Goal: Task Accomplishment & Management: Use online tool/utility

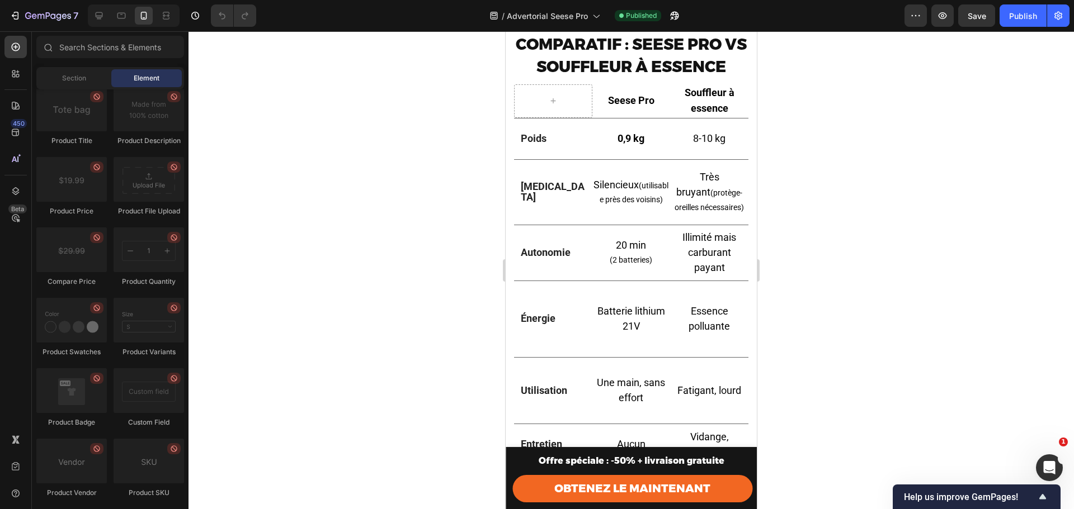
scroll to position [2466, 0]
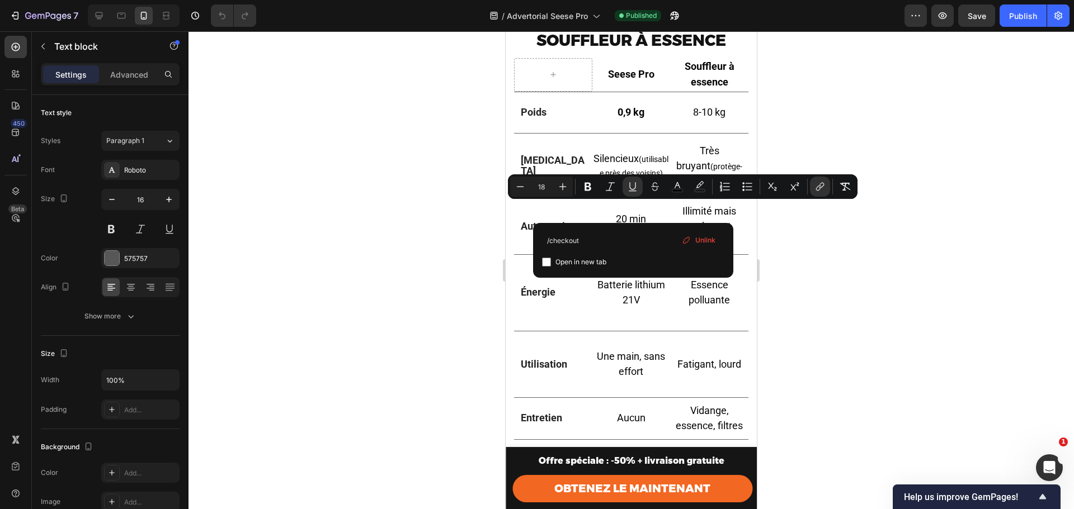
drag, startPoint x: 634, startPoint y: 210, endPoint x: 533, endPoint y: 215, distance: 100.8
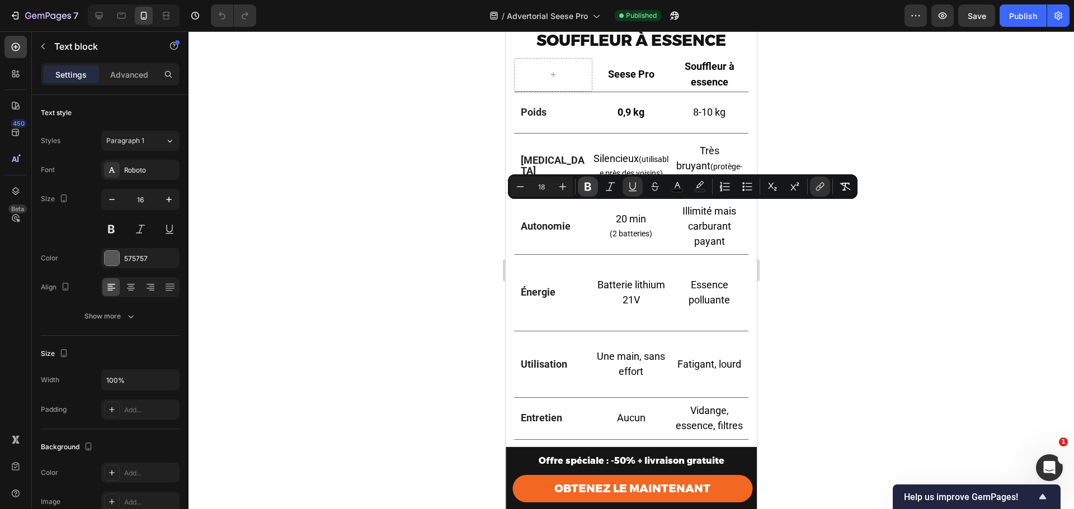
click at [587, 186] on icon "Editor contextual toolbar" at bounding box center [587, 187] width 7 height 8
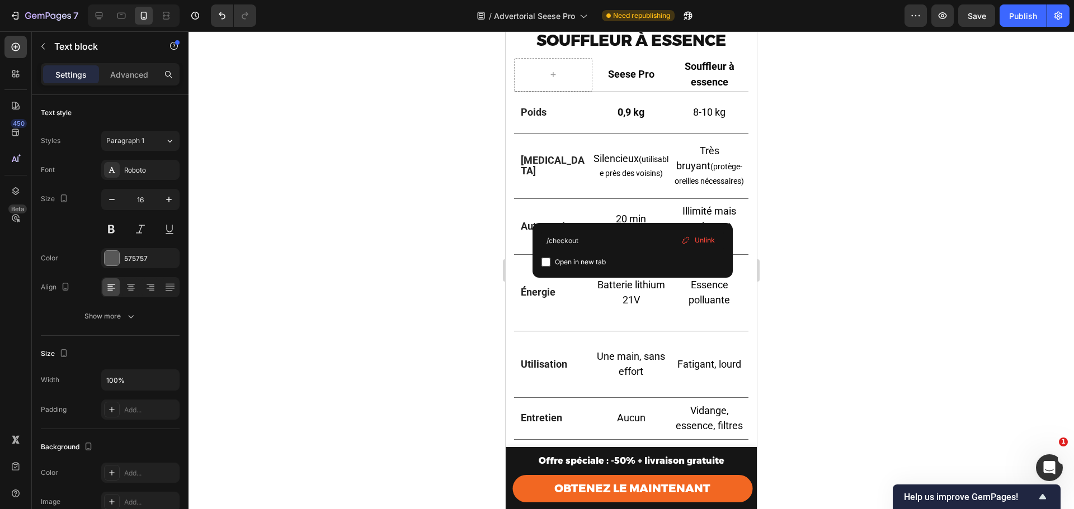
drag, startPoint x: 634, startPoint y: 208, endPoint x: 582, endPoint y: 213, distance: 51.7
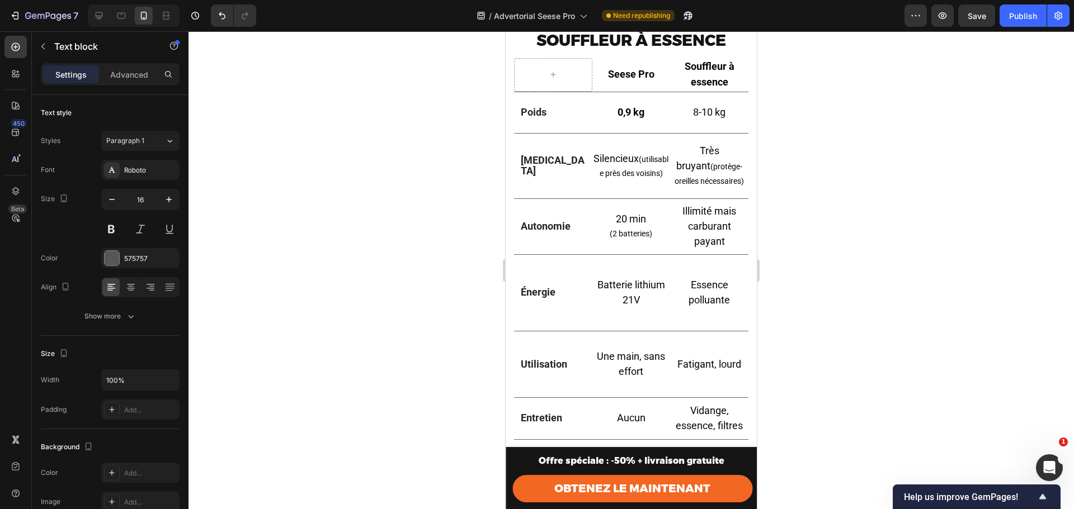
drag, startPoint x: 636, startPoint y: 210, endPoint x: 602, endPoint y: 212, distance: 33.6
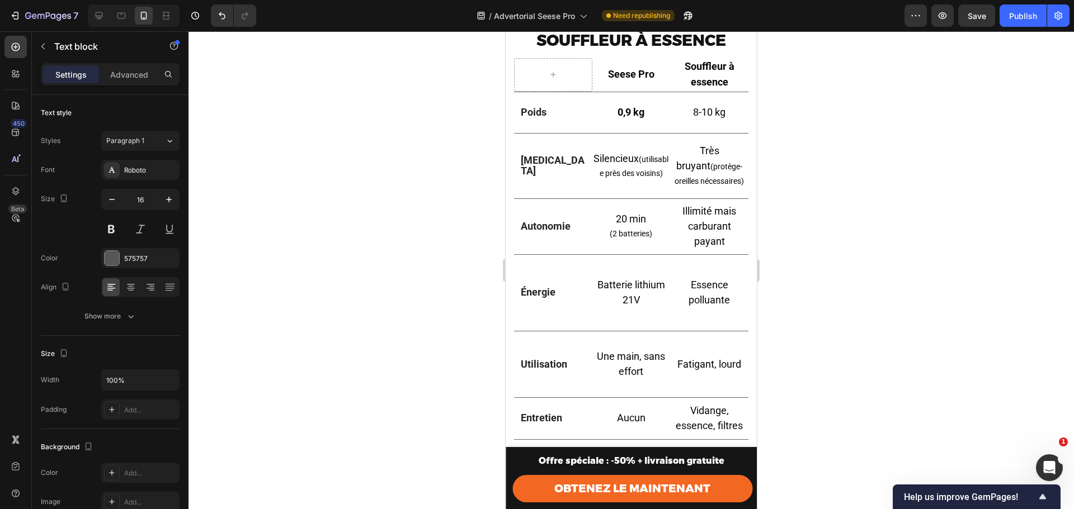
drag, startPoint x: 636, startPoint y: 210, endPoint x: 622, endPoint y: 210, distance: 13.4
click at [221, 17] on icon "Undo/Redo" at bounding box center [221, 15] width 11 height 11
click at [224, 16] on icon "Undo/Redo" at bounding box center [221, 15] width 11 height 11
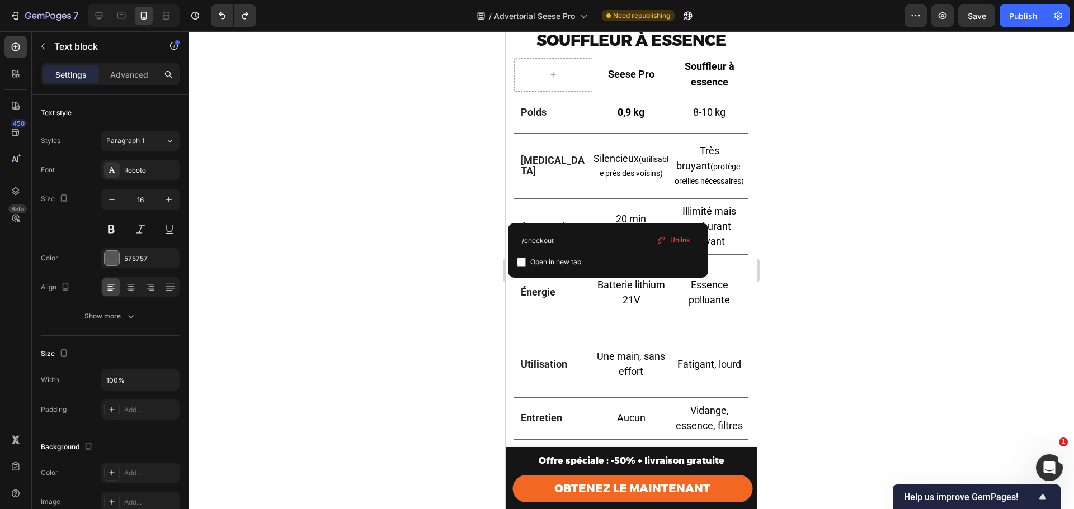
click at [667, 241] on div "Unlink" at bounding box center [673, 240] width 42 height 15
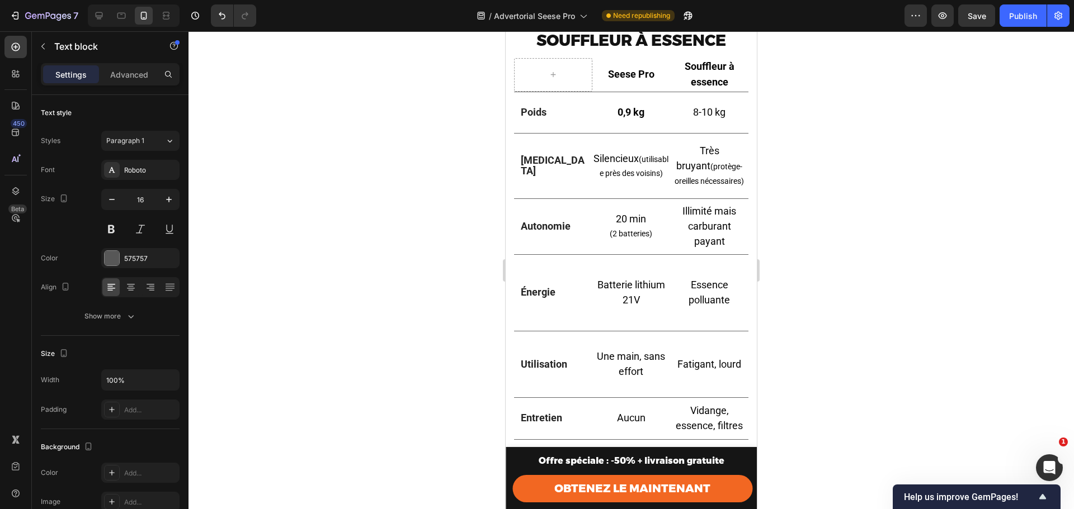
drag, startPoint x: 633, startPoint y: 210, endPoint x: 532, endPoint y: 210, distance: 100.7
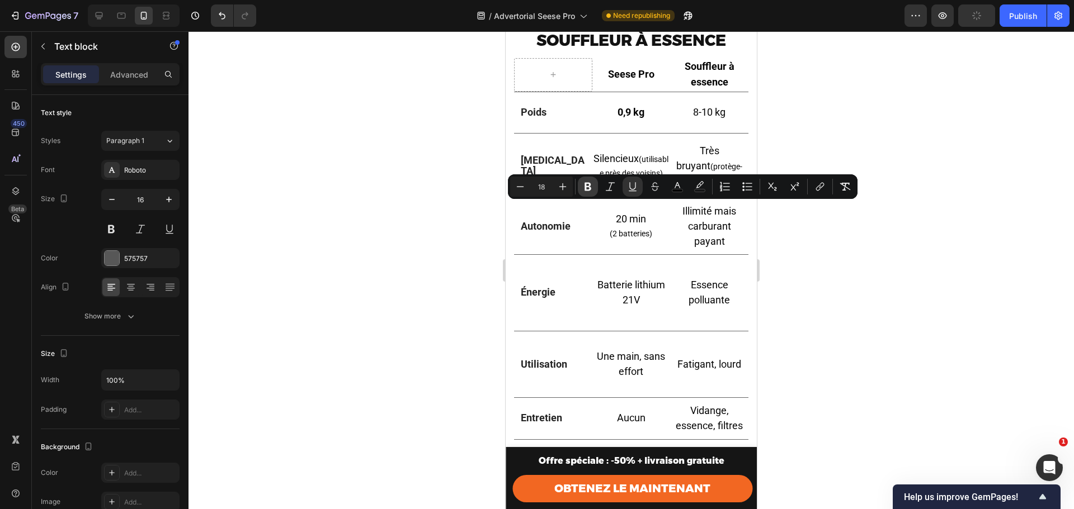
click at [585, 191] on icon "Editor contextual toolbar" at bounding box center [587, 186] width 11 height 11
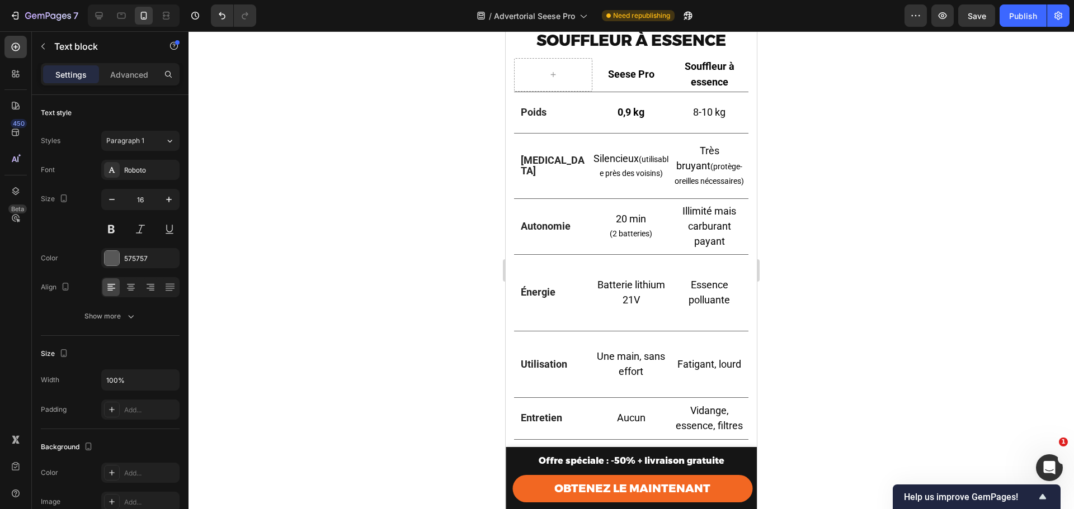
drag, startPoint x: 636, startPoint y: 212, endPoint x: 532, endPoint y: 212, distance: 103.5
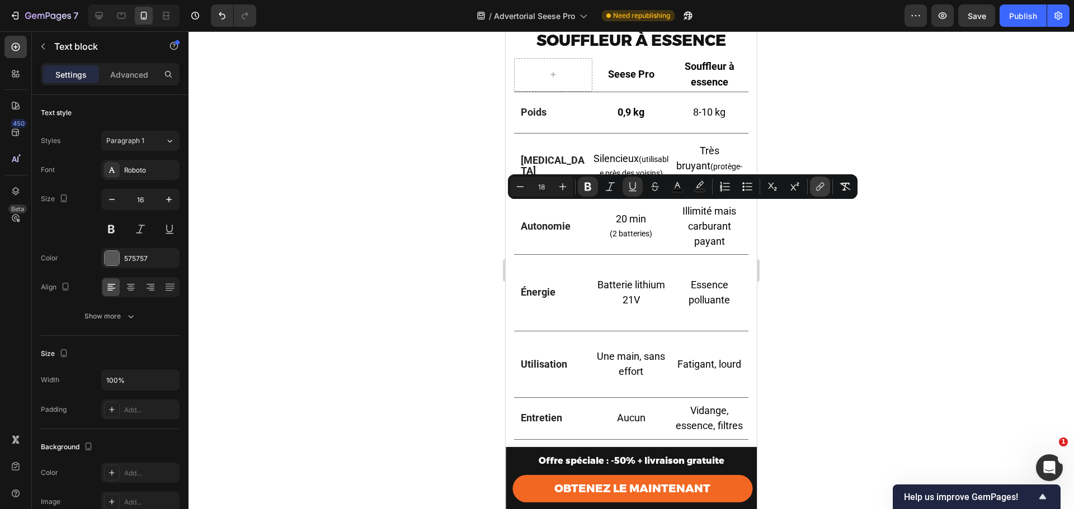
click at [818, 186] on icon "Editor contextual toolbar" at bounding box center [819, 186] width 11 height 11
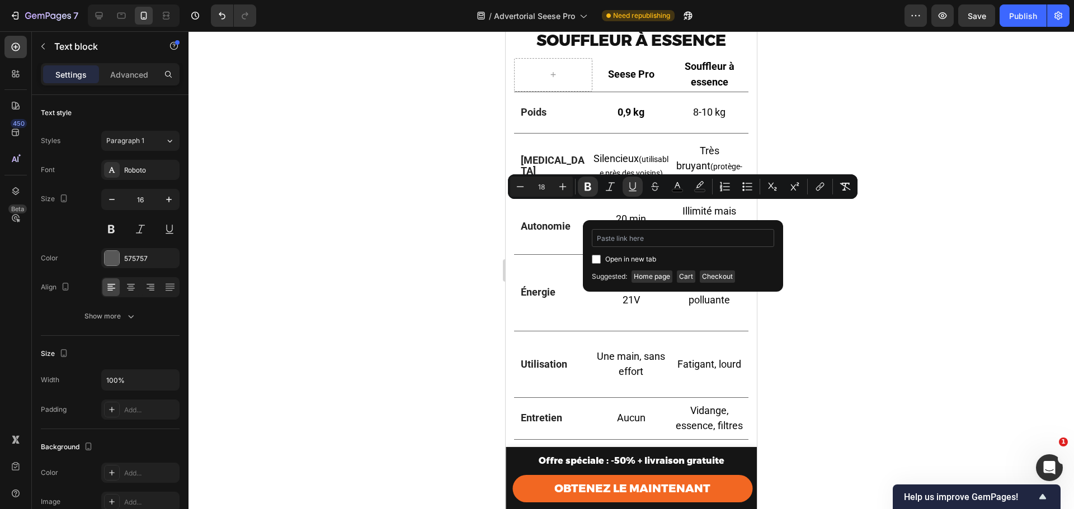
click at [665, 242] on input "Editor contextual toolbar" at bounding box center [683, 238] width 182 height 18
type input "https://seesepro.com/products/seese-pro-v3"
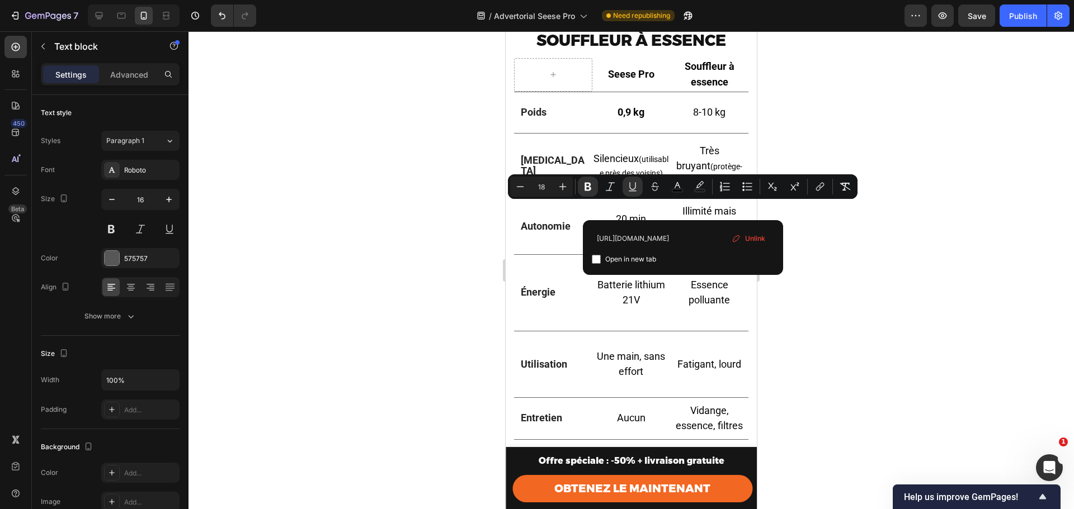
click at [850, 257] on div at bounding box center [630, 270] width 885 height 478
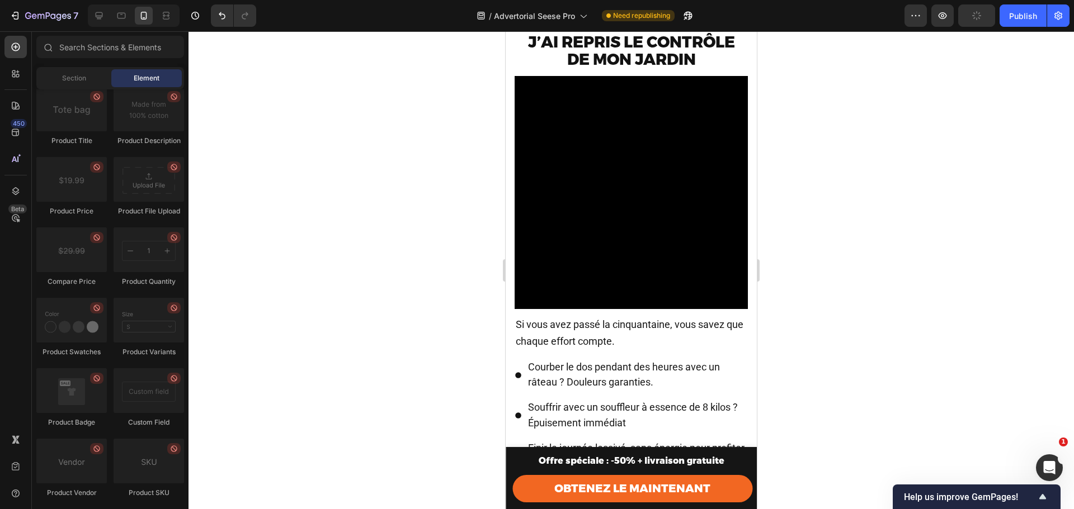
scroll to position [0, 0]
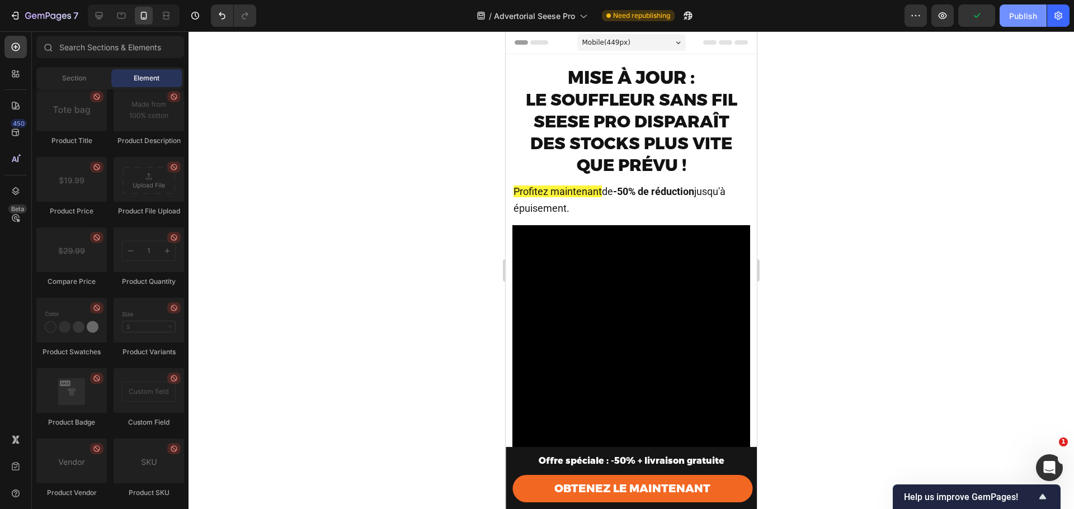
click at [1028, 14] on div "Publish" at bounding box center [1023, 16] width 28 height 12
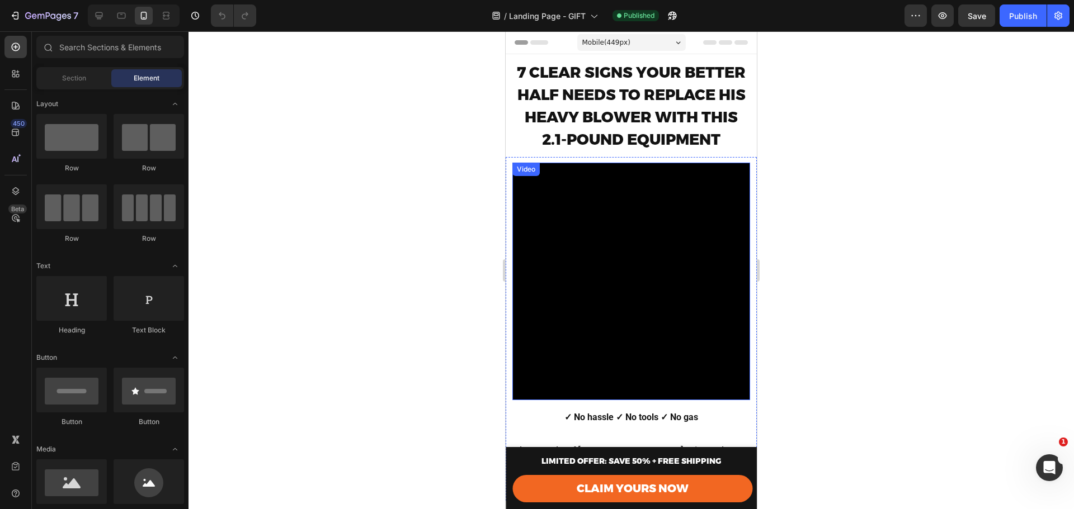
click at [593, 245] on video at bounding box center [631, 282] width 238 height 238
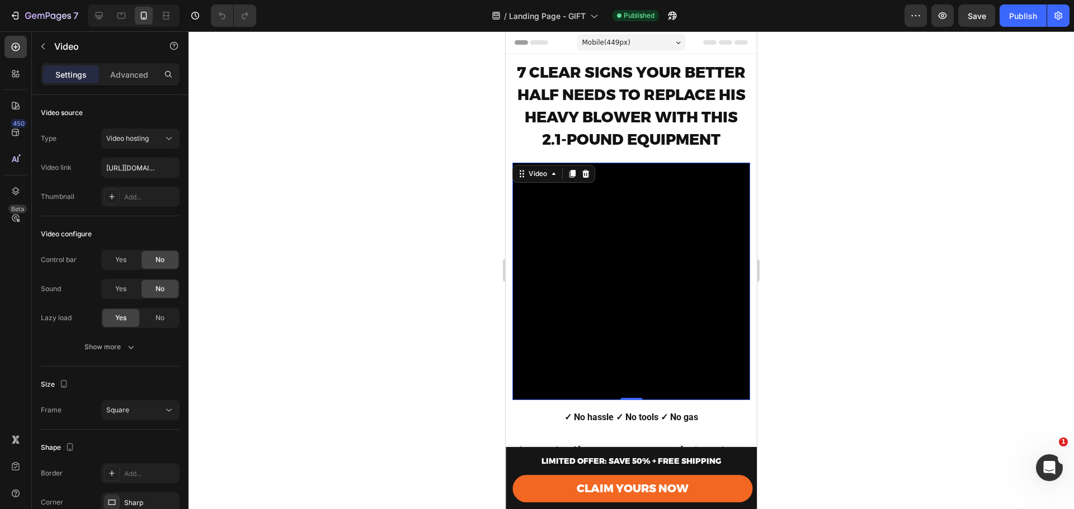
click at [602, 232] on video at bounding box center [631, 282] width 238 height 238
click at [126, 166] on input "https://cdn.shopify.com/videos/c/o/v/71917021ef0f4424ab28d0fc718d0ef9.mp4" at bounding box center [140, 168] width 78 height 20
paste input "808cb3c88fd84794a4e5b3b72210b74d"
type input "[URL][DOMAIN_NAME]"
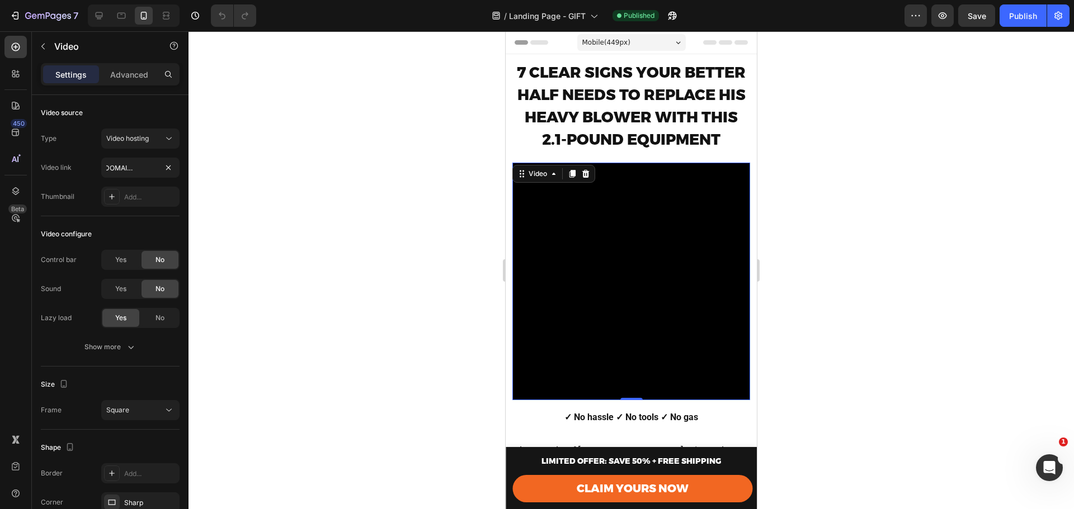
click at [905, 253] on div at bounding box center [630, 270] width 885 height 478
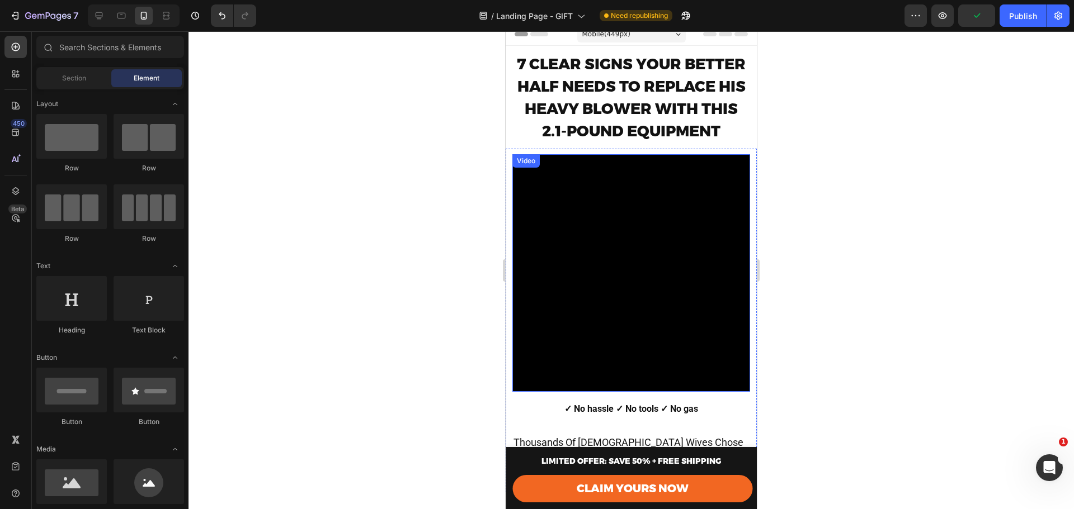
scroll to position [0, 0]
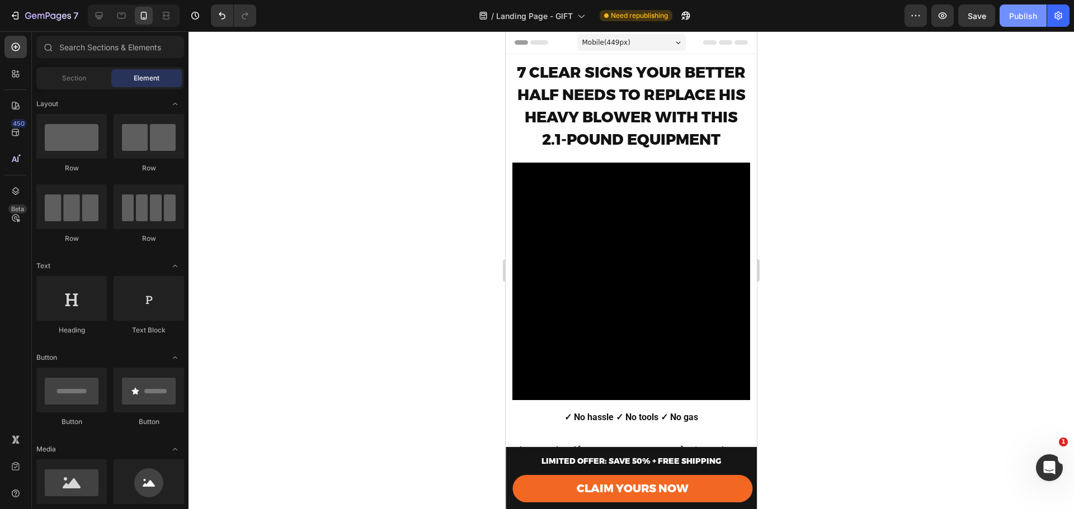
click at [1019, 16] on div "Publish" at bounding box center [1023, 16] width 28 height 12
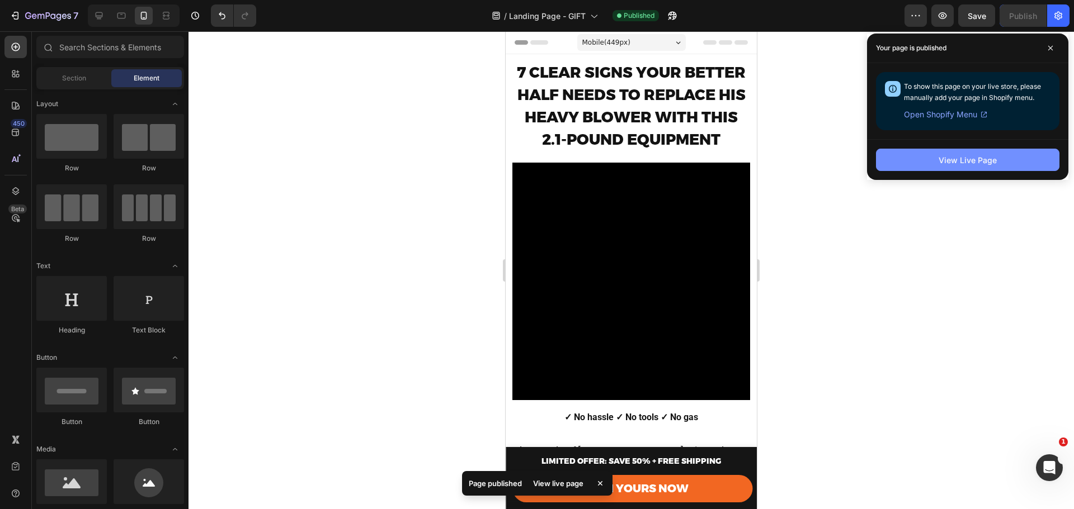
click at [956, 165] on div "View Live Page" at bounding box center [967, 160] width 58 height 12
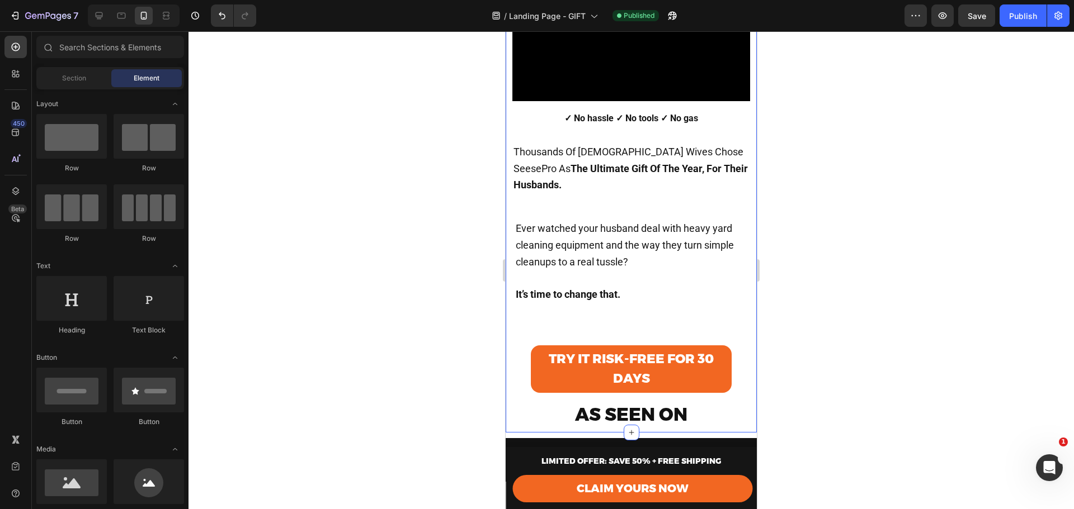
scroll to position [298, 0]
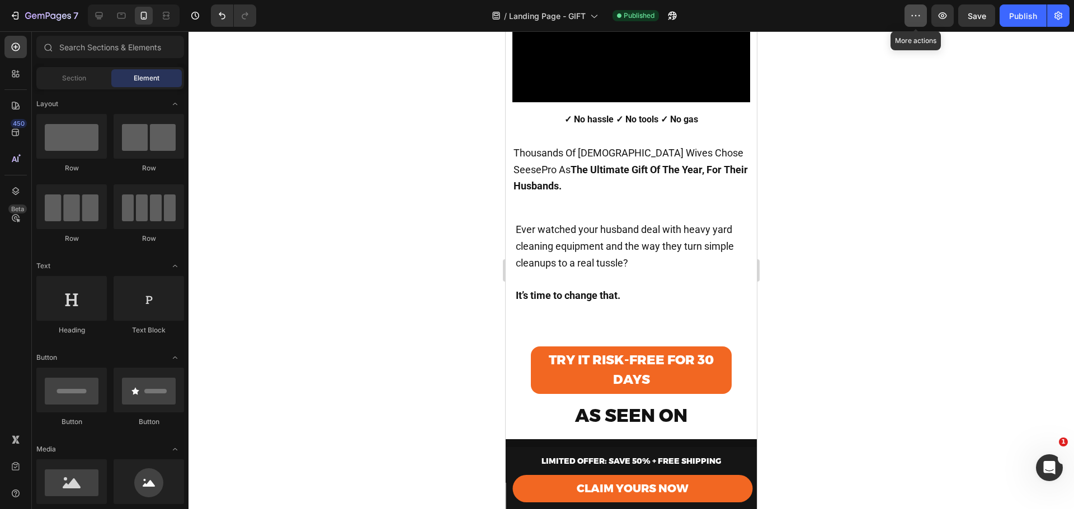
click at [915, 10] on icon "button" at bounding box center [915, 15] width 11 height 11
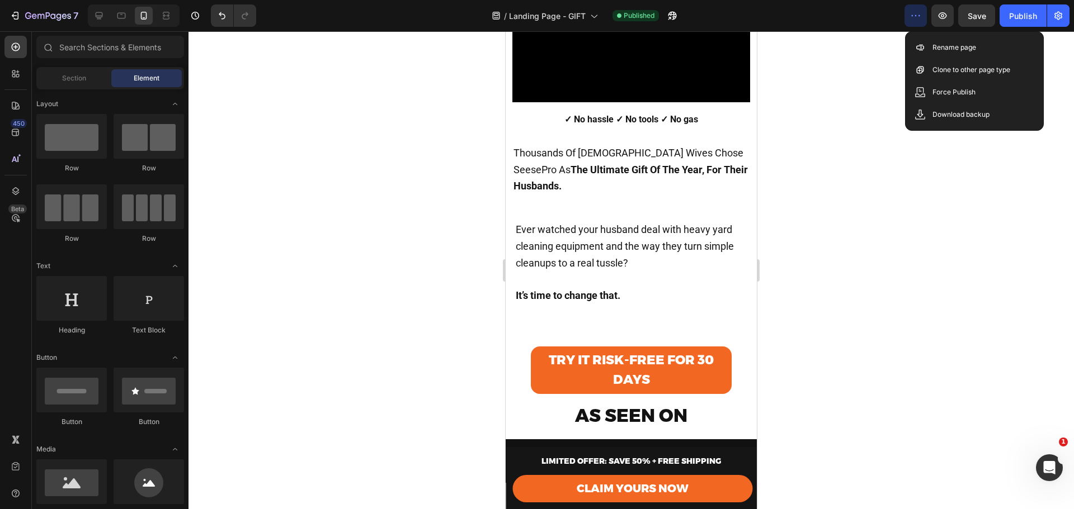
click at [866, 139] on div at bounding box center [630, 270] width 885 height 478
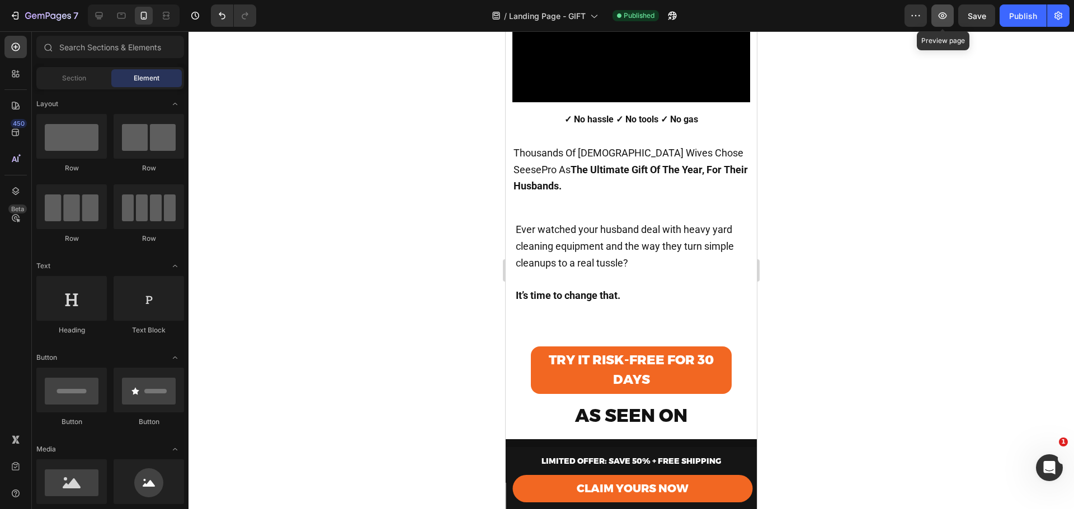
click at [946, 18] on icon "button" at bounding box center [942, 15] width 11 height 11
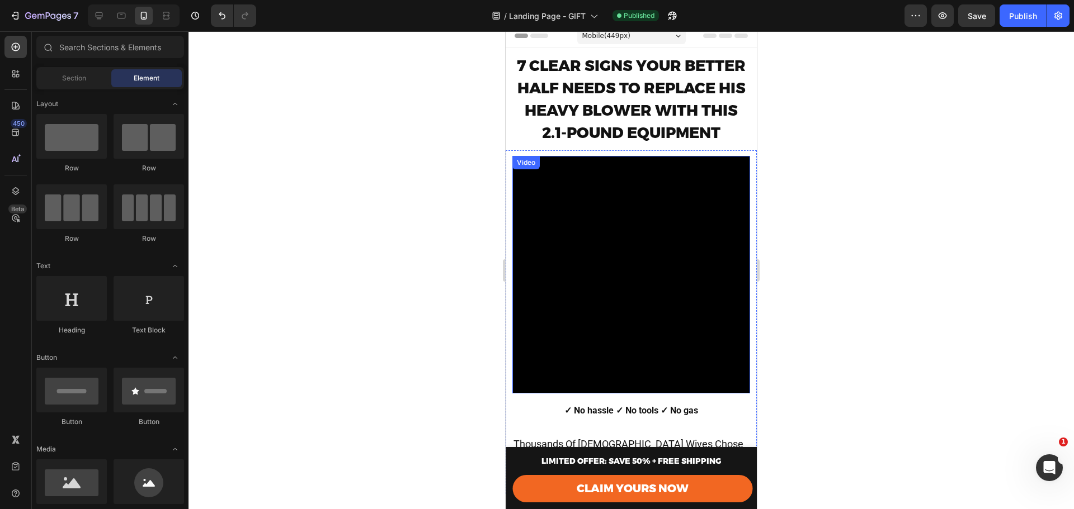
scroll to position [0, 0]
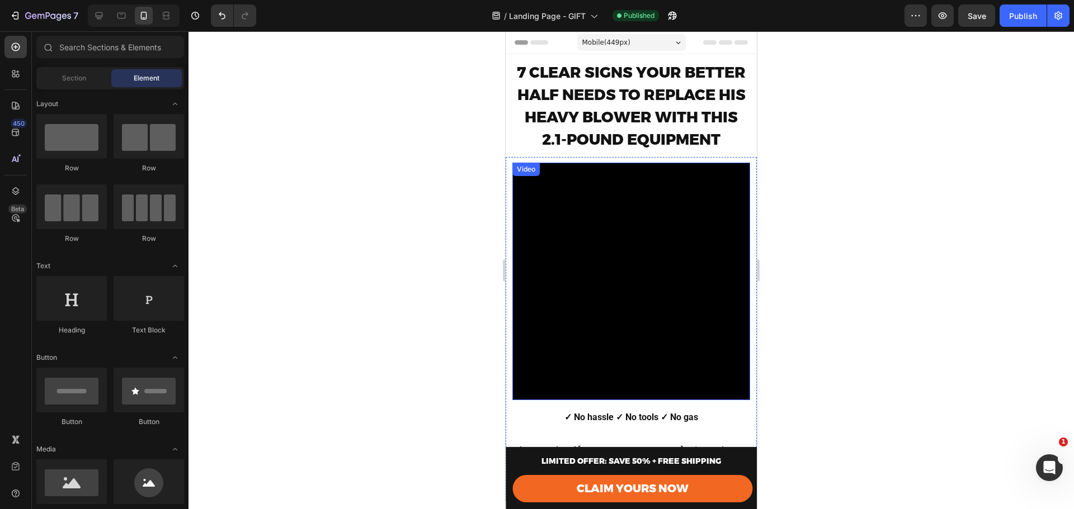
click at [624, 266] on video at bounding box center [631, 282] width 238 height 238
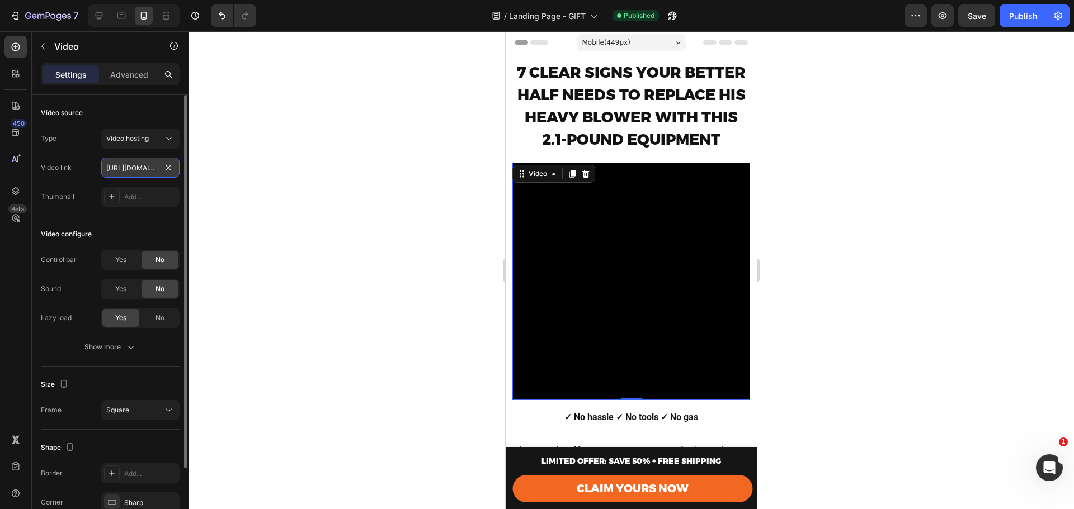
click at [143, 165] on input "[URL][DOMAIN_NAME]" at bounding box center [140, 168] width 78 height 20
click at [102, 9] on div at bounding box center [99, 16] width 18 height 18
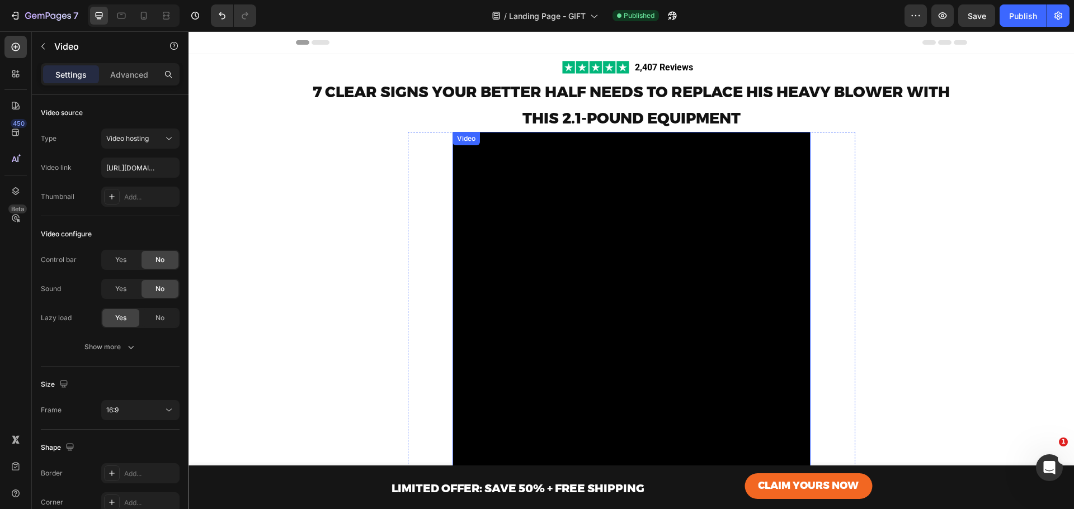
click at [639, 239] on video at bounding box center [631, 311] width 358 height 358
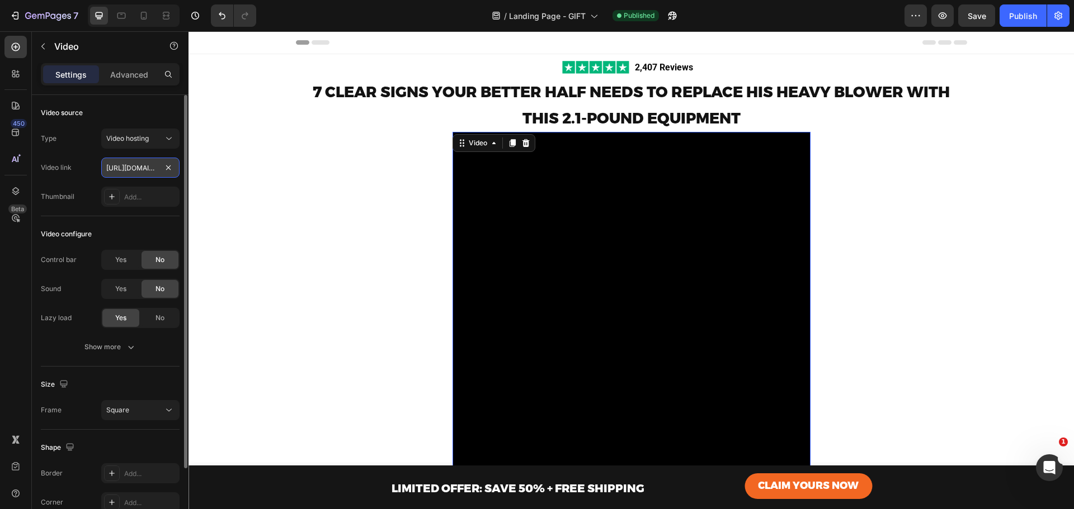
click at [112, 165] on input "https://cdn.shopify.com/videos/c/o/v/095f58ee00864d99ad5e6fc174a52cc4.mov" at bounding box center [140, 168] width 78 height 20
paste input "808cb3c88fd84794a4e5b3b72210b74d.mp4"
type input "[URL][DOMAIN_NAME]"
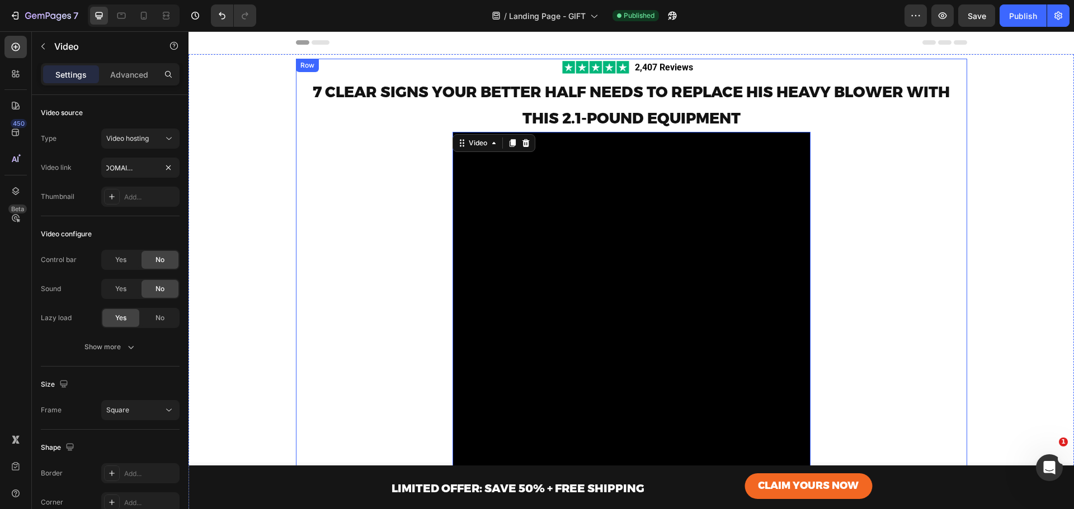
click at [907, 206] on div "Image 2,407 Reviews Text Block Row 7 CLEAR SIGNS YOUR BETTER HALF NEEDS TO REPL…" at bounding box center [631, 280] width 671 height 442
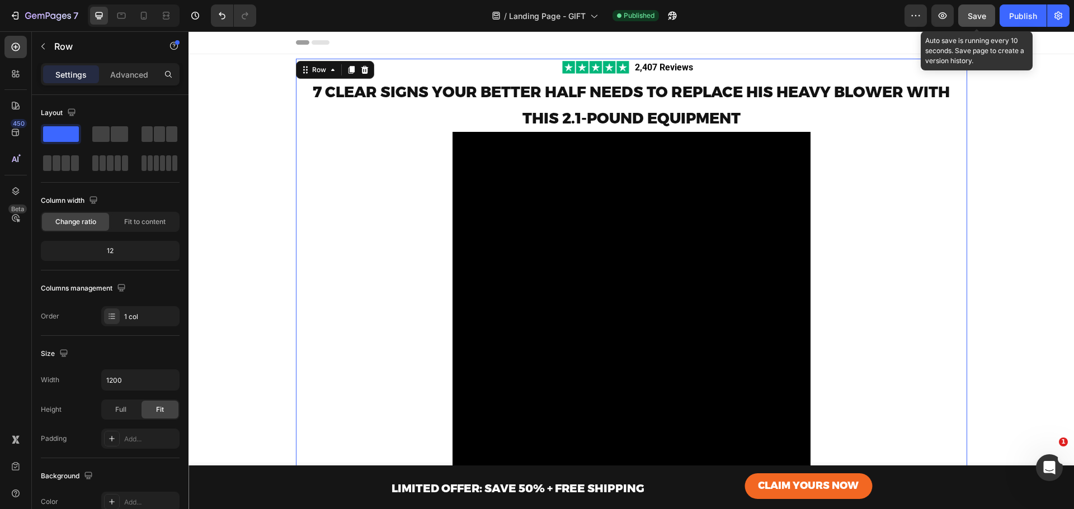
click at [975, 14] on span "Save" at bounding box center [976, 16] width 18 height 10
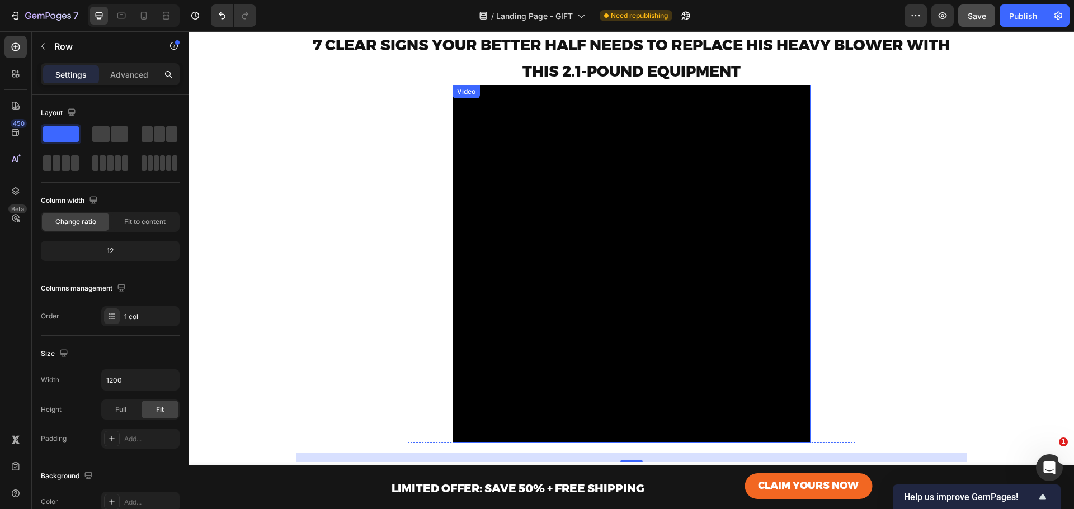
scroll to position [0, 0]
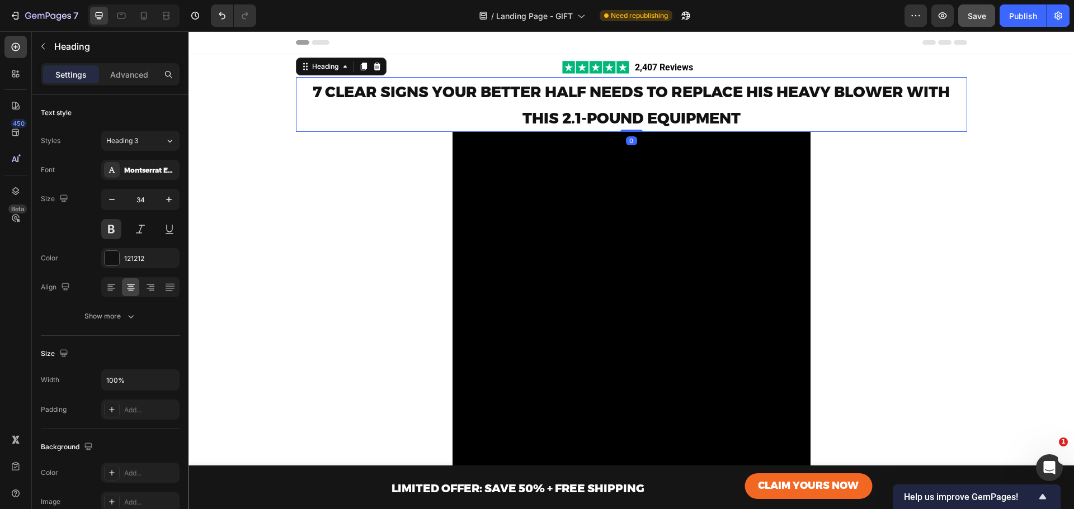
click at [944, 127] on h2 "7 CLEAR SIGNS YOUR BETTER HALF NEEDS TO REPLACE HIS HEAVY BLOWER WITH THIS 2.1-…" at bounding box center [631, 104] width 671 height 55
click at [1022, 10] on div "Publish" at bounding box center [1023, 16] width 28 height 12
click at [691, 14] on icon "button" at bounding box center [685, 15] width 11 height 11
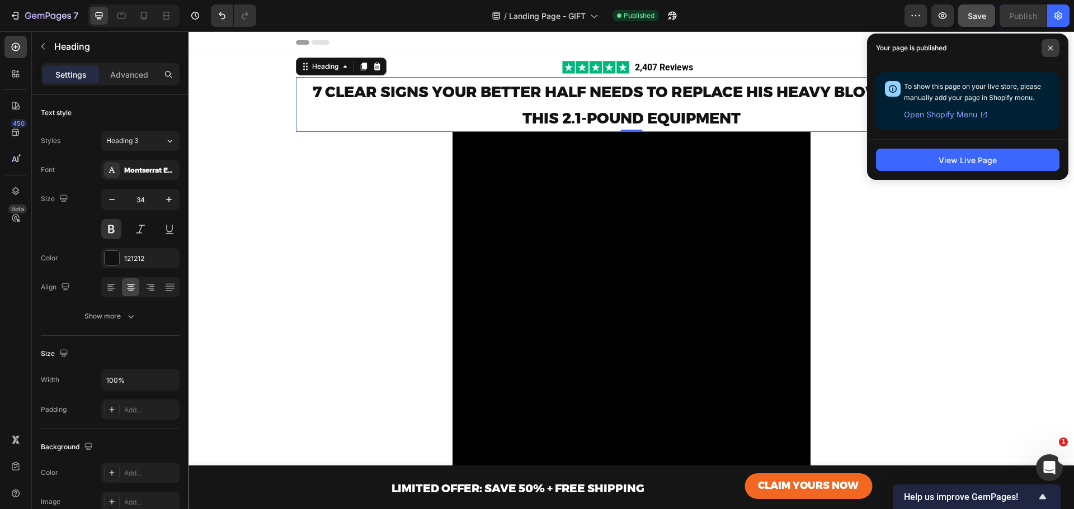
click at [1050, 48] on icon at bounding box center [1050, 48] width 6 height 6
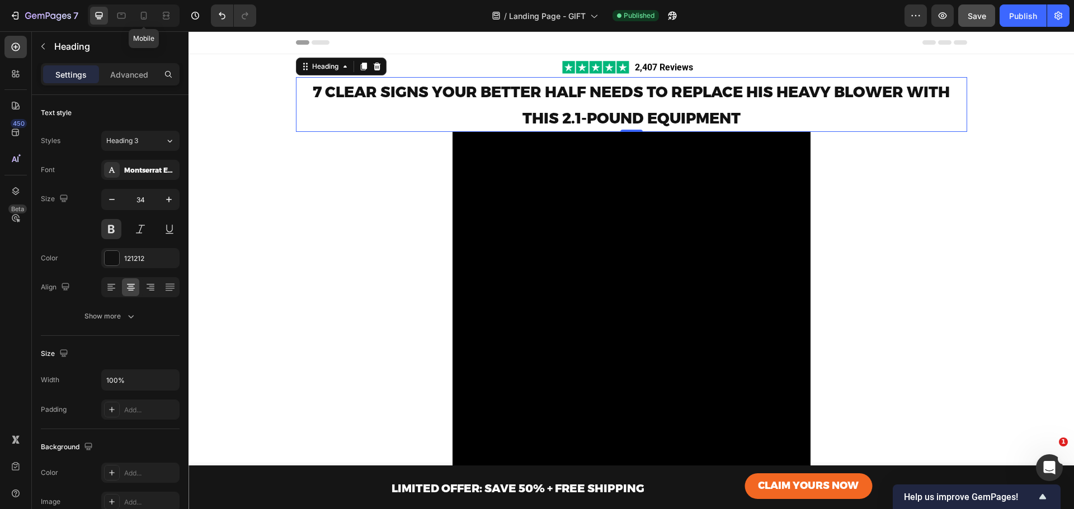
click at [152, 7] on div at bounding box center [144, 16] width 18 height 18
click at [144, 13] on icon at bounding box center [143, 15] width 11 height 11
type input "30"
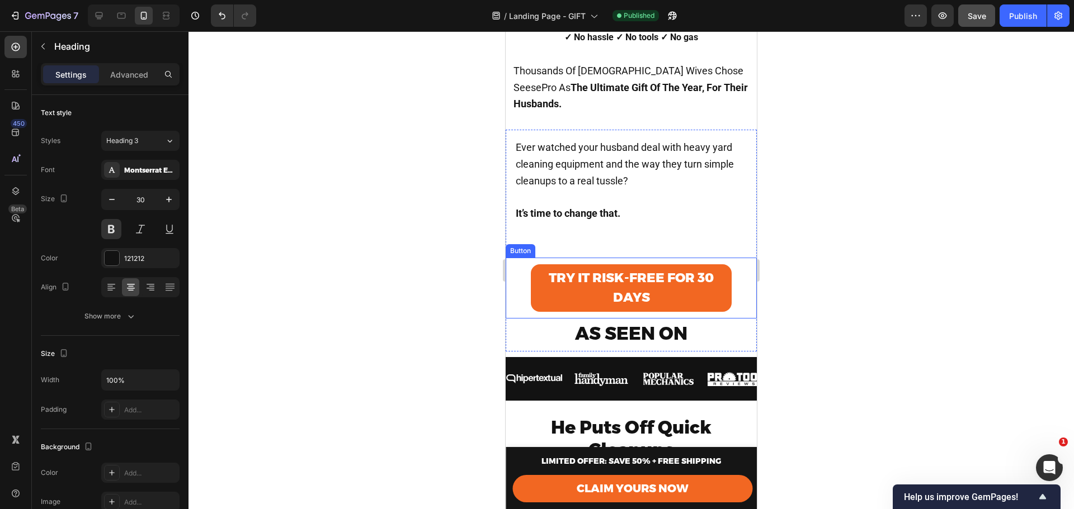
scroll to position [336, 0]
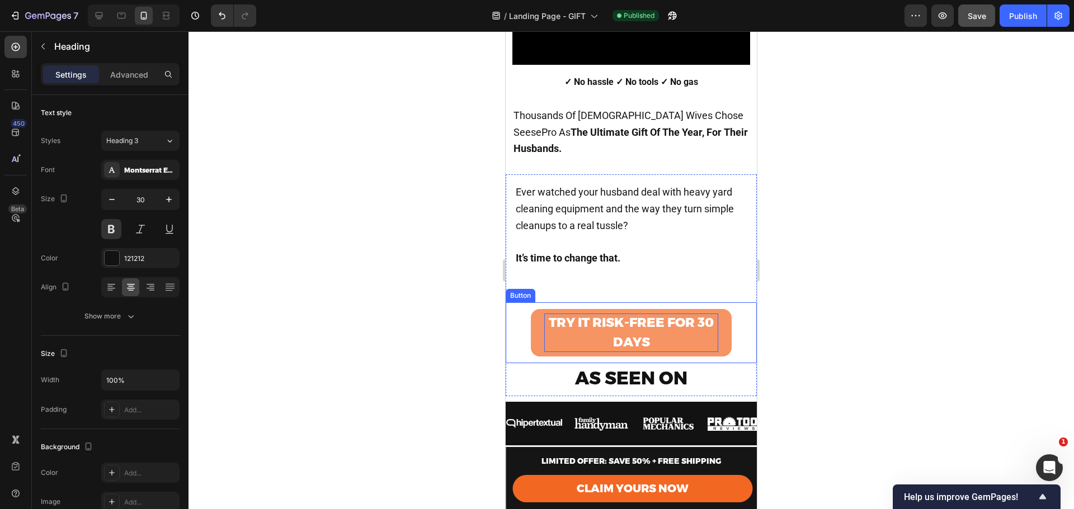
click at [625, 318] on strong "TRY IT RISK-FREE FOR 30 DAYS" at bounding box center [631, 332] width 165 height 35
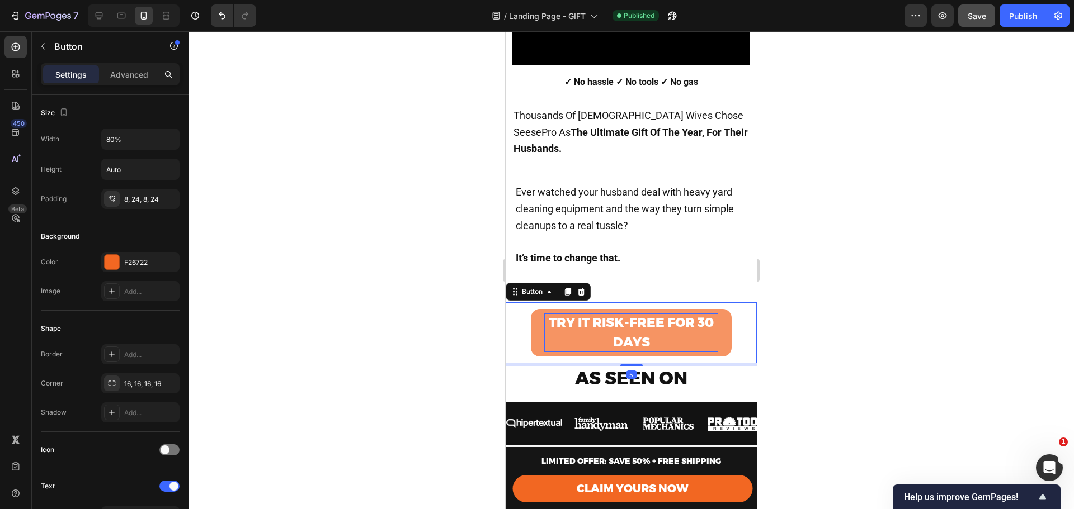
click at [625, 318] on strong "TRY IT RISK-FREE FOR 30 DAYS" at bounding box center [631, 332] width 165 height 35
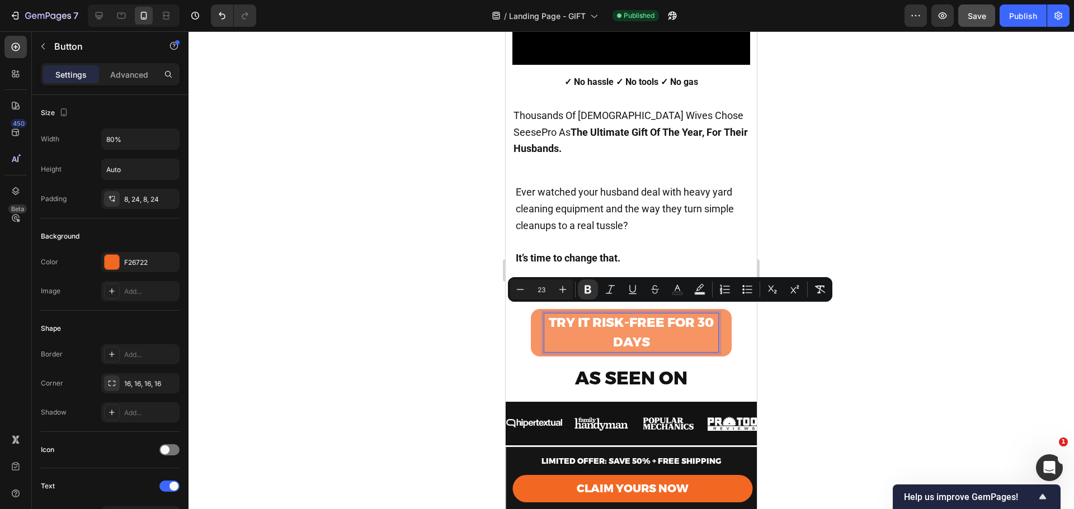
click at [589, 315] on strong "TRY IT RISK-FREE FOR 30 DAYS" at bounding box center [631, 332] width 165 height 35
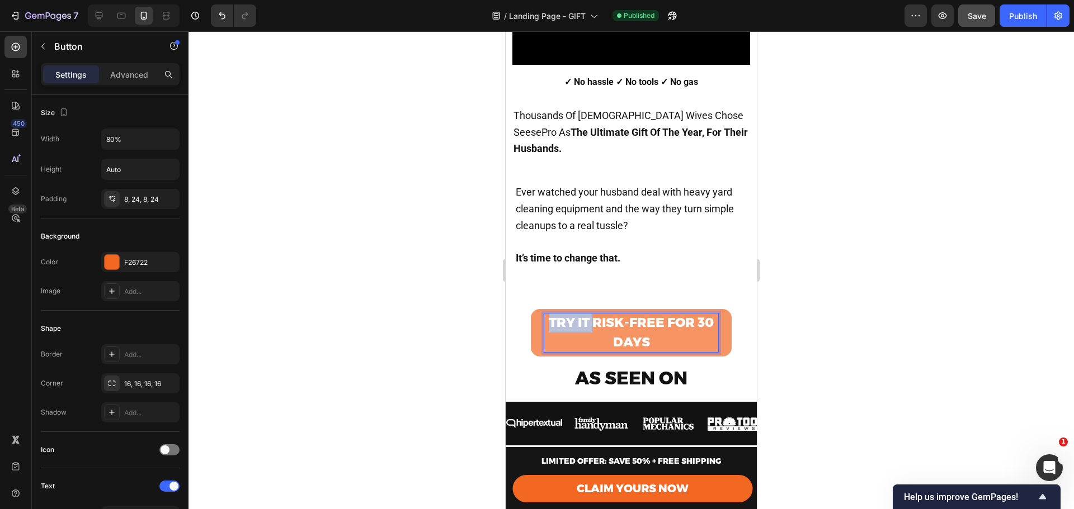
drag, startPoint x: 588, startPoint y: 314, endPoint x: 546, endPoint y: 315, distance: 42.0
click at [549, 315] on strong "TRY IT RISK-FREE FOR 30 DAYS" at bounding box center [631, 332] width 165 height 35
drag, startPoint x: 608, startPoint y: 315, endPoint x: 549, endPoint y: 313, distance: 59.3
click at [549, 315] on strong "Give Him RISK-FREE FOR 30 DAYS" at bounding box center [631, 332] width 164 height 35
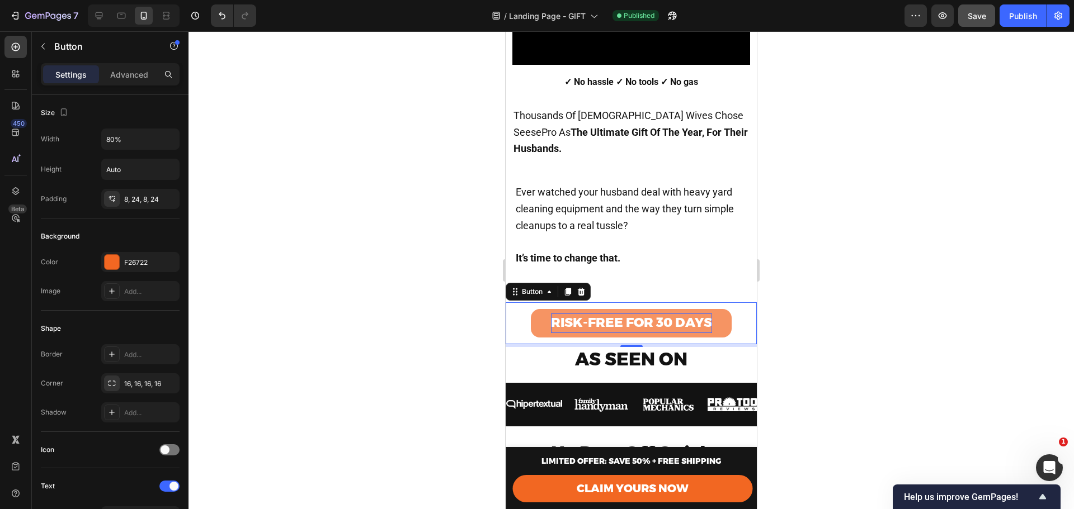
drag, startPoint x: 837, startPoint y: 300, endPoint x: 226, endPoint y: 283, distance: 611.4
click at [837, 300] on div at bounding box center [630, 270] width 885 height 478
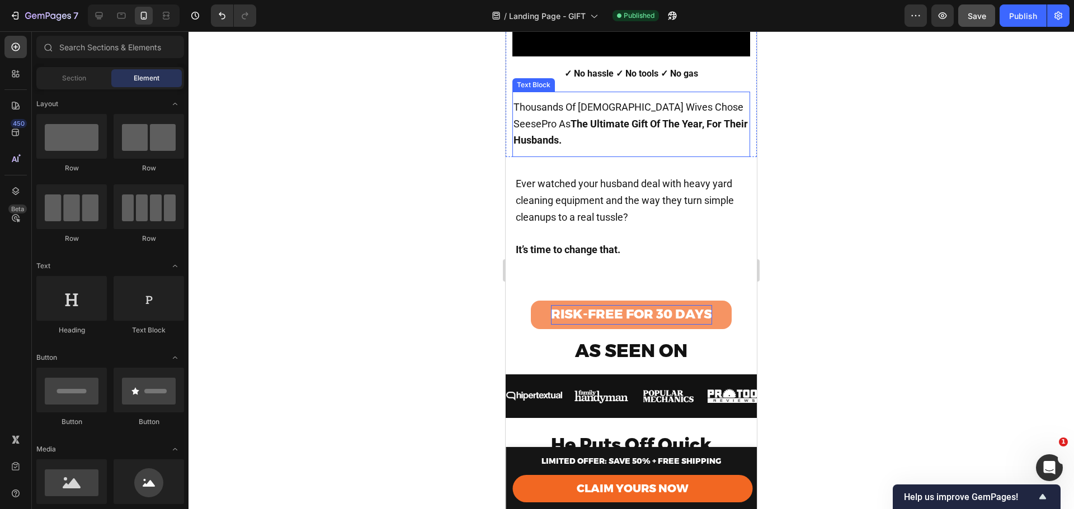
scroll to position [410, 0]
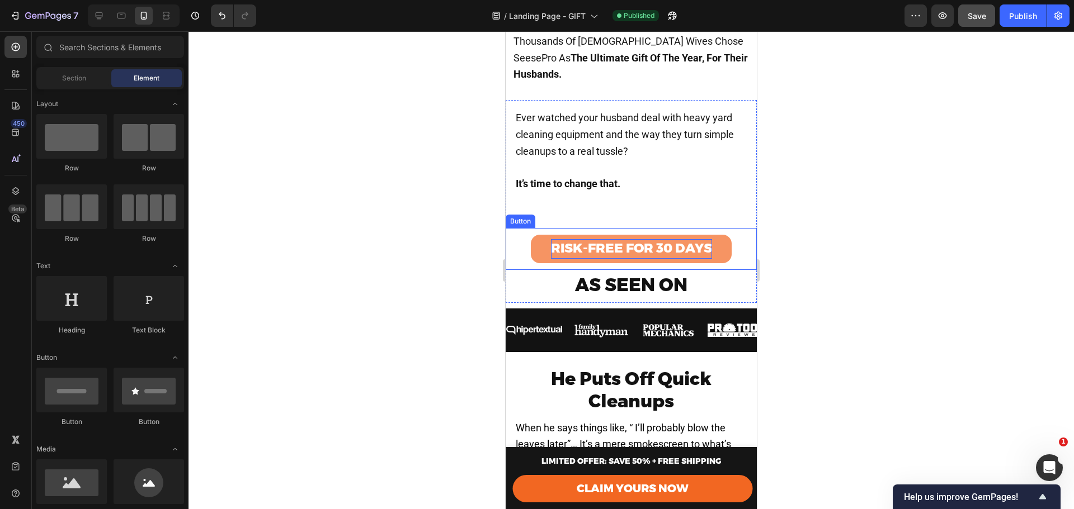
click at [551, 240] on strong "RISK-FREE FOR 30 DAYS" at bounding box center [631, 248] width 161 height 16
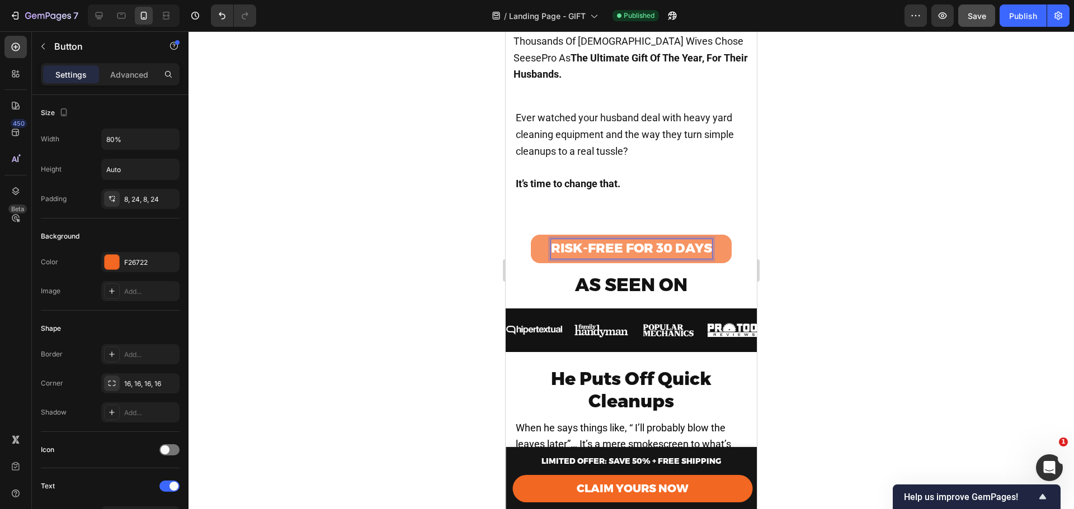
click at [551, 240] on strong "RISK-FREE FOR 30 DAYS" at bounding box center [631, 248] width 161 height 16
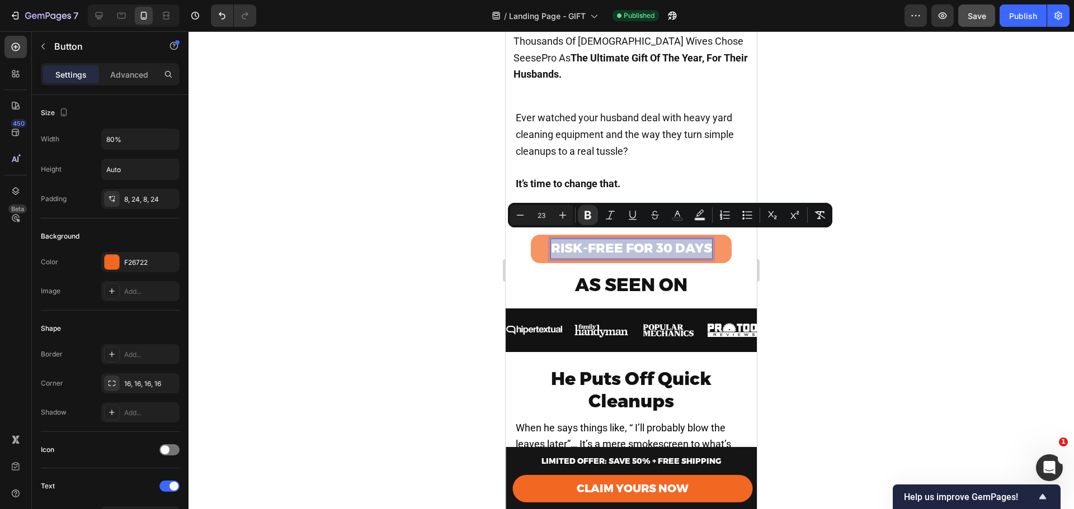
click at [551, 240] on strong "RISK-FREE FOR 30 DAYS" at bounding box center [631, 248] width 161 height 16
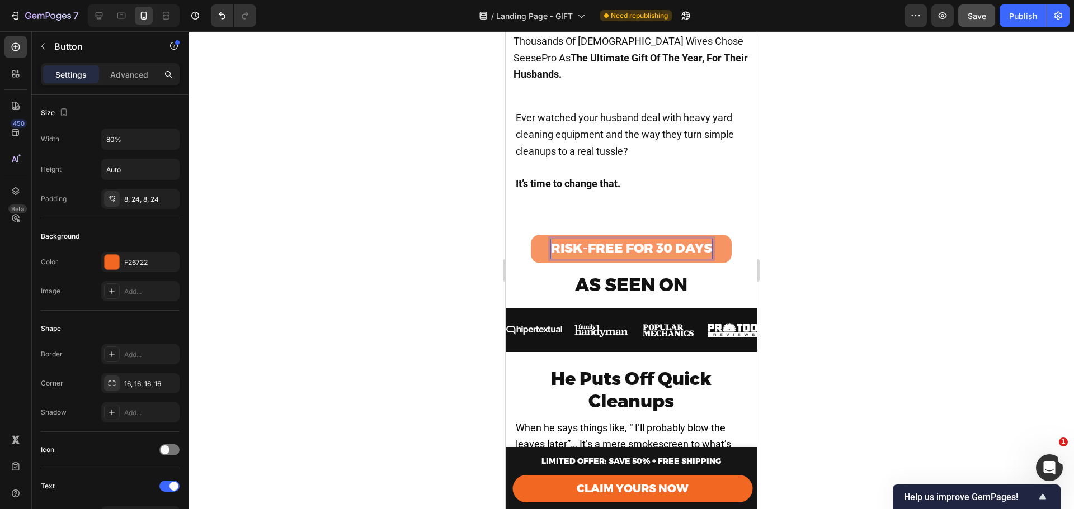
click at [551, 240] on strong "RISK-FREE FOR 30 DAYS" at bounding box center [631, 248] width 161 height 16
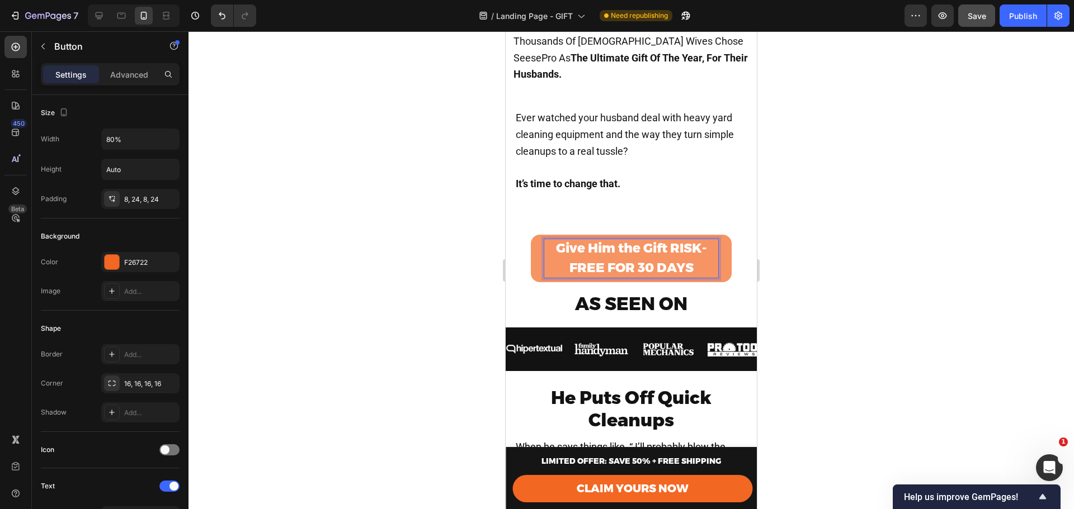
click at [636, 240] on strong "Give Him the Gift RISK-FREE FOR 30 DAYS" at bounding box center [631, 257] width 151 height 35
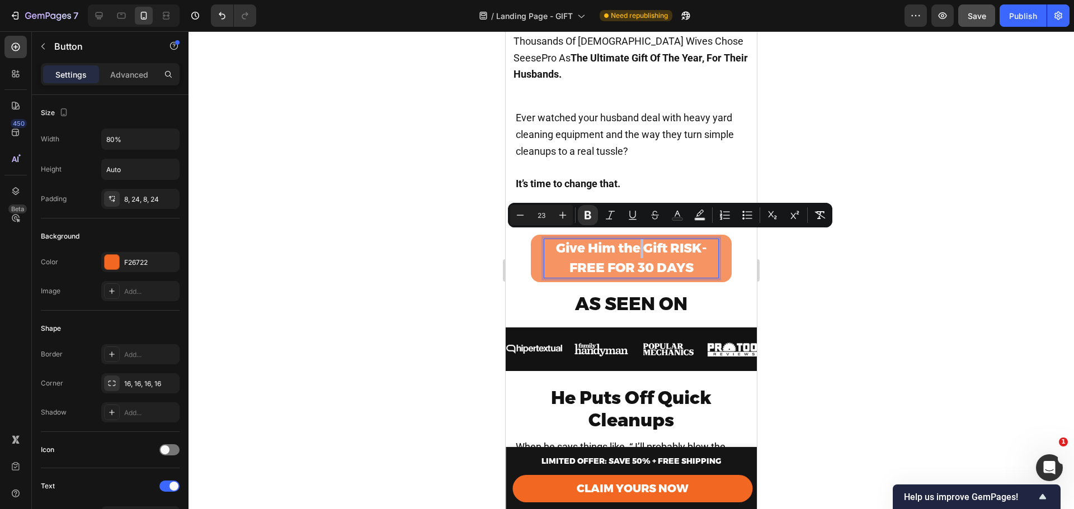
click at [657, 240] on strong "Give Him the Gift RISK-FREE FOR 30 DAYS" at bounding box center [631, 257] width 151 height 35
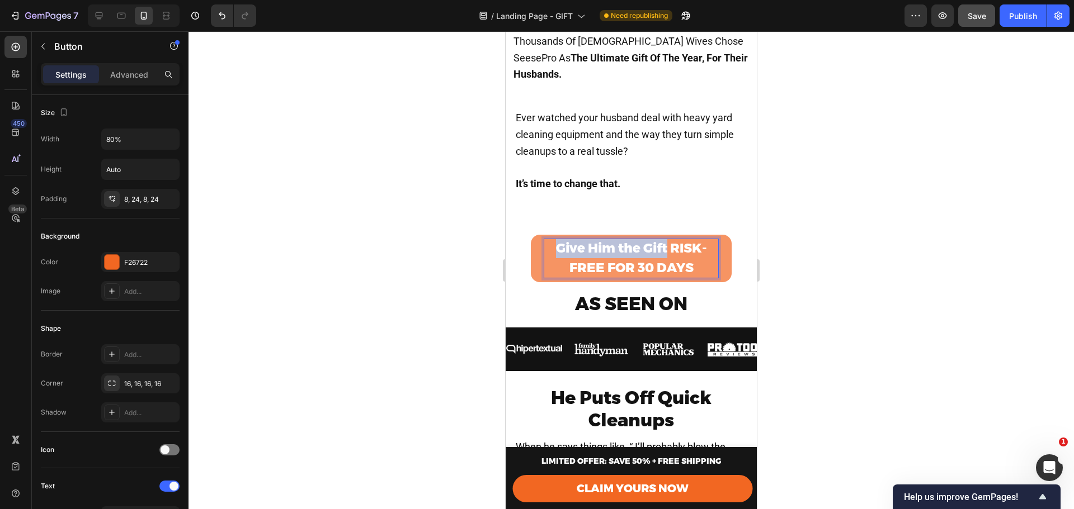
drag, startPoint x: 662, startPoint y: 239, endPoint x: 545, endPoint y: 237, distance: 116.9
click at [545, 239] on p "Give Him the Gift RISK-FREE FOR 30 DAYS" at bounding box center [631, 258] width 174 height 39
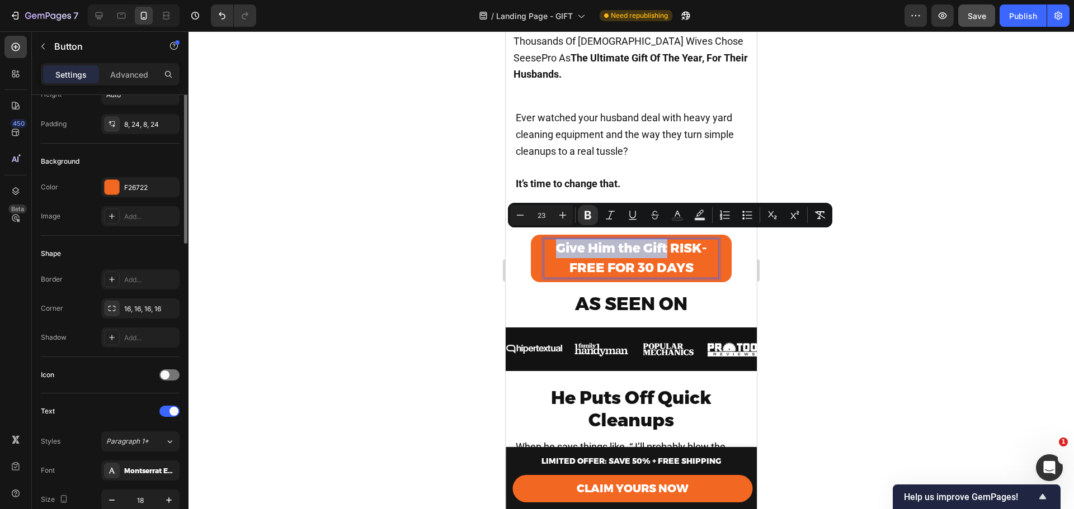
scroll to position [0, 0]
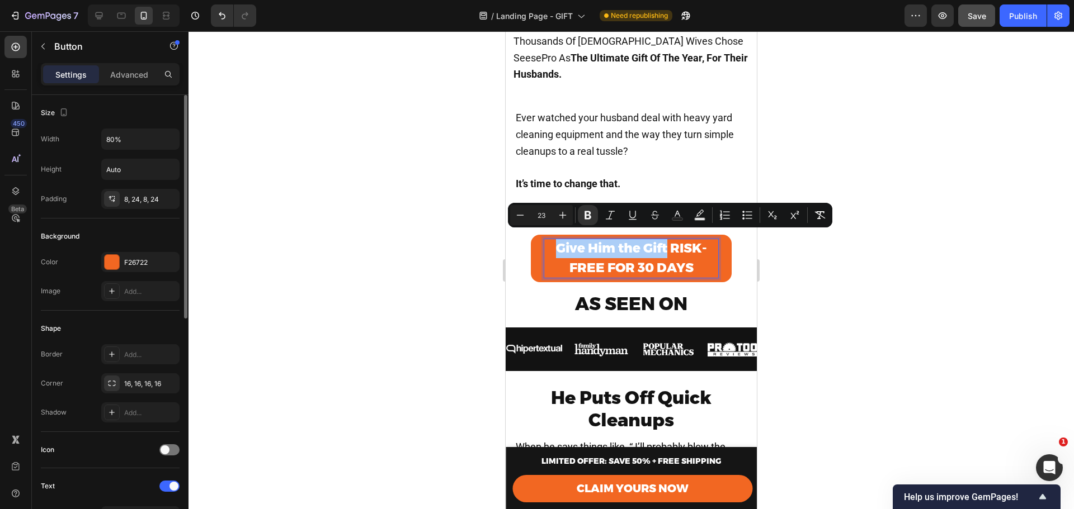
click at [115, 238] on div "Background" at bounding box center [110, 237] width 139 height 18
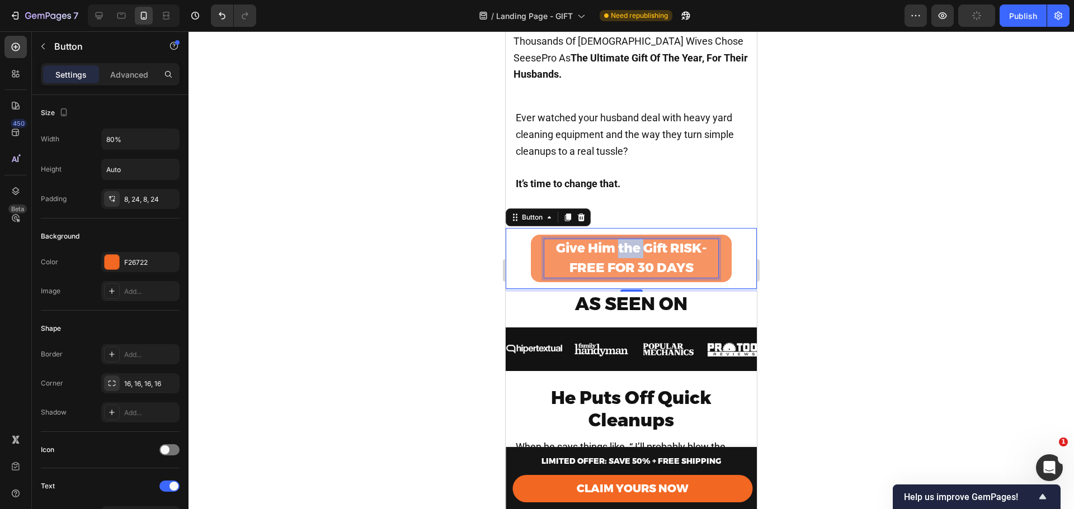
click at [627, 243] on strong "Give Him the Gift RISK-FREE FOR 30 DAYS" at bounding box center [631, 257] width 151 height 35
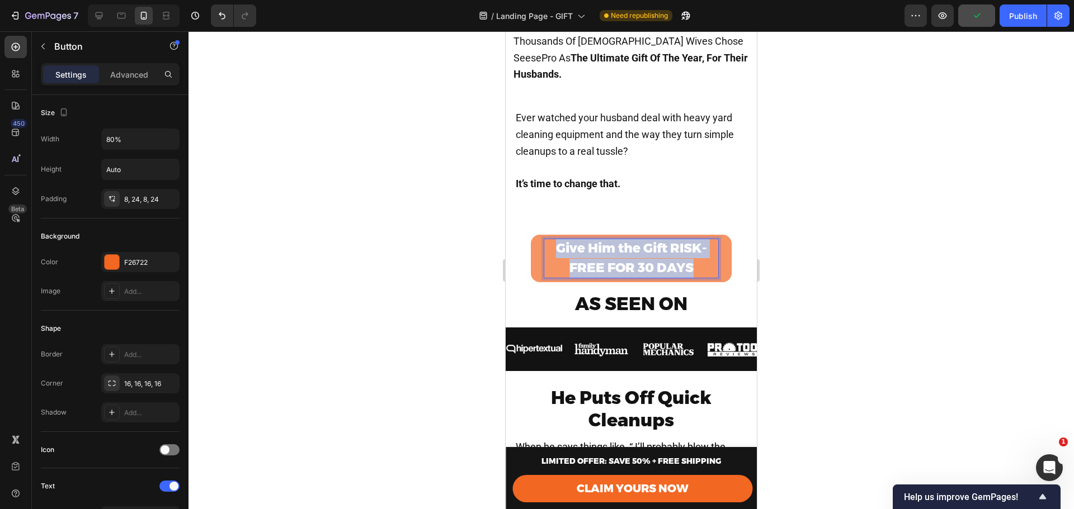
click at [627, 243] on strong "Give Him the Gift RISK-FREE FOR 30 DAYS" at bounding box center [631, 257] width 151 height 35
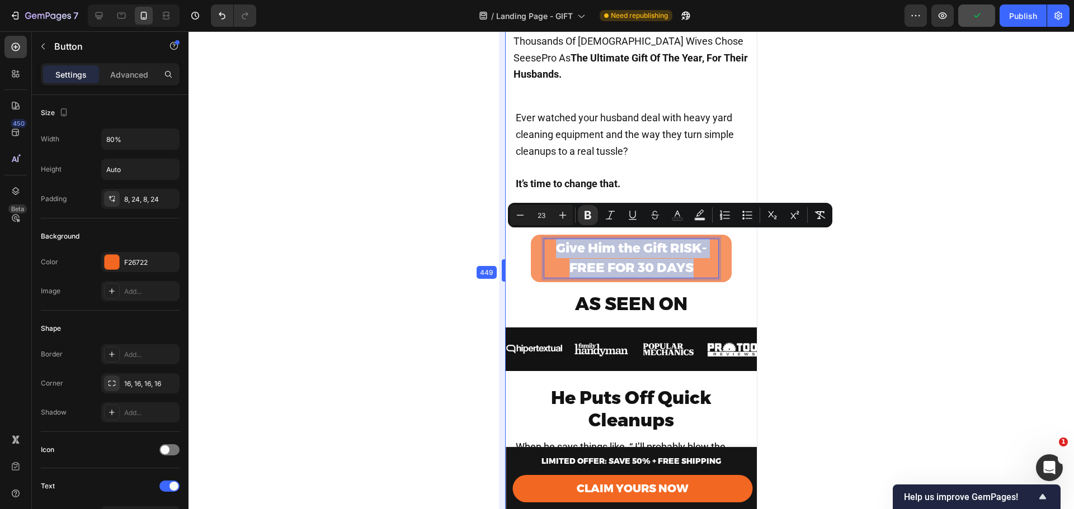
drag, startPoint x: 505, startPoint y: 245, endPoint x: 0, endPoint y: 214, distance: 505.9
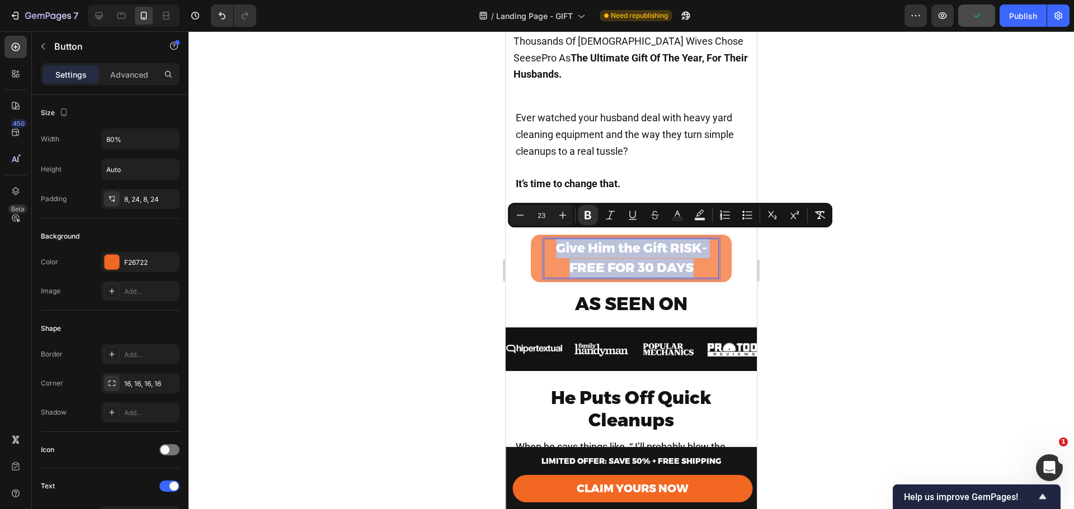
drag, startPoint x: 591, startPoint y: 245, endPoint x: 909, endPoint y: 299, distance: 323.2
click at [591, 245] on strong "Give Him the Gift RISK-FREE FOR 30 DAYS" at bounding box center [631, 257] width 151 height 35
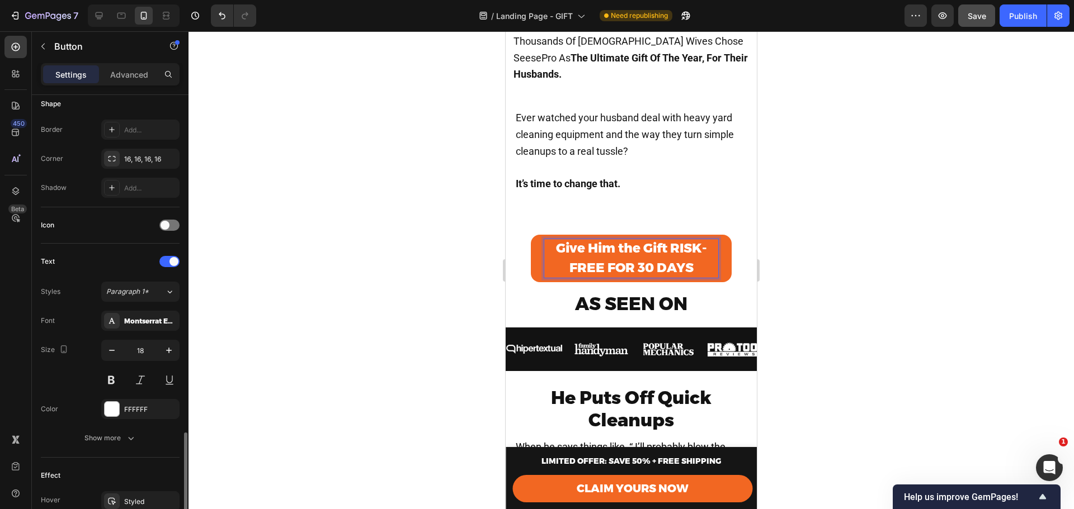
scroll to position [412, 0]
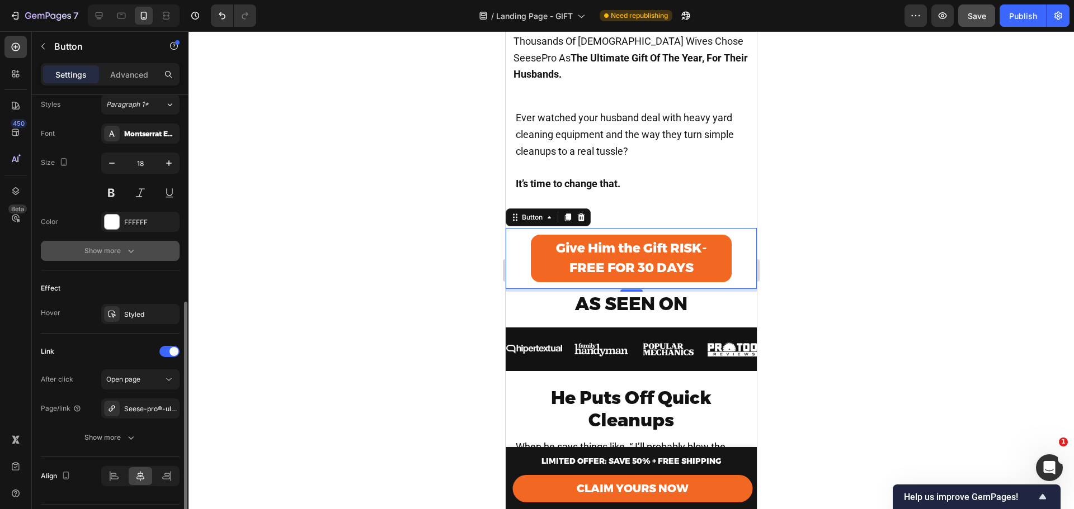
click at [117, 253] on div "Show more" at bounding box center [110, 250] width 52 height 11
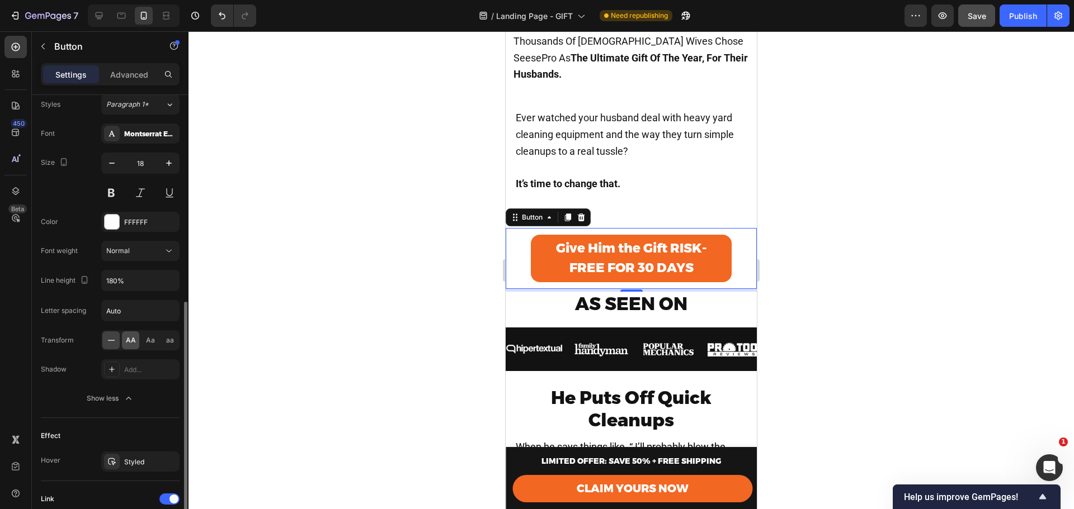
click at [123, 343] on div "AA" at bounding box center [130, 341] width 17 height 18
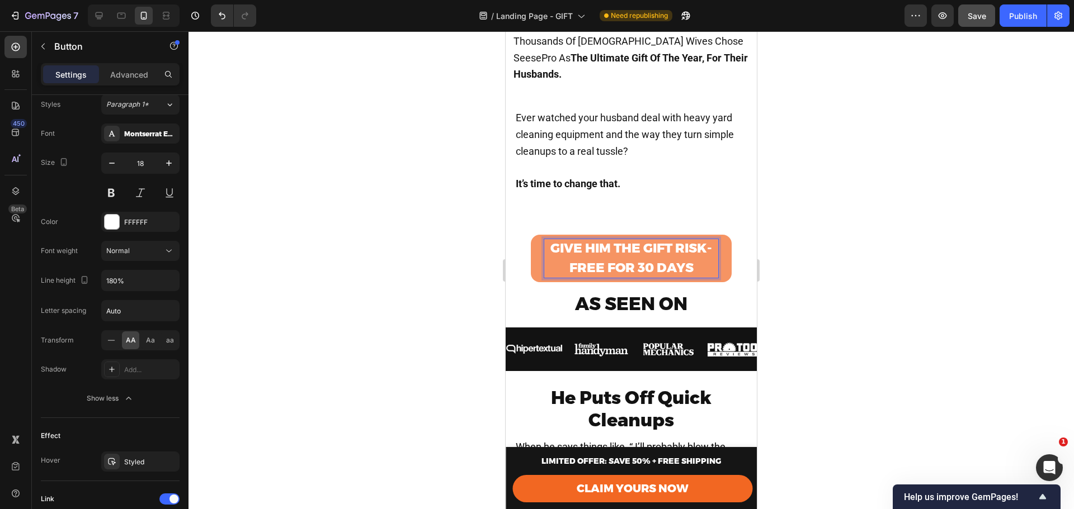
click at [682, 240] on strong "Give Him the Gift RISK-FREE FOR 30 DAYS" at bounding box center [631, 257] width 162 height 35
click at [669, 240] on strong "Give Him the Gift RISK-FREE FOR 30 DAYS" at bounding box center [631, 257] width 162 height 35
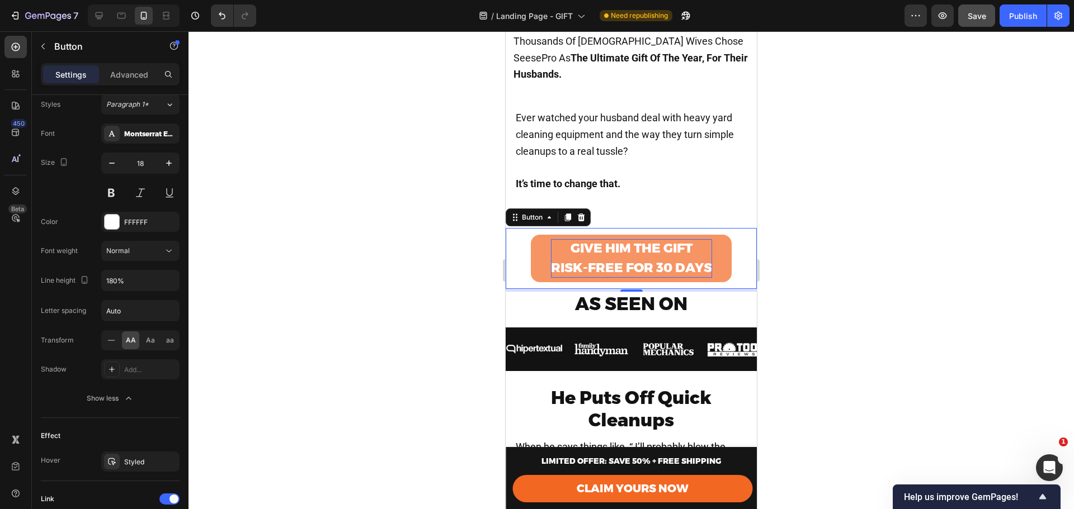
click at [871, 235] on div at bounding box center [630, 270] width 885 height 478
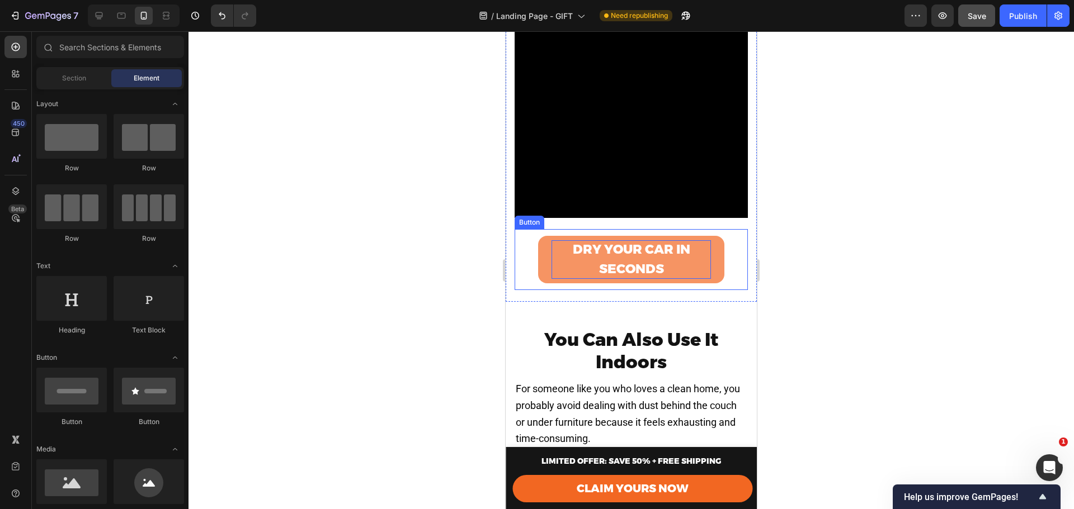
scroll to position [1566, 0]
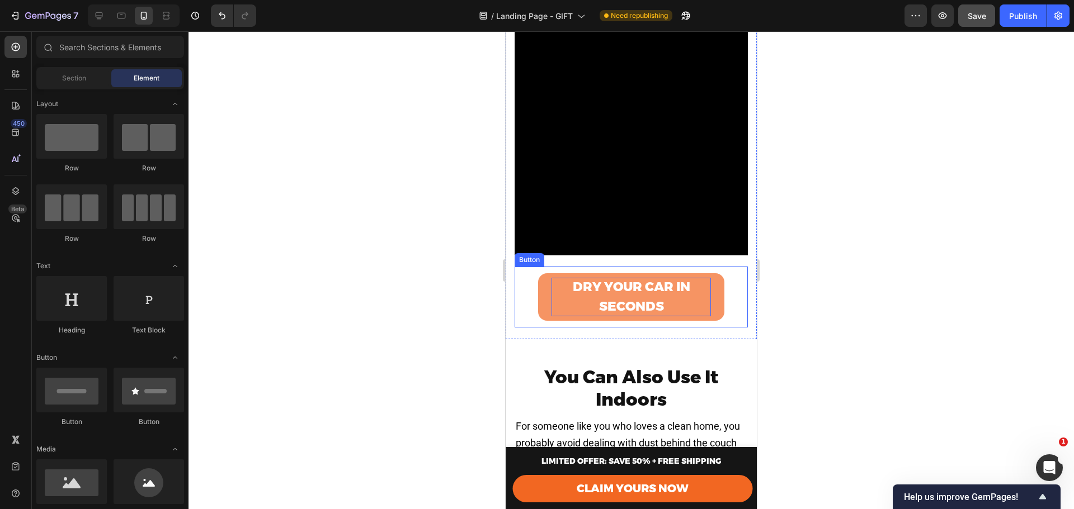
click at [648, 279] on strong "DRY YOUR CAR IN SECONDS" at bounding box center [631, 296] width 117 height 35
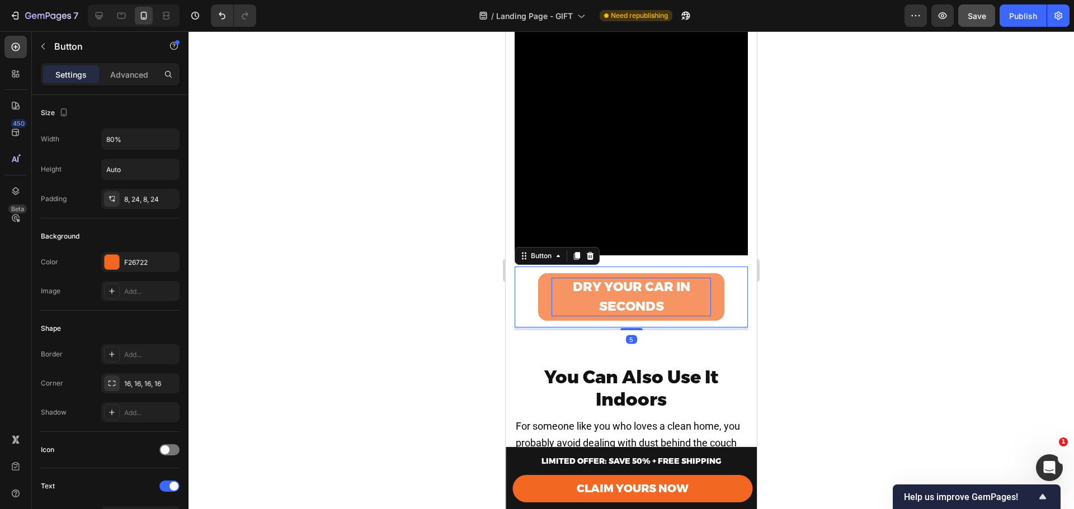
click at [648, 279] on strong "DRY YOUR CAR IN SECONDS" at bounding box center [631, 296] width 117 height 35
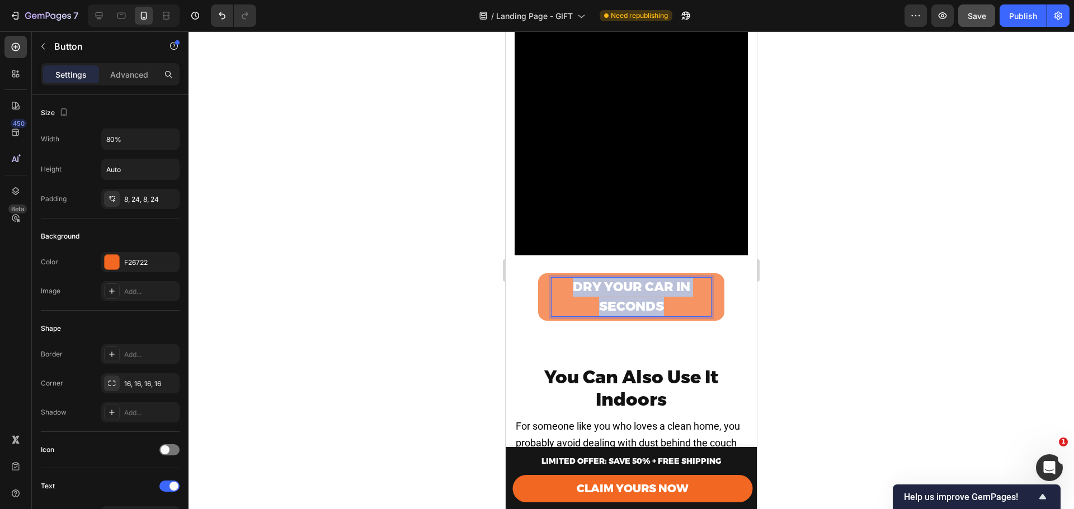
click at [648, 279] on strong "DRY YOUR CAR IN SECONDS" at bounding box center [631, 296] width 117 height 35
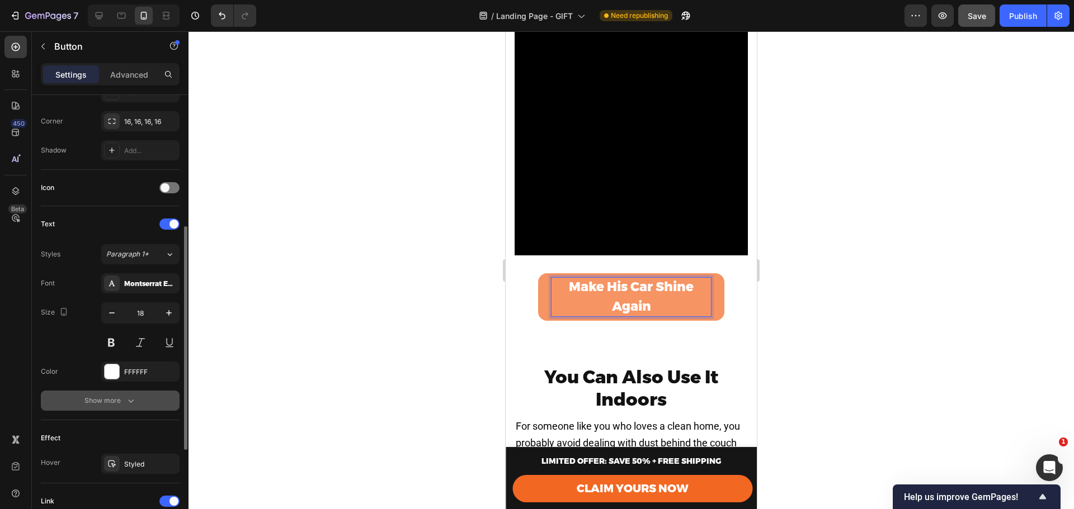
click at [102, 397] on div "Show more" at bounding box center [110, 400] width 52 height 11
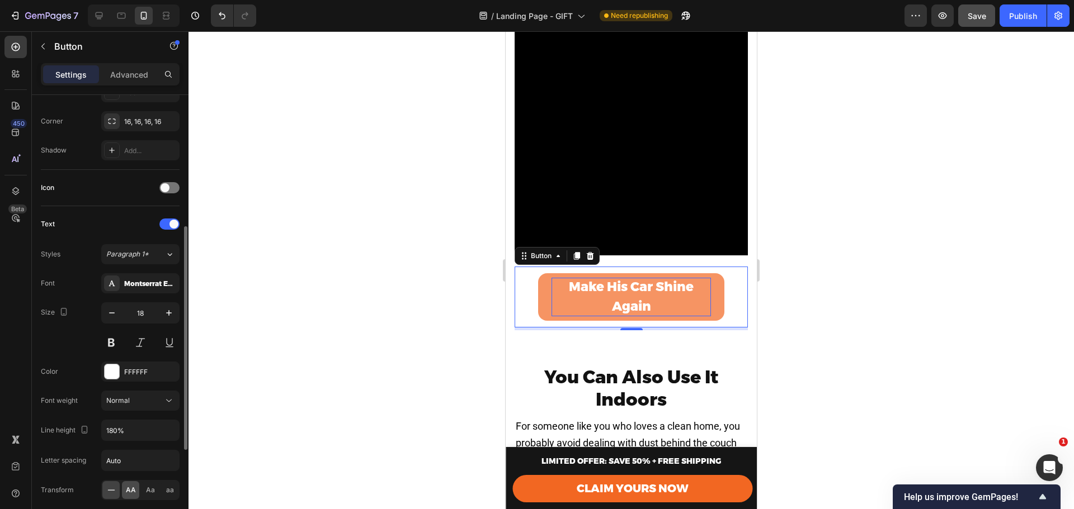
click at [134, 493] on span "AA" at bounding box center [131, 490] width 10 height 10
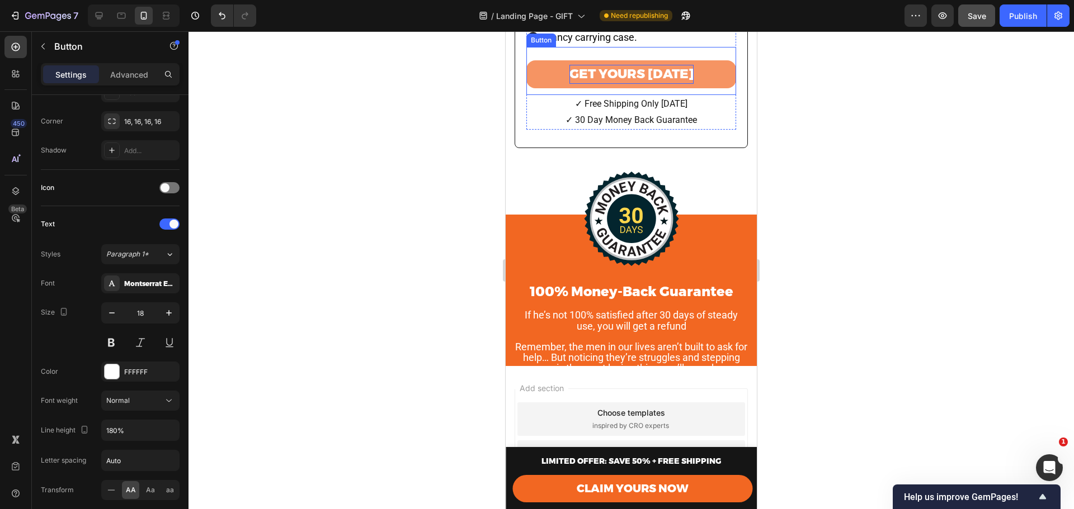
scroll to position [4883, 0]
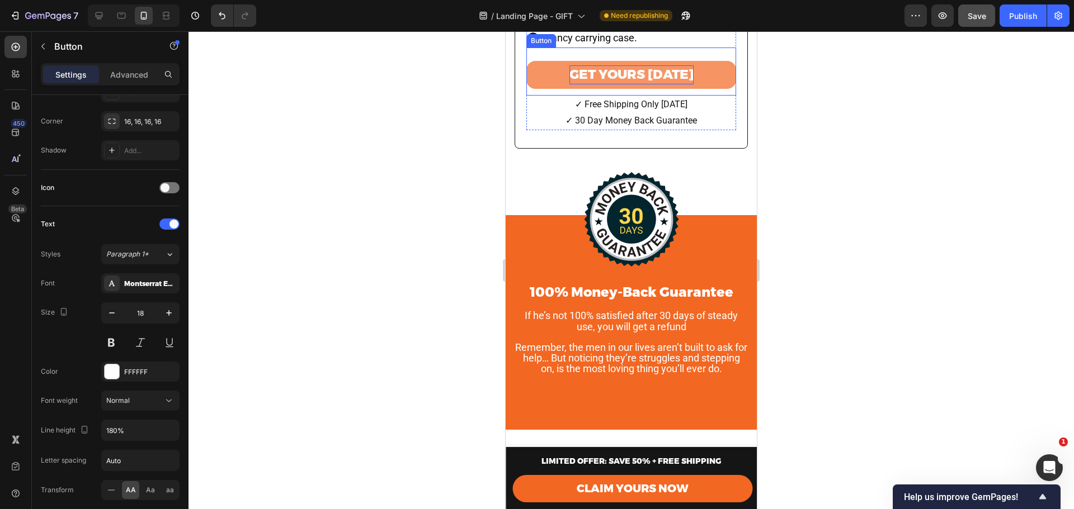
click at [607, 82] on strong "GET YOURS [DATE]" at bounding box center [631, 75] width 124 height 16
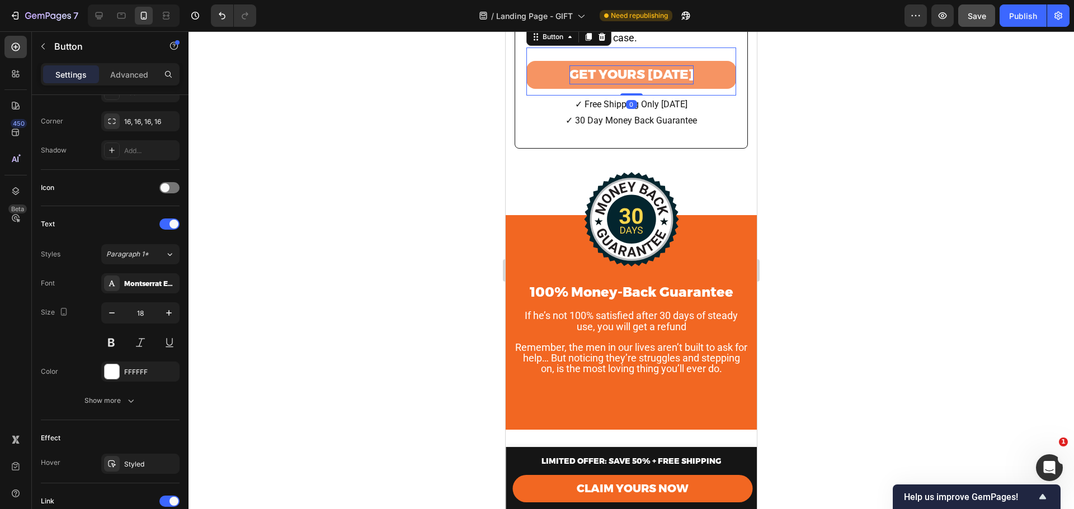
click at [607, 82] on strong "GET YOURS [DATE]" at bounding box center [631, 75] width 124 height 16
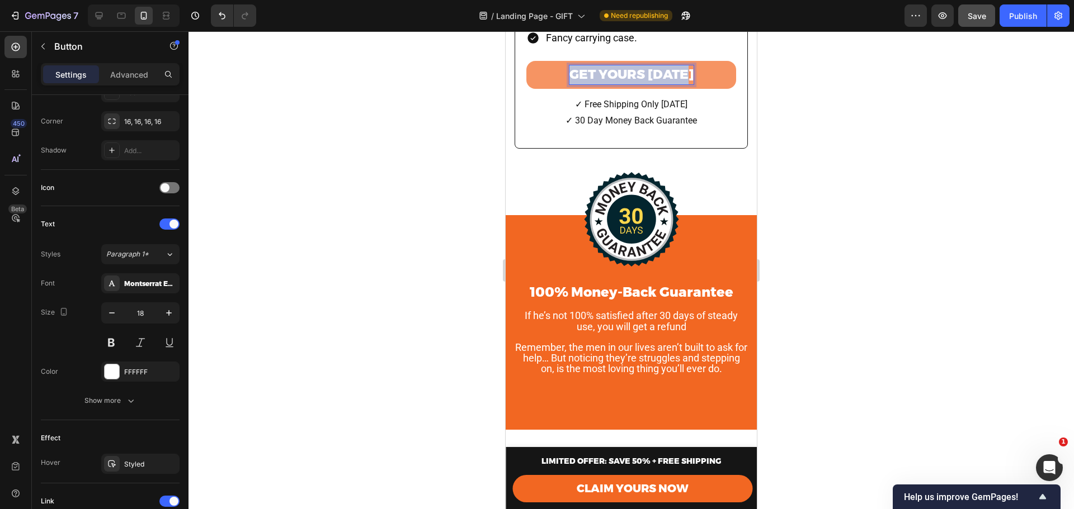
click at [607, 82] on strong "GET YOURS [DATE]" at bounding box center [631, 75] width 124 height 16
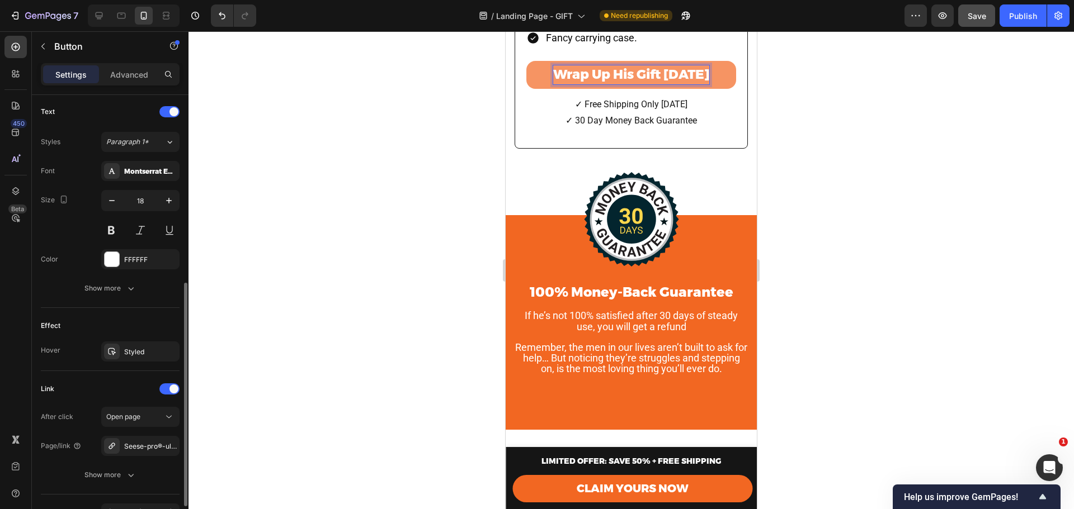
scroll to position [412, 0]
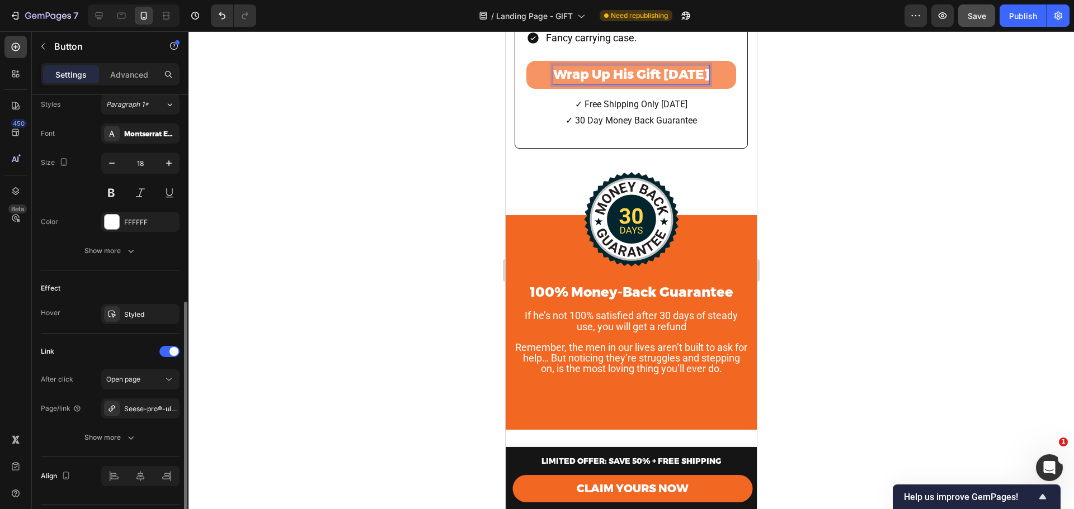
click at [112, 238] on div "Font Montserrat Extra Bold Size 18 Color FFFFFF Show more" at bounding box center [110, 193] width 139 height 138
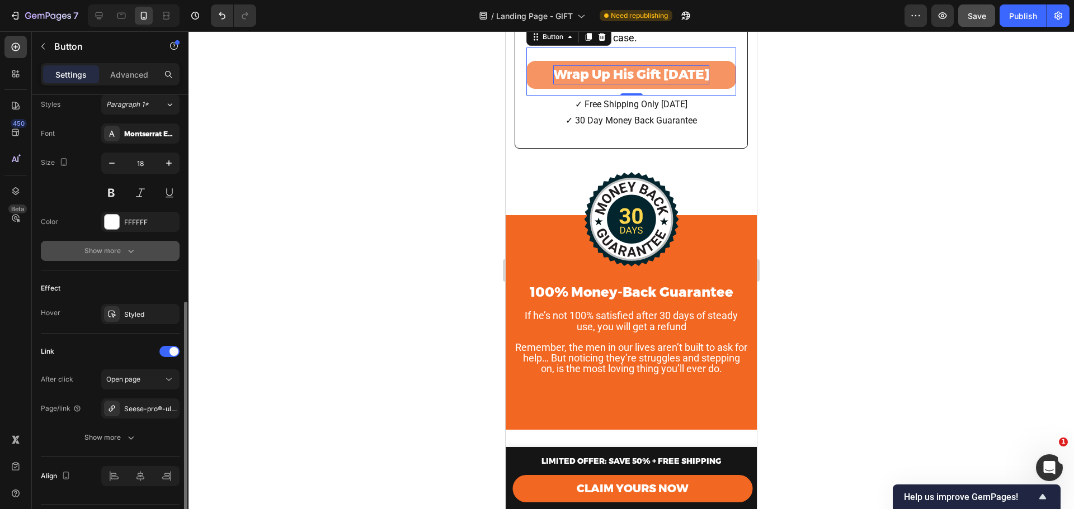
click at [112, 249] on div "Show more" at bounding box center [110, 250] width 52 height 11
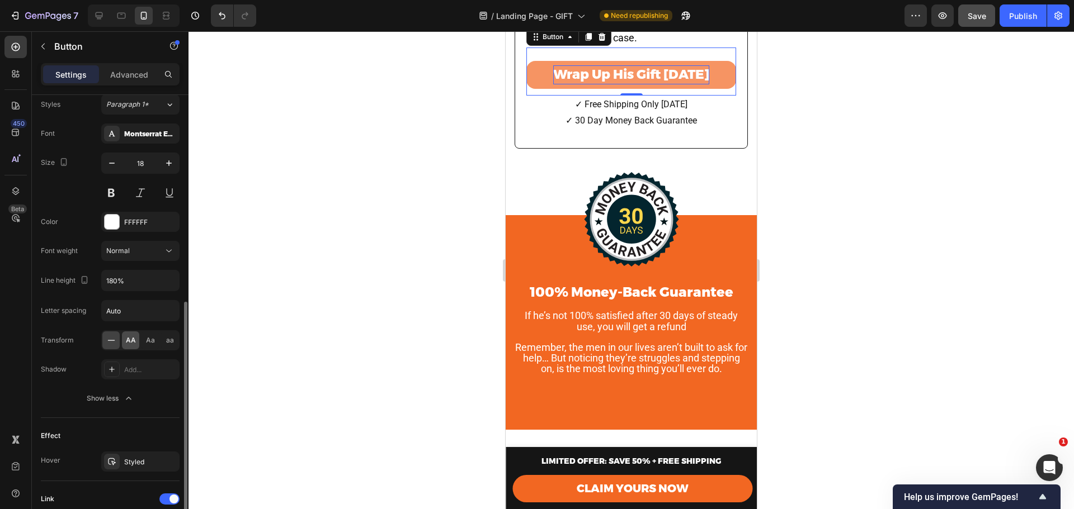
click at [130, 342] on span "AA" at bounding box center [131, 341] width 10 height 10
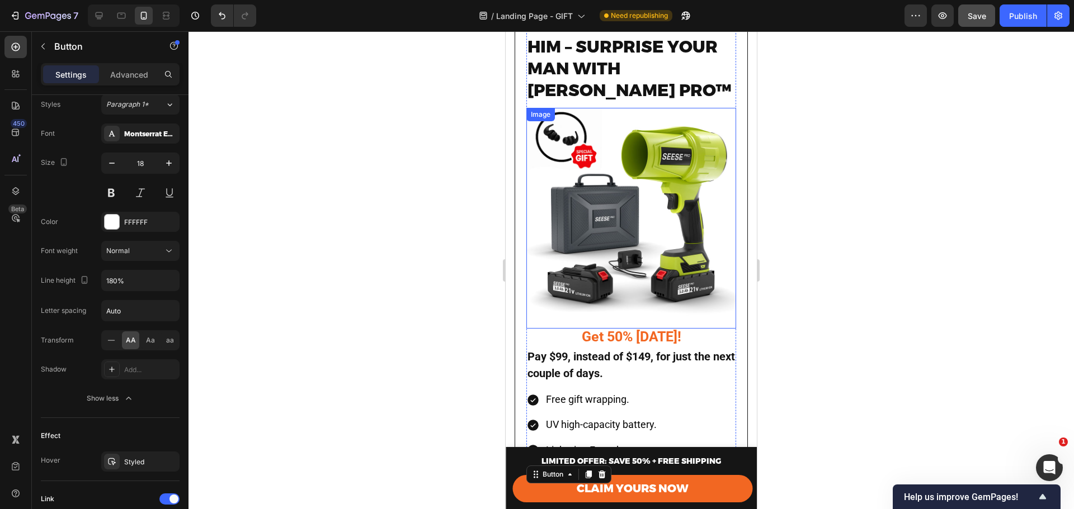
scroll to position [4623, 0]
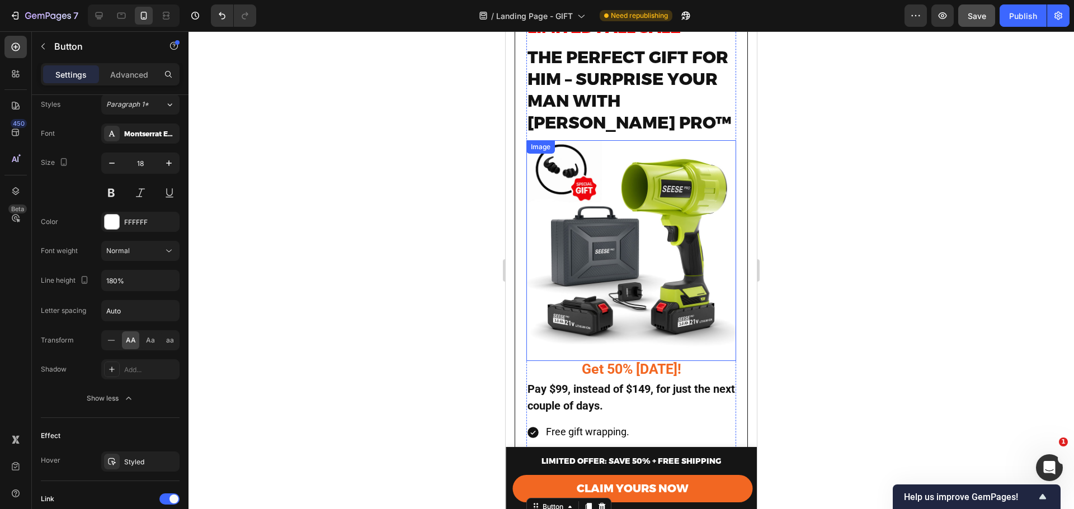
click at [649, 238] on img at bounding box center [631, 245] width 210 height 210
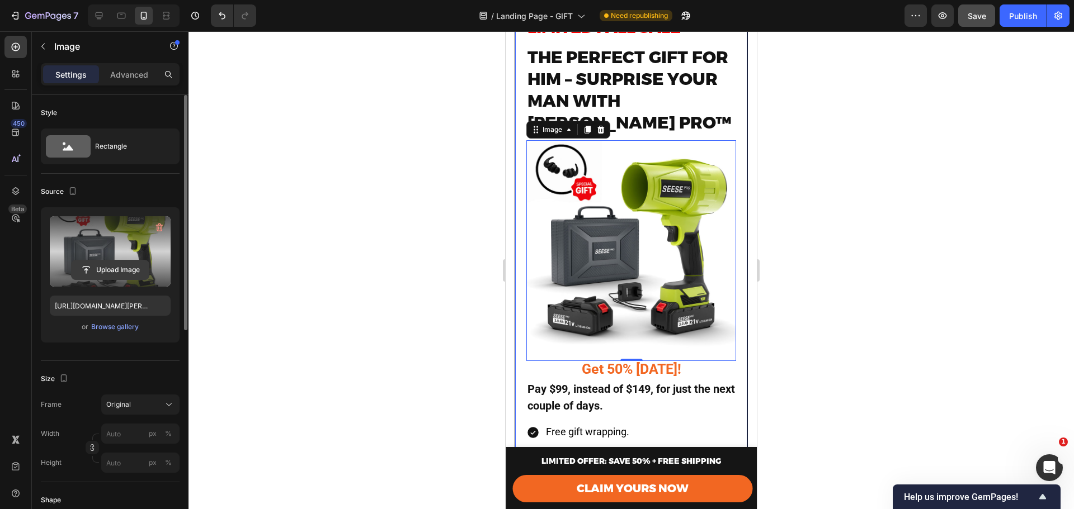
click at [109, 267] on input "file" at bounding box center [110, 270] width 77 height 19
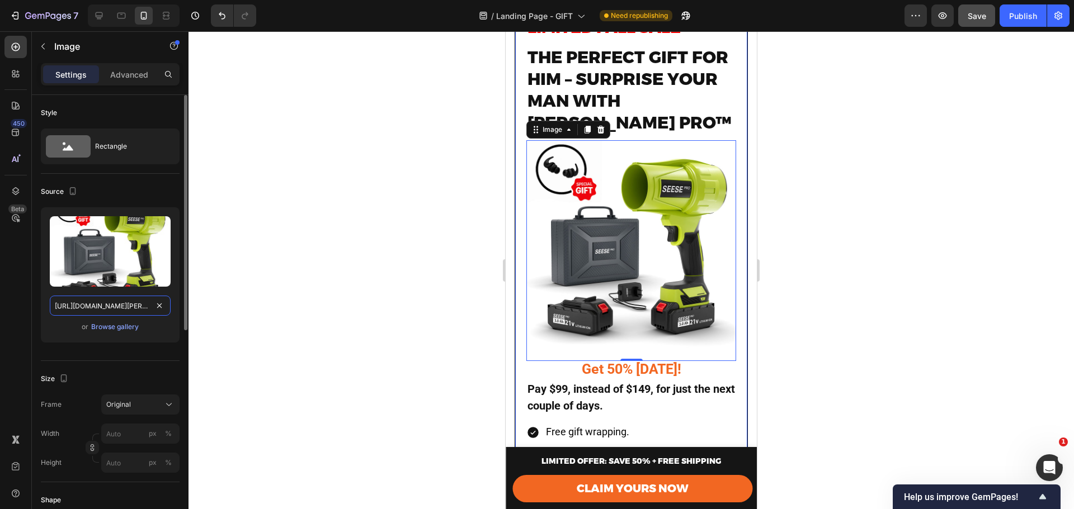
click at [126, 297] on input "https://cdn.shopify.com/s/files/1/0659/7079/8634/files/Seese-PRO_001A_1_copie_2…" at bounding box center [110, 306] width 121 height 20
click at [134, 330] on div "Browse gallery" at bounding box center [115, 327] width 48 height 10
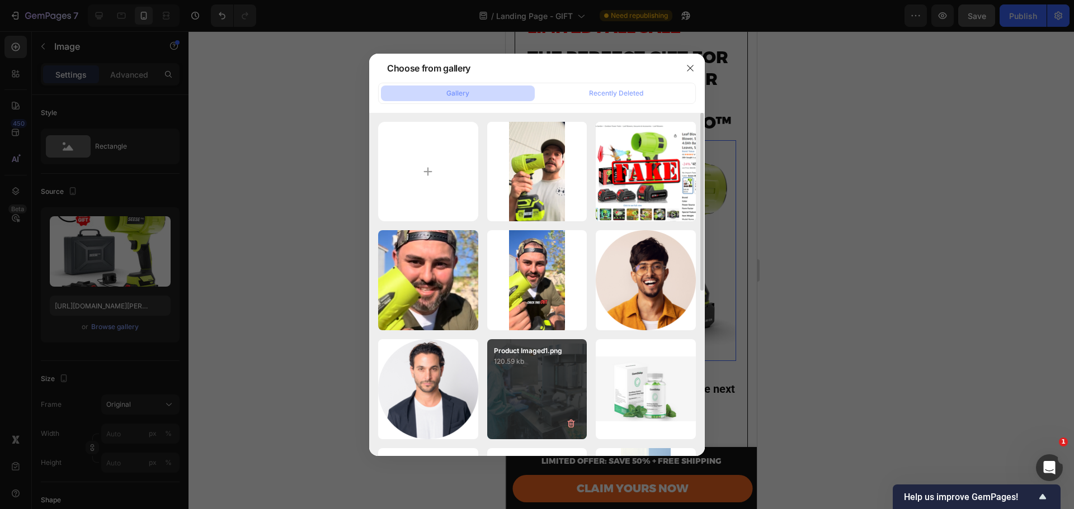
type input "C:\fakepath\12.png"
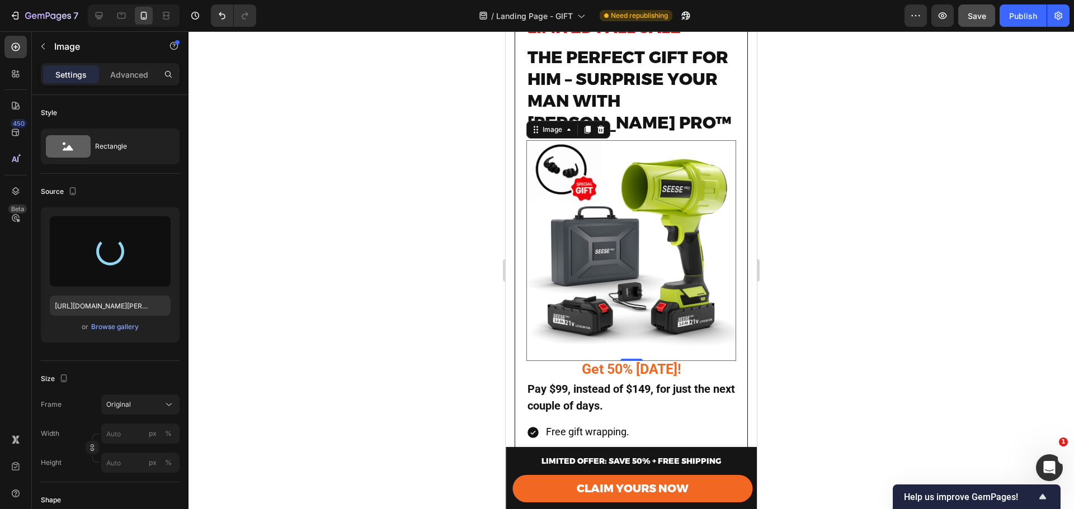
type input "https://cdn.shopify.com/s/files/1/0659/7079/8634/files/gempages_577176185960662…"
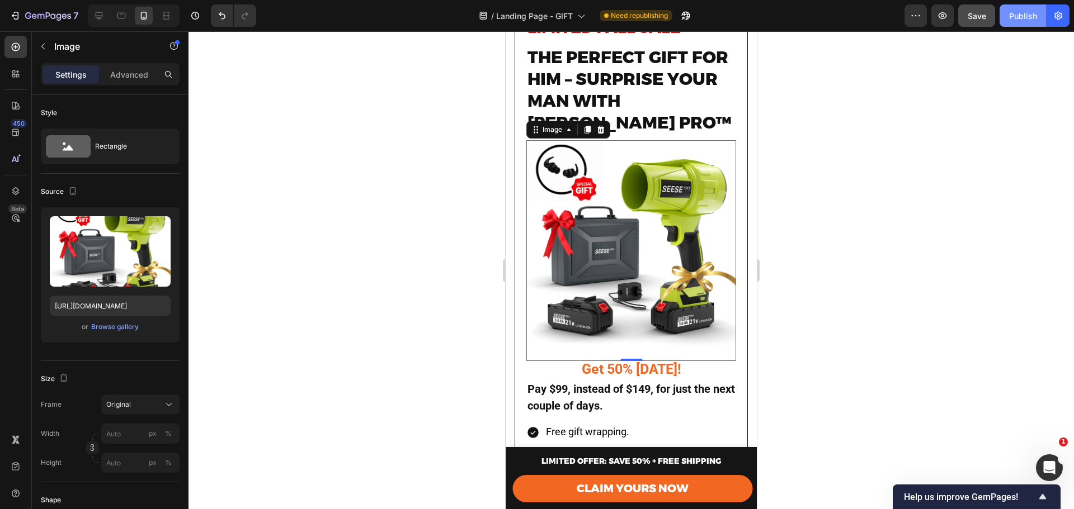
click at [1007, 15] on button "Publish" at bounding box center [1022, 15] width 47 height 22
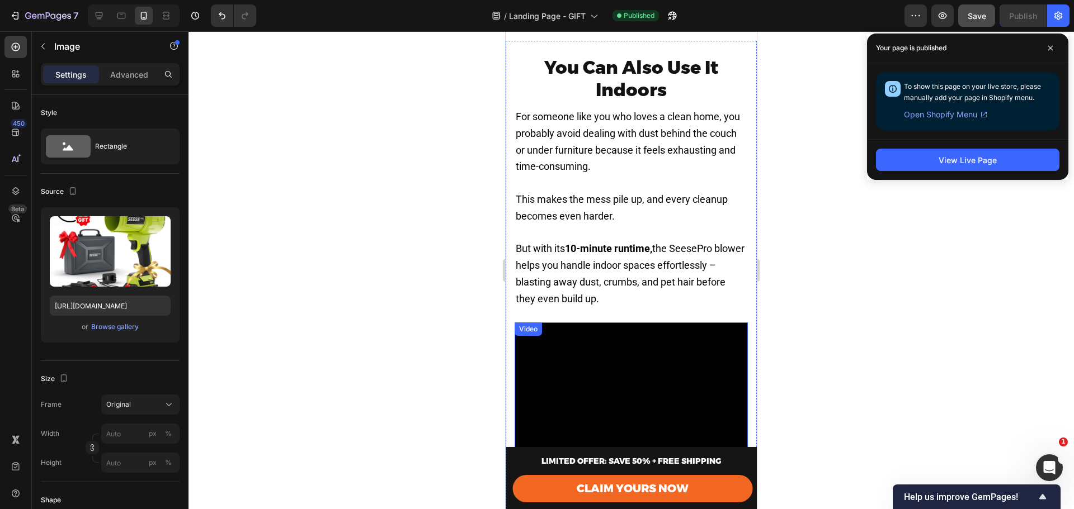
scroll to position [1827, 0]
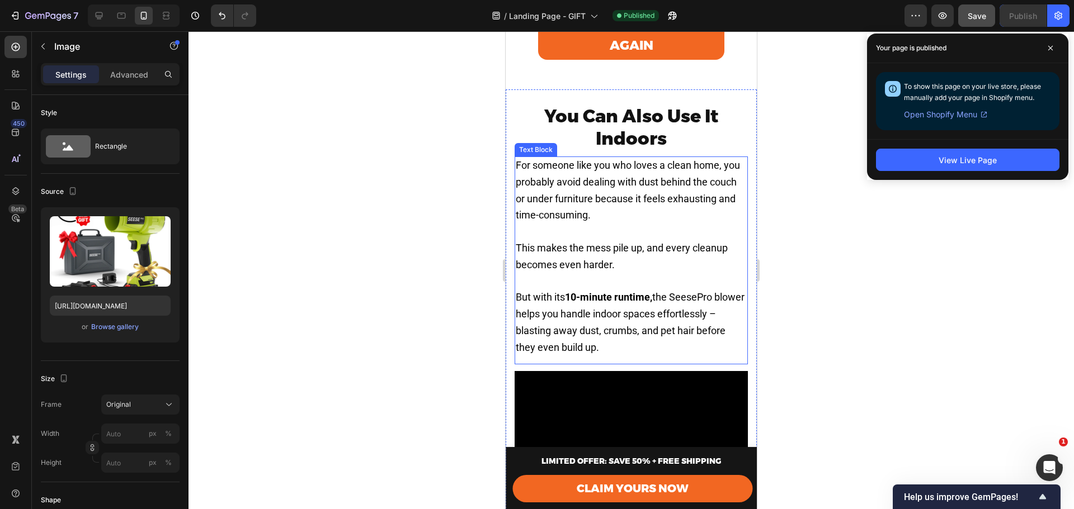
click at [642, 205] on p "For someone like you who loves a clean home, you probably avoid dealing with du…" at bounding box center [631, 191] width 231 height 67
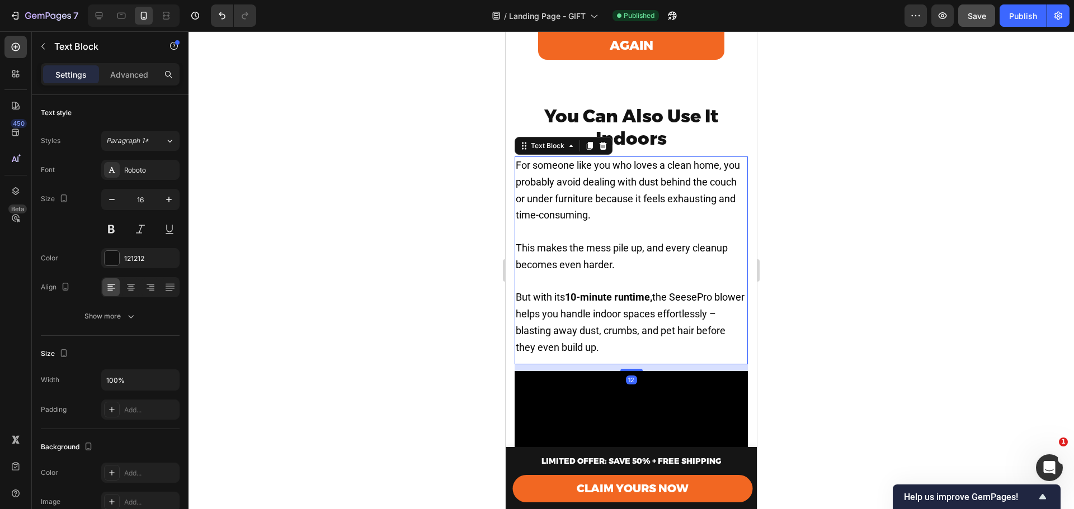
click at [642, 205] on p "For someone like you who loves a clean home, you probably avoid dealing with du…" at bounding box center [631, 191] width 231 height 67
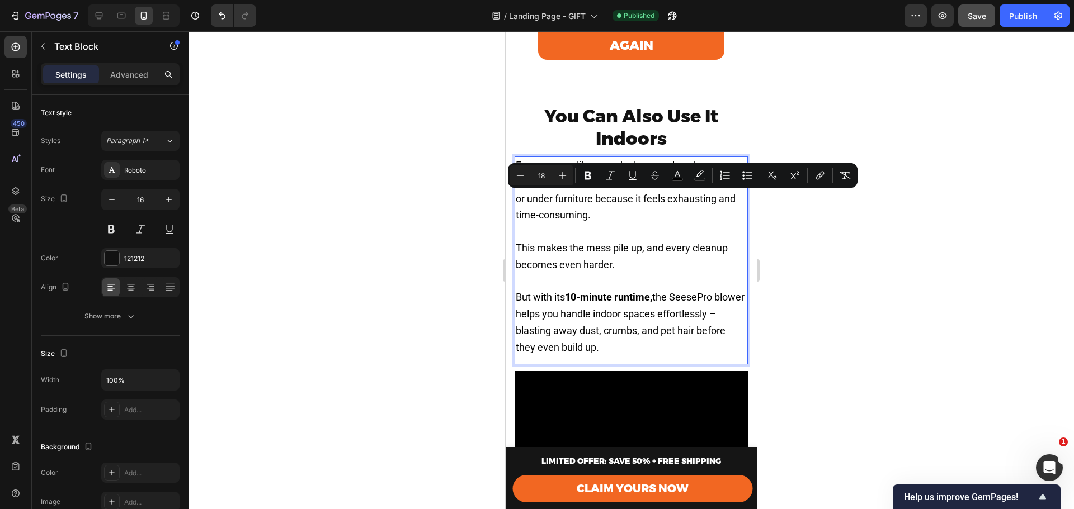
click at [644, 211] on span "For someone like you who loves a clean home, you probably avoid dealing with du…" at bounding box center [628, 190] width 224 height 62
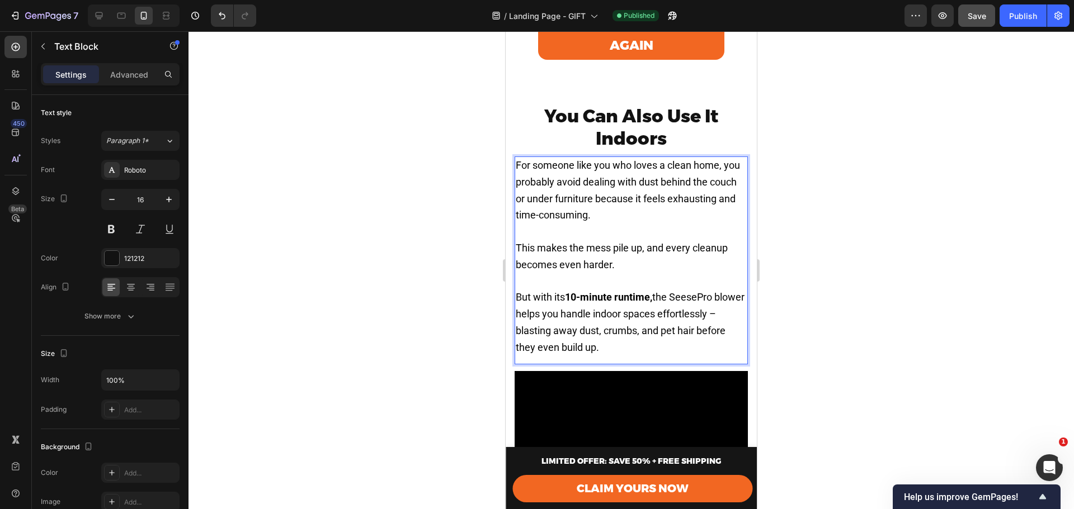
click at [695, 229] on p "Rich Text Editor. Editing area: main" at bounding box center [631, 232] width 231 height 16
click at [830, 261] on div at bounding box center [630, 270] width 885 height 478
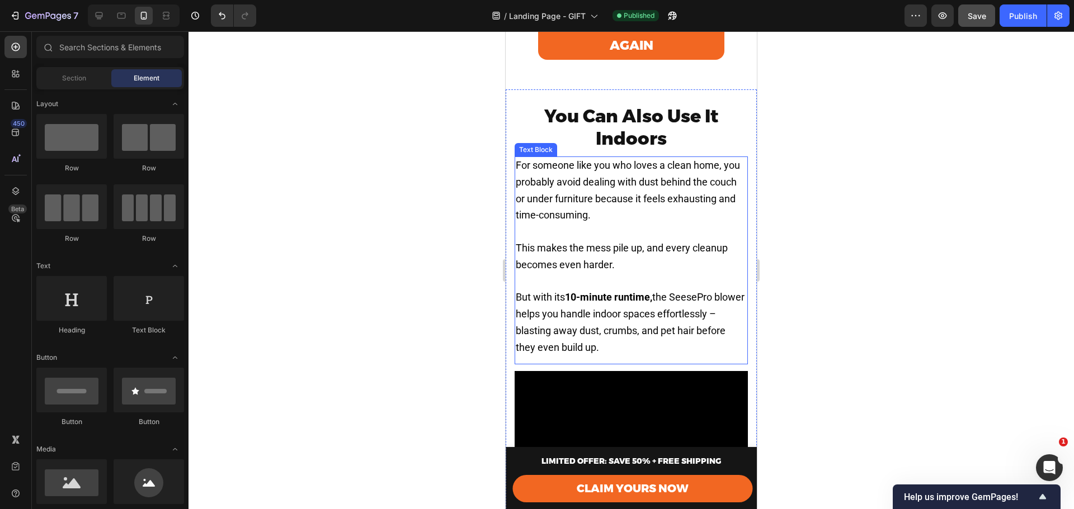
click at [661, 213] on span "For someone like you who loves a clean home, you probably avoid dealing with du…" at bounding box center [628, 190] width 224 height 62
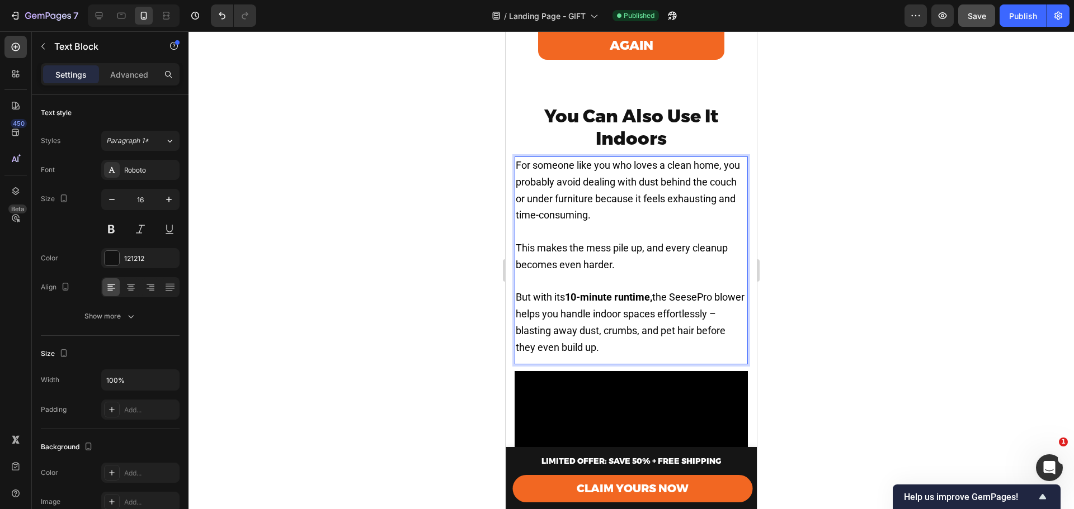
click at [677, 215] on p "For someone like you who loves a clean home, you probably avoid dealing with du…" at bounding box center [631, 191] width 231 height 67
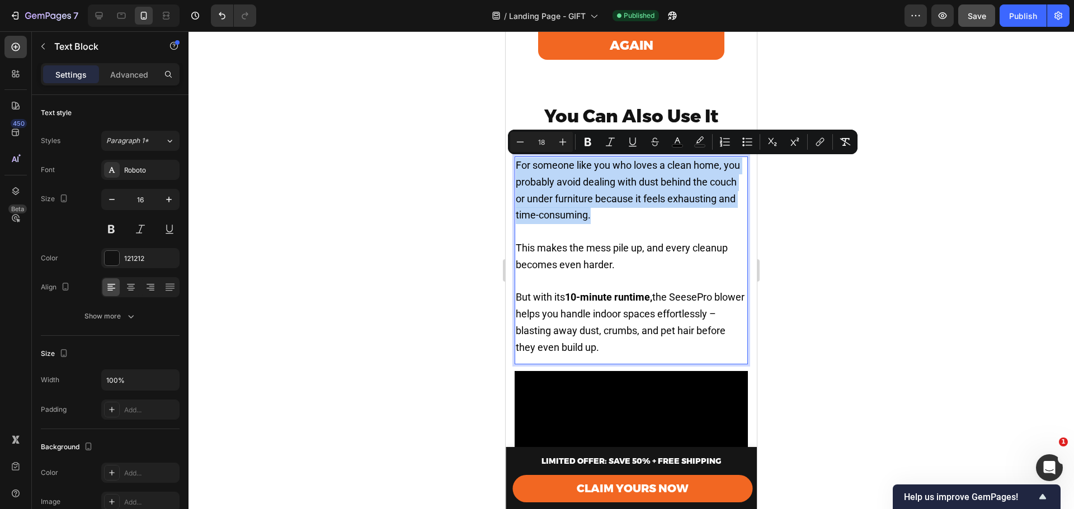
drag, startPoint x: 674, startPoint y: 220, endPoint x: 1009, endPoint y: 205, distance: 335.3
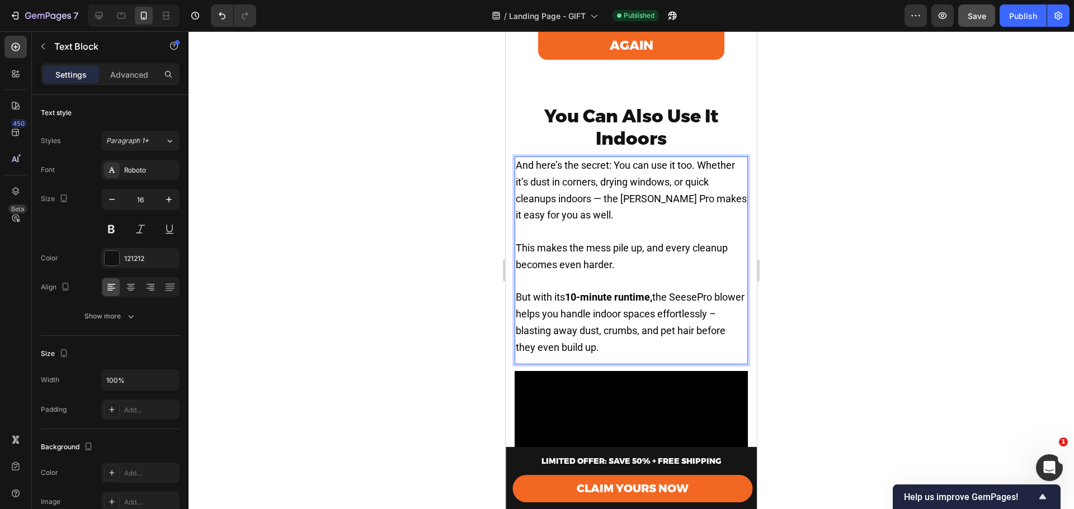
click at [836, 245] on div at bounding box center [630, 270] width 885 height 478
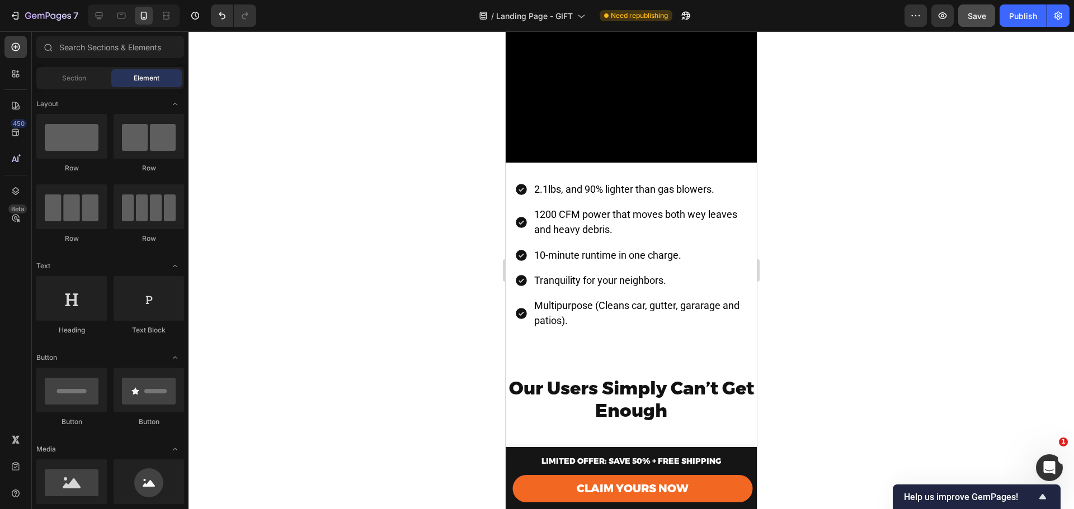
scroll to position [3832, 0]
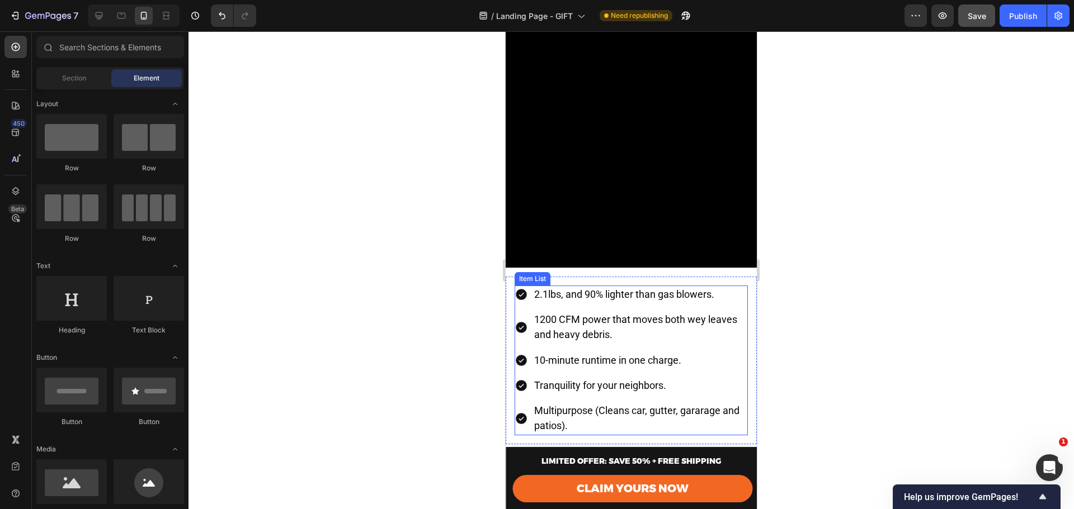
click at [535, 289] on span "2.1lbs, and 90% lighter than gas blowers." at bounding box center [624, 295] width 180 height 12
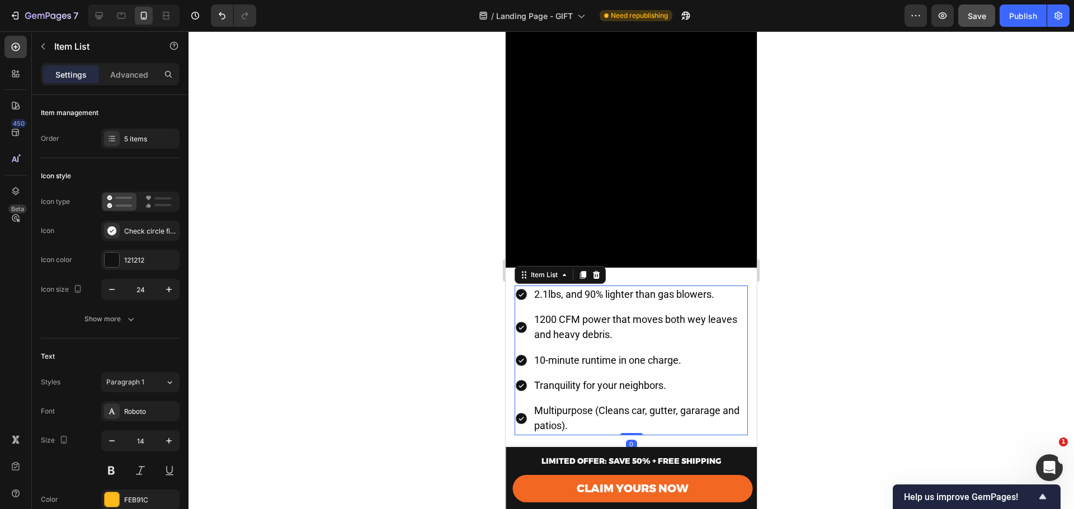
click at [524, 290] on icon at bounding box center [521, 295] width 11 height 11
click at [117, 232] on div at bounding box center [112, 231] width 16 height 16
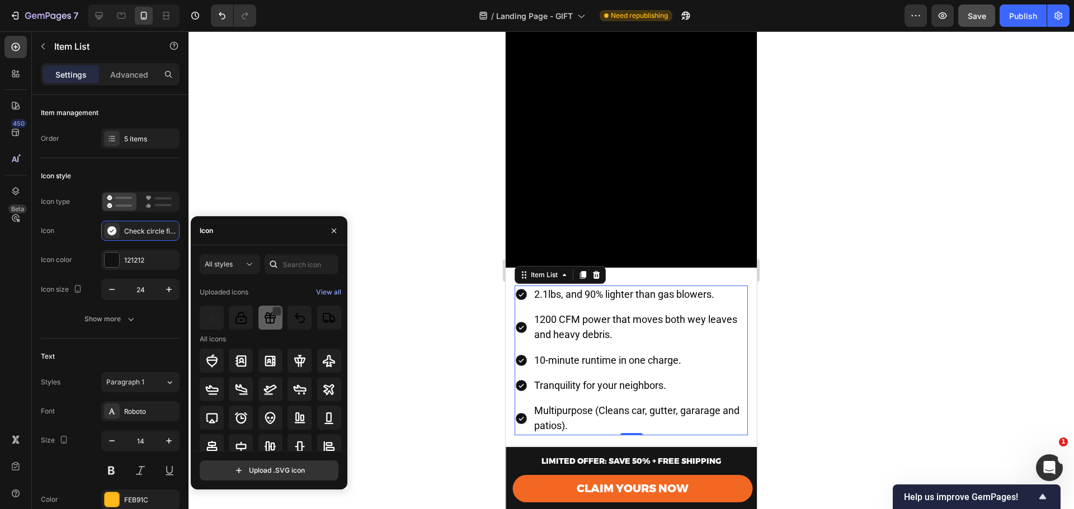
click at [272, 325] on div at bounding box center [270, 318] width 24 height 24
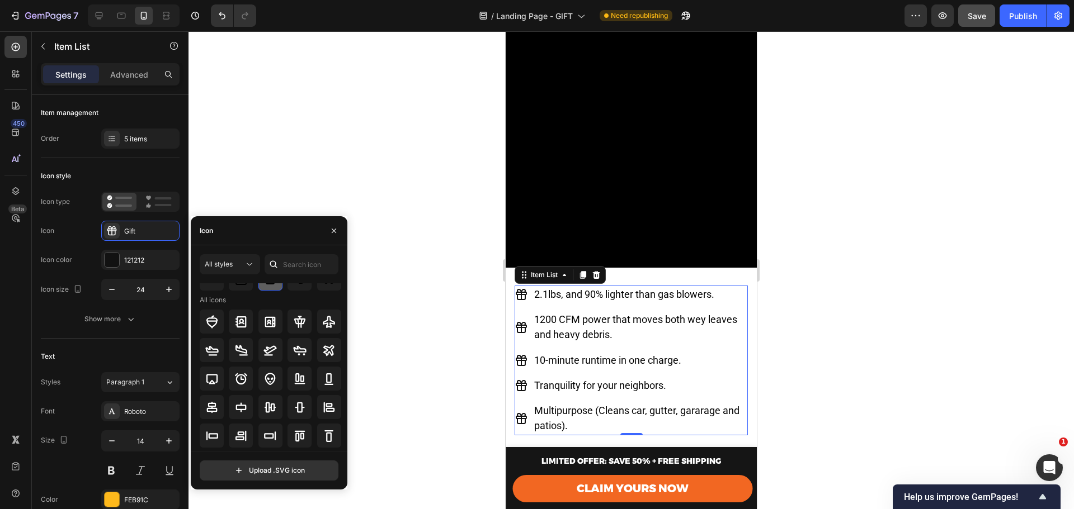
scroll to position [0, 0]
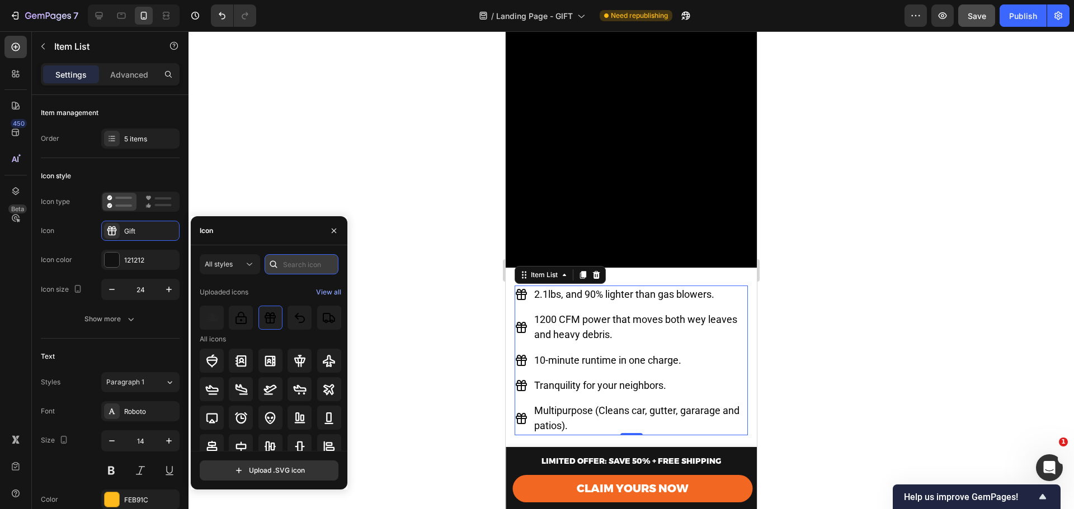
click at [295, 271] on input "text" at bounding box center [302, 264] width 74 height 20
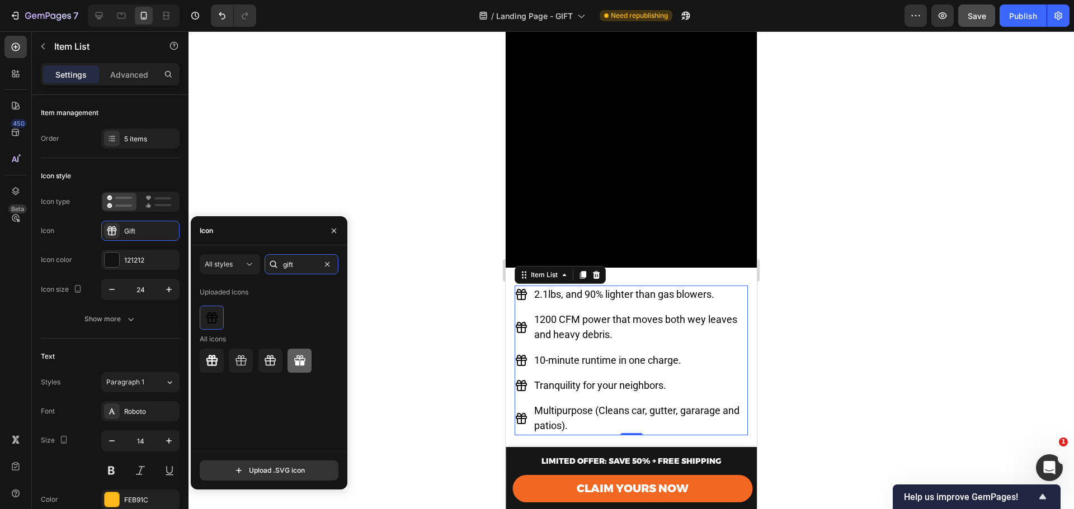
type input "gift"
click at [296, 361] on icon at bounding box center [299, 360] width 11 height 11
click at [272, 360] on icon at bounding box center [269, 361] width 13 height 13
click at [209, 358] on icon at bounding box center [211, 360] width 11 height 11
click at [300, 362] on icon at bounding box center [299, 360] width 11 height 11
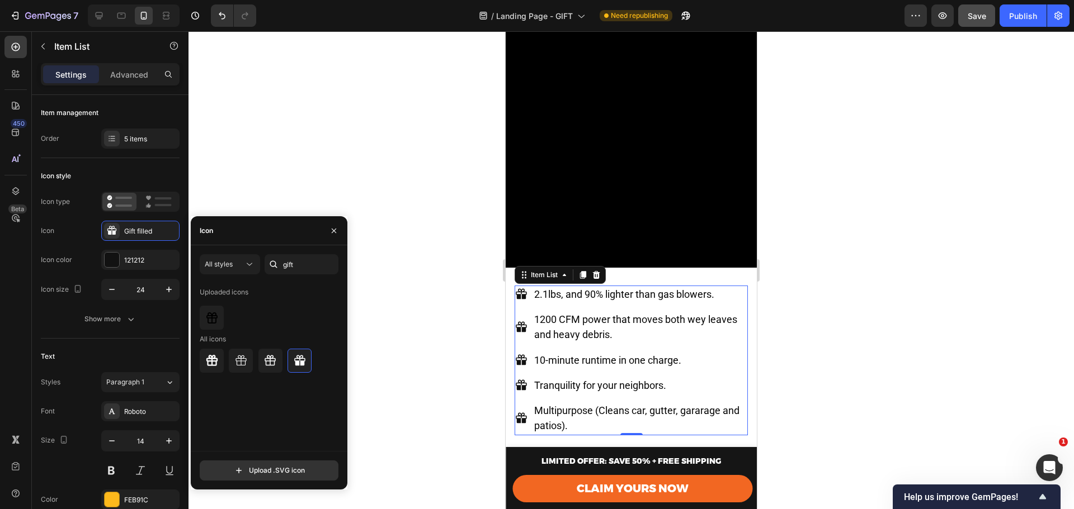
click at [906, 283] on div at bounding box center [630, 270] width 885 height 478
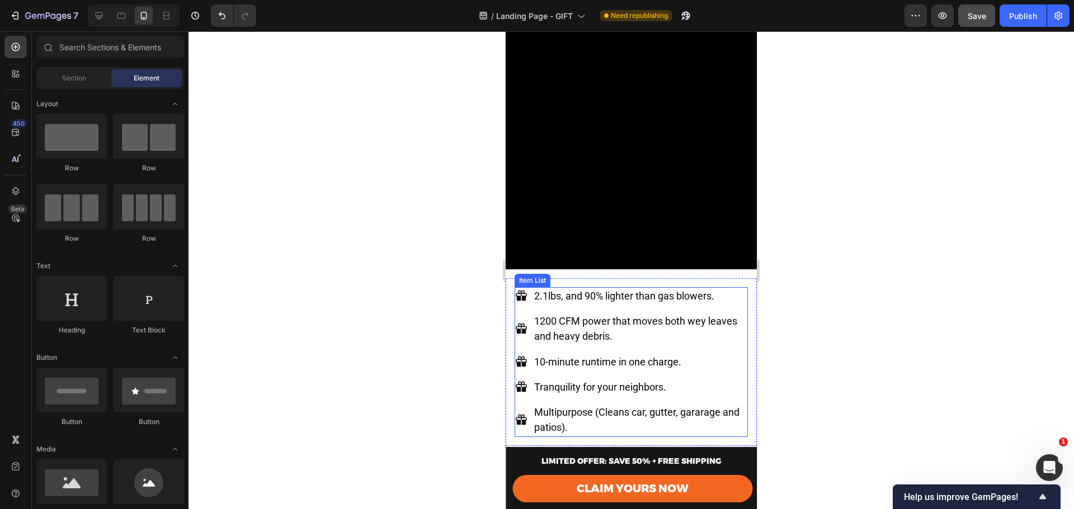
scroll to position [3832, 0]
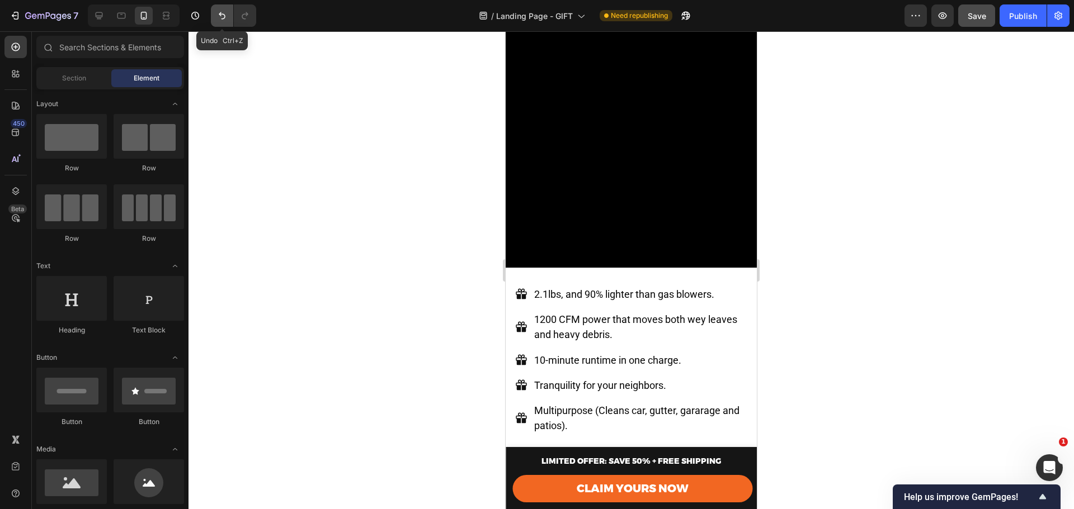
click at [212, 11] on button "Undo/Redo" at bounding box center [222, 15] width 22 height 22
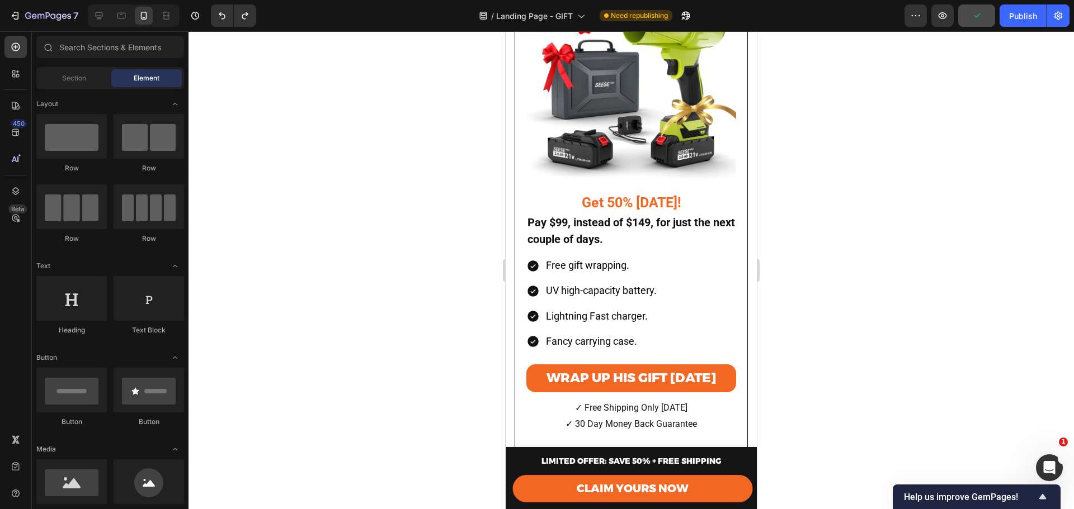
scroll to position [4769, 0]
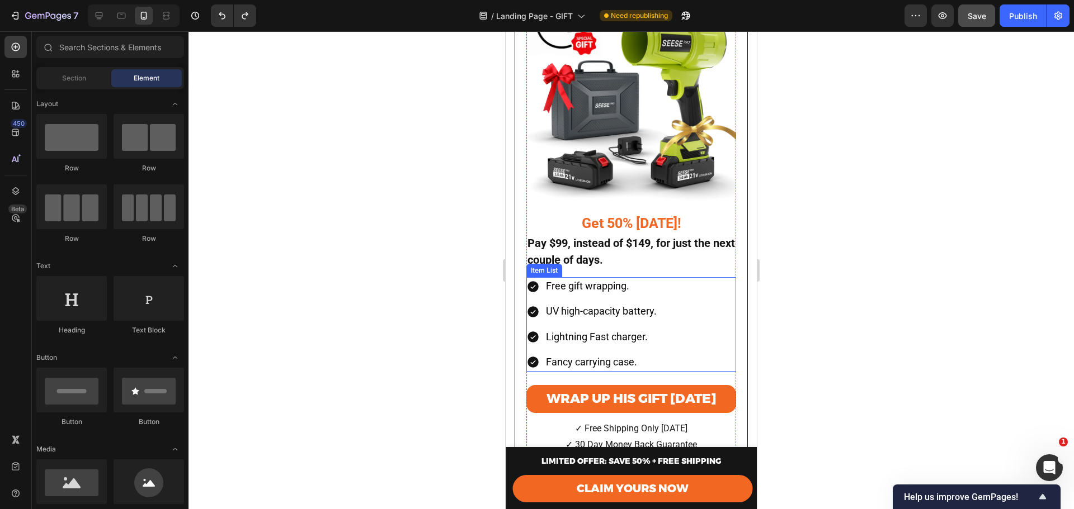
click at [568, 286] on div "Free gift wrapping." at bounding box center [601, 286] width 114 height 18
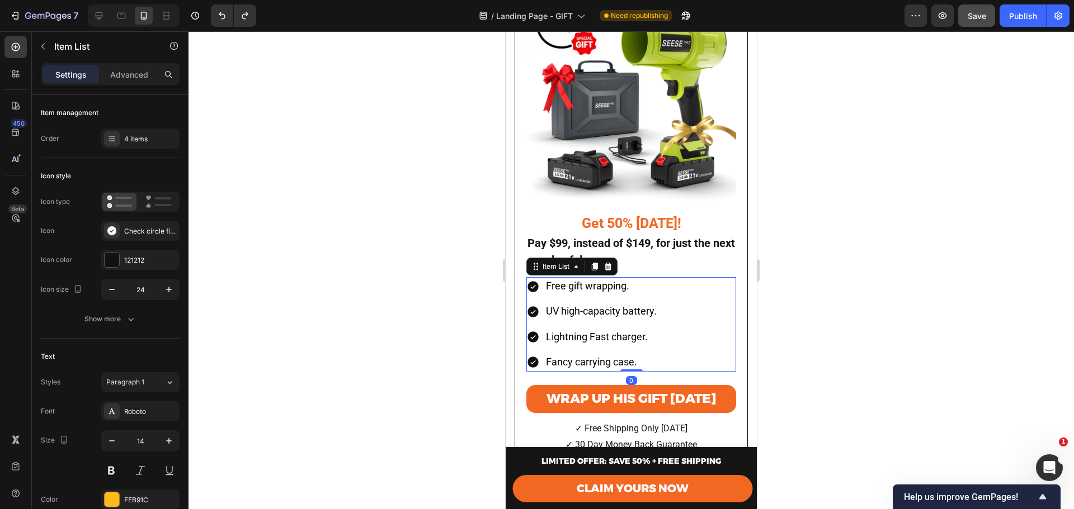
click at [665, 302] on div "Free gift wrapping. UV high-capacity battery. Lightning Fast charger. Fancy car…" at bounding box center [631, 324] width 210 height 95
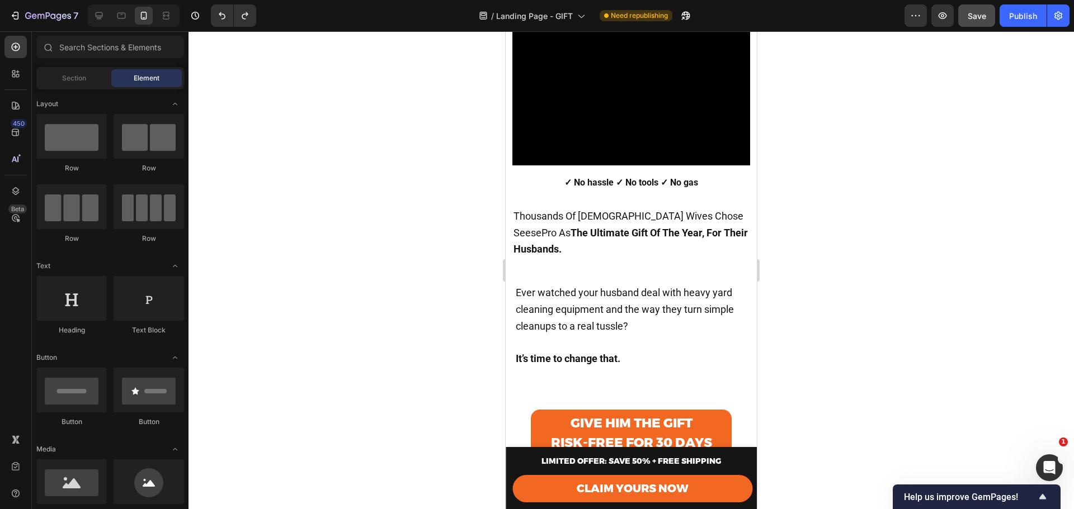
scroll to position [0, 0]
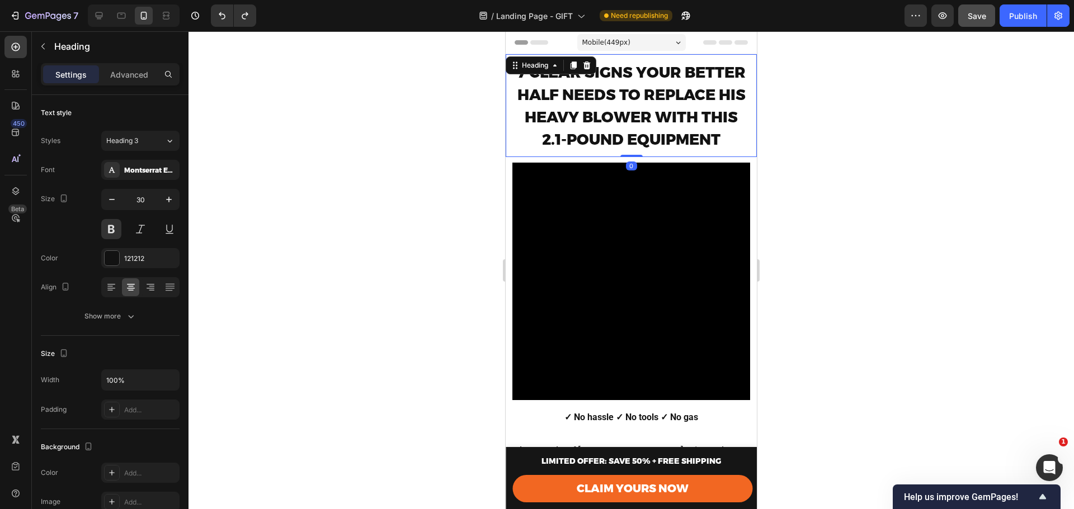
click at [637, 62] on h2 "7 CLEAR SIGNS YOUR BETTER HALF NEEDS TO REPLACE HIS HEAVY BLOWER WITH THIS 2.1-…" at bounding box center [631, 106] width 240 height 92
click at [52, 37] on div "Heading" at bounding box center [104, 46] width 145 height 29
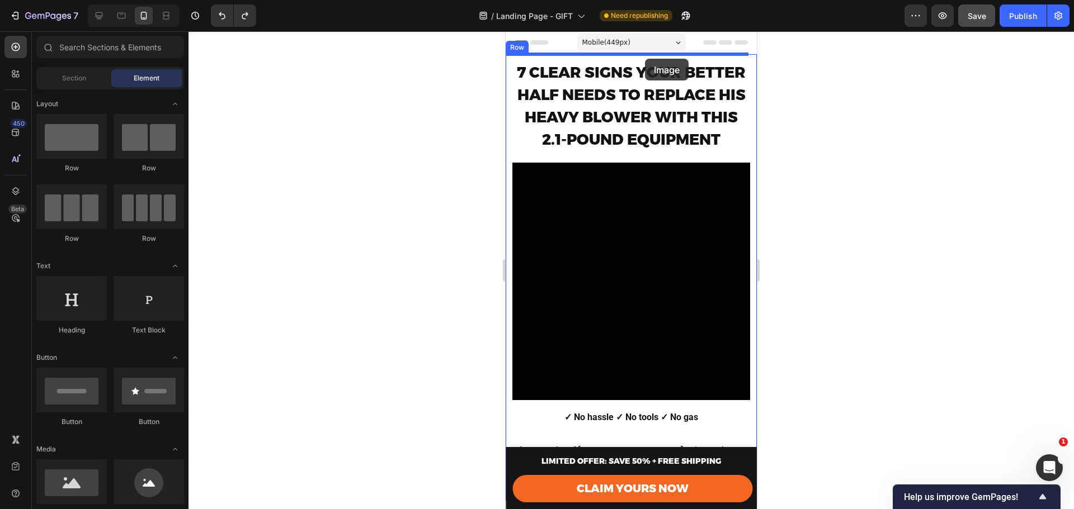
drag, startPoint x: 588, startPoint y: 506, endPoint x: 644, endPoint y: 59, distance: 450.3
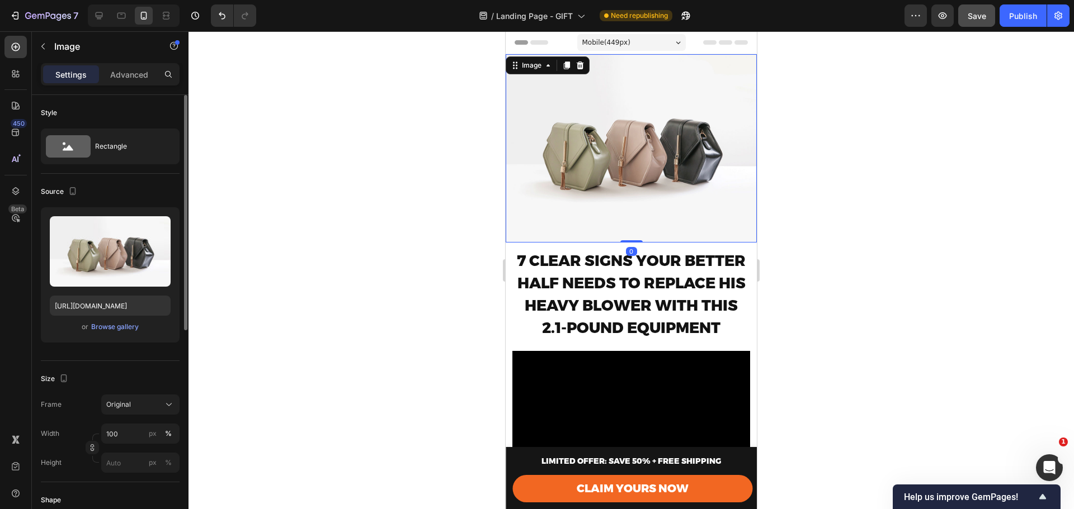
click at [45, 257] on div "Upload Image https://cdn.shopify.com/s/files/1/2005/9307/files/image_demo.jpg o…" at bounding box center [110, 274] width 139 height 135
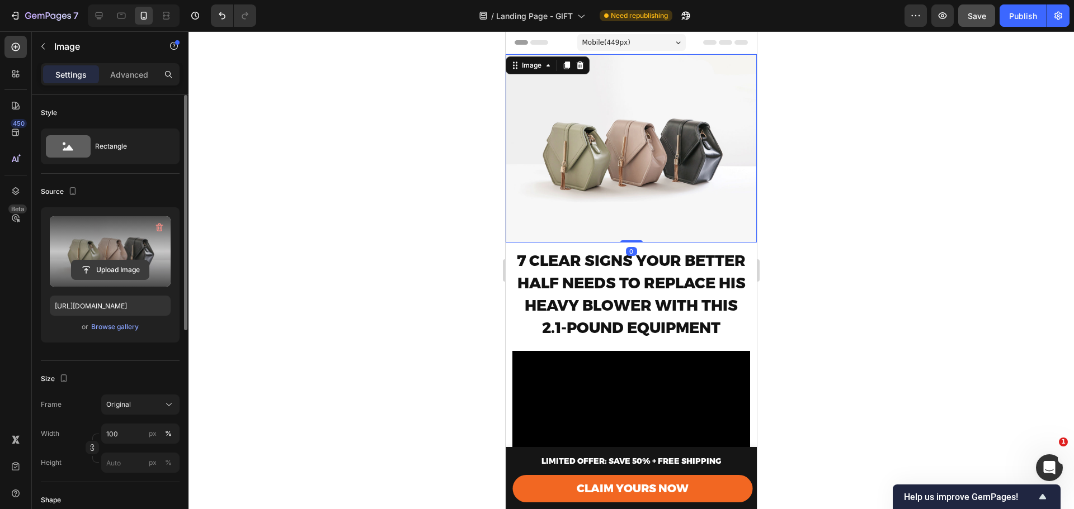
click at [112, 265] on input "file" at bounding box center [110, 270] width 77 height 19
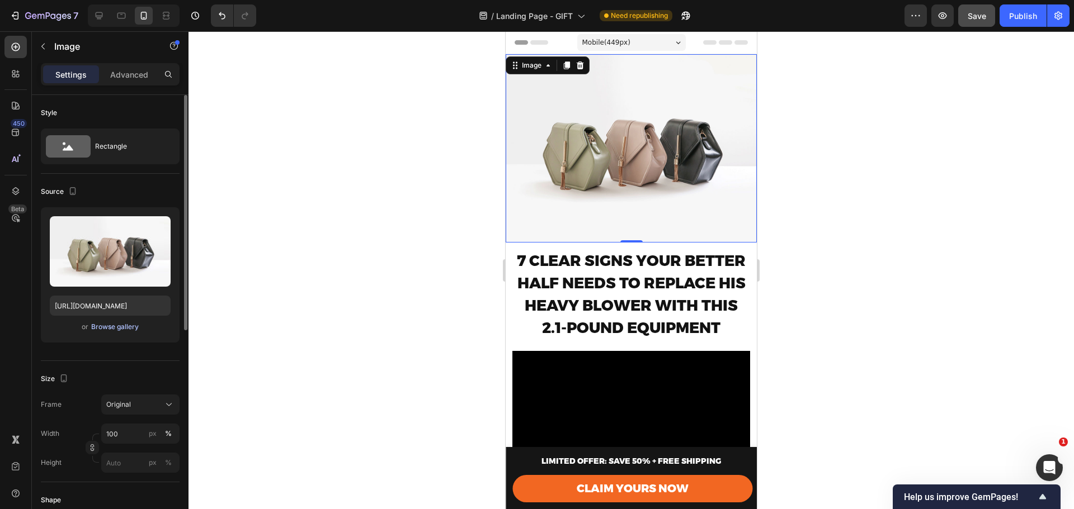
click at [115, 330] on div "Browse gallery" at bounding box center [115, 327] width 48 height 10
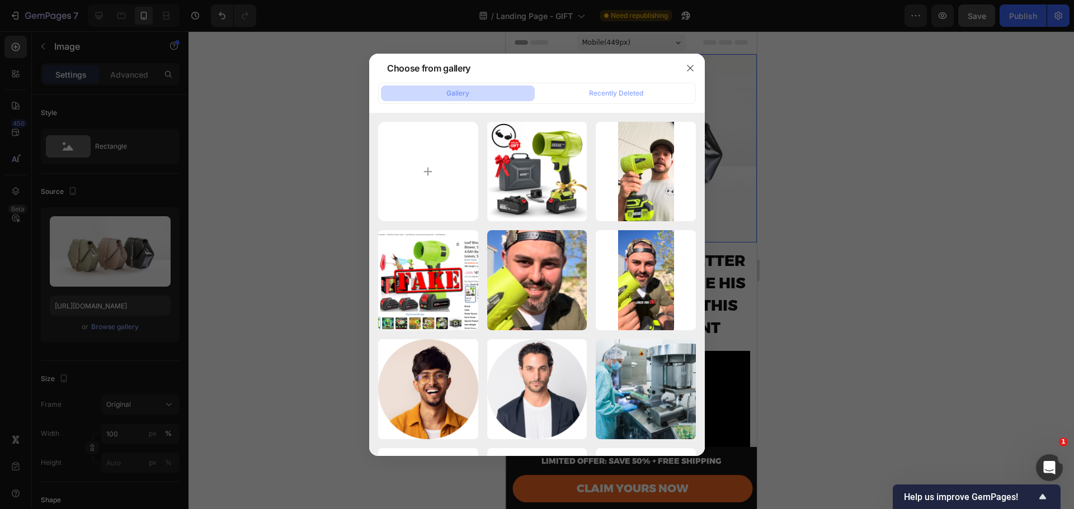
type input "C:\fakepath\Christmas-Garlands-PNG-Photo.png"
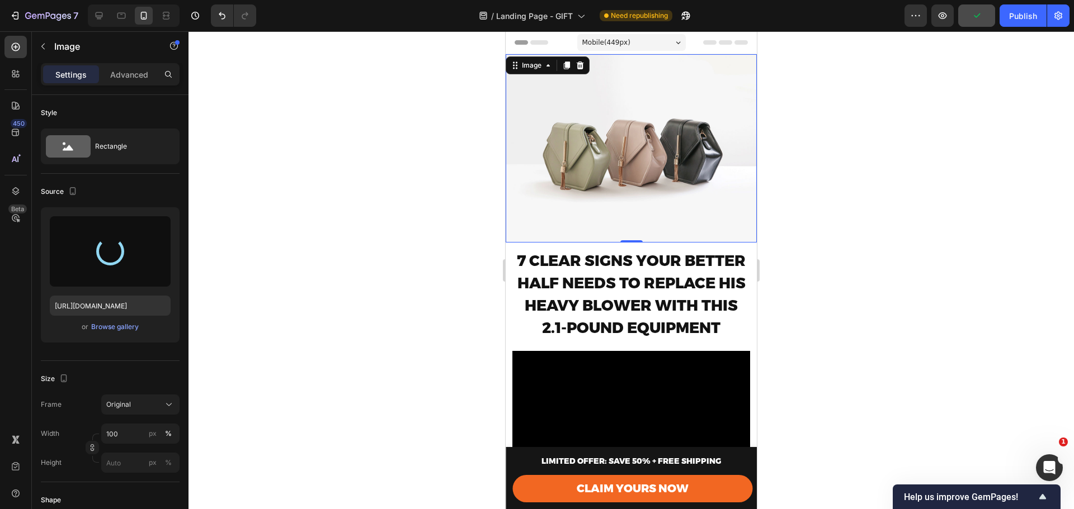
type input "https://cdn.shopify.com/s/files/1/0659/7079/8634/files/gempages_577176185960662…"
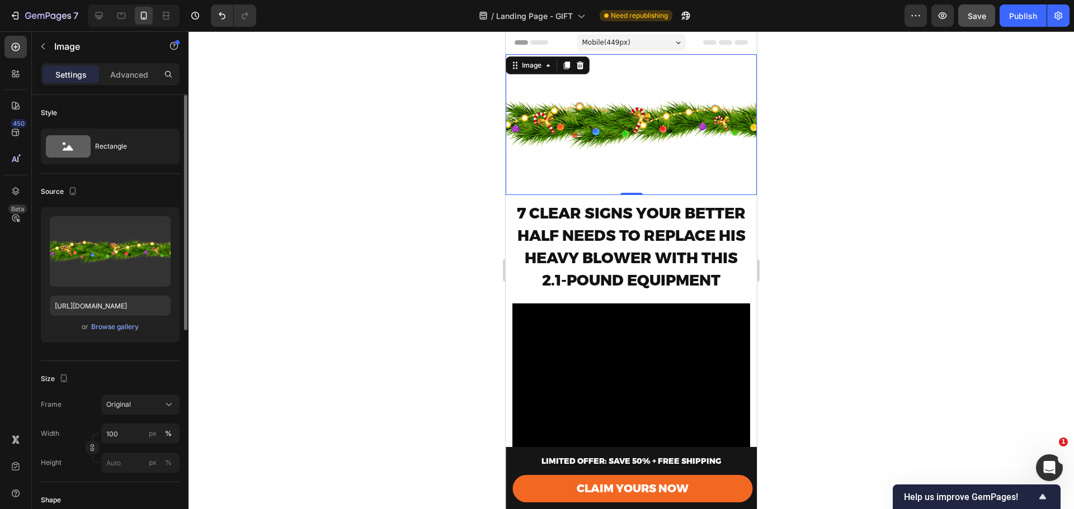
click at [157, 362] on div "Size Frame Original Width 100 px % Height px %" at bounding box center [110, 421] width 139 height 121
click at [154, 395] on button "Original" at bounding box center [140, 405] width 78 height 20
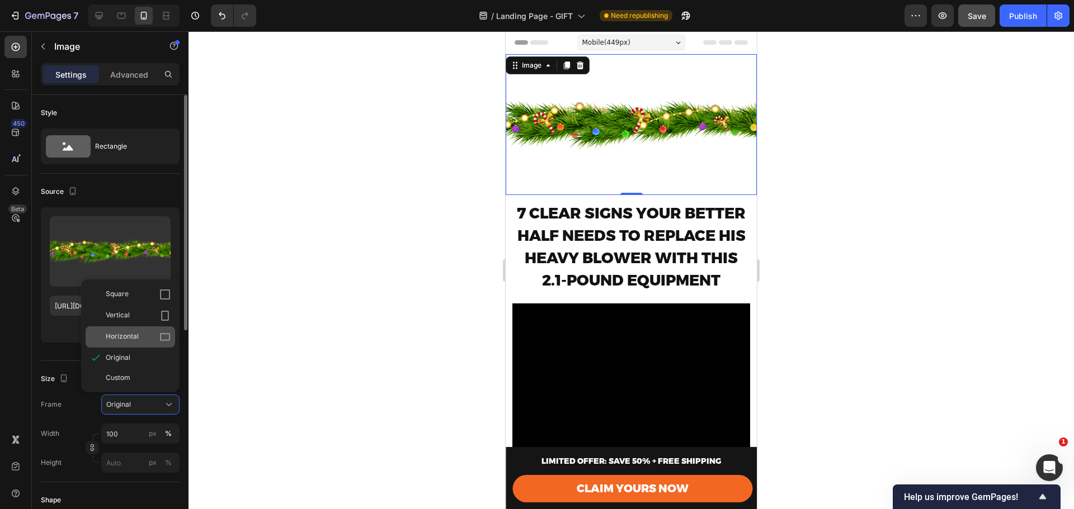
click at [135, 337] on span "Horizontal" at bounding box center [122, 337] width 33 height 11
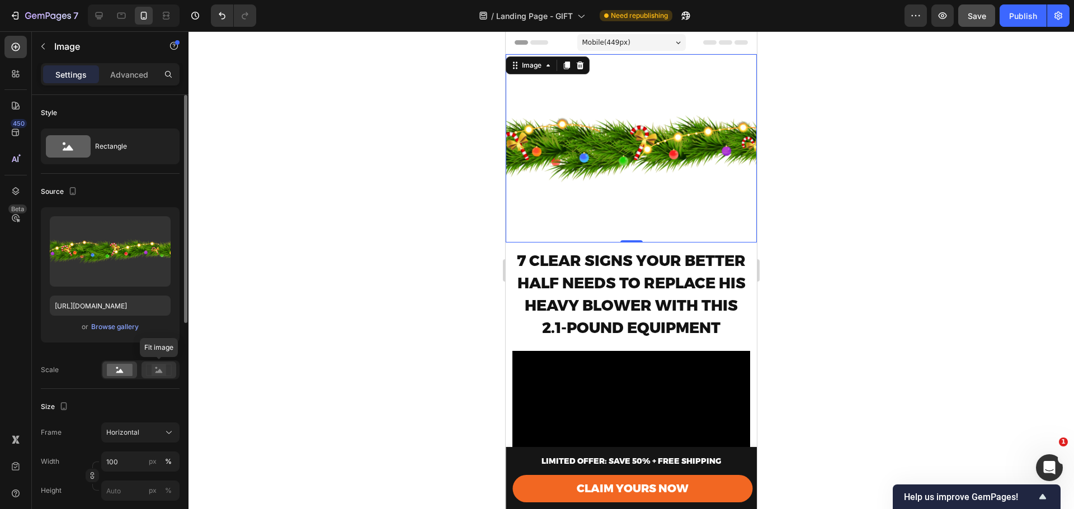
click at [147, 371] on icon at bounding box center [159, 370] width 26 height 12
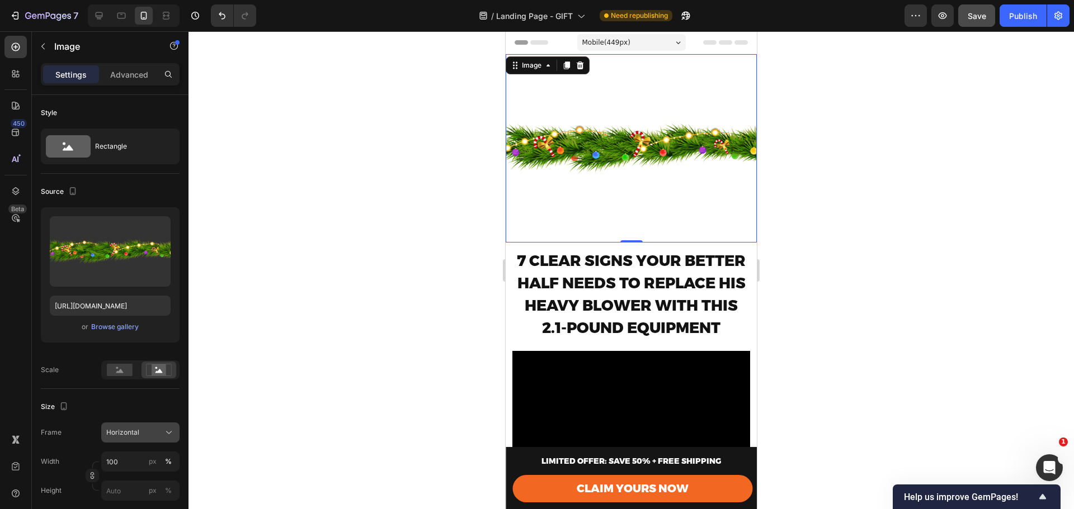
click at [143, 436] on div "Horizontal" at bounding box center [133, 433] width 55 height 10
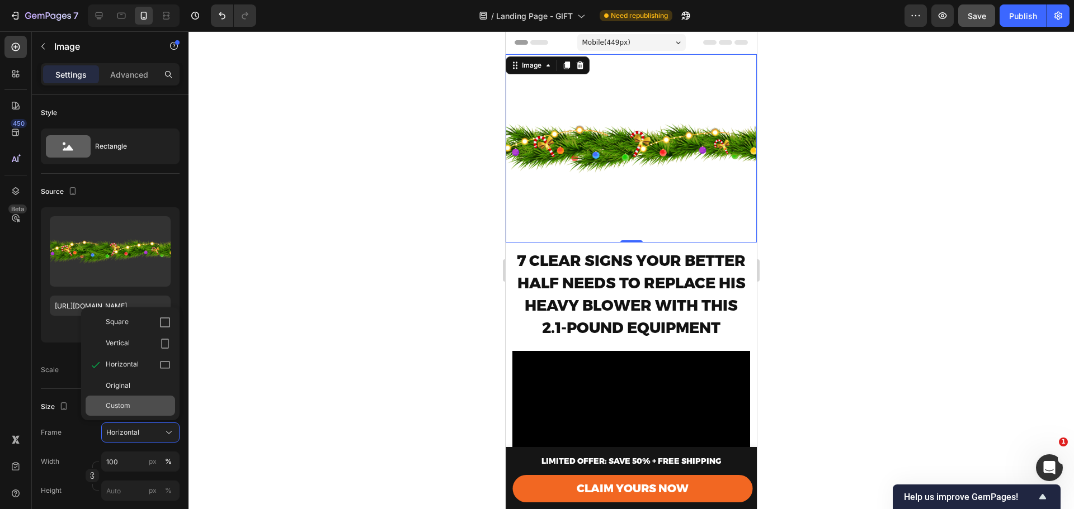
click at [134, 406] on div "Custom" at bounding box center [138, 406] width 65 height 10
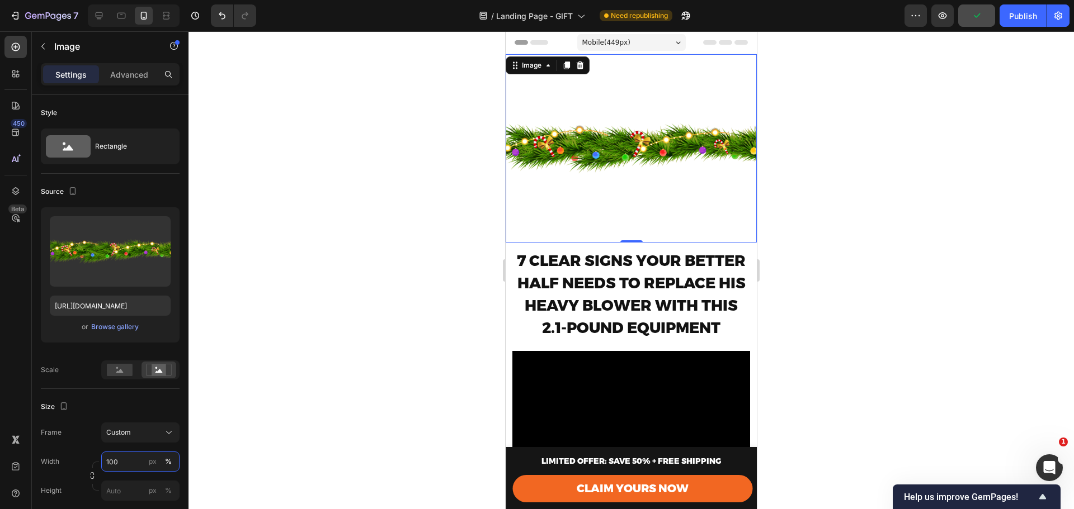
click at [141, 459] on input "100" at bounding box center [140, 462] width 78 height 20
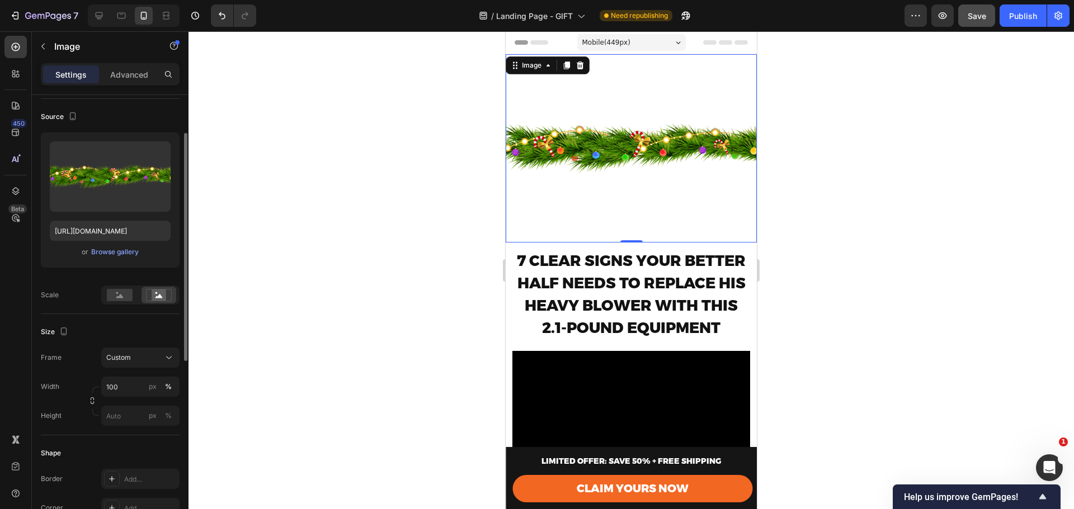
click at [80, 380] on div "Width 100 px %" at bounding box center [110, 387] width 139 height 20
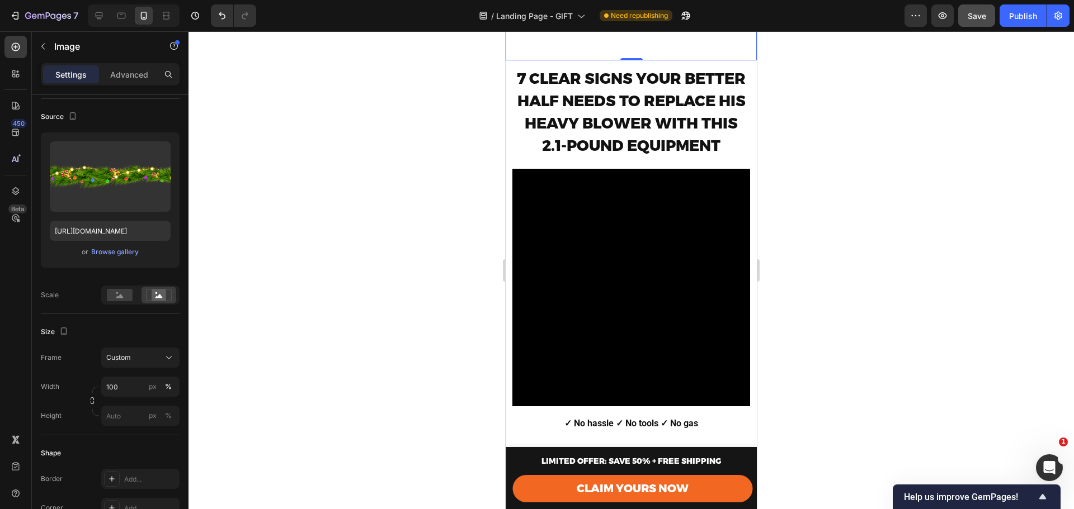
scroll to position [186, 0]
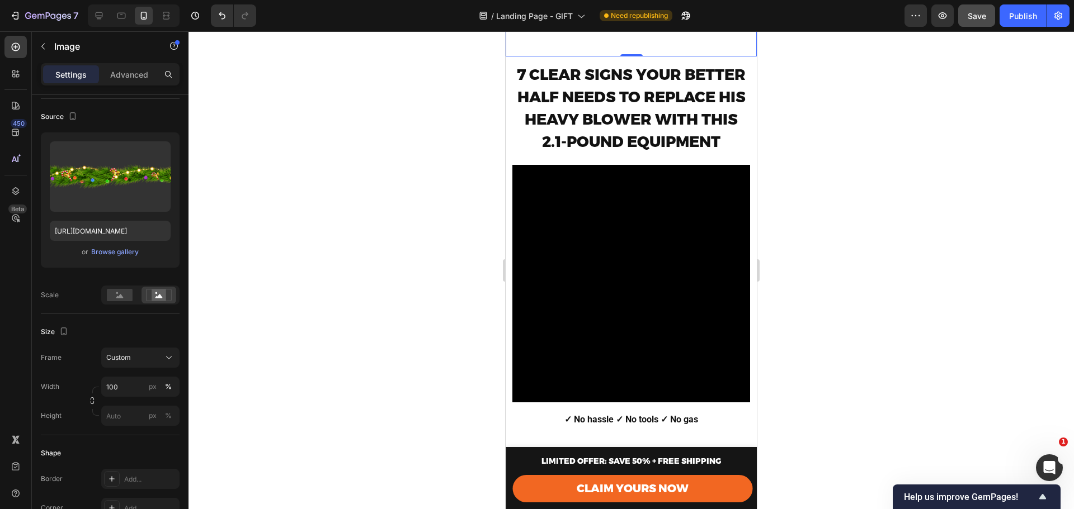
drag, startPoint x: 944, startPoint y: 348, endPoint x: 929, endPoint y: 345, distance: 14.9
click at [944, 348] on div at bounding box center [630, 270] width 885 height 478
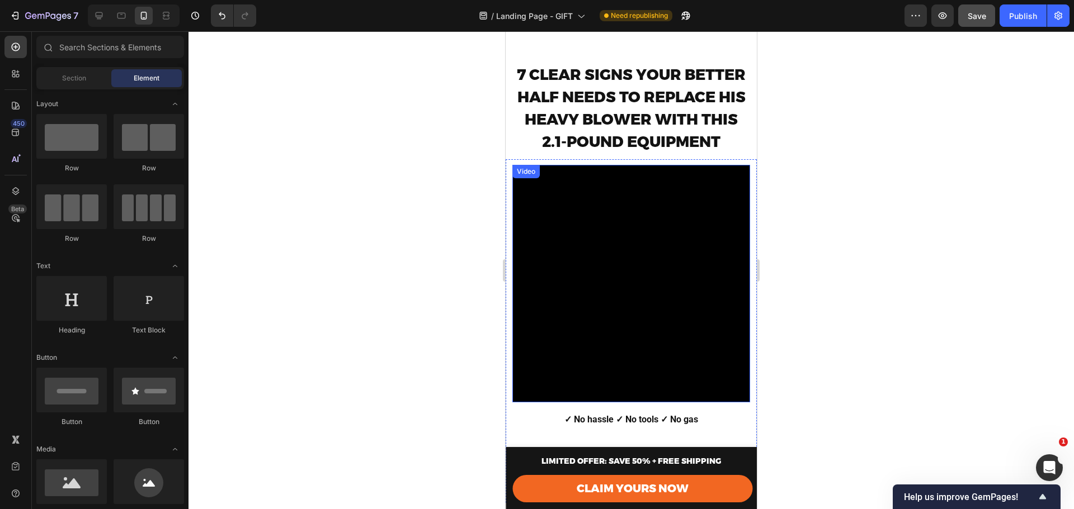
scroll to position [0, 0]
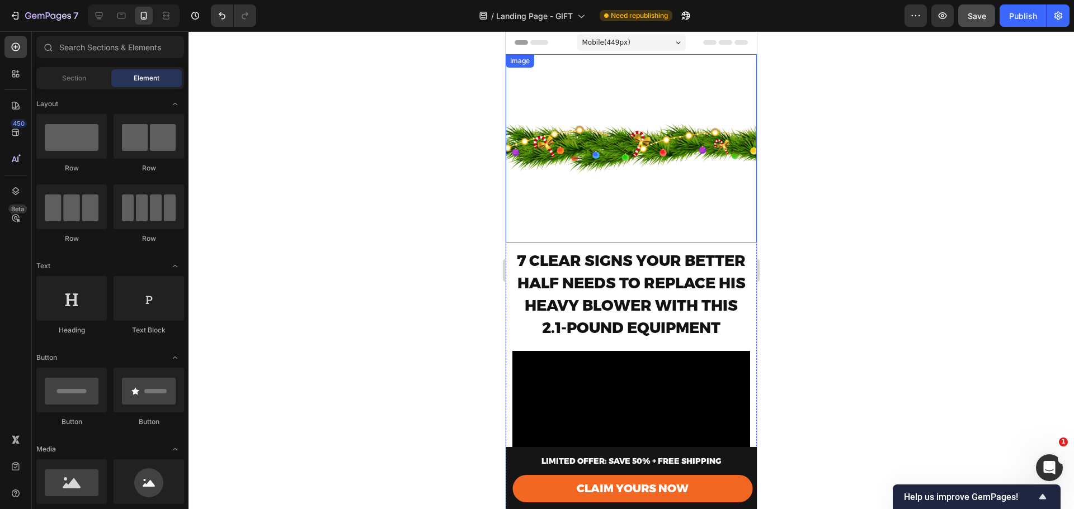
click at [626, 104] on img at bounding box center [631, 148] width 251 height 188
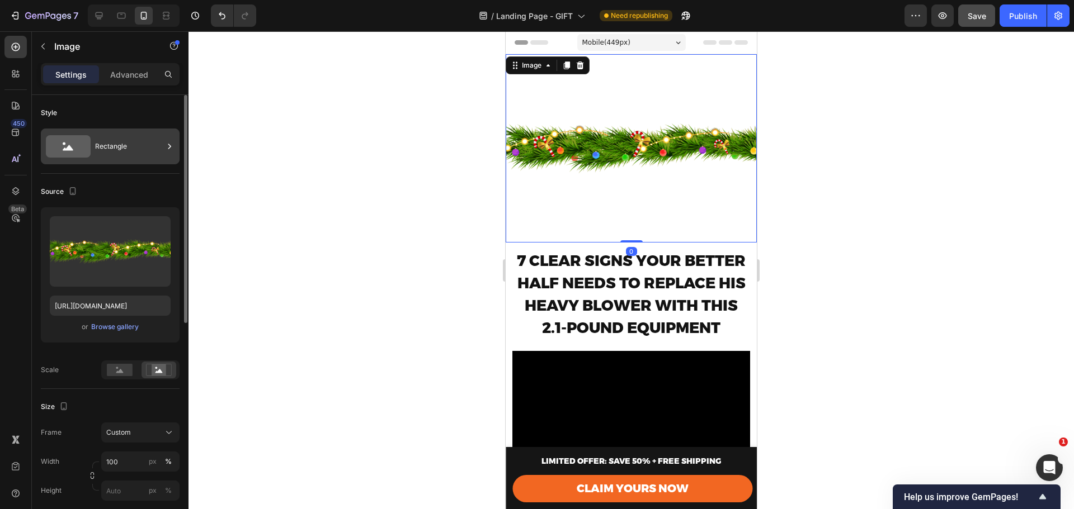
click at [102, 144] on div "Rectangle" at bounding box center [129, 147] width 68 height 26
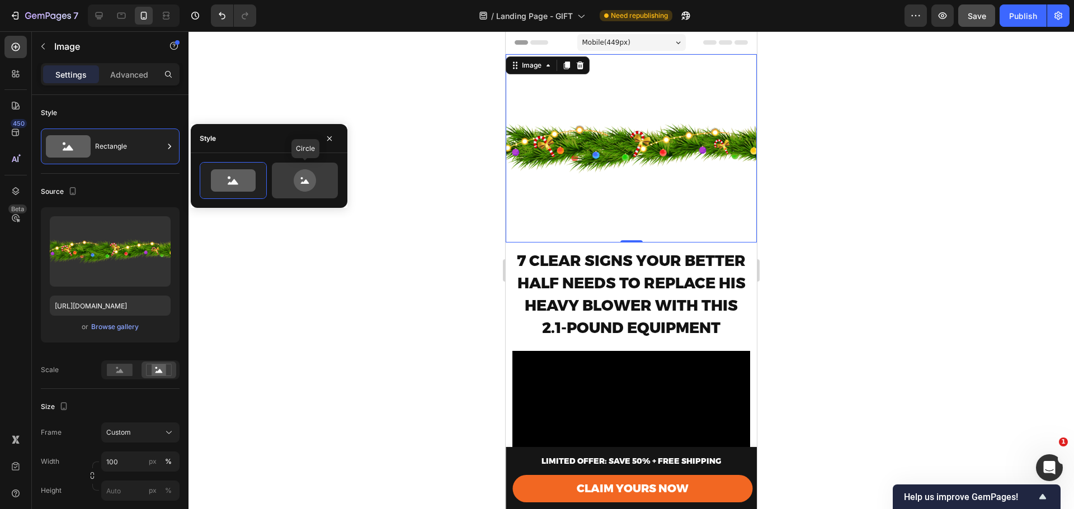
click at [319, 179] on icon at bounding box center [304, 180] width 53 height 22
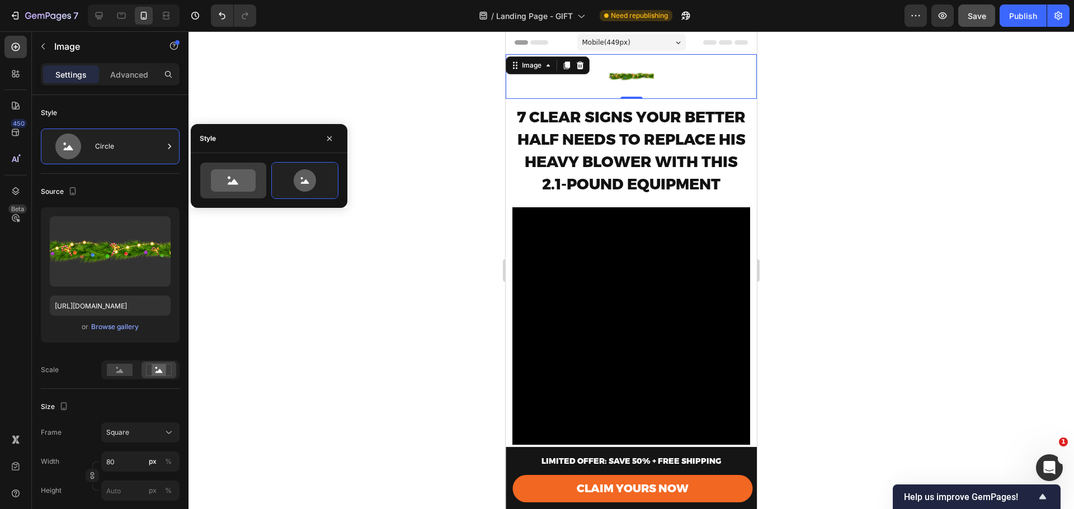
click at [212, 177] on icon at bounding box center [233, 180] width 45 height 22
type input "100"
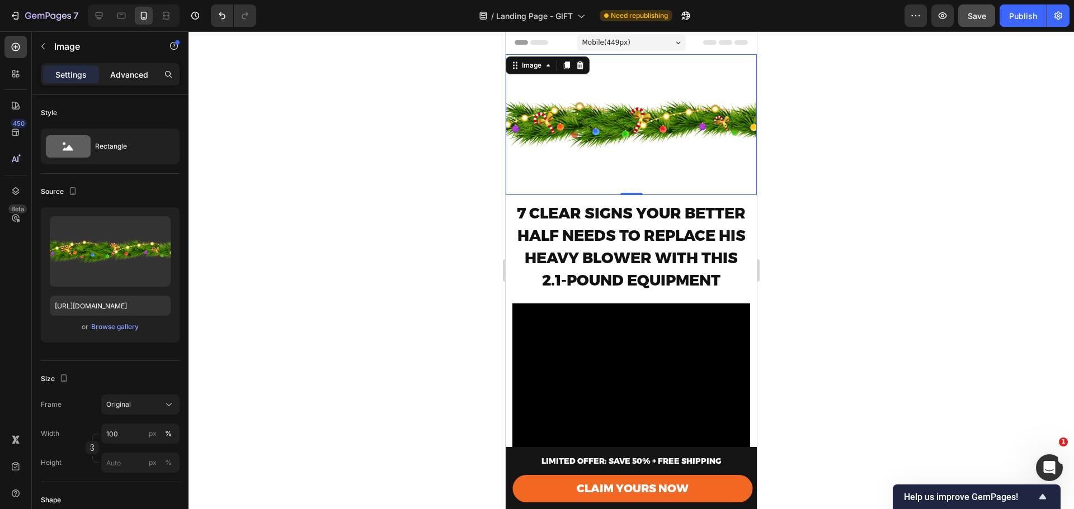
click at [139, 78] on p "Advanced" at bounding box center [129, 75] width 38 height 12
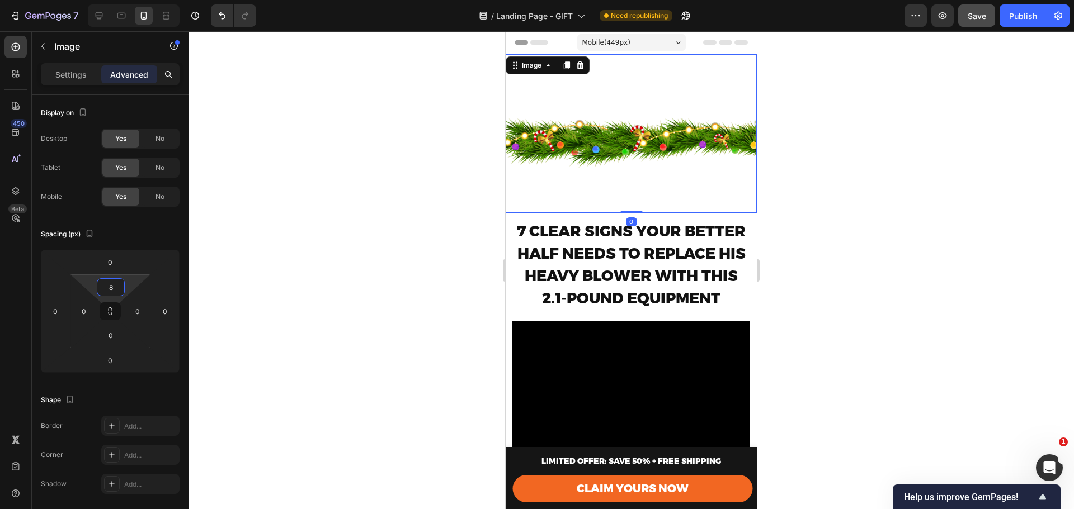
type input "0"
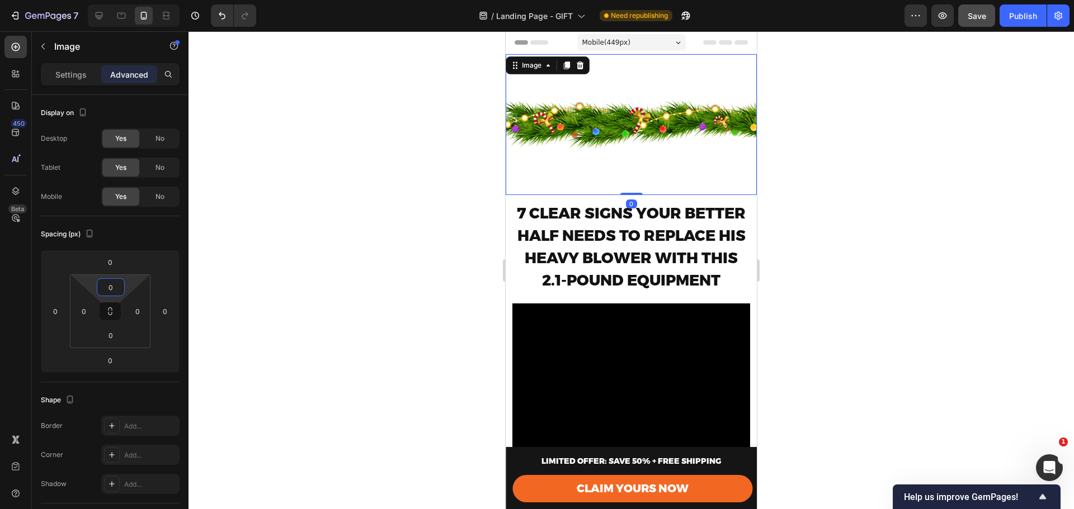
drag, startPoint x: 116, startPoint y: 278, endPoint x: 115, endPoint y: 301, distance: 23.5
click at [115, 0] on html "7 Version history / Landing Page - GIFT Need republishing Preview Save Publish …" at bounding box center [537, 0] width 1074 height 0
click at [114, 258] on input "0" at bounding box center [110, 262] width 22 height 17
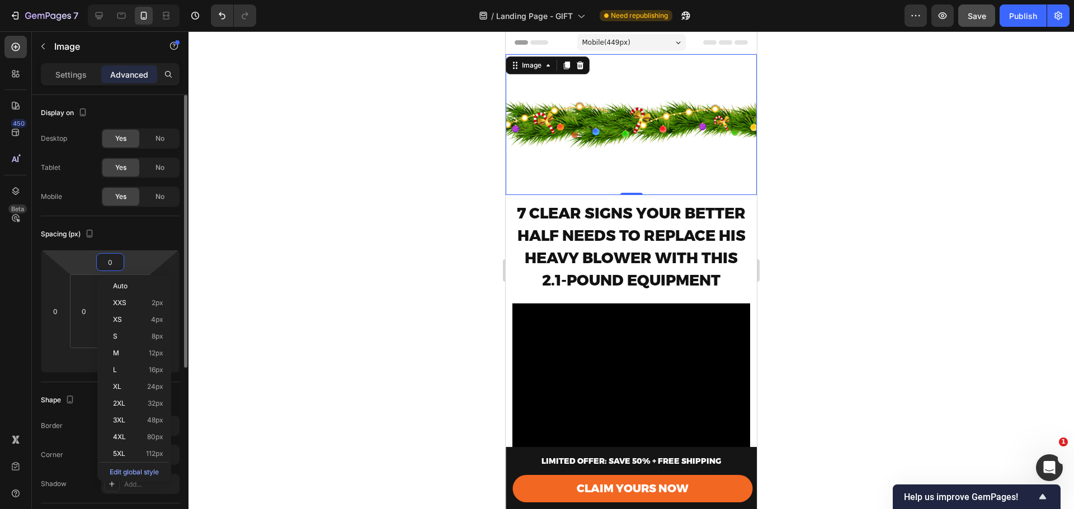
click at [116, 256] on input "0" at bounding box center [110, 262] width 22 height 17
drag, startPoint x: 119, startPoint y: 253, endPoint x: 121, endPoint y: 267, distance: 14.1
click at [121, 268] on div "0" at bounding box center [110, 262] width 28 height 18
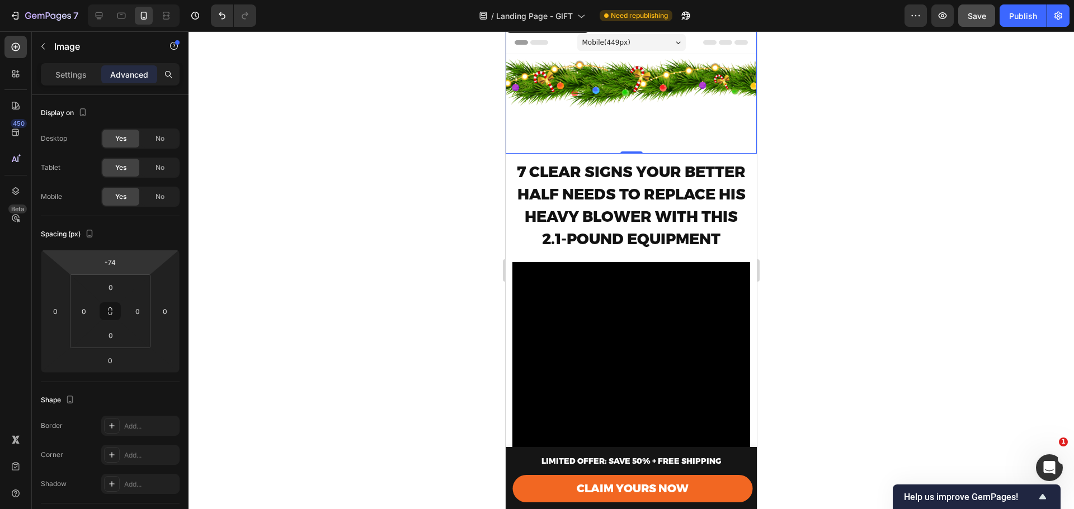
type input "-76"
drag, startPoint x: 128, startPoint y: 258, endPoint x: 127, endPoint y: 279, distance: 21.3
click at [127, 0] on html "7 Version history / Landing Page - GIFT Need republishing Preview Save Publish …" at bounding box center [537, 0] width 1074 height 0
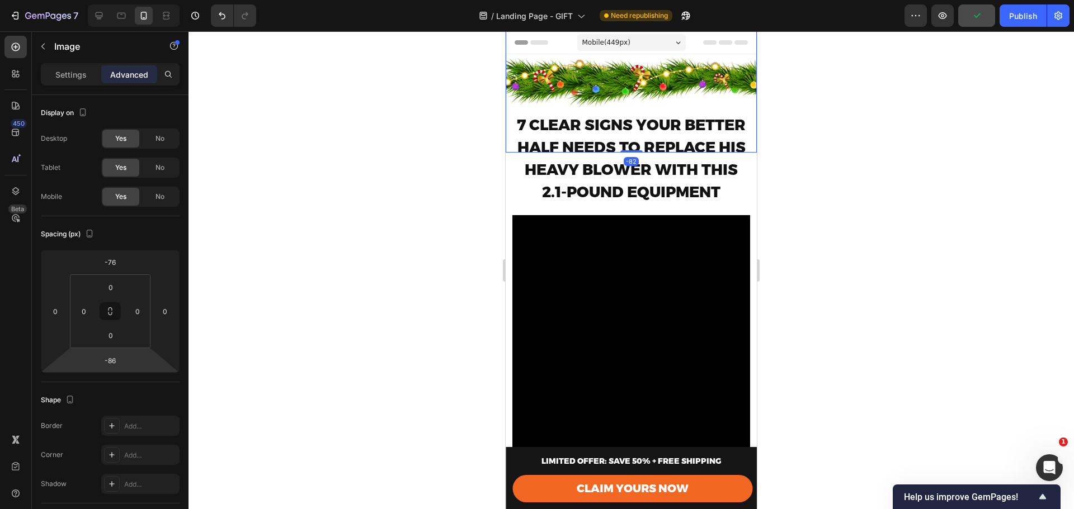
type input "-88"
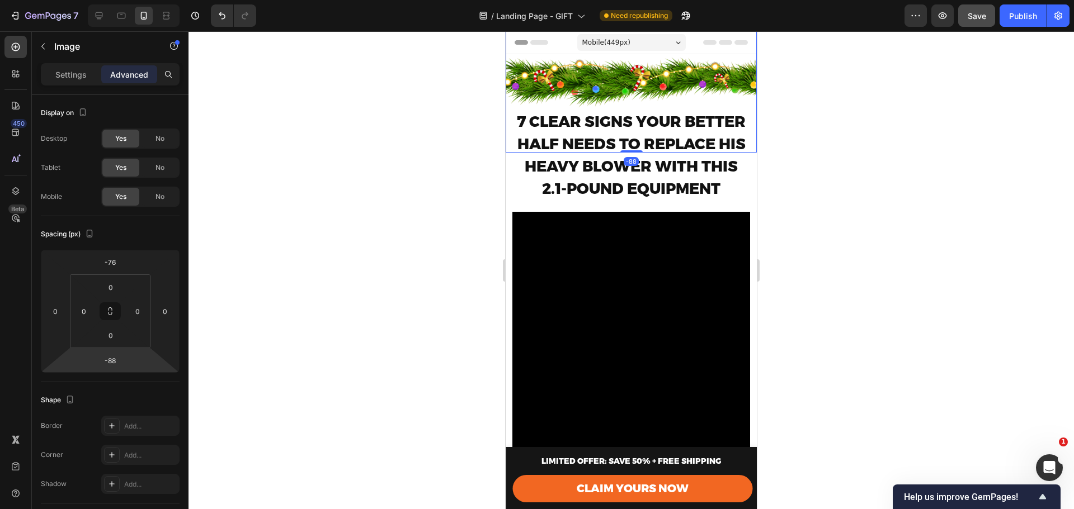
drag, startPoint x: 129, startPoint y: 356, endPoint x: 133, endPoint y: 381, distance: 25.0
click at [133, 0] on html "7 Version history / Landing Page - GIFT Need republishing Preview Save Publish …" at bounding box center [537, 0] width 1074 height 0
drag, startPoint x: 933, startPoint y: 163, endPoint x: 914, endPoint y: 150, distance: 23.0
click at [933, 162] on div at bounding box center [630, 270] width 885 height 478
click at [633, 78] on img at bounding box center [631, 82] width 251 height 141
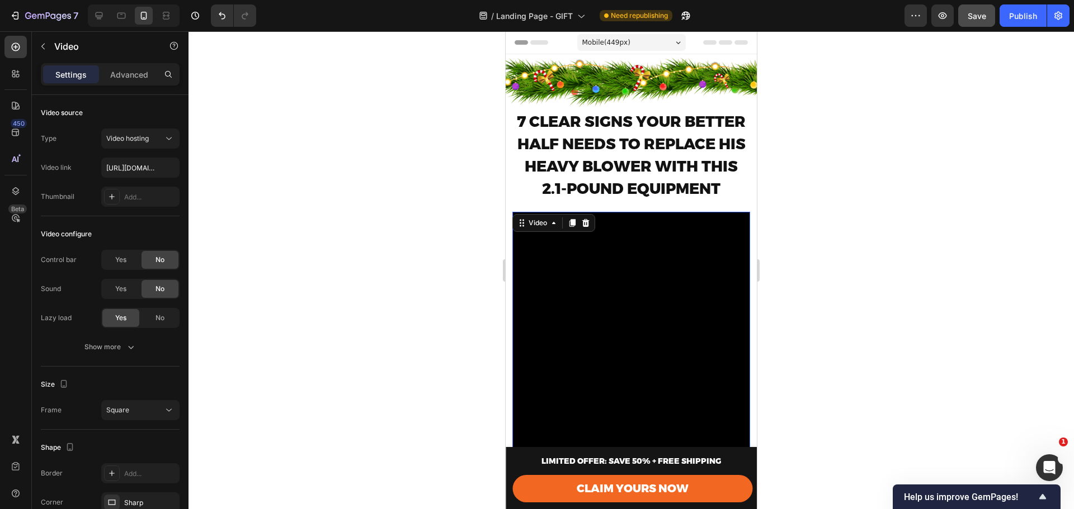
click at [582, 231] on video at bounding box center [631, 331] width 238 height 238
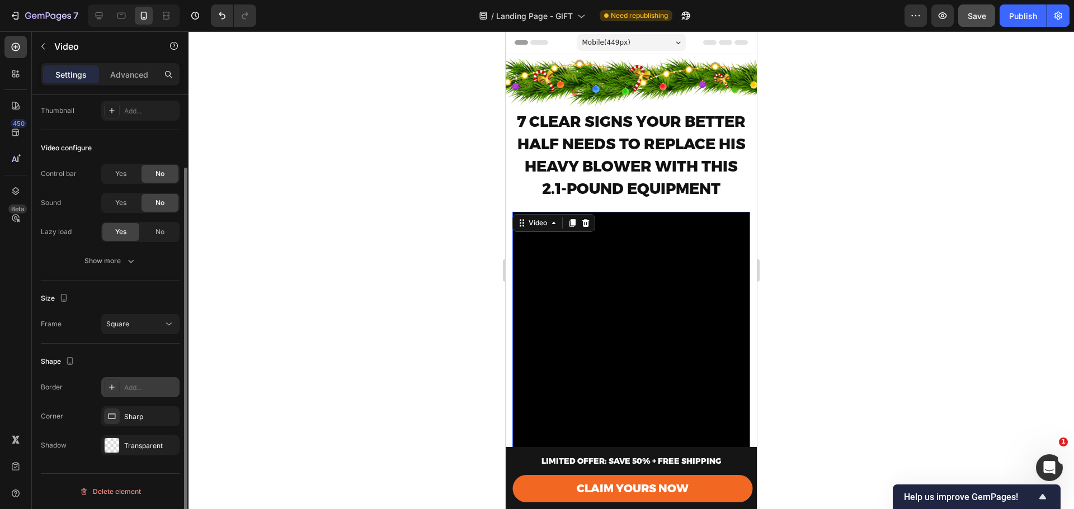
click at [143, 391] on div "Add..." at bounding box center [150, 388] width 53 height 10
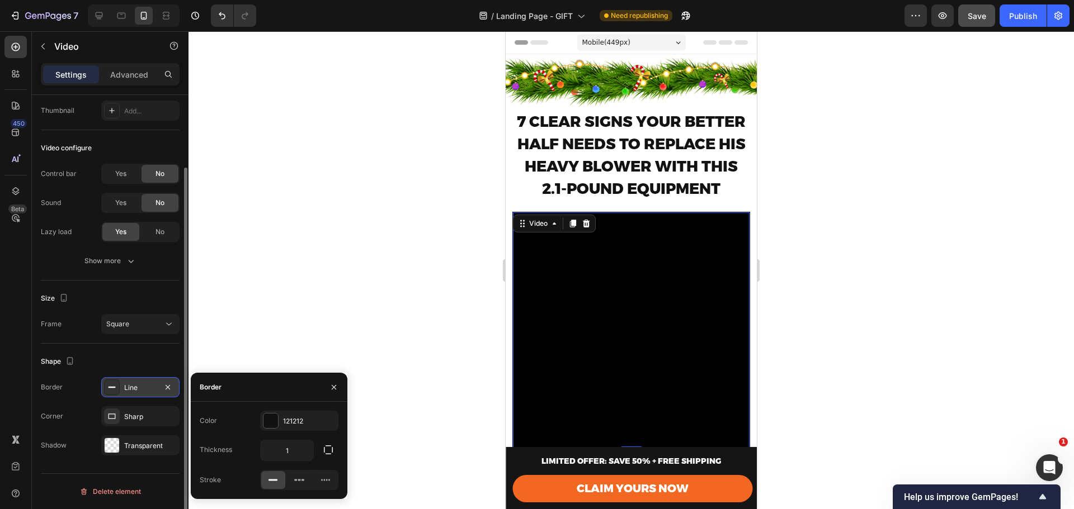
click at [120, 386] on div "Line" at bounding box center [140, 387] width 78 height 20
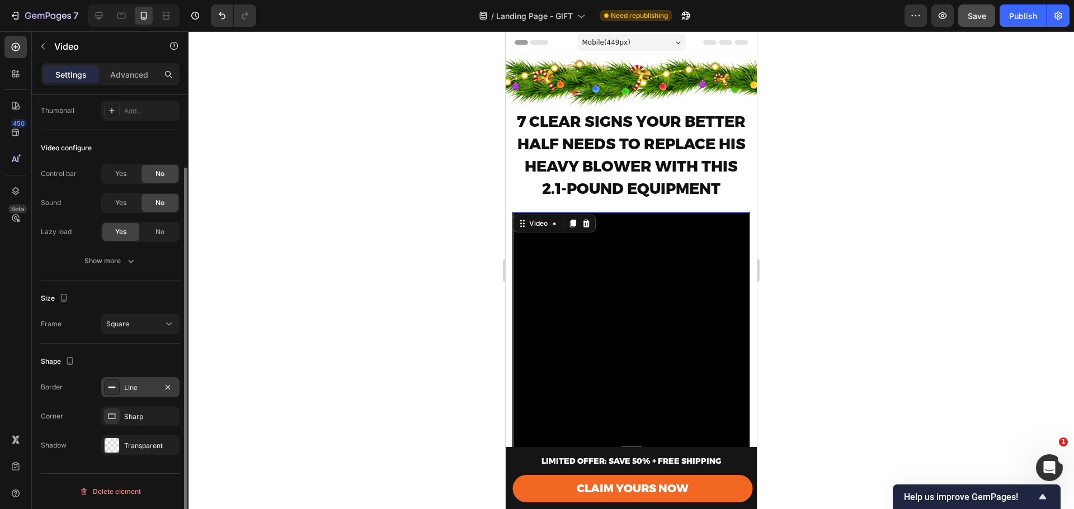
click at [115, 386] on icon at bounding box center [111, 387] width 9 height 9
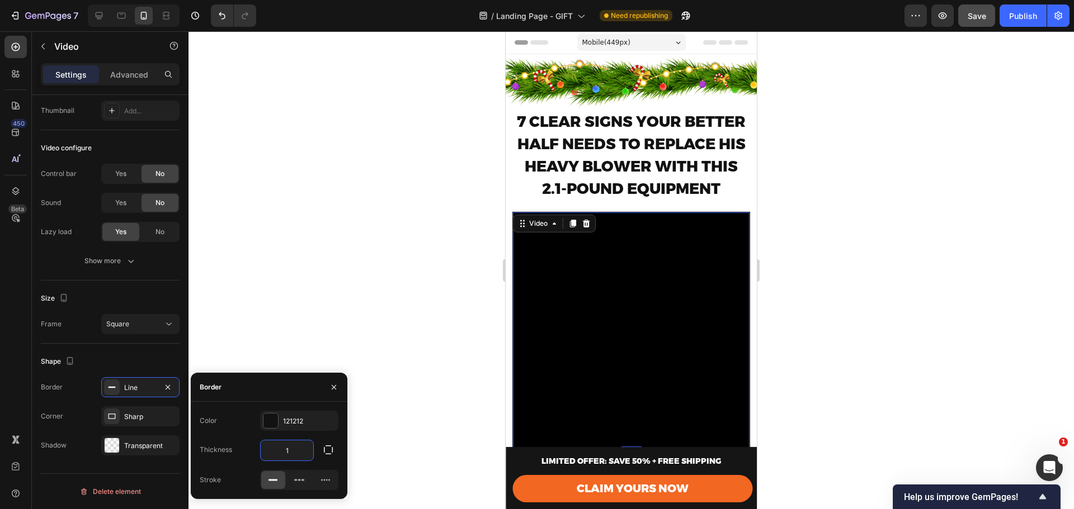
click at [289, 451] on input "1" at bounding box center [287, 451] width 53 height 20
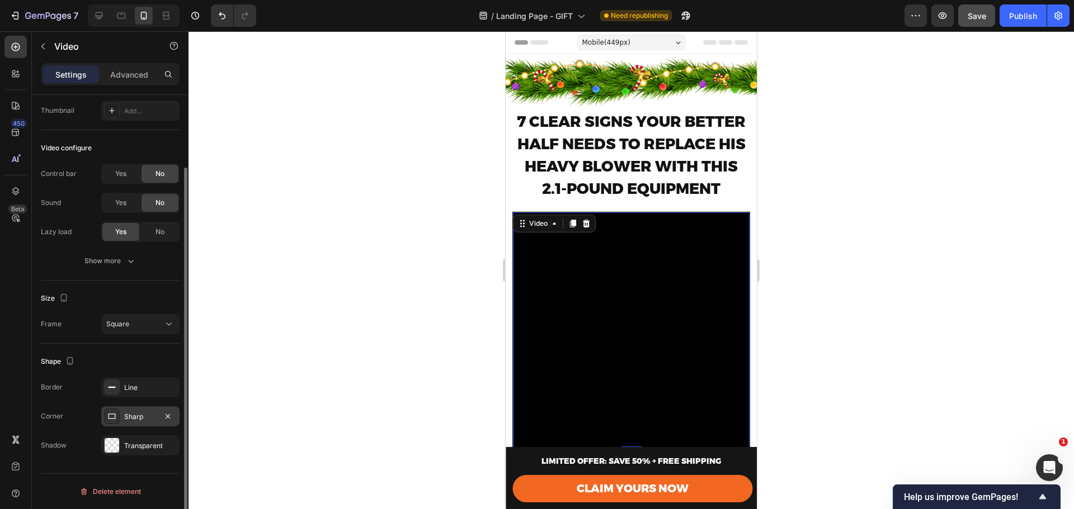
click at [110, 413] on icon at bounding box center [111, 416] width 9 height 9
click at [143, 385] on div "Line" at bounding box center [140, 388] width 32 height 10
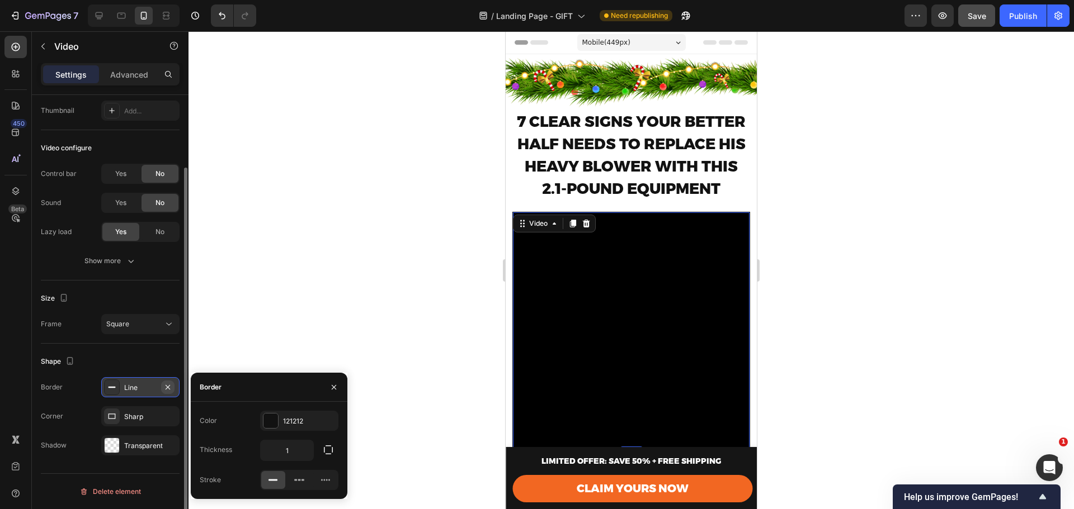
click at [169, 388] on icon "button" at bounding box center [167, 387] width 9 height 9
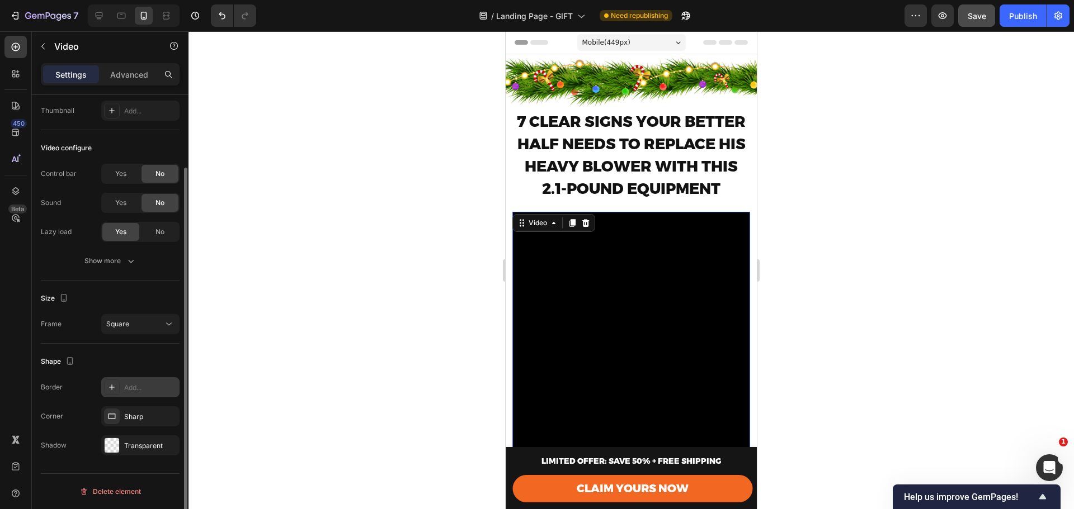
click at [136, 363] on div "Shape" at bounding box center [110, 362] width 139 height 18
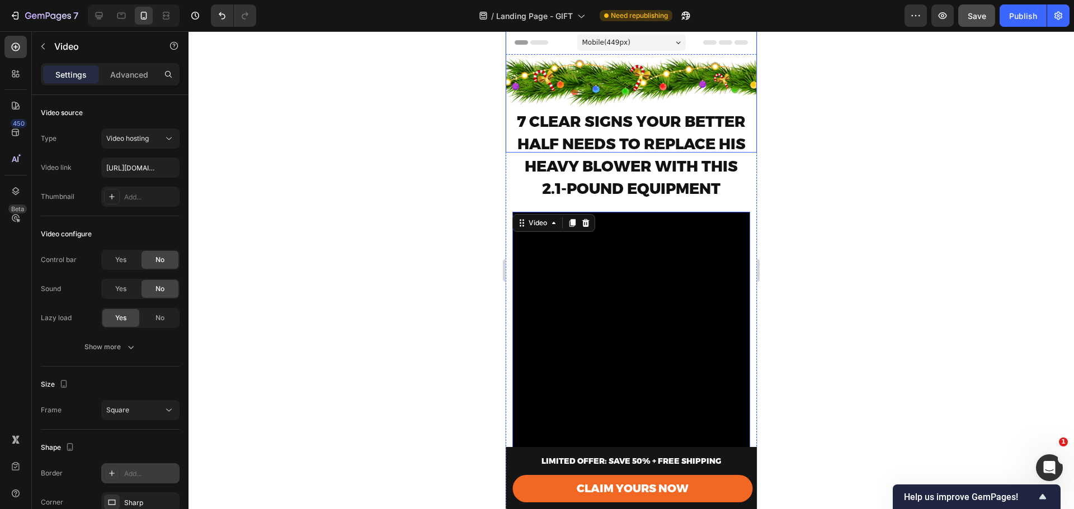
click at [646, 71] on img at bounding box center [631, 82] width 251 height 141
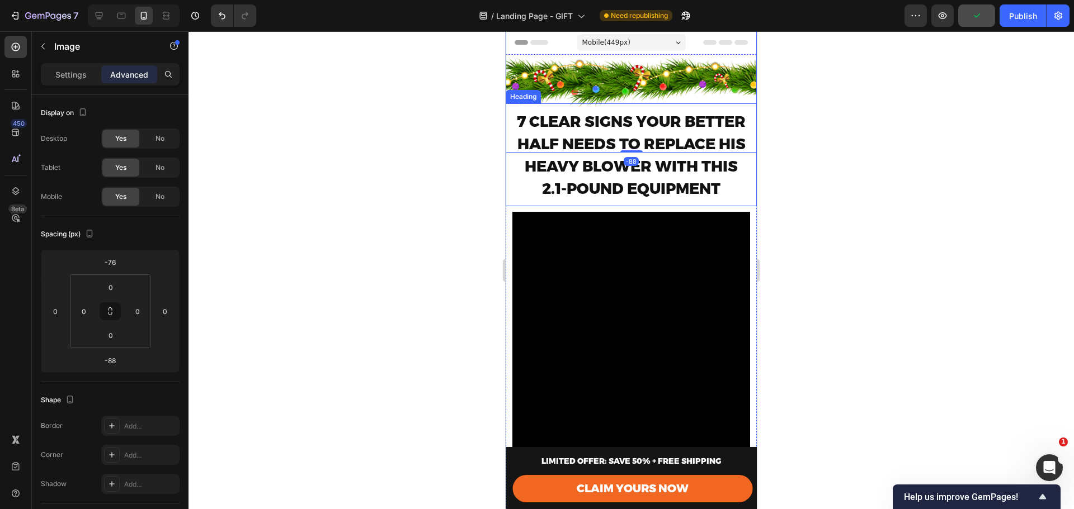
click at [710, 200] on div "7 CLEAR SIGNS YOUR BETTER HALF NEEDS TO REPLACE HIS HEAVY BLOWER WITH THIS 2.1-…" at bounding box center [631, 154] width 251 height 103
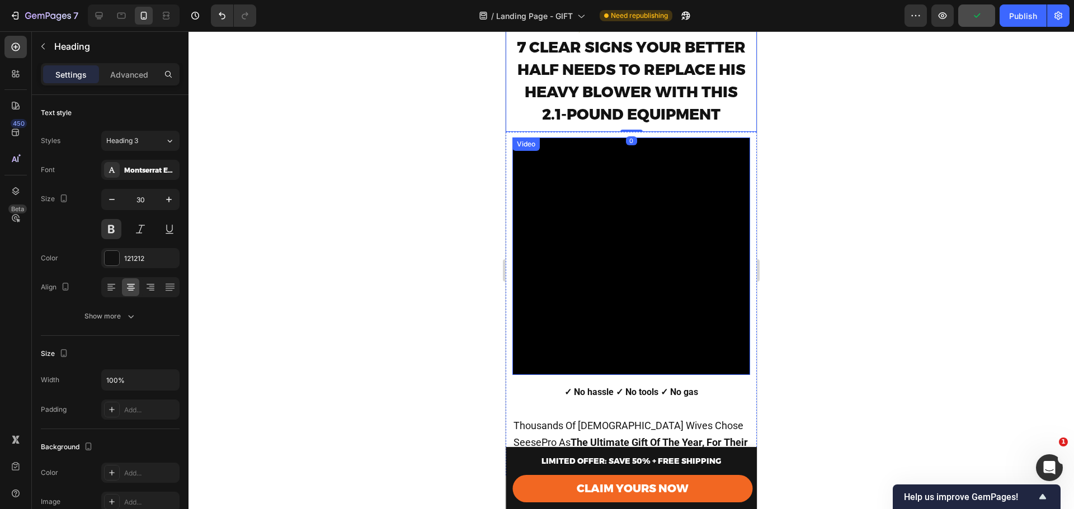
click at [716, 257] on video at bounding box center [631, 257] width 238 height 238
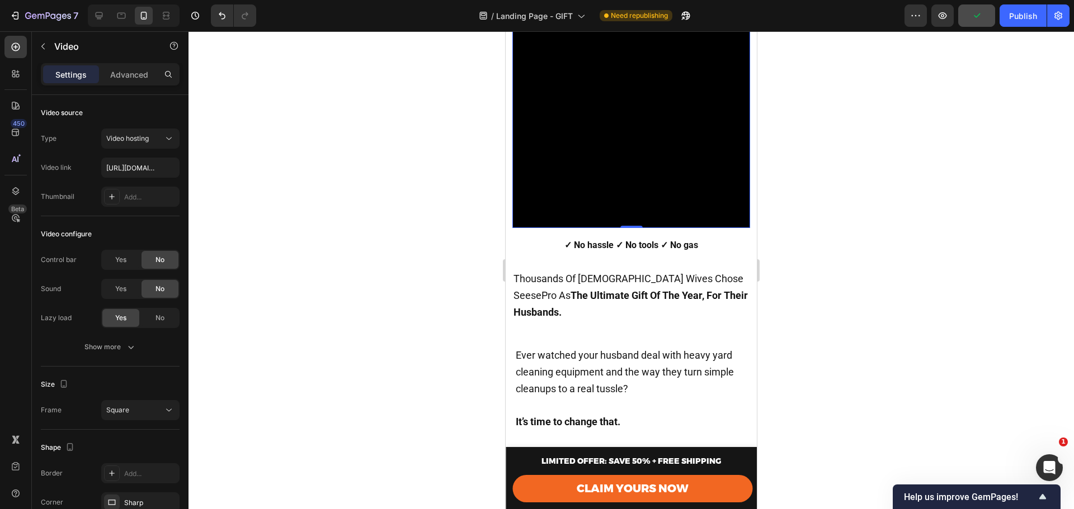
scroll to position [224, 0]
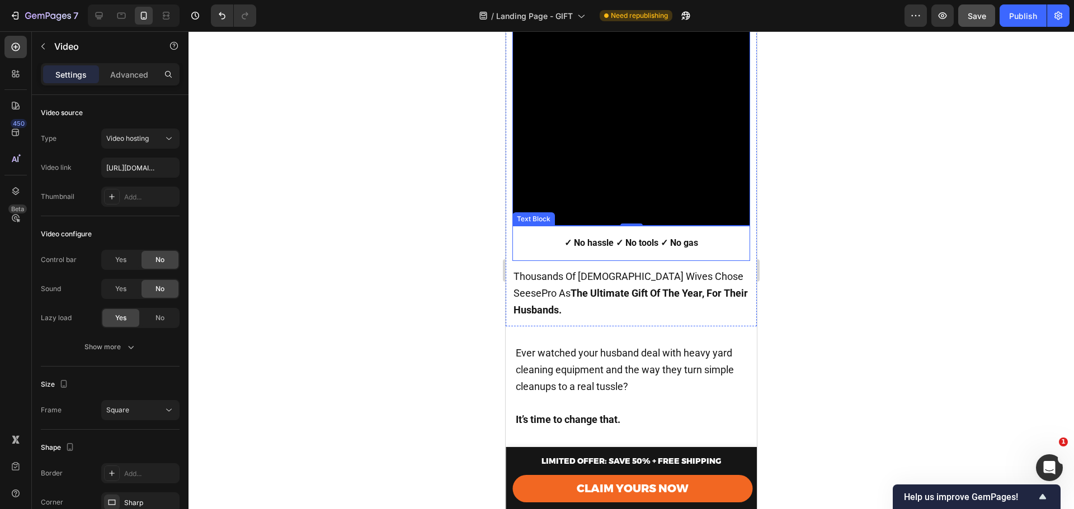
click at [656, 261] on div "Thousands Of American Wives Chose SeesePro As The Ultimate Gift Of The Year, Fo…" at bounding box center [631, 293] width 238 height 65
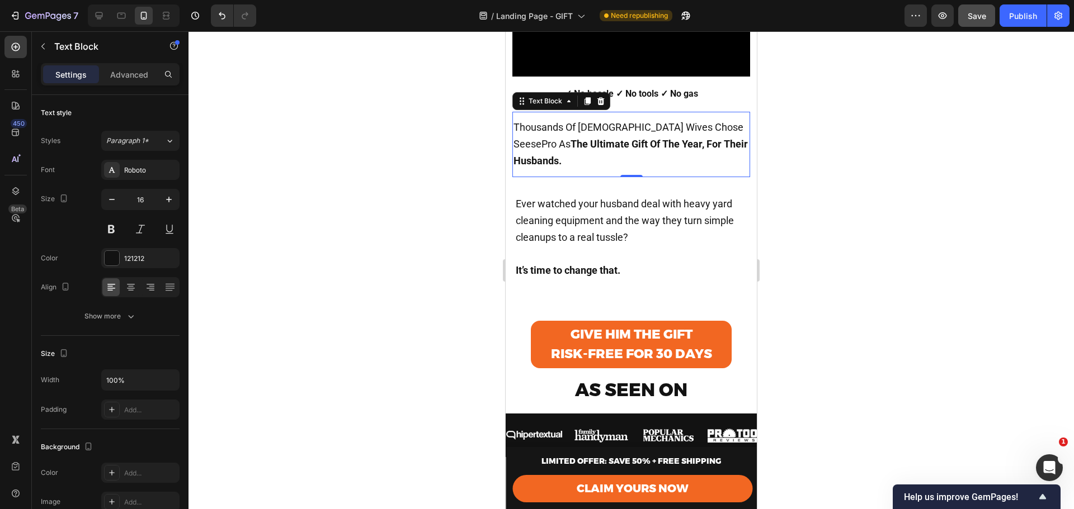
scroll to position [336, 0]
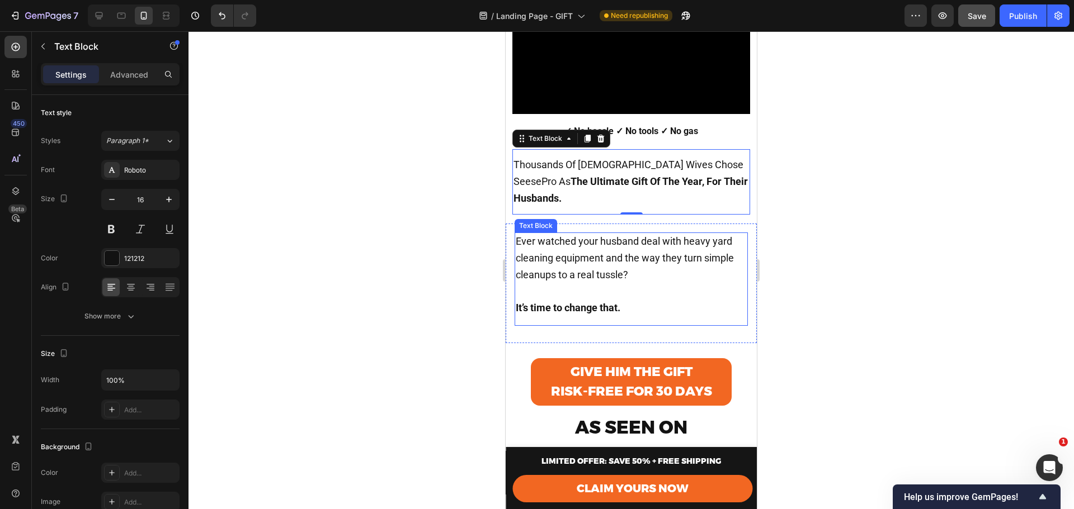
click at [686, 300] on p "It’s time to change that." at bounding box center [631, 308] width 231 height 17
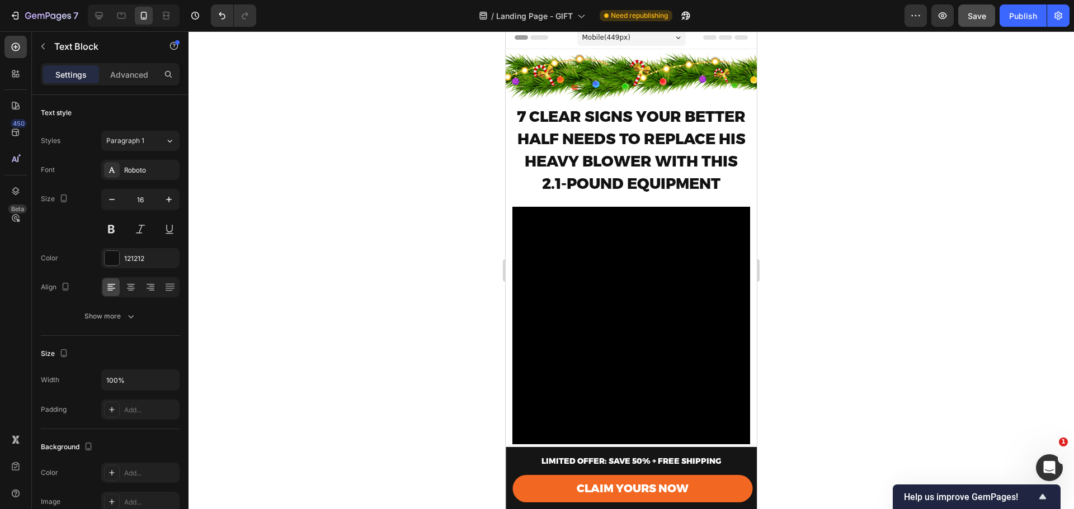
scroll to position [0, 0]
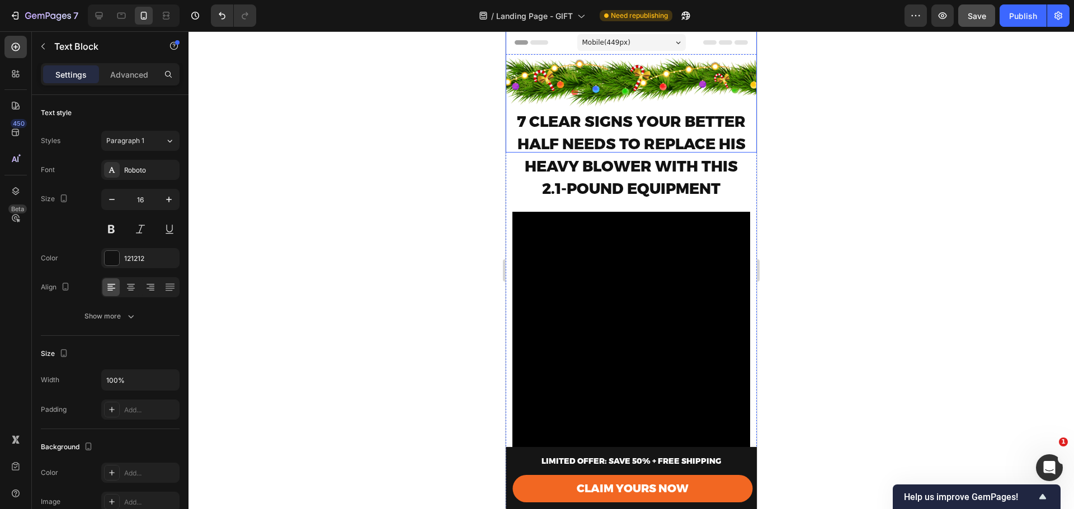
click at [584, 67] on img at bounding box center [631, 82] width 251 height 141
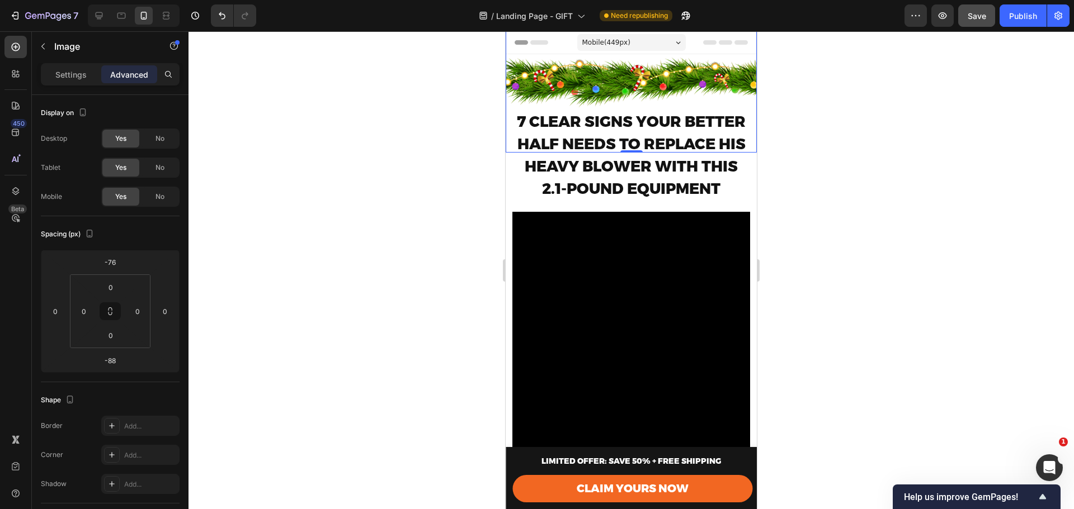
click at [35, 45] on button "button" at bounding box center [43, 46] width 18 height 18
click at [695, 67] on img at bounding box center [631, 82] width 251 height 141
click at [668, 87] on img at bounding box center [631, 82] width 251 height 141
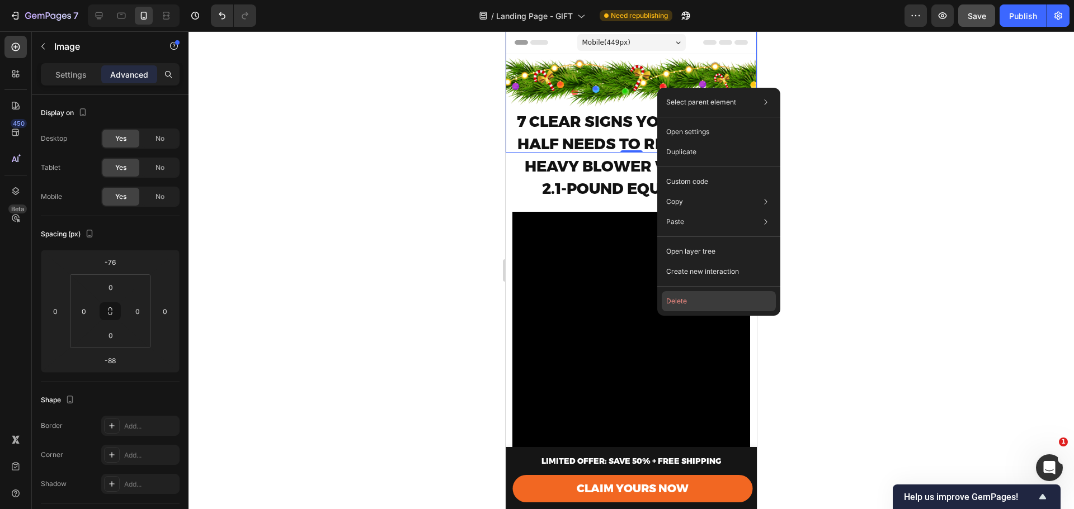
click at [698, 300] on button "Delete" at bounding box center [719, 301] width 114 height 20
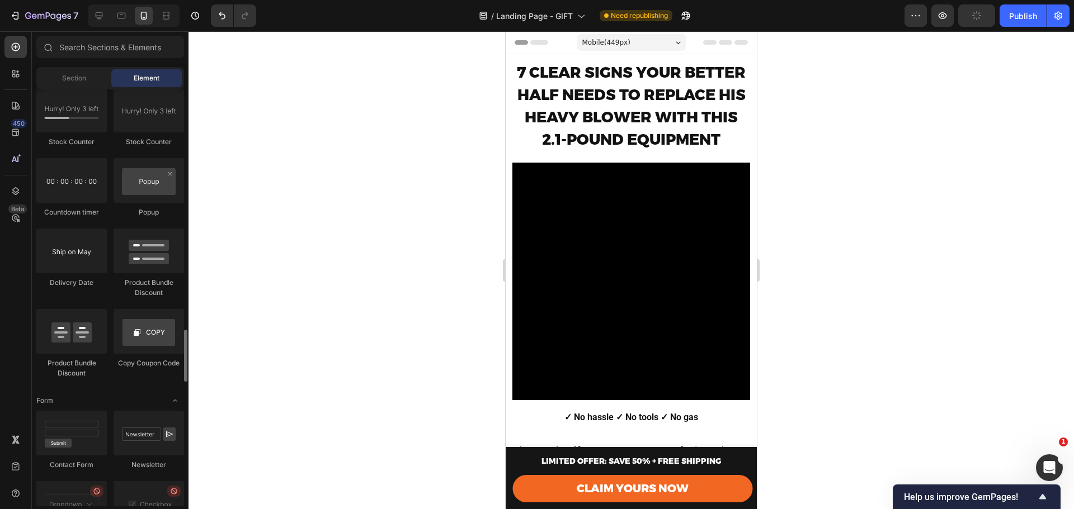
scroll to position [2209, 0]
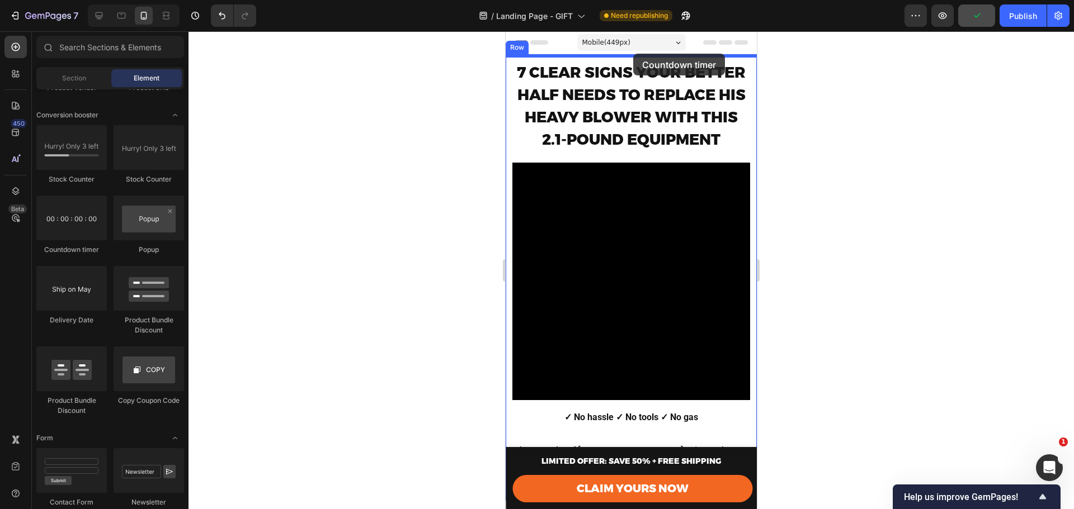
drag, startPoint x: 675, startPoint y: 216, endPoint x: 634, endPoint y: 53, distance: 167.9
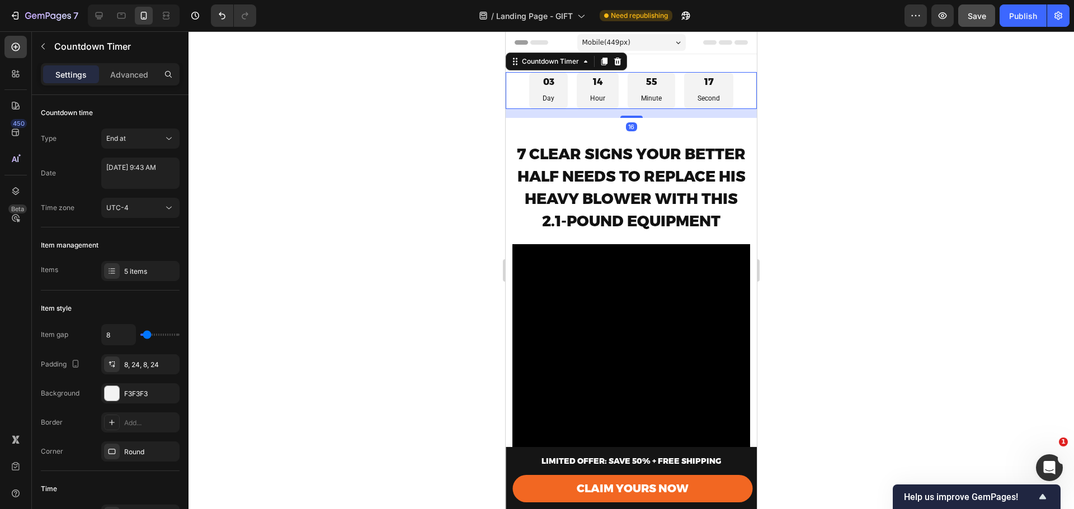
click at [773, 126] on div at bounding box center [630, 270] width 885 height 478
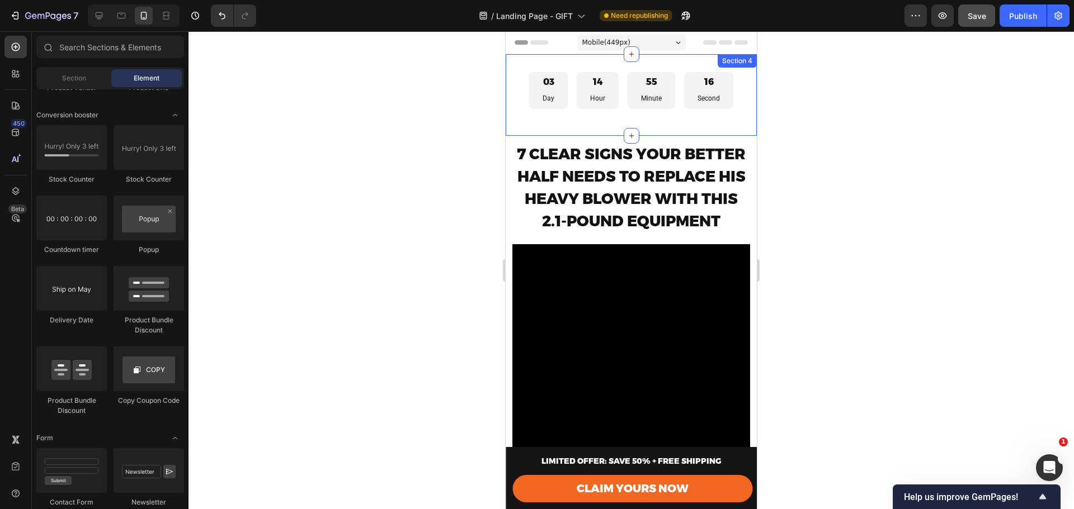
click at [621, 115] on div "03 Day 14 Hour 55 Minute 16 Second Countdown Timer" at bounding box center [631, 95] width 251 height 46
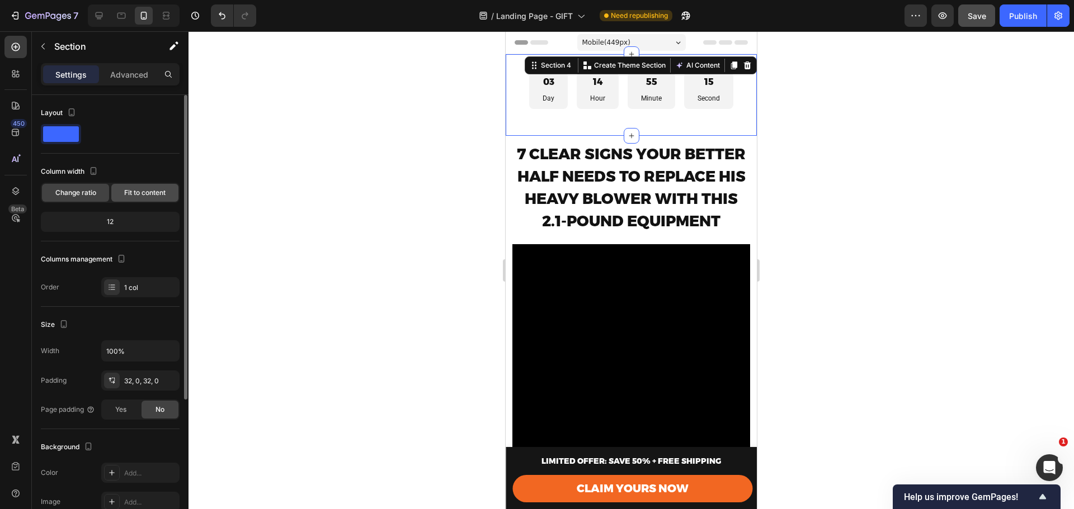
click at [142, 192] on span "Fit to content" at bounding box center [144, 193] width 41 height 10
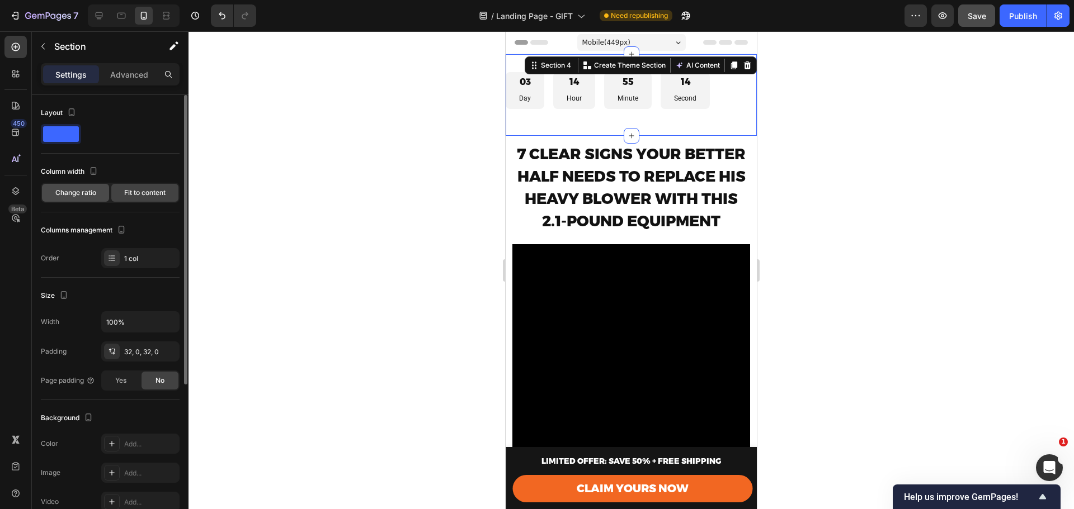
click at [80, 194] on span "Change ratio" at bounding box center [75, 193] width 41 height 10
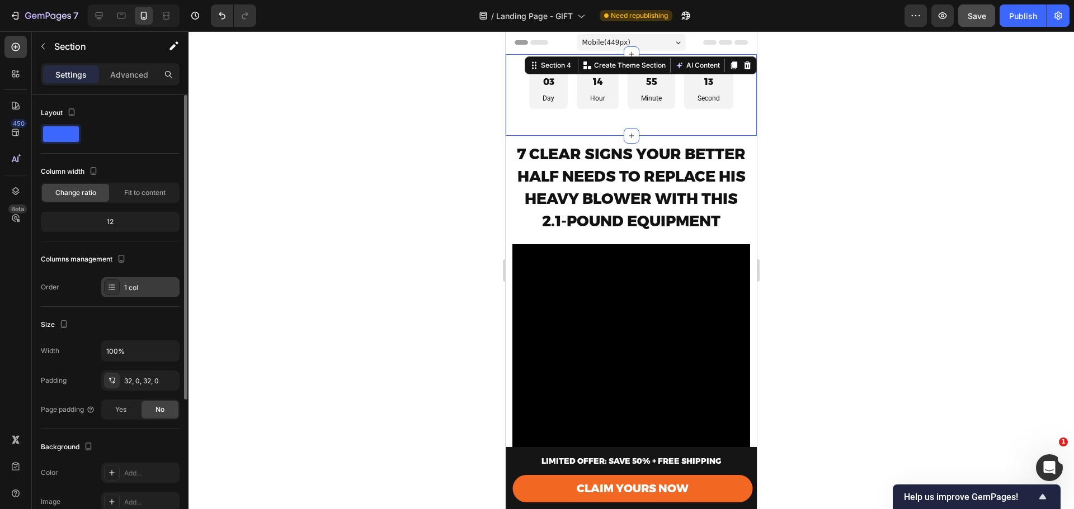
click at [129, 291] on div "1 col" at bounding box center [150, 288] width 53 height 10
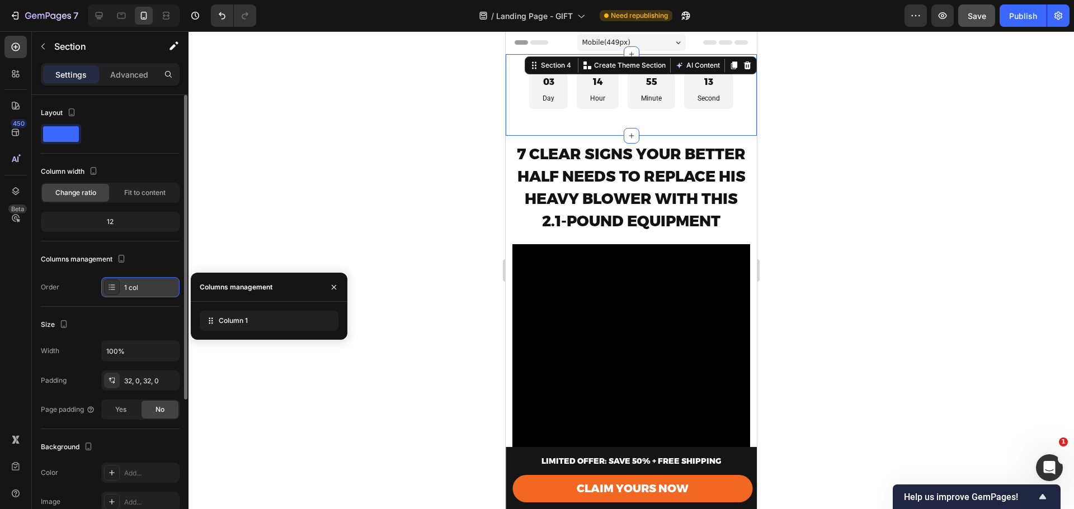
click at [128, 289] on div "1 col" at bounding box center [150, 288] width 53 height 10
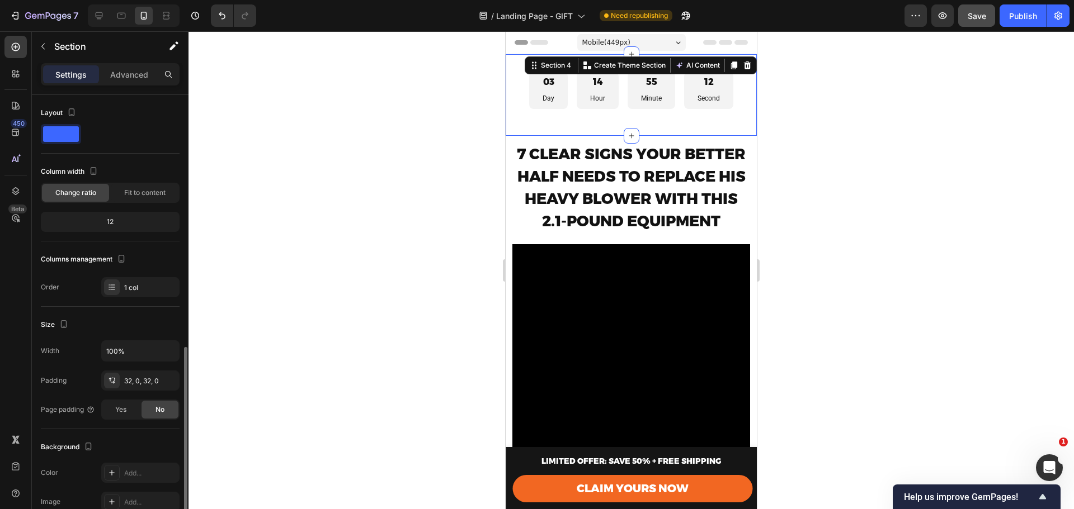
scroll to position [187, 0]
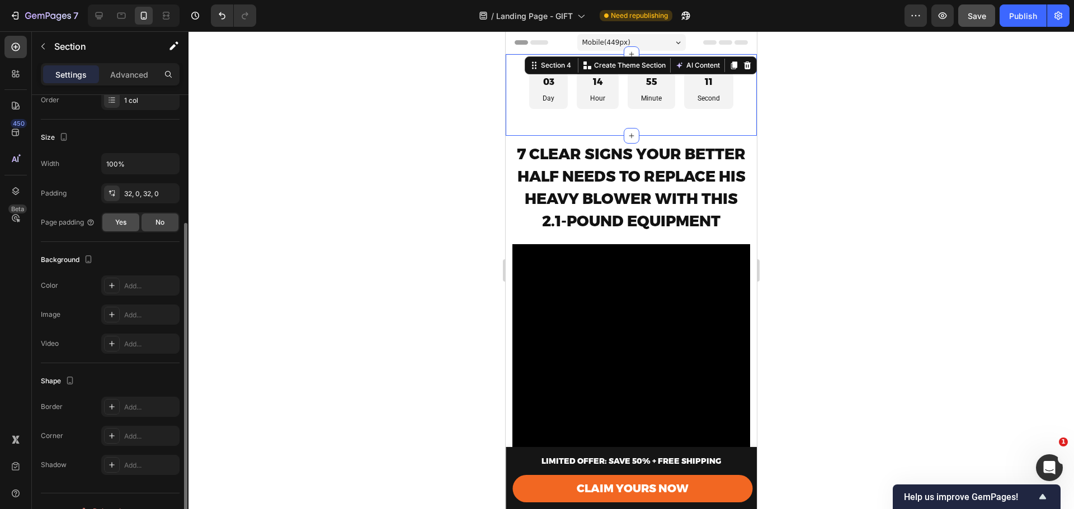
click at [124, 215] on div "Yes" at bounding box center [120, 223] width 37 height 18
click at [160, 226] on span "No" at bounding box center [159, 223] width 9 height 10
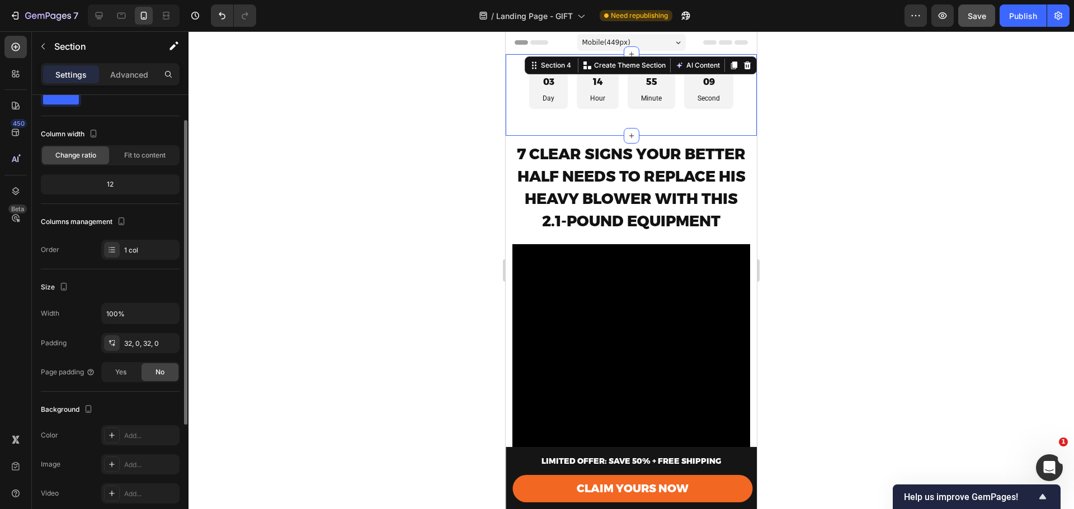
scroll to position [0, 0]
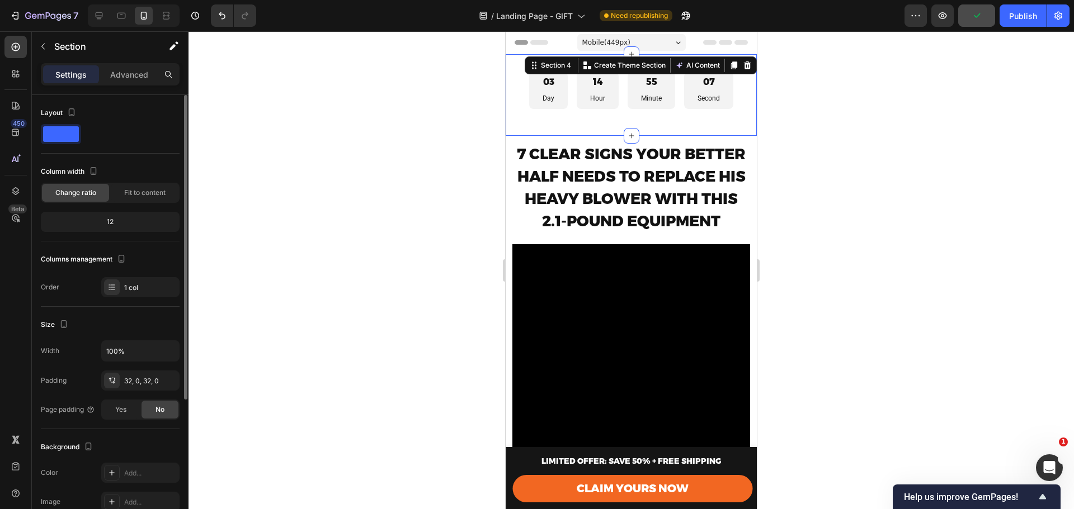
click at [60, 133] on span at bounding box center [61, 134] width 36 height 16
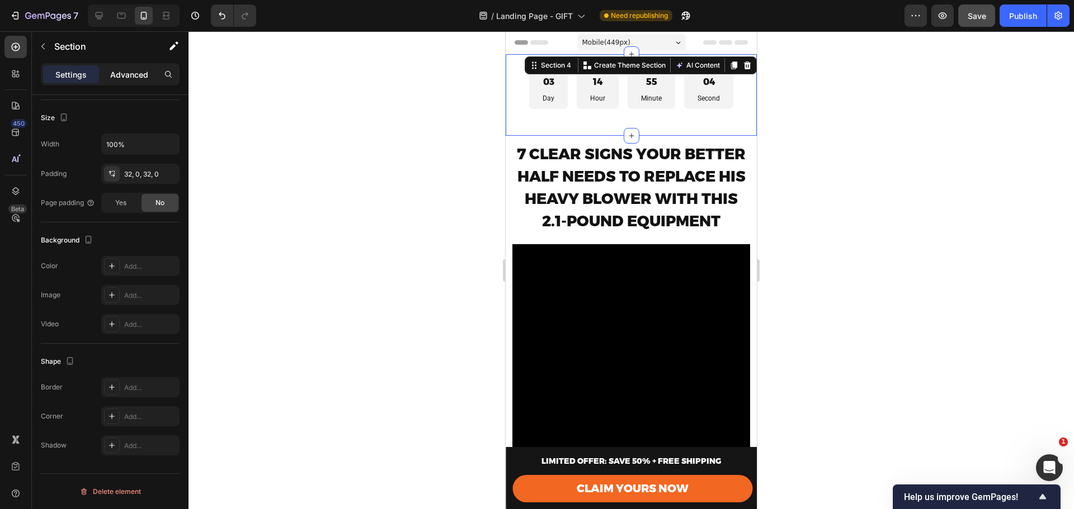
click at [122, 72] on p "Advanced" at bounding box center [129, 75] width 38 height 12
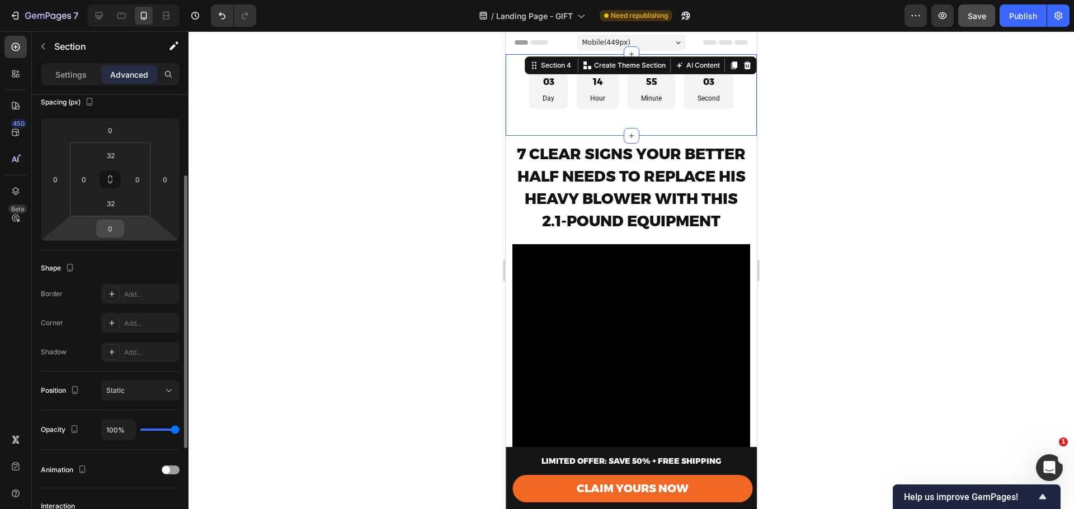
scroll to position [57, 0]
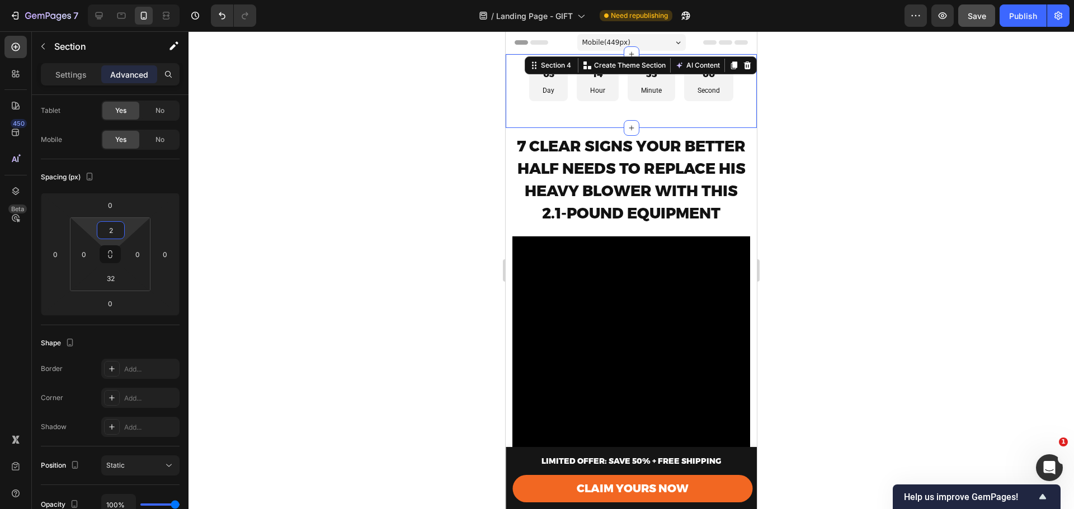
type input "0"
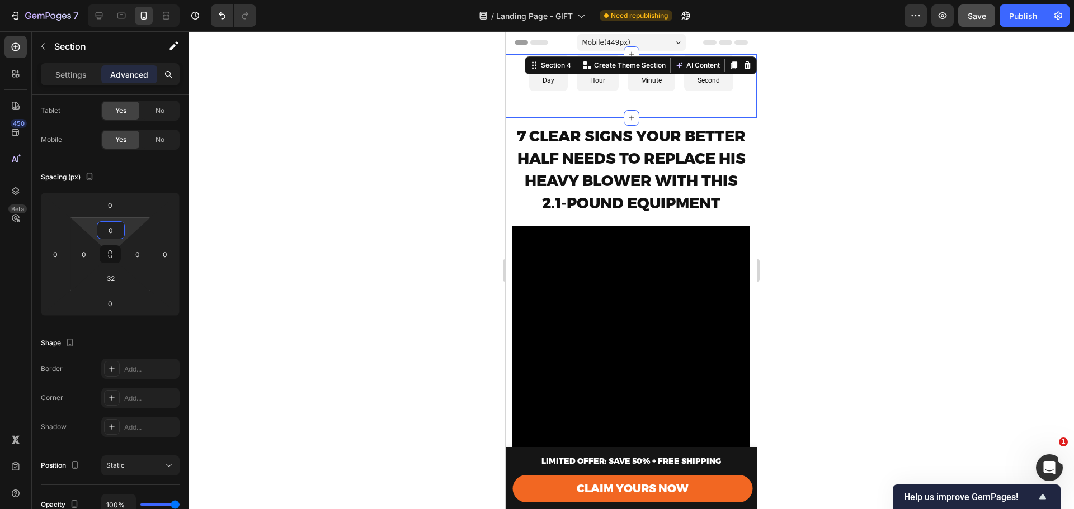
drag, startPoint x: 121, startPoint y: 220, endPoint x: 126, endPoint y: 225, distance: 7.1
click at [126, 0] on html "7 Version history / Landing Page - GIFT Need republishing Preview Save Publish …" at bounding box center [537, 0] width 1074 height 0
click at [113, 270] on div "32" at bounding box center [111, 279] width 28 height 18
drag, startPoint x: 120, startPoint y: 263, endPoint x: 120, endPoint y: 270, distance: 6.7
click at [120, 0] on html "7 Version history / Landing Page - GIFT Need republishing Preview Save Publish …" at bounding box center [537, 0] width 1074 height 0
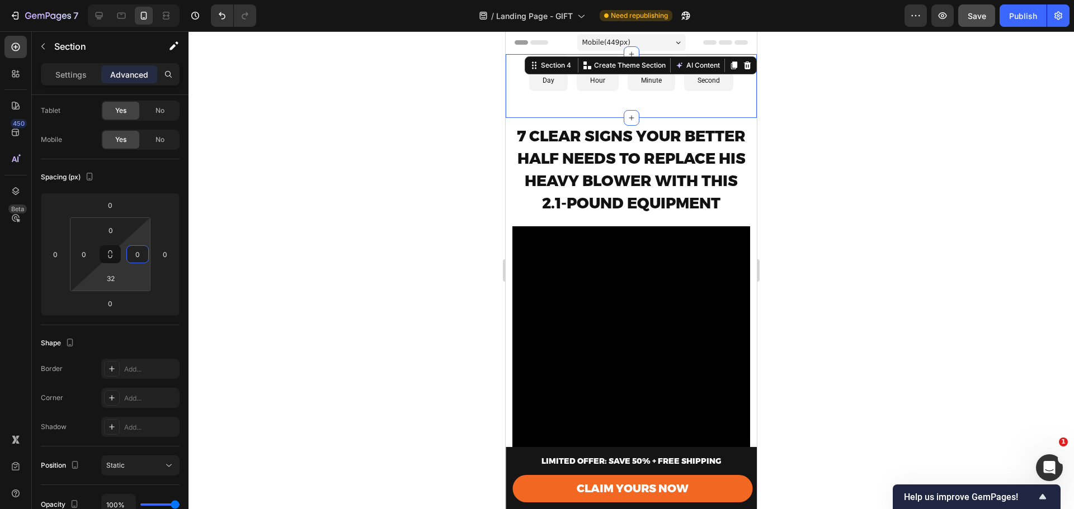
type input "0"
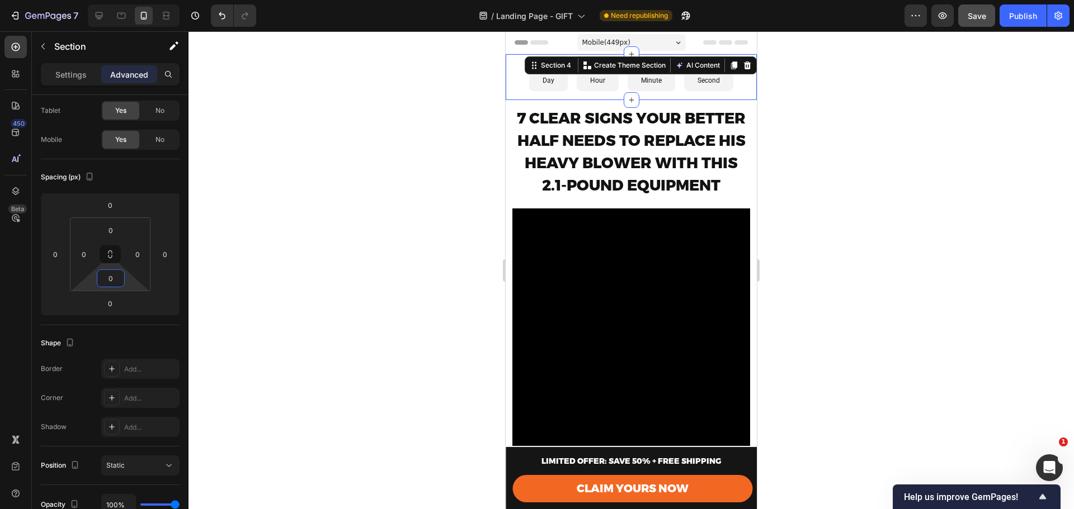
drag, startPoint x: 115, startPoint y: 268, endPoint x: 116, endPoint y: 287, distance: 19.6
click at [116, 0] on html "7 Version history / Landing Page - GIFT Need republishing Preview Save Publish …" at bounding box center [537, 0] width 1074 height 0
click at [782, 157] on div at bounding box center [630, 270] width 885 height 478
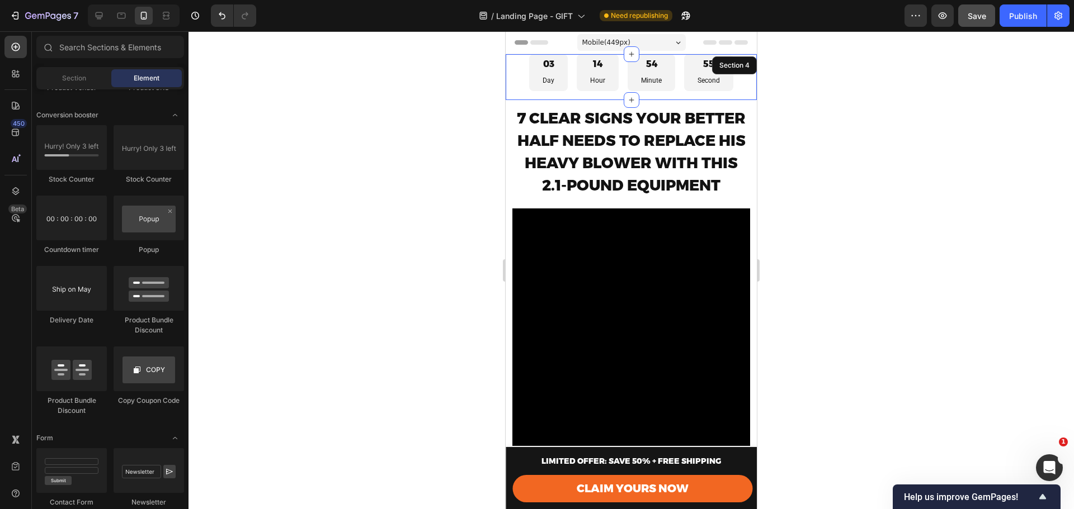
click at [568, 98] on div "03 Day 14 Hour 54 Minute 55 Second Countdown Timer" at bounding box center [631, 77] width 251 height 46
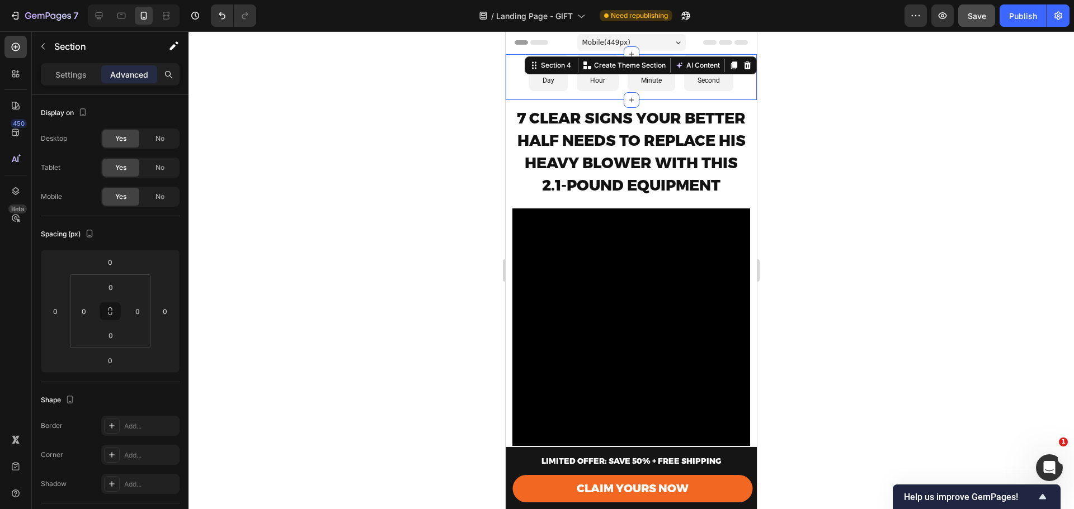
click at [744, 64] on icon at bounding box center [747, 66] width 7 height 8
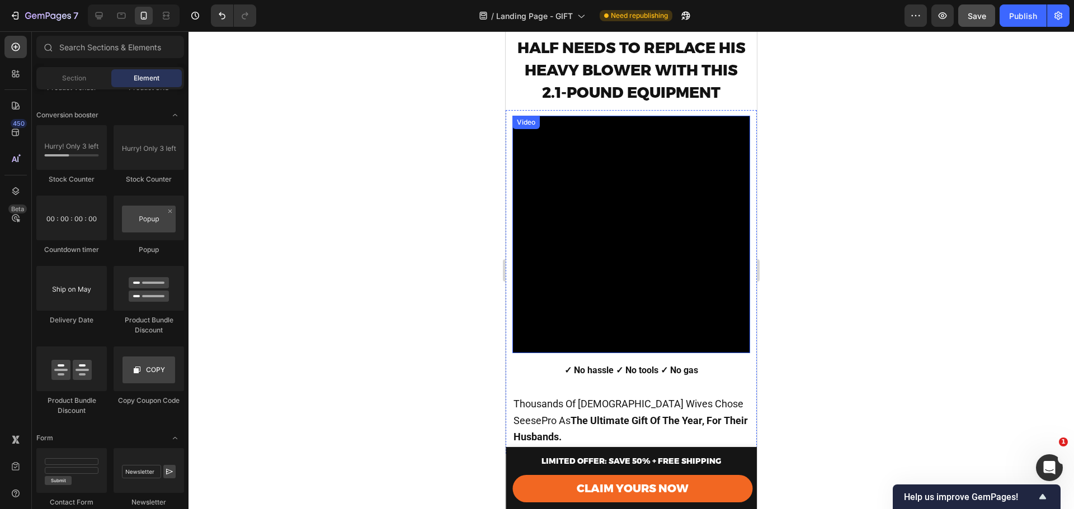
scroll to position [0, 0]
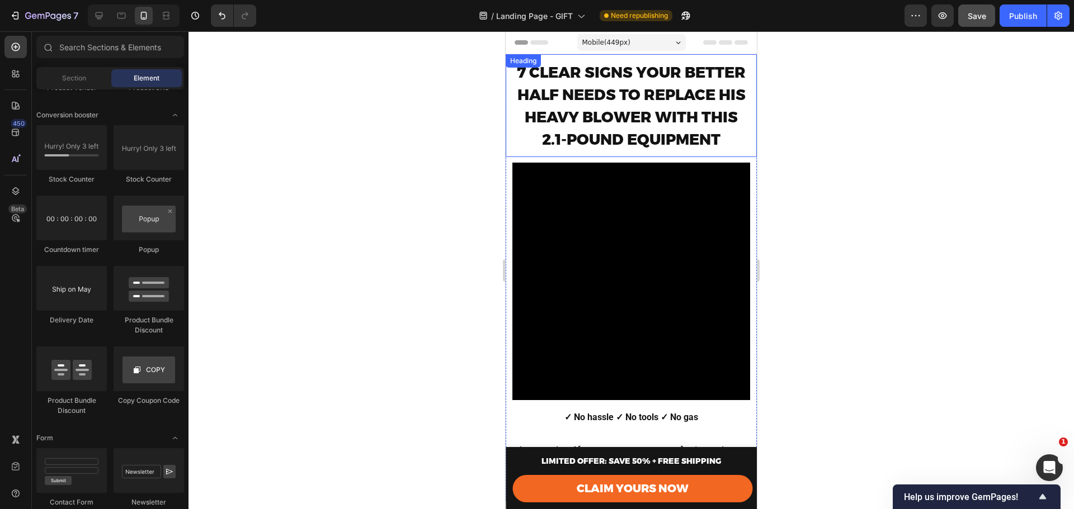
click at [639, 125] on span "7 CLEAR SIGNS YOUR BETTER HALF NEEDS TO REPLACE HIS HEAVY BLOWER WITH THIS 2.1-…" at bounding box center [631, 106] width 229 height 86
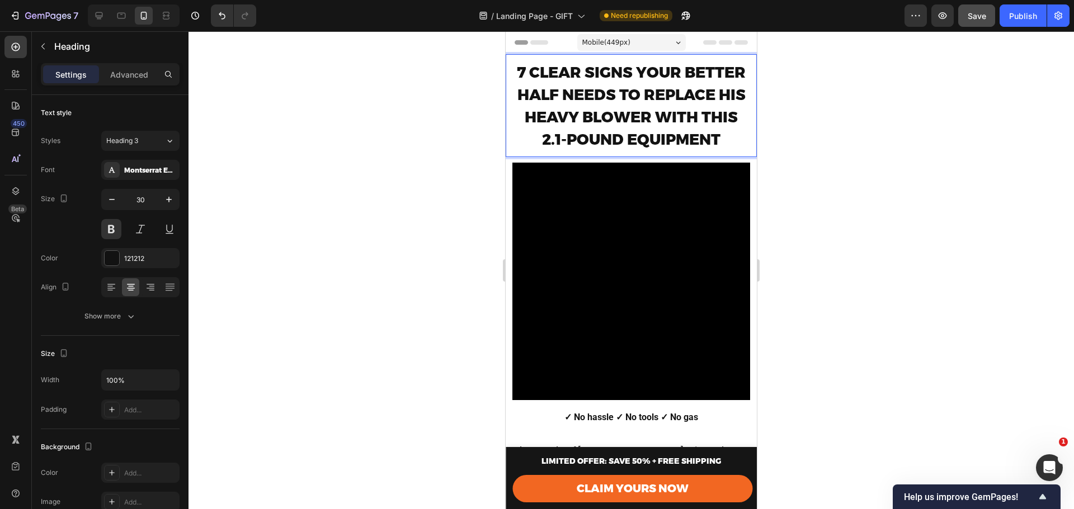
click at [633, 122] on span "7 CLEAR SIGNS YOUR BETTER HALF NEEDS TO REPLACE HIS HEAVY BLOWER WITH THIS 2.1-…" at bounding box center [631, 106] width 229 height 86
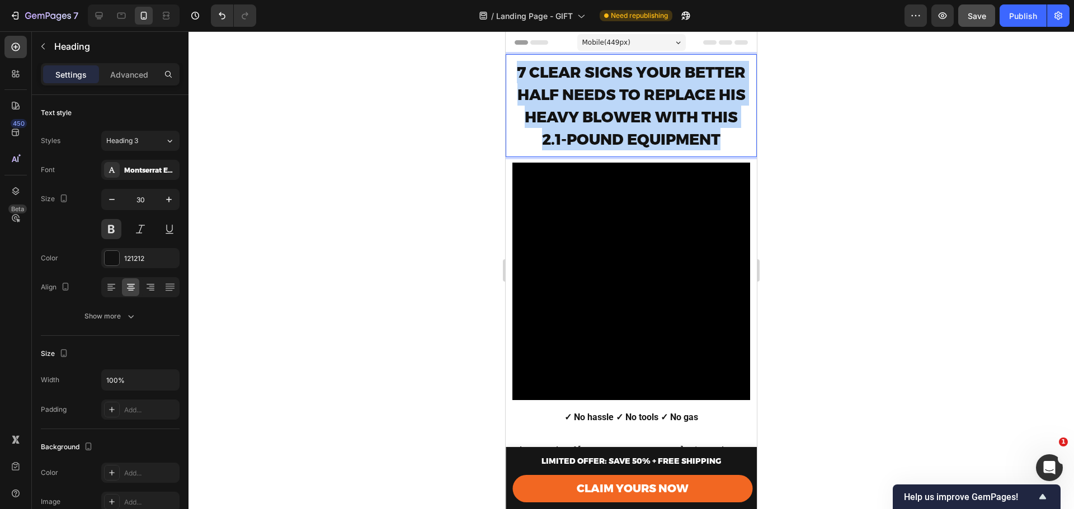
click at [633, 122] on span "7 CLEAR SIGNS YOUR BETTER HALF NEEDS TO REPLACE HIS HEAVY BLOWER WITH THIS 2.1-…" at bounding box center [631, 106] width 229 height 86
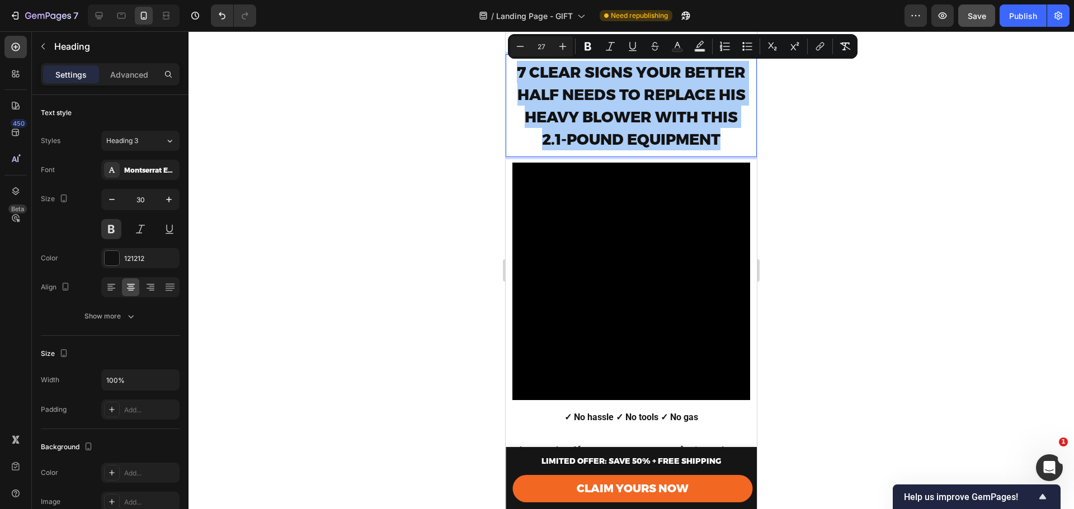
click at [910, 182] on div at bounding box center [630, 270] width 885 height 478
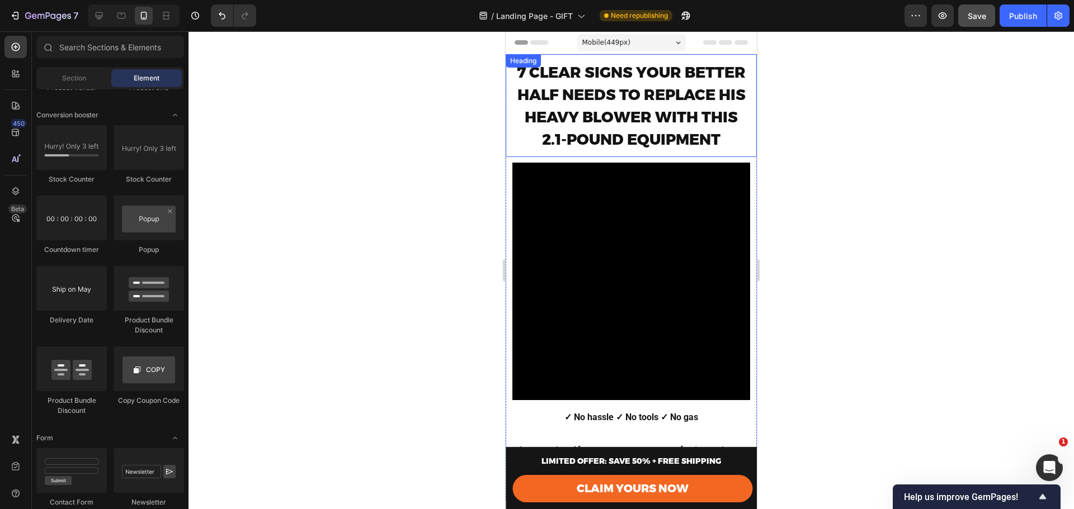
click at [628, 62] on p "⁠⁠⁠⁠⁠⁠⁠ 7 CLEAR SIGNS YOUR BETTER HALF NEEDS TO REPLACE HIS HEAVY BLOWER WITH T…" at bounding box center [631, 105] width 238 height 89
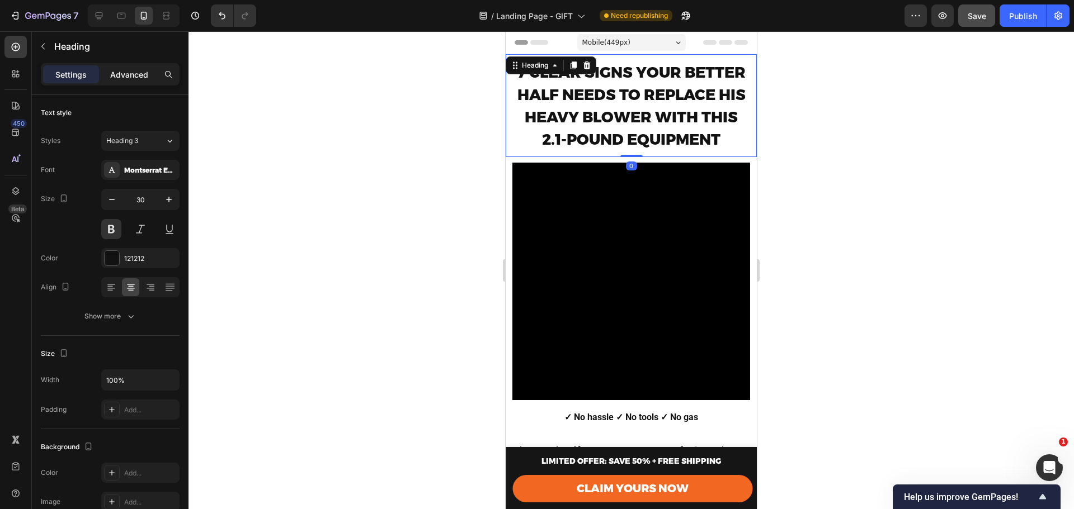
click at [135, 75] on p "Advanced" at bounding box center [129, 75] width 38 height 12
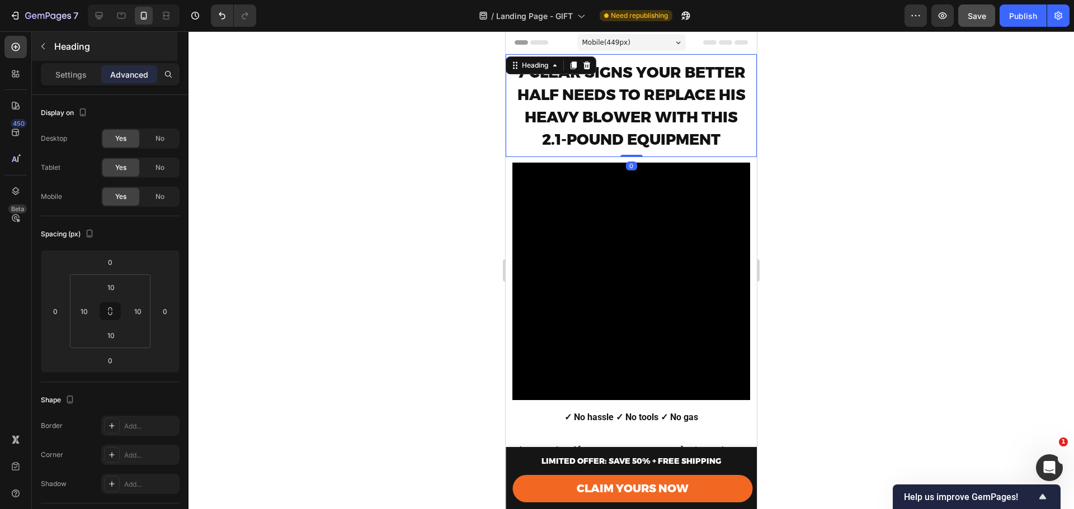
click at [49, 44] on button "button" at bounding box center [43, 46] width 18 height 18
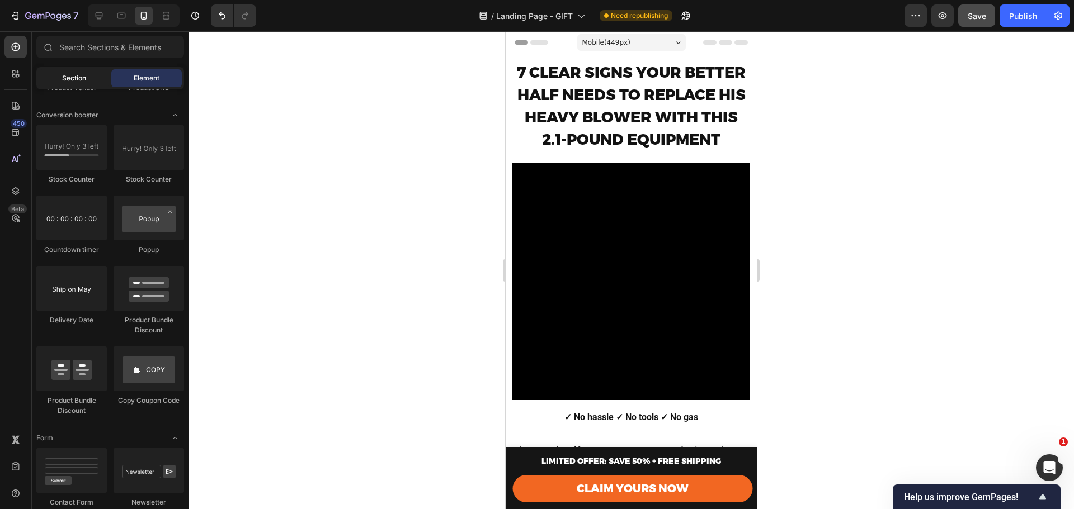
click at [69, 81] on span "Section" at bounding box center [74, 78] width 24 height 10
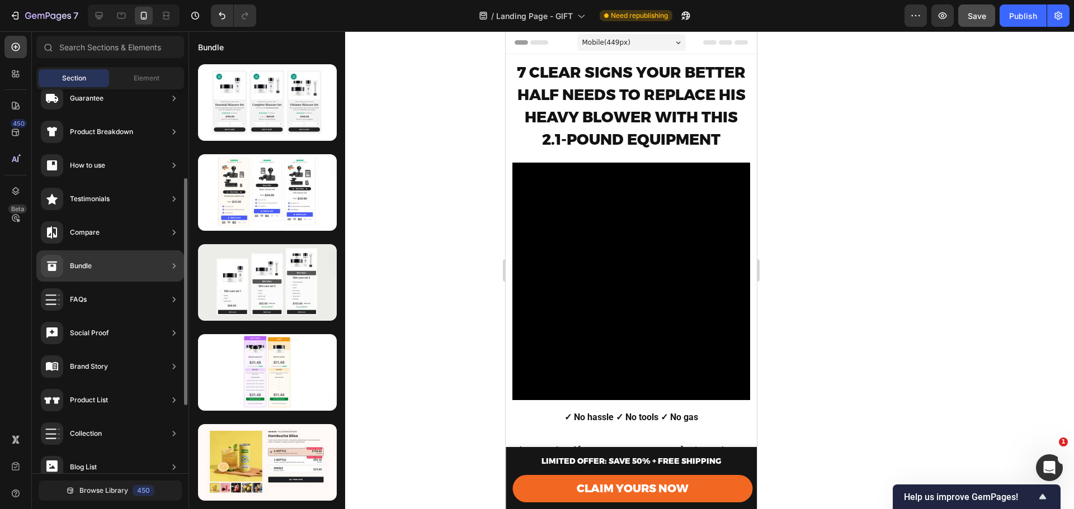
scroll to position [265, 0]
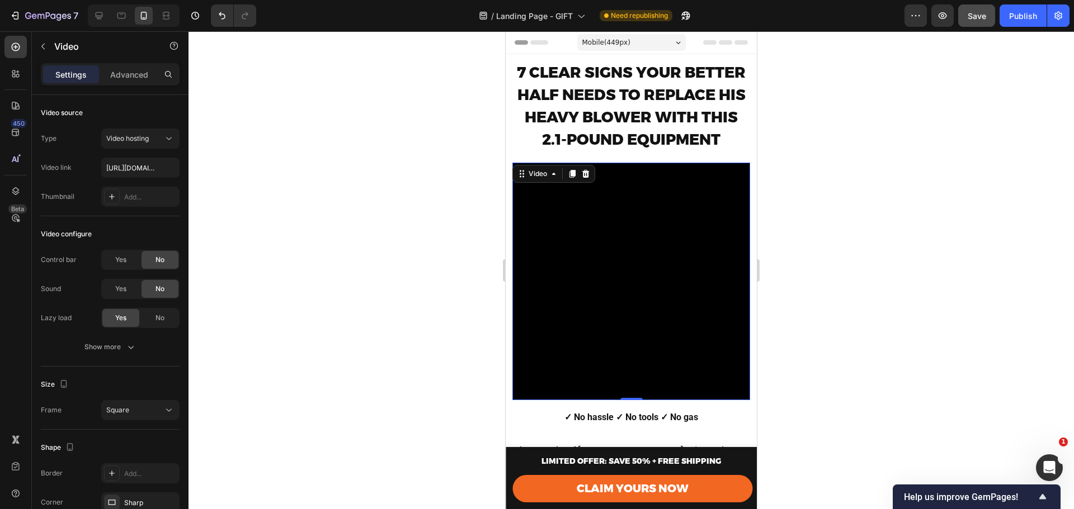
click at [629, 176] on video at bounding box center [631, 282] width 238 height 238
click at [683, 173] on video at bounding box center [631, 282] width 238 height 238
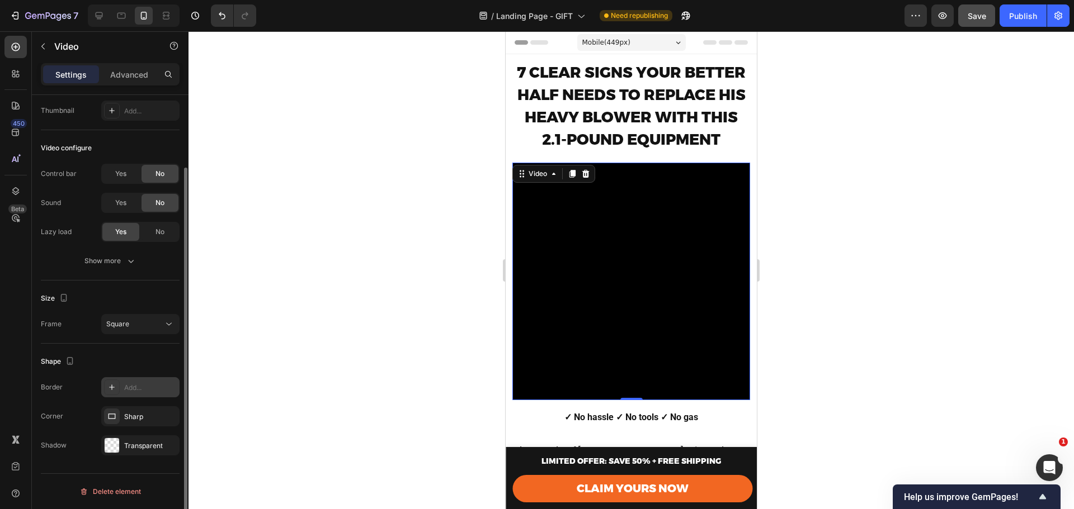
click at [134, 381] on div "Add..." at bounding box center [140, 387] width 78 height 20
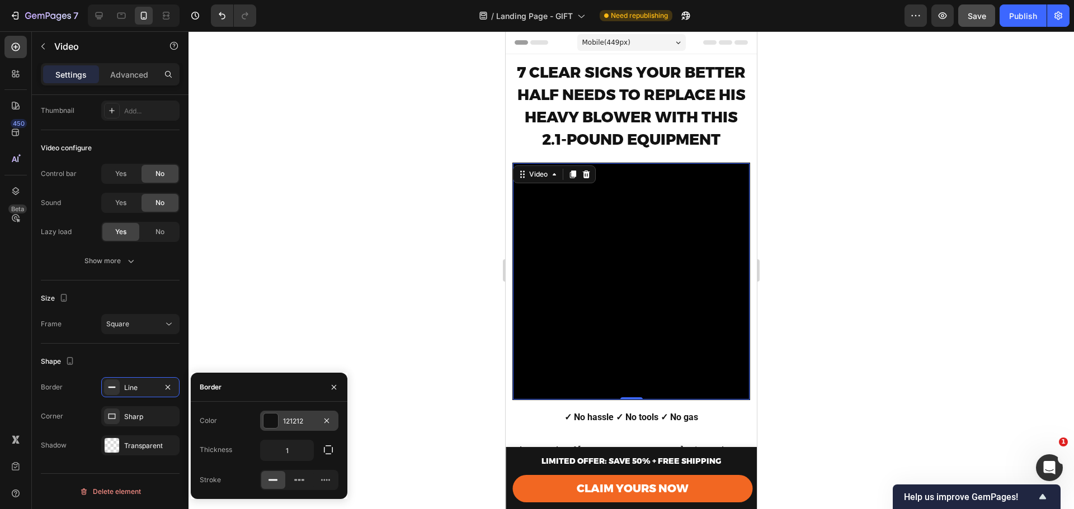
click at [271, 420] on div at bounding box center [270, 421] width 15 height 15
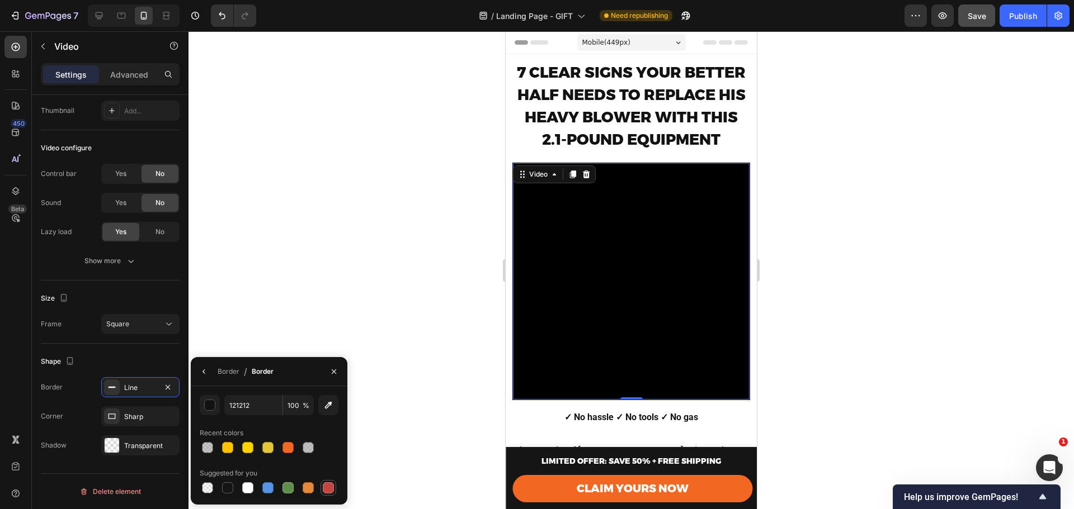
click at [329, 487] on div at bounding box center [328, 488] width 11 height 11
type input "C5453F"
click at [127, 406] on div "Border Line Corner Sharp Shadow Transparent" at bounding box center [110, 416] width 139 height 78
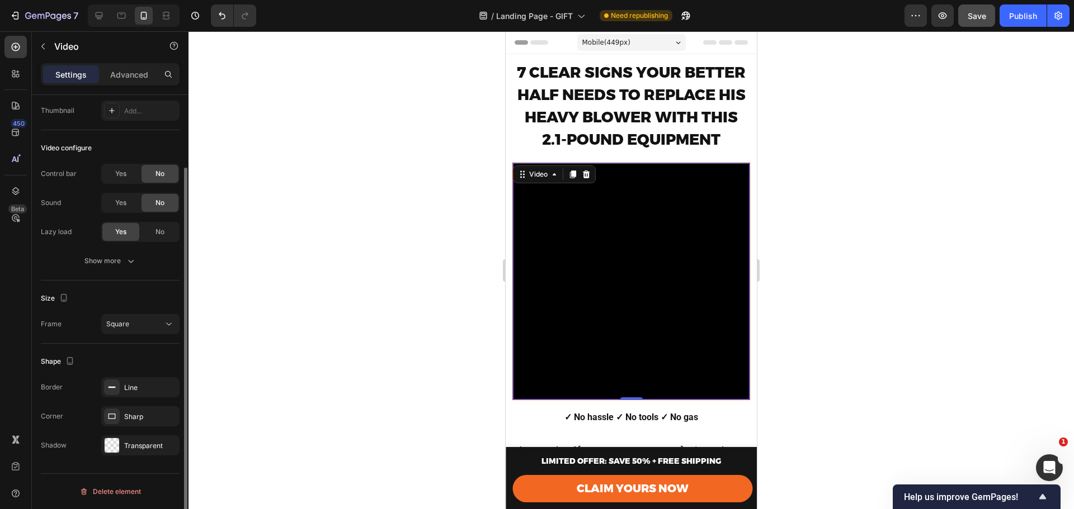
click at [144, 398] on div "Border Line Corner Sharp Shadow Transparent" at bounding box center [110, 416] width 139 height 78
click at [152, 391] on div "Line" at bounding box center [140, 388] width 32 height 10
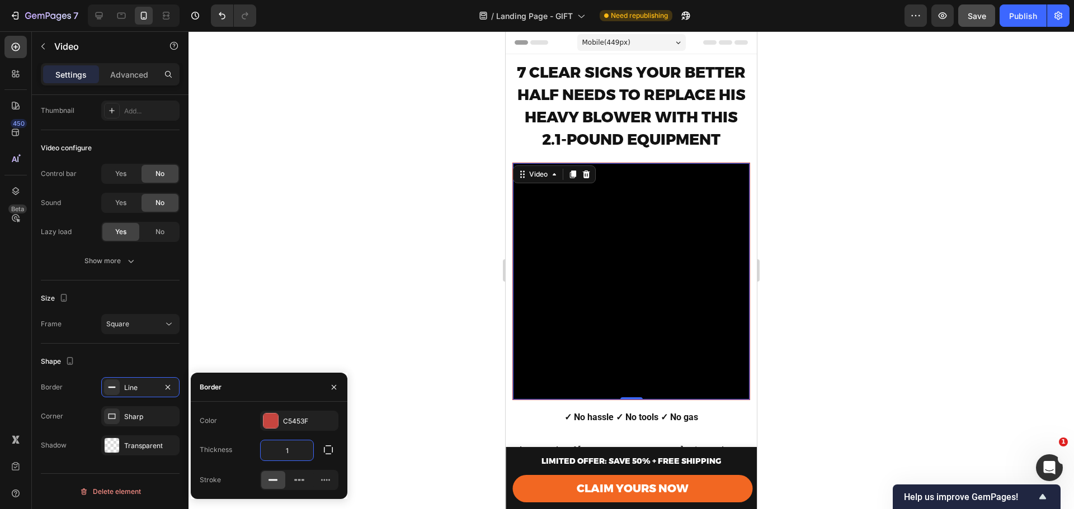
click at [300, 454] on input "1" at bounding box center [287, 451] width 53 height 20
click at [314, 445] on div "1" at bounding box center [299, 450] width 78 height 21
type input "5"
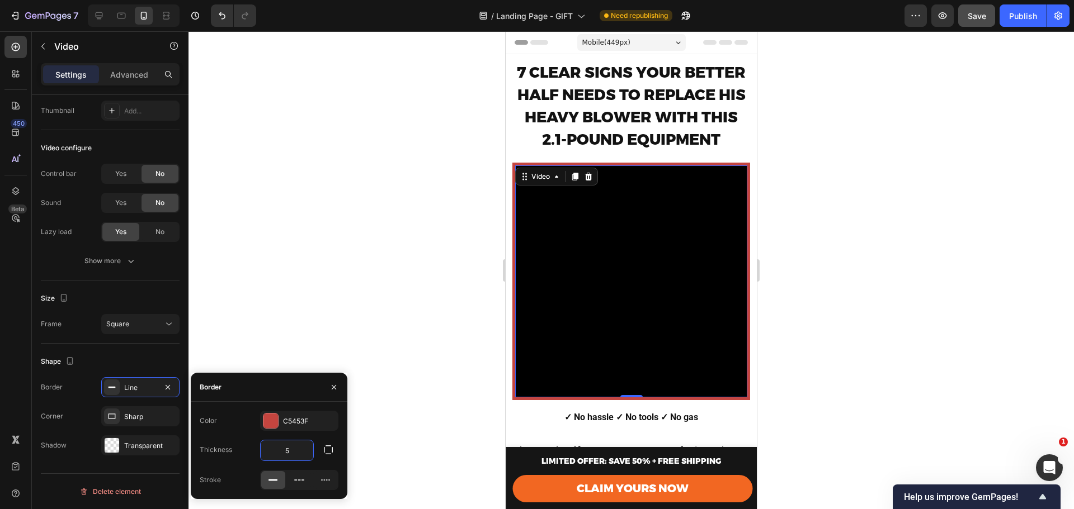
click at [797, 242] on div at bounding box center [630, 270] width 885 height 478
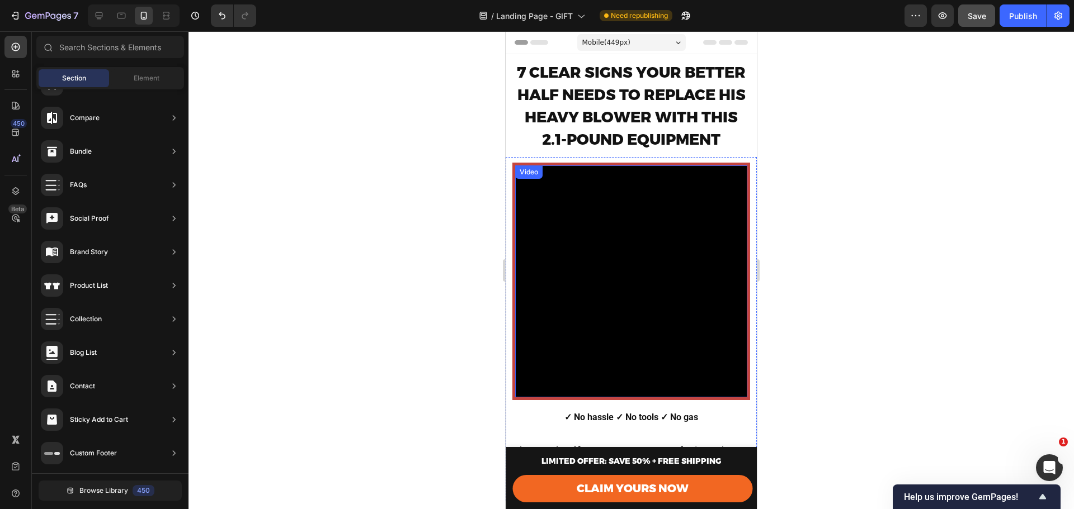
click at [665, 313] on video at bounding box center [631, 282] width 232 height 232
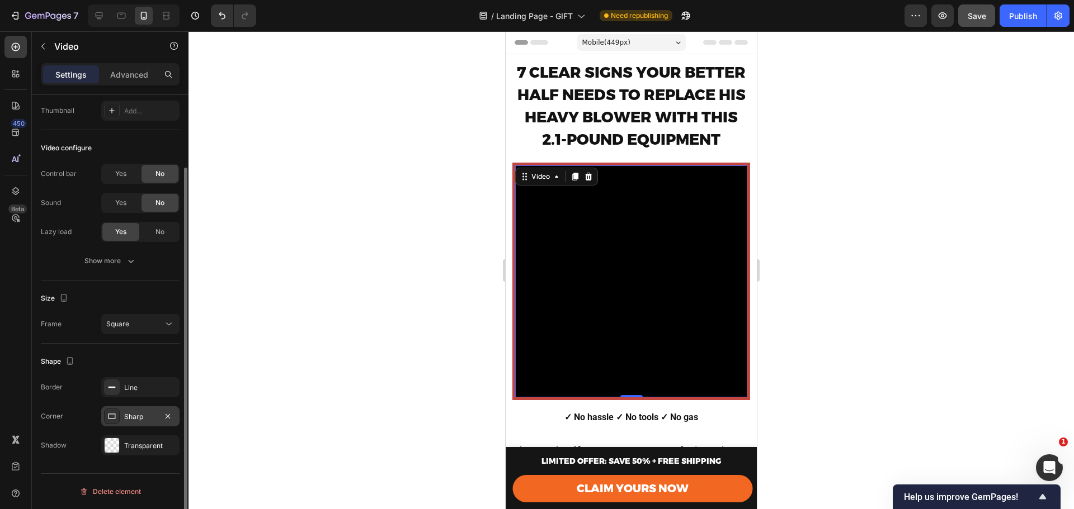
click at [127, 418] on div "Sharp" at bounding box center [140, 417] width 32 height 10
click at [120, 440] on div "Transparent" at bounding box center [140, 446] width 78 height 20
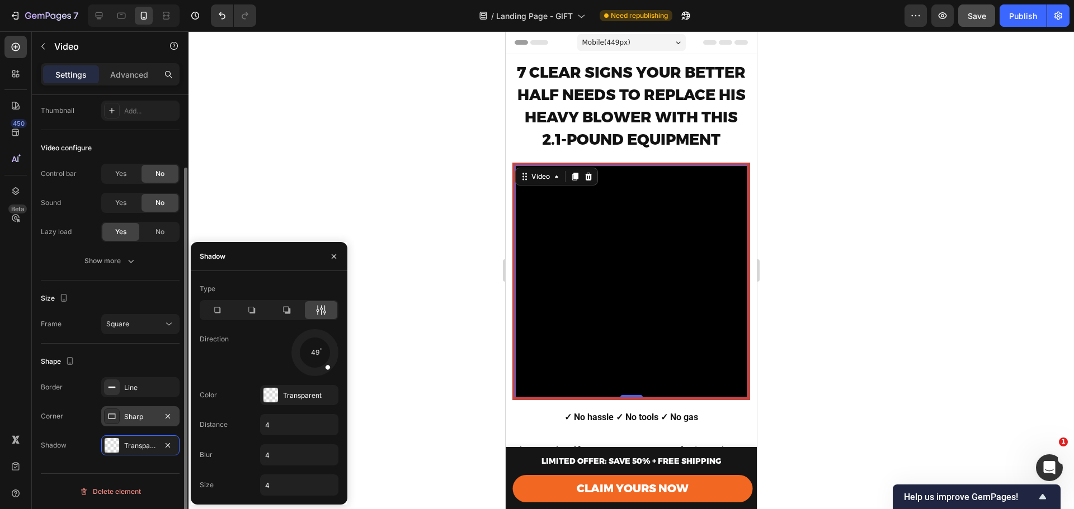
click at [114, 421] on icon at bounding box center [111, 416] width 9 height 9
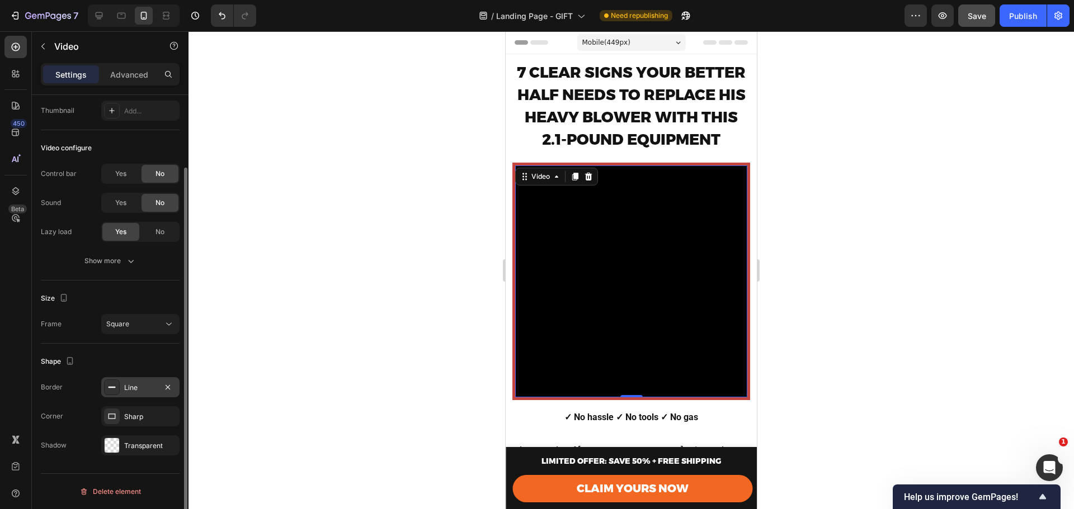
click at [116, 382] on div at bounding box center [112, 388] width 16 height 16
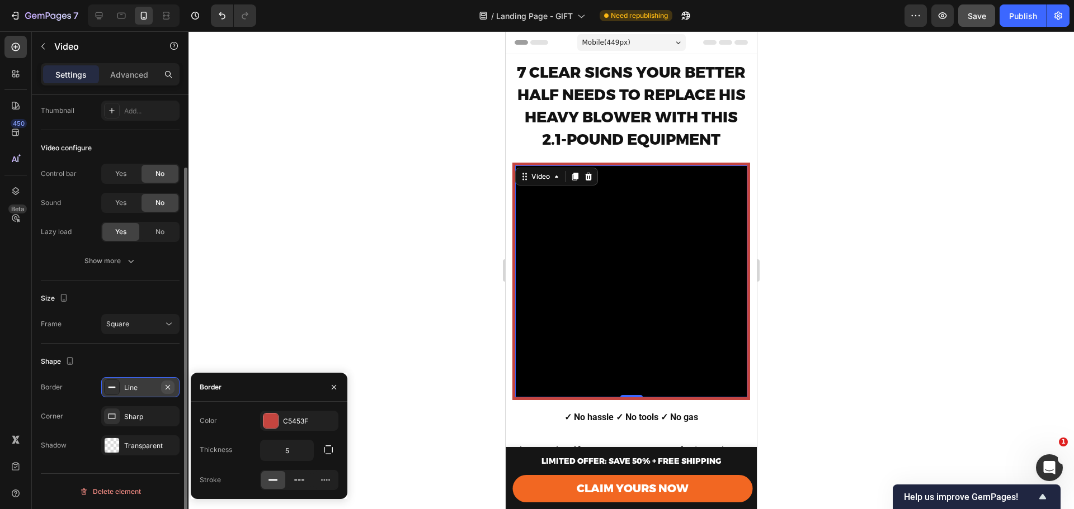
click at [166, 386] on icon "button" at bounding box center [167, 387] width 9 height 9
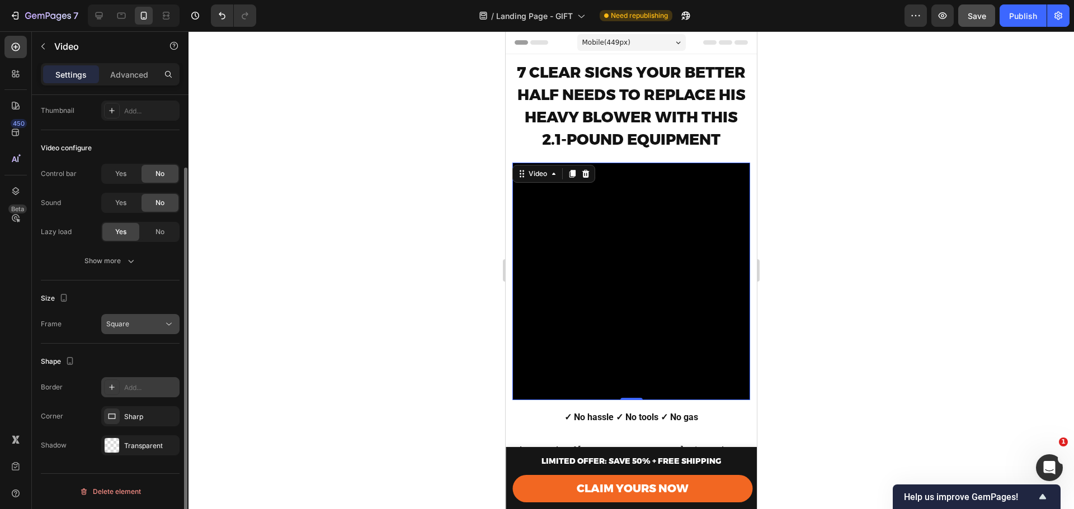
click at [151, 325] on div "Square" at bounding box center [134, 324] width 57 height 10
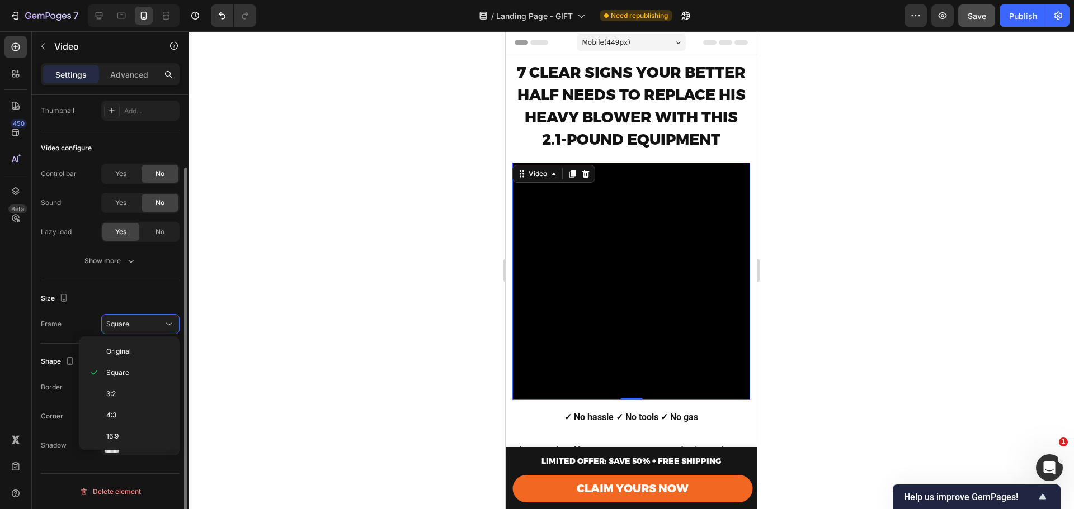
click at [131, 301] on div "Size" at bounding box center [110, 299] width 139 height 18
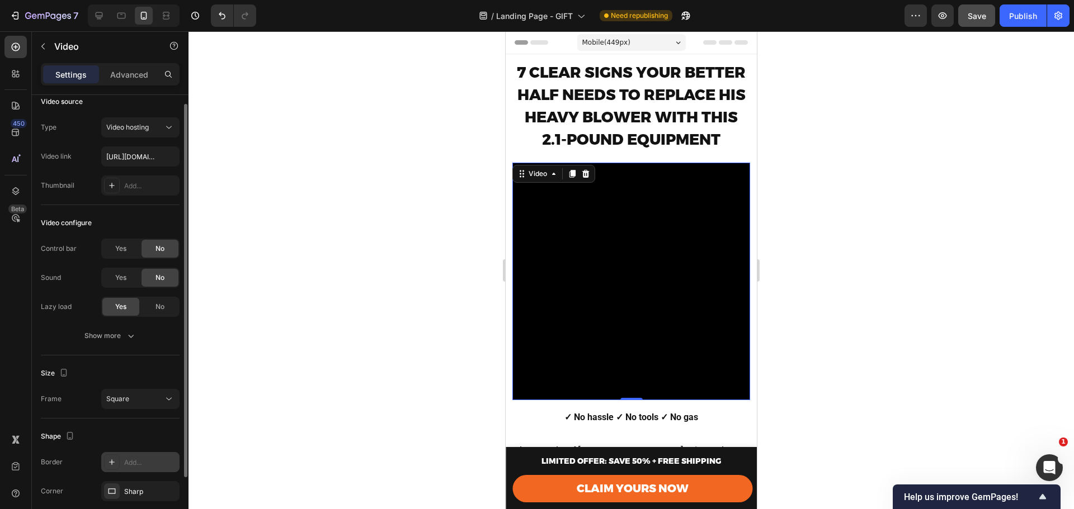
scroll to position [0, 0]
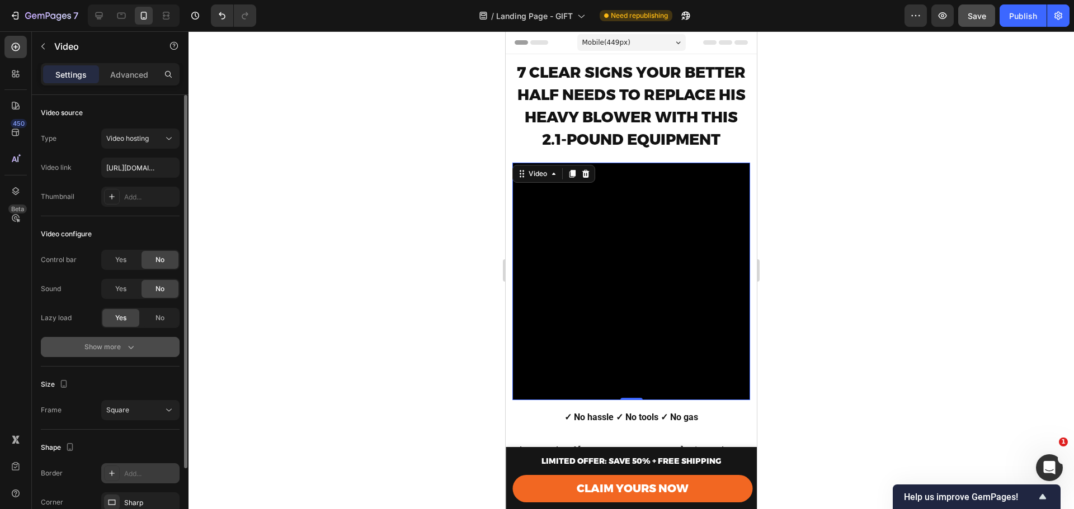
click at [117, 348] on div "Show more" at bounding box center [110, 347] width 52 height 11
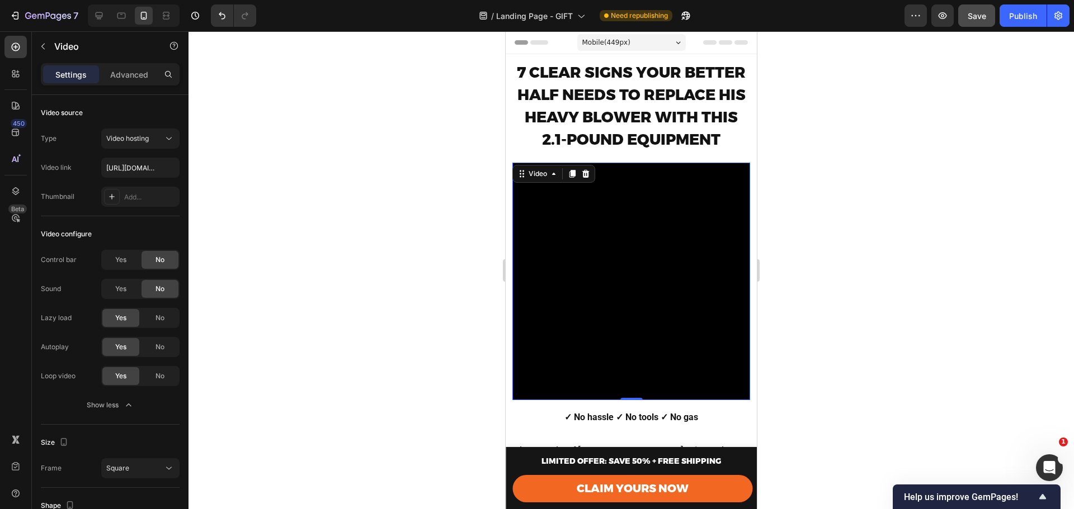
click at [138, 83] on div "Settings Advanced" at bounding box center [110, 74] width 139 height 22
click at [135, 74] on p "Advanced" at bounding box center [129, 75] width 38 height 12
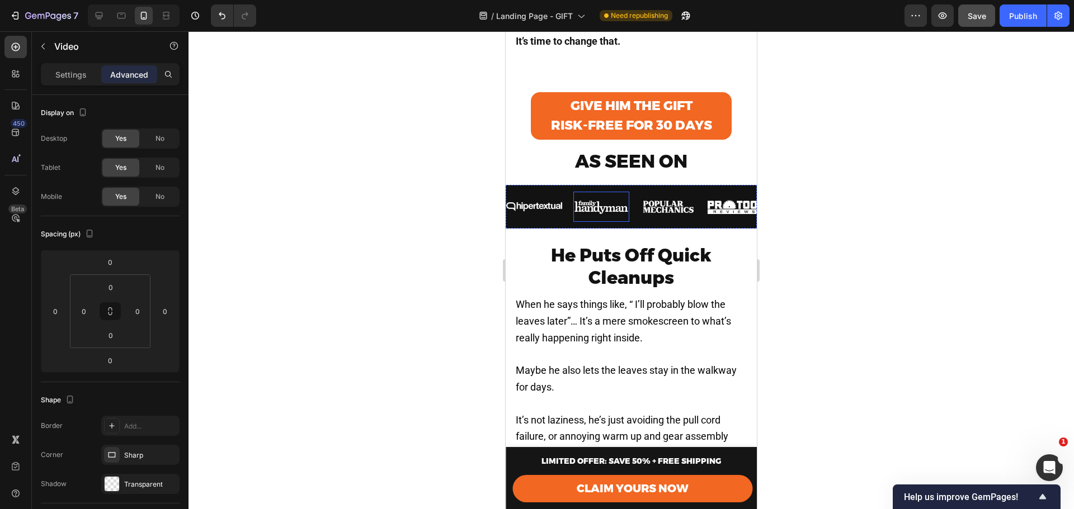
scroll to position [522, 0]
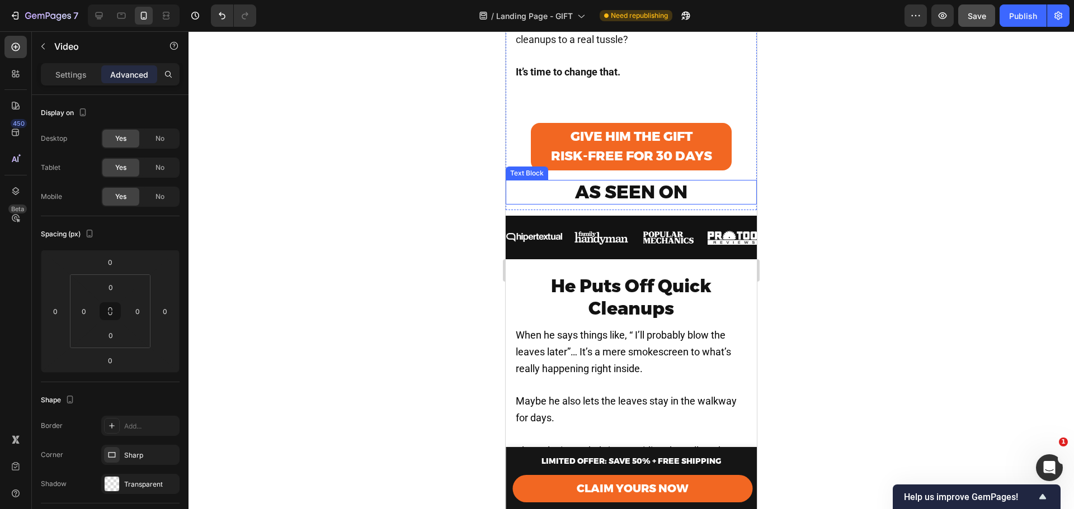
click at [710, 186] on p "AS SEEN ON" at bounding box center [631, 192] width 249 height 22
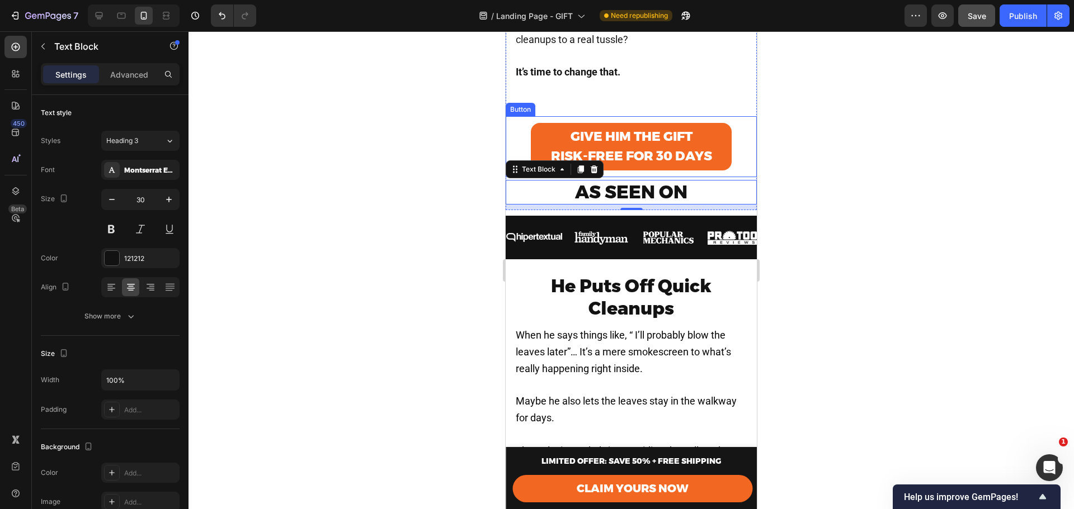
click at [668, 164] on div "Give Him the Gift RISK-FREE FOR 30 DAYS Button" at bounding box center [631, 146] width 251 height 61
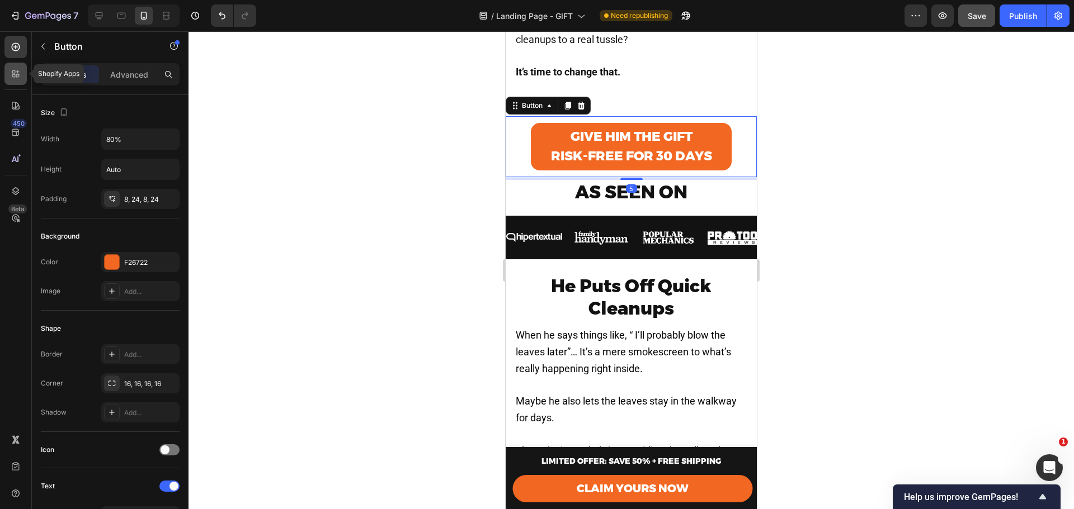
click at [13, 73] on icon at bounding box center [13, 71] width 3 height 3
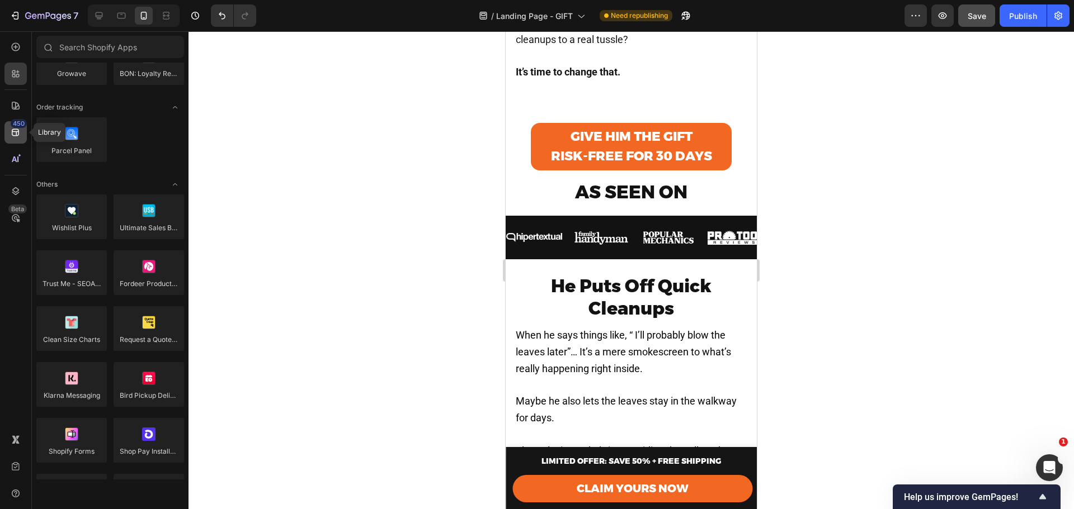
click at [18, 130] on icon at bounding box center [15, 132] width 11 height 11
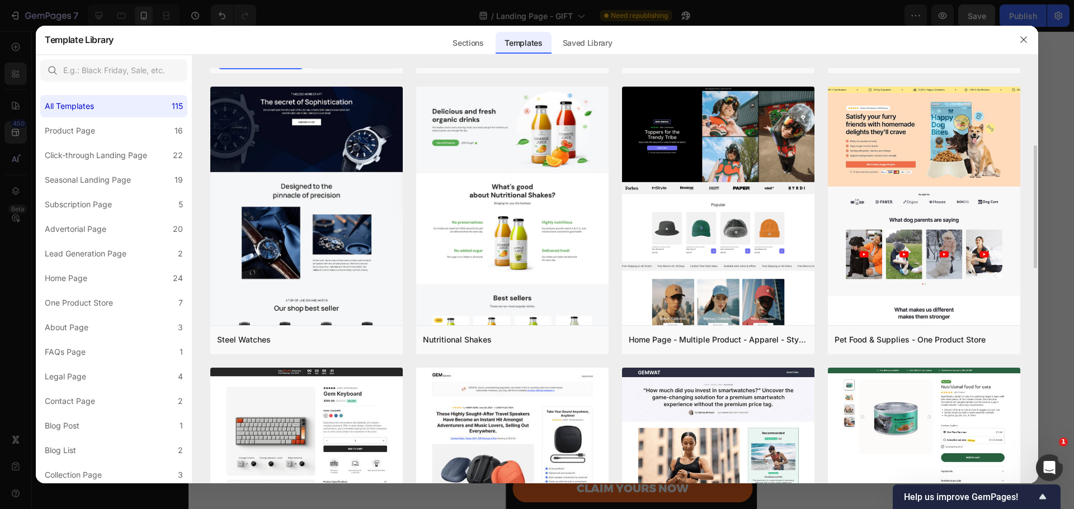
scroll to position [1, 0]
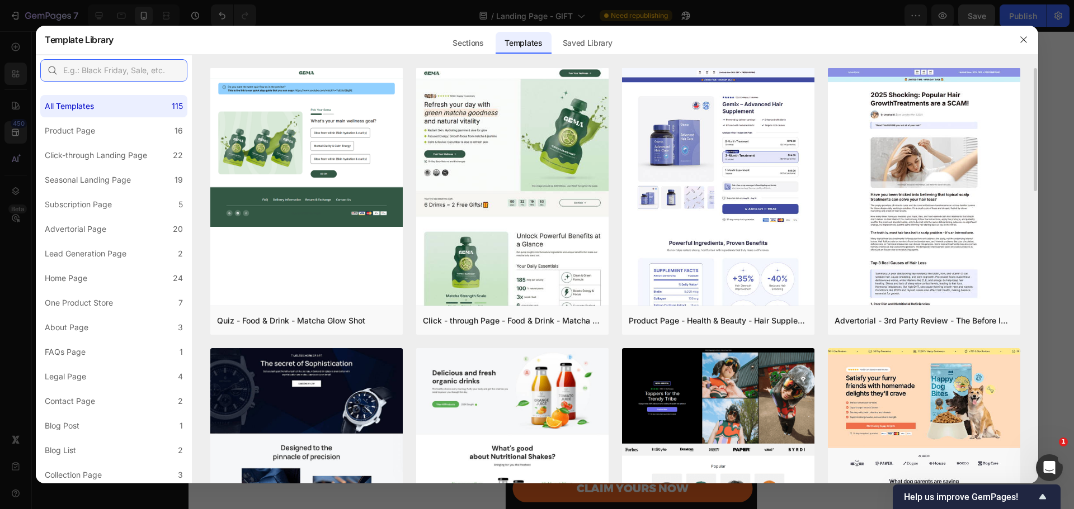
click at [112, 68] on input "text" at bounding box center [113, 70] width 147 height 22
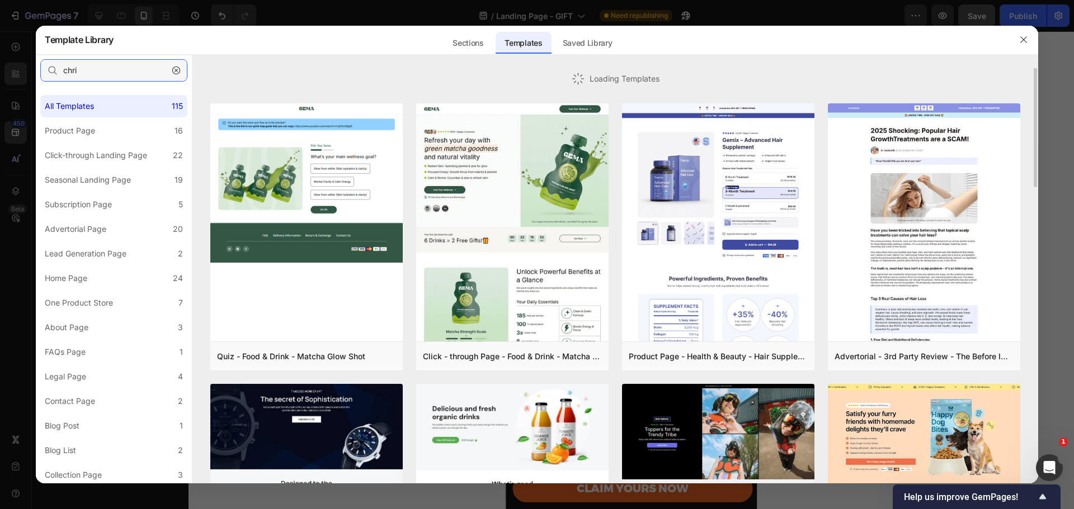
scroll to position [0, 0]
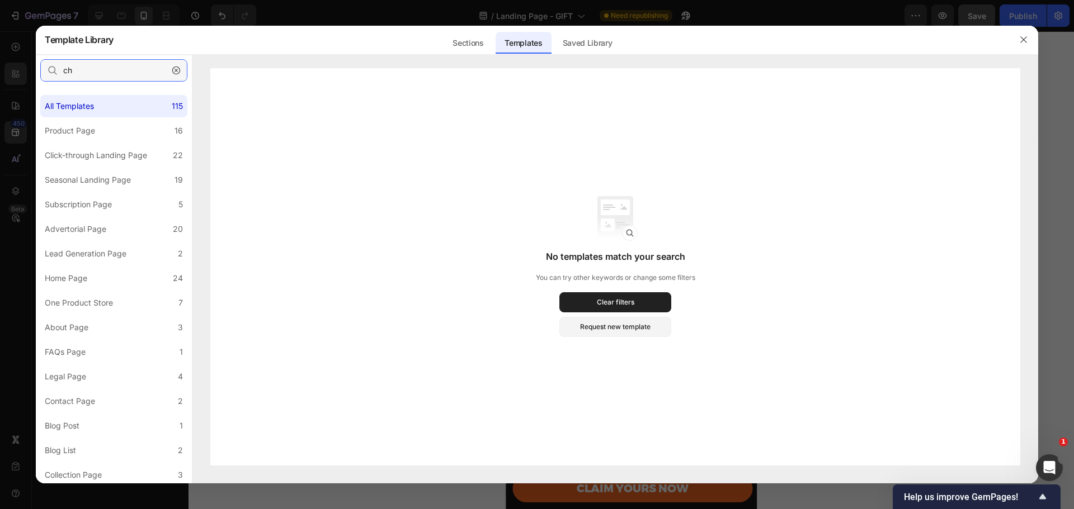
type input "c"
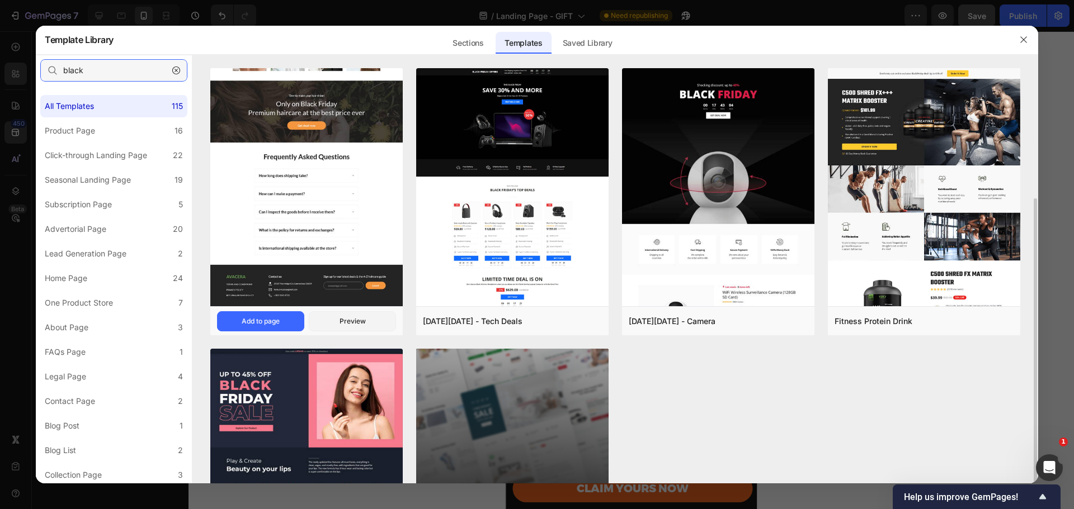
scroll to position [146, 0]
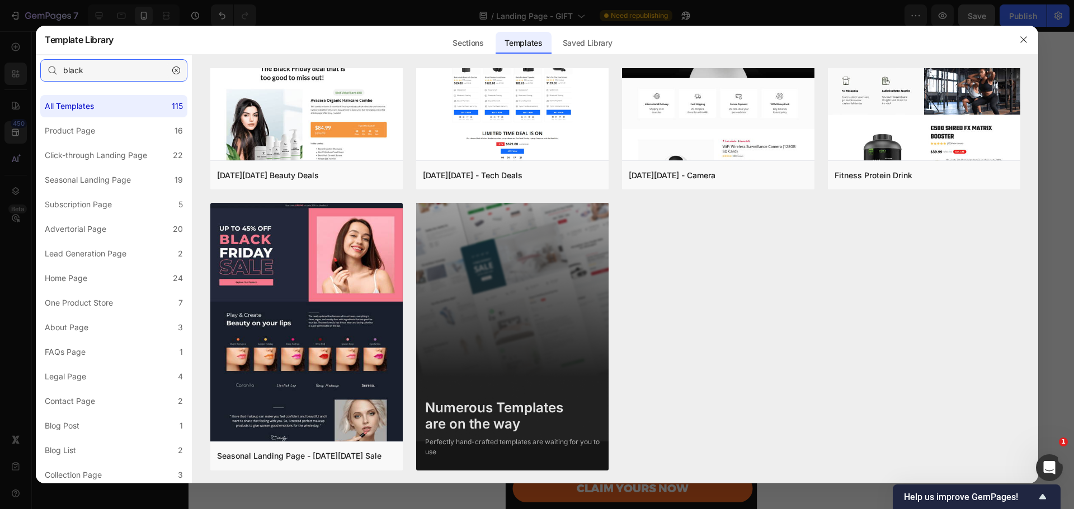
type input "black"
click at [176, 69] on icon "button" at bounding box center [176, 71] width 8 height 8
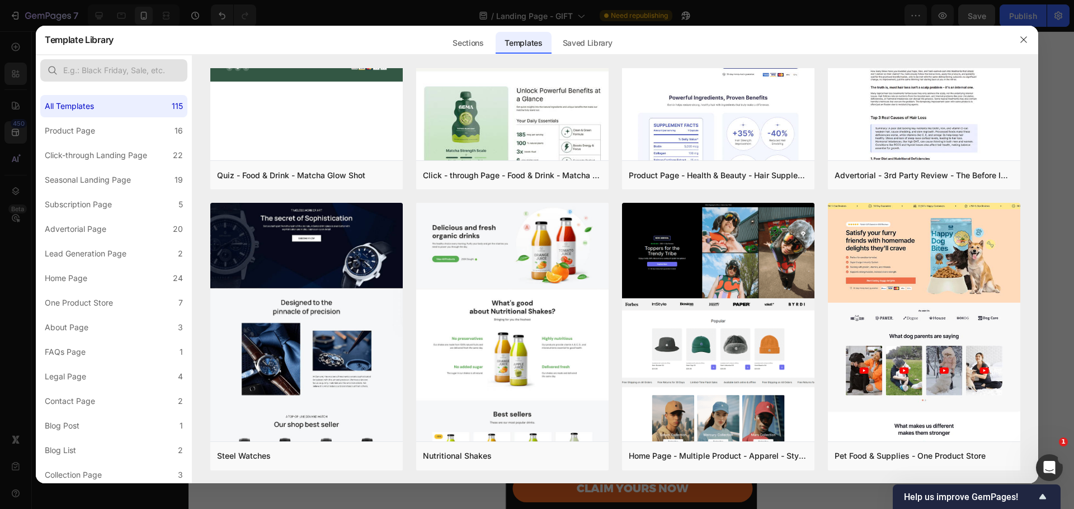
scroll to position [0, 0]
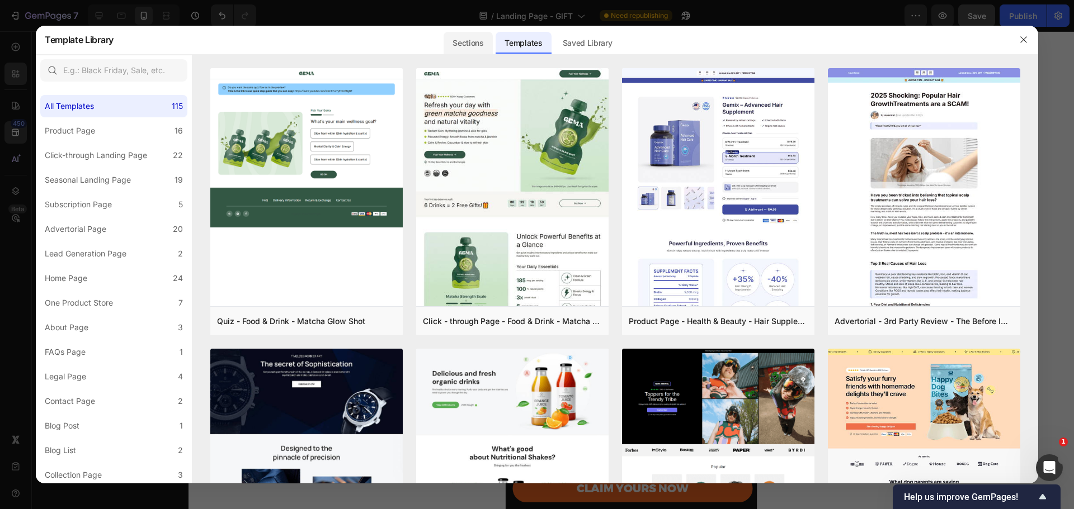
click at [453, 46] on div "Sections" at bounding box center [467, 43] width 49 height 22
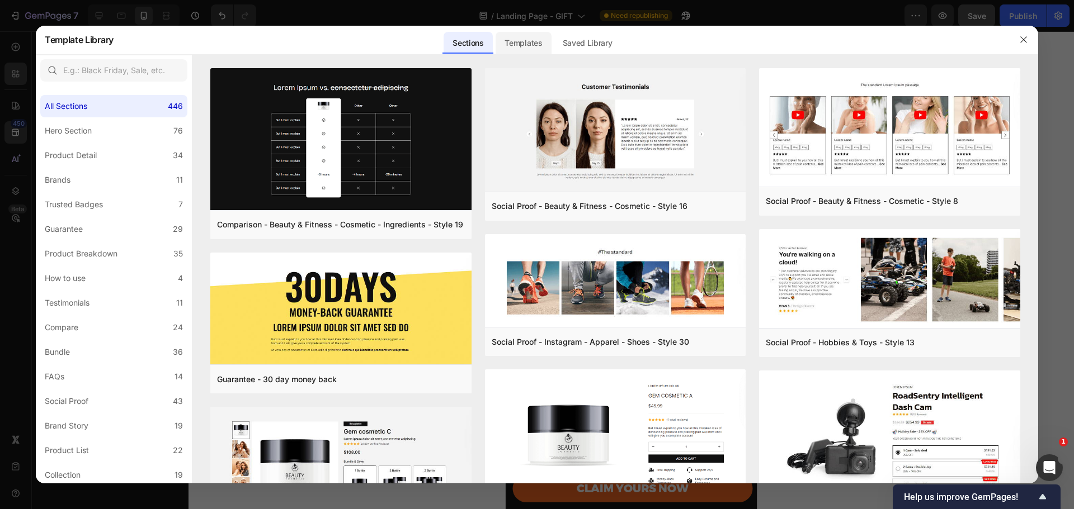
click at [522, 49] on div "Templates" at bounding box center [522, 43] width 55 height 22
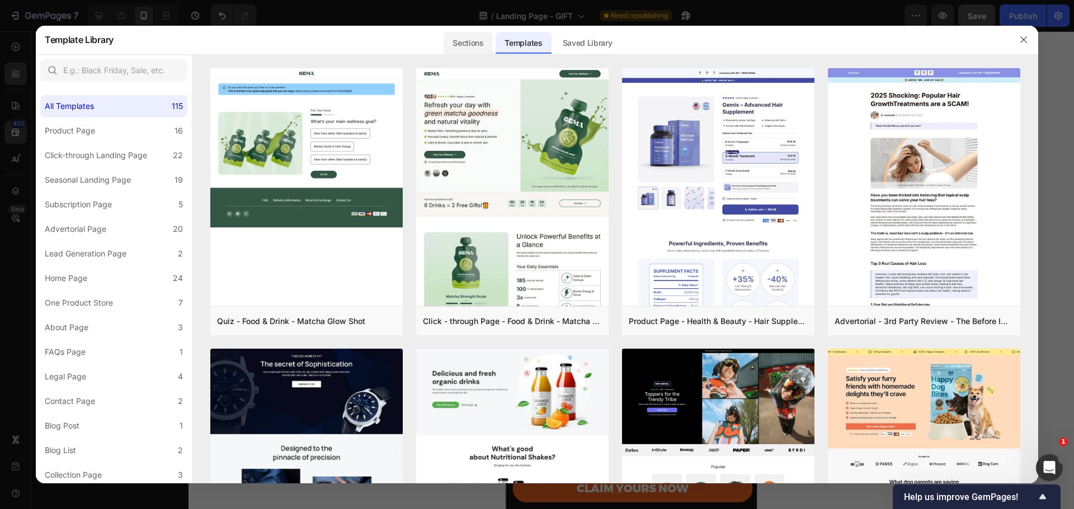
click at [479, 45] on div "Sections" at bounding box center [467, 43] width 49 height 22
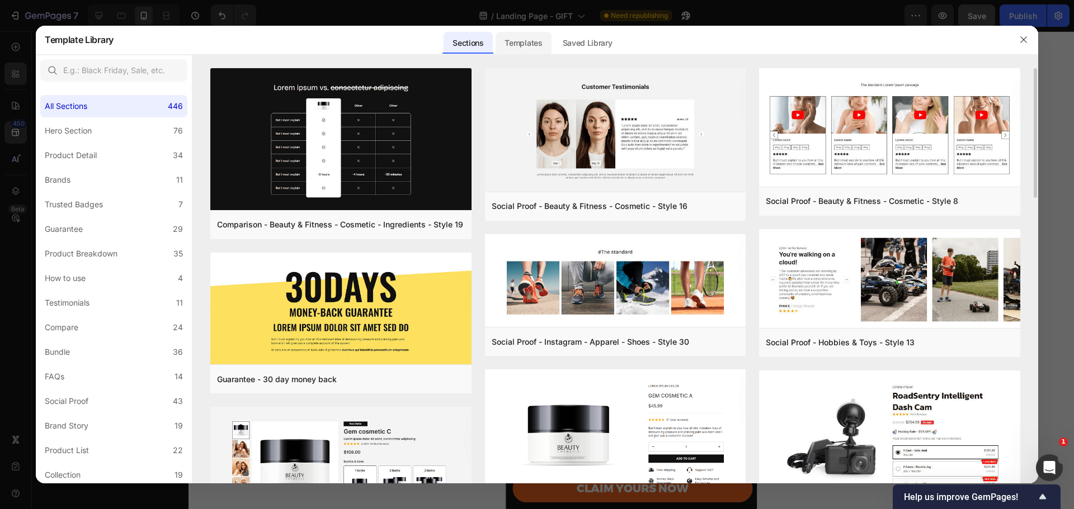
click at [545, 49] on div "Templates" at bounding box center [522, 43] width 55 height 22
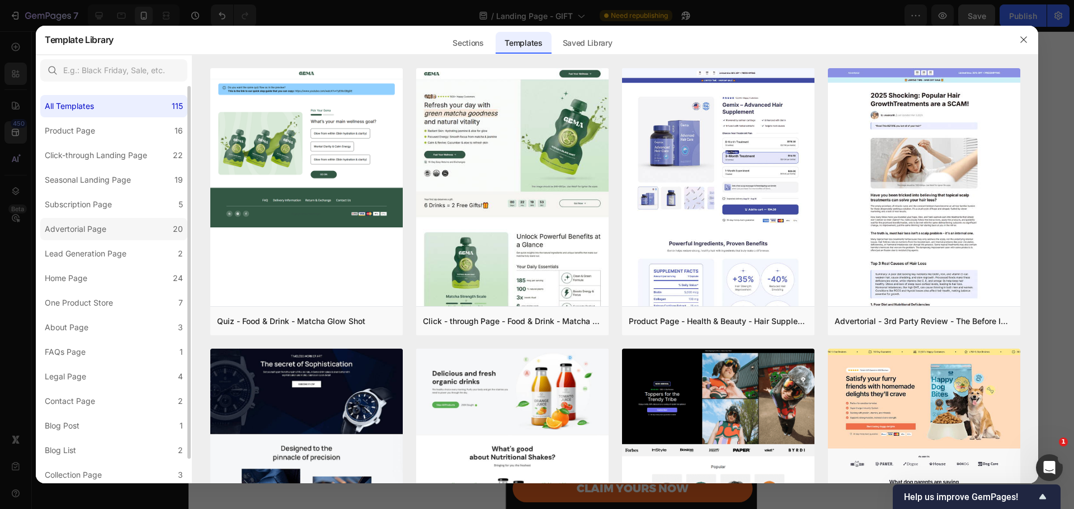
scroll to position [27, 0]
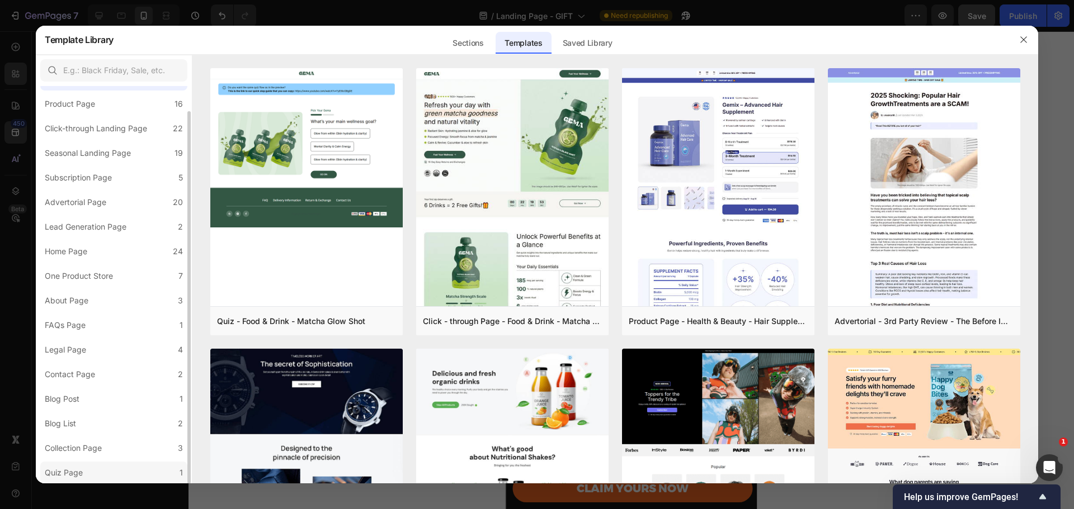
click at [122, 469] on label "Quiz Page 1" at bounding box center [113, 473] width 147 height 22
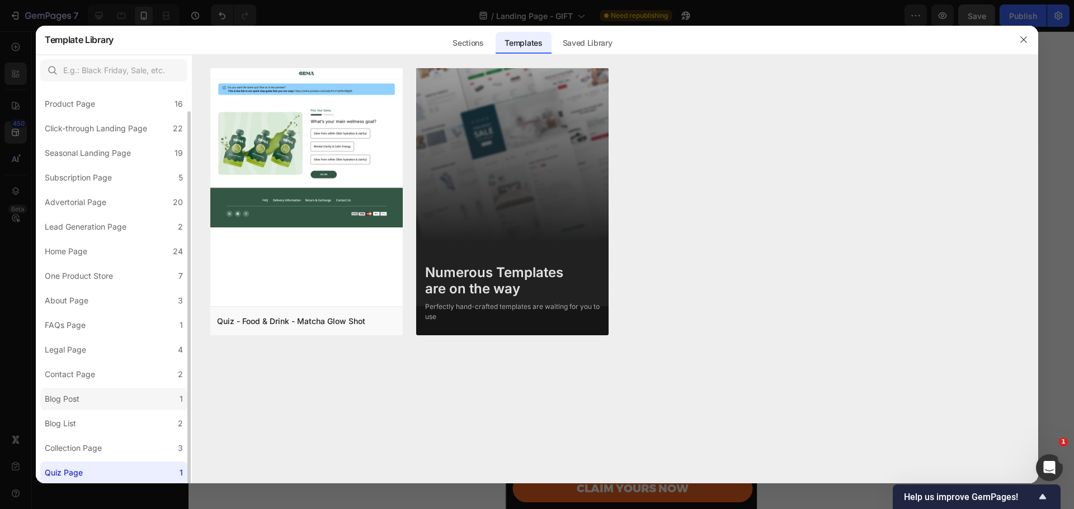
click at [70, 400] on div "Blog Post" at bounding box center [62, 399] width 35 height 13
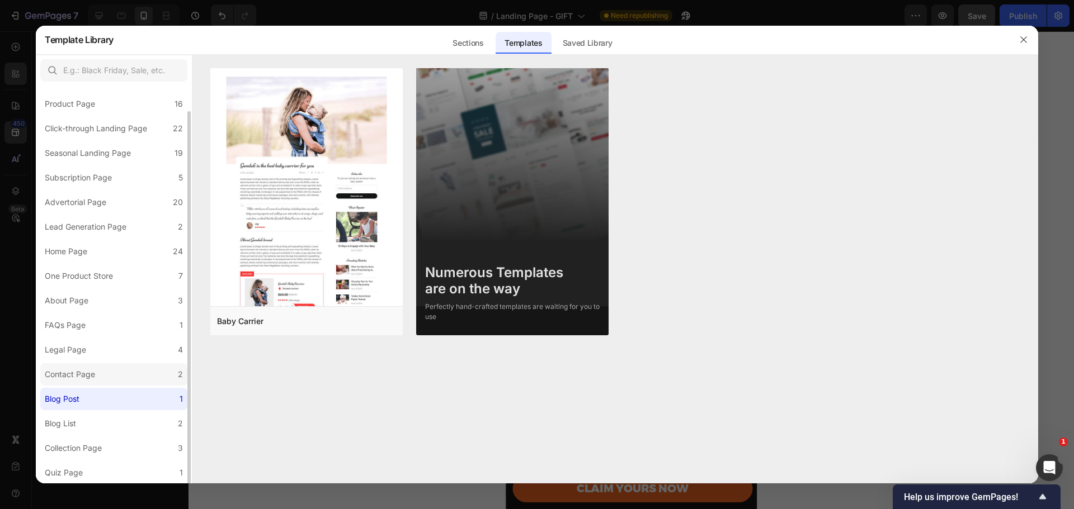
click at [77, 377] on div "Contact Page" at bounding box center [70, 374] width 50 height 13
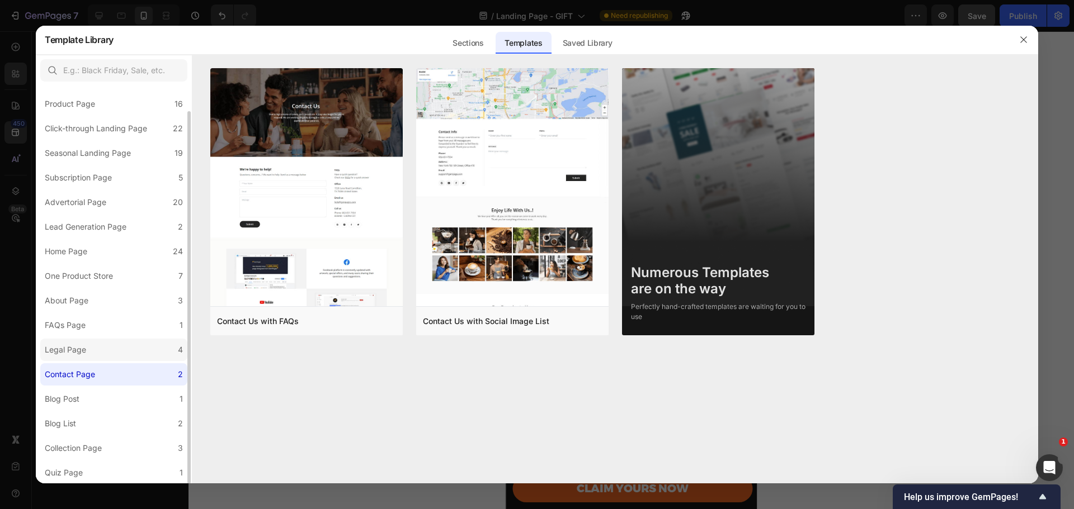
click at [86, 348] on div "Legal Page" at bounding box center [65, 349] width 41 height 13
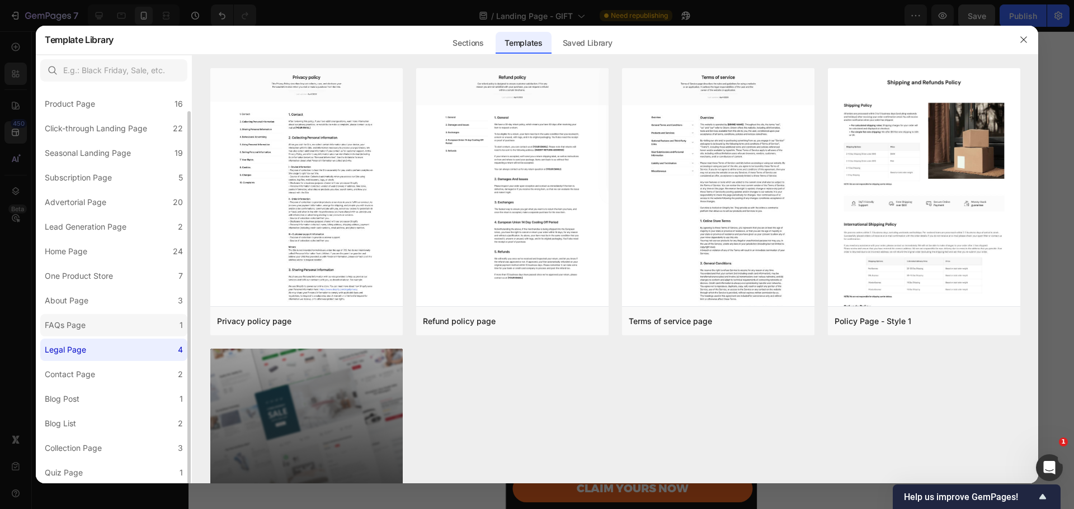
click at [91, 328] on label "FAQs Page 1" at bounding box center [113, 325] width 147 height 22
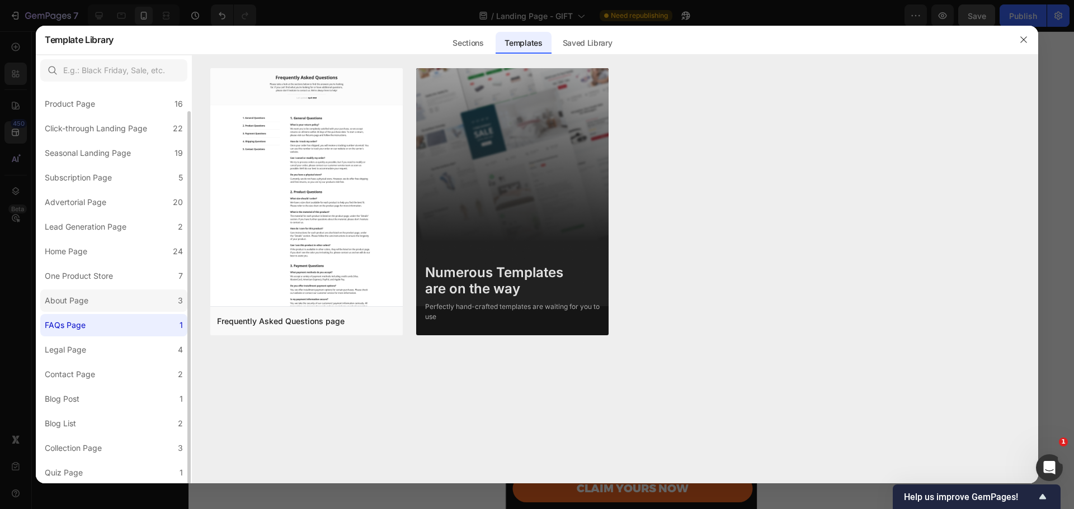
click at [100, 303] on label "About Page 3" at bounding box center [113, 301] width 147 height 22
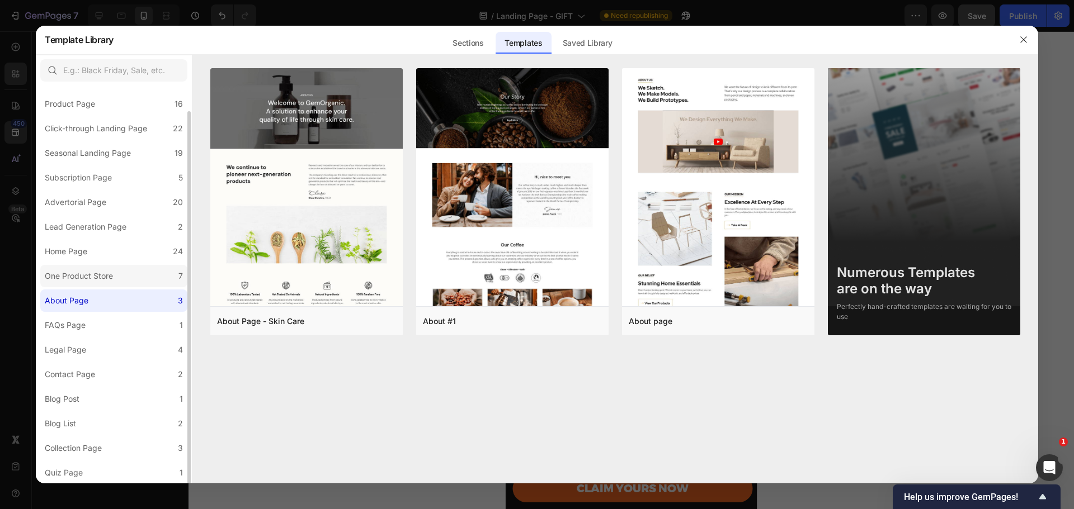
click at [102, 280] on div "One Product Store" at bounding box center [79, 276] width 68 height 13
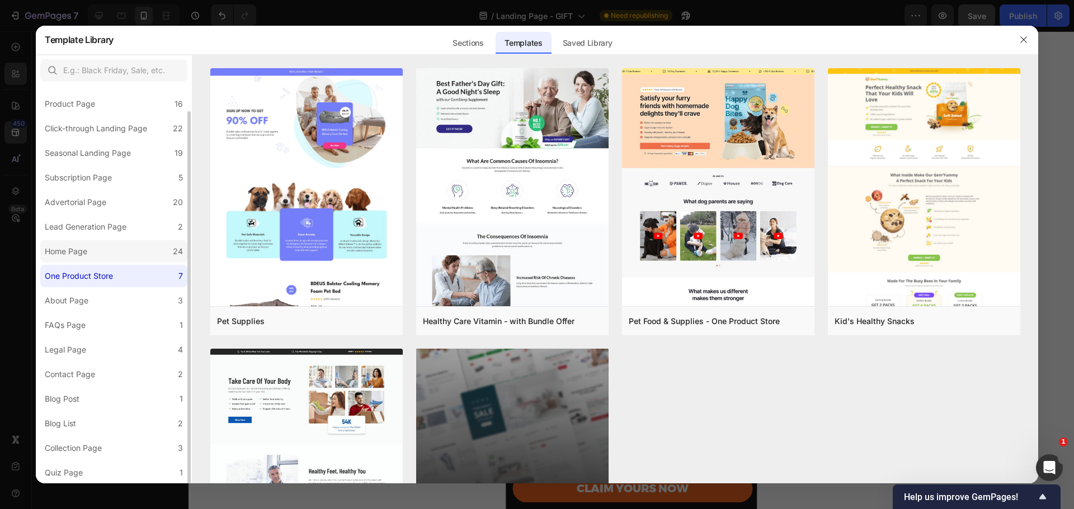
click at [102, 260] on label "Home Page 24" at bounding box center [113, 251] width 147 height 22
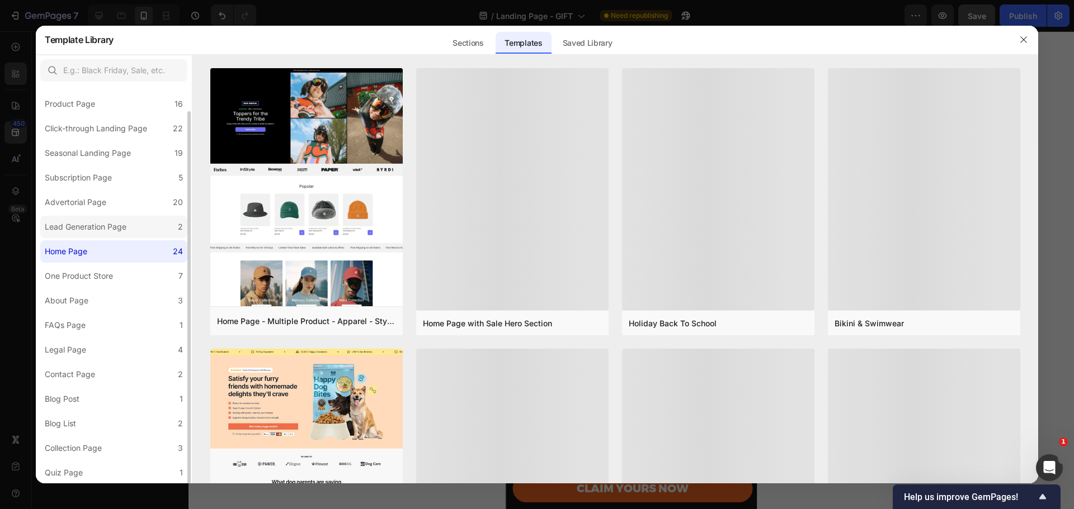
click at [100, 233] on div "Lead Generation Page" at bounding box center [86, 226] width 82 height 13
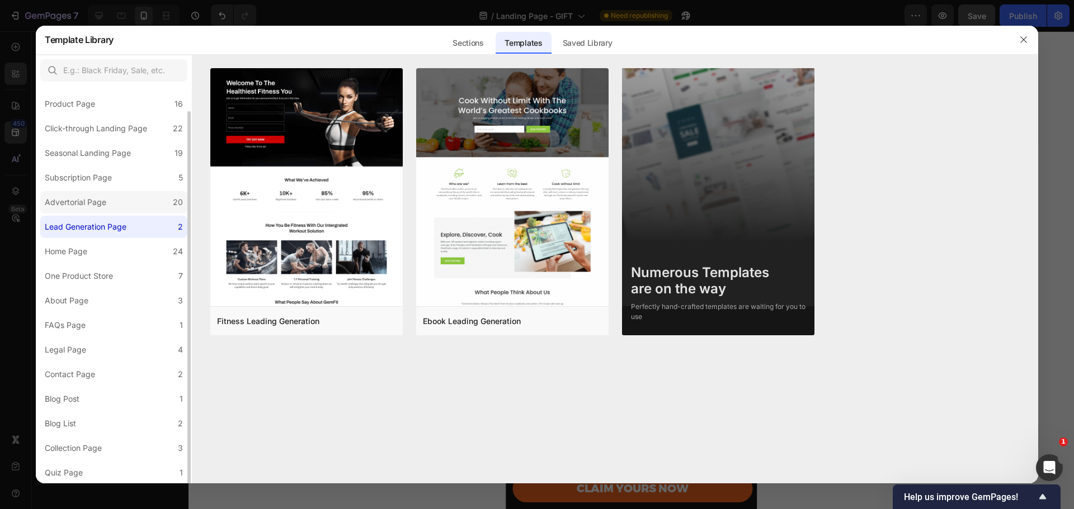
click at [100, 205] on div "Advertorial Page" at bounding box center [76, 202] width 62 height 13
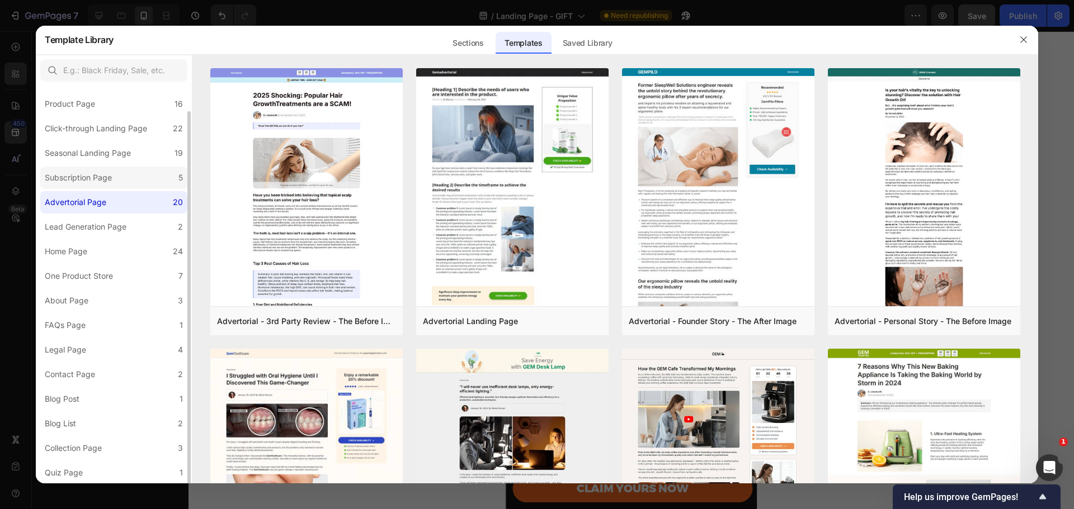
click at [99, 176] on div "Subscription Page" at bounding box center [78, 177] width 67 height 13
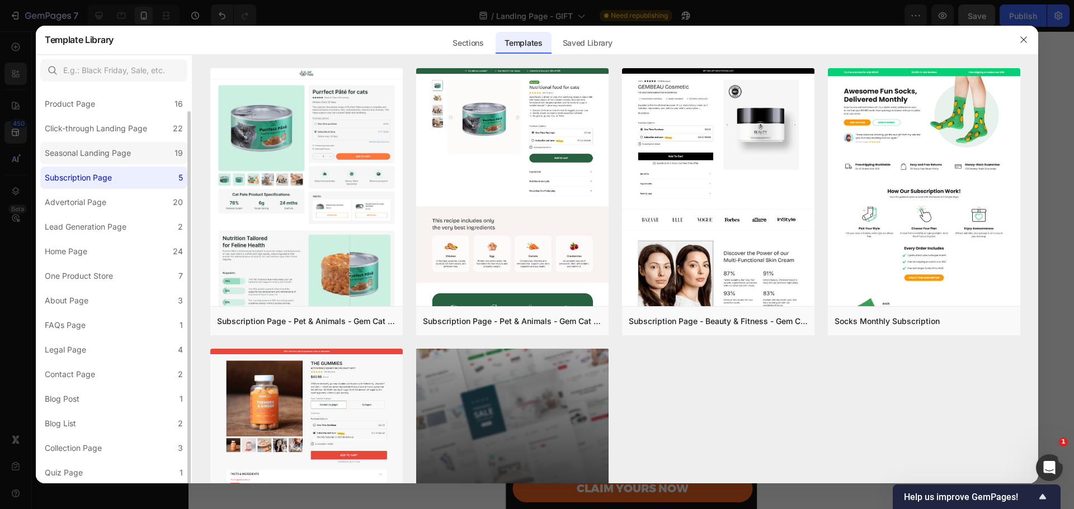
click at [102, 154] on div "Seasonal Landing Page" at bounding box center [88, 153] width 86 height 13
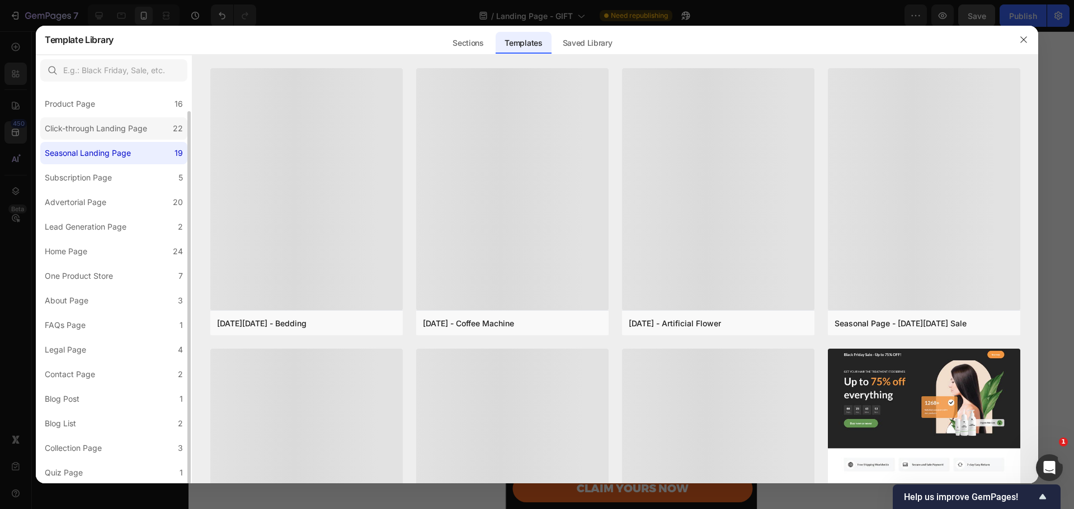
click at [101, 138] on label "Click-through Landing Page 22" at bounding box center [113, 128] width 147 height 22
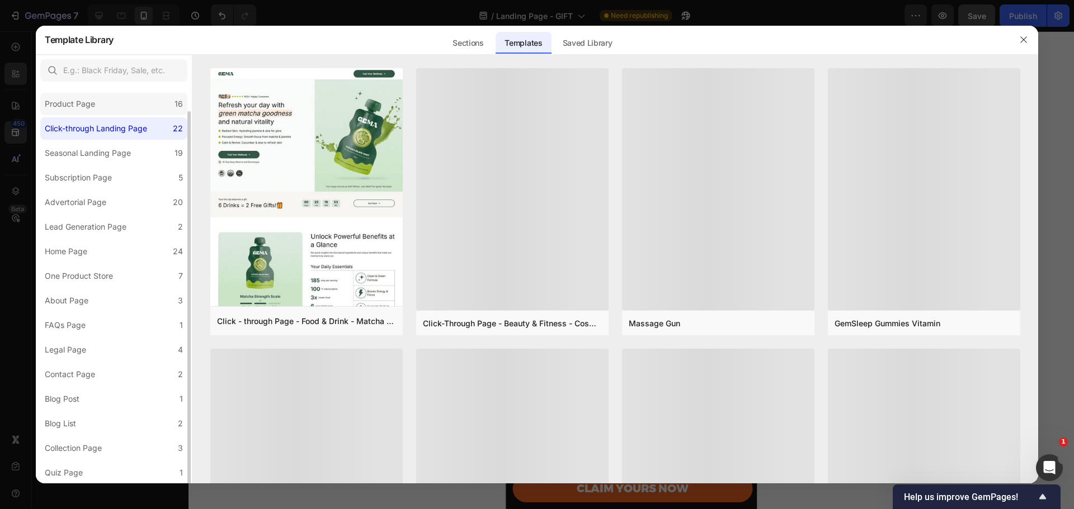
click at [95, 106] on div "Product Page" at bounding box center [72, 103] width 55 height 13
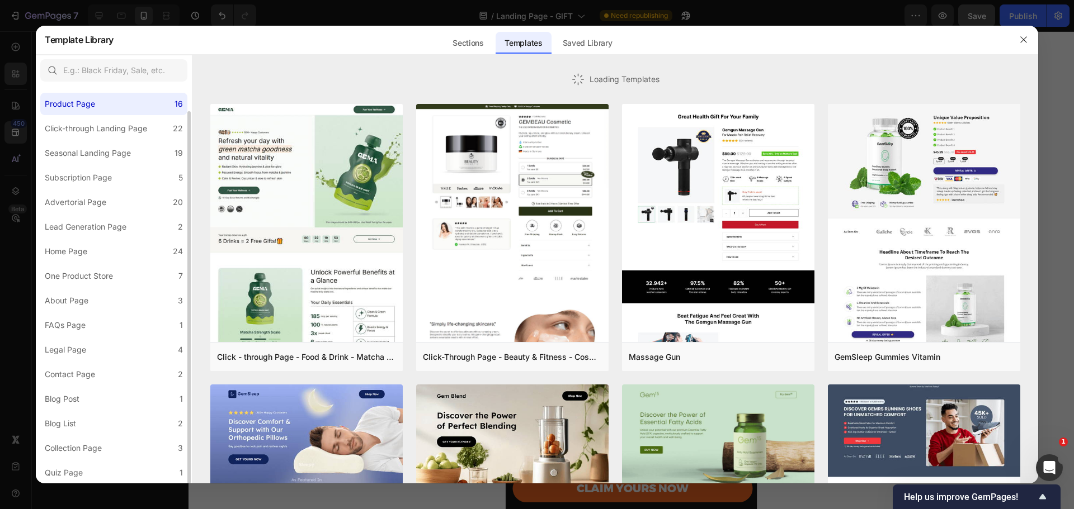
scroll to position [0, 0]
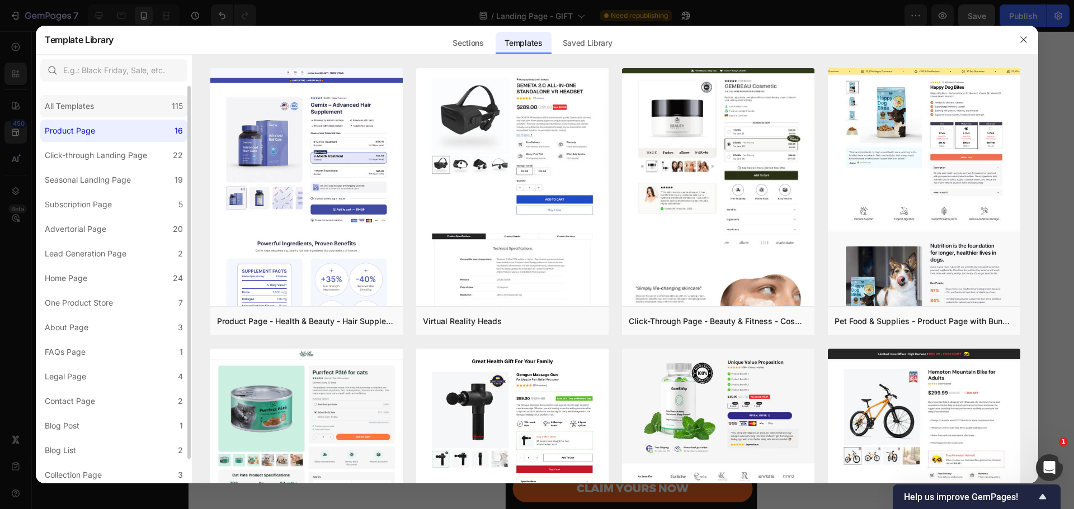
click at [96, 109] on div "All Templates" at bounding box center [72, 106] width 54 height 13
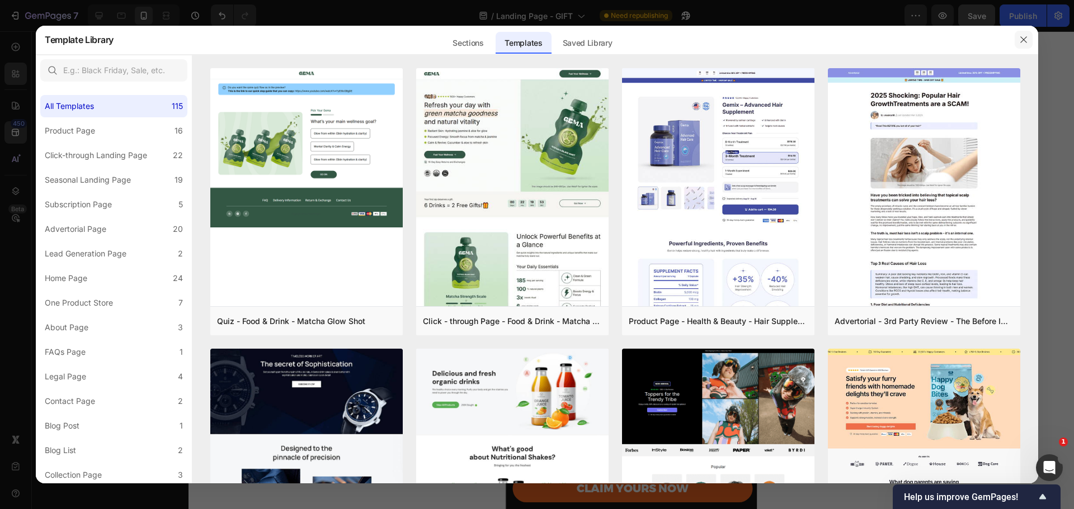
click at [1014, 35] on button "button" at bounding box center [1023, 40] width 18 height 18
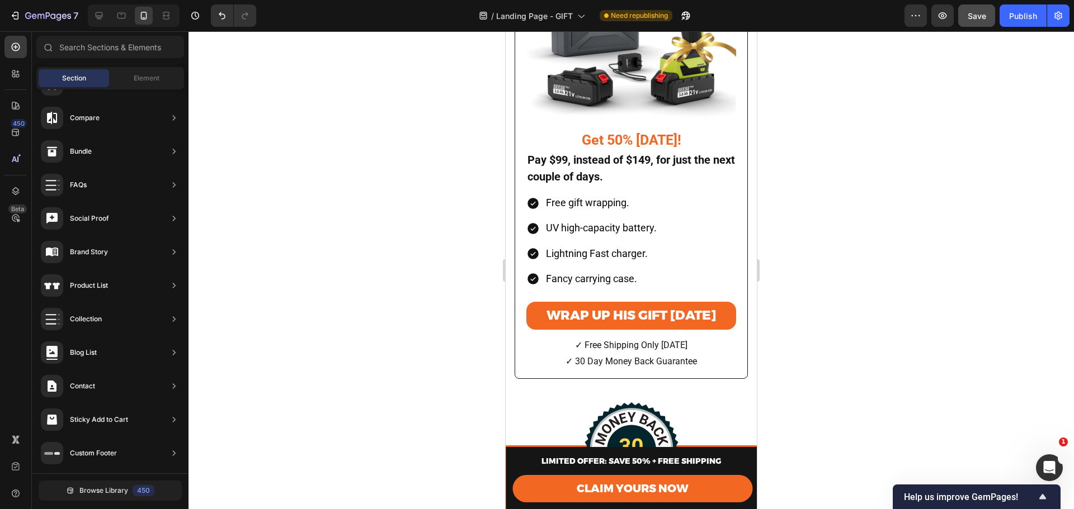
scroll to position [4810, 0]
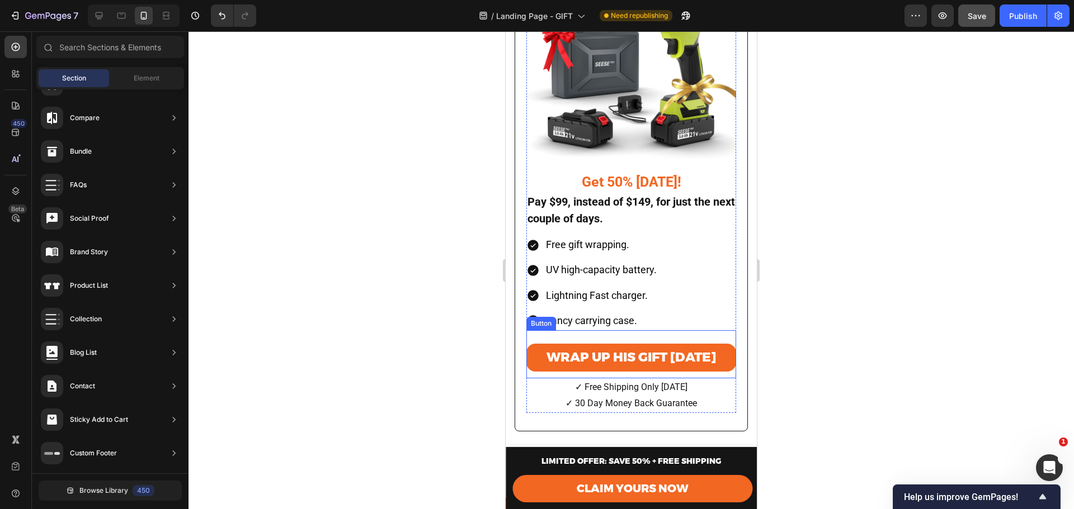
click at [576, 330] on div "Wrap Up His Gift Today Button" at bounding box center [631, 354] width 210 height 48
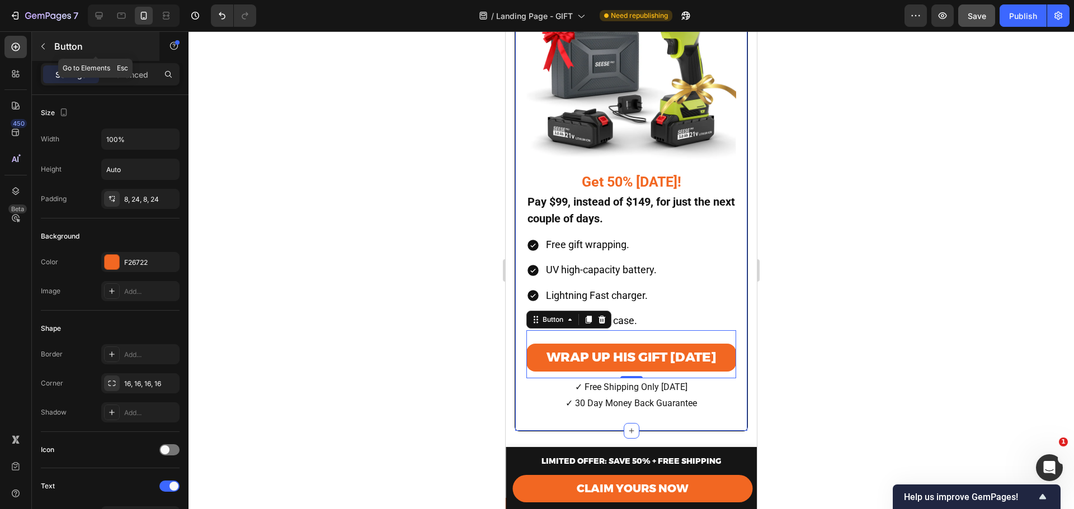
click at [47, 42] on icon "button" at bounding box center [43, 46] width 9 height 9
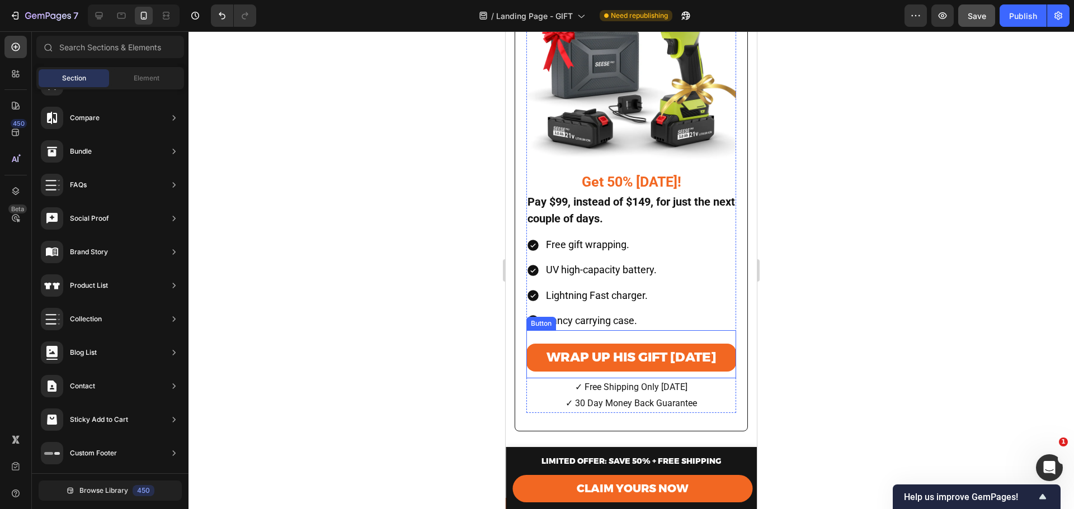
click at [533, 333] on div "Wrap Up His Gift Today Button" at bounding box center [631, 354] width 210 height 48
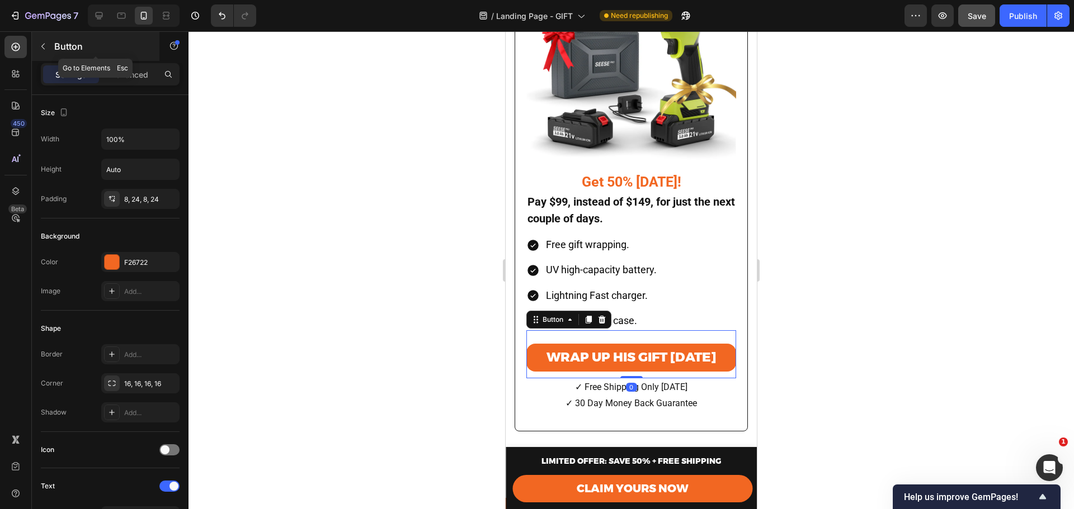
click at [42, 46] on icon "button" at bounding box center [42, 47] width 3 height 6
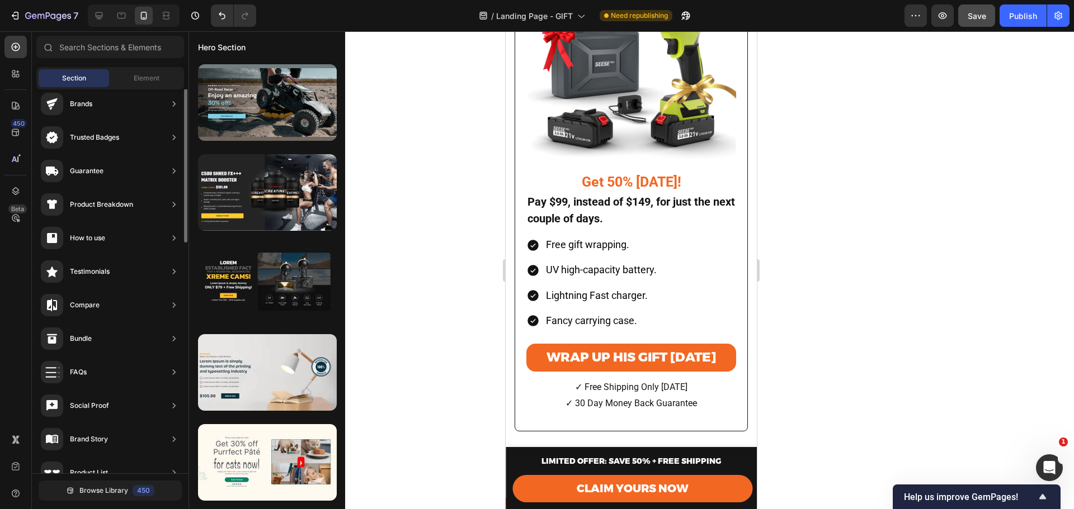
scroll to position [2, 0]
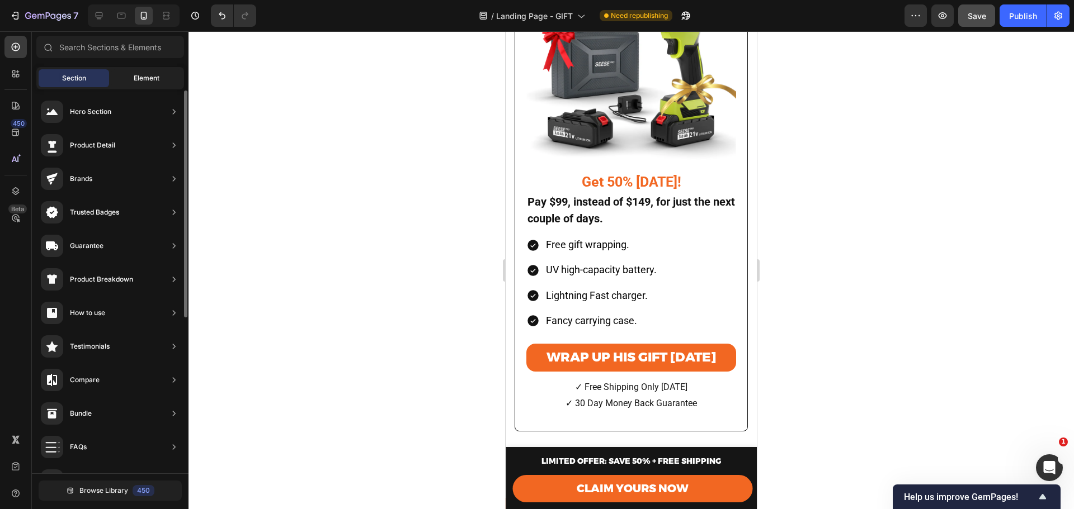
click at [150, 85] on div "Element" at bounding box center [146, 78] width 70 height 18
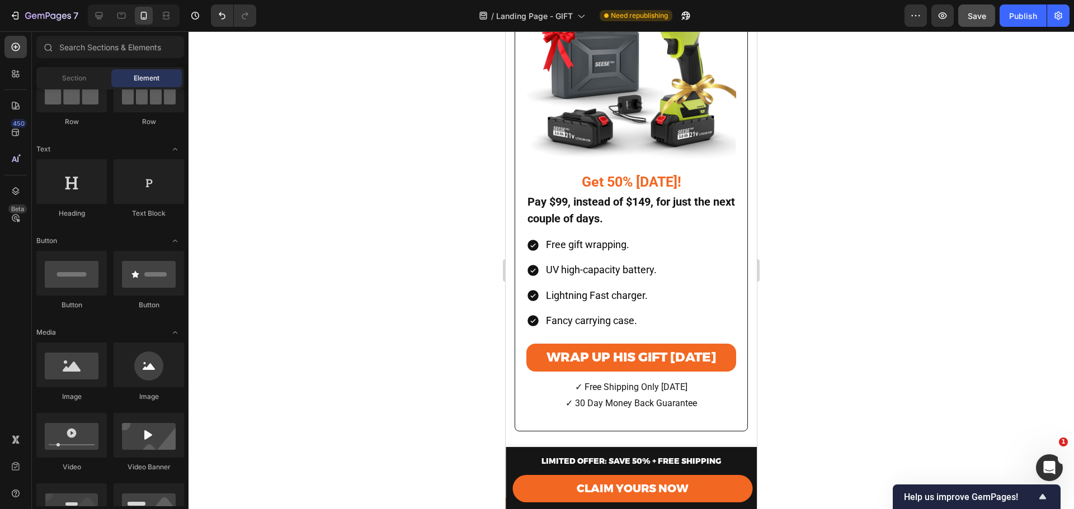
scroll to position [0, 0]
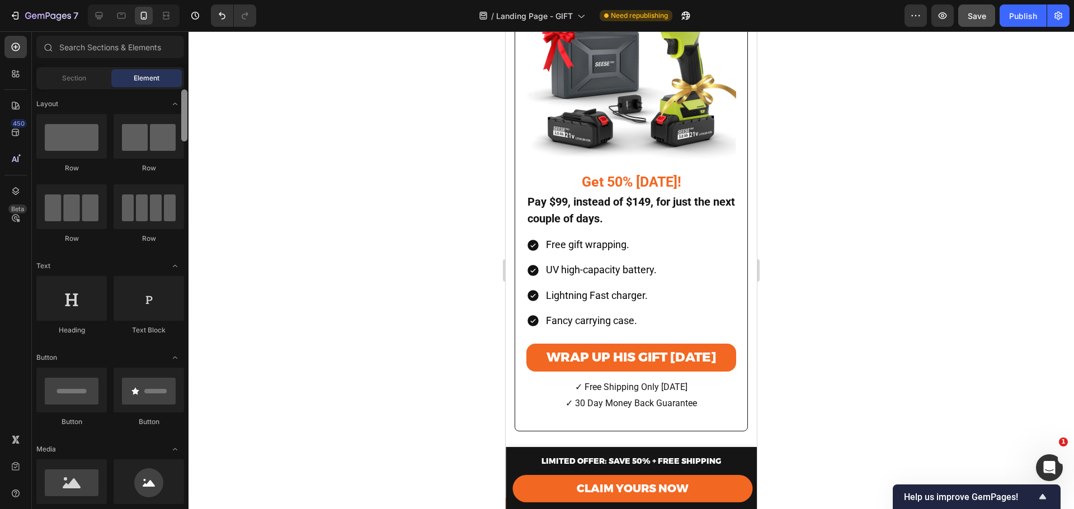
drag, startPoint x: 186, startPoint y: 296, endPoint x: 186, endPoint y: 94, distance: 202.4
click at [186, 93] on div at bounding box center [184, 115] width 6 height 52
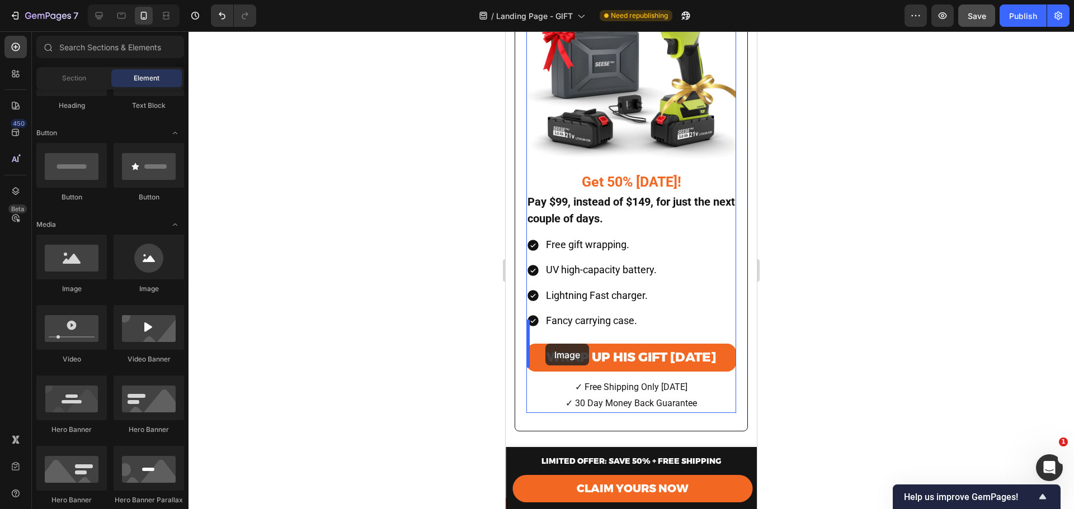
drag, startPoint x: 575, startPoint y: 297, endPoint x: 542, endPoint y: 345, distance: 58.3
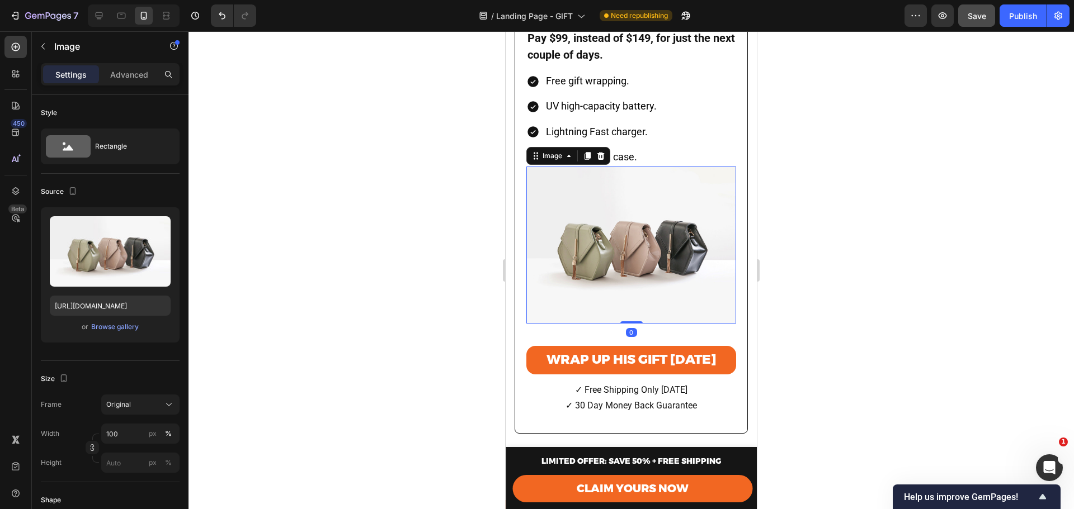
scroll to position [4959, 0]
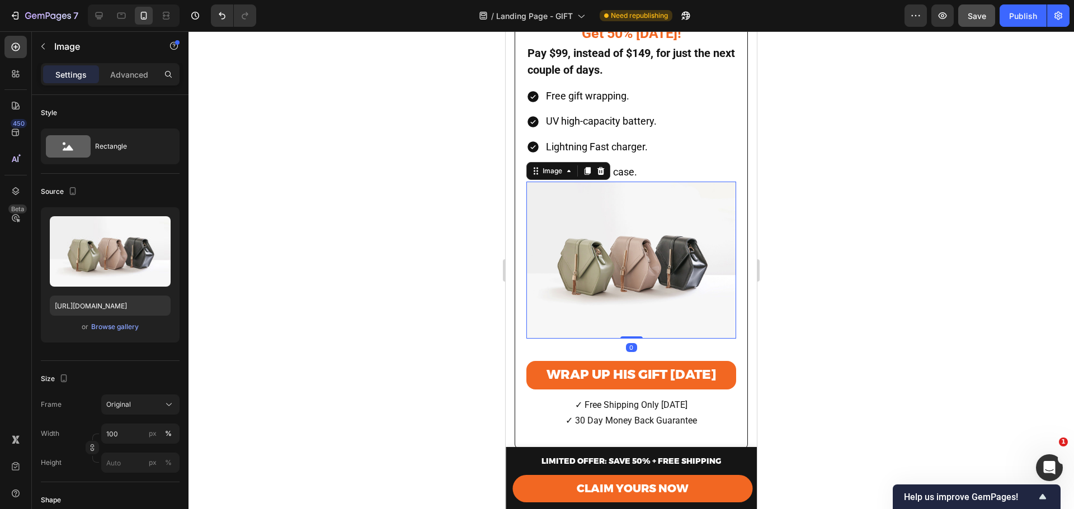
click at [641, 265] on img at bounding box center [631, 260] width 210 height 157
click at [123, 331] on div "Browse gallery" at bounding box center [115, 327] width 48 height 10
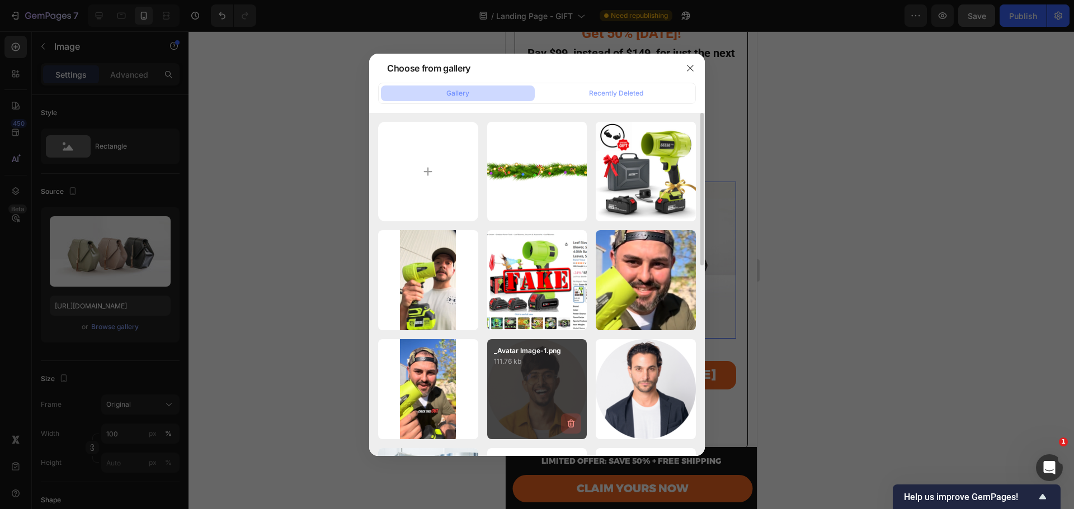
type input "C:\fakepath\19vBsz-gift-png-picture.png"
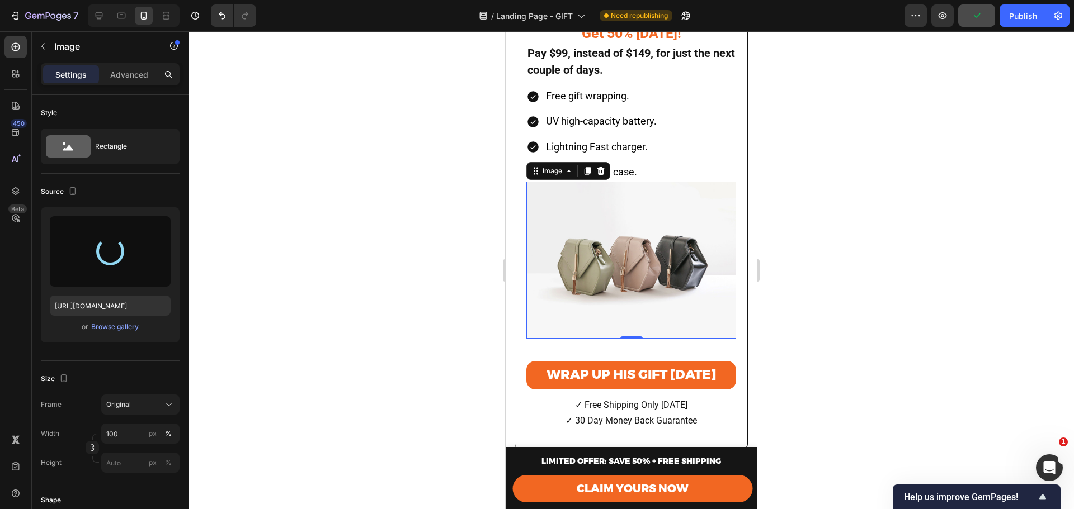
type input "https://cdn.shopify.com/s/files/1/0659/7079/8634/files/gempages_577176185960662…"
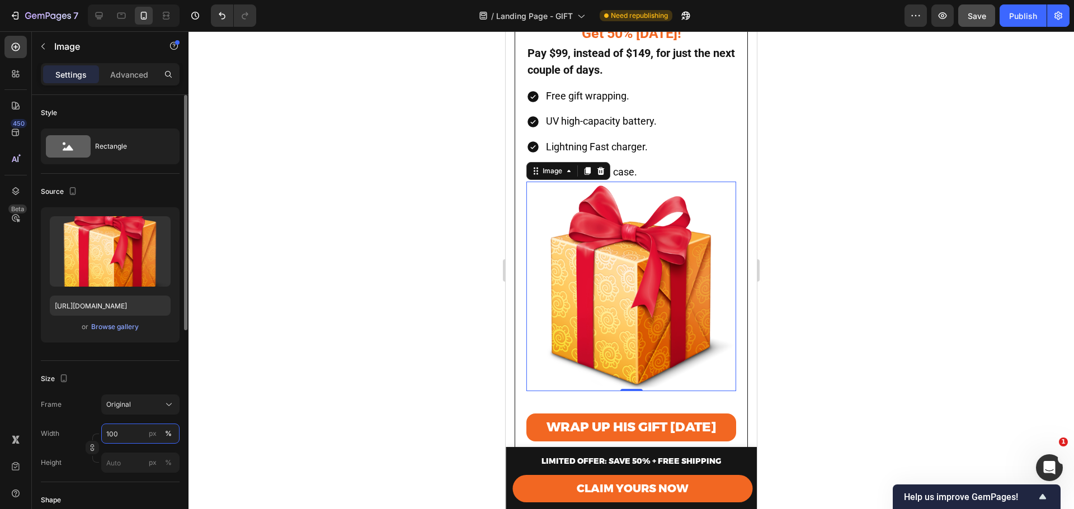
click at [129, 433] on input "100" at bounding box center [140, 434] width 78 height 20
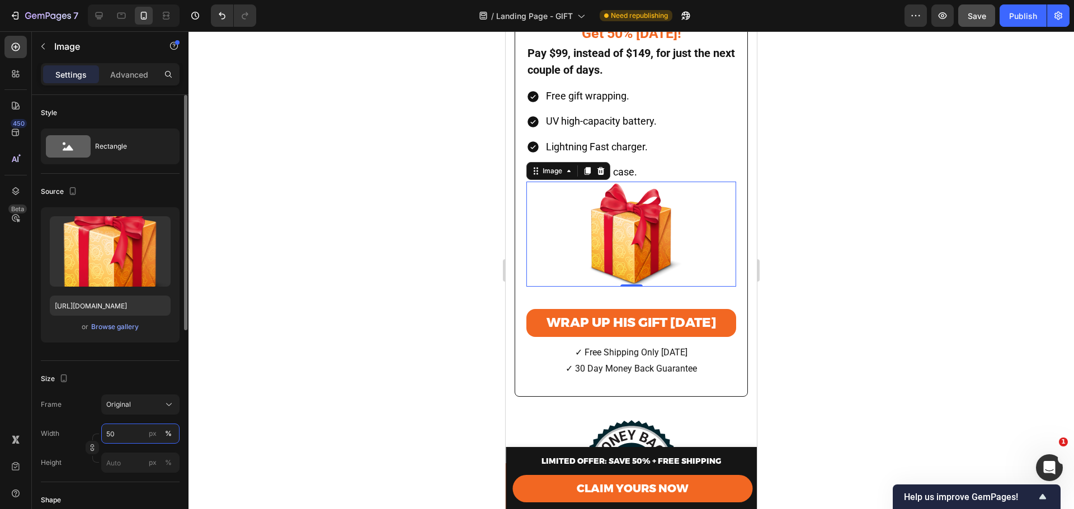
click at [119, 432] on input "50" at bounding box center [140, 434] width 78 height 20
click at [113, 434] on input "50" at bounding box center [140, 434] width 78 height 20
click at [112, 434] on input "50" at bounding box center [140, 434] width 78 height 20
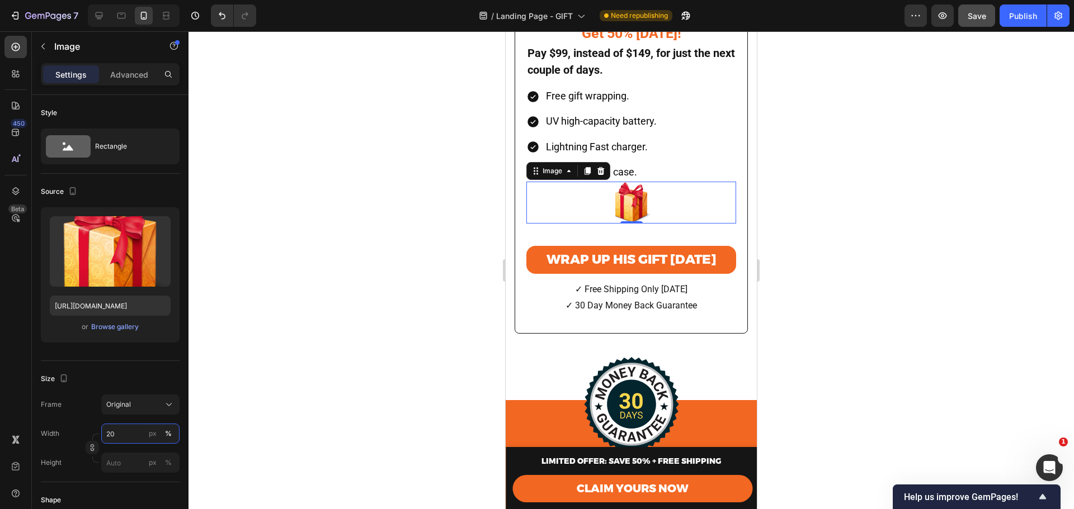
type input "20"
click at [876, 257] on div at bounding box center [630, 270] width 885 height 478
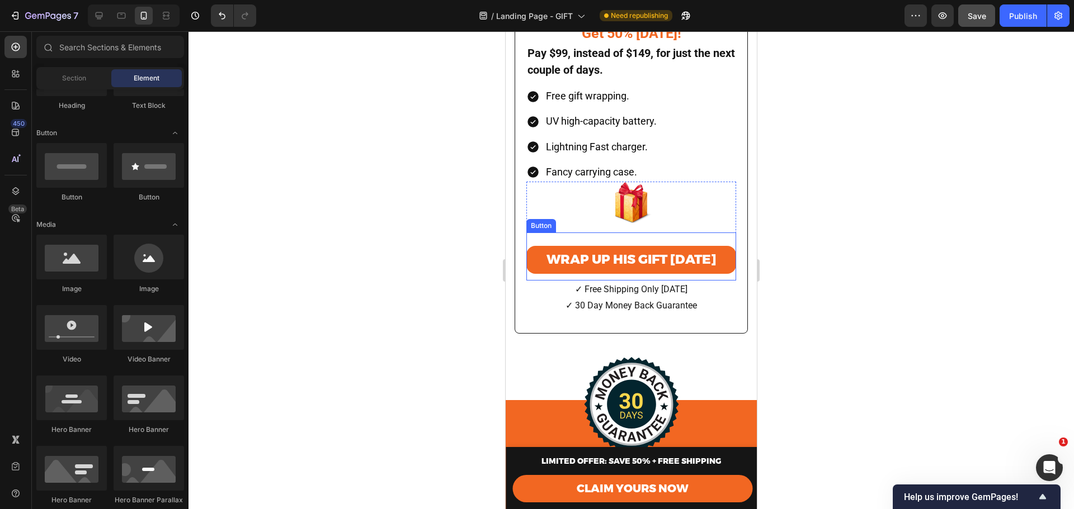
click at [636, 233] on div "Wrap Up His Gift Today Button" at bounding box center [631, 257] width 210 height 48
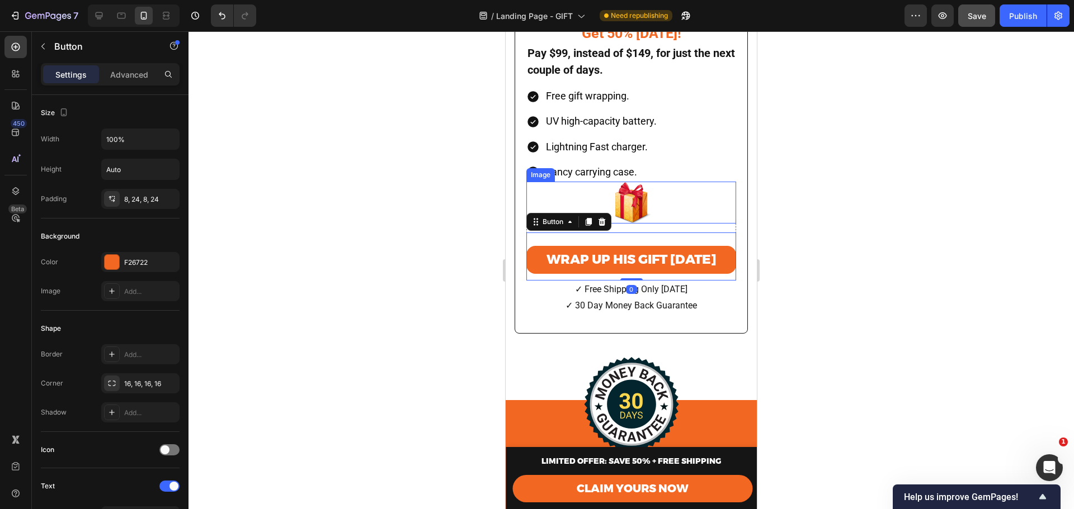
click at [643, 209] on img at bounding box center [631, 203] width 42 height 42
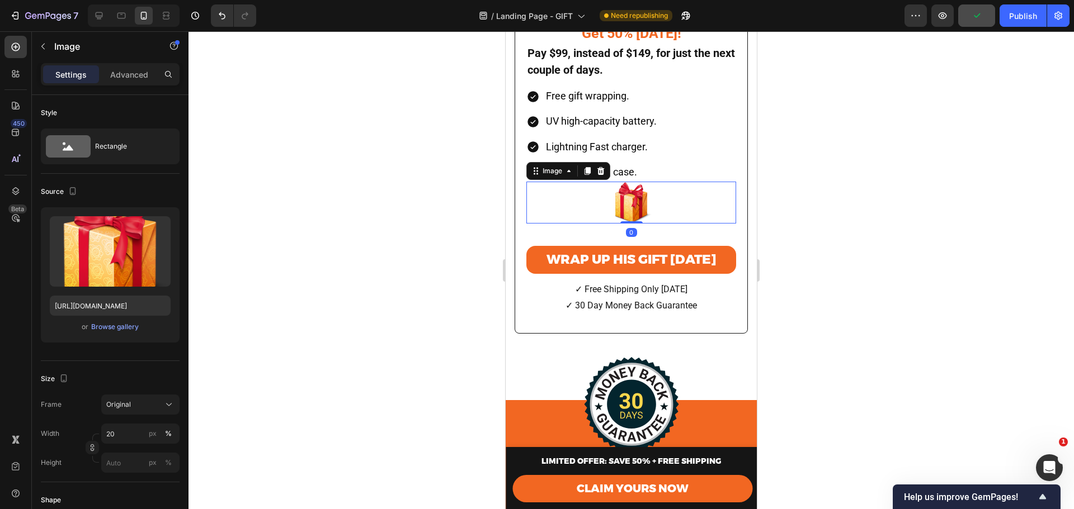
click at [641, 214] on div "Image 0 Wrap Up His Gift Today Button Row" at bounding box center [631, 231] width 210 height 99
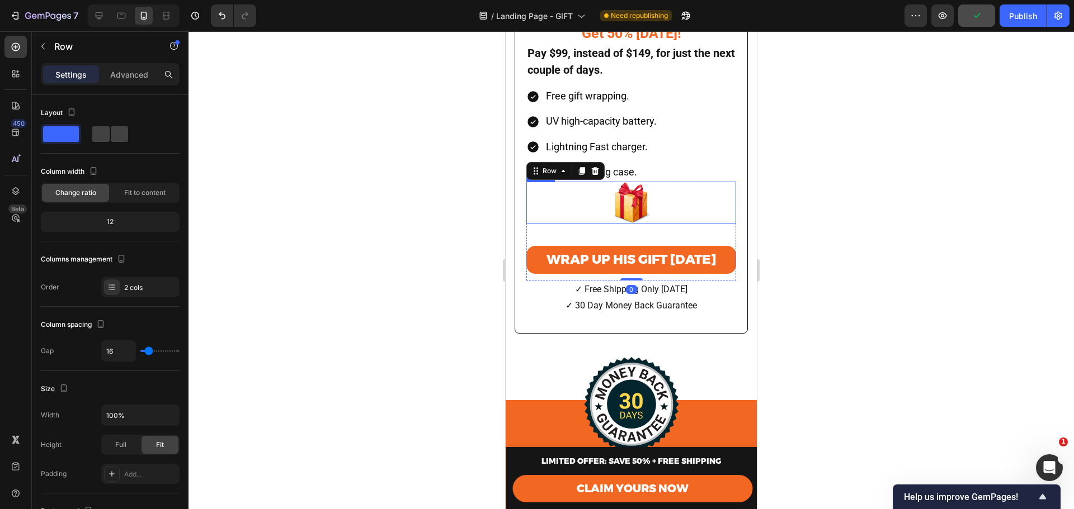
click at [636, 206] on img at bounding box center [631, 203] width 42 height 42
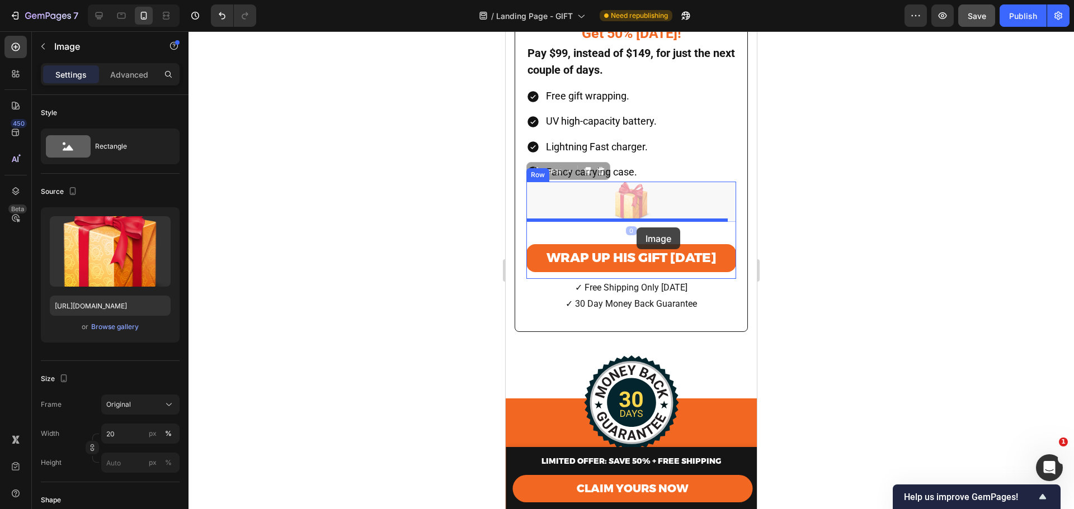
drag, startPoint x: 634, startPoint y: 191, endPoint x: 636, endPoint y: 228, distance: 36.4
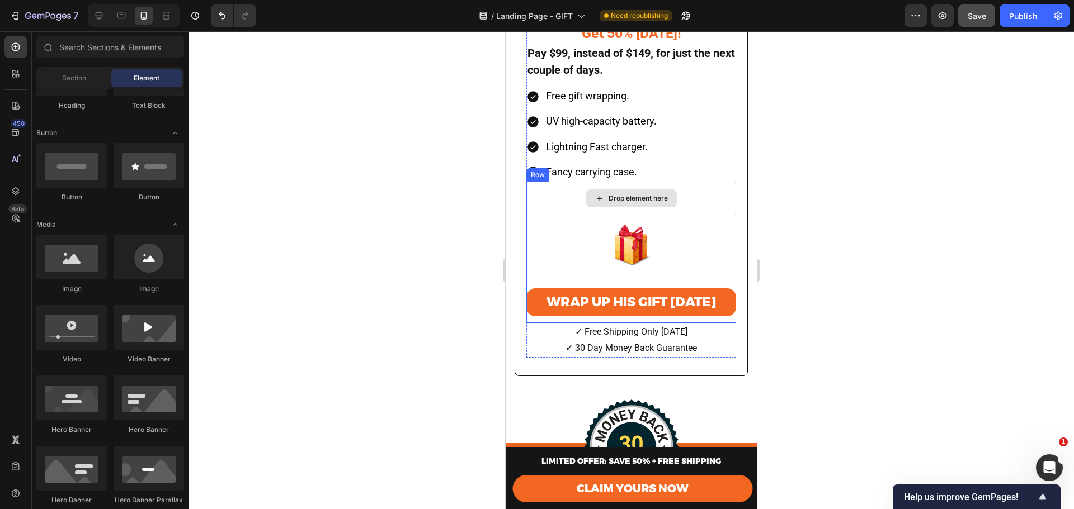
click at [639, 194] on div "Drop element here" at bounding box center [637, 198] width 59 height 9
click at [691, 190] on div "Drop element here" at bounding box center [631, 199] width 210 height 34
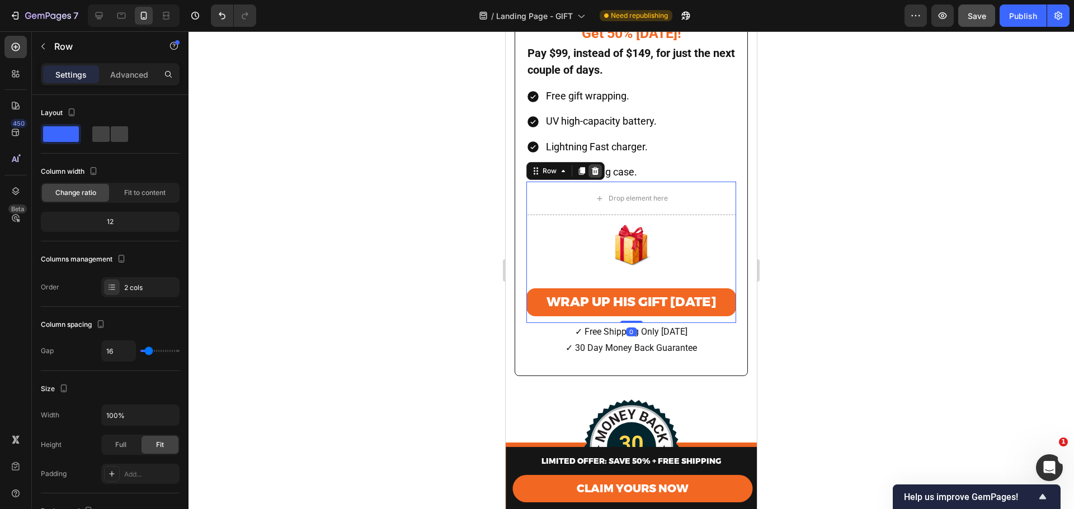
click at [593, 166] on div at bounding box center [594, 170] width 13 height 13
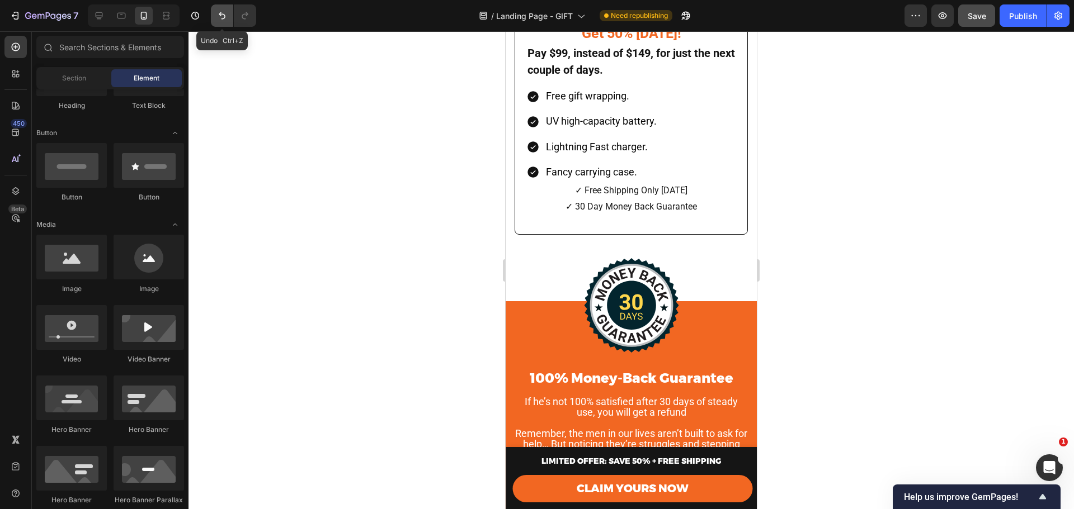
click at [216, 16] on icon "Undo/Redo" at bounding box center [221, 15] width 11 height 11
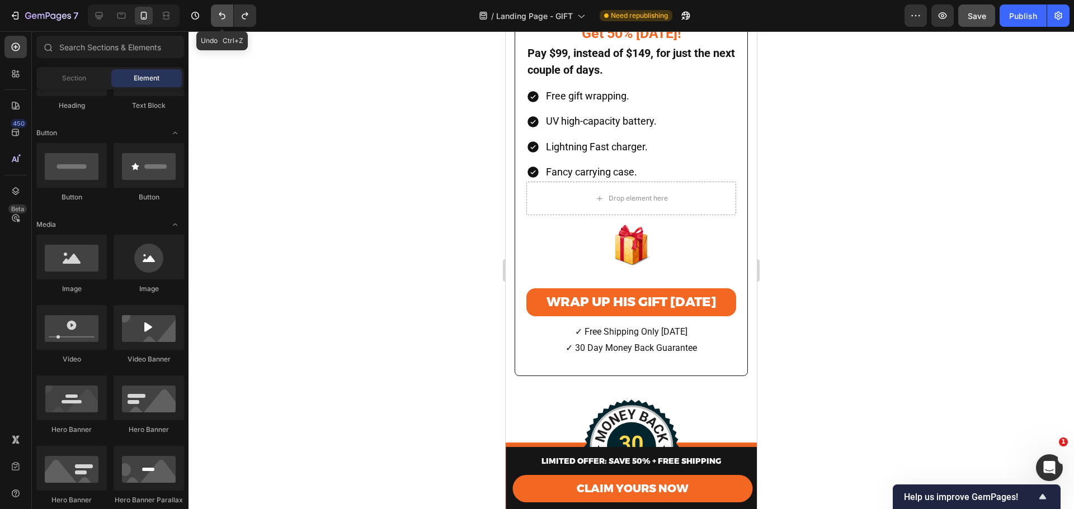
click at [216, 16] on icon "Undo/Redo" at bounding box center [221, 15] width 11 height 11
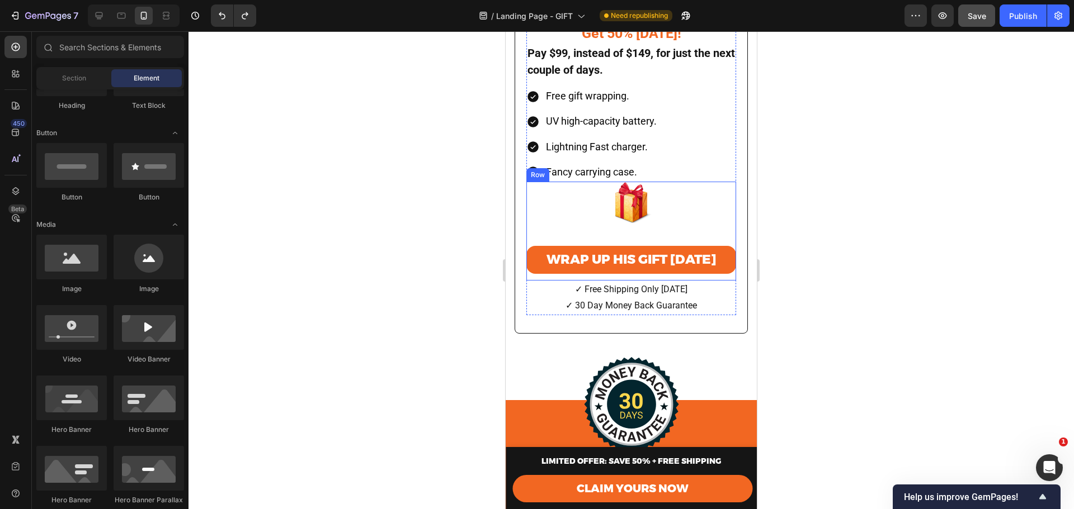
click at [640, 196] on img at bounding box center [631, 203] width 42 height 42
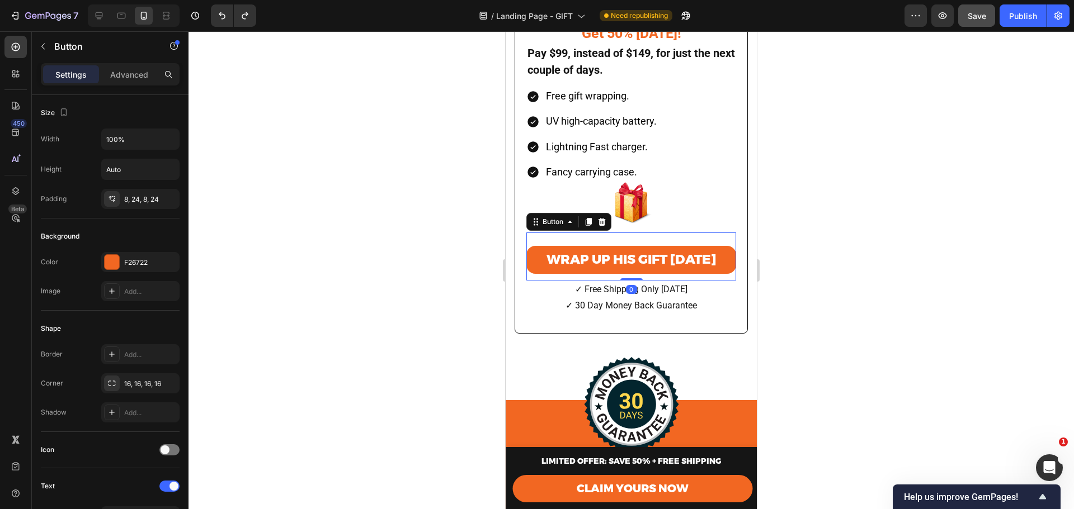
click at [656, 233] on div "Wrap Up His Gift Today Button 0" at bounding box center [631, 257] width 210 height 48
click at [138, 386] on div "16, 16, 16, 16" at bounding box center [140, 384] width 32 height 10
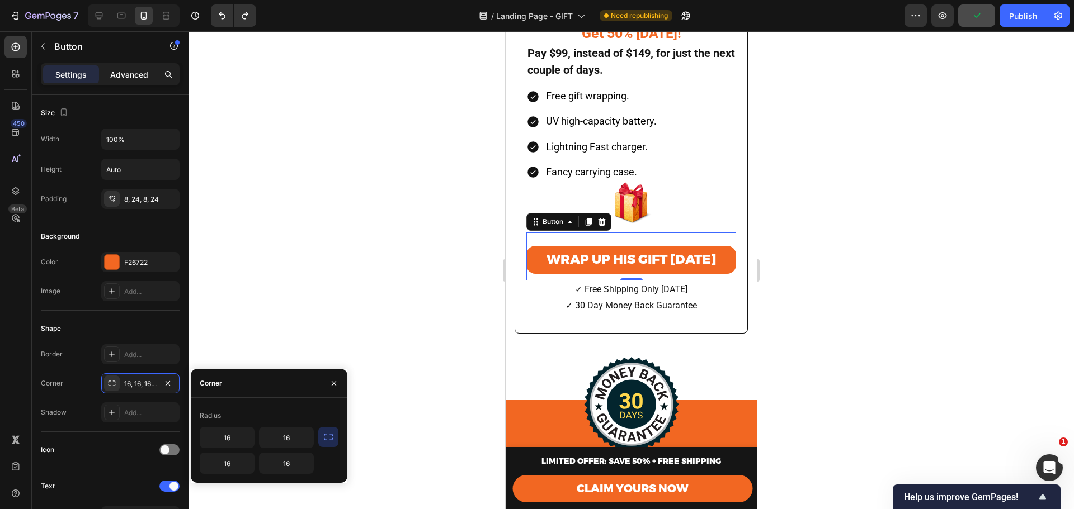
click at [129, 74] on p "Advanced" at bounding box center [129, 75] width 38 height 12
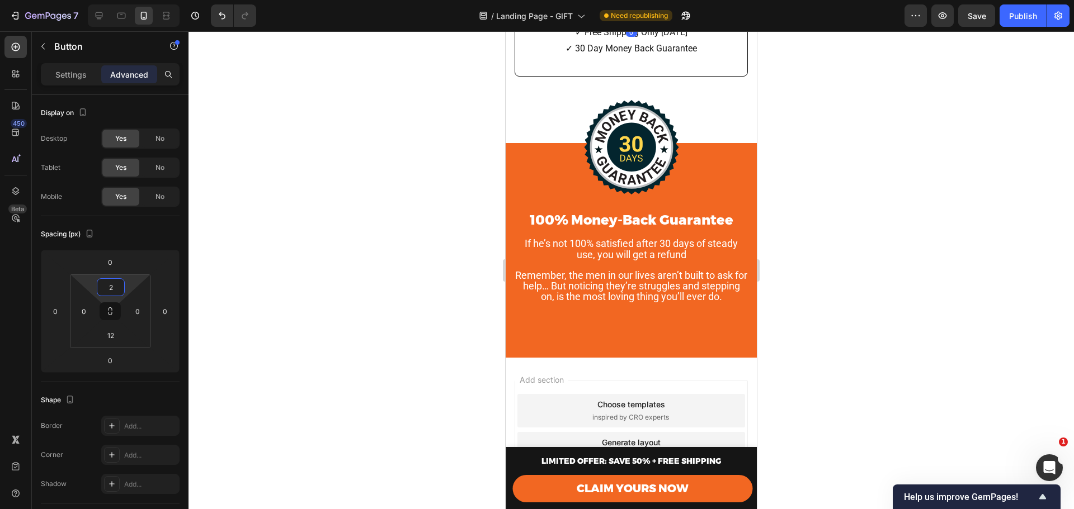
type input "0"
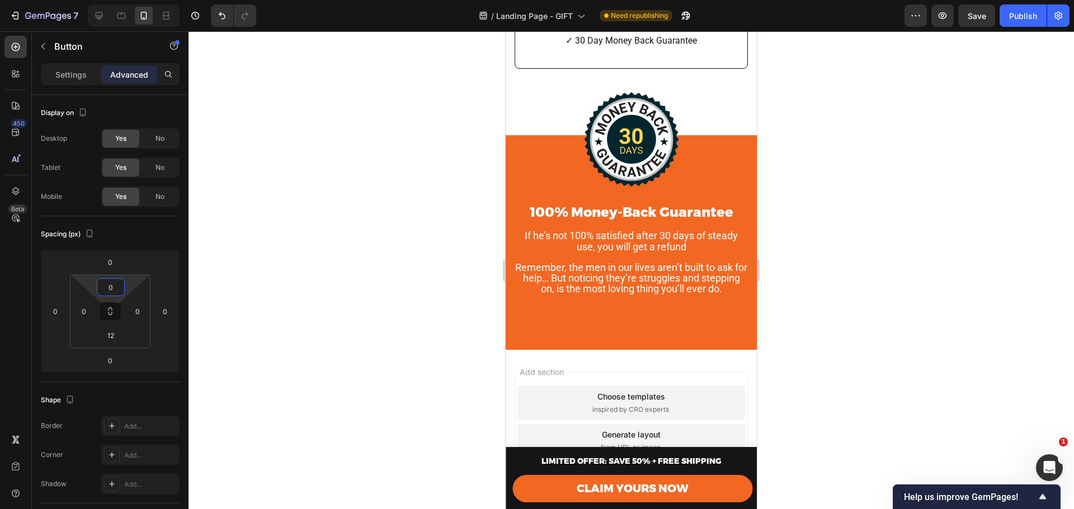
click at [127, 0] on html "7 Version history / Landing Page - GIFT Need republishing Preview Save Publish …" at bounding box center [537, 0] width 1074 height 0
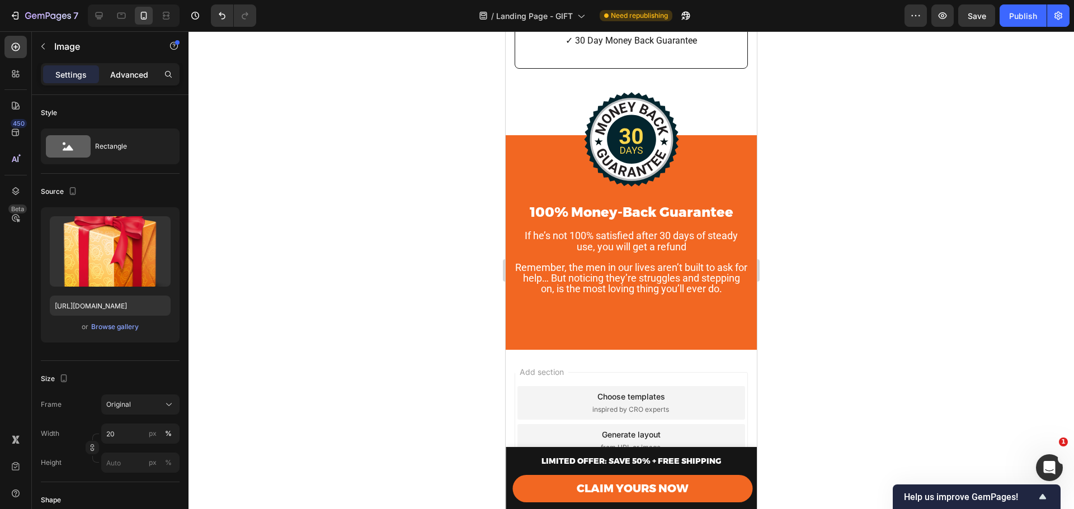
click at [123, 75] on p "Advanced" at bounding box center [129, 75] width 38 height 12
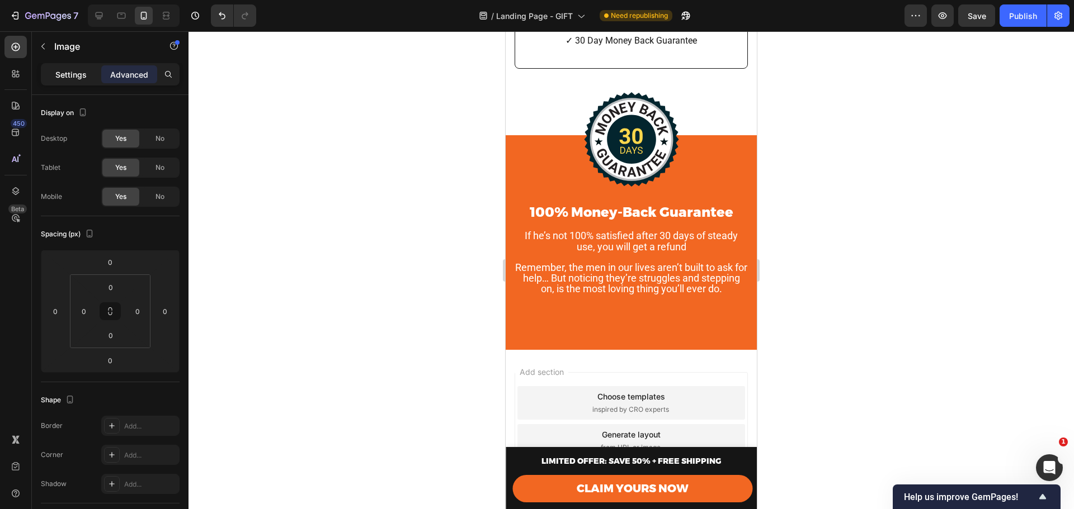
click at [68, 80] on p "Settings" at bounding box center [70, 75] width 31 height 12
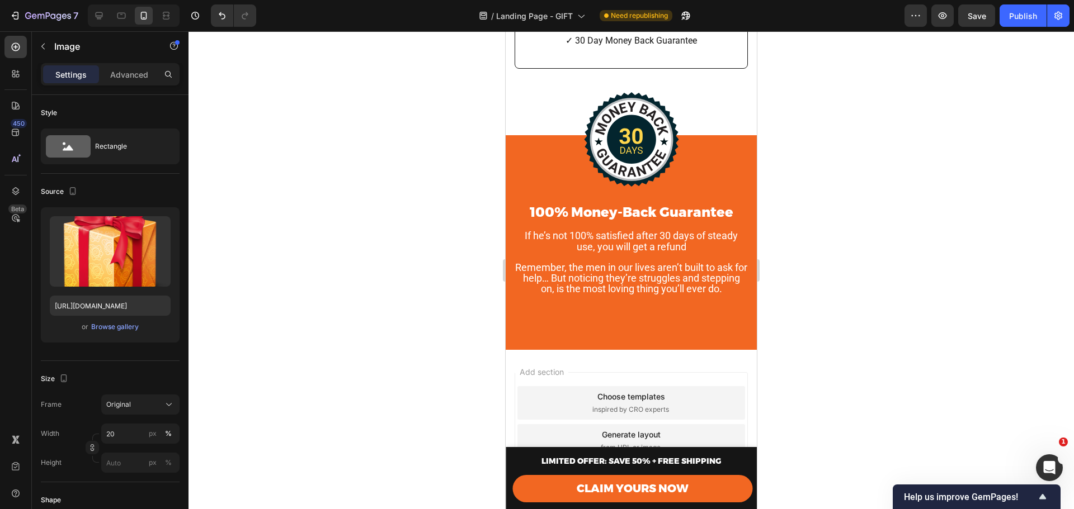
click at [856, 190] on div at bounding box center [630, 270] width 885 height 478
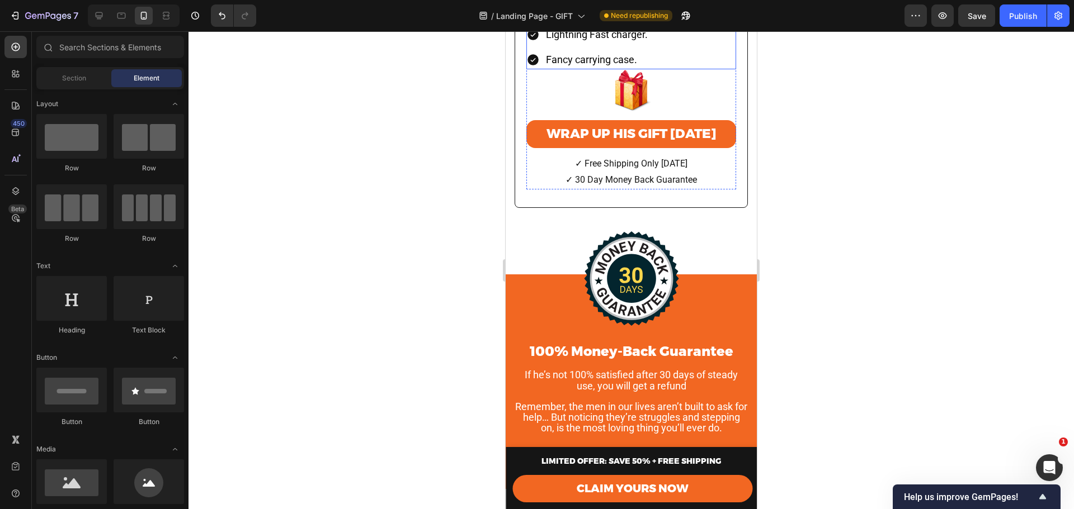
scroll to position [4847, 0]
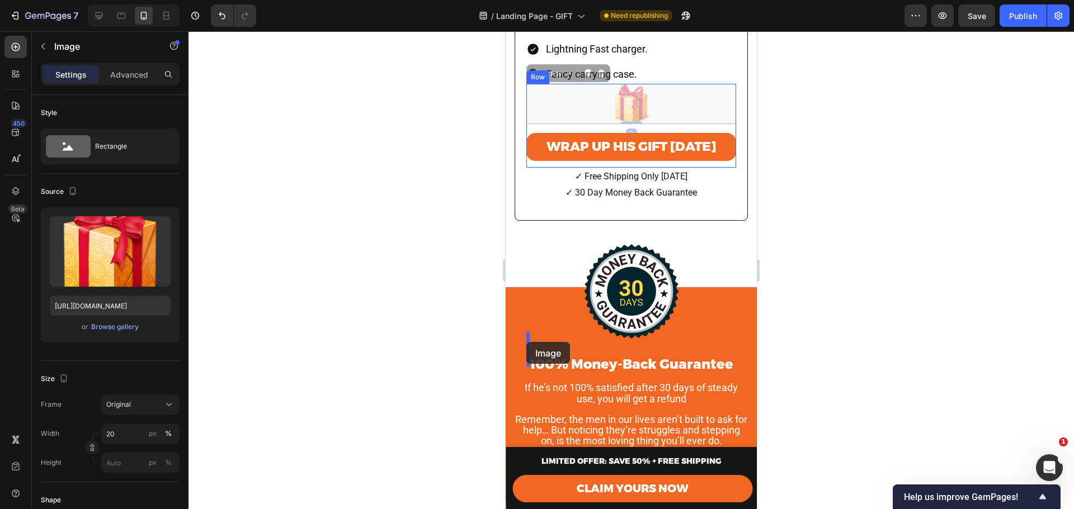
drag, startPoint x: 655, startPoint y: 314, endPoint x: 526, endPoint y: 344, distance: 133.3
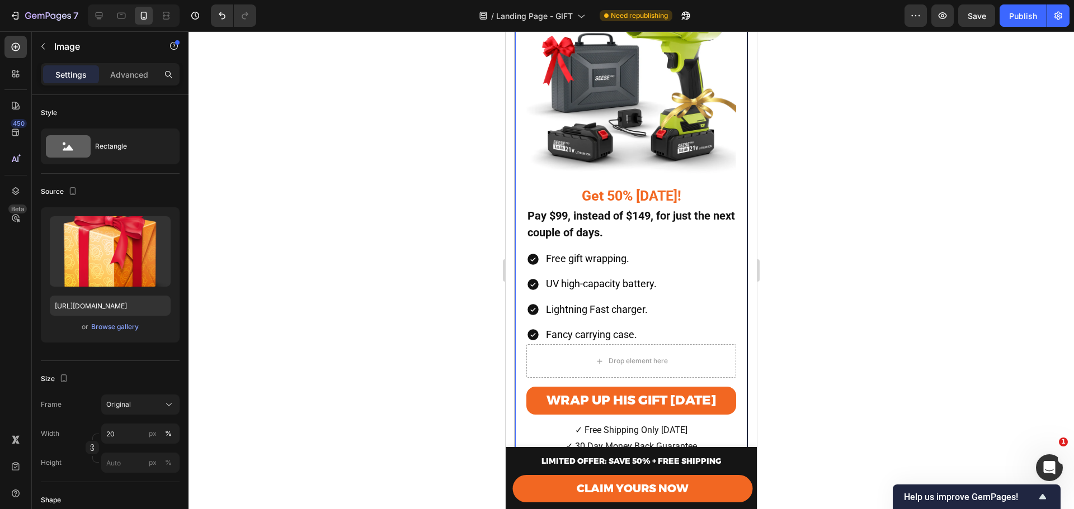
scroll to position [4896, 0]
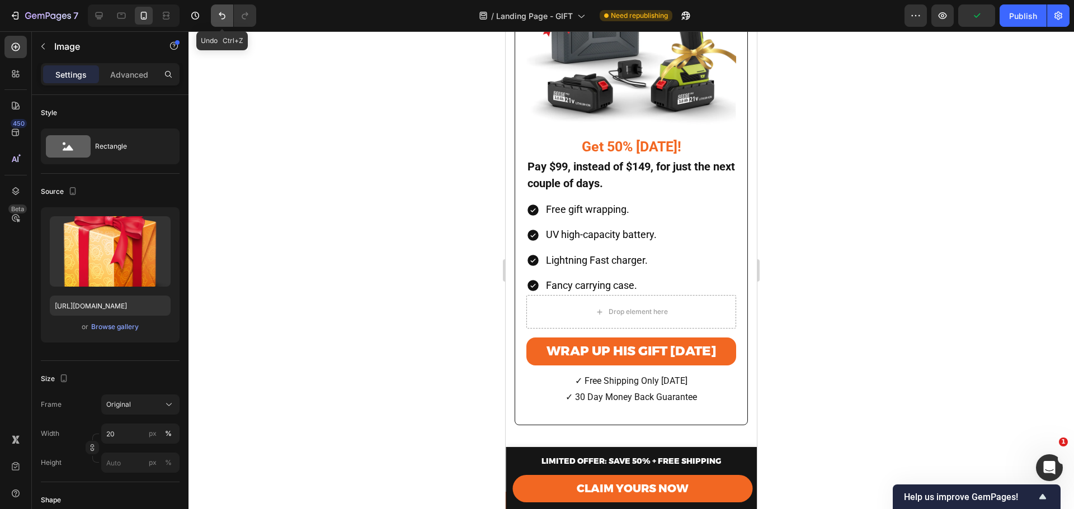
drag, startPoint x: 226, startPoint y: 18, endPoint x: 29, endPoint y: 300, distance: 344.5
click at [226, 18] on icon "Undo/Redo" at bounding box center [221, 15] width 11 height 11
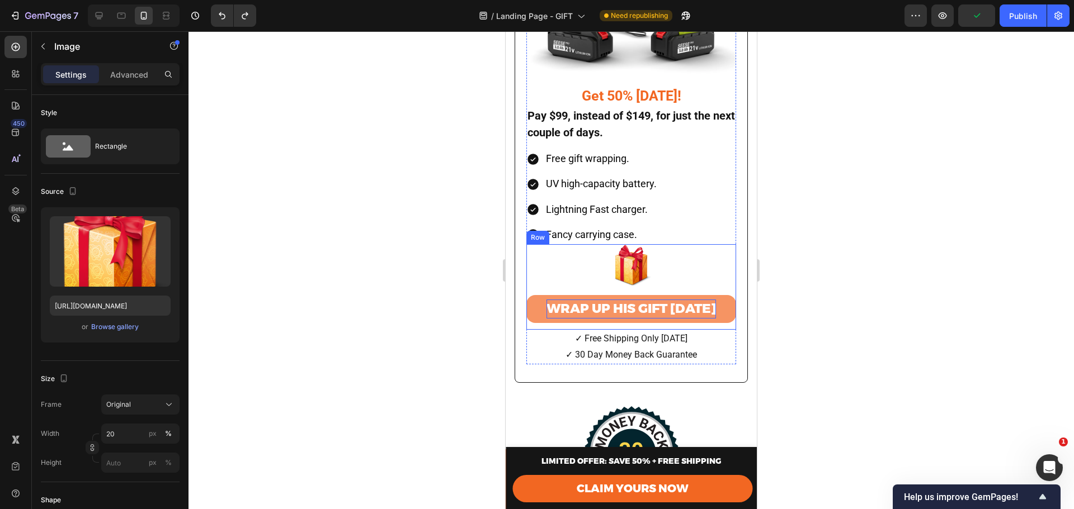
scroll to position [4847, 0]
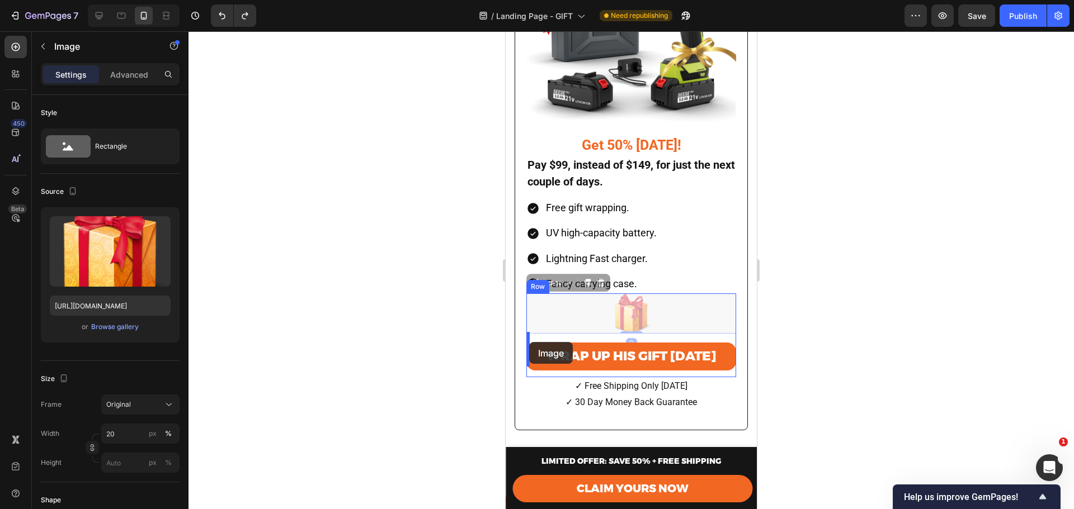
drag, startPoint x: 629, startPoint y: 313, endPoint x: 529, endPoint y: 342, distance: 103.9
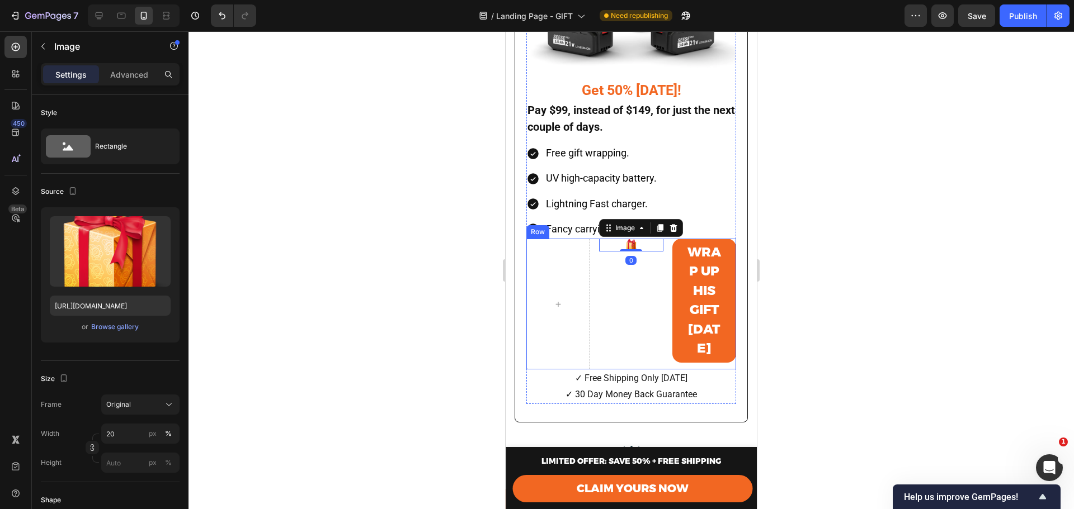
scroll to position [4885, 0]
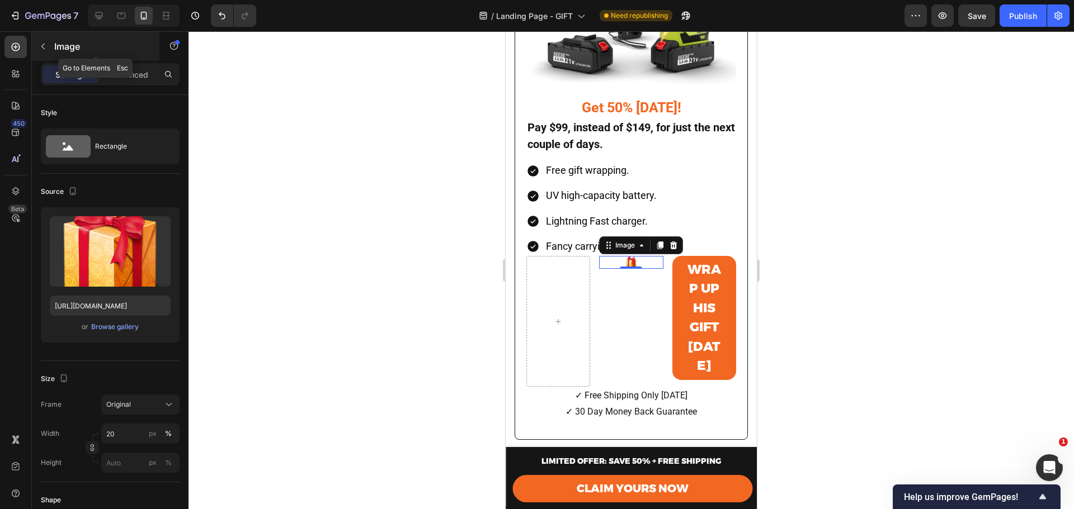
click at [46, 48] on icon "button" at bounding box center [43, 46] width 9 height 9
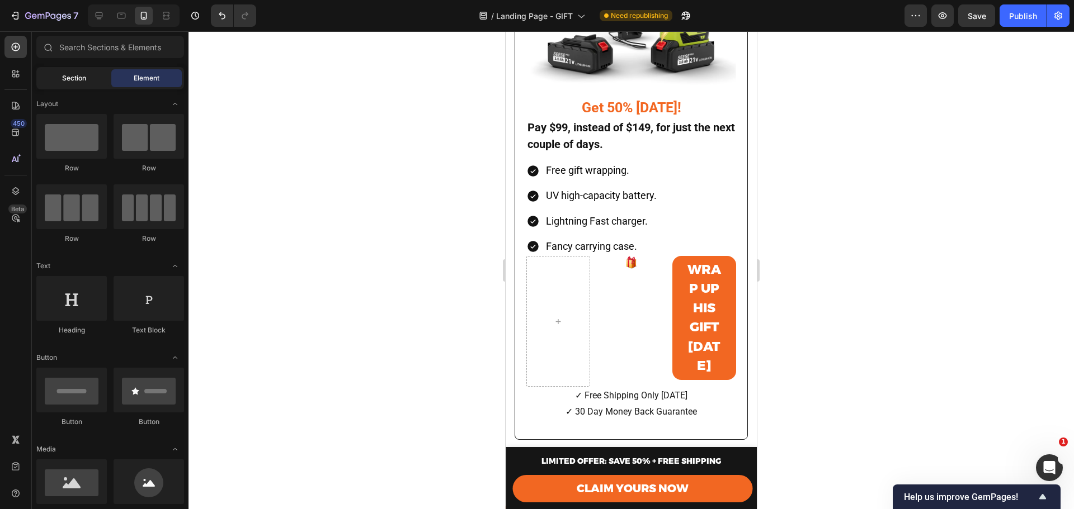
click at [83, 82] on span "Section" at bounding box center [74, 78] width 24 height 10
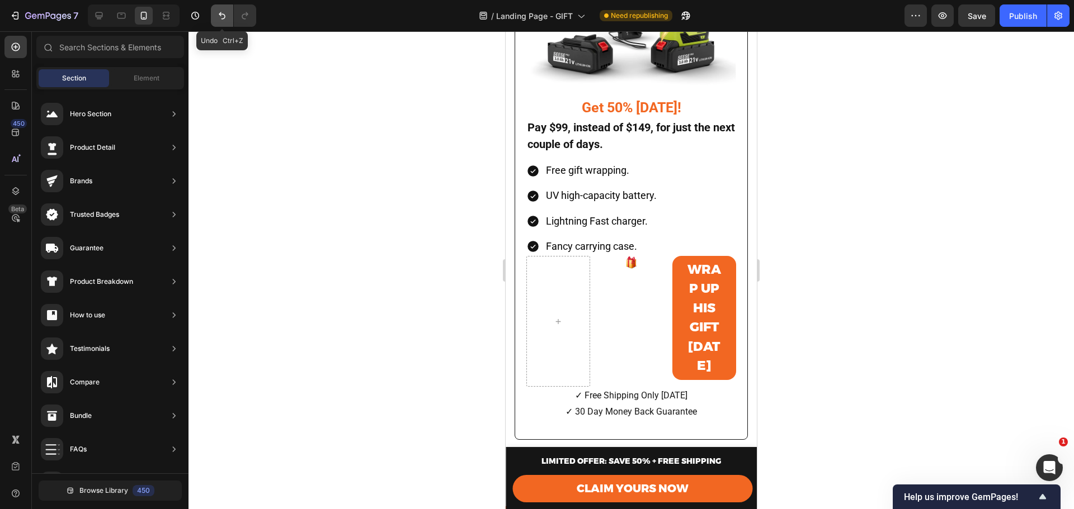
click at [216, 22] on button "Undo/Redo" at bounding box center [222, 15] width 22 height 22
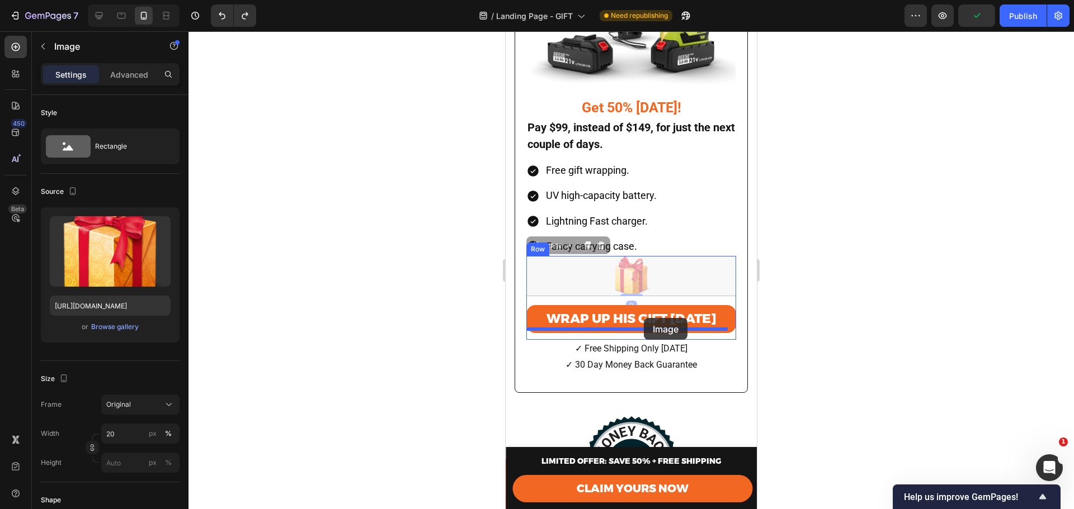
drag, startPoint x: 659, startPoint y: 265, endPoint x: 643, endPoint y: 319, distance: 56.1
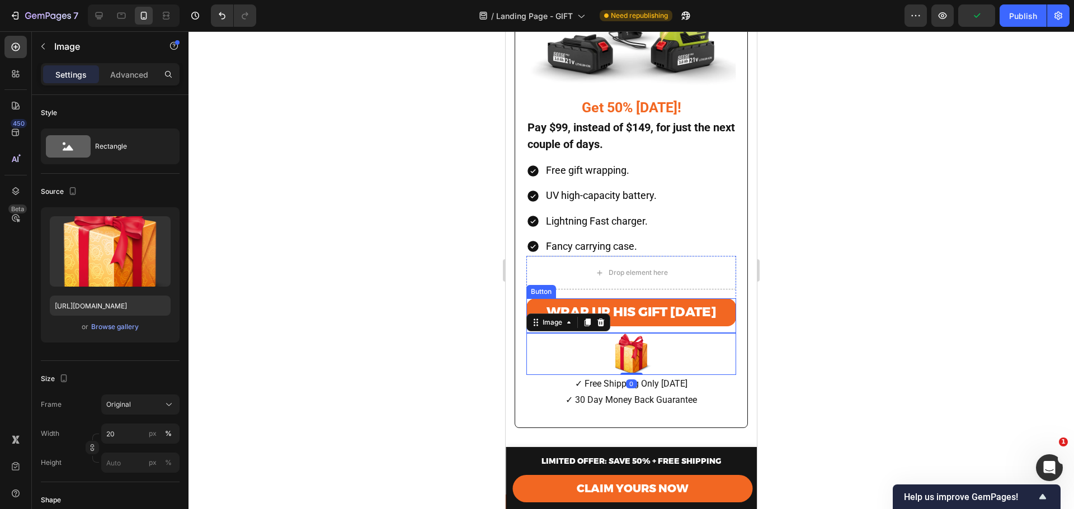
click at [824, 320] on div at bounding box center [630, 270] width 885 height 478
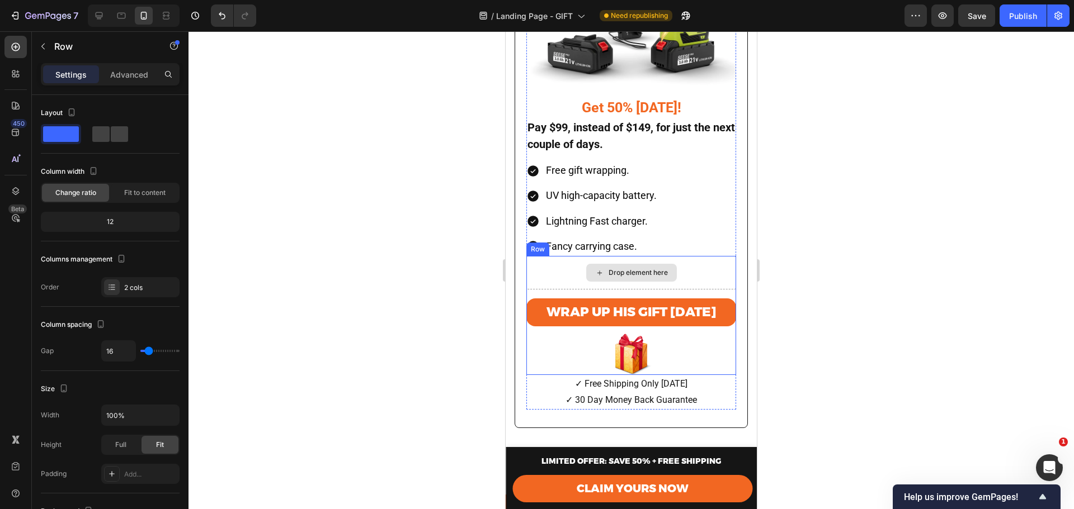
click at [709, 258] on div "Drop element here" at bounding box center [631, 273] width 210 height 34
click at [559, 266] on div "Drop element here" at bounding box center [631, 273] width 210 height 34
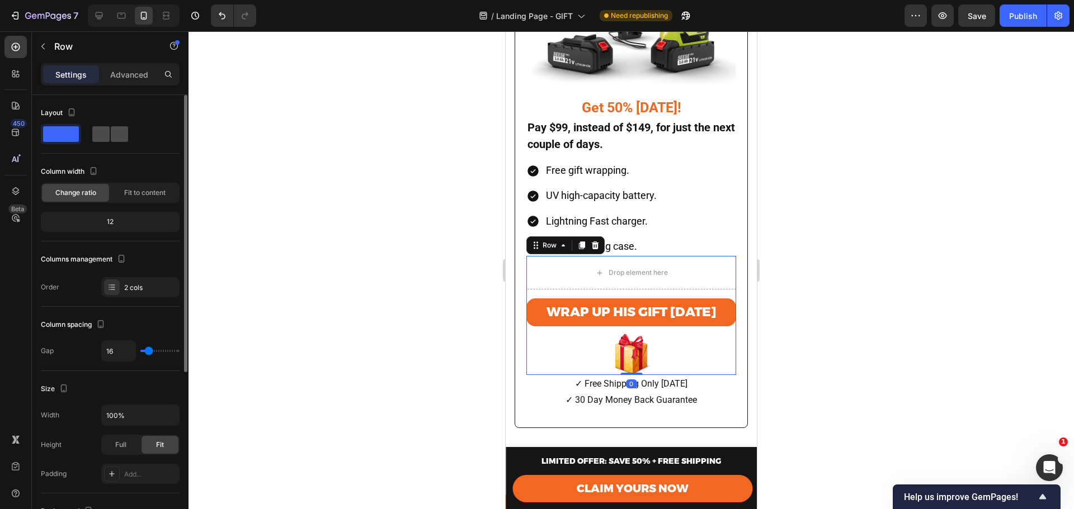
click at [120, 128] on span at bounding box center [119, 134] width 17 height 16
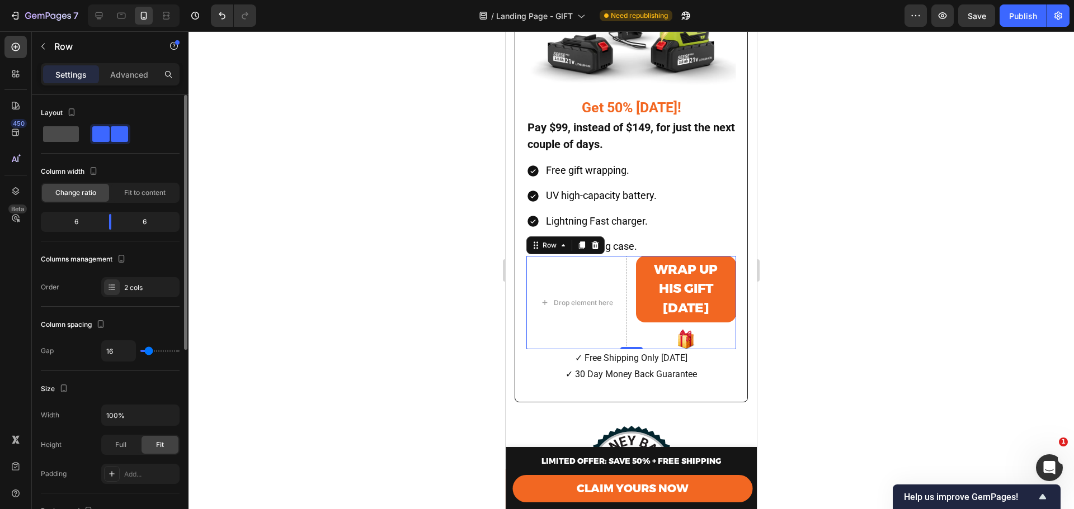
click at [55, 135] on span at bounding box center [61, 134] width 36 height 16
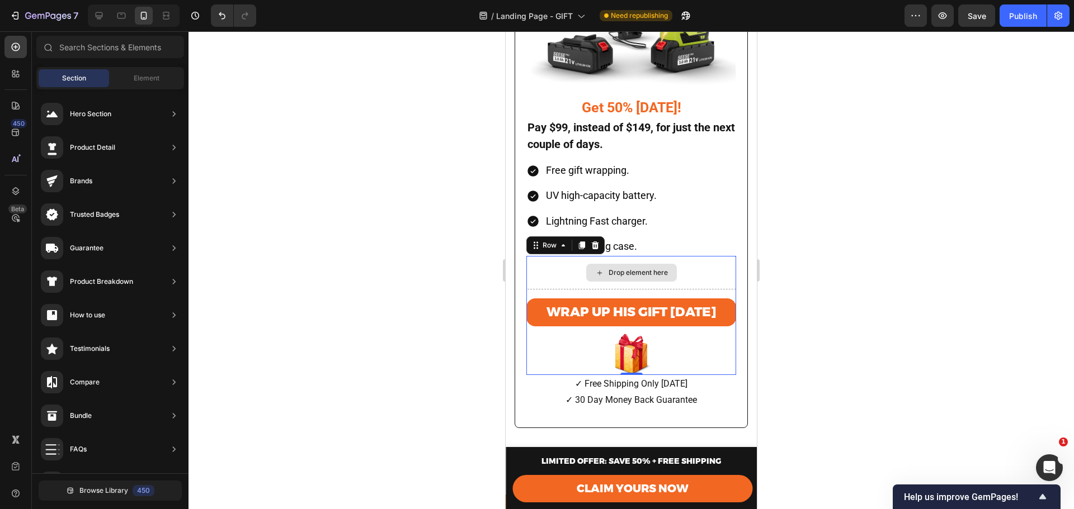
click at [603, 265] on div "Drop element here" at bounding box center [631, 273] width 91 height 18
click at [624, 264] on div "Drop element here" at bounding box center [631, 273] width 91 height 18
click at [538, 256] on div "Drop element here" at bounding box center [631, 273] width 210 height 34
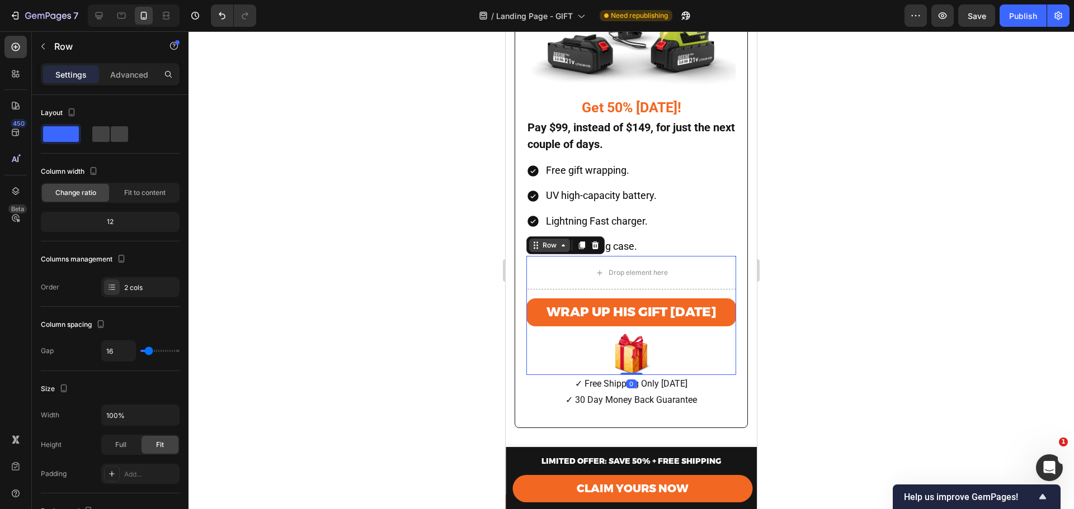
click at [552, 240] on div "Row" at bounding box center [549, 245] width 18 height 10
click at [662, 272] on div "Drop element here" at bounding box center [631, 273] width 210 height 34
click at [649, 264] on div "Drop element here" at bounding box center [631, 273] width 91 height 18
click at [687, 282] on div "Drop element here Wrap Up His Gift Today Button Image Row" at bounding box center [631, 315] width 210 height 119
click at [650, 264] on div "Drop element here" at bounding box center [631, 273] width 91 height 18
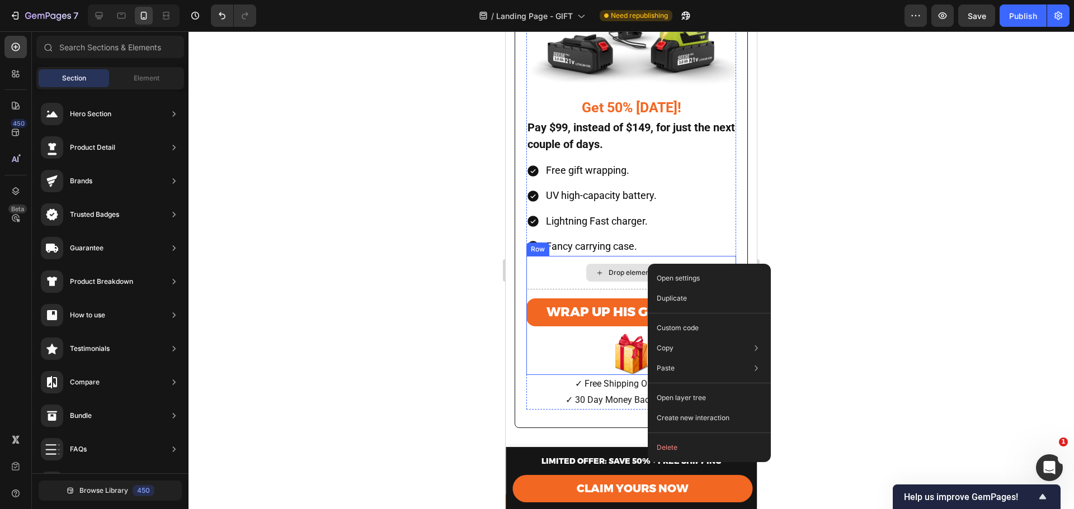
click at [646, 268] on div "Drop element here" at bounding box center [637, 272] width 59 height 9
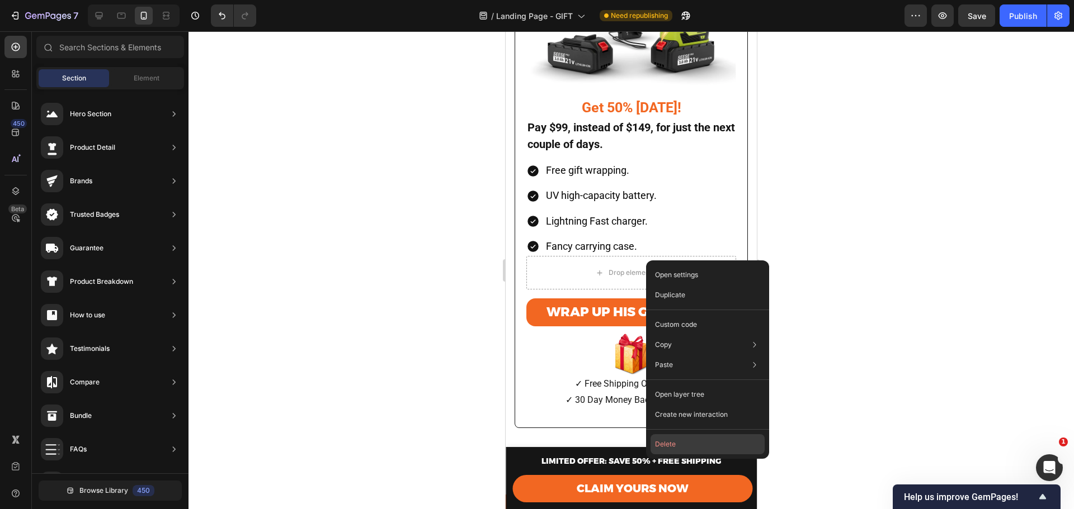
click at [679, 446] on button "Delete" at bounding box center [707, 444] width 114 height 20
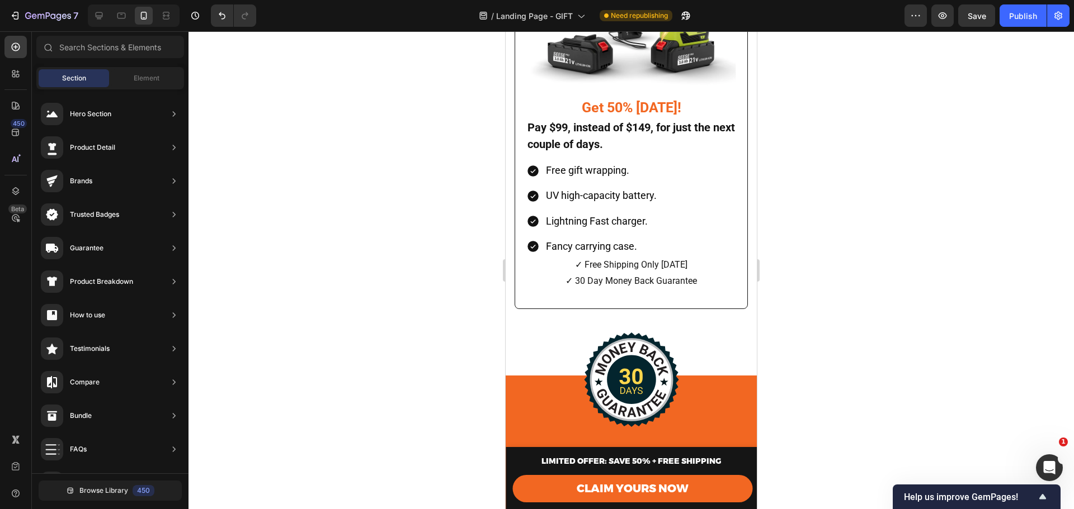
click at [209, 12] on div at bounding box center [231, 15] width 50 height 22
click at [214, 16] on button "Undo/Redo" at bounding box center [222, 15] width 22 height 22
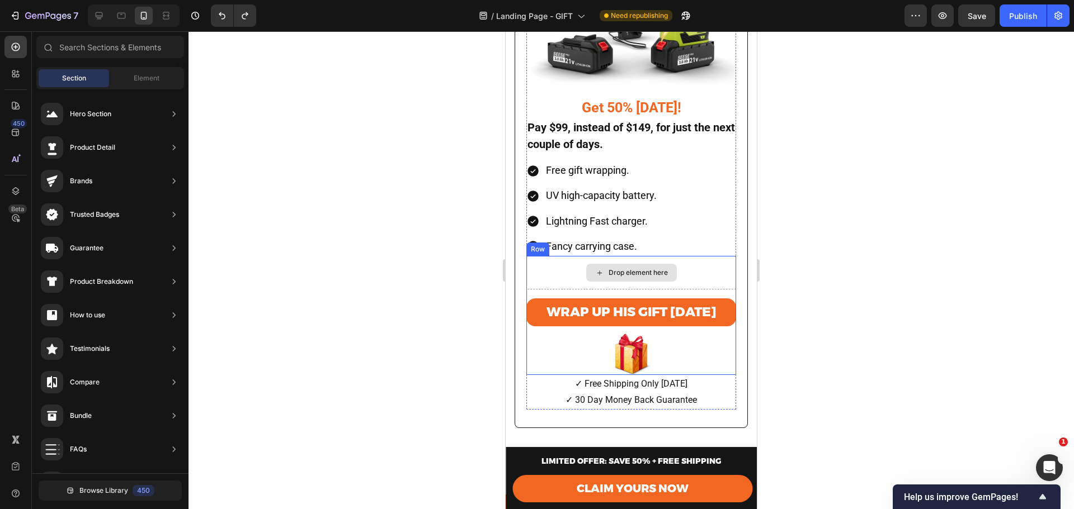
click at [620, 268] on div "Drop element here" at bounding box center [637, 272] width 59 height 9
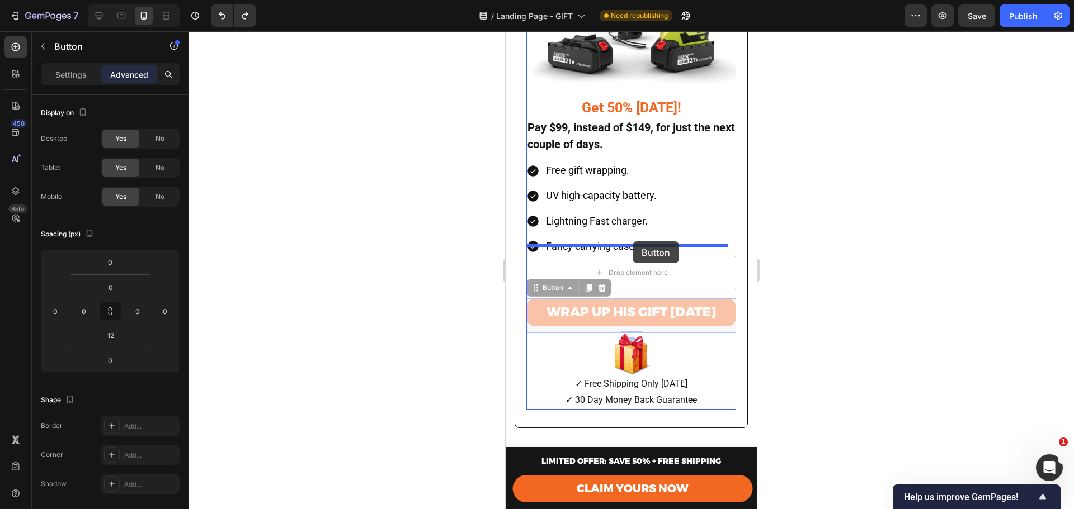
drag, startPoint x: 640, startPoint y: 291, endPoint x: 632, endPoint y: 242, distance: 50.4
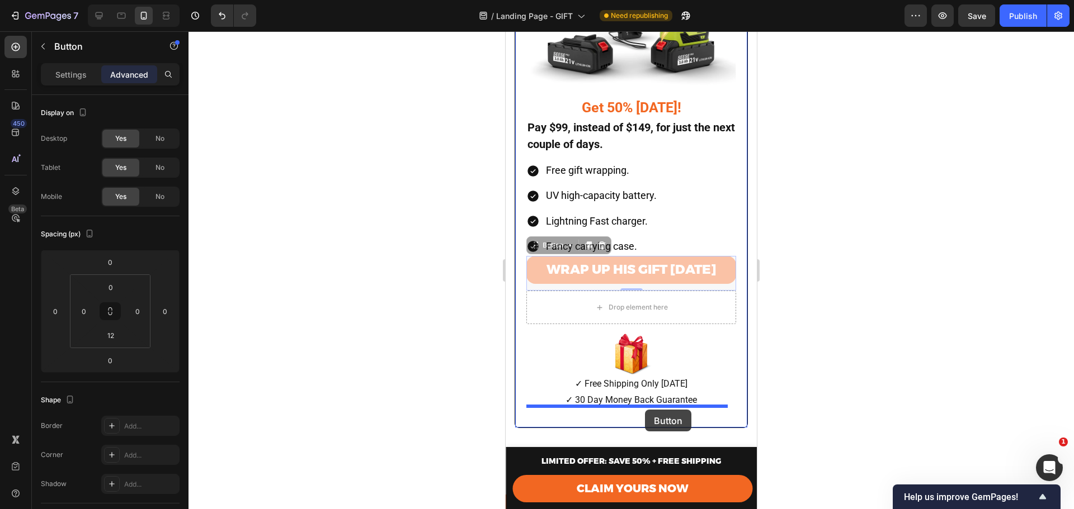
drag, startPoint x: 649, startPoint y: 272, endPoint x: 645, endPoint y: 410, distance: 138.2
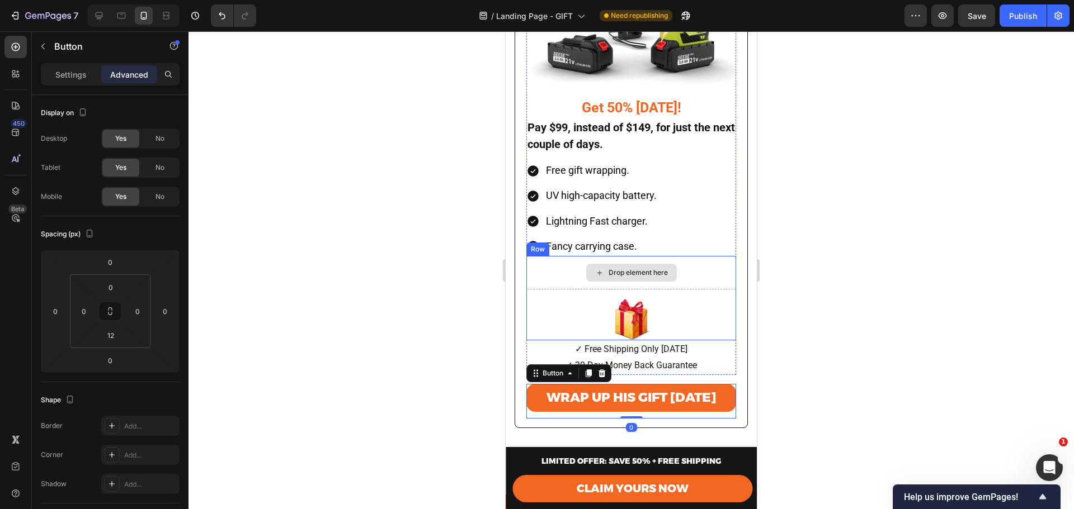
click at [691, 261] on div "Drop element here" at bounding box center [631, 273] width 210 height 34
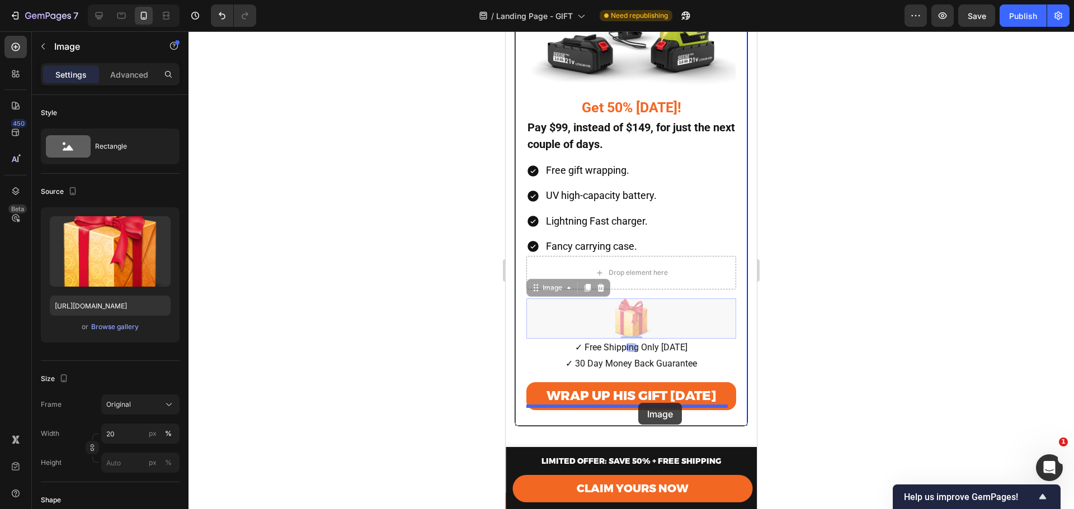
drag, startPoint x: 641, startPoint y: 317, endPoint x: 638, endPoint y: 403, distance: 86.7
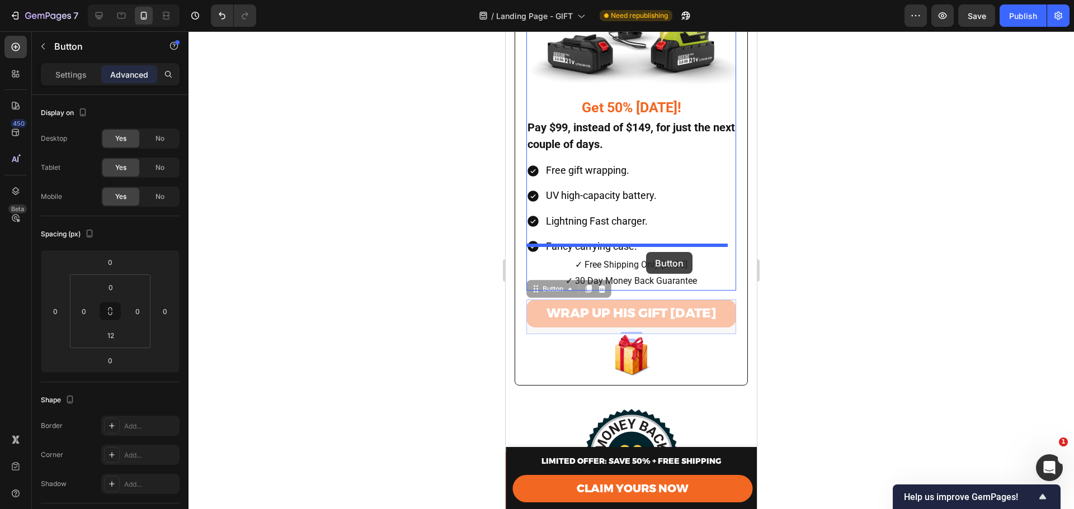
drag, startPoint x: 654, startPoint y: 316, endPoint x: 646, endPoint y: 252, distance: 64.2
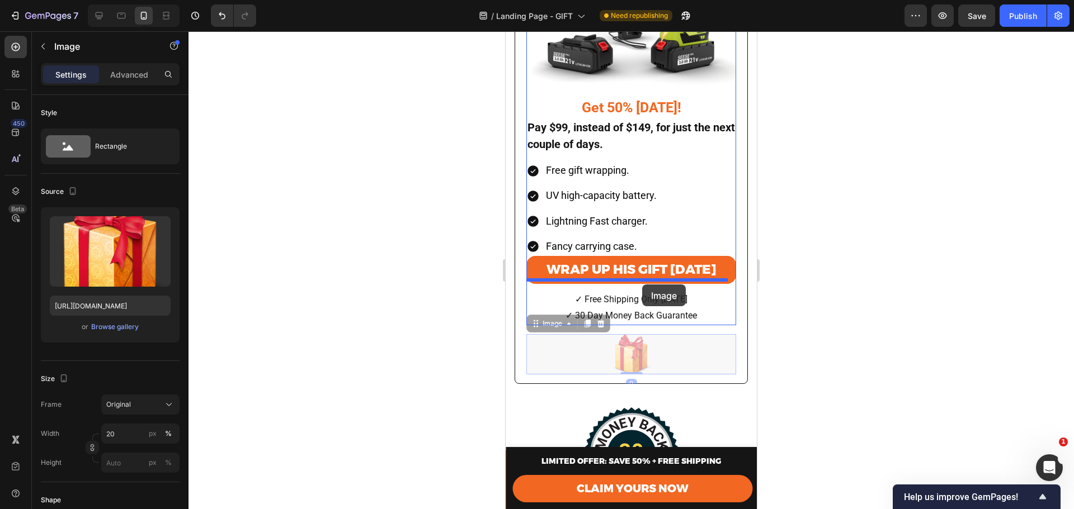
drag, startPoint x: 649, startPoint y: 356, endPoint x: 642, endPoint y: 285, distance: 71.9
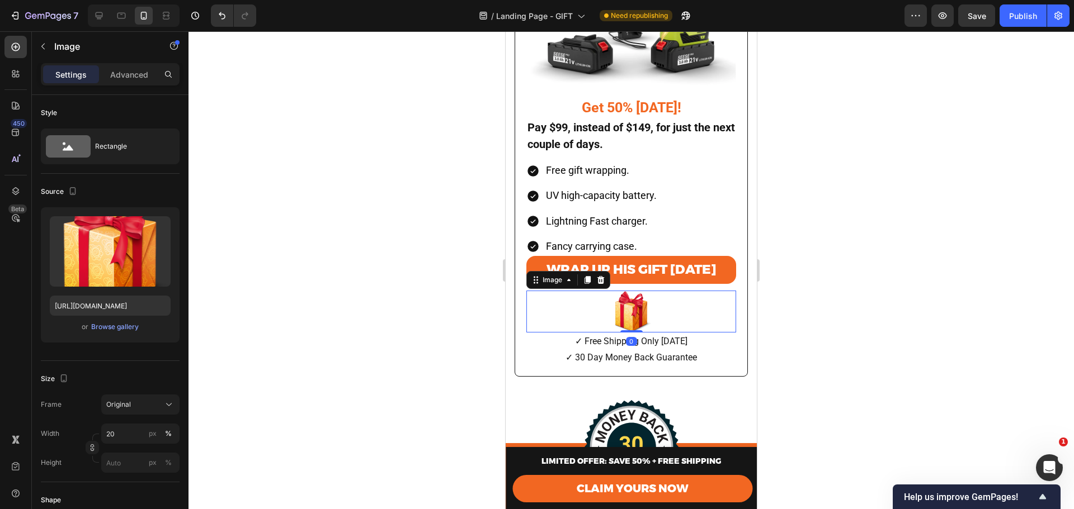
click at [794, 276] on div at bounding box center [630, 270] width 885 height 478
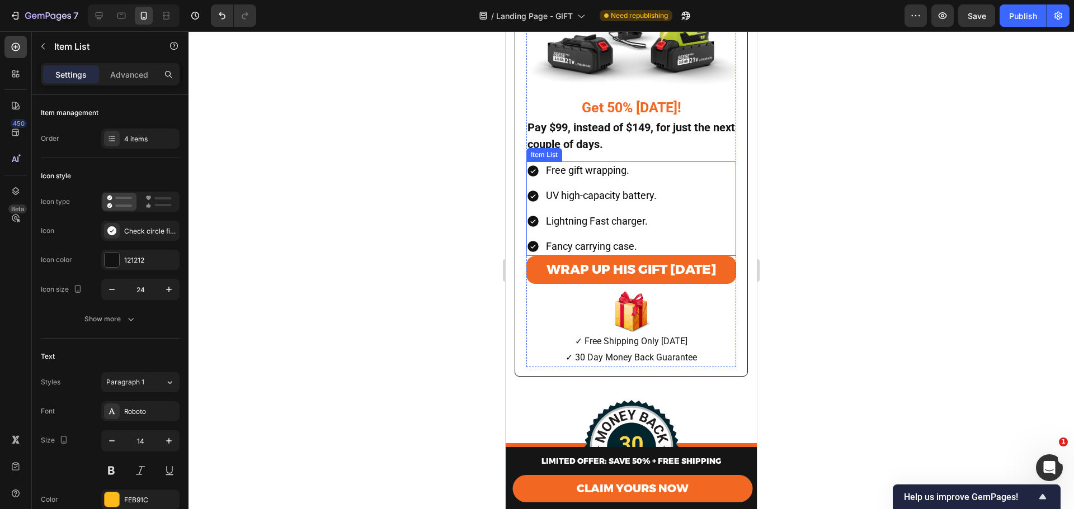
click at [679, 242] on div "Free gift wrapping. UV high-capacity battery. Lightning Fast charger. Fancy car…" at bounding box center [631, 209] width 210 height 95
click at [135, 64] on div "Settings Advanced" at bounding box center [110, 74] width 139 height 22
click at [133, 78] on p "Advanced" at bounding box center [129, 75] width 38 height 12
type input "100%"
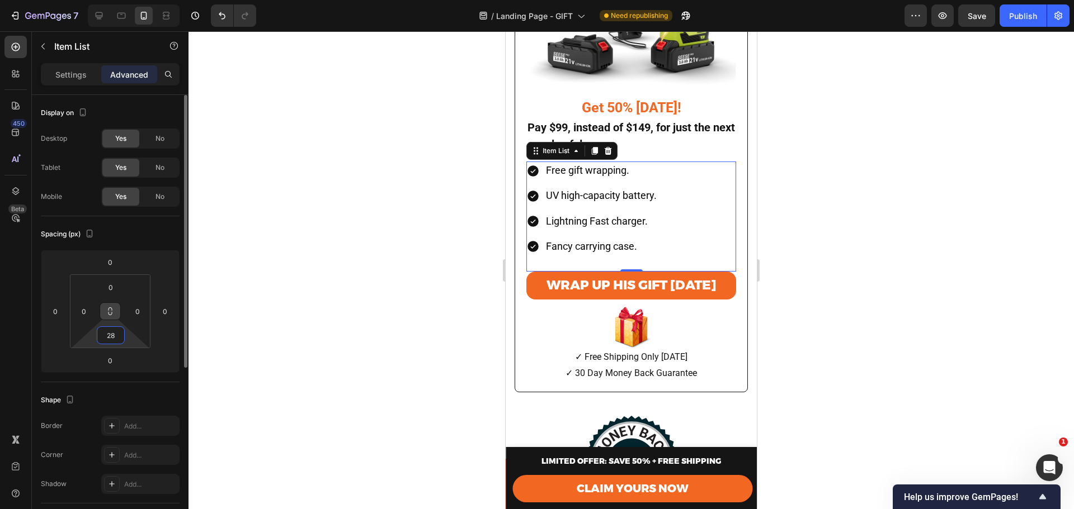
type input "26"
drag, startPoint x: 115, startPoint y: 324, endPoint x: 114, endPoint y: 317, distance: 7.3
click at [114, 0] on html "7 Version history / Landing Page - GIFT Need republishing Preview Save Publish …" at bounding box center [537, 0] width 1074 height 0
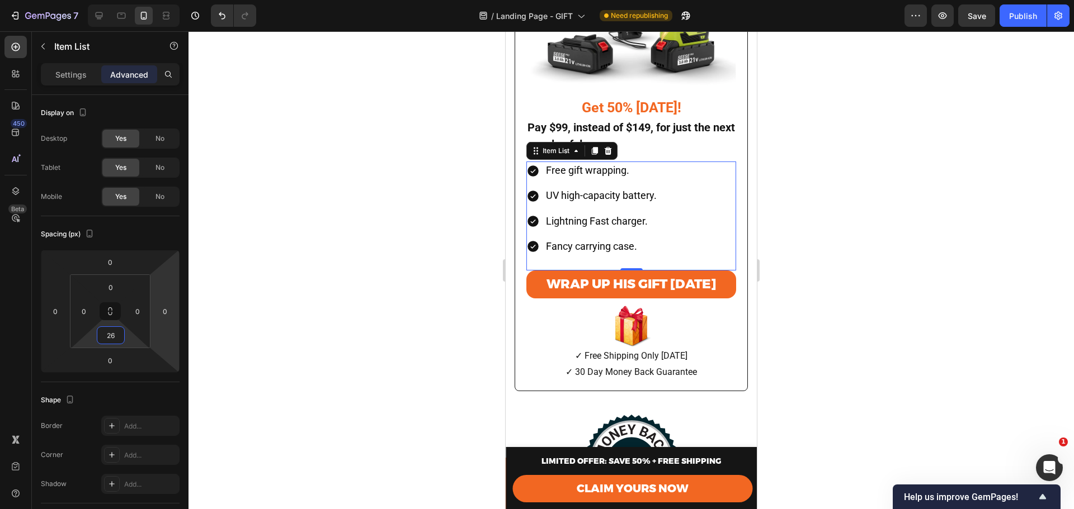
click at [822, 303] on div at bounding box center [630, 270] width 885 height 478
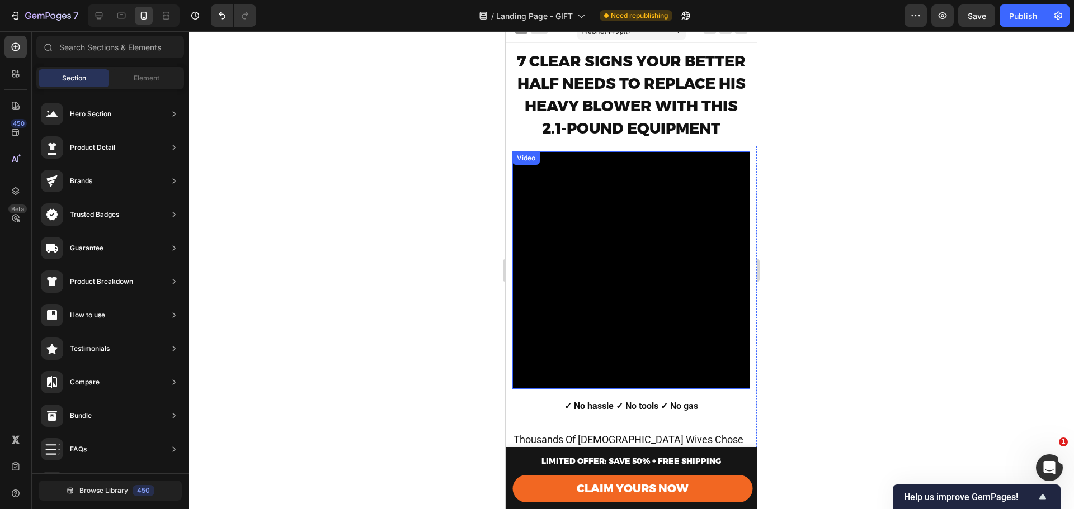
scroll to position [0, 0]
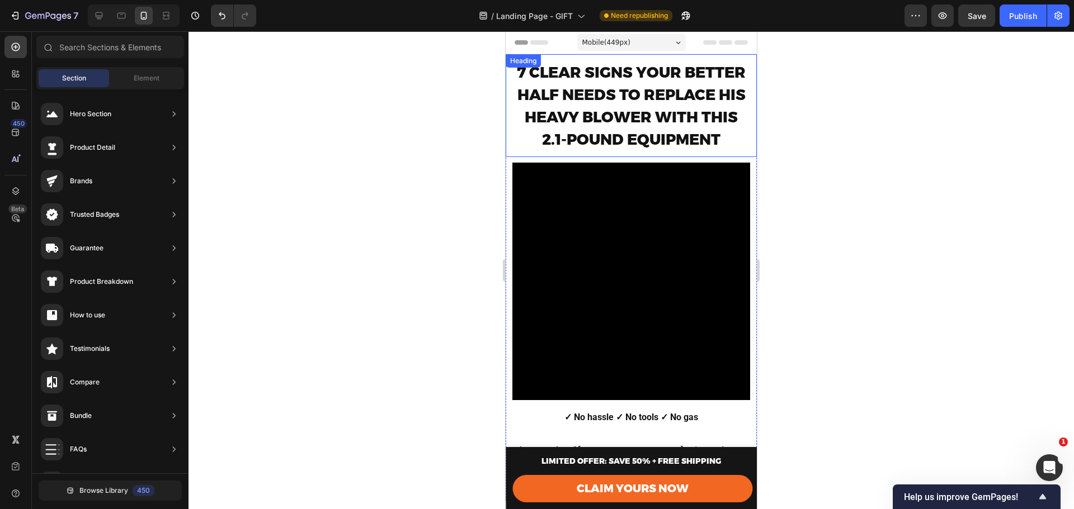
click at [530, 127] on h2 "7 CLEAR SIGNS YOUR BETTER HALF NEEDS TO REPLACE HIS HEAVY BLOWER WITH THIS 2.1-…" at bounding box center [631, 106] width 240 height 92
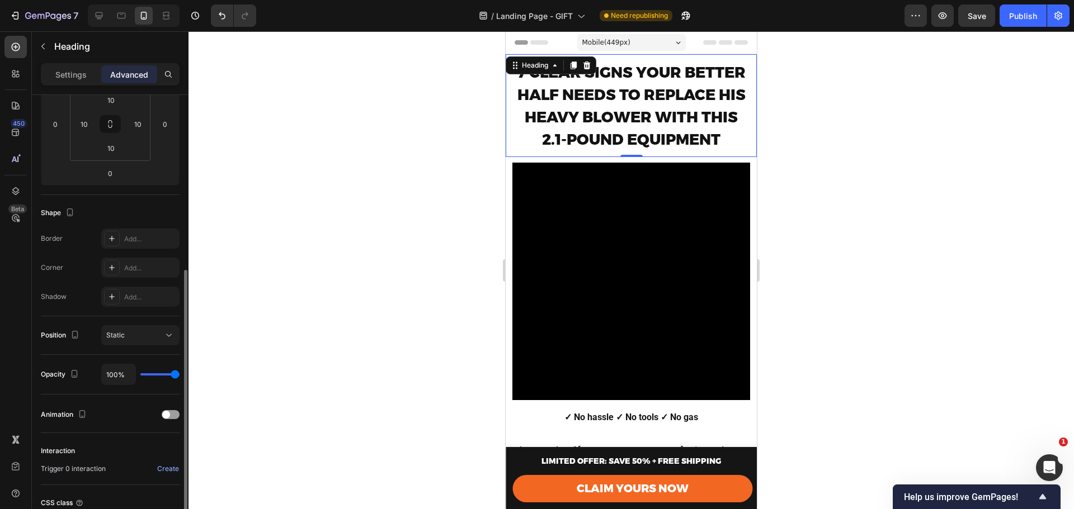
scroll to position [283, 0]
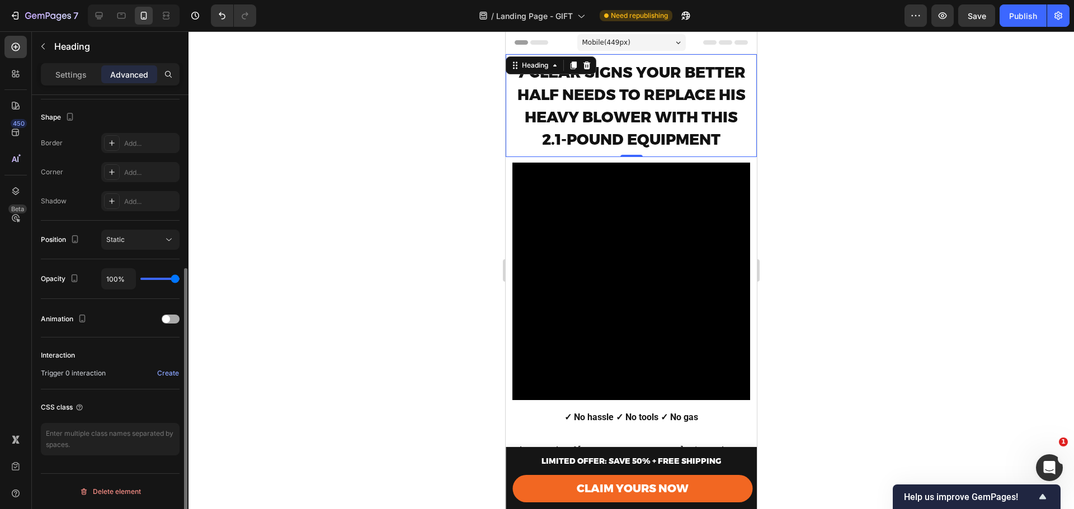
click at [167, 320] on span at bounding box center [166, 319] width 8 height 8
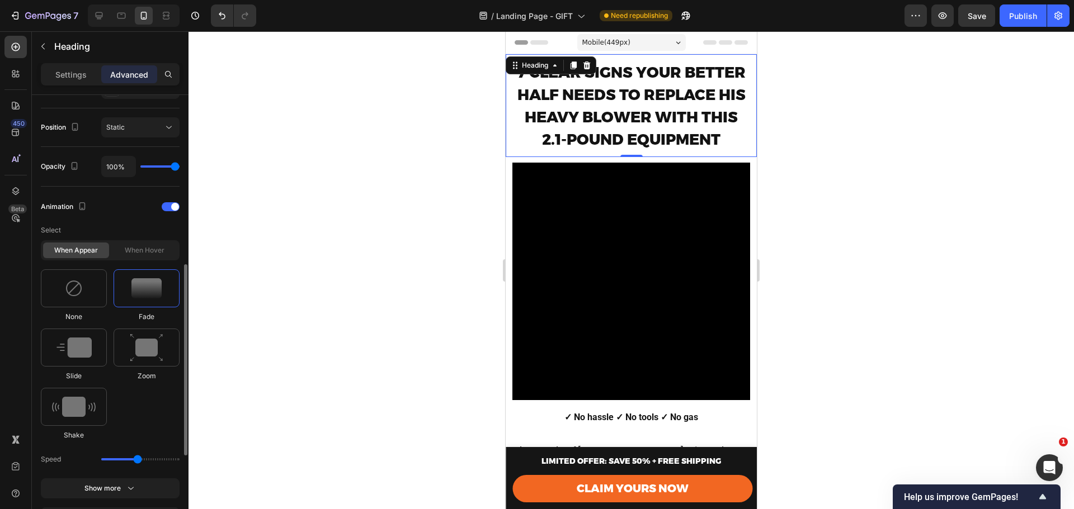
scroll to position [508, 0]
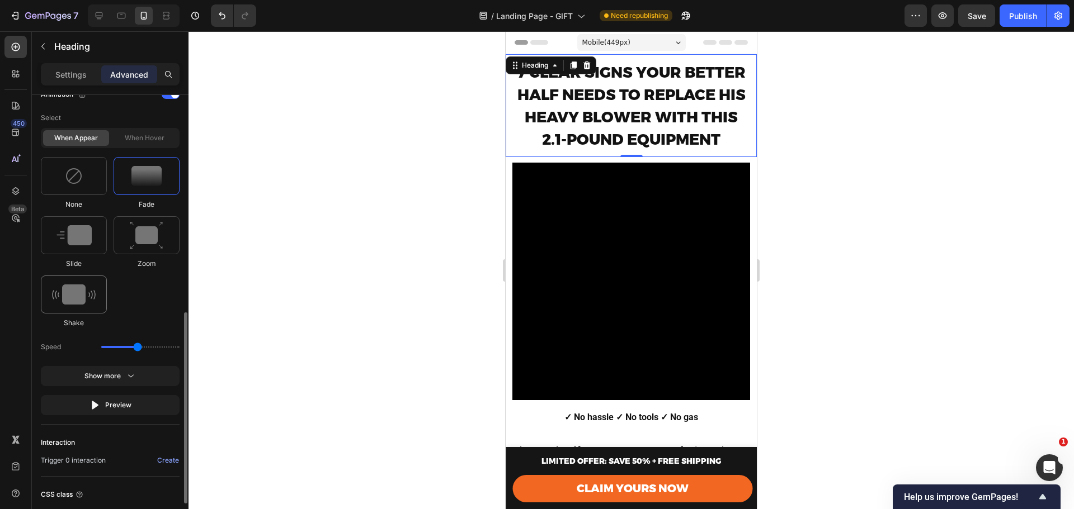
click at [88, 294] on img at bounding box center [74, 295] width 44 height 20
type input "0.7"
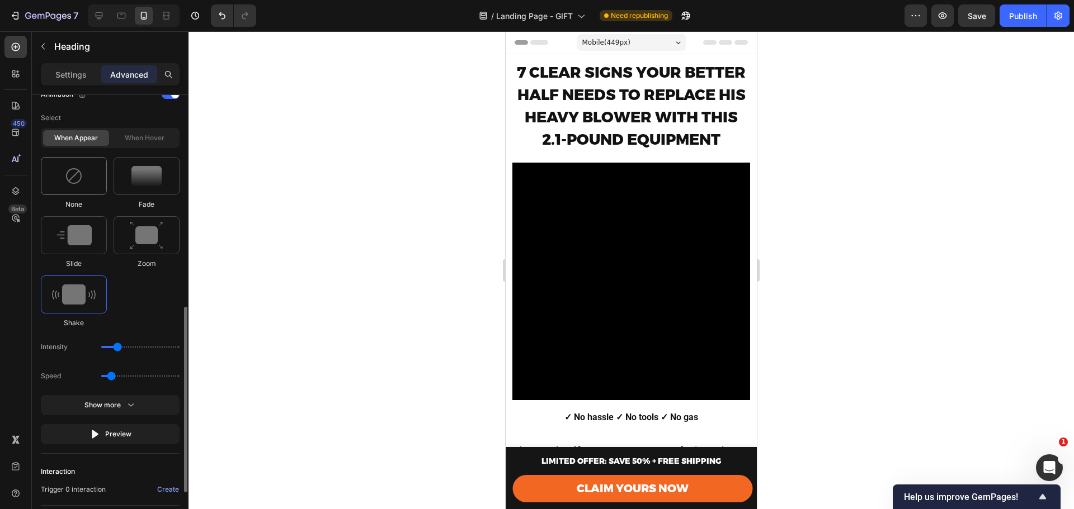
click at [70, 177] on img at bounding box center [74, 176] width 18 height 18
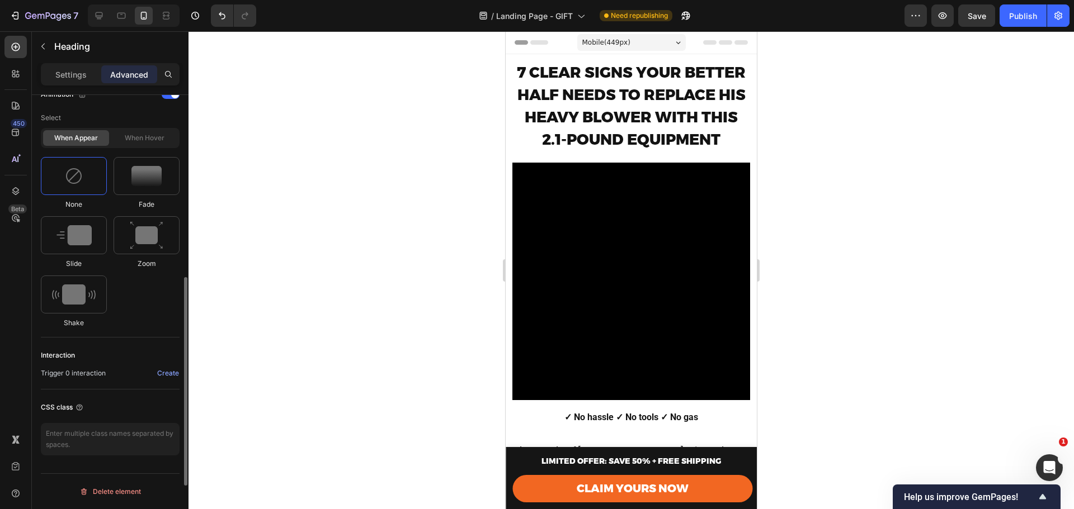
scroll to position [470, 0]
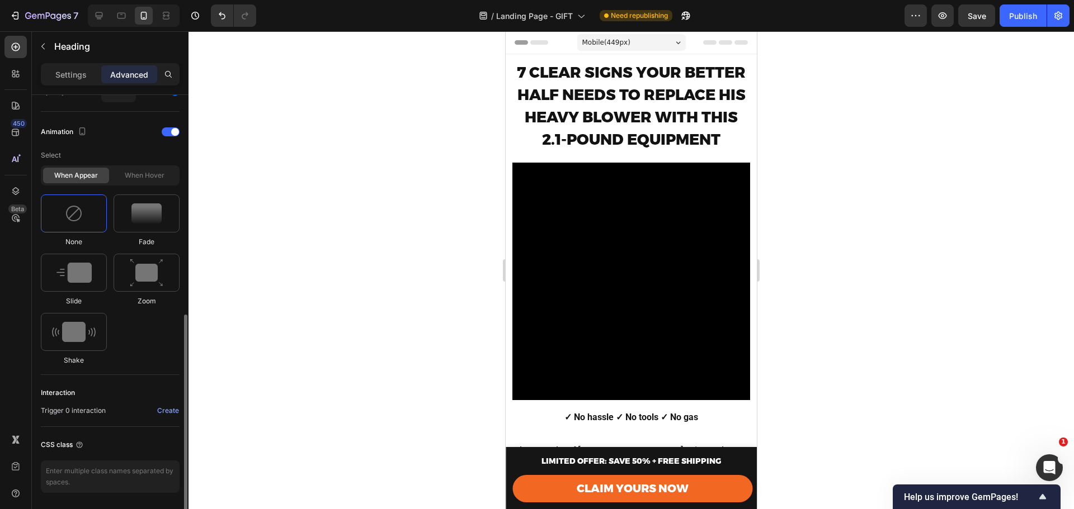
click at [148, 177] on div "When hover" at bounding box center [144, 176] width 66 height 16
click at [168, 136] on div at bounding box center [171, 131] width 18 height 9
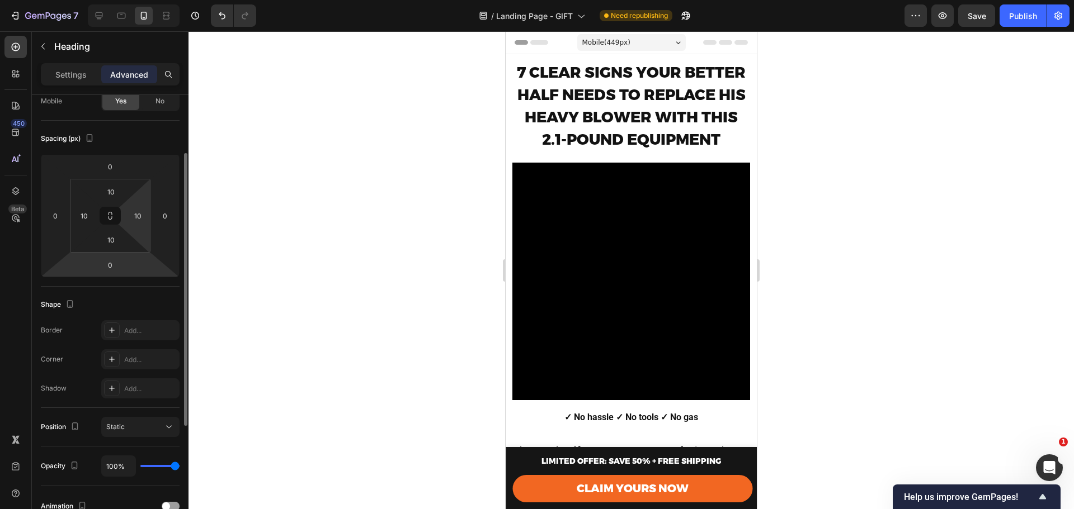
scroll to position [0, 0]
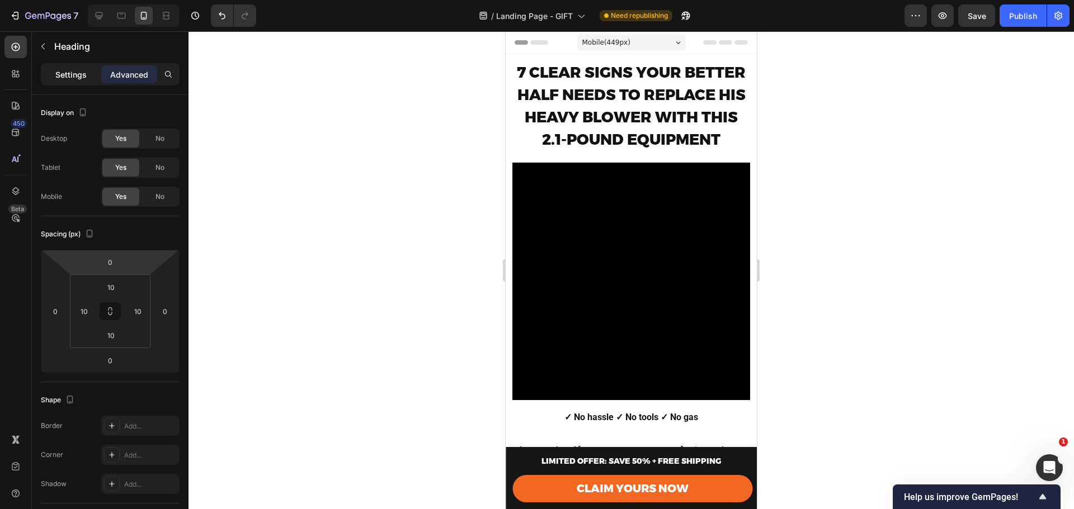
click at [82, 82] on div "Settings" at bounding box center [71, 74] width 56 height 18
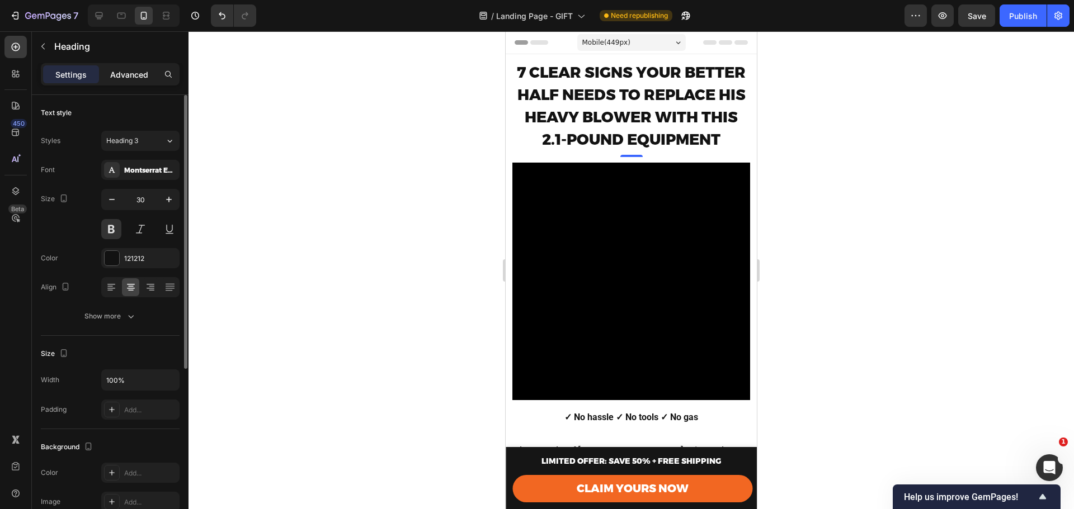
click at [136, 70] on p "Advanced" at bounding box center [129, 75] width 38 height 12
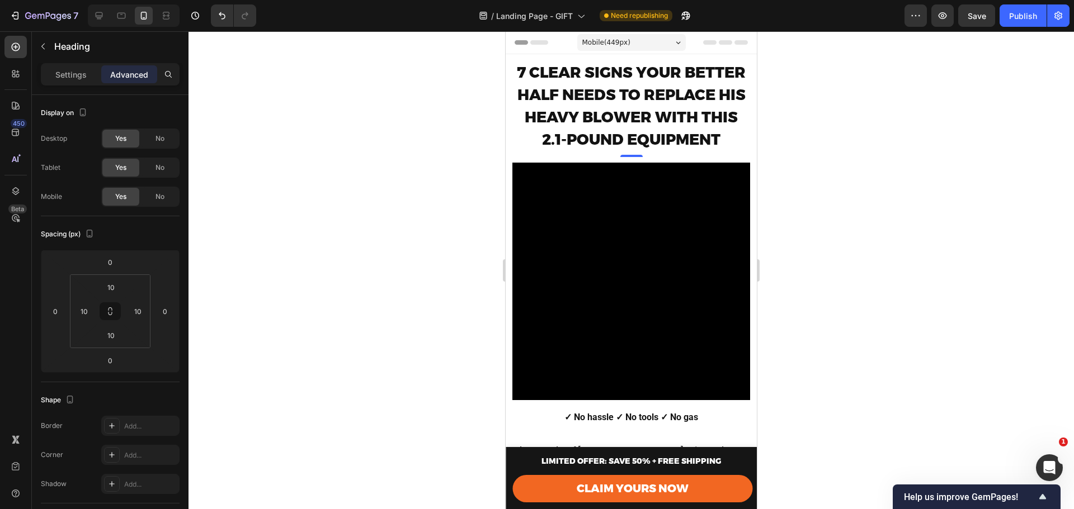
click at [521, 142] on h2 "7 CLEAR SIGNS YOUR BETTER HALF NEEDS TO REPLACE HIS HEAVY BLOWER WITH THIS 2.1-…" at bounding box center [631, 106] width 240 height 92
click at [706, 148] on span "7 CLEAR SIGNS YOUR BETTER HALF NEEDS TO REPLACE HIS HEAVY BLOWER WITH THIS 2.1-…" at bounding box center [631, 106] width 229 height 86
click at [855, 152] on div at bounding box center [630, 270] width 885 height 478
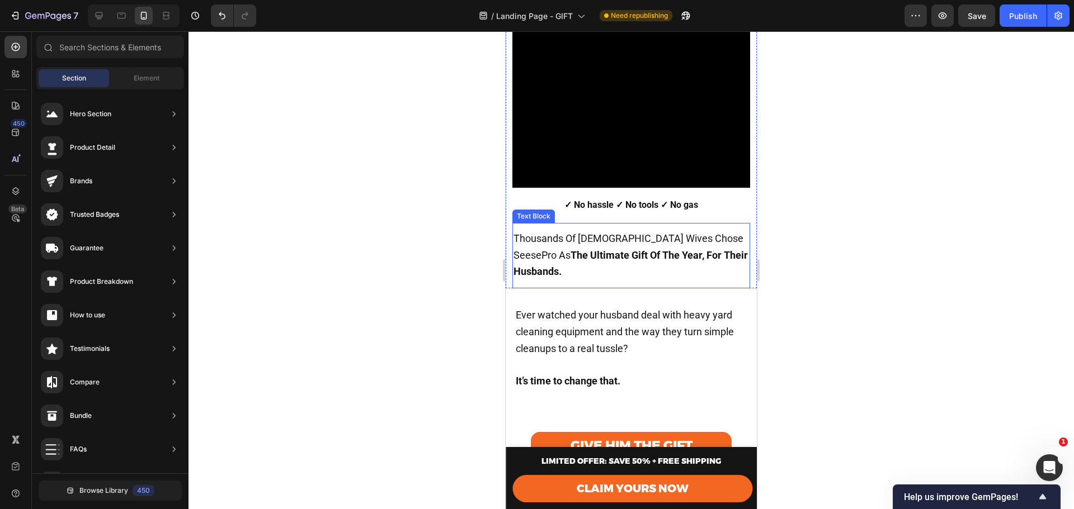
scroll to position [224, 0]
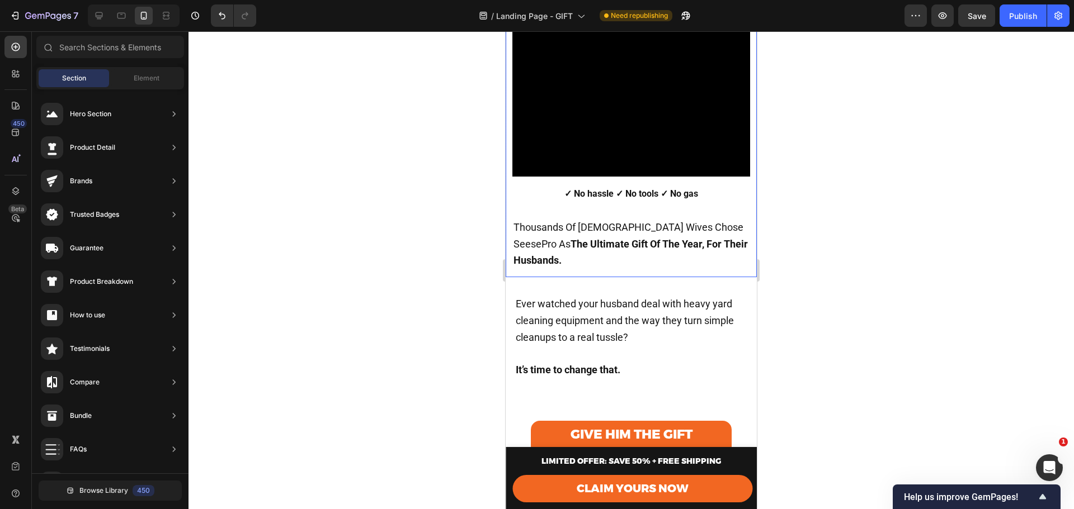
click at [509, 180] on div "Video ✓ No hassle ✓ No tools ✓ No gas Text Block Thousands Of American Wives Ch…" at bounding box center [631, 105] width 251 height 344
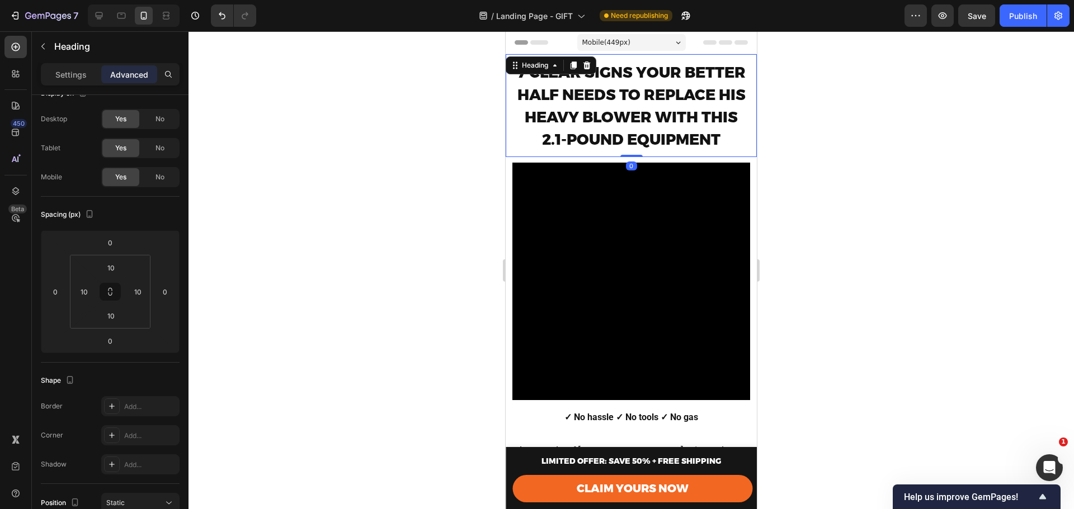
scroll to position [0, 0]
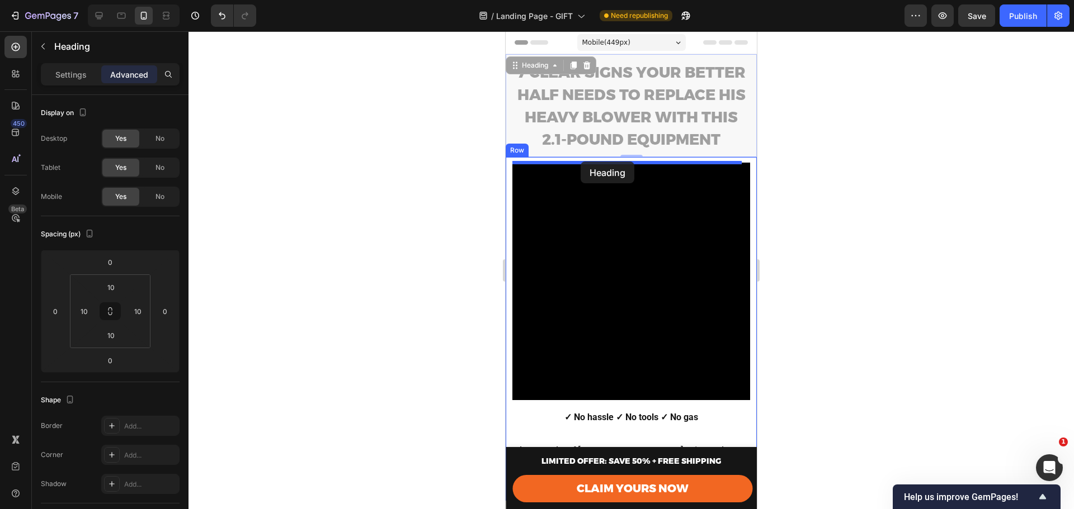
drag, startPoint x: 564, startPoint y: 114, endPoint x: 580, endPoint y: 162, distance: 50.8
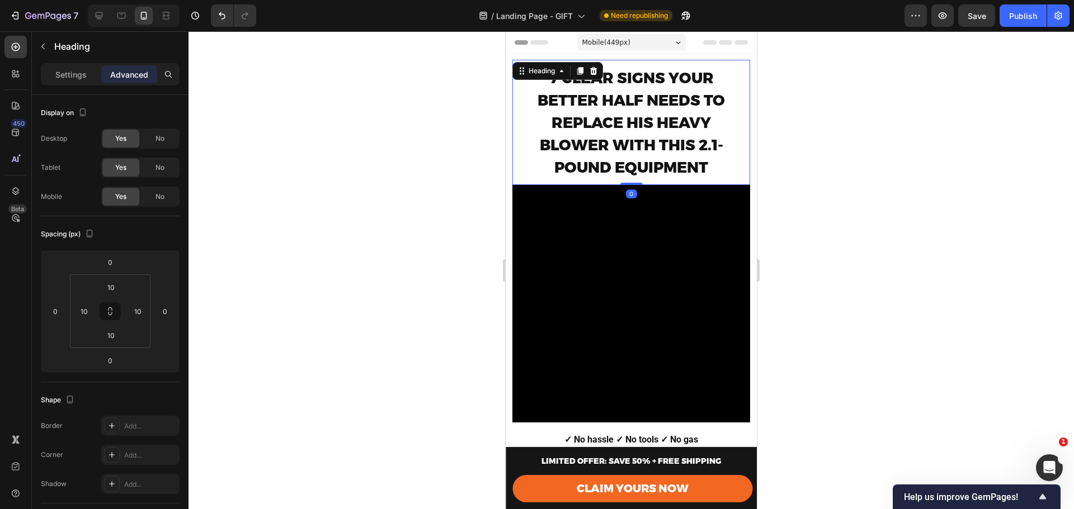
click at [819, 137] on div at bounding box center [630, 270] width 885 height 478
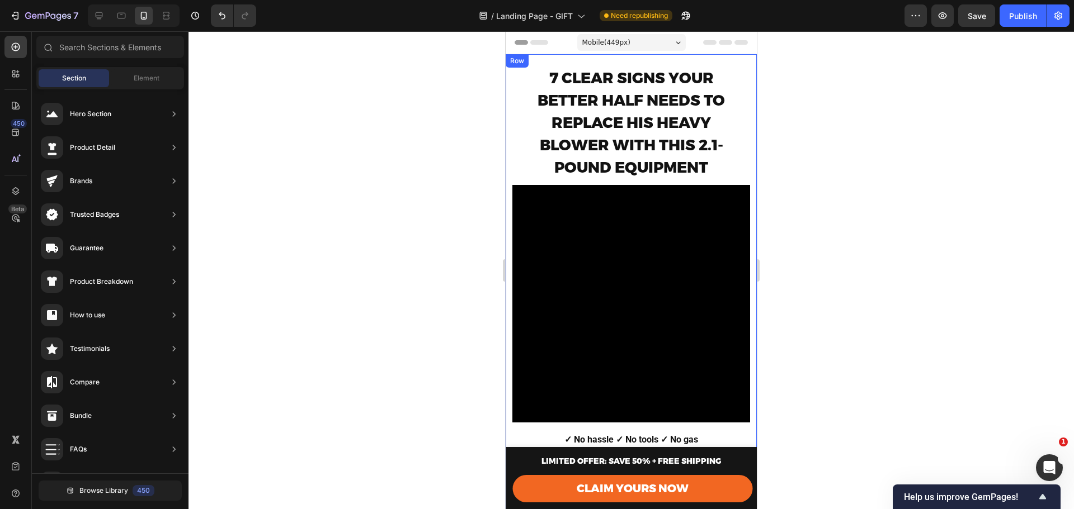
click at [510, 79] on div "7 CLEAR SIGNS YOUR BETTER HALF NEEDS TO REPLACE HIS HEAVY BLOWER WITH THIS 2.1-…" at bounding box center [631, 288] width 251 height 469
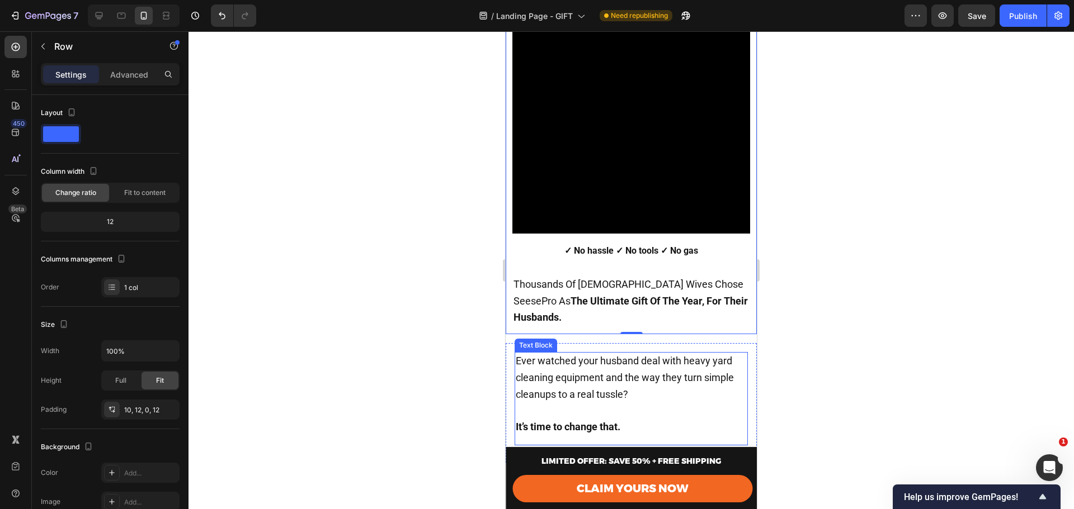
scroll to position [186, 0]
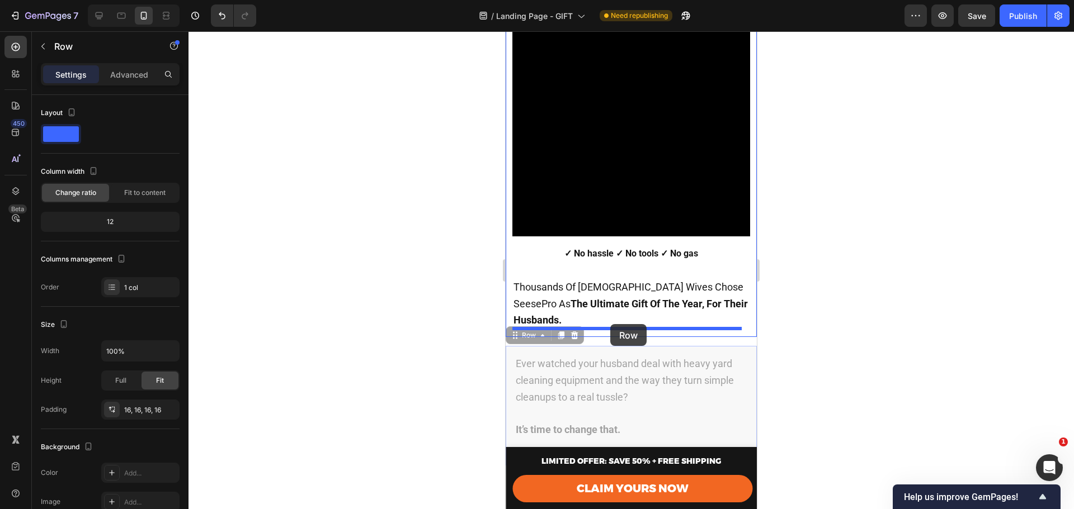
drag, startPoint x: 612, startPoint y: 344, endPoint x: 610, endPoint y: 324, distance: 20.2
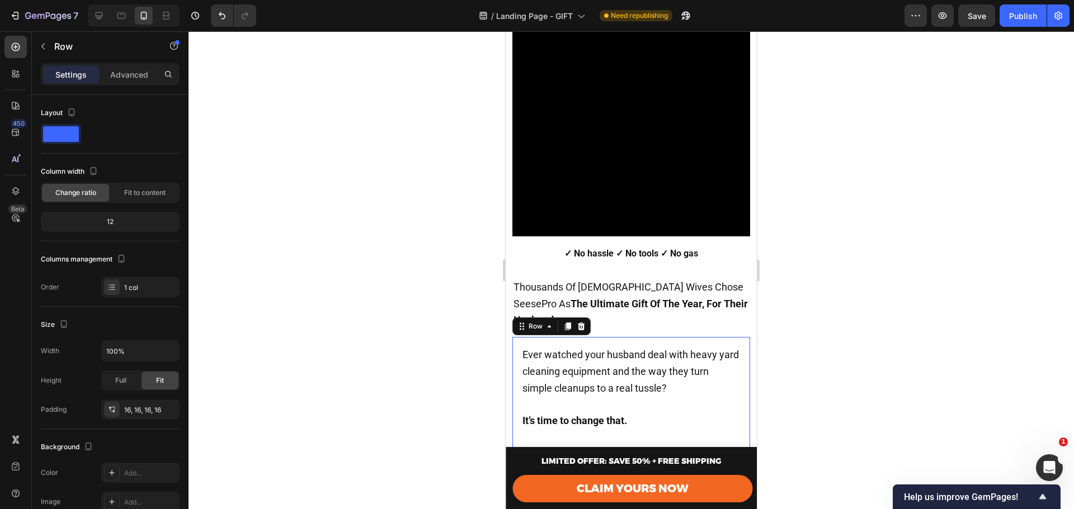
click at [816, 323] on div at bounding box center [630, 270] width 885 height 478
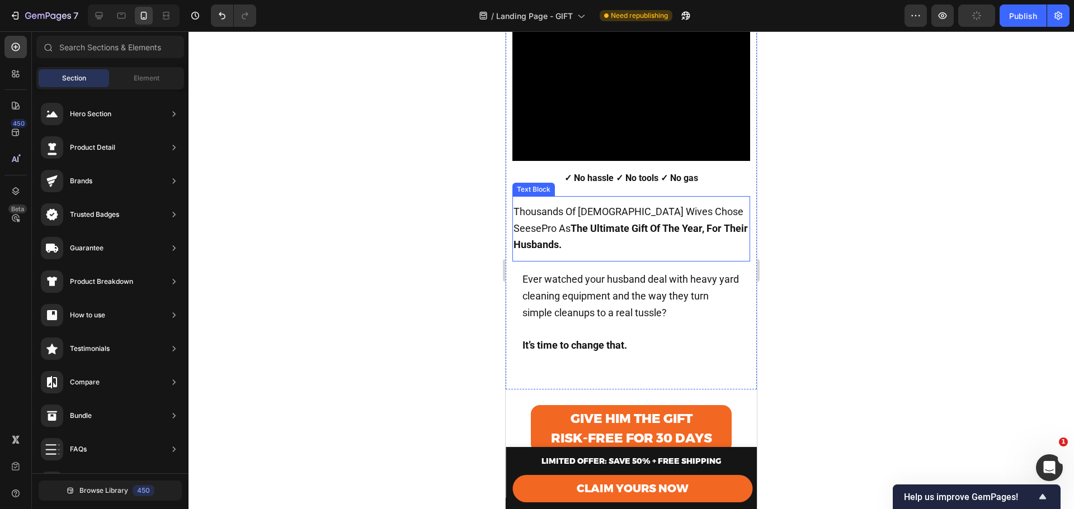
scroll to position [261, 0]
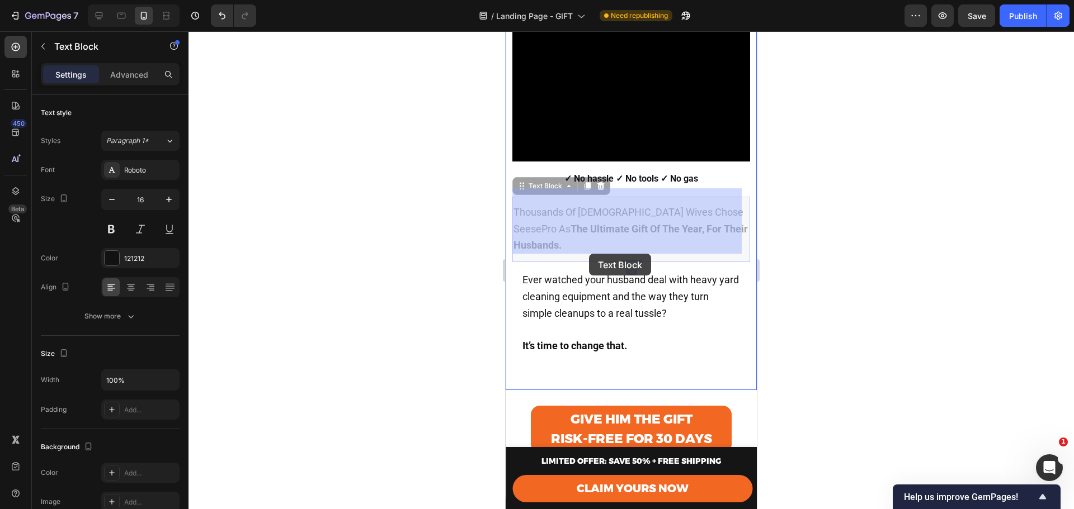
drag, startPoint x: 587, startPoint y: 244, endPoint x: 589, endPoint y: 254, distance: 10.3
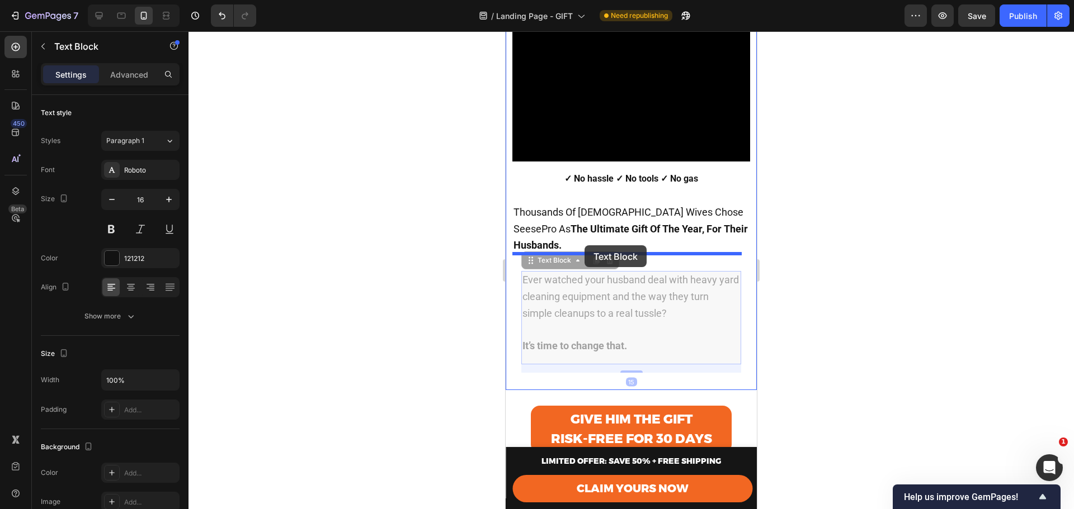
drag, startPoint x: 591, startPoint y: 266, endPoint x: 584, endPoint y: 245, distance: 21.8
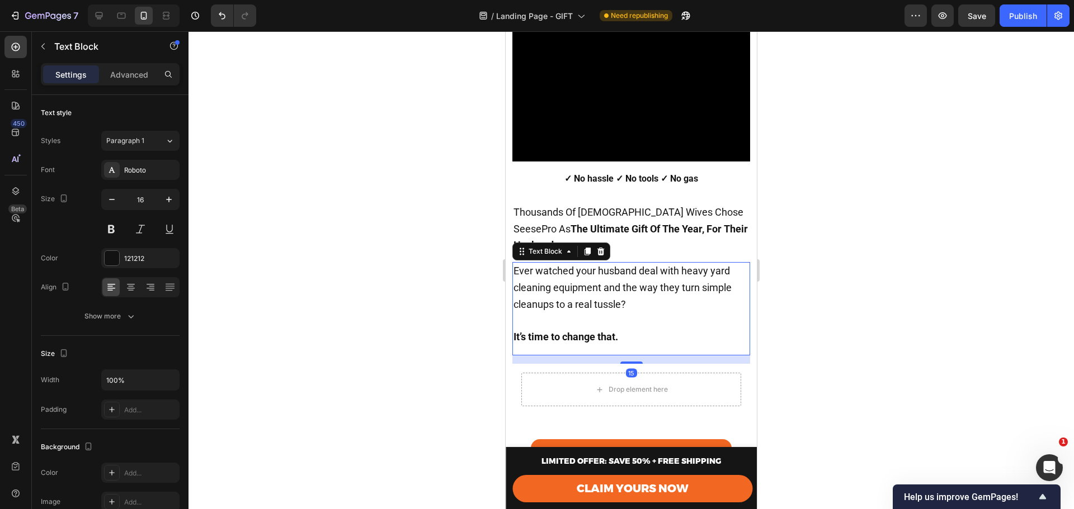
click at [785, 275] on div at bounding box center [630, 270] width 885 height 478
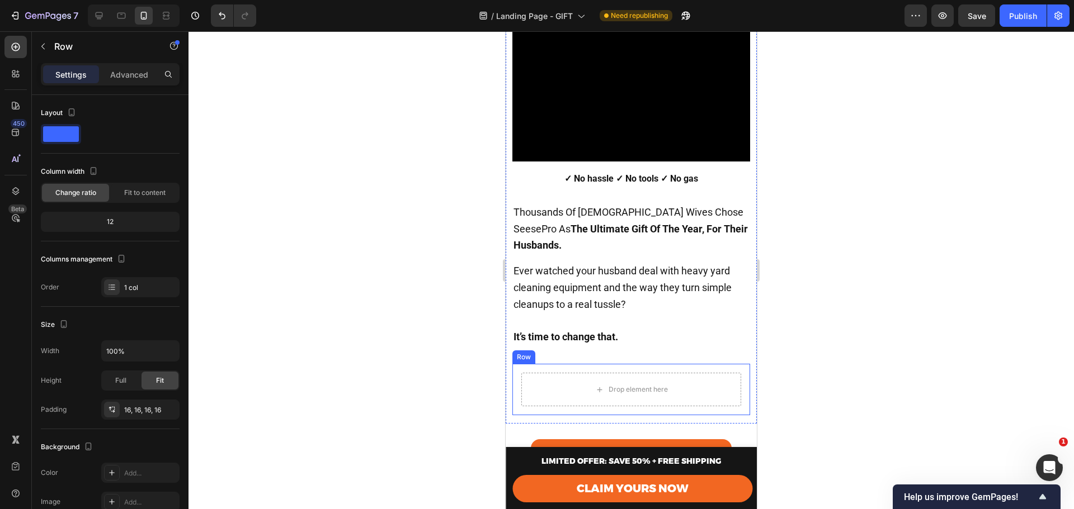
click at [662, 364] on div "Drop element here Row" at bounding box center [631, 389] width 238 height 51
click at [583, 349] on icon at bounding box center [581, 353] width 7 height 8
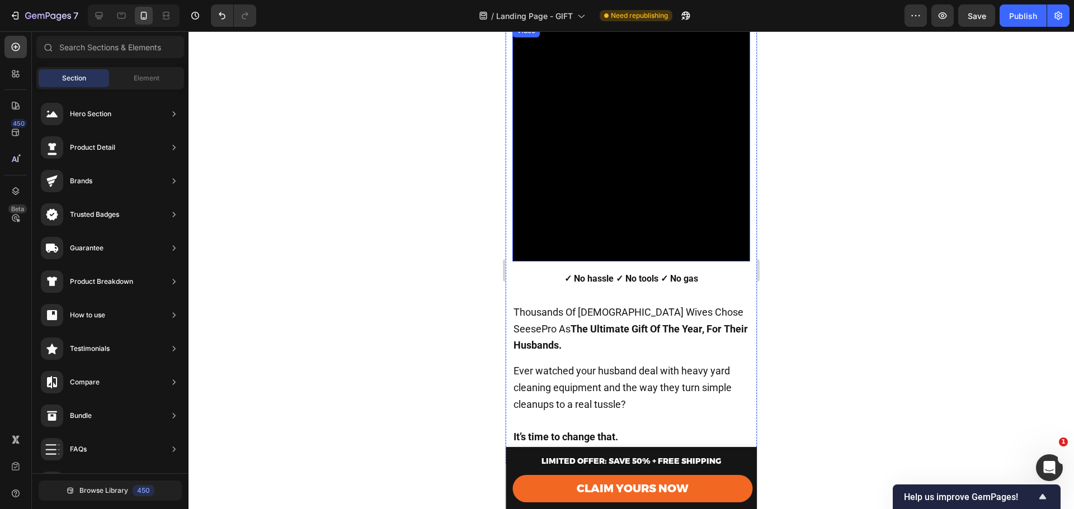
scroll to position [149, 0]
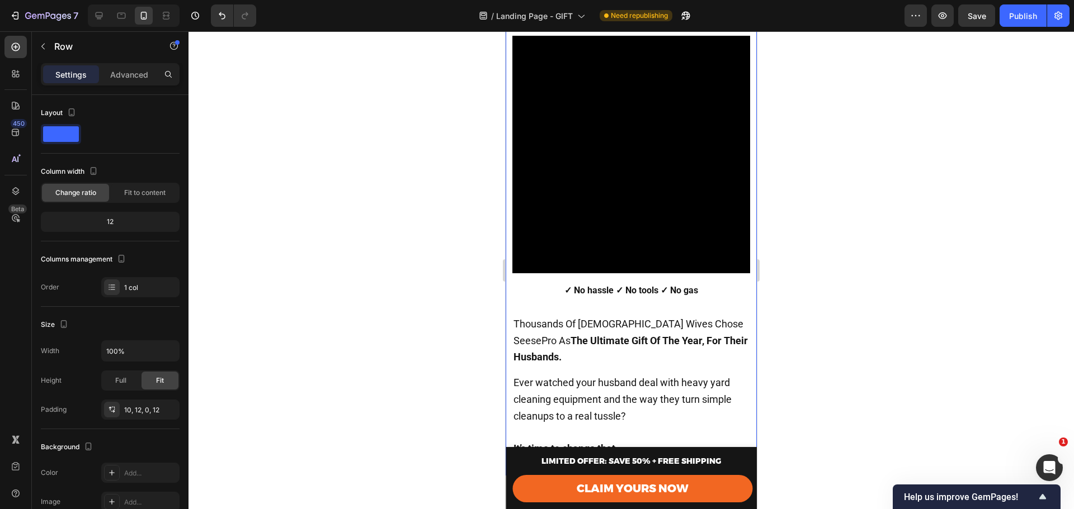
click at [509, 207] on div "7 CLEAR SIGNS YOUR BETTER HALF NEEDS TO REPLACE HIS HEAVY BLOWER WITH THIS 2.1-…" at bounding box center [631, 190] width 251 height 571
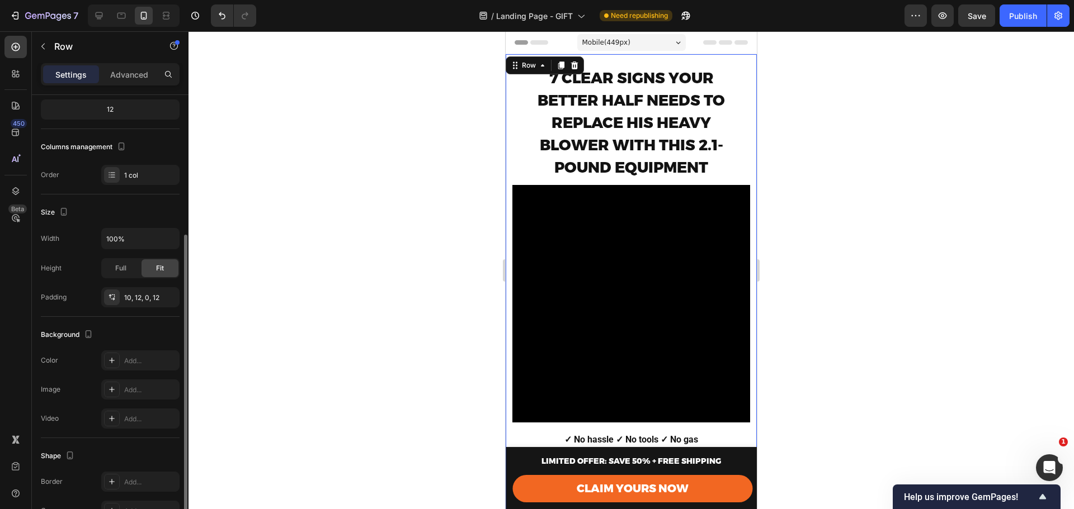
scroll to position [187, 0]
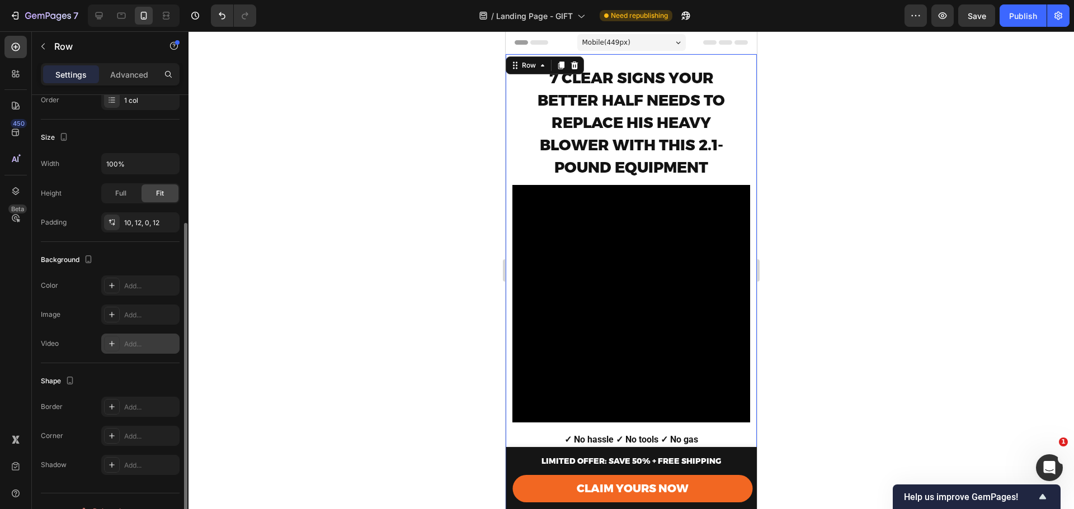
click at [127, 344] on div "Add..." at bounding box center [150, 344] width 53 height 10
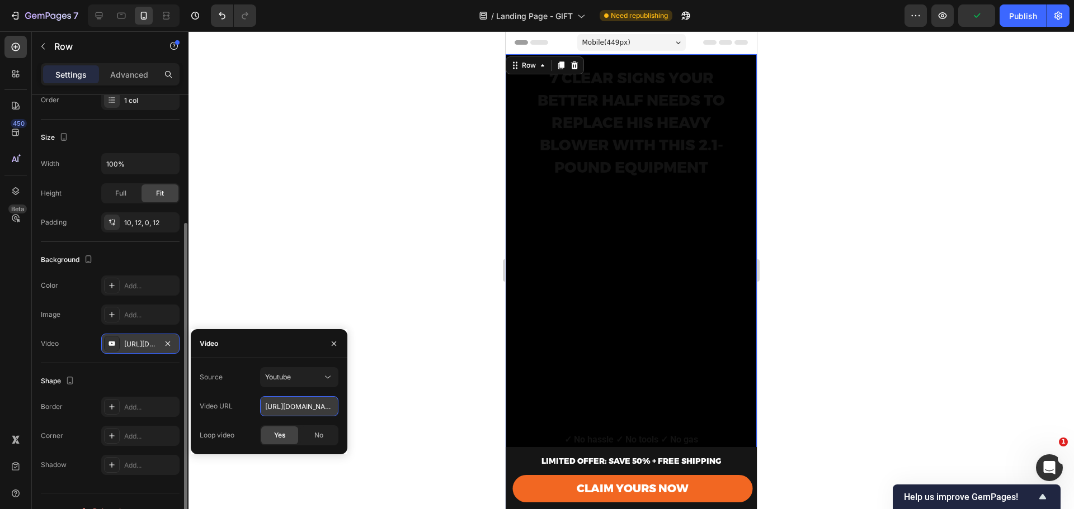
click at [305, 400] on input "https://www.youtube.com/watch?v=drIt4RH_kyQ" at bounding box center [299, 406] width 78 height 20
click at [307, 377] on div "Youtube" at bounding box center [293, 377] width 57 height 10
click at [299, 401] on span "Video hosting" at bounding box center [286, 405] width 42 height 10
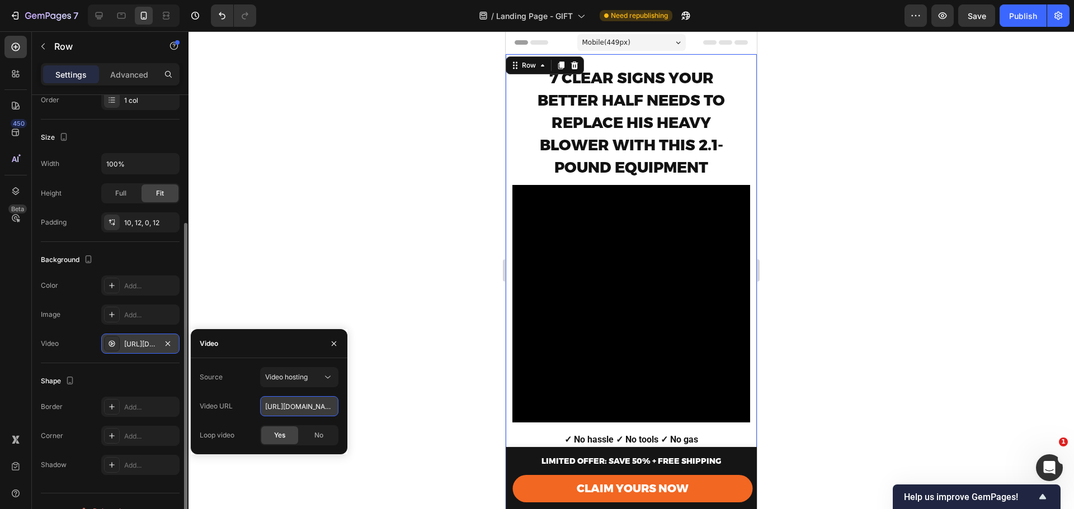
click at [294, 405] on input "https://cdn.shopify.com/videos/c/o/v/92a407d4e0c94a288eb54cac18c387dc.mp4" at bounding box center [299, 406] width 78 height 20
paste input "760c35aaa383426ab965400a8a46d017"
type input "https://cdn.shopify.com/videos/c/o/v/760c35aaa383426ab965400a8a46d017.mp4"
click at [240, 361] on div "Source Video hosting Video URL https://cdn.shopify.com/videos/c/o/v/760c35aaa38…" at bounding box center [269, 406] width 157 height 96
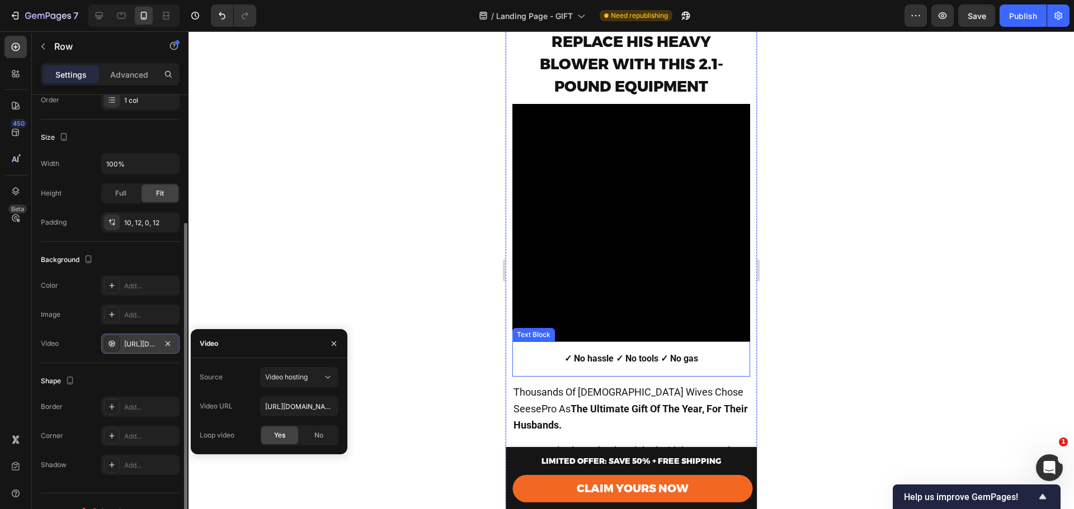
scroll to position [74, 0]
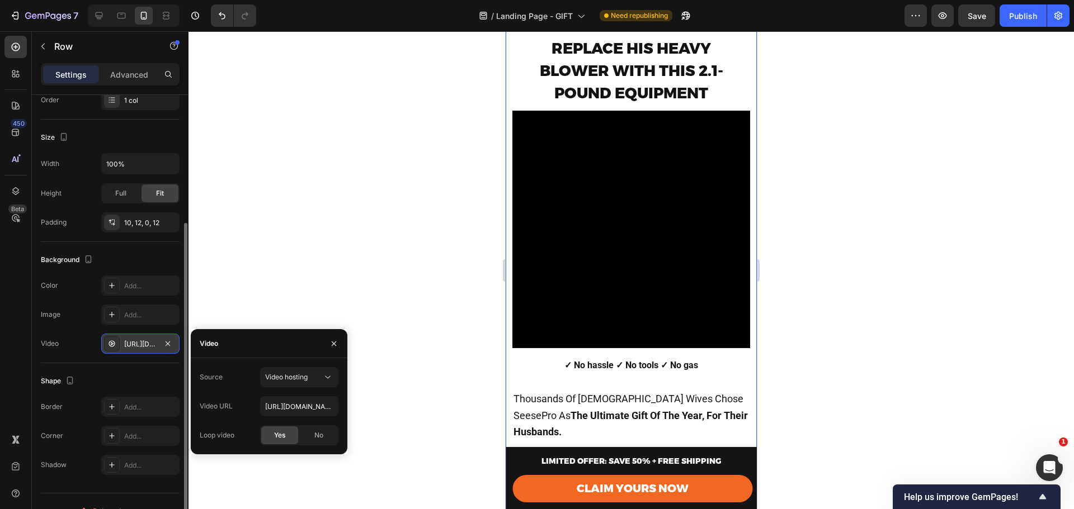
click at [76, 323] on div "Image Add..." at bounding box center [110, 315] width 139 height 20
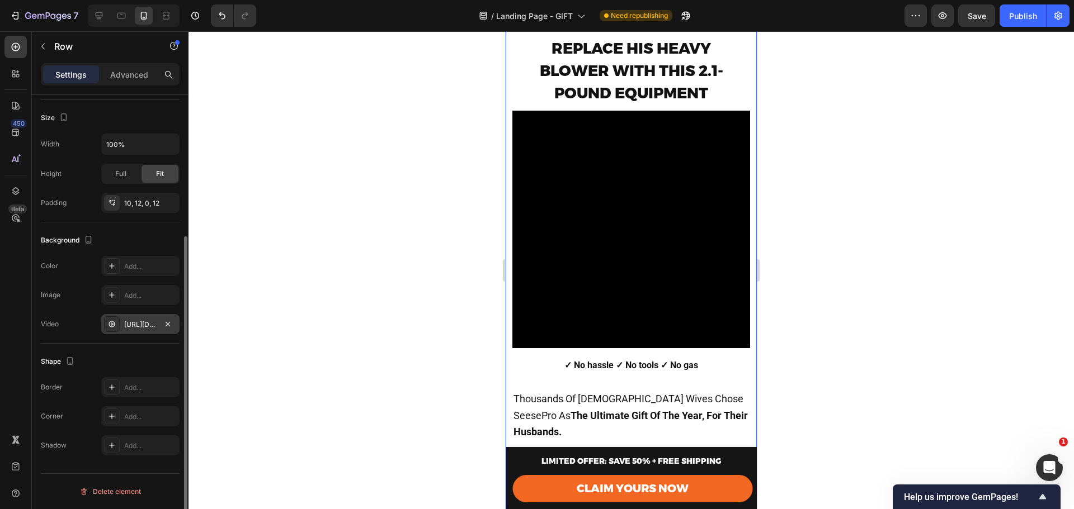
scroll to position [20, 0]
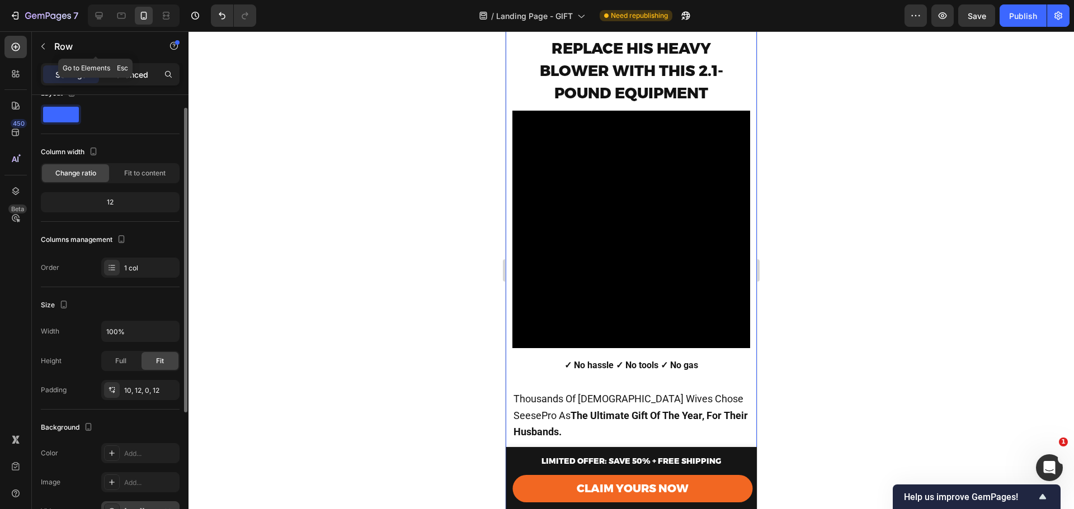
click at [130, 75] on p "Advanced" at bounding box center [129, 75] width 38 height 12
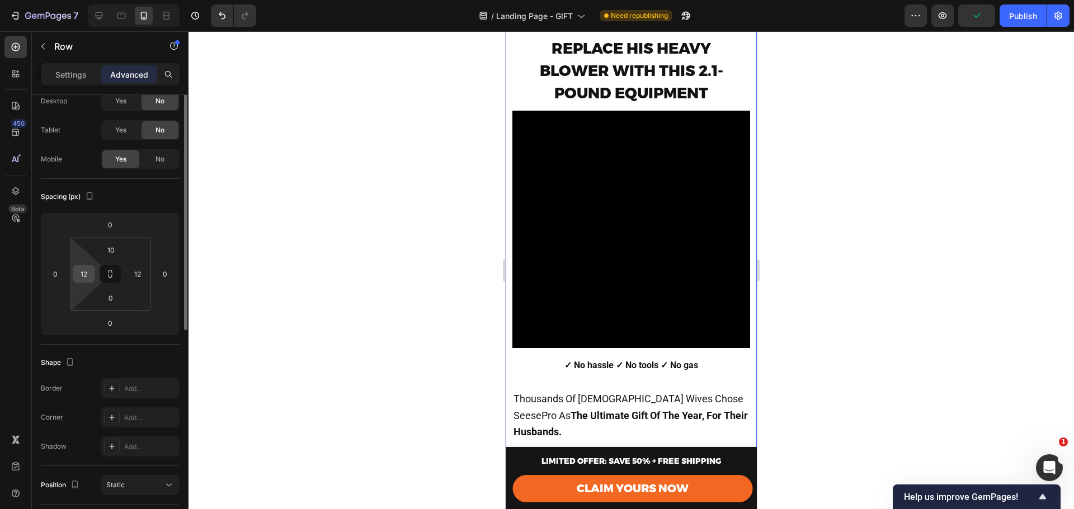
scroll to position [0, 0]
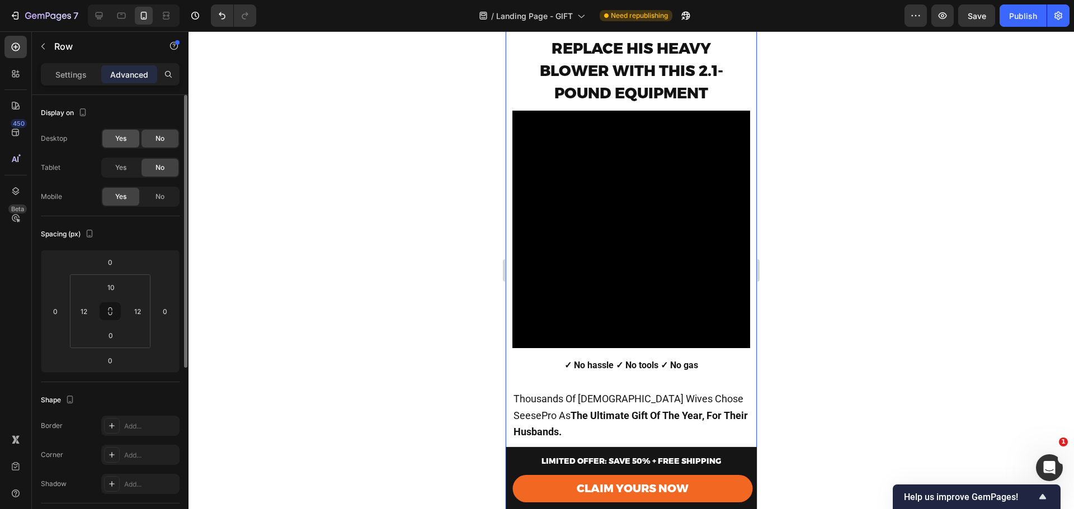
click at [119, 138] on span "Yes" at bounding box center [120, 139] width 11 height 10
click at [130, 164] on div "Yes" at bounding box center [120, 168] width 37 height 18
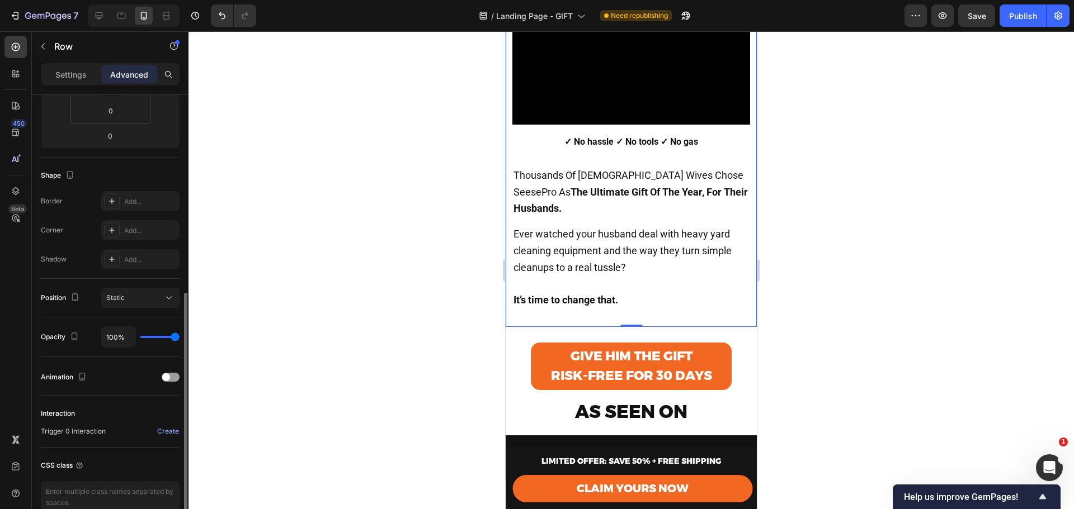
scroll to position [262, 0]
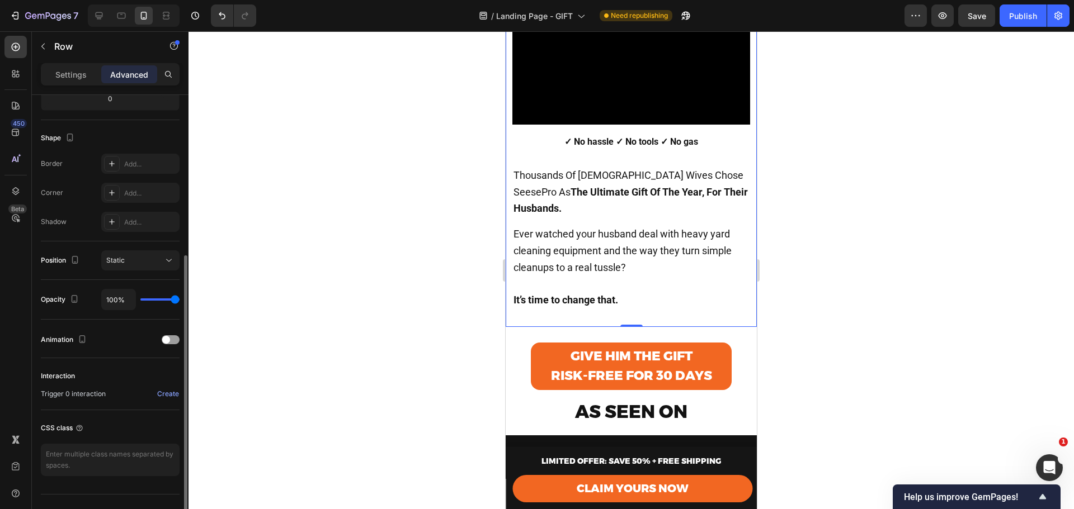
type input "98%"
type input "98"
type input "96%"
type input "96"
type input "93%"
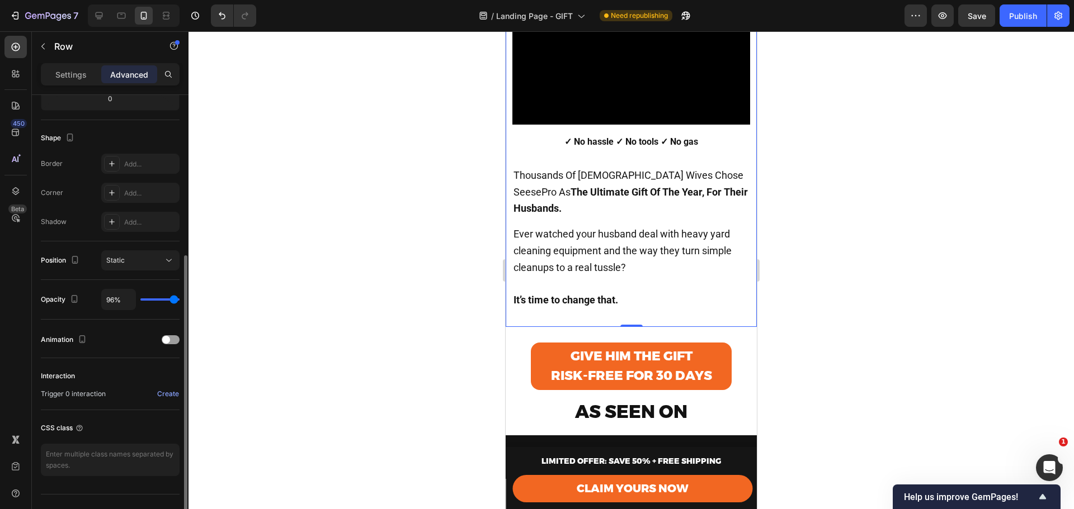
type input "93"
type input "85%"
type input "85"
type input "80%"
type input "80"
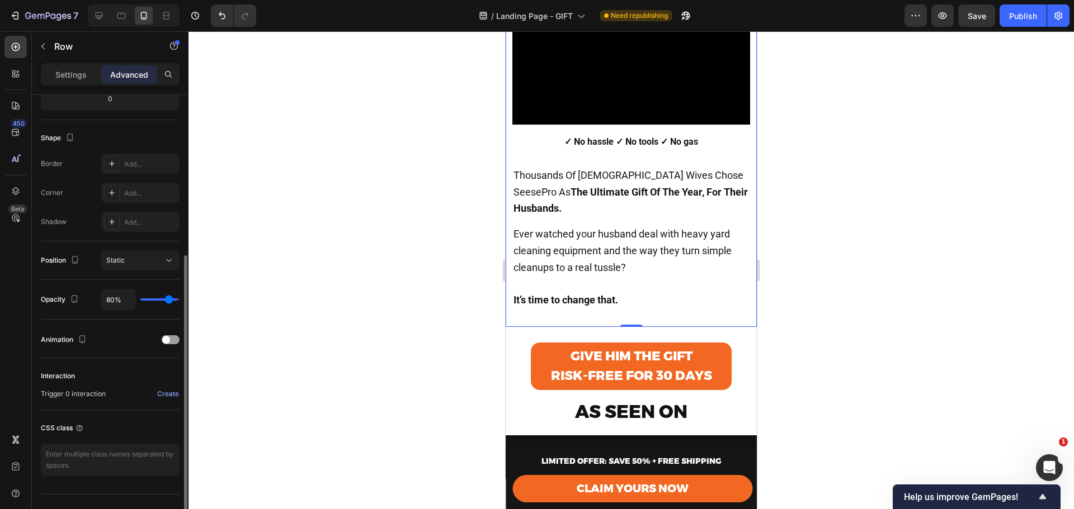
type input "15%"
type input "15"
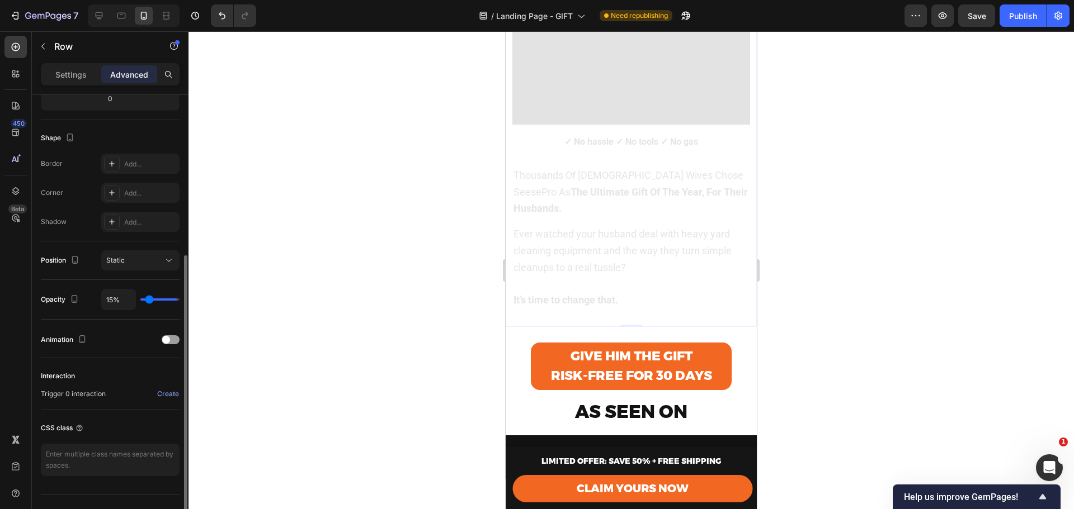
type input "11%"
type input "11"
type input "9%"
type input "9"
type input "7%"
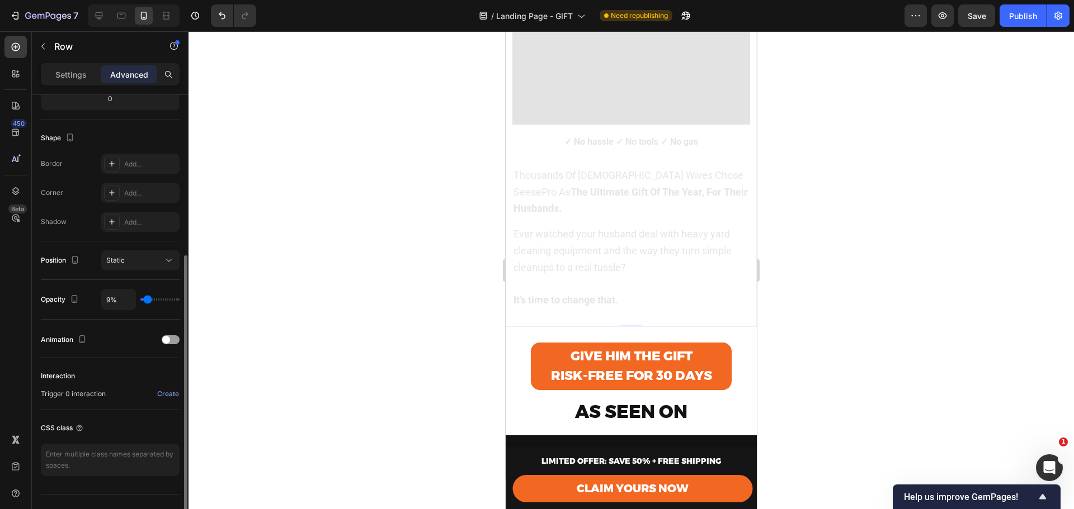
type input "7"
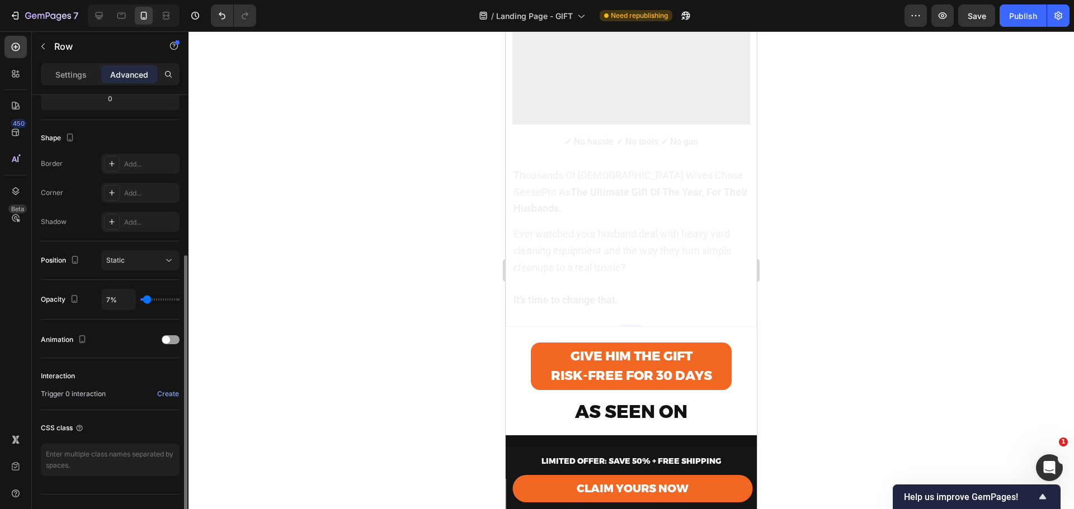
type input "6%"
type input "6"
type input "7%"
type input "7"
type input "15%"
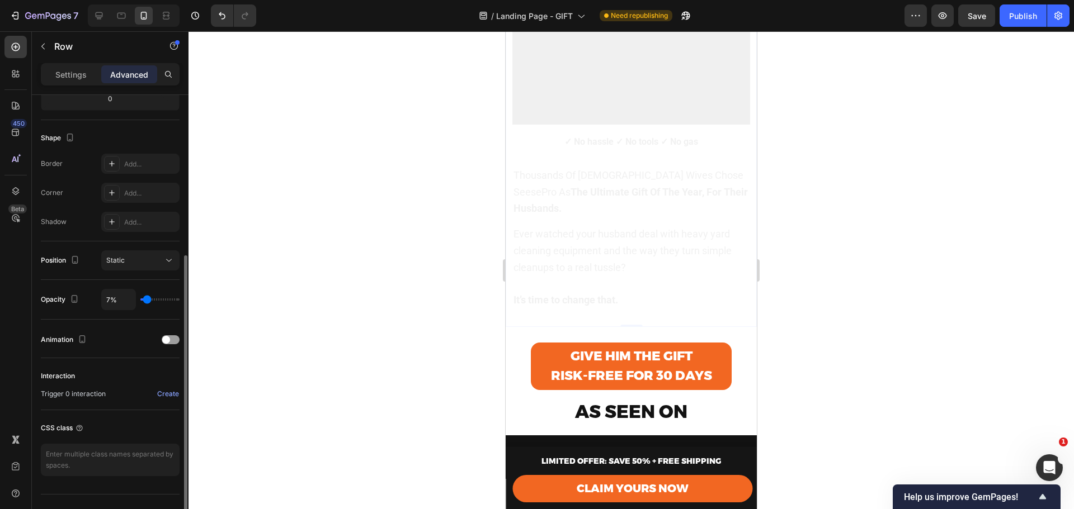
type input "15"
type input "26%"
type input "26"
type input "39%"
type input "39"
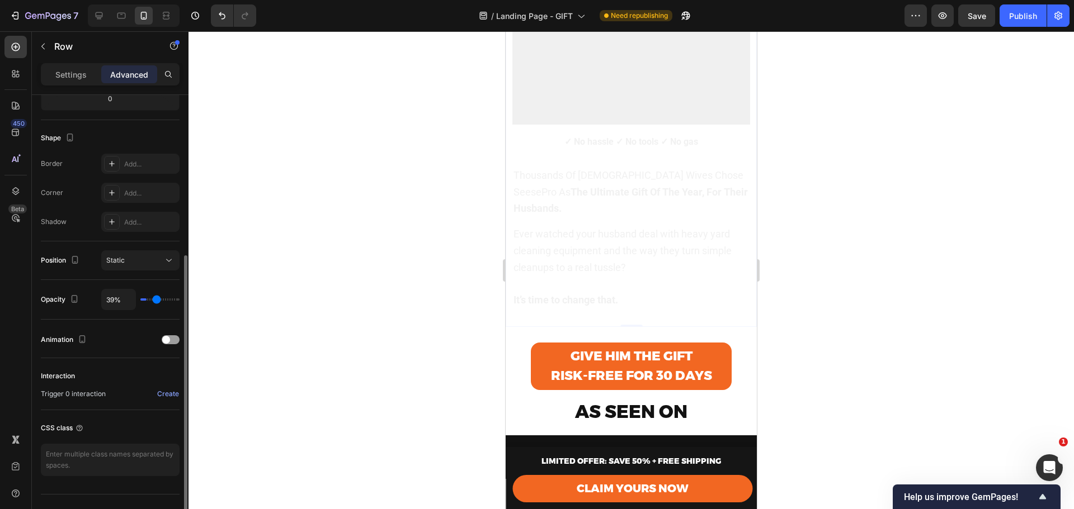
type input "57%"
type input "57"
type input "76%"
type input "76"
type input "96%"
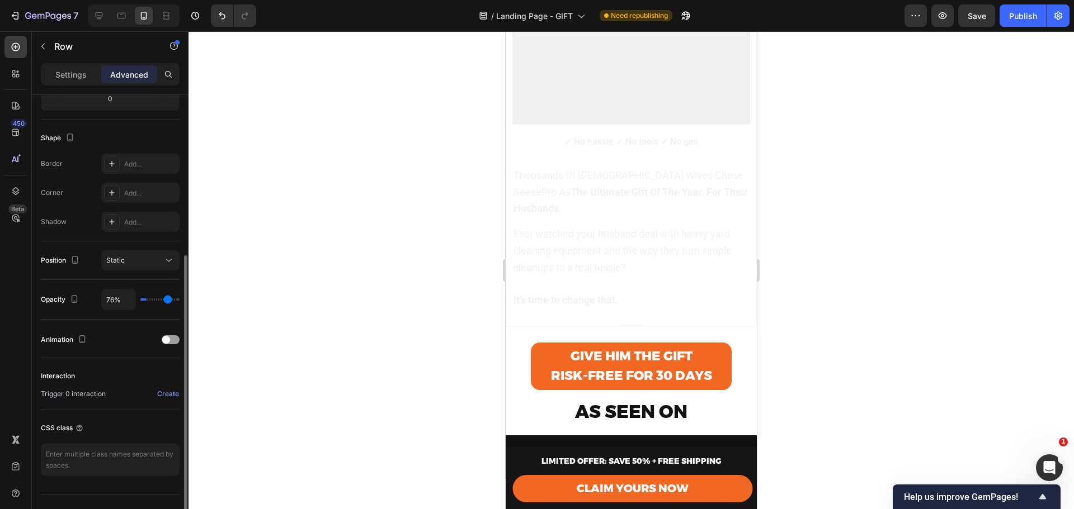
type input "96"
type input "100%"
type input "100"
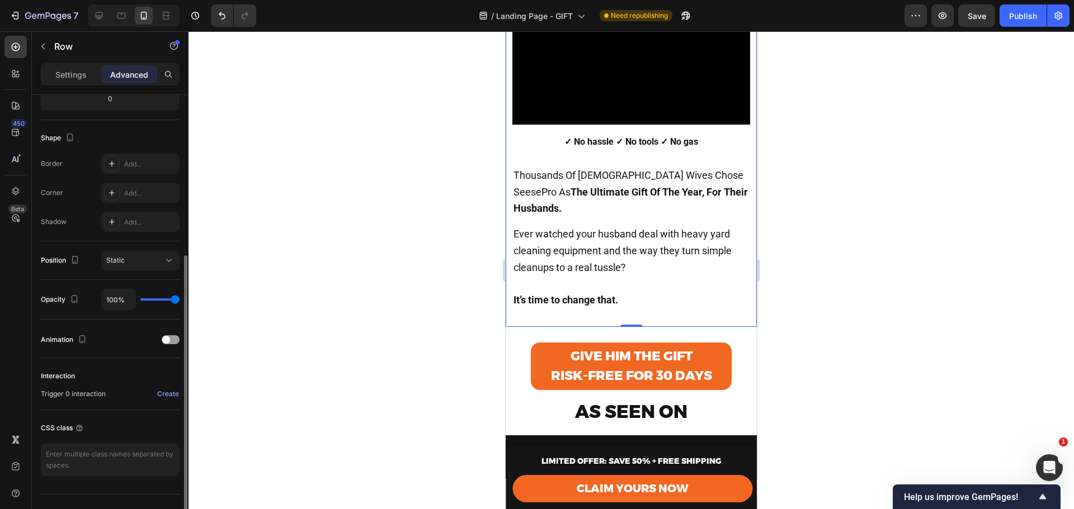
drag, startPoint x: 175, startPoint y: 299, endPoint x: 211, endPoint y: 300, distance: 35.8
click at [180, 300] on input "range" at bounding box center [159, 300] width 39 height 2
click at [110, 258] on span "Static" at bounding box center [115, 260] width 18 height 8
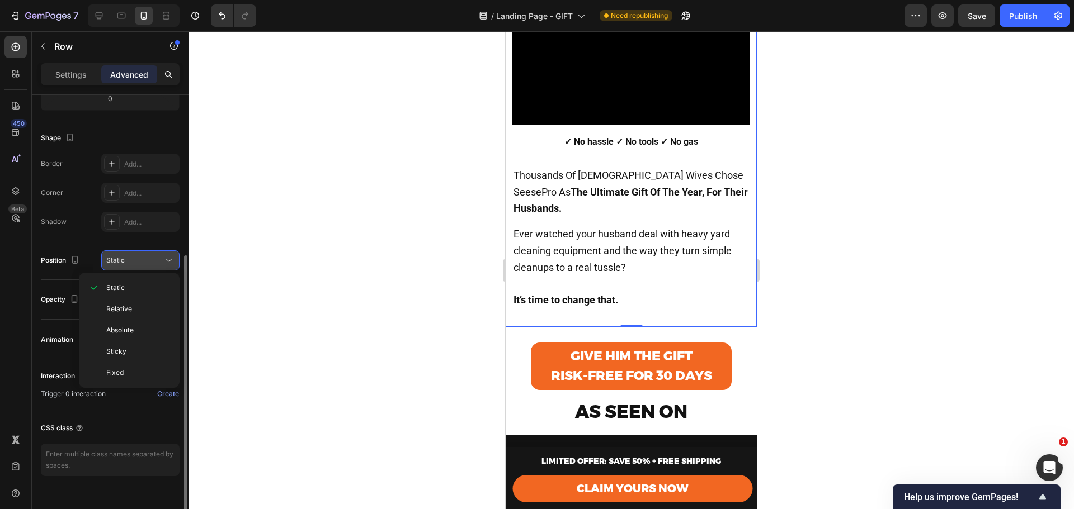
click at [116, 257] on span "Static" at bounding box center [115, 260] width 18 height 8
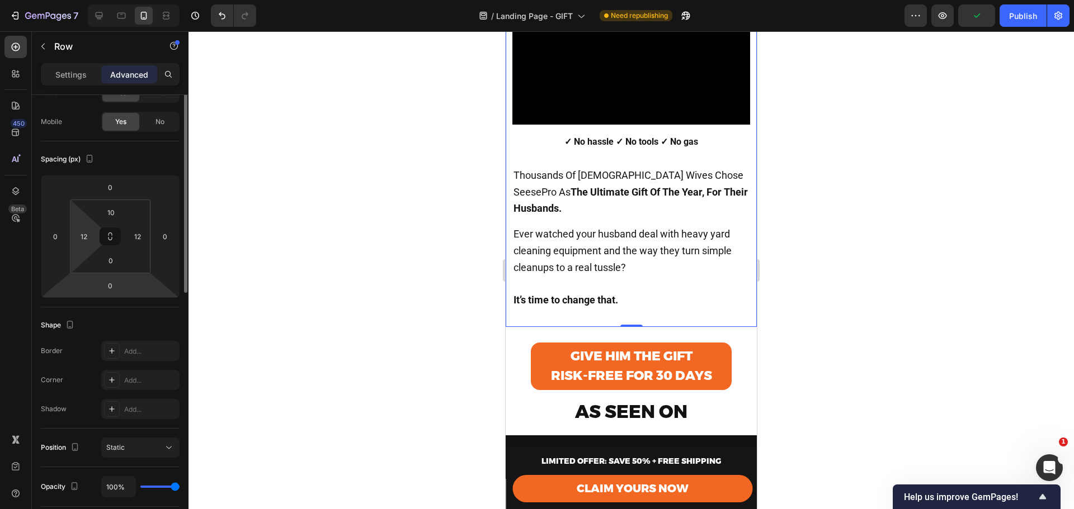
scroll to position [0, 0]
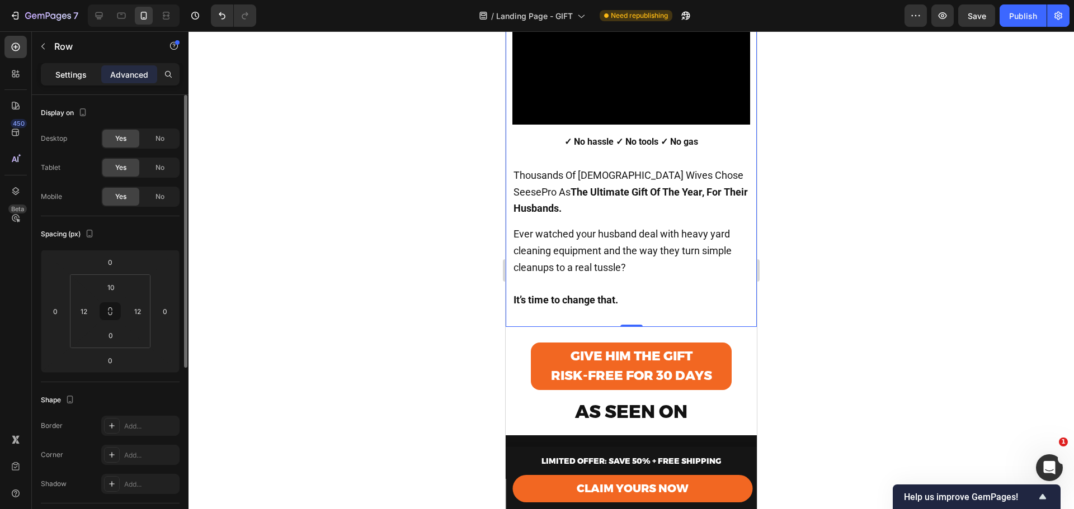
click at [64, 77] on p "Settings" at bounding box center [70, 75] width 31 height 12
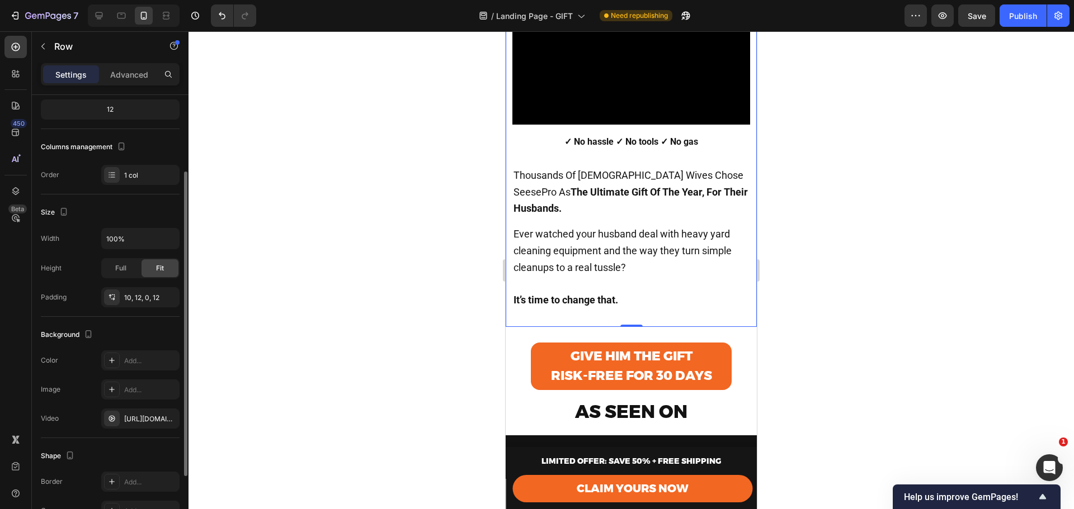
scroll to position [187, 0]
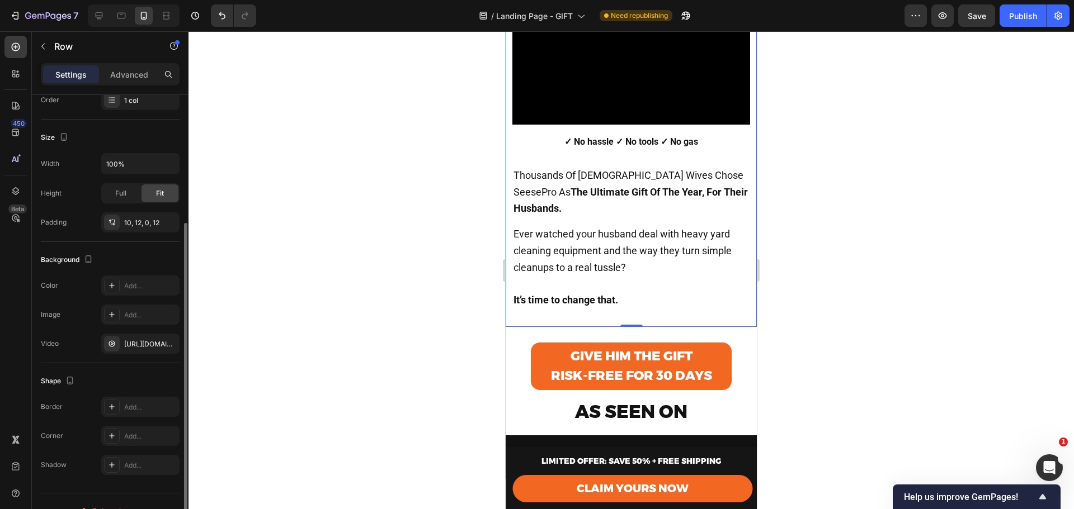
click at [78, 259] on div "Background" at bounding box center [68, 260] width 54 height 15
click at [86, 260] on icon "button" at bounding box center [89, 260] width 6 height 8
click at [96, 275] on icon "button" at bounding box center [90, 277] width 11 height 11
type input "1200"
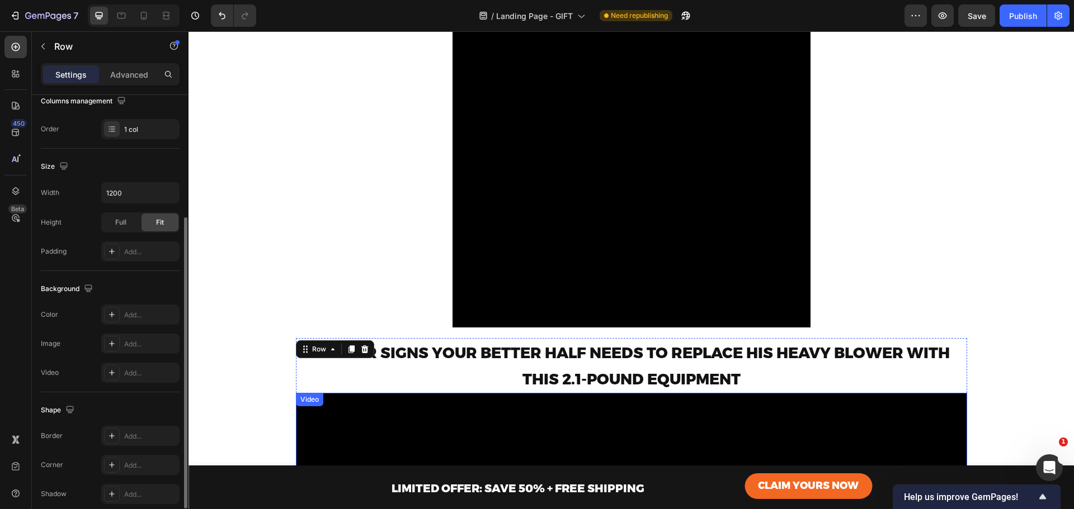
scroll to position [0, 0]
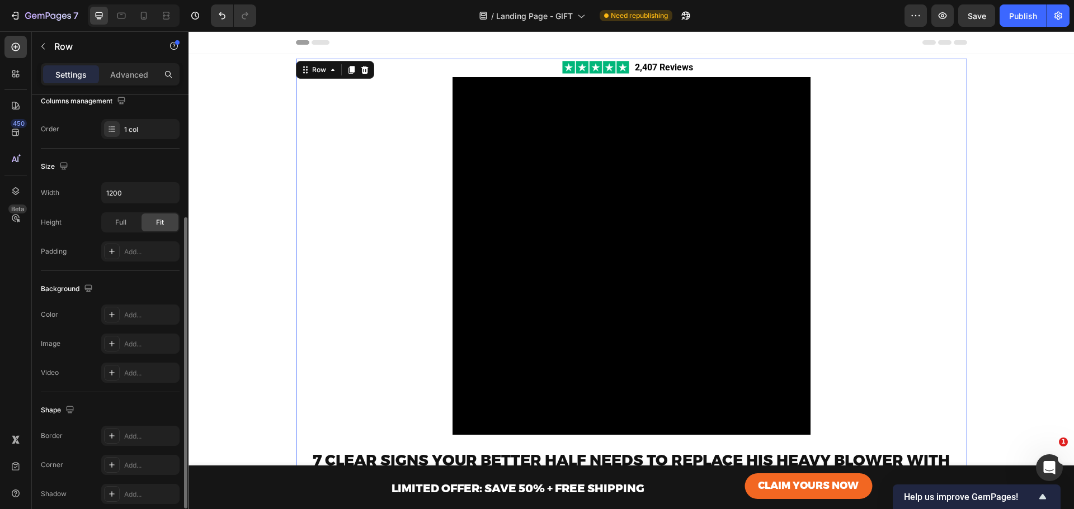
click at [138, 15] on icon at bounding box center [143, 15] width 11 height 11
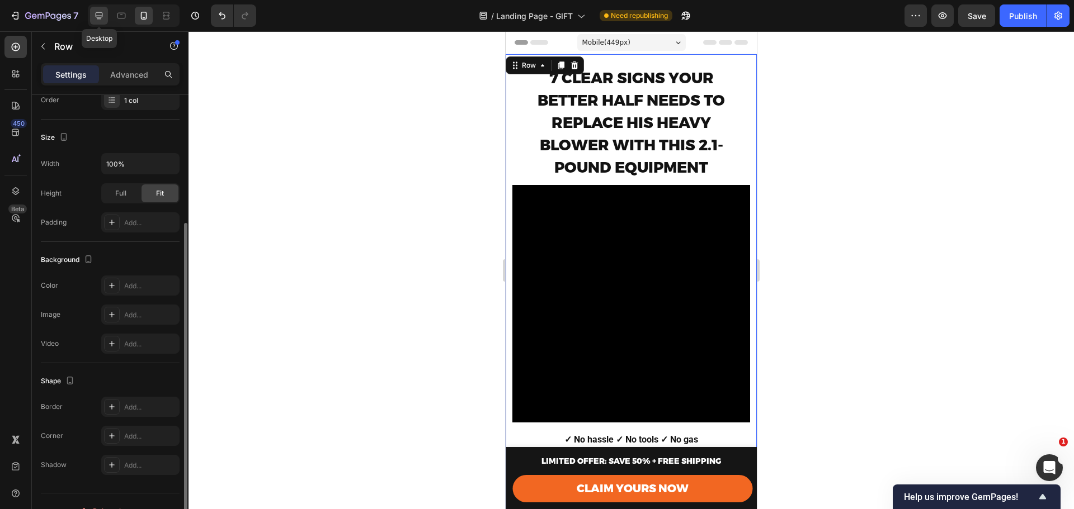
click at [102, 15] on icon at bounding box center [98, 15] width 11 height 11
type input "1200"
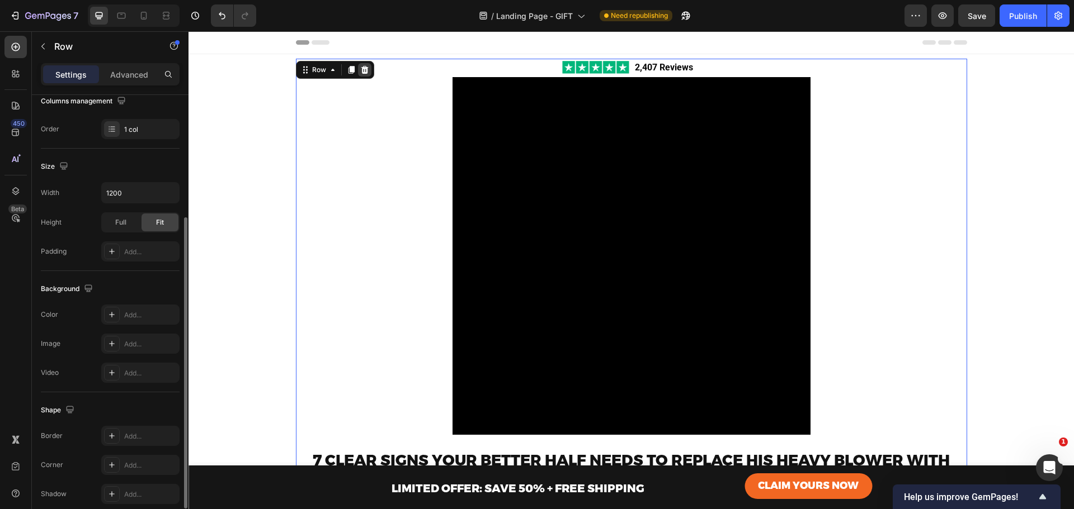
click at [361, 68] on icon at bounding box center [364, 70] width 7 height 8
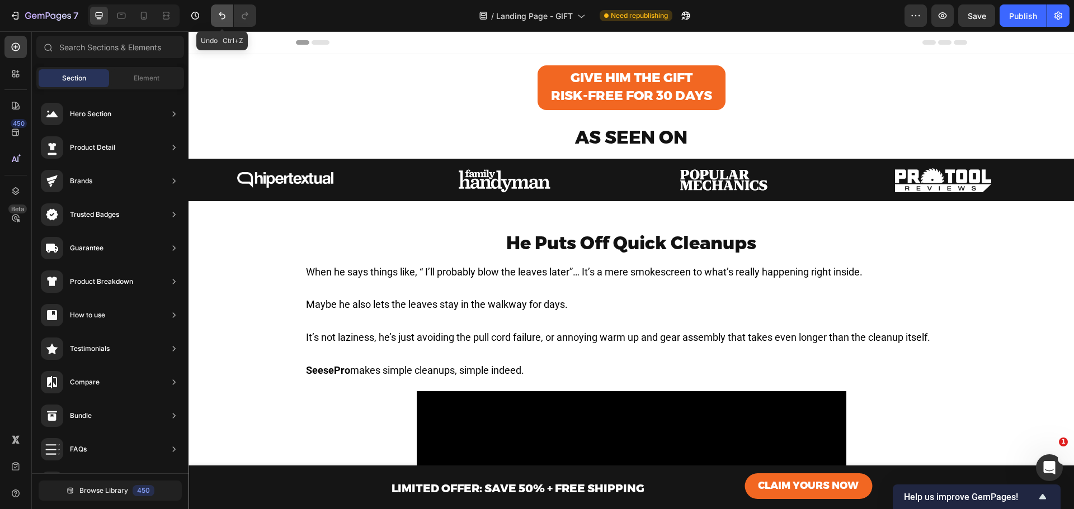
click at [218, 14] on icon "Undo/Redo" at bounding box center [221, 15] width 11 height 11
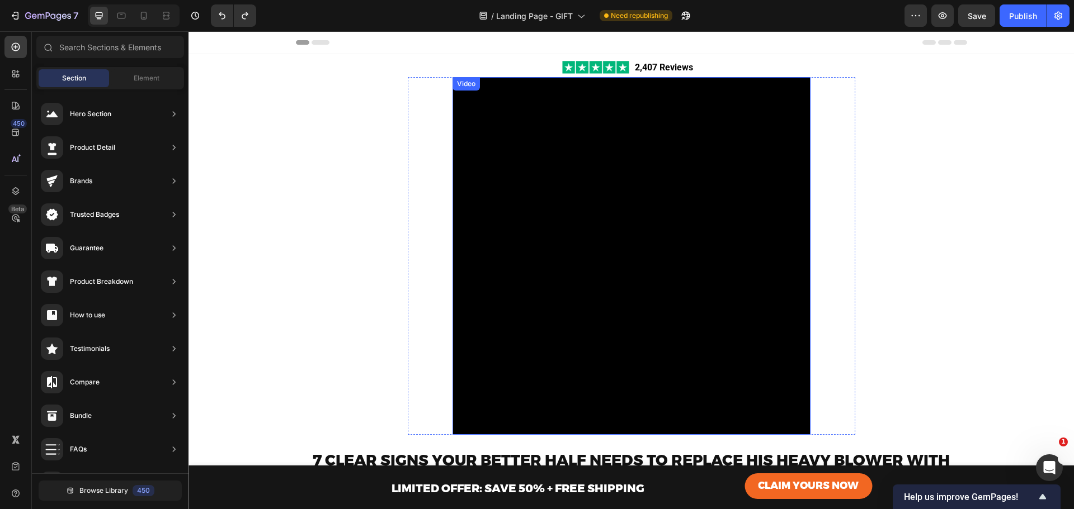
click at [567, 154] on video at bounding box center [631, 256] width 358 height 358
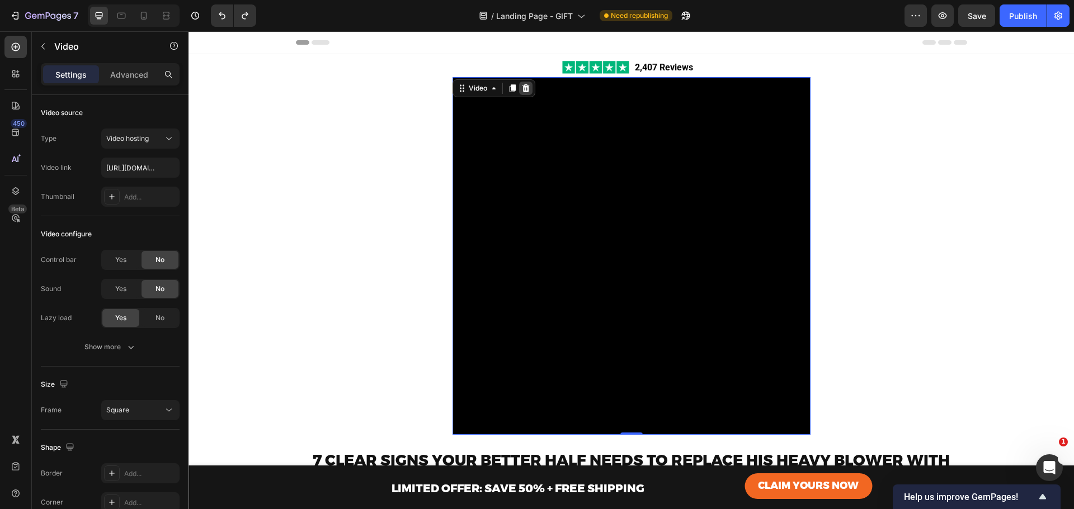
click at [524, 84] on icon at bounding box center [525, 88] width 9 height 9
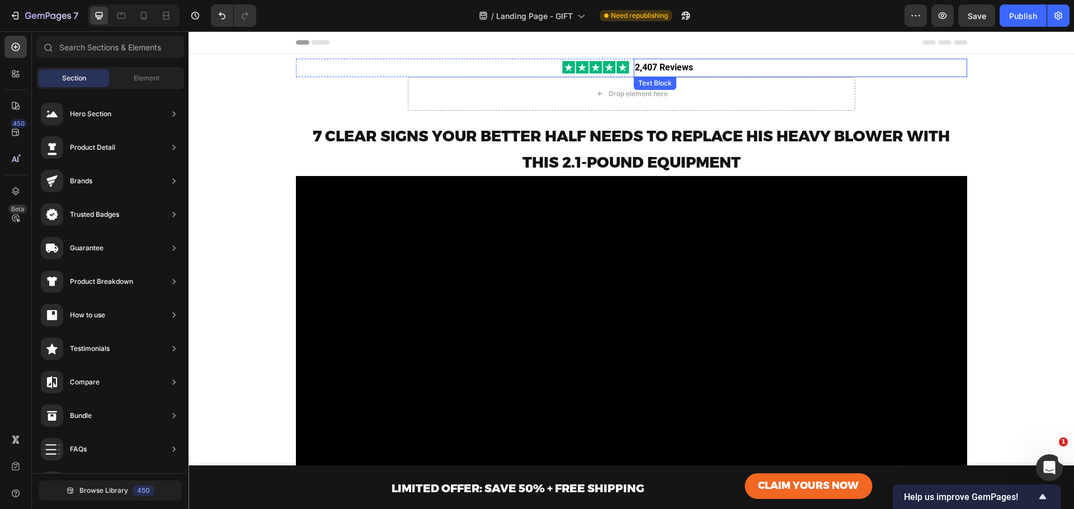
click at [689, 67] on p "2,407 Reviews" at bounding box center [800, 68] width 331 height 16
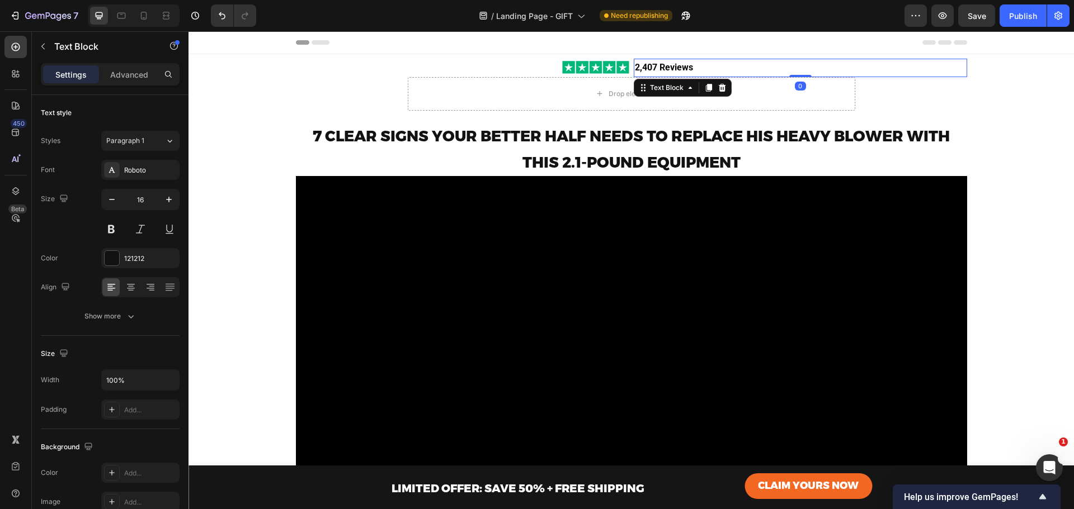
click at [745, 65] on p "2,407 Reviews" at bounding box center [800, 68] width 331 height 16
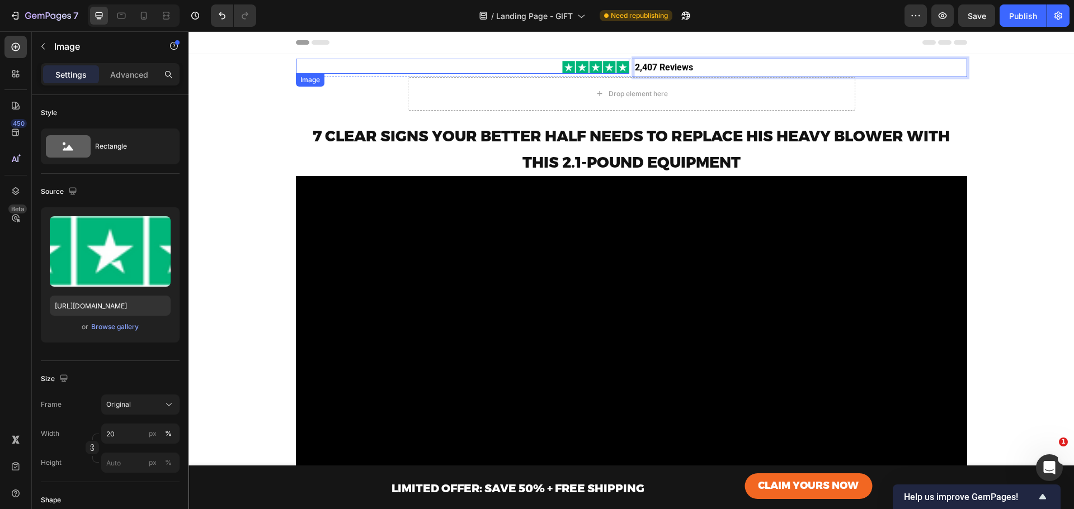
click at [322, 66] on div at bounding box center [462, 67] width 333 height 13
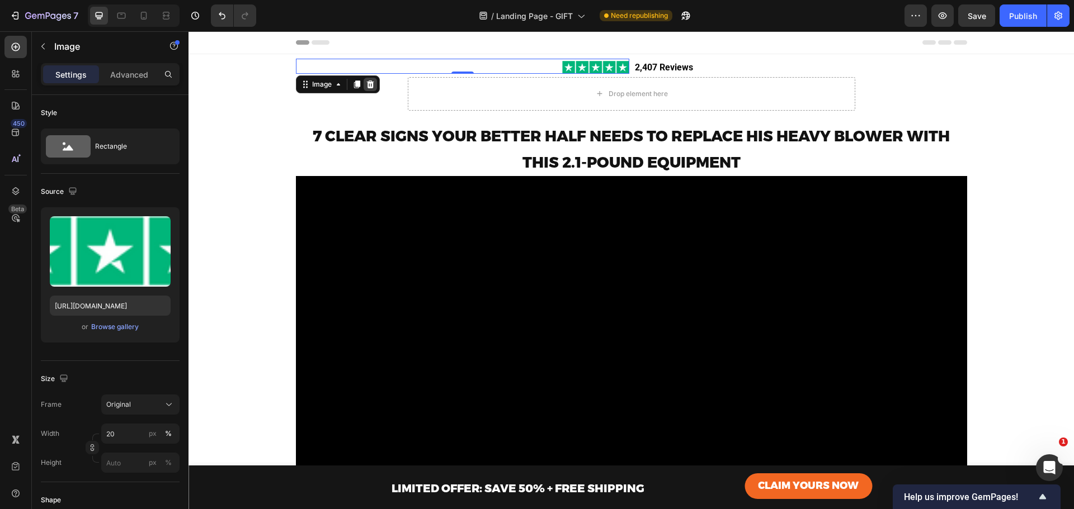
click at [372, 83] on div at bounding box center [369, 84] width 13 height 13
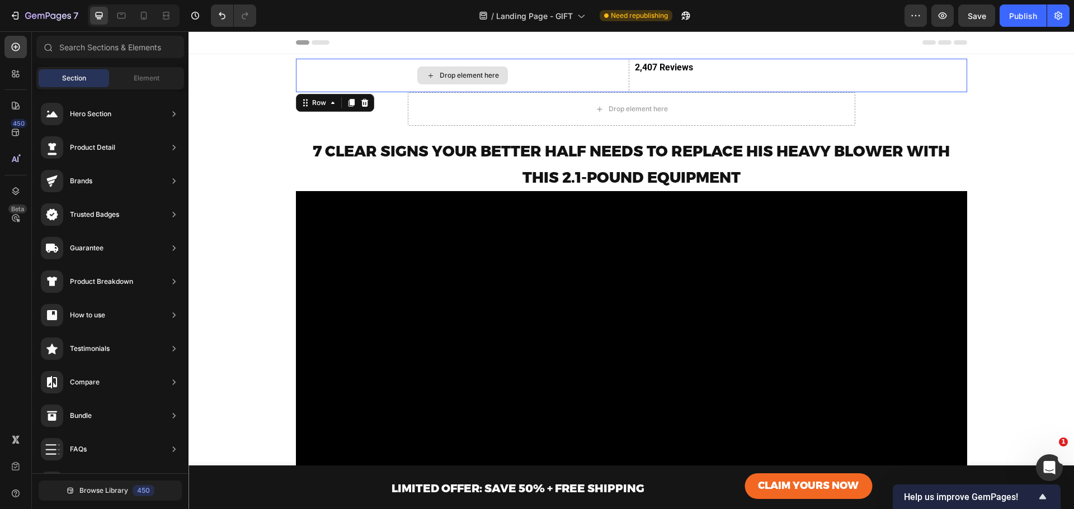
click at [352, 77] on div "Drop element here" at bounding box center [462, 76] width 333 height 34
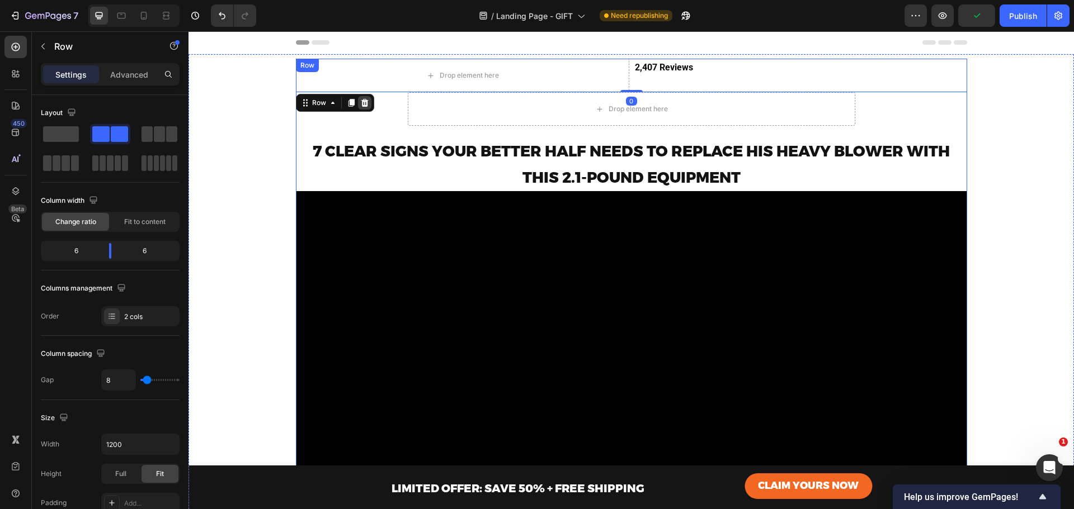
click at [363, 103] on icon at bounding box center [364, 102] width 9 height 9
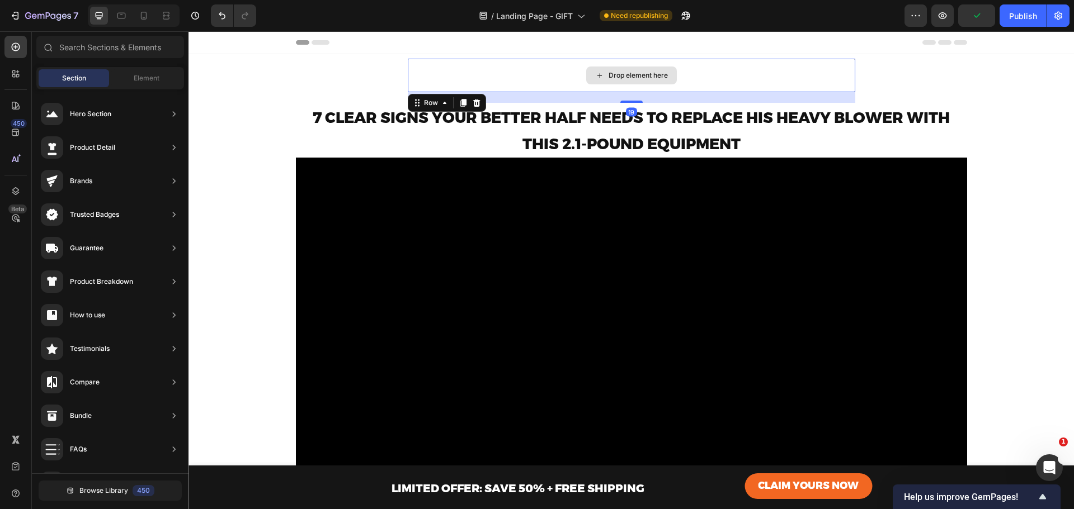
click at [546, 64] on div "Drop element here" at bounding box center [631, 76] width 447 height 34
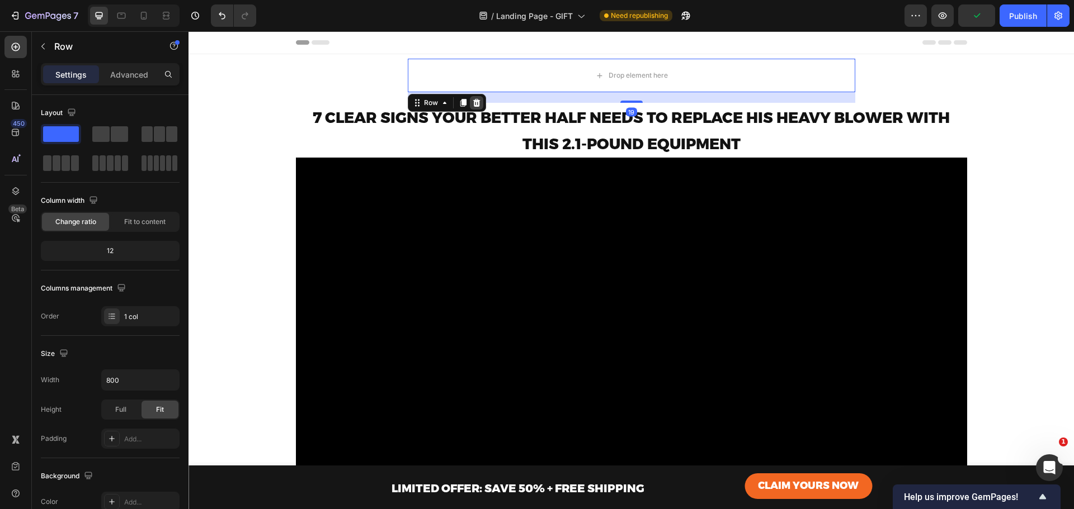
click at [470, 103] on div at bounding box center [476, 102] width 13 height 13
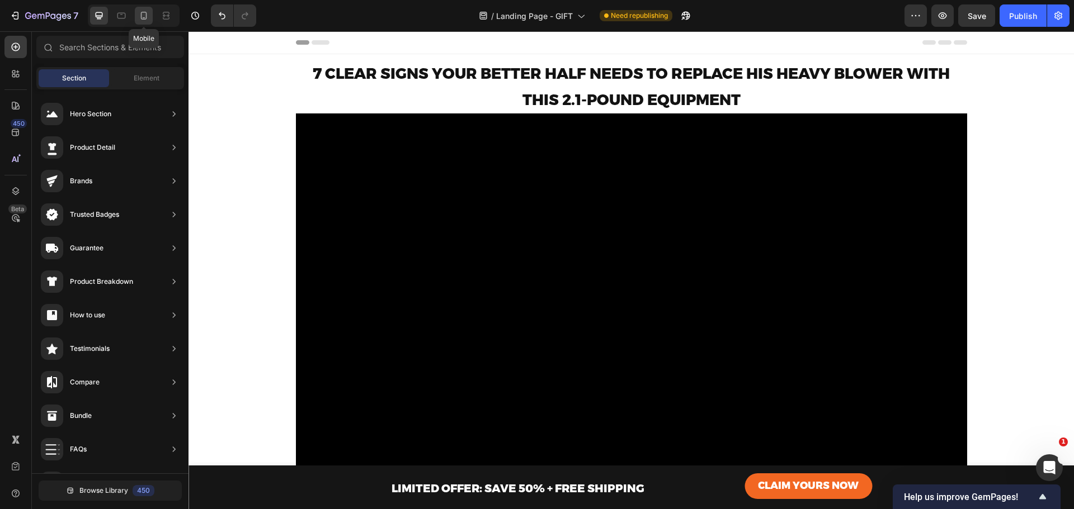
click at [144, 13] on icon at bounding box center [143, 15] width 11 height 11
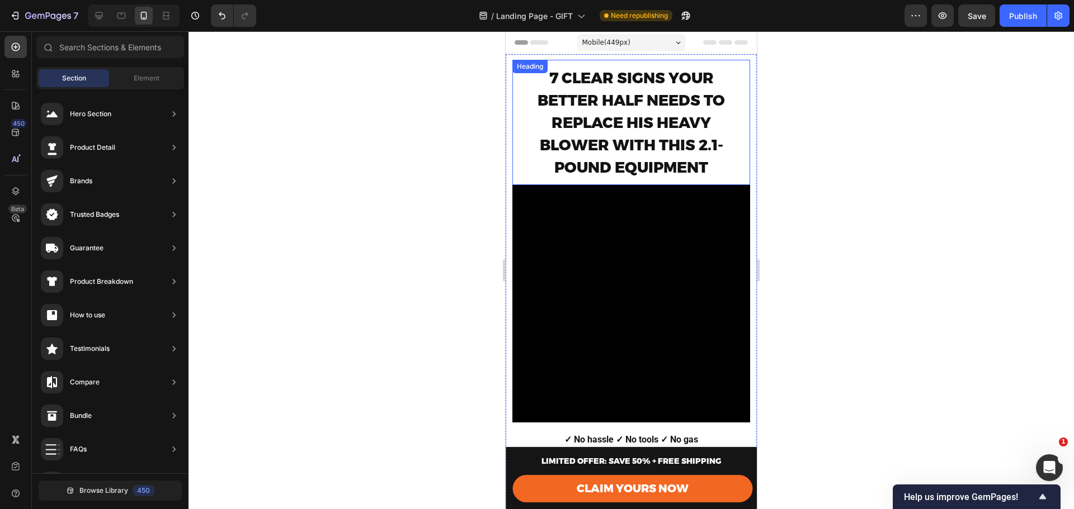
click at [517, 112] on div "7 CLEAR SIGNS YOUR BETTER HALF NEEDS TO REPLACE HIS HEAVY BLOWER WITH THIS 2.1-…" at bounding box center [631, 122] width 238 height 125
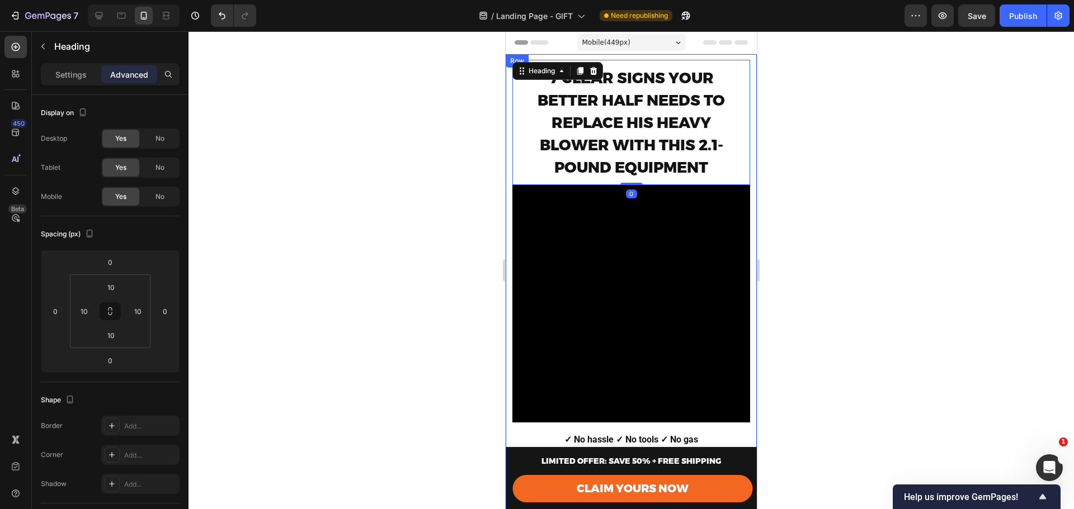
click at [509, 111] on div at bounding box center [631, 339] width 251 height 571
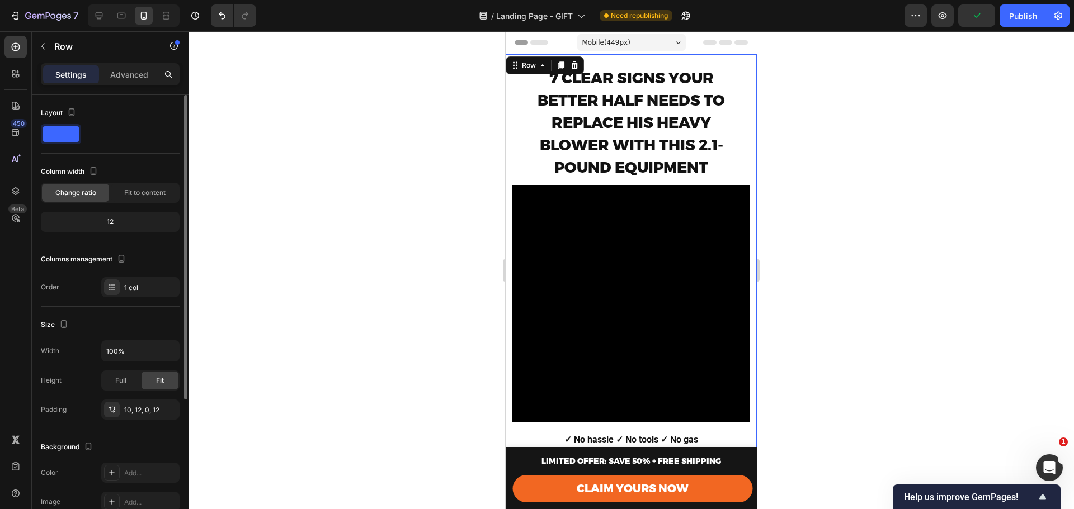
scroll to position [207, 0]
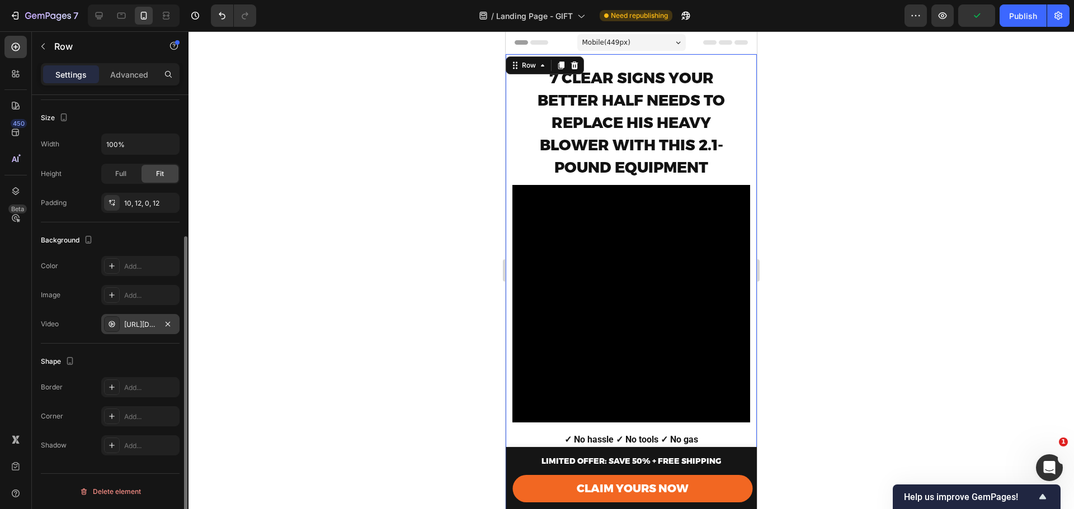
click at [139, 321] on div "https://cdn.shopify.com/videos/c/o/v/760c35aaa383426ab965400a8a46d017.mp4" at bounding box center [140, 325] width 32 height 10
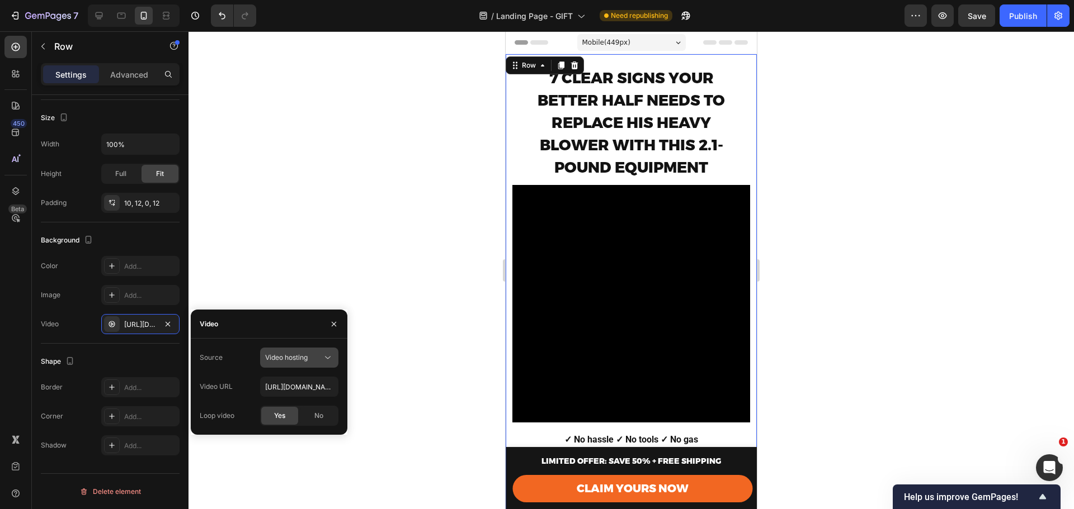
click at [302, 357] on span "Video hosting" at bounding box center [286, 357] width 42 height 8
click at [315, 356] on div "Video hosting" at bounding box center [293, 358] width 57 height 10
click at [301, 383] on input "https://cdn.shopify.com/videos/c/o/v/760c35aaa383426ab965400a8a46d017.mp4" at bounding box center [299, 387] width 78 height 20
click at [251, 322] on div "Video" at bounding box center [269, 324] width 157 height 29
click at [116, 356] on div "Shape" at bounding box center [110, 362] width 139 height 18
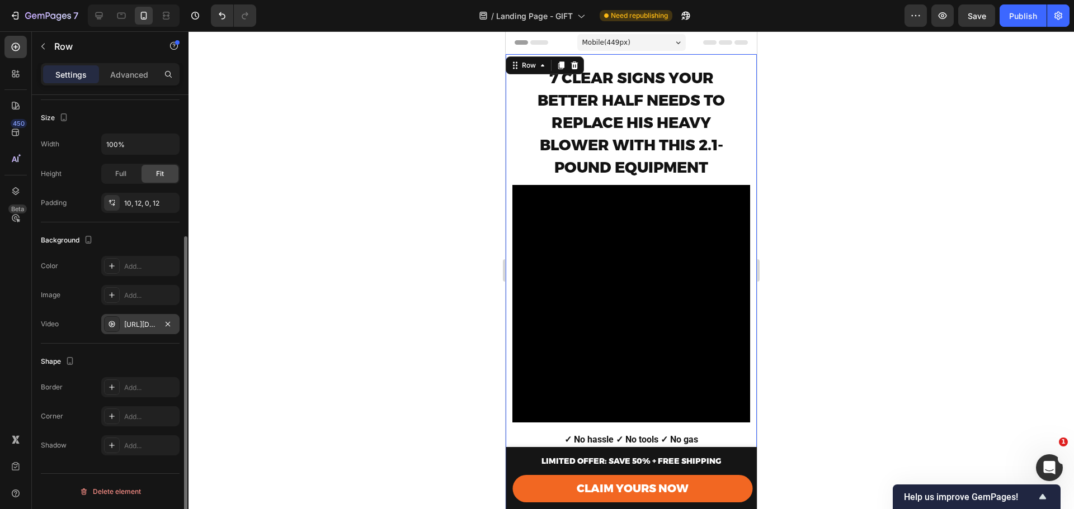
click at [136, 318] on div "https://cdn.shopify.com/videos/c/o/v/760c35aaa383426ab965400a8a46d017.mp4" at bounding box center [140, 324] width 78 height 20
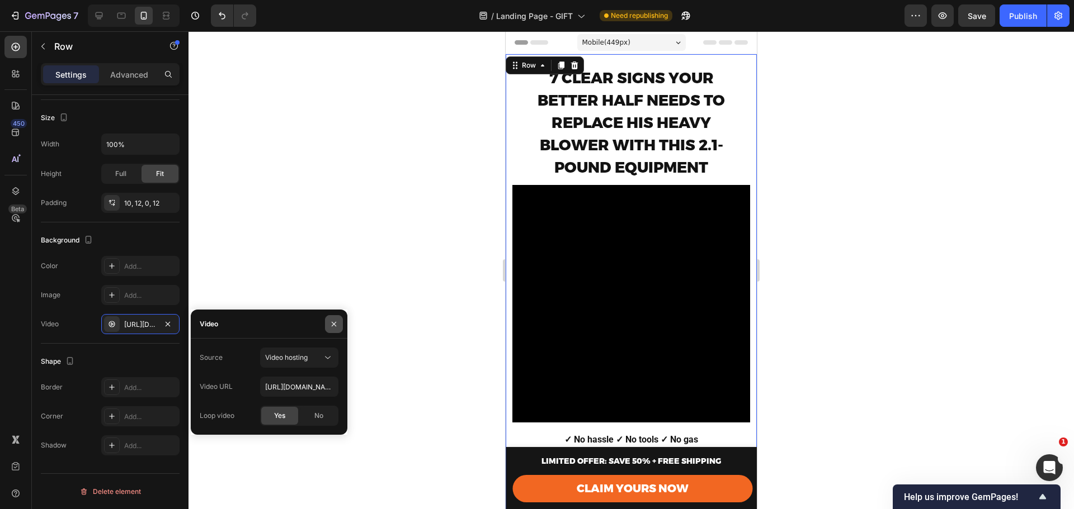
click at [336, 325] on icon "button" at bounding box center [334, 324] width 4 height 4
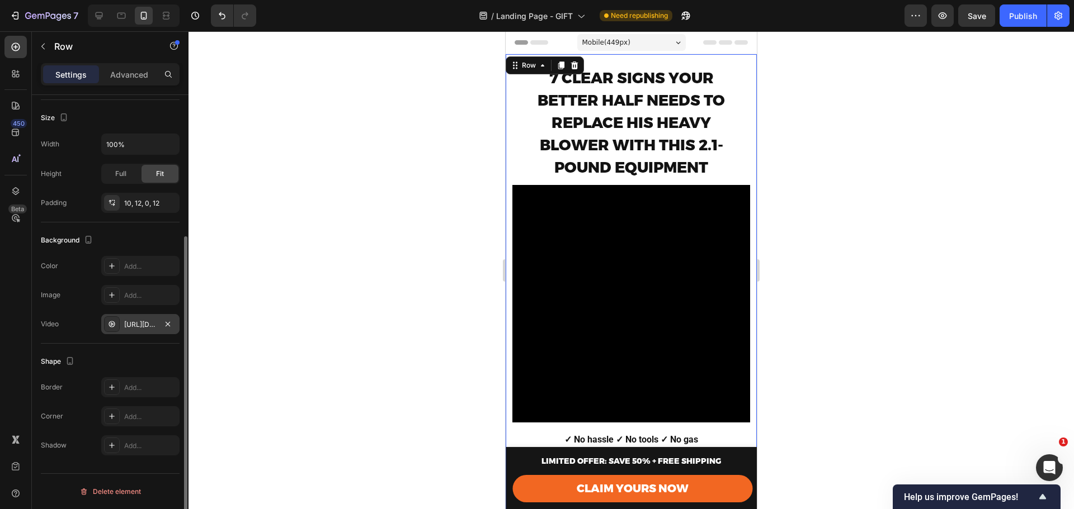
click at [143, 325] on div "https://cdn.shopify.com/videos/c/o/v/760c35aaa383426ab965400a8a46d017.mp4" at bounding box center [140, 325] width 32 height 10
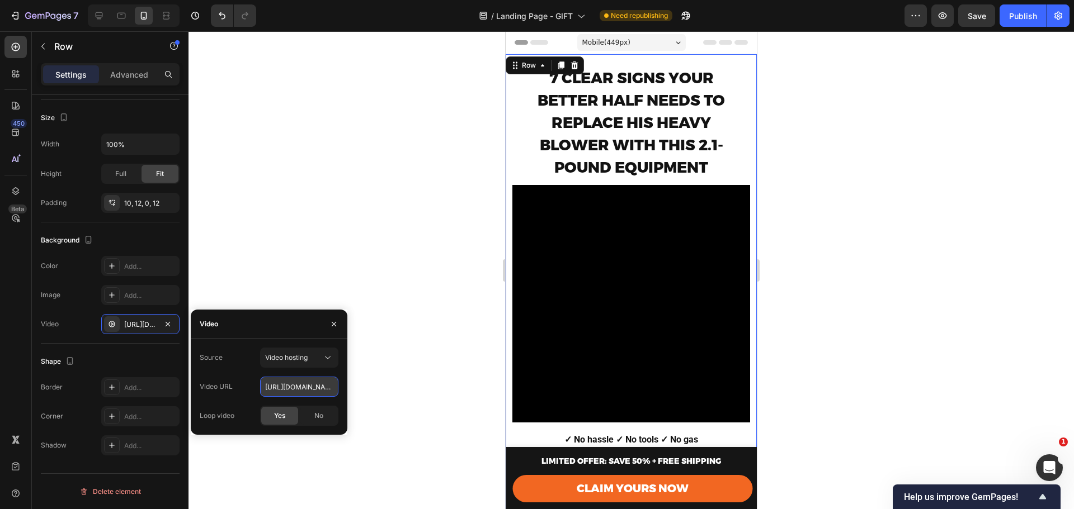
click at [319, 391] on input "https://cdn.shopify.com/videos/c/o/v/760c35aaa383426ab965400a8a46d017.mp4" at bounding box center [299, 387] width 78 height 20
click at [294, 346] on div "Source Video hosting Video URL Loop video Yes No" at bounding box center [269, 387] width 157 height 96
click at [295, 353] on span "Video hosting" at bounding box center [286, 358] width 42 height 10
click at [280, 403] on span "Youtube" at bounding box center [278, 407] width 26 height 10
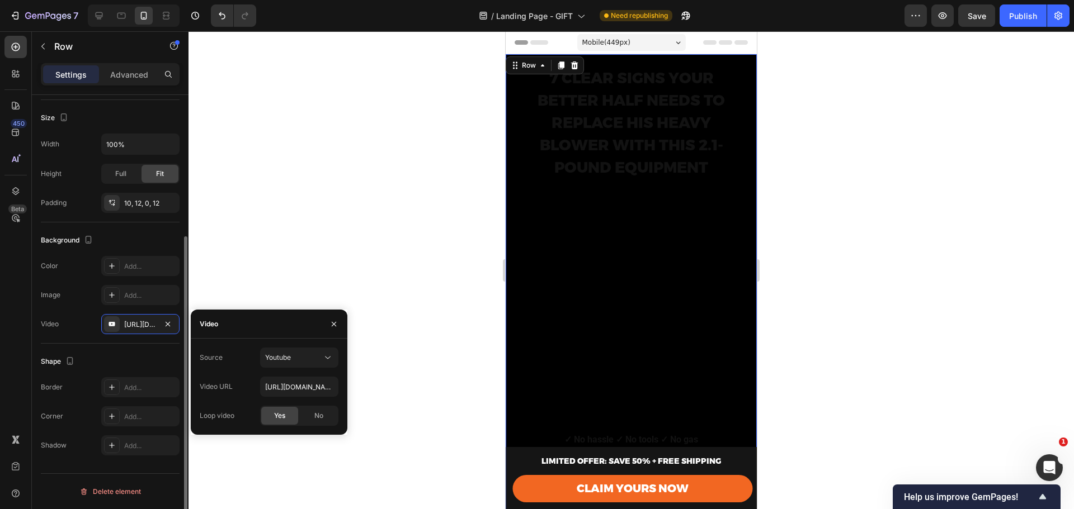
click at [55, 295] on div "Image" at bounding box center [51, 295] width 20 height 10
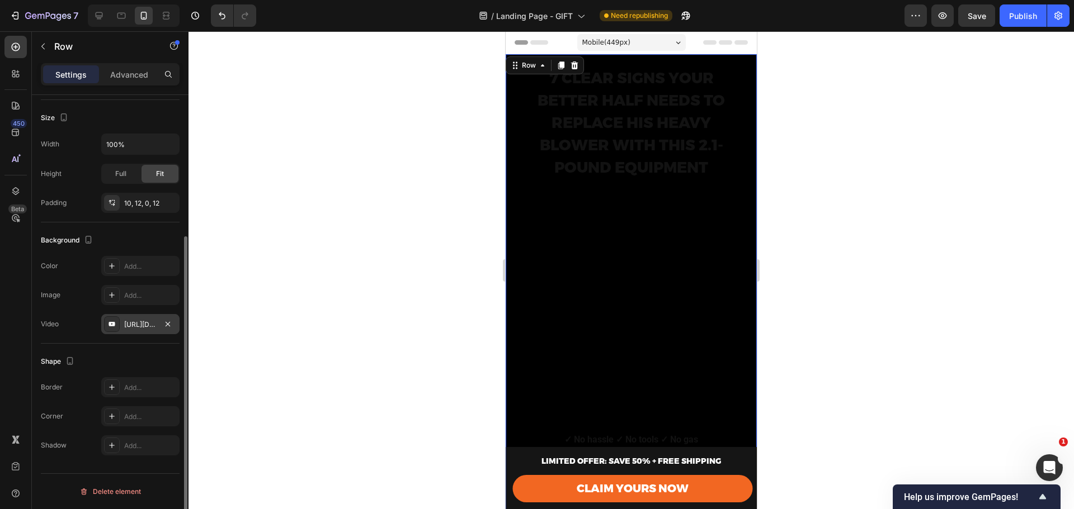
click at [148, 328] on div "https://www.youtube.com/watch?v=drIt4RH_kyQ" at bounding box center [140, 325] width 32 height 10
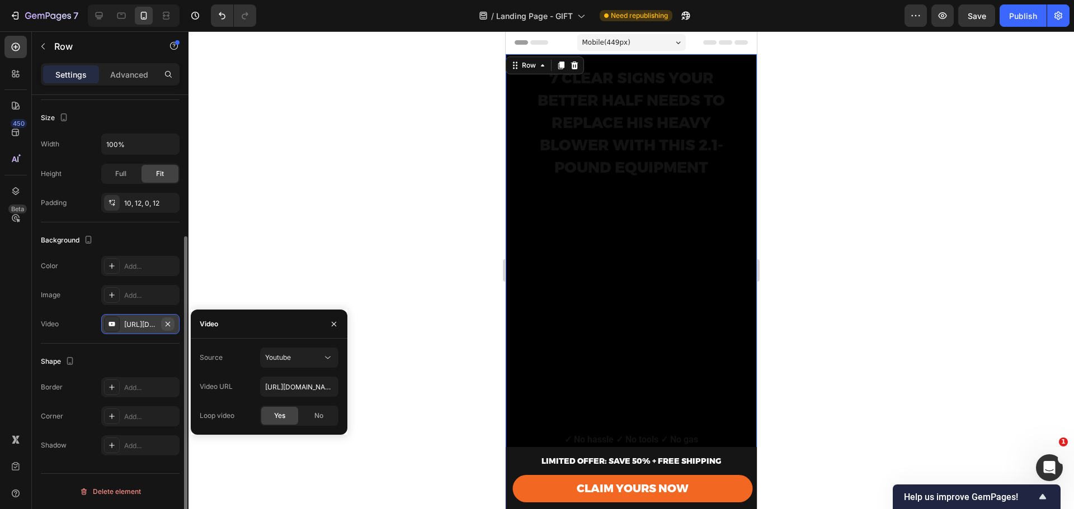
click at [168, 327] on icon "button" at bounding box center [167, 324] width 9 height 9
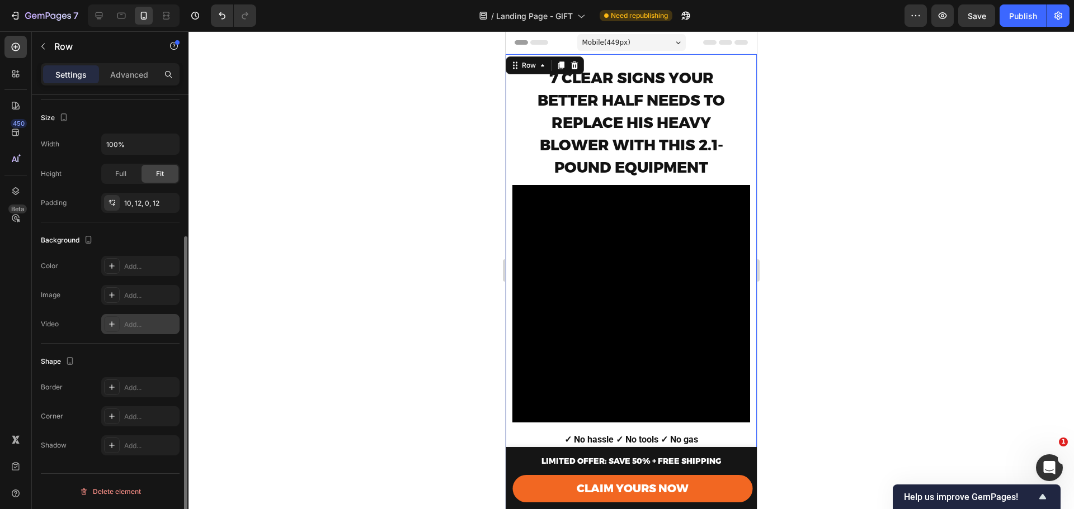
click at [243, 258] on div at bounding box center [630, 270] width 885 height 478
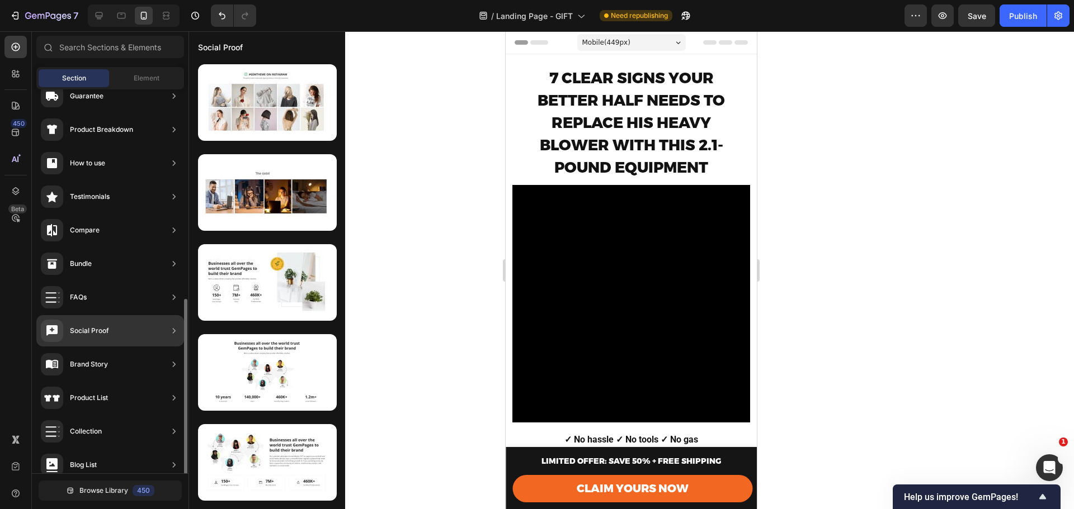
scroll to position [115, 0]
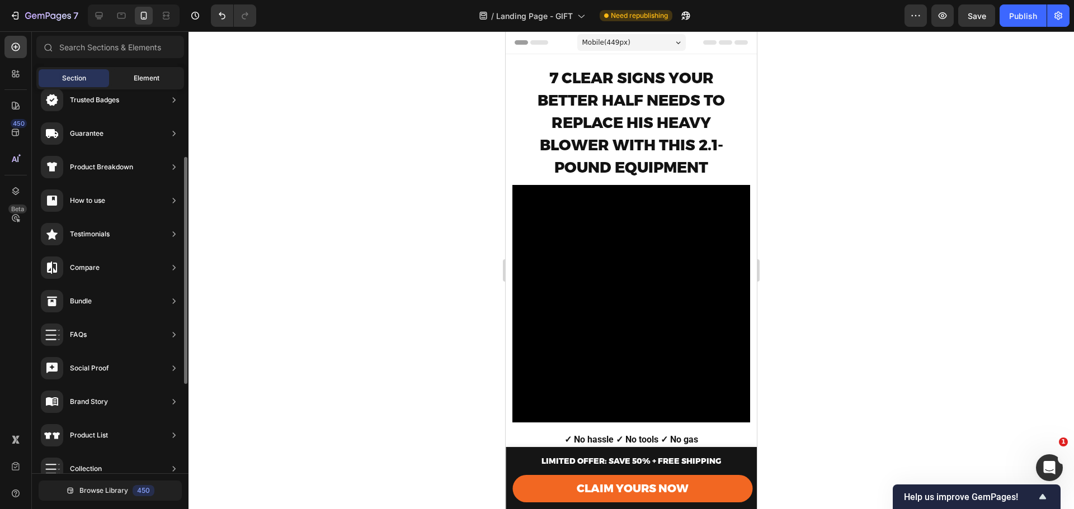
click at [138, 80] on span "Element" at bounding box center [147, 78] width 26 height 10
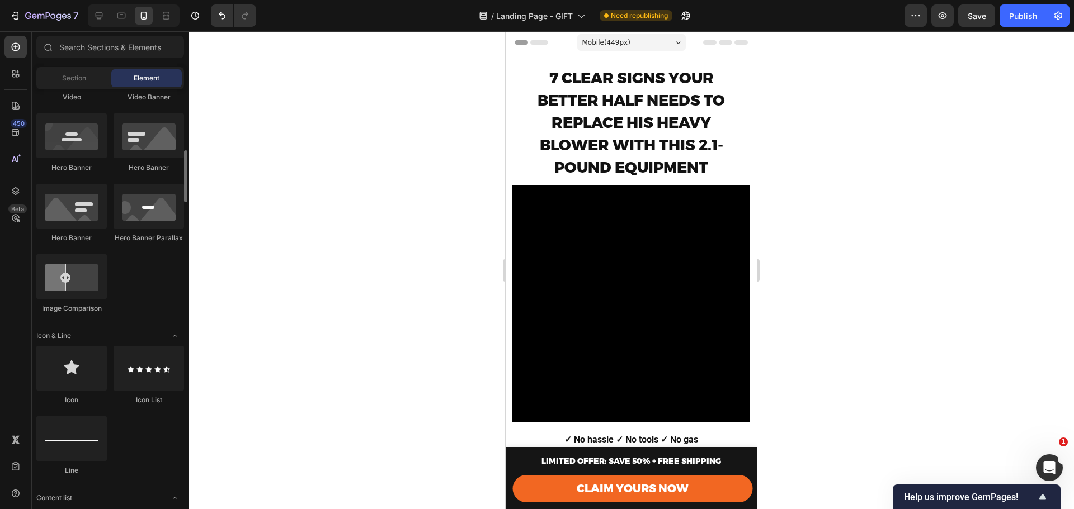
scroll to position [674, 0]
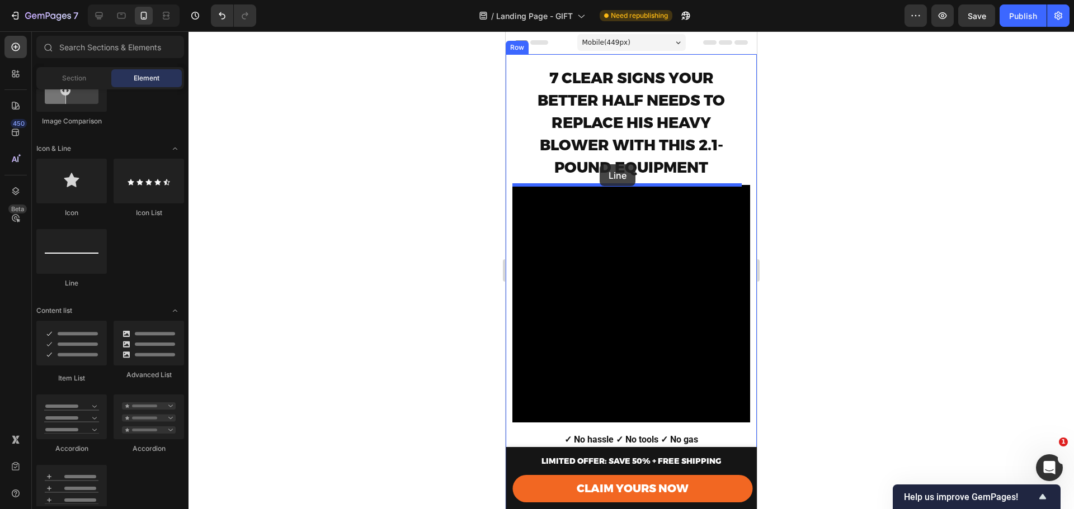
drag, startPoint x: 577, startPoint y: 292, endPoint x: 597, endPoint y: 173, distance: 120.8
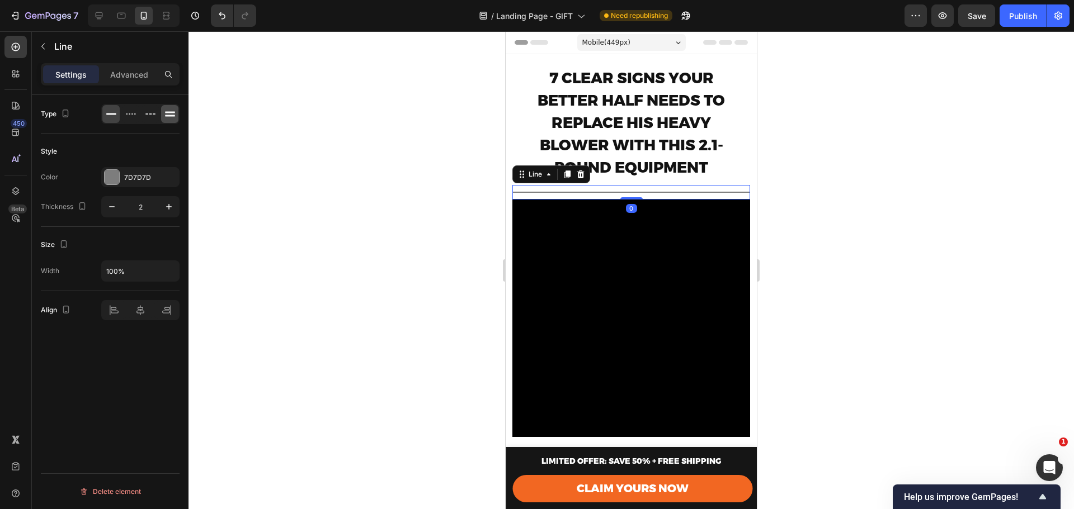
click at [167, 114] on icon at bounding box center [169, 113] width 11 height 11
click at [580, 174] on icon at bounding box center [580, 174] width 9 height 9
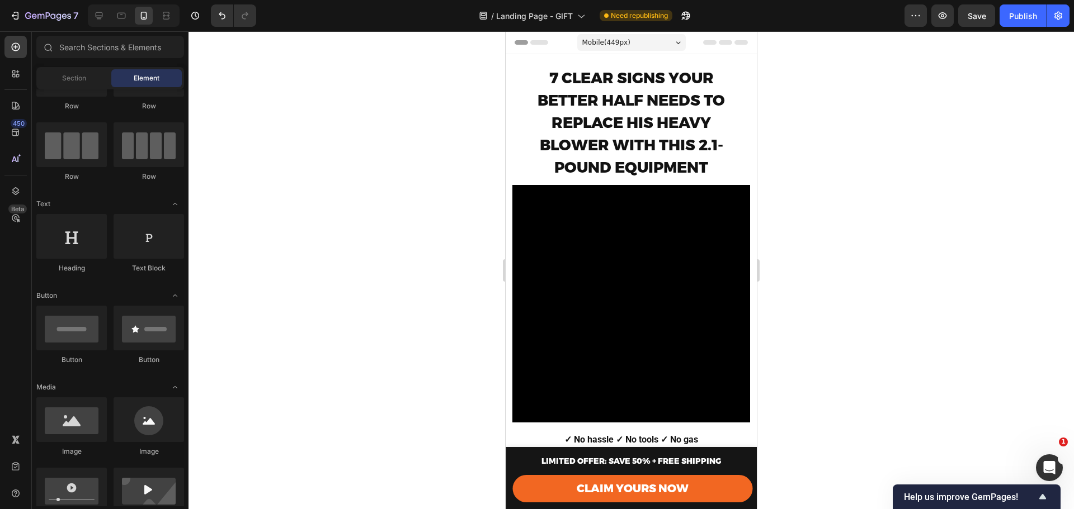
scroll to position [0, 0]
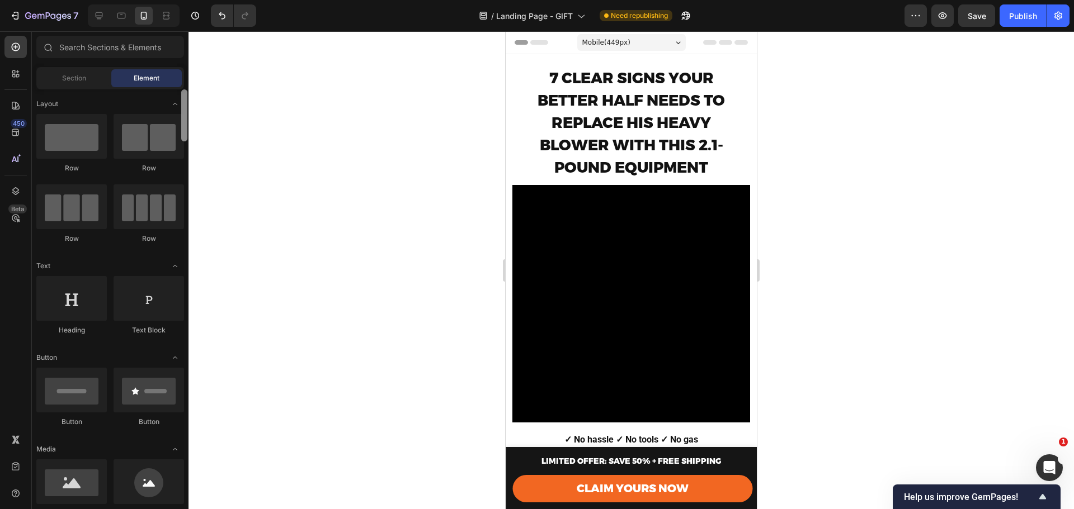
drag, startPoint x: 185, startPoint y: 470, endPoint x: 177, endPoint y: 70, distance: 399.9
click at [177, 70] on div "Sections(18) Elements(83) Section Element Hero Section Product Detail Brands Tr…" at bounding box center [110, 271] width 157 height 471
click at [1019, 11] on div "Publish" at bounding box center [1023, 16] width 28 height 12
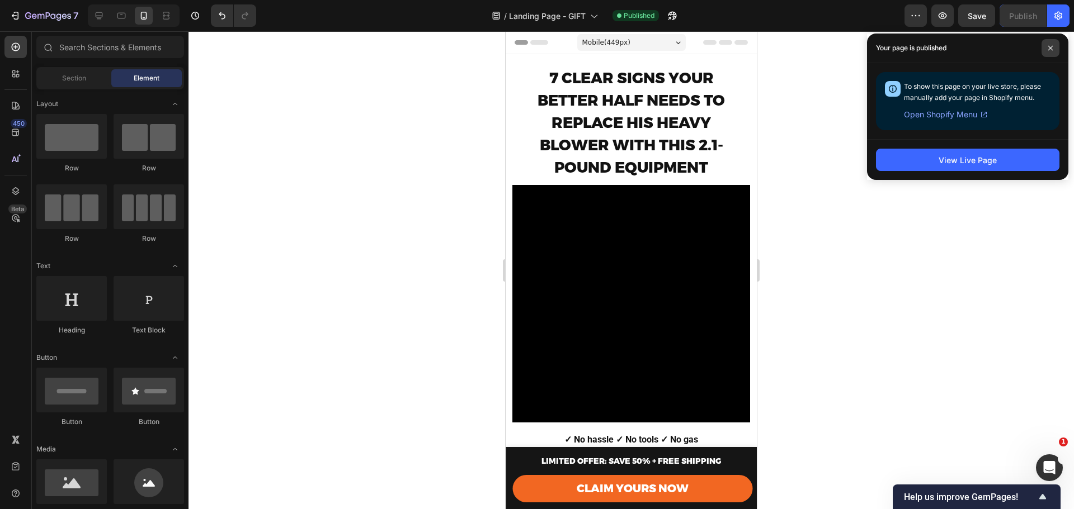
click at [1043, 50] on span at bounding box center [1050, 48] width 18 height 18
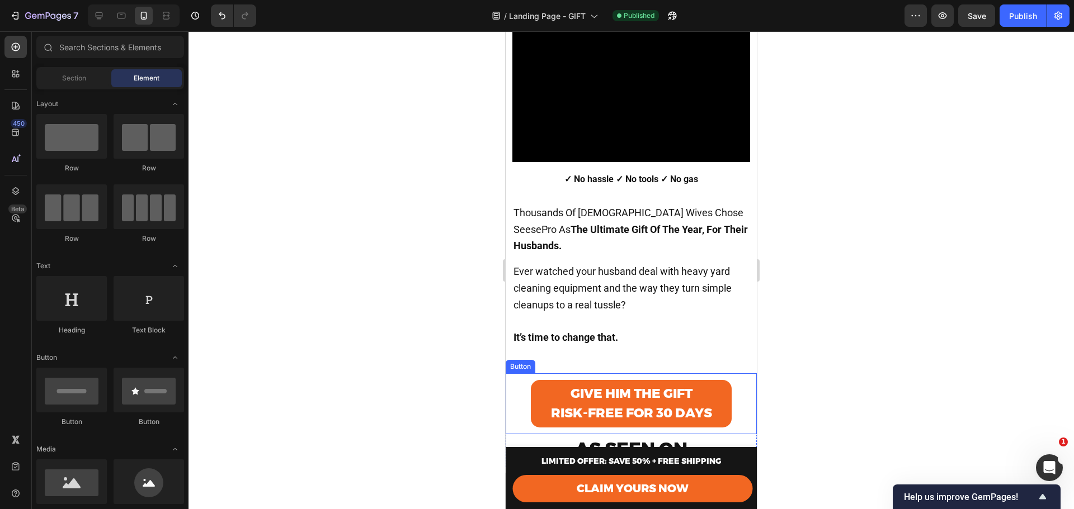
scroll to position [261, 0]
click at [676, 362] on div "7 CLEAR SIGNS YOUR BETTER HALF NEEDS TO REPLACE HIS HEAVY BLOWER WITH THIS 2.1-…" at bounding box center [631, 130] width 251 height 674
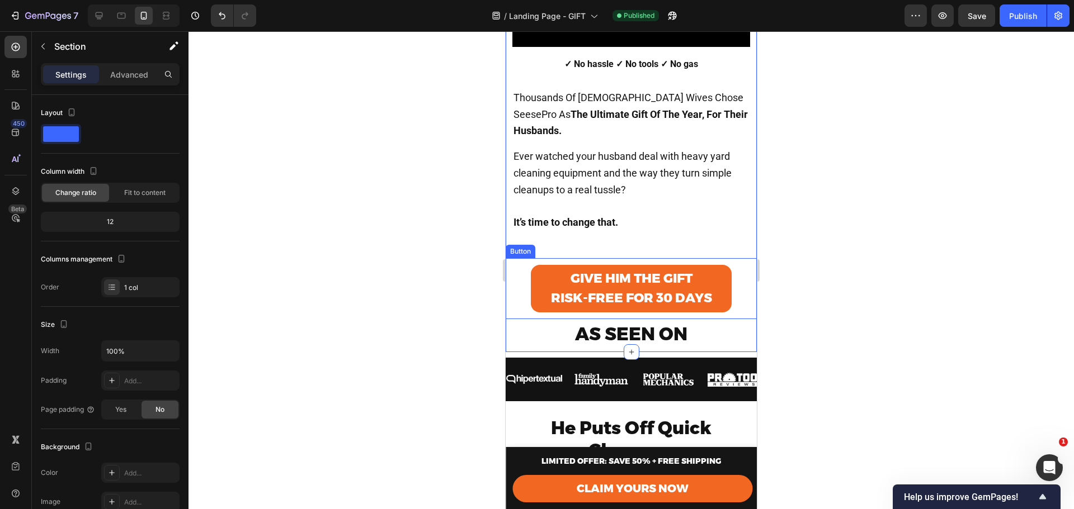
scroll to position [373, 0]
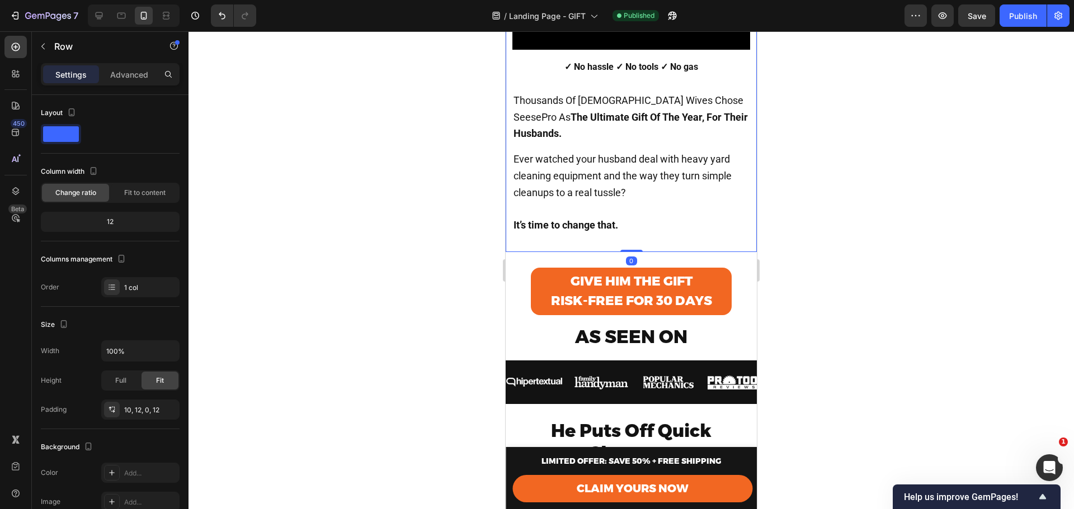
click at [41, 45] on icon "button" at bounding box center [43, 46] width 9 height 9
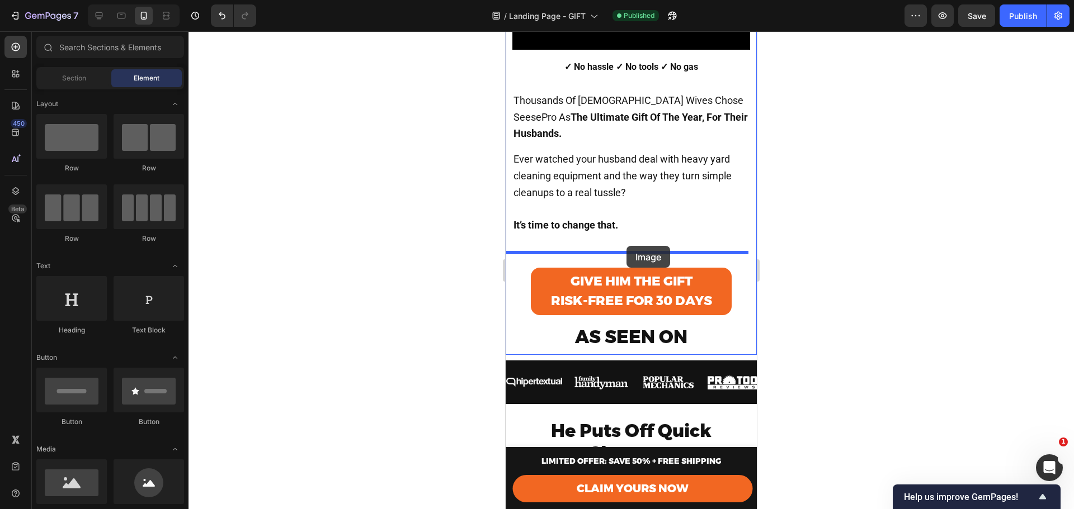
drag, startPoint x: 589, startPoint y: 512, endPoint x: 626, endPoint y: 246, distance: 268.2
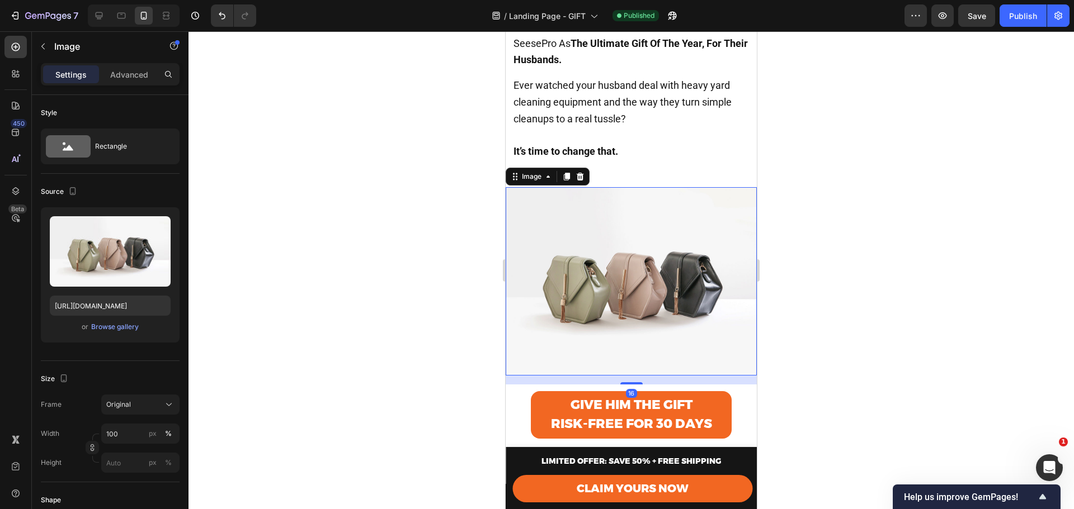
scroll to position [447, 0]
click at [637, 262] on img at bounding box center [631, 281] width 251 height 188
click at [100, 330] on div "Browse gallery" at bounding box center [115, 327] width 48 height 10
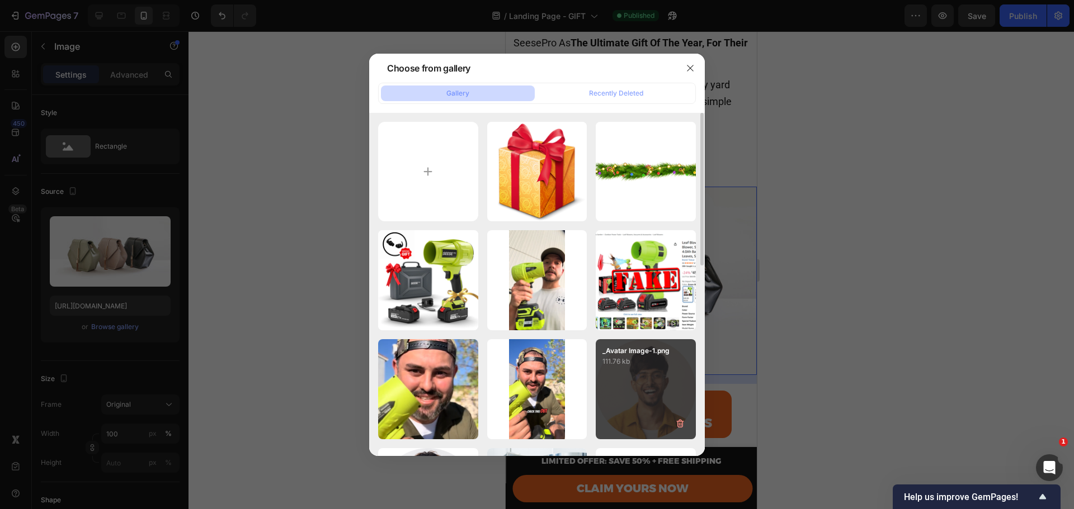
type input "C:\fakepath\Christmas-Garlands-PNG-Photo v2.png"
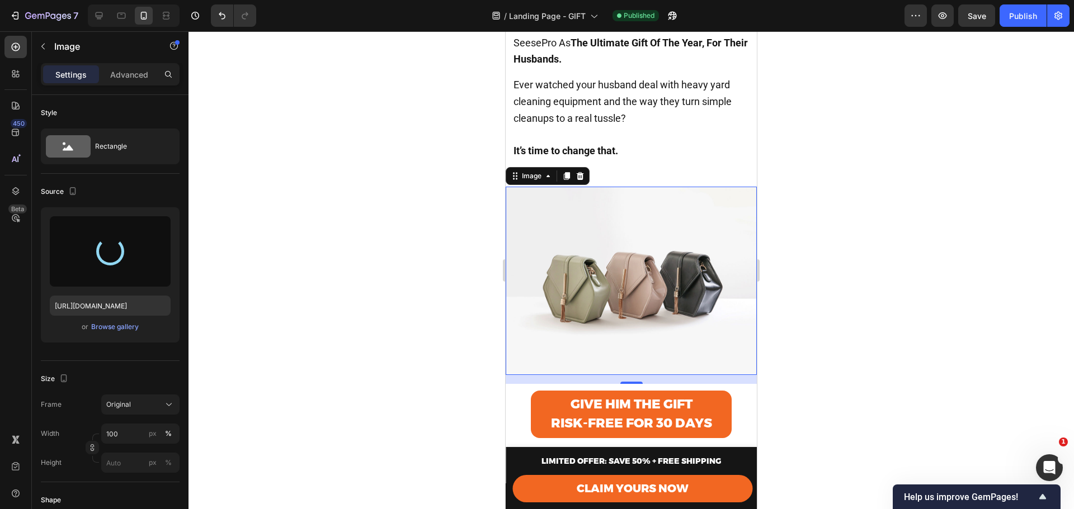
type input "https://cdn.shopify.com/s/files/1/0659/7079/8634/files/gempages_577176185960662…"
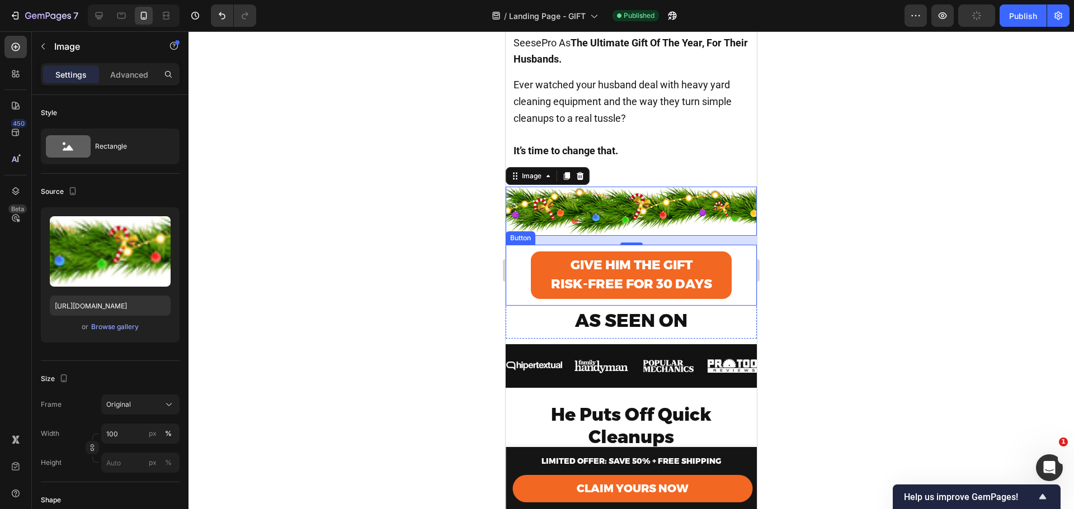
click at [847, 214] on div at bounding box center [630, 270] width 885 height 478
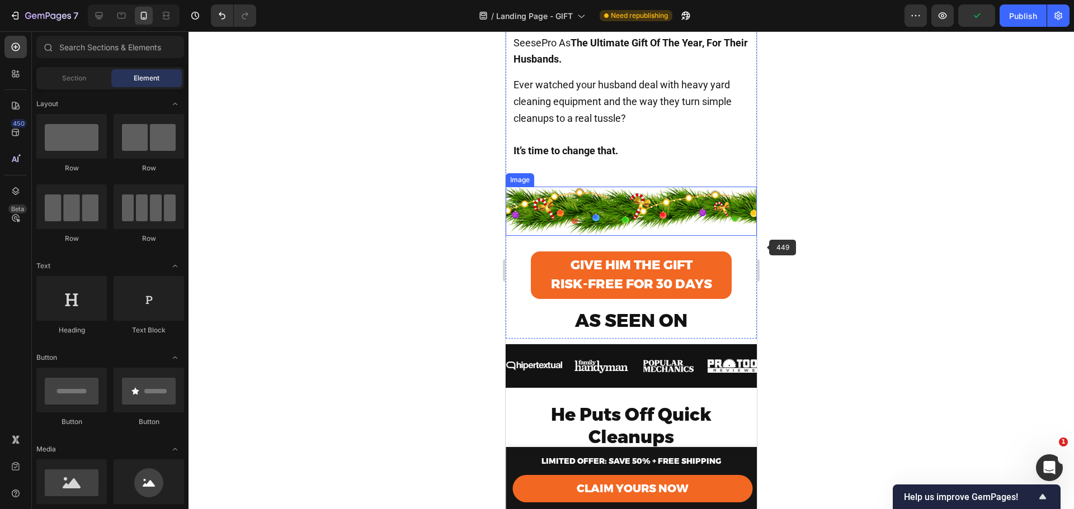
click at [686, 200] on img at bounding box center [631, 211] width 251 height 49
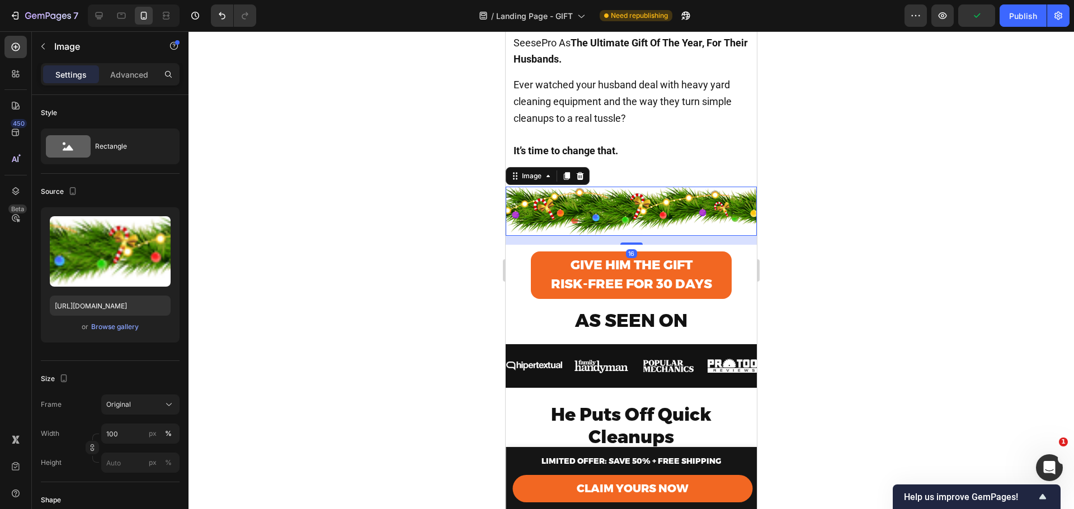
drag, startPoint x: 804, startPoint y: 201, endPoint x: 243, endPoint y: 170, distance: 561.8
click at [804, 201] on div at bounding box center [630, 270] width 885 height 478
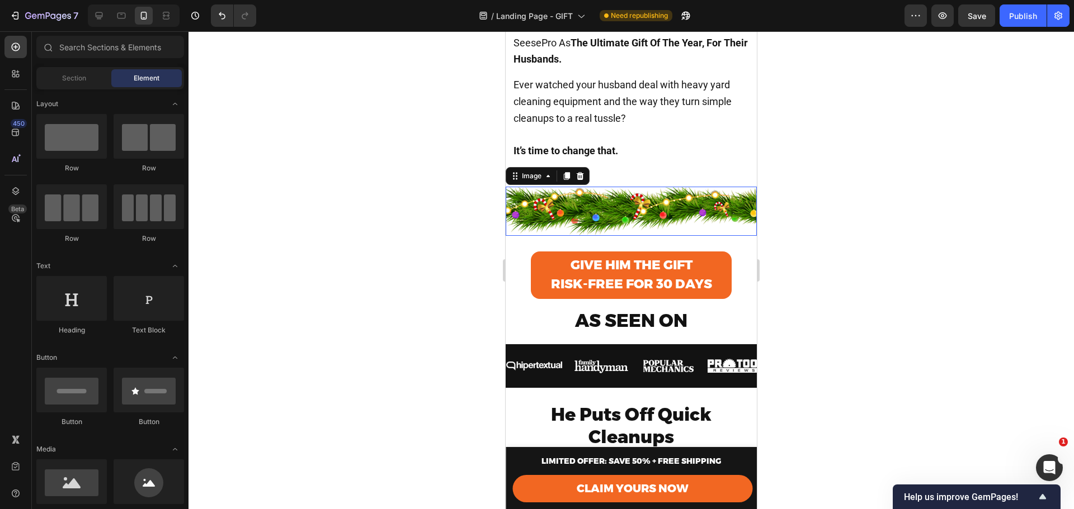
click at [735, 201] on img at bounding box center [631, 211] width 251 height 49
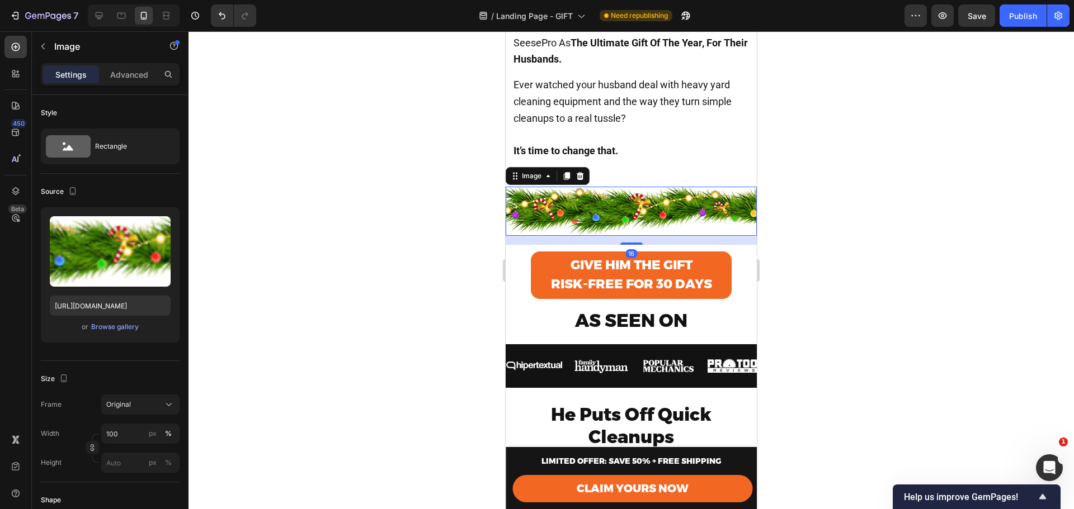
click at [736, 215] on img at bounding box center [631, 211] width 251 height 49
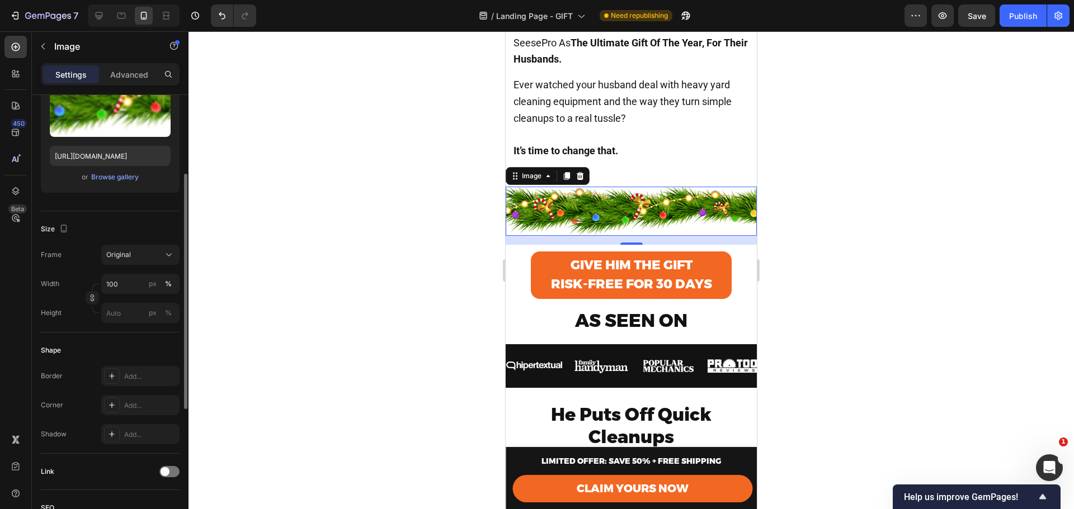
scroll to position [0, 0]
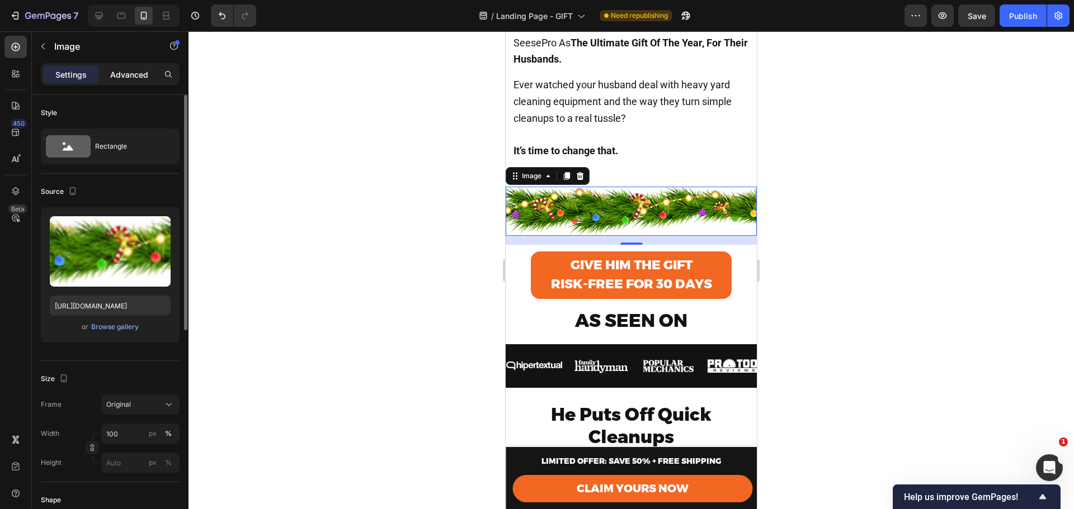
click at [134, 70] on p "Advanced" at bounding box center [129, 75] width 38 height 12
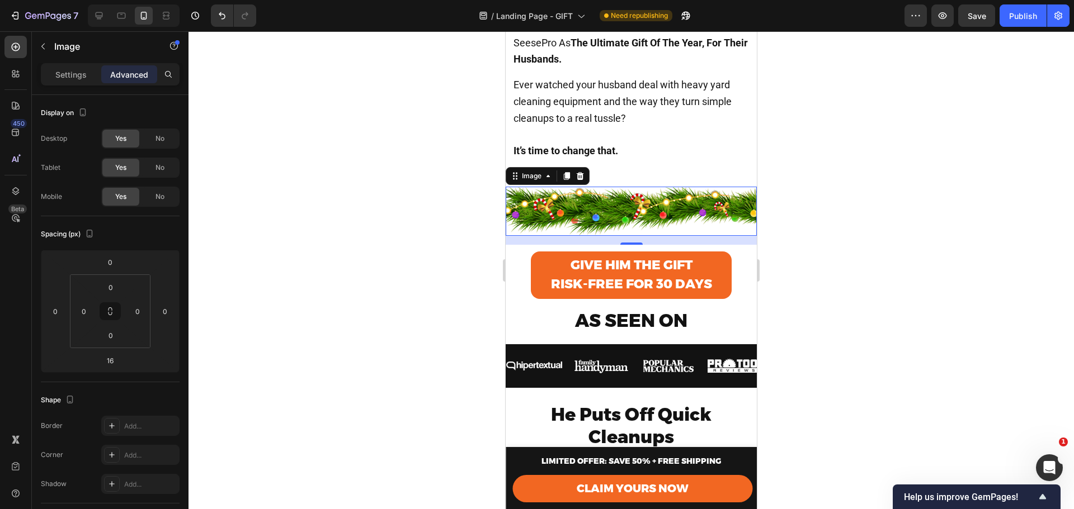
click at [836, 193] on div at bounding box center [630, 270] width 885 height 478
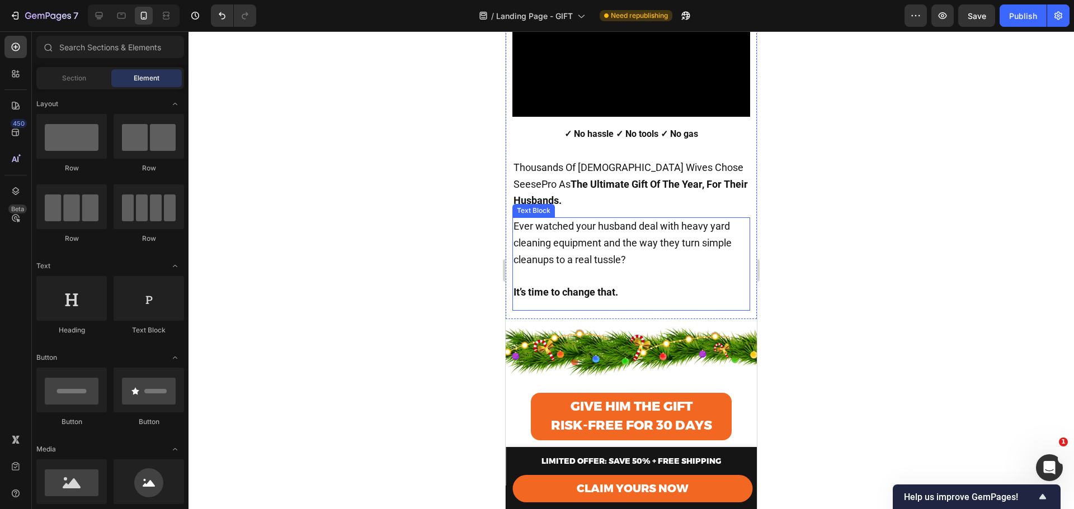
scroll to position [298, 0]
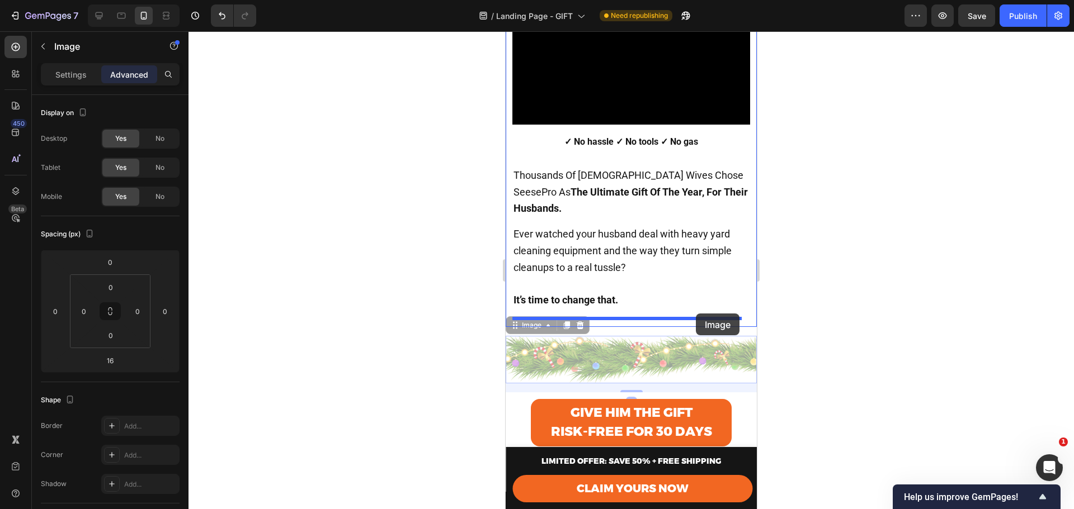
drag, startPoint x: 696, startPoint y: 351, endPoint x: 696, endPoint y: 314, distance: 37.5
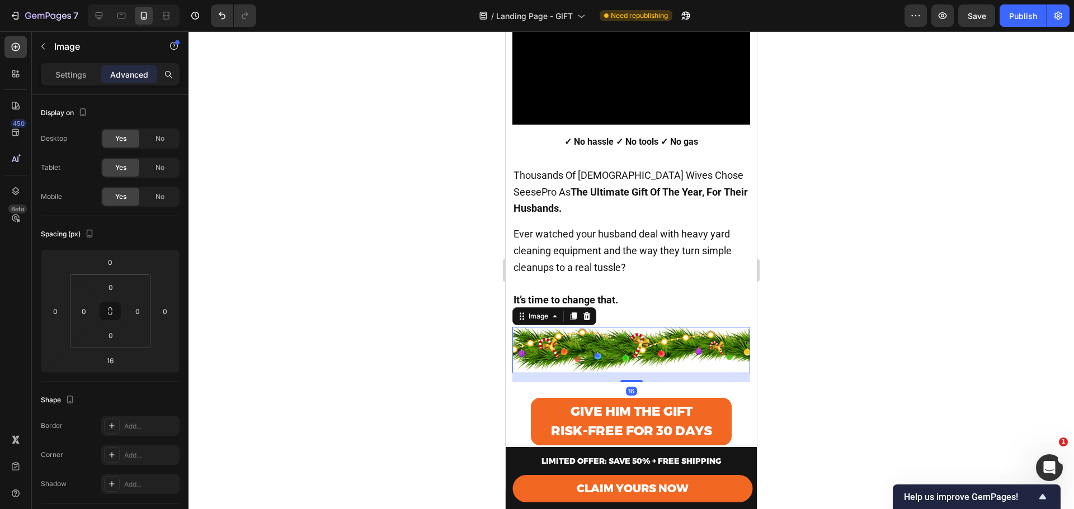
click at [794, 345] on div at bounding box center [630, 270] width 885 height 478
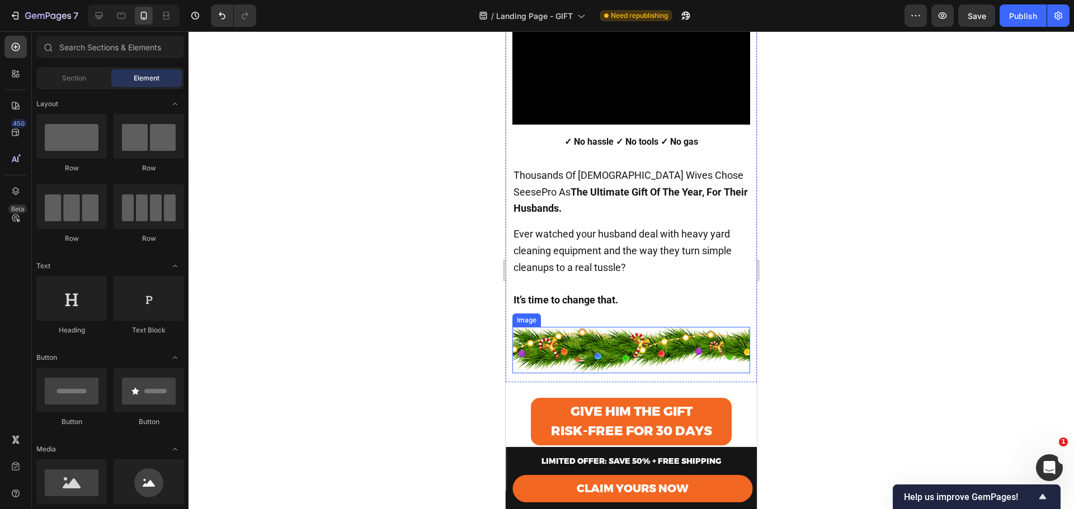
click at [675, 342] on img at bounding box center [631, 350] width 238 height 46
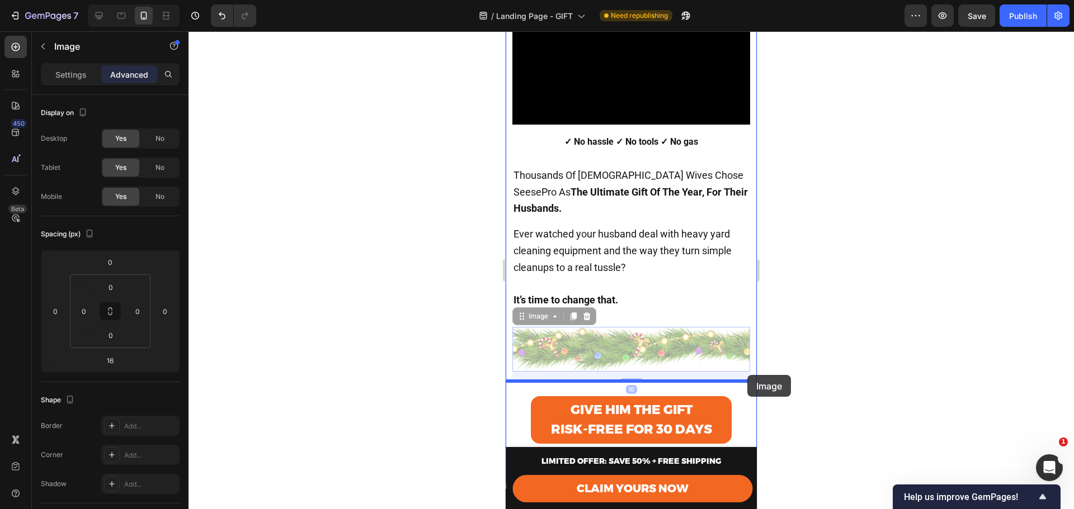
drag, startPoint x: 659, startPoint y: 342, endPoint x: 747, endPoint y: 375, distance: 94.3
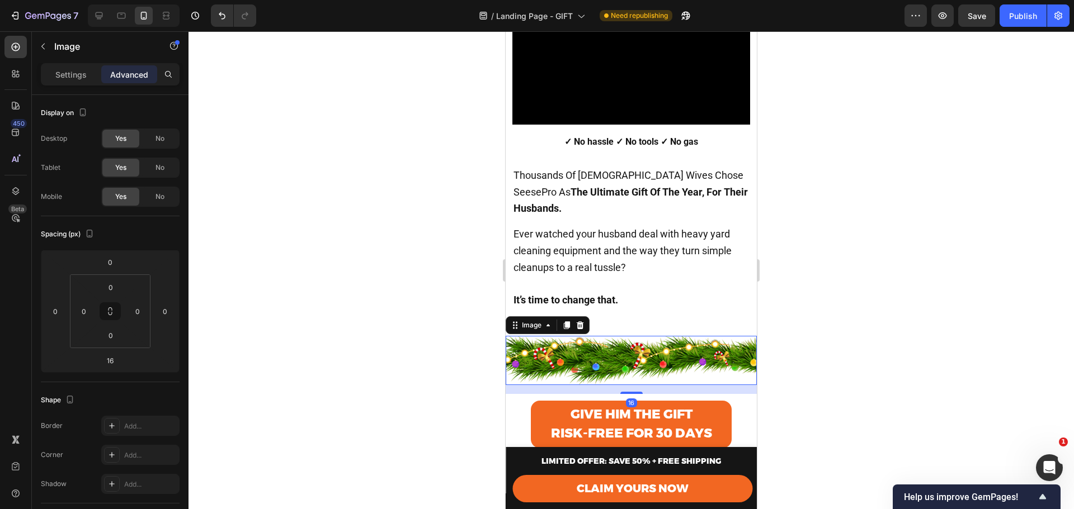
click at [813, 326] on div at bounding box center [630, 270] width 885 height 478
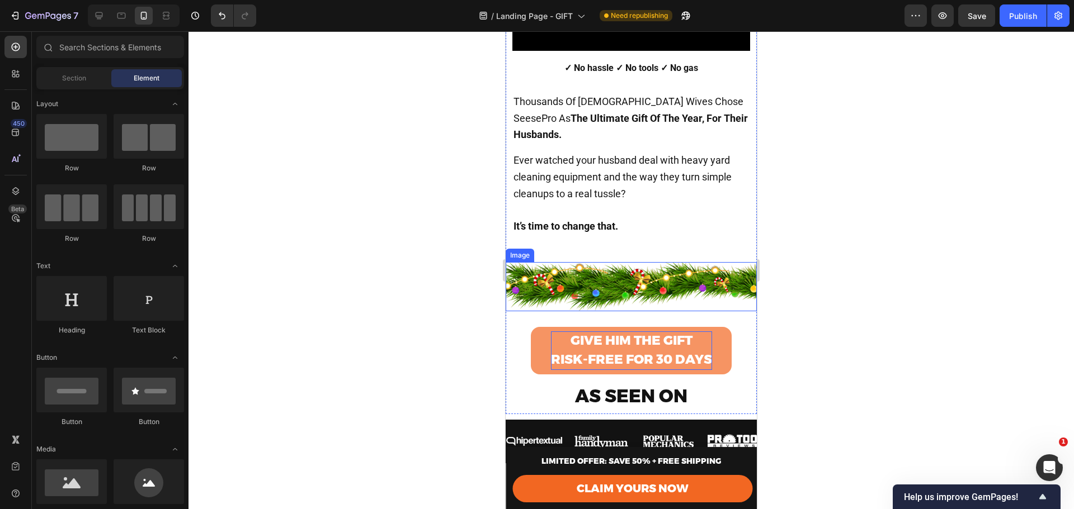
scroll to position [410, 0]
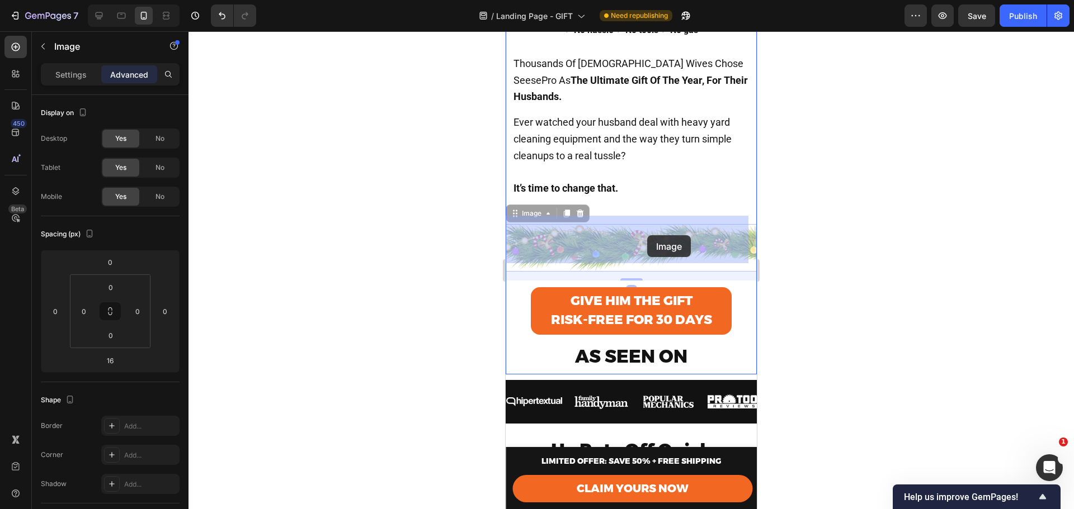
drag, startPoint x: 592, startPoint y: 229, endPoint x: 647, endPoint y: 235, distance: 55.8
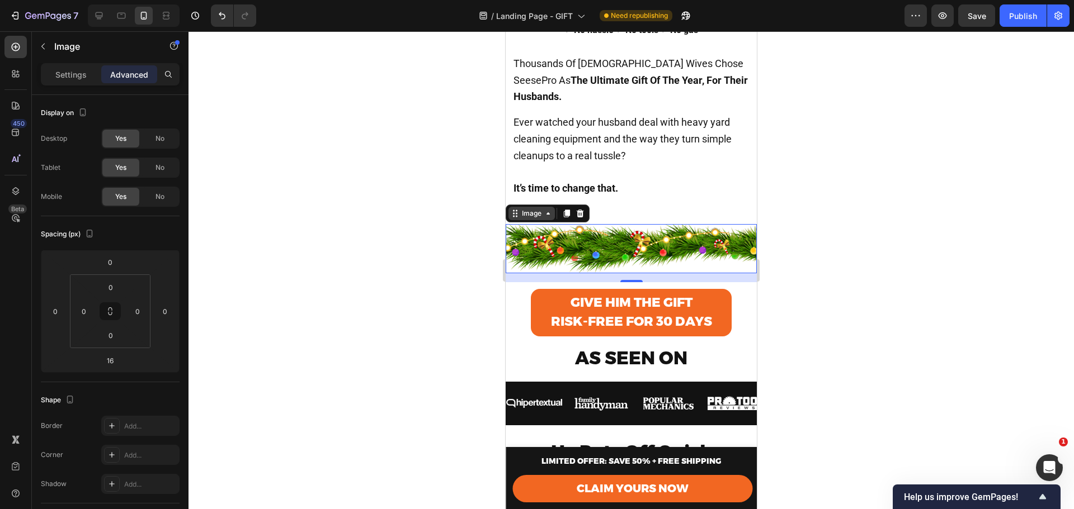
click at [525, 211] on div "Image" at bounding box center [531, 213] width 46 height 13
click at [528, 209] on div "Image" at bounding box center [531, 214] width 24 height 10
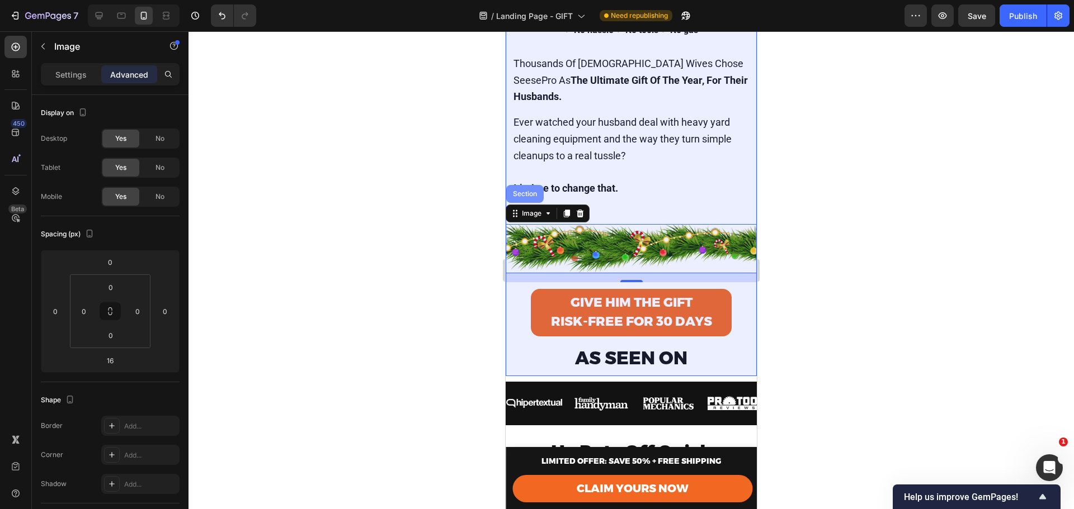
click at [527, 190] on div "Section" at bounding box center [524, 194] width 37 height 18
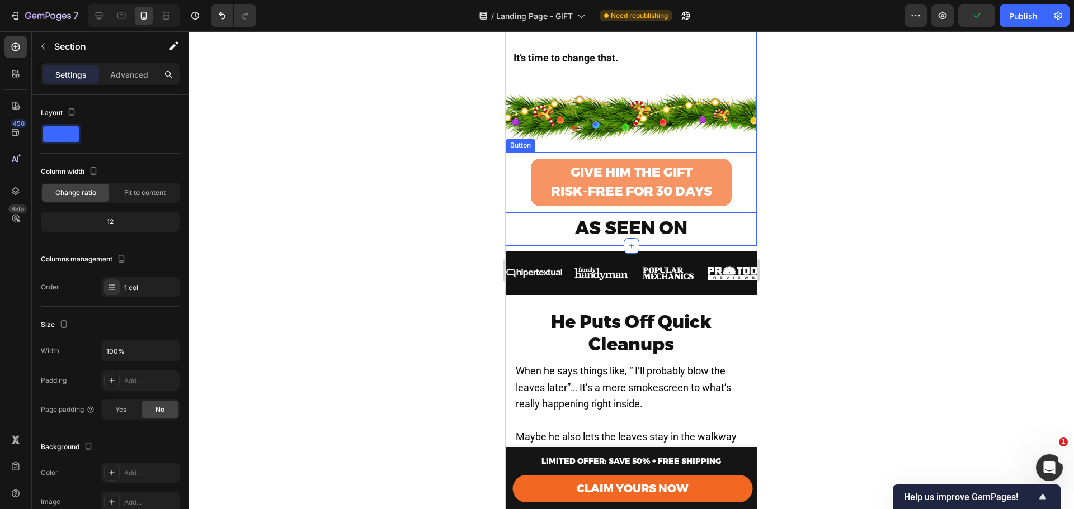
scroll to position [522, 0]
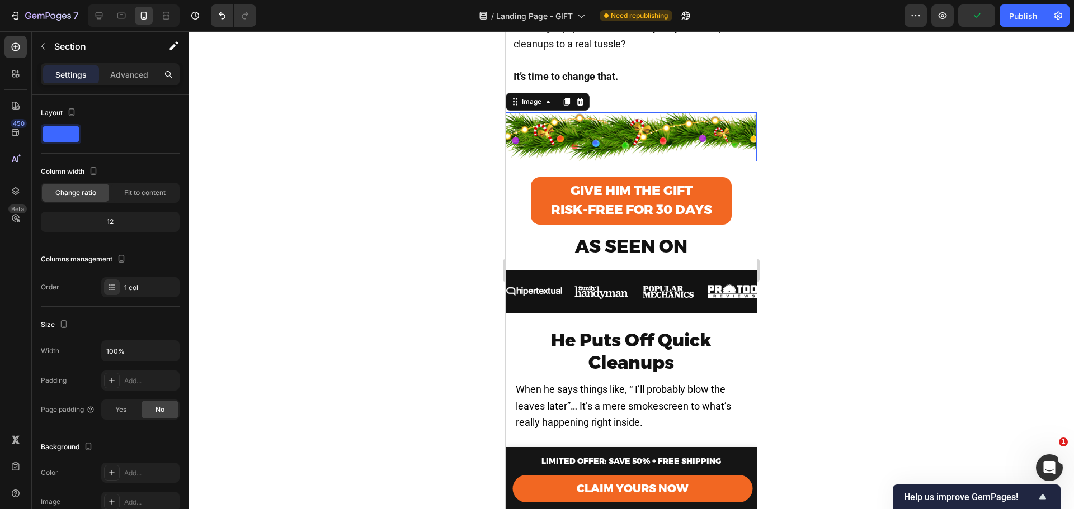
click at [662, 131] on img at bounding box center [631, 136] width 251 height 49
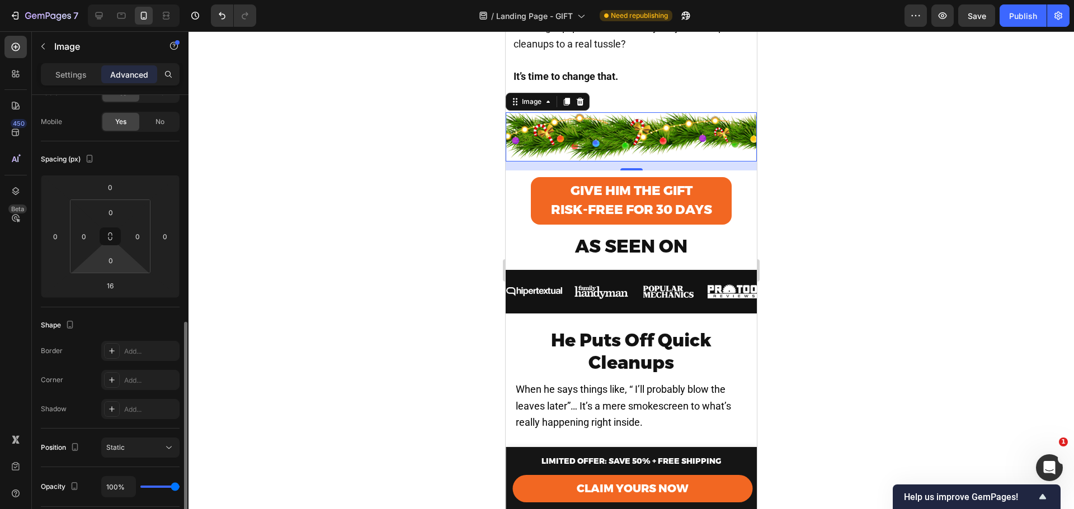
scroll to position [187, 0]
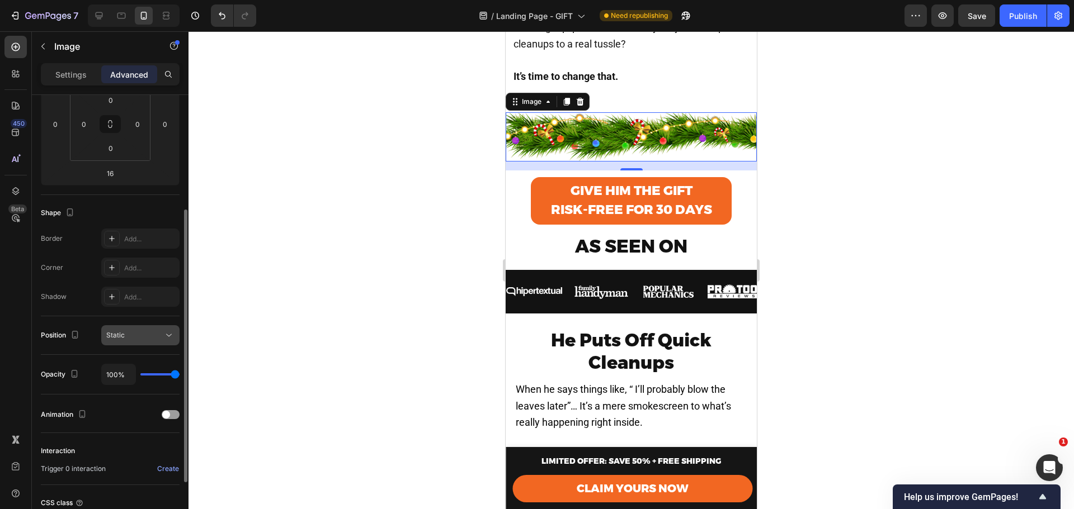
drag, startPoint x: 133, startPoint y: 334, endPoint x: 140, endPoint y: 340, distance: 9.5
click at [133, 334] on div "Static" at bounding box center [134, 335] width 57 height 10
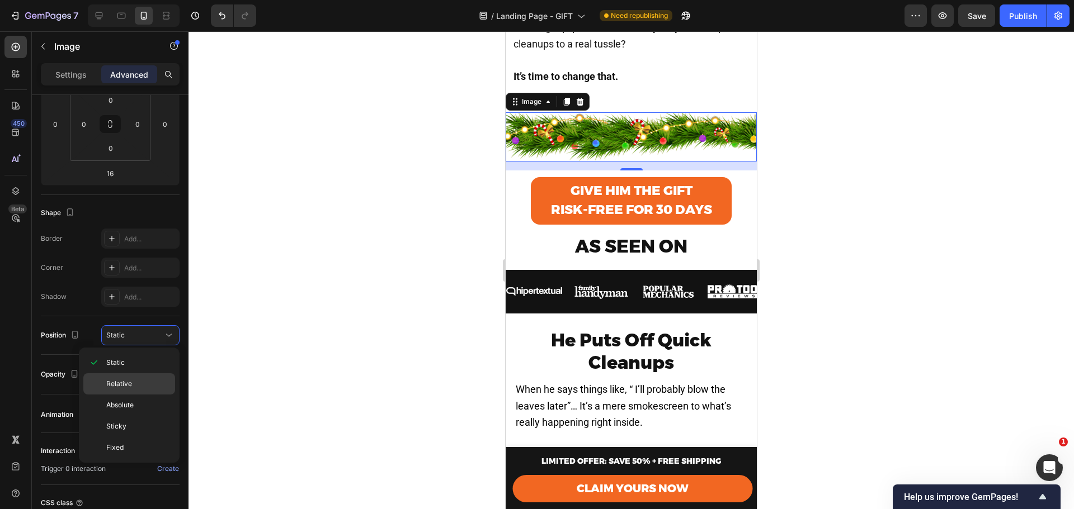
click at [139, 380] on p "Relative" at bounding box center [138, 384] width 64 height 10
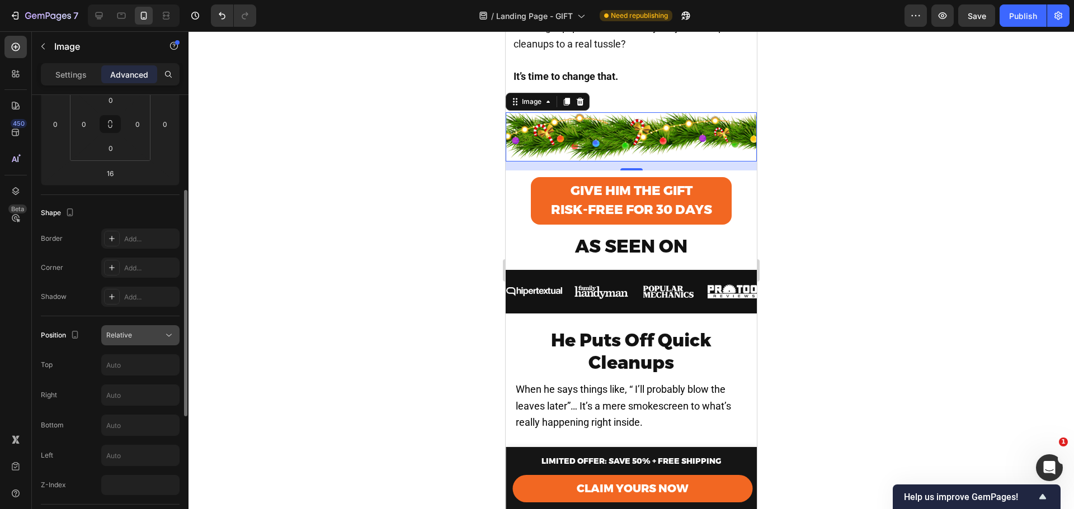
click at [131, 335] on div "Relative" at bounding box center [134, 335] width 57 height 10
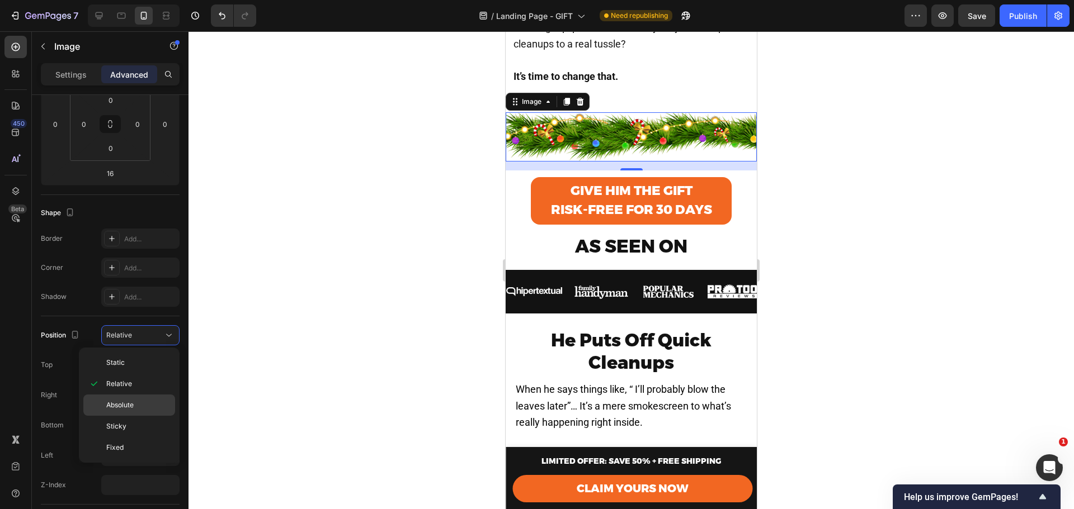
click at [145, 402] on p "Absolute" at bounding box center [138, 405] width 64 height 10
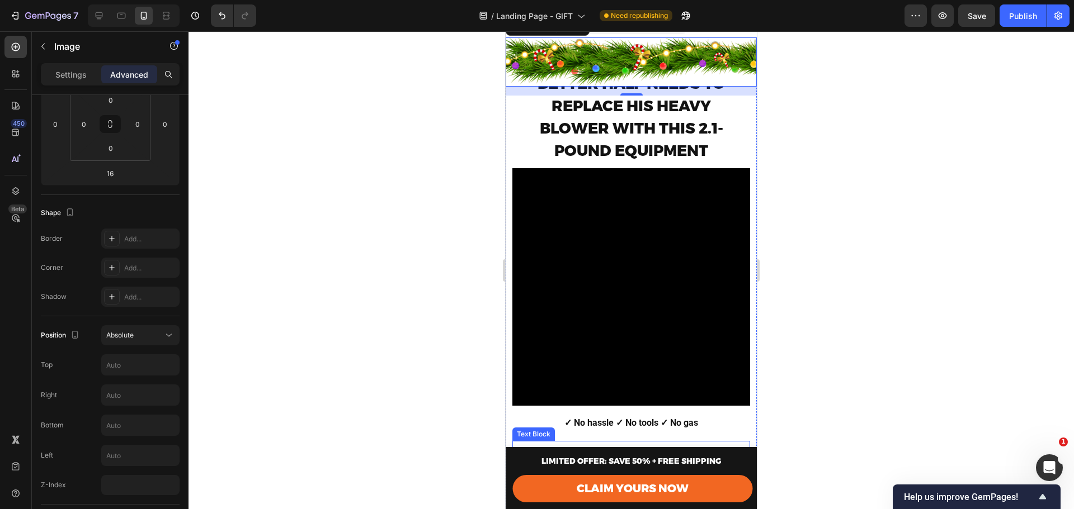
scroll to position [0, 0]
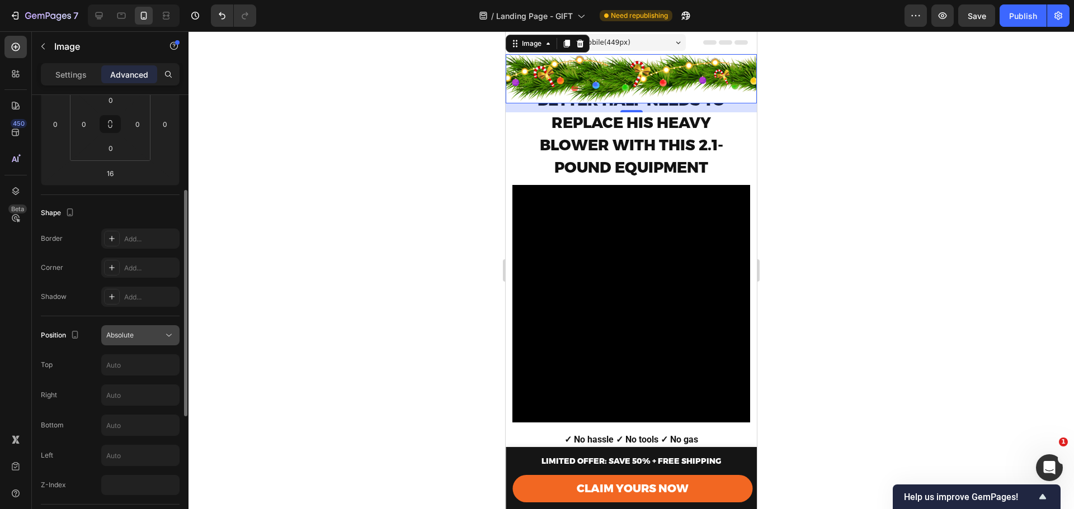
click at [125, 335] on span "Absolute" at bounding box center [119, 335] width 27 height 8
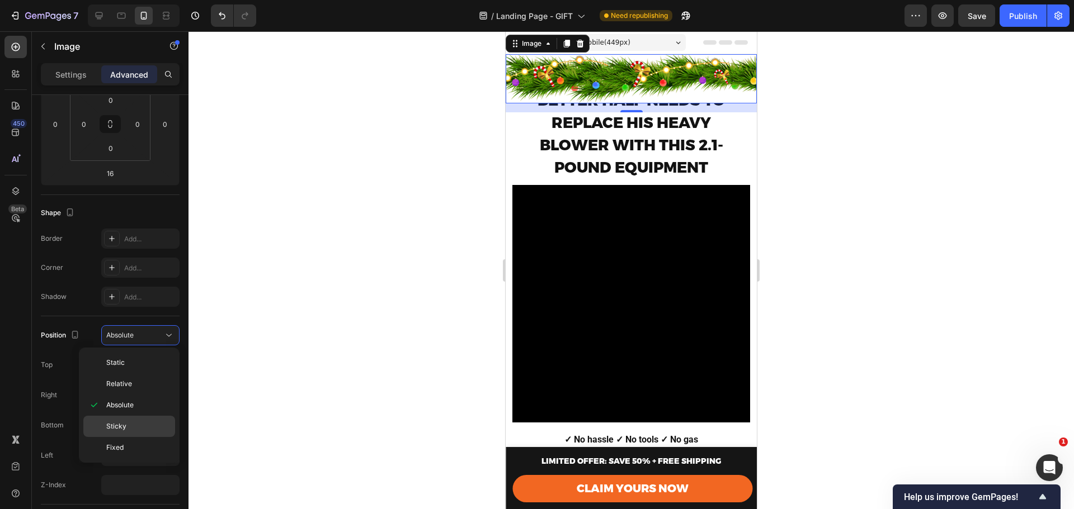
click at [142, 429] on p "Sticky" at bounding box center [138, 427] width 64 height 10
type input "0"
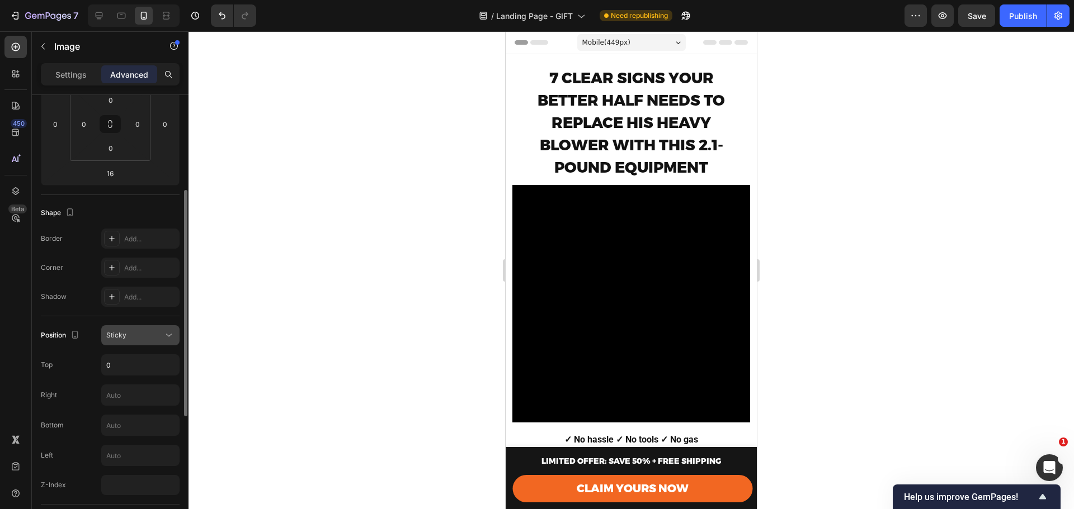
click at [120, 332] on span "Sticky" at bounding box center [116, 335] width 20 height 8
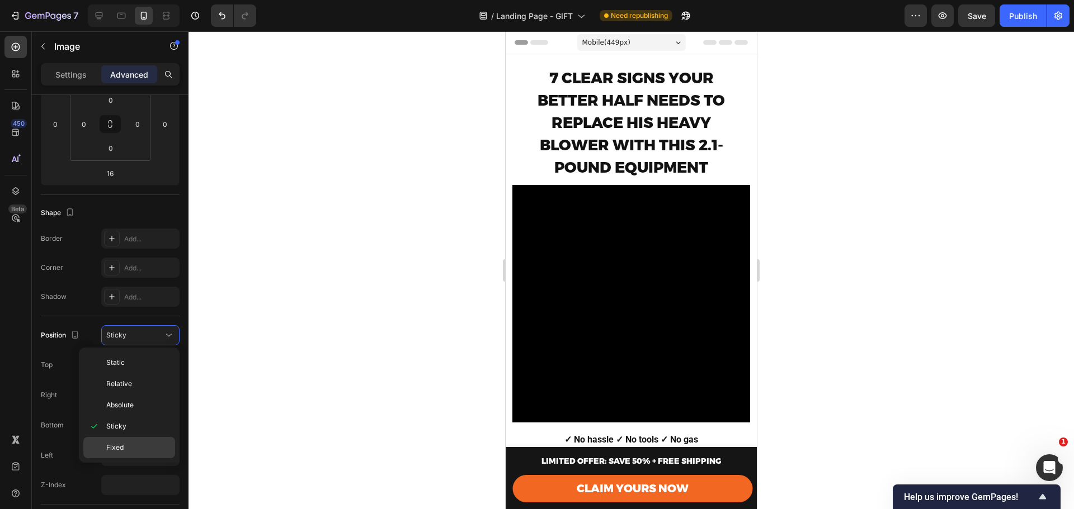
click at [137, 446] on p "Fixed" at bounding box center [138, 448] width 64 height 10
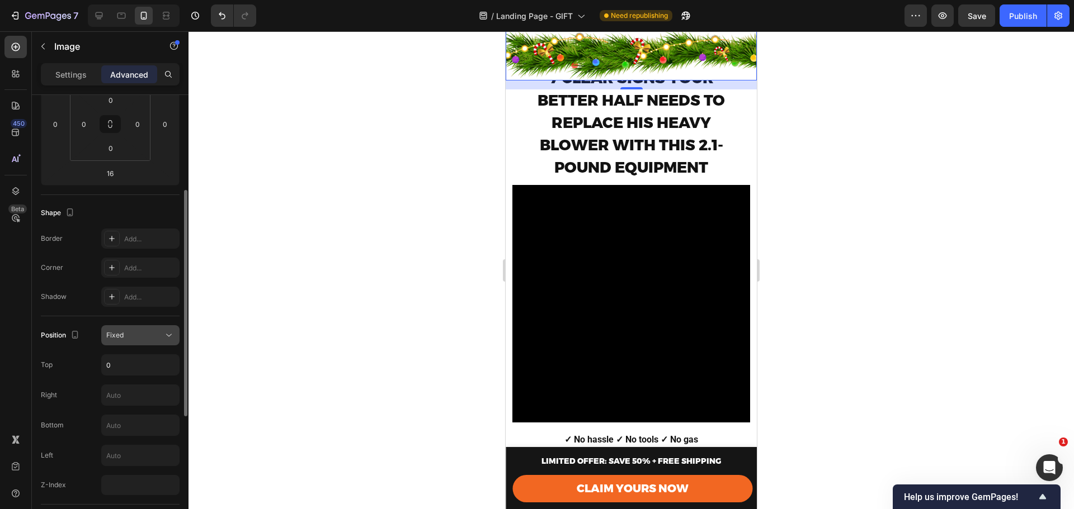
click at [126, 341] on div "Fixed" at bounding box center [140, 335] width 68 height 11
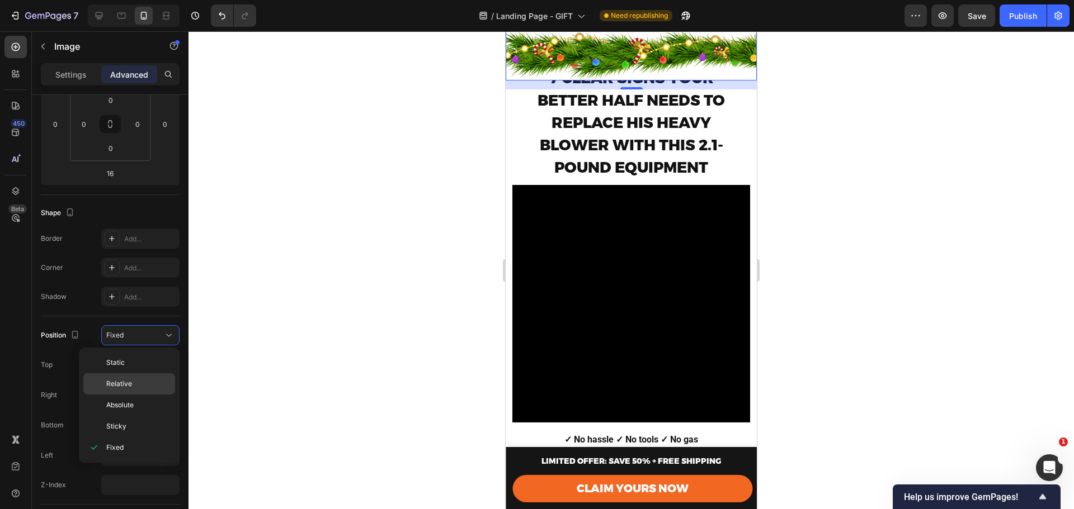
click at [136, 384] on p "Relative" at bounding box center [138, 384] width 64 height 10
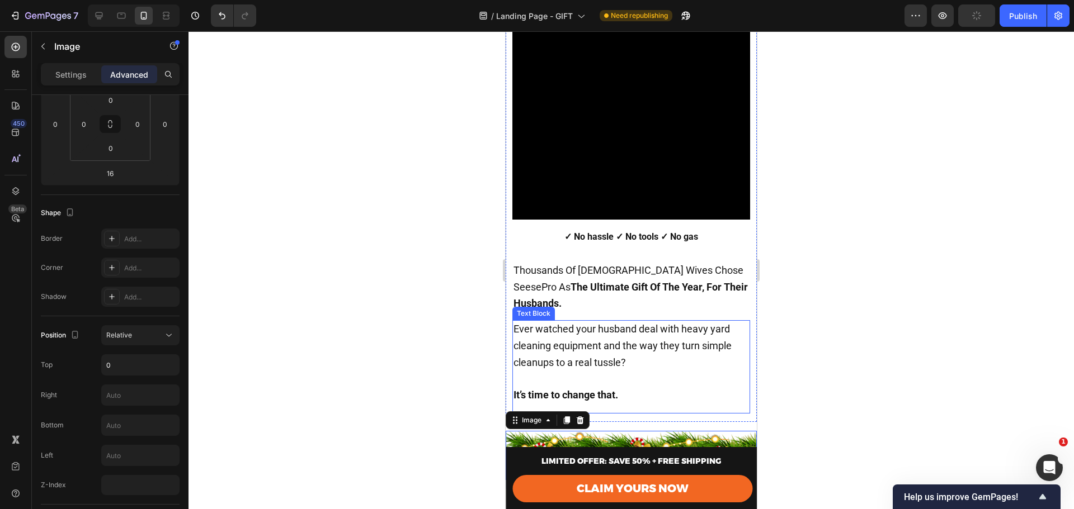
scroll to position [447, 0]
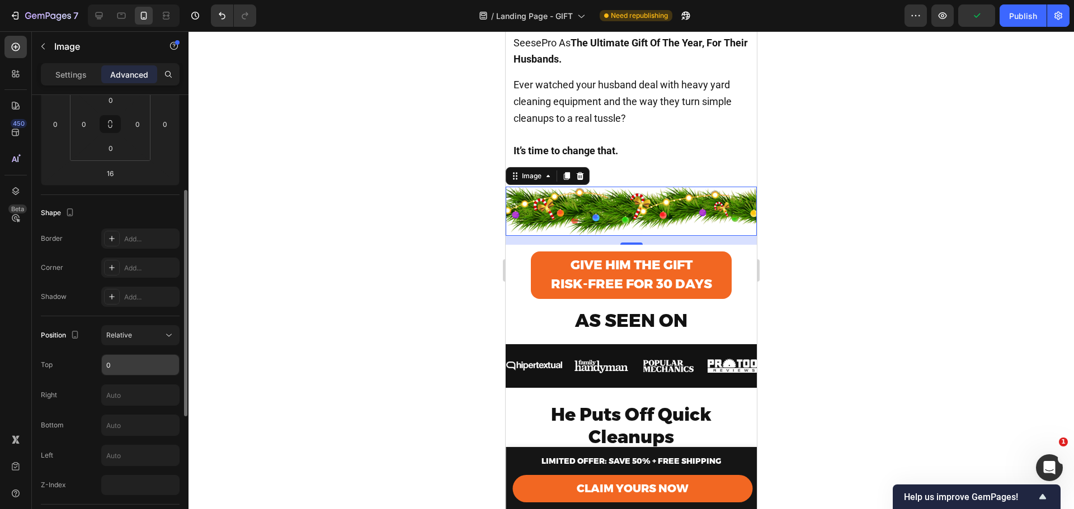
click at [135, 368] on input "0" at bounding box center [140, 365] width 77 height 20
click at [141, 344] on button "Relative" at bounding box center [140, 335] width 78 height 20
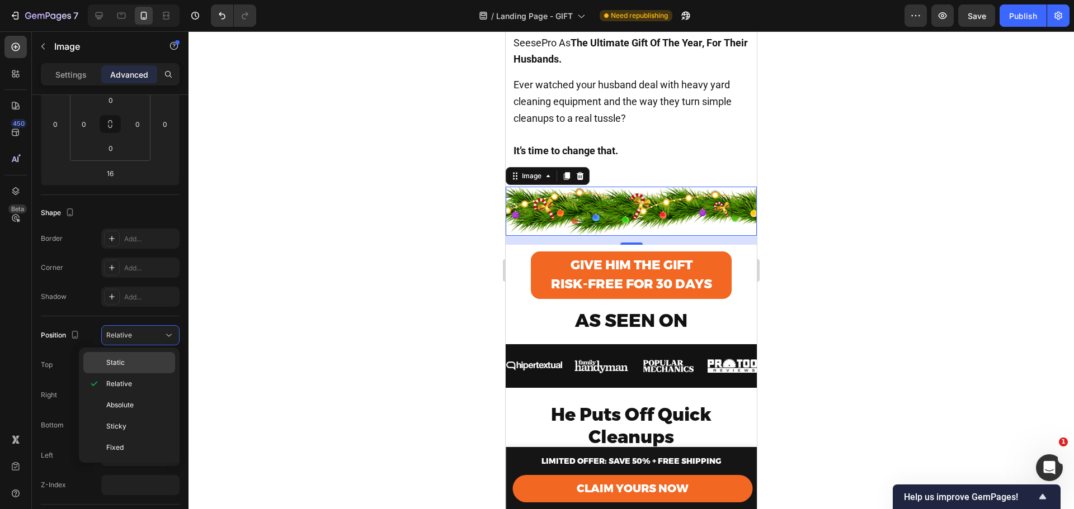
click at [157, 358] on p "Static" at bounding box center [138, 363] width 64 height 10
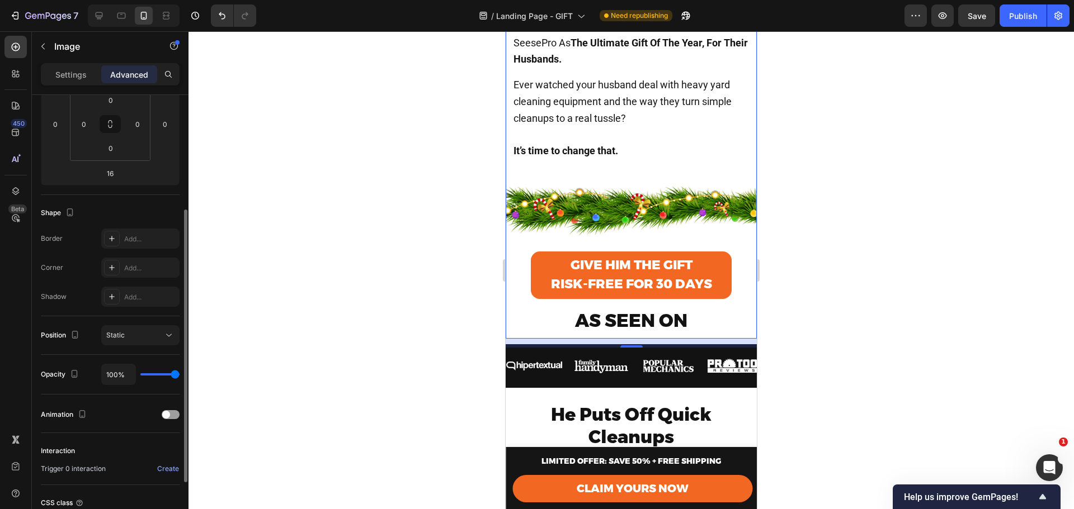
type input "83%"
type input "83"
type input "80%"
type input "80"
type input "74%"
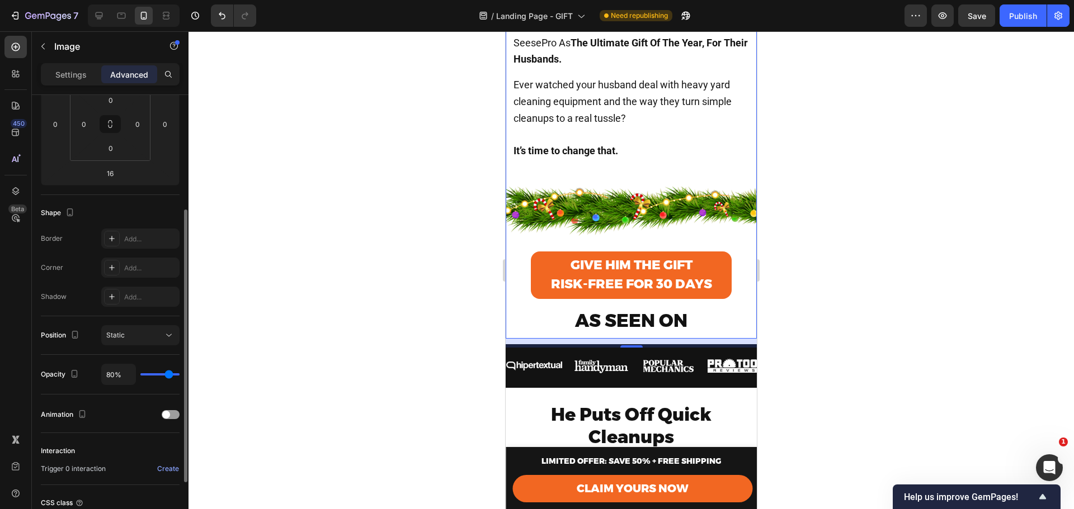
type input "74"
type input "69%"
type input "69"
type input "61%"
type input "61"
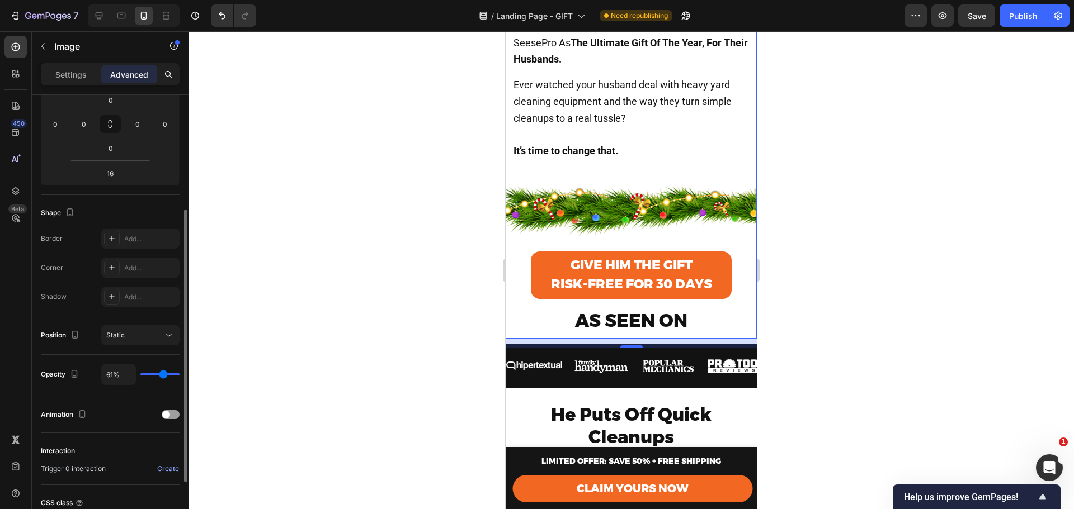
type input "56%"
type input "56"
type input "48%"
type input "48"
type input "37%"
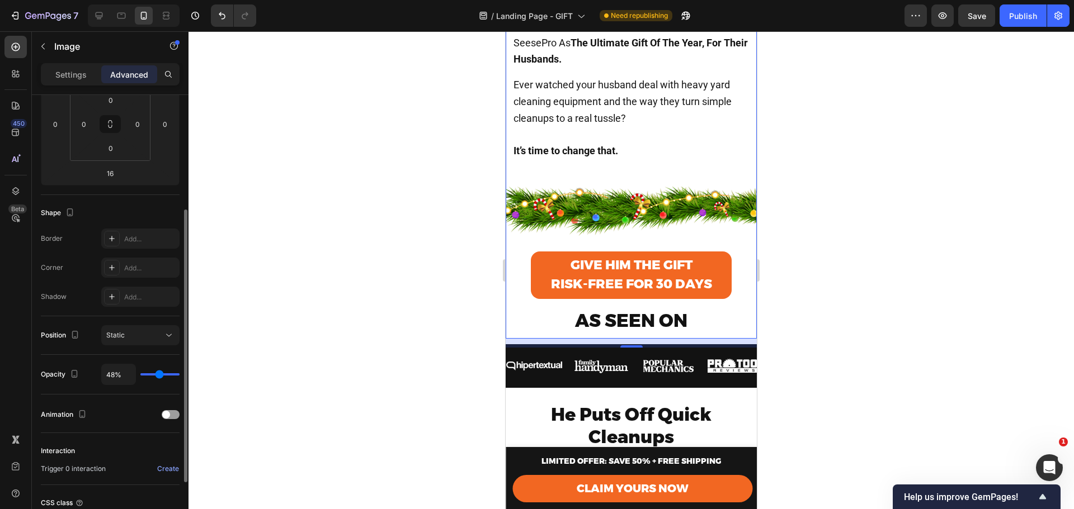
type input "37"
type input "28%"
type input "28"
type input "20%"
type input "20"
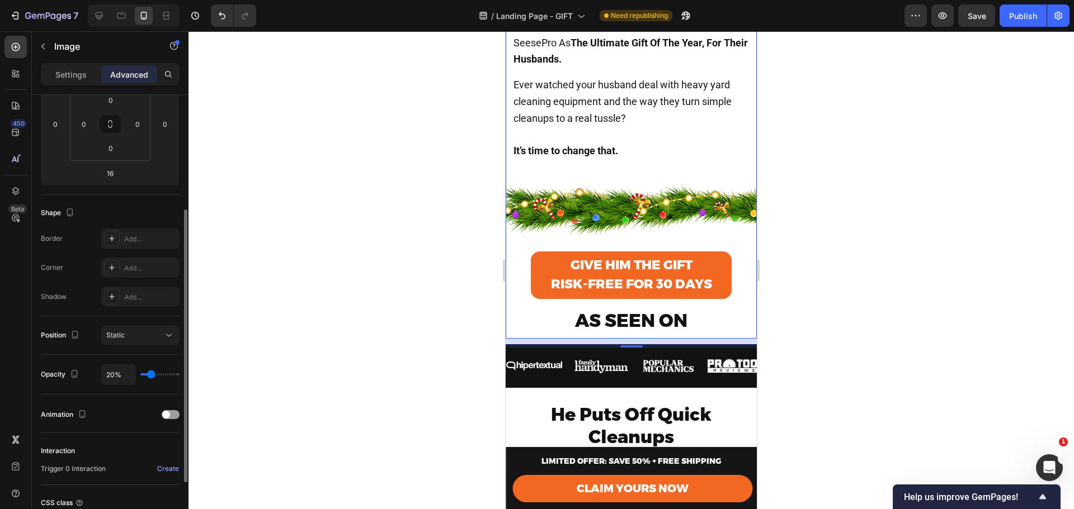
type input "13%"
type input "13"
type input "7%"
type input "7"
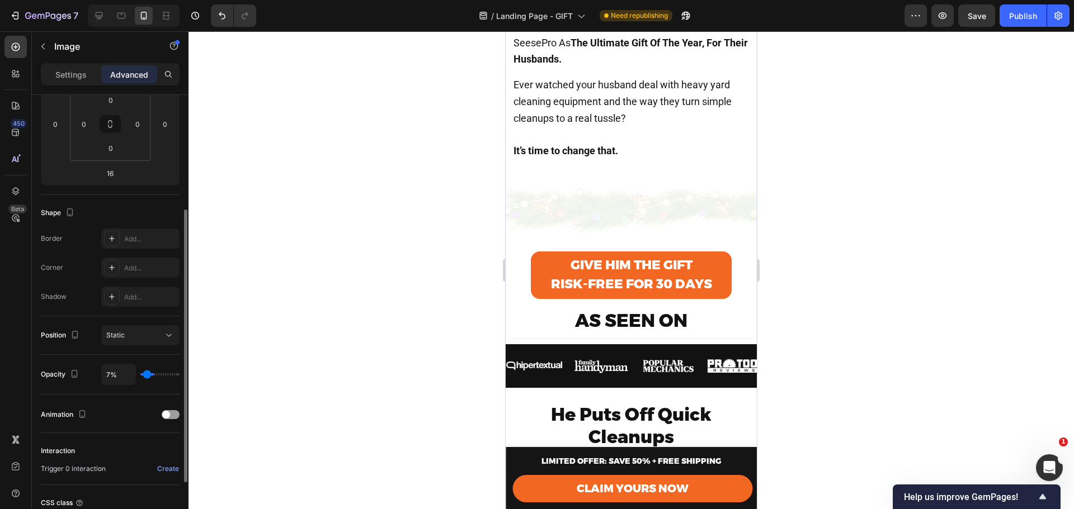
type input "4%"
type input "4"
type input "0%"
type input "0"
type input "2%"
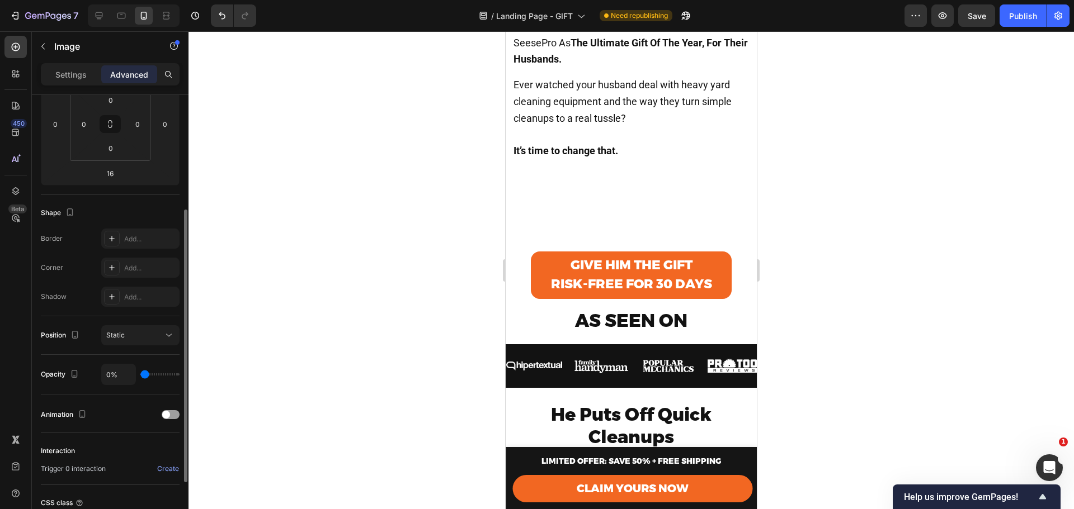
type input "2"
type input "4%"
type input "4"
type input "6%"
type input "6"
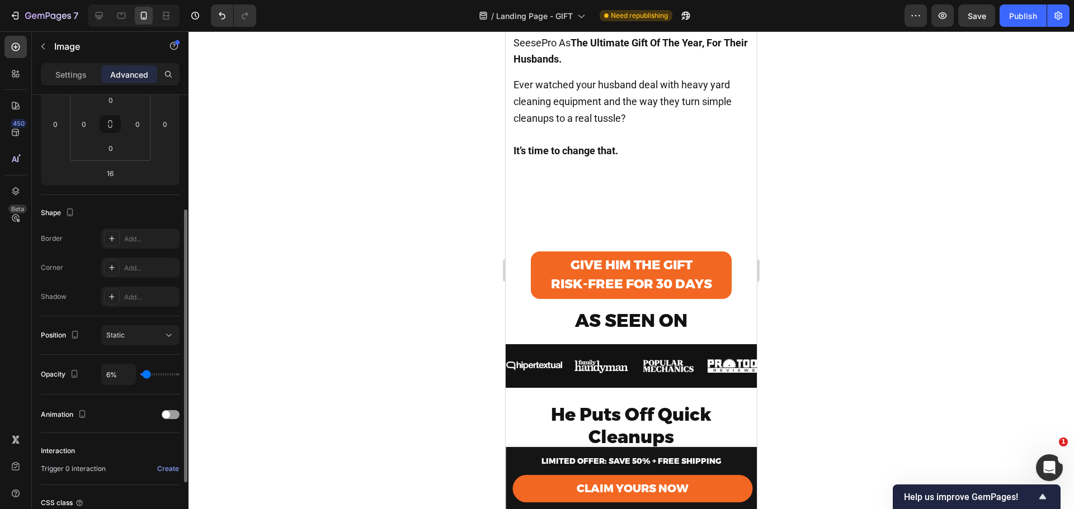
type input "7%"
type input "7"
type input "9%"
type input "9"
type input "11%"
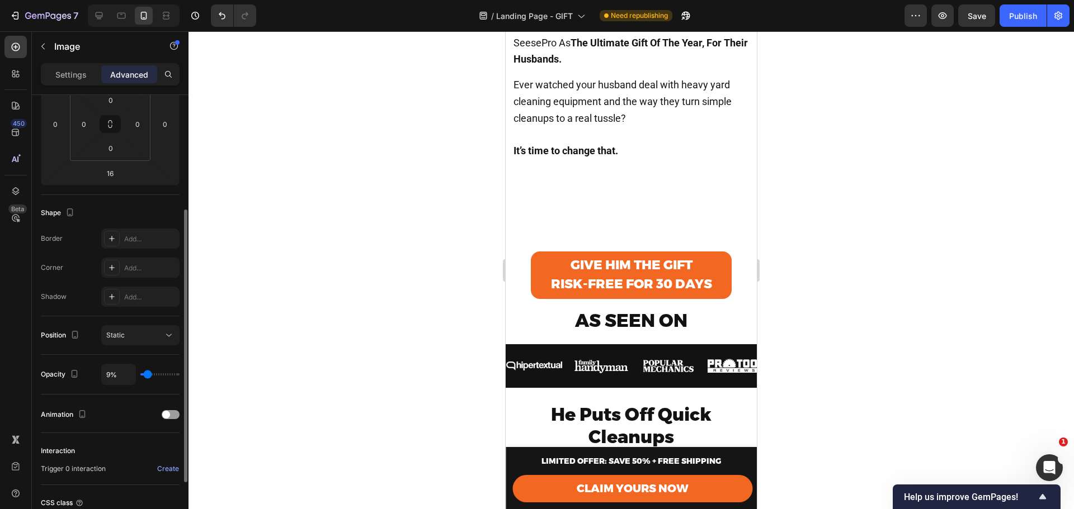
type input "11"
type input "13%"
type input "13"
type input "15%"
type input "15"
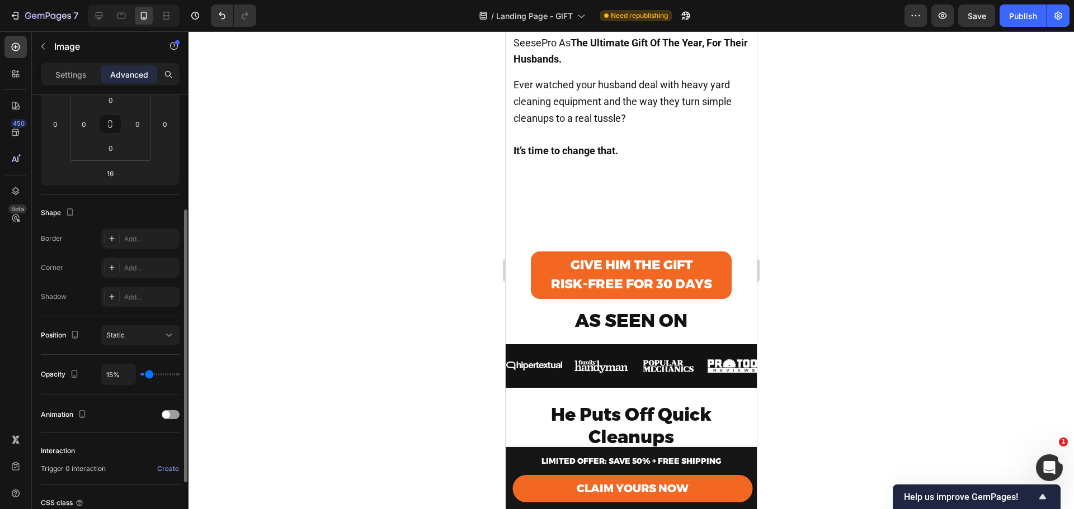
type input "17%"
type input "17"
type input "19%"
type input "19"
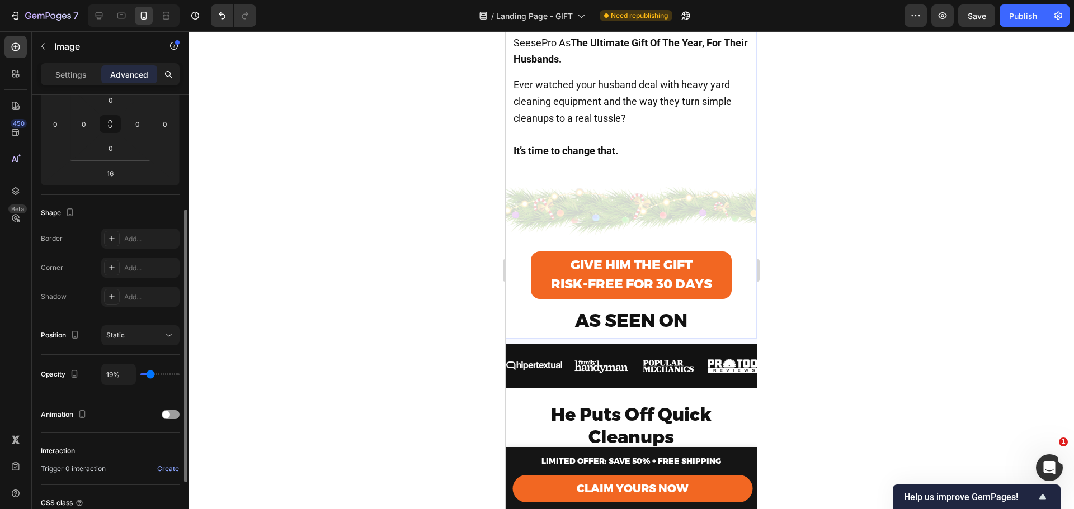
type input "20%"
drag, startPoint x: 170, startPoint y: 377, endPoint x: 151, endPoint y: 380, distance: 19.2
type input "20"
click at [151, 376] on input "range" at bounding box center [159, 375] width 39 height 2
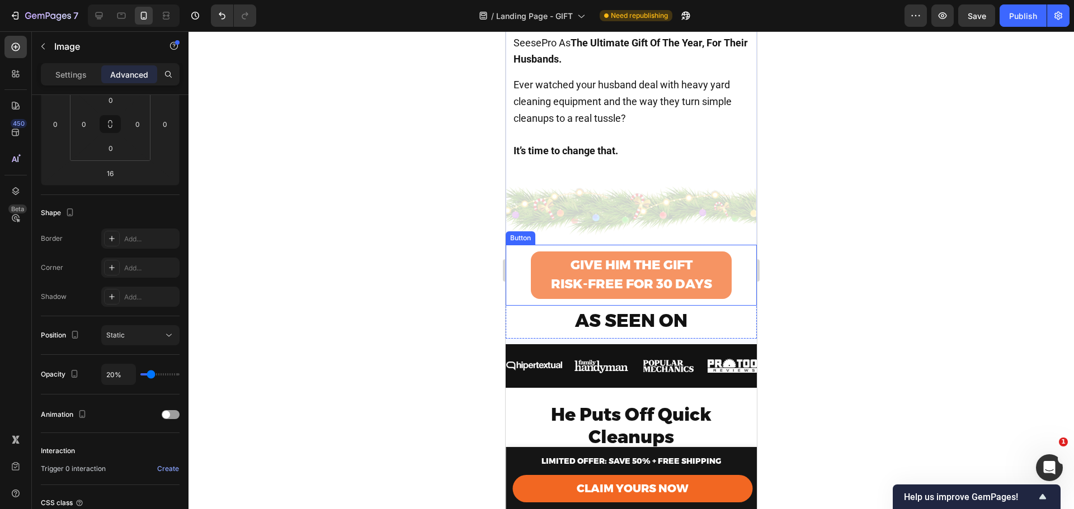
click at [720, 287] on link "Give Him the Gift RISK-FREE FOR 30 DAYS" at bounding box center [631, 276] width 201 height 48
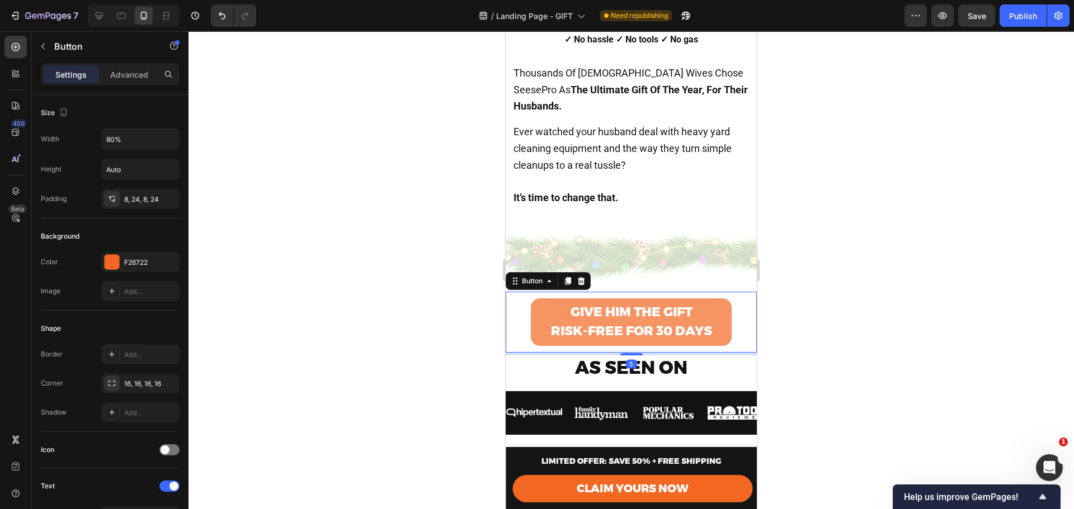
scroll to position [410, 0]
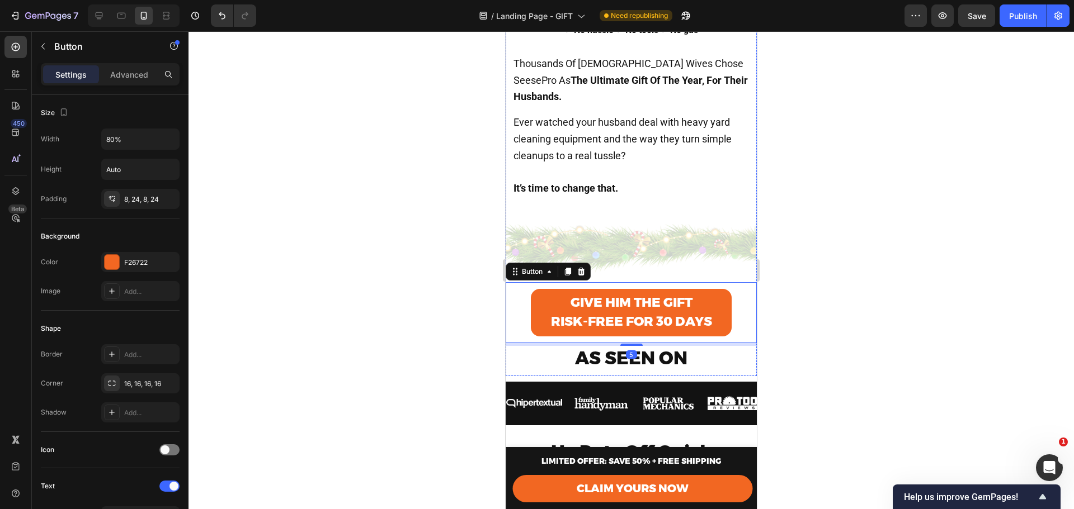
click at [699, 244] on img at bounding box center [631, 248] width 251 height 49
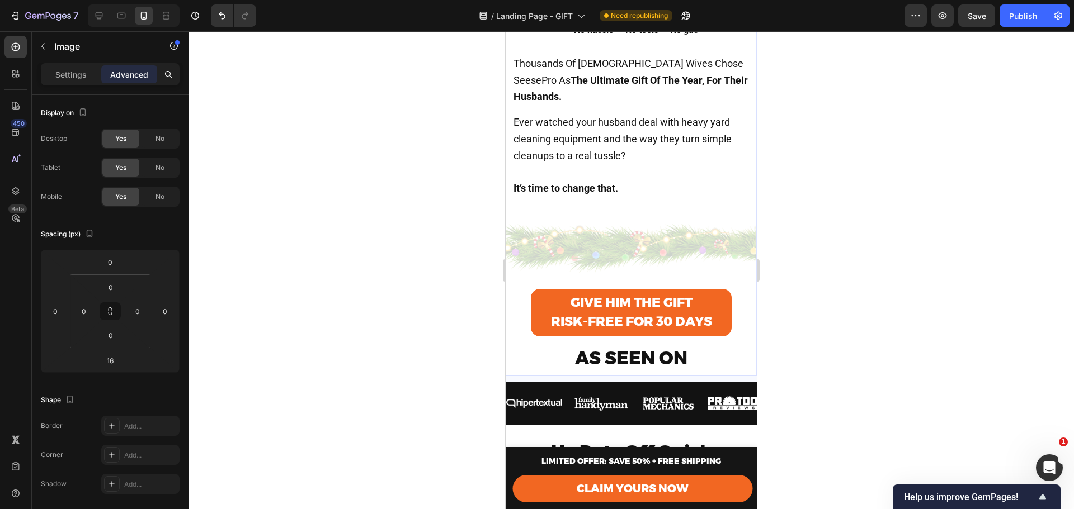
click at [635, 232] on img at bounding box center [631, 248] width 251 height 49
click at [573, 244] on img at bounding box center [631, 248] width 251 height 49
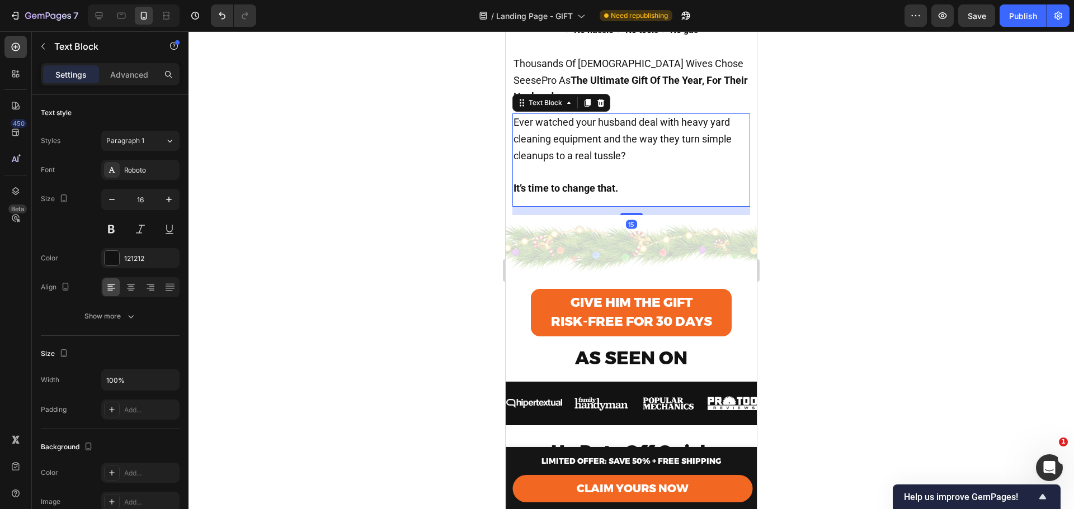
click at [658, 139] on p "Ever watched your husband deal with heavy yard cleaning equipment and the way t…" at bounding box center [630, 140] width 235 height 50
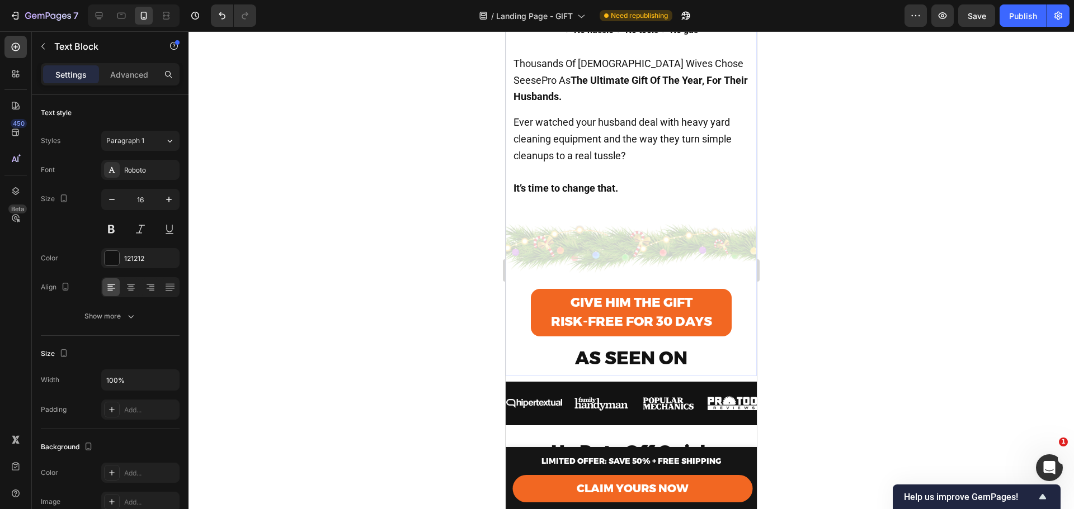
click at [636, 236] on img at bounding box center [631, 248] width 251 height 49
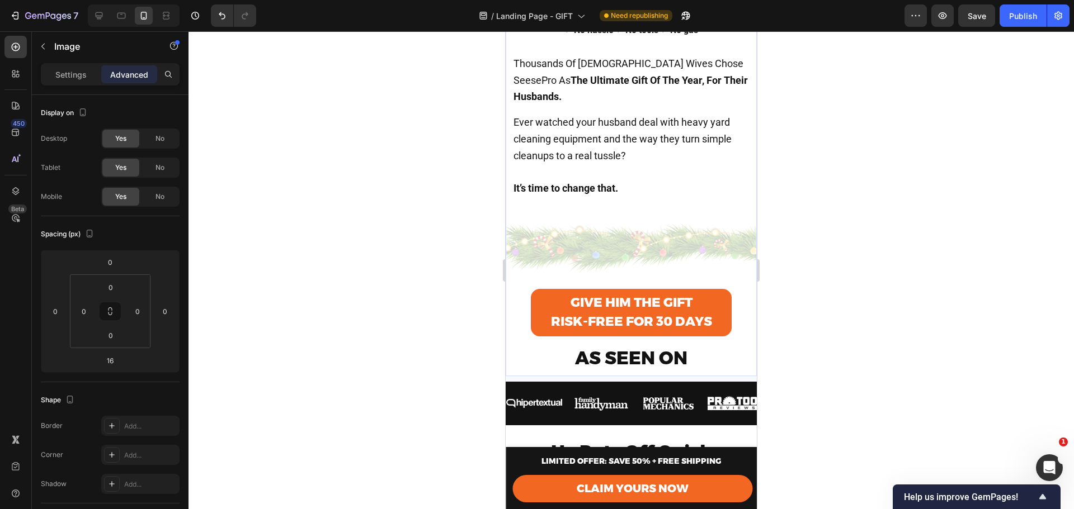
click at [556, 242] on img at bounding box center [631, 248] width 251 height 49
click at [514, 295] on div "Give Him the Gift RISK-FREE FOR 30 DAYS Button" at bounding box center [631, 312] width 251 height 61
click at [540, 233] on img at bounding box center [631, 248] width 251 height 49
click at [585, 232] on img at bounding box center [631, 248] width 251 height 49
click at [226, 13] on icon "Undo/Redo" at bounding box center [221, 15] width 11 height 11
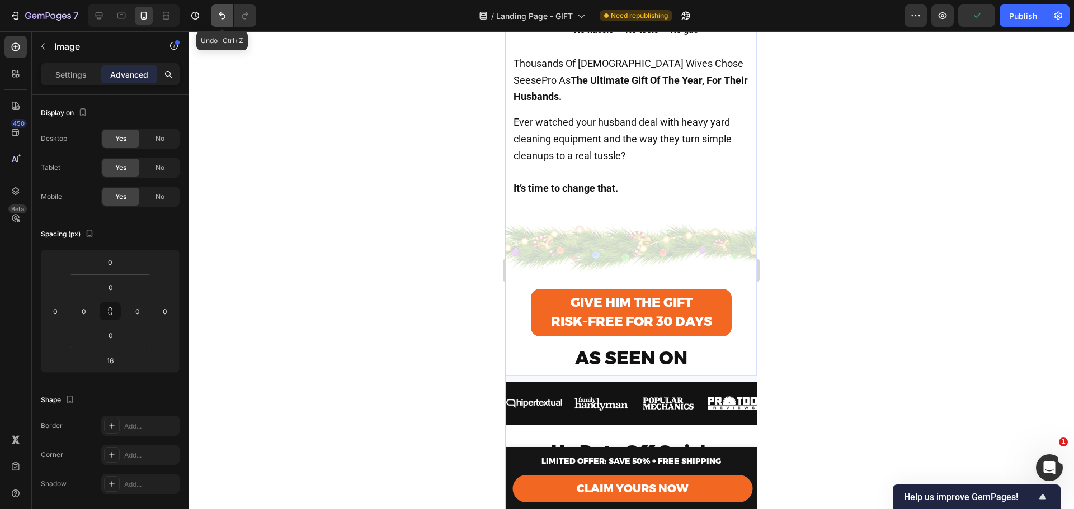
type input "100%"
type input "100"
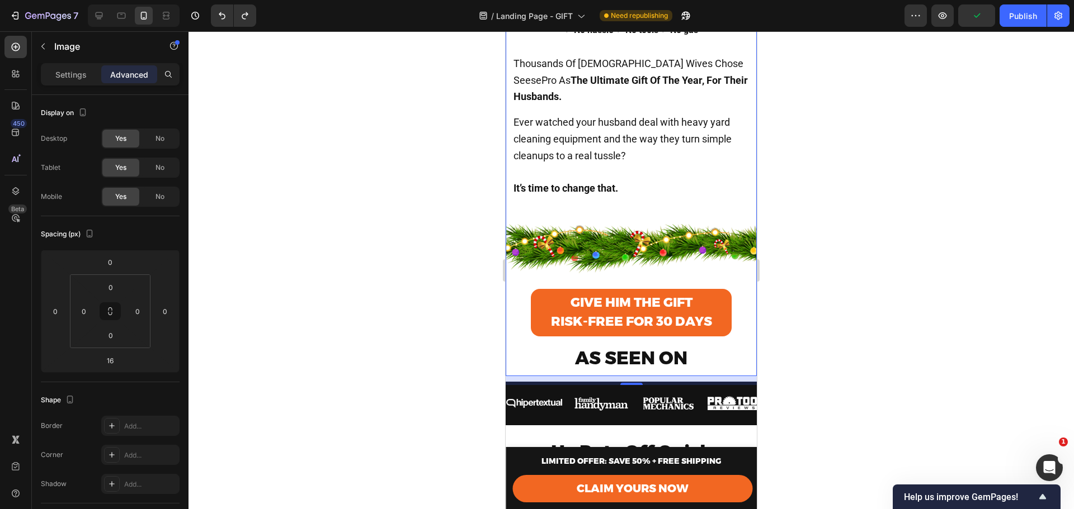
click at [614, 234] on img at bounding box center [631, 248] width 251 height 49
click at [726, 235] on img at bounding box center [631, 248] width 251 height 49
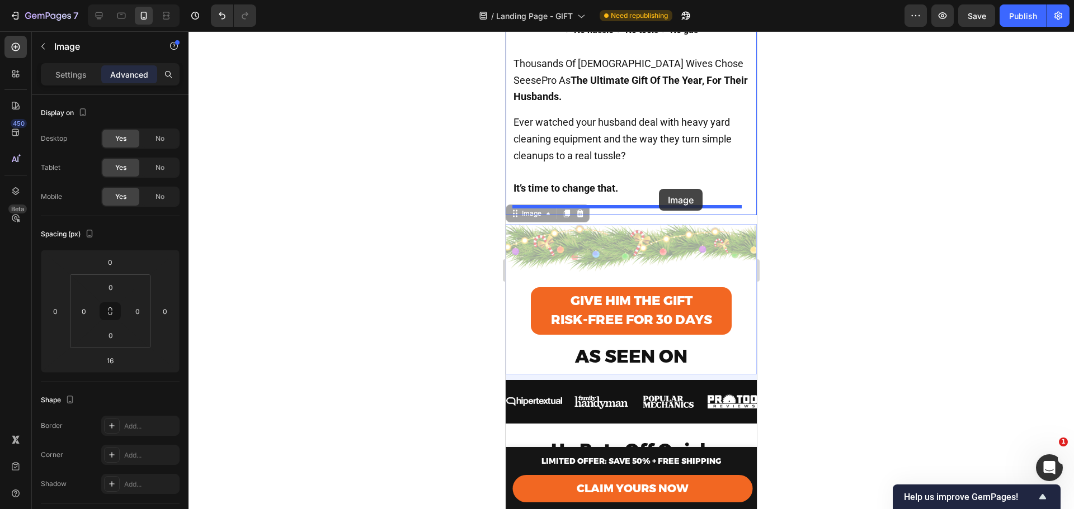
drag, startPoint x: 587, startPoint y: 242, endPoint x: 659, endPoint y: 189, distance: 89.3
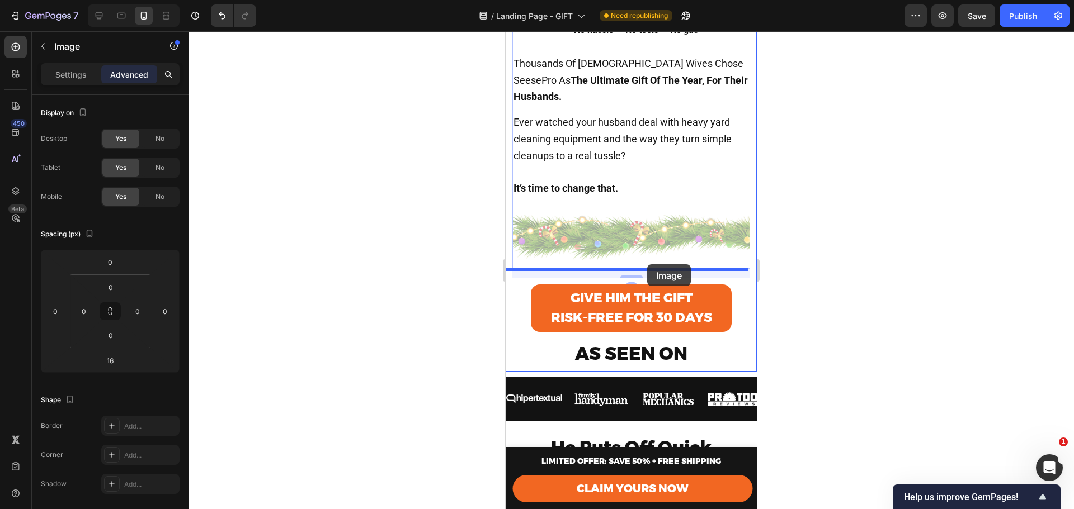
drag, startPoint x: 649, startPoint y: 228, endPoint x: 646, endPoint y: 265, distance: 36.5
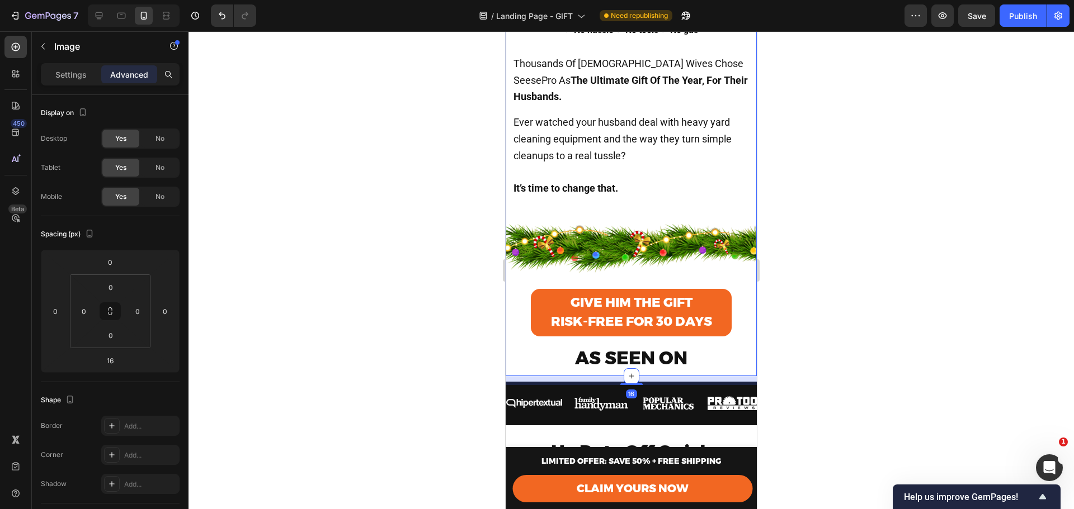
click at [843, 254] on div at bounding box center [630, 270] width 885 height 478
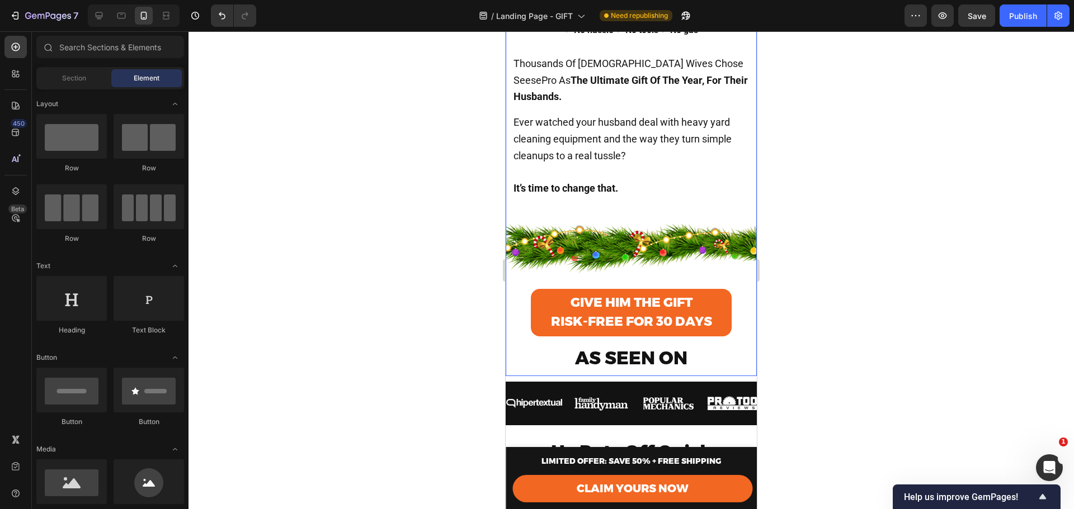
click at [637, 244] on img at bounding box center [631, 248] width 251 height 49
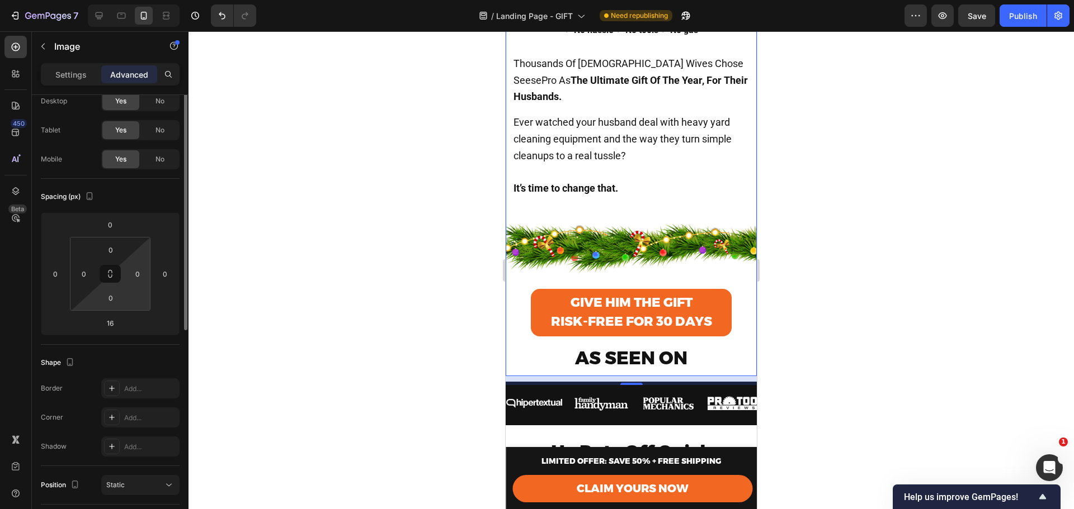
scroll to position [0, 0]
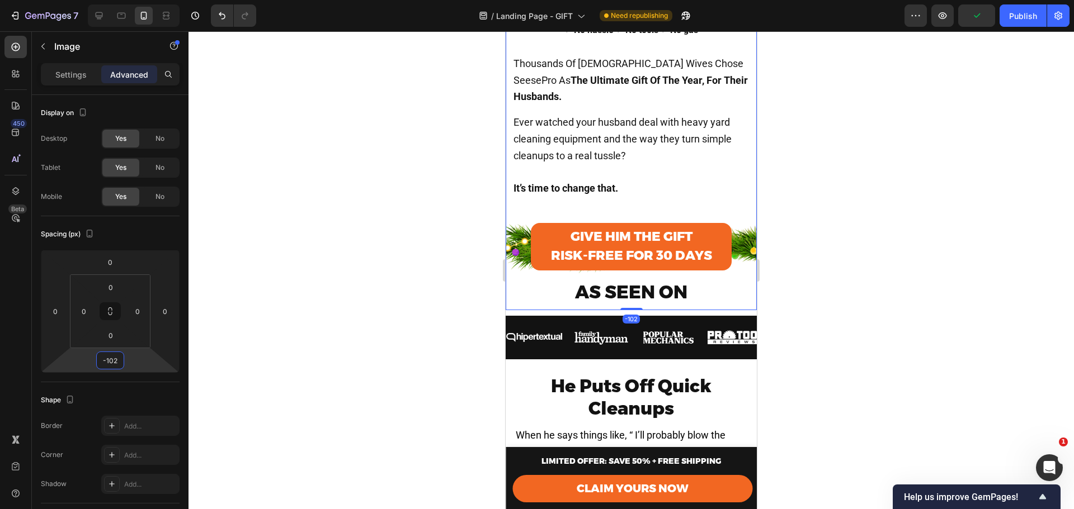
type input "-100"
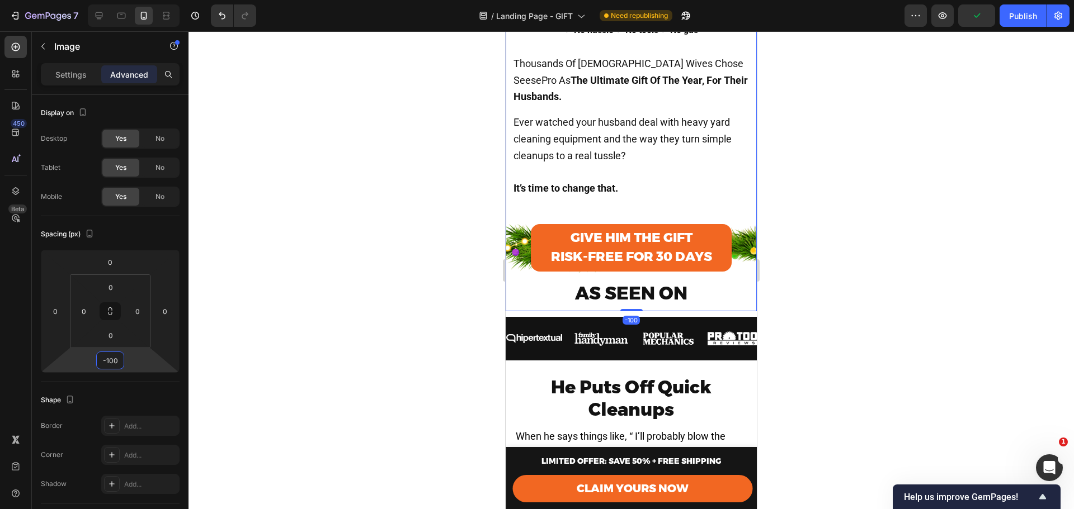
drag, startPoint x: 116, startPoint y: 349, endPoint x: 107, endPoint y: 382, distance: 33.6
click at [107, 0] on html "7 Version history / Landing Page - GIFT Need republishing Preview Publish 450 B…" at bounding box center [537, 0] width 1074 height 0
click at [833, 259] on div at bounding box center [630, 270] width 885 height 478
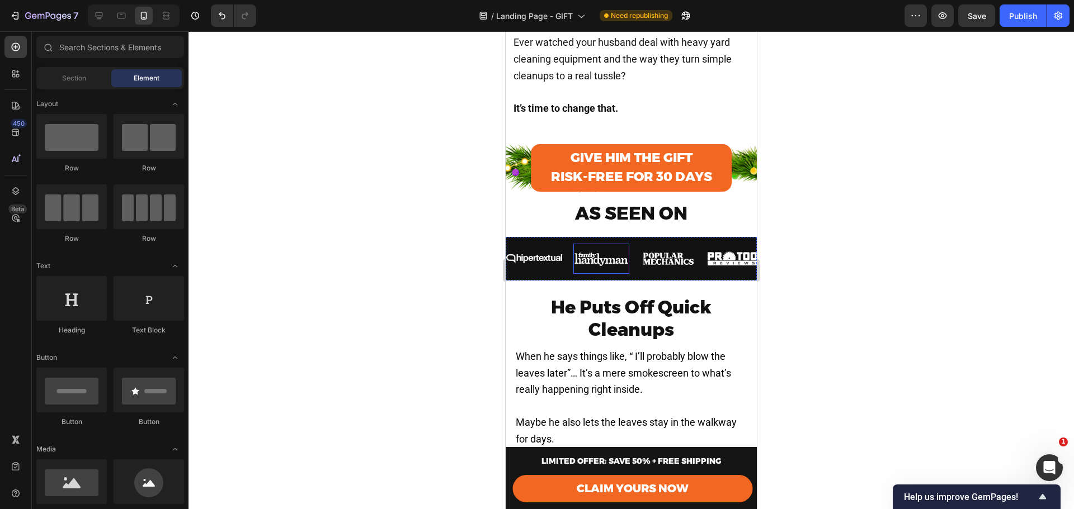
scroll to position [559, 0]
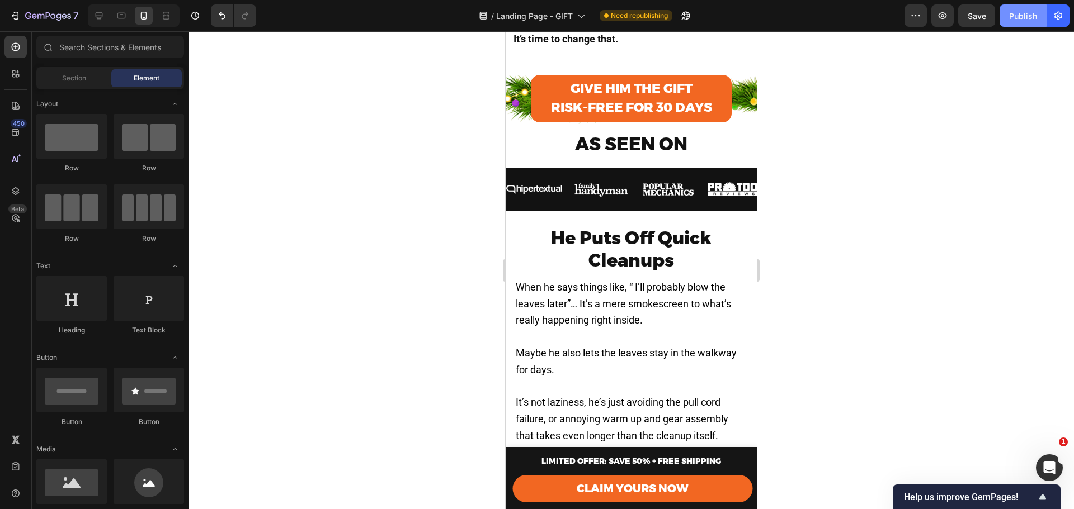
click at [1018, 13] on div "Publish" at bounding box center [1023, 16] width 28 height 12
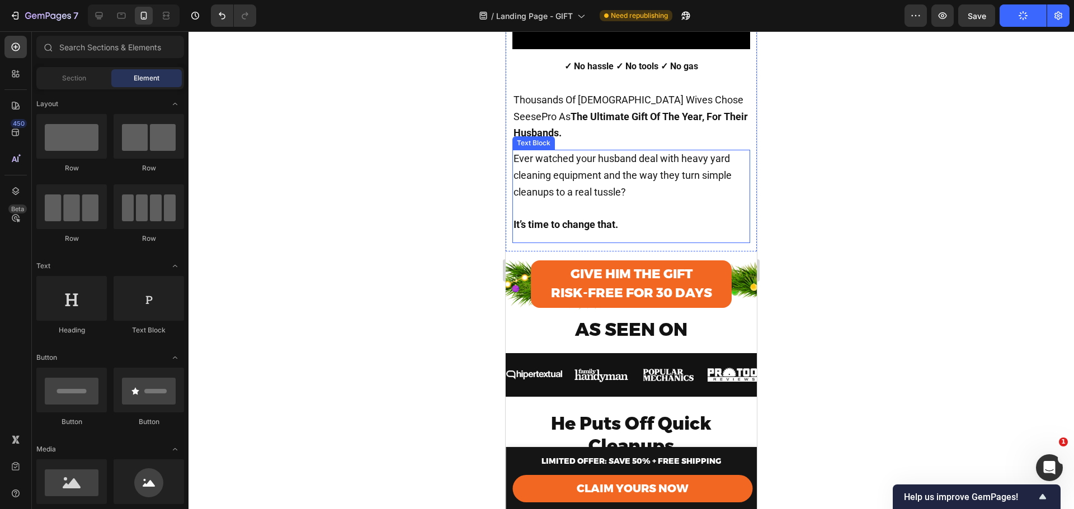
scroll to position [373, 0]
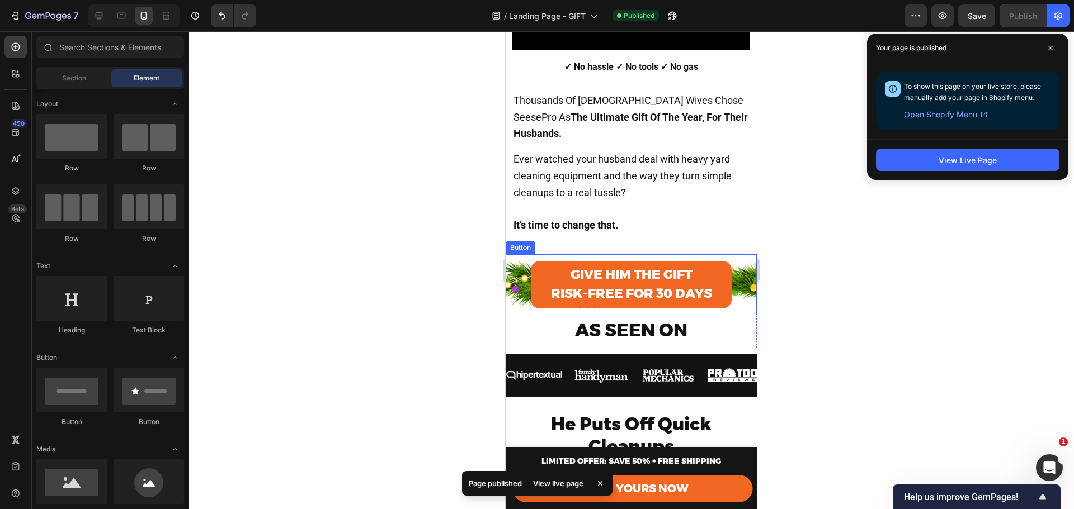
click at [730, 254] on div "Give Him the Gift RISK-FREE FOR 30 DAYS Button" at bounding box center [631, 284] width 251 height 61
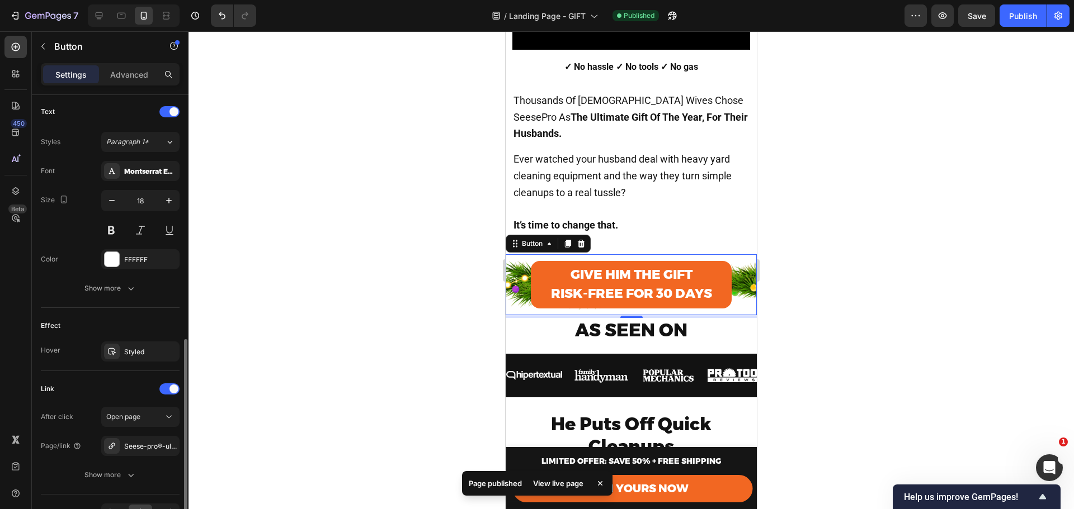
scroll to position [443, 0]
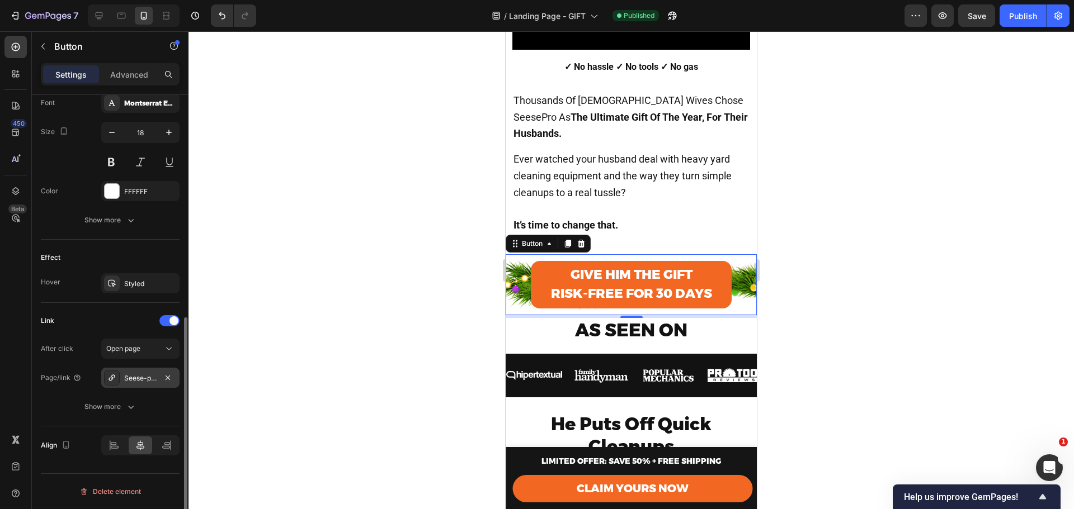
click at [106, 380] on div at bounding box center [112, 378] width 16 height 16
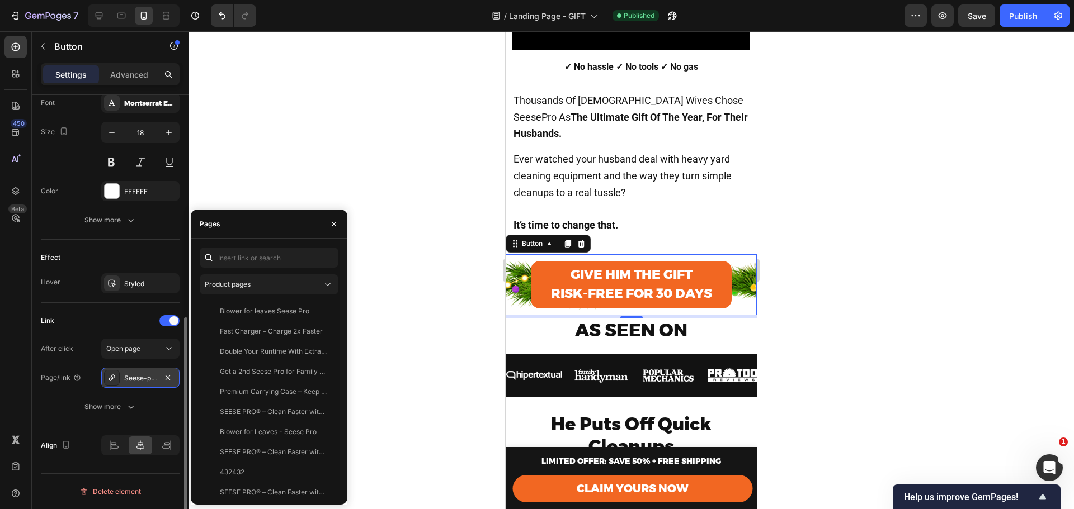
click at [106, 380] on div at bounding box center [112, 378] width 16 height 16
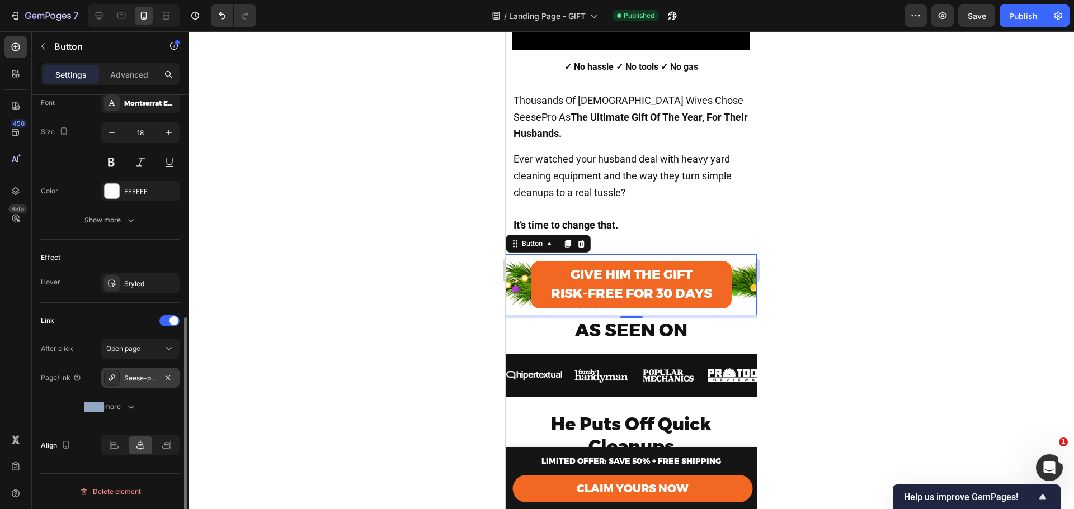
click at [106, 380] on div at bounding box center [112, 378] width 16 height 16
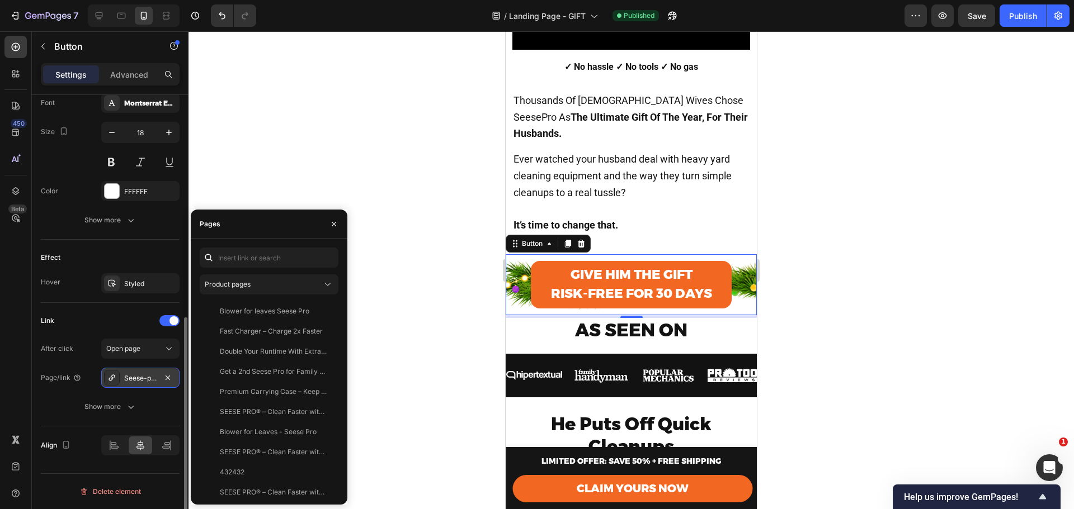
click at [106, 380] on div at bounding box center [112, 378] width 16 height 16
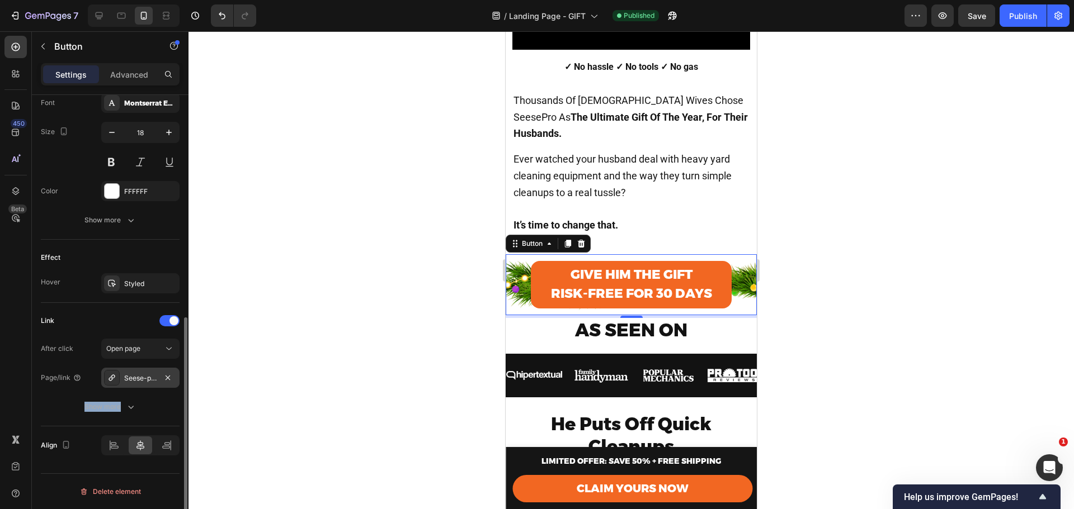
click at [119, 379] on div at bounding box center [112, 378] width 16 height 16
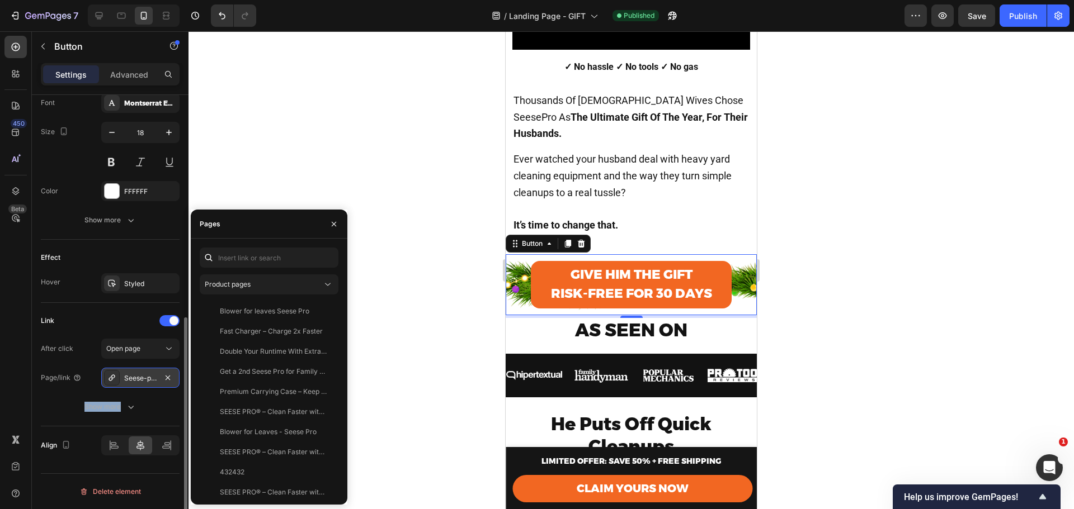
click at [119, 379] on div at bounding box center [112, 378] width 16 height 16
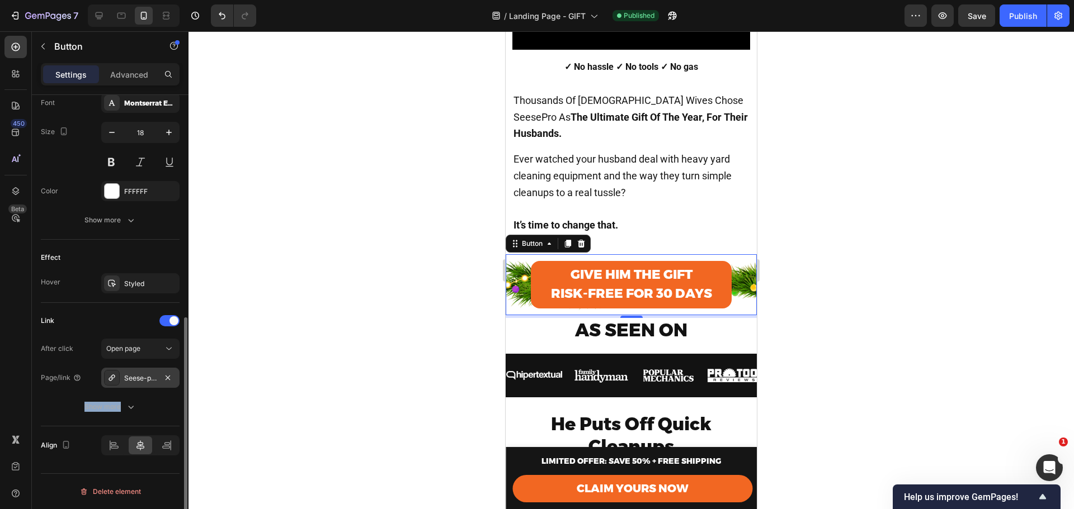
click at [129, 380] on div "Seese-pro®-ultra-light-ultra-powerful" at bounding box center [140, 379] width 32 height 10
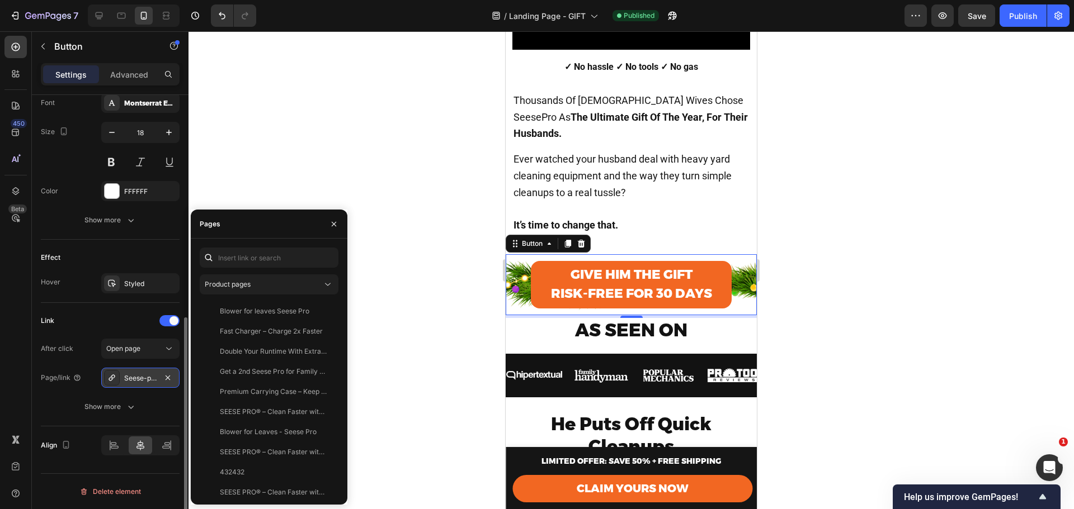
click at [129, 380] on div "Seese-pro®-ultra-light-ultra-powerful" at bounding box center [140, 379] width 32 height 10
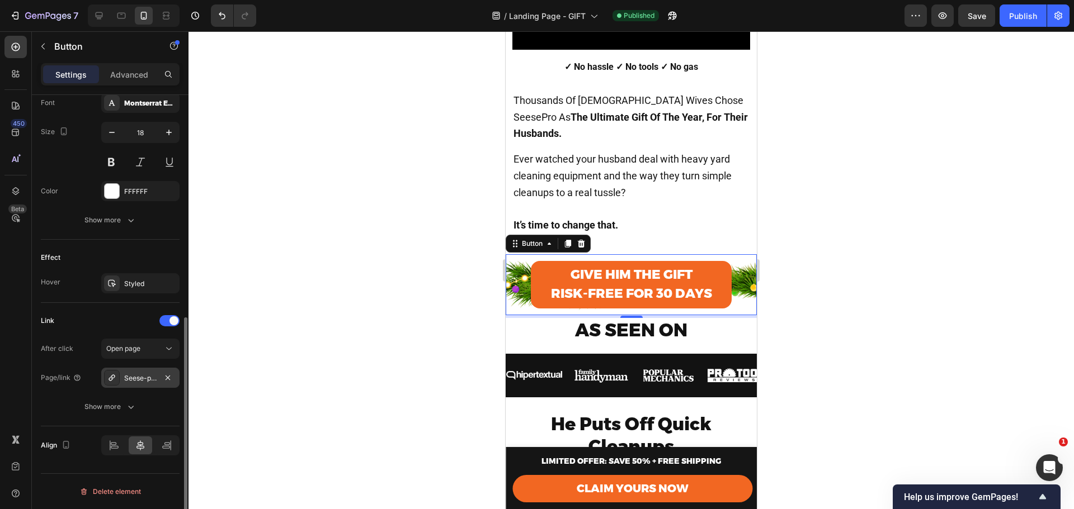
click at [129, 380] on div "Seese-pro®-ultra-light-ultra-powerful" at bounding box center [140, 379] width 32 height 10
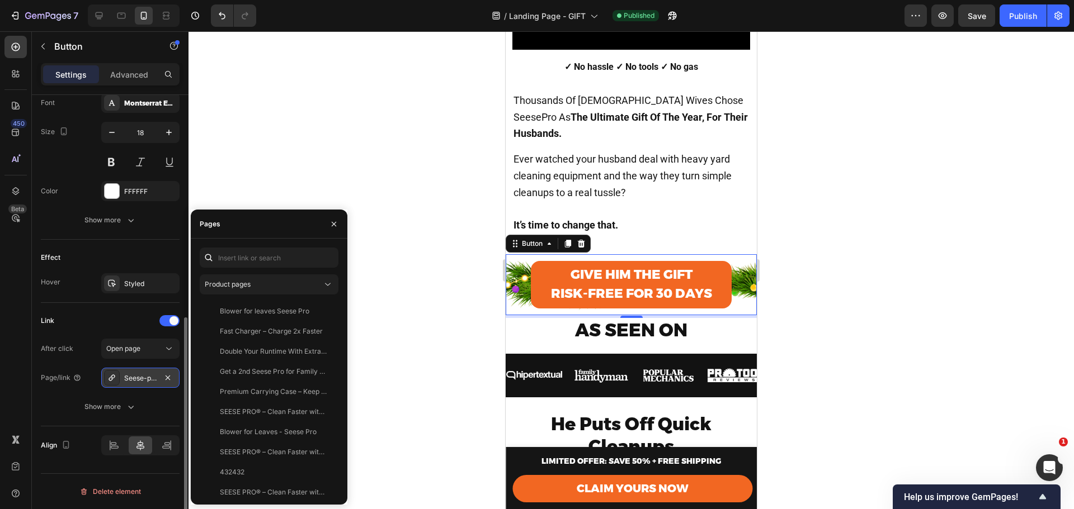
click at [129, 380] on div "Seese-pro®-ultra-light-ultra-powerful" at bounding box center [140, 379] width 32 height 10
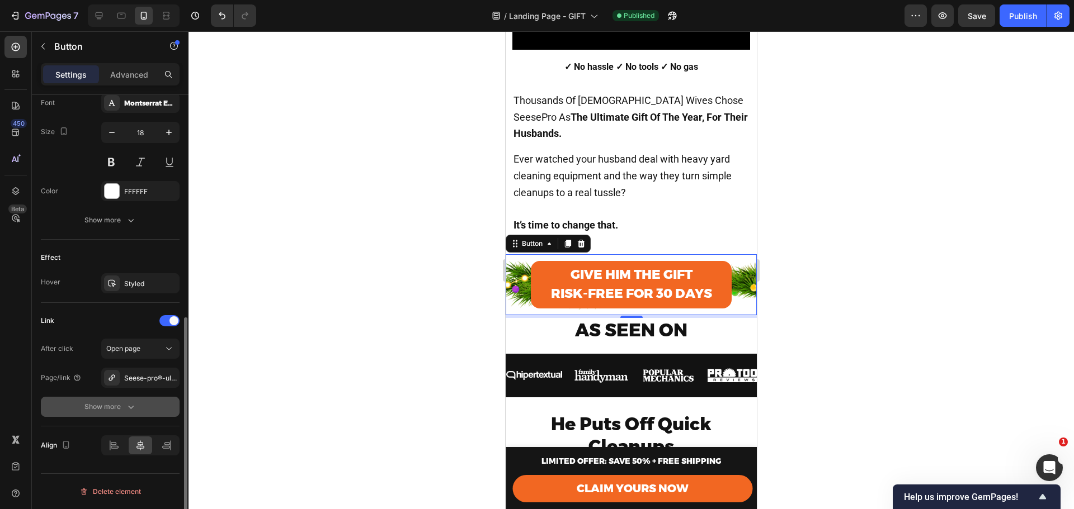
click at [92, 414] on button "Show more" at bounding box center [110, 407] width 139 height 20
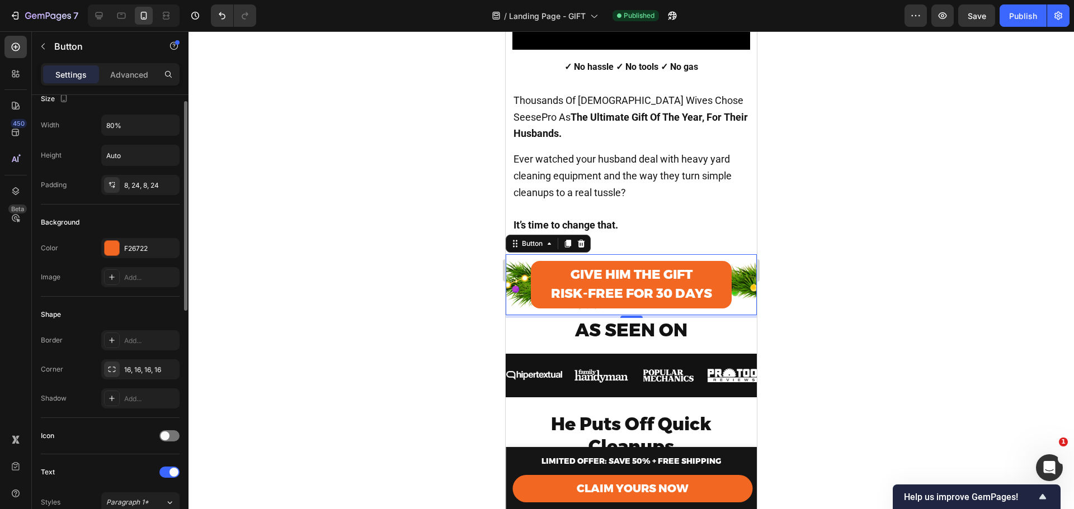
scroll to position [0, 0]
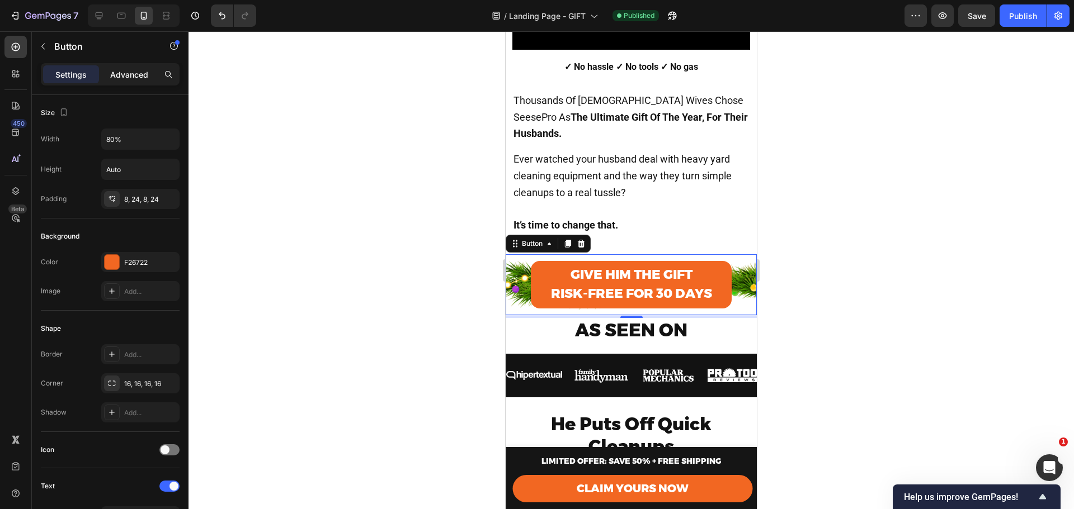
click at [114, 73] on p "Advanced" at bounding box center [129, 75] width 38 height 12
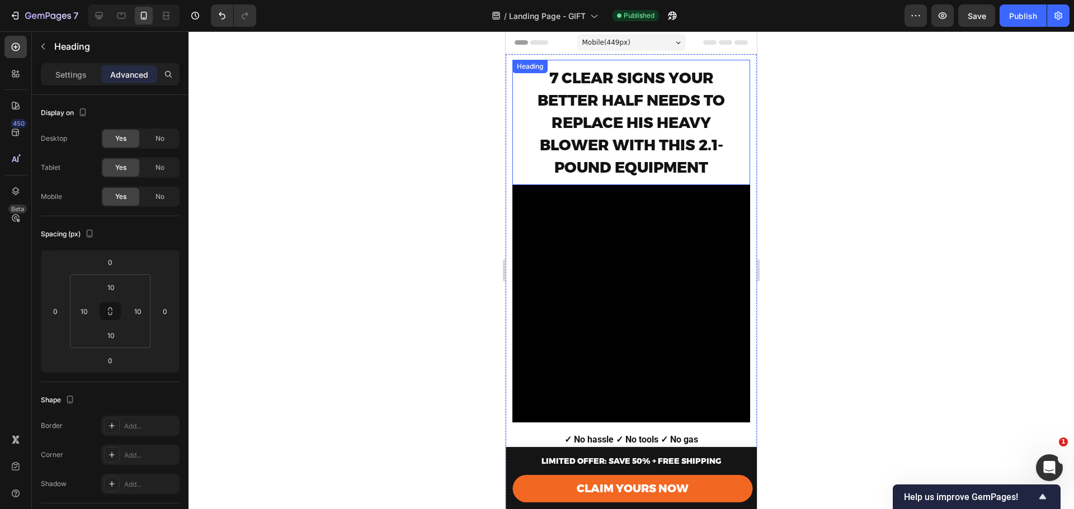
click at [657, 116] on span "7 CLEAR SIGNS YOUR BETTER HALF NEEDS TO REPLACE HIS HEAVY BLOWER WITH THIS 2.1-…" at bounding box center [630, 123] width 187 height 108
click at [638, 96] on span "7 CLEAR SIGNS YOUR BETTER HALF NEEDS TO REPLACE HIS HEAVY BLOWER WITH THIS 2.1-…" at bounding box center [630, 123] width 187 height 108
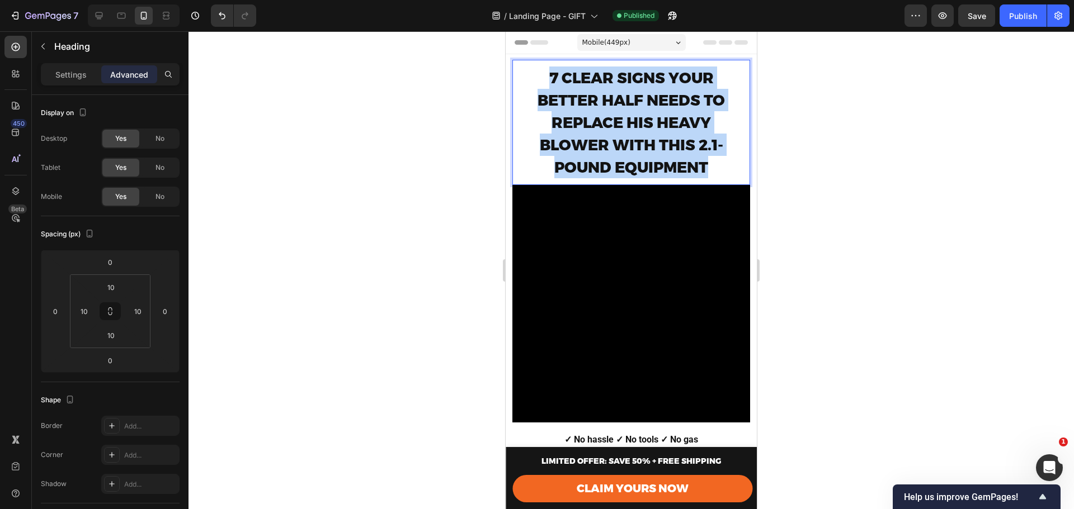
click at [638, 96] on span "7 CLEAR SIGNS YOUR BETTER HALF NEEDS TO REPLACE HIS HEAVY BLOWER WITH THIS 2.1-…" at bounding box center [630, 123] width 187 height 108
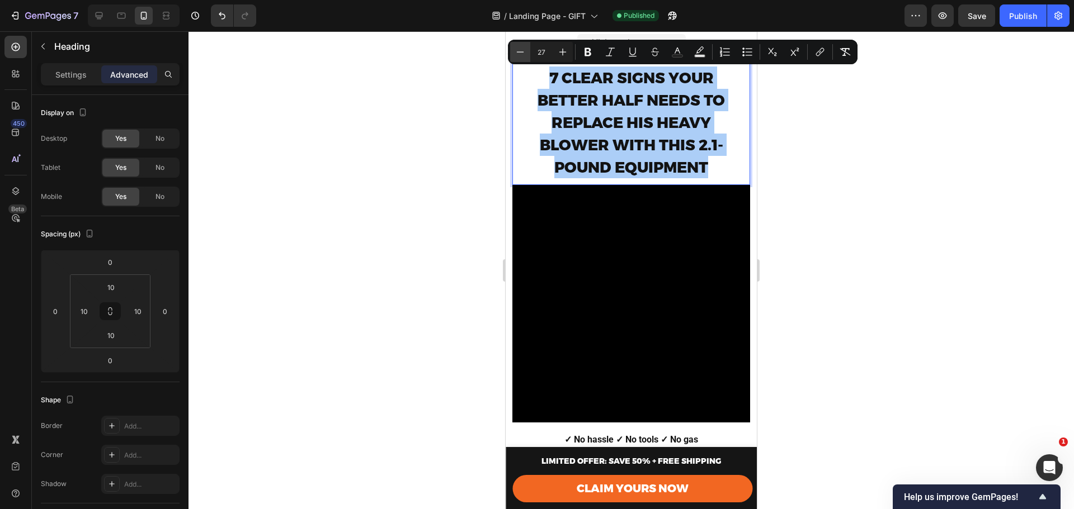
click at [520, 49] on icon "Editor contextual toolbar" at bounding box center [519, 51] width 11 height 11
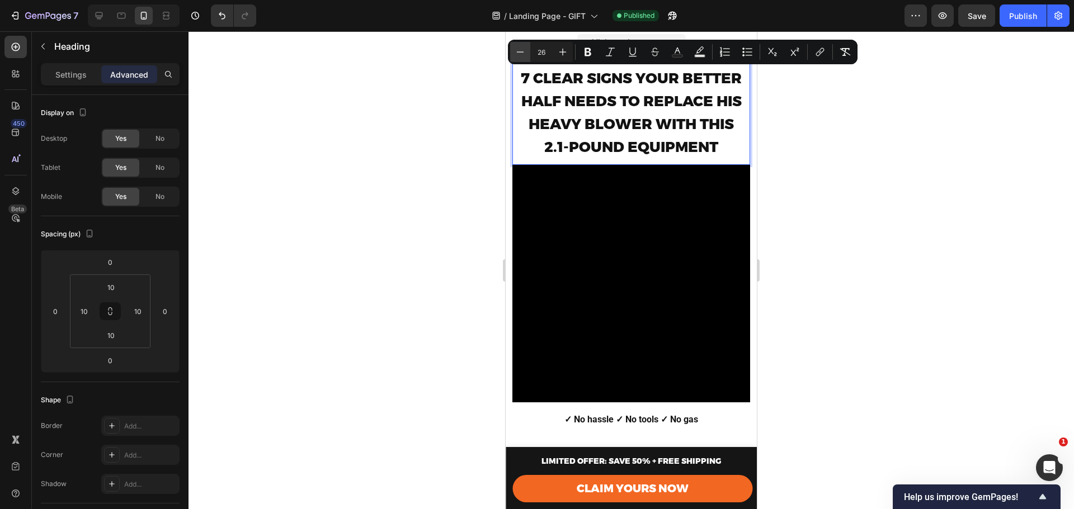
click at [520, 49] on icon "Editor contextual toolbar" at bounding box center [519, 51] width 11 height 11
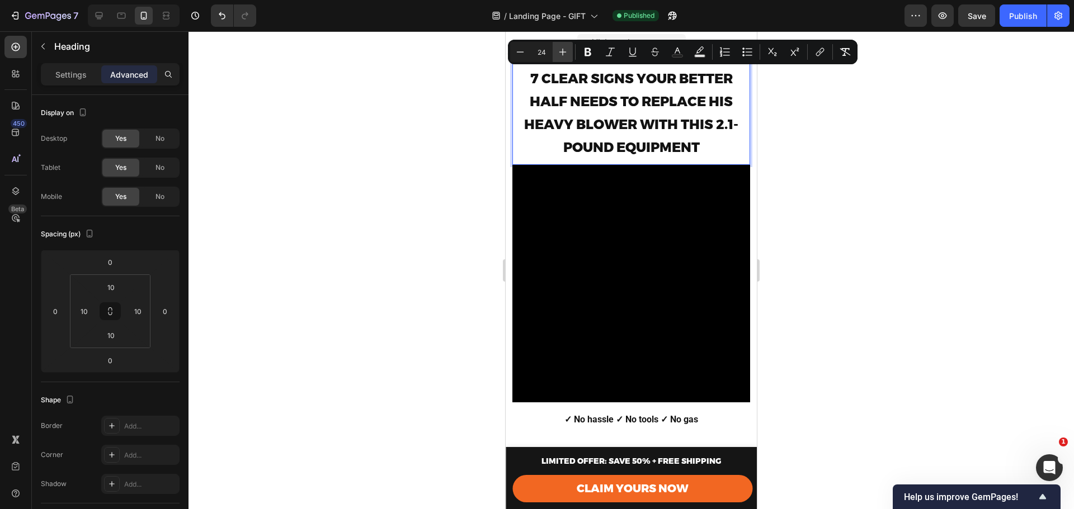
click at [559, 50] on icon "Editor contextual toolbar" at bounding box center [562, 51] width 11 height 11
type input "25"
click at [62, 71] on p "Settings" at bounding box center [70, 75] width 31 height 12
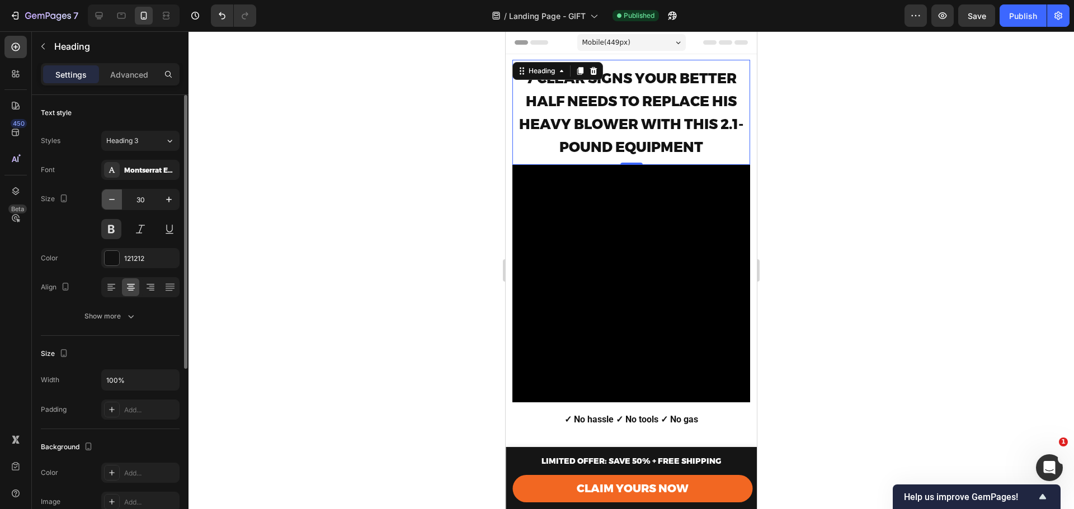
click at [115, 197] on icon "button" at bounding box center [111, 199] width 11 height 11
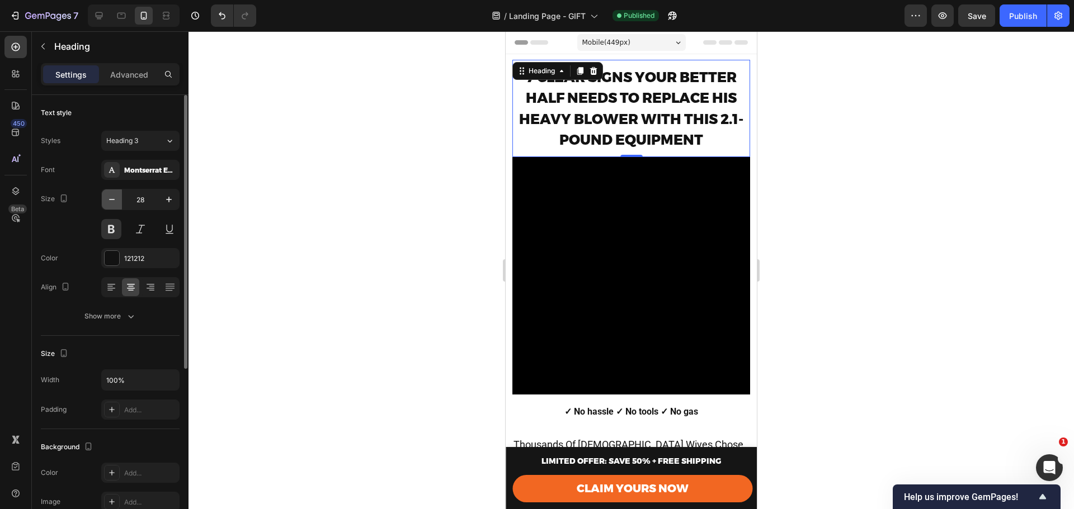
click at [115, 198] on icon "button" at bounding box center [111, 199] width 11 height 11
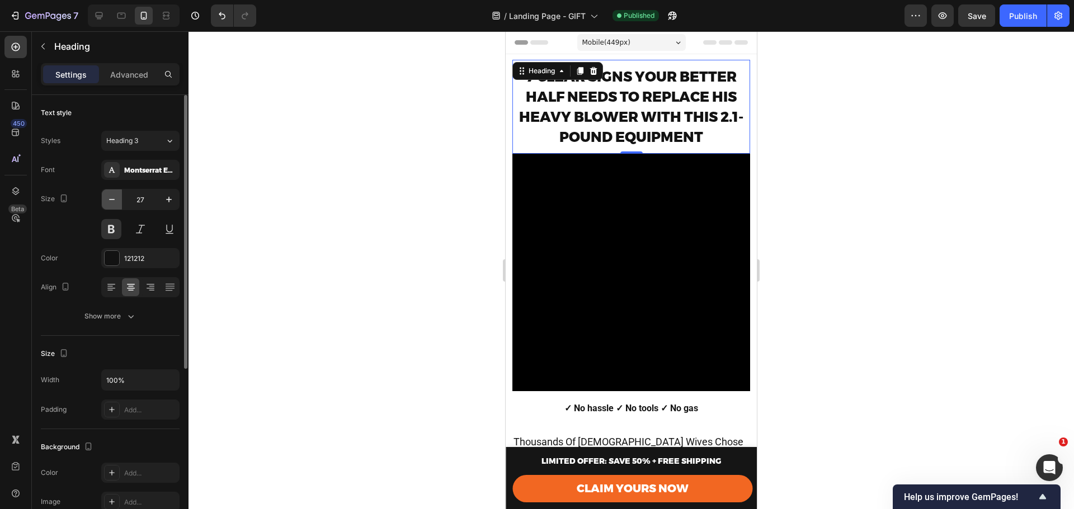
click at [115, 198] on icon "button" at bounding box center [111, 199] width 11 height 11
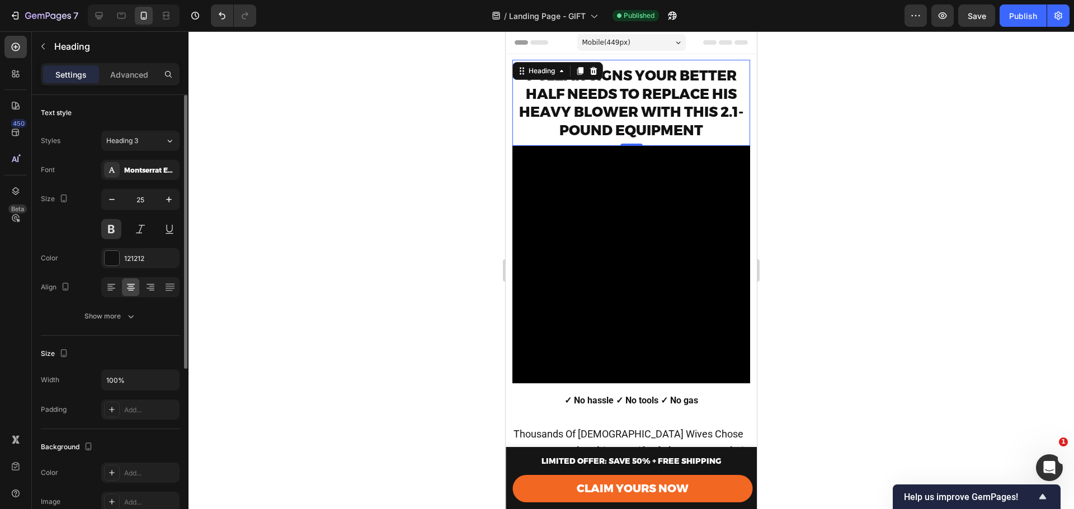
click at [179, 200] on div "25" at bounding box center [140, 199] width 78 height 21
click at [168, 200] on icon "button" at bounding box center [168, 199] width 11 height 11
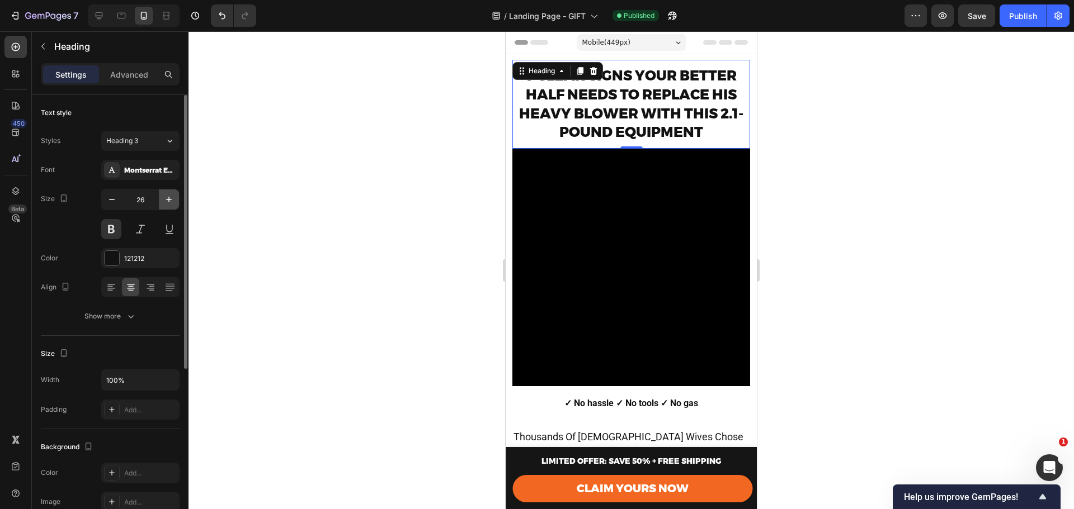
click at [168, 200] on icon "button" at bounding box center [168, 199] width 11 height 11
type input "27"
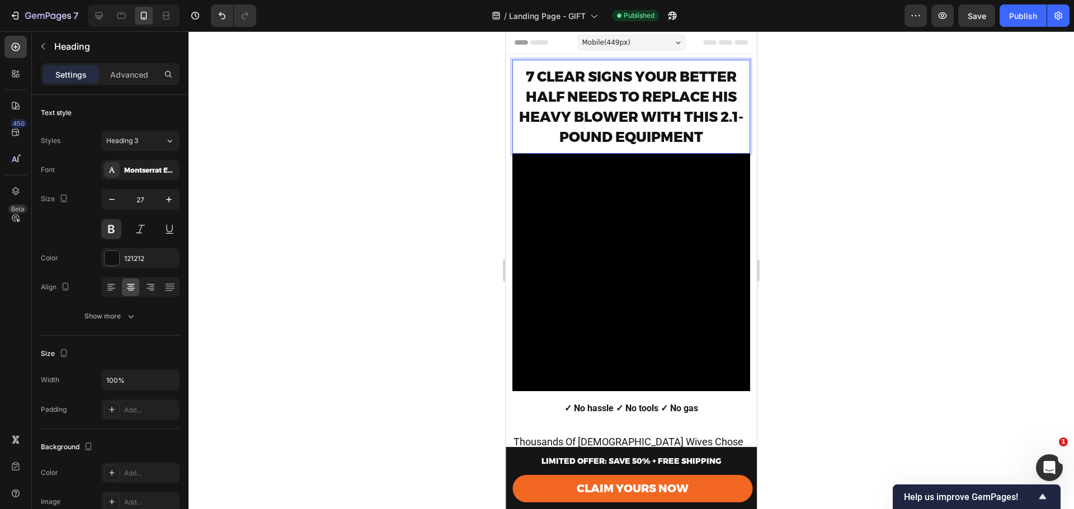
click at [806, 133] on div at bounding box center [630, 270] width 885 height 478
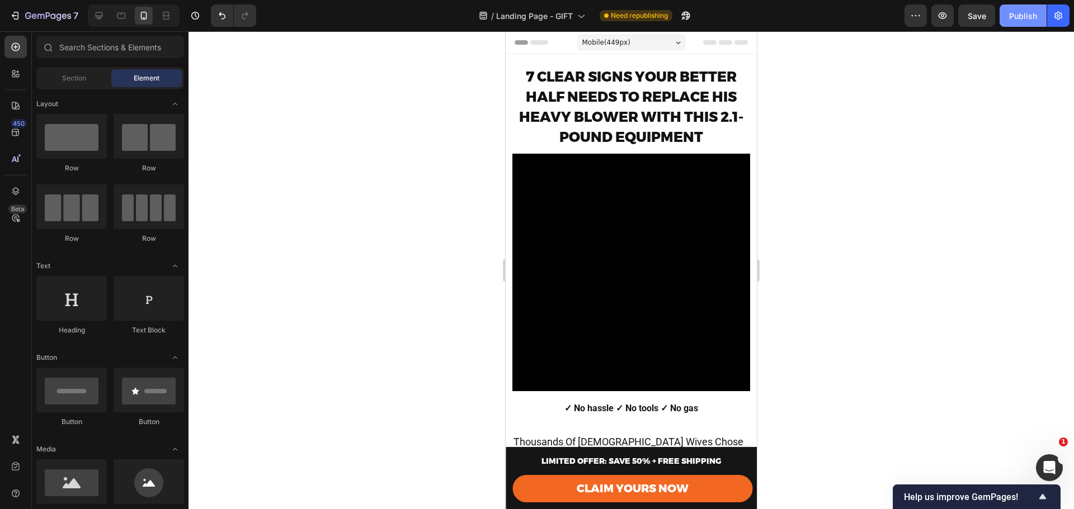
click at [1017, 14] on div "Publish" at bounding box center [1023, 16] width 28 height 12
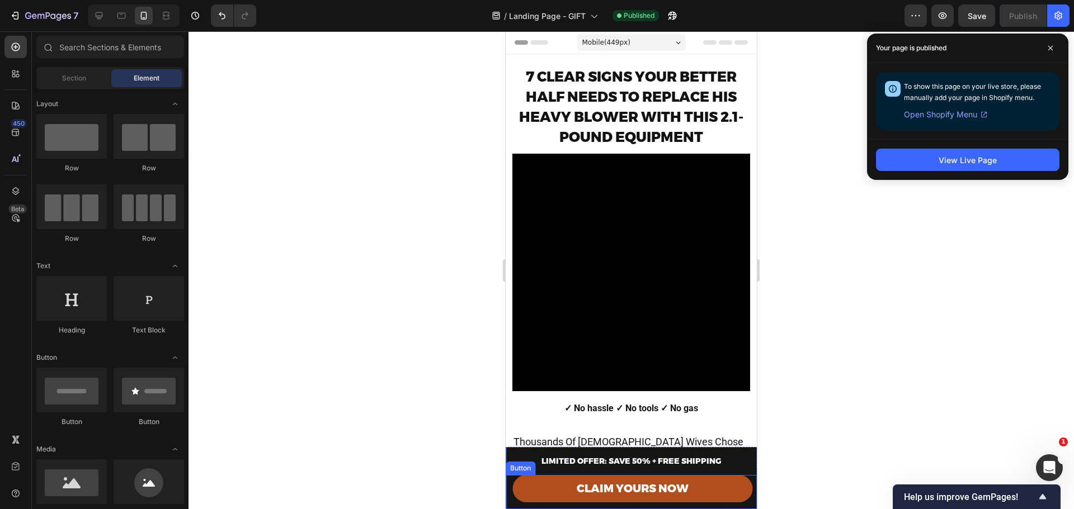
click at [547, 485] on link "CLAIM YOURS NOW" at bounding box center [632, 488] width 240 height 27
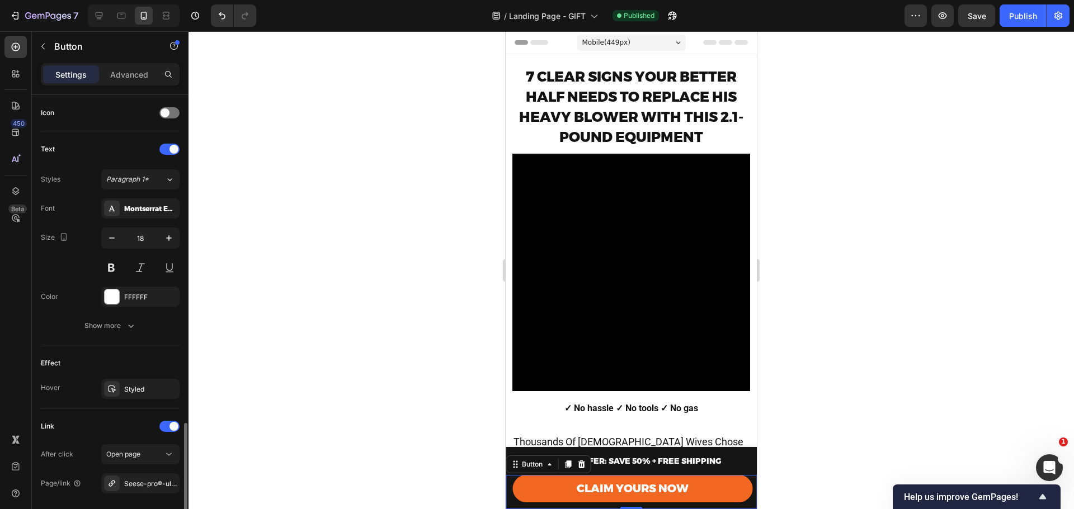
scroll to position [443, 0]
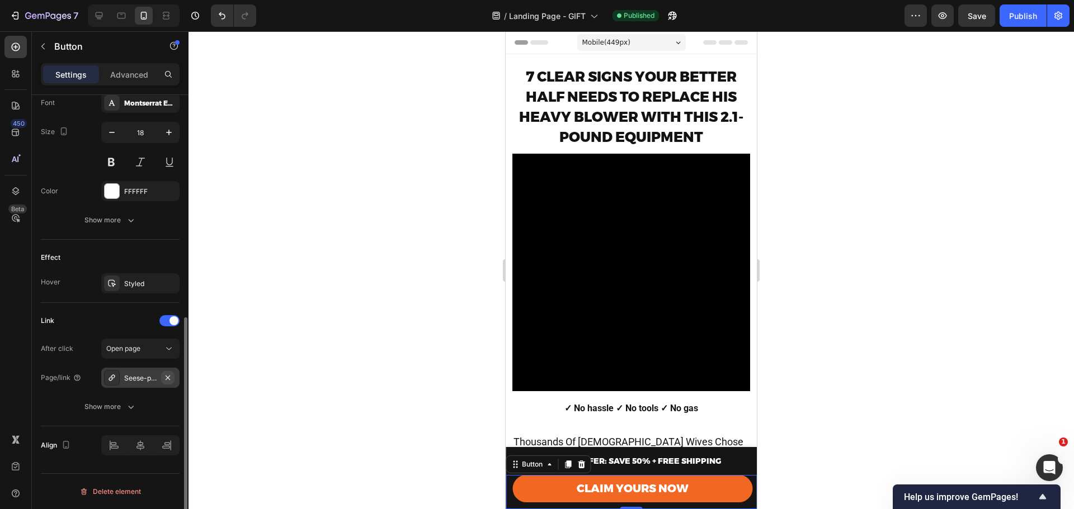
click at [162, 379] on button "button" at bounding box center [167, 377] width 13 height 13
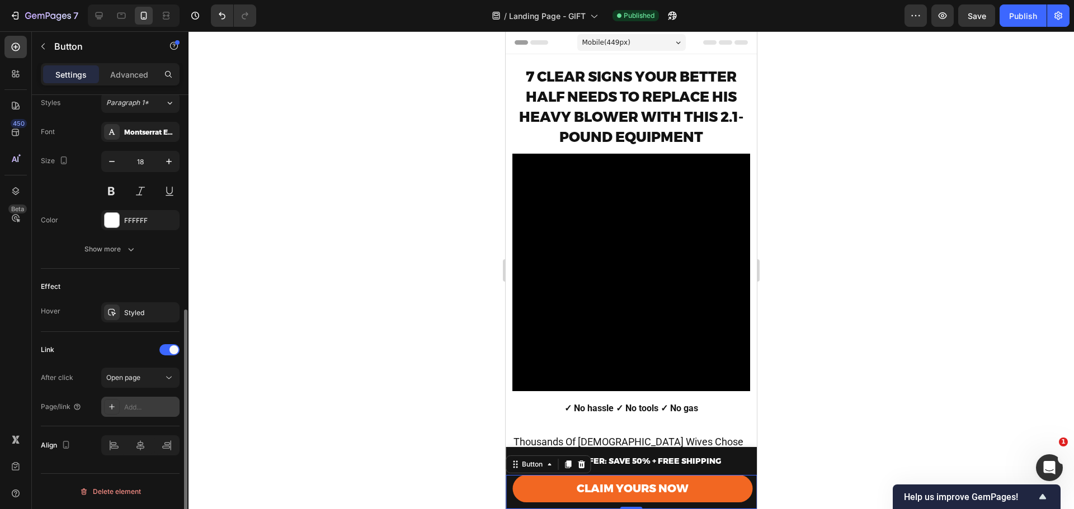
scroll to position [414, 0]
click at [219, 16] on icon "Undo/Redo" at bounding box center [221, 15] width 11 height 11
click at [111, 410] on icon at bounding box center [111, 407] width 9 height 9
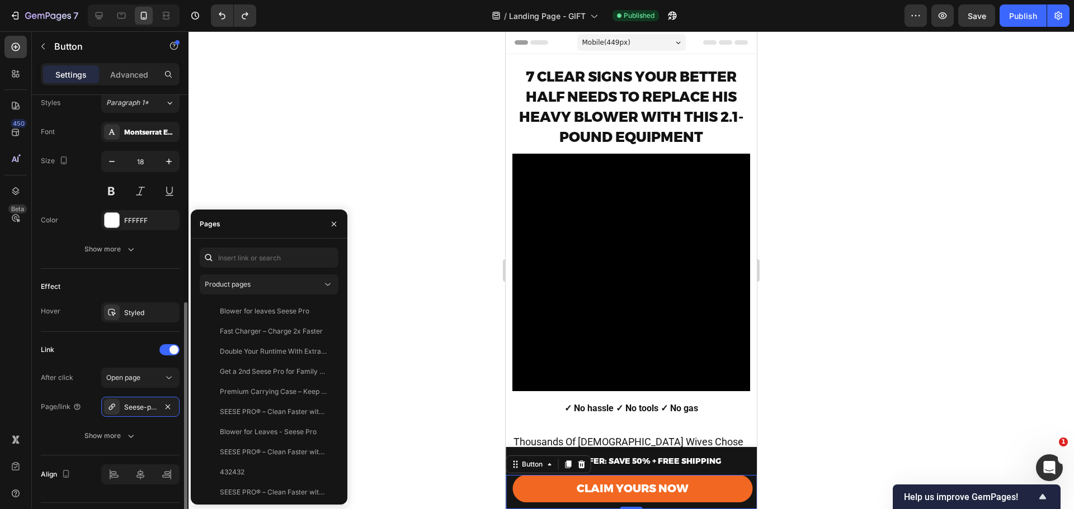
click at [104, 418] on div "After click Open page Page/link Seese-pro®-ultra-light-ultra-powerful Show more" at bounding box center [110, 407] width 139 height 78
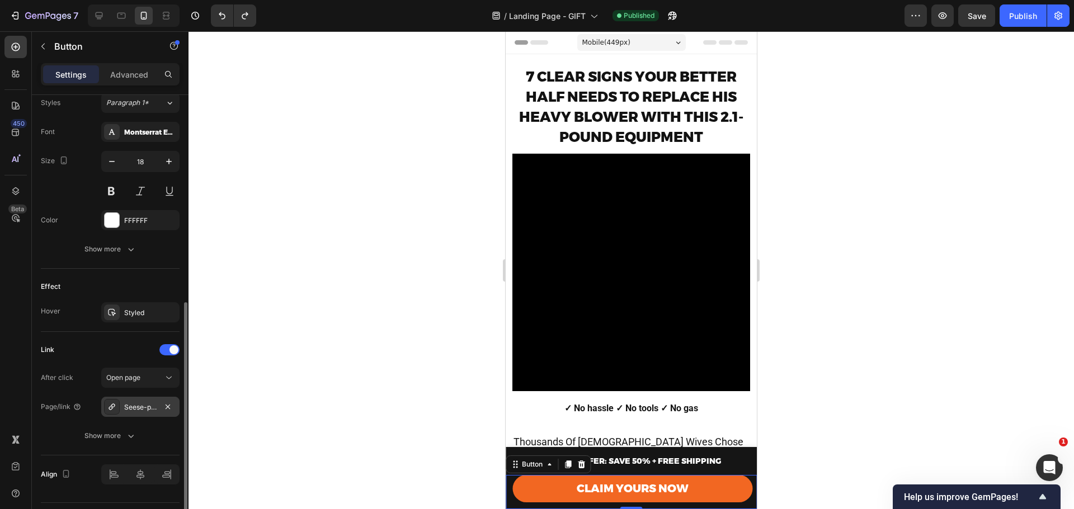
click at [107, 409] on div at bounding box center [112, 407] width 16 height 16
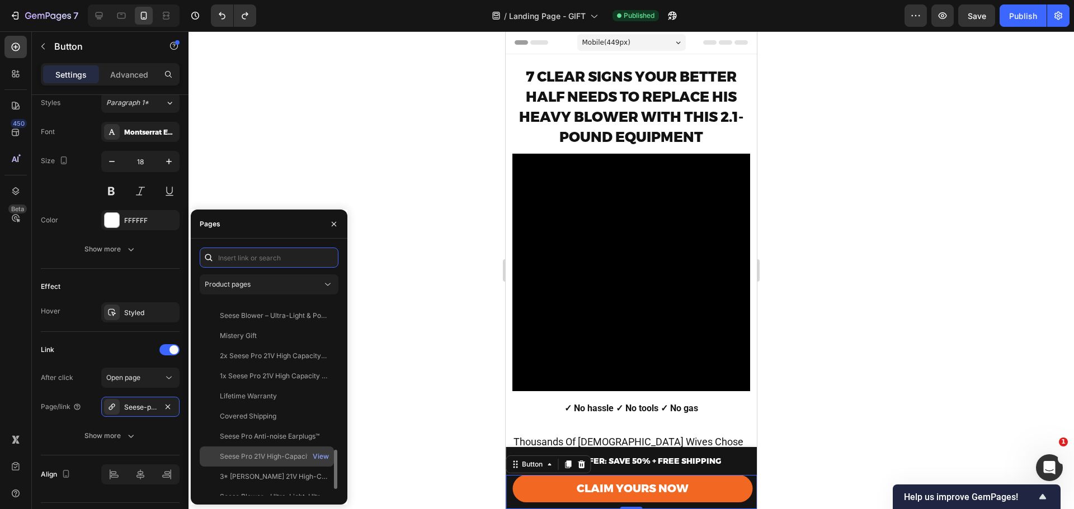
scroll to position [772, 0]
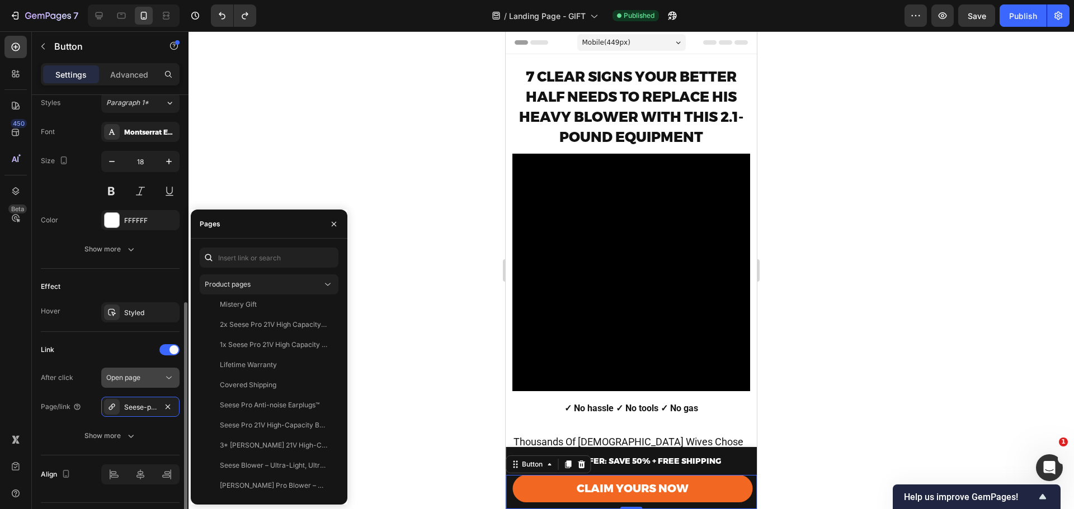
click at [127, 382] on span "Open page" at bounding box center [123, 378] width 34 height 10
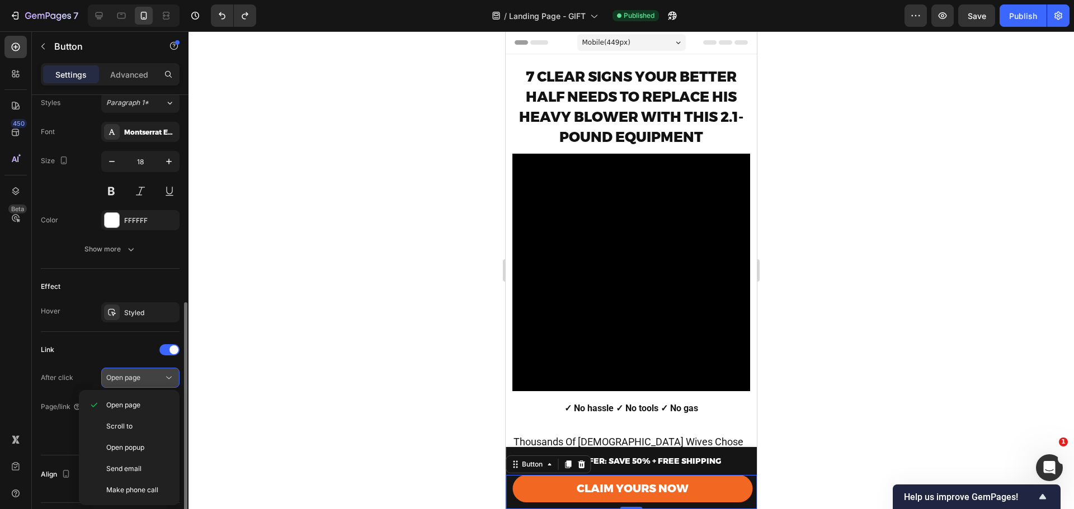
click at [127, 380] on span "Open page" at bounding box center [123, 378] width 34 height 8
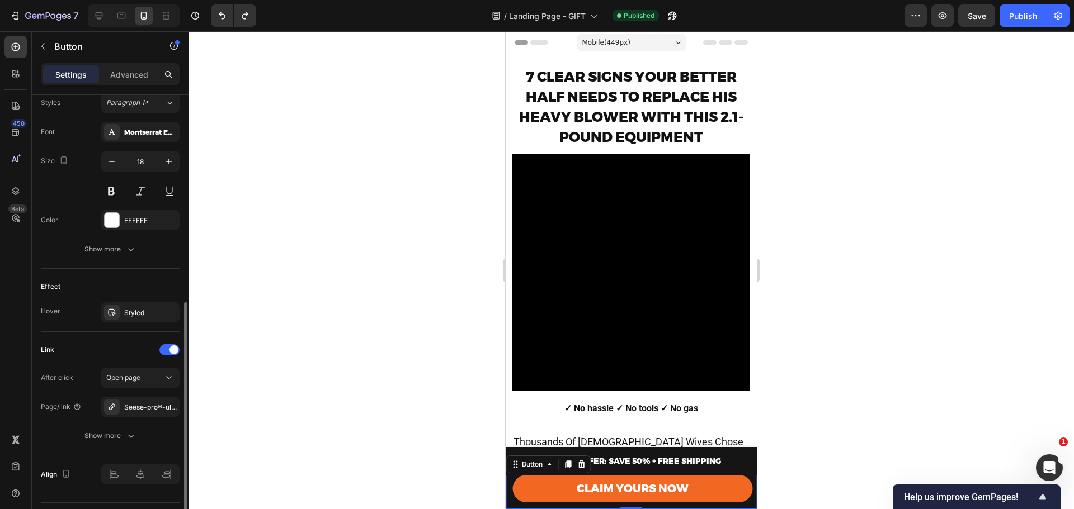
click at [120, 362] on div "Link After click Open page Page/link Seese-pro®-ultra-light-ultra-powerful Show…" at bounding box center [110, 393] width 139 height 105
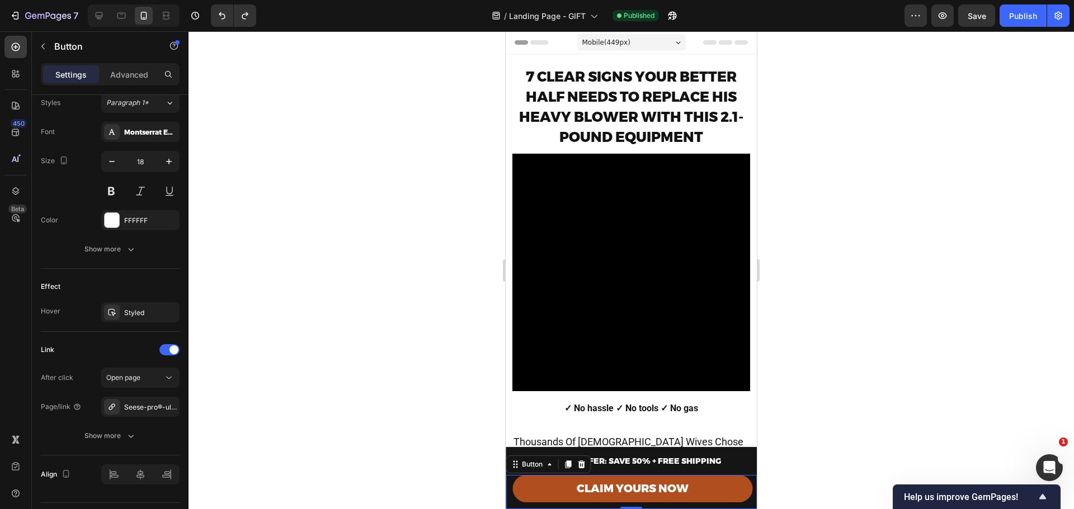
click at [644, 498] on link "CLAIM YOURS NOW" at bounding box center [632, 488] width 240 height 27
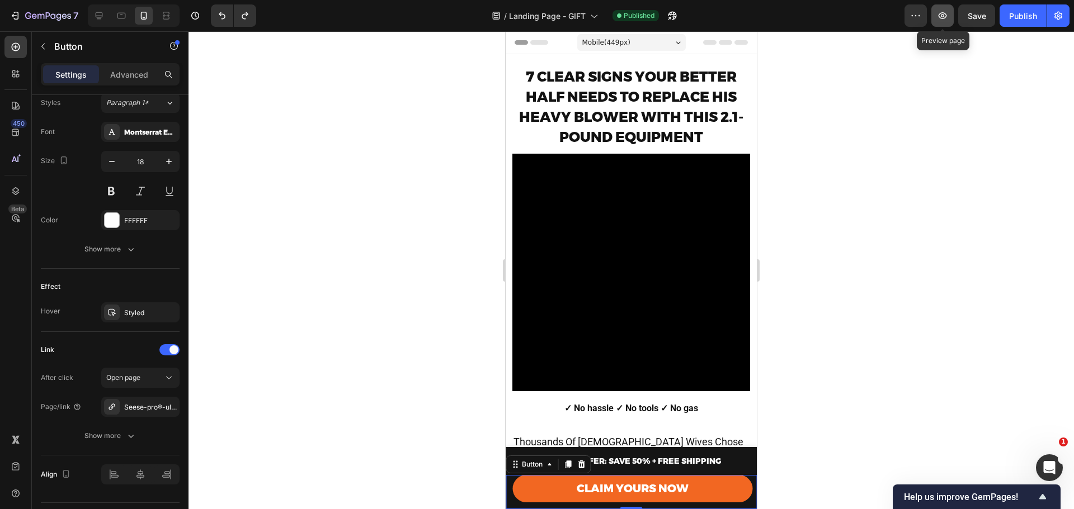
click at [938, 17] on icon "button" at bounding box center [942, 15] width 11 height 11
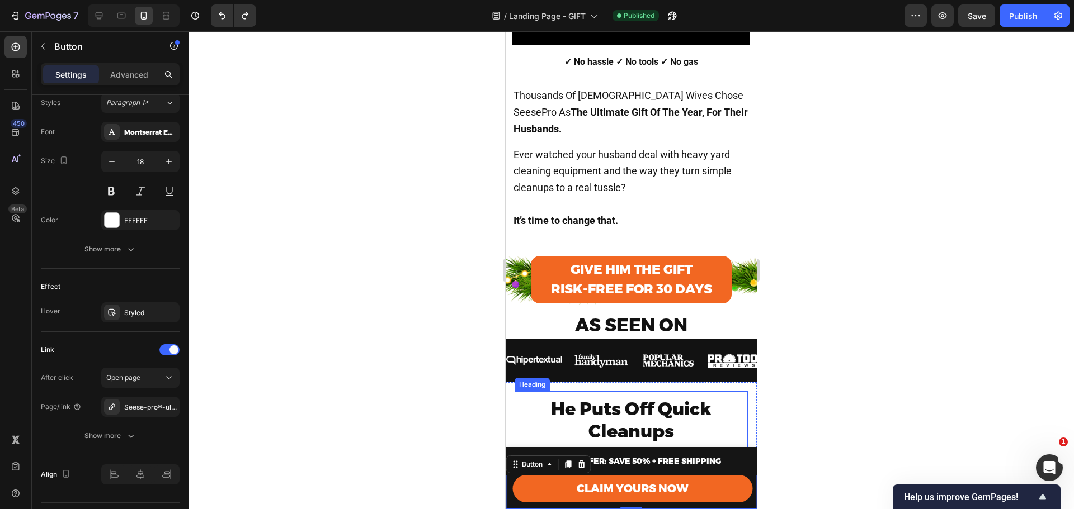
scroll to position [346, 0]
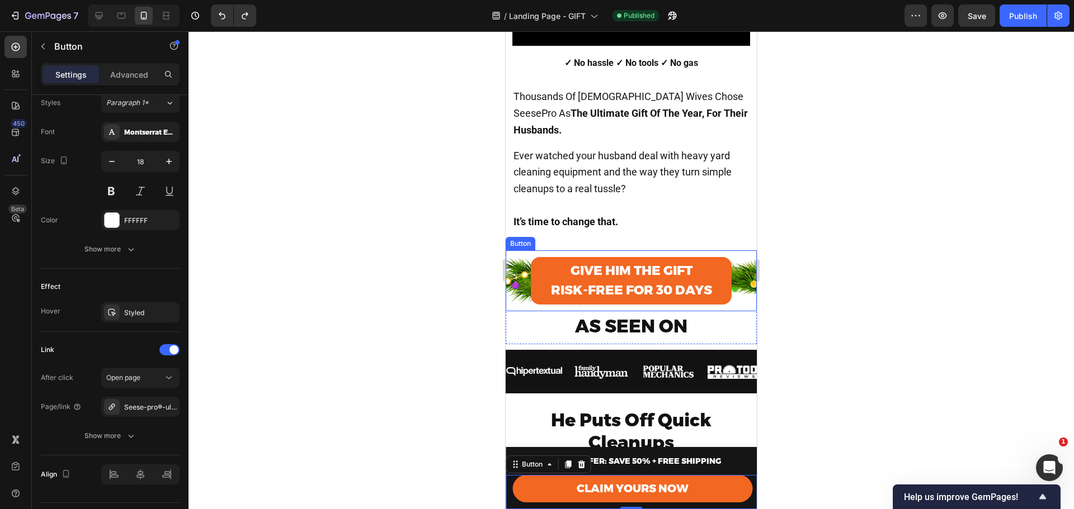
click at [731, 261] on div "Give Him the Gift RISK-FREE FOR 30 DAYS Button" at bounding box center [631, 281] width 251 height 61
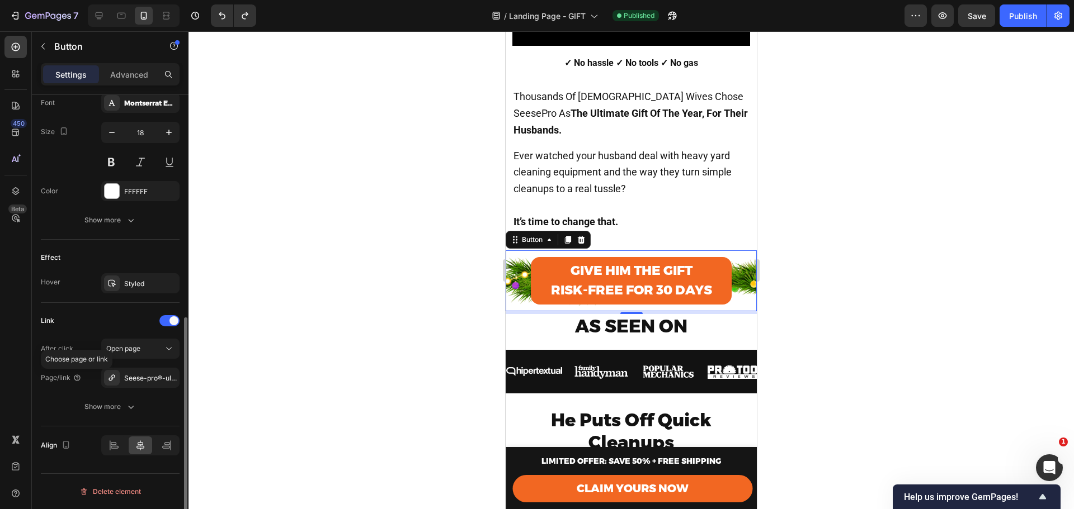
scroll to position [293, 0]
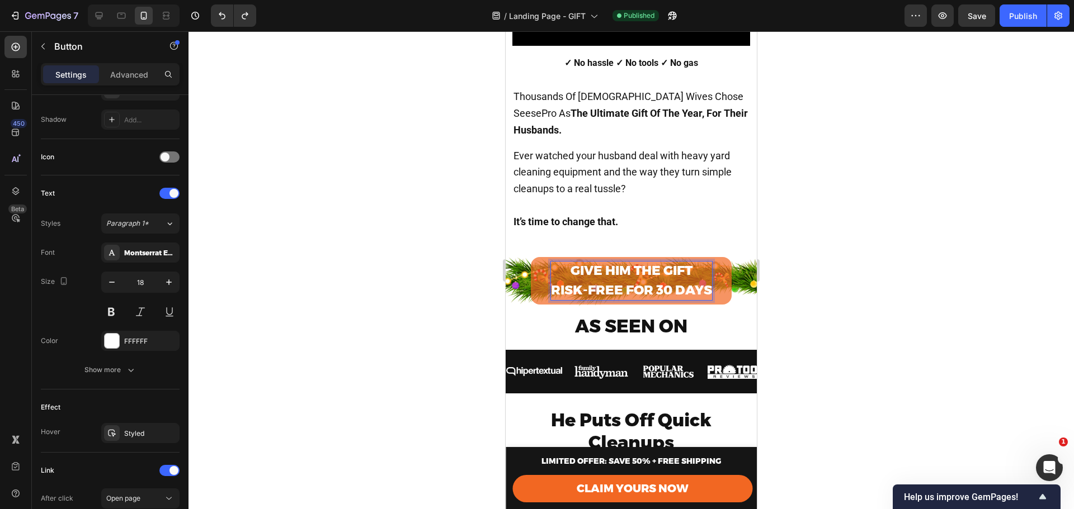
click at [610, 282] on strong "RISK-FREE FOR 30 DAYS" at bounding box center [631, 290] width 161 height 16
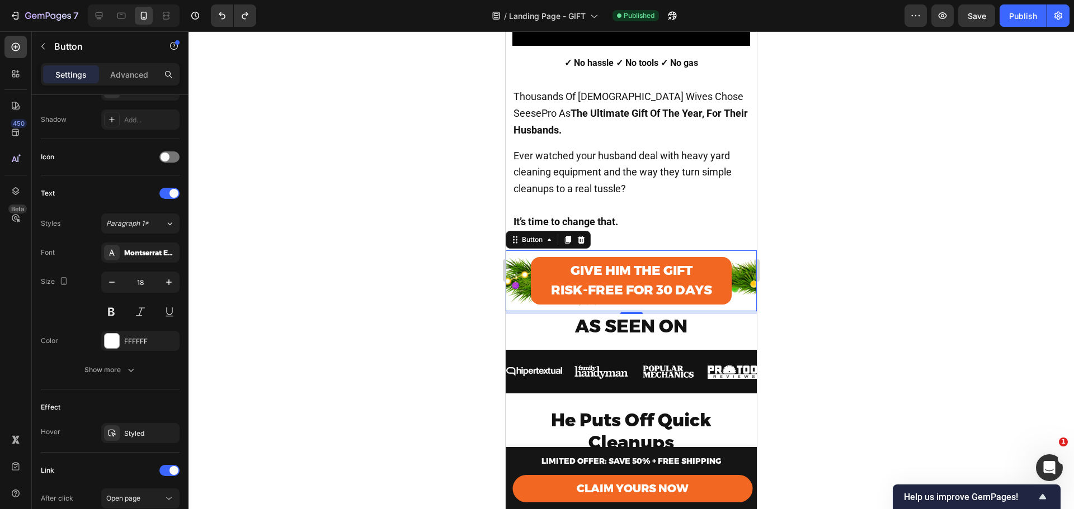
click at [529, 266] on div "Give Him the Gift RISK-FREE FOR 30 DAYS Button 5" at bounding box center [631, 281] width 251 height 61
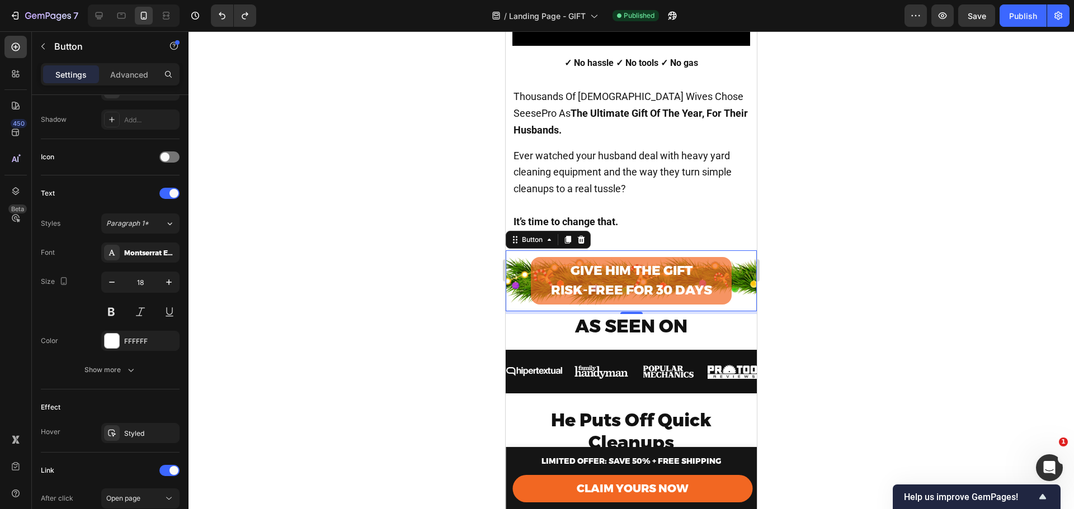
click at [535, 265] on link "Give Him the Gift RISK-FREE FOR 30 DAYS" at bounding box center [631, 281] width 201 height 48
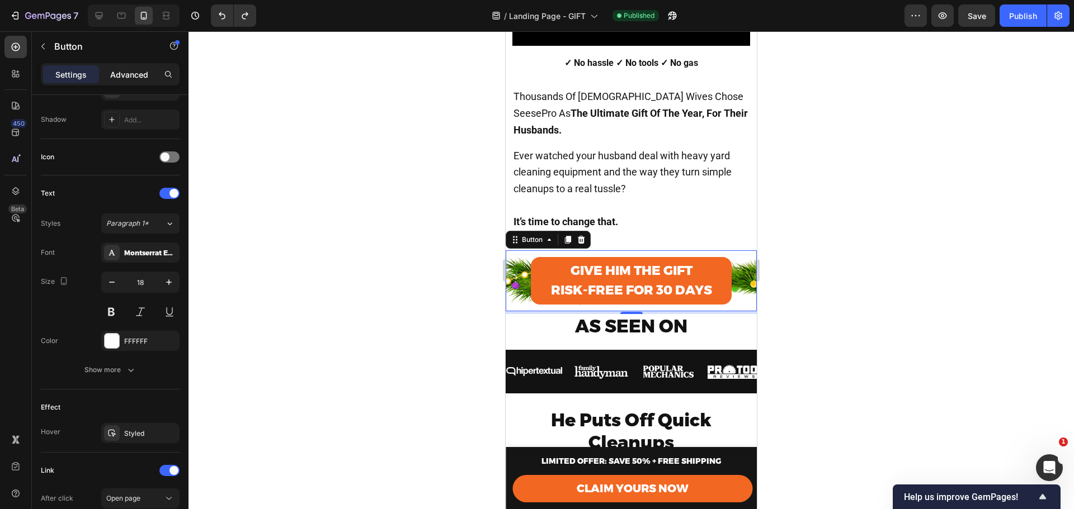
click at [119, 72] on p "Advanced" at bounding box center [129, 75] width 38 height 12
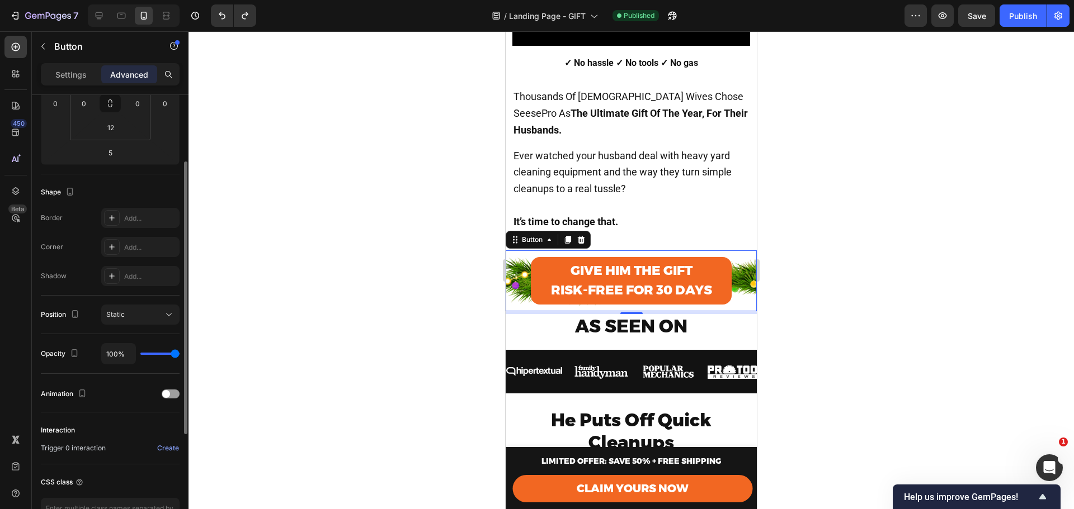
scroll to position [171, 0]
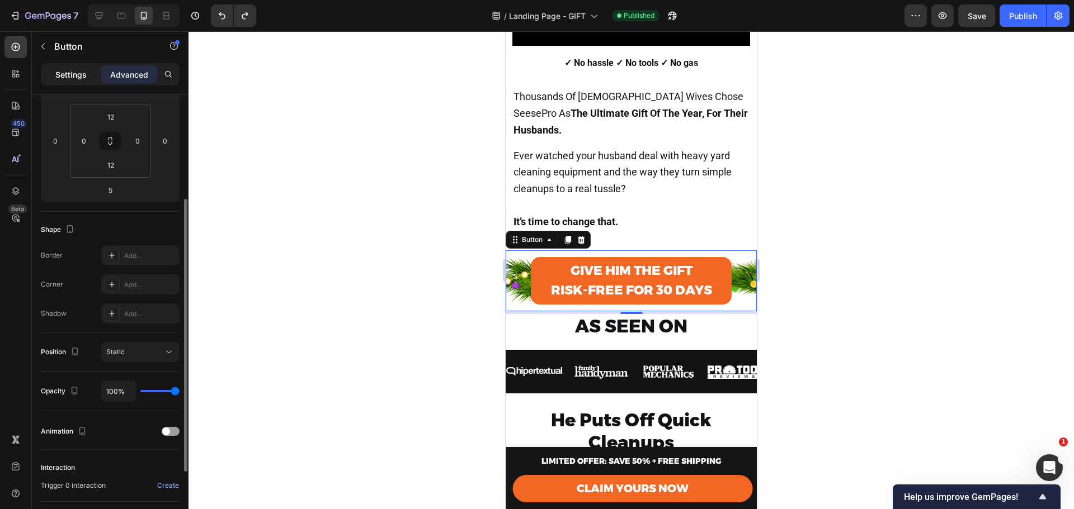
click at [65, 75] on p "Settings" at bounding box center [70, 75] width 31 height 12
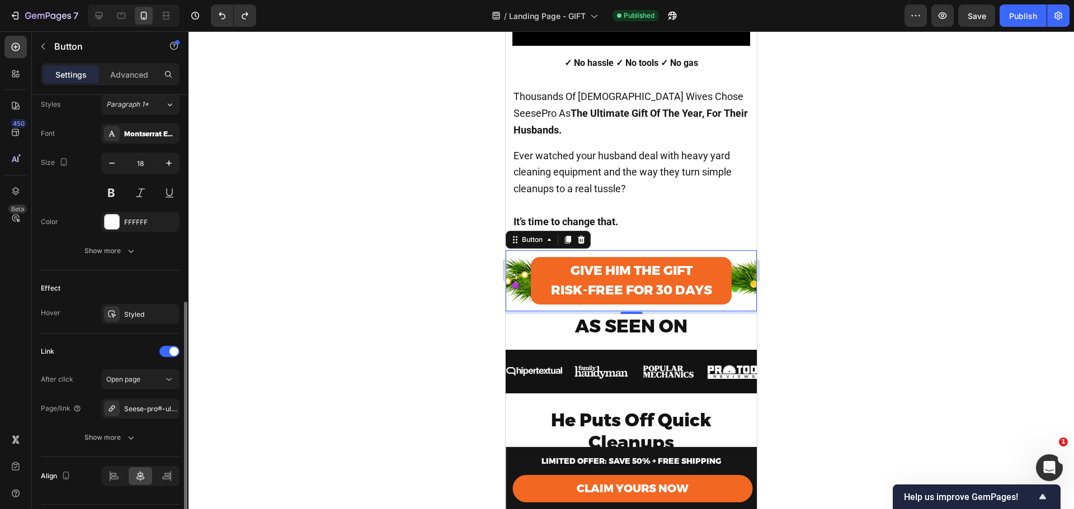
scroll to position [443, 0]
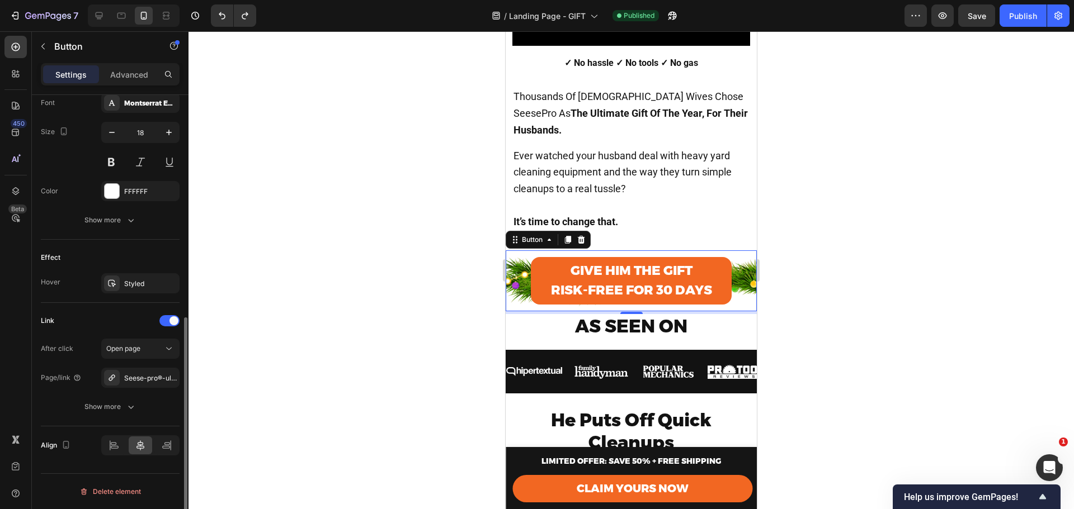
drag, startPoint x: 97, startPoint y: 403, endPoint x: 95, endPoint y: 396, distance: 7.8
click at [97, 404] on div "Show more" at bounding box center [110, 407] width 52 height 11
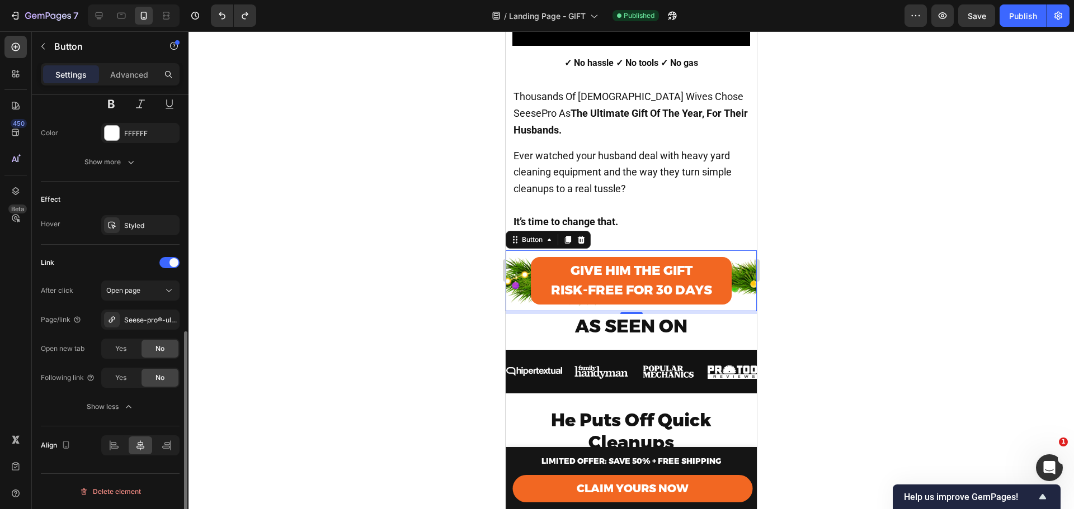
scroll to position [464, 0]
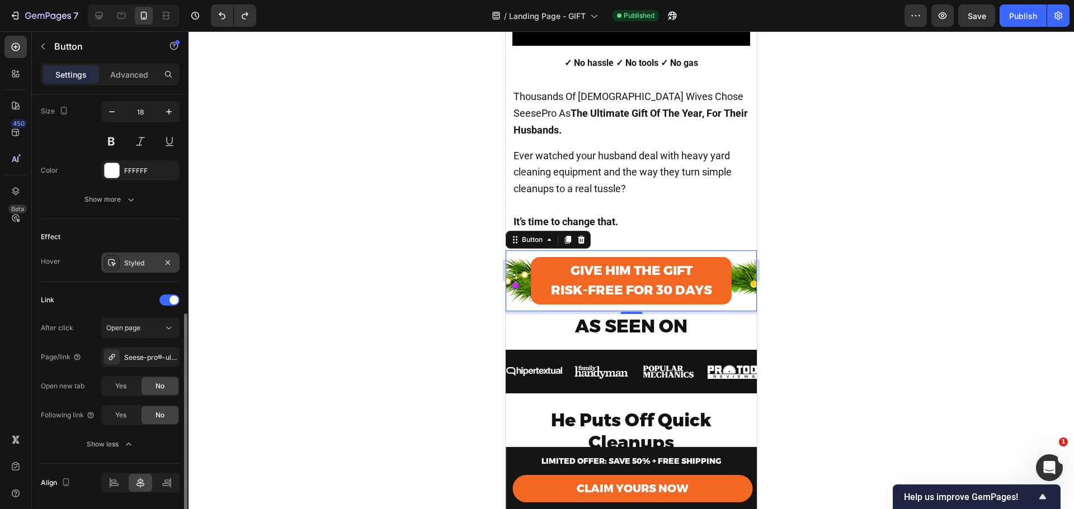
click at [140, 263] on div "Styled" at bounding box center [140, 263] width 32 height 10
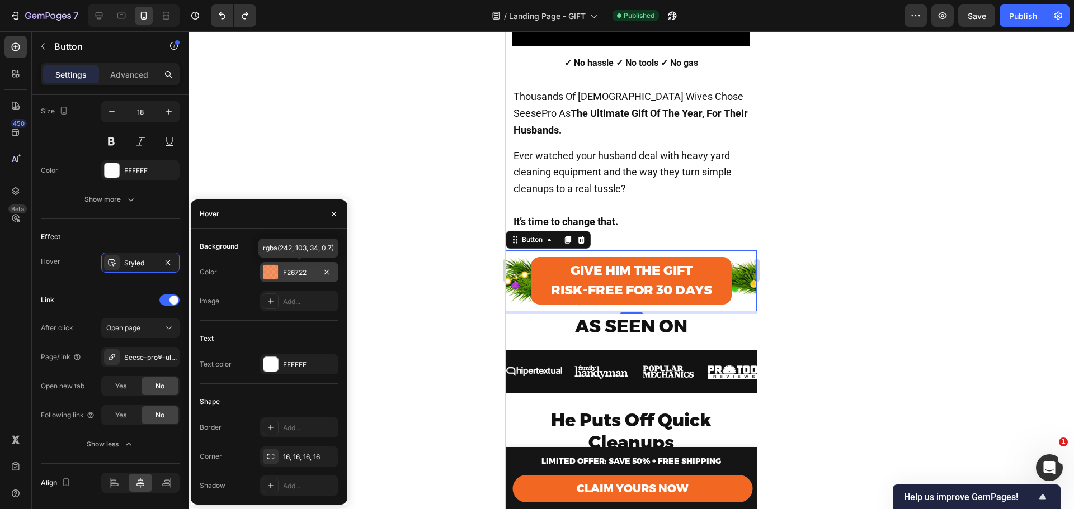
click at [267, 275] on div at bounding box center [270, 272] width 15 height 15
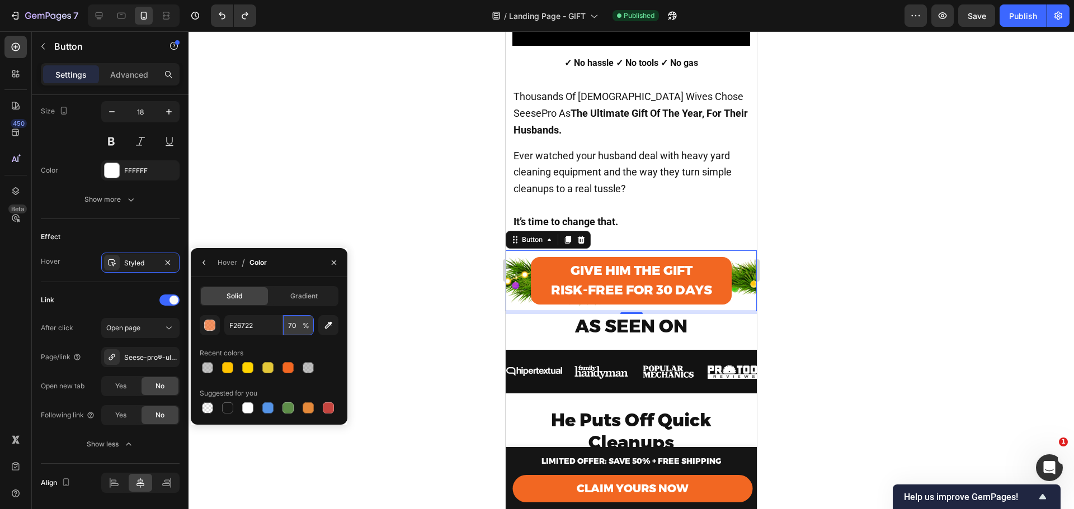
click at [299, 325] on input "70" at bounding box center [298, 325] width 31 height 20
click at [290, 325] on input "90" at bounding box center [298, 325] width 31 height 20
click at [294, 325] on input "98" at bounding box center [298, 325] width 31 height 20
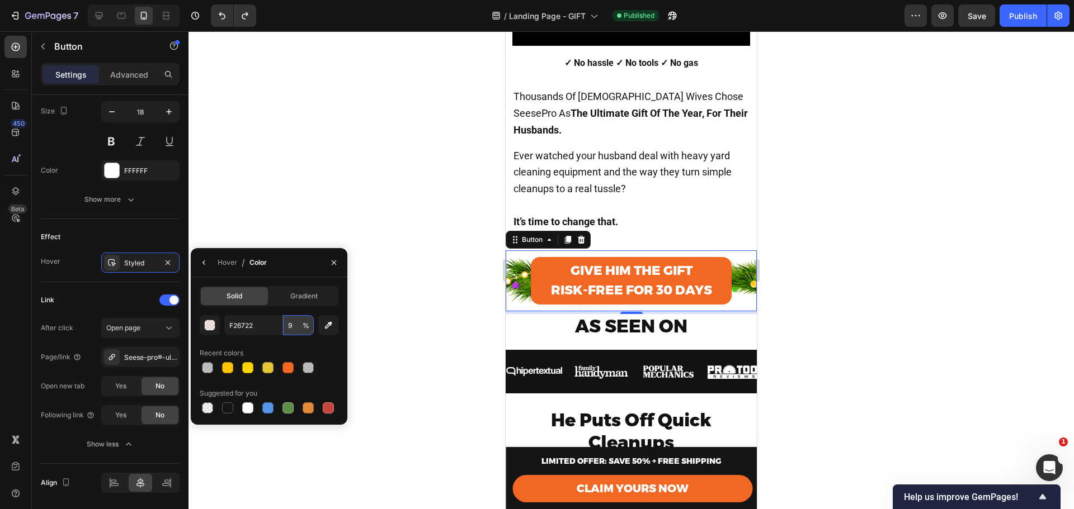
type input "97"
click at [827, 257] on div at bounding box center [630, 270] width 885 height 478
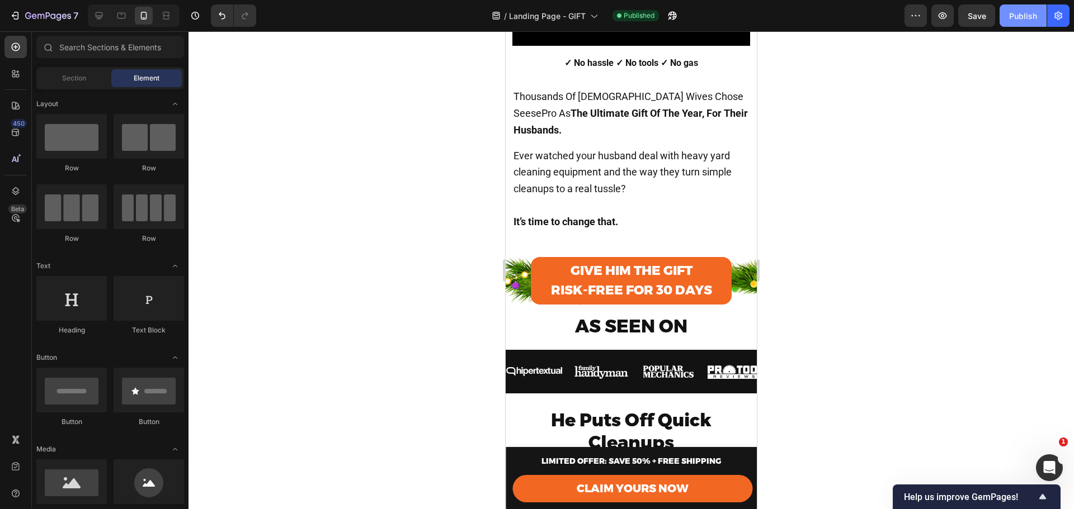
click at [1015, 25] on button "Publish" at bounding box center [1022, 15] width 47 height 22
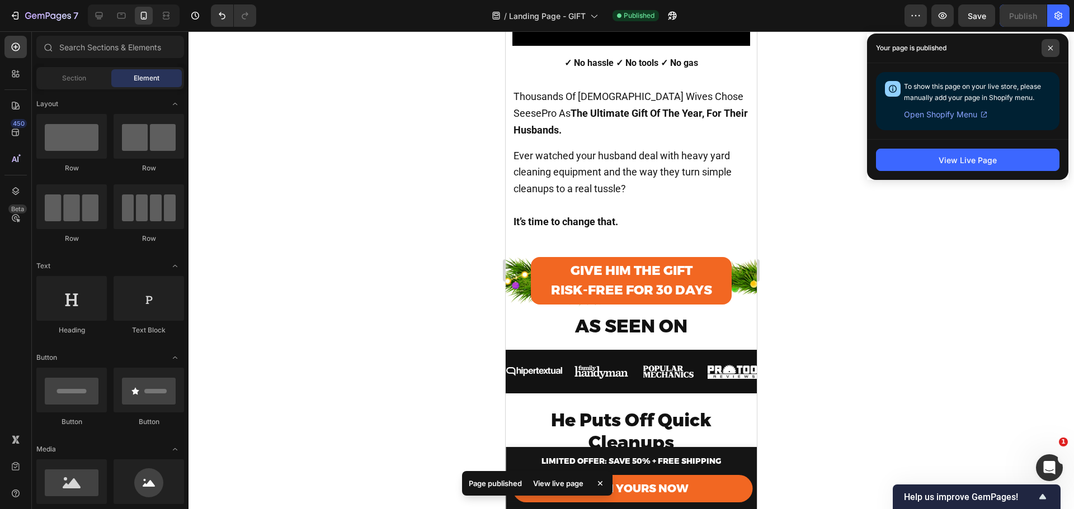
click at [1047, 46] on icon at bounding box center [1050, 48] width 6 height 6
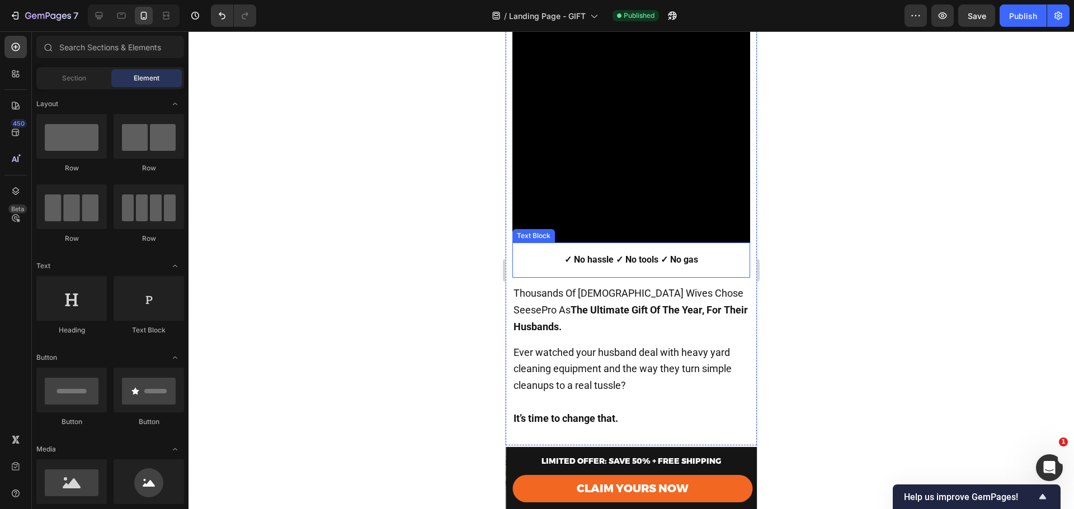
scroll to position [149, 0]
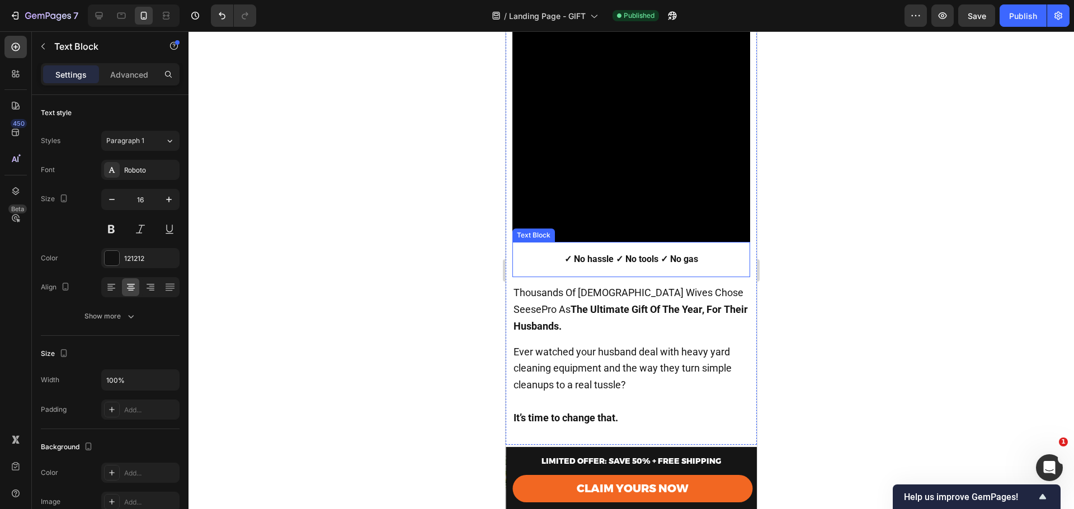
click at [708, 258] on p "✓ No hassle ✓ No tools ✓ No gas" at bounding box center [630, 260] width 235 height 16
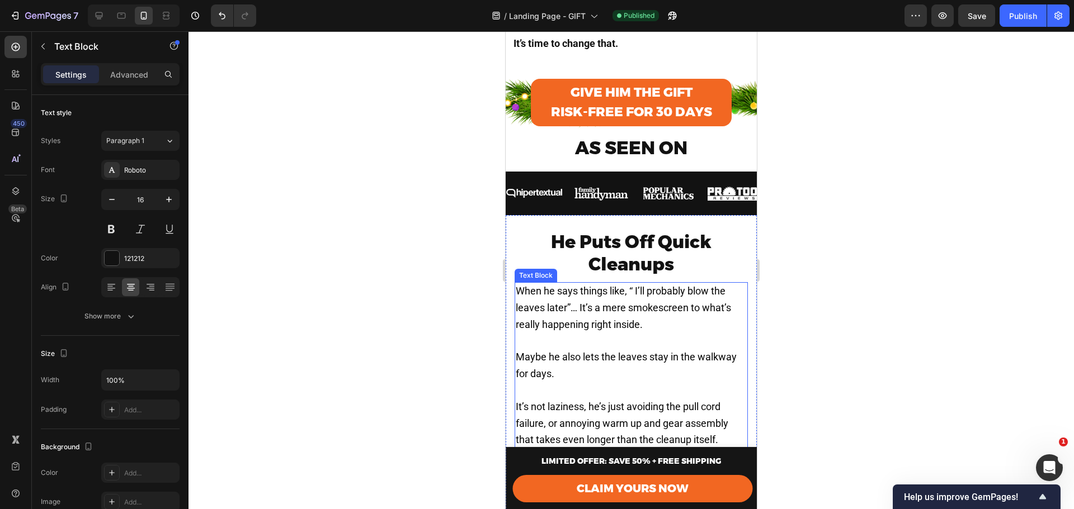
scroll to position [447, 0]
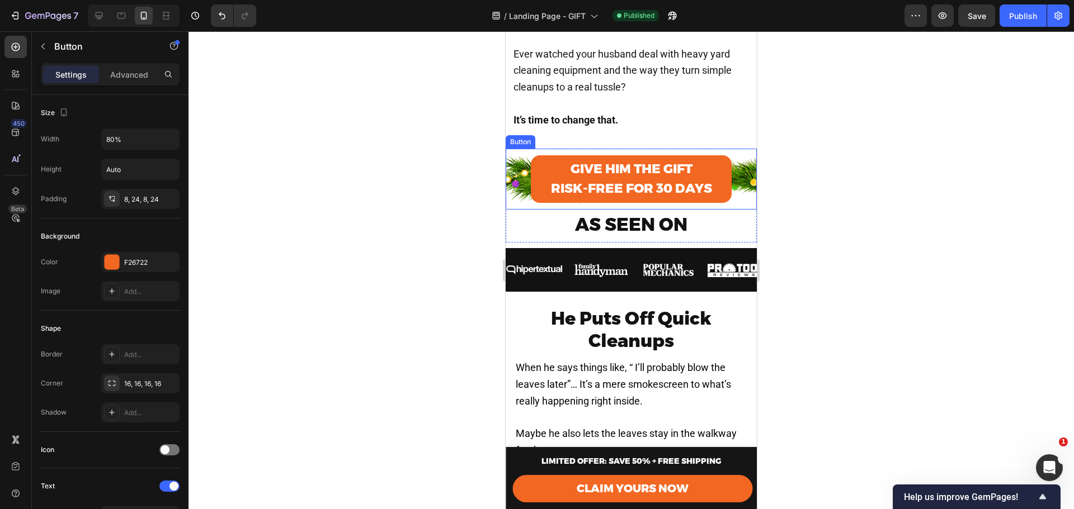
click at [736, 171] on div "Give Him the Gift RISK-FREE FOR 30 DAYS Button" at bounding box center [631, 179] width 251 height 61
click at [562, 149] on div "Give Him the Gift RISK-FREE FOR 30 DAYS Button 5" at bounding box center [631, 179] width 251 height 61
click at [508, 167] on div "Give Him the Gift RISK-FREE FOR 30 DAYS Button 5" at bounding box center [631, 179] width 251 height 61
click at [514, 165] on div "Give Him the Gift RISK-FREE FOR 30 DAYS Button 5" at bounding box center [631, 179] width 251 height 61
click at [535, 133] on div "Button" at bounding box center [531, 138] width 25 height 10
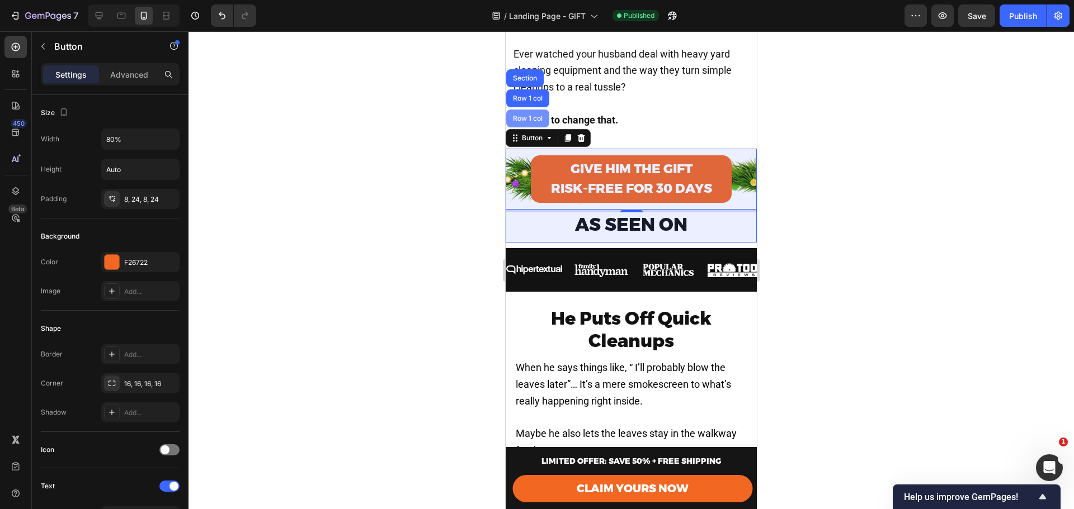
click at [529, 115] on div "Row 1 col" at bounding box center [528, 118] width 34 height 7
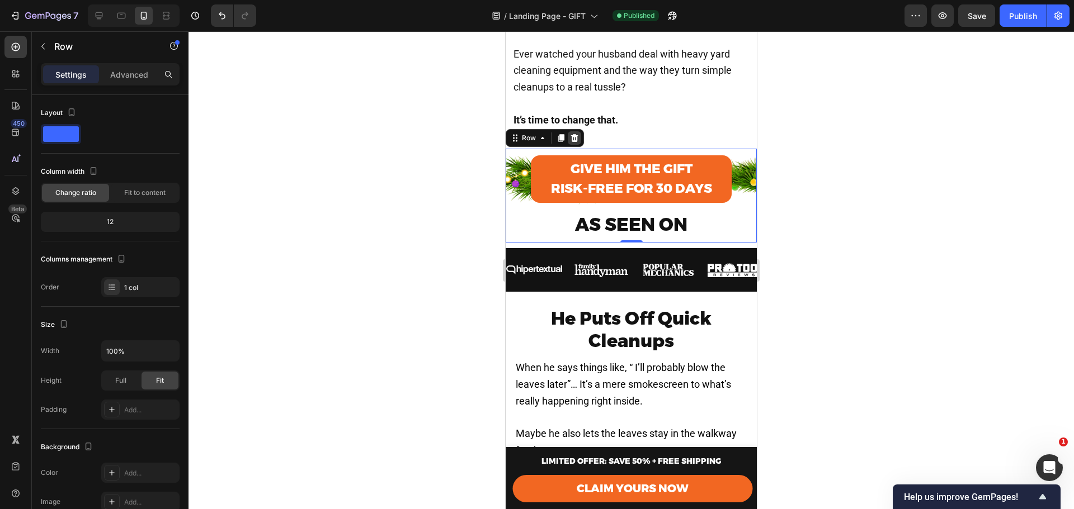
click at [573, 134] on icon at bounding box center [574, 138] width 7 height 8
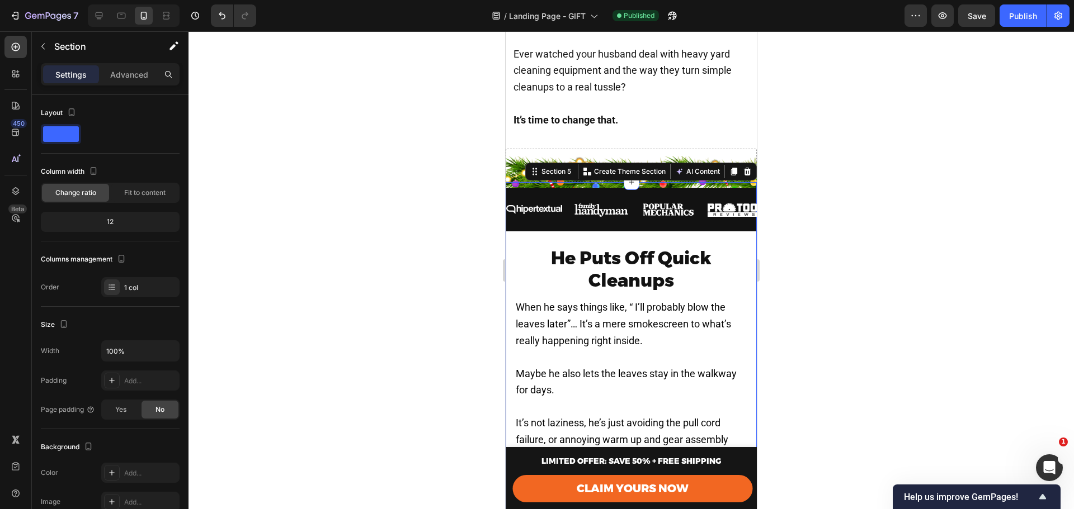
click at [526, 182] on div "Image Image Image Image Image Image Image Image Marquee" at bounding box center [631, 206] width 251 height 49
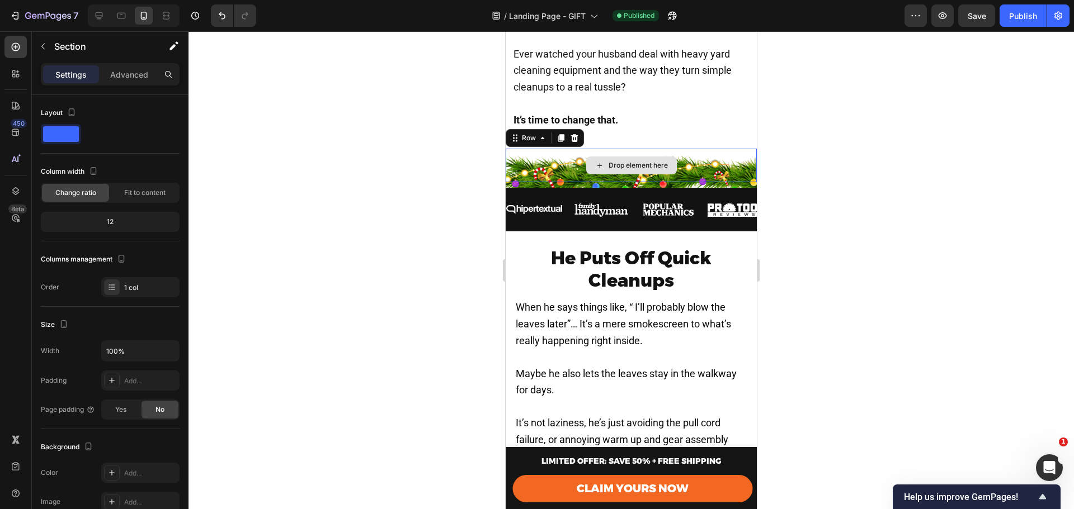
click at [508, 150] on div "Drop element here" at bounding box center [631, 166] width 251 height 34
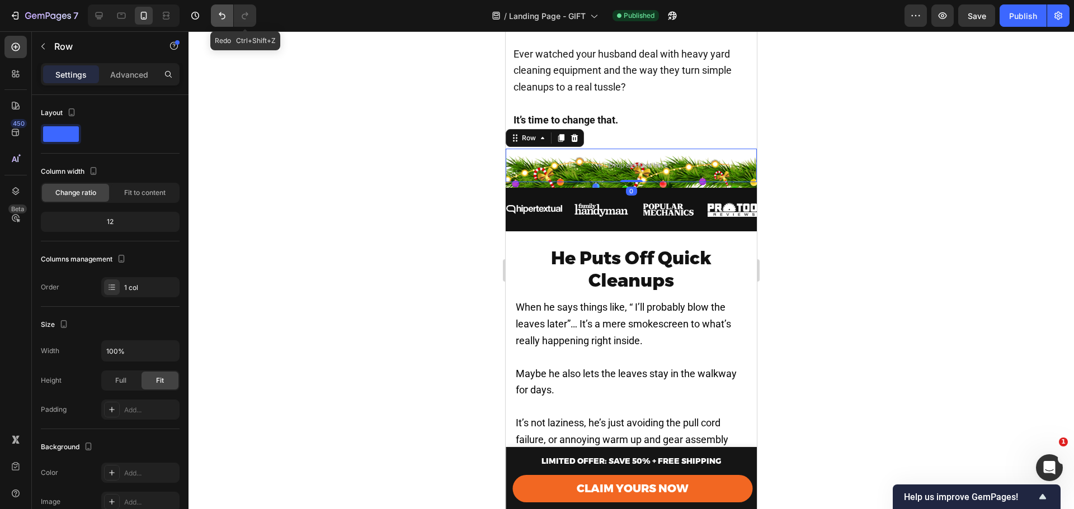
click at [221, 15] on icon "Undo/Redo" at bounding box center [221, 15] width 11 height 11
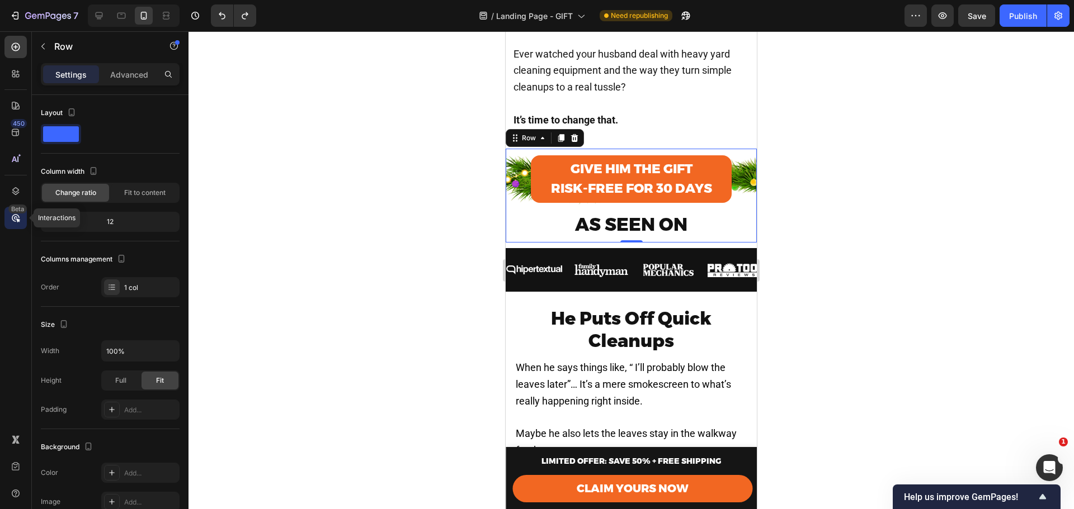
click at [18, 213] on div "Beta" at bounding box center [17, 209] width 18 height 9
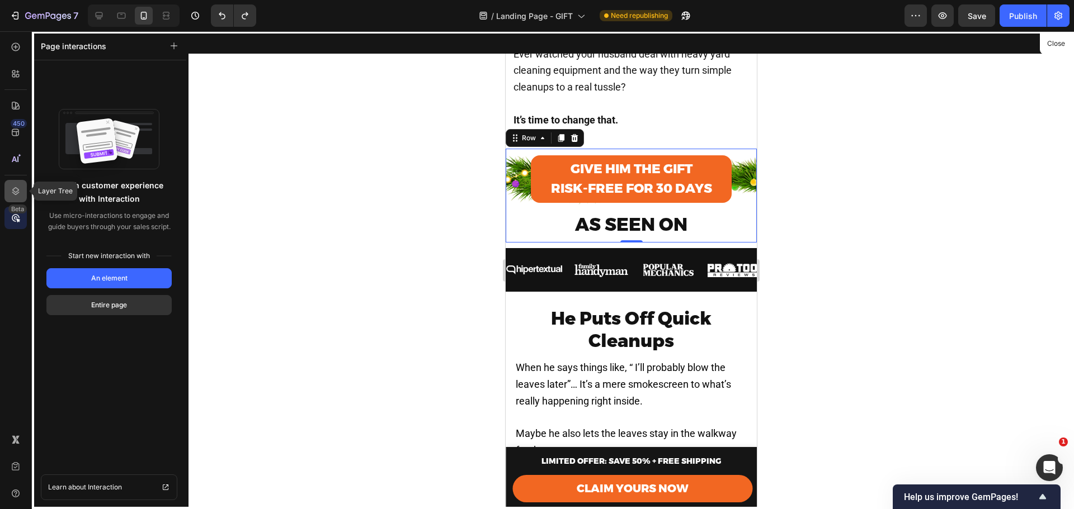
click at [8, 191] on div at bounding box center [15, 191] width 22 height 22
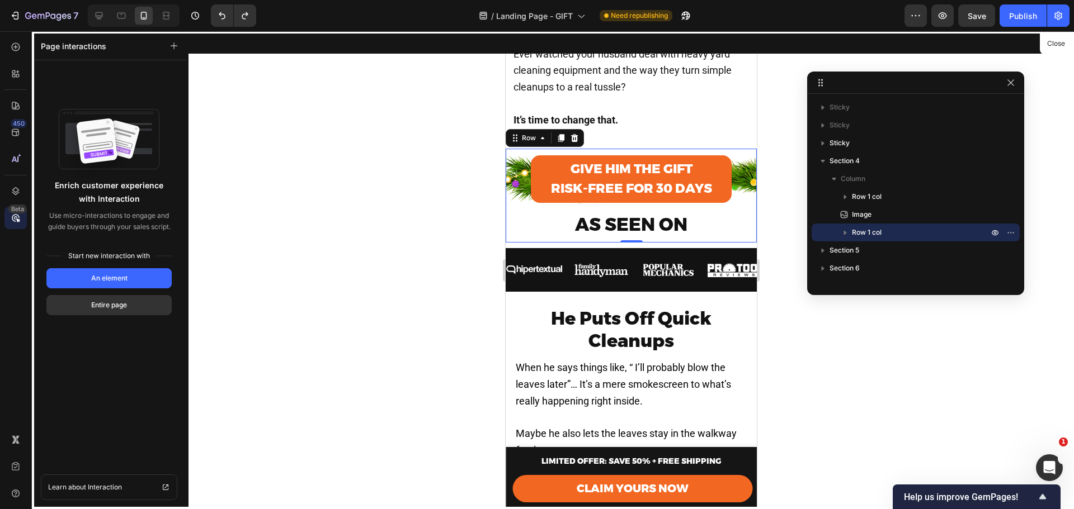
drag, startPoint x: 1064, startPoint y: 85, endPoint x: 1012, endPoint y: 82, distance: 52.7
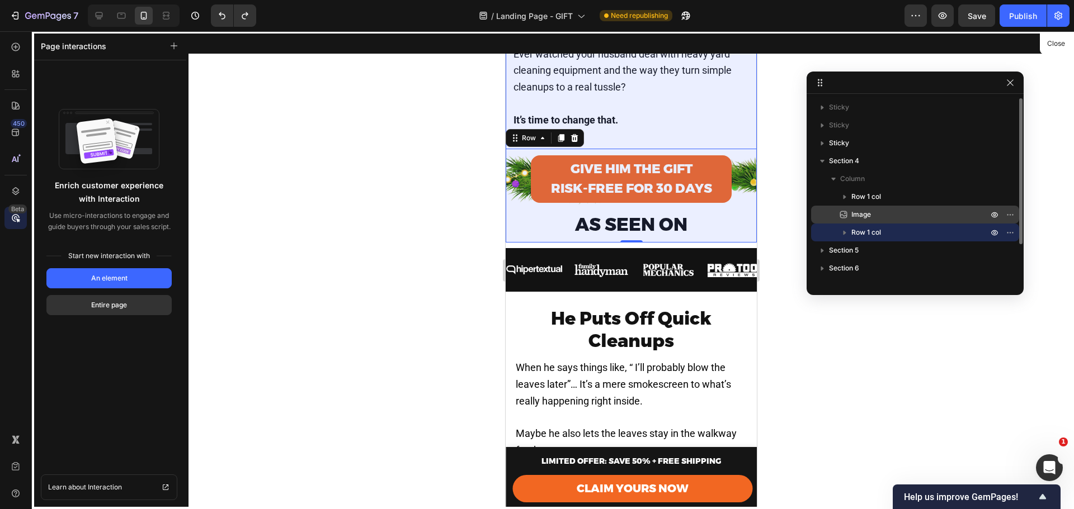
click at [901, 215] on p "Image" at bounding box center [907, 214] width 139 height 11
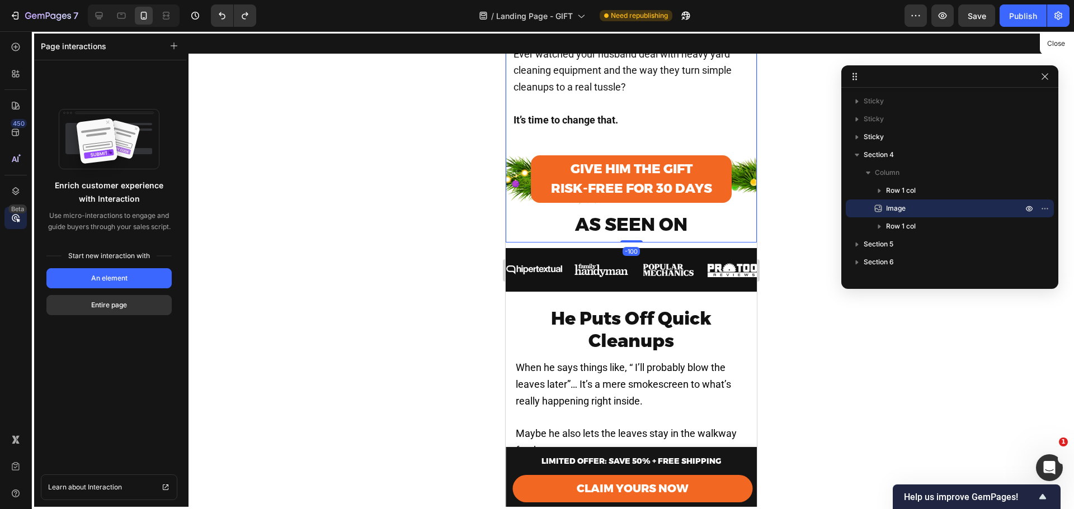
drag, startPoint x: 859, startPoint y: 79, endPoint x: 904, endPoint y: 69, distance: 45.7
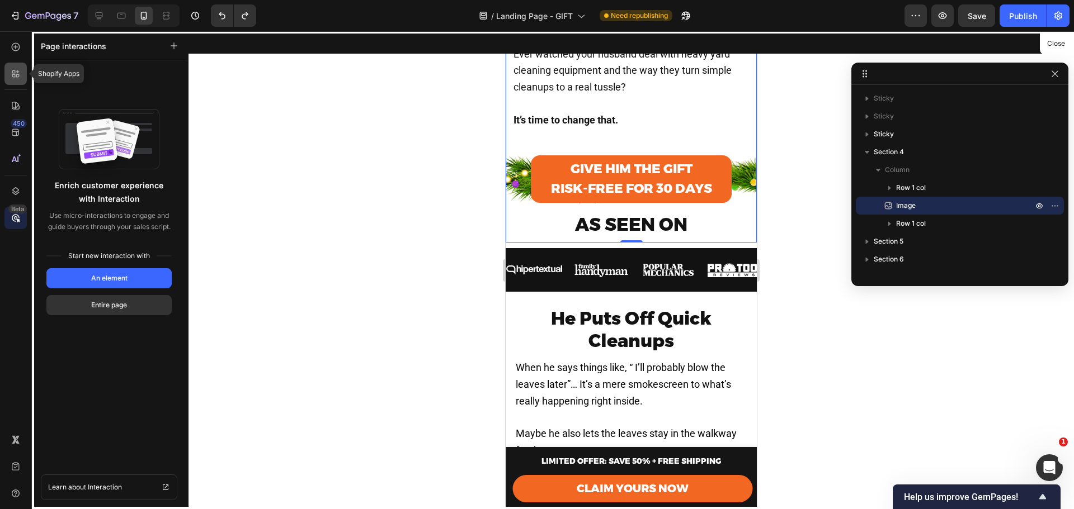
click at [16, 74] on icon at bounding box center [17, 75] width 3 height 3
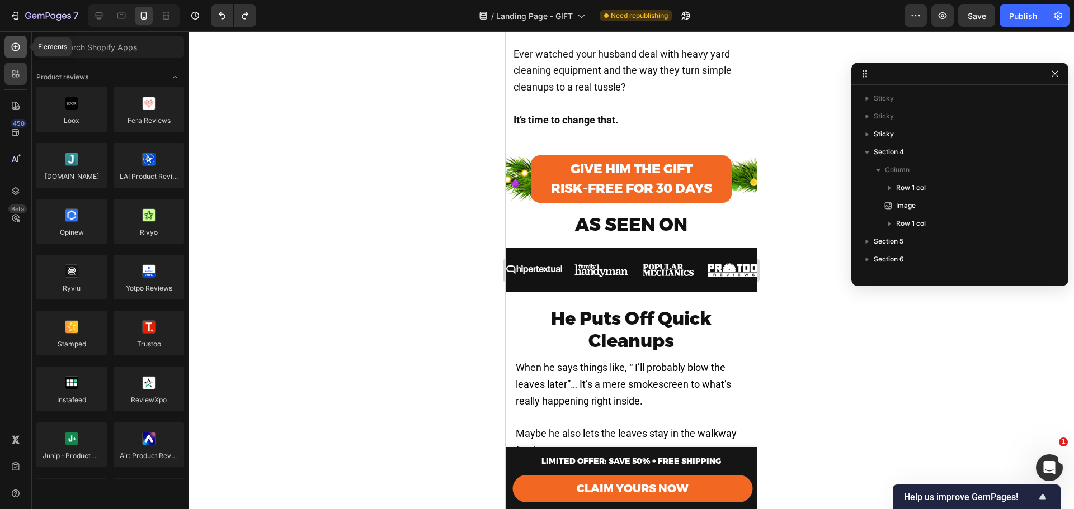
click at [15, 44] on icon at bounding box center [15, 46] width 11 height 11
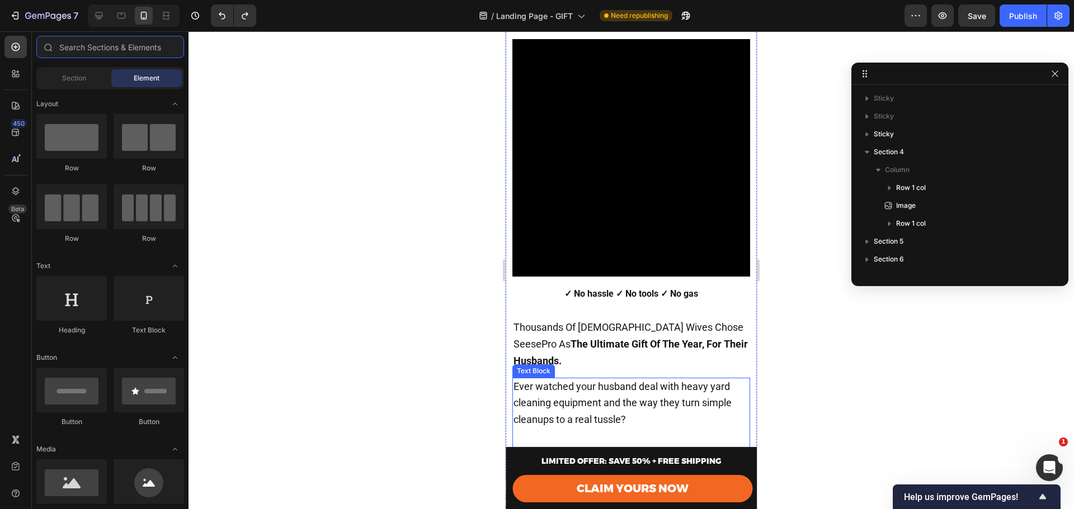
scroll to position [112, 0]
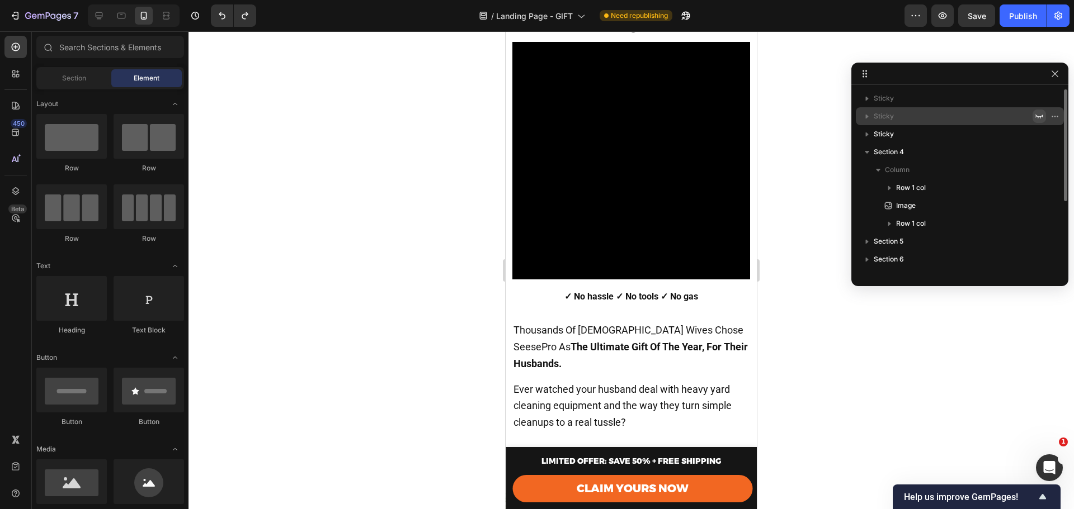
click at [1041, 114] on icon "button" at bounding box center [1039, 116] width 9 height 9
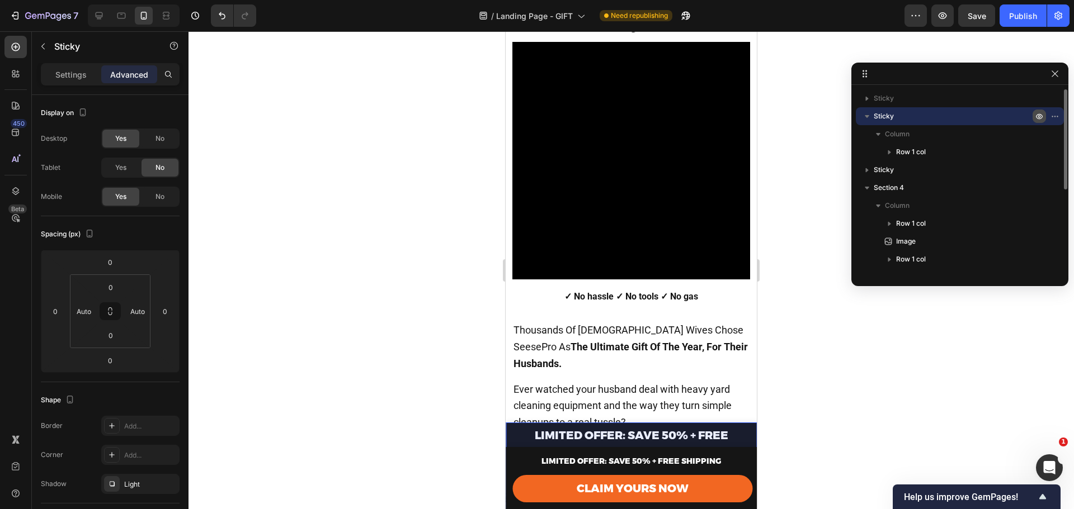
click at [1041, 114] on icon "button" at bounding box center [1039, 116] width 9 height 9
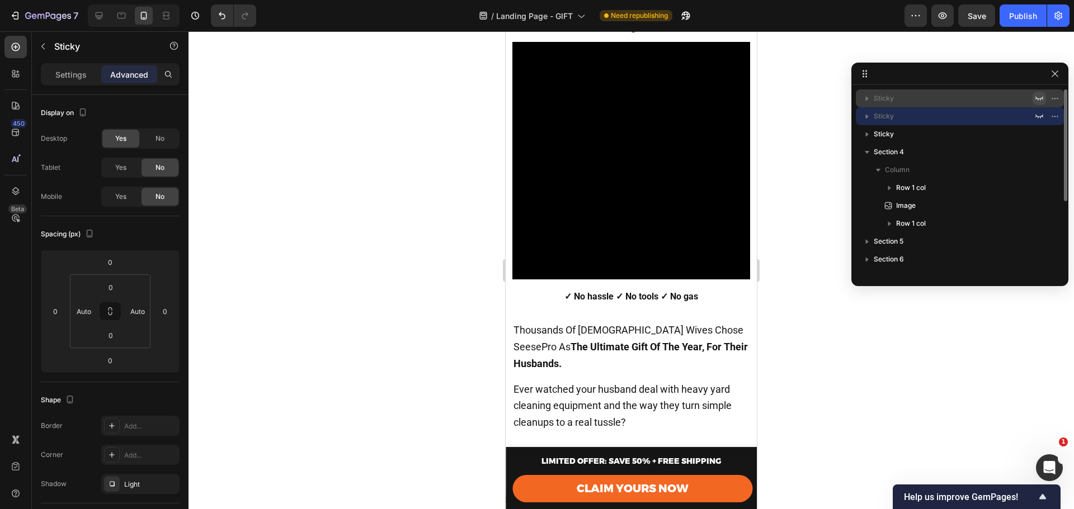
click at [1038, 96] on icon "button" at bounding box center [1039, 98] width 9 height 9
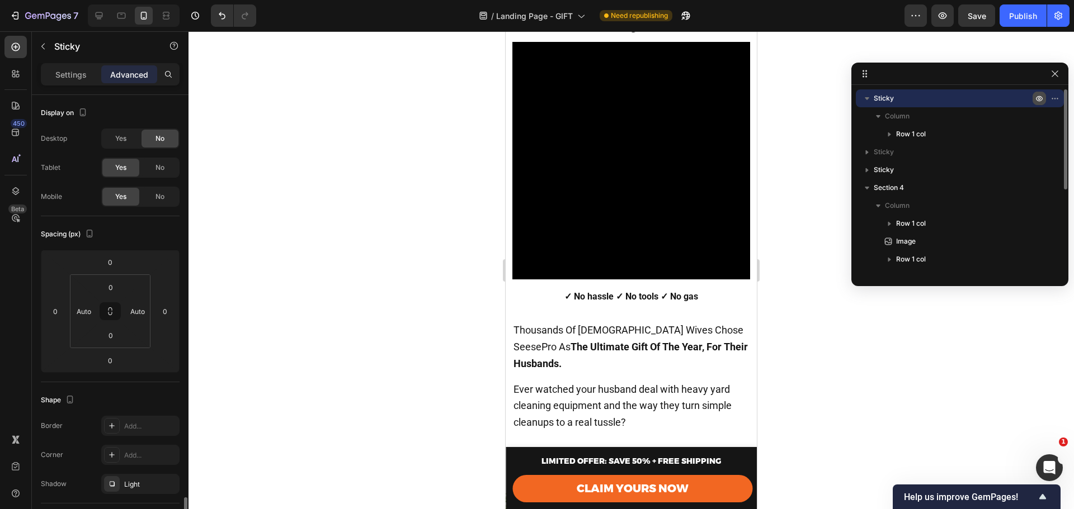
scroll to position [244, 0]
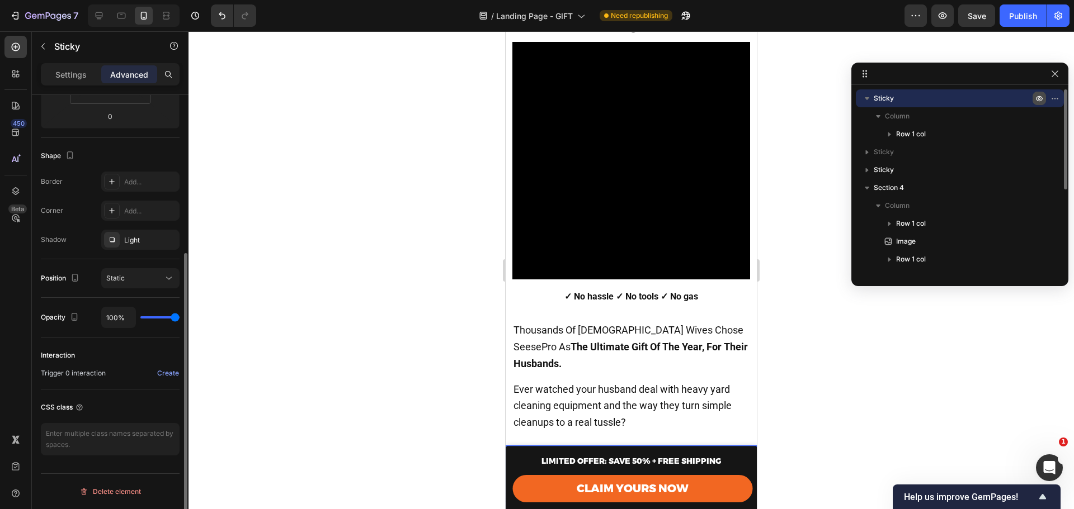
click at [1038, 96] on icon "button" at bounding box center [1039, 99] width 7 height 6
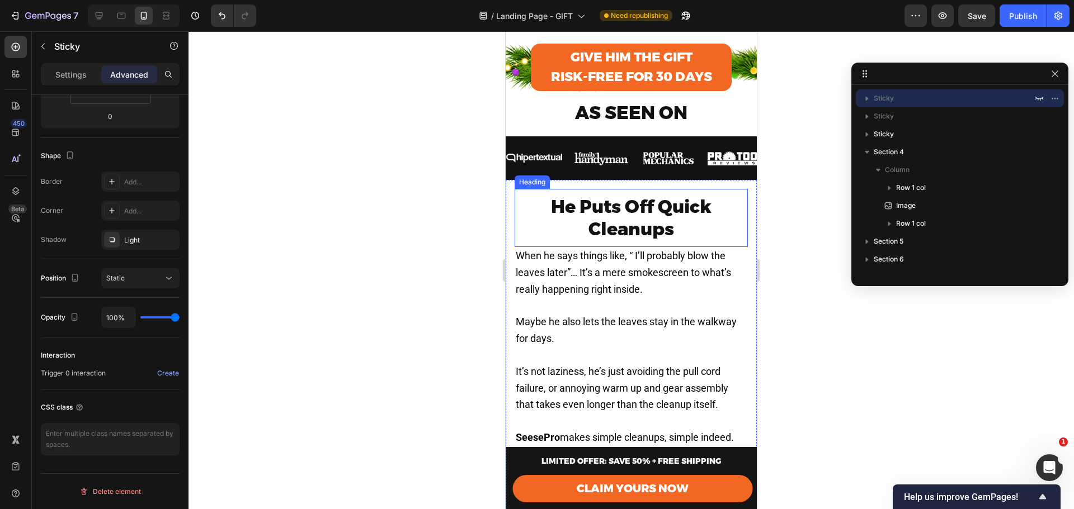
scroll to position [522, 0]
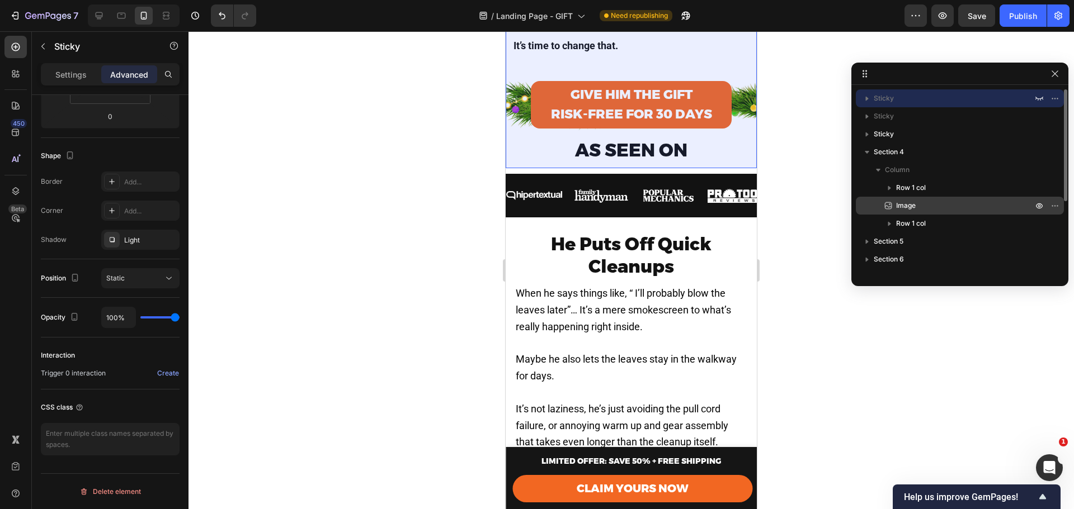
click at [894, 204] on p "Image" at bounding box center [951, 205] width 139 height 11
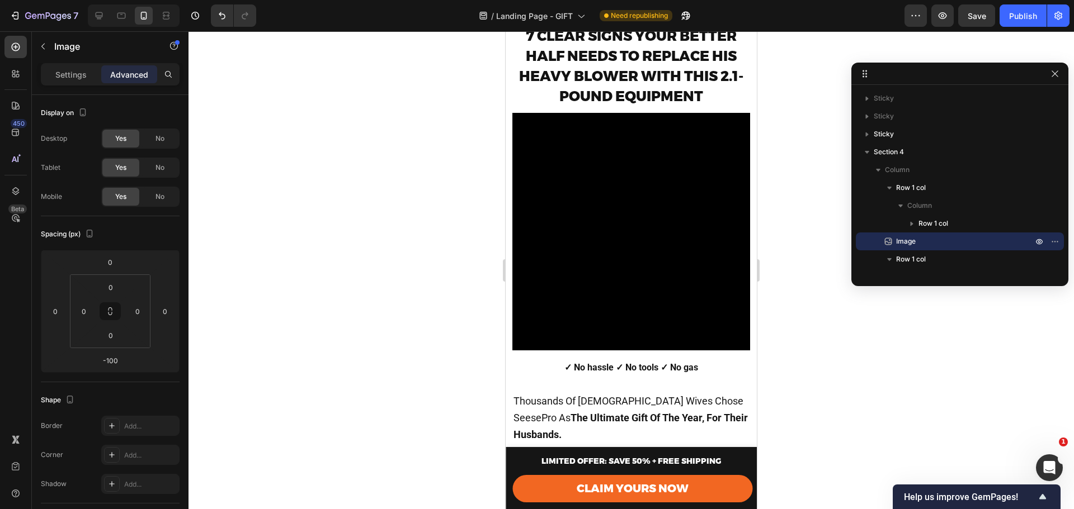
scroll to position [0, 0]
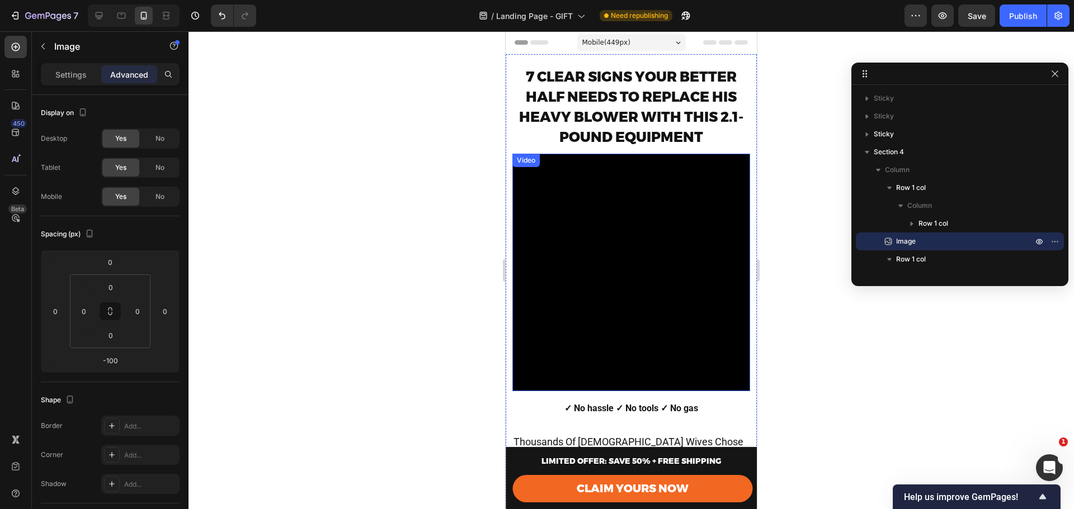
click at [718, 170] on video at bounding box center [631, 273] width 238 height 238
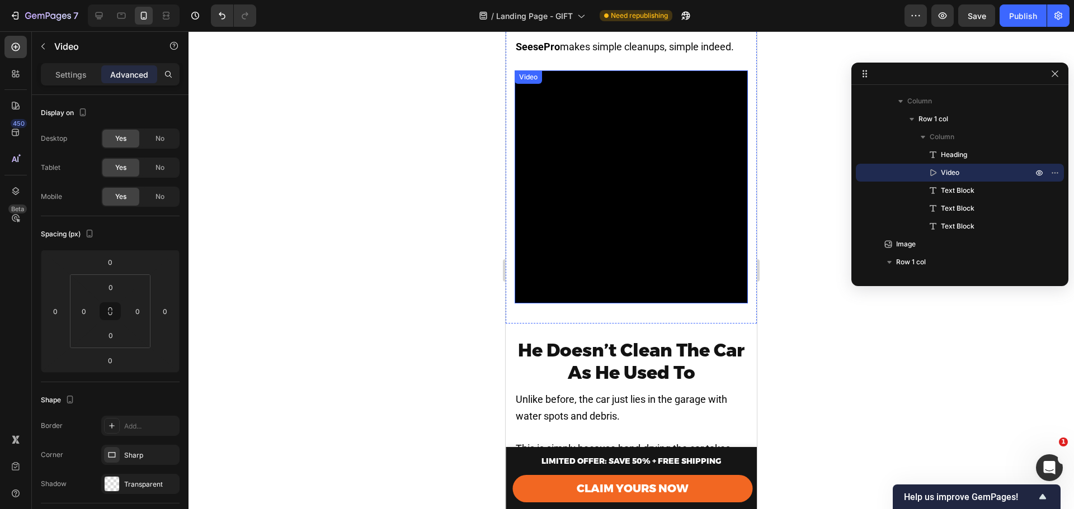
scroll to position [895, 0]
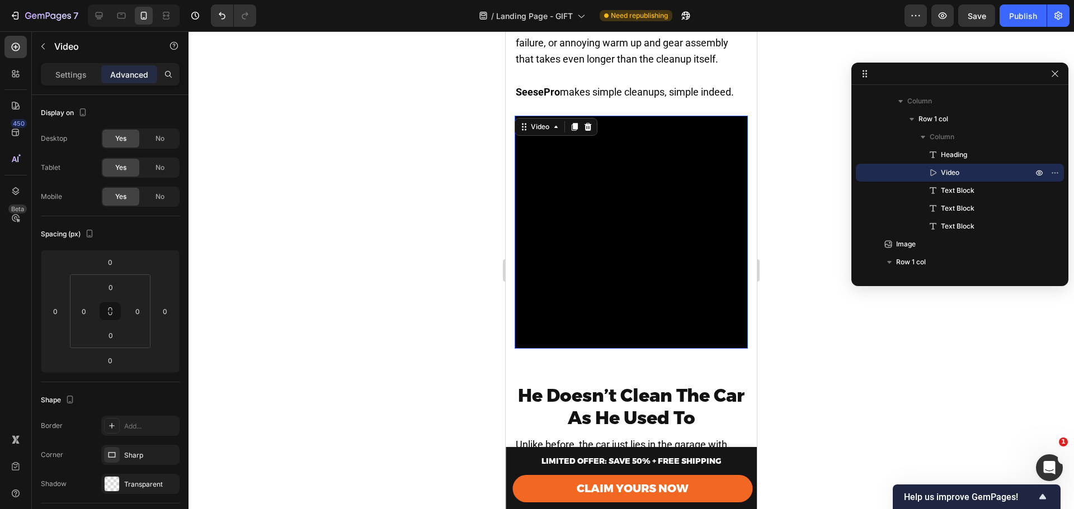
click at [597, 242] on video at bounding box center [630, 232] width 233 height 233
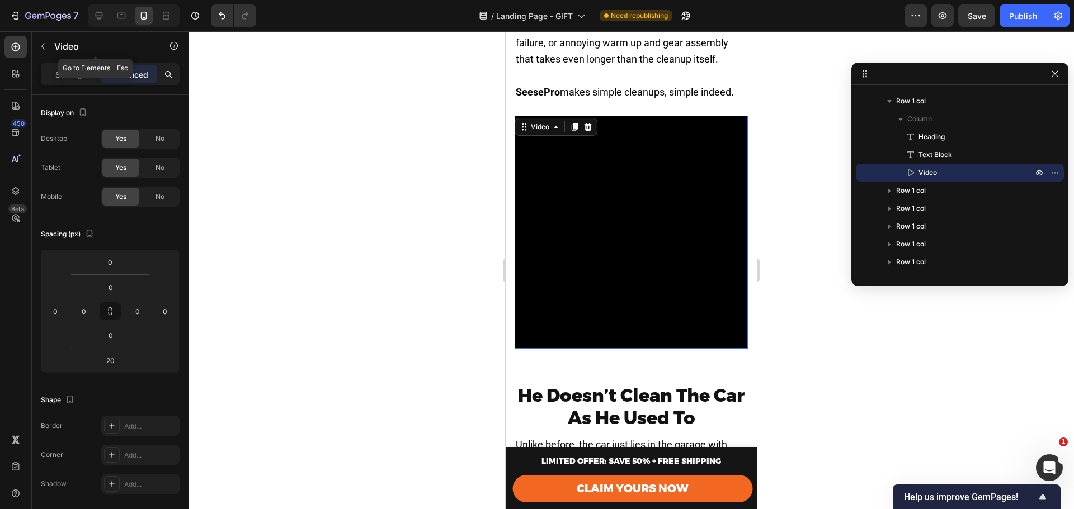
click at [41, 42] on icon "button" at bounding box center [43, 46] width 9 height 9
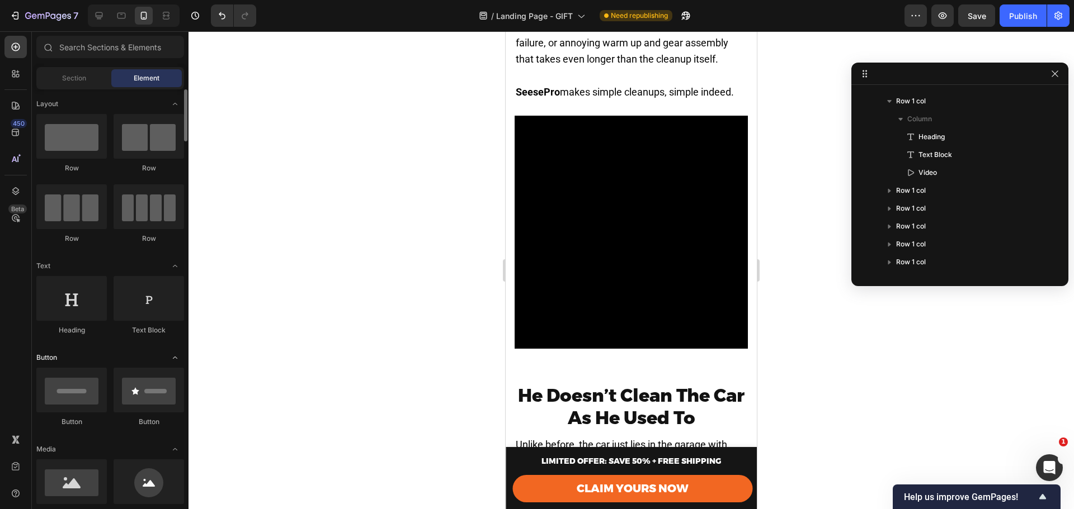
scroll to position [75, 0]
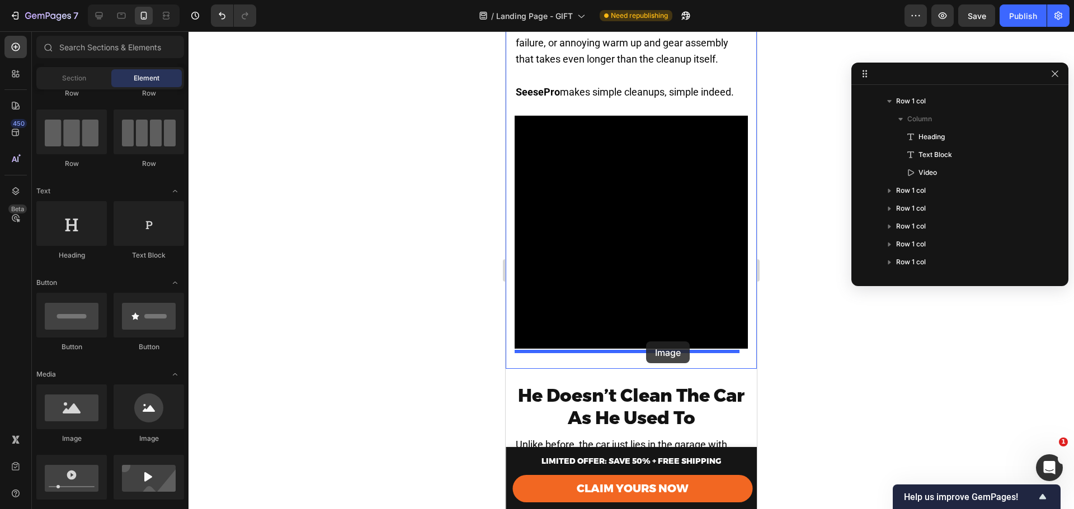
drag, startPoint x: 651, startPoint y: 450, endPoint x: 646, endPoint y: 344, distance: 105.8
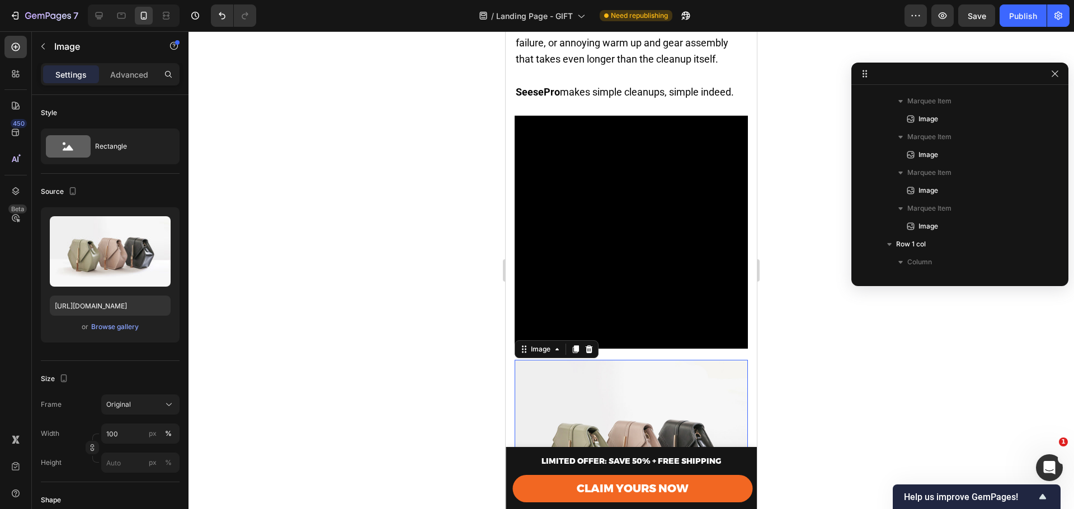
scroll to position [552, 0]
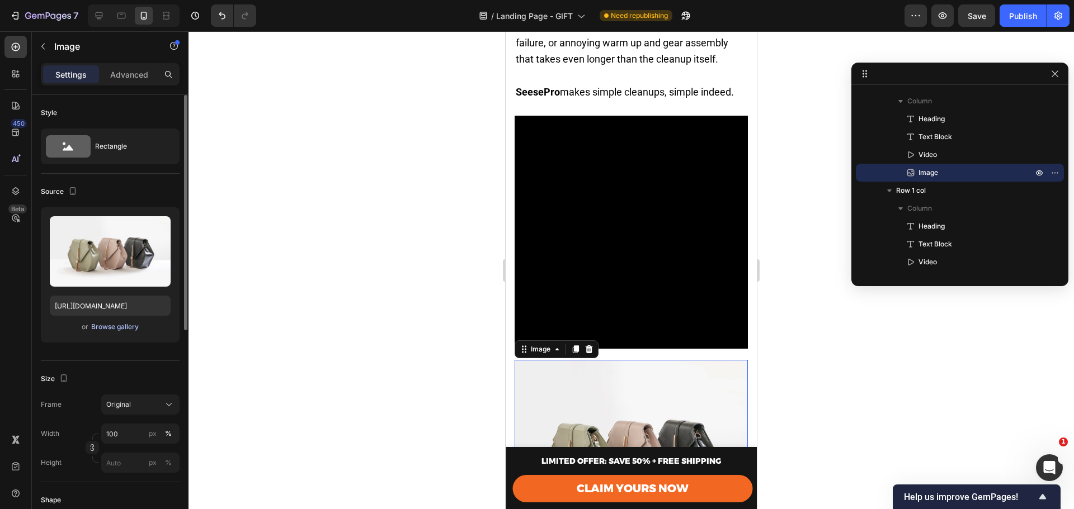
click at [93, 328] on div "Browse gallery" at bounding box center [115, 327] width 48 height 10
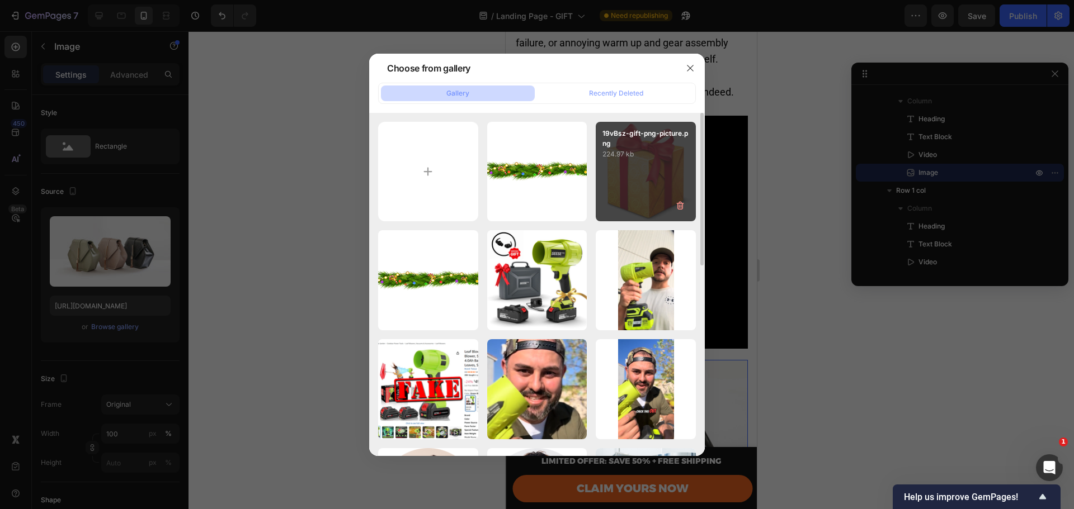
click at [626, 163] on div "19vBsz-gift-png-picture.png 224.97 kb" at bounding box center [646, 172] width 100 height 100
type input "https://cdn.shopify.com/s/files/1/0659/7079/8634/files/gempages_577176185960662…"
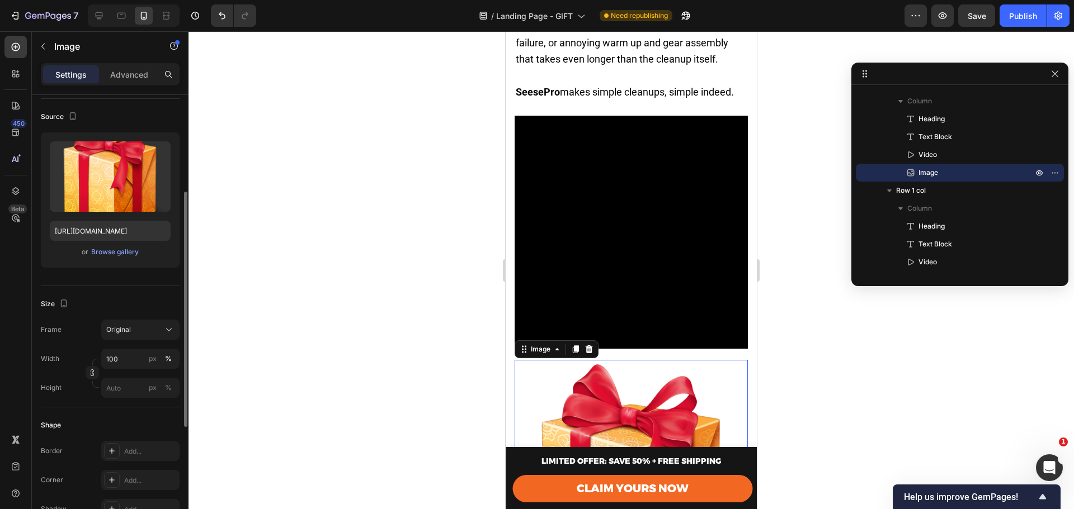
scroll to position [150, 0]
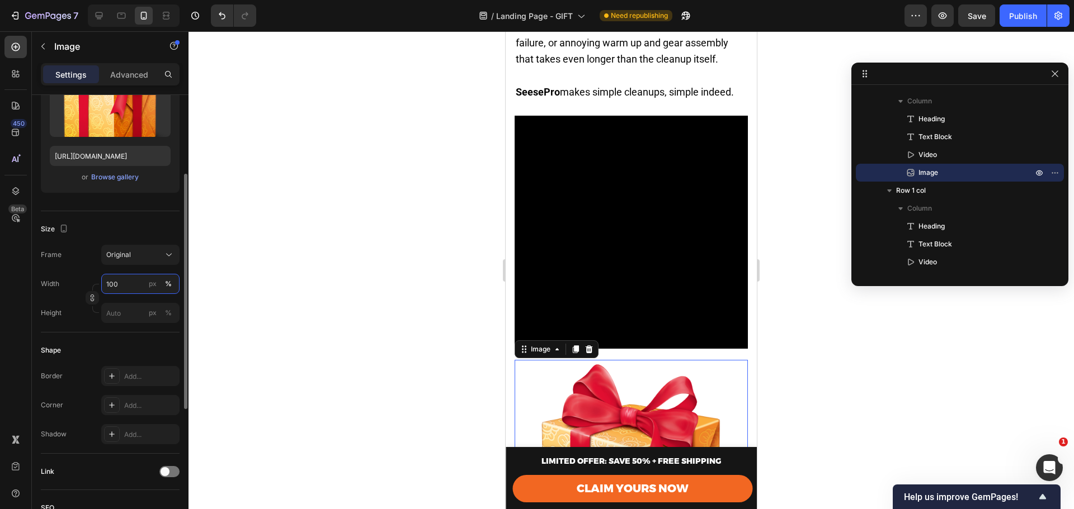
click at [116, 292] on input "100" at bounding box center [140, 284] width 78 height 20
type input "20"
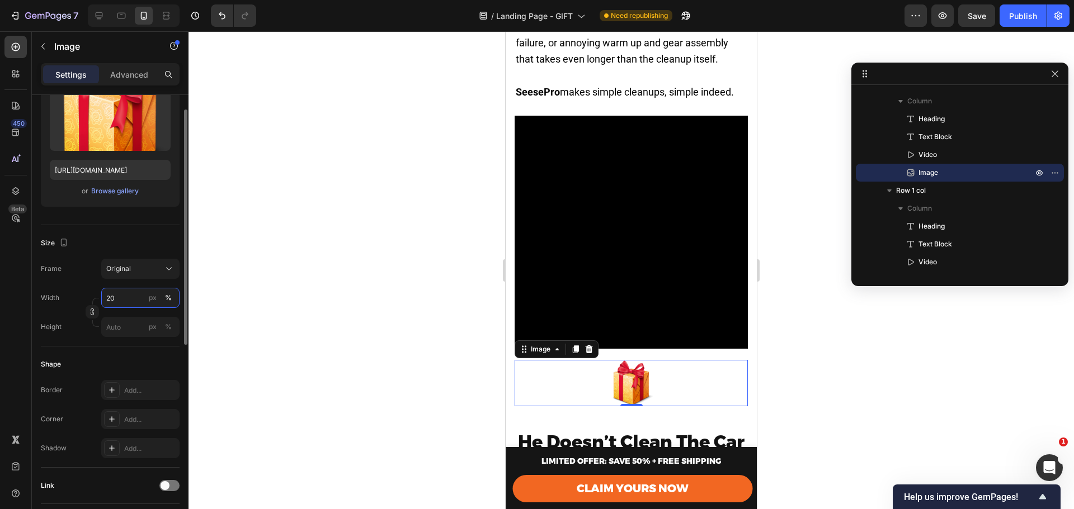
scroll to position [98, 0]
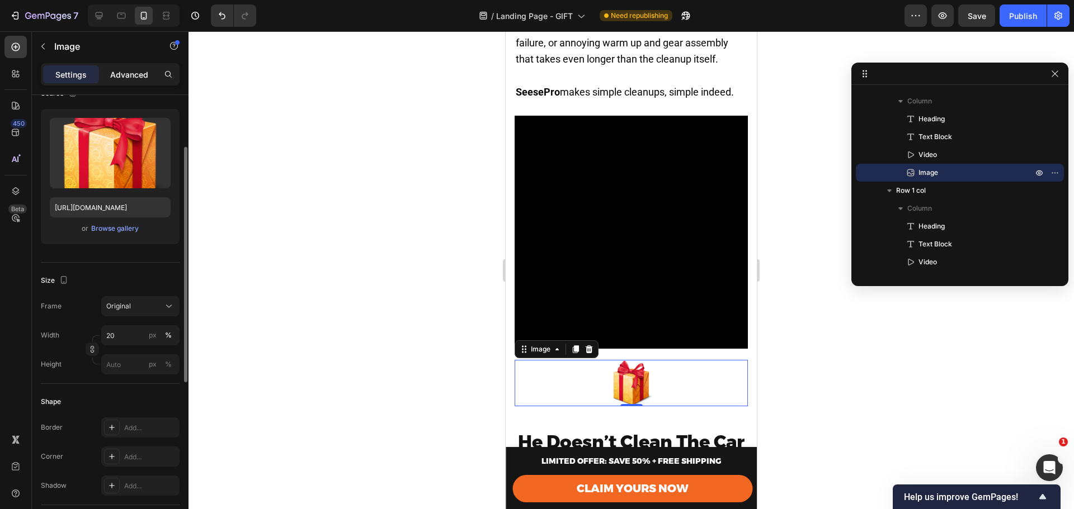
click at [135, 71] on p "Advanced" at bounding box center [129, 75] width 38 height 12
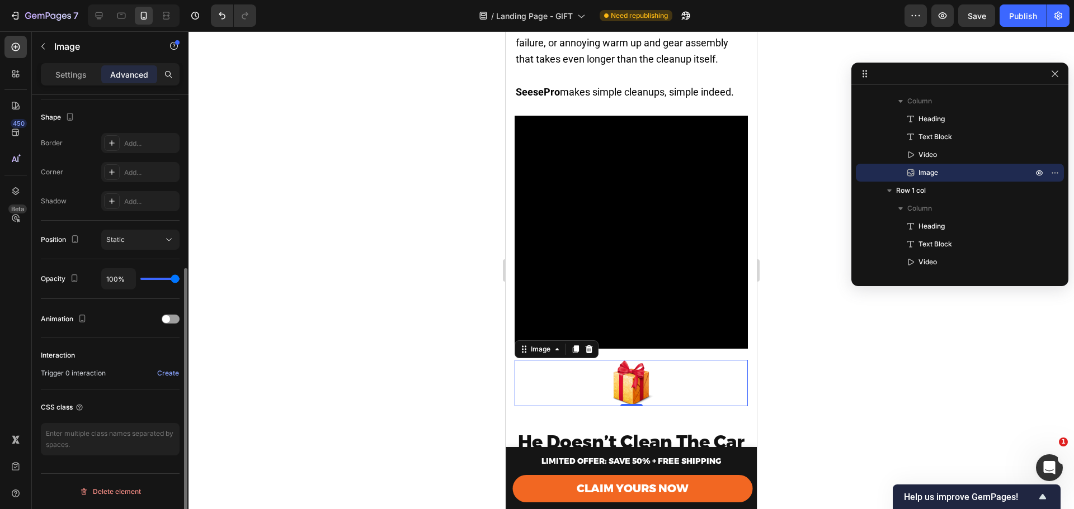
scroll to position [208, 0]
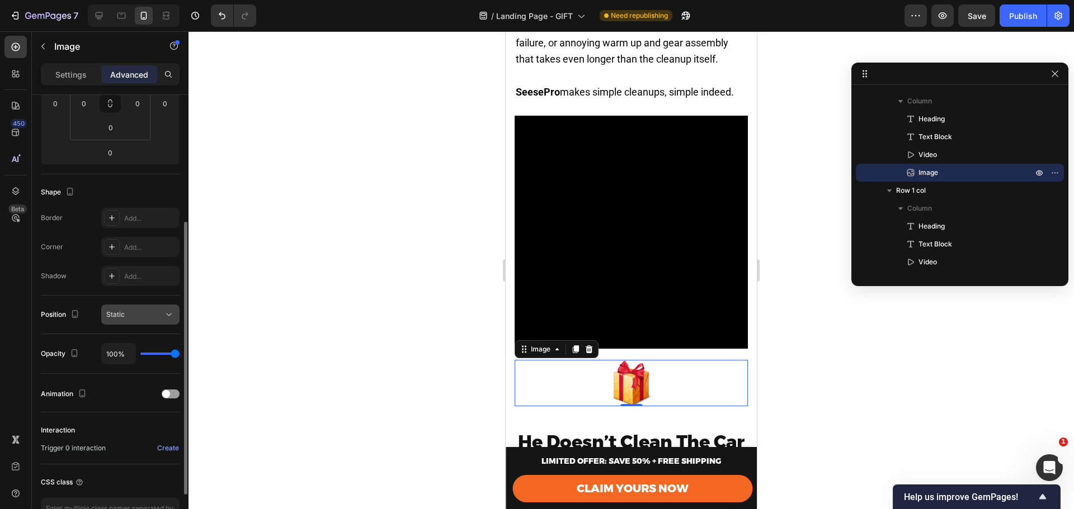
click at [135, 311] on div "Static" at bounding box center [134, 315] width 57 height 10
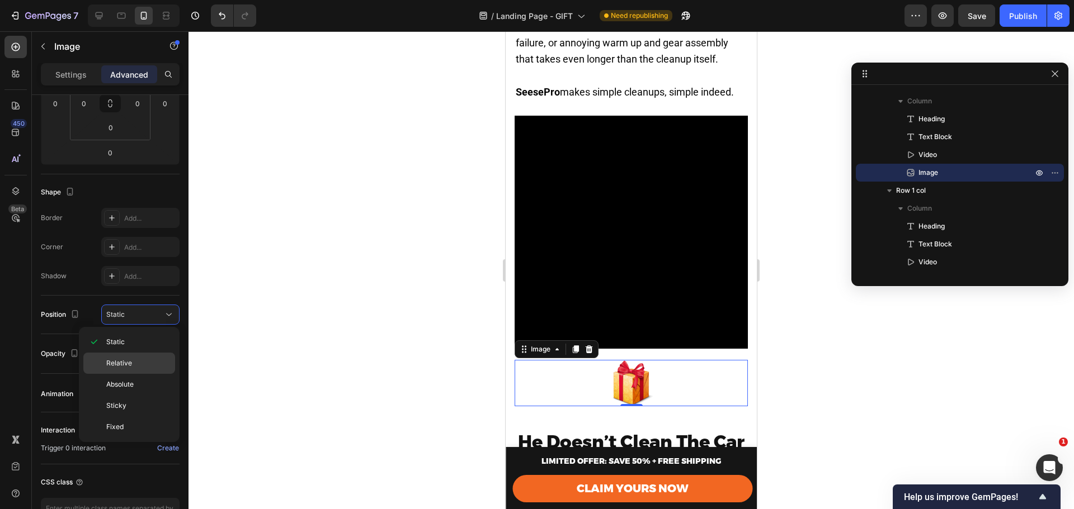
click at [129, 364] on span "Relative" at bounding box center [119, 363] width 26 height 10
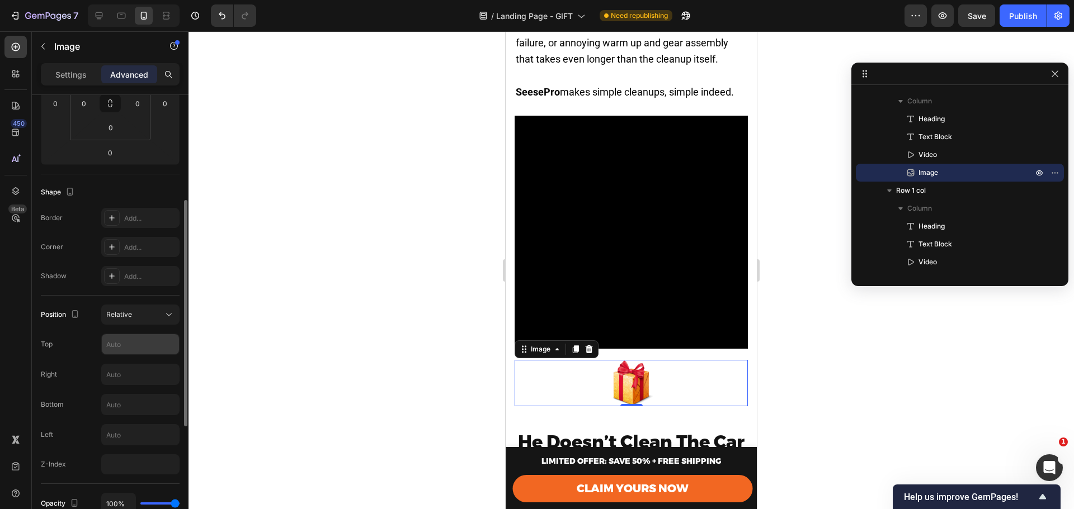
click at [129, 342] on input "text" at bounding box center [140, 344] width 77 height 20
click at [132, 314] on div "Relative" at bounding box center [134, 315] width 57 height 10
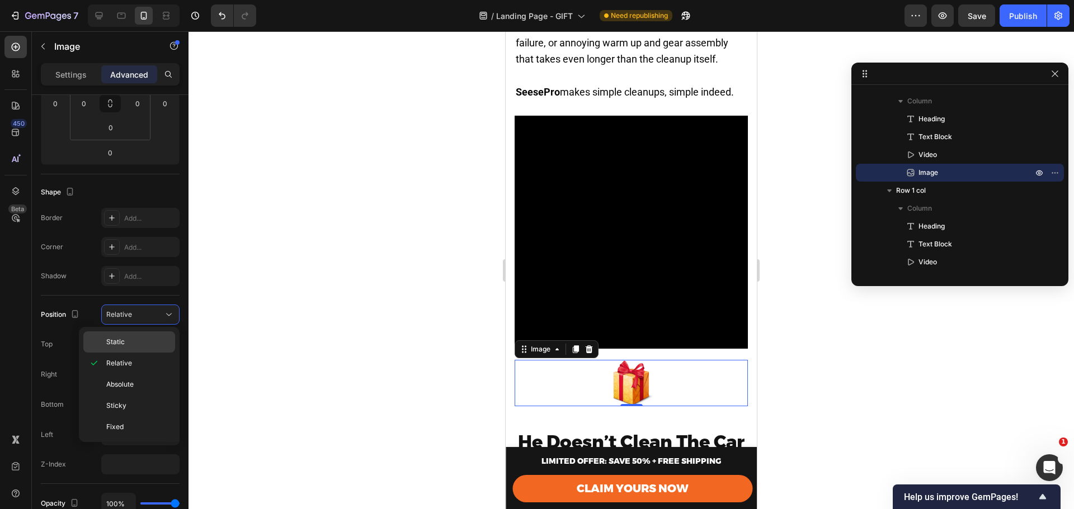
click at [142, 336] on div "Static" at bounding box center [129, 342] width 92 height 21
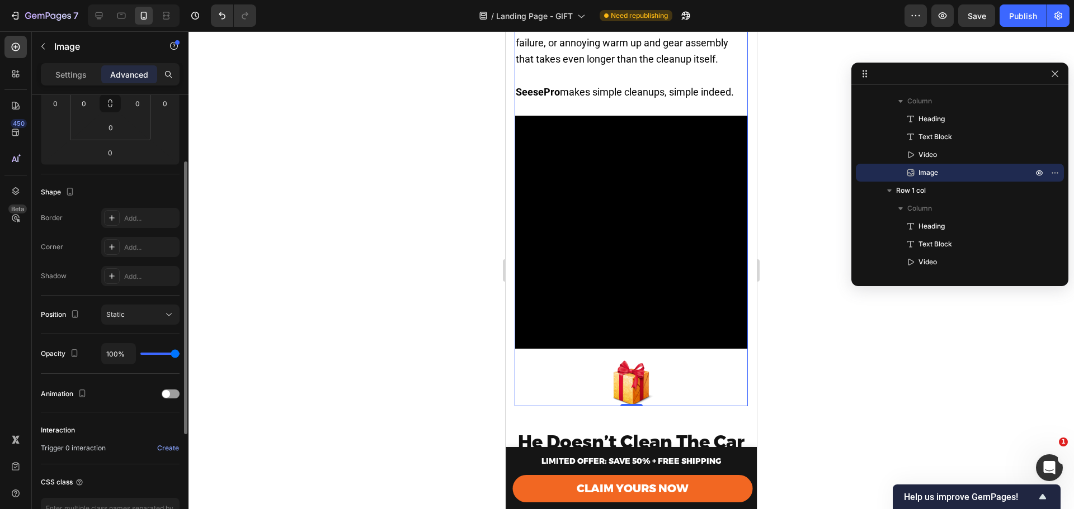
scroll to position [96, 0]
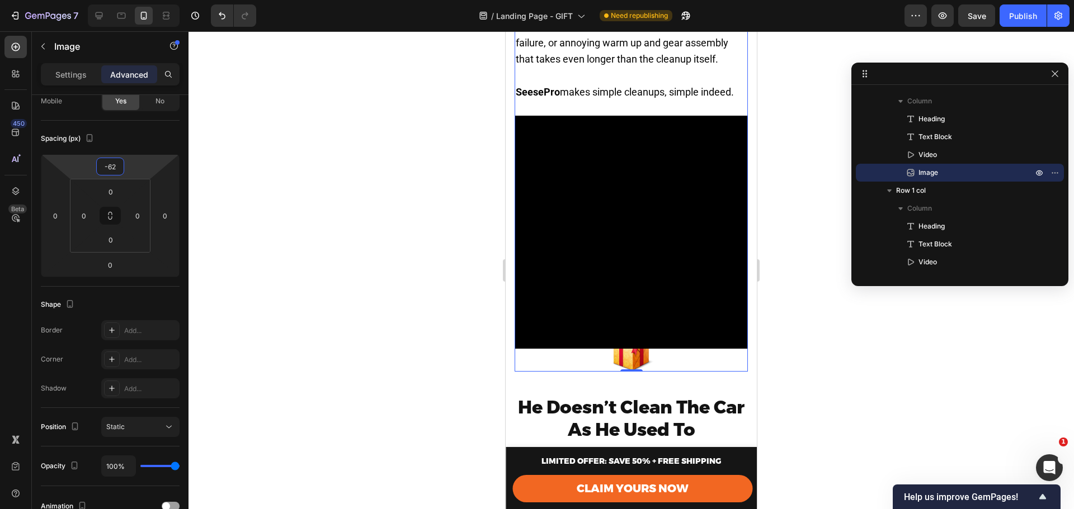
drag, startPoint x: 134, startPoint y: 152, endPoint x: 138, endPoint y: 186, distance: 33.8
click at [138, 0] on html "7 Version history / Landing Page - GIFT Need republishing Preview Save Publish …" at bounding box center [537, 0] width 1074 height 0
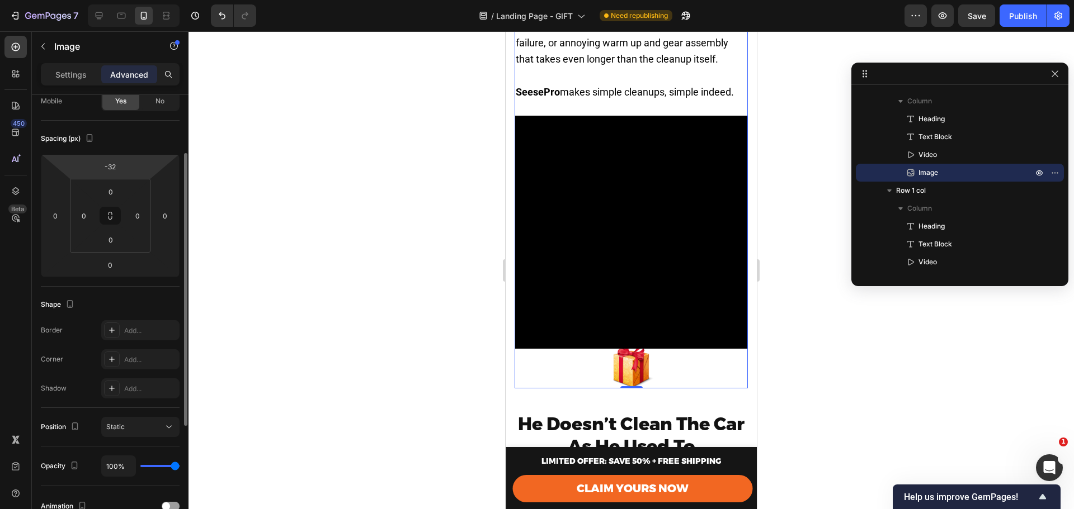
drag, startPoint x: 136, startPoint y: 160, endPoint x: 143, endPoint y: 154, distance: 9.1
click at [139, 0] on html "7 Version history / Landing Page - GIFT Need republishing Preview Save Publish …" at bounding box center [537, 0] width 1074 height 0
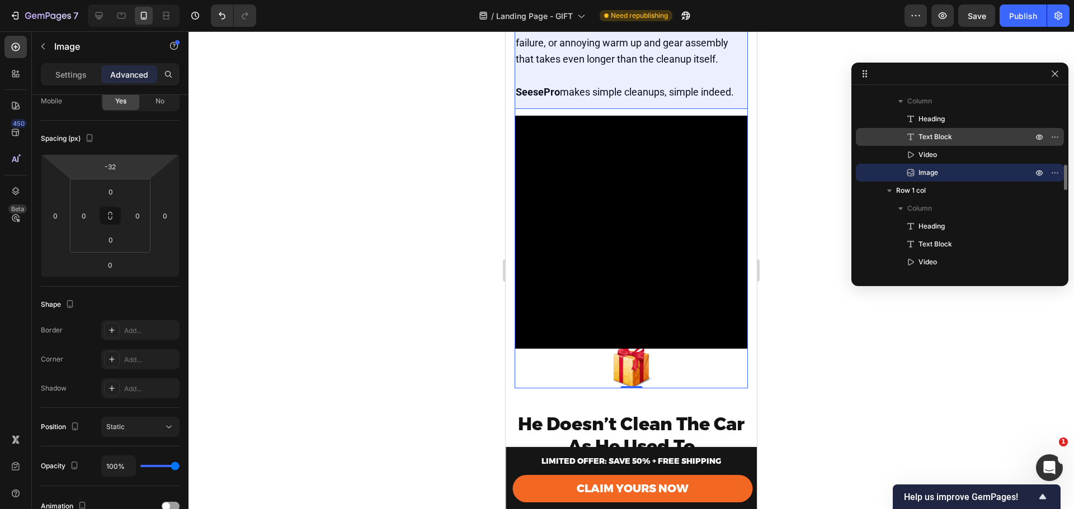
drag, startPoint x: 929, startPoint y: 169, endPoint x: 926, endPoint y: 145, distance: 23.7
click at [926, 145] on div "Heading Text Block Video Image" at bounding box center [960, 146] width 208 height 72
drag, startPoint x: 936, startPoint y: 173, endPoint x: 940, endPoint y: 144, distance: 29.4
click at [940, 144] on div "Heading Text Block Video Image" at bounding box center [960, 146] width 208 height 72
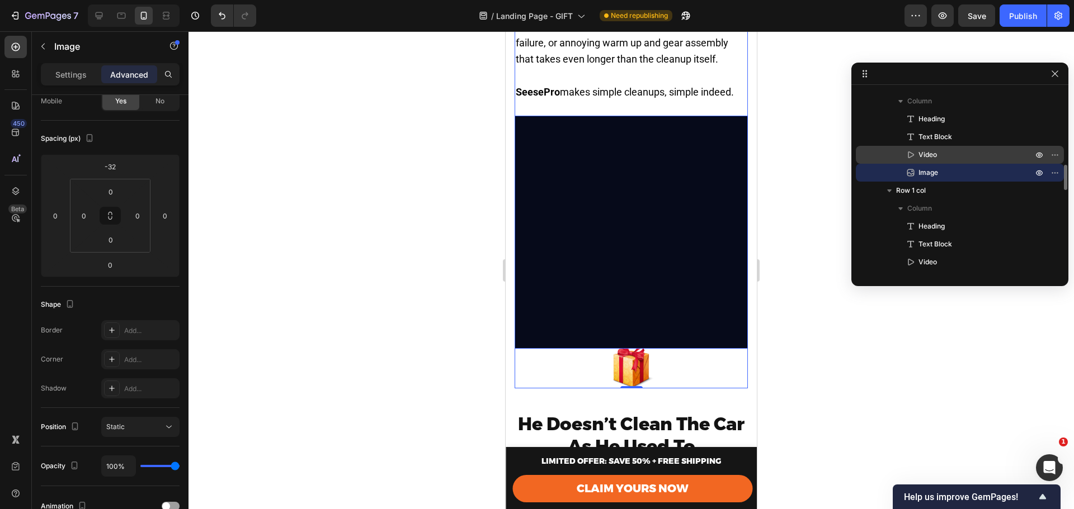
drag, startPoint x: 902, startPoint y: 173, endPoint x: 910, endPoint y: 147, distance: 27.6
click at [910, 147] on div "Heading Text Block Video Image" at bounding box center [960, 146] width 208 height 72
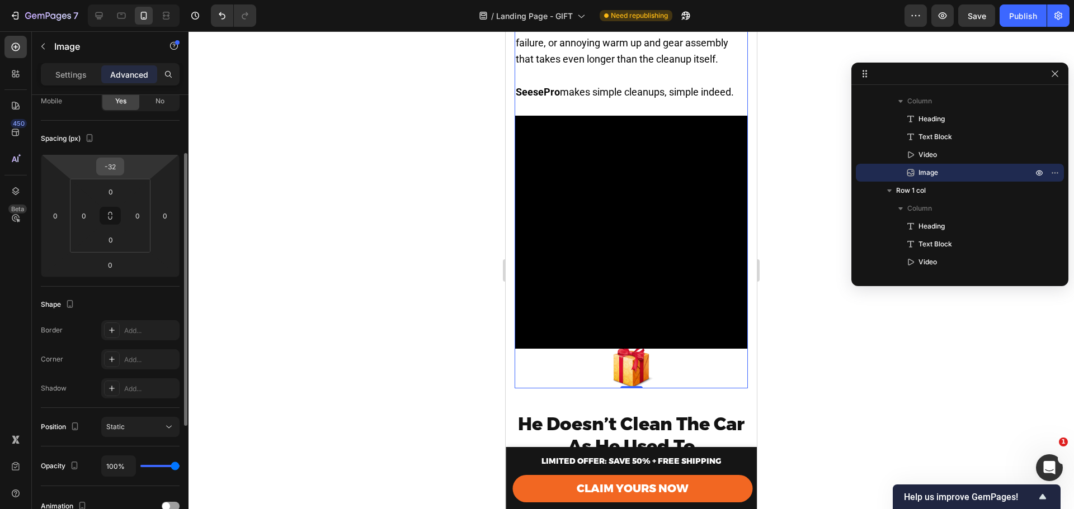
click at [109, 160] on input "-32" at bounding box center [110, 166] width 22 height 17
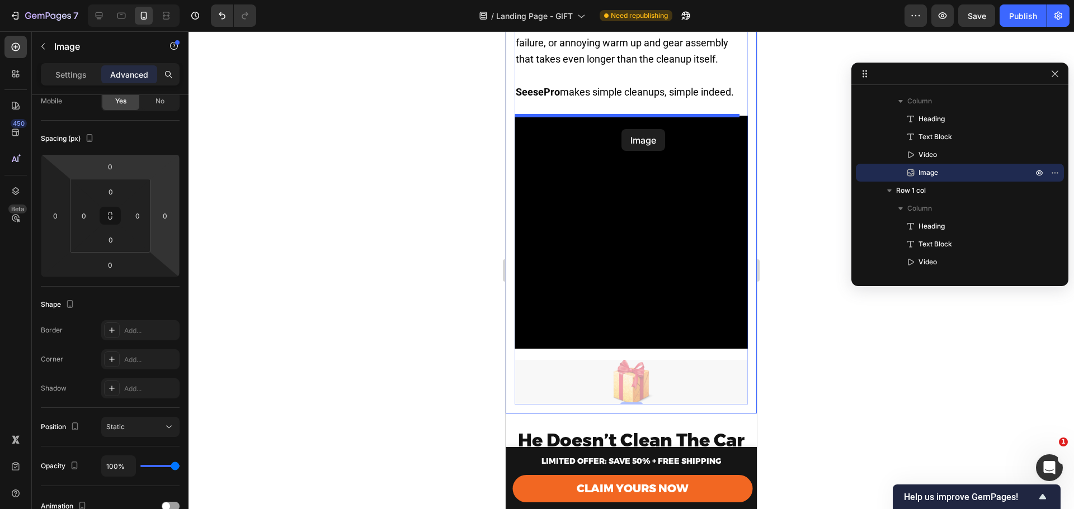
drag, startPoint x: 649, startPoint y: 374, endPoint x: 620, endPoint y: 112, distance: 262.8
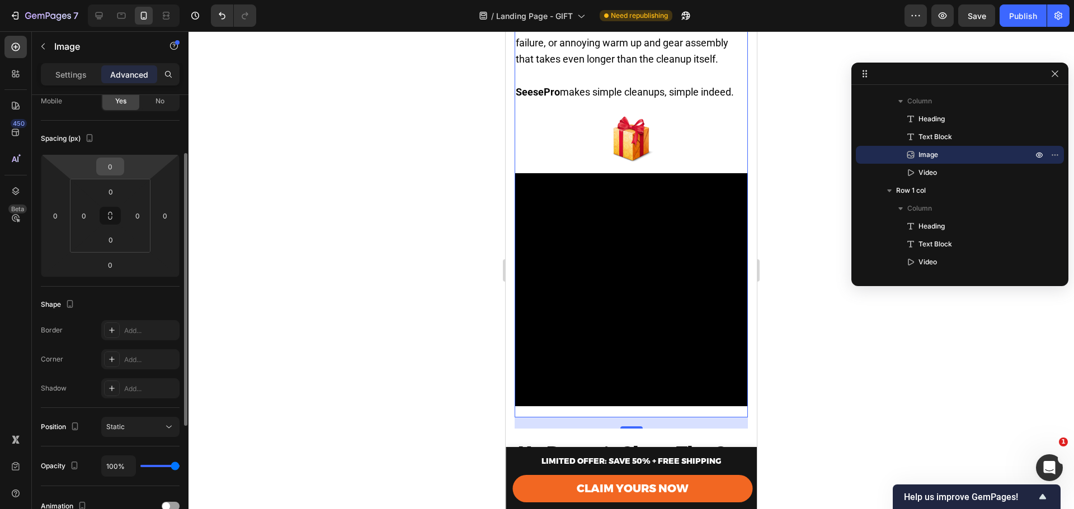
drag, startPoint x: 122, startPoint y: 159, endPoint x: 124, endPoint y: 168, distance: 8.6
click at [124, 168] on div "0" at bounding box center [110, 167] width 28 height 18
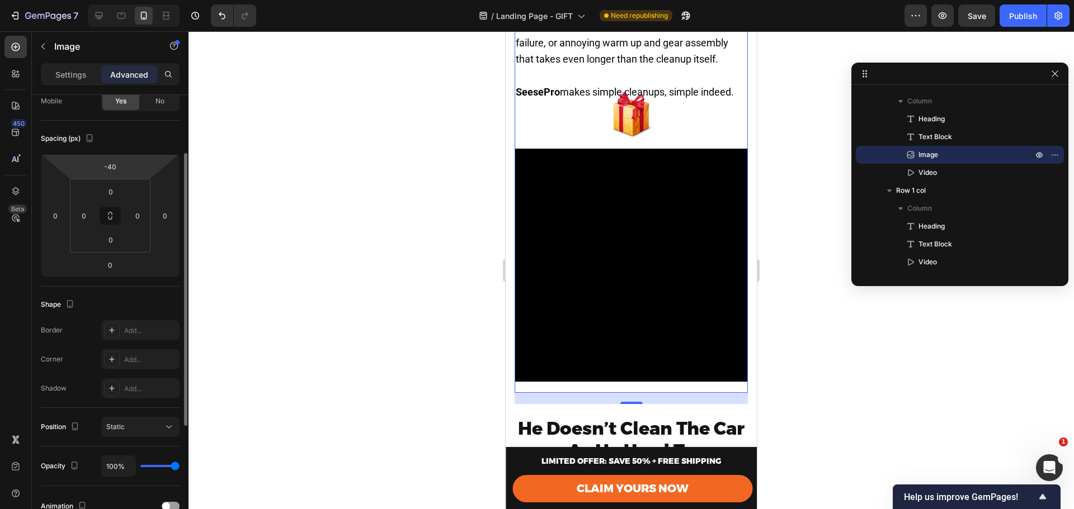
drag, startPoint x: 128, startPoint y: 169, endPoint x: 122, endPoint y: 176, distance: 9.2
click at [124, 0] on html "7 Version history / Landing Page - GIFT Need republishing Preview Save Publish …" at bounding box center [537, 0] width 1074 height 0
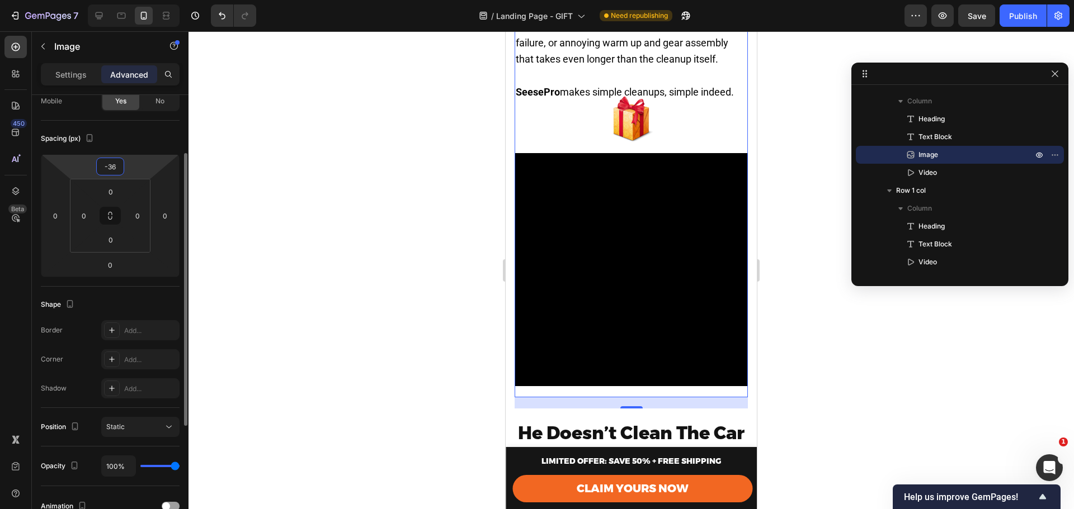
click at [114, 166] on input "-36" at bounding box center [110, 166] width 22 height 17
click at [112, 167] on input "-36" at bounding box center [110, 166] width 22 height 17
click at [113, 167] on input "-36" at bounding box center [110, 166] width 22 height 17
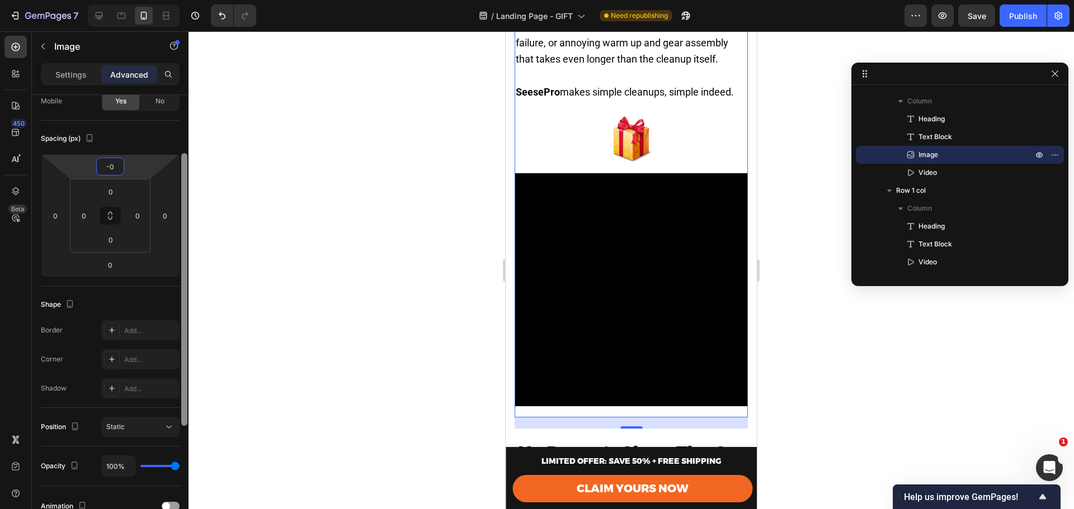
type input "0"
click at [186, 129] on div at bounding box center [184, 318] width 8 height 446
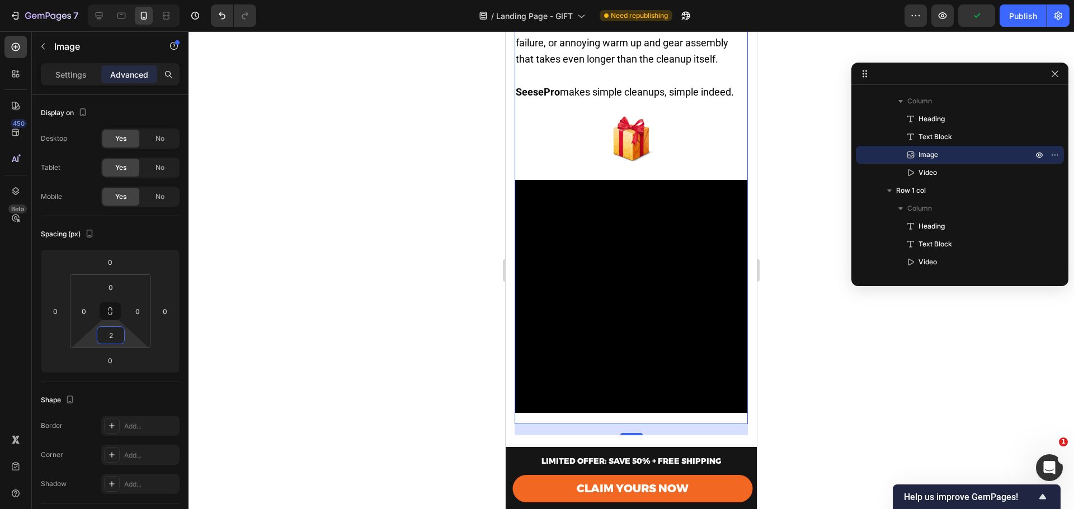
type input "0"
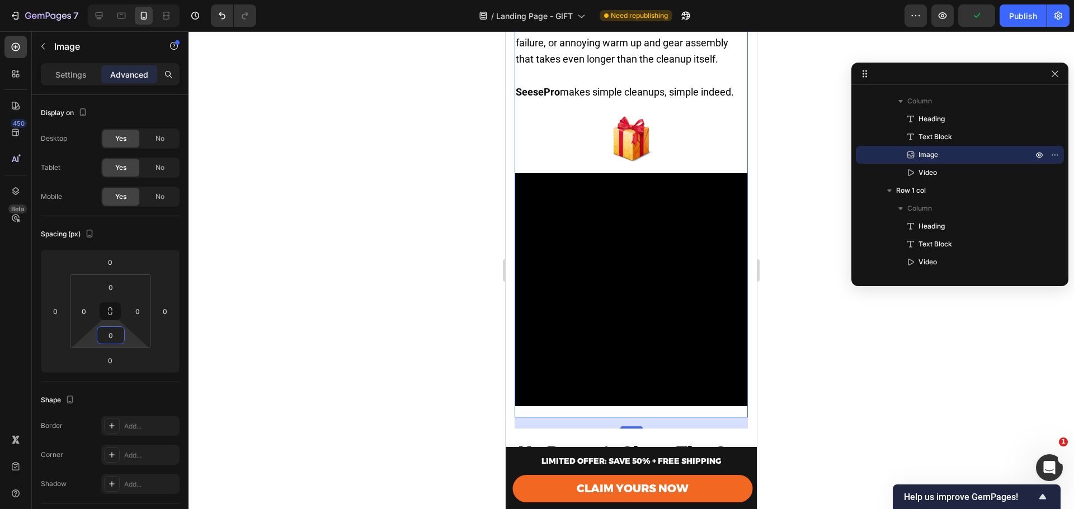
drag, startPoint x: 117, startPoint y: 325, endPoint x: 124, endPoint y: 331, distance: 9.1
click at [124, 0] on html "7 Version history / Landing Page - GIFT Need republishing Preview Publish 450 B…" at bounding box center [537, 0] width 1074 height 0
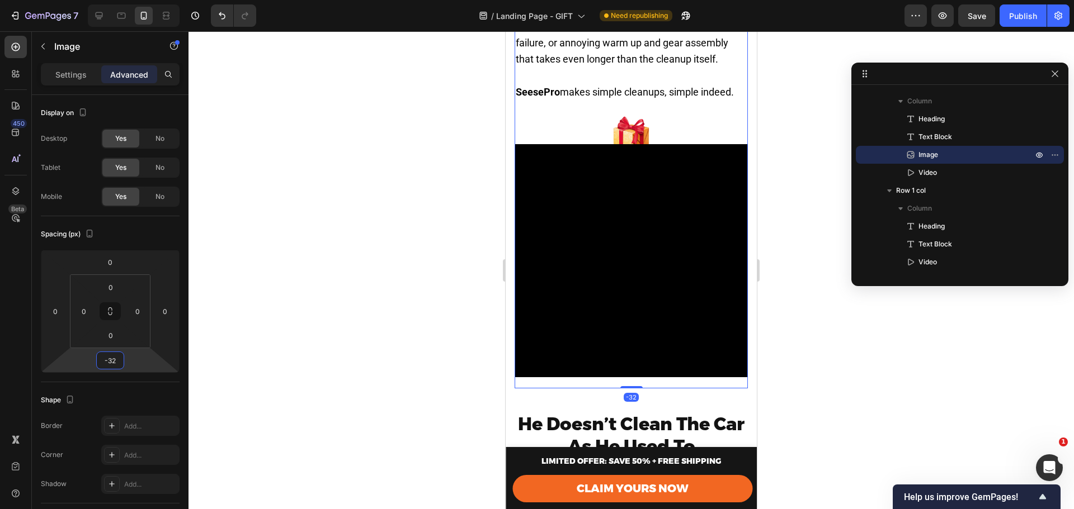
drag, startPoint x: 131, startPoint y: 357, endPoint x: 129, endPoint y: 366, distance: 9.2
click at [129, 0] on html "7 Version history / Landing Page - GIFT Need republishing Preview Save Publish …" at bounding box center [537, 0] width 1074 height 0
click at [110, 361] on input "-32" at bounding box center [110, 360] width 22 height 17
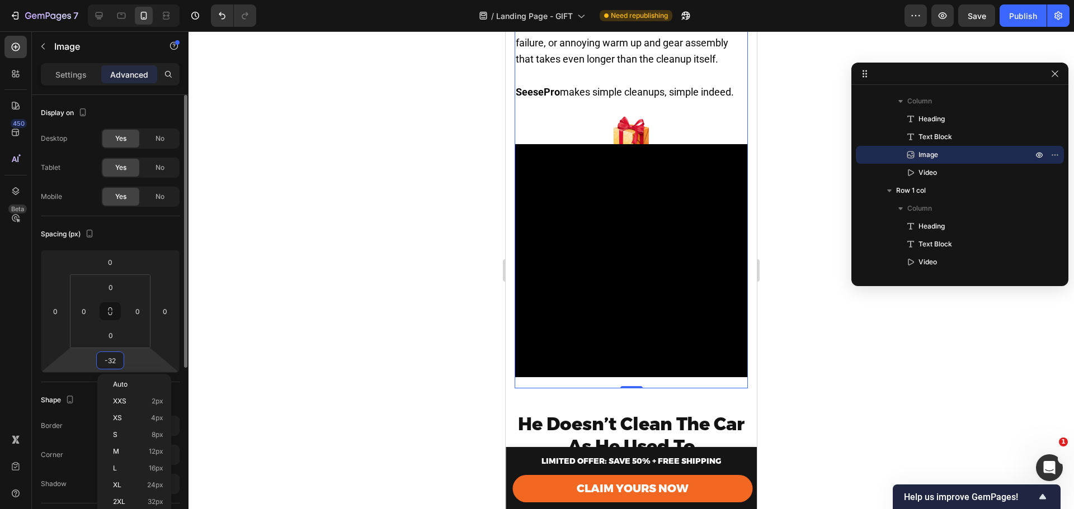
click at [109, 361] on input "-32" at bounding box center [110, 360] width 22 height 17
type input "0"
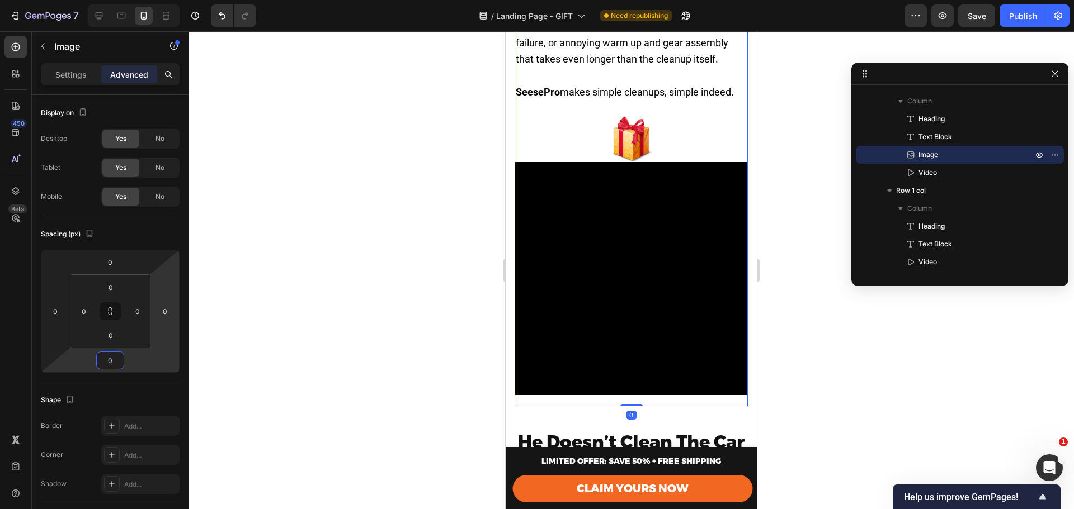
click at [353, 269] on div at bounding box center [630, 270] width 885 height 478
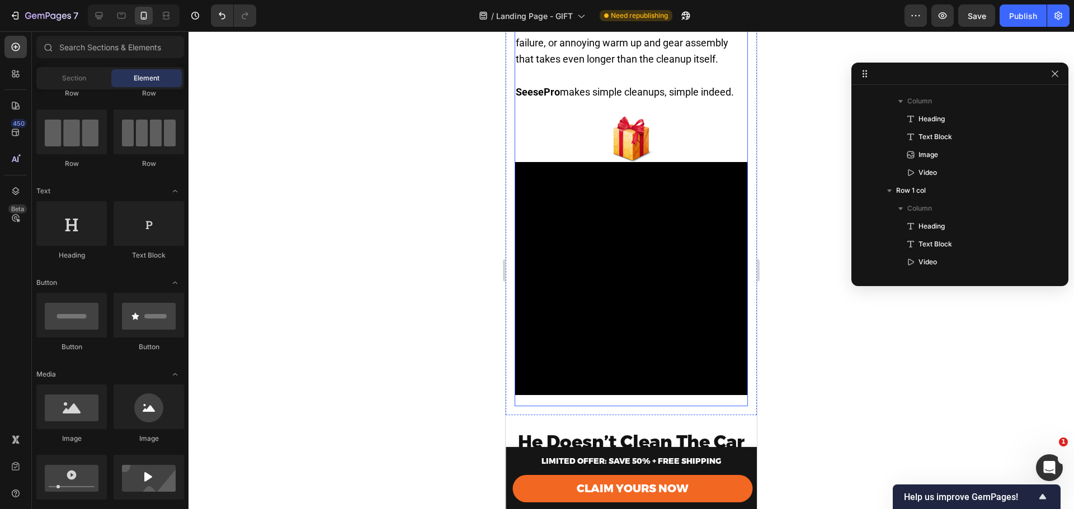
click at [660, 138] on div at bounding box center [630, 139] width 233 height 46
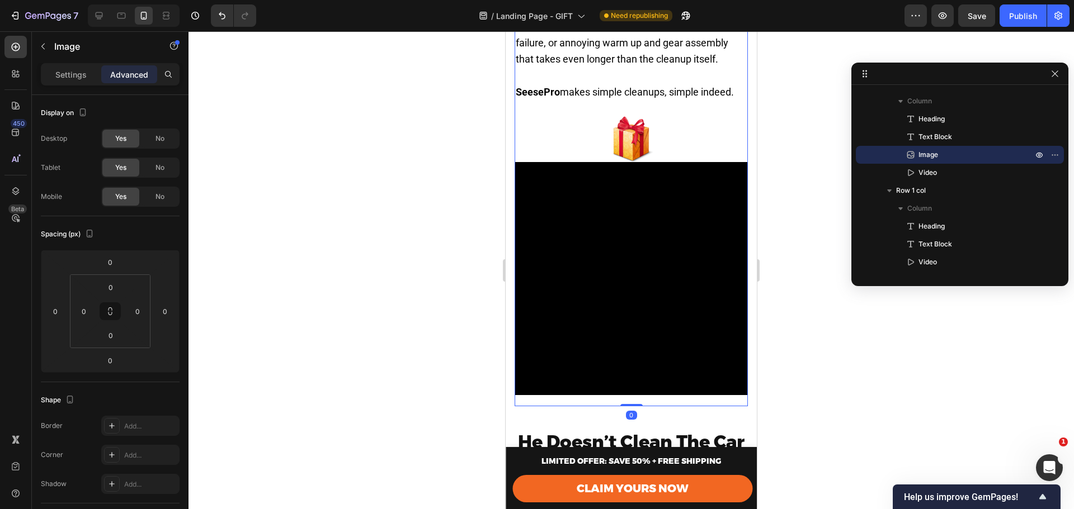
click at [626, 138] on img at bounding box center [631, 139] width 46 height 46
click at [56, 80] on p "Settings" at bounding box center [70, 75] width 31 height 12
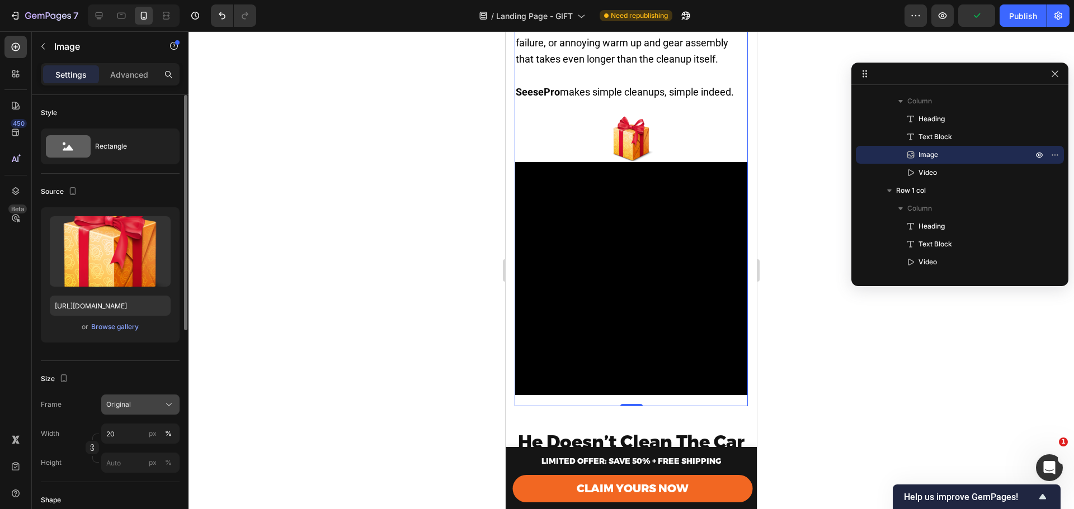
click at [127, 410] on div "Original" at bounding box center [140, 404] width 68 height 11
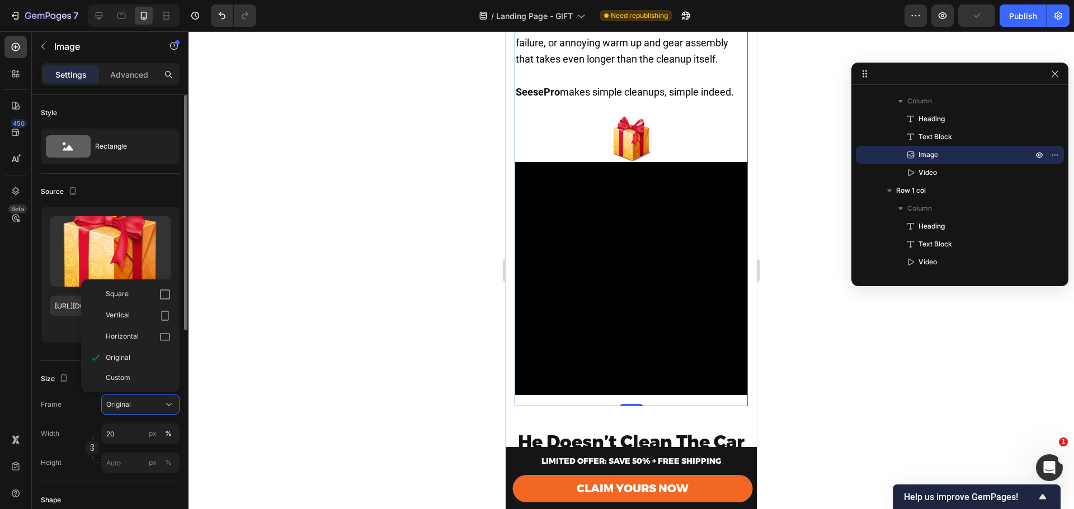
click at [82, 422] on div "Frame Original Square Vertical Horizontal Original Custom Width 20 px % Height …" at bounding box center [110, 434] width 139 height 78
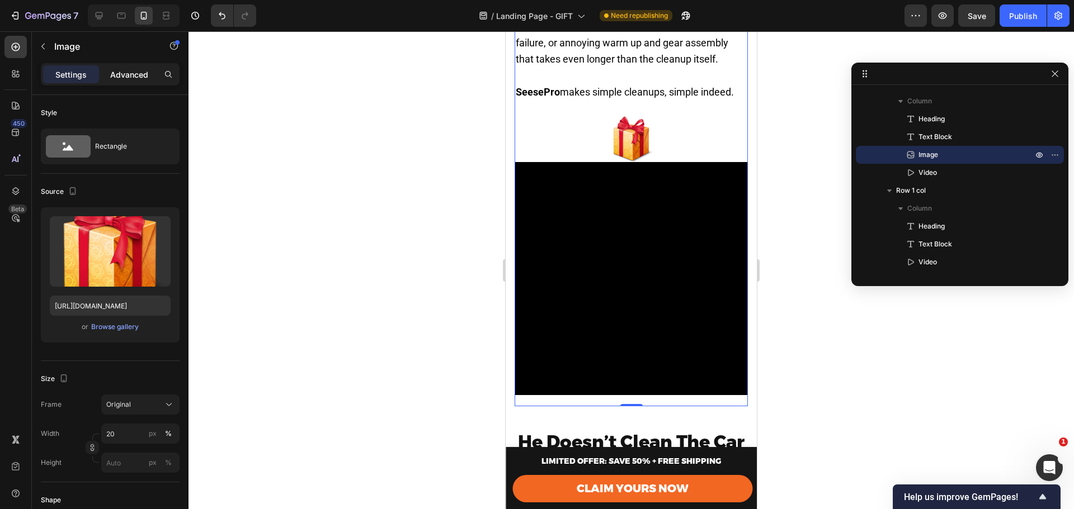
click at [116, 75] on p "Advanced" at bounding box center [129, 75] width 38 height 12
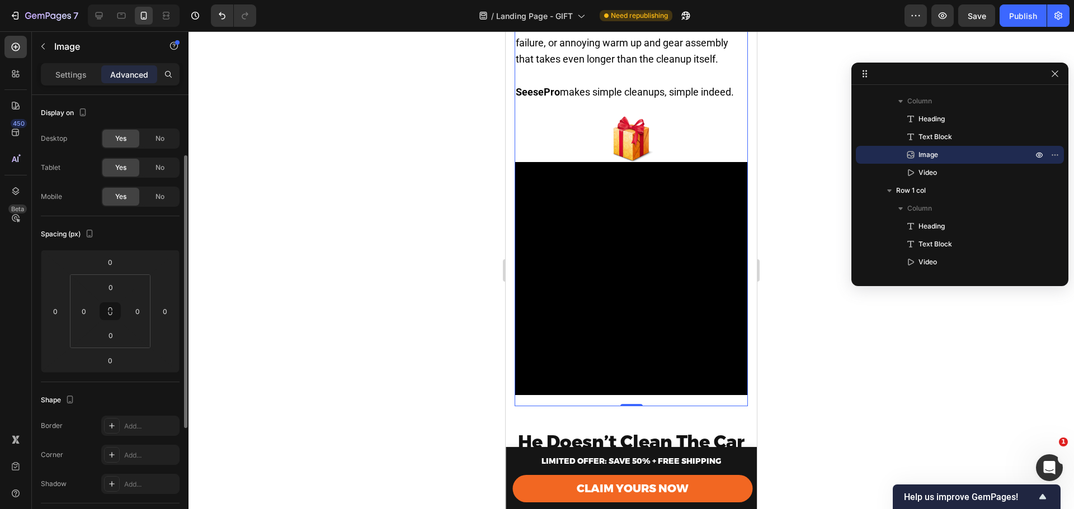
scroll to position [225, 0]
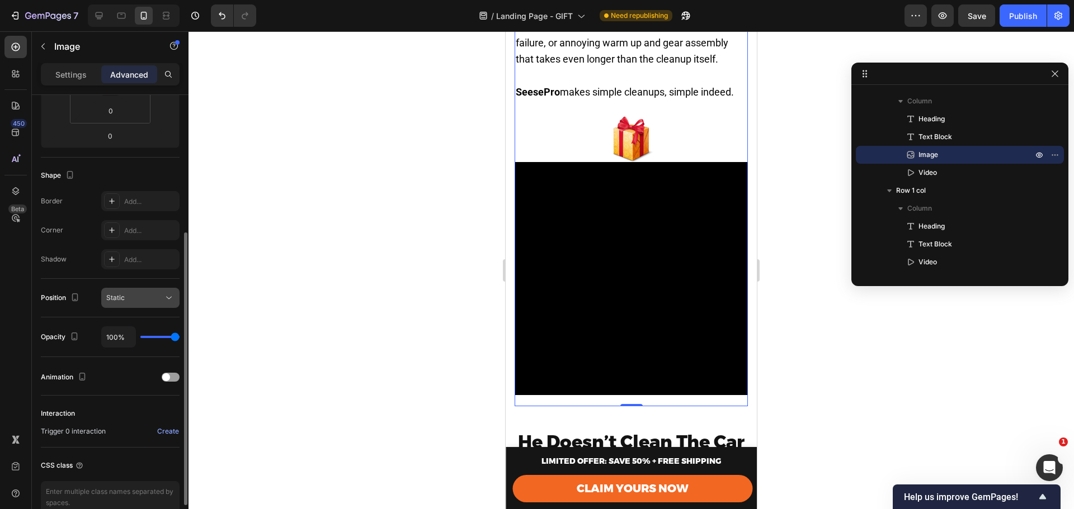
click at [130, 305] on button "Static" at bounding box center [140, 298] width 78 height 20
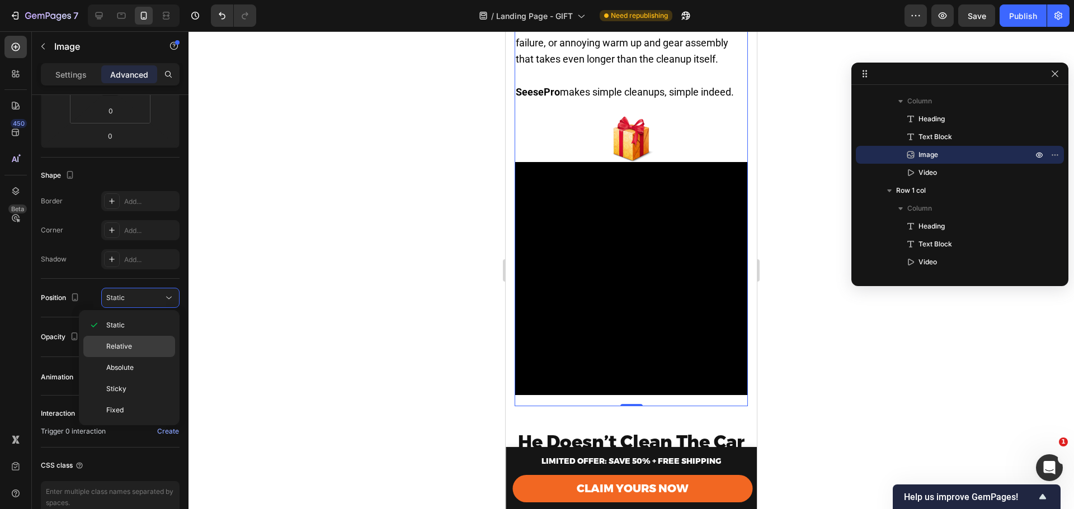
click at [126, 346] on span "Relative" at bounding box center [119, 347] width 26 height 10
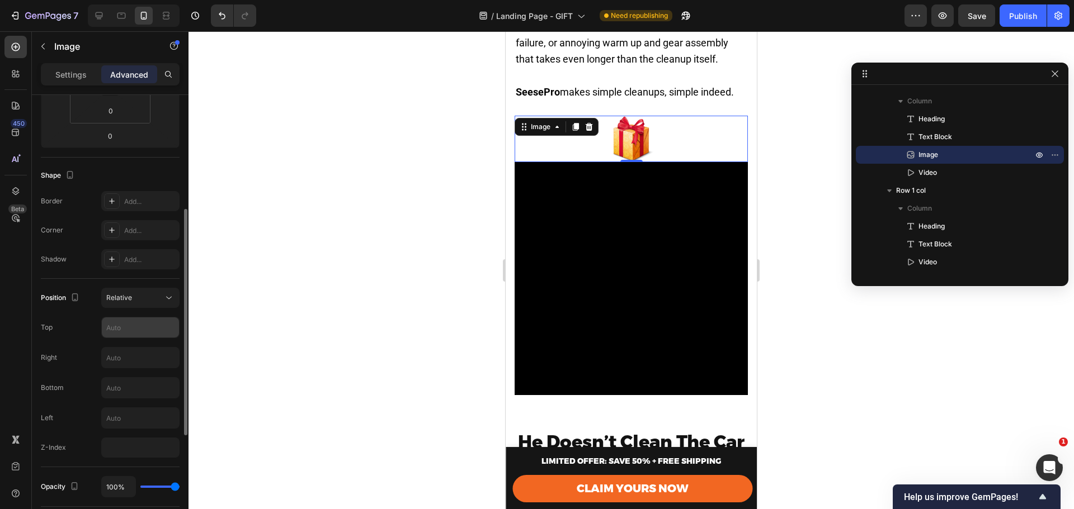
click at [124, 328] on input "text" at bounding box center [140, 328] width 77 height 20
click at [123, 328] on input "20202" at bounding box center [140, 328] width 77 height 20
type input "0"
click at [118, 448] on input "number" at bounding box center [140, 448] width 78 height 20
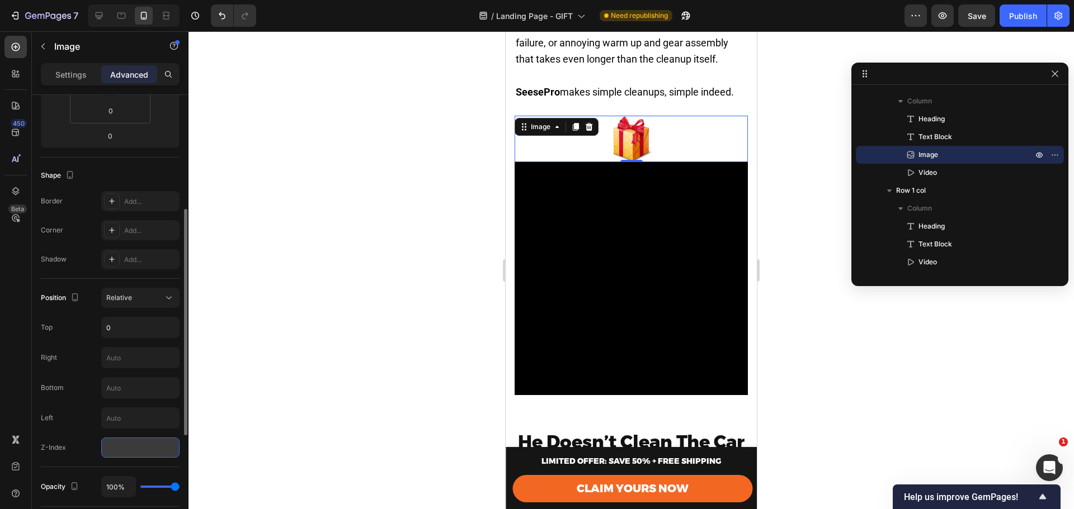
type input "1"
type input "5"
click at [136, 295] on div "Relative" at bounding box center [134, 298] width 57 height 10
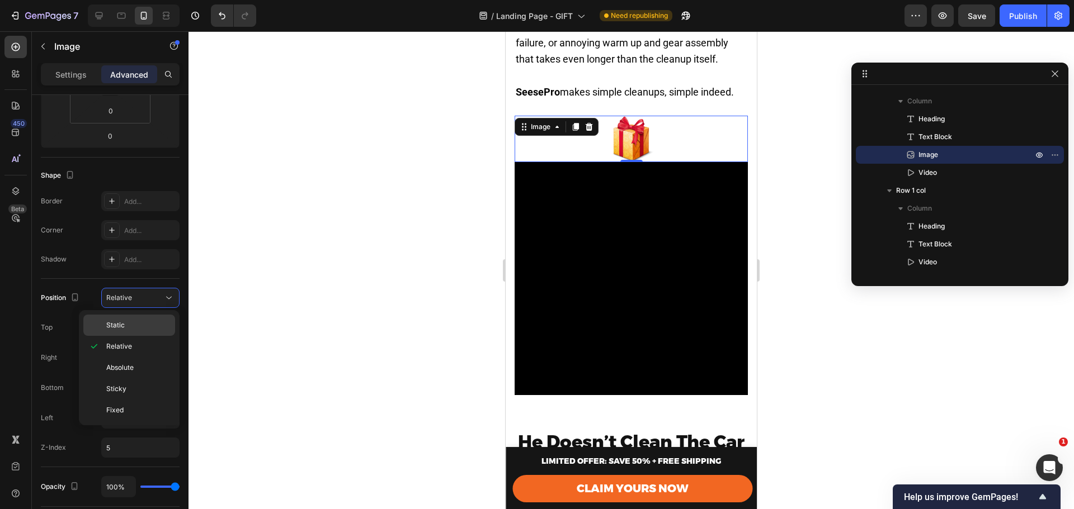
click at [139, 328] on p "Static" at bounding box center [138, 325] width 64 height 10
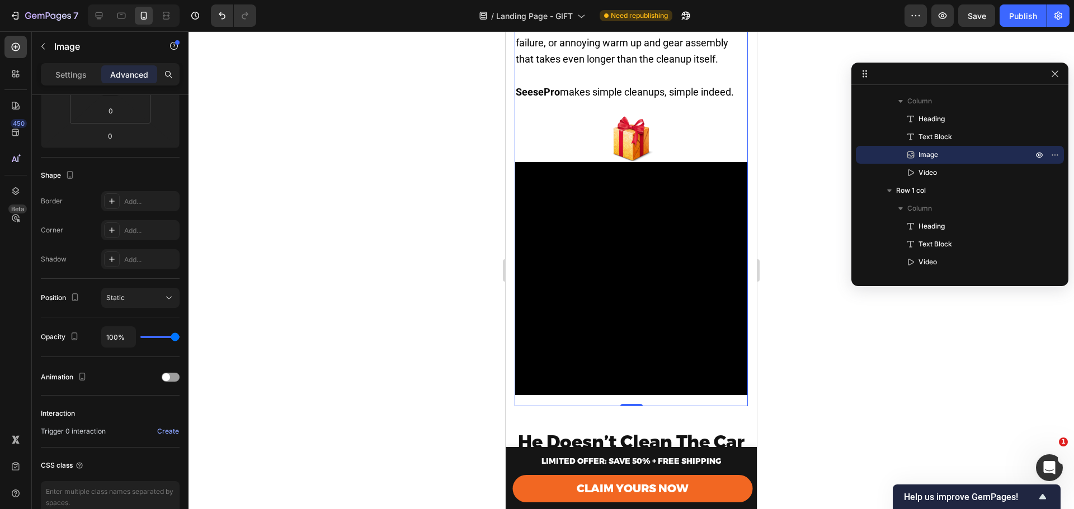
click at [634, 134] on img at bounding box center [631, 139] width 46 height 46
click at [986, 156] on p "Image" at bounding box center [963, 154] width 116 height 11
click at [1052, 152] on icon "button" at bounding box center [1054, 154] width 9 height 9
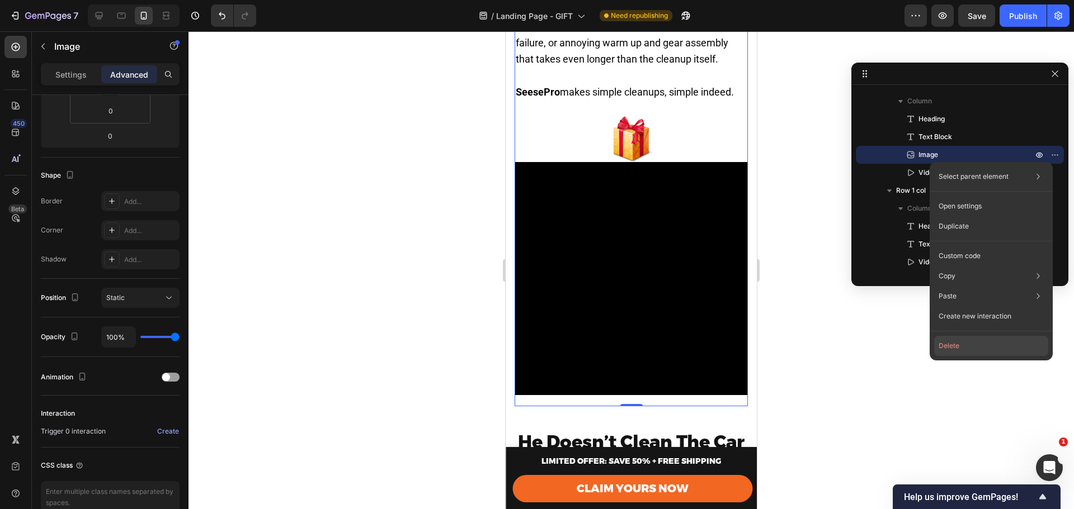
click at [966, 348] on button "Delete" at bounding box center [991, 346] width 114 height 20
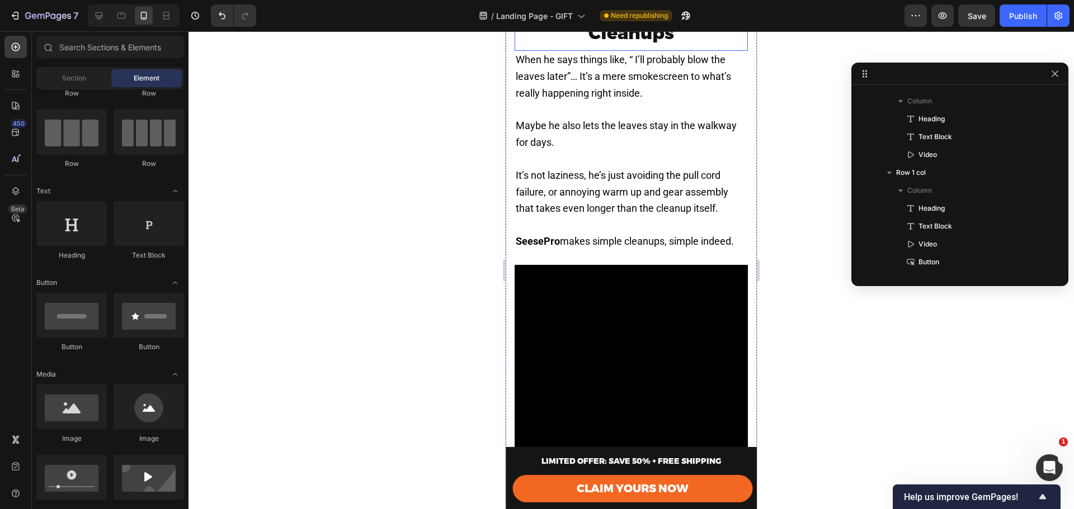
scroll to position [969, 0]
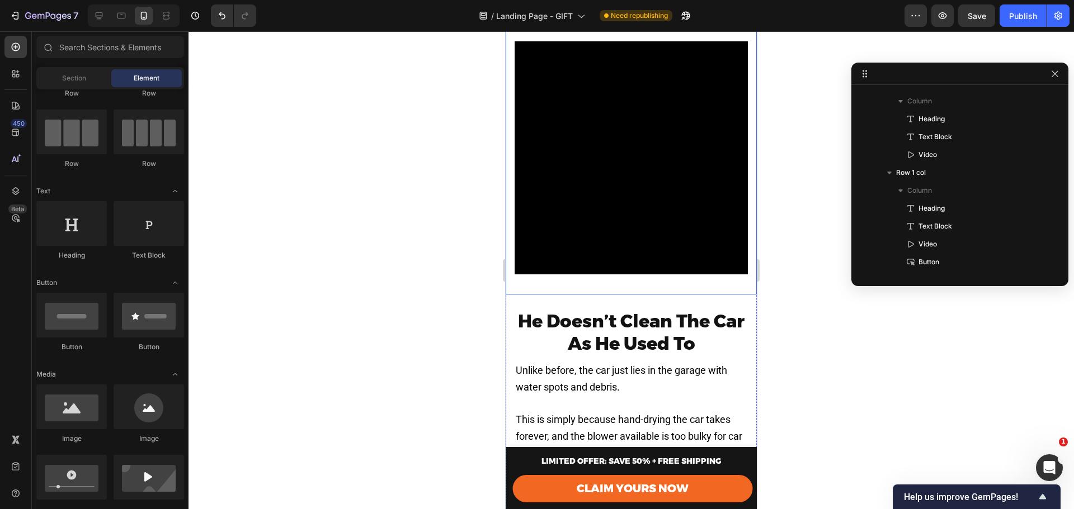
click at [631, 274] on div "He Puts Off Quick Cleanups Heading When he says things like, “ I’ll probably bl…" at bounding box center [630, 27] width 233 height 517
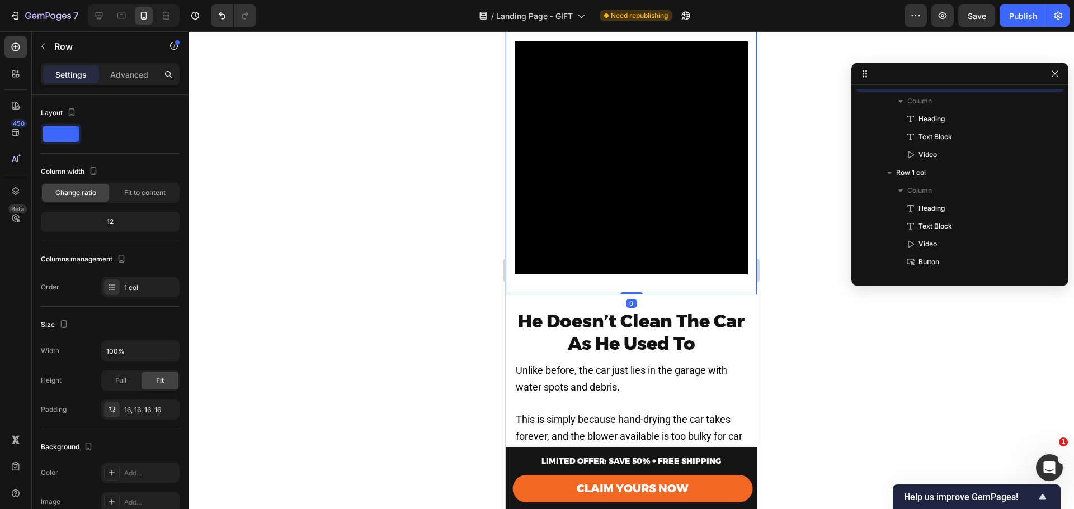
scroll to position [462, 0]
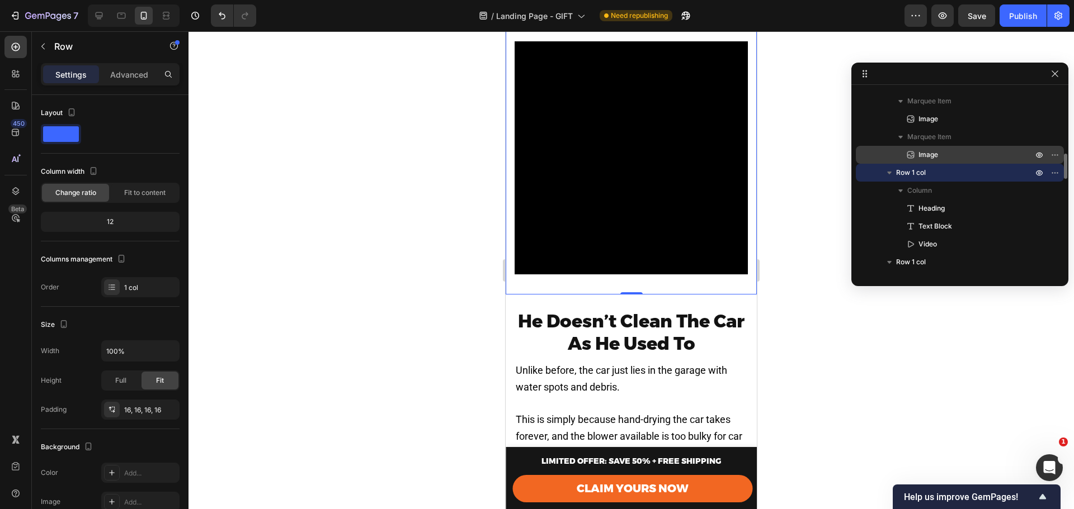
click at [927, 152] on span "Image" at bounding box center [928, 154] width 20 height 11
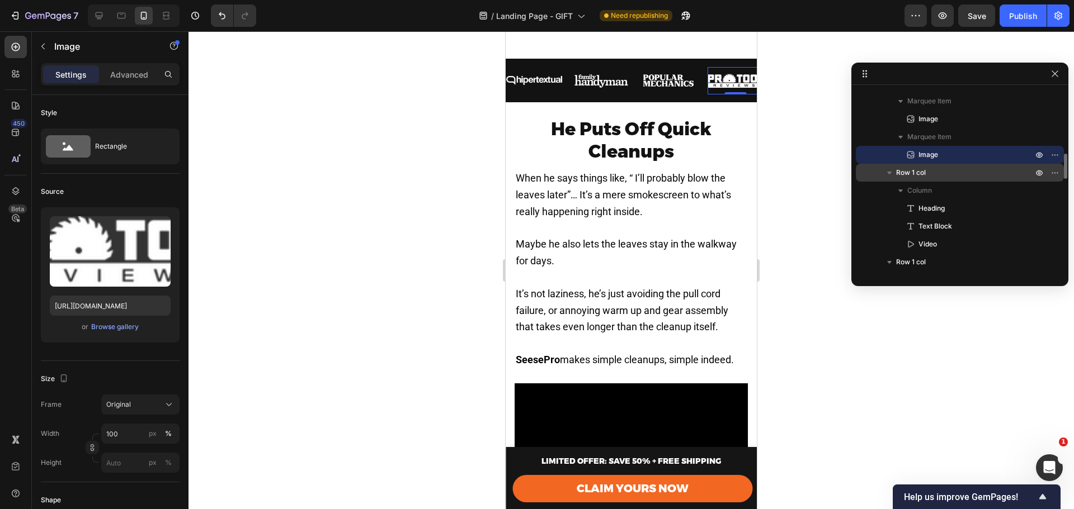
scroll to position [624, 0]
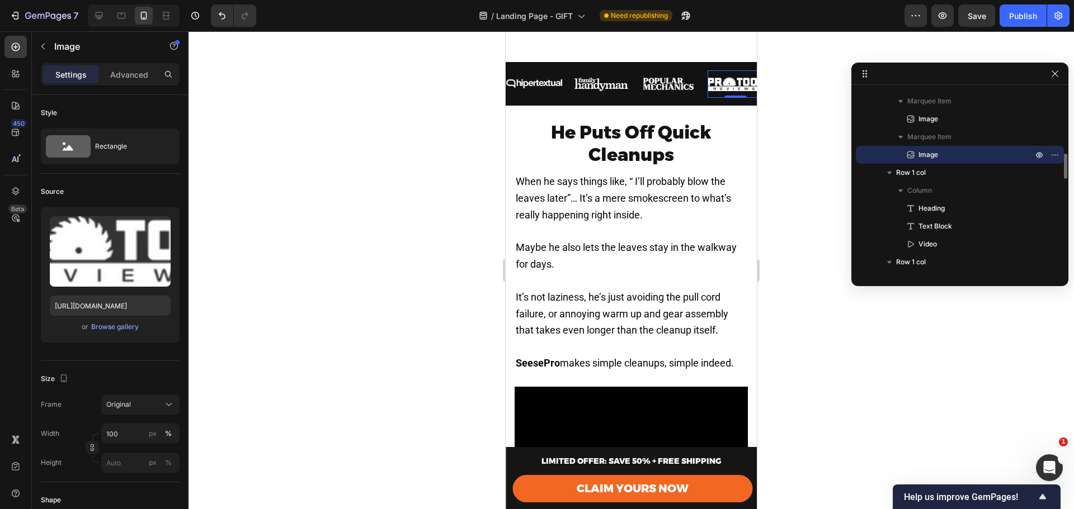
click at [921, 153] on span "Image" at bounding box center [928, 154] width 20 height 11
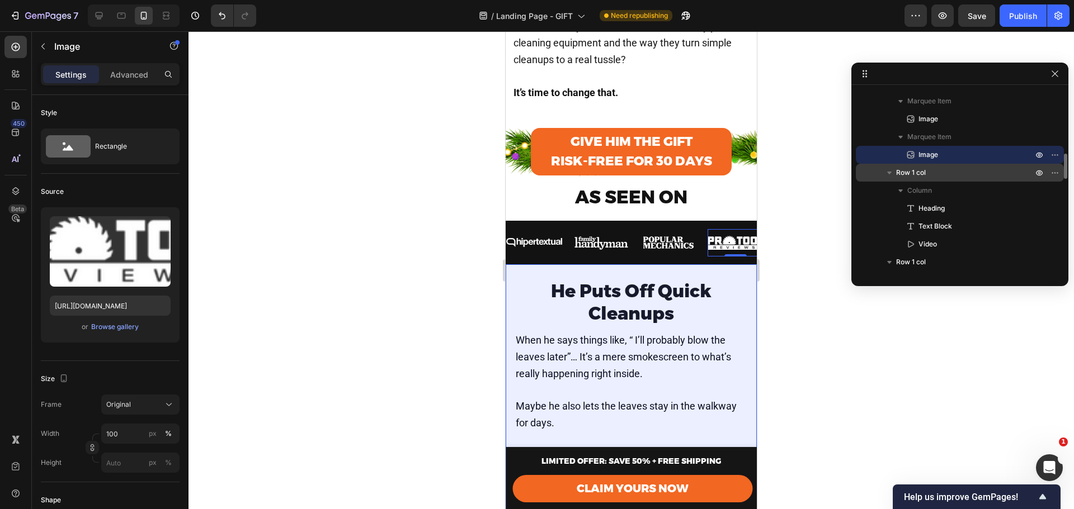
click at [910, 176] on span "Row 1 col" at bounding box center [911, 172] width 30 height 11
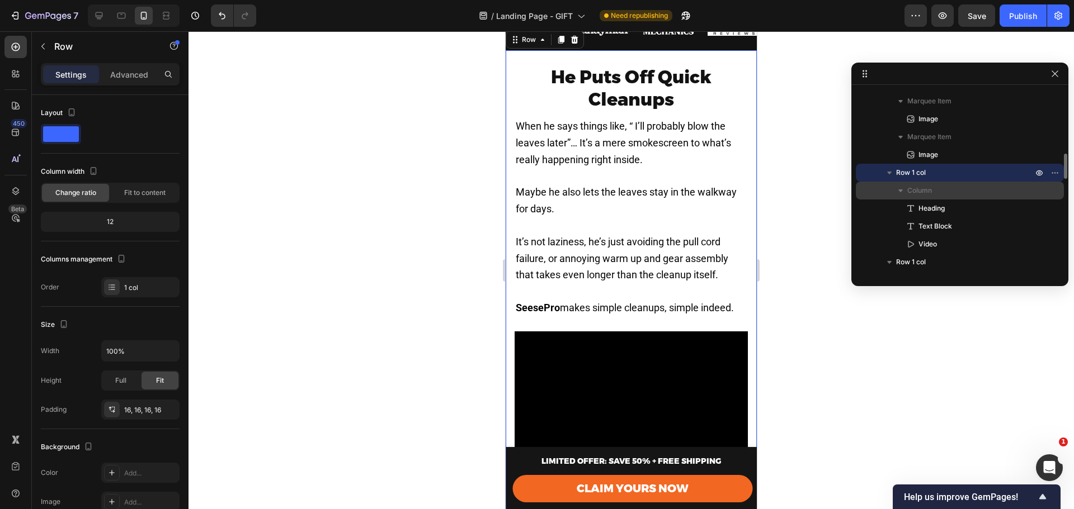
scroll to position [696, 0]
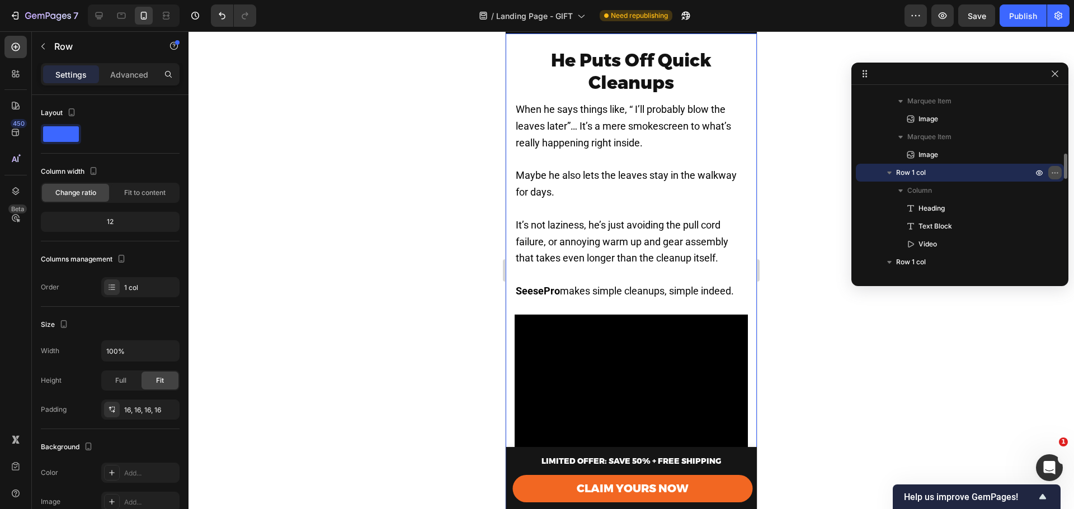
click at [1052, 173] on icon "button" at bounding box center [1051, 172] width 1 height 1
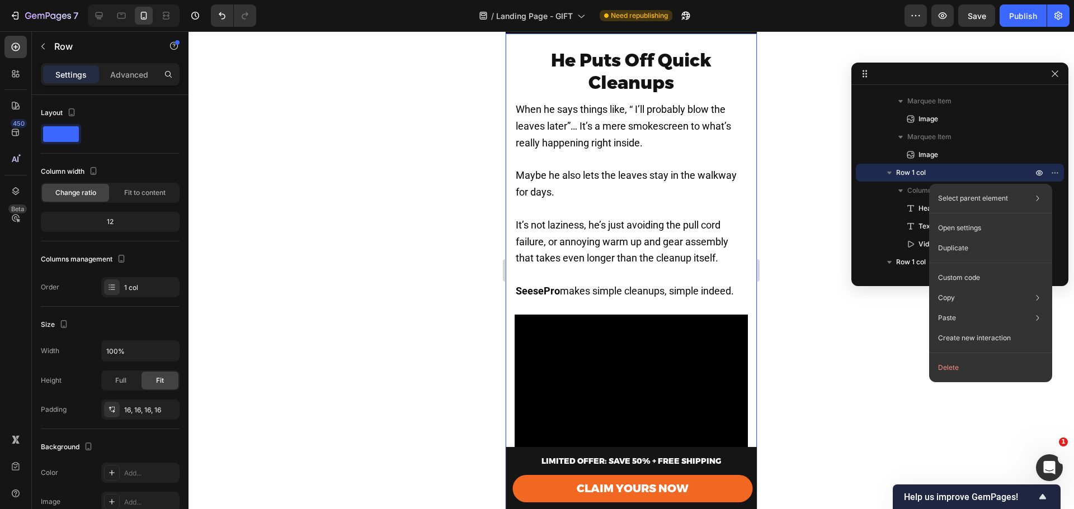
click at [666, 235] on p "It’s not laziness, he’s just avoiding the pull cord failure, or annoying warm u…" at bounding box center [631, 243] width 231 height 50
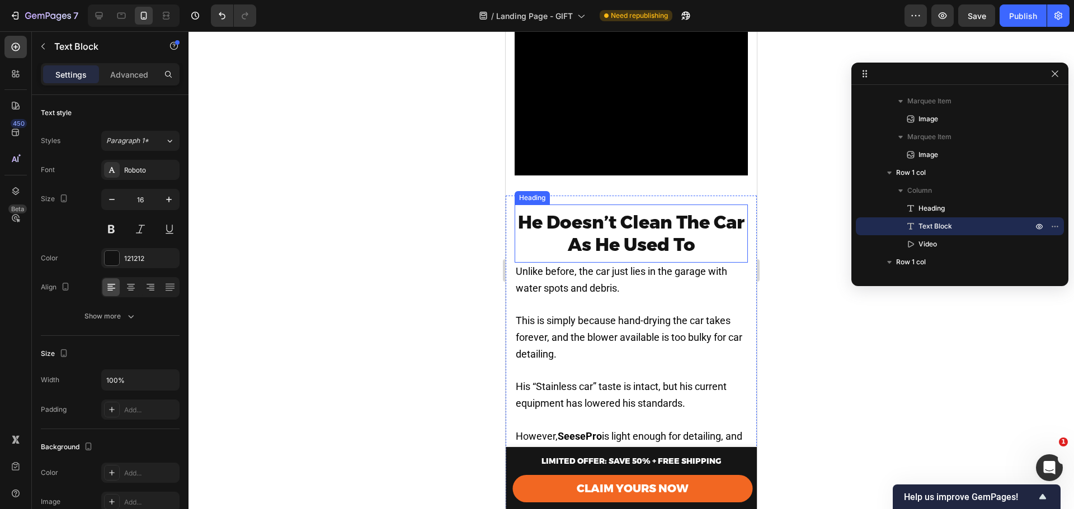
scroll to position [1069, 0]
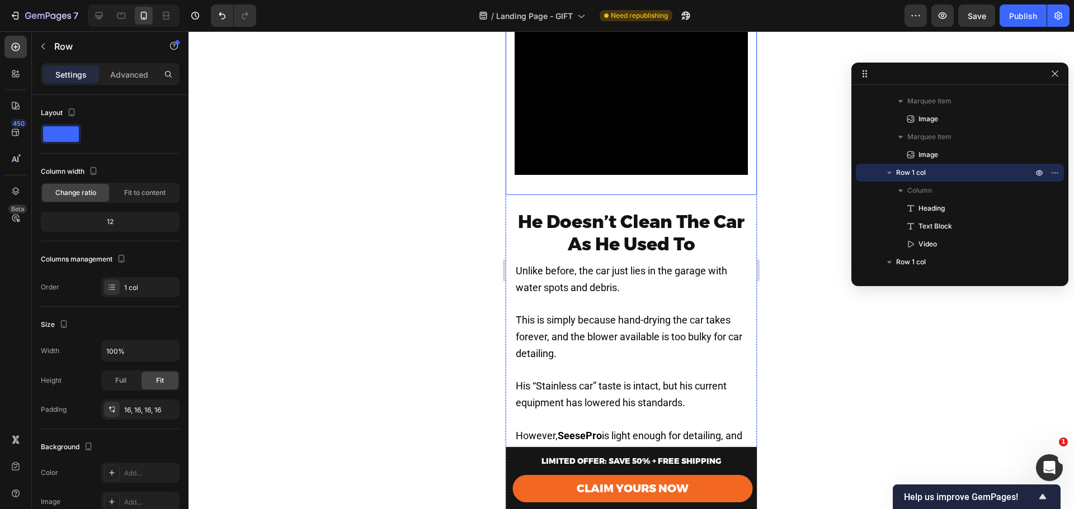
click at [585, 195] on div "He Doesn’t Clean The Car As He Used To Heading Unlike before, the car just lies…" at bounding box center [631, 494] width 251 height 598
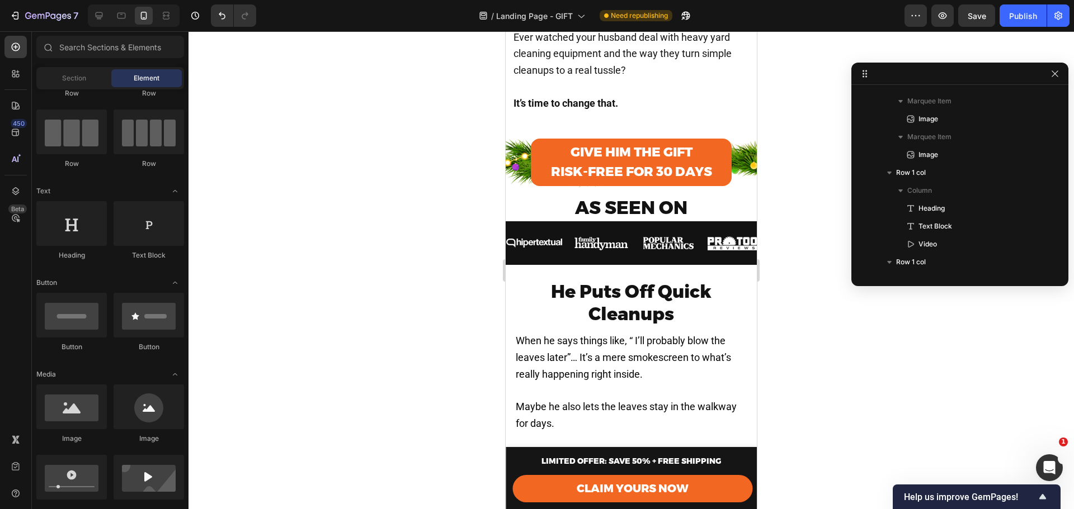
scroll to position [457, 0]
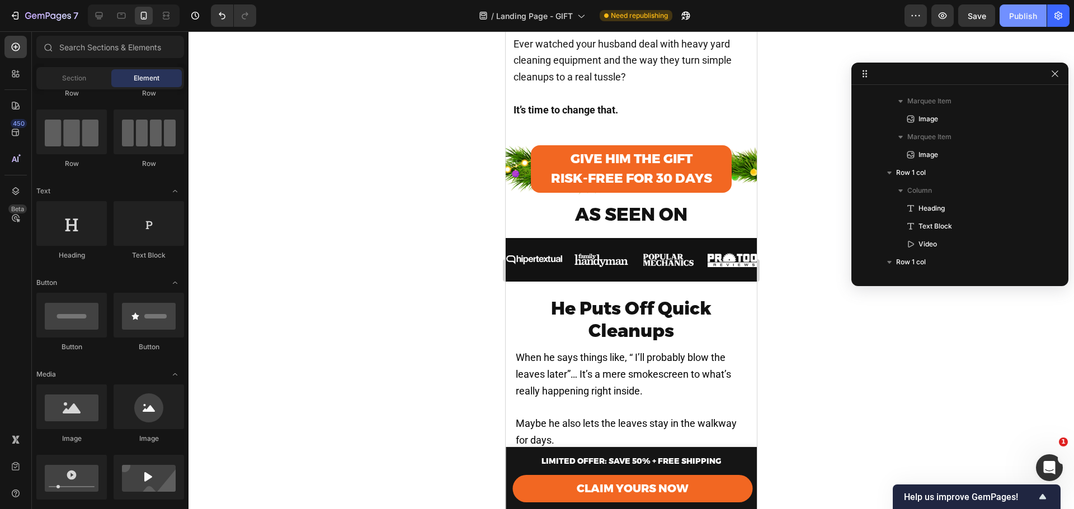
click at [1010, 15] on div "Publish" at bounding box center [1023, 16] width 28 height 12
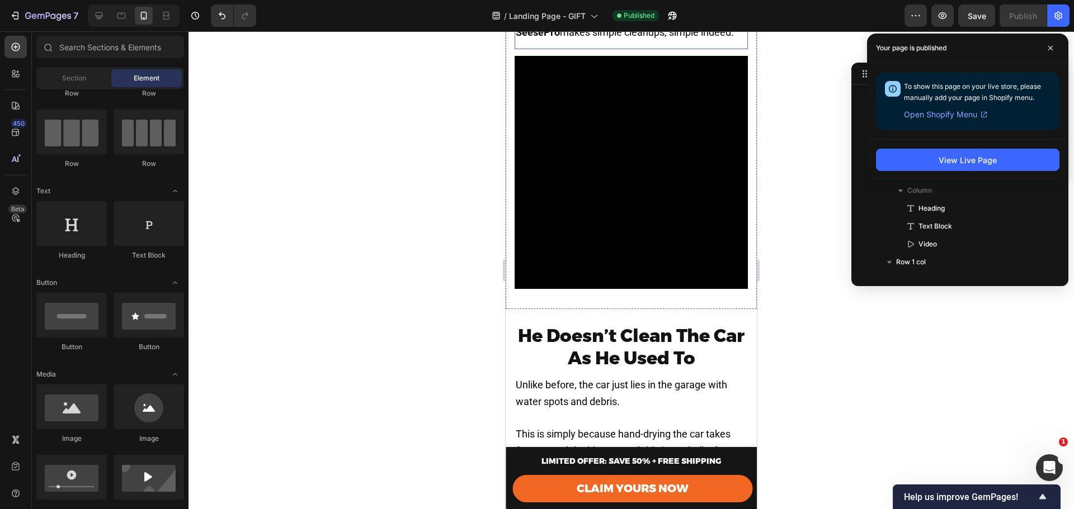
scroll to position [969, 0]
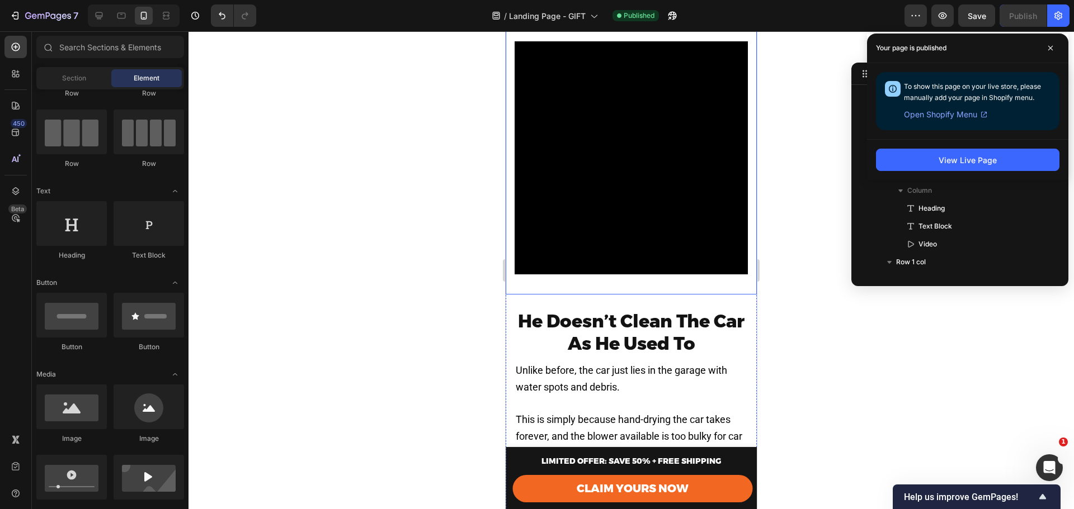
click at [640, 281] on div "He Puts Off Quick Cleanups Heading When he says things like, “ I’ll probably bl…" at bounding box center [631, 27] width 251 height 535
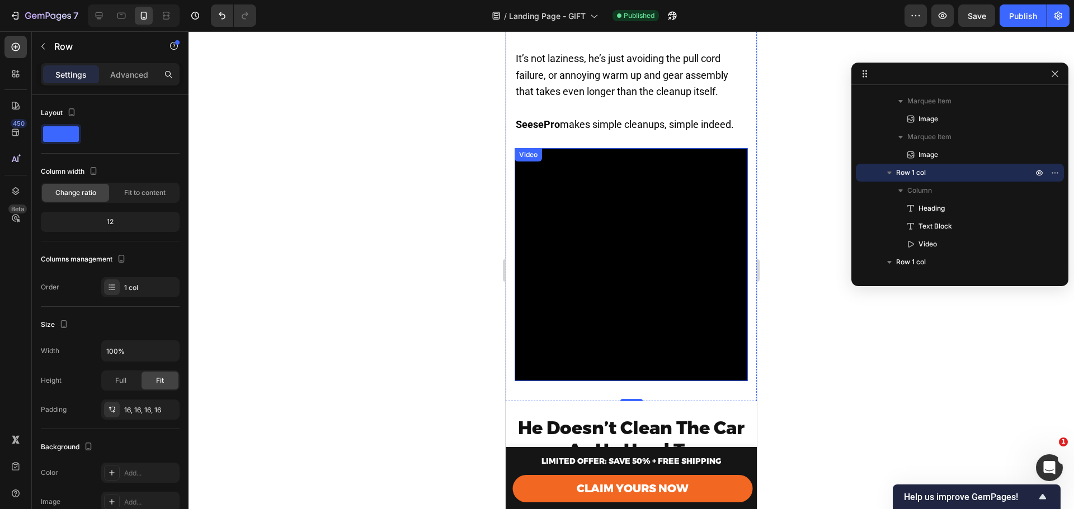
scroll to position [857, 0]
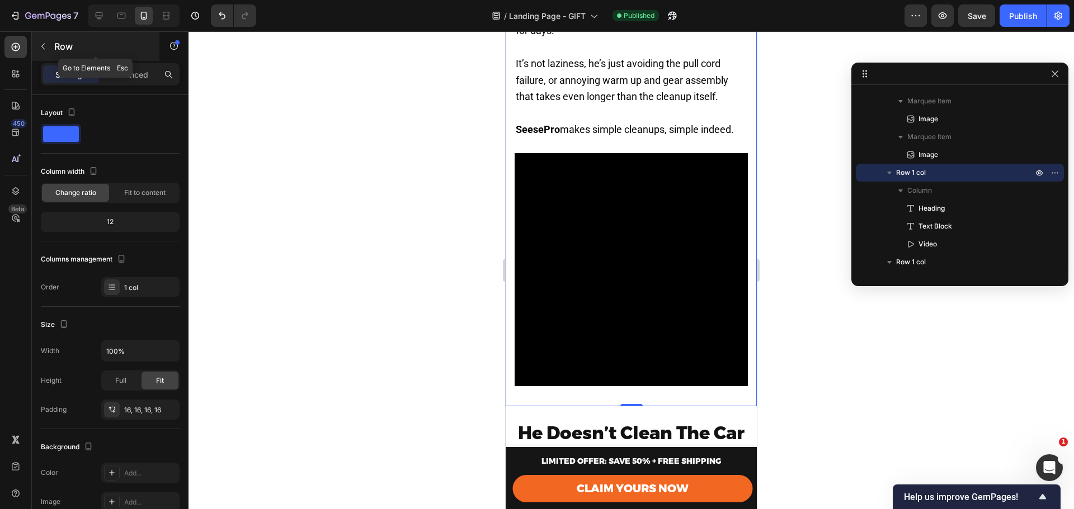
click at [50, 51] on button "button" at bounding box center [43, 46] width 18 height 18
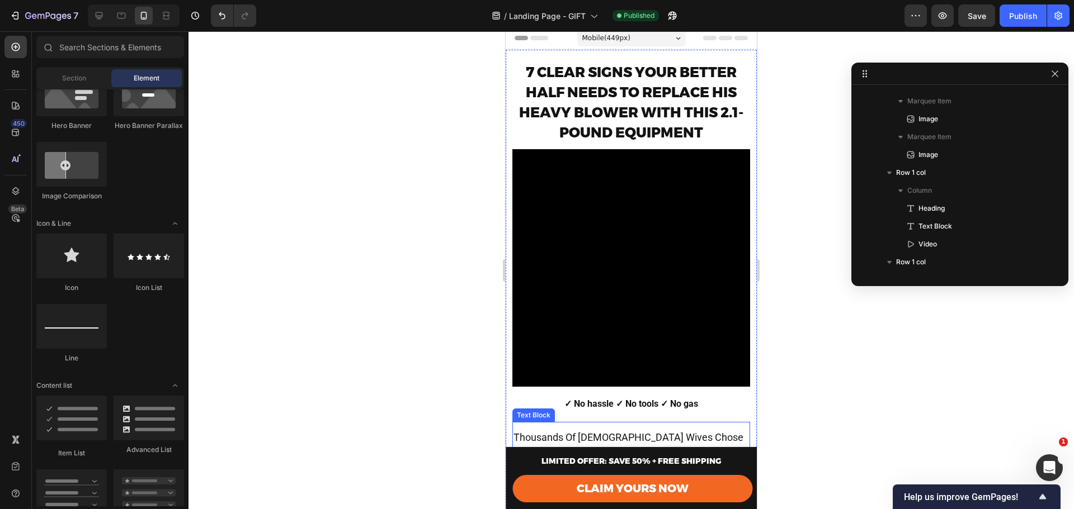
scroll to position [0, 0]
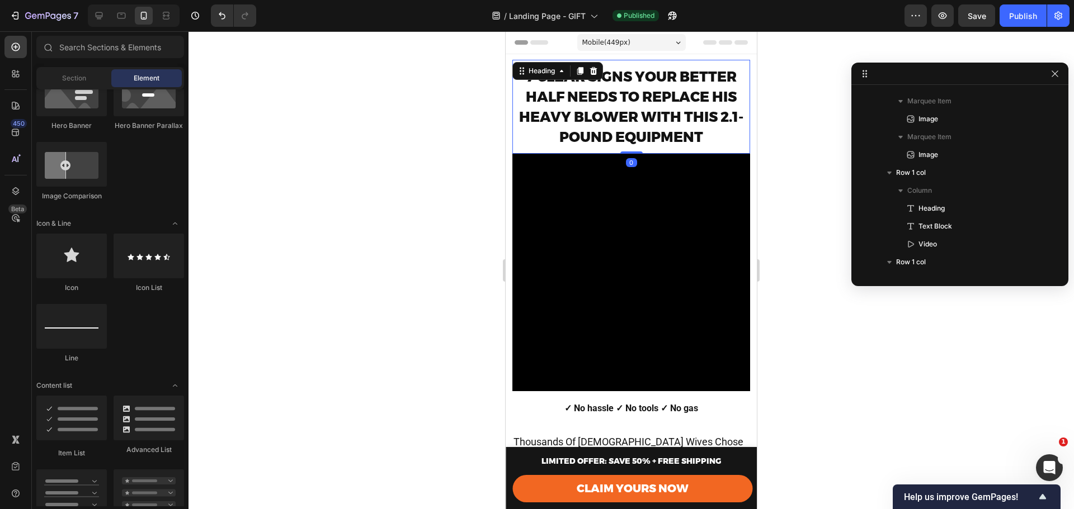
click at [706, 112] on span "7 CLEAR SIGNS YOUR BETTER HALF NEEDS TO REPLACE HIS HEAVY BLOWER WITH THIS 2.1-…" at bounding box center [631, 106] width 224 height 77
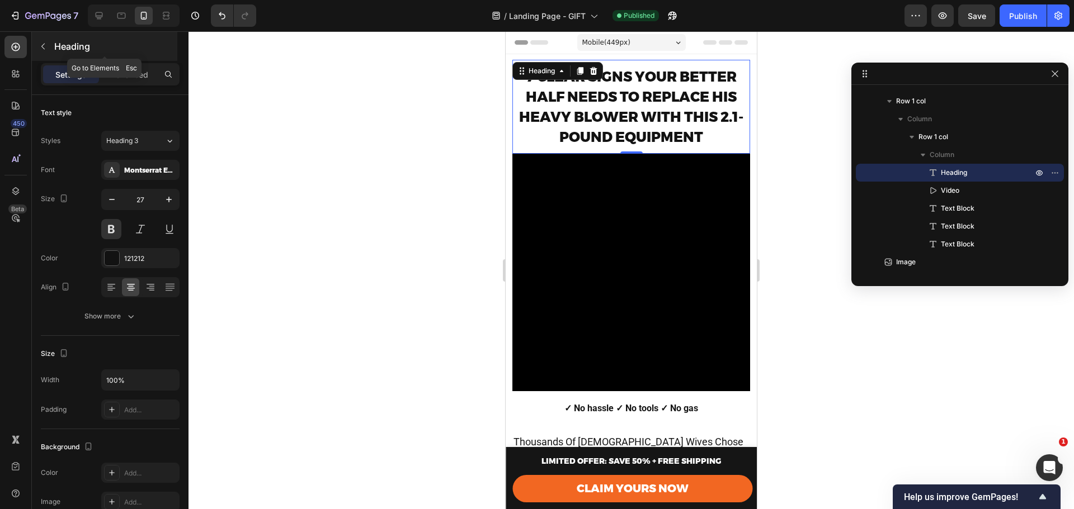
click at [51, 50] on button "button" at bounding box center [43, 46] width 18 height 18
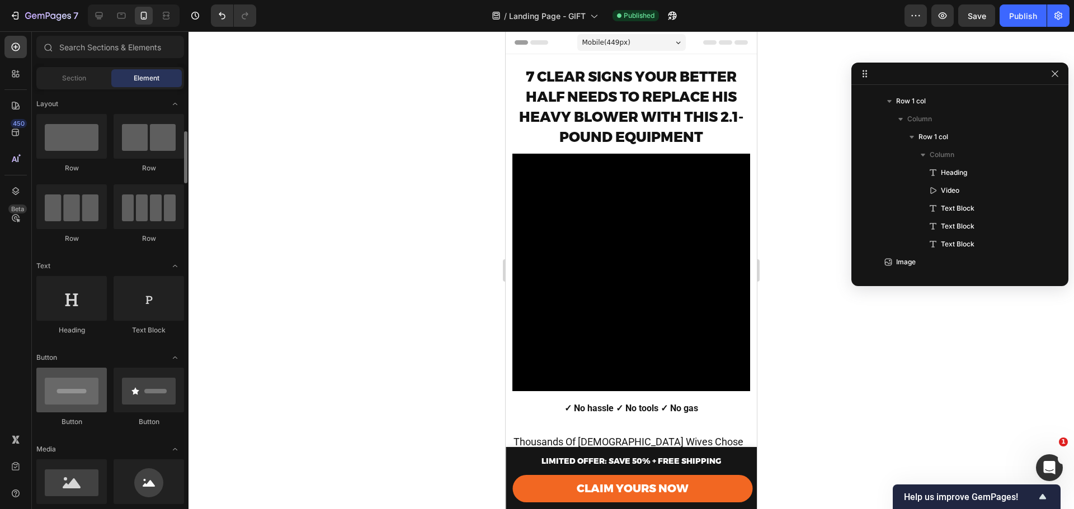
scroll to position [112, 0]
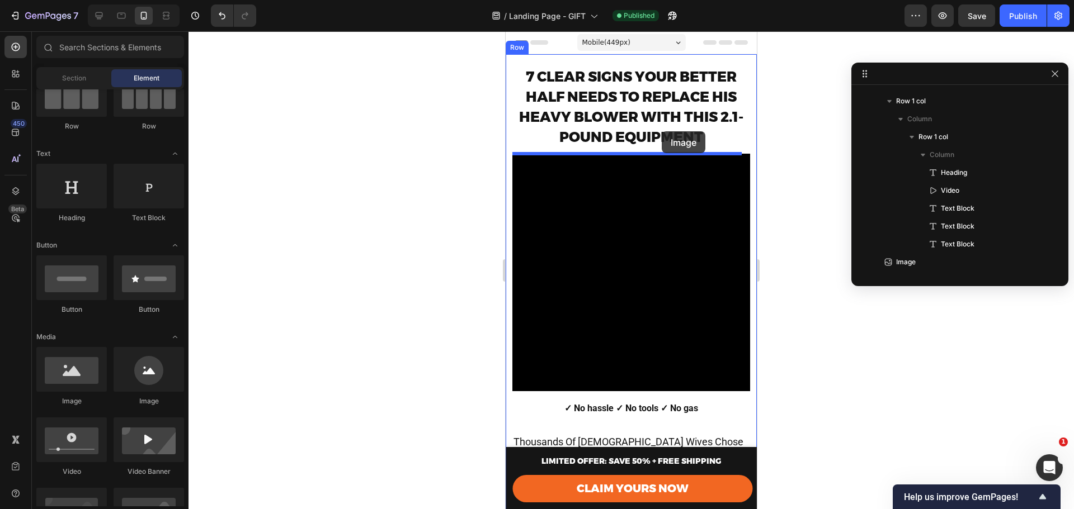
drag, startPoint x: 607, startPoint y: 389, endPoint x: 662, endPoint y: 131, distance: 263.6
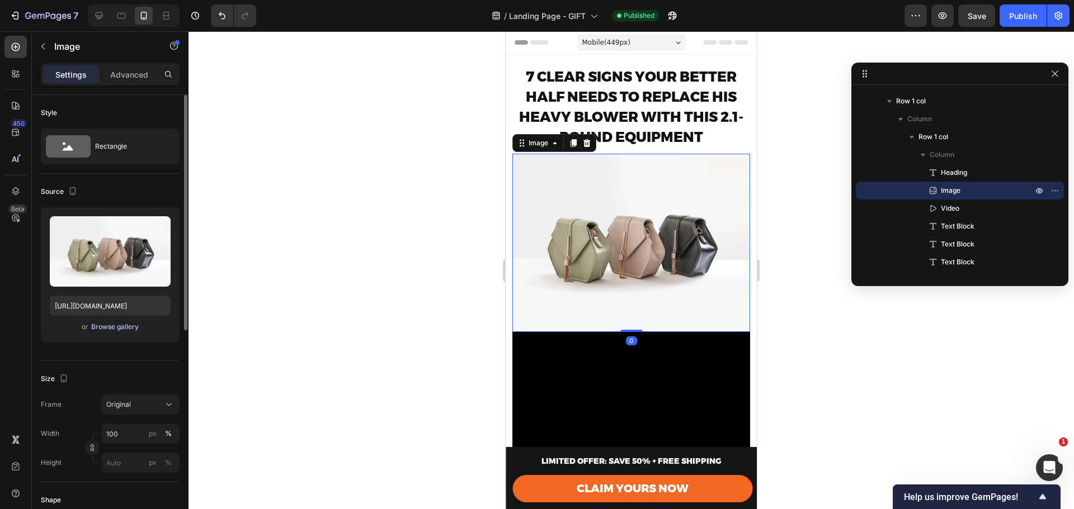
click at [117, 325] on div "Browse gallery" at bounding box center [115, 327] width 48 height 10
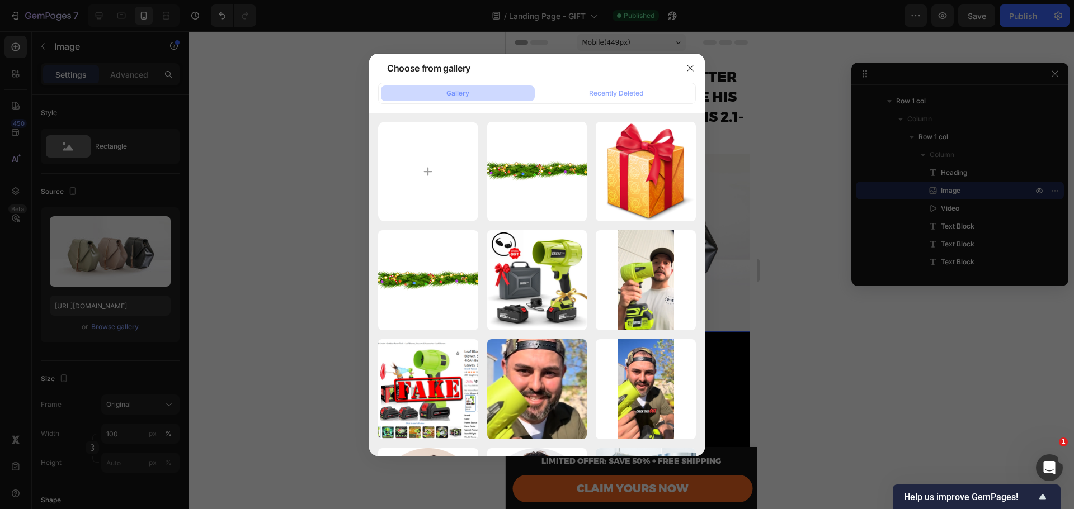
type input "C:\fakepath\GIFT.png"
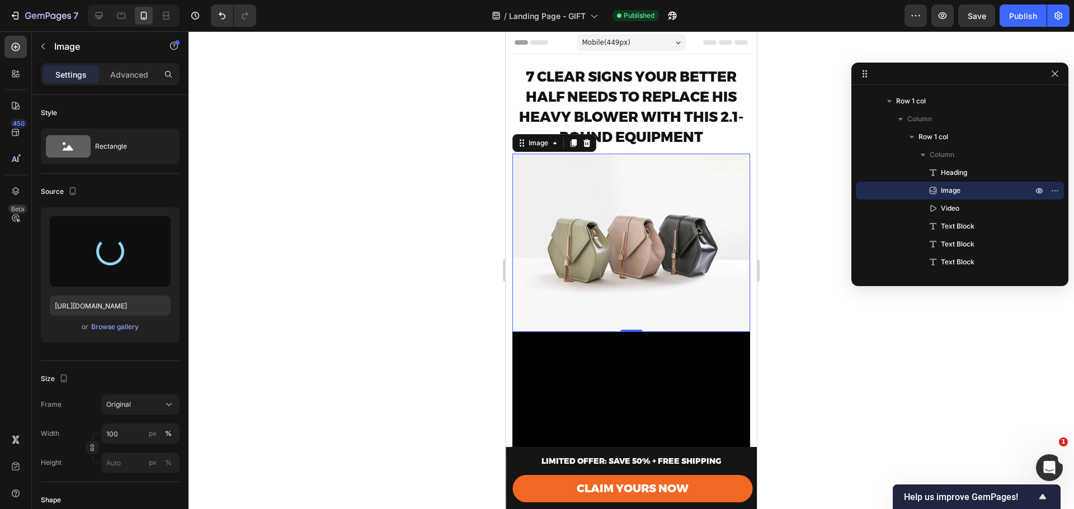
type input "[URL][DOMAIN_NAME]"
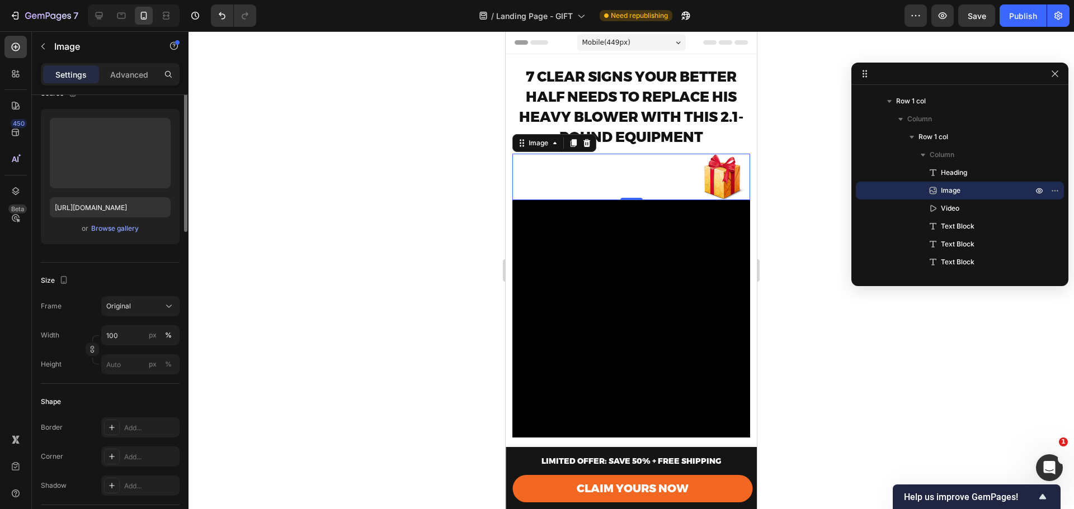
scroll to position [0, 0]
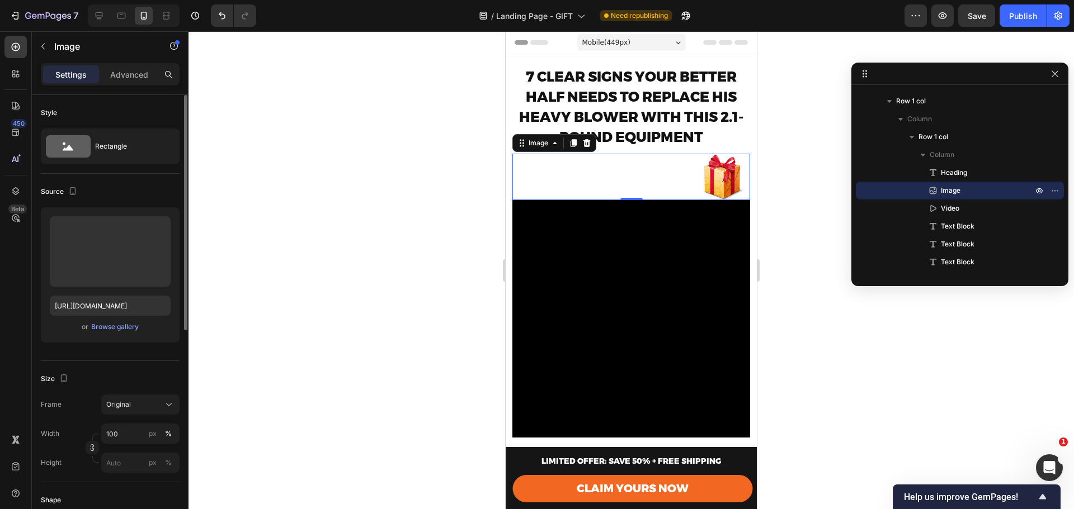
click at [111, 64] on div "Settings Advanced" at bounding box center [110, 74] width 139 height 22
click at [115, 68] on div "Advanced" at bounding box center [129, 74] width 56 height 18
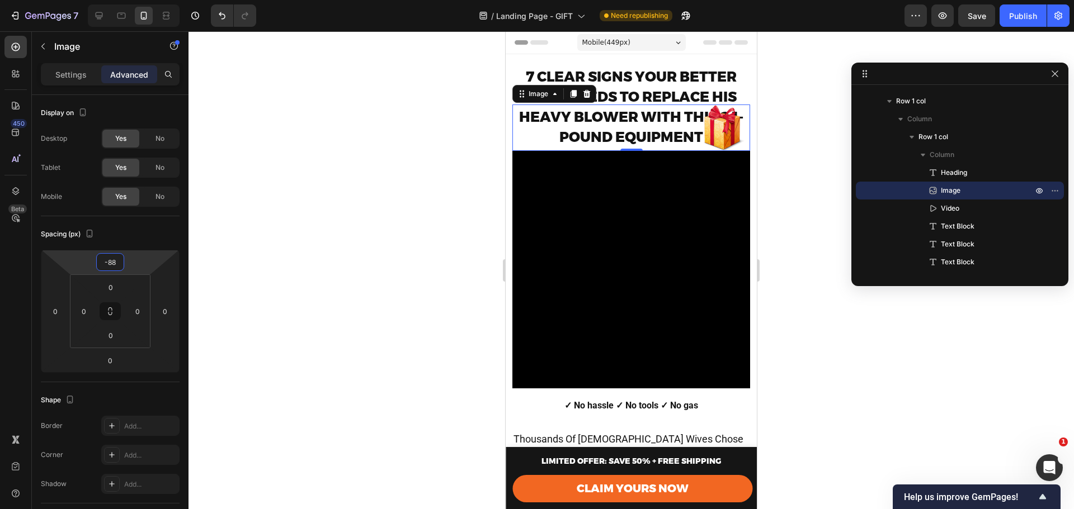
drag, startPoint x: 130, startPoint y: 262, endPoint x: 121, endPoint y: 286, distance: 26.0
click at [121, 0] on html "7 Version history / Landing Page - GIFT Need republishing Preview Save Publish …" at bounding box center [537, 0] width 1074 height 0
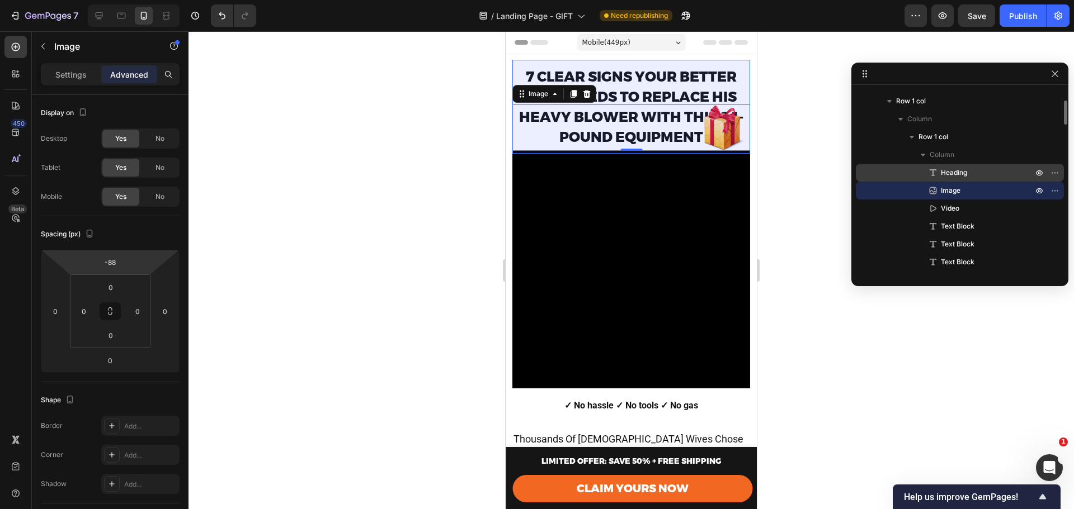
drag, startPoint x: 969, startPoint y: 188, endPoint x: 963, endPoint y: 165, distance: 24.1
click at [963, 165] on div "Heading Image Video Text Block Text Block Text Block" at bounding box center [960, 217] width 208 height 107
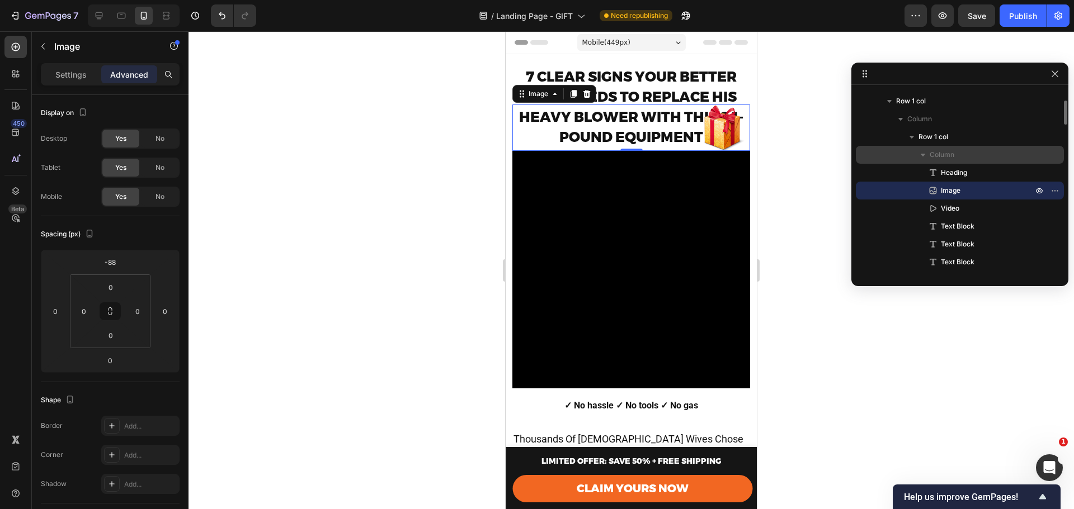
drag, startPoint x: 936, startPoint y: 188, endPoint x: 933, endPoint y: 162, distance: 25.8
click at [933, 162] on div "Column Heading Image Video Text Block Text Block Text Block" at bounding box center [960, 208] width 208 height 125
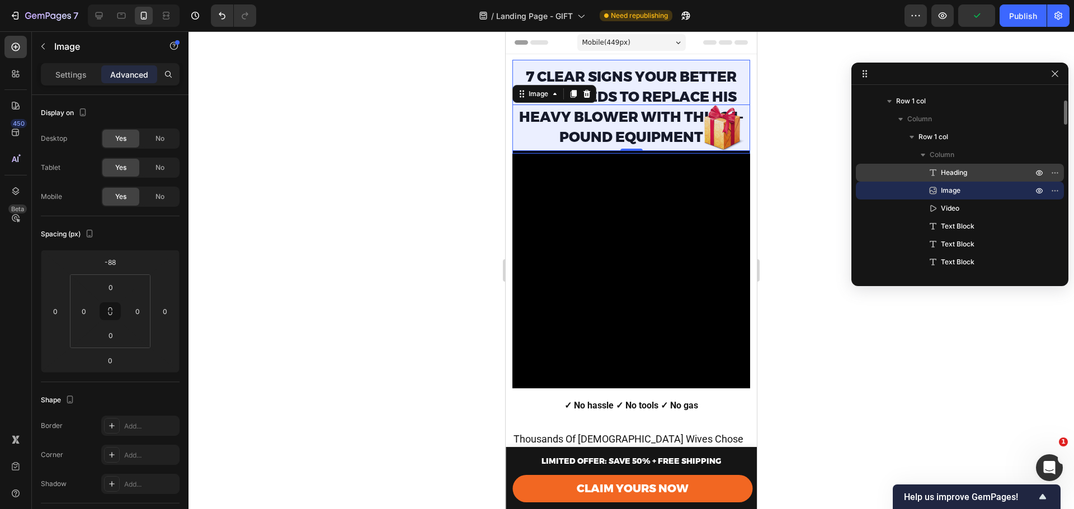
drag, startPoint x: 933, startPoint y: 192, endPoint x: 931, endPoint y: 164, distance: 28.0
click at [931, 164] on div "Heading Image Video Text Block Text Block Text Block" at bounding box center [960, 217] width 208 height 107
drag, startPoint x: 936, startPoint y: 167, endPoint x: 938, endPoint y: 184, distance: 16.9
click at [939, 183] on div "Heading Image Video Text Block Text Block Text Block" at bounding box center [960, 217] width 208 height 107
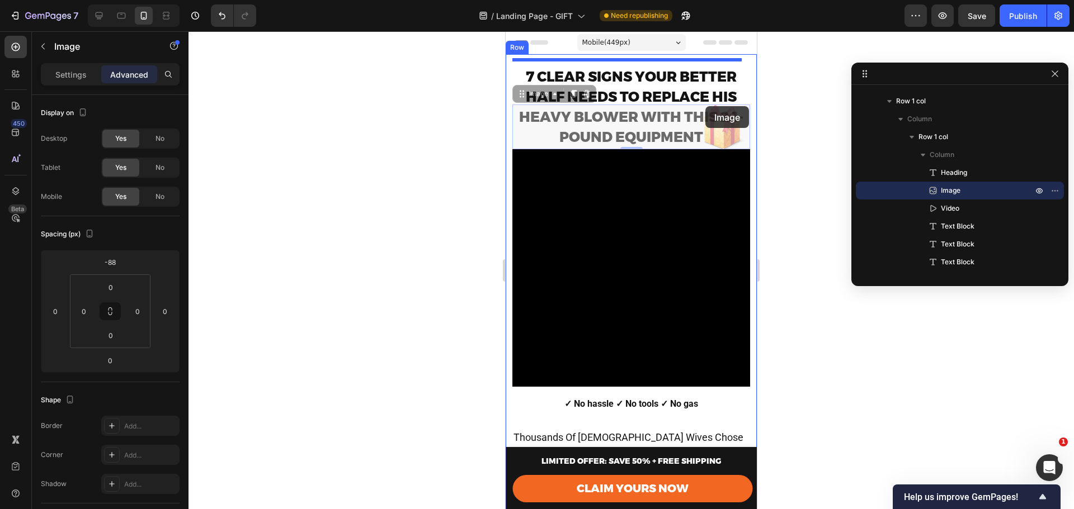
drag, startPoint x: 719, startPoint y: 139, endPoint x: 705, endPoint y: 107, distance: 35.3
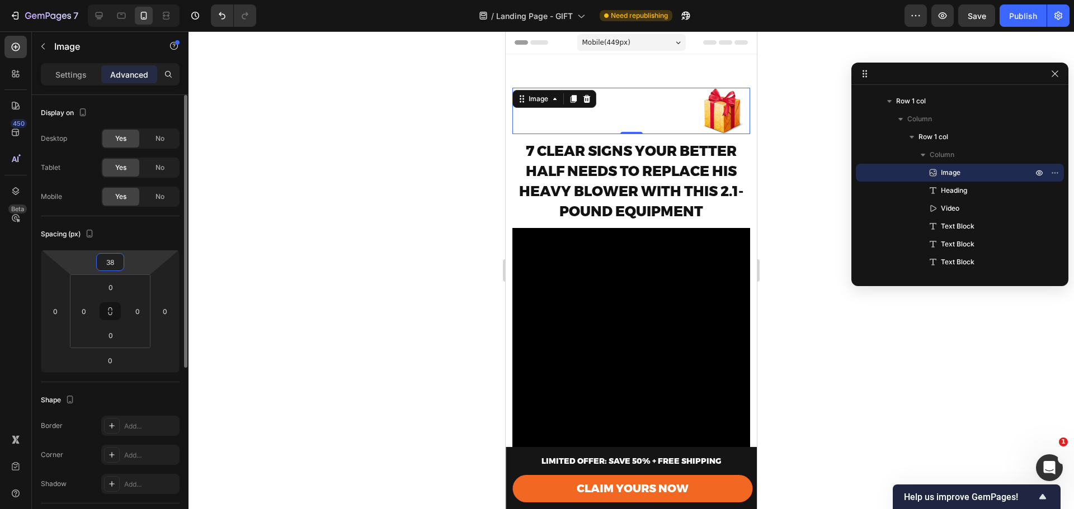
drag, startPoint x: 127, startPoint y: 256, endPoint x: 132, endPoint y: 220, distance: 35.5
click at [132, 0] on html "7 Version history / Landing Page - GIFT Need republishing Preview Save Publish …" at bounding box center [537, 0] width 1074 height 0
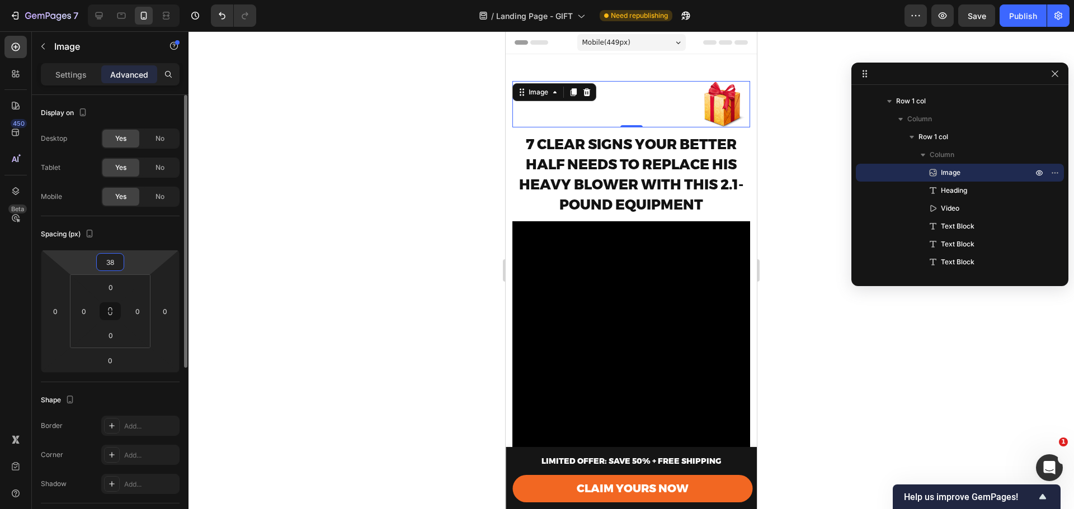
click at [108, 266] on input "38" at bounding box center [110, 262] width 22 height 17
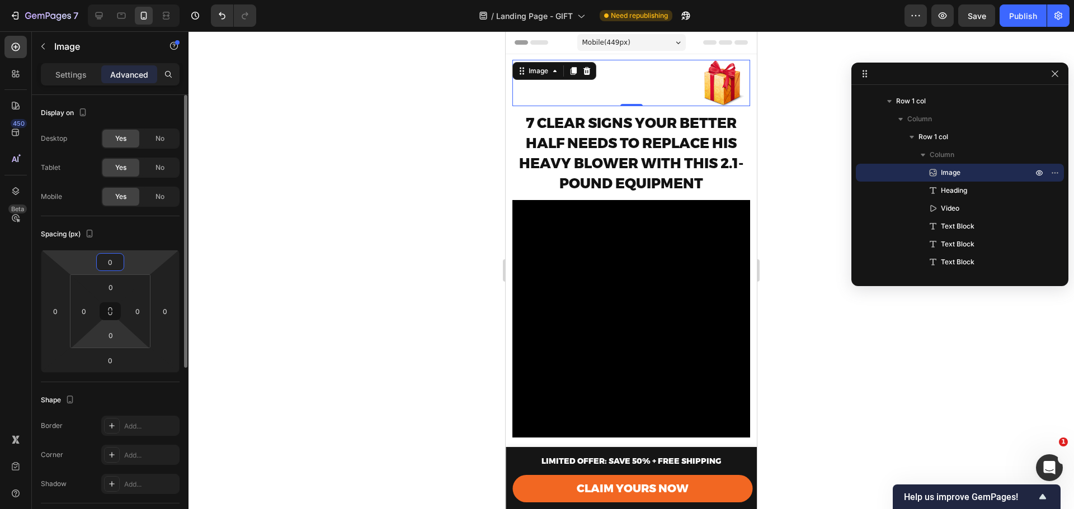
type input "0"
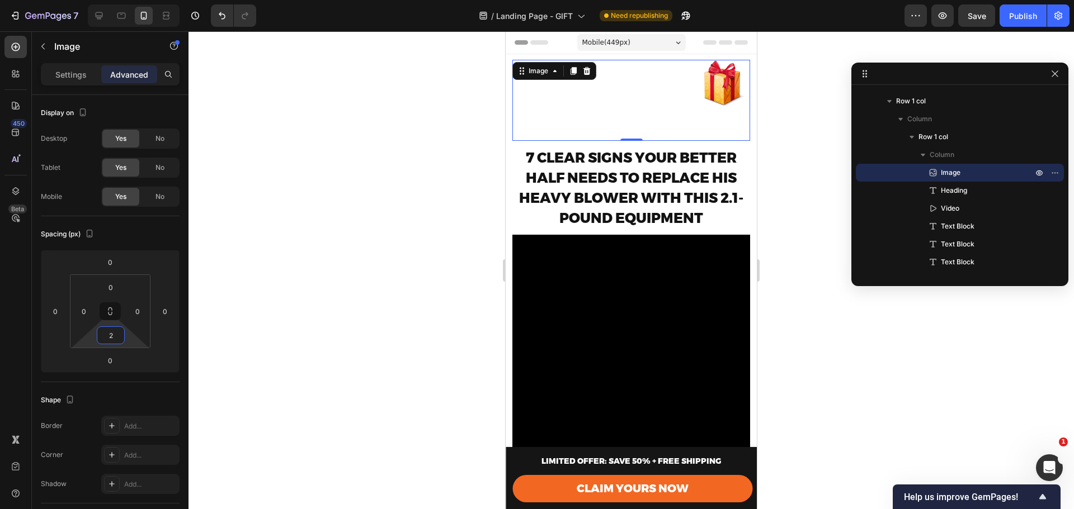
type input "0"
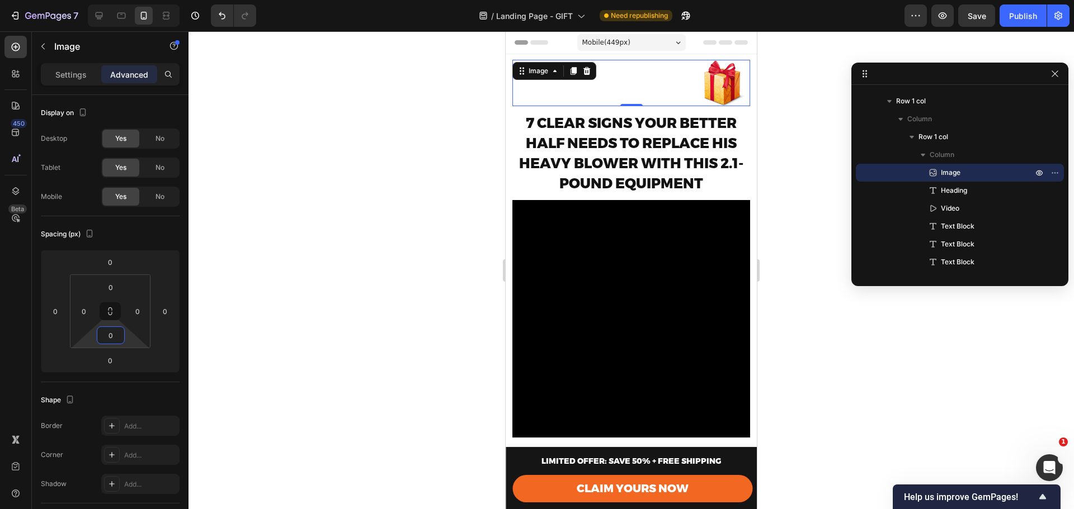
drag, startPoint x: 114, startPoint y: 324, endPoint x: 114, endPoint y: 332, distance: 7.8
click at [114, 0] on html "7 Version history / Landing Page - GIFT Need republishing Preview Save Publish …" at bounding box center [537, 0] width 1074 height 0
click at [112, 358] on input "0" at bounding box center [110, 360] width 22 height 17
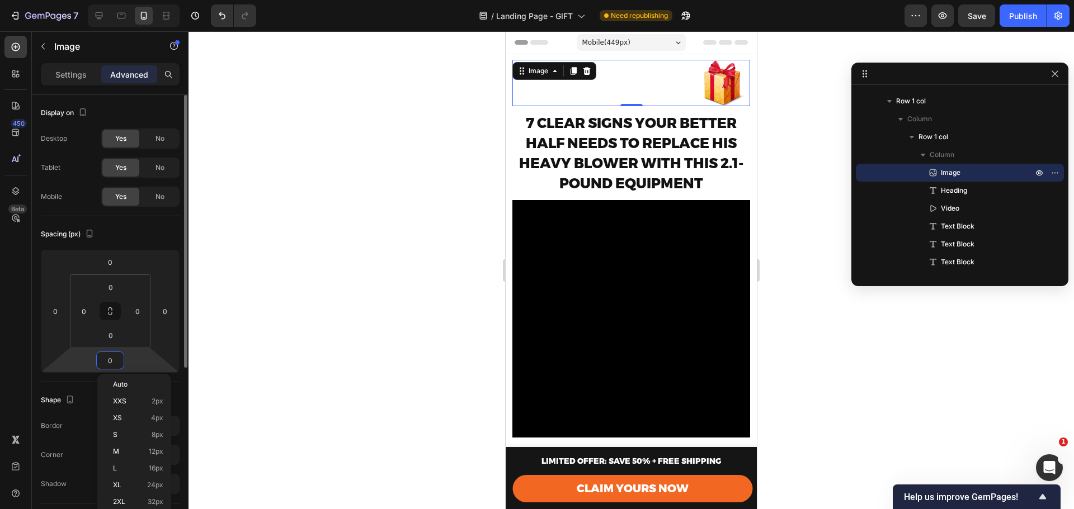
click at [116, 351] on div "0 0 0 0" at bounding box center [110, 311] width 139 height 123
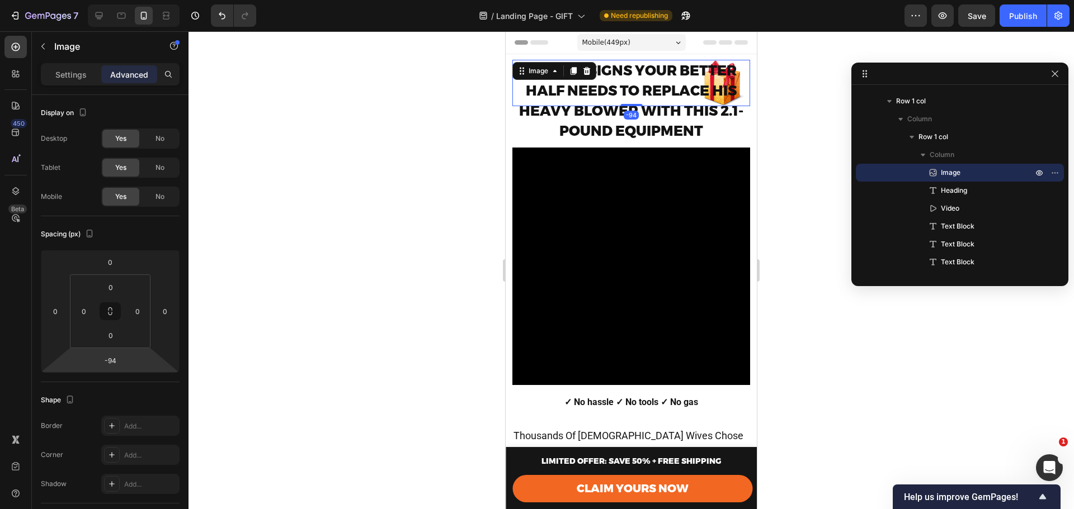
type input "-96"
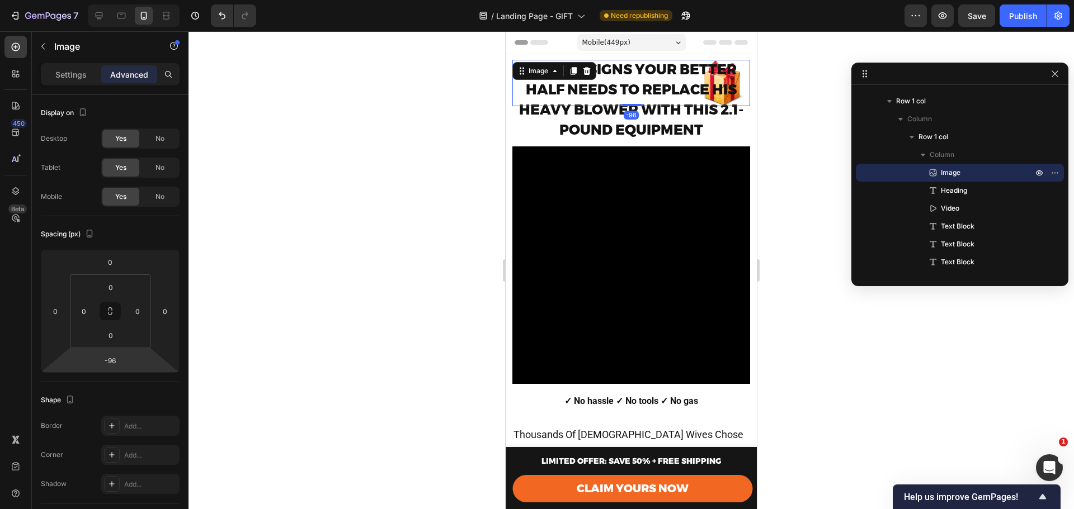
drag, startPoint x: 134, startPoint y: 348, endPoint x: 128, endPoint y: 384, distance: 36.3
click at [128, 0] on html "7 Version history / Landing Page - GIFT Need republishing Preview Save Publish …" at bounding box center [537, 0] width 1074 height 0
click at [767, 160] on div at bounding box center [630, 270] width 885 height 478
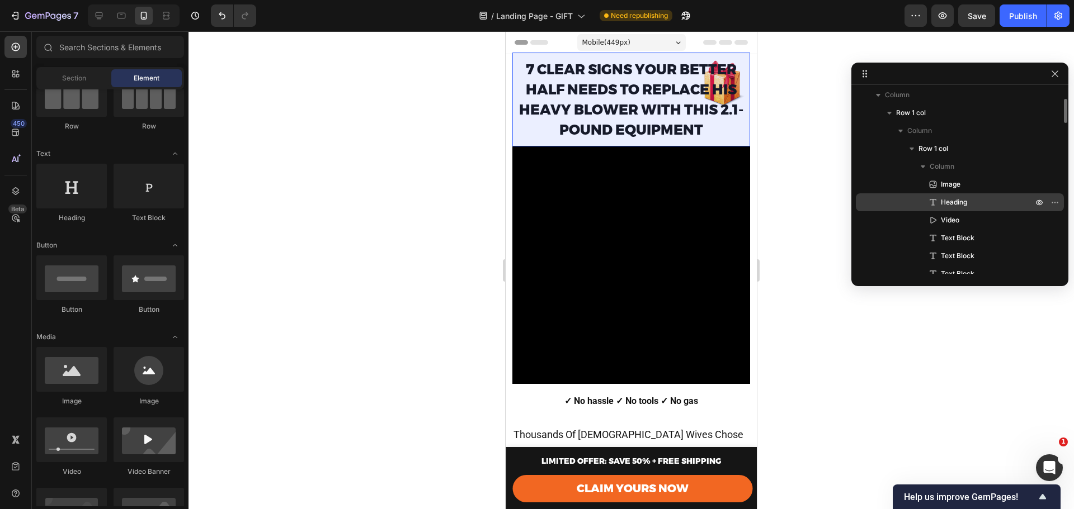
scroll to position [112, 0]
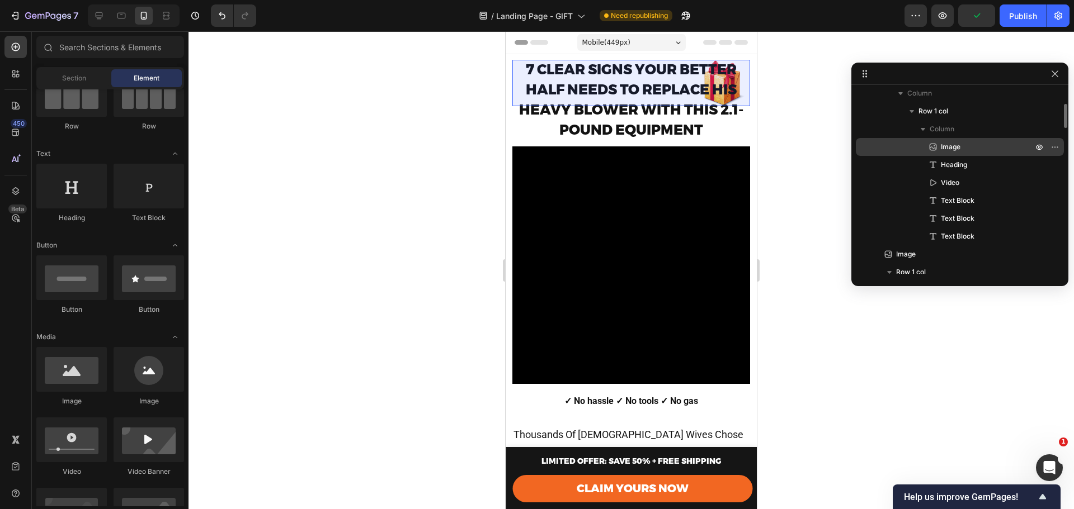
click at [935, 147] on icon at bounding box center [932, 146] width 11 height 11
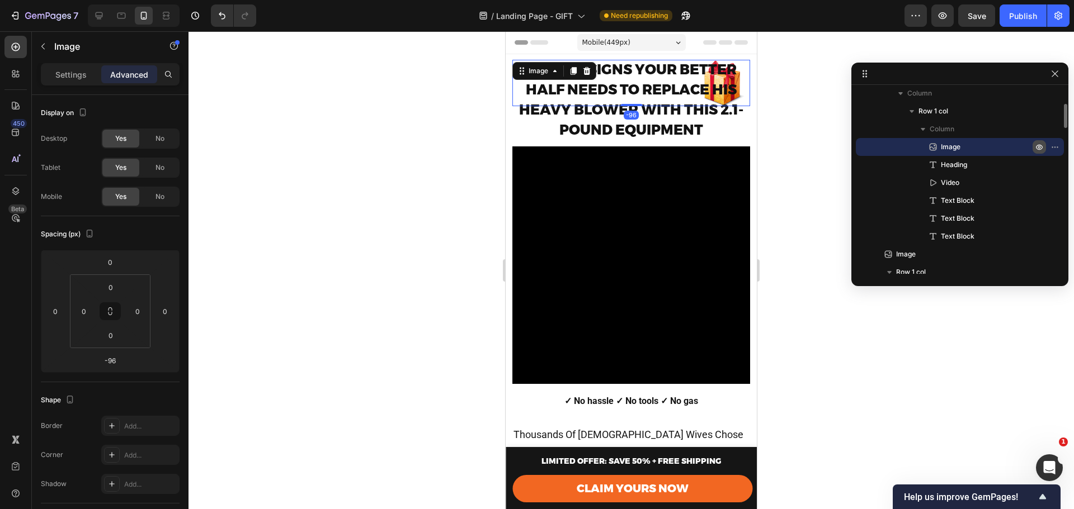
click at [1042, 147] on icon "button" at bounding box center [1039, 147] width 9 height 9
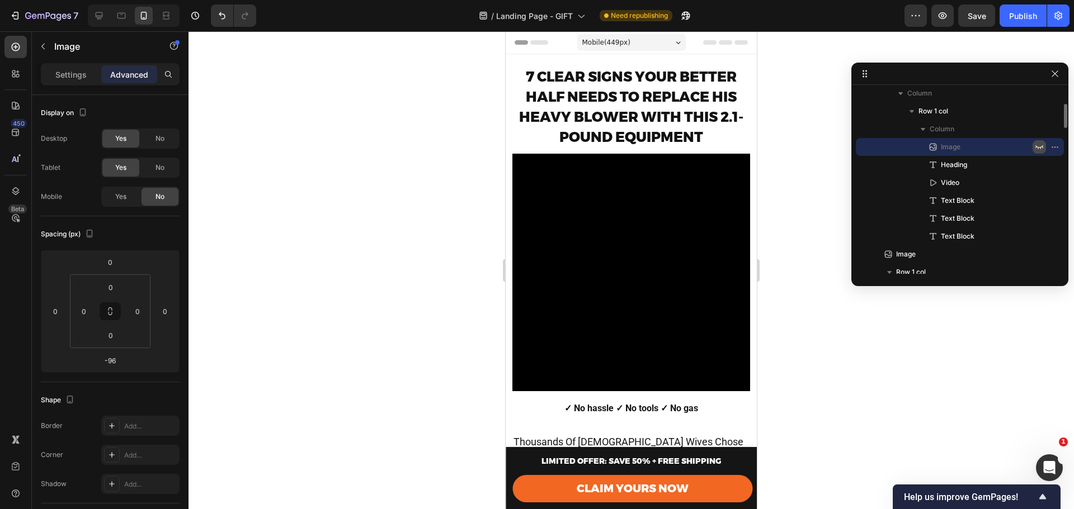
click at [1041, 146] on icon "button" at bounding box center [1039, 147] width 9 height 9
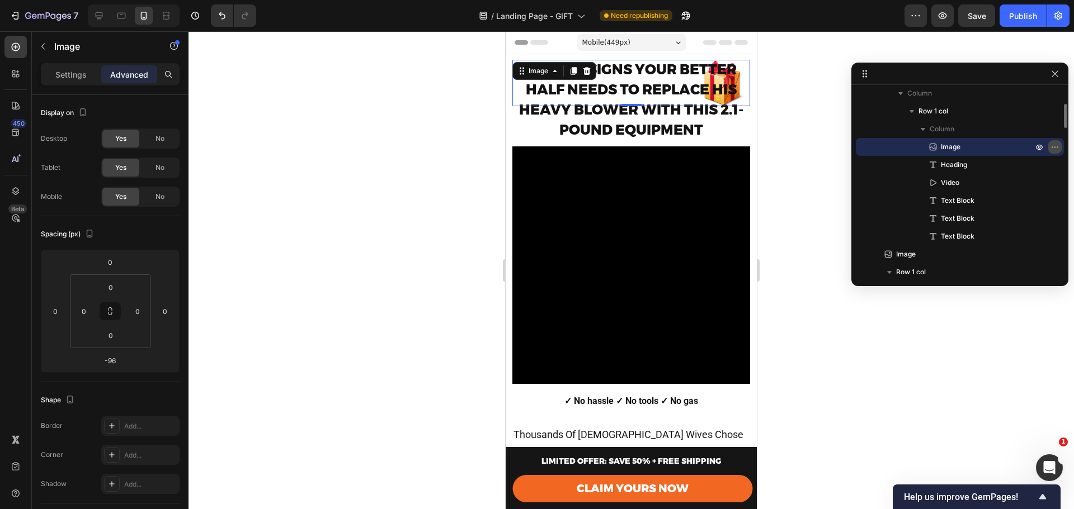
click at [1052, 148] on icon "button" at bounding box center [1054, 147] width 9 height 9
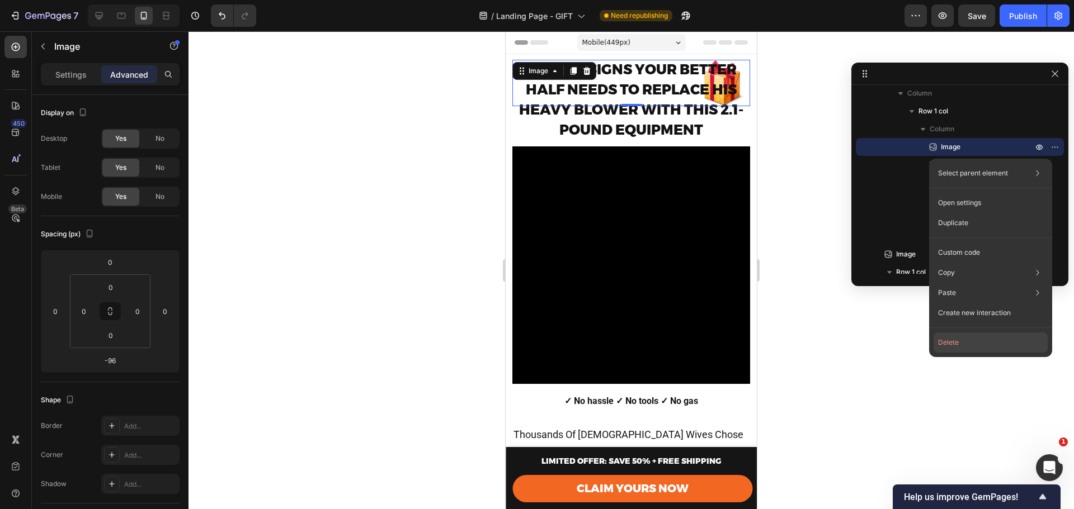
click at [968, 347] on button "Delete" at bounding box center [990, 343] width 114 height 20
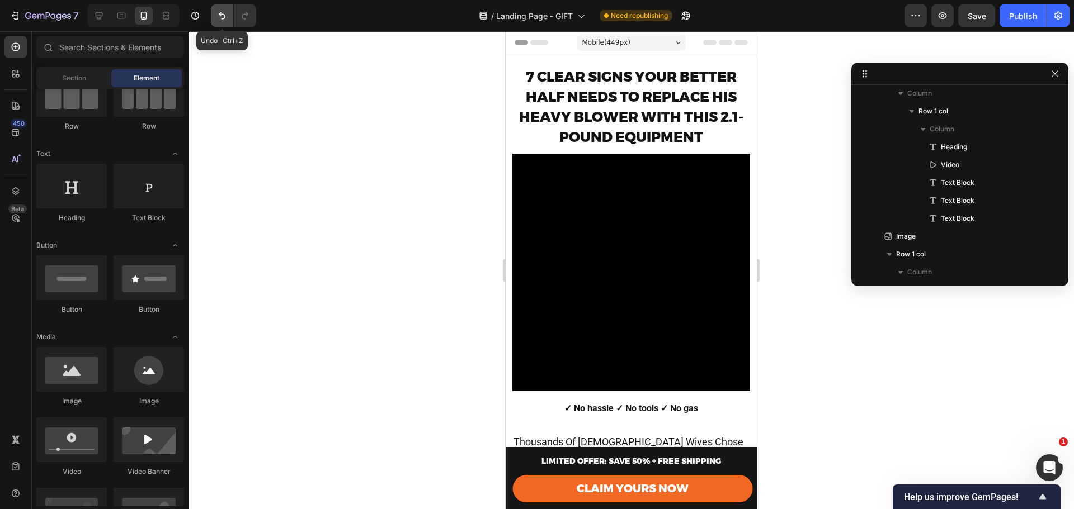
click at [223, 24] on button "Undo/Redo" at bounding box center [222, 15] width 22 height 22
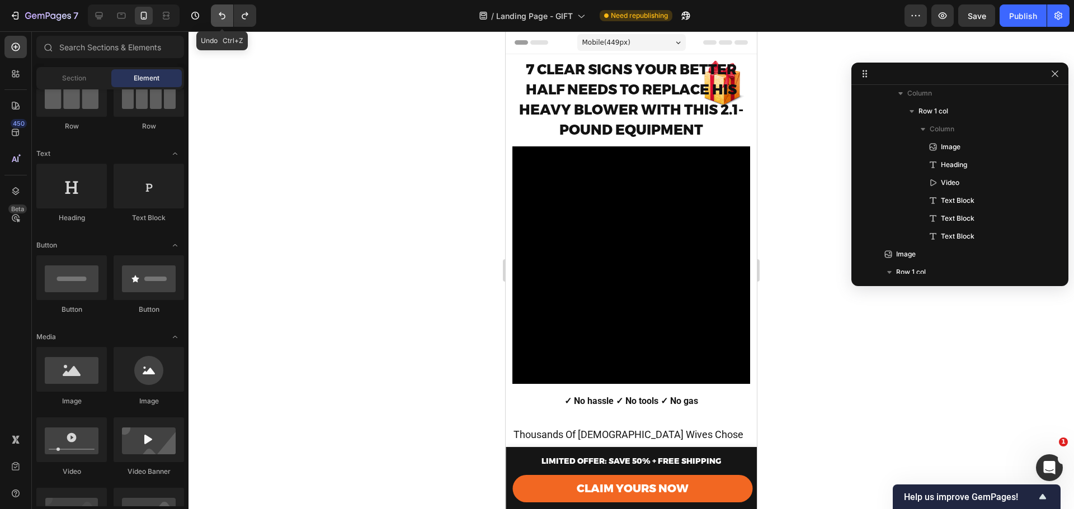
click at [223, 24] on button "Undo/Redo" at bounding box center [222, 15] width 22 height 22
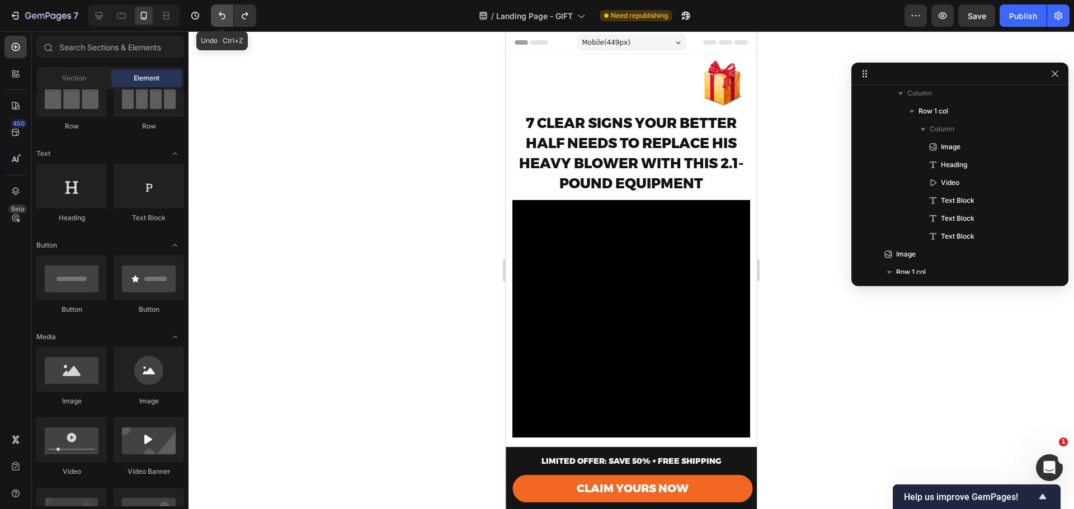
click at [223, 24] on button "Undo/Redo" at bounding box center [222, 15] width 22 height 22
click at [223, 20] on icon "Undo/Redo" at bounding box center [221, 15] width 11 height 11
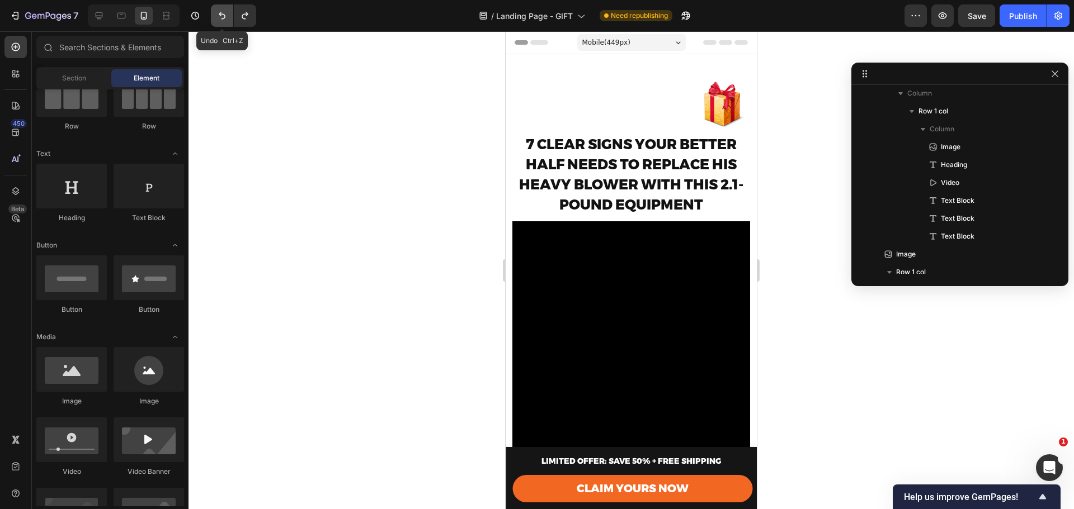
click at [223, 20] on icon "Undo/Redo" at bounding box center [221, 15] width 11 height 11
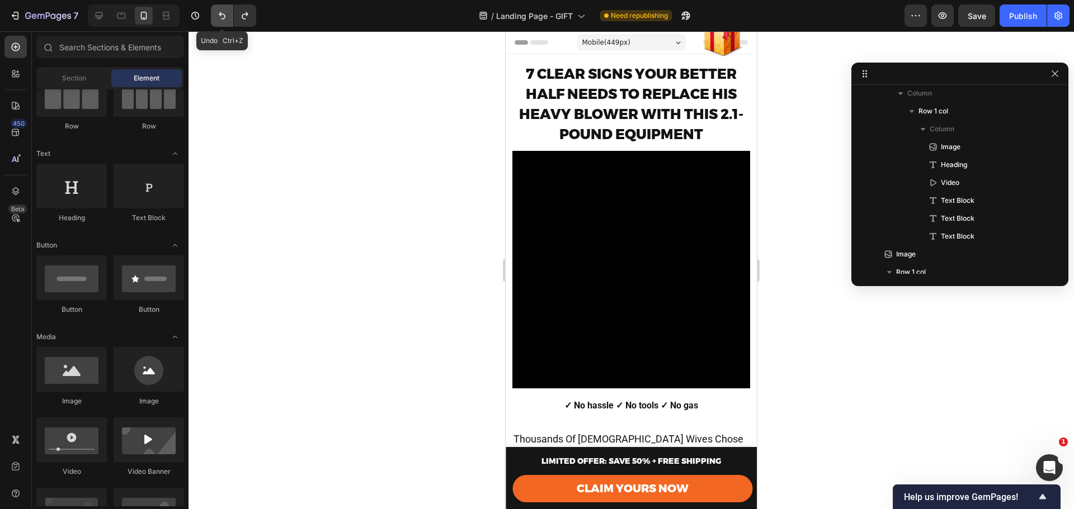
click at [223, 20] on icon "Undo/Redo" at bounding box center [221, 15] width 11 height 11
click at [226, 21] on icon "Undo/Redo" at bounding box center [221, 15] width 11 height 11
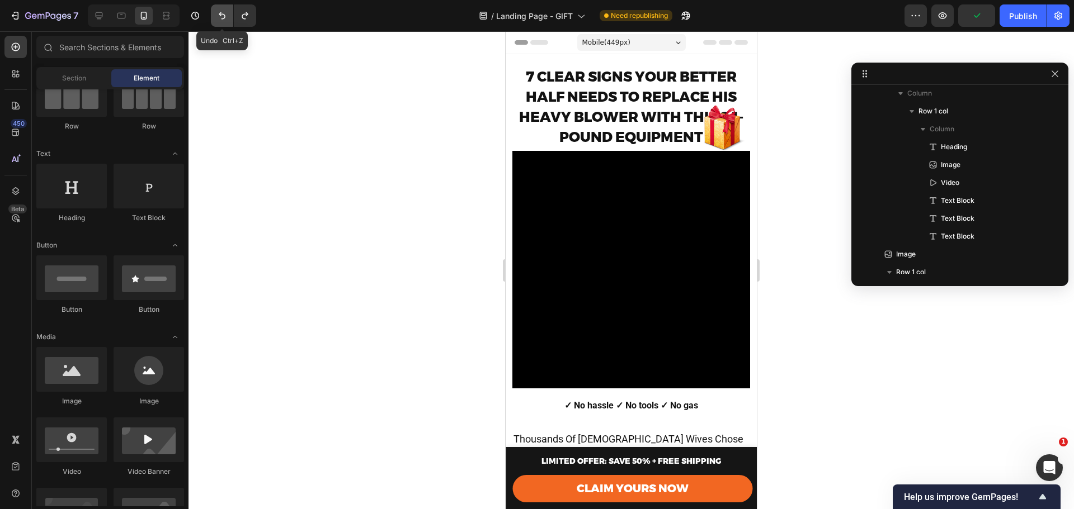
click at [226, 21] on icon "Undo/Redo" at bounding box center [221, 15] width 11 height 11
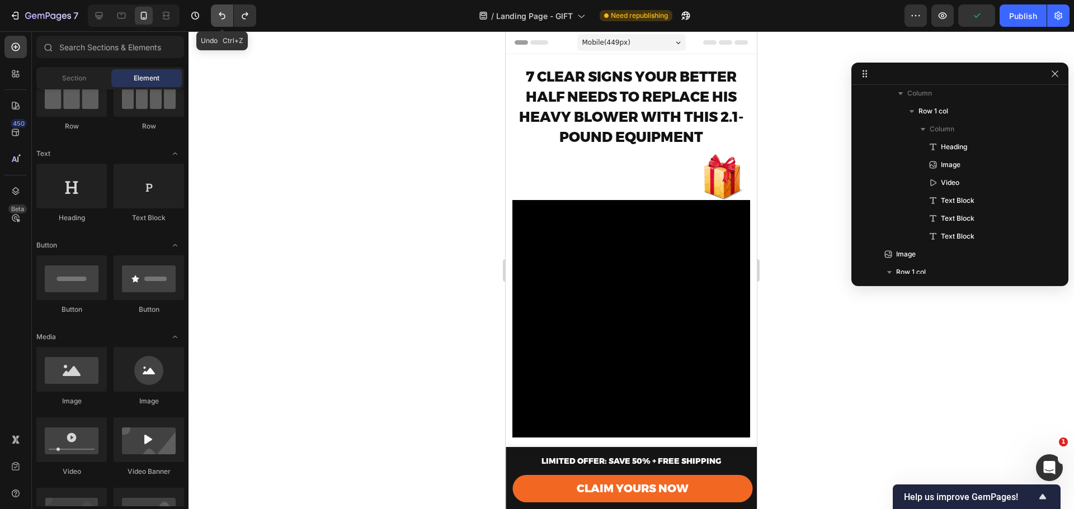
click at [226, 21] on icon "Undo/Redo" at bounding box center [221, 15] width 11 height 11
click at [227, 18] on icon "Undo/Redo" at bounding box center [221, 15] width 11 height 11
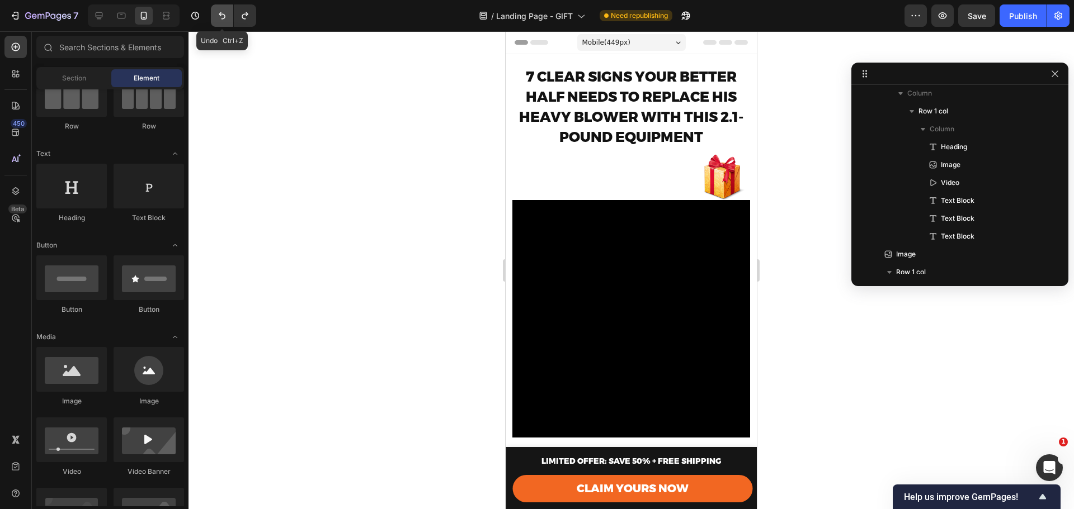
click at [224, 19] on icon "Undo/Redo" at bounding box center [222, 15] width 7 height 7
click at [220, 12] on icon "Undo/Redo" at bounding box center [221, 15] width 11 height 11
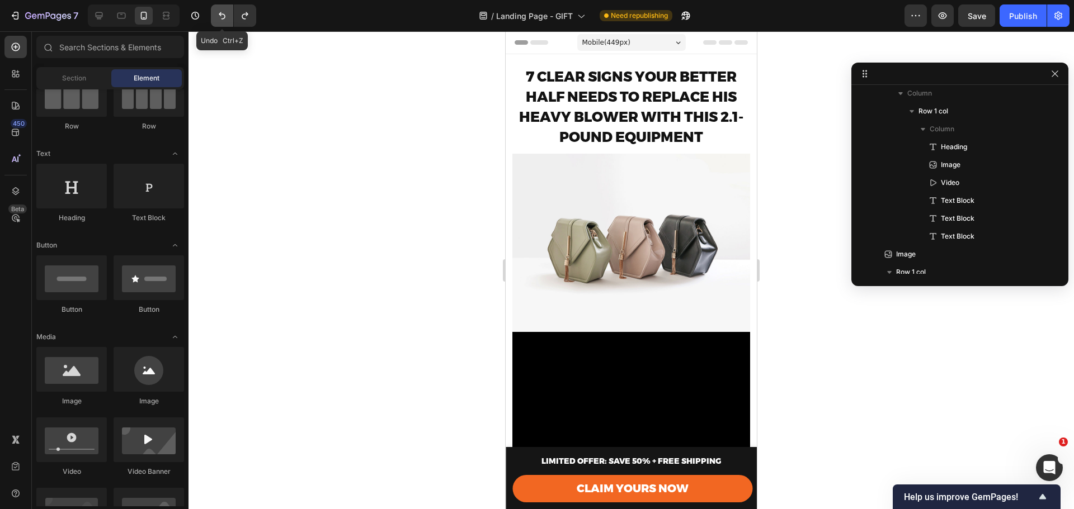
click at [220, 12] on icon "Undo/Redo" at bounding box center [221, 15] width 11 height 11
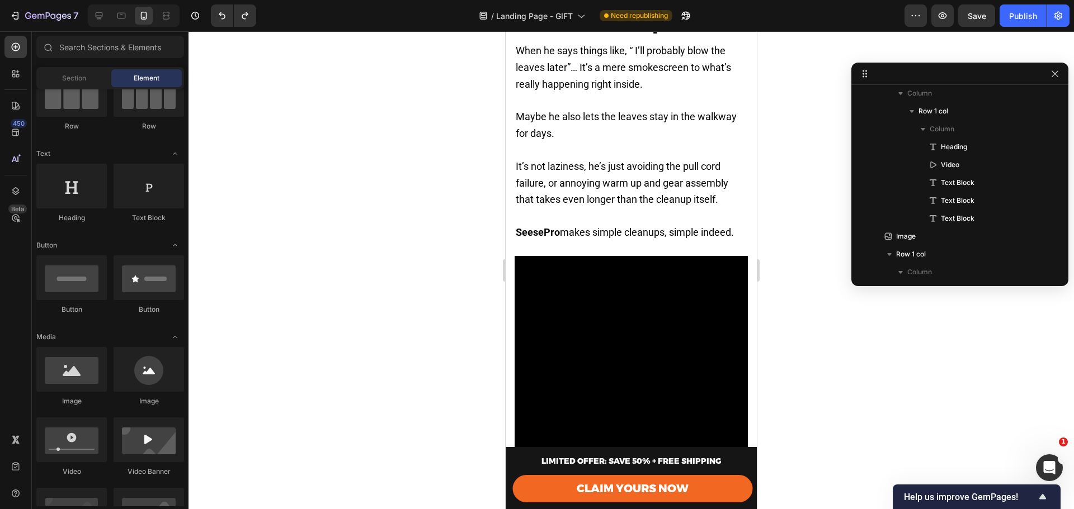
scroll to position [397, 0]
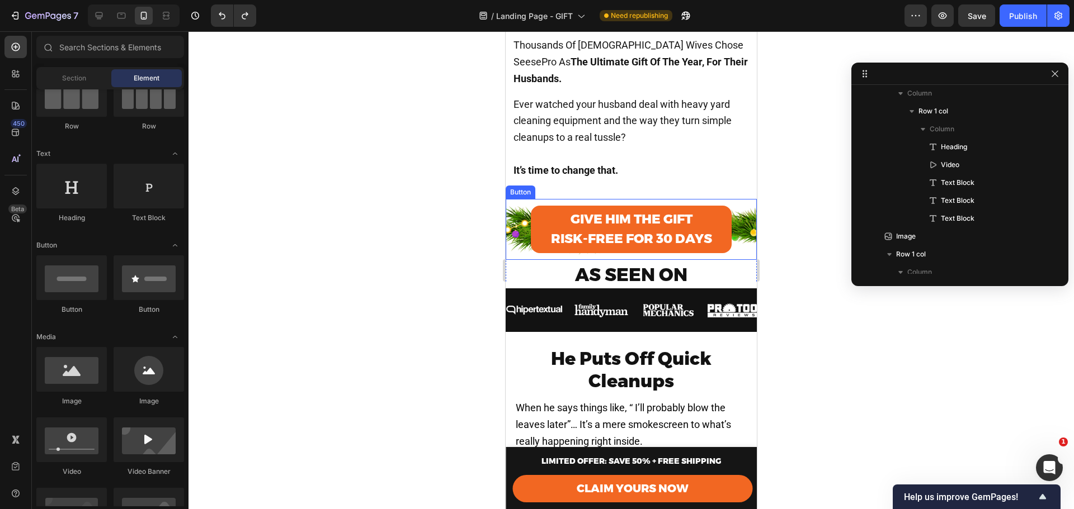
click at [738, 207] on div "Give Him the Gift RISK-FREE FOR 30 DAYS Button" at bounding box center [631, 229] width 251 height 61
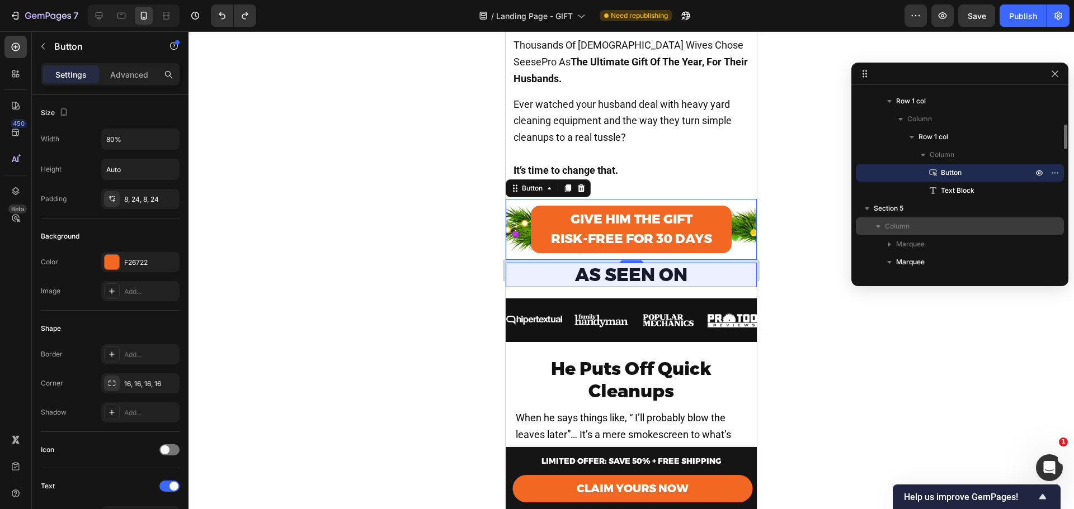
scroll to position [228, 0]
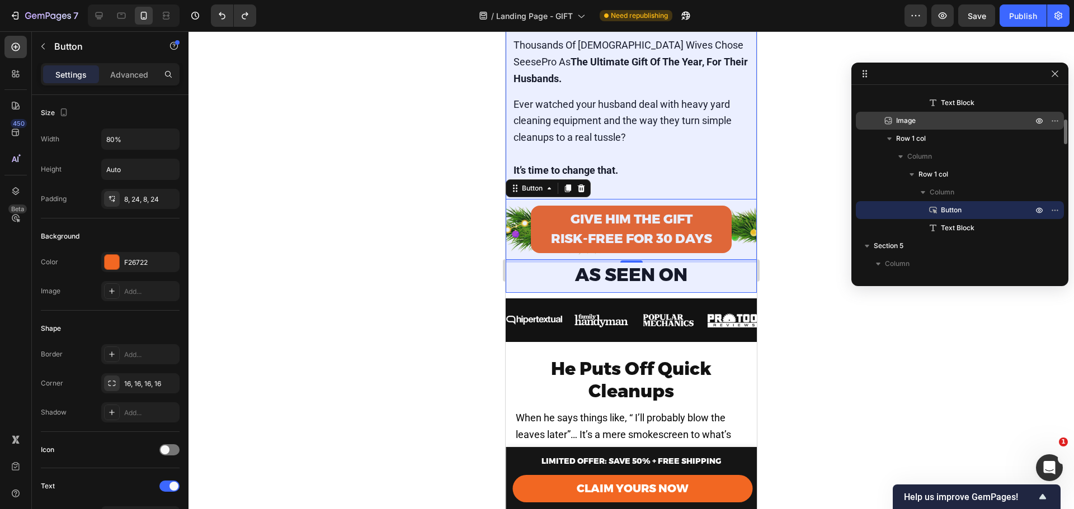
click at [914, 124] on span "Image" at bounding box center [906, 120] width 20 height 11
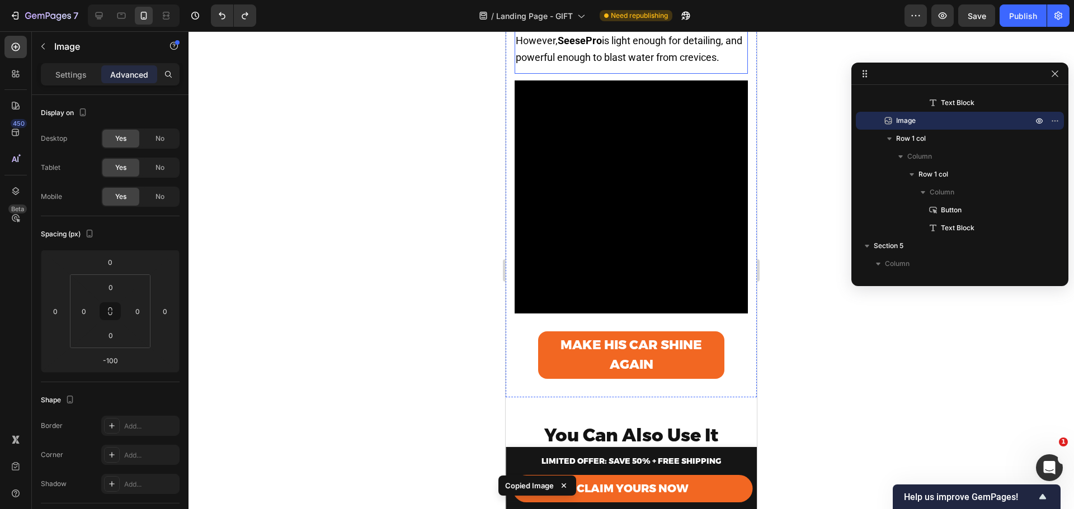
scroll to position [1590, 0]
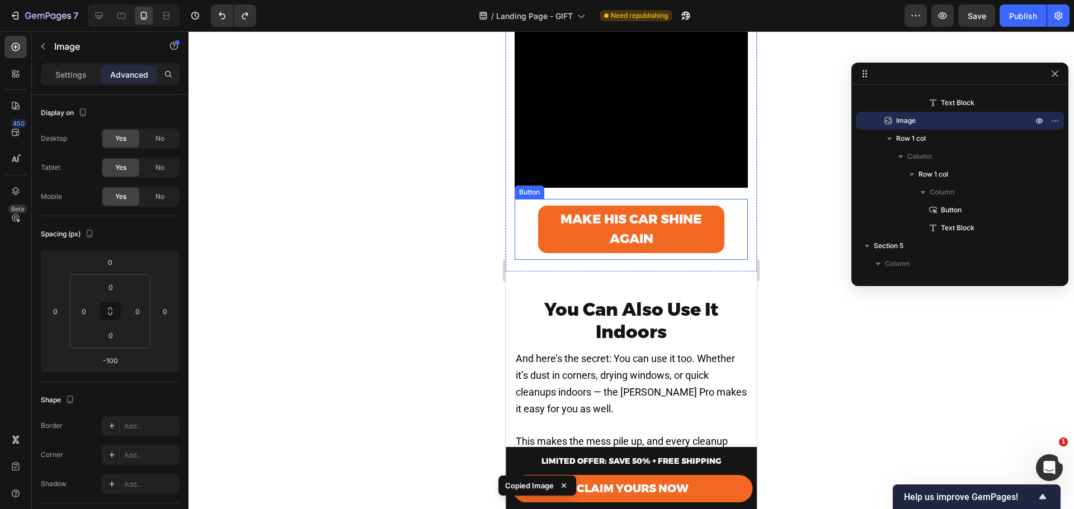
click at [726, 234] on div "Make His Car Shine Again Button" at bounding box center [630, 229] width 233 height 61
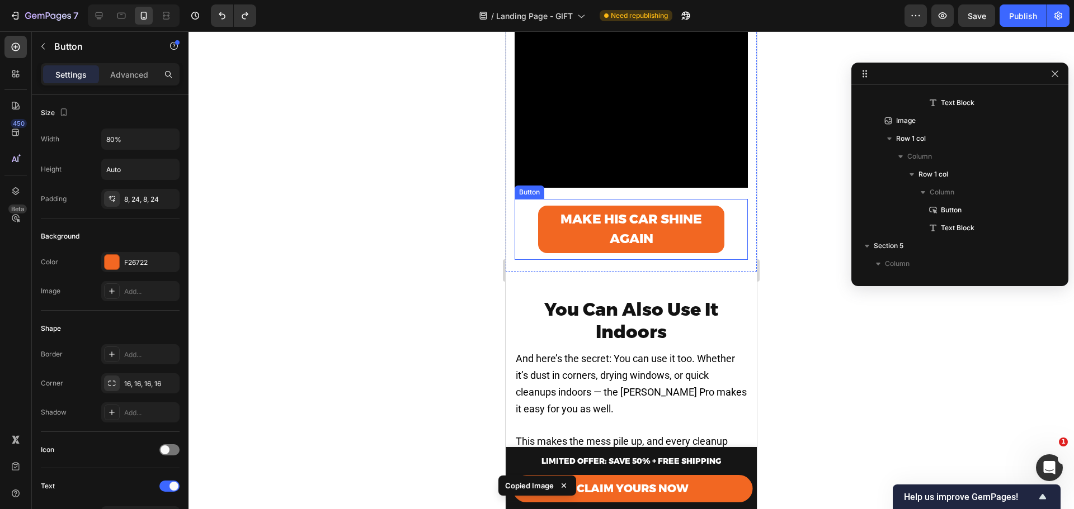
scroll to position [695, 0]
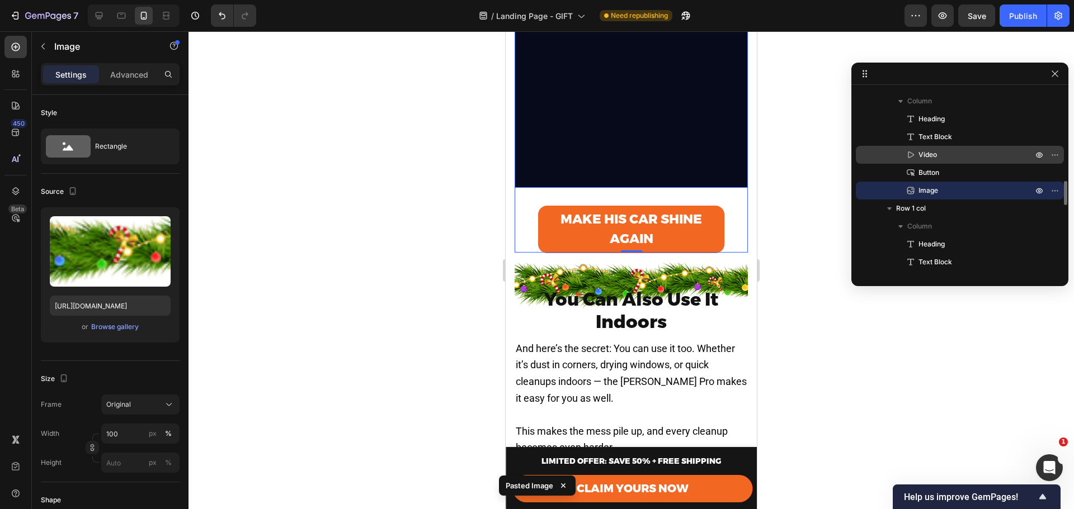
drag, startPoint x: 938, startPoint y: 187, endPoint x: 935, endPoint y: 160, distance: 27.0
click at [935, 160] on div "Heading Text Block Video Button Image" at bounding box center [960, 154] width 208 height 89
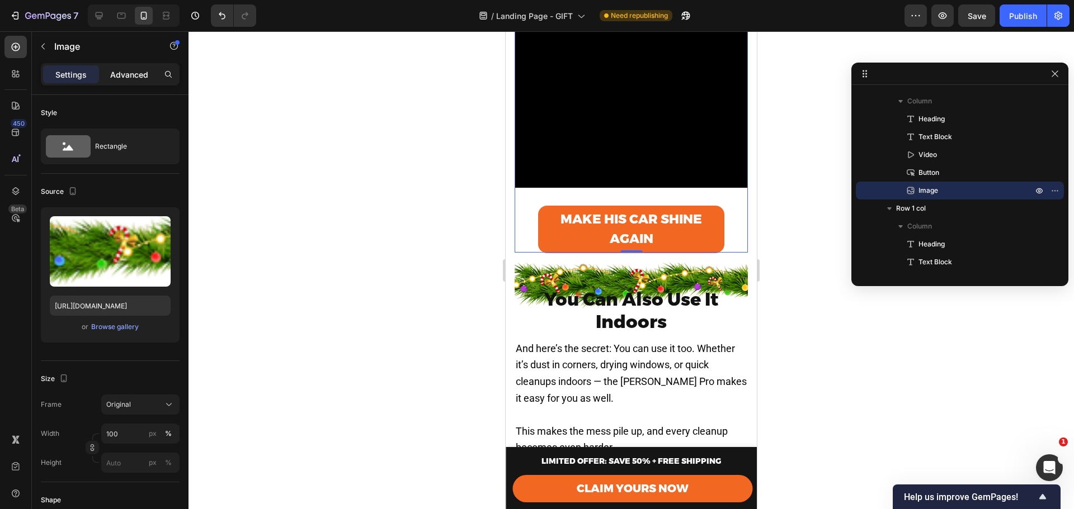
click at [111, 70] on p "Advanced" at bounding box center [129, 75] width 38 height 12
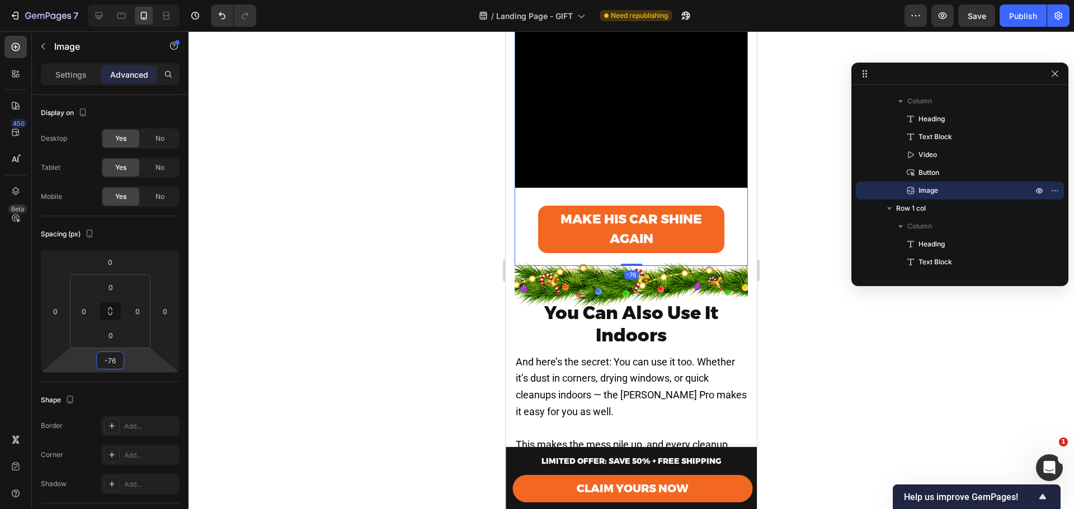
drag, startPoint x: 136, startPoint y: 361, endPoint x: 48, endPoint y: 355, distance: 88.6
click at [48, 0] on html "7 Version history / Landing Page - GIFT Need republishing Preview Save Publish …" at bounding box center [537, 0] width 1074 height 0
click at [106, 356] on input "-76" at bounding box center [110, 360] width 22 height 17
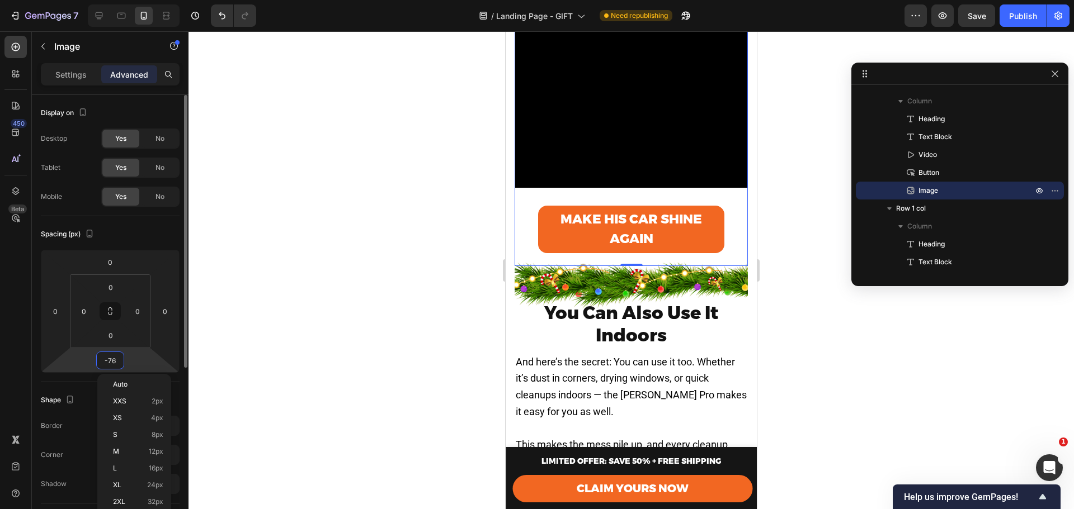
click at [107, 356] on input "-76" at bounding box center [110, 360] width 22 height 17
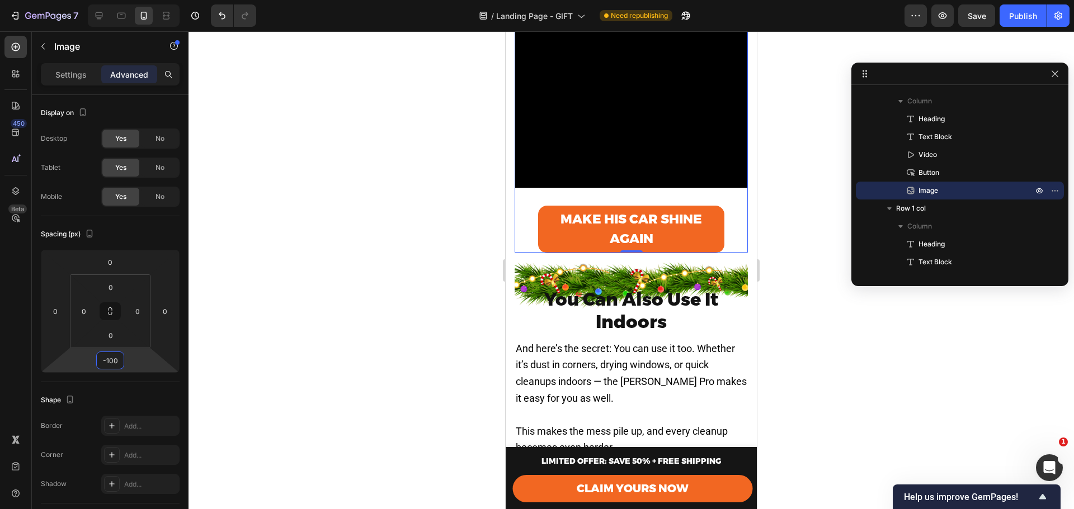
click at [718, 263] on img at bounding box center [630, 285] width 233 height 45
click at [716, 269] on img at bounding box center [630, 285] width 233 height 45
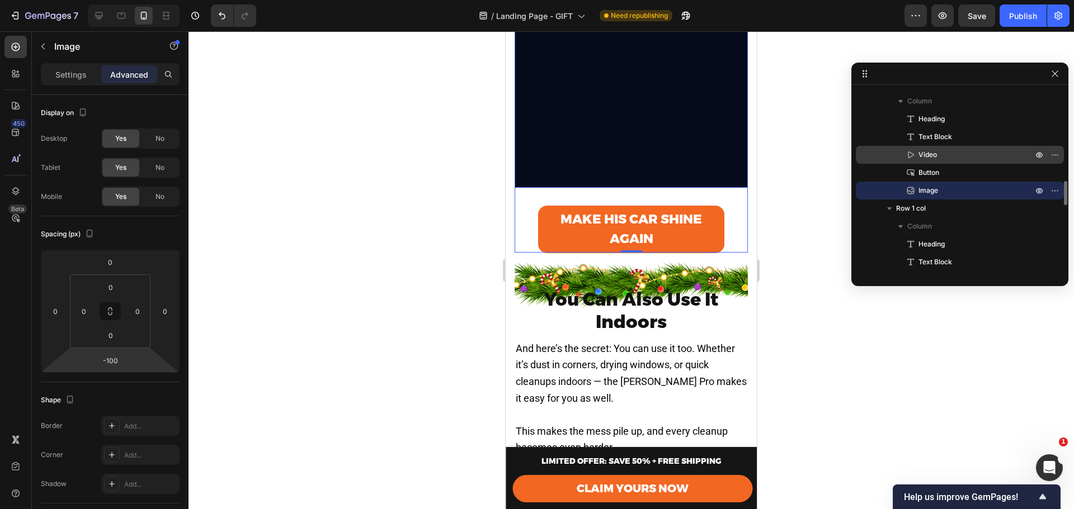
drag, startPoint x: 952, startPoint y: 186, endPoint x: 934, endPoint y: 152, distance: 39.0
click at [934, 152] on div "Heading Text Block Video Button Image" at bounding box center [960, 154] width 208 height 89
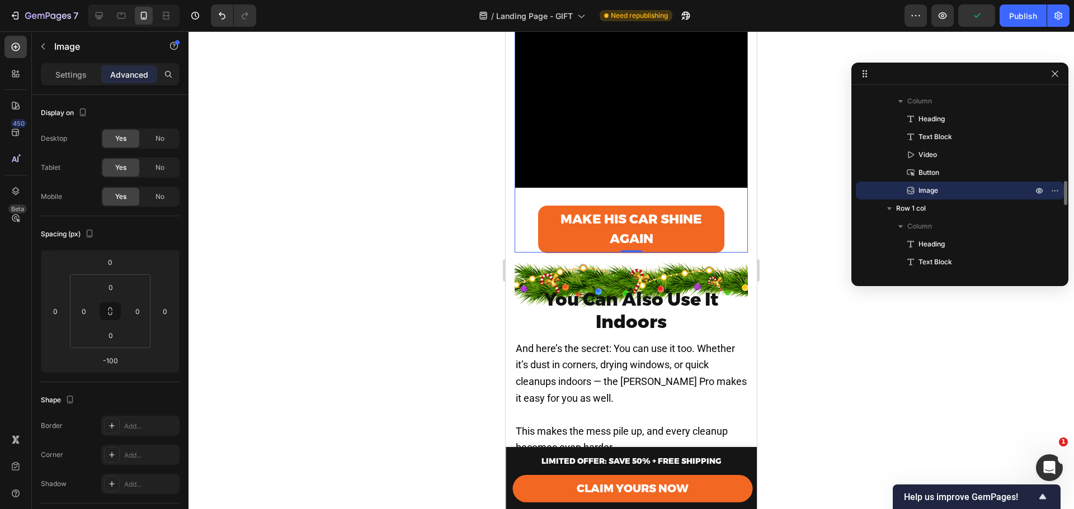
click at [911, 196] on div "Image" at bounding box center [959, 191] width 199 height 18
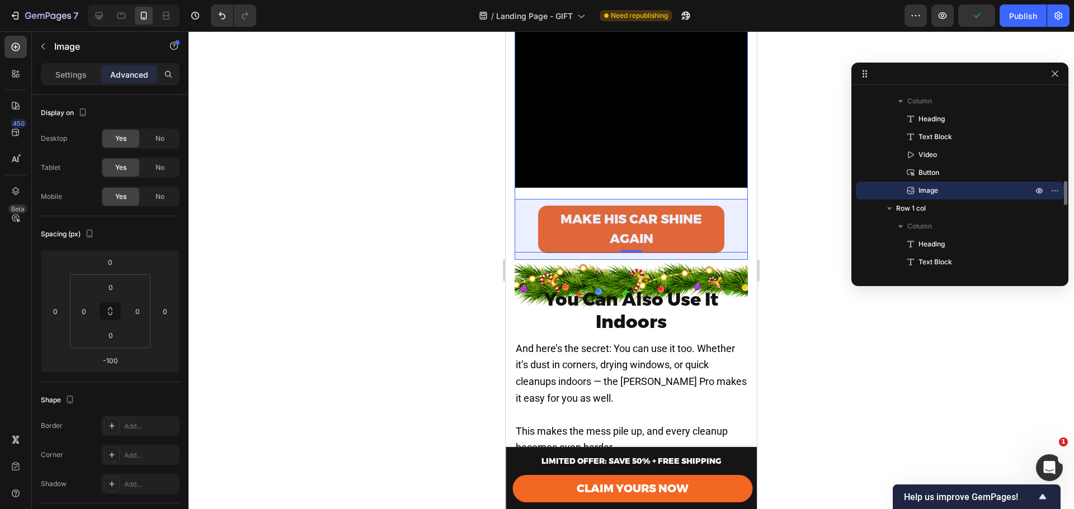
click at [938, 187] on p "Image" at bounding box center [963, 190] width 116 height 11
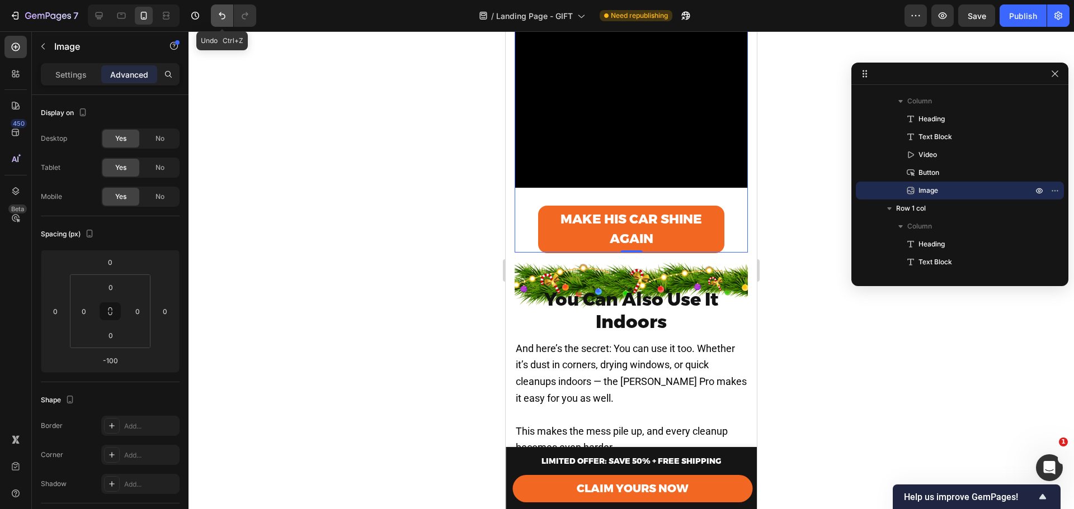
click at [218, 22] on button "Undo/Redo" at bounding box center [222, 15] width 22 height 22
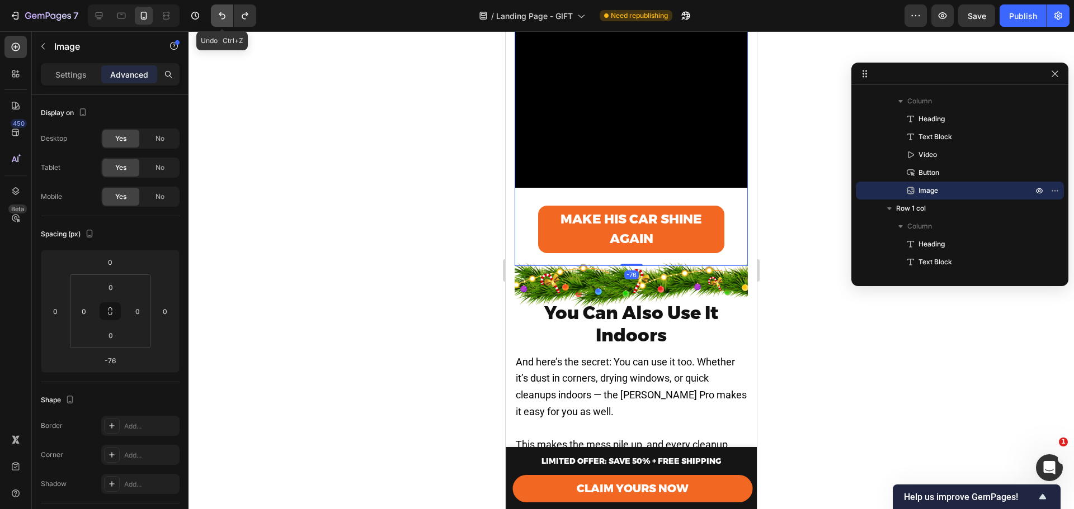
click at [218, 22] on button "Undo/Redo" at bounding box center [222, 15] width 22 height 22
type input "-100"
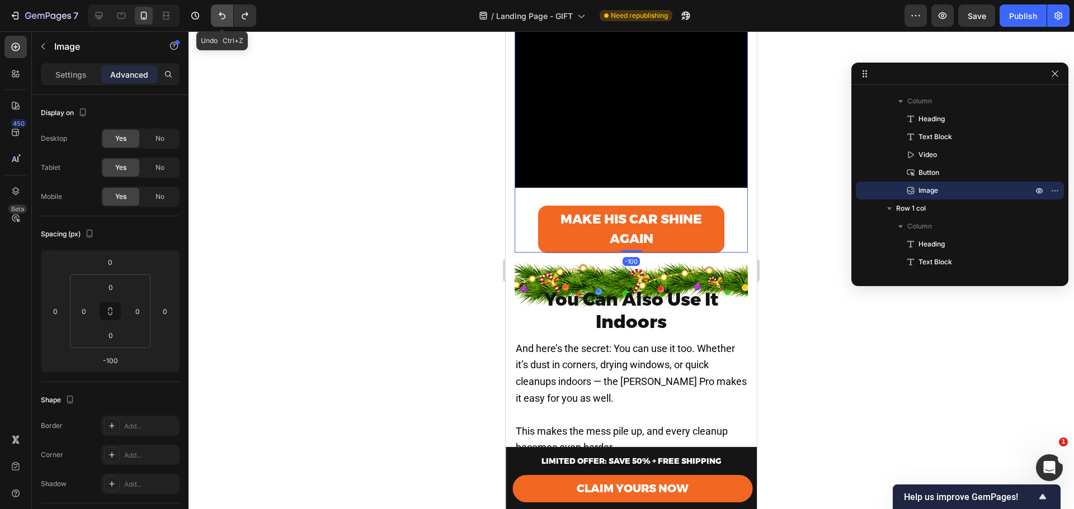
click at [218, 22] on button "Undo/Redo" at bounding box center [222, 15] width 22 height 22
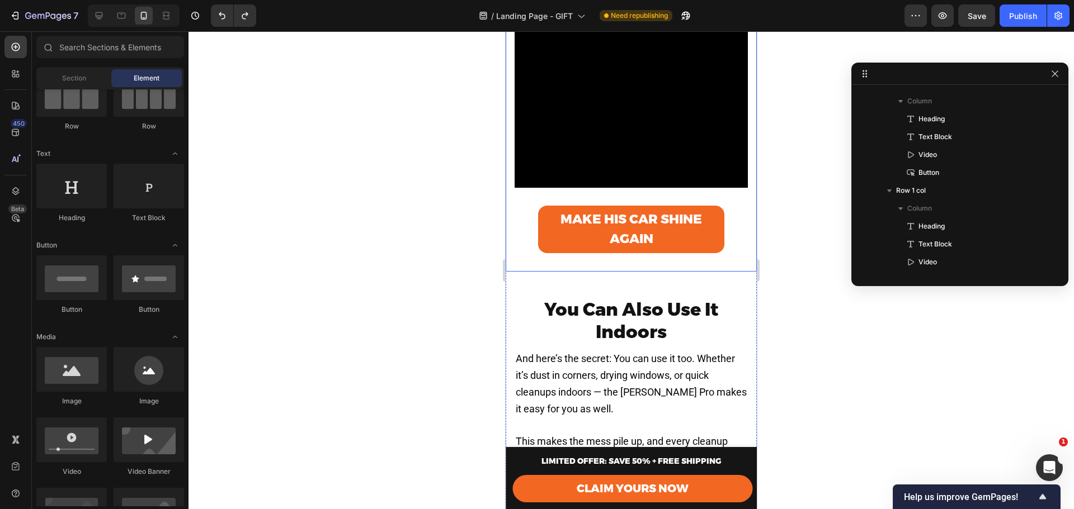
click at [615, 261] on div "Make His Car Shine Again Button" at bounding box center [630, 231] width 233 height 64
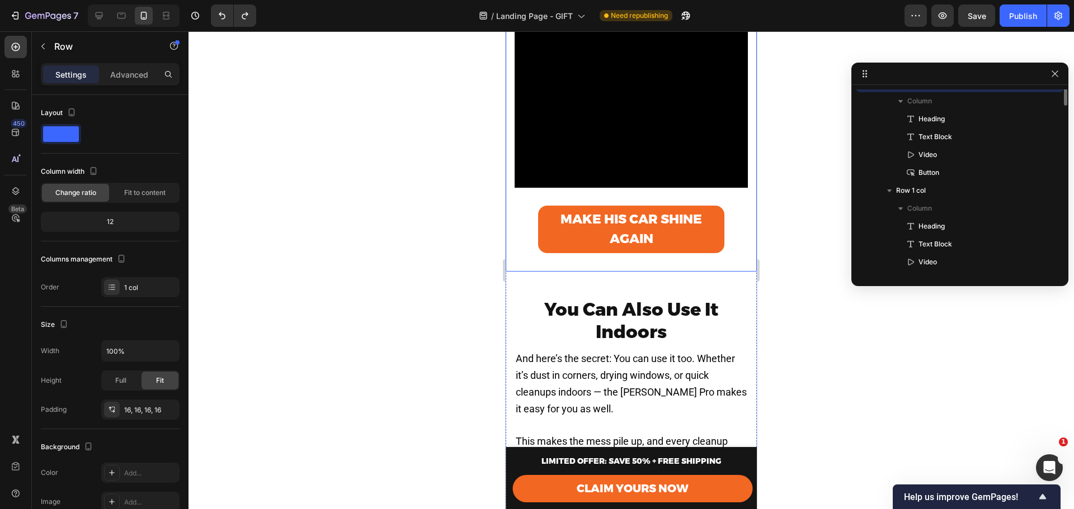
scroll to position [606, 0]
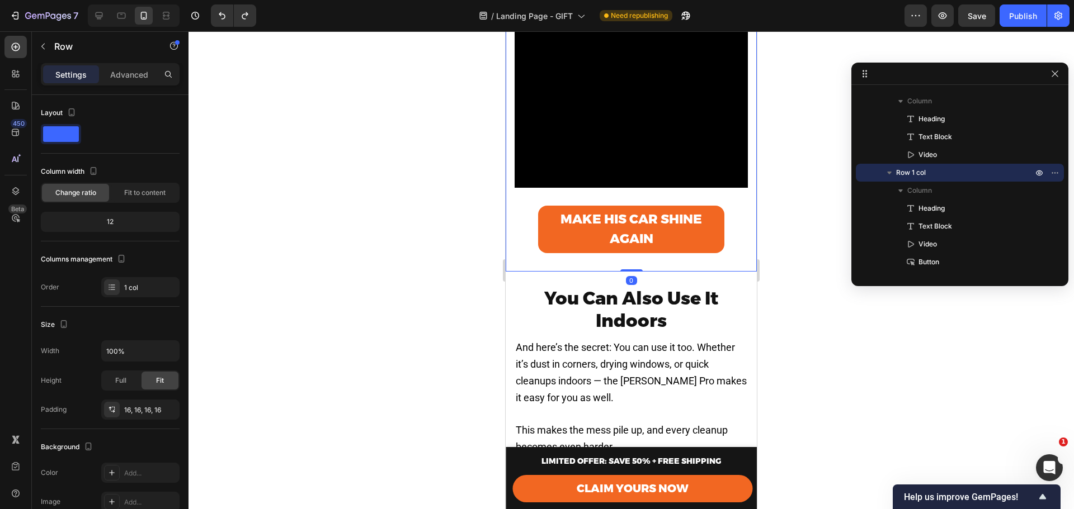
drag, startPoint x: 629, startPoint y: 281, endPoint x: 632, endPoint y: 266, distance: 15.5
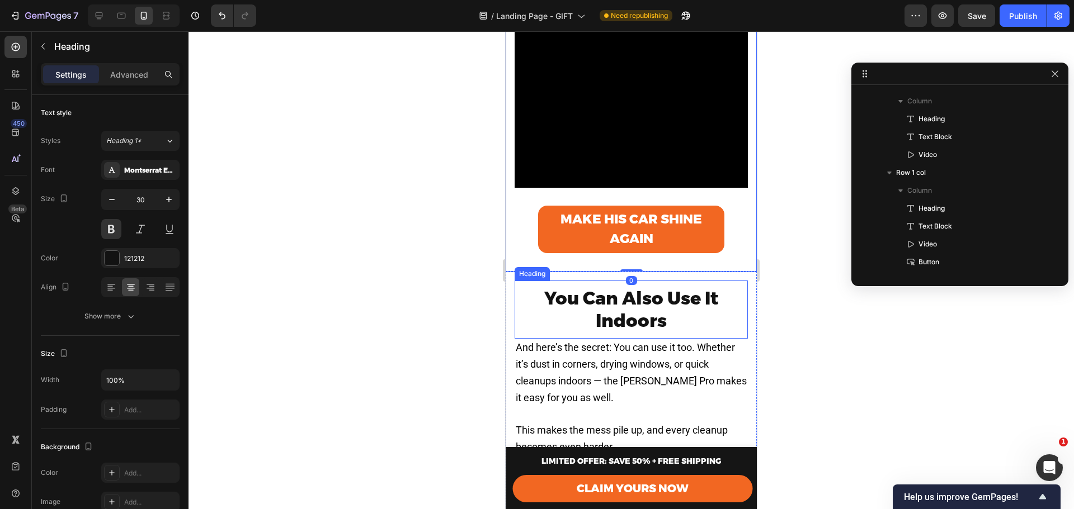
click at [653, 285] on div "You Can Also Use It Indoors Heading" at bounding box center [630, 310] width 233 height 58
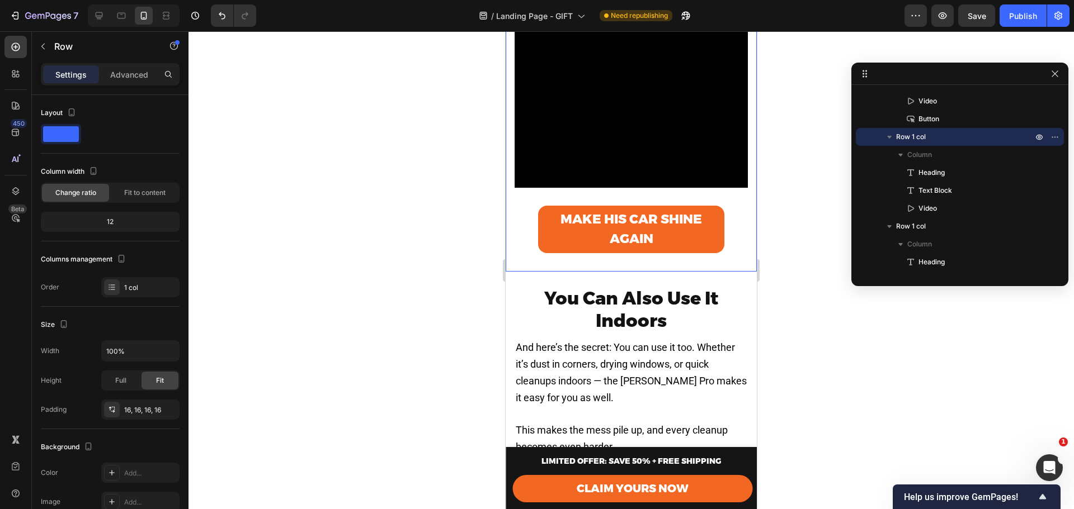
scroll to position [606, 0]
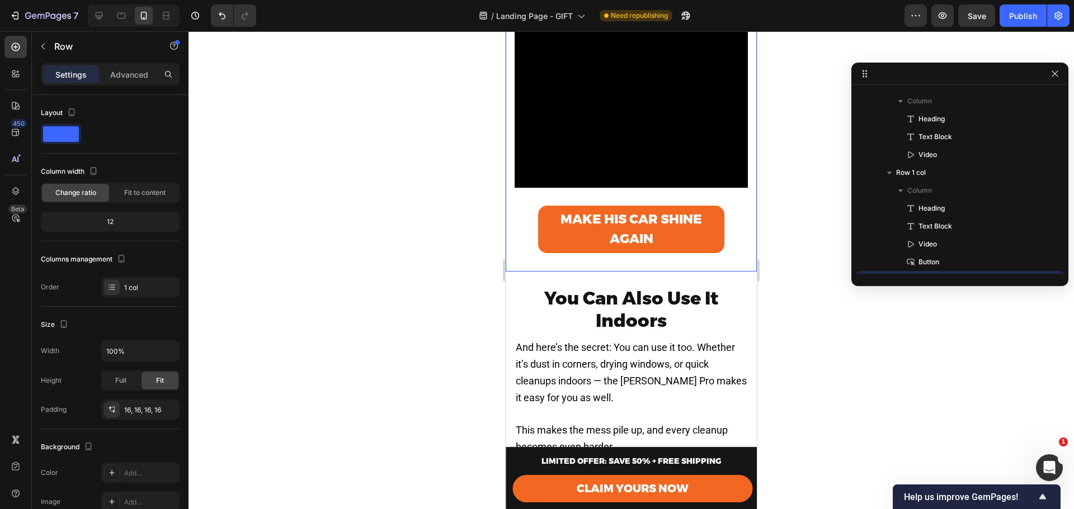
drag, startPoint x: 658, startPoint y: 262, endPoint x: 663, endPoint y: 272, distance: 11.0
click at [658, 262] on div "Make His Car Shine Again Button" at bounding box center [630, 231] width 233 height 64
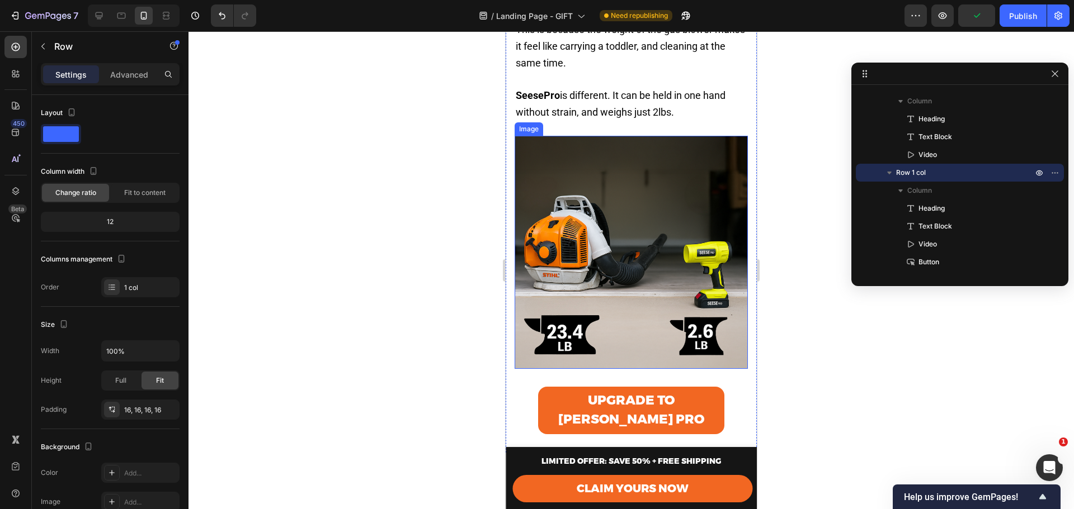
scroll to position [2671, 0]
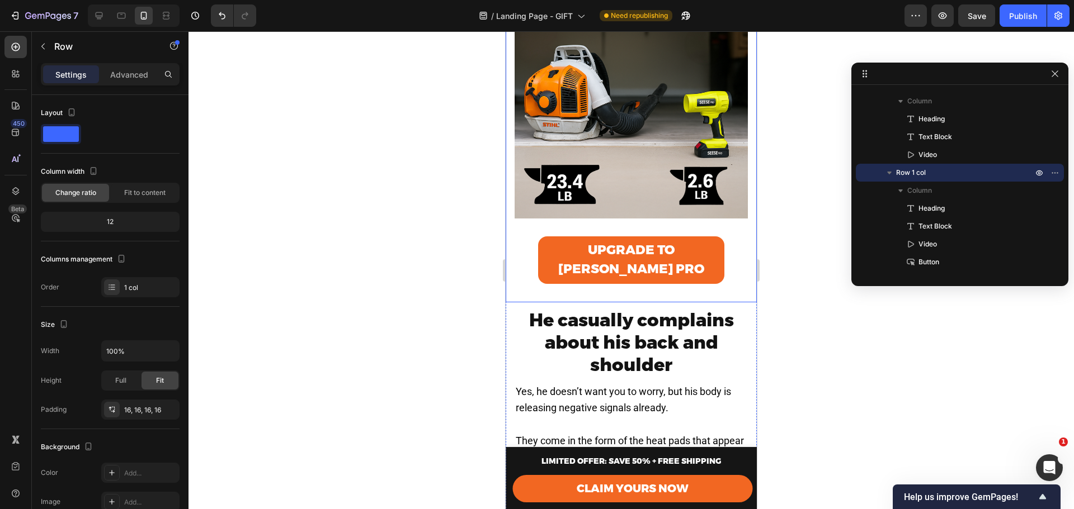
click at [646, 279] on div "He Frowns After Yard Work Heading While indoors after a basic yard cleanup, he …" at bounding box center [631, 19] width 251 height 565
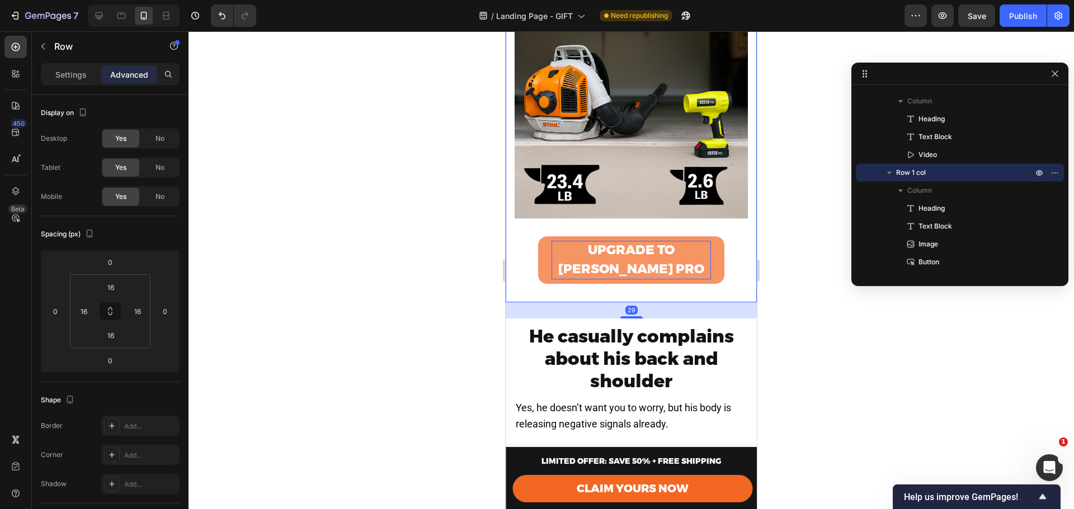
drag, startPoint x: 630, startPoint y: 285, endPoint x: 626, endPoint y: 239, distance: 45.5
click at [625, 237] on div "He Frowns After Yard Work Heading While indoors after a basic yard cleanup, he …" at bounding box center [631, 19] width 251 height 565
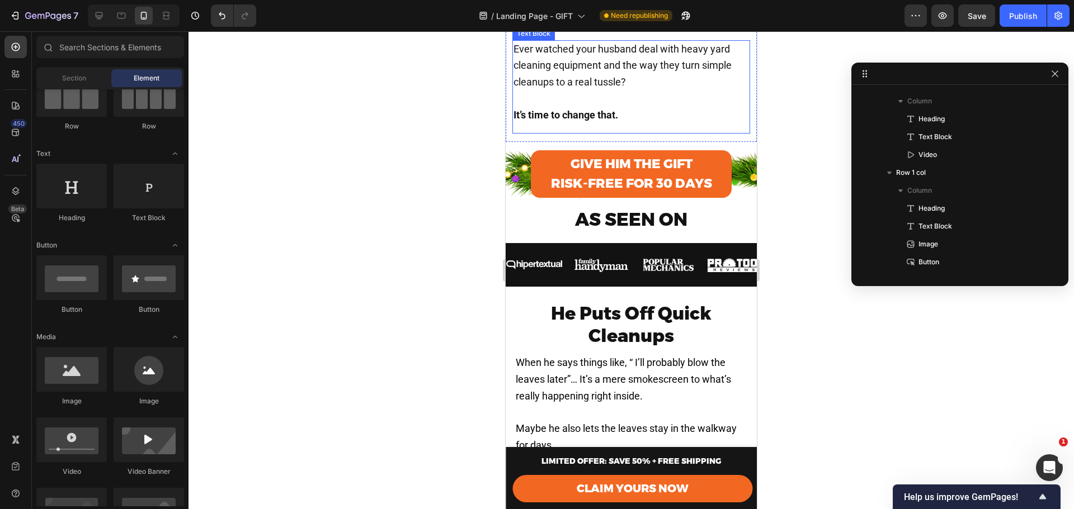
scroll to position [485, 0]
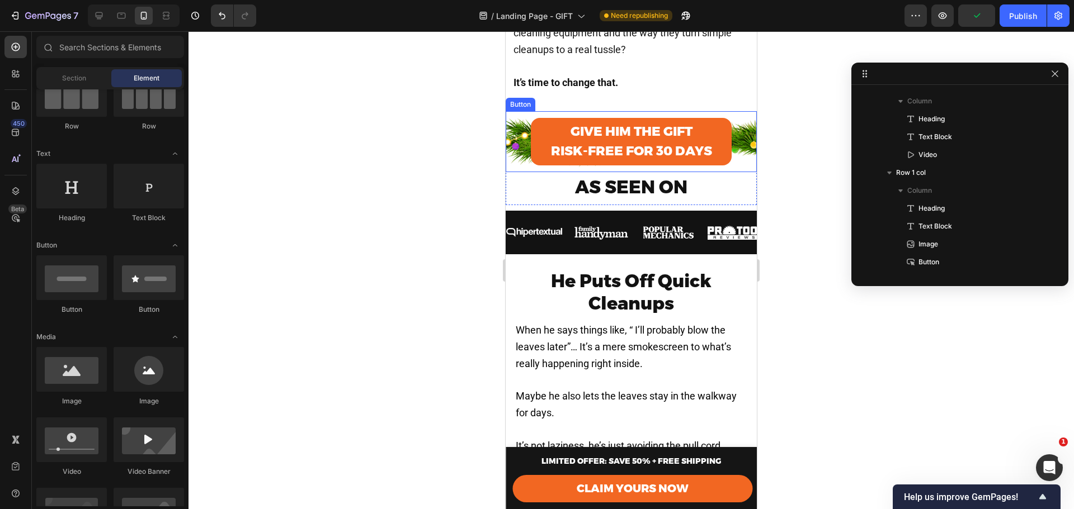
click at [728, 124] on div "Give Him the Gift RISK-FREE FOR 30 DAYS Button" at bounding box center [631, 141] width 251 height 61
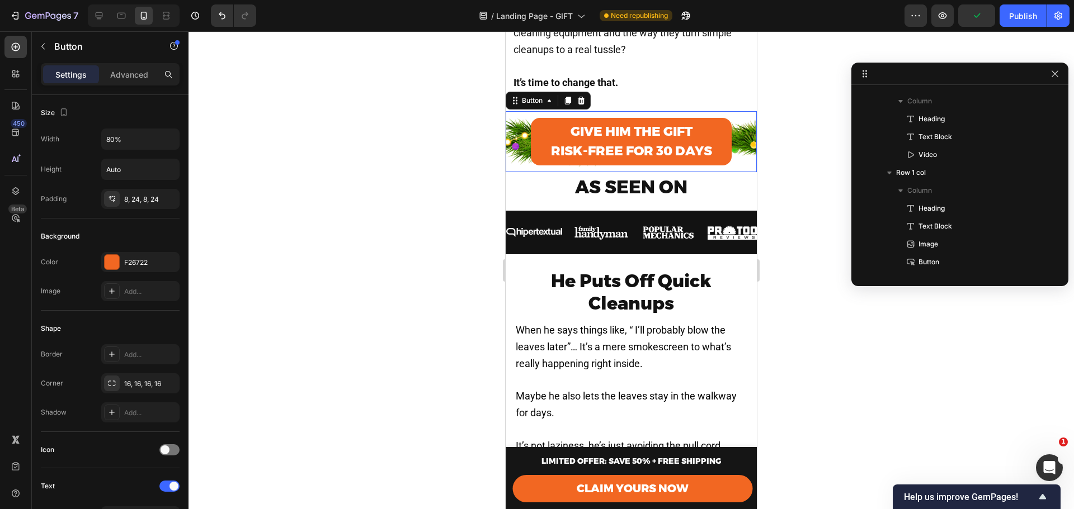
scroll to position [266, 0]
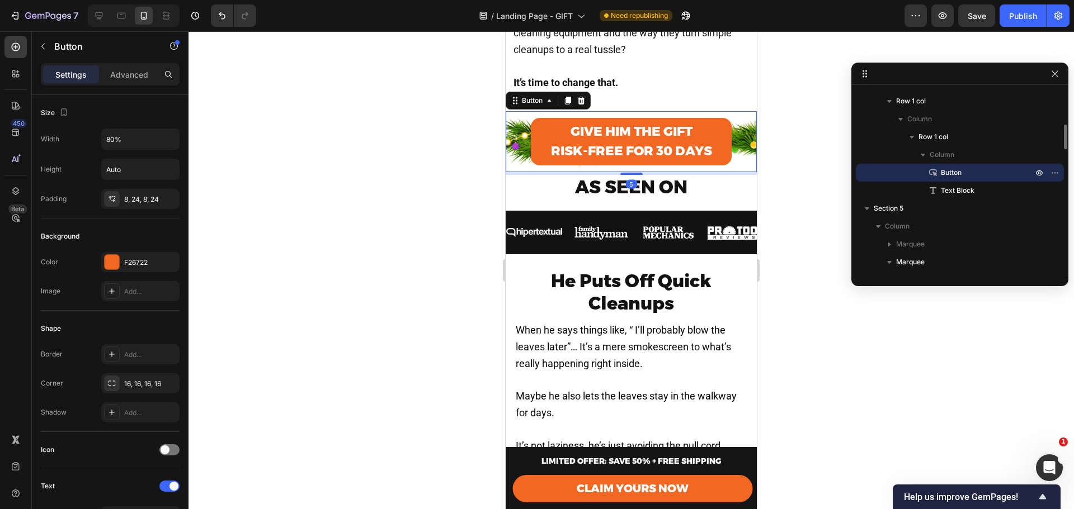
click at [975, 169] on p "Button" at bounding box center [974, 172] width 94 height 11
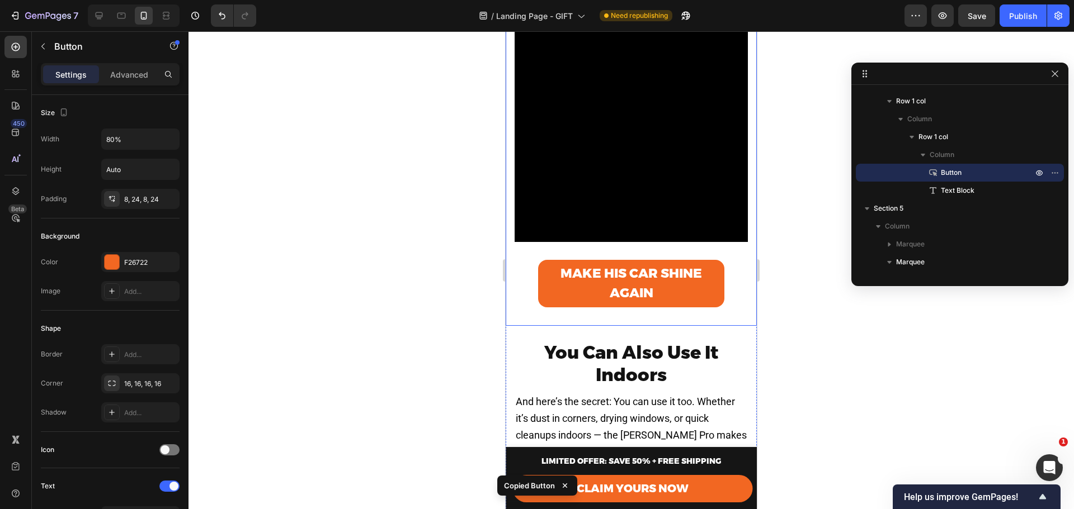
scroll to position [1528, 0]
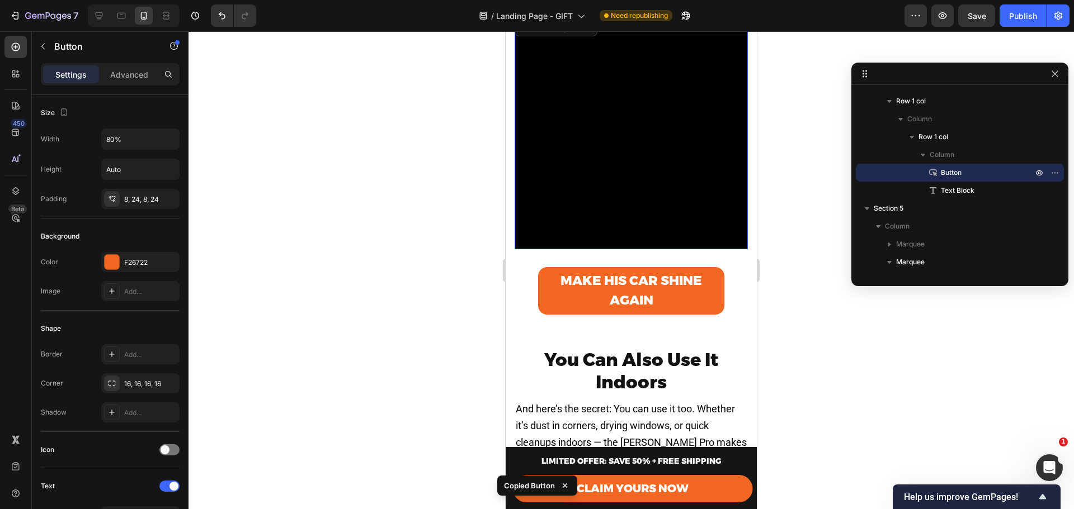
click at [677, 237] on video at bounding box center [630, 132] width 233 height 233
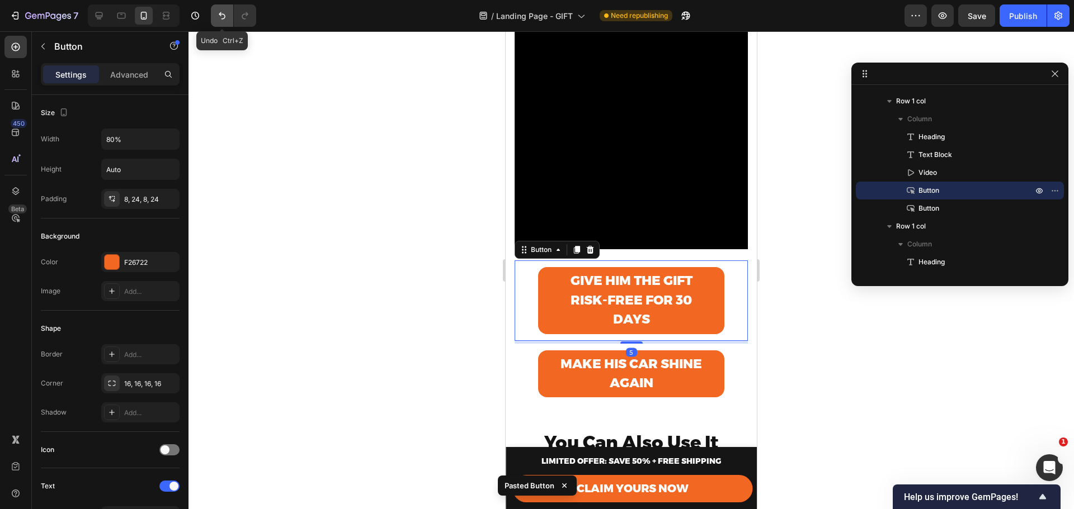
click at [213, 13] on button "Undo/Redo" at bounding box center [222, 15] width 22 height 22
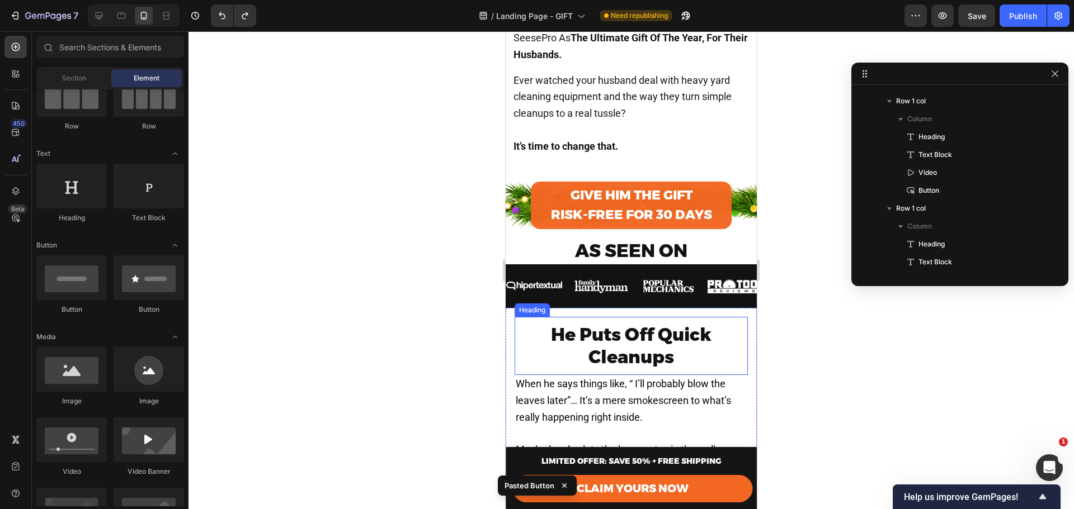
scroll to position [420, 0]
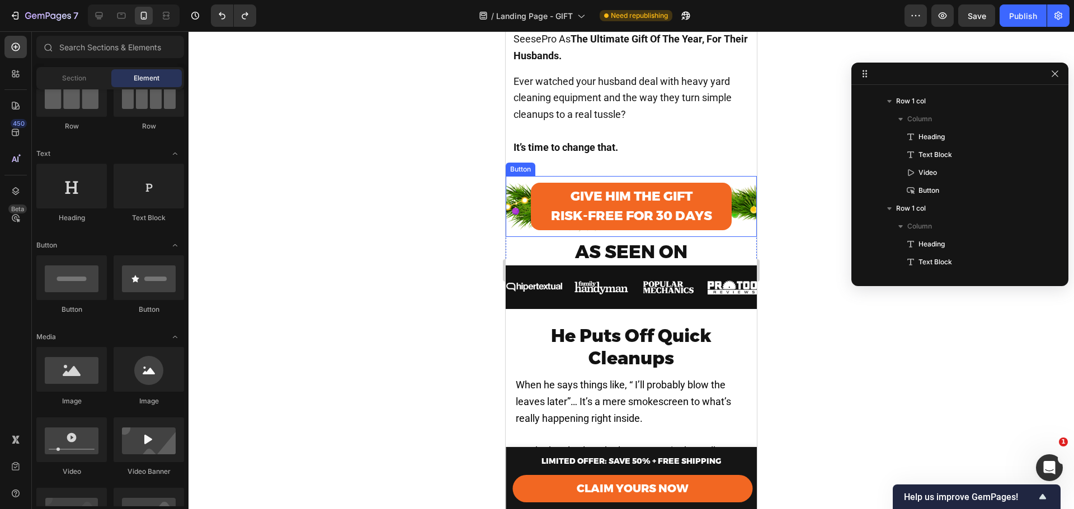
click at [736, 185] on div "Give Him the Gift RISK-FREE FOR 30 DAYS Button" at bounding box center [631, 206] width 251 height 61
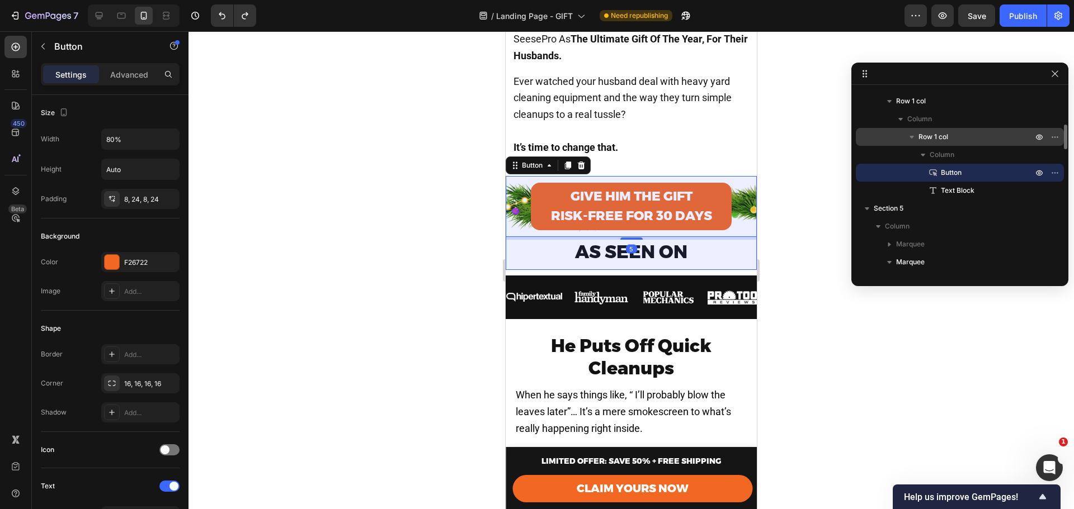
scroll to position [191, 0]
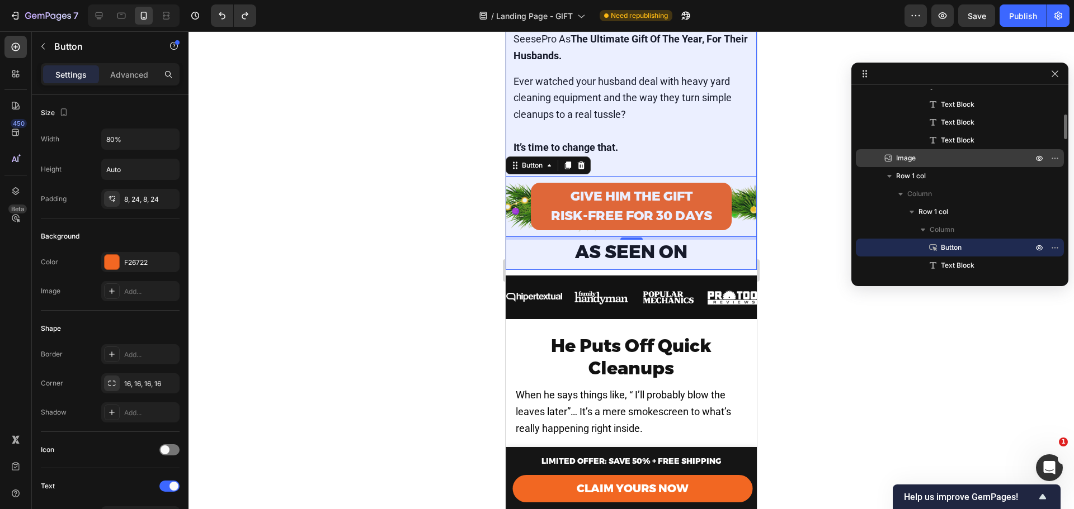
click at [922, 157] on p "Image" at bounding box center [951, 158] width 139 height 11
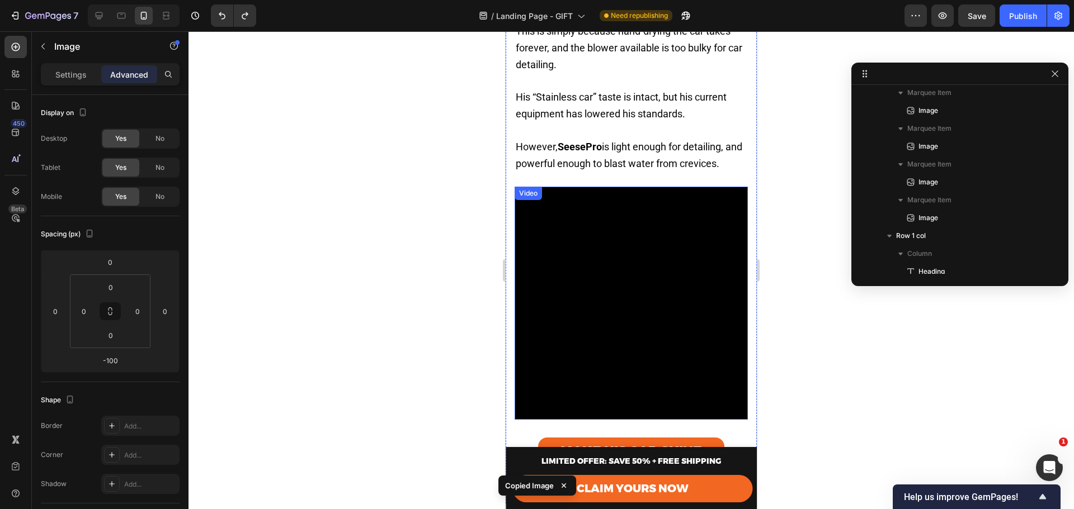
scroll to position [1575, 0]
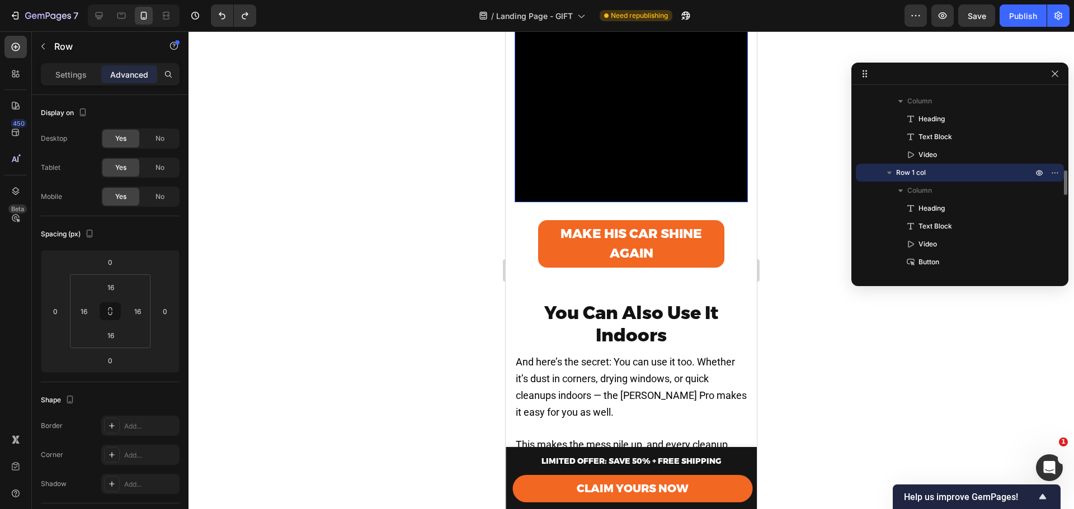
click at [722, 185] on video at bounding box center [630, 85] width 233 height 233
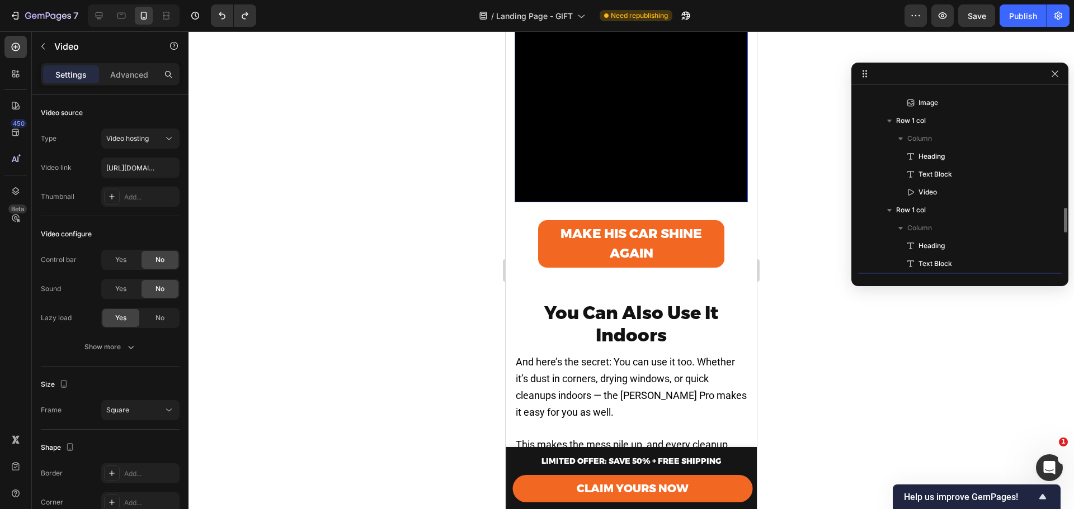
scroll to position [643, 0]
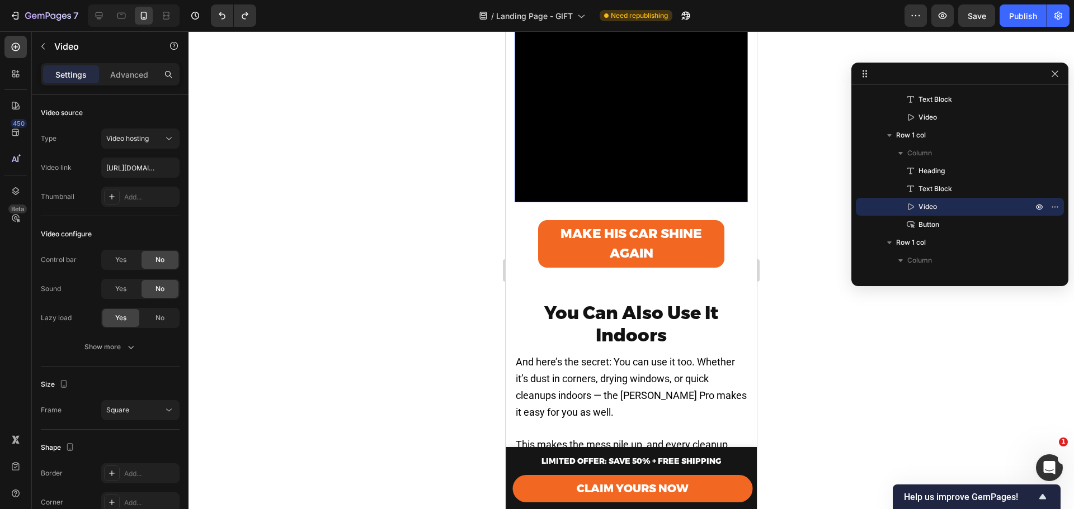
click at [725, 184] on video at bounding box center [630, 85] width 233 height 233
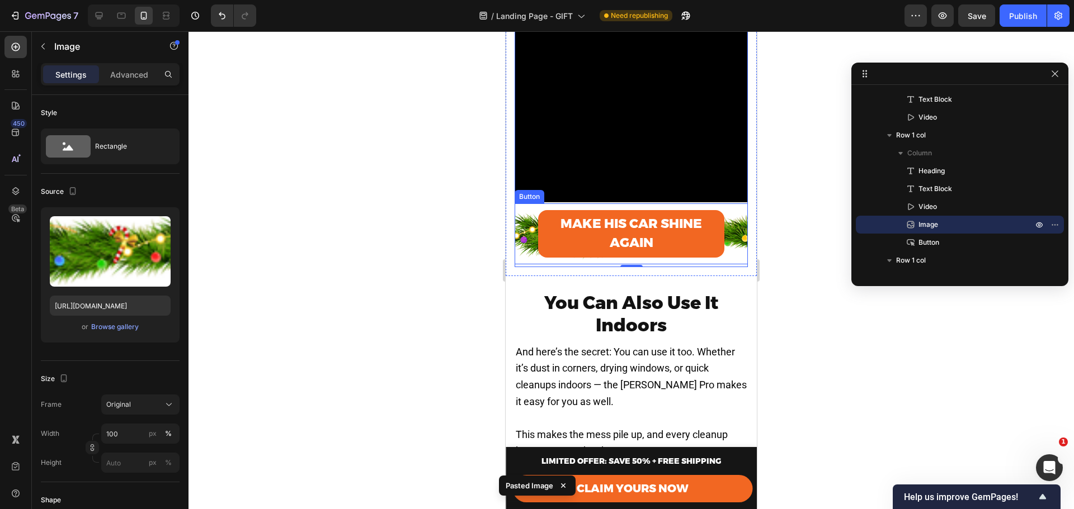
click at [725, 205] on div "Make His Car Shine Again Button" at bounding box center [630, 234] width 233 height 61
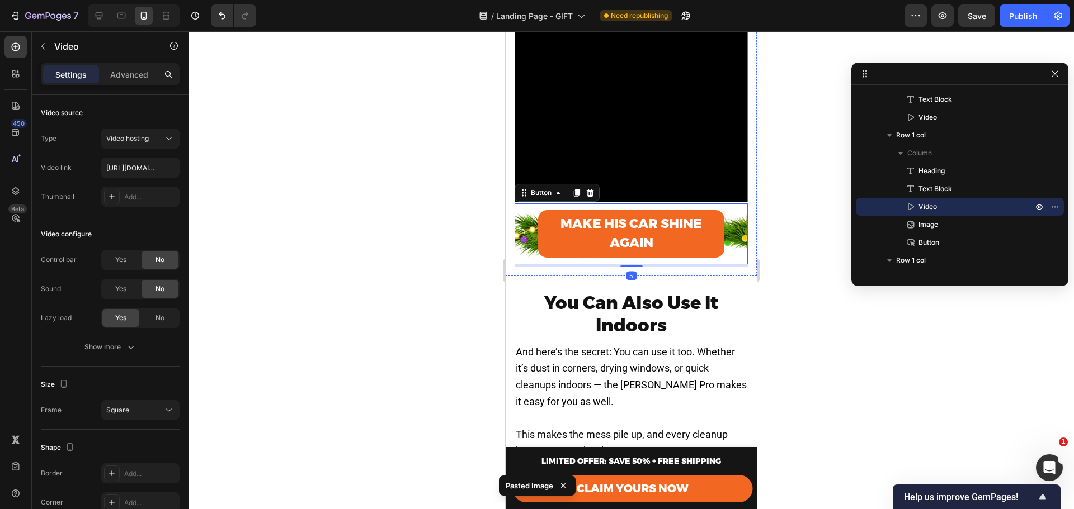
click at [639, 188] on video at bounding box center [630, 85] width 233 height 233
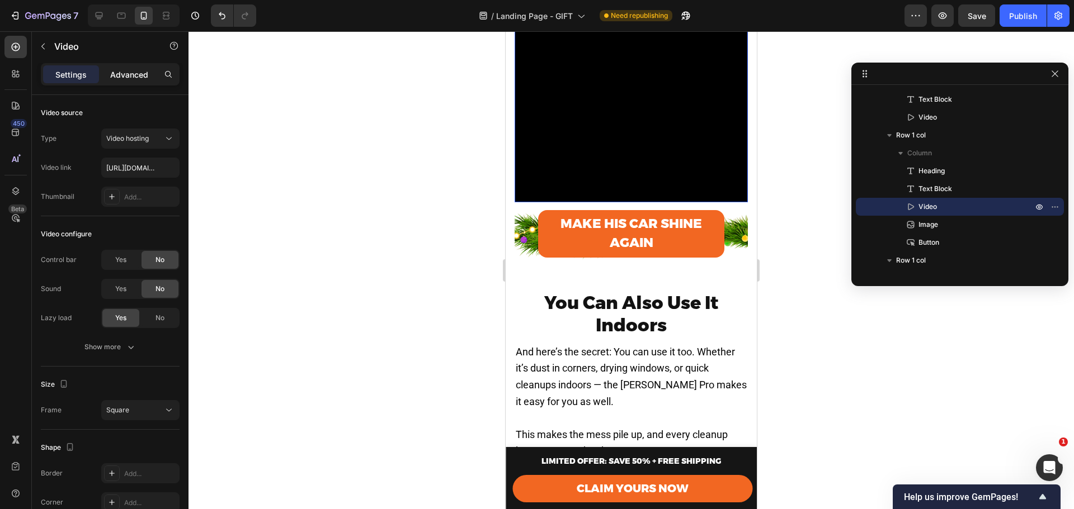
click at [111, 72] on p "Advanced" at bounding box center [129, 75] width 38 height 12
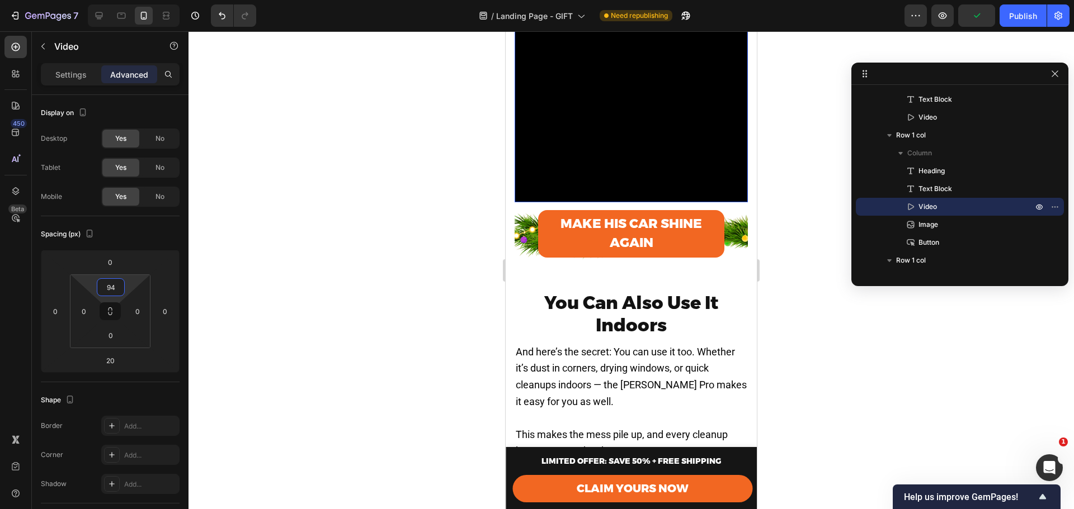
type input "0"
drag, startPoint x: 127, startPoint y: 275, endPoint x: 140, endPoint y: 311, distance: 38.7
click at [140, 0] on html "7 Version history / Landing Page - GIFT Need republishing Preview Publish 450 B…" at bounding box center [537, 0] width 1074 height 0
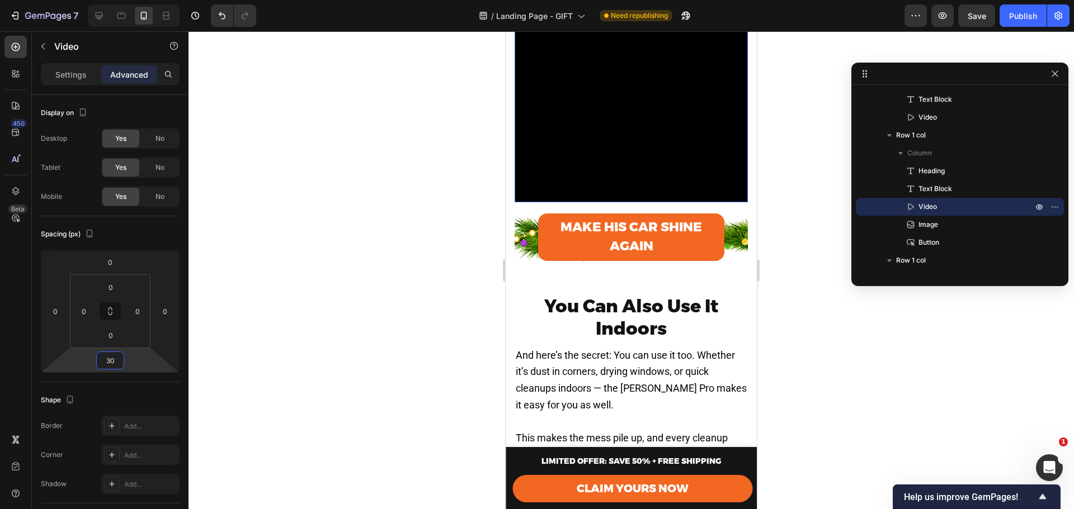
type input "32"
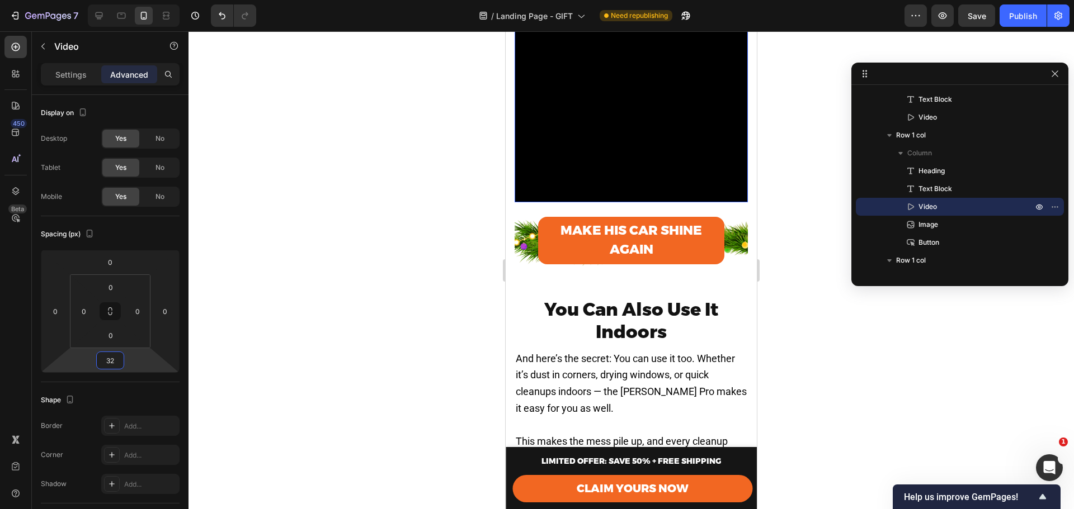
click at [127, 0] on html "7 Version history / Landing Page - GIFT Need republishing Preview Save Publish …" at bounding box center [537, 0] width 1074 height 0
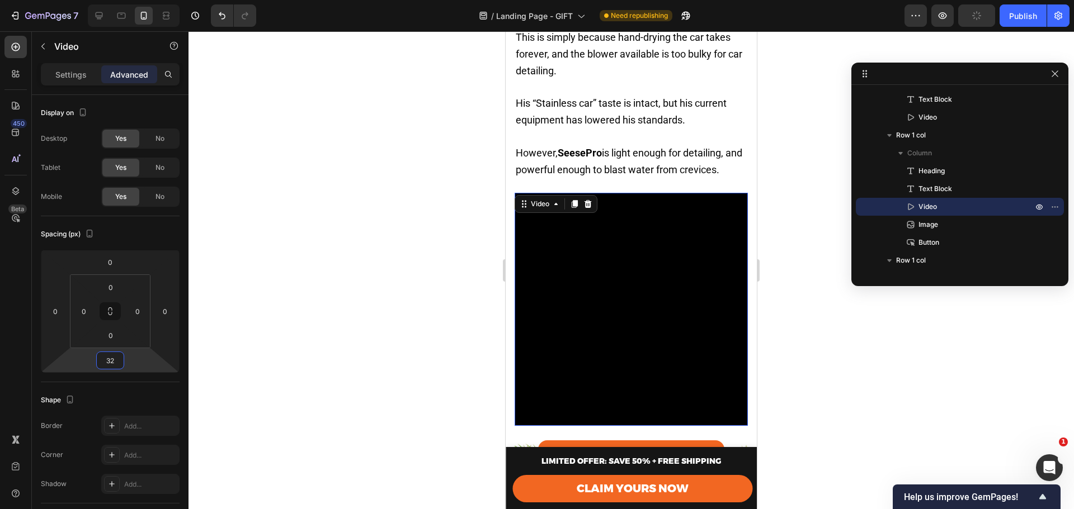
scroll to position [1575, 0]
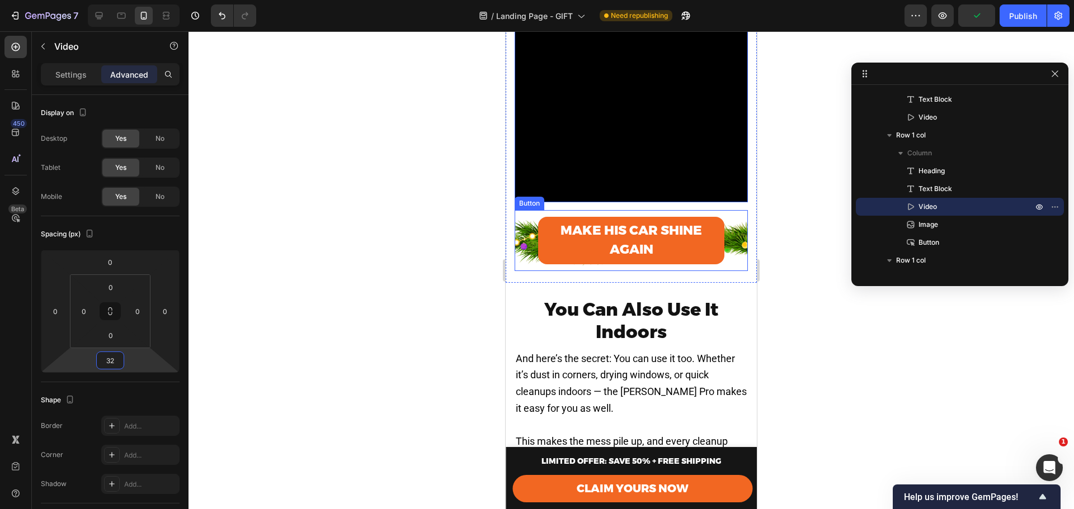
click at [731, 233] on div "Make His Car Shine Again Button" at bounding box center [630, 240] width 233 height 61
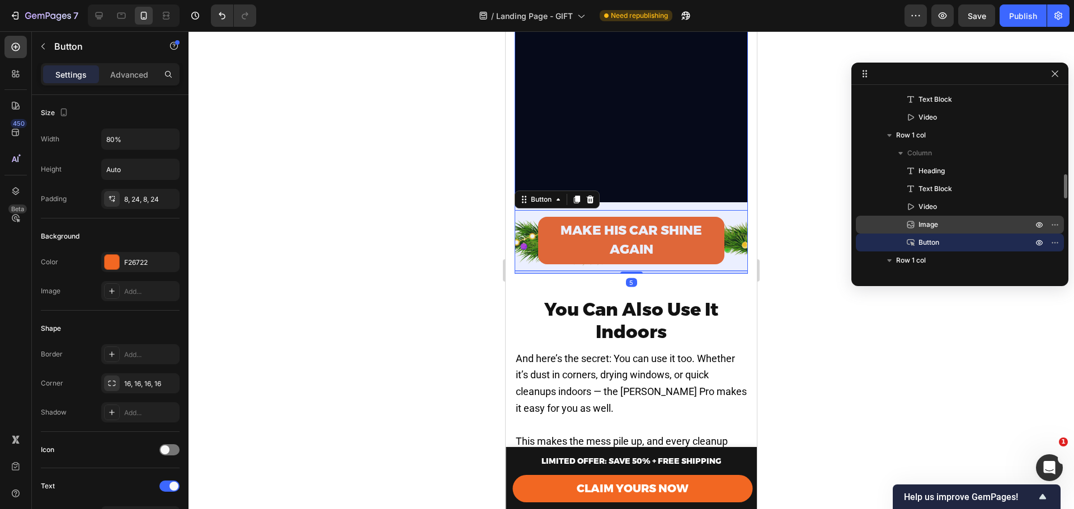
click at [932, 223] on span "Image" at bounding box center [928, 224] width 20 height 11
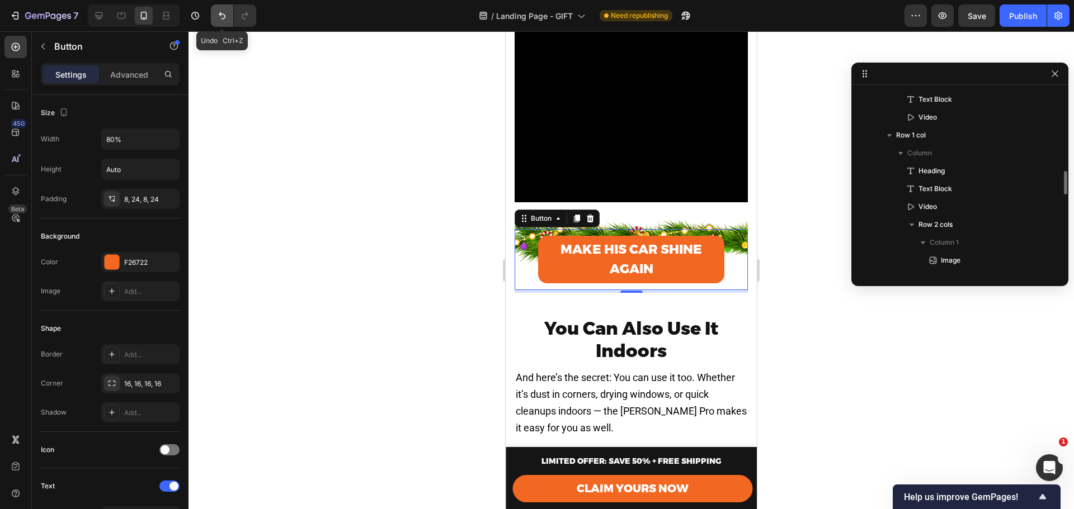
click at [226, 17] on icon "Undo/Redo" at bounding box center [221, 15] width 11 height 11
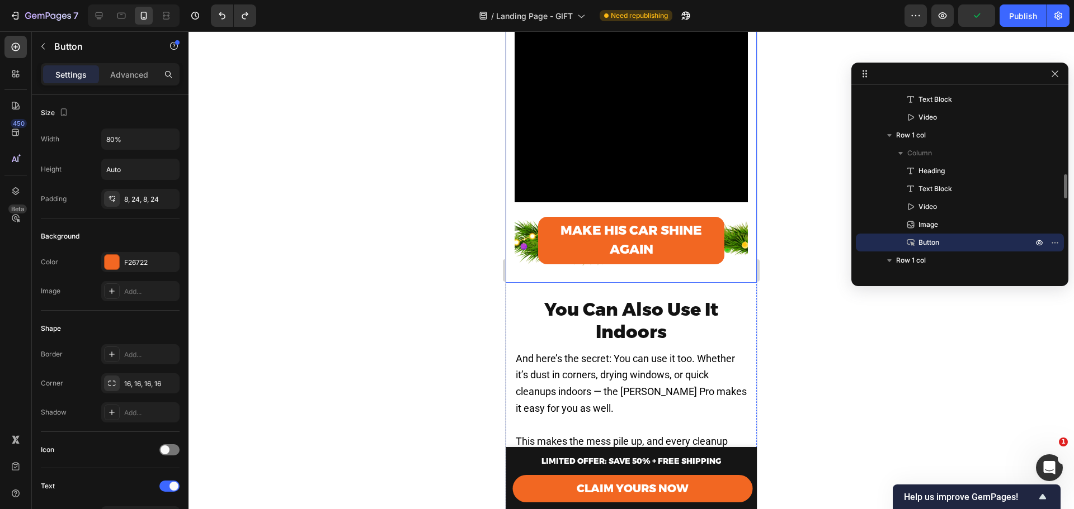
click at [806, 256] on div at bounding box center [630, 270] width 885 height 478
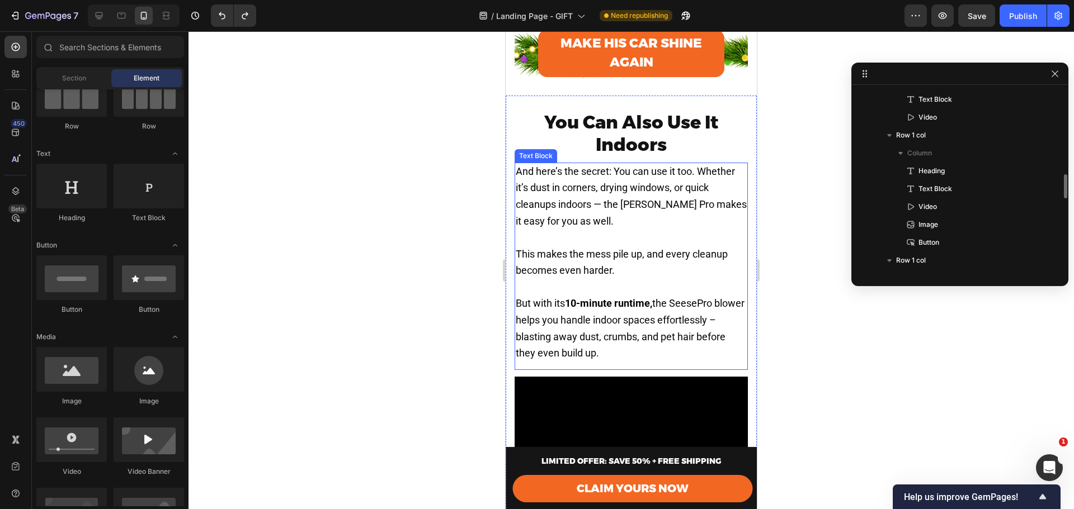
scroll to position [1762, 0]
click at [223, 3] on div "7 Version history / Landing Page - GIFT Need republishing Preview Save Publish" at bounding box center [537, 16] width 1074 height 32
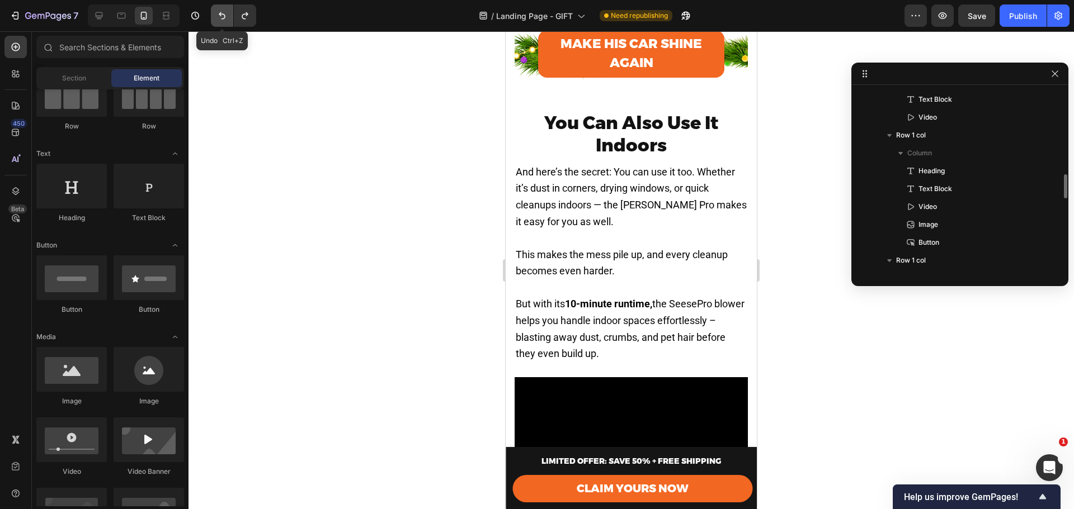
click at [221, 11] on icon "Undo/Redo" at bounding box center [221, 15] width 11 height 11
click at [219, 18] on icon "Undo/Redo" at bounding box center [221, 15] width 11 height 11
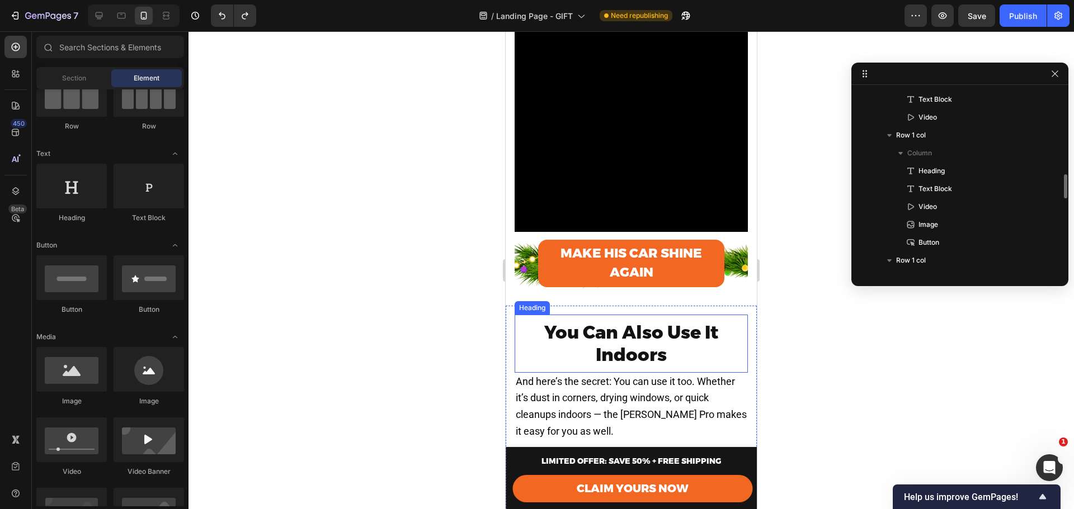
scroll to position [1532, 0]
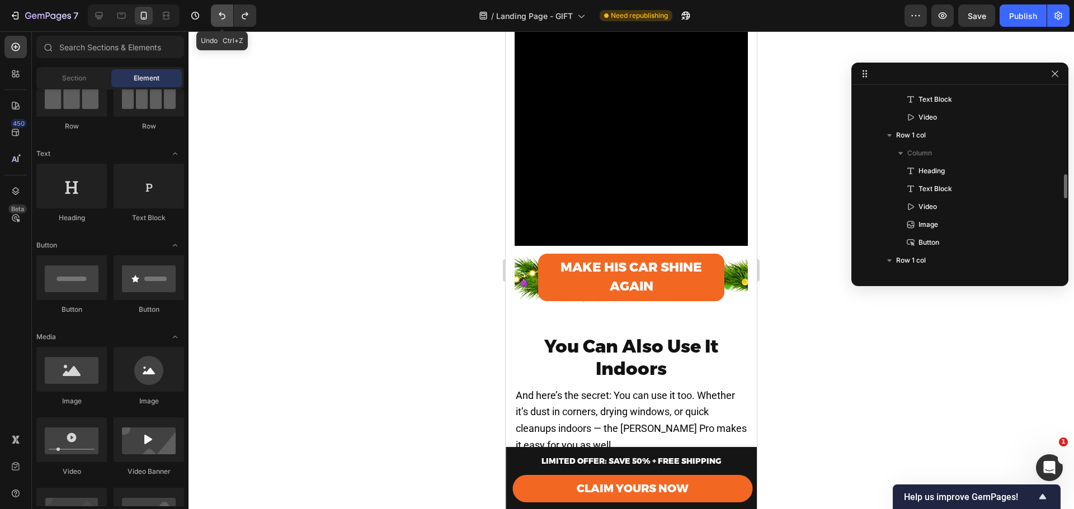
click at [229, 21] on button "Undo/Redo" at bounding box center [222, 15] width 22 height 22
click at [229, 20] on button "Undo/Redo" at bounding box center [222, 15] width 22 height 22
click at [224, 20] on icon "Undo/Redo" at bounding box center [221, 15] width 11 height 11
click at [216, 13] on button "Undo/Redo" at bounding box center [222, 15] width 22 height 22
click at [218, 18] on icon "Undo/Redo" at bounding box center [221, 15] width 11 height 11
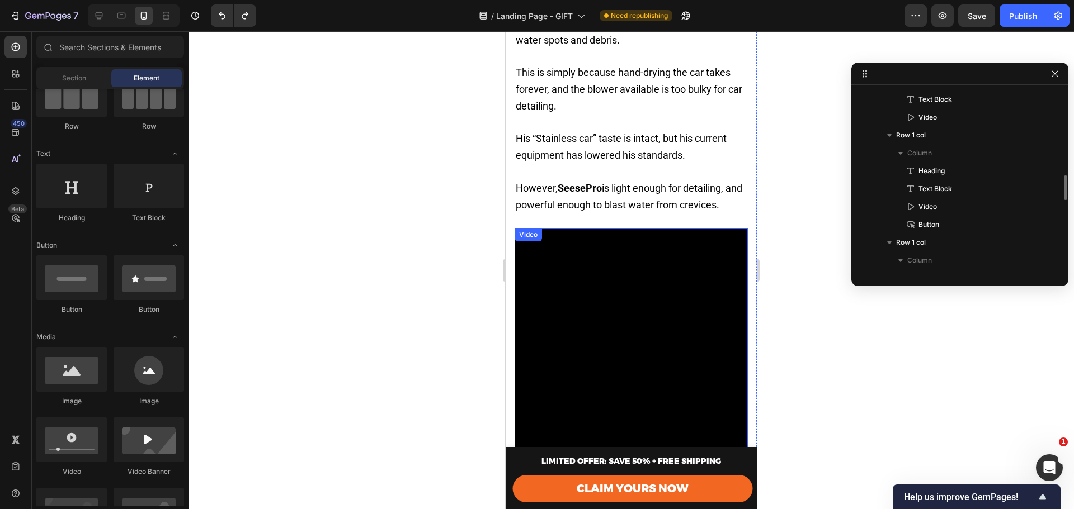
scroll to position [1196, 0]
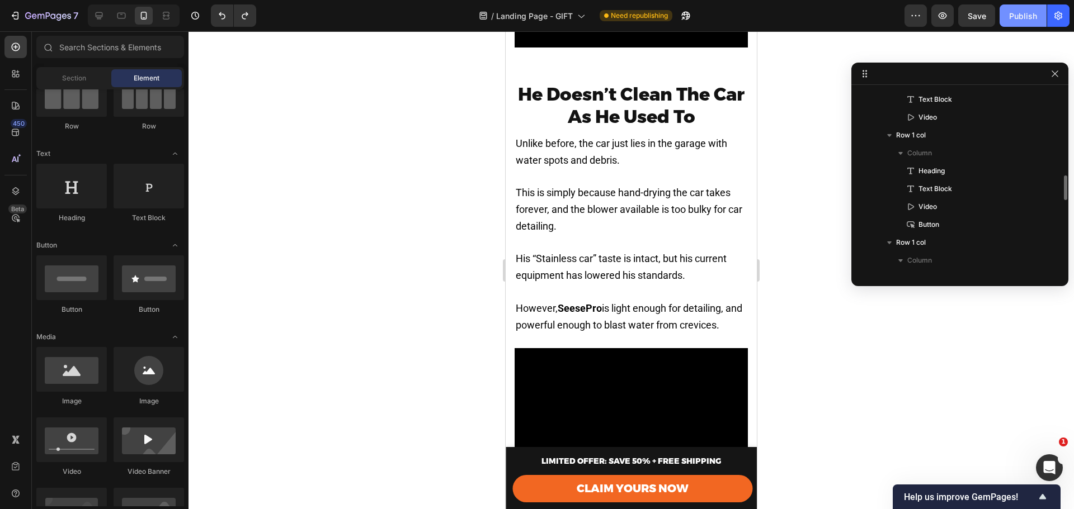
click at [1019, 11] on div "Publish" at bounding box center [1023, 16] width 28 height 12
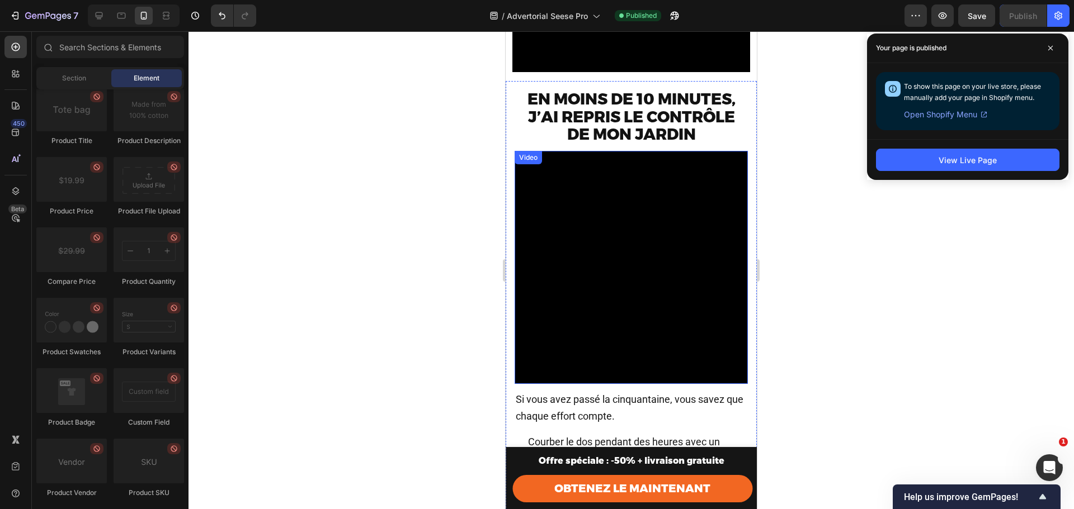
scroll to position [373, 0]
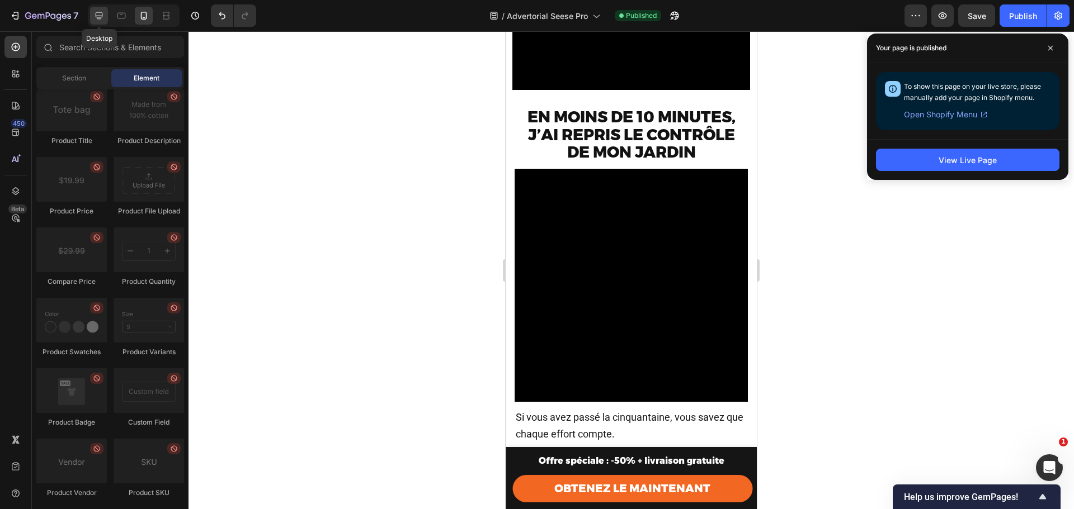
click at [100, 12] on icon at bounding box center [99, 15] width 7 height 7
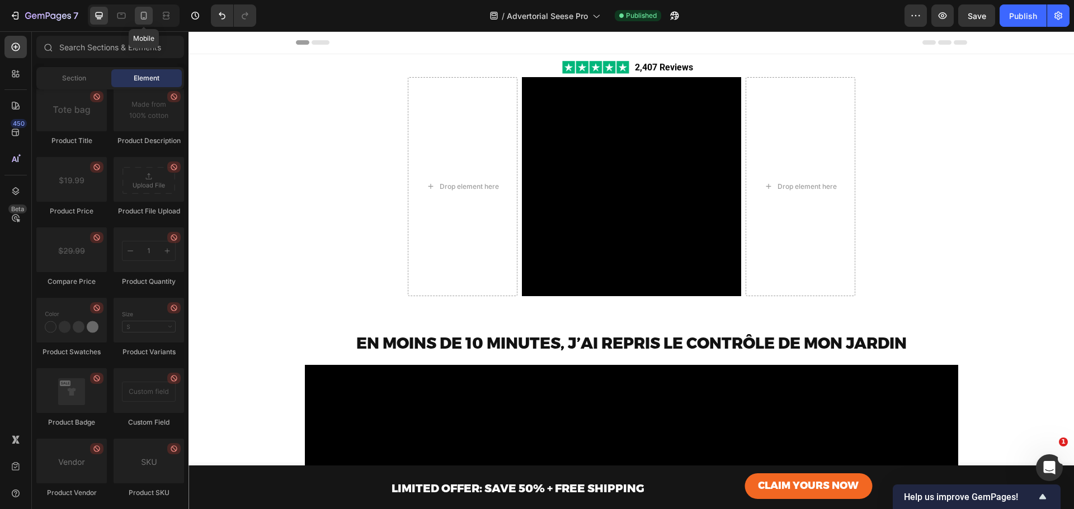
click at [147, 15] on icon at bounding box center [144, 16] width 6 height 8
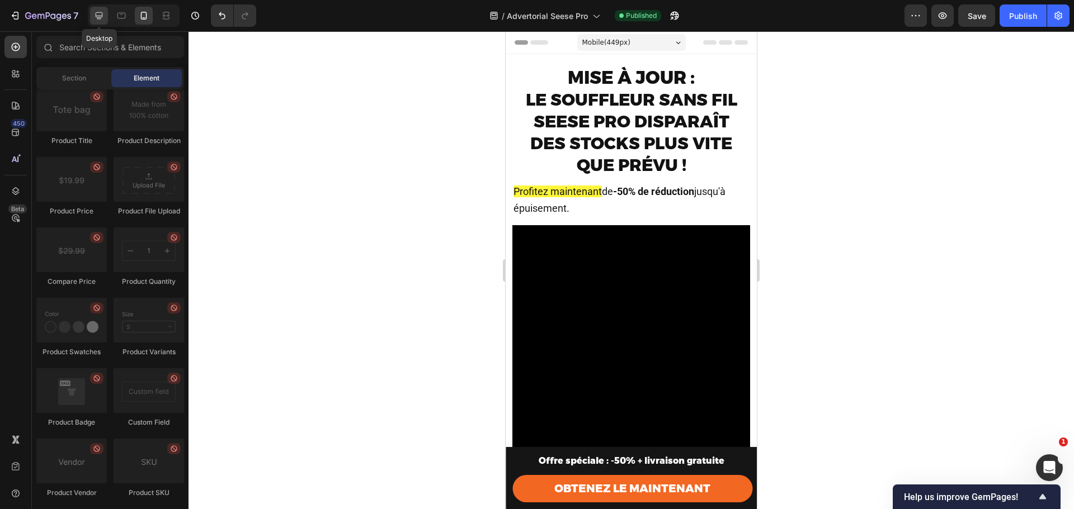
click at [100, 14] on icon at bounding box center [98, 15] width 11 height 11
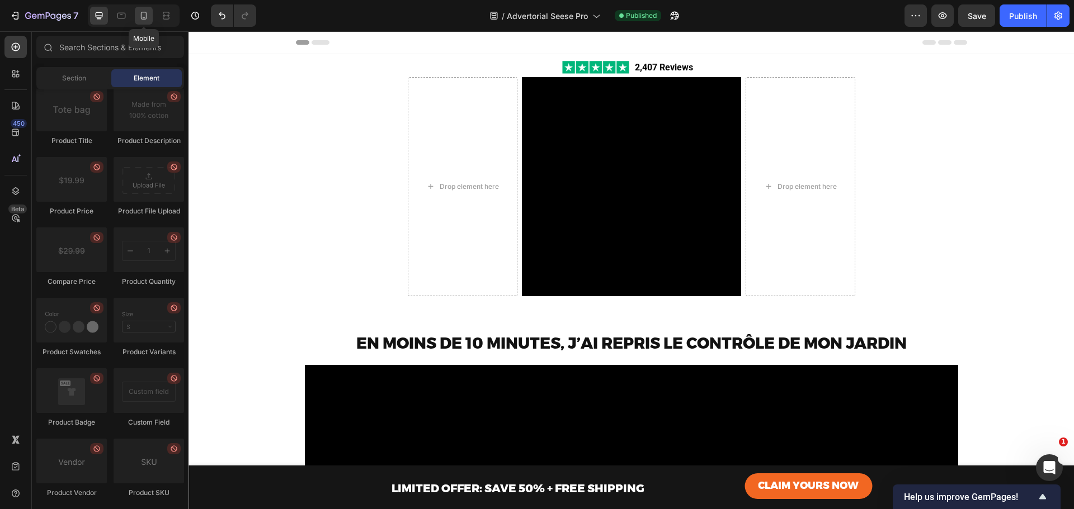
click at [141, 22] on div at bounding box center [144, 16] width 18 height 18
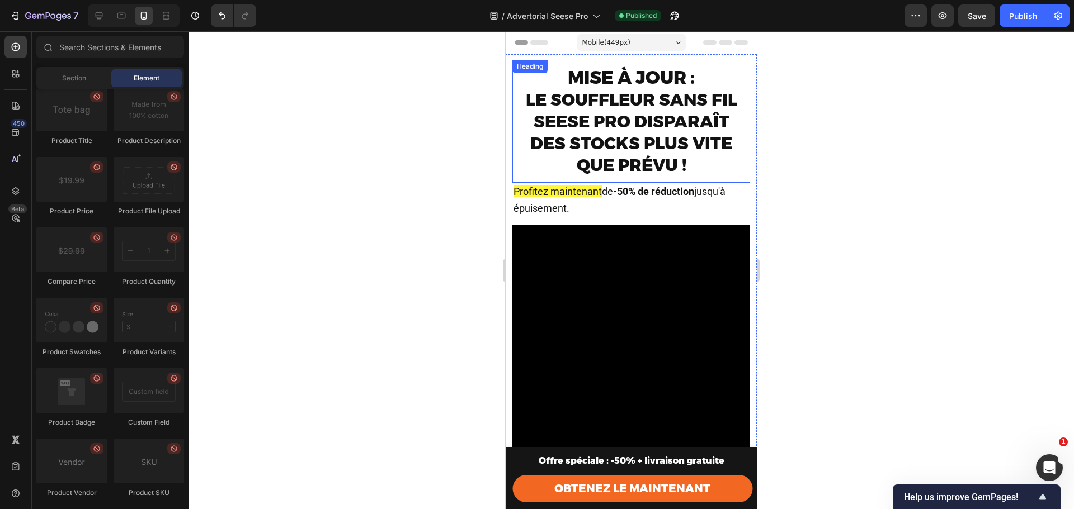
click at [594, 92] on span "Le souffleur sans fil Seese Pro disparaît des stocks plus vite que prévu !" at bounding box center [631, 132] width 211 height 86
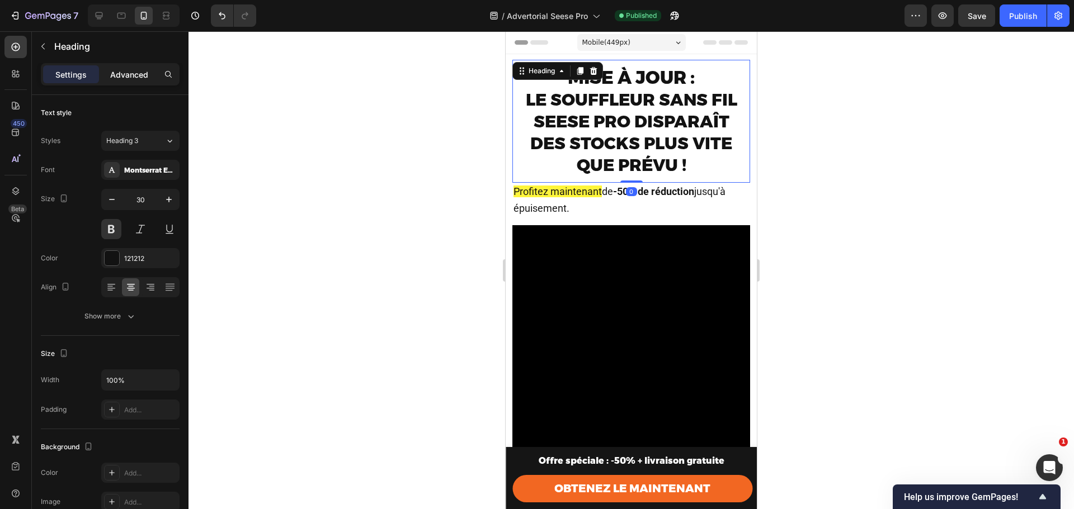
click at [133, 72] on p "Advanced" at bounding box center [129, 75] width 38 height 12
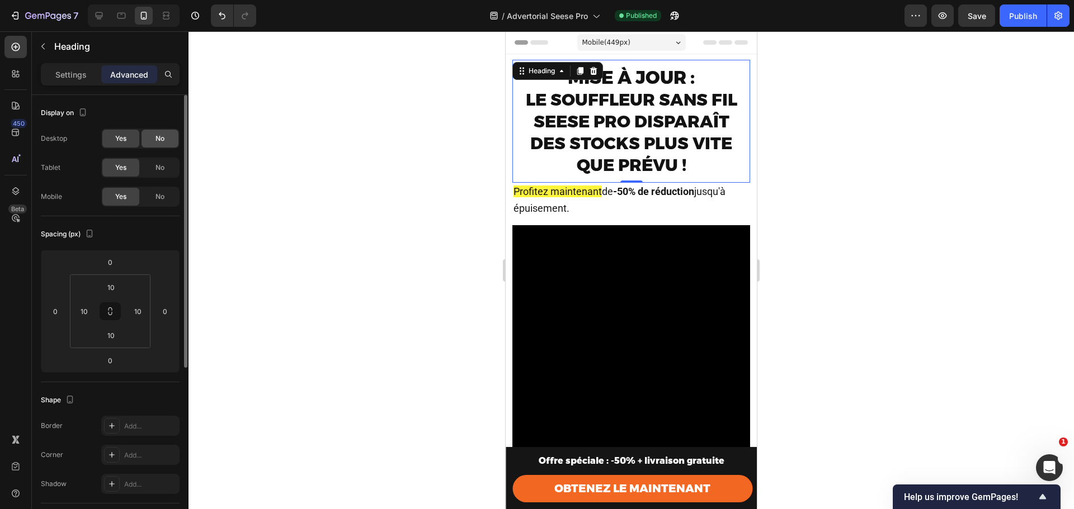
click at [170, 134] on div "No" at bounding box center [159, 139] width 37 height 18
click at [120, 137] on span "Yes" at bounding box center [120, 139] width 11 height 10
click at [92, 18] on div at bounding box center [99, 16] width 18 height 18
type input "0"
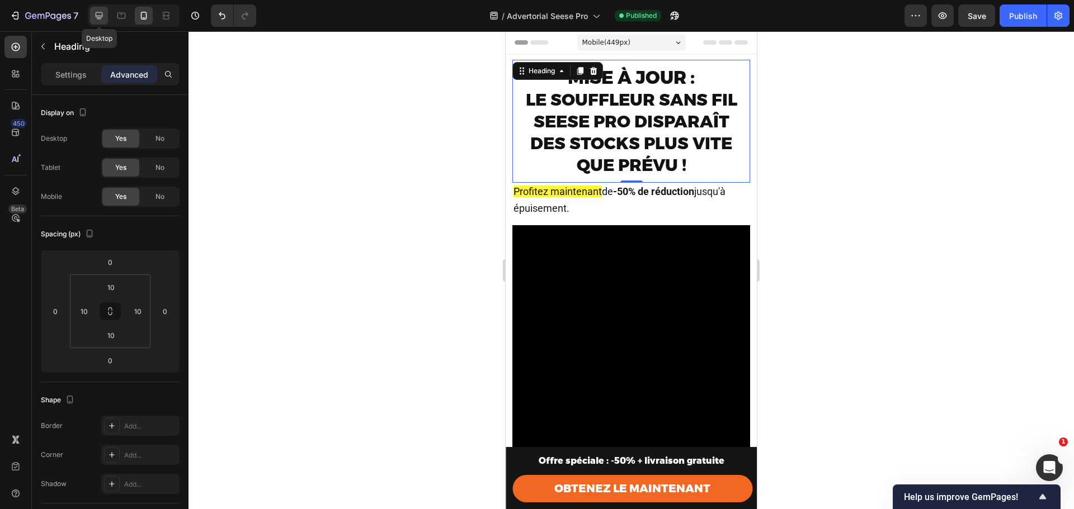
type input "0"
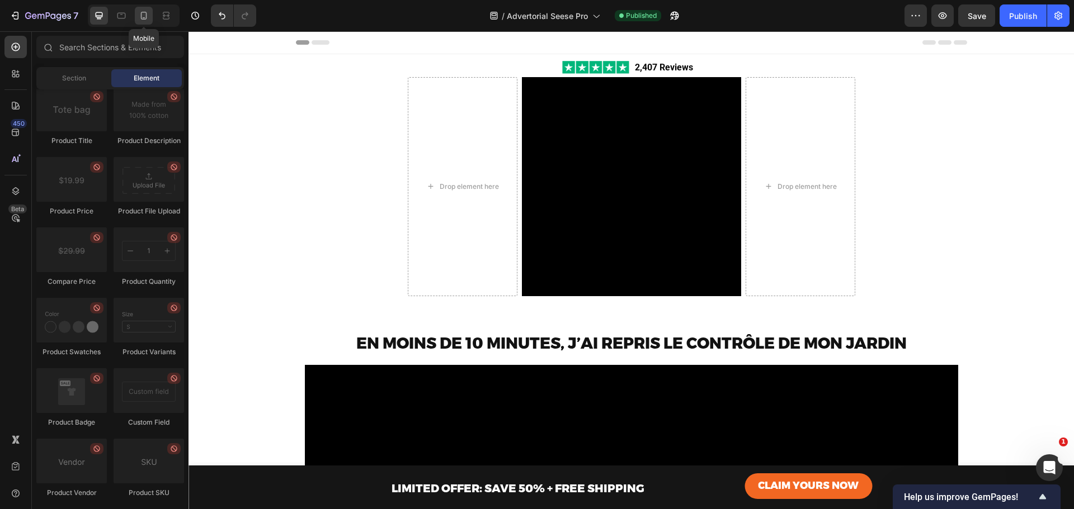
click at [143, 14] on icon at bounding box center [143, 15] width 11 height 11
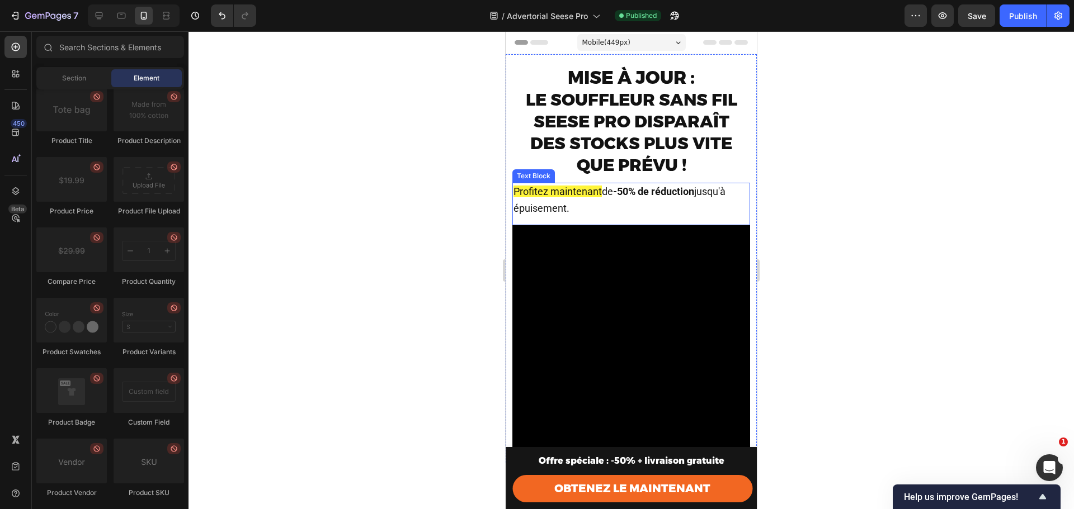
click at [647, 200] on p "Profitez maintenant de -50% de réduction jusqu'à épuisement." at bounding box center [630, 201] width 235 height 34
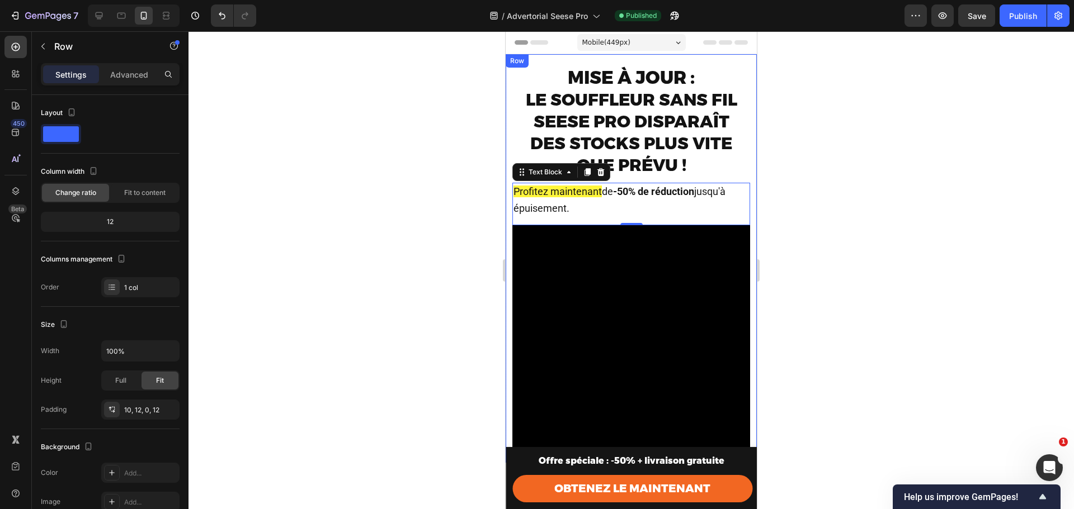
click at [509, 60] on div "Row" at bounding box center [517, 61] width 18 height 10
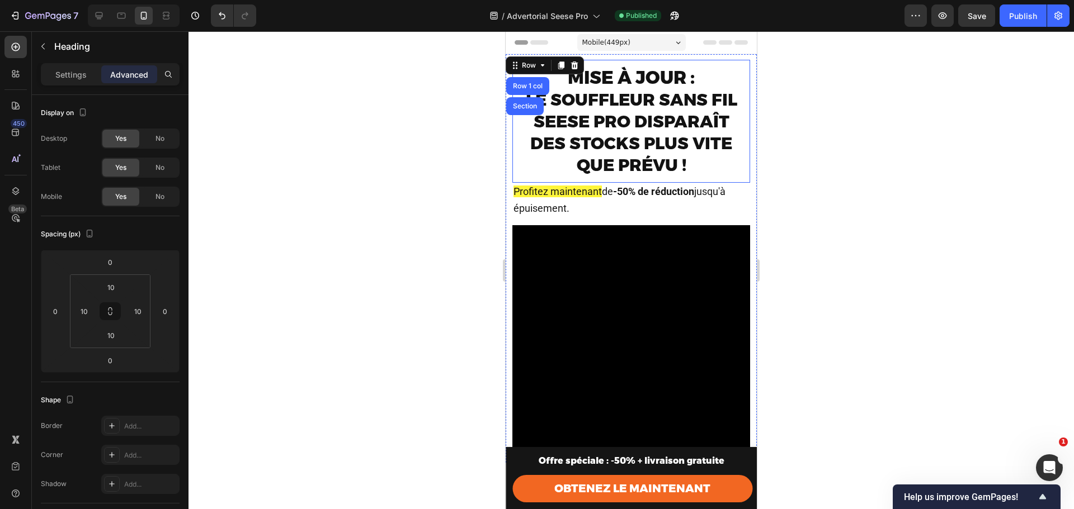
click at [700, 67] on h2 "Mise à jour : Le souffleur sans fil Seese Pro disparaît des stocks plus vite qu…" at bounding box center [631, 121] width 226 height 112
click at [738, 56] on div "Mise à jour : Le souffleur sans fil Seese Pro disparaît des stocks plus vite qu…" at bounding box center [631, 258] width 251 height 409
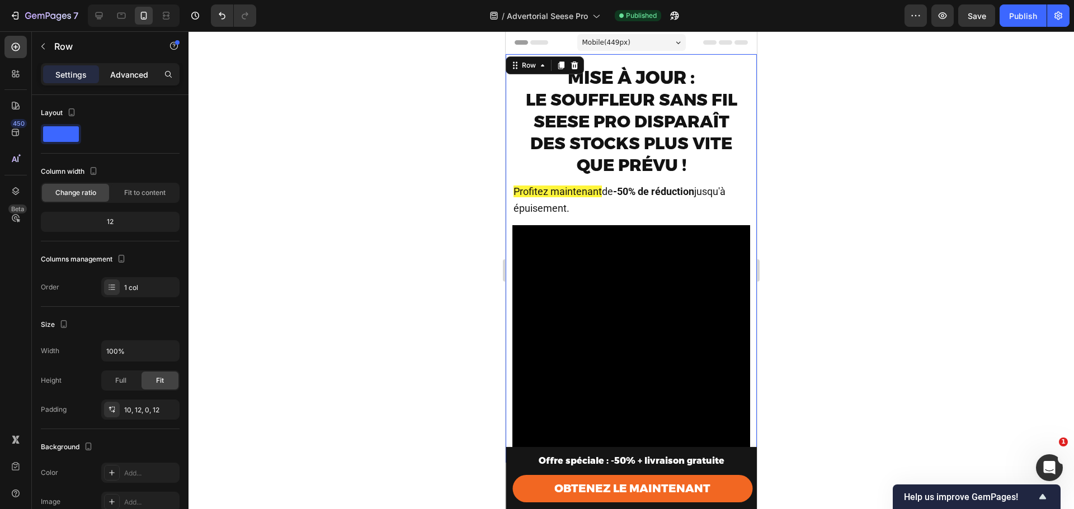
click at [117, 73] on p "Advanced" at bounding box center [129, 75] width 38 height 12
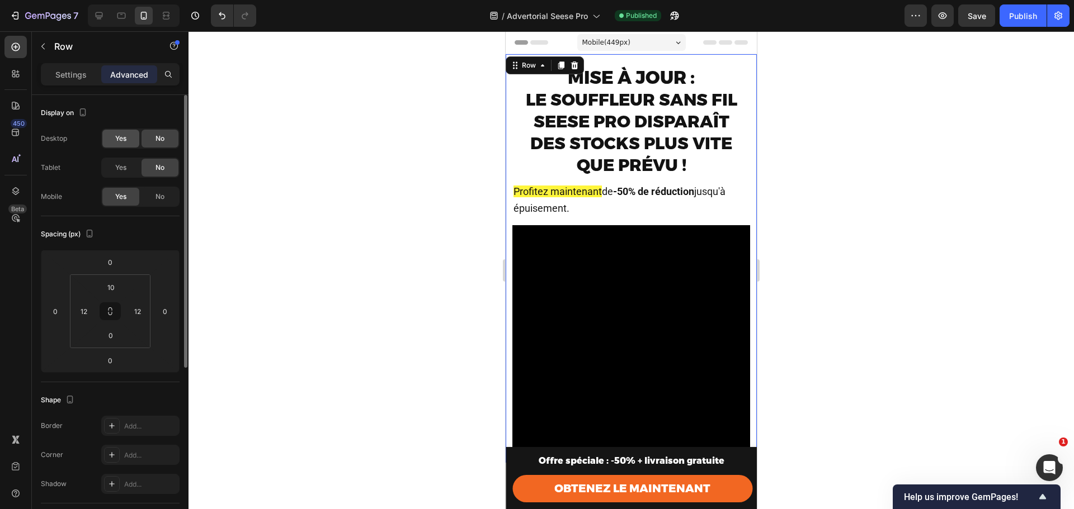
click at [120, 138] on span "Yes" at bounding box center [120, 139] width 11 height 10
click at [120, 174] on div "Yes" at bounding box center [120, 168] width 37 height 18
click at [104, 15] on icon at bounding box center [98, 15] width 11 height 11
type input "0"
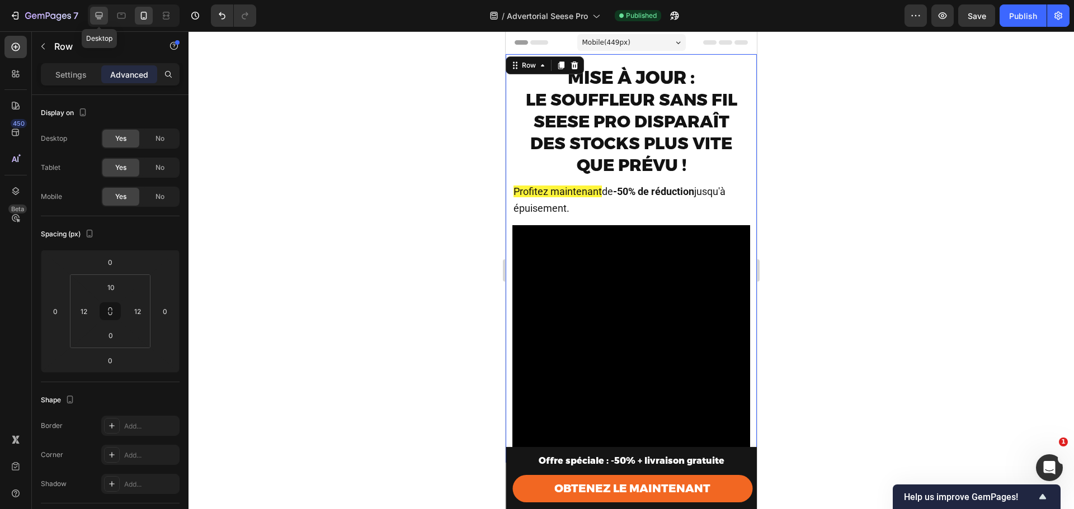
type input "0"
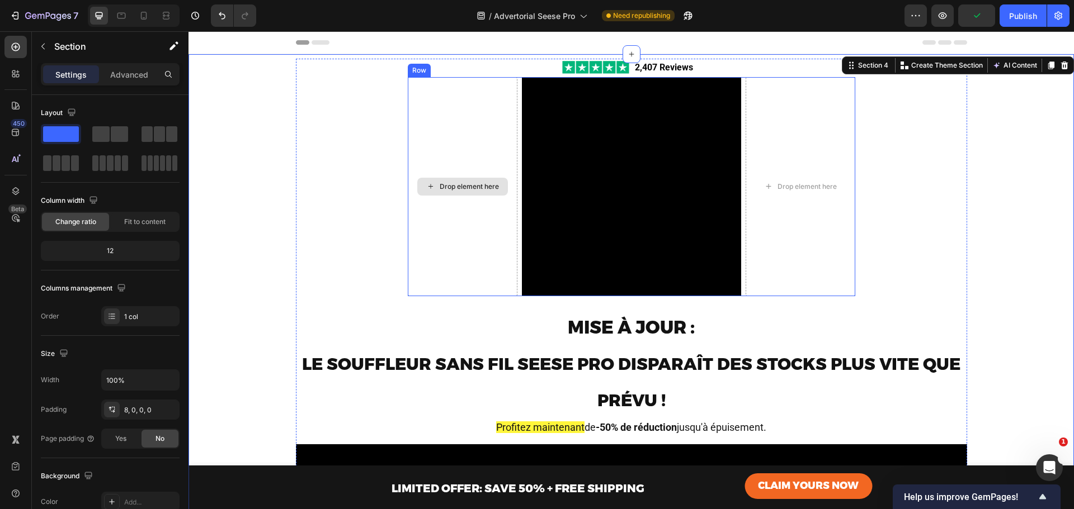
click at [425, 129] on div "Drop element here" at bounding box center [463, 186] width 110 height 219
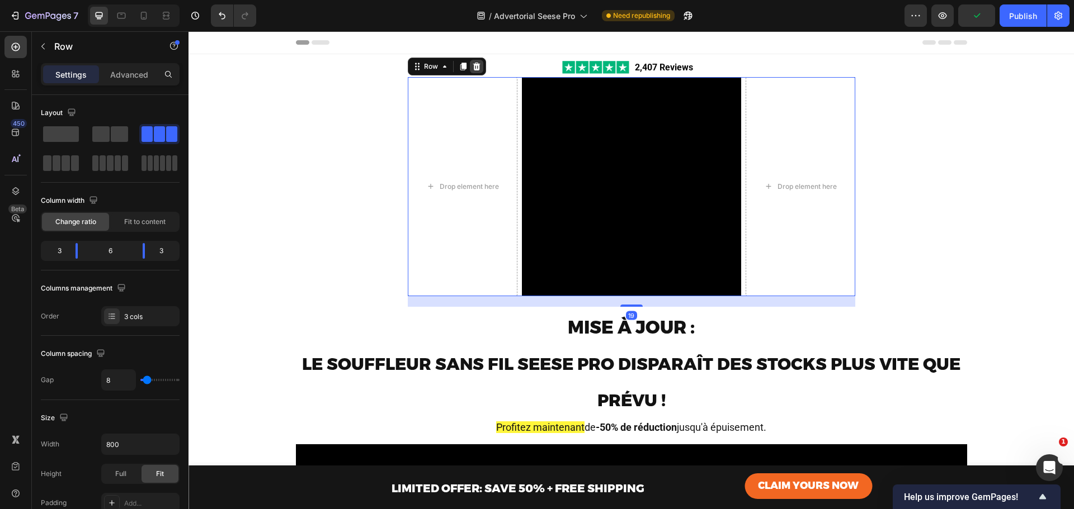
click at [473, 67] on icon at bounding box center [476, 66] width 9 height 9
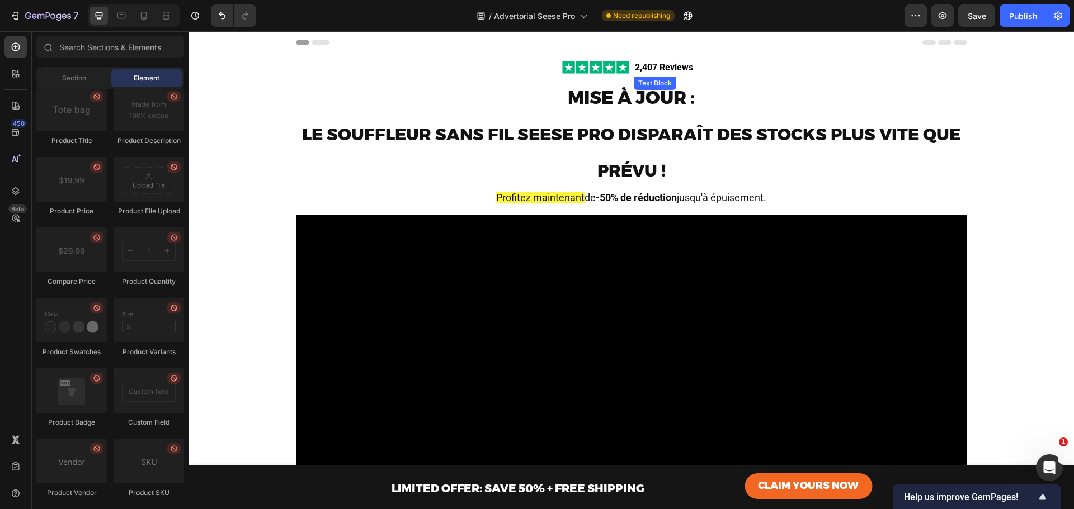
click at [747, 67] on p "2,407 Reviews" at bounding box center [800, 68] width 331 height 16
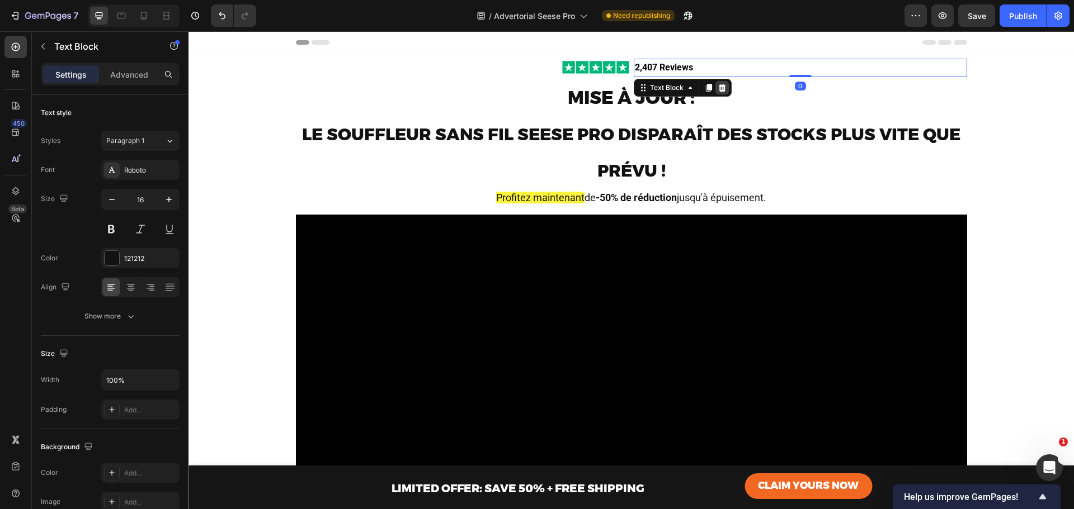
click at [718, 91] on icon at bounding box center [721, 88] width 7 height 8
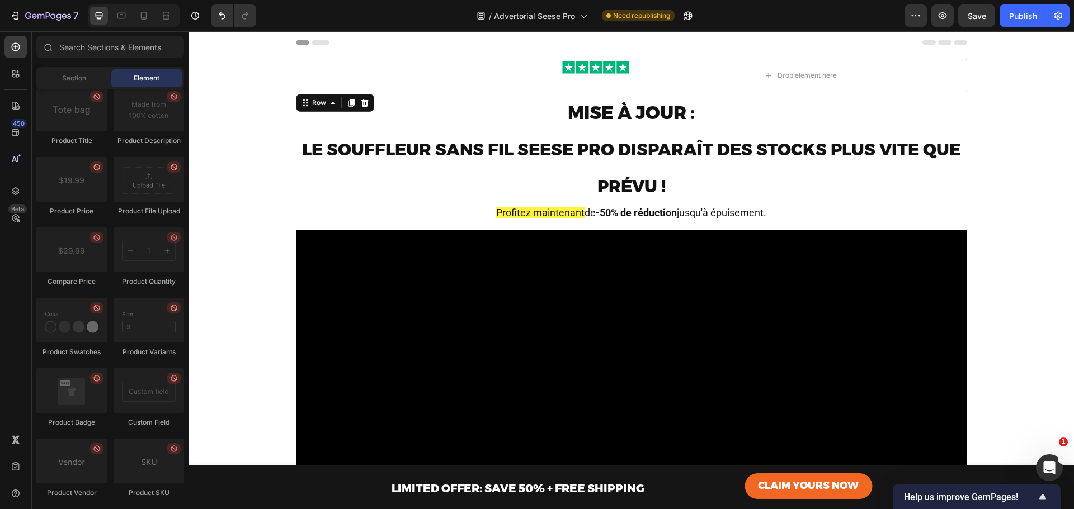
click at [324, 88] on div "Image" at bounding box center [462, 76] width 333 height 34
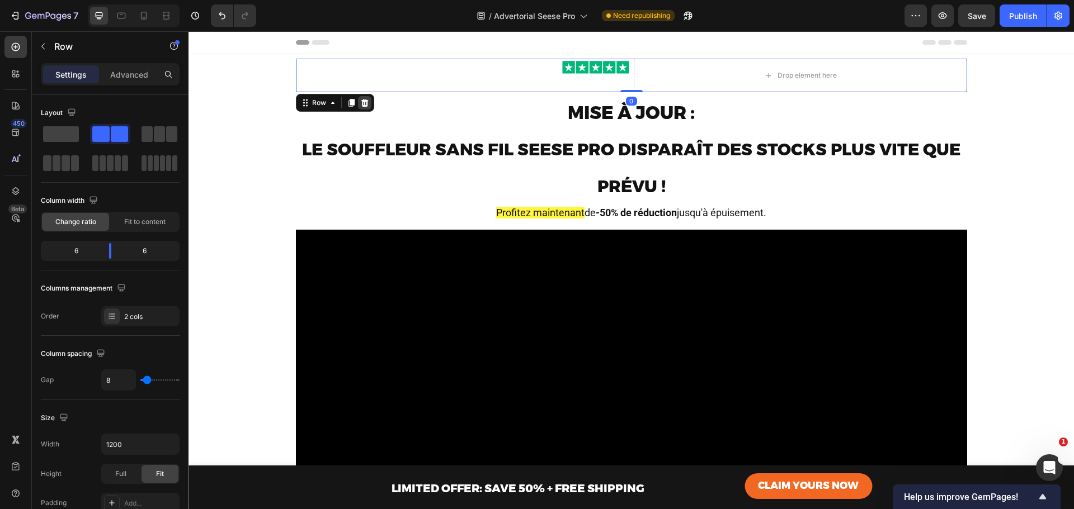
click at [361, 103] on icon at bounding box center [364, 102] width 9 height 9
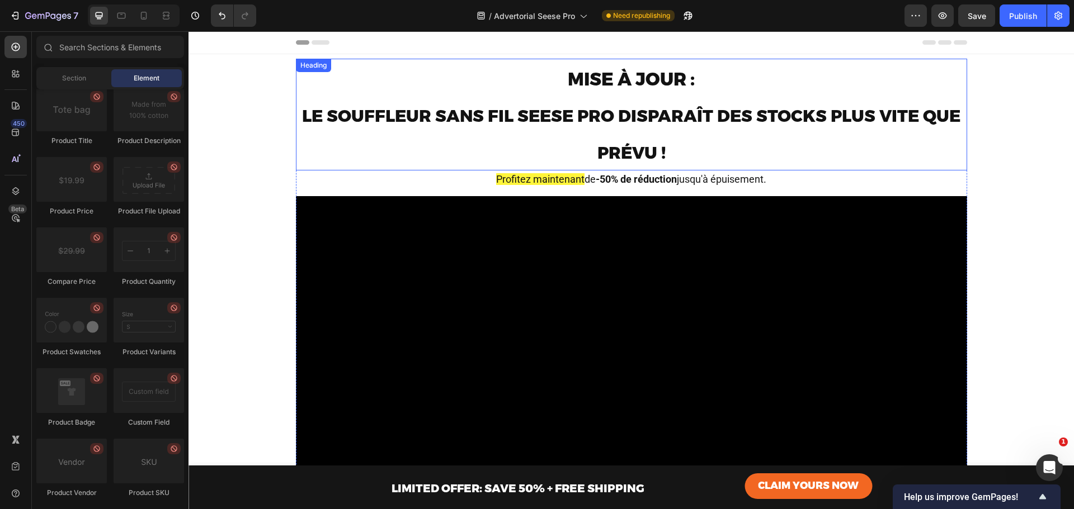
click at [660, 123] on span "Le souffleur sans fil Seese Pro disparaît des stocks plus vite que prévu !" at bounding box center [631, 135] width 658 height 58
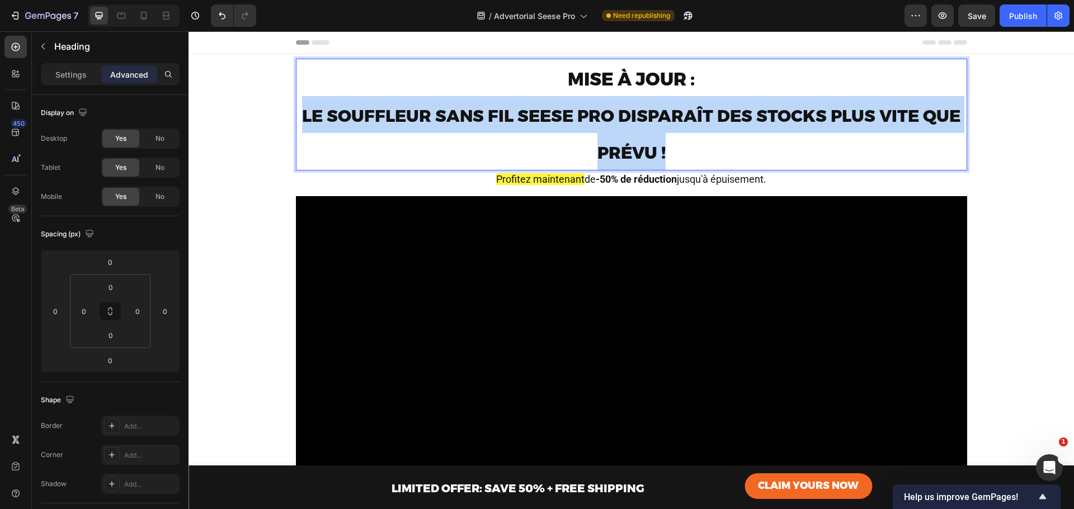
click at [660, 123] on span "Le souffleur sans fil Seese Pro disparaît des stocks plus vite que prévu !" at bounding box center [631, 135] width 658 height 58
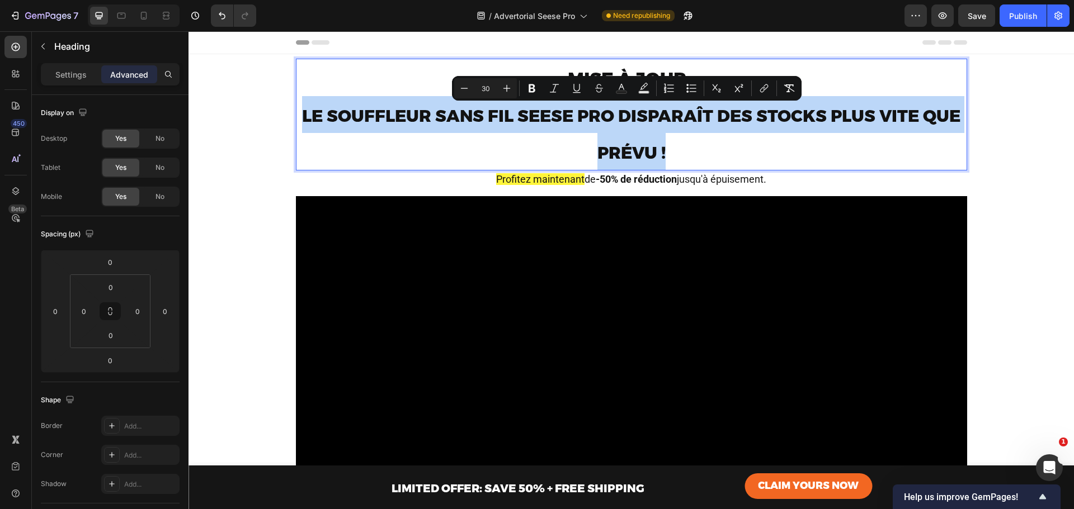
click at [660, 123] on span "Le souffleur sans fil Seese Pro disparaît des stocks plus vite que prévu !" at bounding box center [631, 135] width 658 height 58
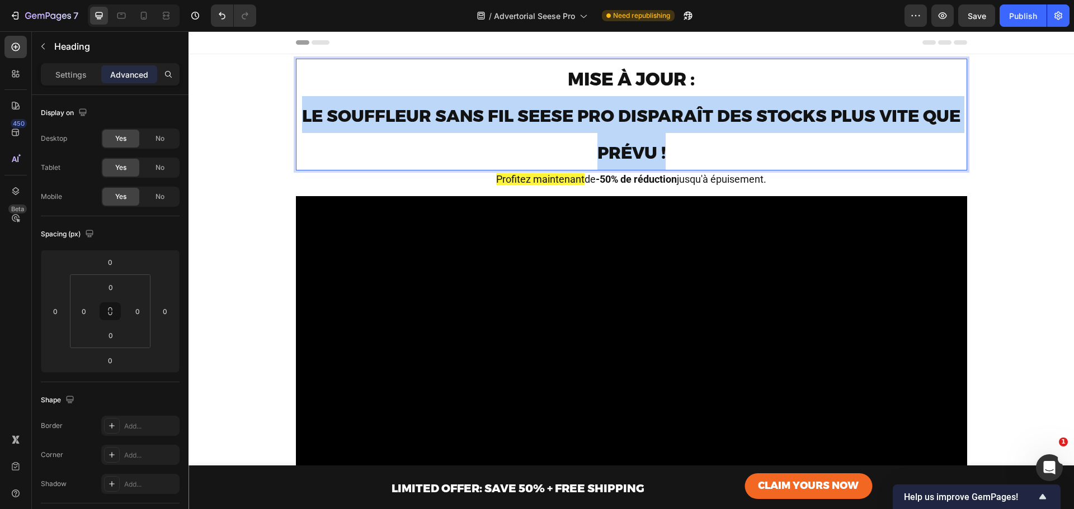
click at [660, 123] on span "Le souffleur sans fil Seese Pro disparaît des stocks plus vite que prévu !" at bounding box center [631, 135] width 658 height 58
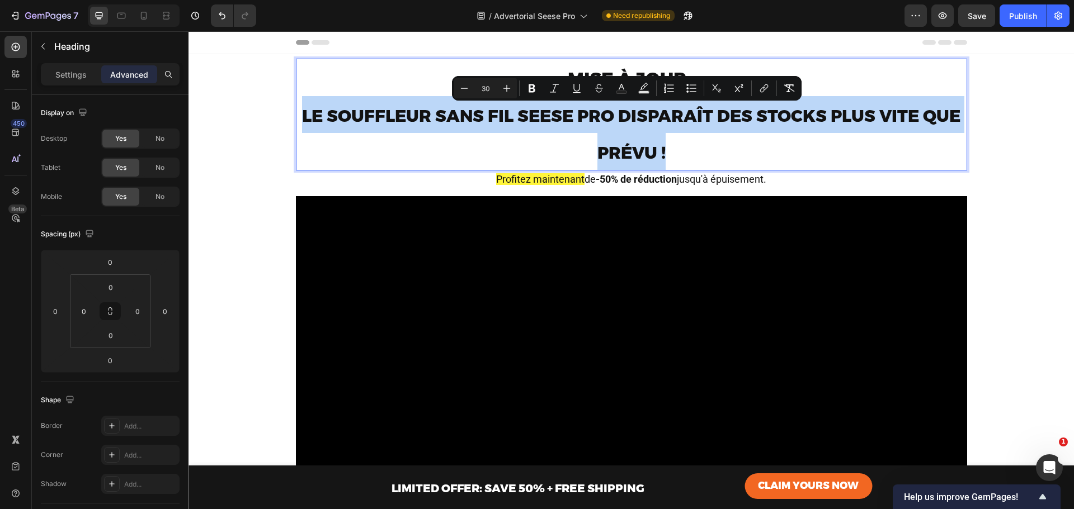
type input "32"
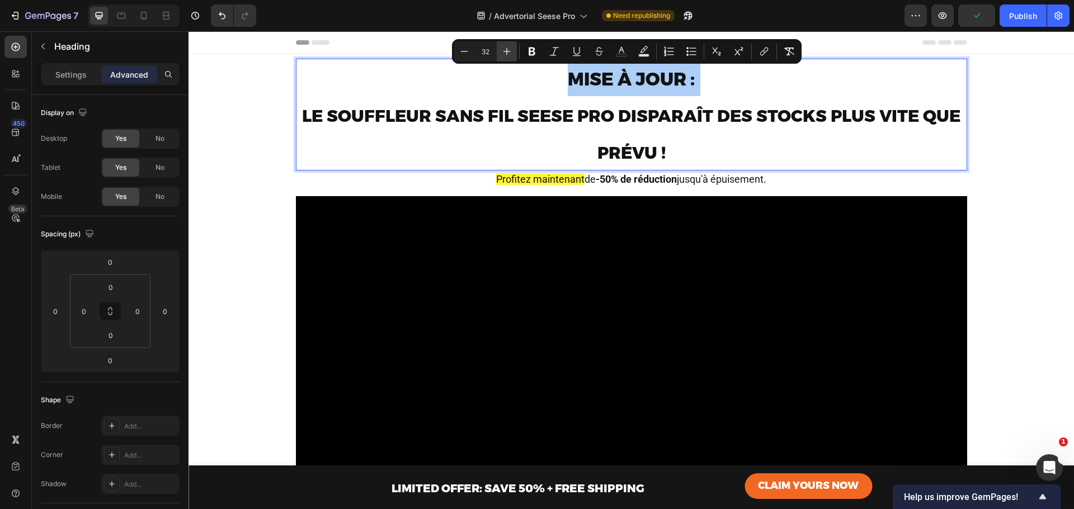
click at [507, 51] on icon "Editor contextual toolbar" at bounding box center [506, 51] width 11 height 11
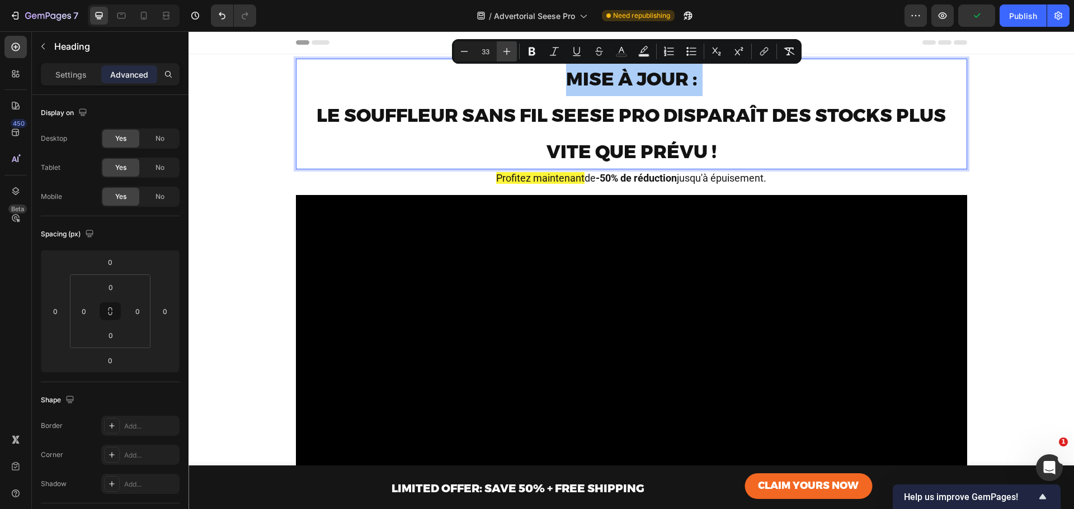
click at [507, 51] on icon "Editor contextual toolbar" at bounding box center [506, 51] width 11 height 11
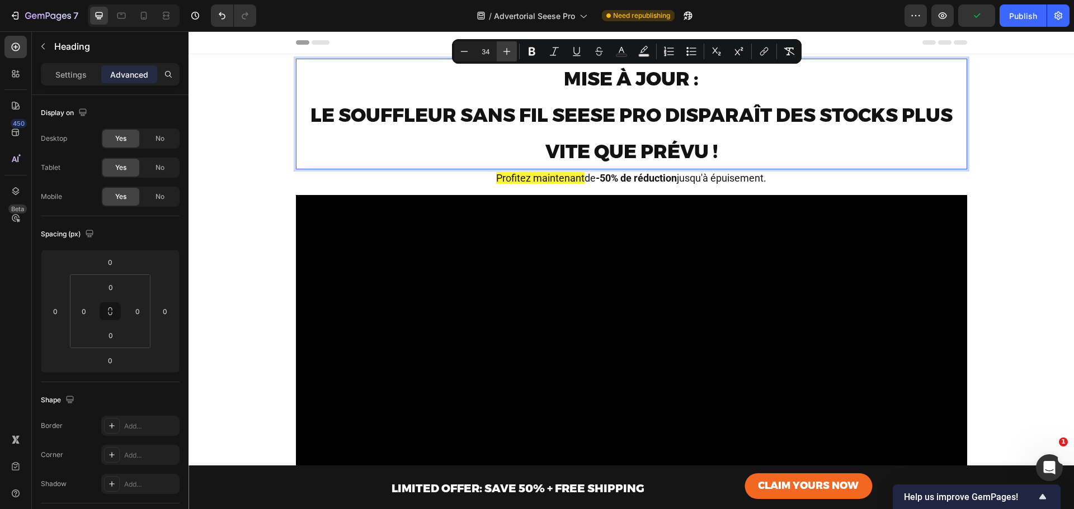
click at [507, 51] on icon "Editor contextual toolbar" at bounding box center [506, 51] width 11 height 11
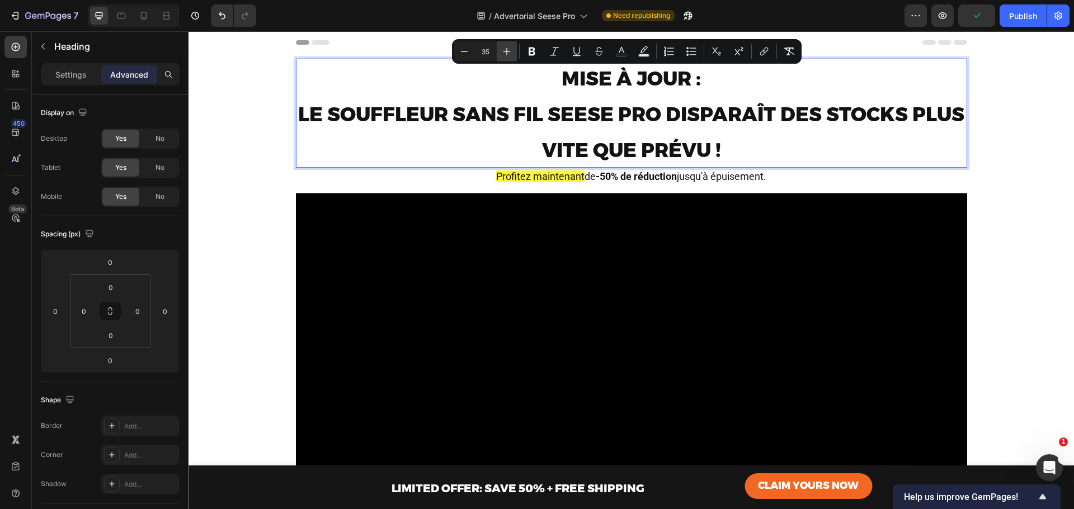
click at [507, 51] on icon "Editor contextual toolbar" at bounding box center [506, 51] width 11 height 11
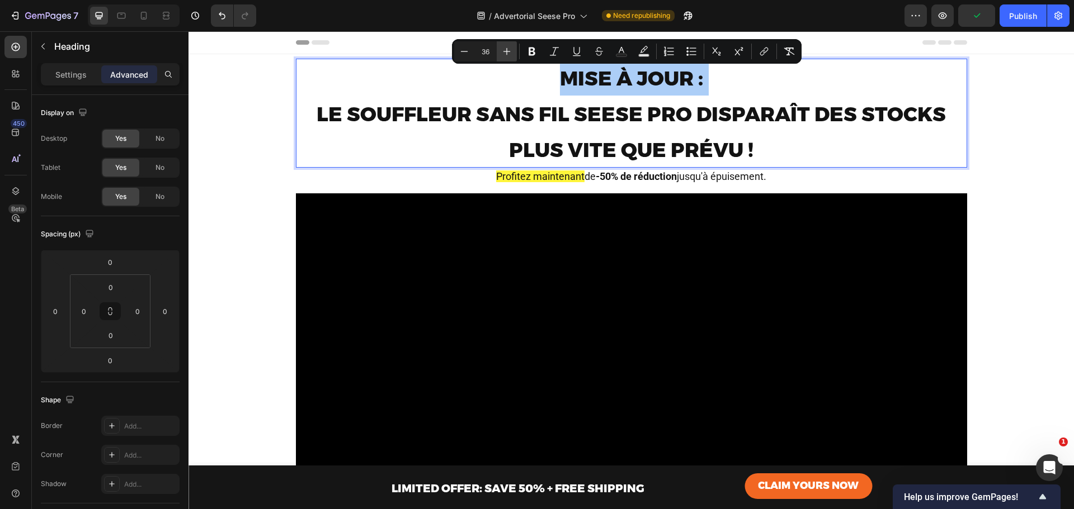
click at [507, 50] on icon "Editor contextual toolbar" at bounding box center [506, 51] width 11 height 11
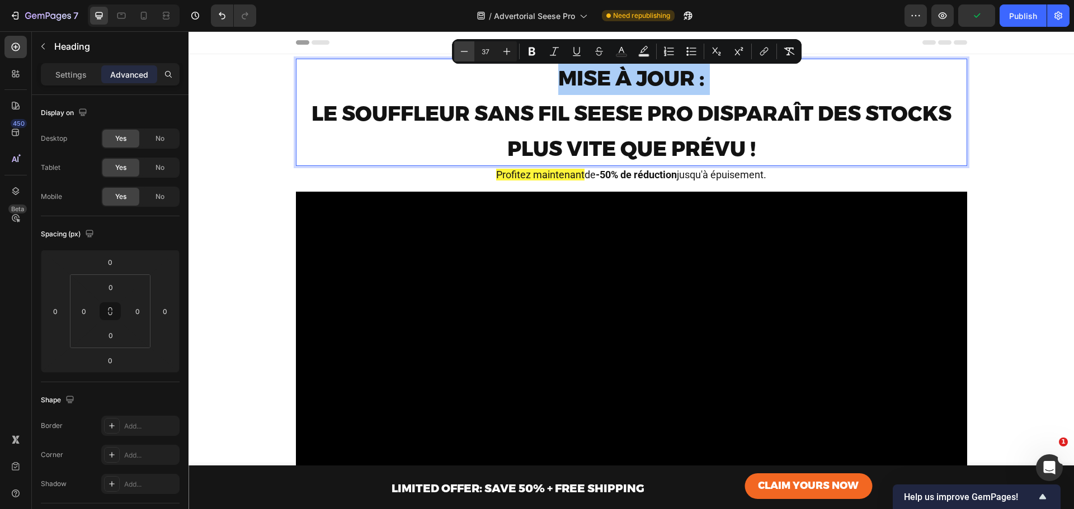
click at [463, 50] on icon "Editor contextual toolbar" at bounding box center [464, 51] width 11 height 11
type input "36"
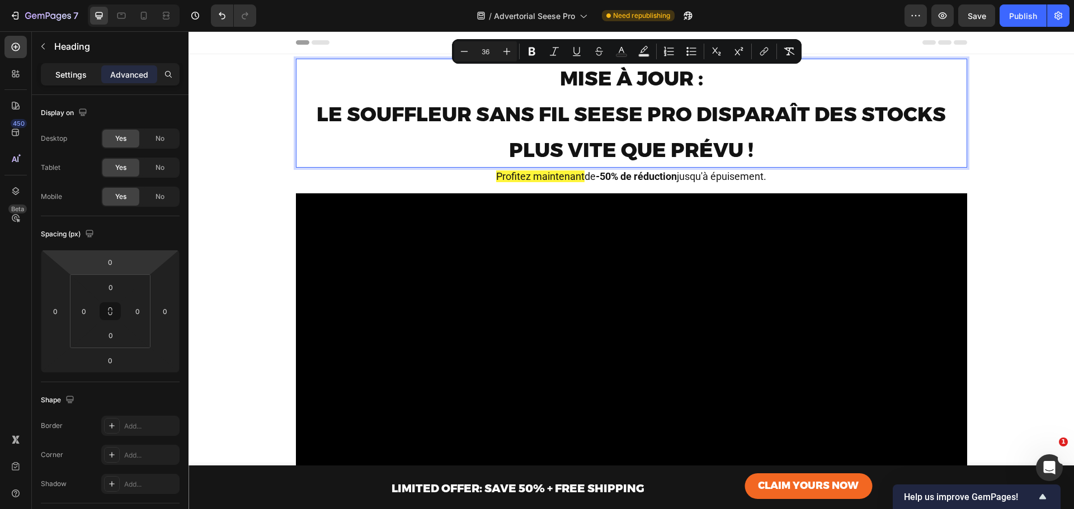
click at [75, 70] on p "Settings" at bounding box center [70, 75] width 31 height 12
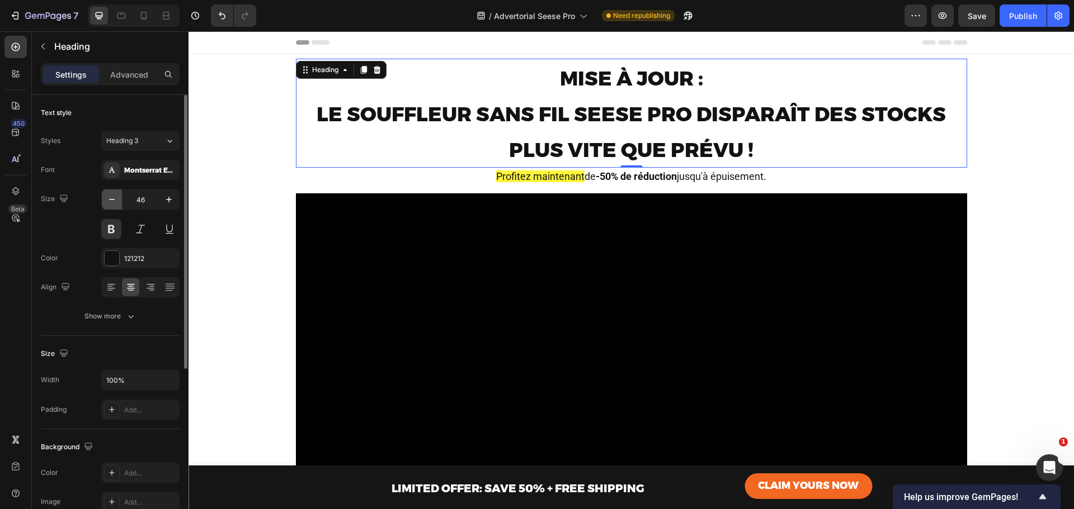
click at [113, 202] on icon "button" at bounding box center [111, 199] width 11 height 11
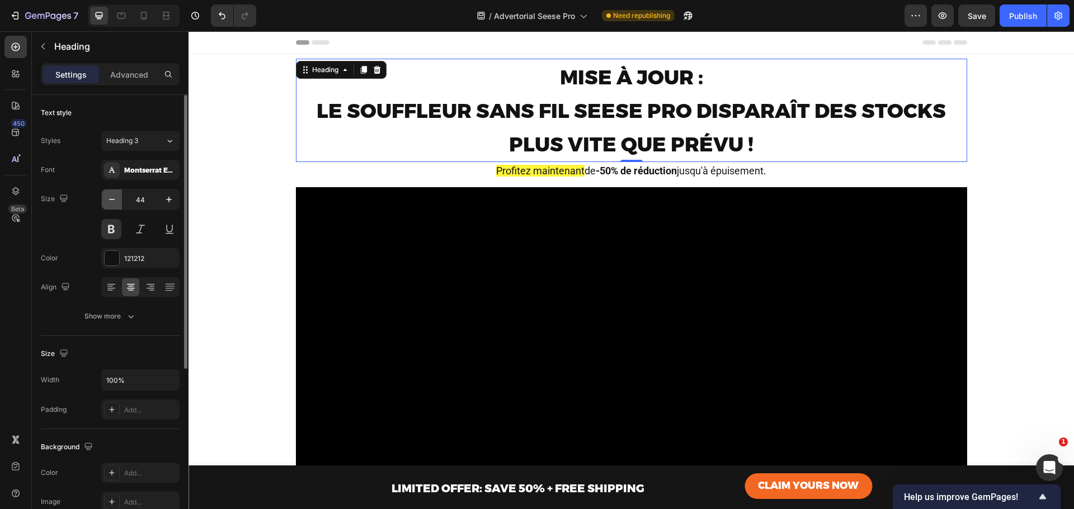
click at [113, 202] on icon "button" at bounding box center [111, 199] width 11 height 11
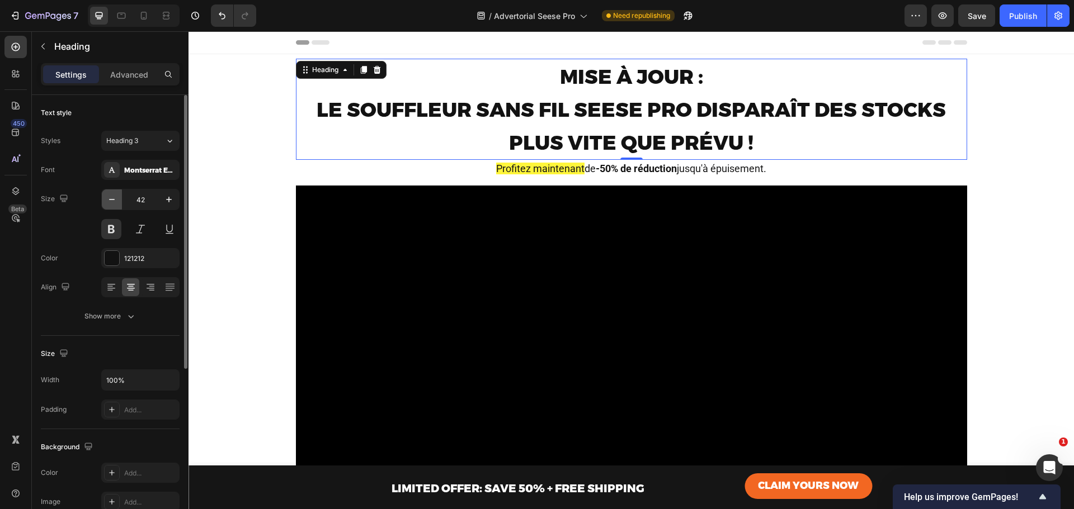
click at [113, 202] on icon "button" at bounding box center [111, 199] width 11 height 11
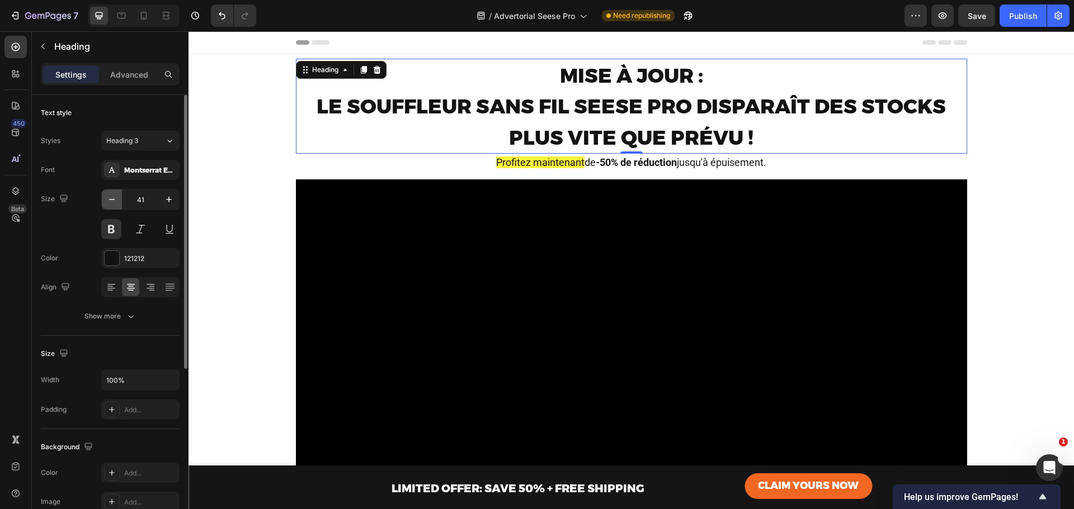
click at [113, 202] on icon "button" at bounding box center [111, 199] width 11 height 11
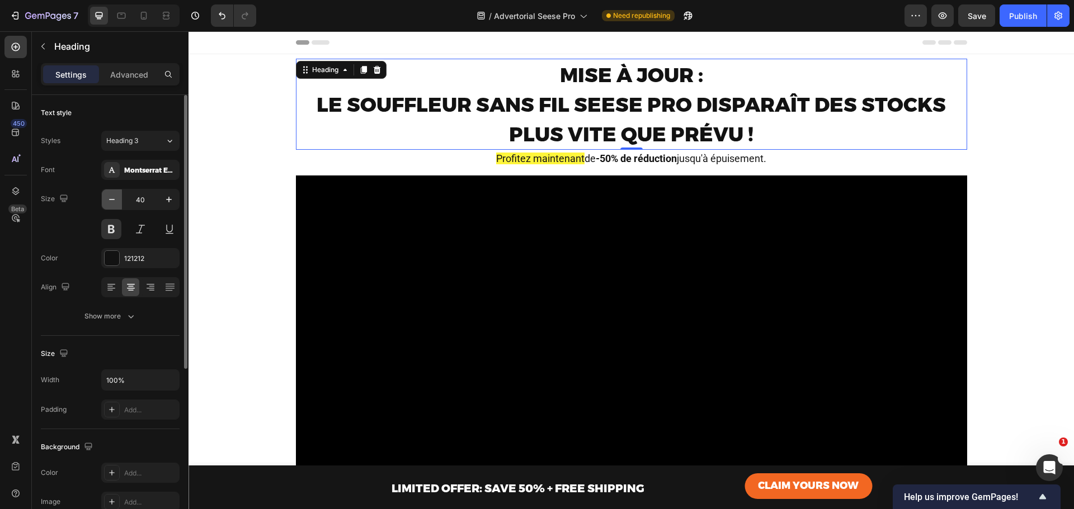
click at [113, 202] on icon "button" at bounding box center [111, 199] width 11 height 11
type input "38"
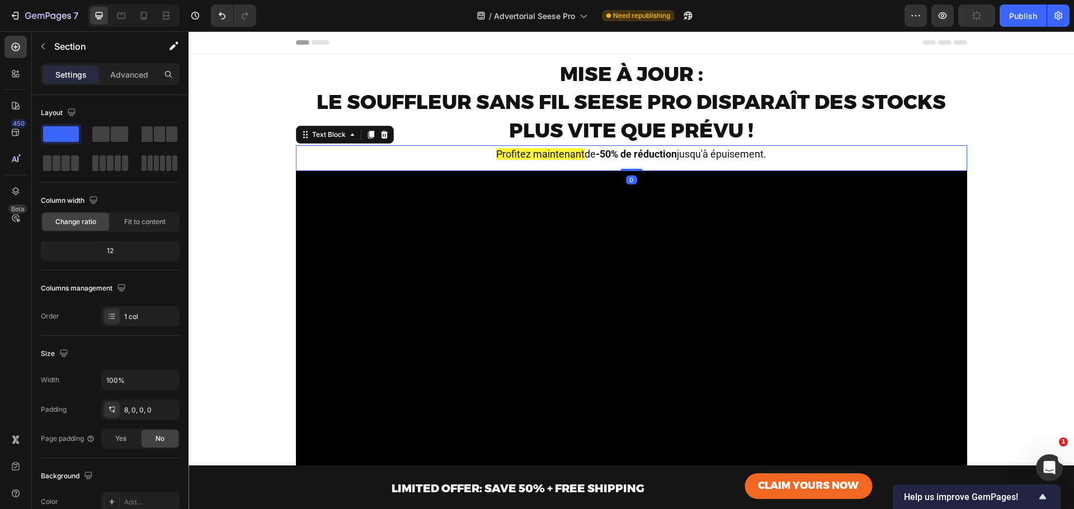
click at [709, 154] on span "de -50% de réduction jusqu'à épuisement." at bounding box center [675, 154] width 182 height 12
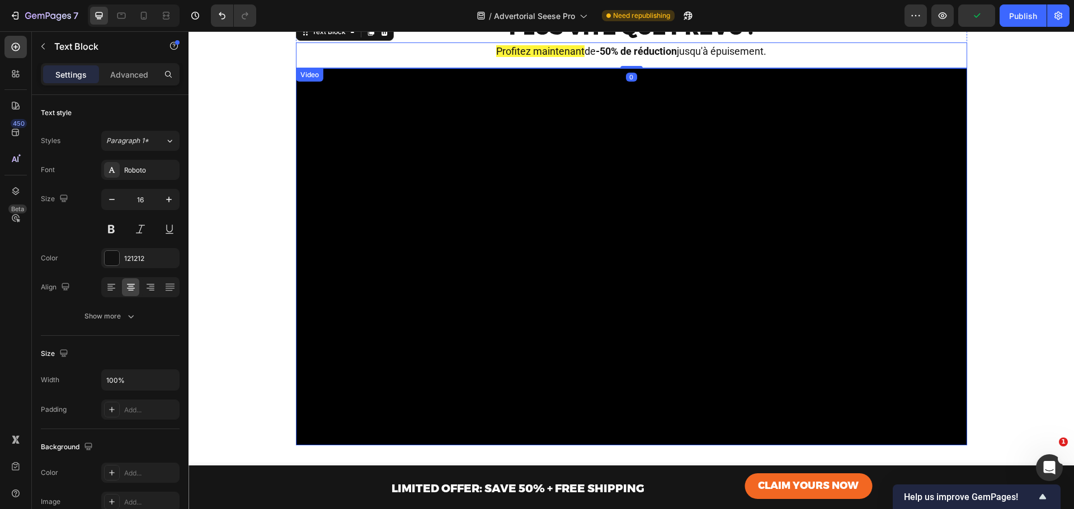
scroll to position [149, 0]
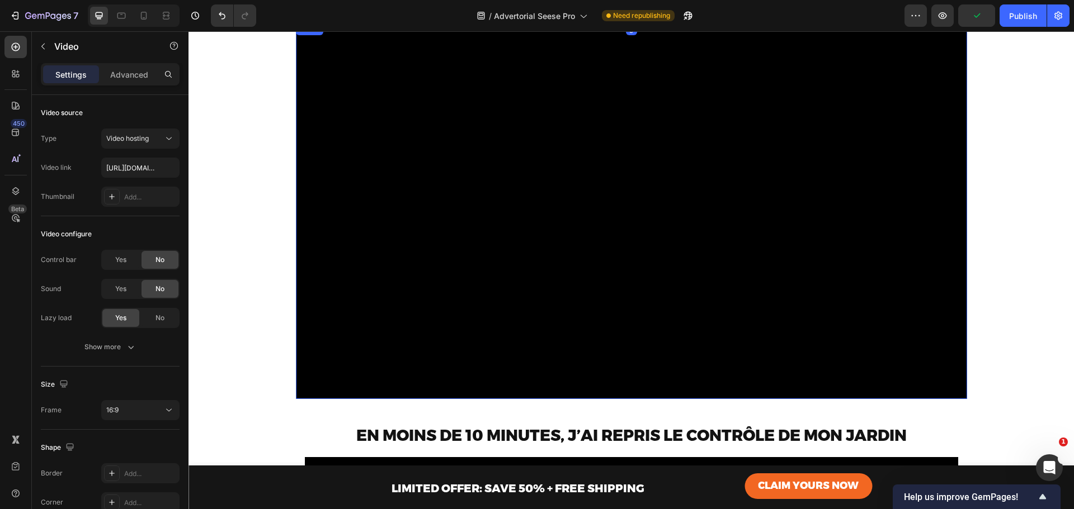
click at [835, 224] on video at bounding box center [631, 210] width 671 height 377
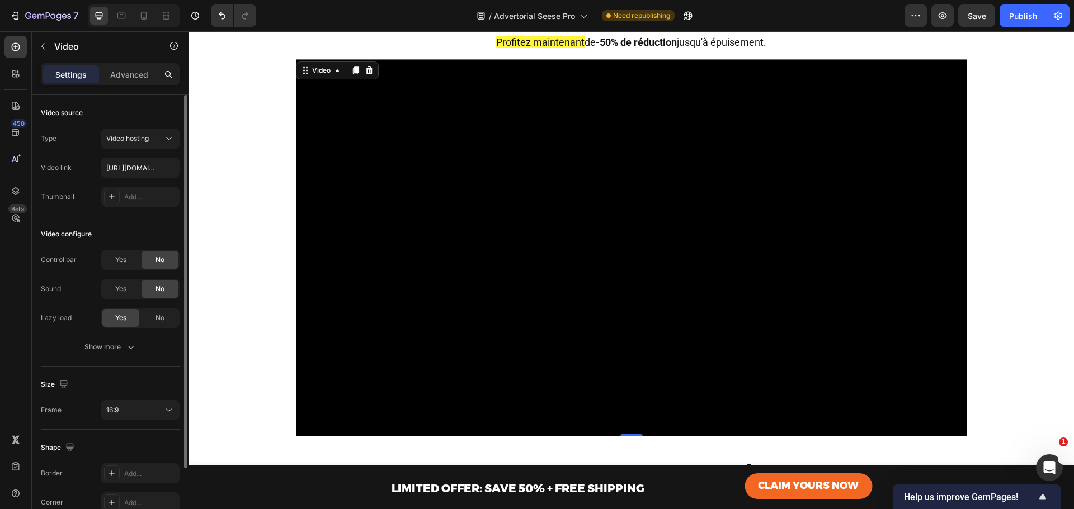
scroll to position [86, 0]
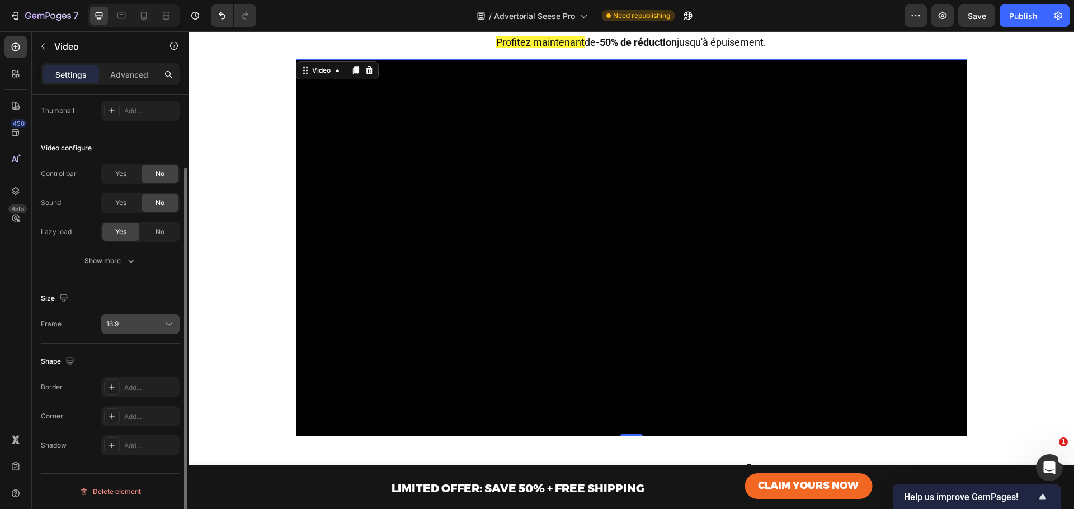
click at [138, 323] on div "16:9" at bounding box center [134, 324] width 57 height 10
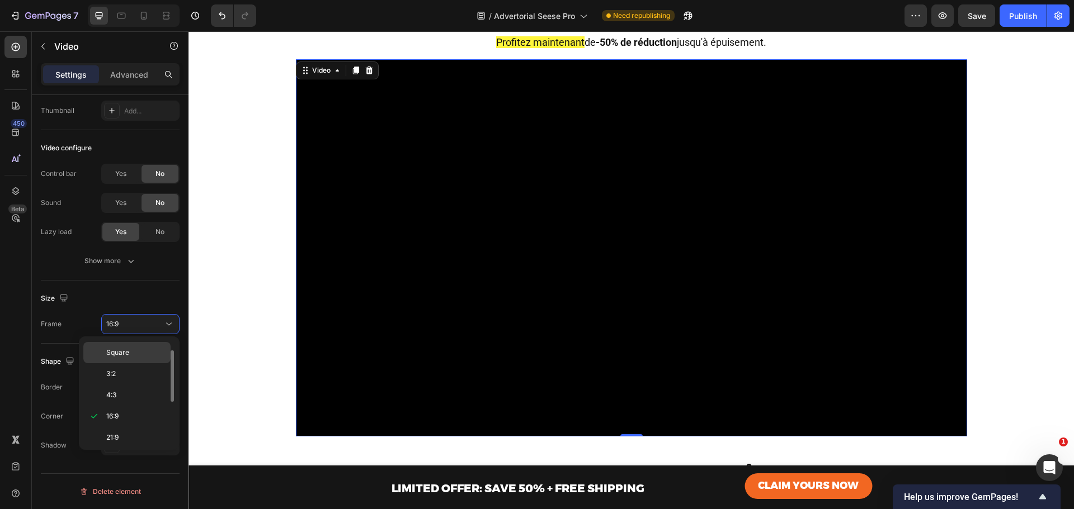
click at [125, 350] on span "Square" at bounding box center [117, 353] width 23 height 10
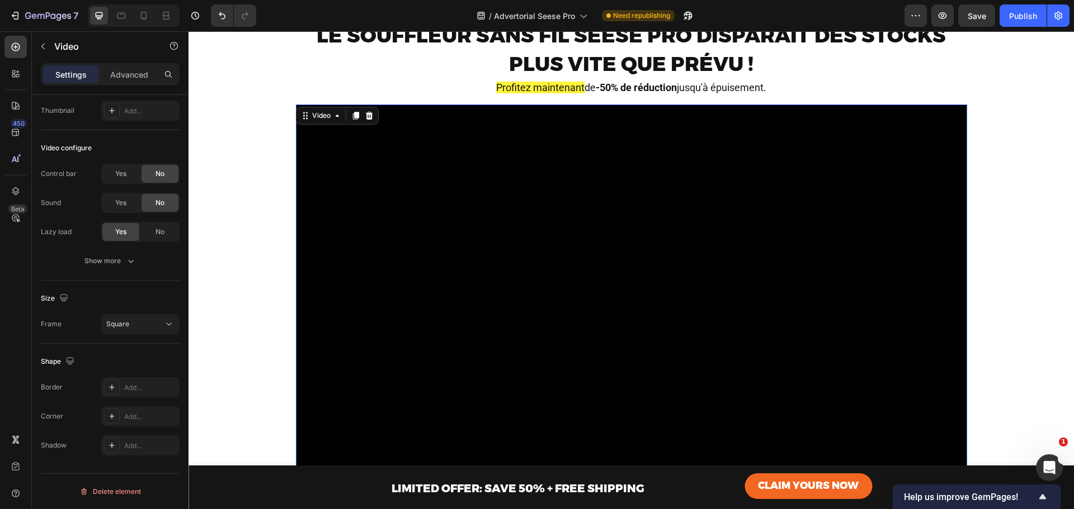
scroll to position [0, 0]
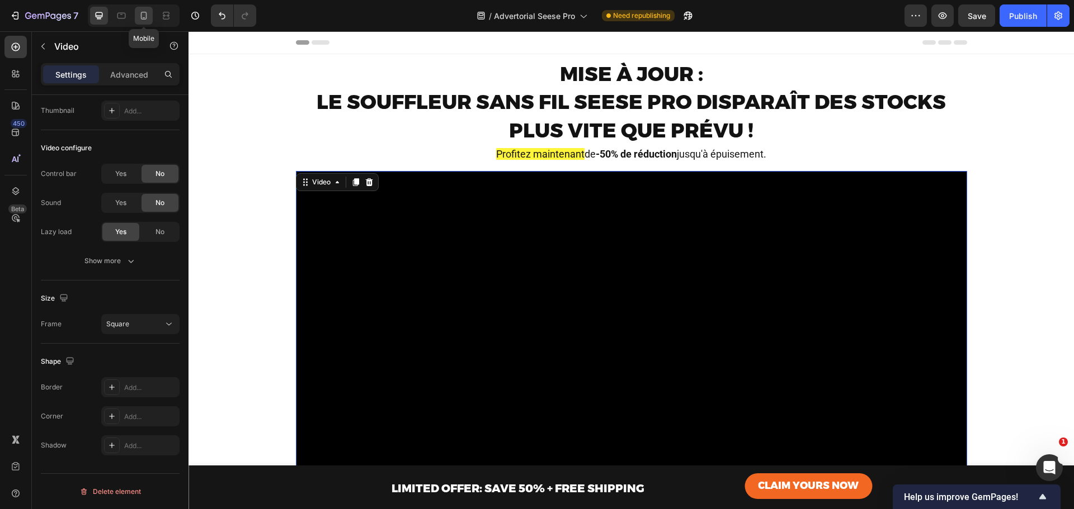
click at [149, 16] on icon at bounding box center [143, 15] width 11 height 11
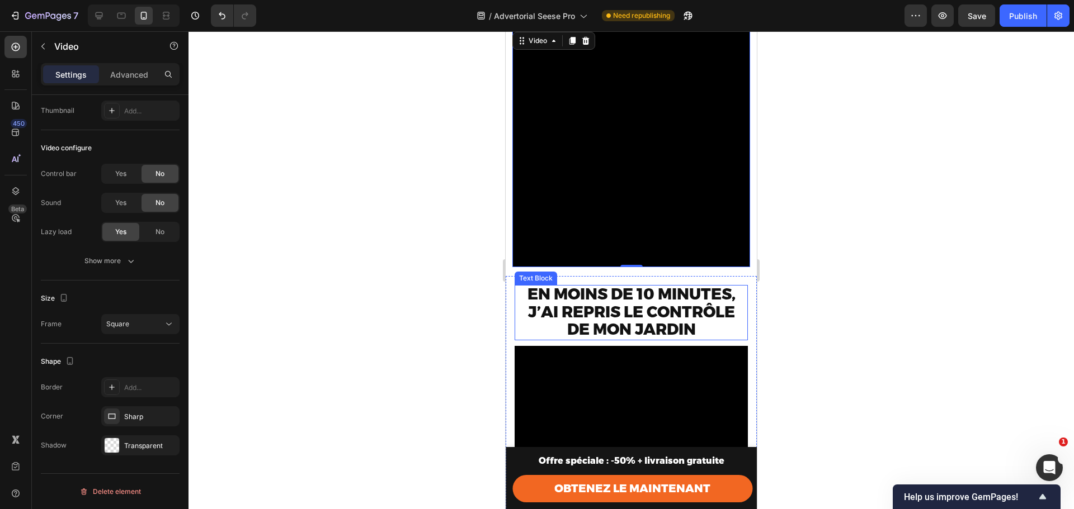
scroll to position [92, 0]
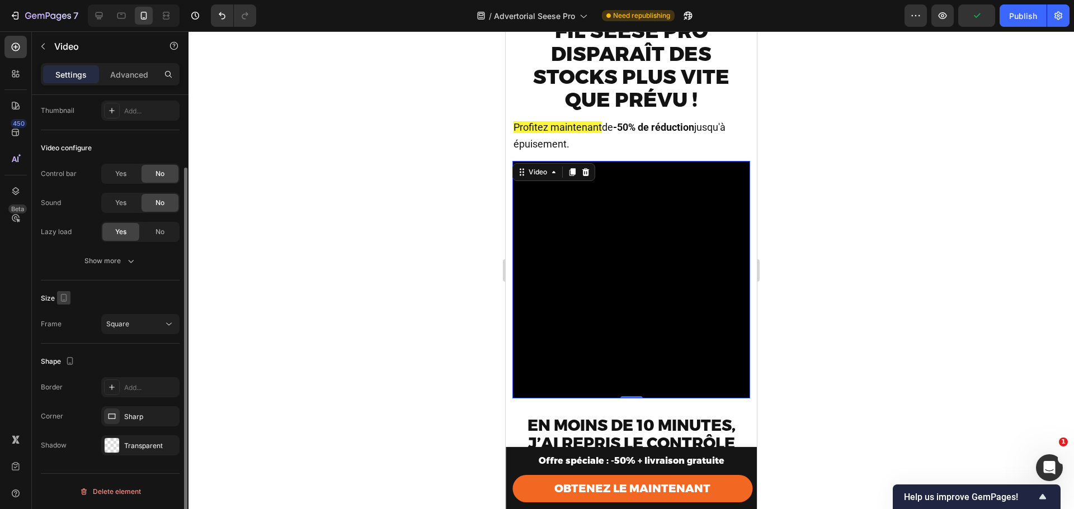
click at [64, 295] on icon "button" at bounding box center [63, 297] width 11 height 11
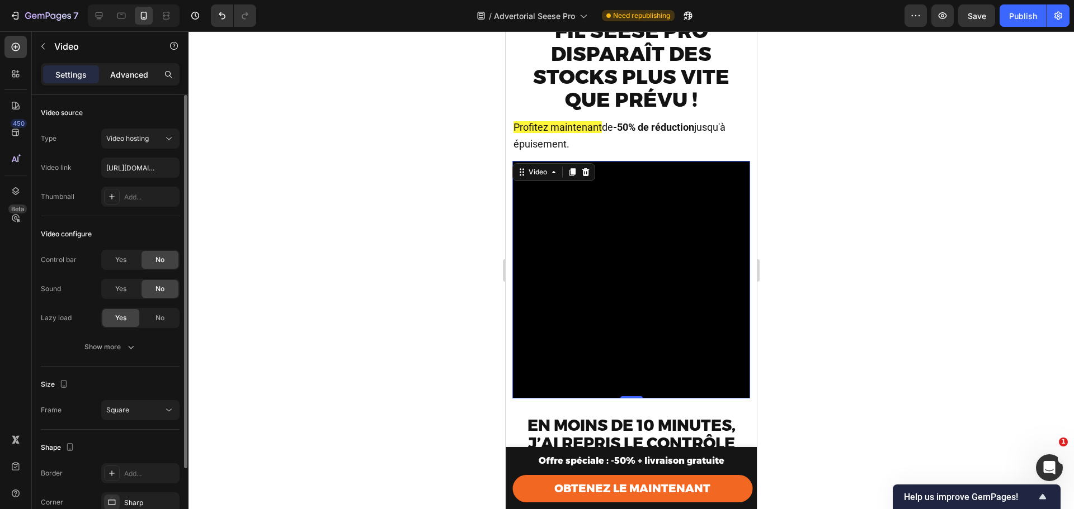
click at [125, 75] on p "Advanced" at bounding box center [129, 75] width 38 height 12
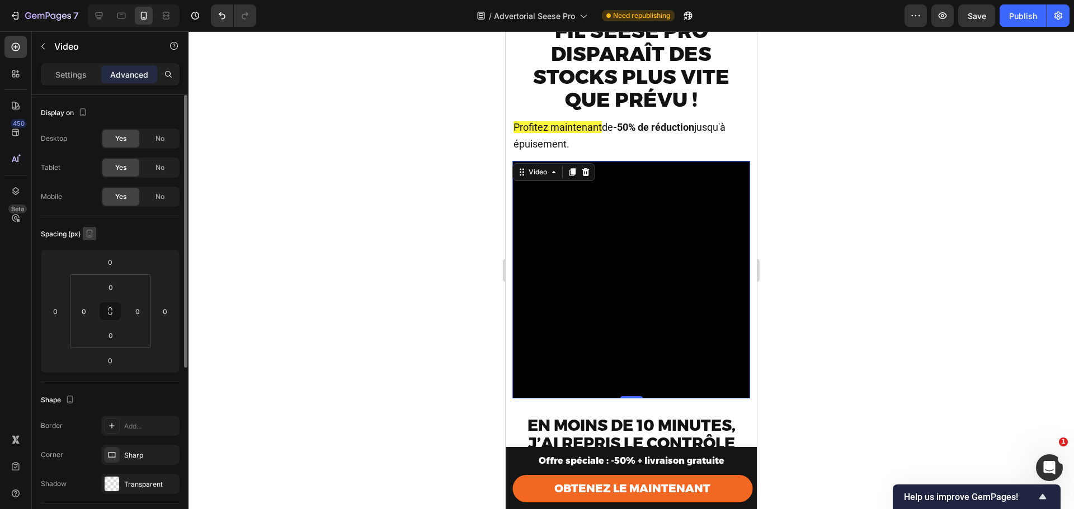
click at [91, 234] on icon "button" at bounding box center [89, 233] width 11 height 11
click at [91, 254] on icon "button" at bounding box center [91, 251] width 11 height 11
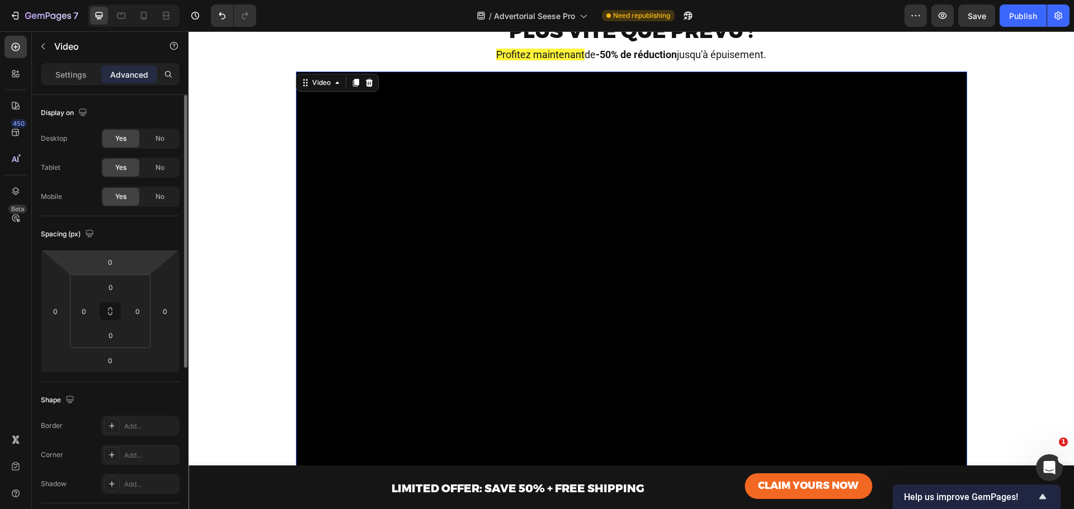
scroll to position [101, 0]
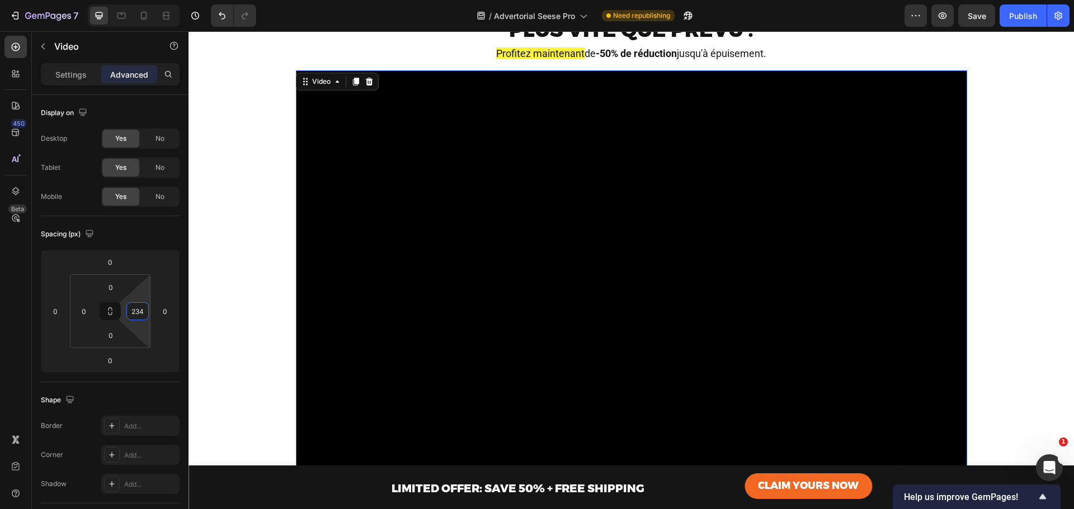
drag, startPoint x: 140, startPoint y: 294, endPoint x: 158, endPoint y: 228, distance: 67.8
click at [158, 0] on html "7 Version history / Advertorial Seese Pro Need republishing Preview Save Publis…" at bounding box center [537, 0] width 1074 height 0
click at [135, 0] on html "7 Version history / Advertorial Seese Pro Need republishing Preview Save Publis…" at bounding box center [537, 0] width 1074 height 0
click at [137, 306] on input "234" at bounding box center [137, 311] width 17 height 17
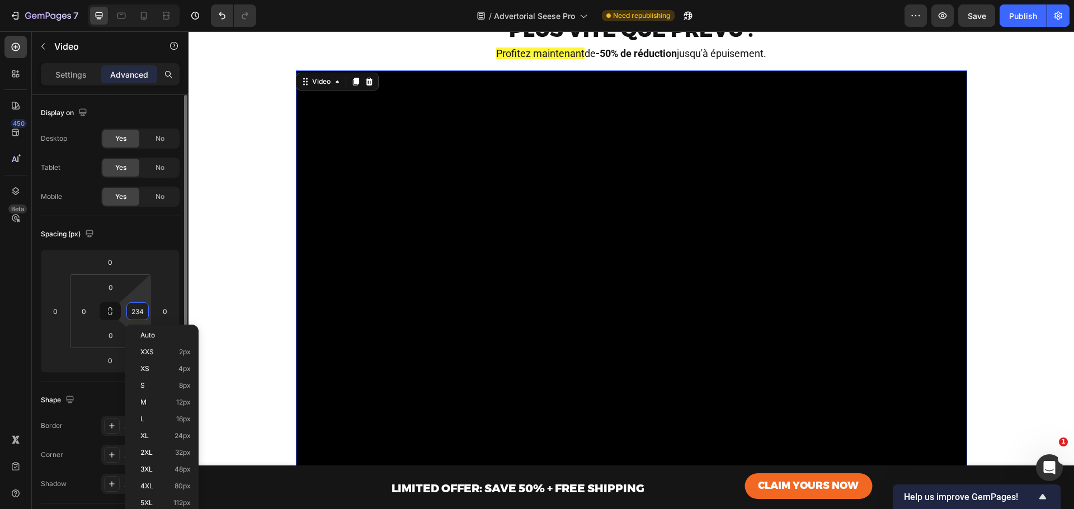
click at [137, 306] on input "234" at bounding box center [137, 311] width 17 height 17
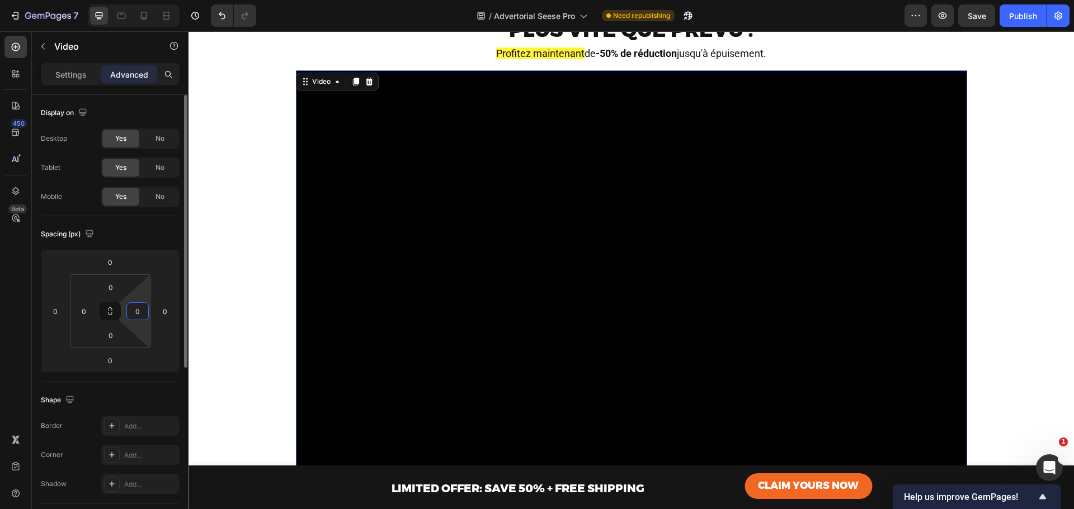
type input "0"
click at [157, 219] on div "Spacing (px) 0 0 0 0 0 0 0 0" at bounding box center [110, 299] width 139 height 166
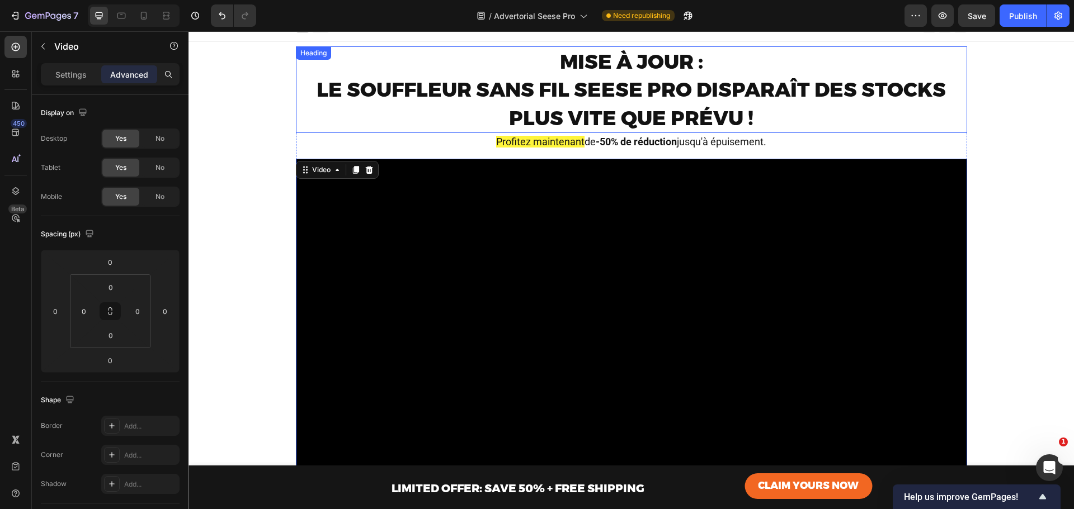
scroll to position [0, 0]
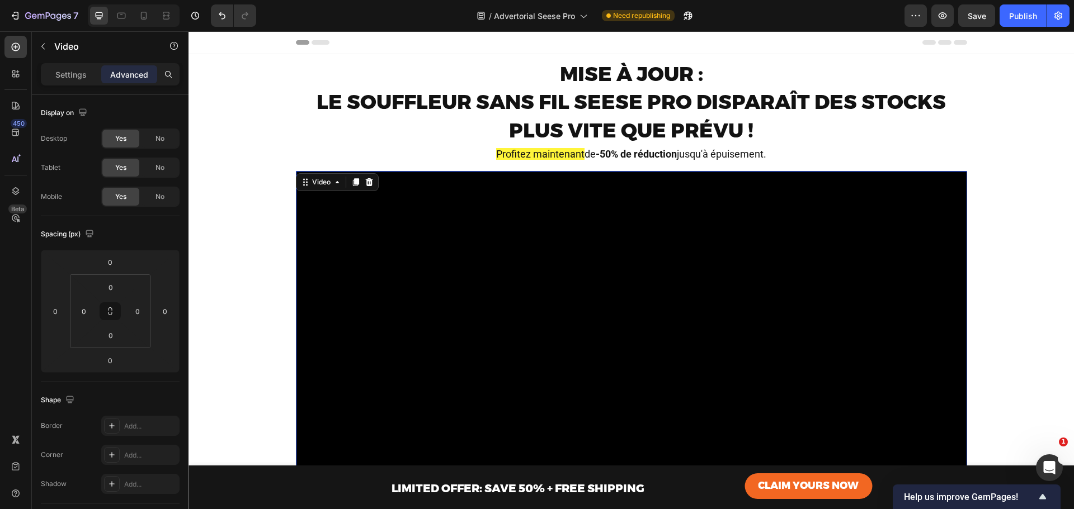
click at [299, 209] on video at bounding box center [631, 506] width 671 height 671
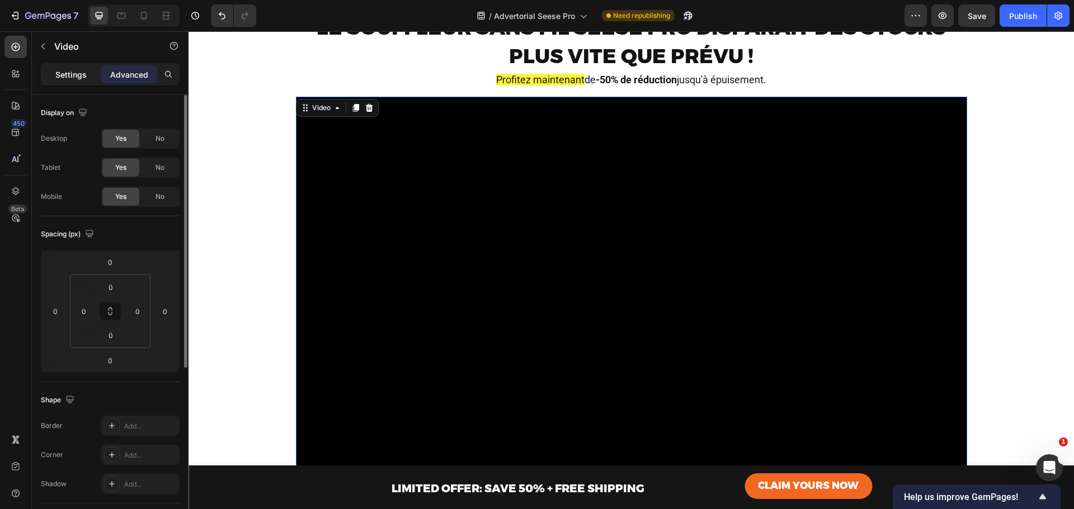
click at [77, 73] on p "Settings" at bounding box center [70, 75] width 31 height 12
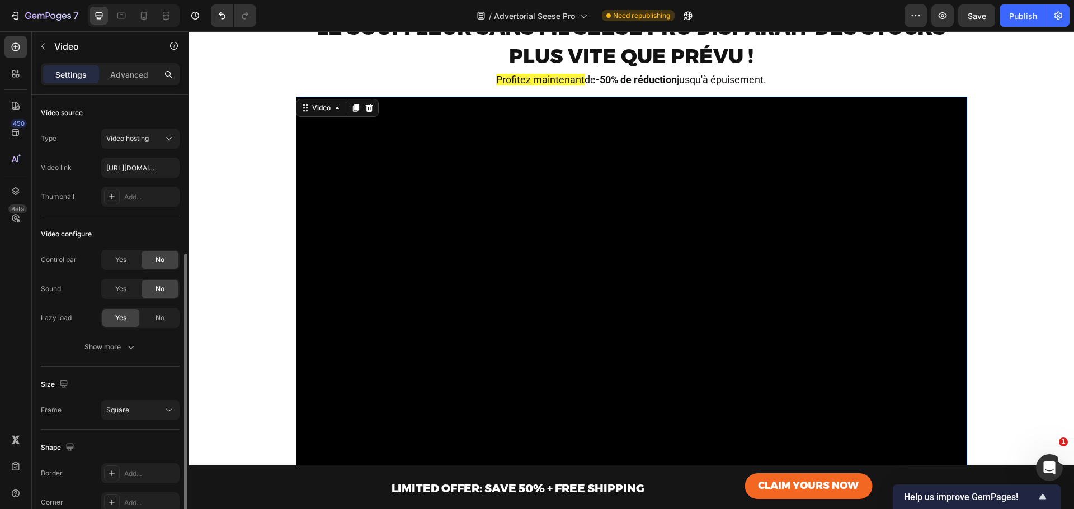
scroll to position [86, 0]
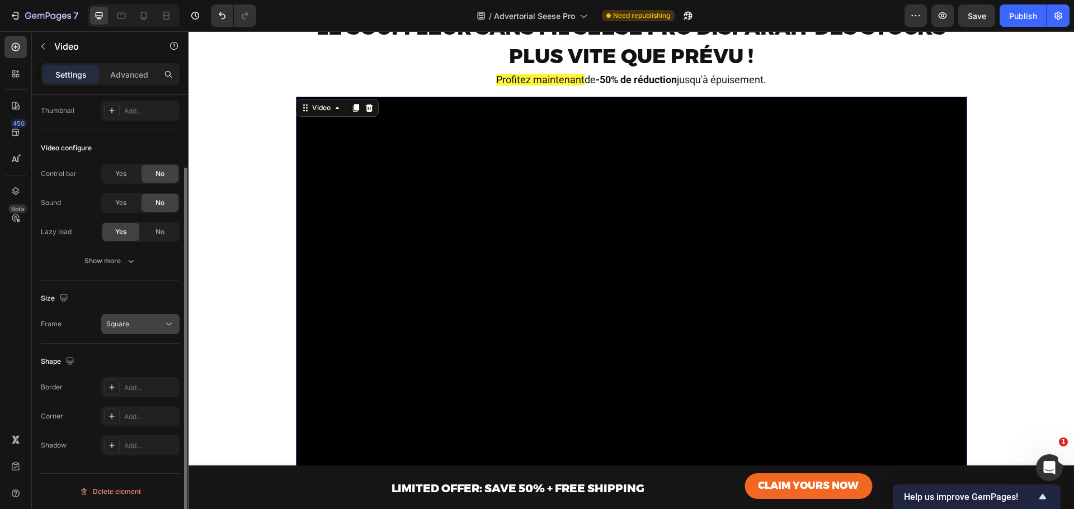
click at [127, 316] on button "Square" at bounding box center [140, 324] width 78 height 20
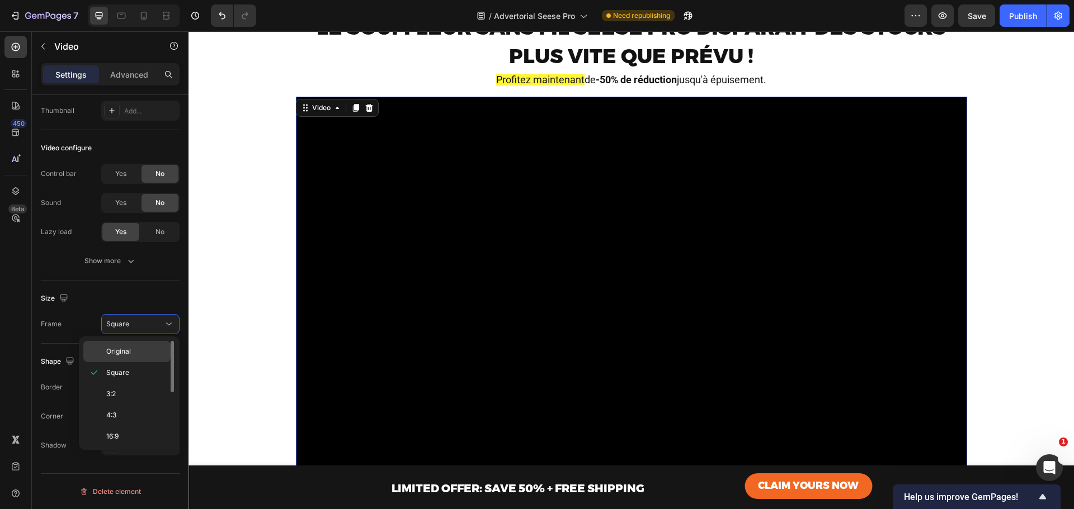
click at [134, 355] on p "Original" at bounding box center [135, 352] width 59 height 10
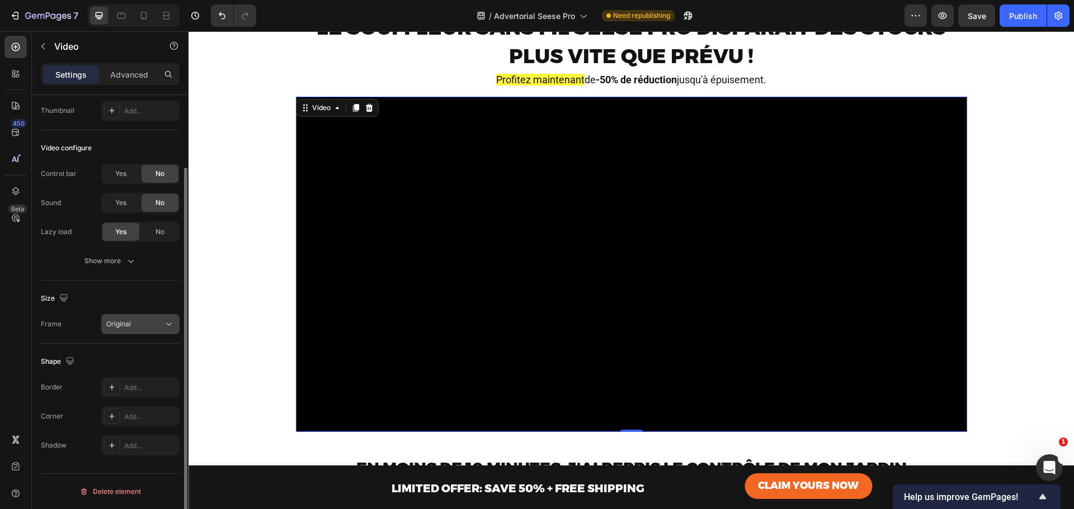
click at [129, 326] on span "Original" at bounding box center [118, 324] width 25 height 8
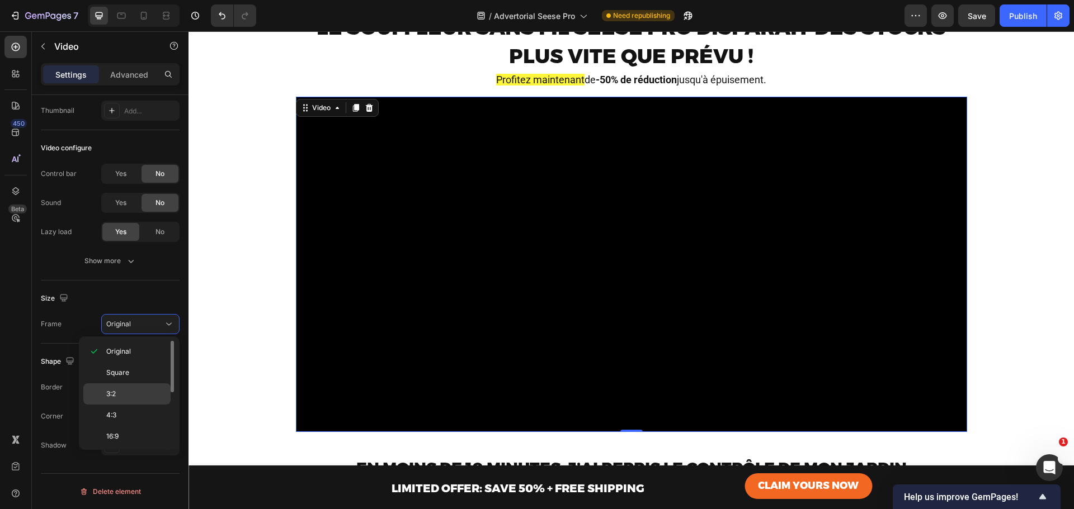
click at [129, 403] on div "3:2" at bounding box center [126, 394] width 87 height 21
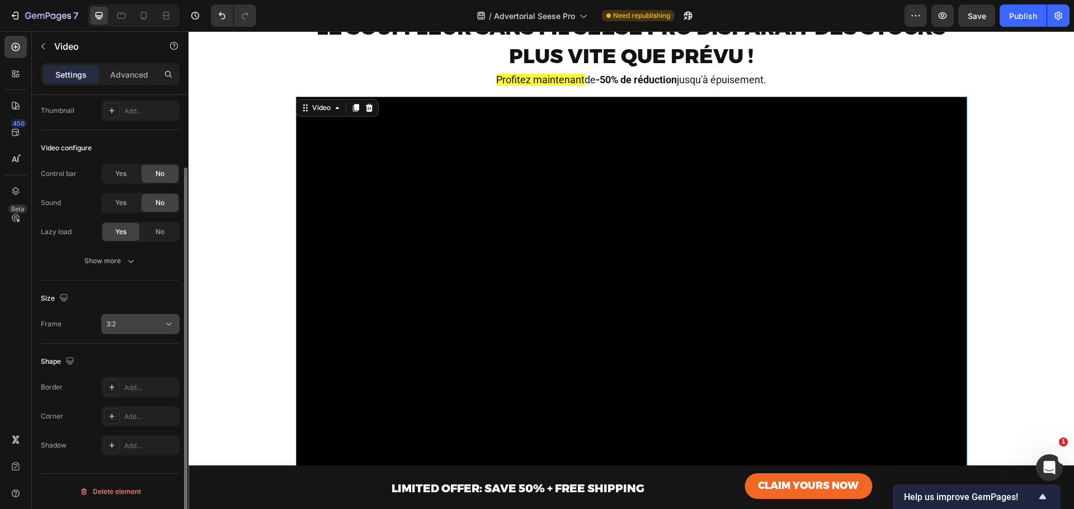
click at [138, 318] on button "3:2" at bounding box center [140, 324] width 78 height 20
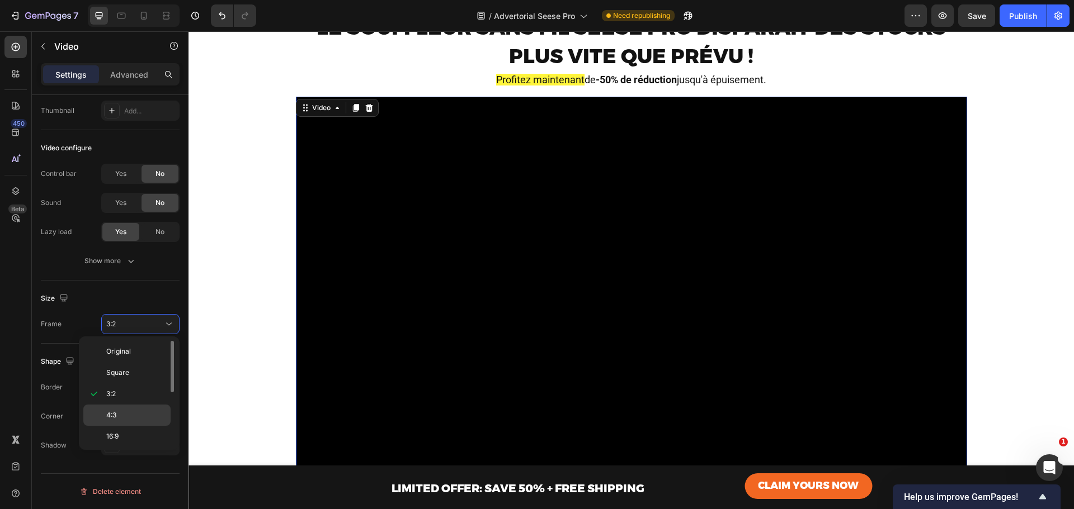
click at [126, 417] on p "4:3" at bounding box center [135, 415] width 59 height 10
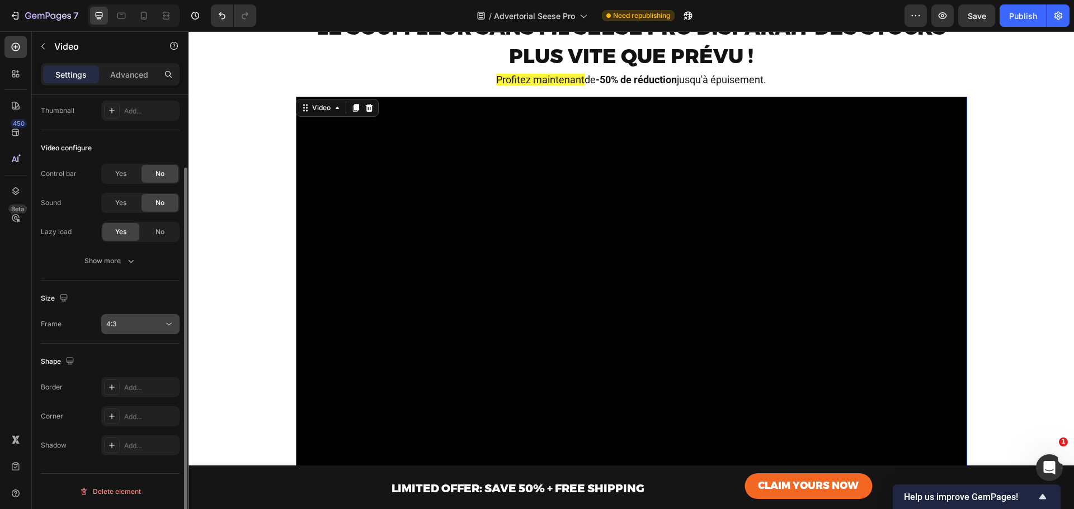
click at [130, 329] on div "4:3" at bounding box center [140, 324] width 68 height 11
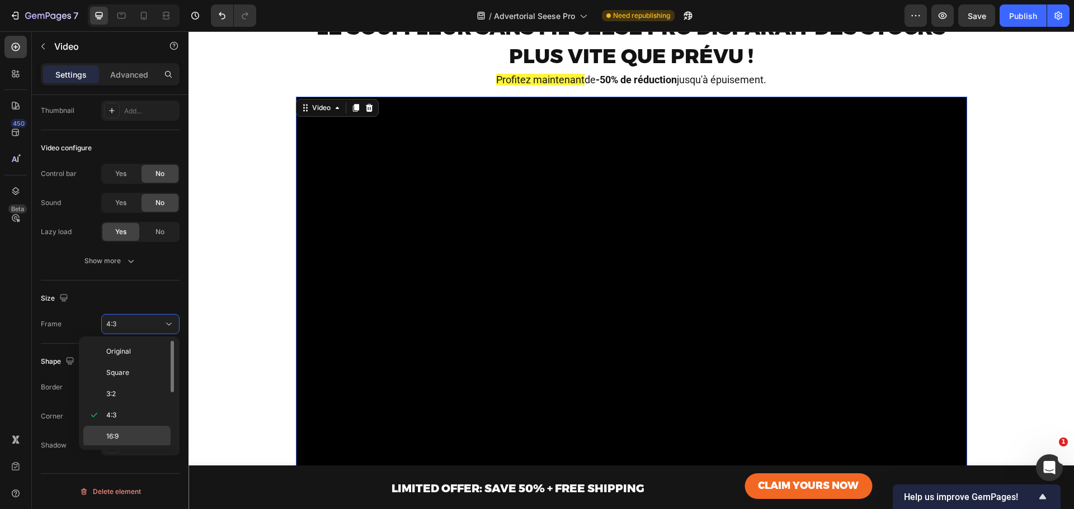
click at [127, 431] on div "16:9" at bounding box center [126, 436] width 87 height 21
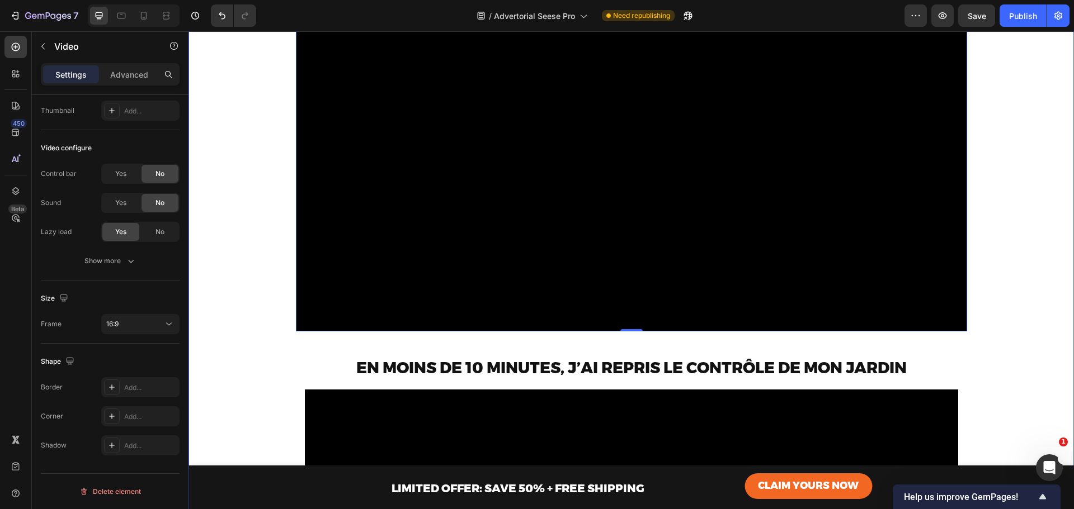
scroll to position [224, 0]
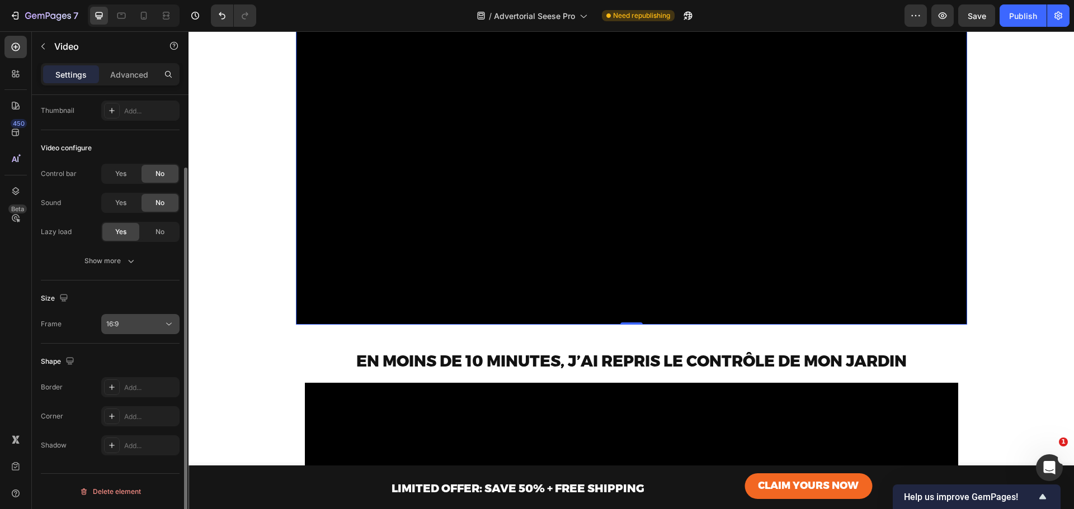
click at [142, 323] on div "16:9" at bounding box center [134, 324] width 57 height 10
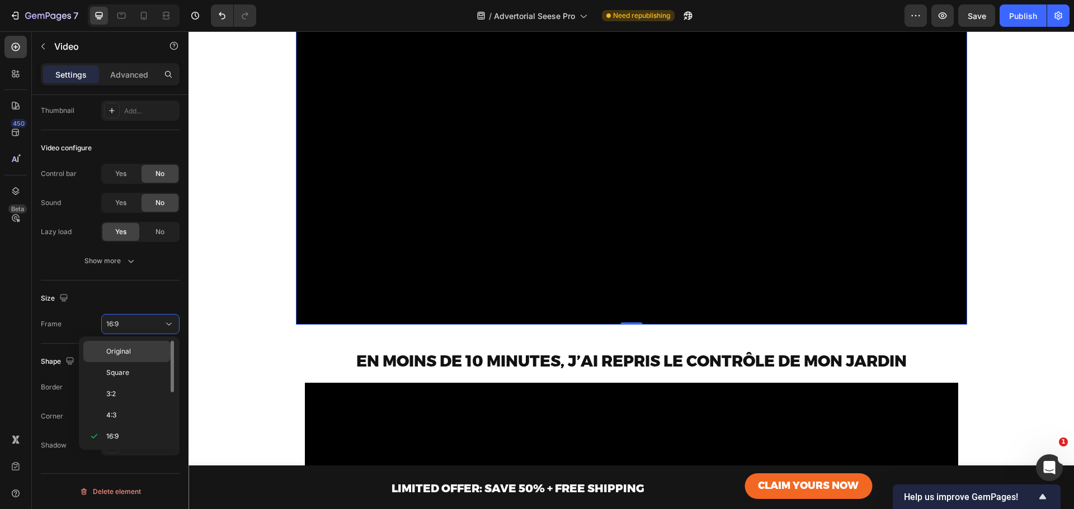
click at [130, 351] on span "Original" at bounding box center [118, 352] width 25 height 10
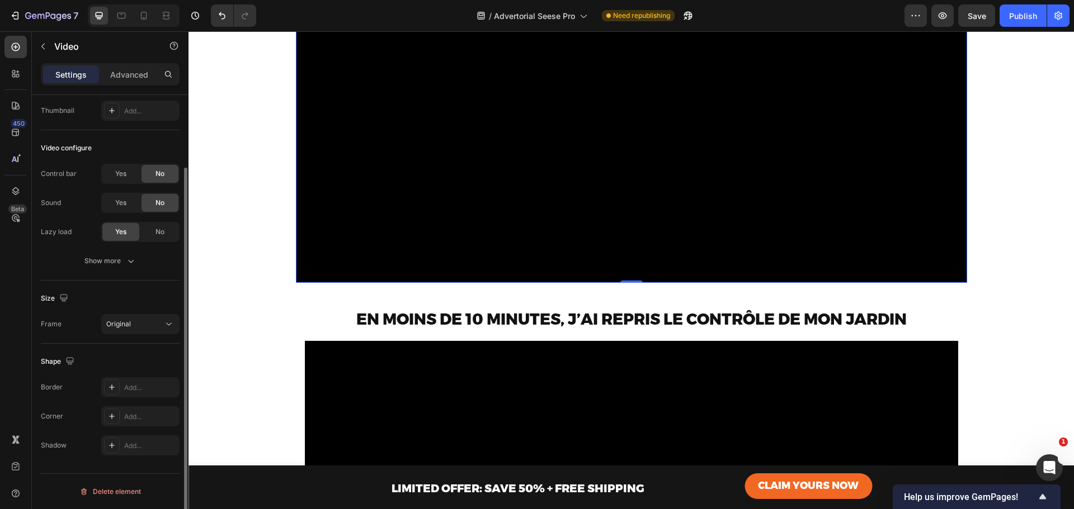
scroll to position [0, 0]
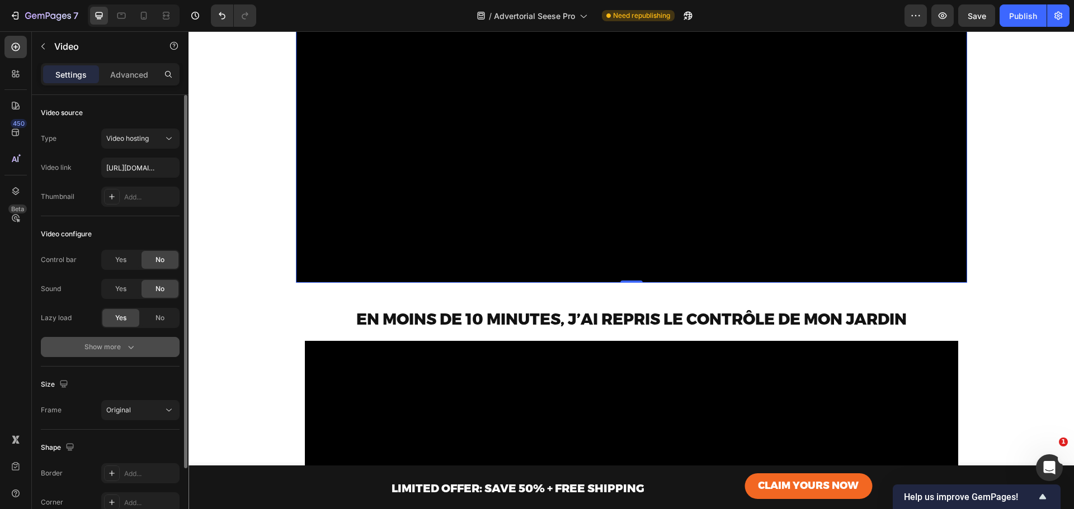
click at [118, 343] on div "Show more" at bounding box center [110, 347] width 52 height 11
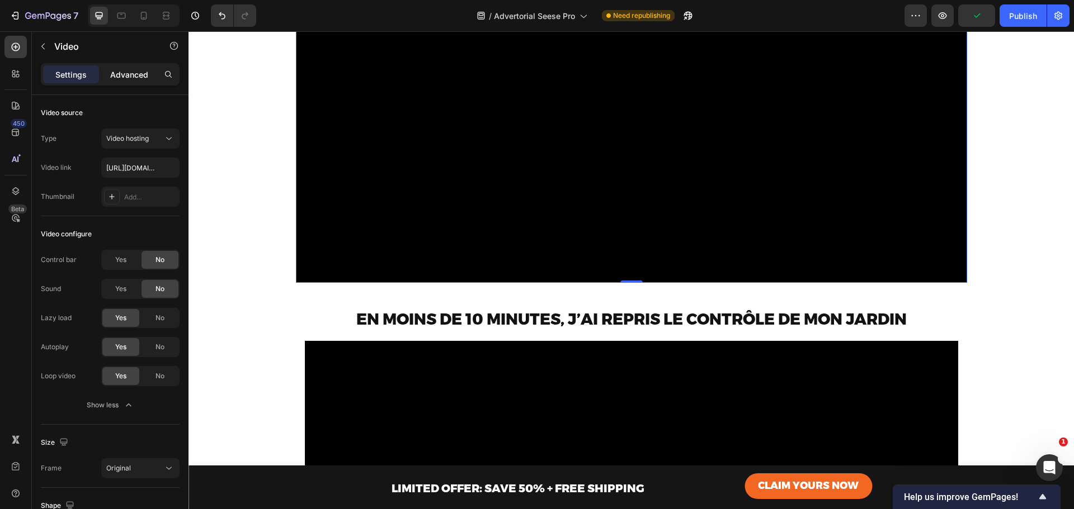
click at [130, 72] on p "Advanced" at bounding box center [129, 75] width 38 height 12
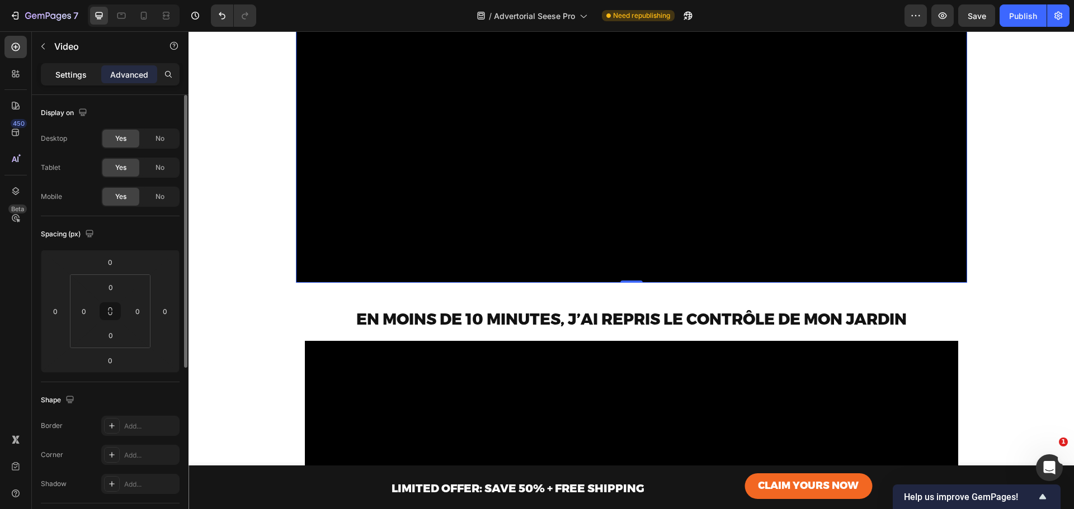
click at [68, 72] on p "Settings" at bounding box center [70, 75] width 31 height 12
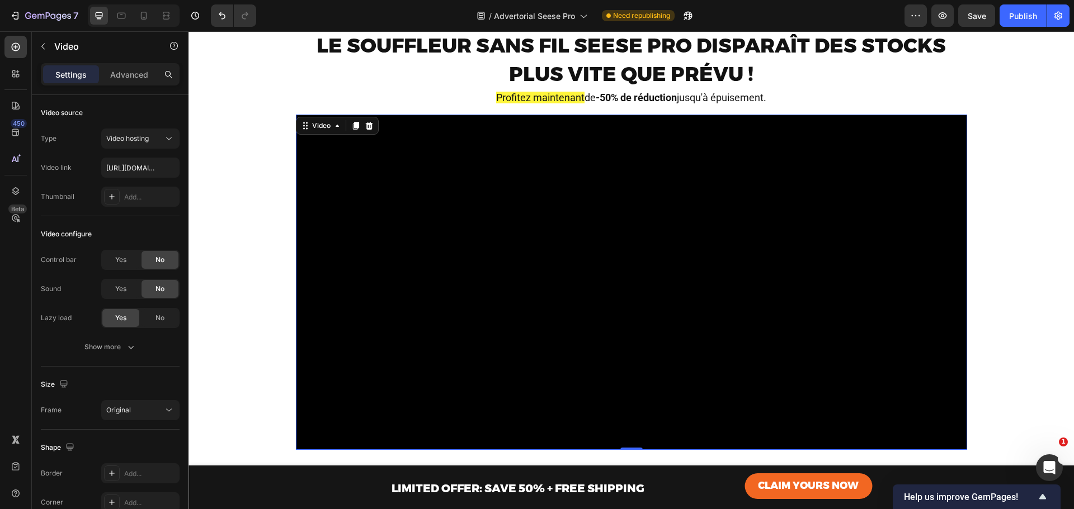
scroll to position [37, 0]
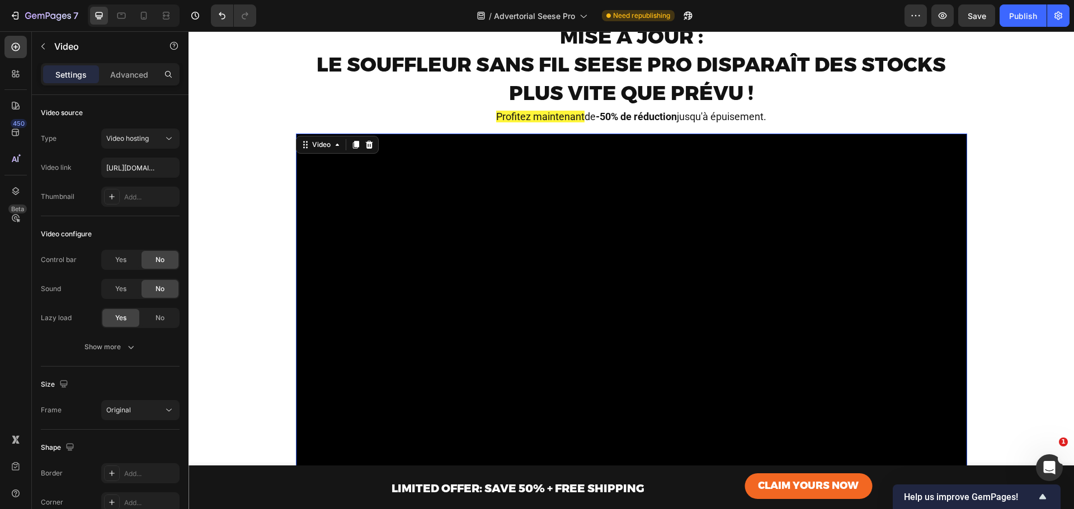
click at [487, 201] on video at bounding box center [631, 302] width 671 height 336
click at [320, 144] on div "Video" at bounding box center [321, 145] width 23 height 10
click at [320, 146] on div "Video" at bounding box center [321, 145] width 23 height 10
click at [313, 149] on div "Video" at bounding box center [321, 145] width 23 height 10
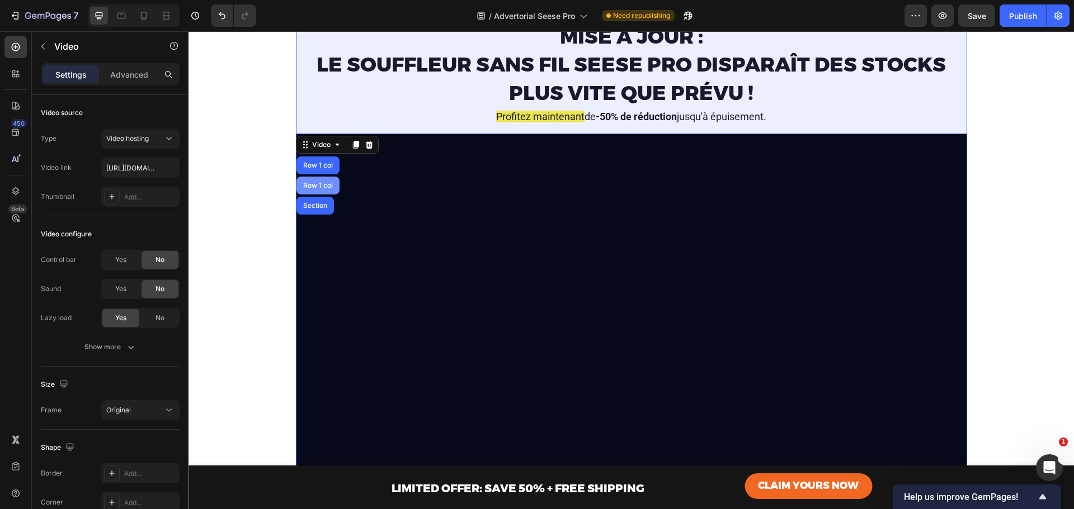
click at [317, 169] on div "Row 1 col" at bounding box center [317, 166] width 43 height 18
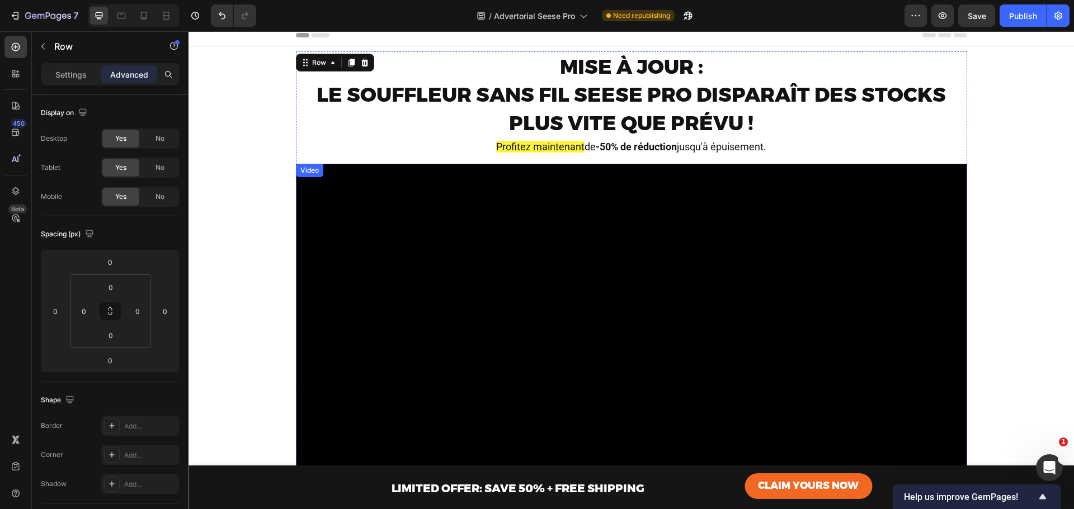
scroll to position [0, 0]
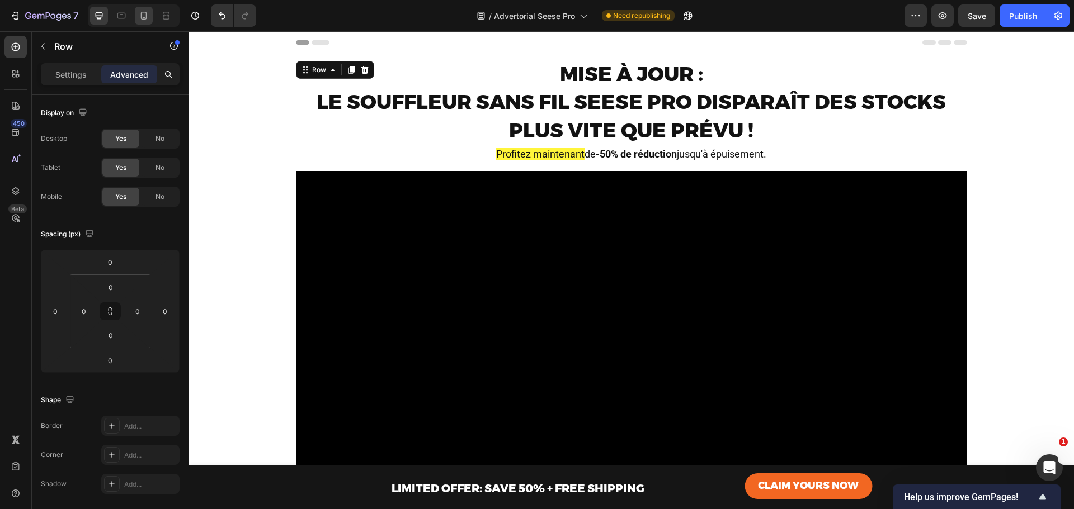
click at [143, 15] on icon at bounding box center [143, 15] width 11 height 11
type input "10"
type input "12"
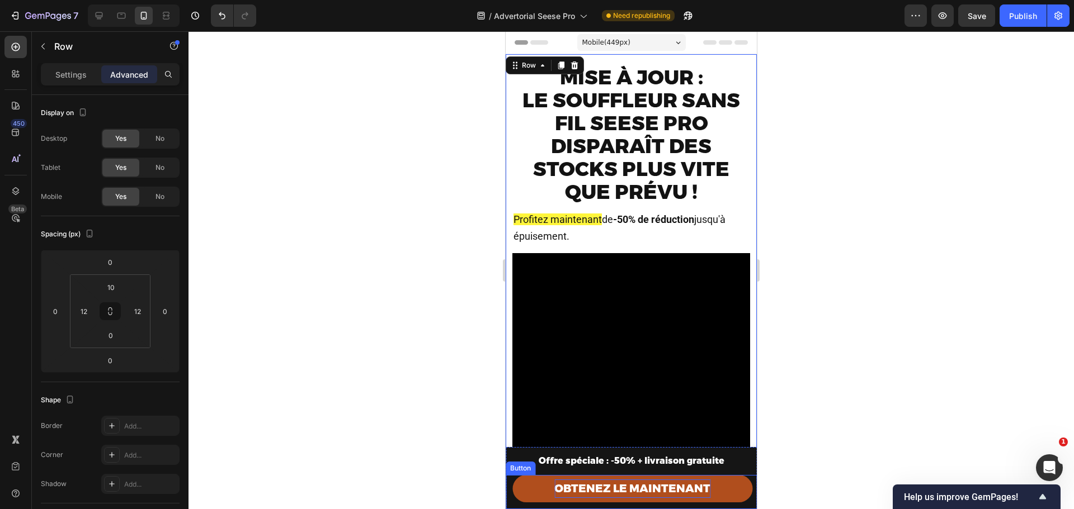
click at [649, 492] on span "OBTENEZ LE MAINTENANT" at bounding box center [632, 488] width 156 height 13
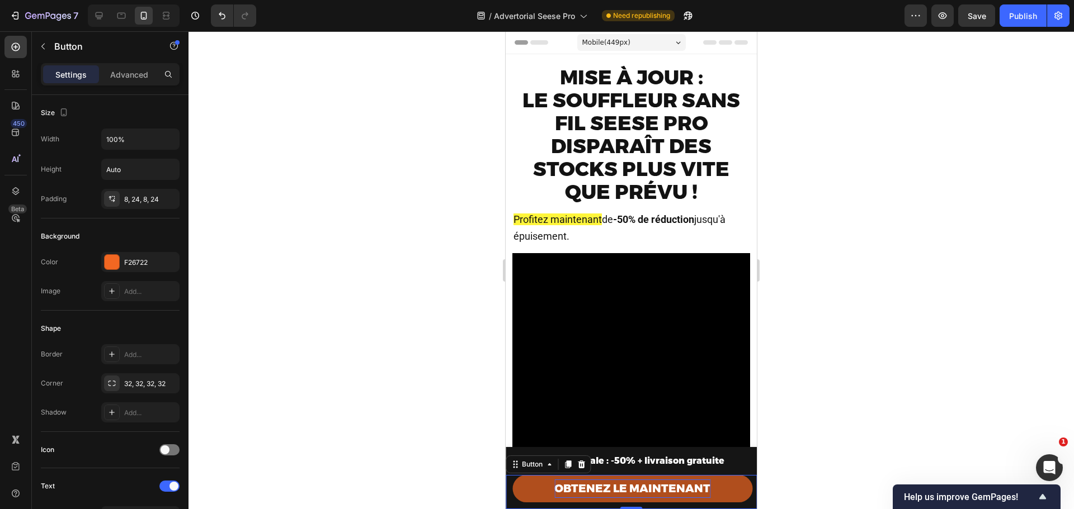
click at [649, 492] on span "OBTENEZ LE MAINTENANT" at bounding box center [632, 488] width 156 height 13
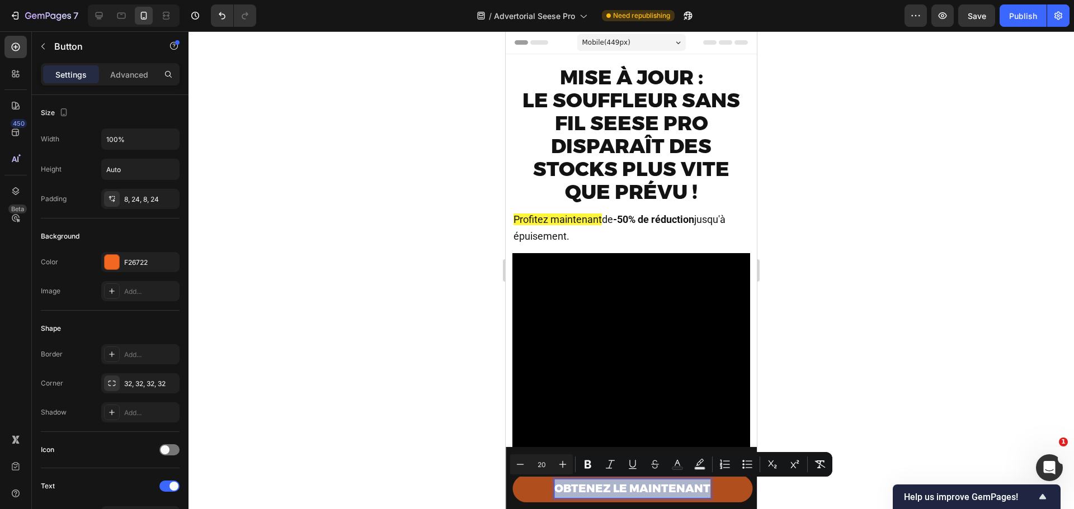
click at [649, 492] on span "OBTENEZ LE MAINTENANT" at bounding box center [632, 488] width 156 height 13
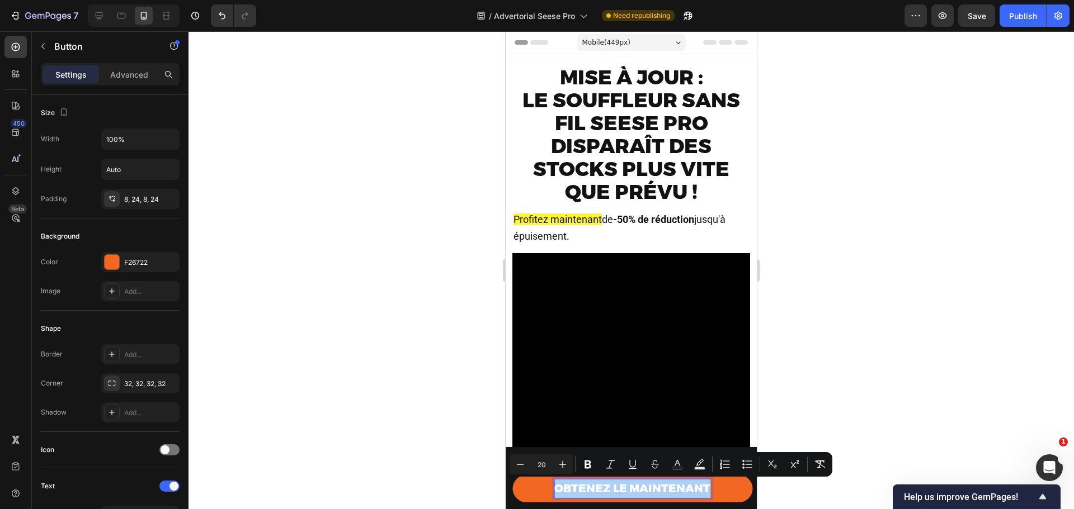
click at [839, 481] on div at bounding box center [630, 270] width 885 height 478
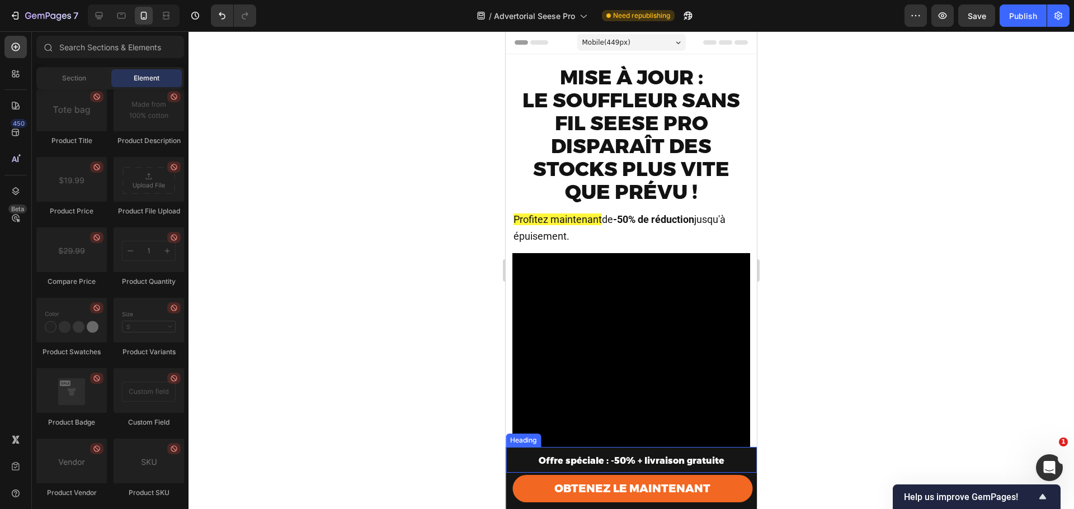
click at [514, 441] on div "Heading" at bounding box center [523, 441] width 31 height 10
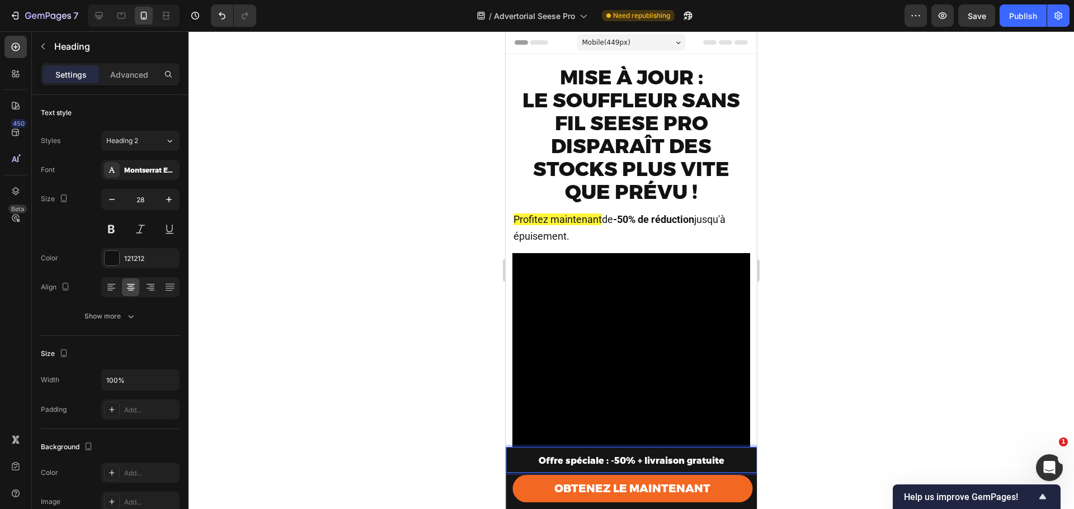
click at [522, 459] on p "Offre spéciale : -50% + livraison gratuite" at bounding box center [631, 459] width 249 height 23
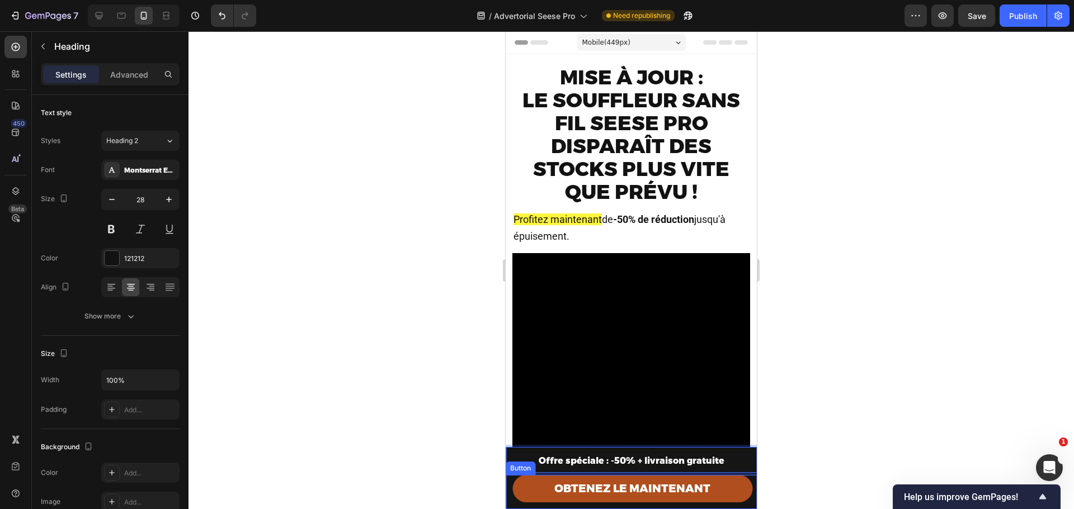
click at [518, 489] on link "OBTENEZ LE MAINTENANT" at bounding box center [632, 488] width 240 height 27
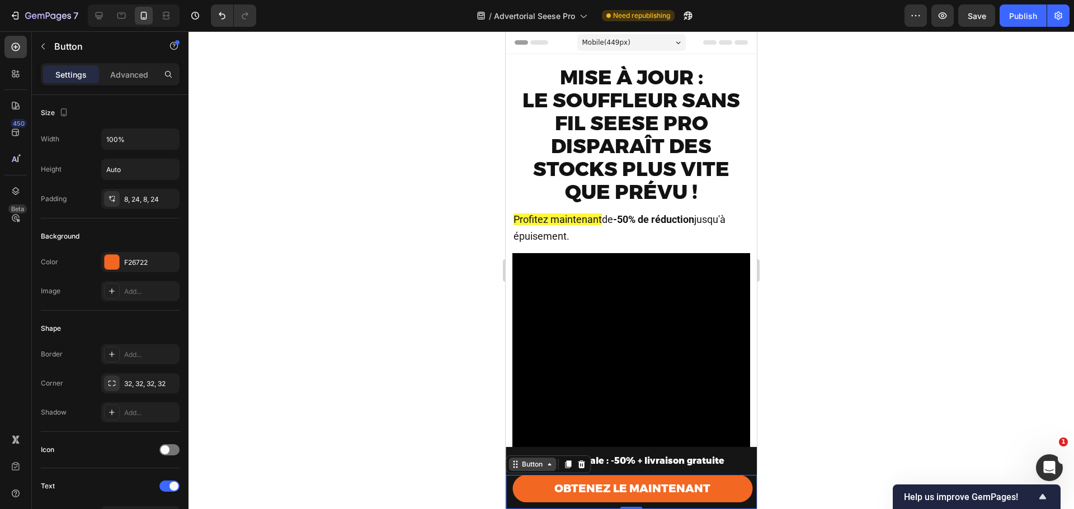
click at [530, 461] on div "Button" at bounding box center [531, 465] width 25 height 10
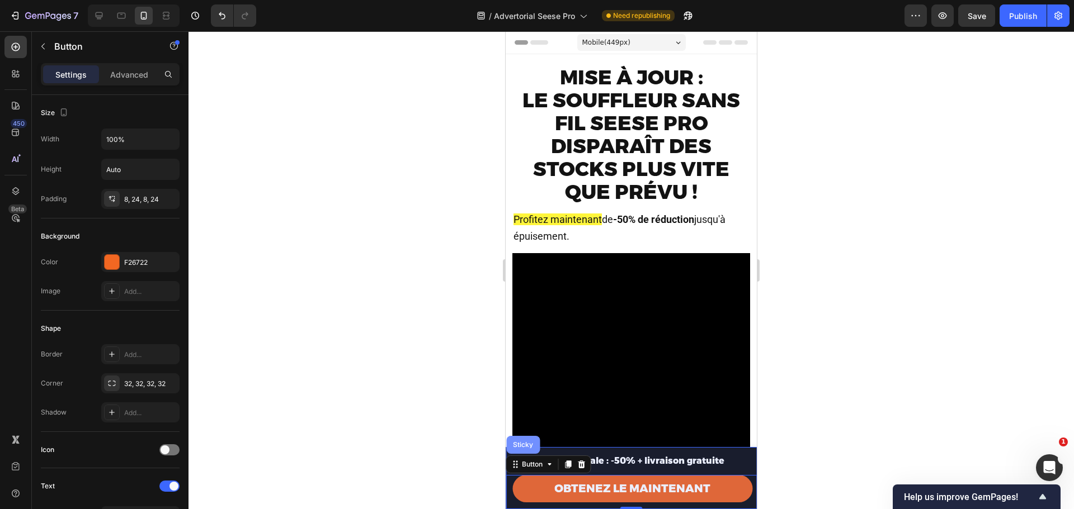
click at [531, 445] on div "Sticky" at bounding box center [523, 445] width 25 height 7
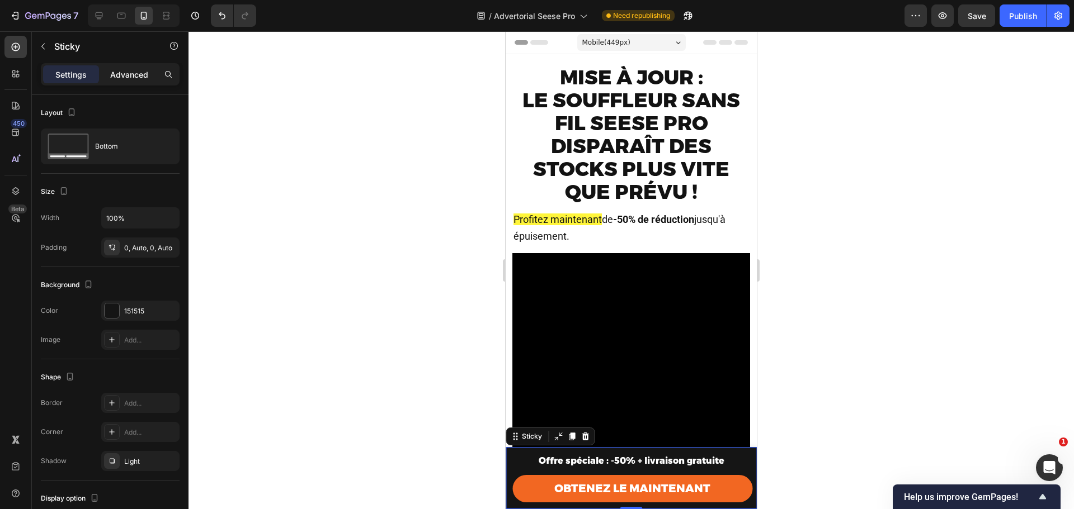
click at [126, 65] on div "Advanced" at bounding box center [129, 74] width 56 height 18
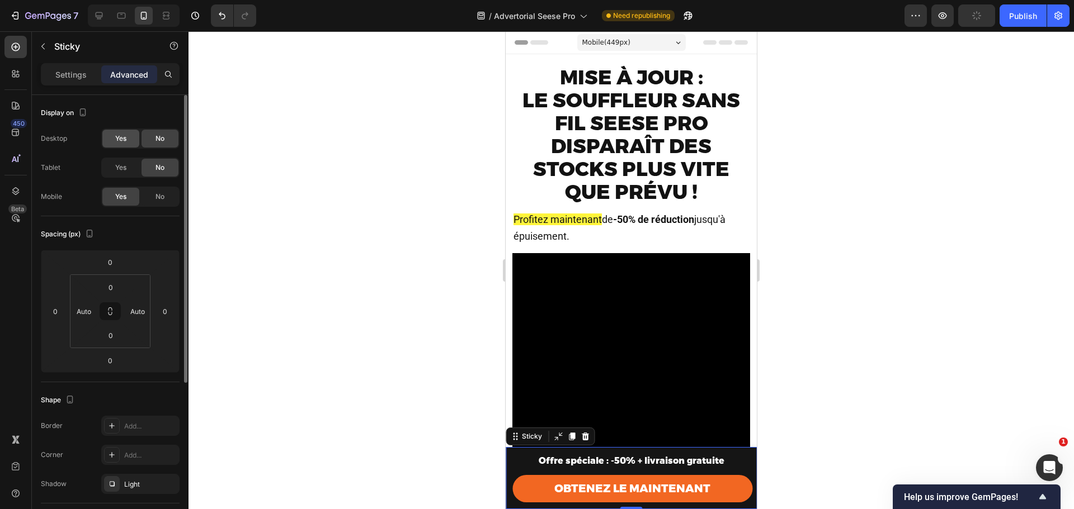
click at [114, 137] on div "Yes" at bounding box center [120, 139] width 37 height 18
click at [123, 169] on span "Yes" at bounding box center [120, 168] width 11 height 10
click at [97, 11] on icon at bounding box center [98, 15] width 11 height 11
type input "12"
type input "15"
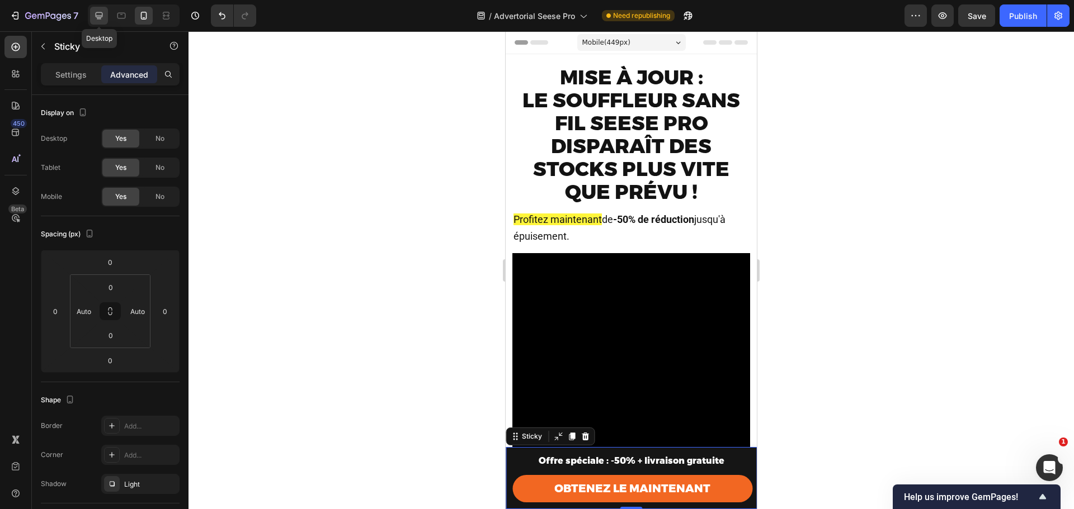
type input "12"
type input "15"
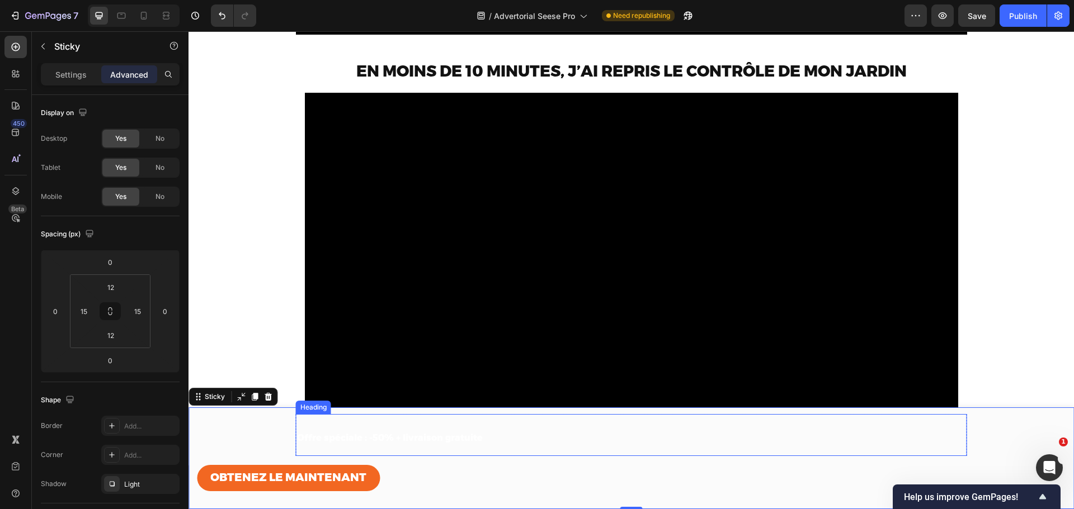
scroll to position [487, 0]
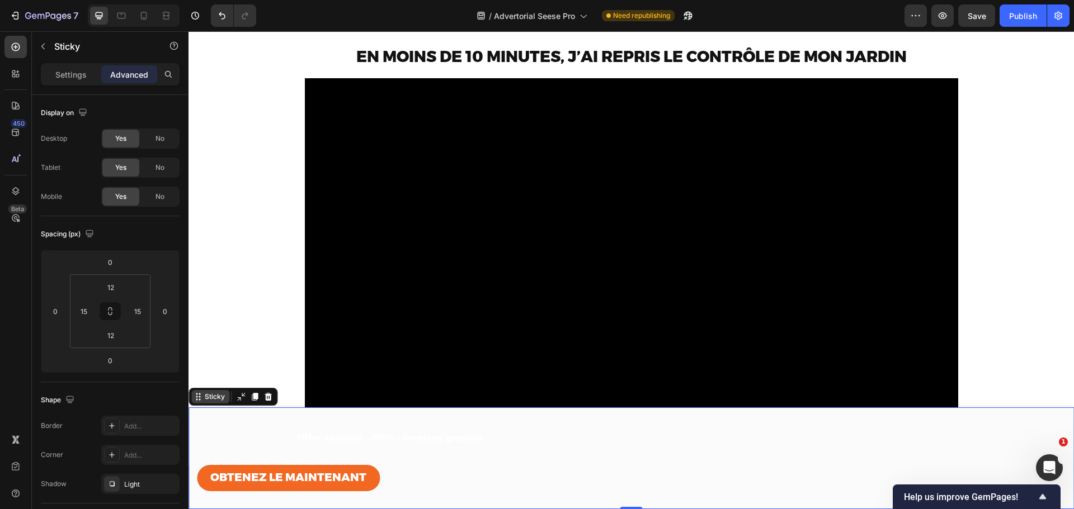
click at [214, 394] on div "Sticky" at bounding box center [214, 397] width 25 height 10
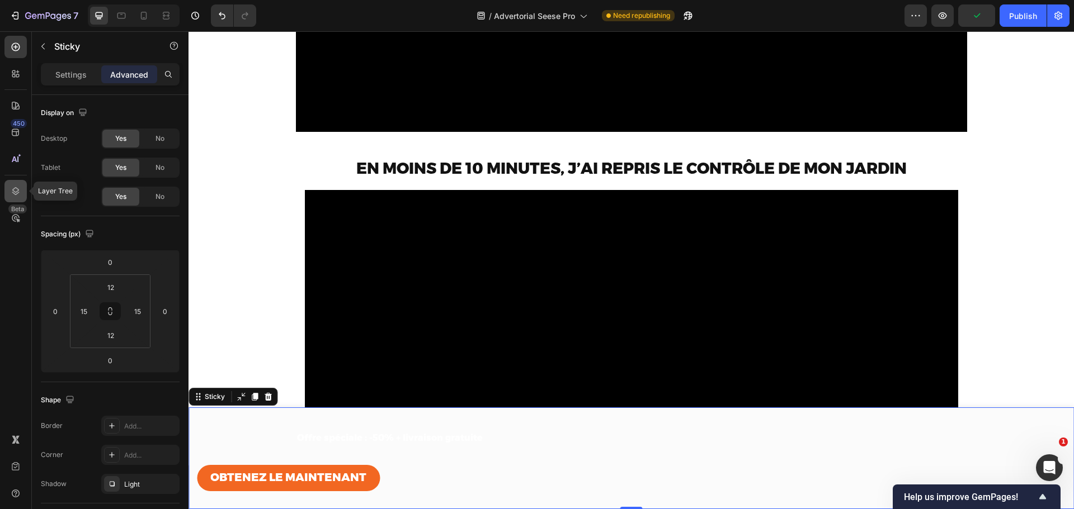
click at [18, 195] on icon at bounding box center [15, 191] width 11 height 11
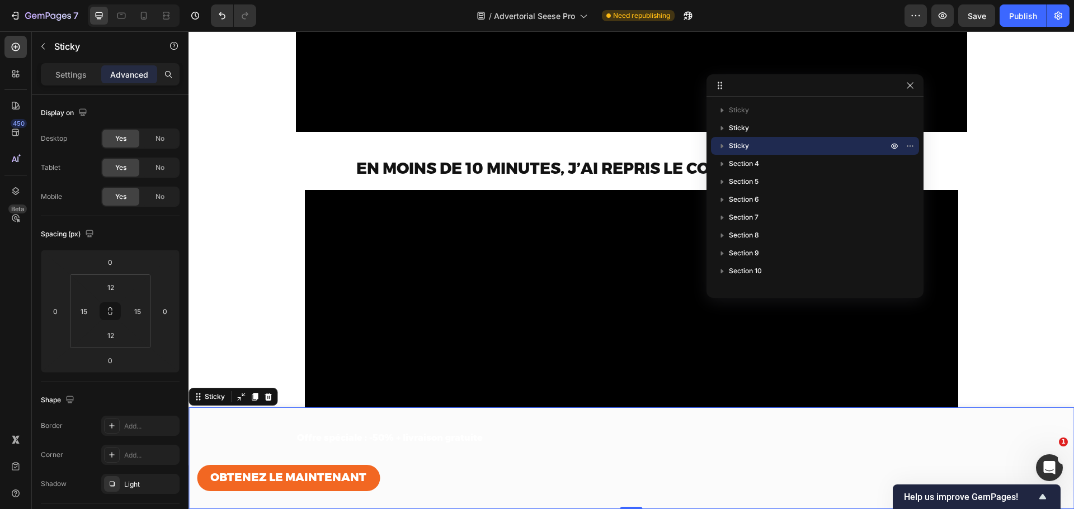
drag, startPoint x: 1047, startPoint y: 83, endPoint x: 896, endPoint y: 84, distance: 151.0
click at [849, 129] on p "Sticky" at bounding box center [810, 129] width 161 height 11
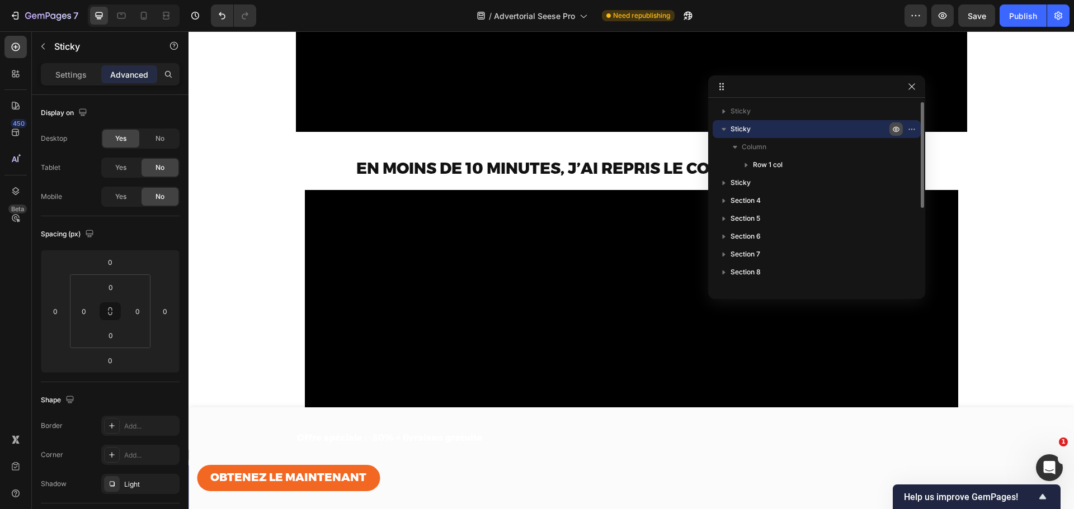
drag, startPoint x: 892, startPoint y: 129, endPoint x: 439, endPoint y: 11, distance: 468.5
click at [892, 129] on icon "button" at bounding box center [895, 129] width 9 height 9
click at [725, 126] on icon "button" at bounding box center [723, 129] width 11 height 11
click at [899, 131] on icon "button" at bounding box center [895, 129] width 9 height 9
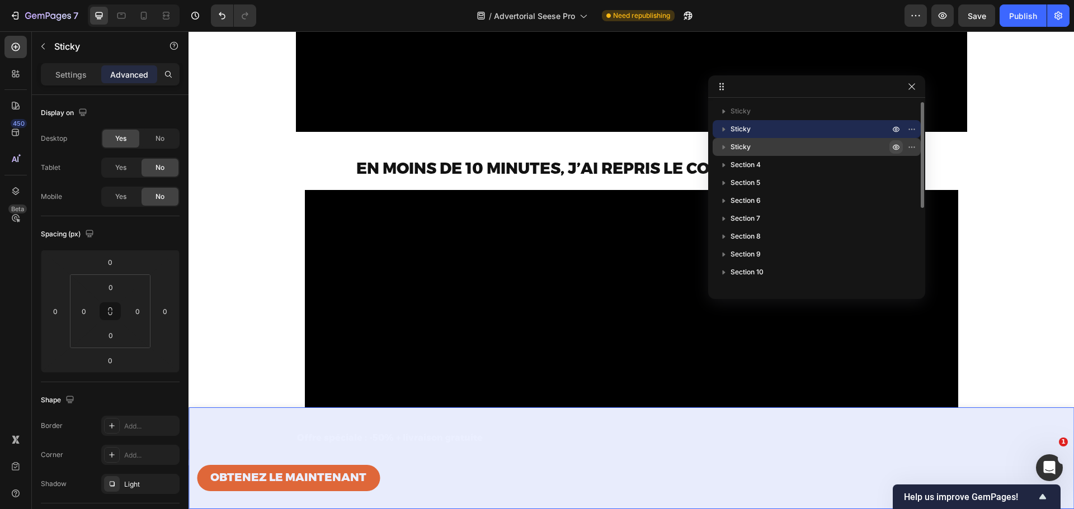
click at [890, 144] on button "button" at bounding box center [895, 146] width 13 height 13
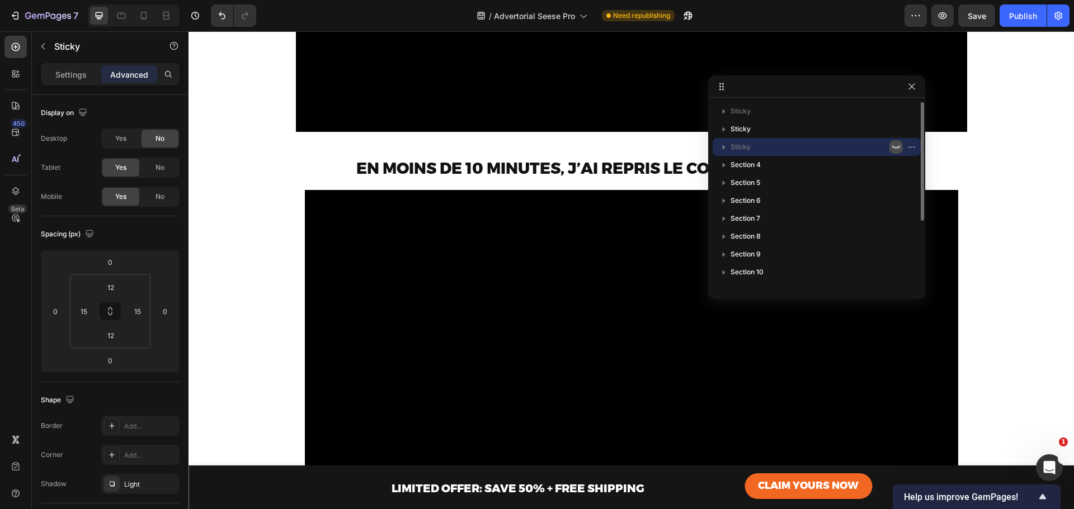
click at [899, 147] on icon "button" at bounding box center [895, 147] width 9 height 9
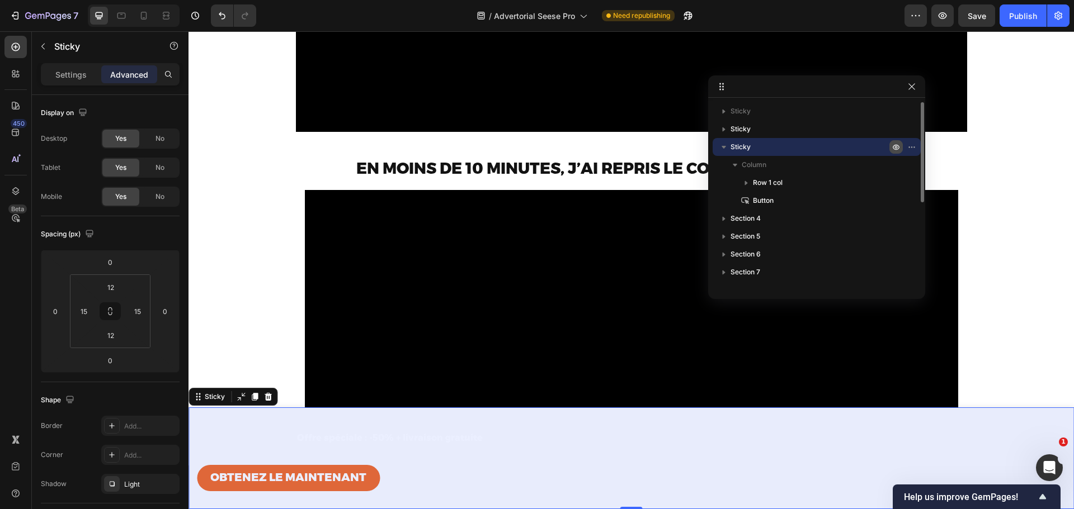
click at [898, 145] on icon "button" at bounding box center [895, 147] width 9 height 9
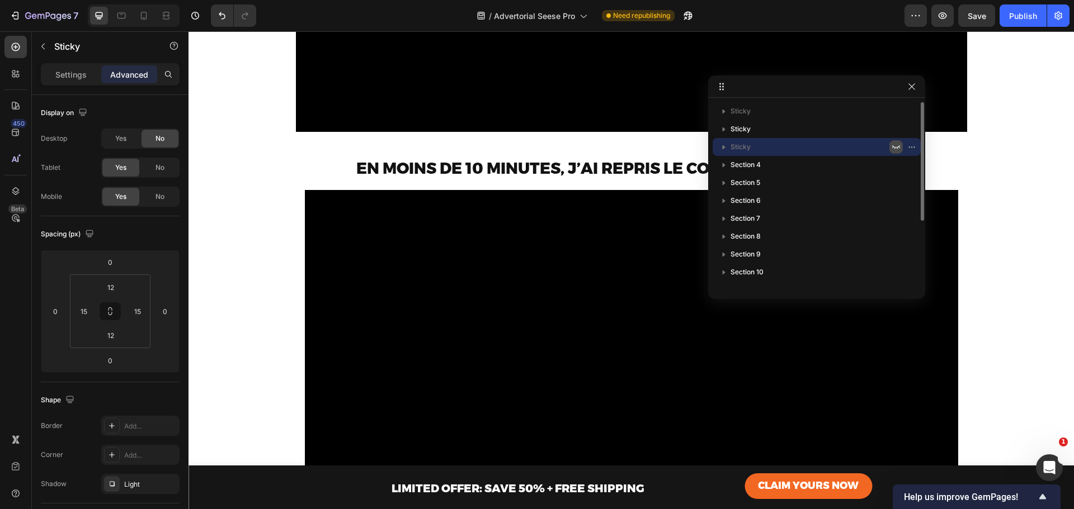
click at [898, 145] on icon "button" at bounding box center [895, 147] width 9 height 9
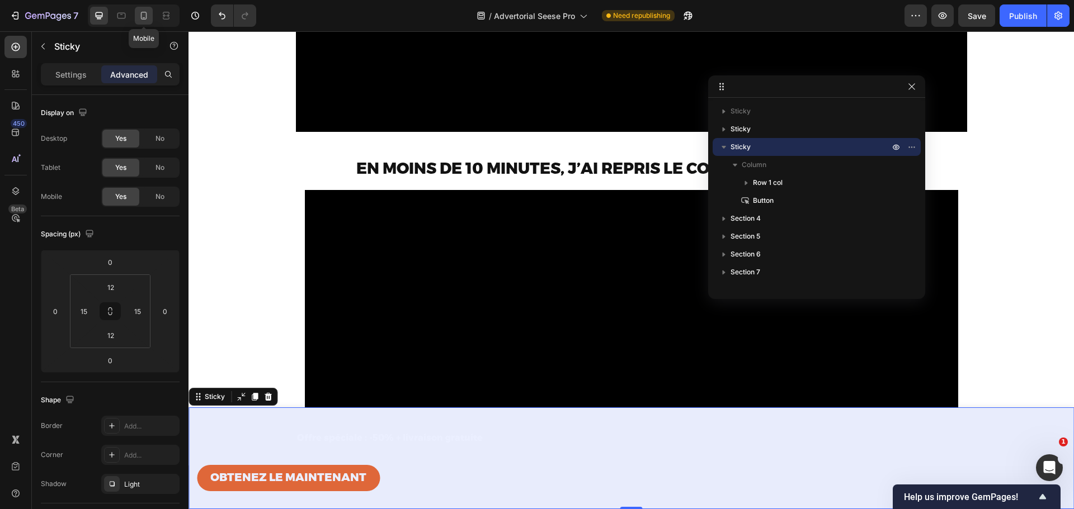
click at [138, 12] on icon at bounding box center [143, 15] width 11 height 11
type input "0"
type input "Auto"
type input "0"
type input "Auto"
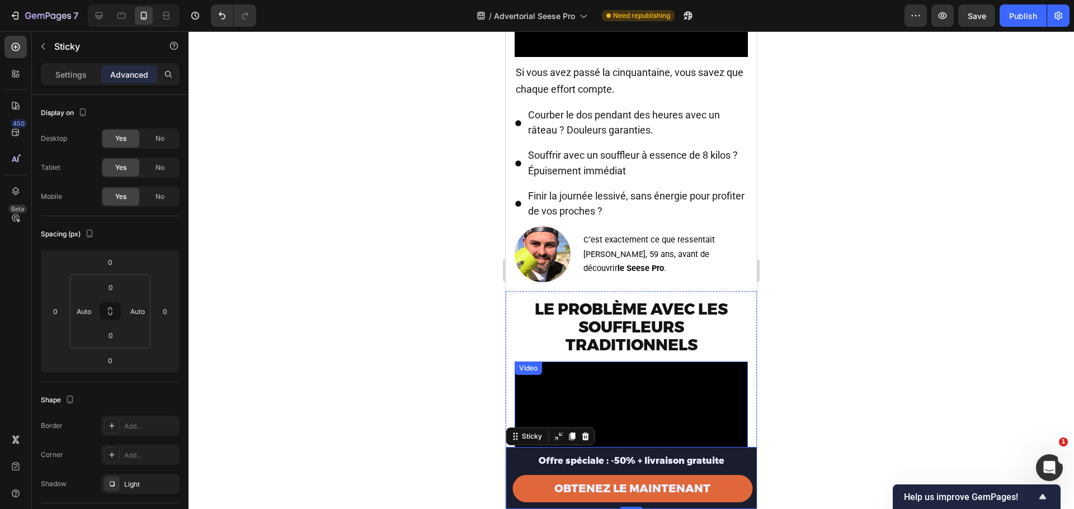
scroll to position [752, 0]
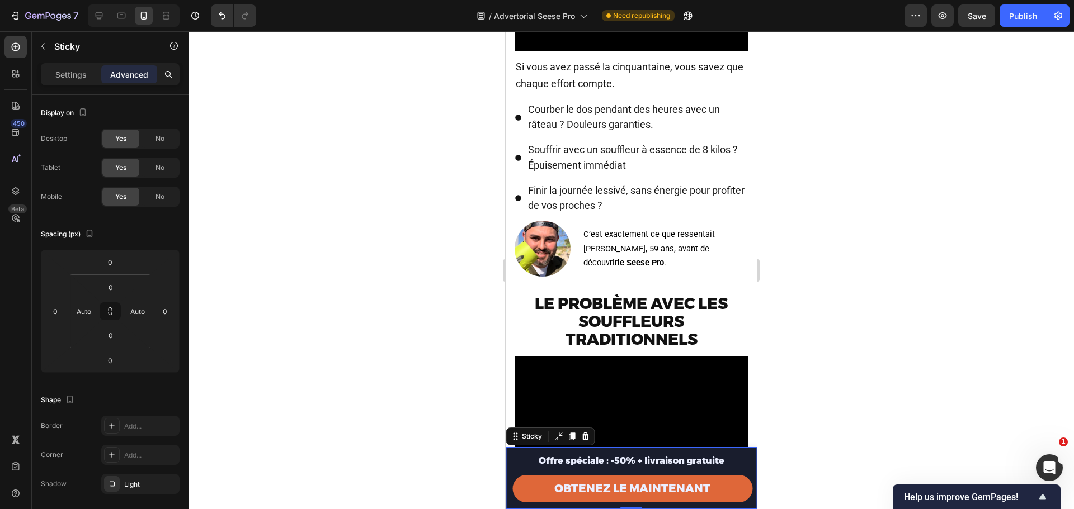
click at [870, 428] on div at bounding box center [630, 270] width 885 height 478
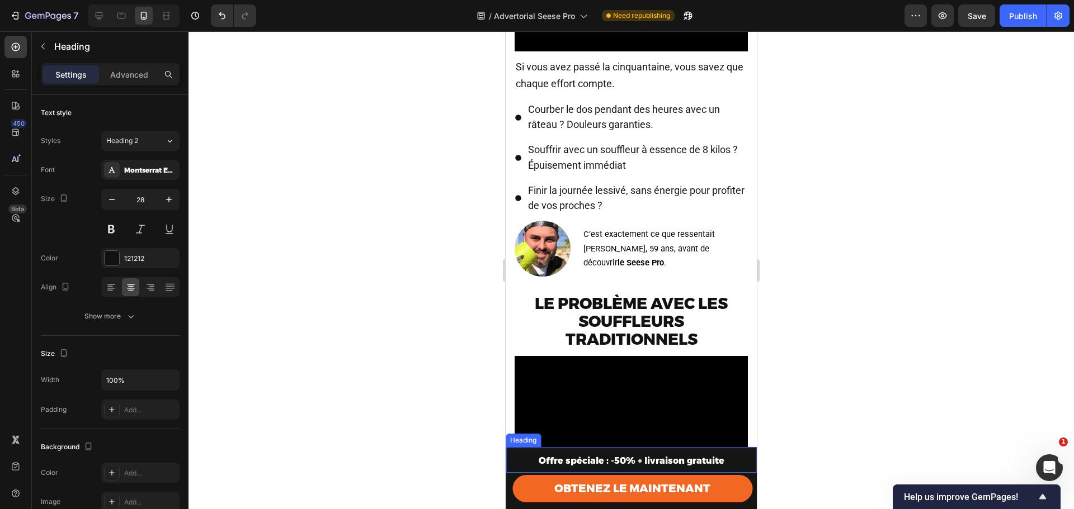
click at [565, 455] on p "⁠⁠⁠⁠⁠⁠⁠ Offre spéciale : -50% + livraison gratuite" at bounding box center [631, 459] width 249 height 23
click at [530, 440] on div "Heading" at bounding box center [534, 437] width 31 height 10
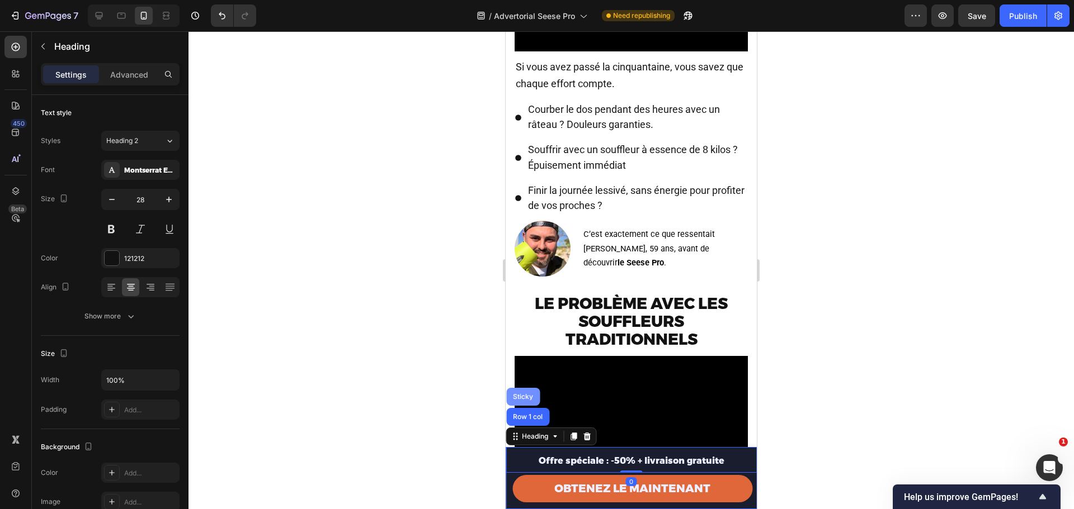
click at [527, 395] on div "Sticky" at bounding box center [523, 397] width 25 height 7
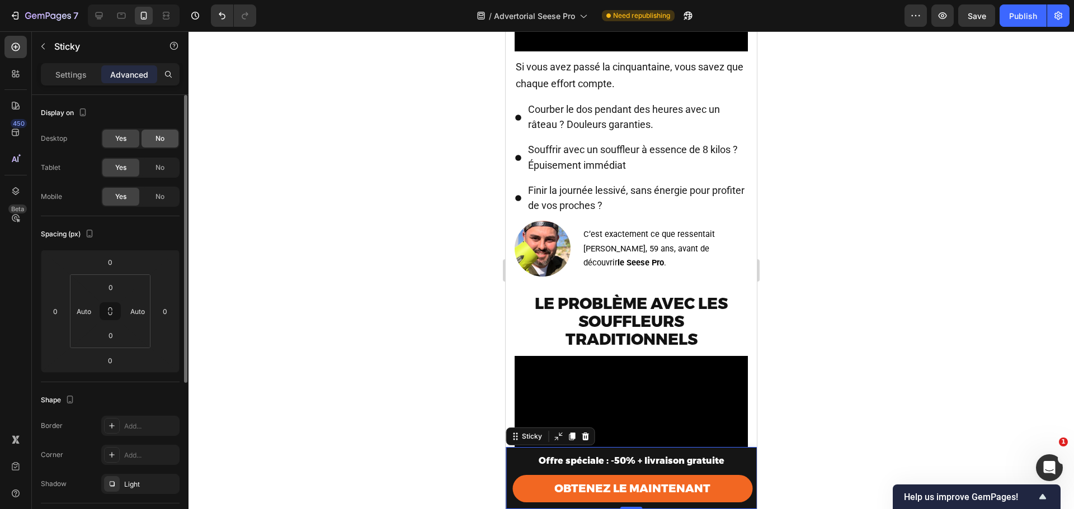
click at [146, 140] on div "No" at bounding box center [159, 139] width 37 height 18
click at [159, 161] on div "No" at bounding box center [159, 168] width 37 height 18
click at [101, 15] on icon at bounding box center [98, 15] width 11 height 11
type input "12"
type input "15"
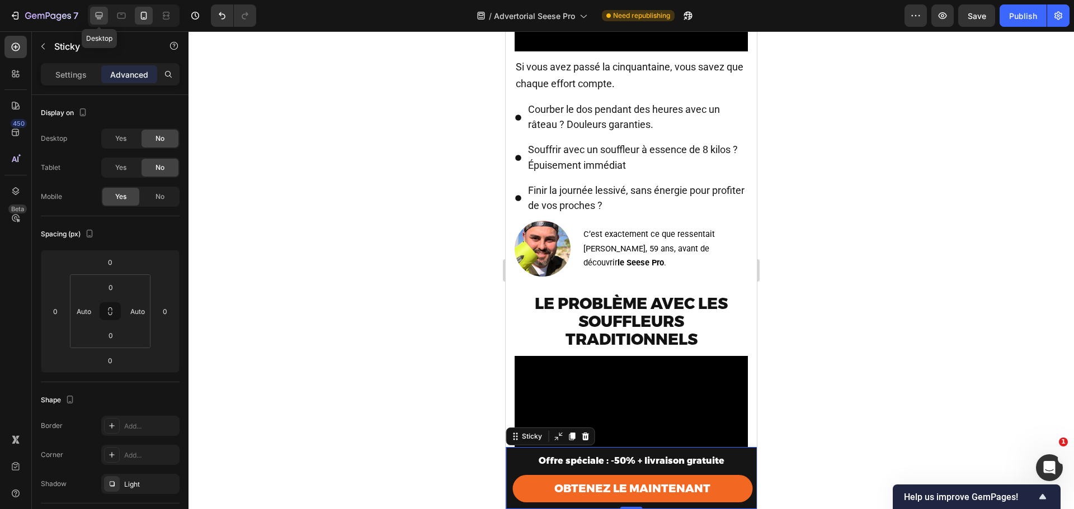
type input "12"
type input "15"
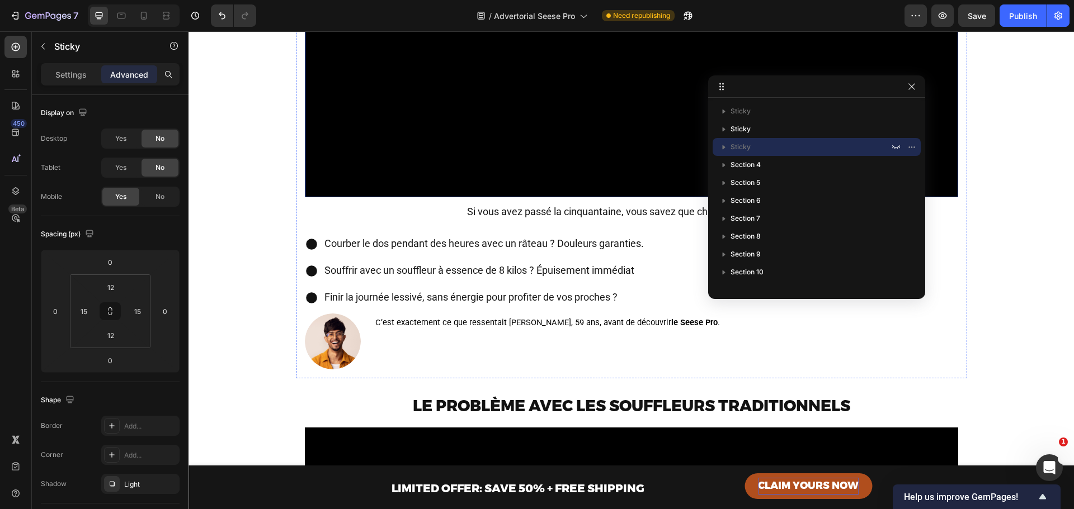
scroll to position [734, 0]
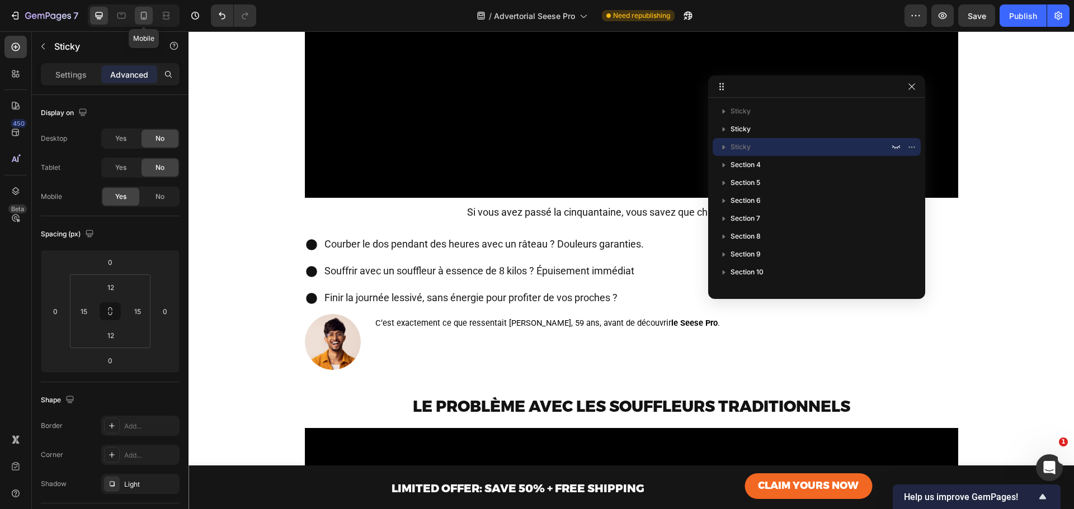
click at [150, 12] on div at bounding box center [144, 16] width 18 height 18
type input "0"
type input "Auto"
type input "0"
type input "Auto"
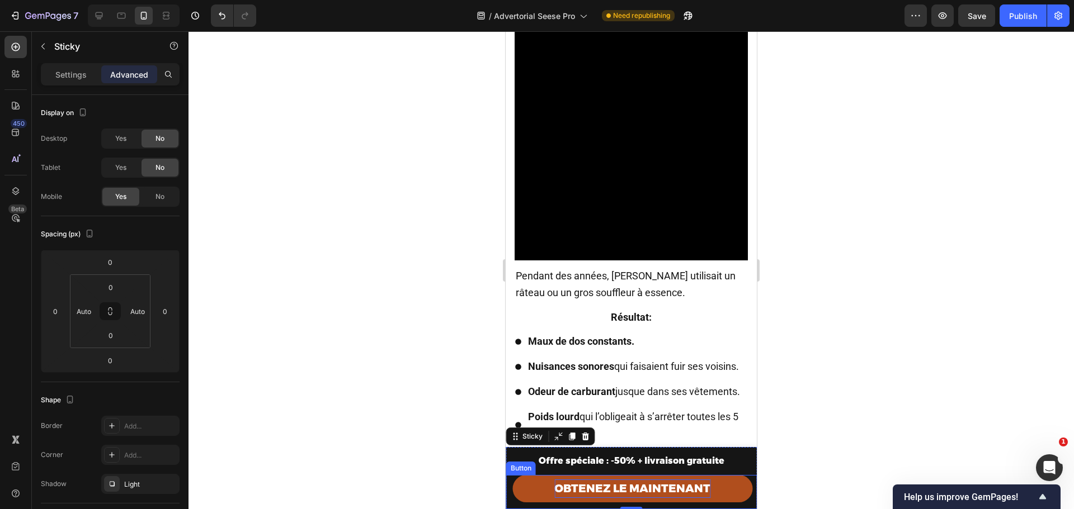
scroll to position [1101, 0]
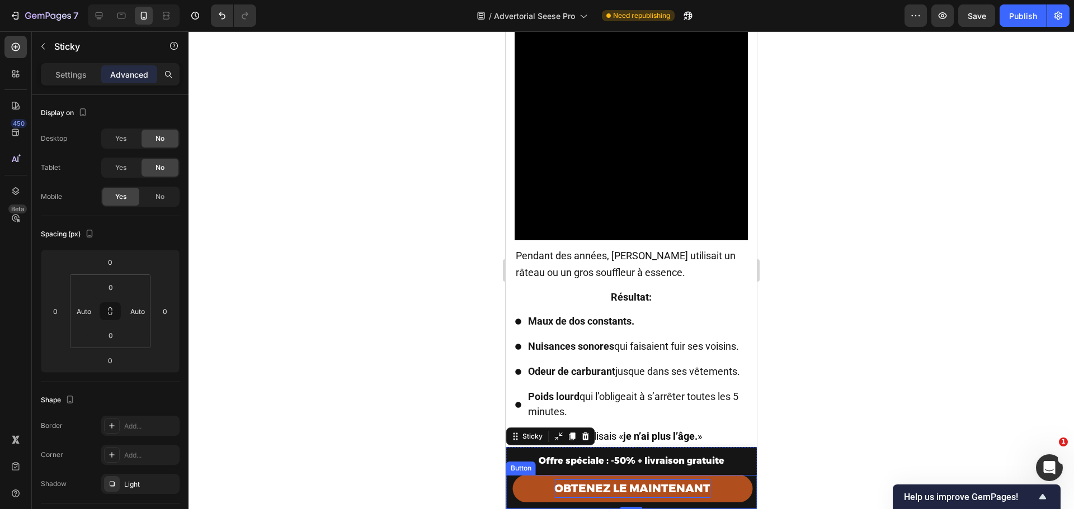
click at [657, 482] on span "OBTENEZ LE MAINTENANT" at bounding box center [632, 488] width 156 height 13
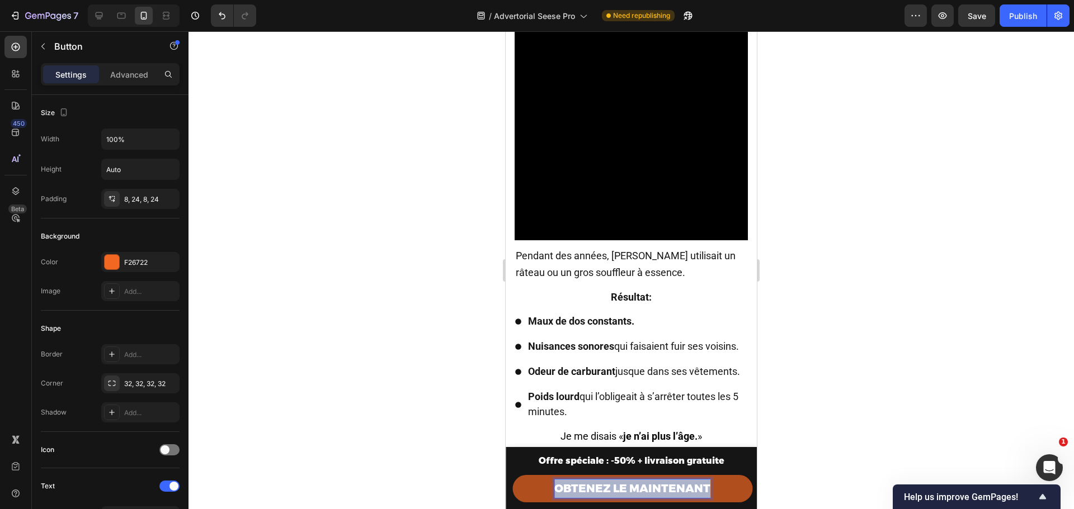
click at [656, 482] on span "OBTENEZ LE MAINTENANT" at bounding box center [632, 488] width 156 height 13
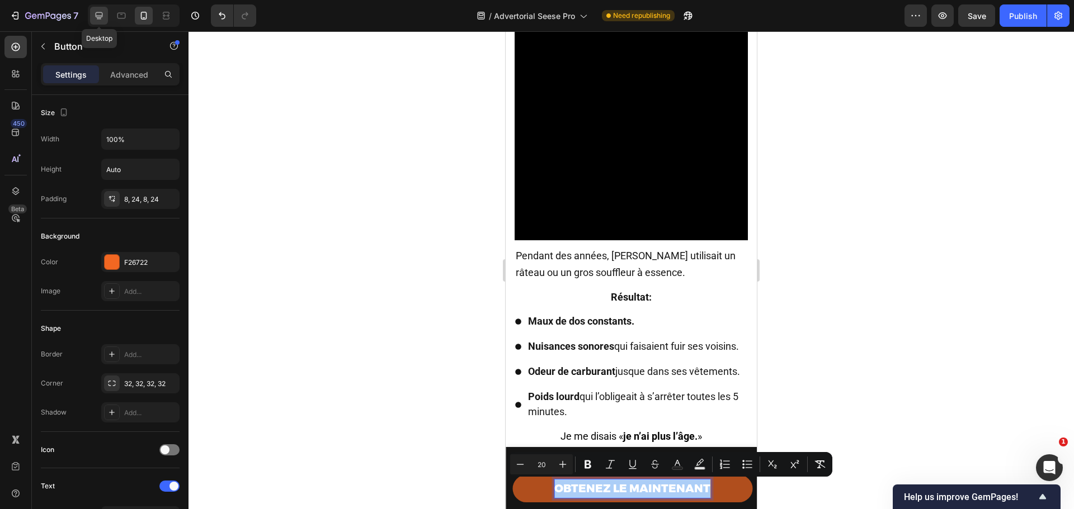
drag, startPoint x: 100, startPoint y: 20, endPoint x: 392, endPoint y: 389, distance: 470.9
click at [100, 20] on icon at bounding box center [98, 15] width 11 height 11
type input "Auto"
type input "16"
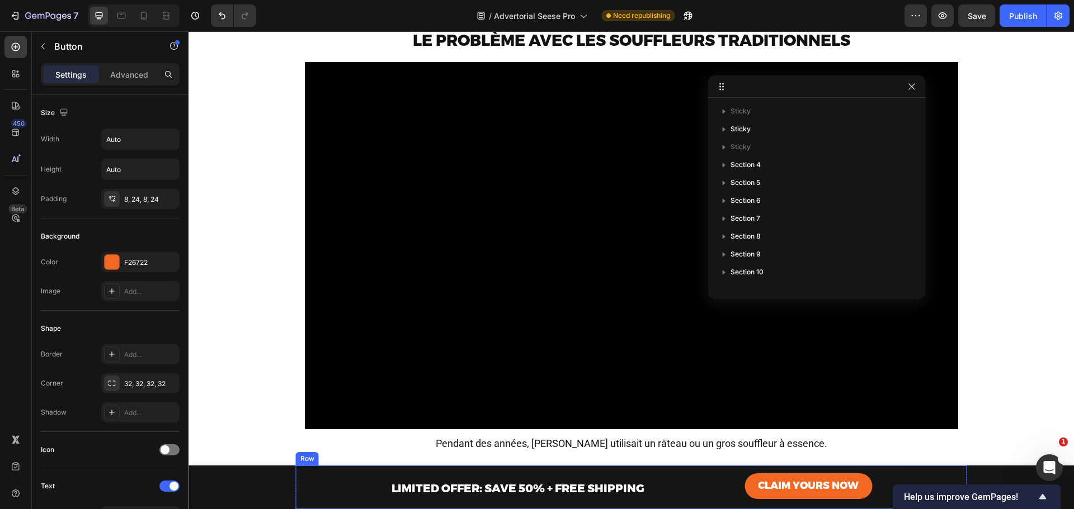
scroll to position [1061, 0]
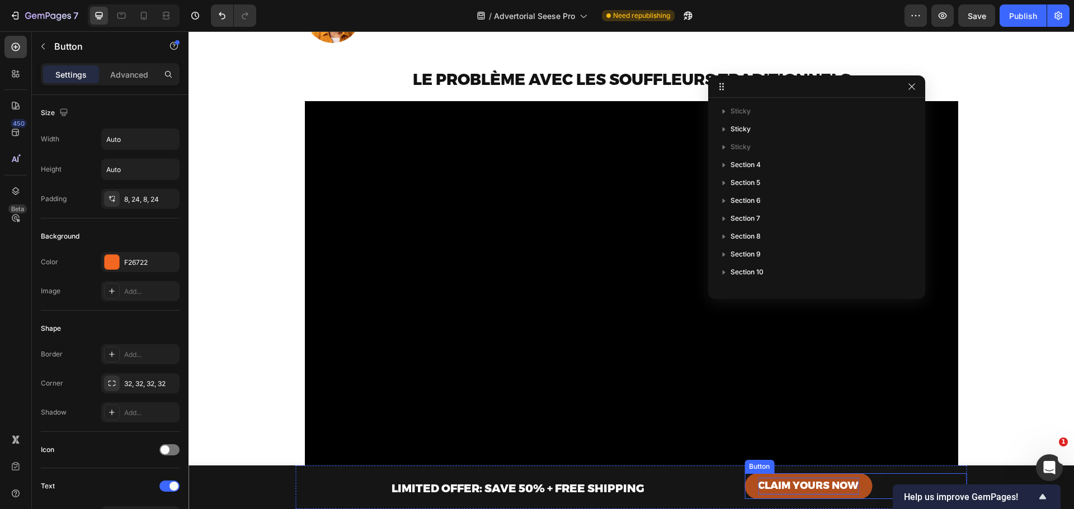
click at [764, 481] on span "CLAIM YOURS NOW" at bounding box center [808, 486] width 101 height 12
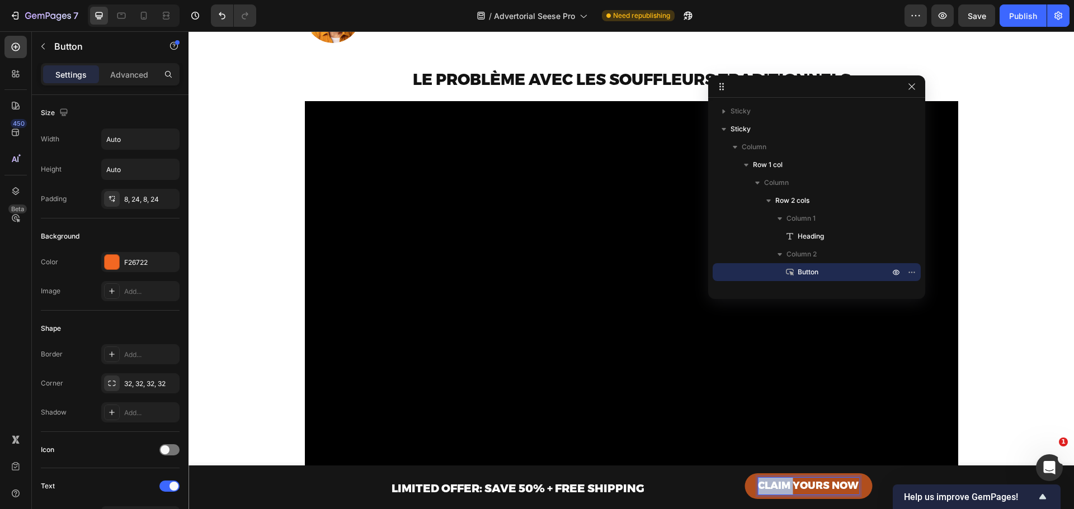
click at [764, 481] on span "CLAIM YOURS NOW" at bounding box center [808, 486] width 101 height 12
click at [763, 481] on span "CLAIM YOURS NOW" at bounding box center [808, 486] width 101 height 12
click at [143, 11] on icon at bounding box center [143, 15] width 11 height 11
type input "100%"
type input "18"
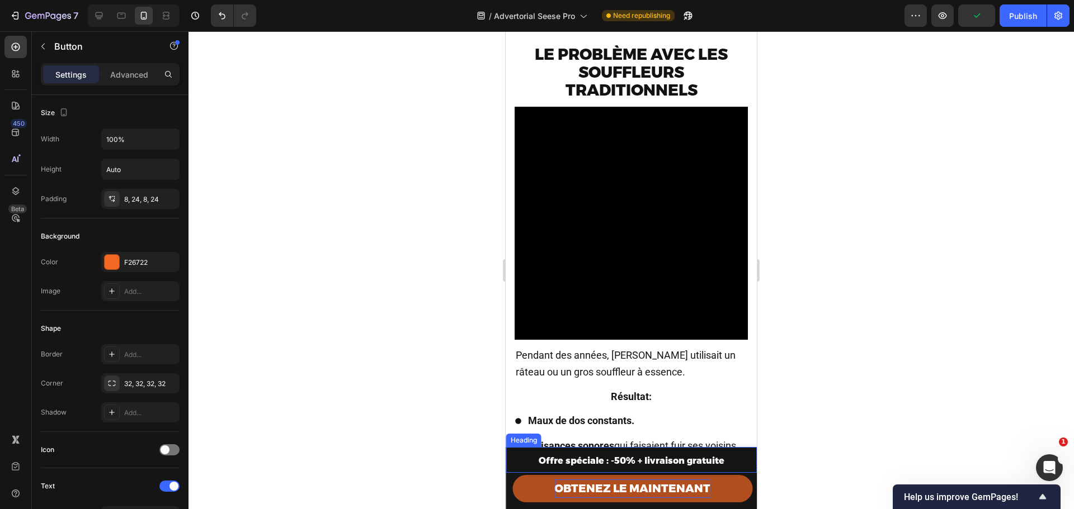
scroll to position [964, 0]
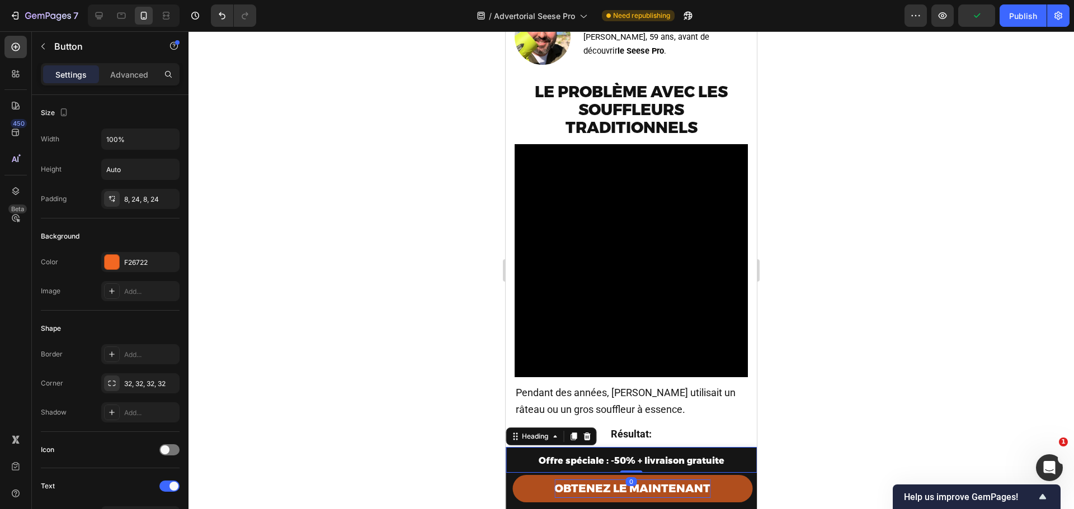
click at [591, 461] on strong "Offre spéciale : -50% + livraison gratuite" at bounding box center [632, 461] width 186 height 11
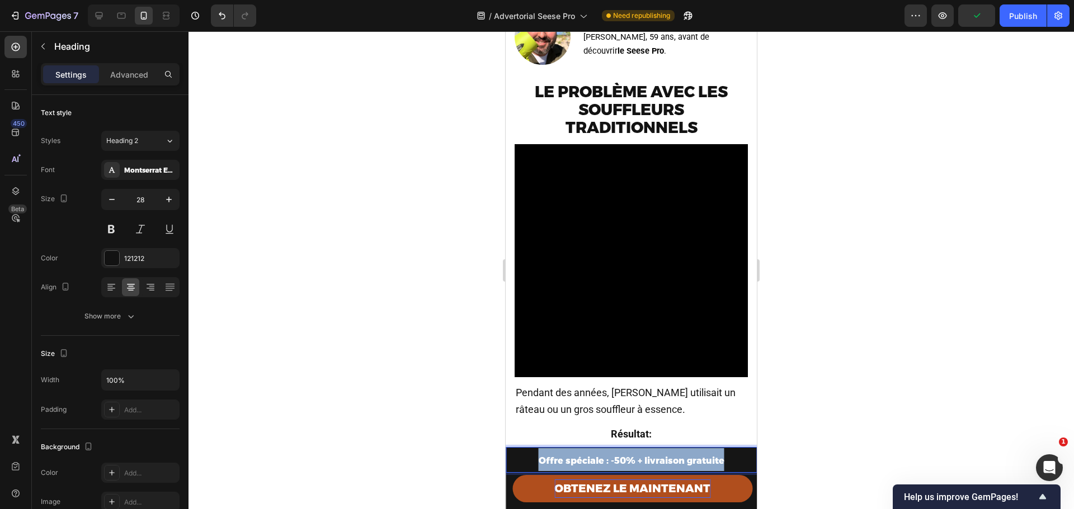
click at [591, 461] on strong "Offre spéciale : -50% + livraison gratuite" at bounding box center [632, 461] width 186 height 11
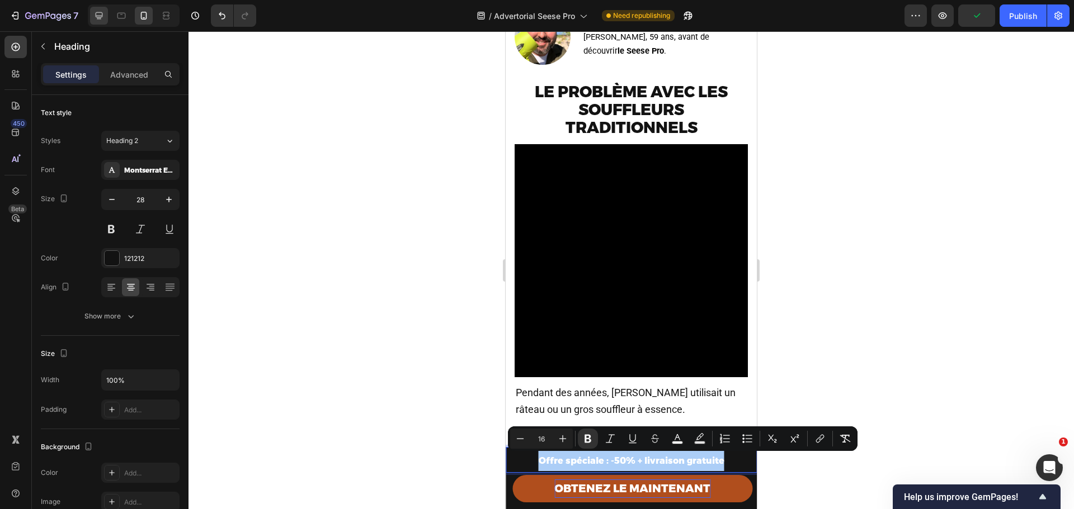
click at [96, 12] on icon at bounding box center [99, 15] width 7 height 7
type input "46"
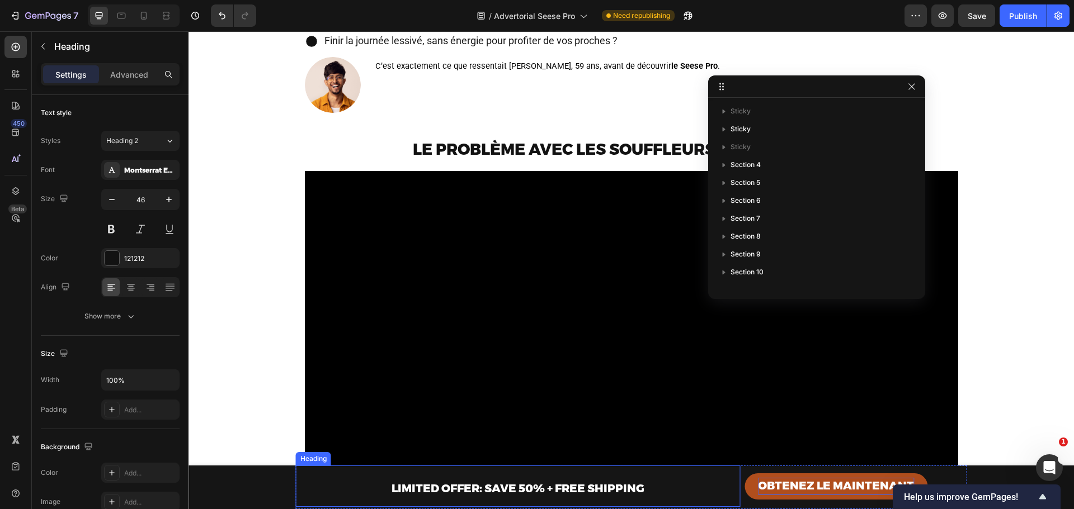
click at [476, 491] on strong "LIMITED OFFER: SAVE 50% + FREE SHIPPING" at bounding box center [517, 488] width 253 height 13
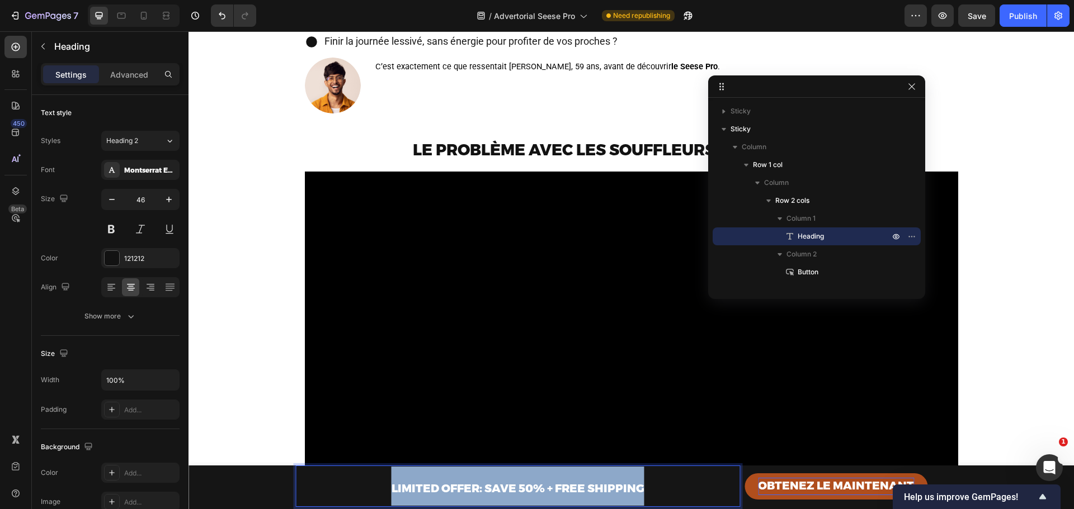
click at [476, 491] on strong "LIMITED OFFER: SAVE 50% + FREE SHIPPING" at bounding box center [517, 488] width 253 height 13
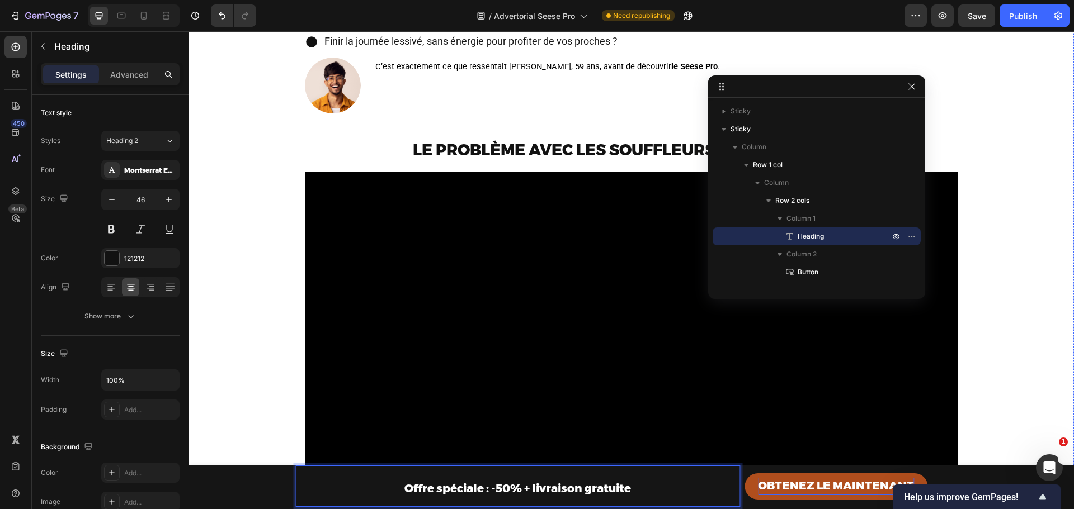
click at [767, 114] on div "Image C’est exactement ce que ressentait Marc, 59 ans, avant de découvrir le Se…" at bounding box center [631, 86] width 653 height 56
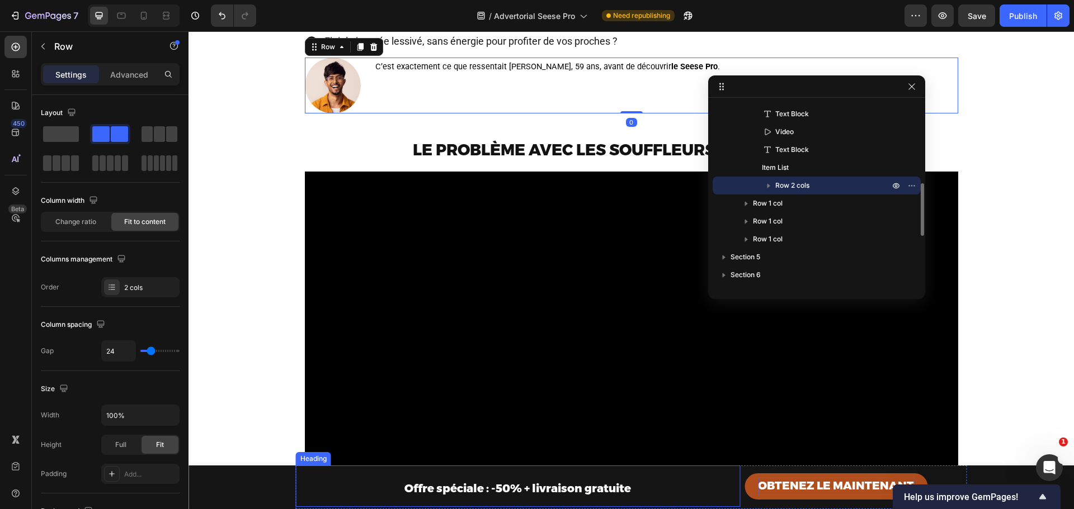
click at [584, 492] on strong "Offre spéciale : -50% + livraison gratuite" at bounding box center [517, 488] width 226 height 13
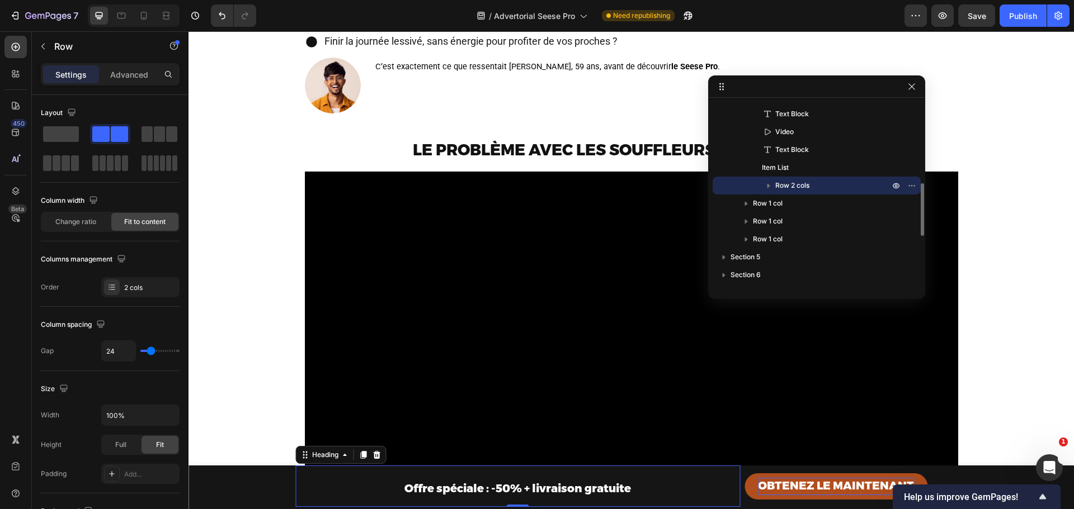
scroll to position [51, 0]
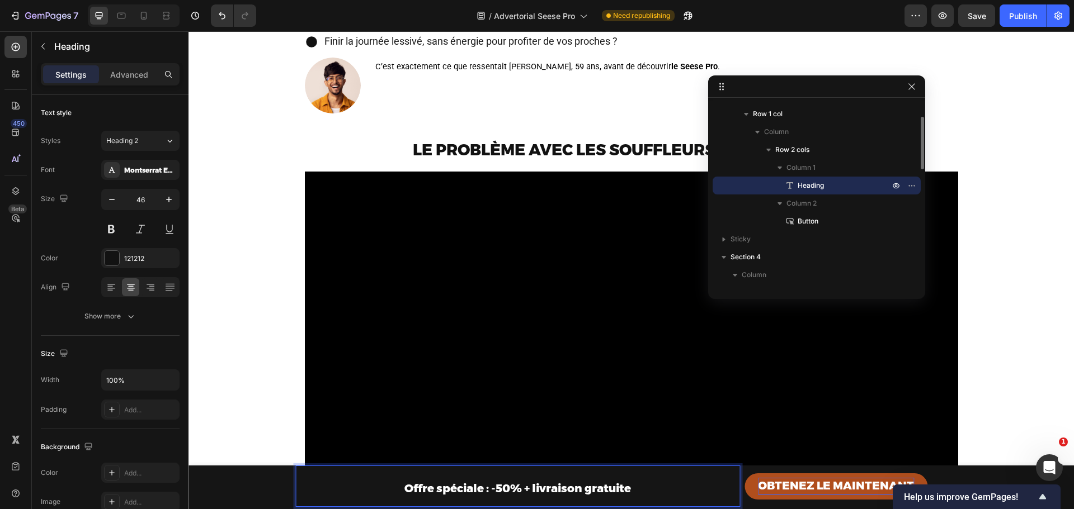
click at [584, 492] on strong "Offre spéciale : -50% + livraison gratuite" at bounding box center [517, 488] width 226 height 13
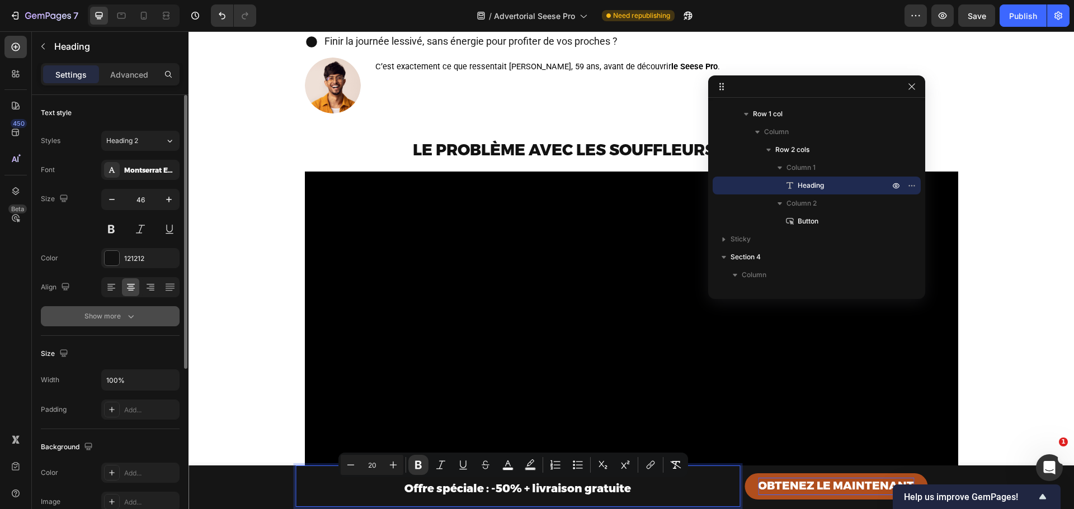
click at [116, 315] on div "Show more" at bounding box center [110, 316] width 52 height 11
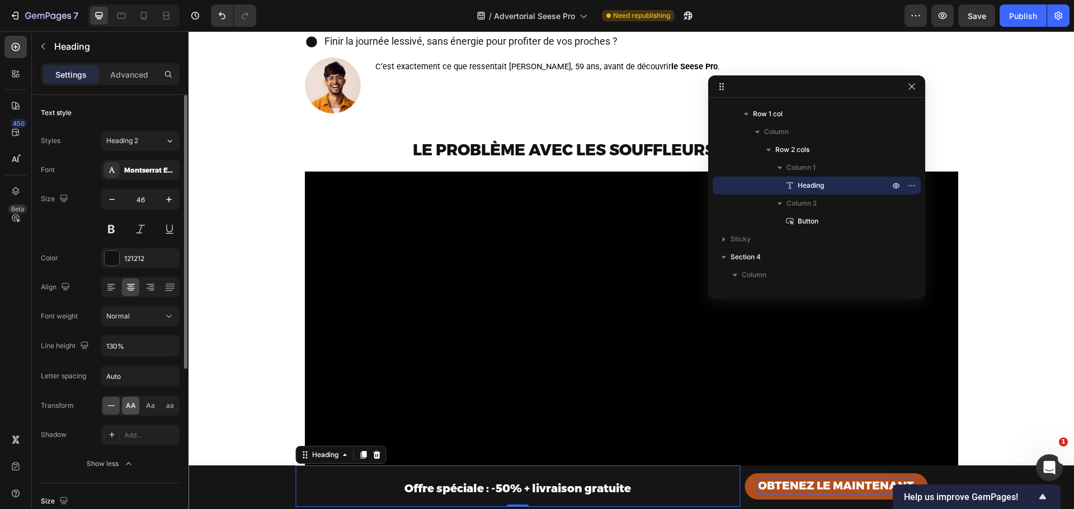
click at [134, 410] on span "AA" at bounding box center [131, 406] width 10 height 10
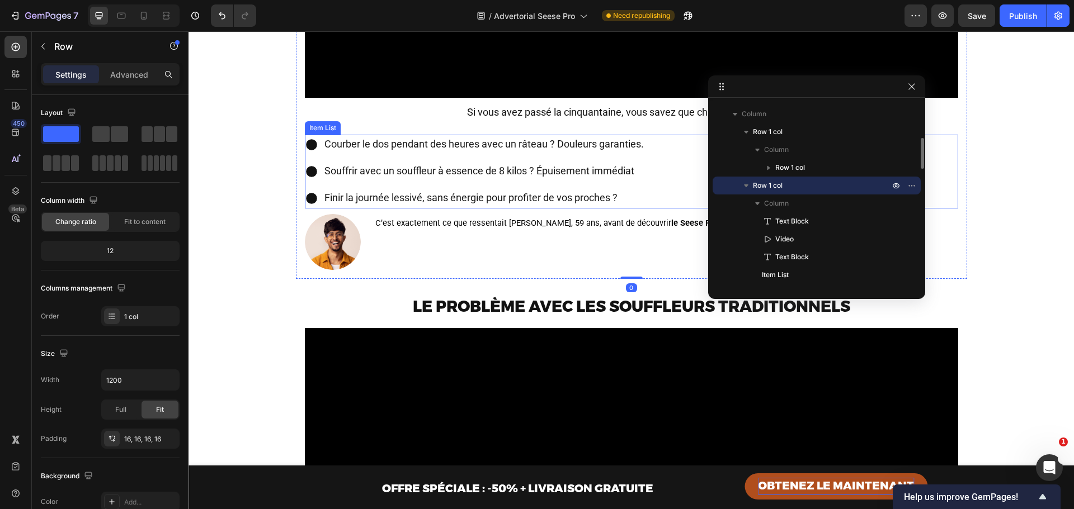
scroll to position [767, 0]
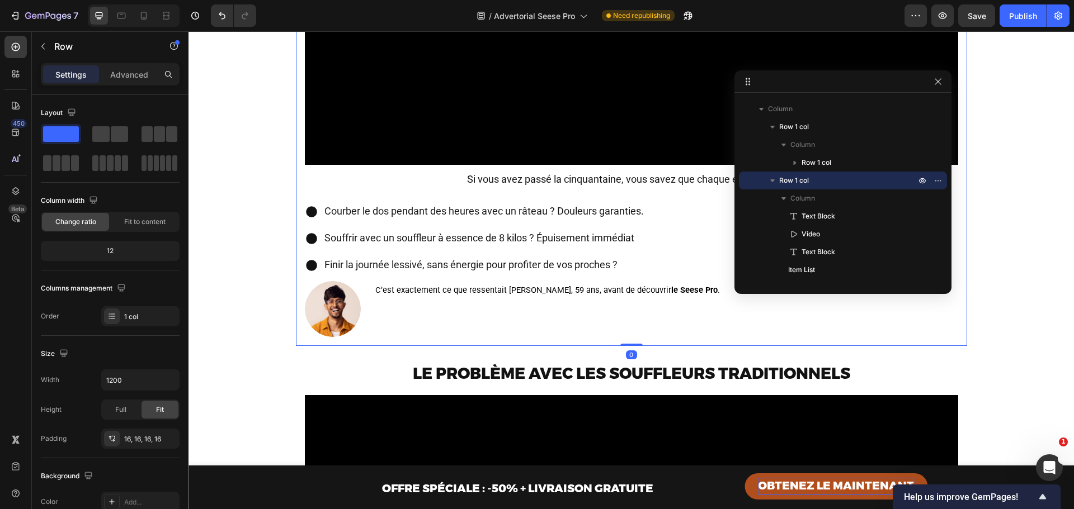
drag, startPoint x: 825, startPoint y: 91, endPoint x: 870, endPoint y: 86, distance: 45.6
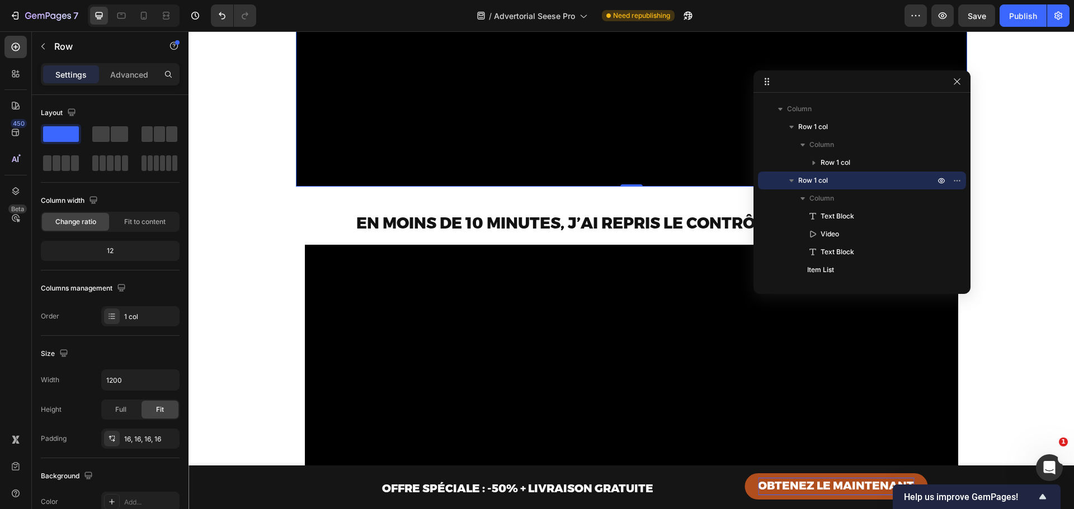
click at [566, 172] on video at bounding box center [631, 19] width 671 height 336
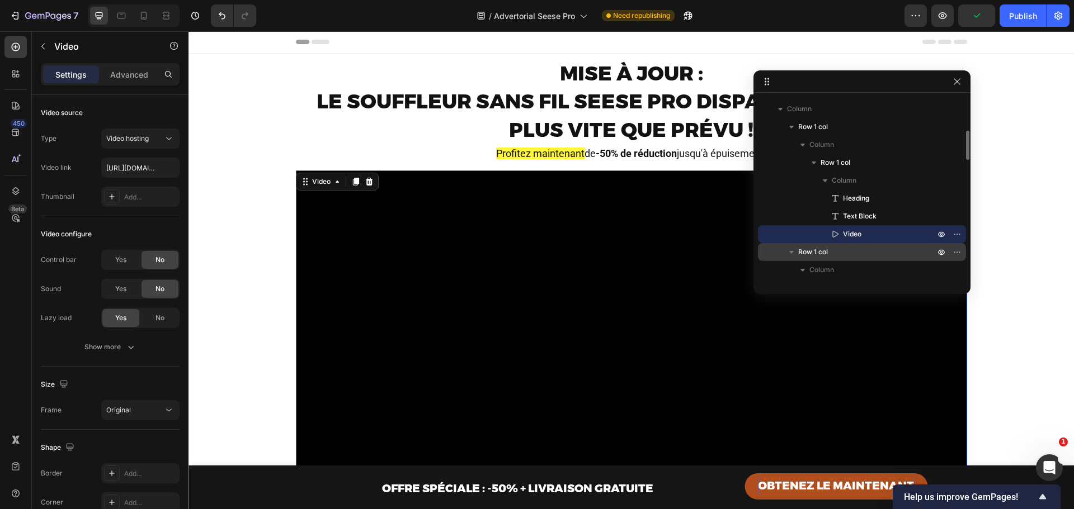
scroll to position [0, 0]
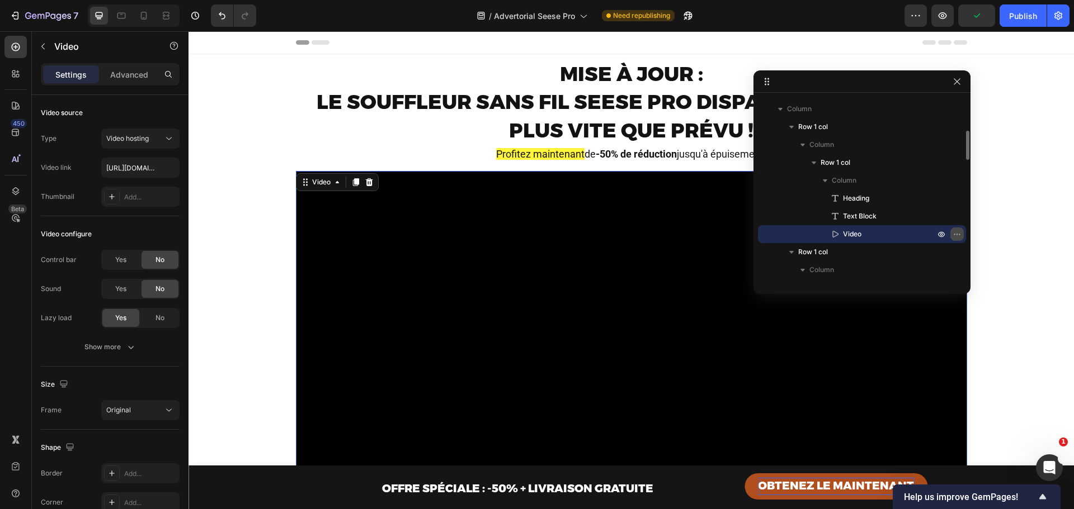
click at [954, 233] on icon "button" at bounding box center [956, 234] width 9 height 9
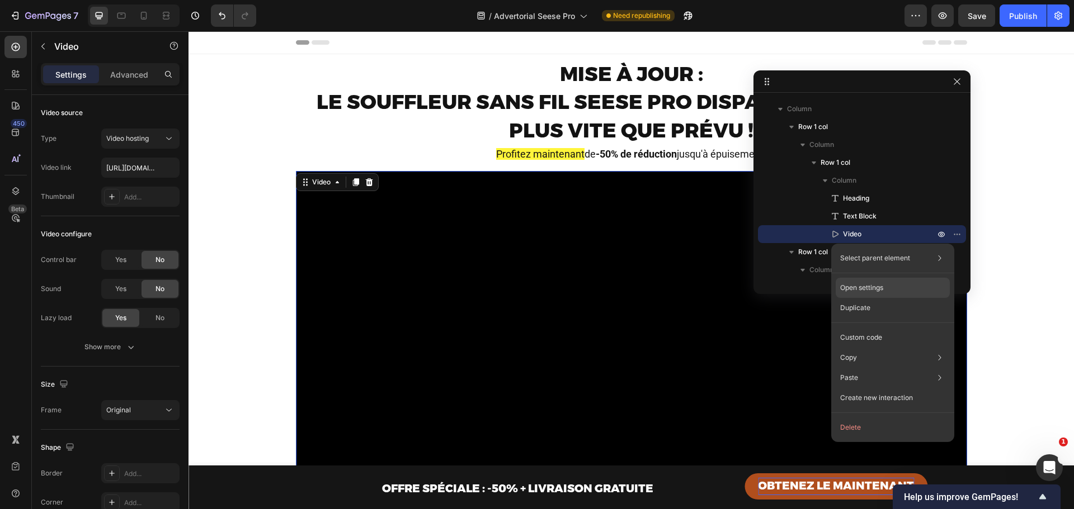
click at [892, 282] on div "Open settings" at bounding box center [892, 288] width 114 height 20
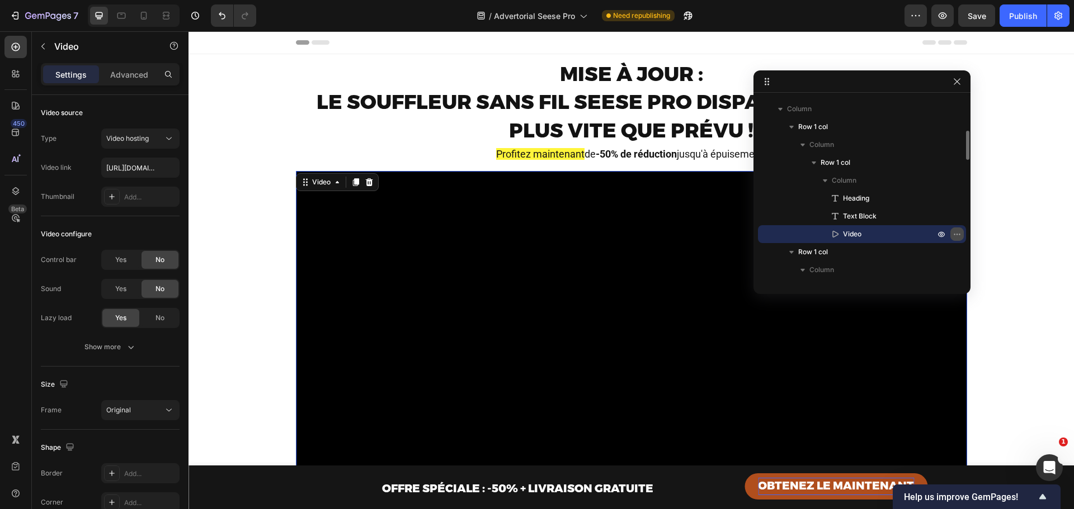
click at [962, 231] on button "button" at bounding box center [956, 234] width 13 height 13
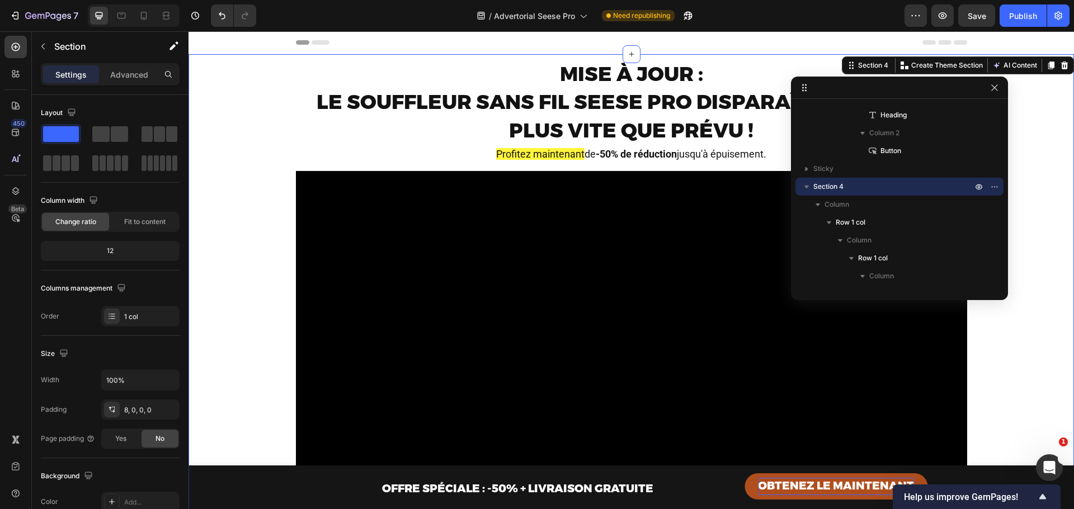
drag, startPoint x: 896, startPoint y: 86, endPoint x: 928, endPoint y: 106, distance: 38.0
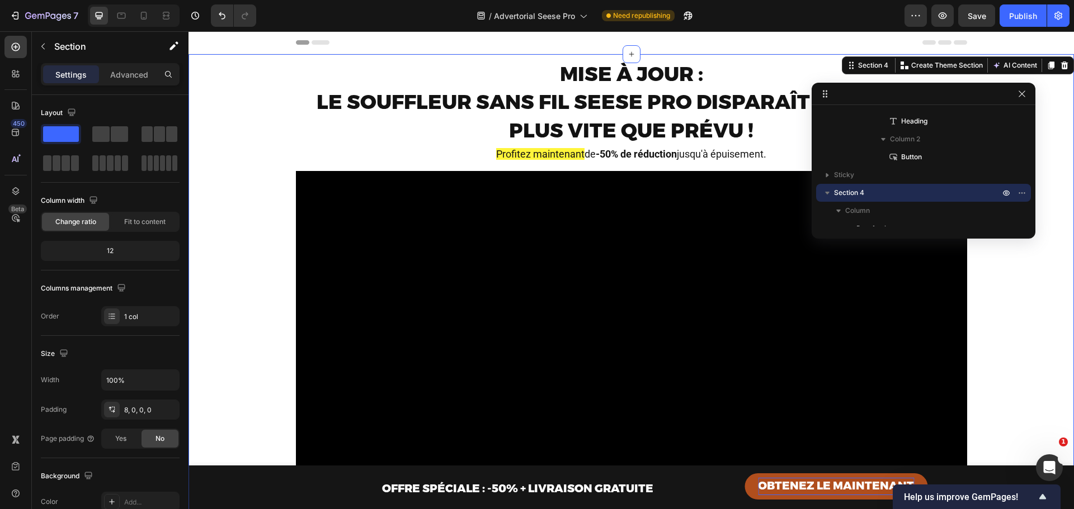
drag, startPoint x: 1026, startPoint y: 305, endPoint x: 1033, endPoint y: 238, distance: 68.1
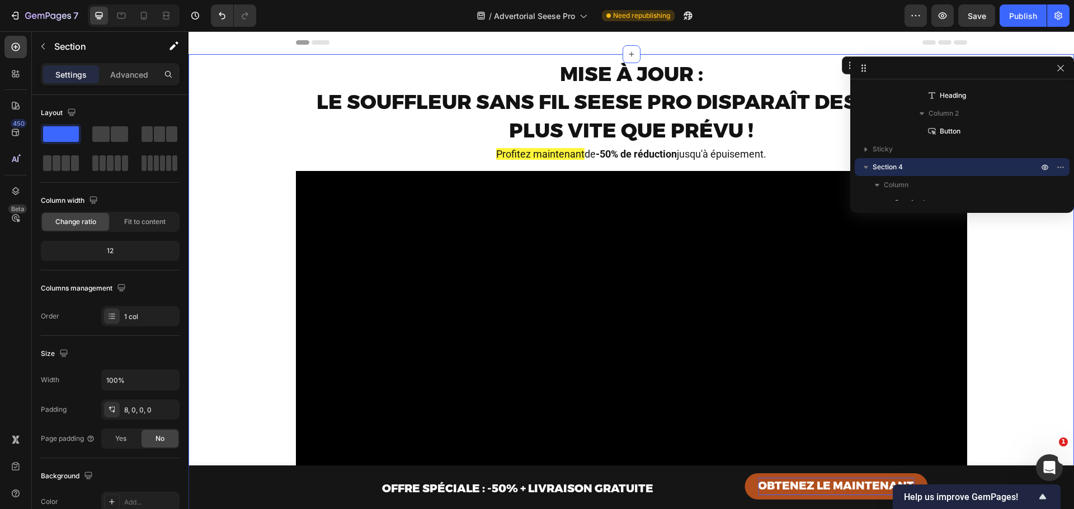
drag, startPoint x: 913, startPoint y: 95, endPoint x: 917, endPoint y: 63, distance: 31.6
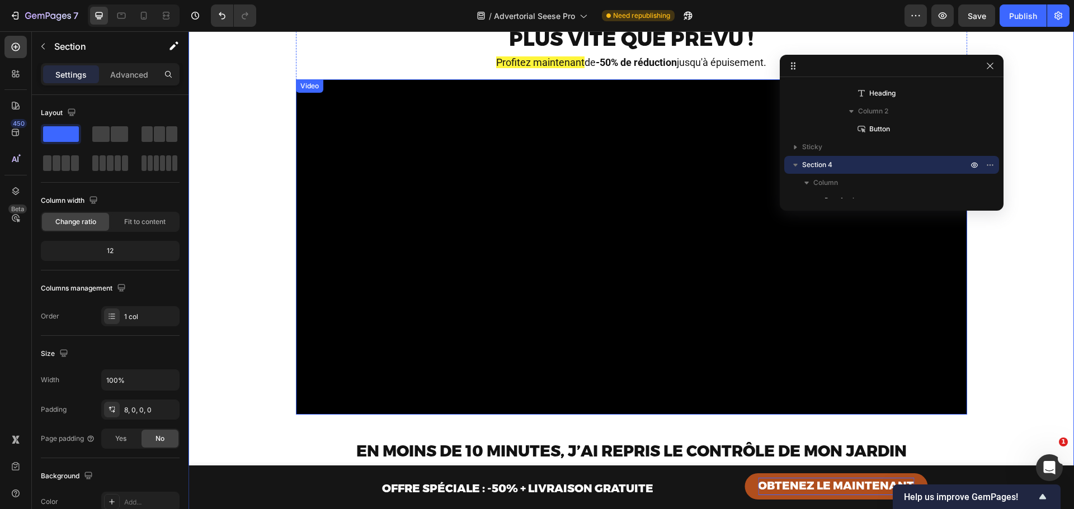
scroll to position [224, 0]
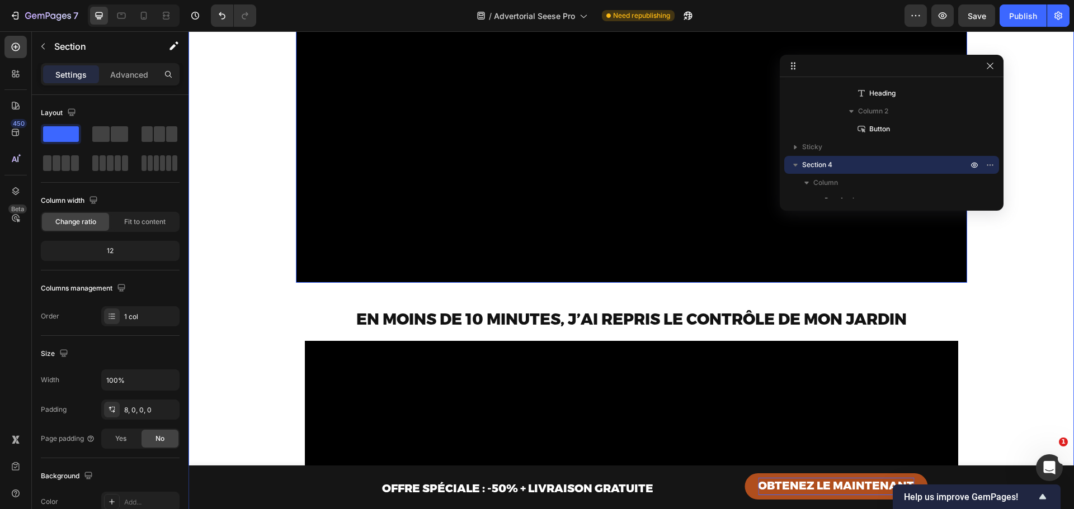
click at [551, 169] on video at bounding box center [631, 115] width 671 height 336
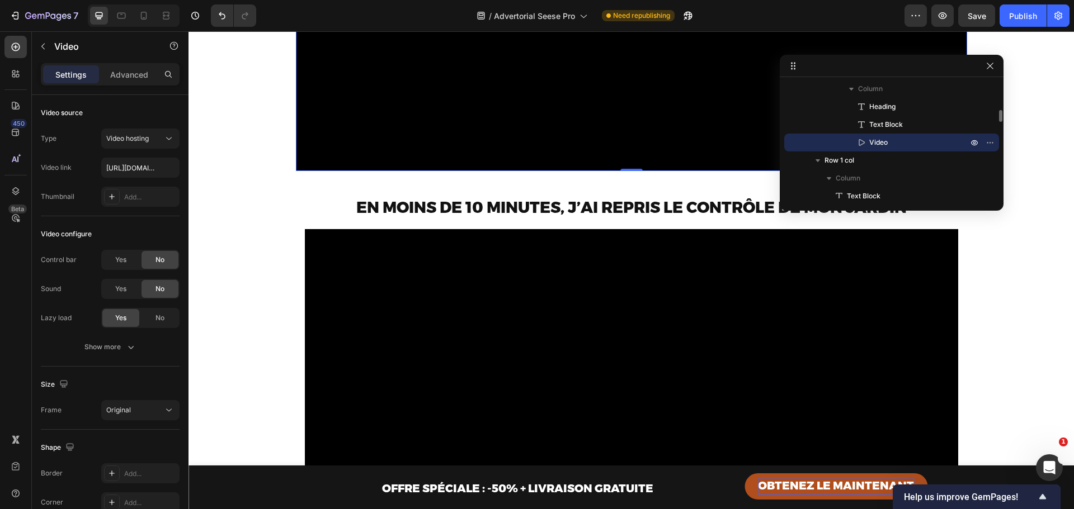
click at [419, 171] on video at bounding box center [631, 4] width 671 height 336
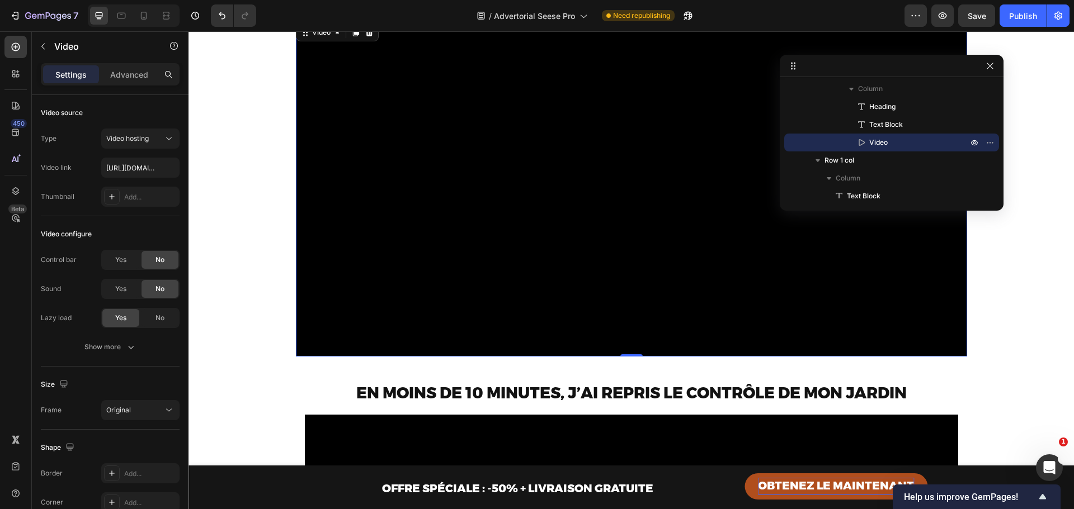
scroll to position [149, 0]
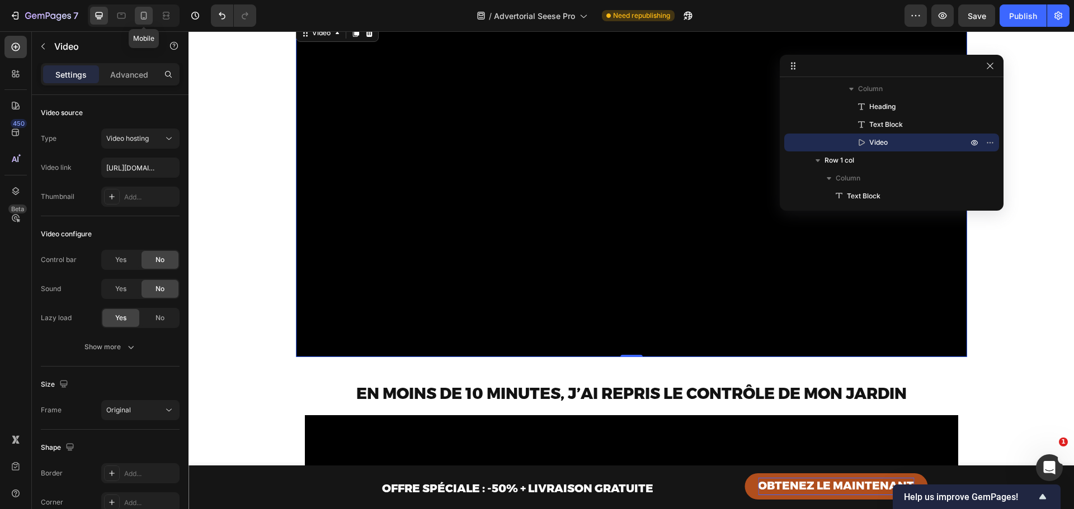
click at [140, 16] on icon at bounding box center [143, 15] width 11 height 11
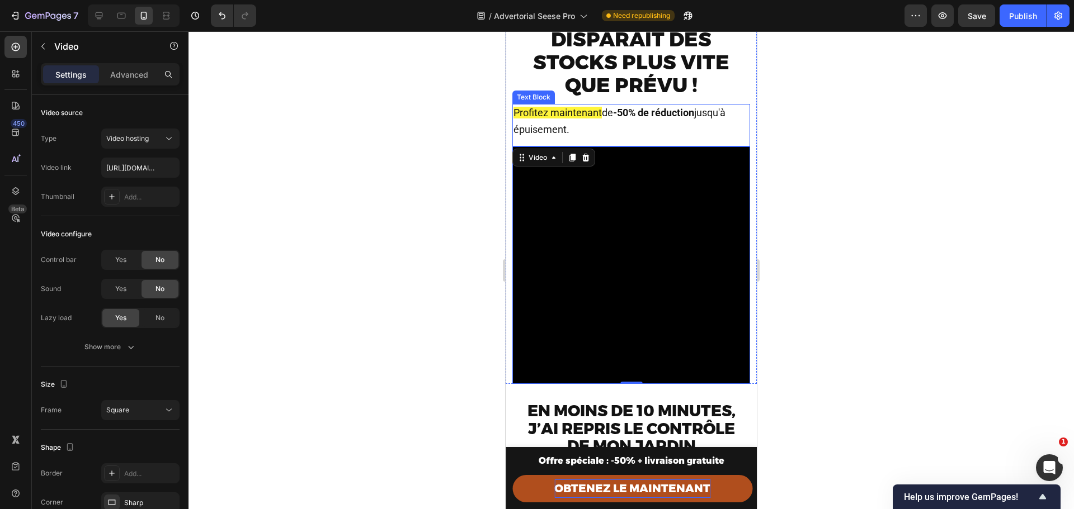
scroll to position [112, 0]
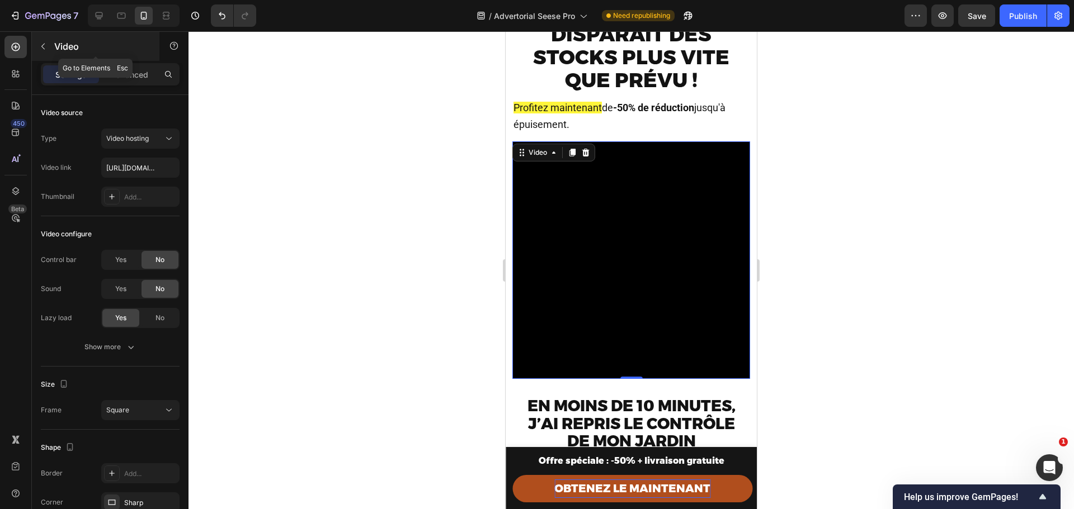
click at [66, 49] on p "Video" at bounding box center [101, 46] width 95 height 13
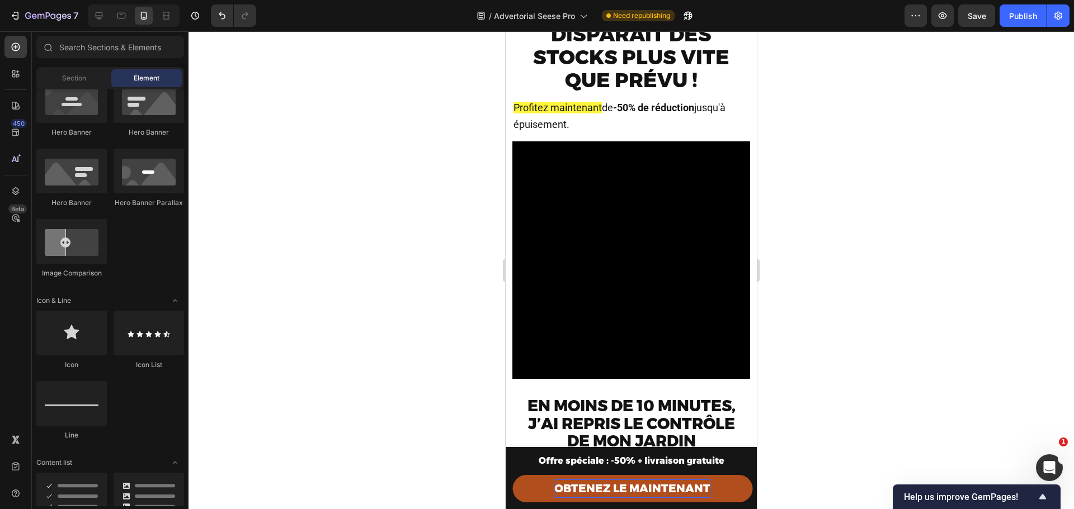
scroll to position [0, 0]
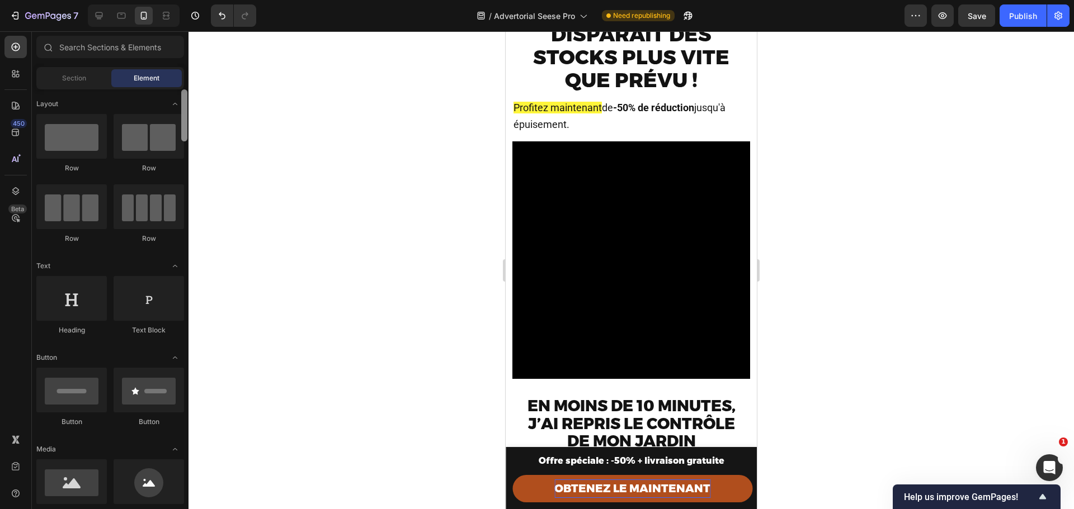
drag, startPoint x: 186, startPoint y: 225, endPoint x: 179, endPoint y: 80, distance: 145.6
click at [179, 80] on div "Sections(18) Elements(83) Section Element Hero Section Product Detail Brands Tr…" at bounding box center [110, 271] width 157 height 471
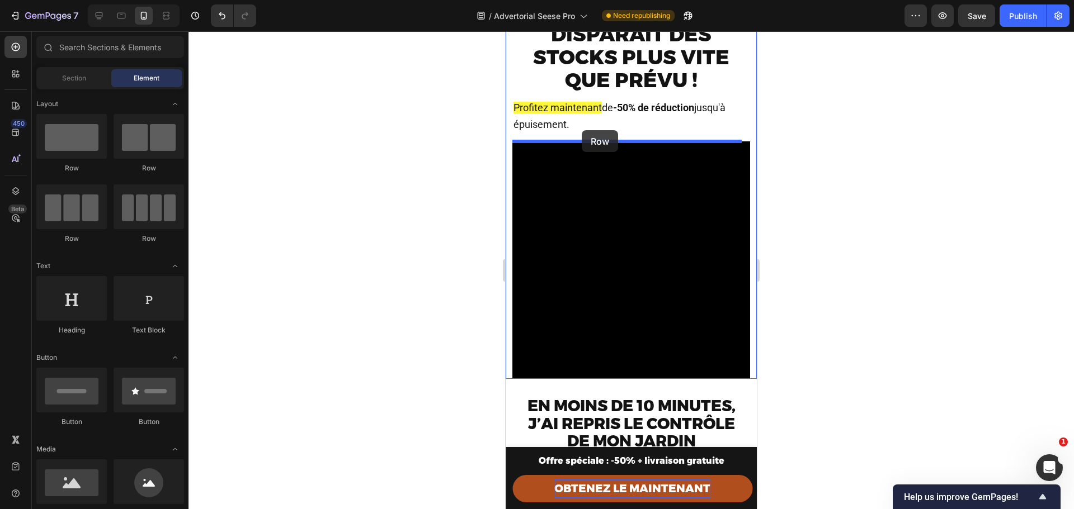
drag, startPoint x: 561, startPoint y: 173, endPoint x: 582, endPoint y: 131, distance: 47.0
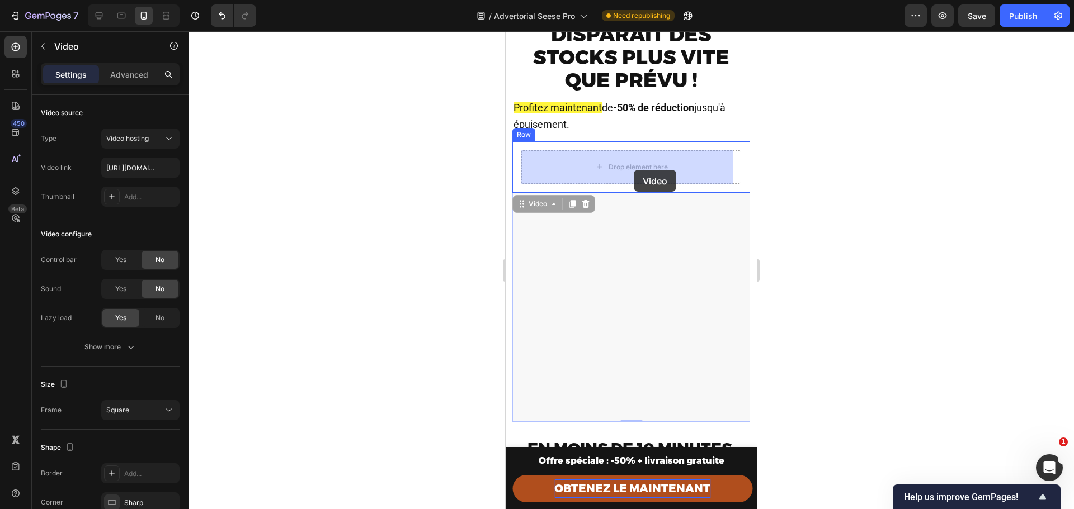
drag, startPoint x: 632, startPoint y: 251, endPoint x: 634, endPoint y: 170, distance: 80.5
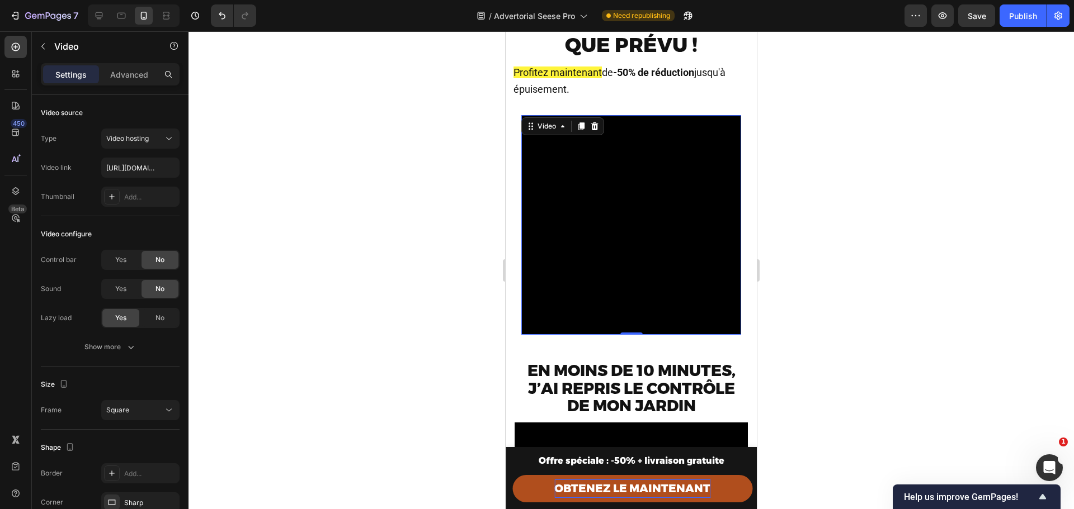
scroll to position [149, 0]
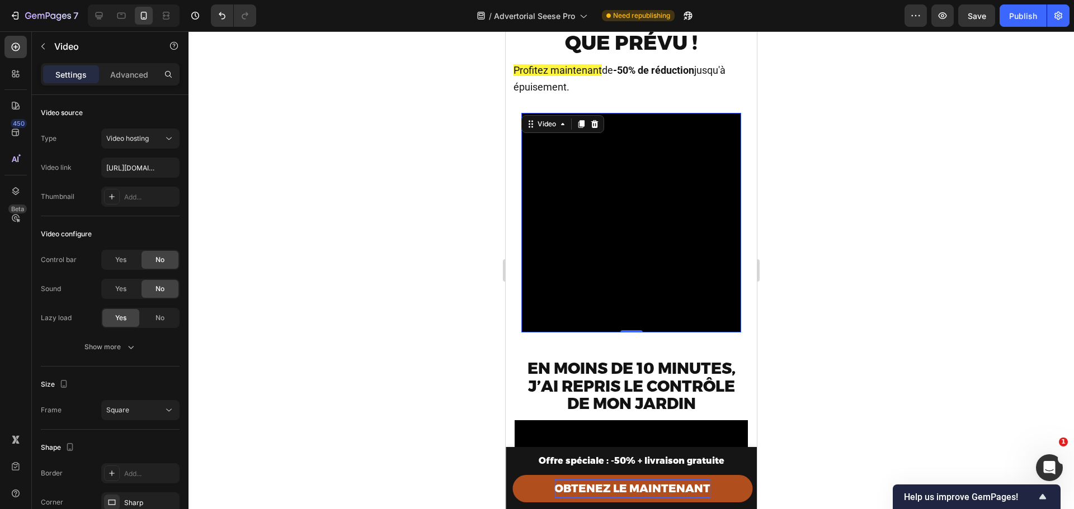
click at [624, 147] on video at bounding box center [631, 223] width 220 height 220
click at [543, 127] on div "Video" at bounding box center [546, 124] width 23 height 10
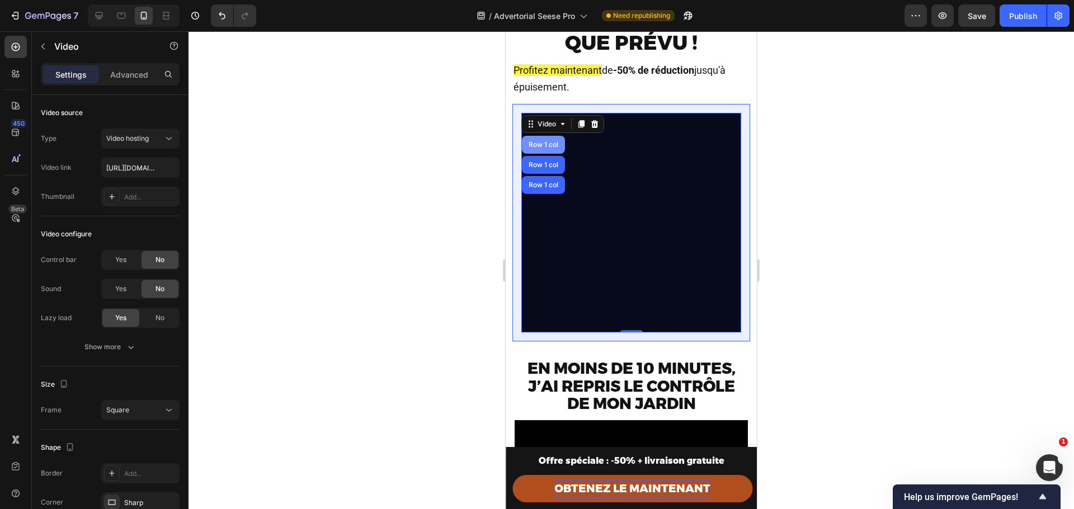
click at [542, 147] on div "Row 1 col" at bounding box center [543, 144] width 34 height 7
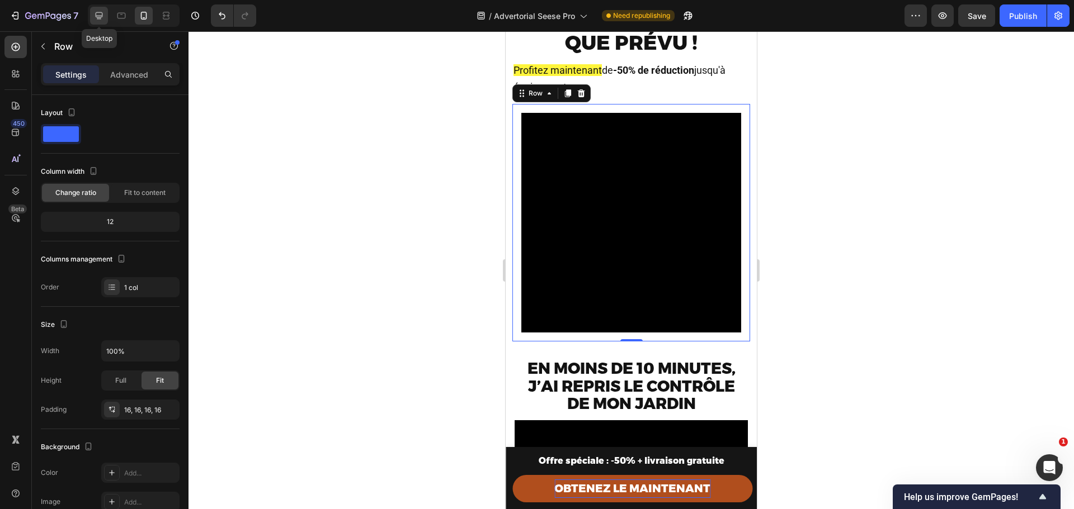
click at [102, 14] on icon at bounding box center [98, 15] width 11 height 11
type input "1200"
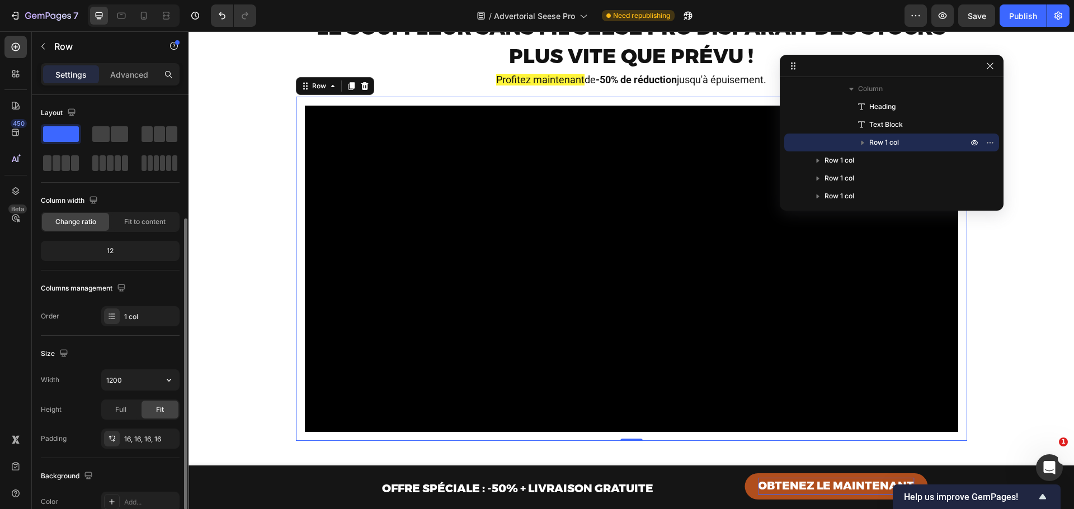
scroll to position [112, 0]
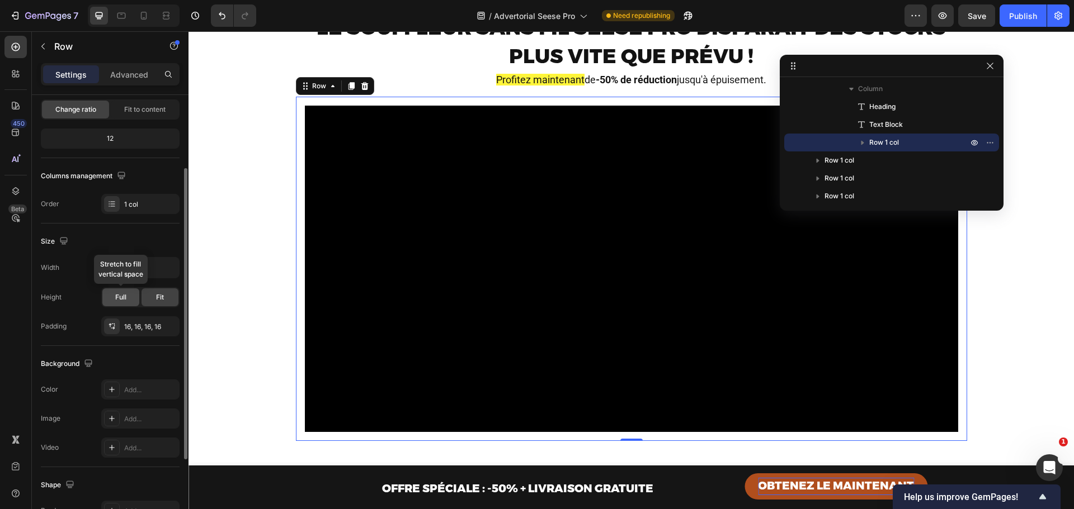
click at [123, 298] on span "Full" at bounding box center [120, 297] width 11 height 10
click at [160, 300] on span "Fit" at bounding box center [160, 297] width 8 height 10
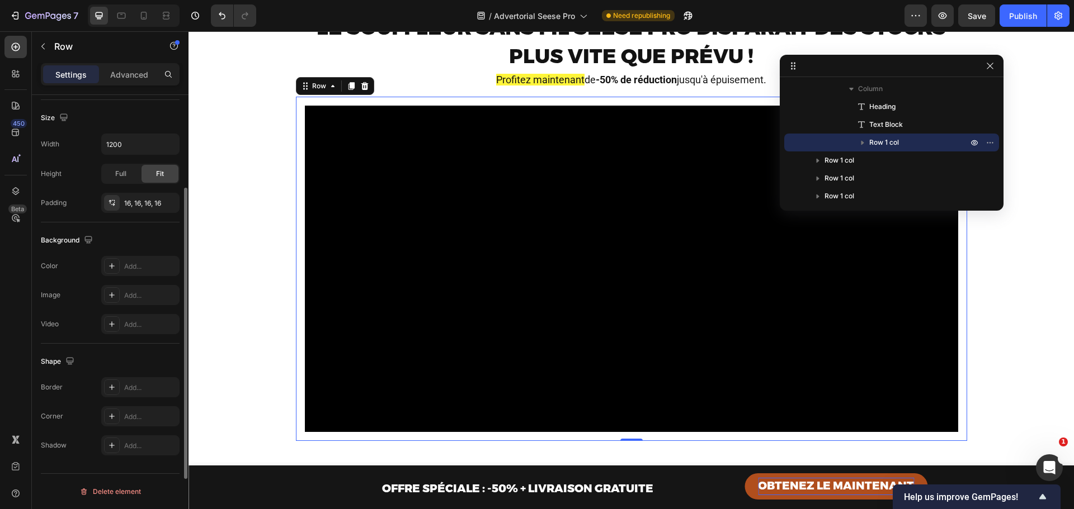
scroll to position [161, 0]
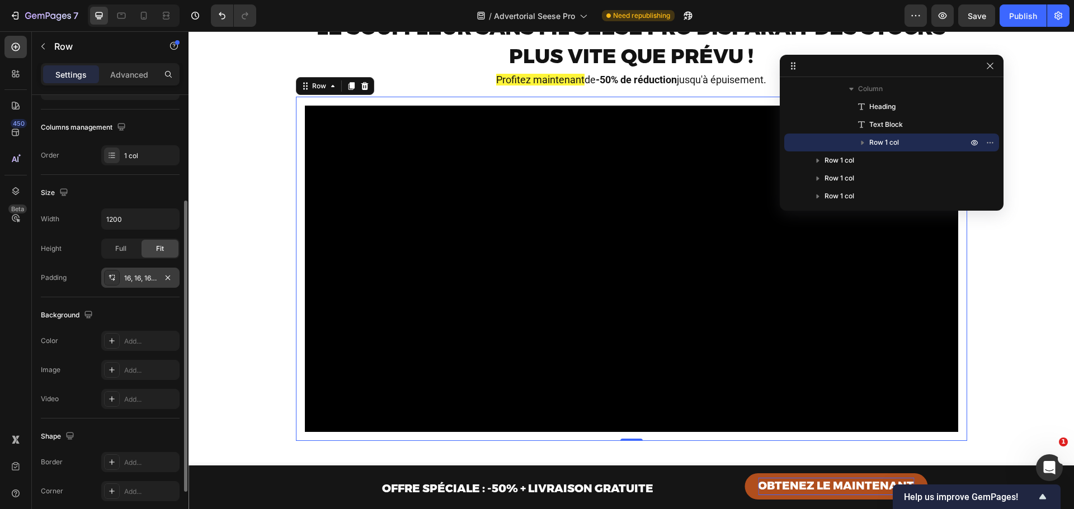
click at [136, 281] on div "16, 16, 16, 16" at bounding box center [140, 278] width 32 height 10
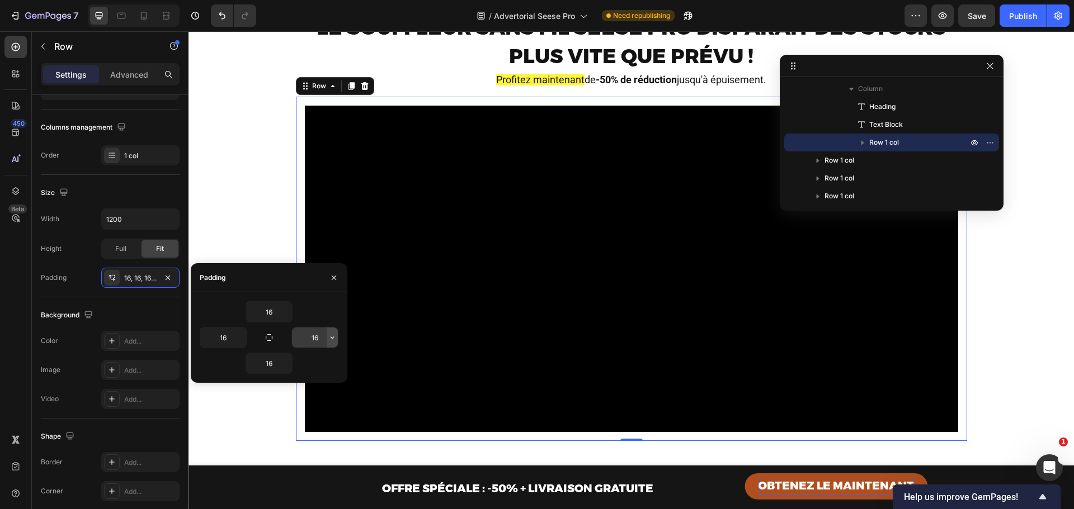
click at [328, 338] on icon "button" at bounding box center [332, 337] width 9 height 9
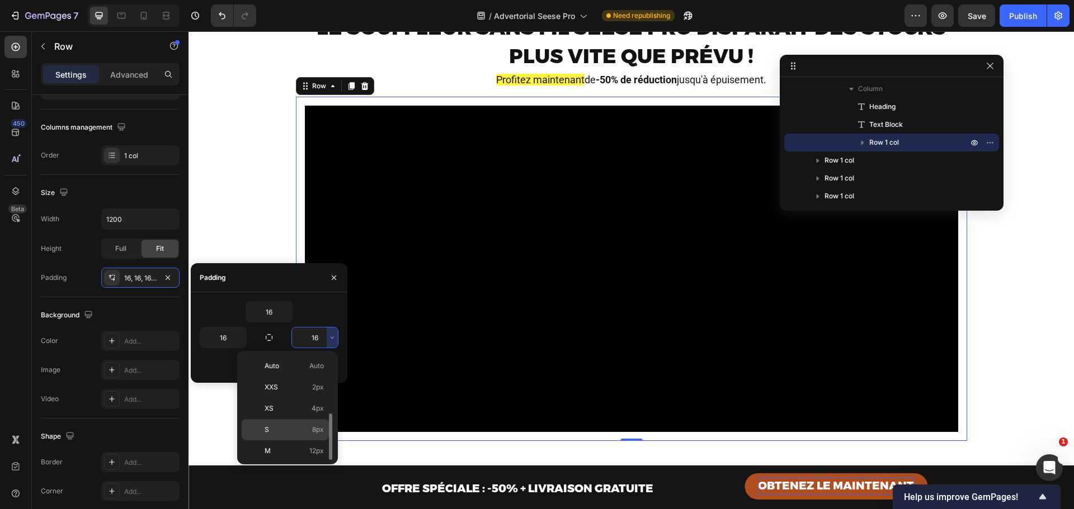
scroll to position [40, 0]
click at [305, 447] on div "XL 24px" at bounding box center [285, 453] width 87 height 21
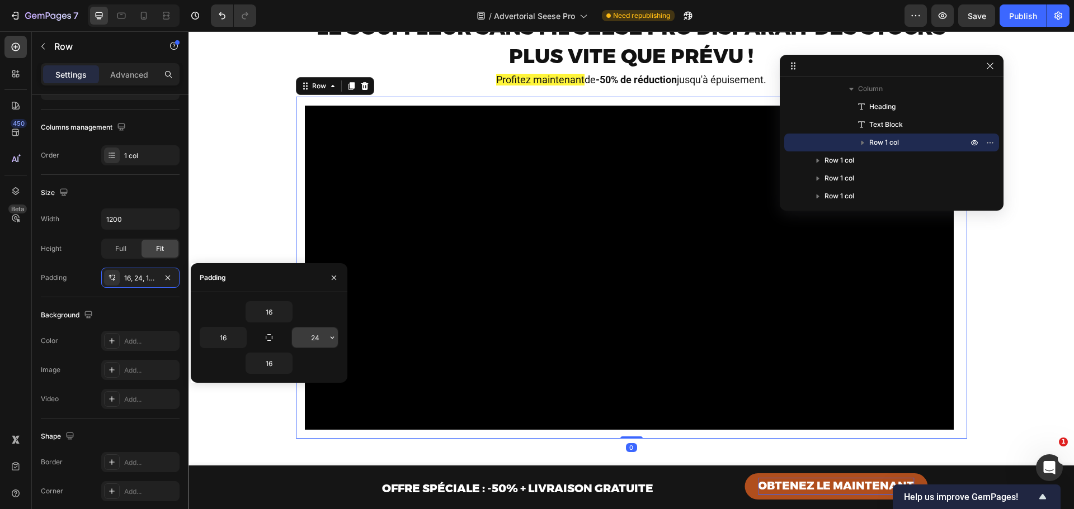
click at [313, 337] on input "24" at bounding box center [315, 338] width 46 height 20
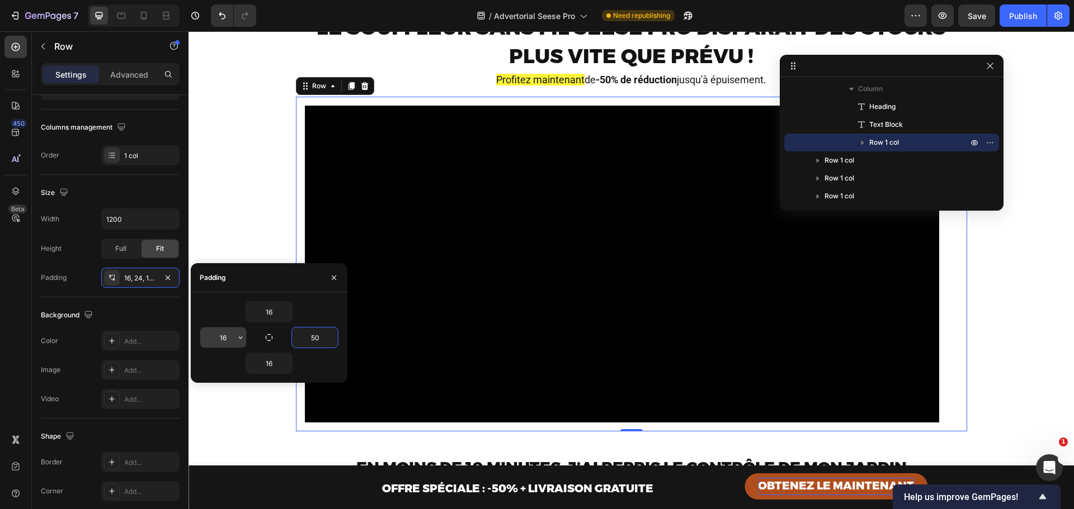
type input "50"
click at [225, 336] on input "16" at bounding box center [223, 338] width 46 height 20
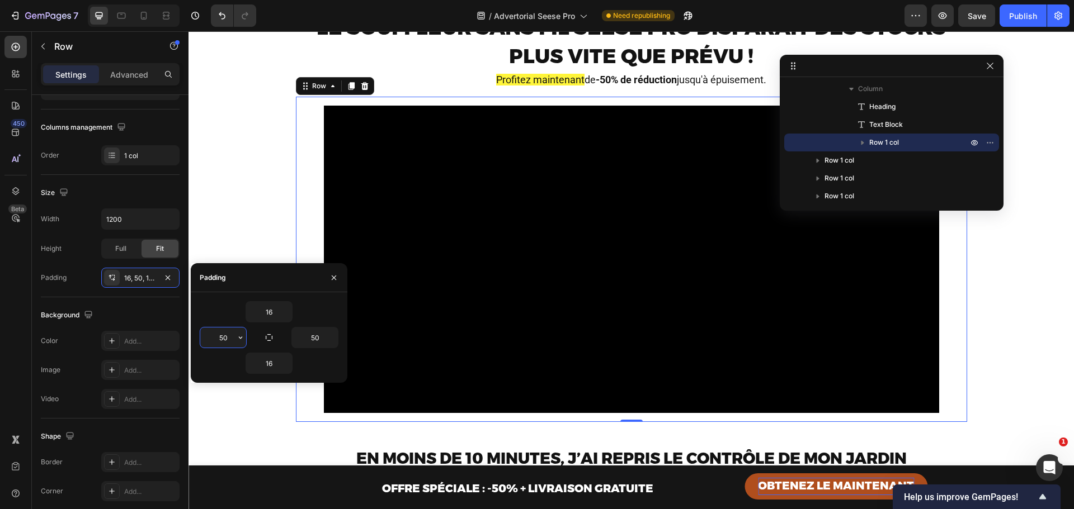
click at [227, 334] on input "50" at bounding box center [223, 338] width 46 height 20
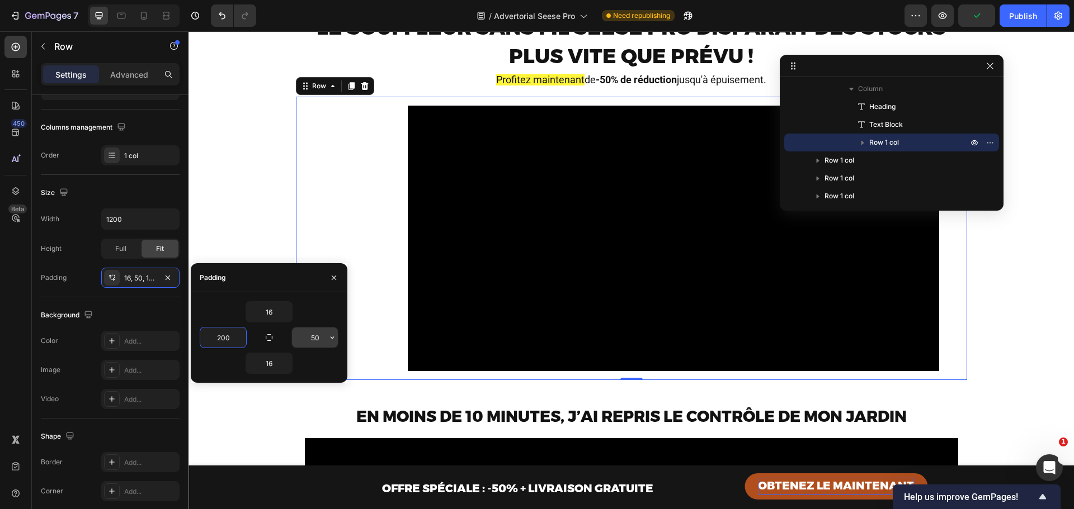
type input "200"
click at [311, 336] on input "50" at bounding box center [315, 338] width 46 height 20
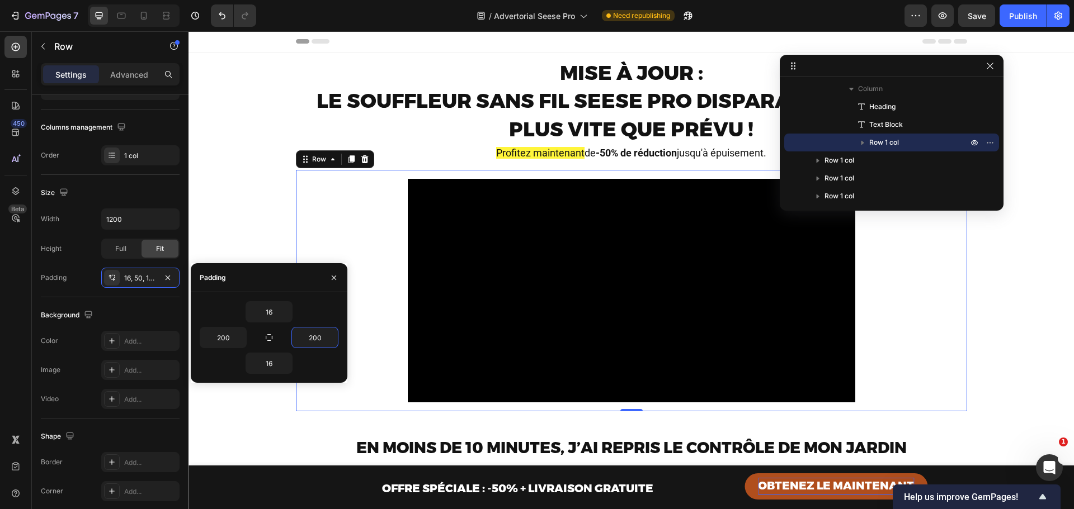
scroll to position [0, 0]
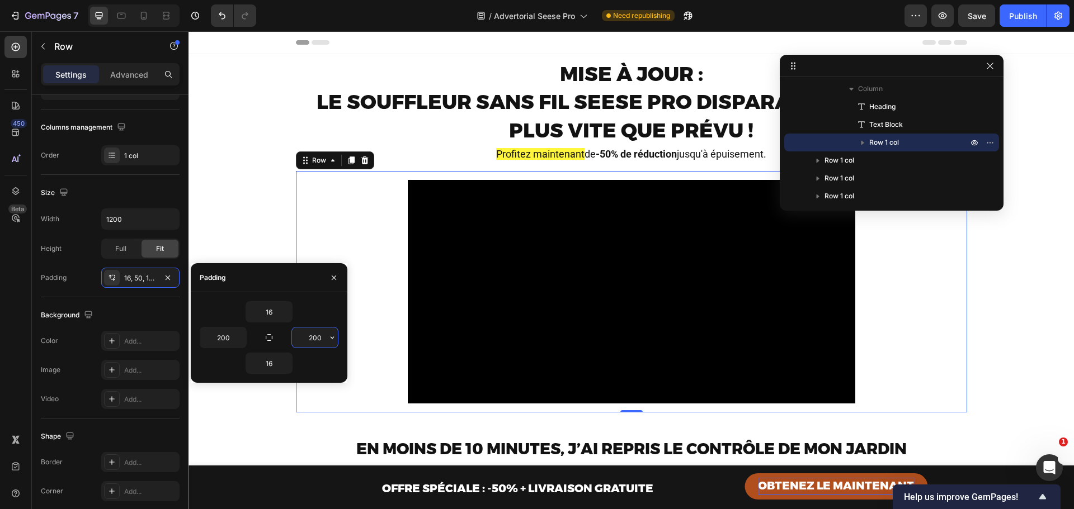
click at [318, 333] on input "200" at bounding box center [315, 338] width 46 height 20
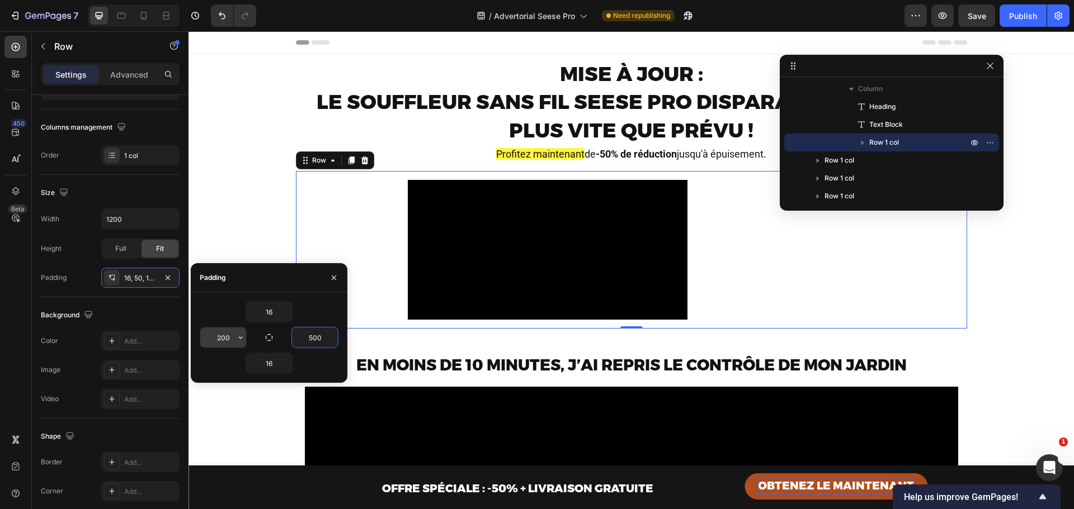
type input "500"
click at [215, 337] on input "200" at bounding box center [223, 338] width 46 height 20
click at [216, 337] on input "200" at bounding box center [223, 338] width 46 height 20
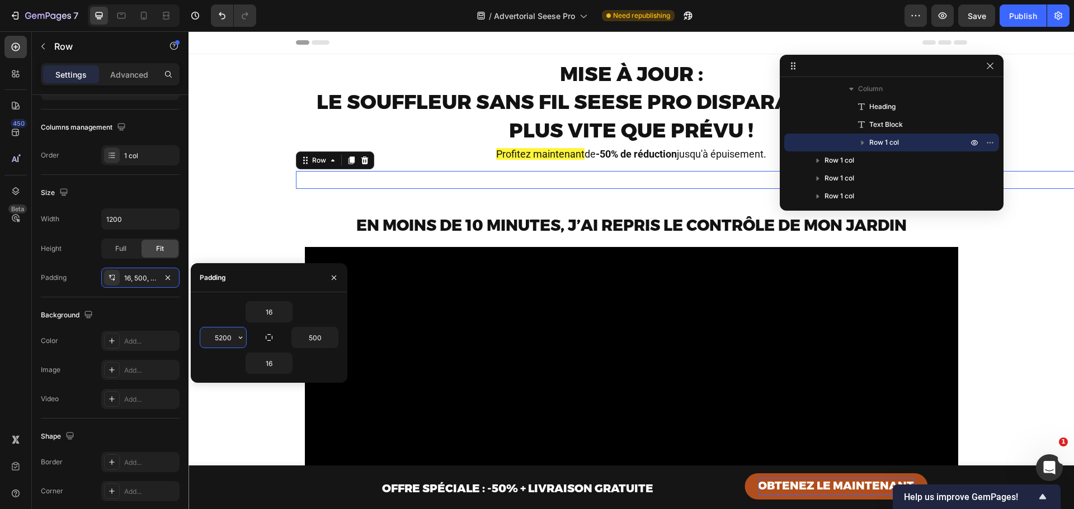
click at [221, 336] on input "5200" at bounding box center [223, 338] width 46 height 20
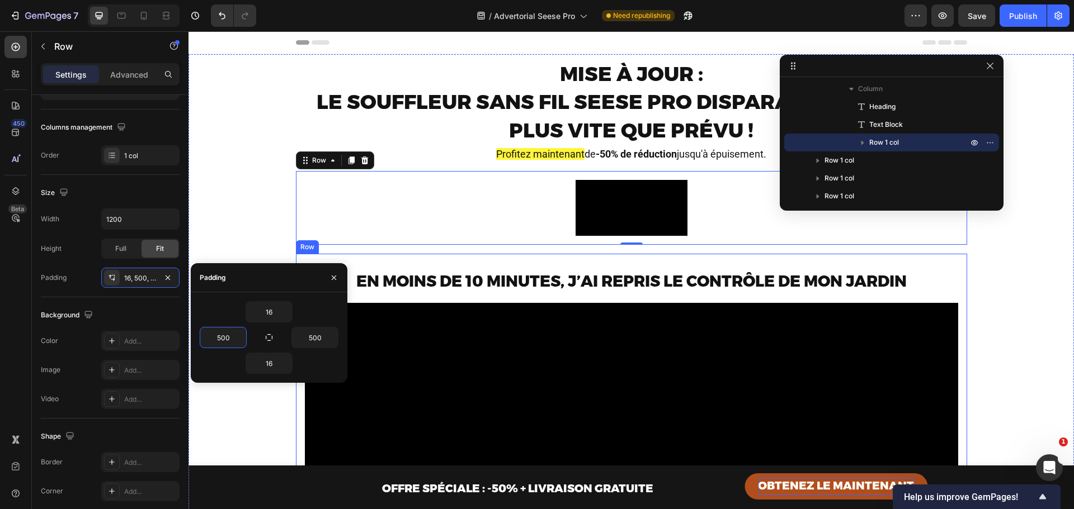
scroll to position [37, 0]
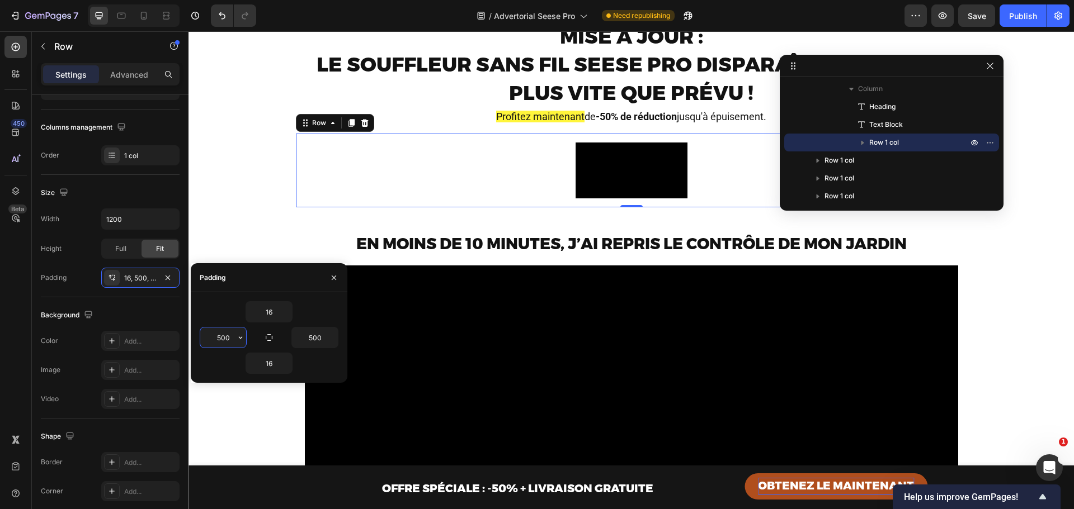
click at [224, 337] on input "500" at bounding box center [223, 338] width 46 height 20
click at [224, 336] on input "500" at bounding box center [223, 338] width 46 height 20
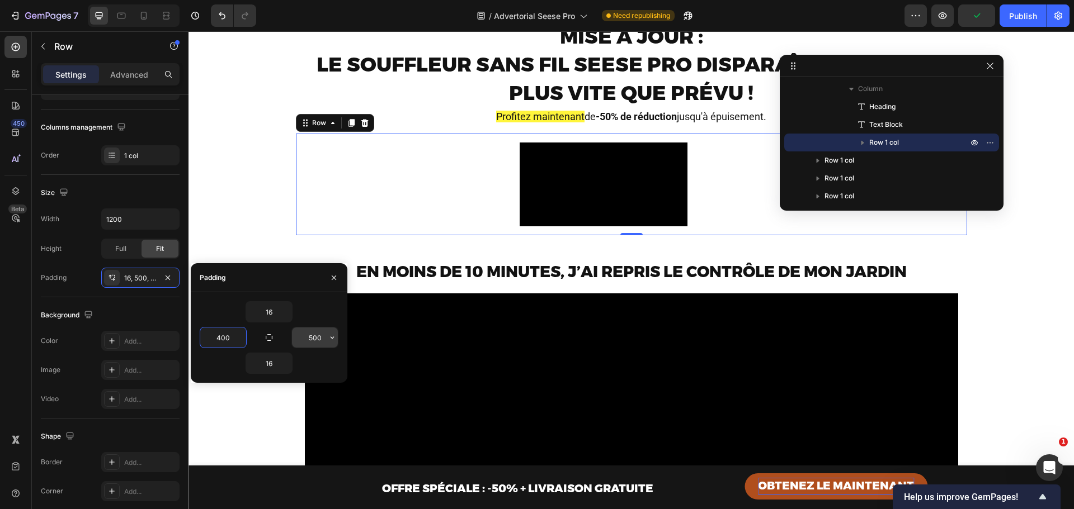
type input "400"
click at [317, 334] on input "500" at bounding box center [315, 338] width 46 height 20
click at [317, 333] on input "500" at bounding box center [315, 338] width 46 height 20
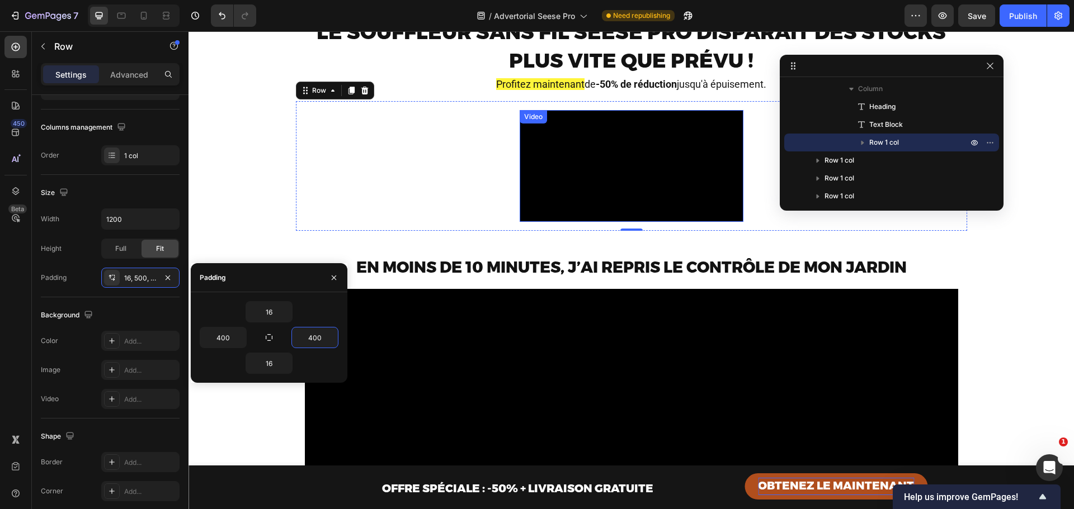
scroll to position [74, 0]
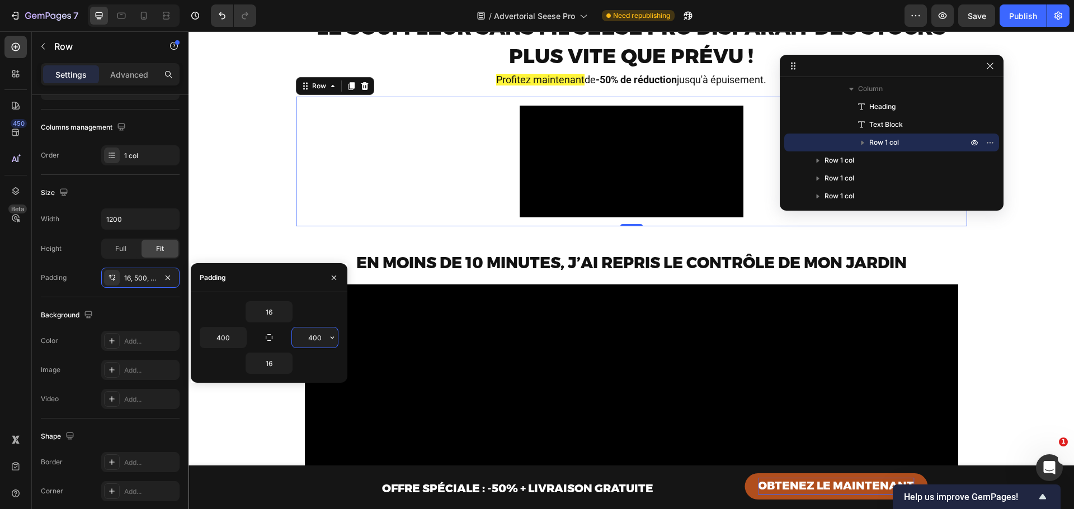
click at [315, 334] on input "400" at bounding box center [315, 338] width 46 height 20
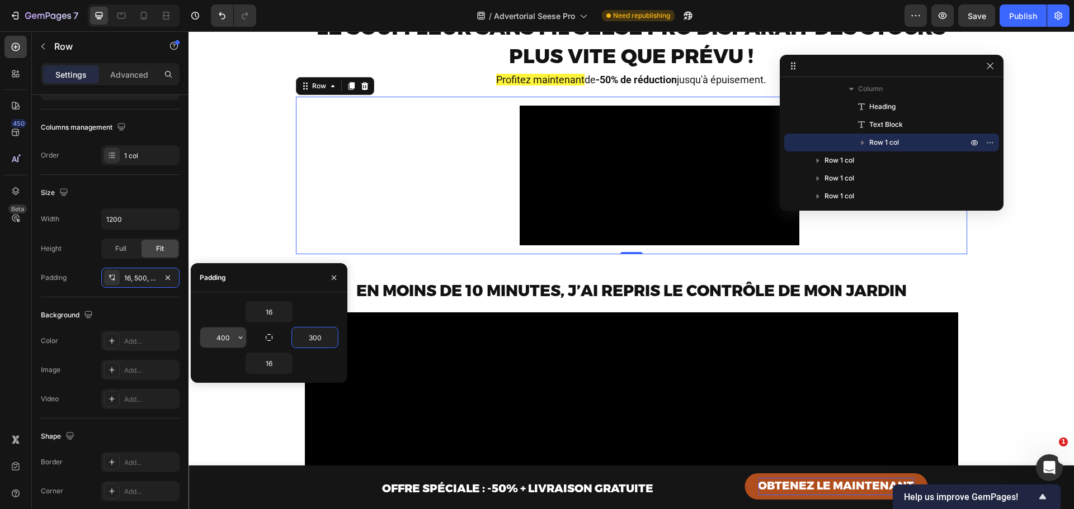
type input "300"
click at [223, 337] on input "400" at bounding box center [223, 338] width 46 height 20
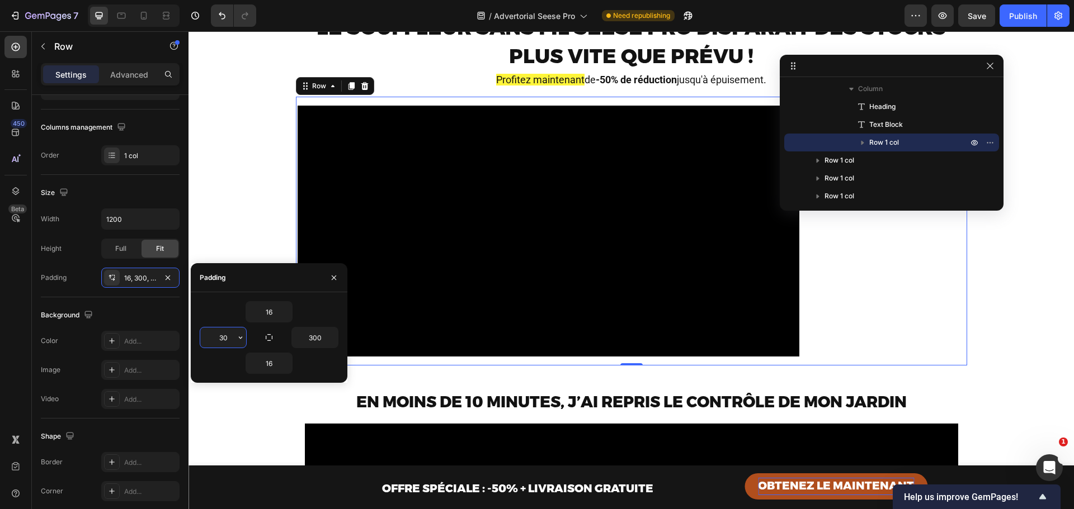
type input "300"
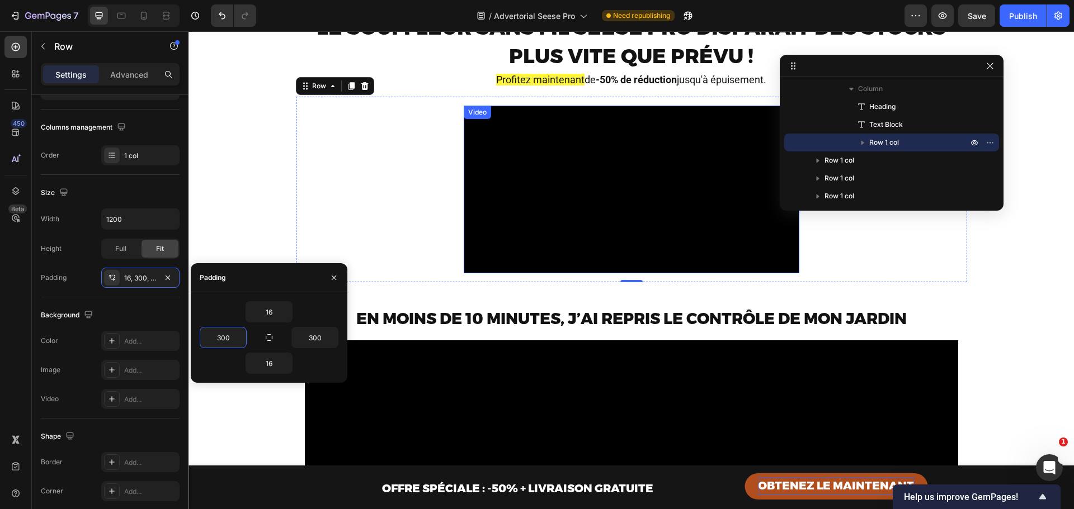
click at [747, 273] on video at bounding box center [632, 190] width 336 height 168
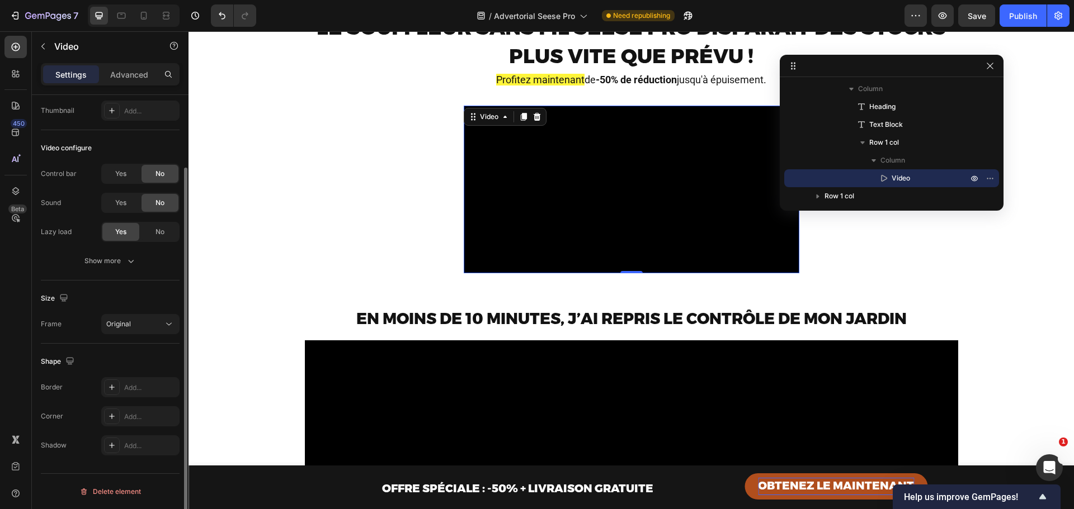
scroll to position [0, 0]
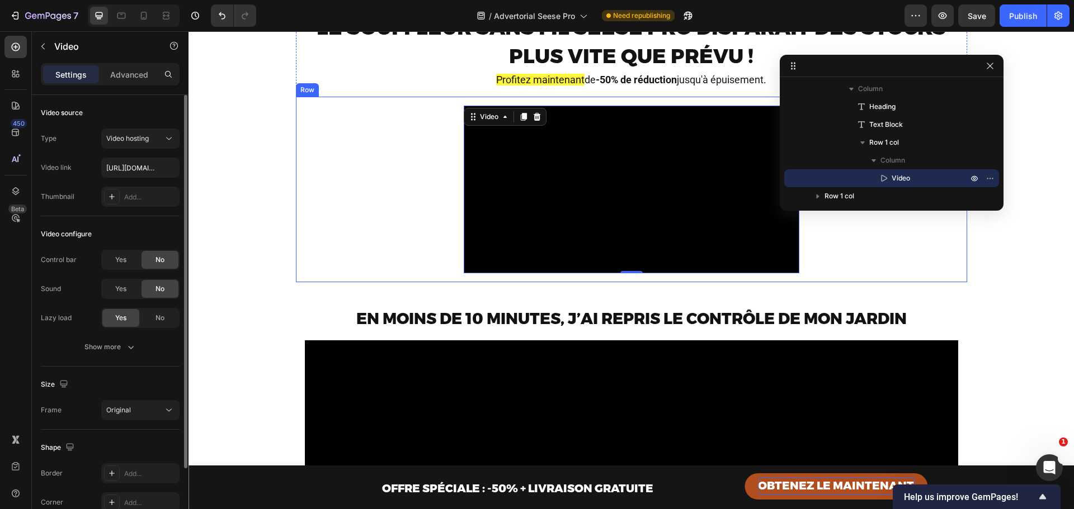
click at [905, 278] on div "Video 0 Row" at bounding box center [631, 190] width 671 height 186
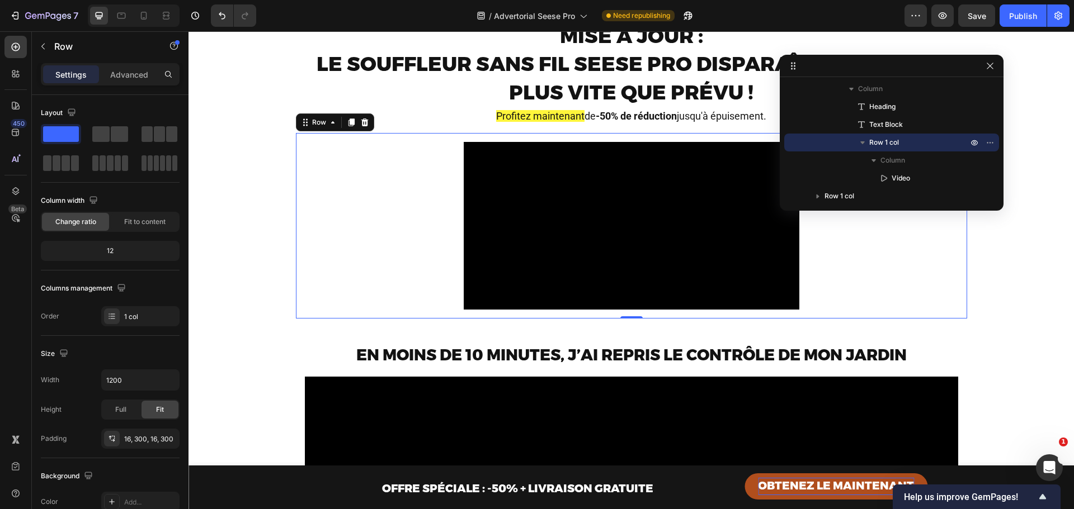
scroll to position [37, 0]
click at [144, 10] on div at bounding box center [144, 16] width 18 height 18
type input "100%"
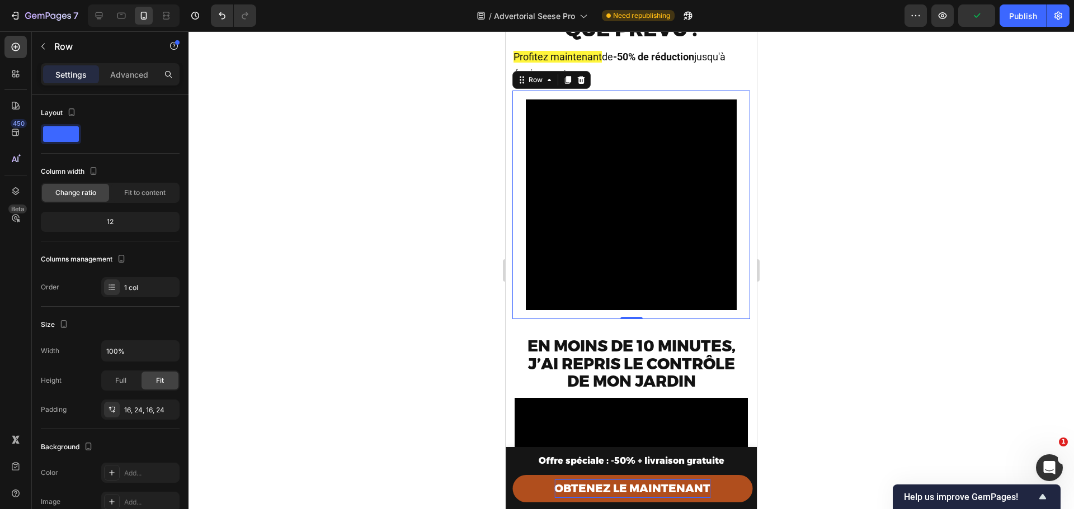
scroll to position [144, 0]
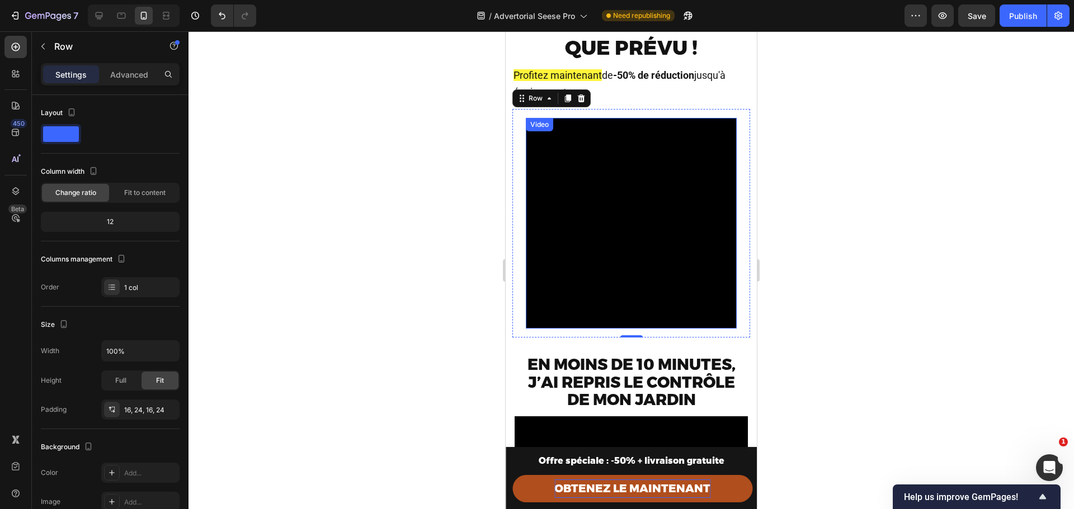
click at [697, 247] on video at bounding box center [631, 223] width 211 height 211
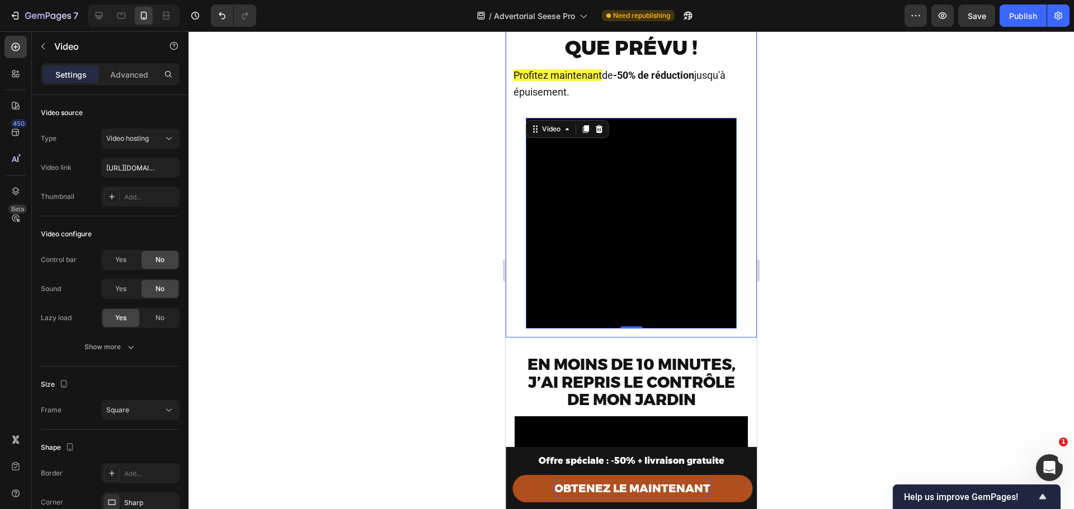
click at [741, 228] on div "Video 0 Row" at bounding box center [631, 223] width 238 height 229
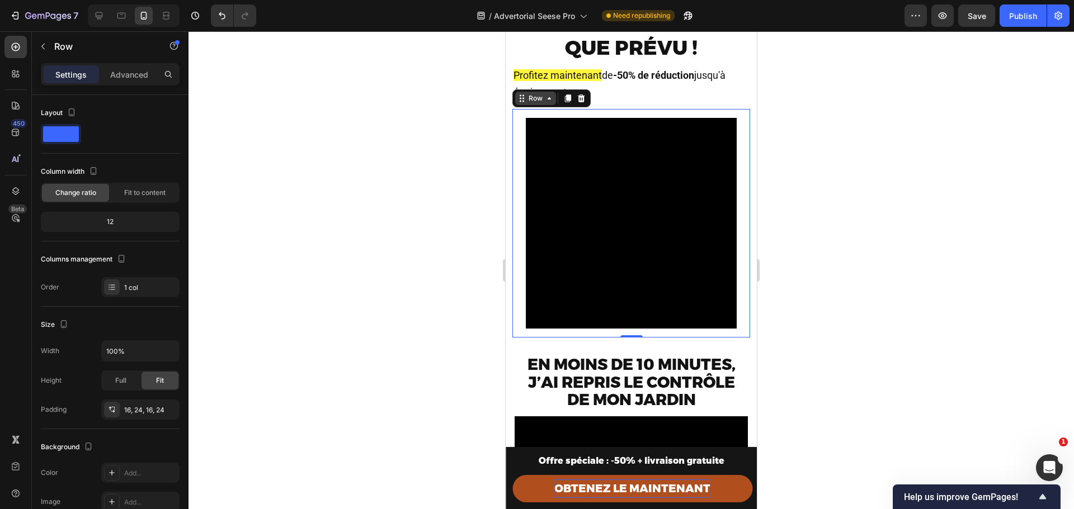
click at [537, 100] on div "Row" at bounding box center [535, 98] width 18 height 10
click at [519, 195] on div "Video Row Row 1 col Row 1 col Section 0" at bounding box center [631, 223] width 238 height 229
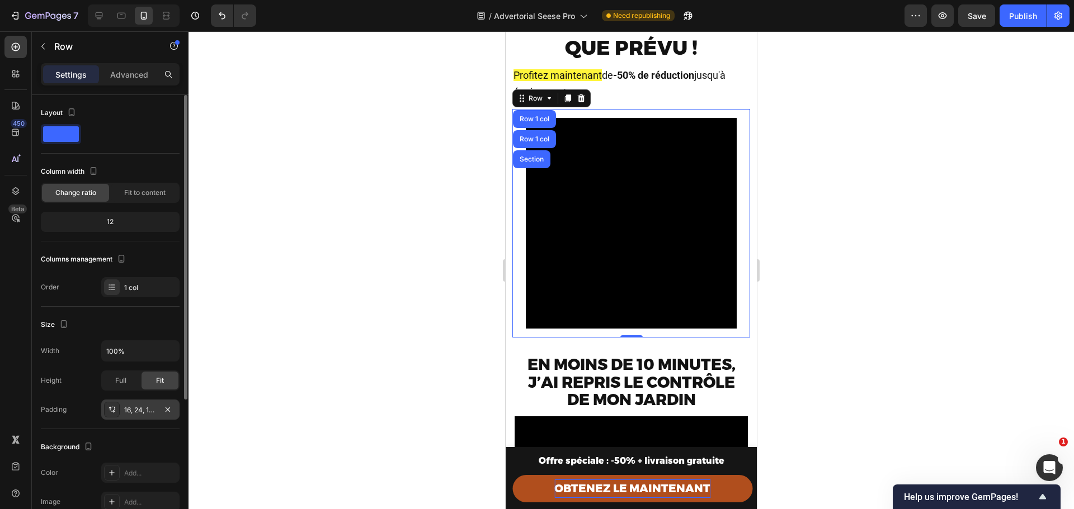
click at [159, 404] on div "16, 24, 16, 24" at bounding box center [140, 410] width 78 height 20
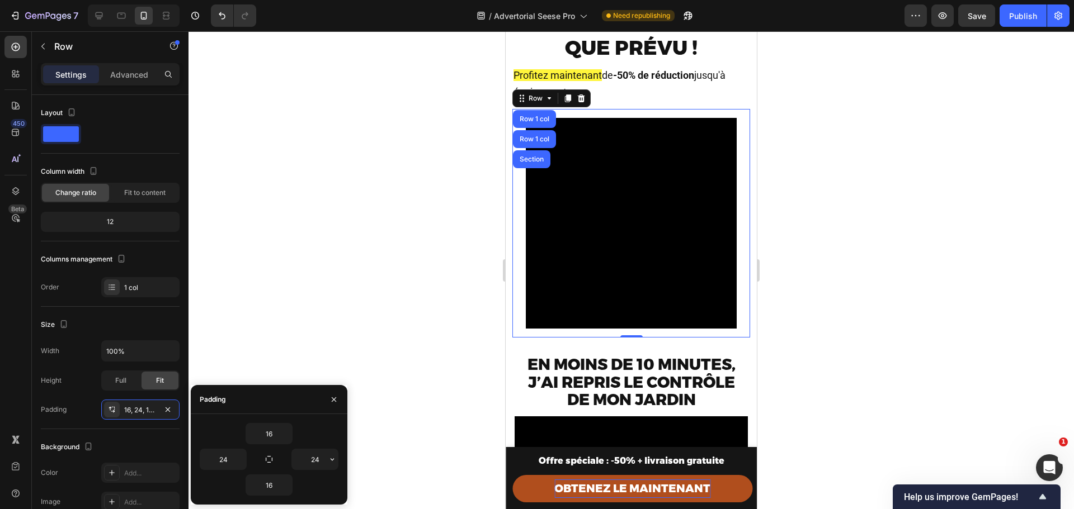
click at [339, 463] on div "16 24 24 16" at bounding box center [269, 459] width 157 height 73
click at [334, 463] on icon "button" at bounding box center [332, 459] width 9 height 9
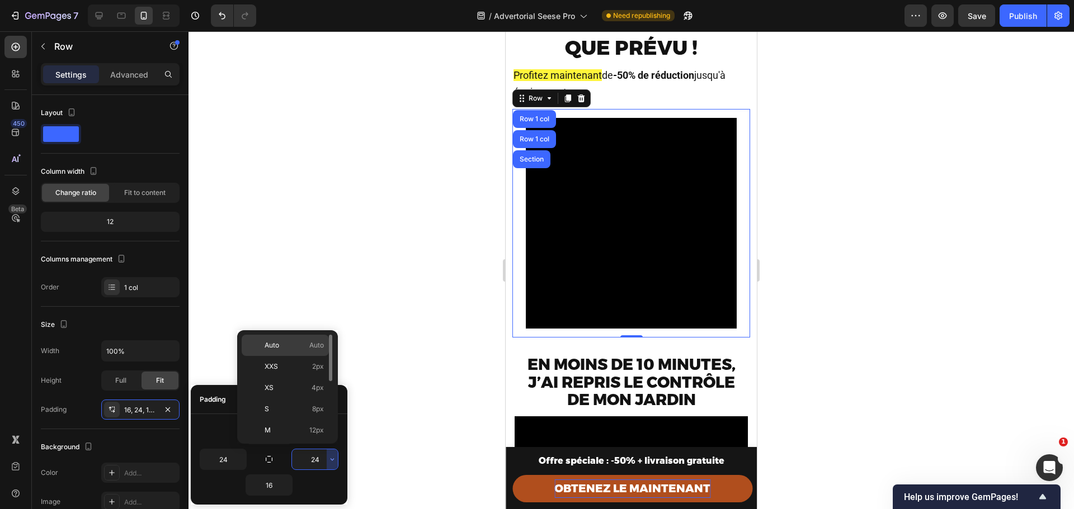
click at [277, 347] on span "Auto" at bounding box center [272, 346] width 15 height 10
type input "Auto"
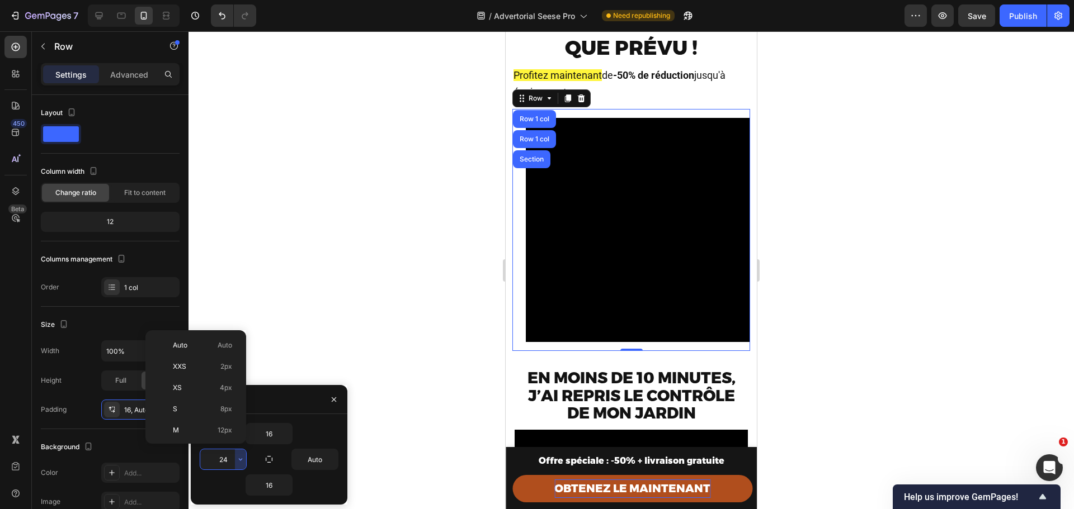
click at [213, 347] on p "Auto Auto" at bounding box center [202, 346] width 59 height 10
type input "Auto"
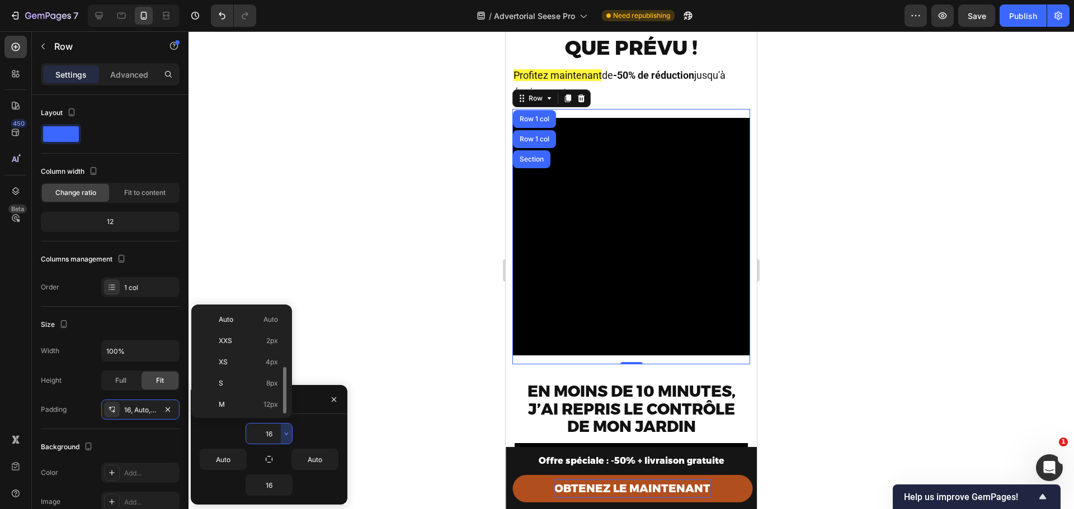
scroll to position [40, 0]
click at [245, 328] on div "XS 4px" at bounding box center [239, 321] width 87 height 21
type input "4"
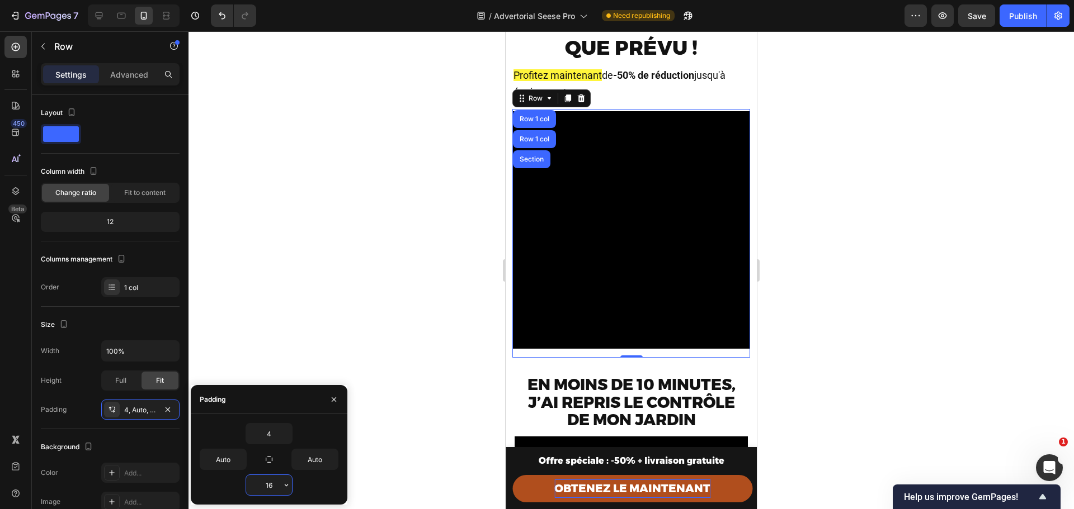
click at [266, 487] on input "16" at bounding box center [269, 485] width 46 height 20
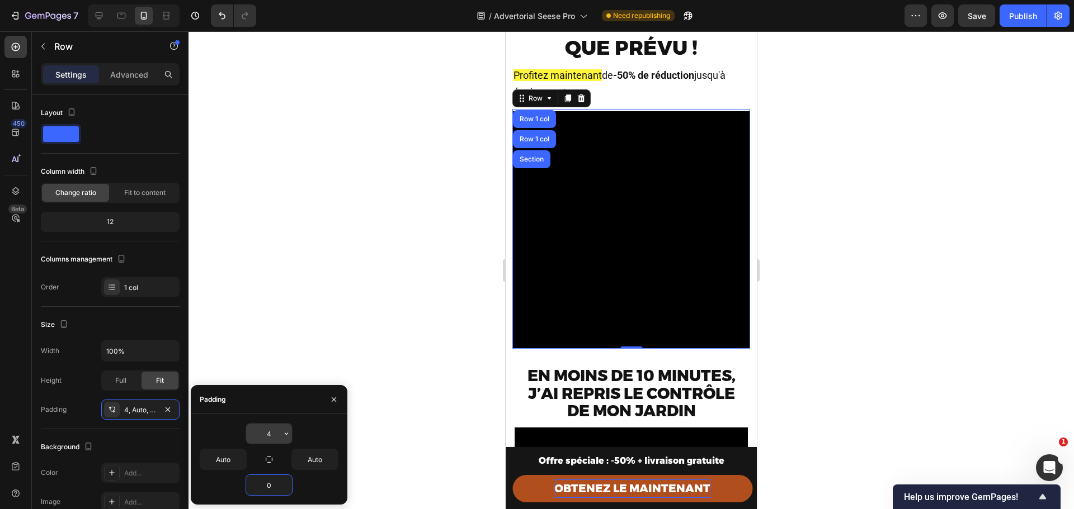
type input "0"
click at [266, 427] on input "4" at bounding box center [269, 434] width 46 height 20
type input "0"
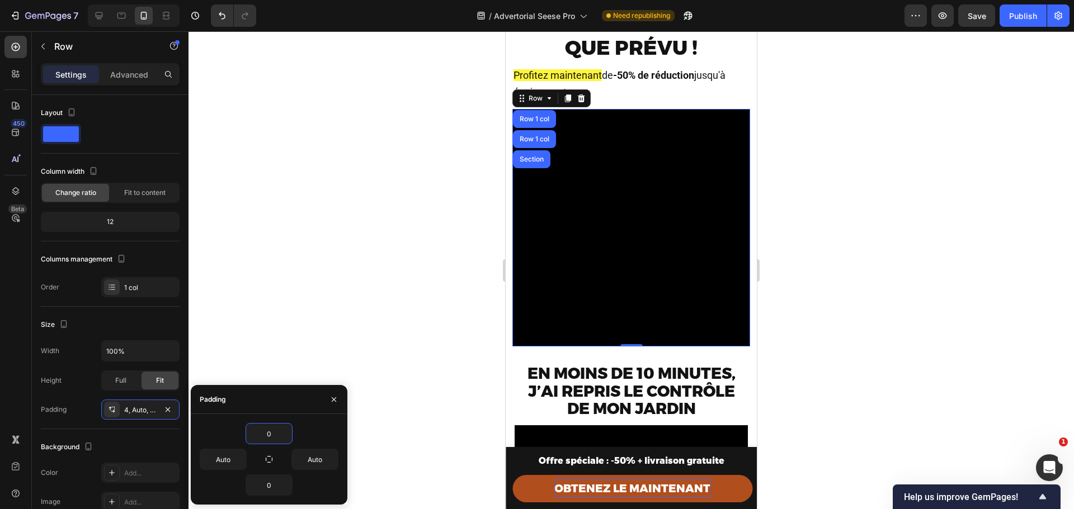
click at [292, 341] on div at bounding box center [630, 270] width 885 height 478
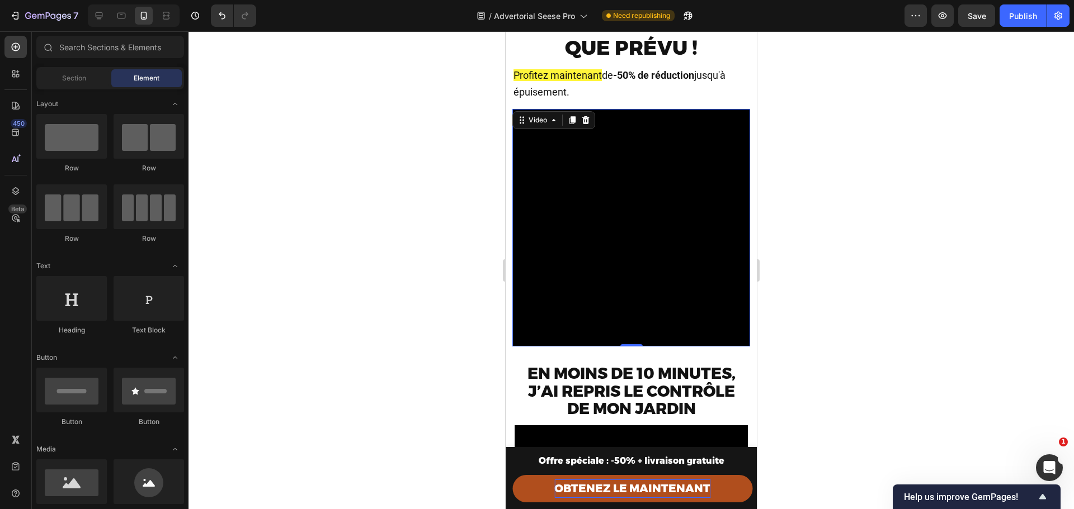
click at [539, 119] on div "Video" at bounding box center [553, 120] width 83 height 18
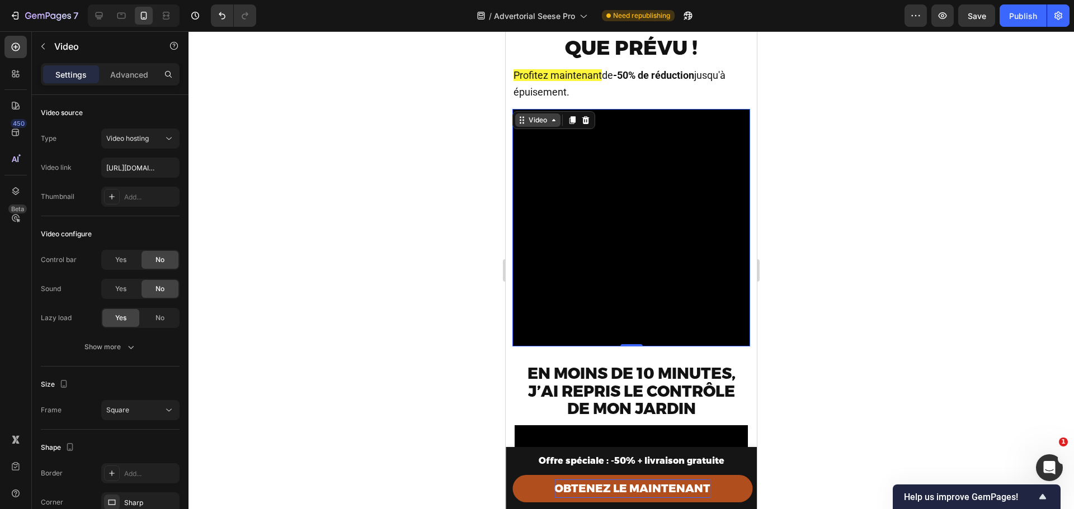
click at [527, 117] on div "Video" at bounding box center [537, 120] width 23 height 10
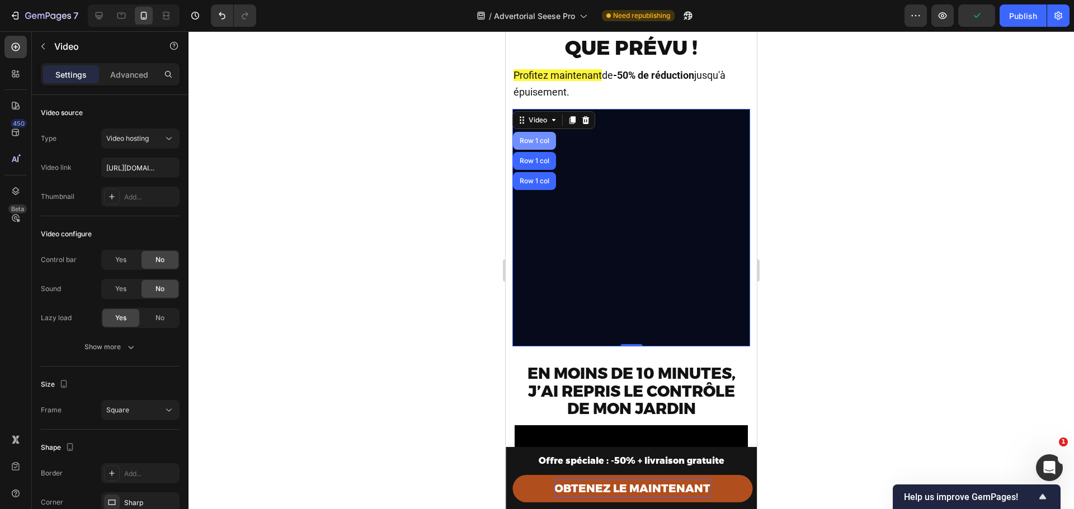
click at [532, 146] on div "Row 1 col" at bounding box center [534, 141] width 43 height 18
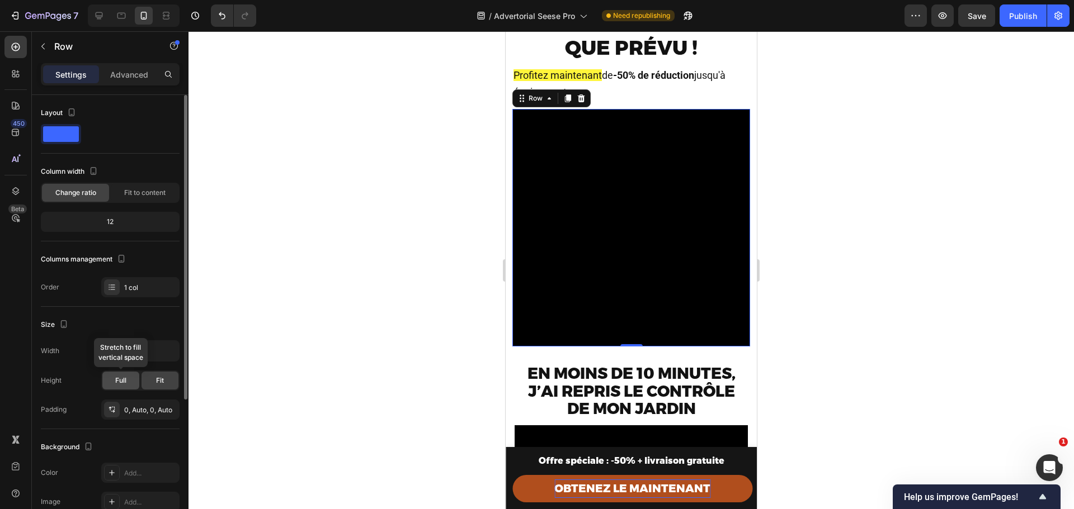
click at [114, 381] on div "Full" at bounding box center [120, 381] width 37 height 18
click at [153, 381] on div "Fit" at bounding box center [159, 381] width 37 height 18
click at [65, 322] on icon "button" at bounding box center [63, 324] width 11 height 11
click at [65, 341] on icon "button" at bounding box center [65, 342] width 11 height 11
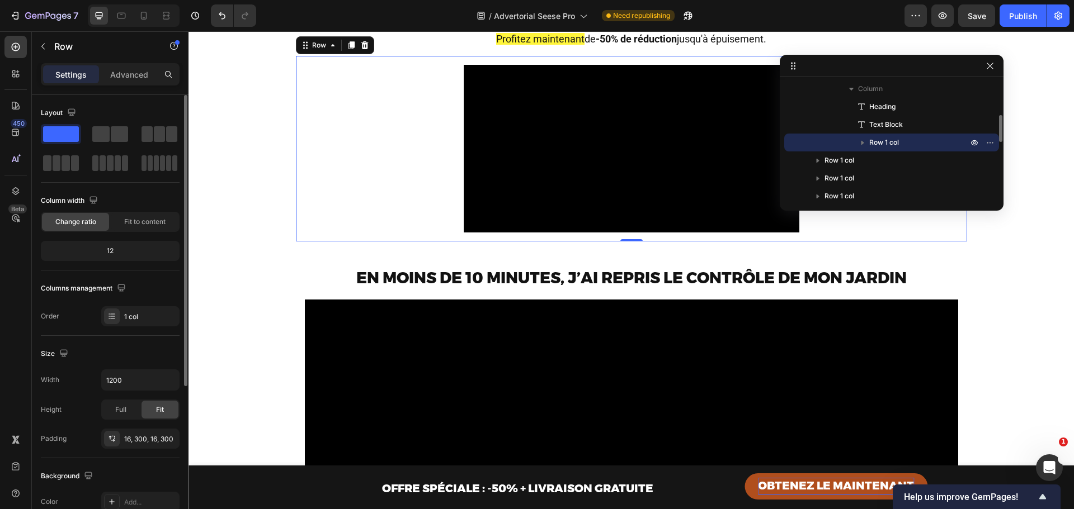
scroll to position [101, 0]
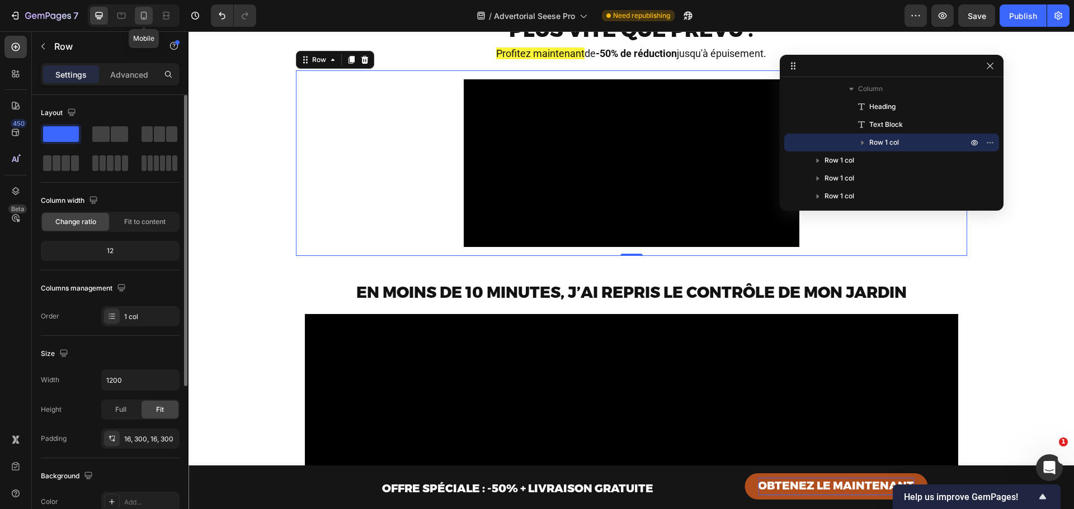
drag, startPoint x: 144, startPoint y: 14, endPoint x: 210, endPoint y: 151, distance: 152.3
click at [144, 14] on icon at bounding box center [143, 15] width 11 height 11
type input "100%"
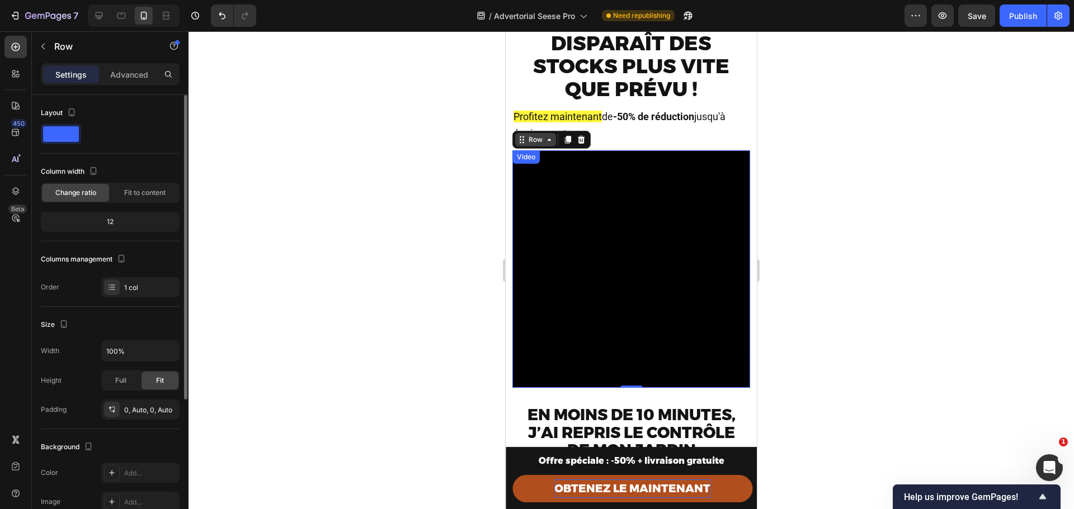
scroll to position [102, 0]
click at [536, 143] on div "Row" at bounding box center [535, 140] width 18 height 10
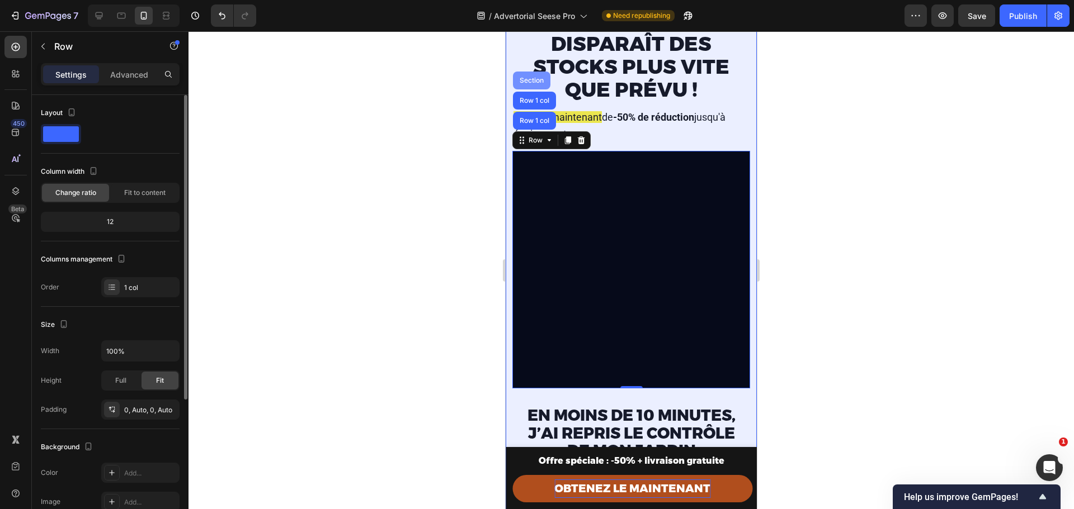
click at [532, 81] on div "Section" at bounding box center [531, 80] width 29 height 7
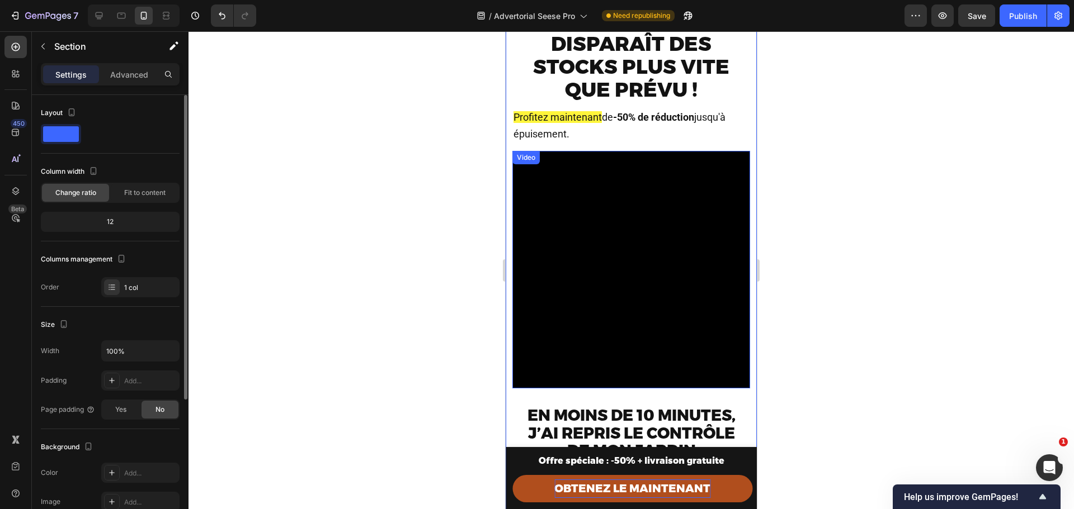
click at [629, 167] on video at bounding box center [631, 270] width 238 height 238
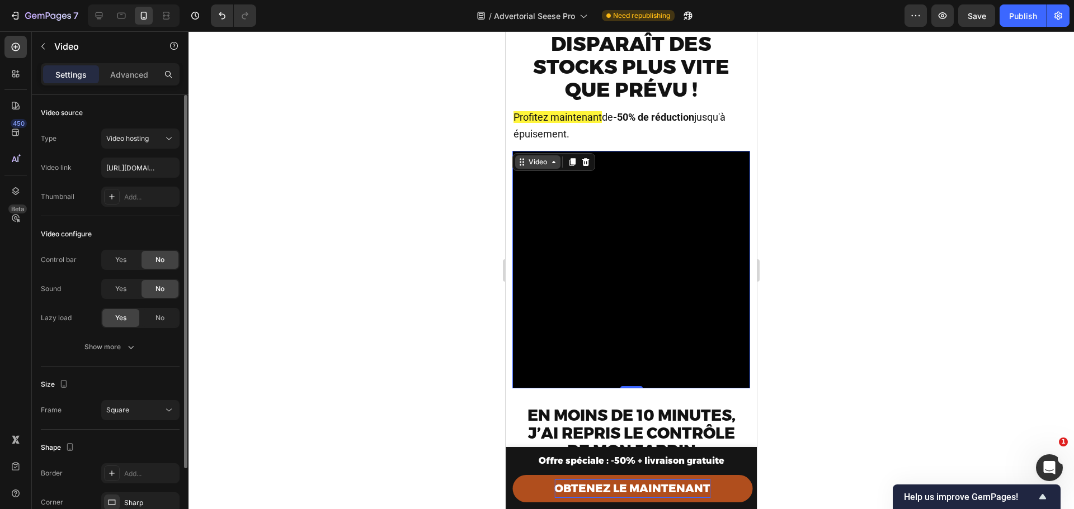
click at [535, 159] on div "Video" at bounding box center [537, 162] width 23 height 10
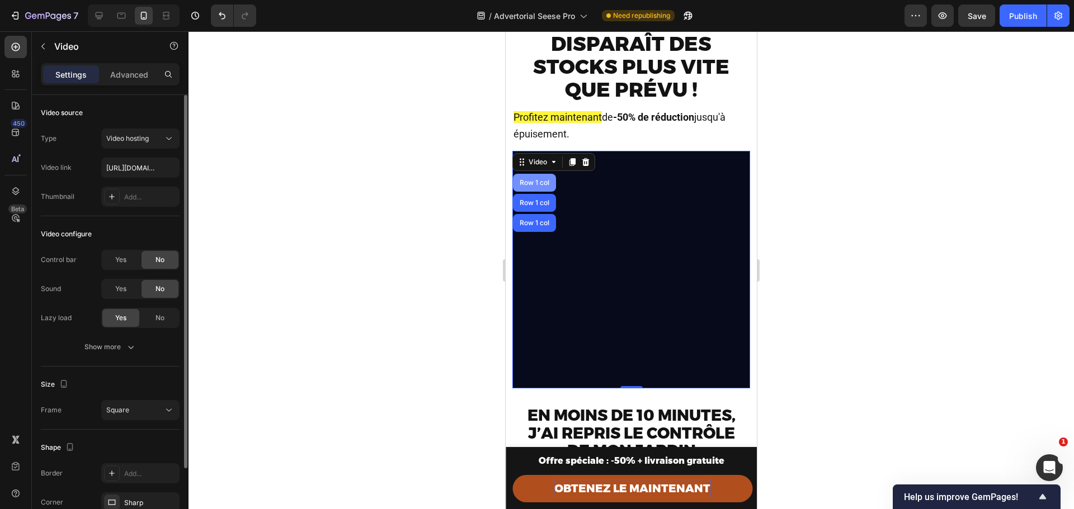
click at [538, 187] on div "Row 1 col" at bounding box center [534, 183] width 43 height 18
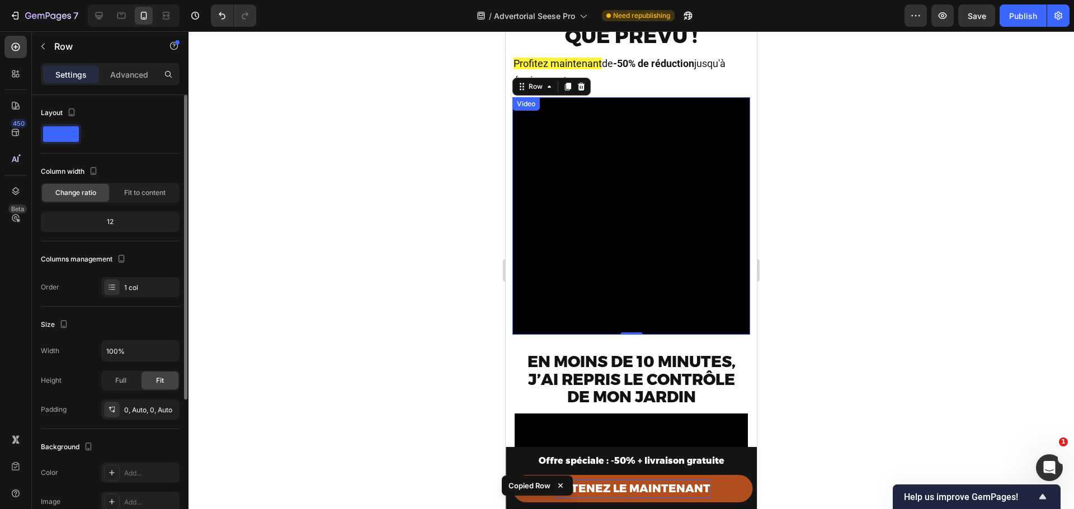
scroll to position [326, 0]
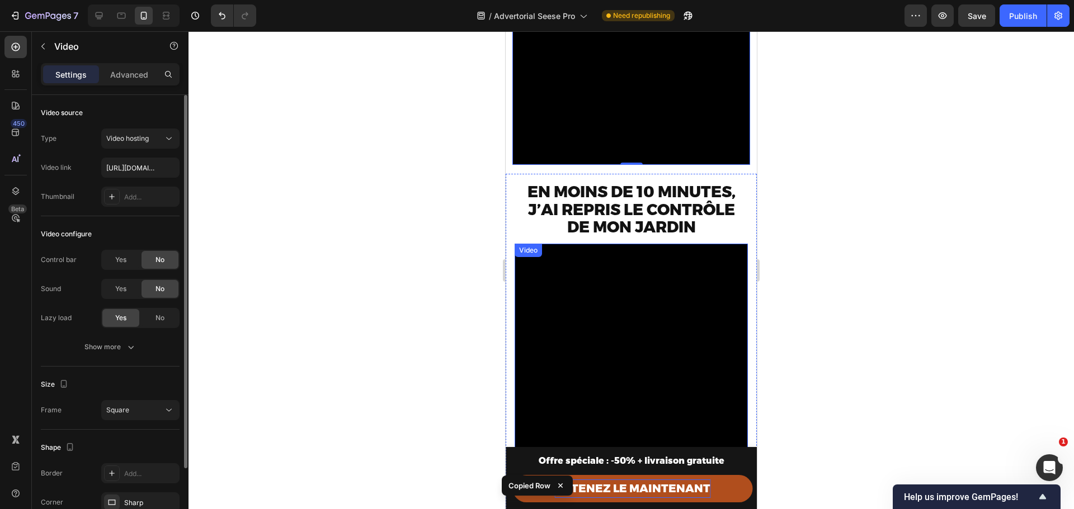
click at [617, 255] on video at bounding box center [630, 360] width 233 height 233
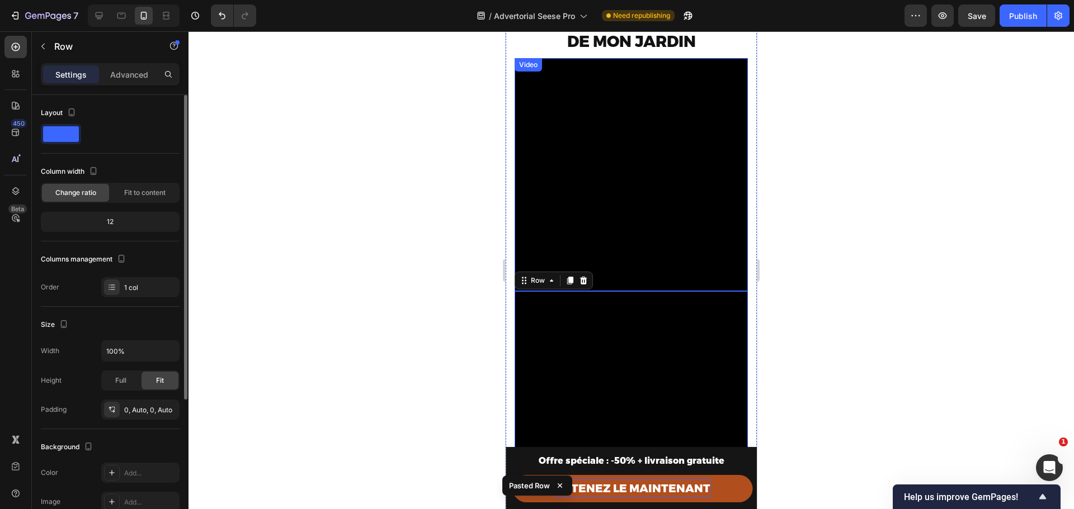
scroll to position [512, 0]
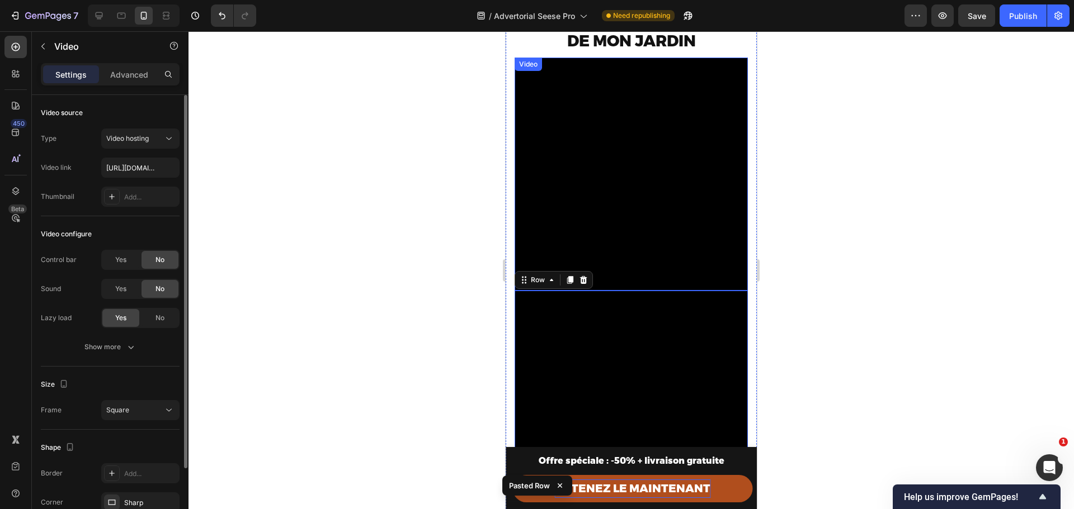
click at [600, 183] on video at bounding box center [630, 174] width 233 height 233
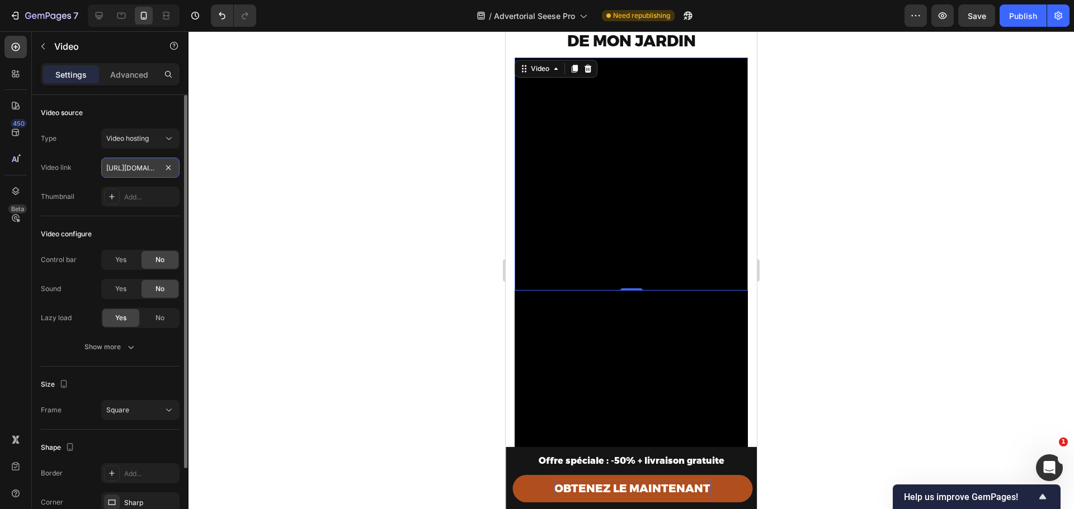
click at [140, 171] on input "https://cdn.shopify.com/videos/c/o/v/b97a3ed14c654969af0c1efe470fe339.mp4" at bounding box center [140, 168] width 78 height 20
click at [578, 370] on video at bounding box center [630, 407] width 233 height 233
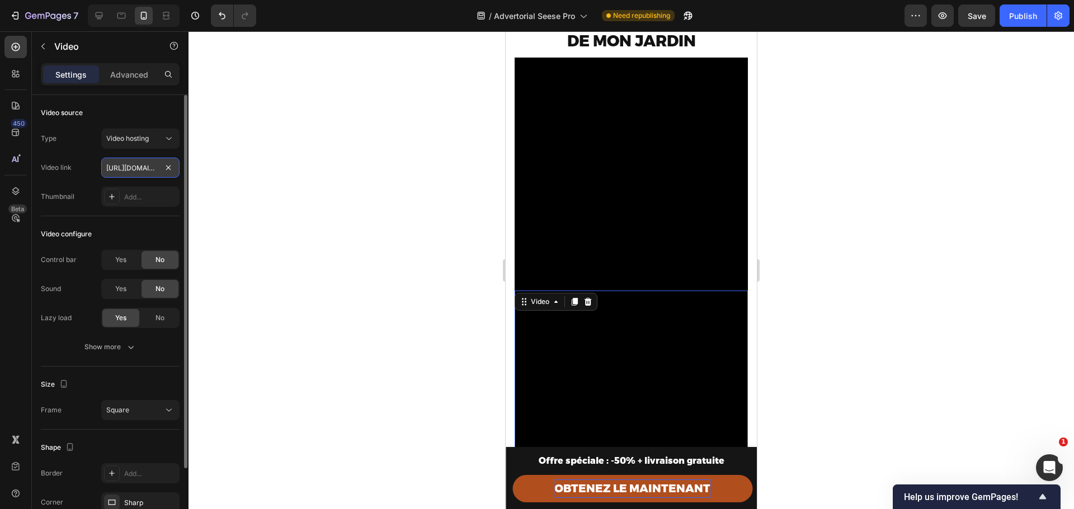
click at [136, 166] on input "https://cdn.shopify.com/videos/c/o/v/caf68602c1e042569afe834cdfbe5e1a.mp4" at bounding box center [140, 168] width 78 height 20
paste input "b97a3ed14c654969af0c1efe470fe339"
type input "https://cdn.shopify.com/videos/c/o/v/b97a3ed14c654969af0c1efe470fe339.mp4"
click at [651, 171] on video at bounding box center [630, 174] width 233 height 233
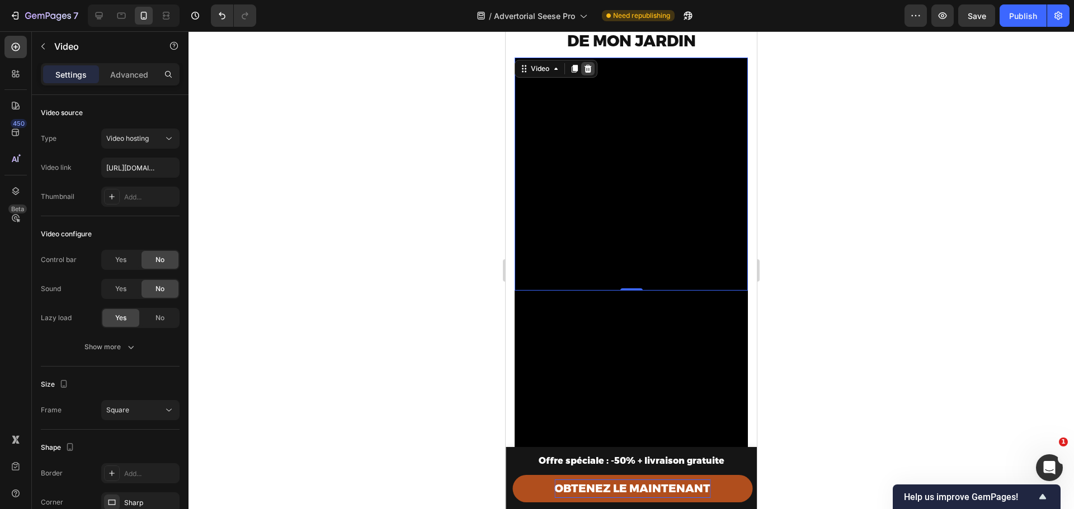
click at [589, 64] on icon at bounding box center [587, 68] width 9 height 9
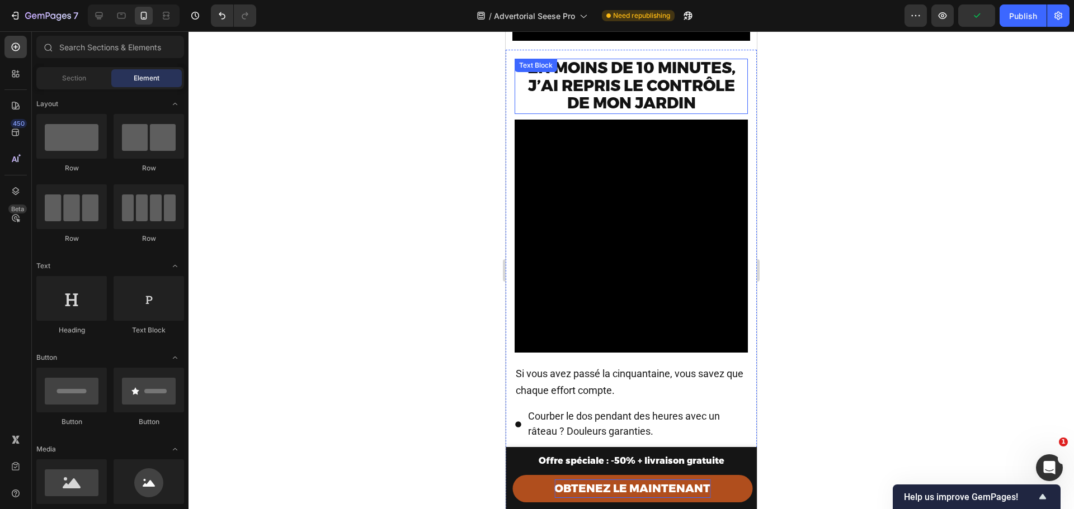
scroll to position [438, 0]
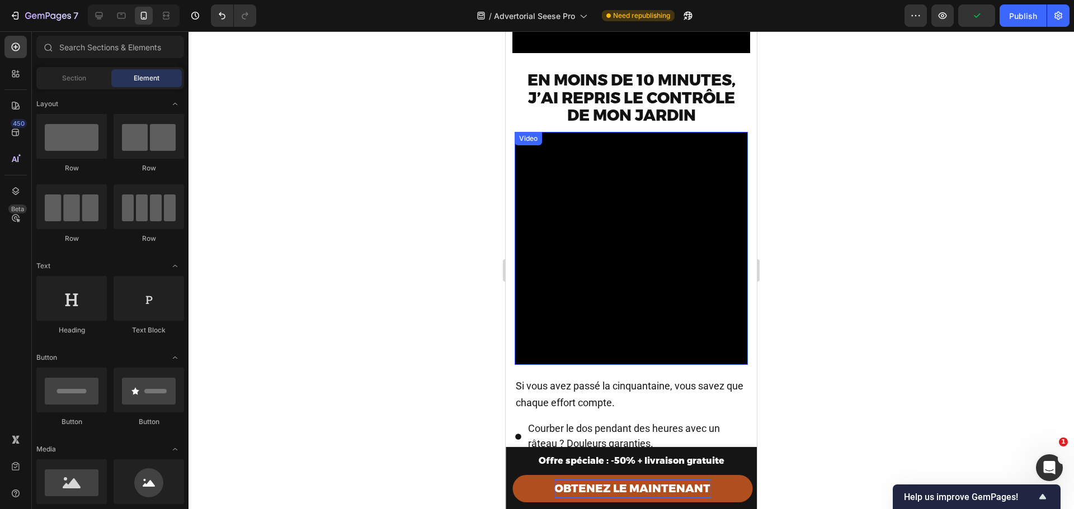
click at [528, 134] on div "Video" at bounding box center [528, 139] width 23 height 10
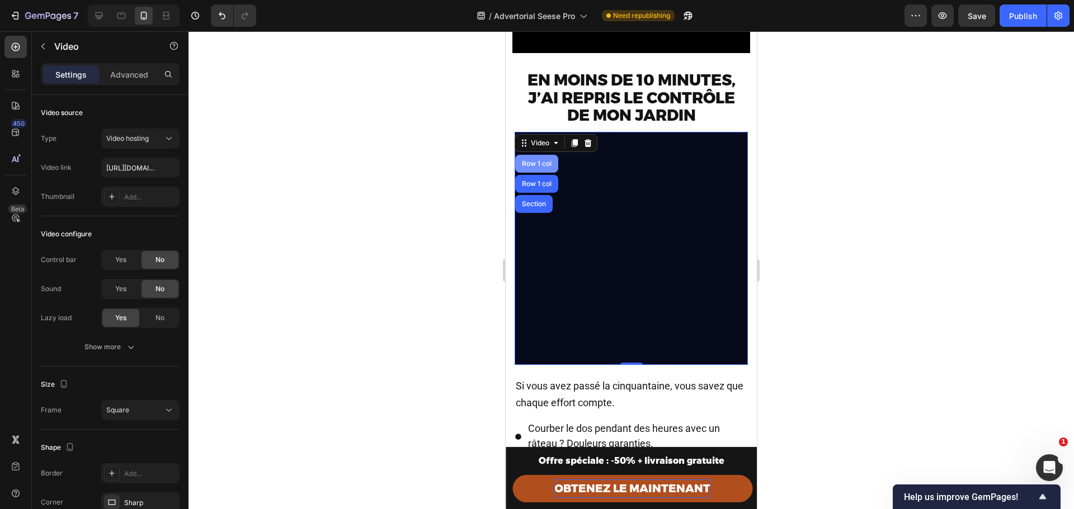
click at [536, 160] on div "Row 1 col" at bounding box center [536, 163] width 34 height 7
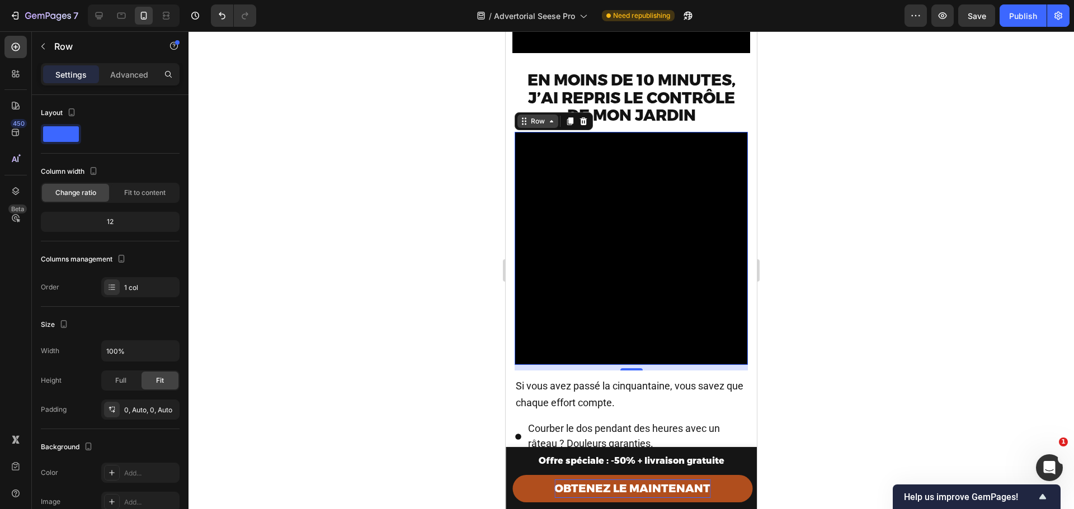
click at [537, 116] on div "Row" at bounding box center [537, 121] width 18 height 10
click at [556, 136] on div "Video 0" at bounding box center [630, 248] width 233 height 233
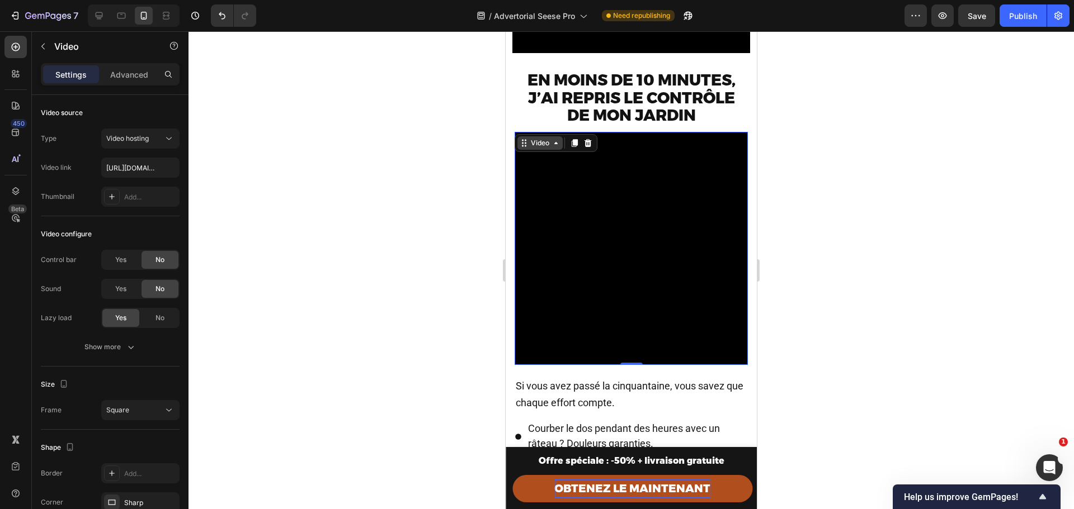
click at [545, 138] on div "Video" at bounding box center [539, 143] width 23 height 10
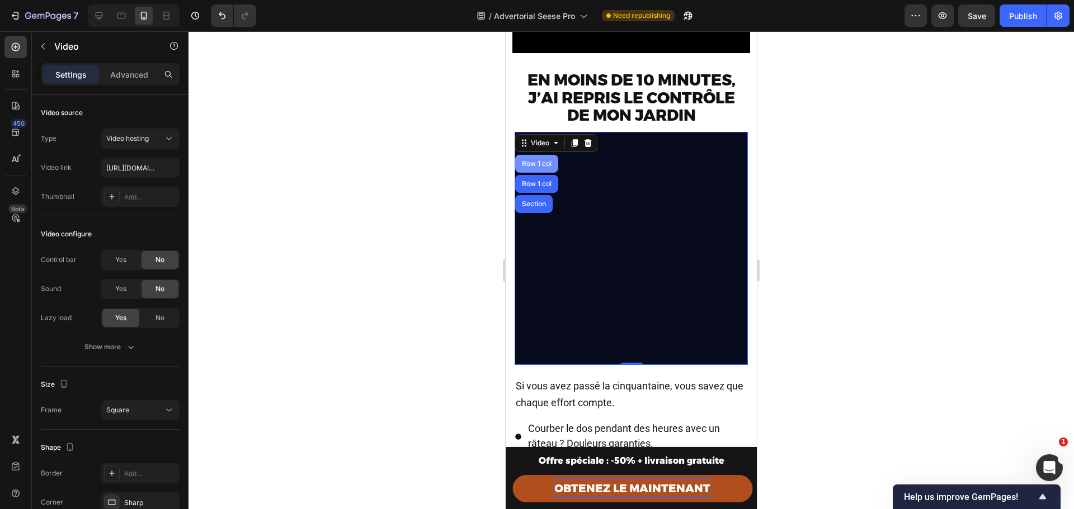
click at [540, 160] on div "Row 1 col" at bounding box center [536, 163] width 34 height 7
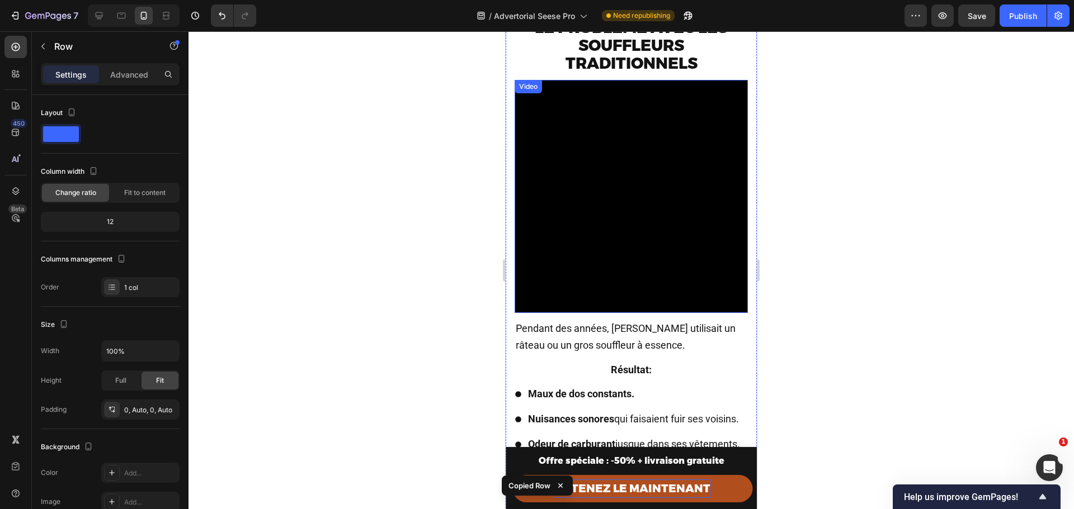
scroll to position [1035, 0]
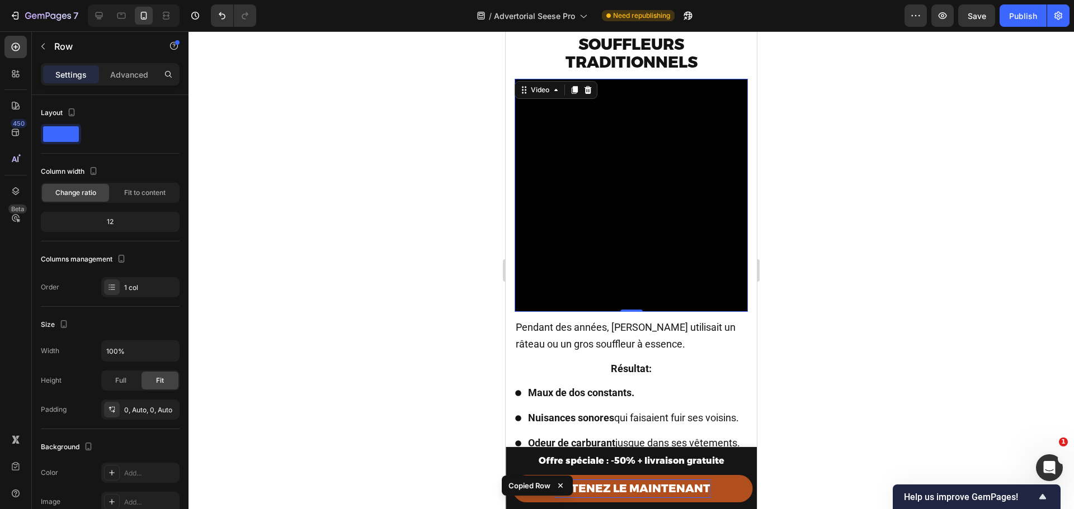
click at [610, 185] on video at bounding box center [630, 195] width 233 height 233
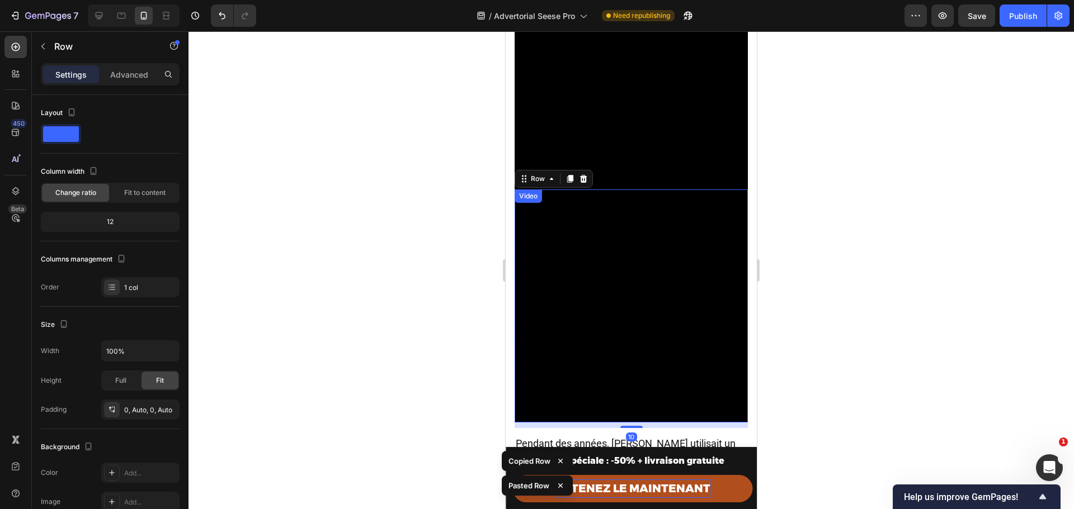
scroll to position [1084, 0]
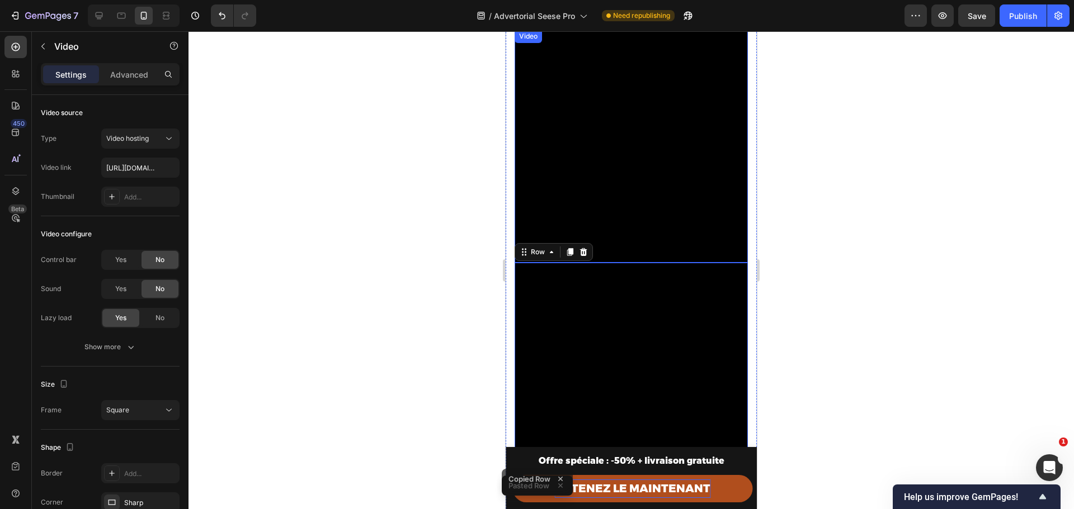
click at [627, 115] on video at bounding box center [630, 146] width 233 height 233
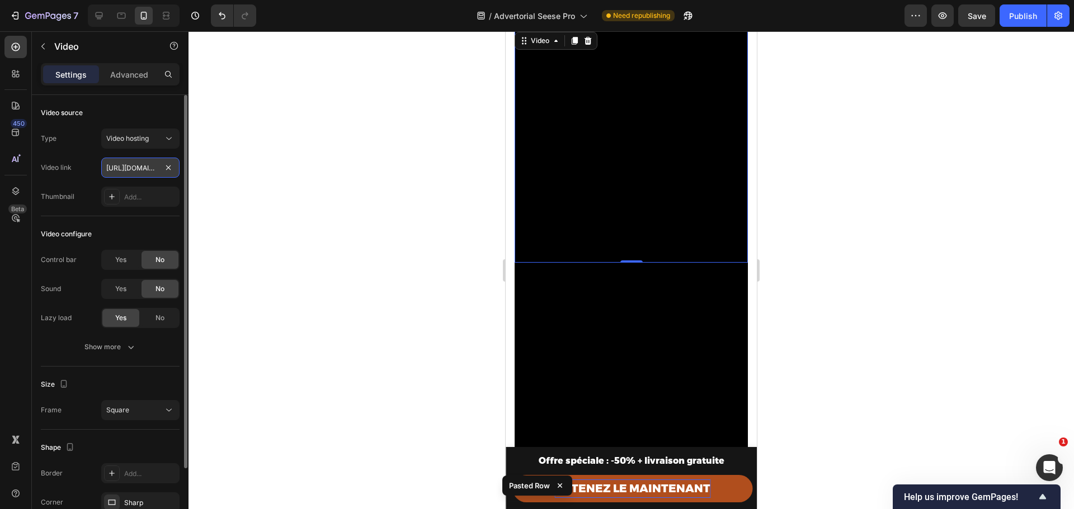
click at [136, 163] on input "https://cdn.shopify.com/videos/c/o/v/dd981d570f6d4f1db3b9fd6ef1d10557.mp4" at bounding box center [140, 168] width 78 height 20
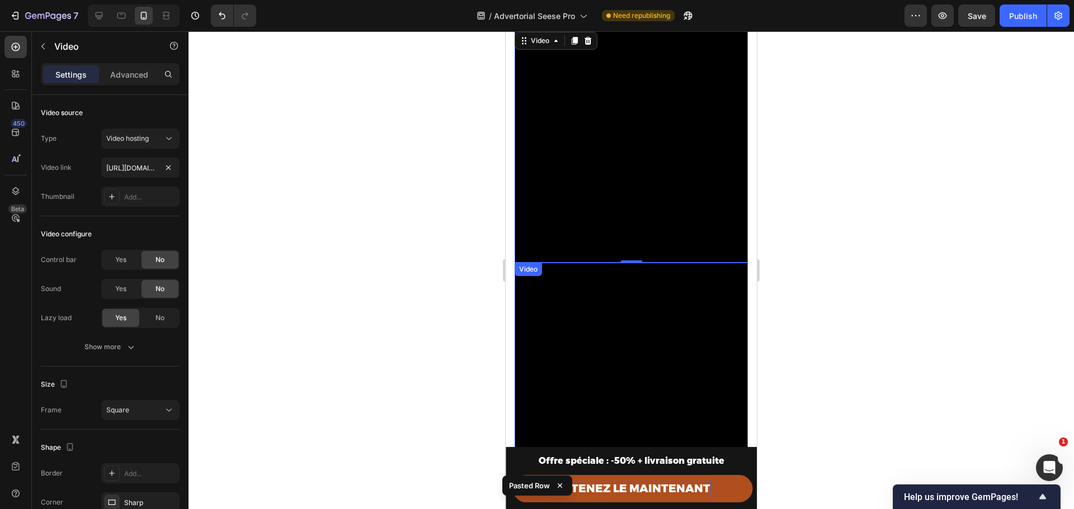
click at [607, 306] on video at bounding box center [630, 379] width 233 height 233
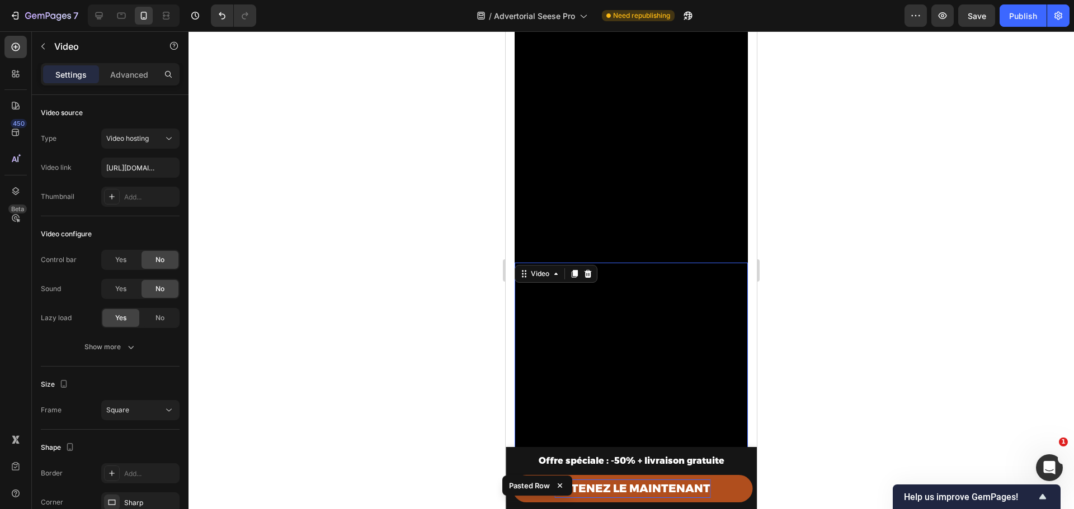
click at [626, 301] on video at bounding box center [630, 379] width 233 height 233
click at [136, 167] on input "https://cdn.shopify.com/videos/c/o/v/b97a3ed14c654969af0c1efe470fe339.mp4" at bounding box center [140, 168] width 78 height 20
paste input "dd981d570f6d4f1db3b9fd6ef1d10557"
type input "https://cdn.shopify.com/videos/c/o/v/dd981d570f6d4f1db3b9fd6ef1d10557.mp4"
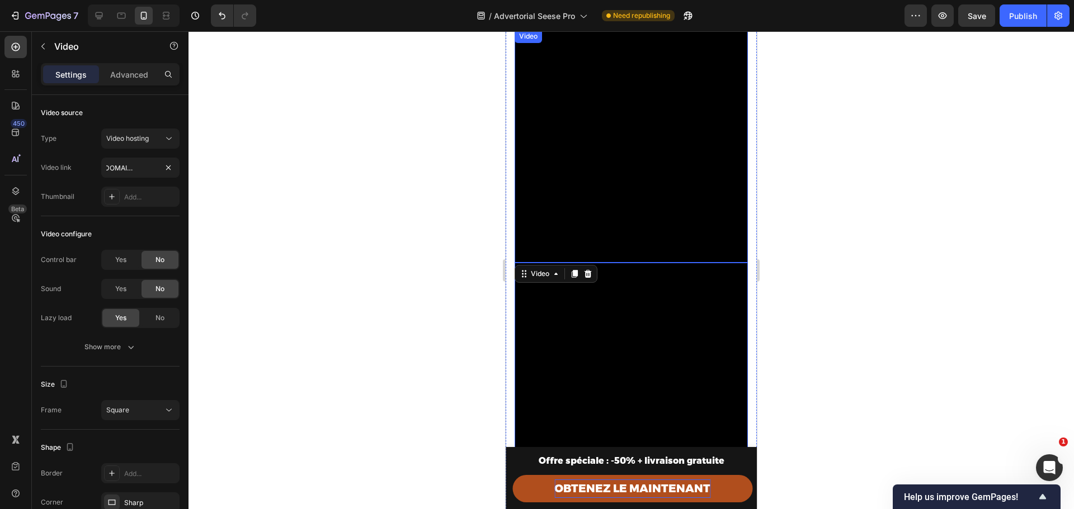
click at [654, 131] on video at bounding box center [630, 146] width 233 height 233
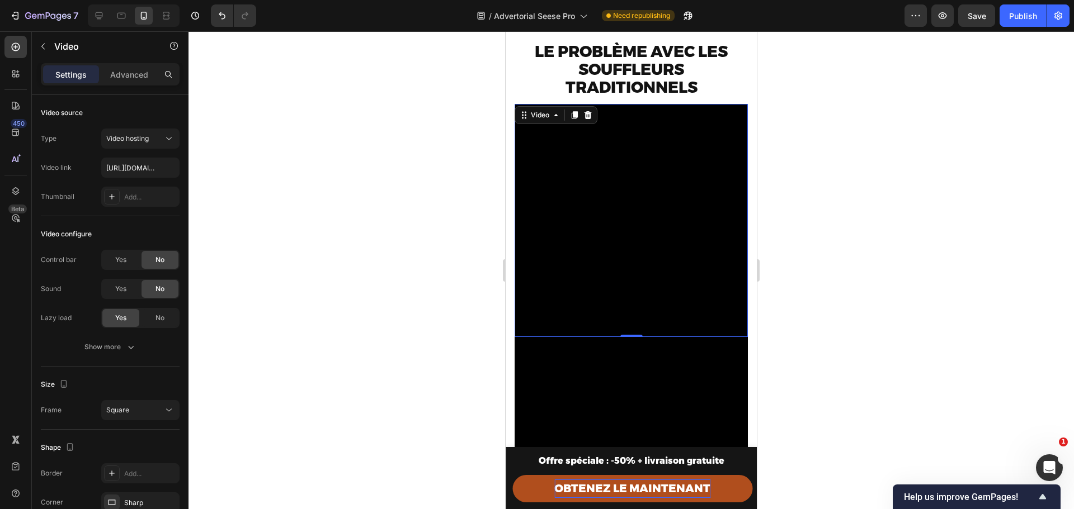
scroll to position [1009, 0]
click at [585, 111] on icon at bounding box center [587, 115] width 9 height 9
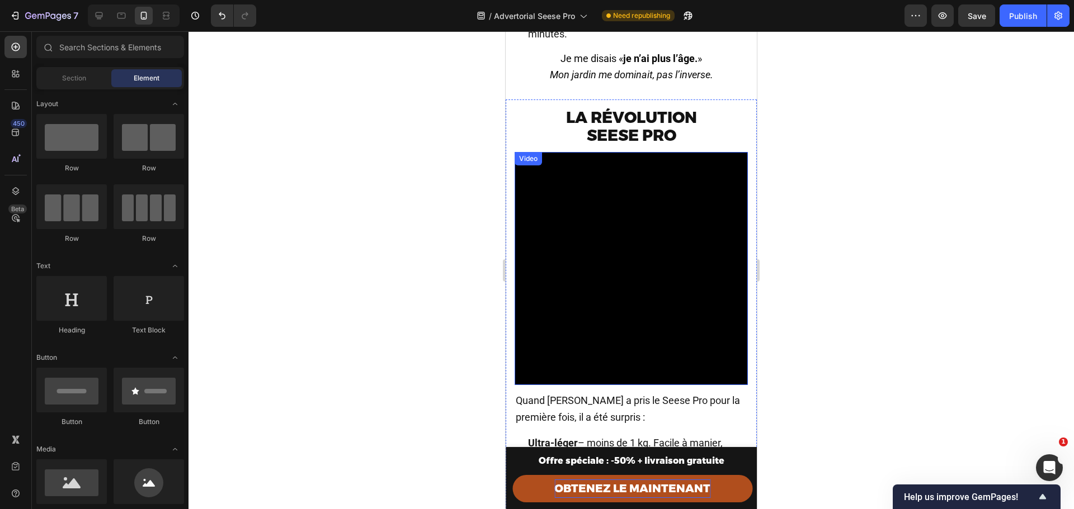
scroll to position [1531, 0]
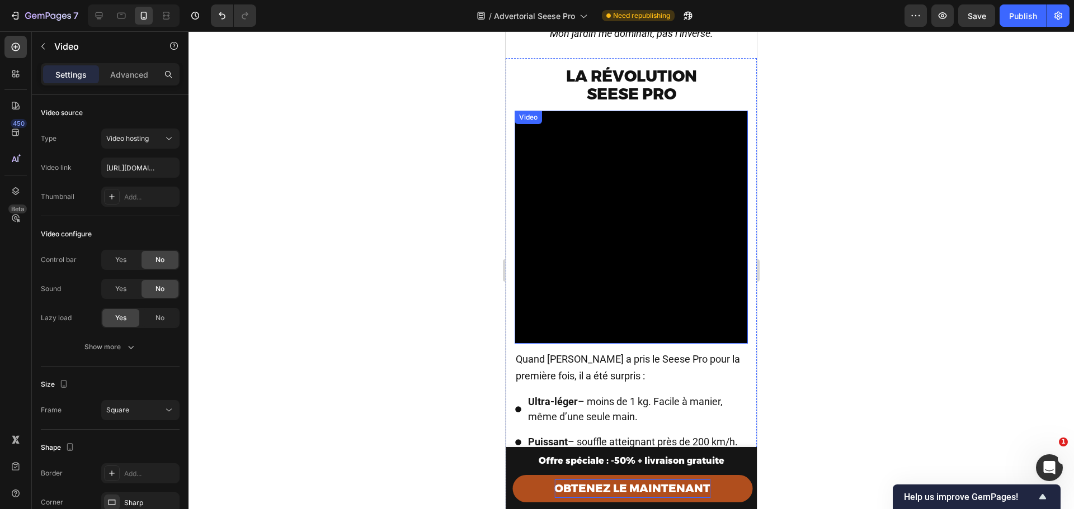
click at [620, 231] on video at bounding box center [630, 227] width 233 height 233
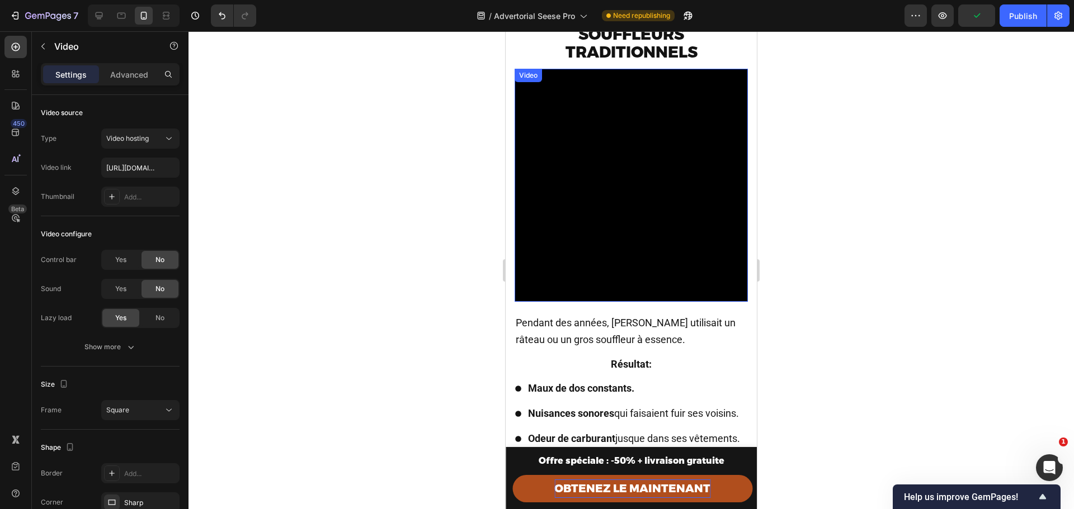
scroll to position [972, 0]
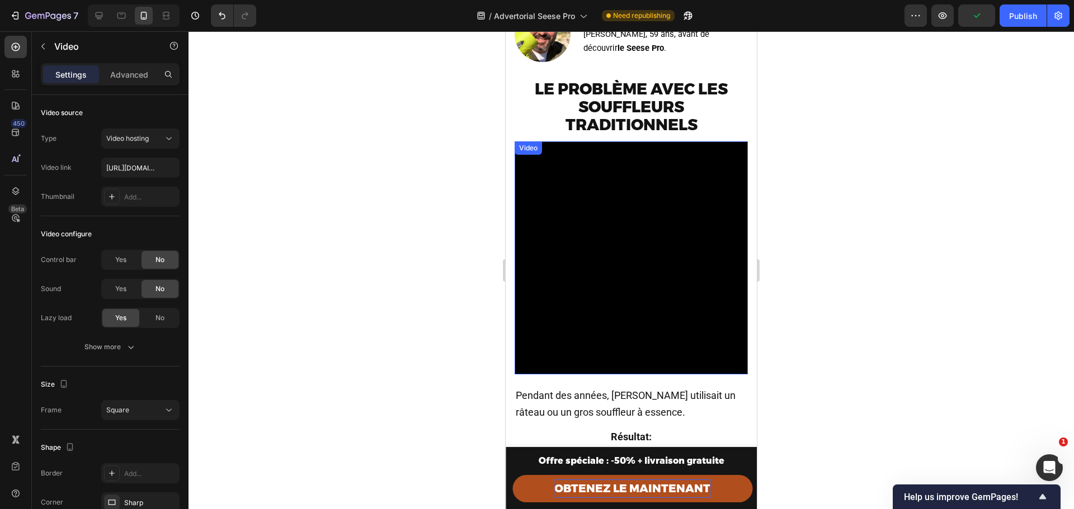
click at [607, 159] on video at bounding box center [630, 257] width 233 height 233
click at [540, 148] on div "Video" at bounding box center [539, 153] width 23 height 10
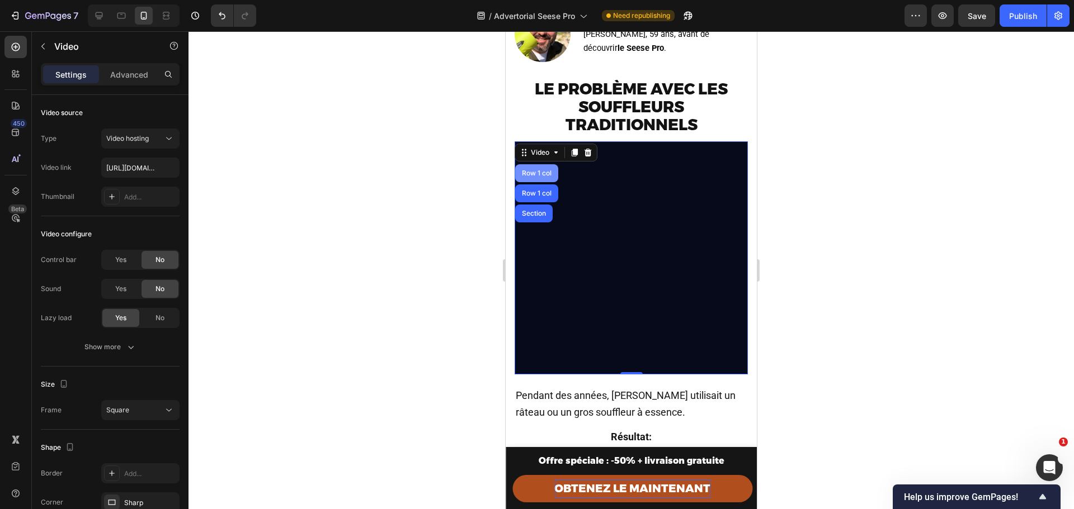
click at [542, 170] on div "Row 1 col" at bounding box center [536, 173] width 34 height 7
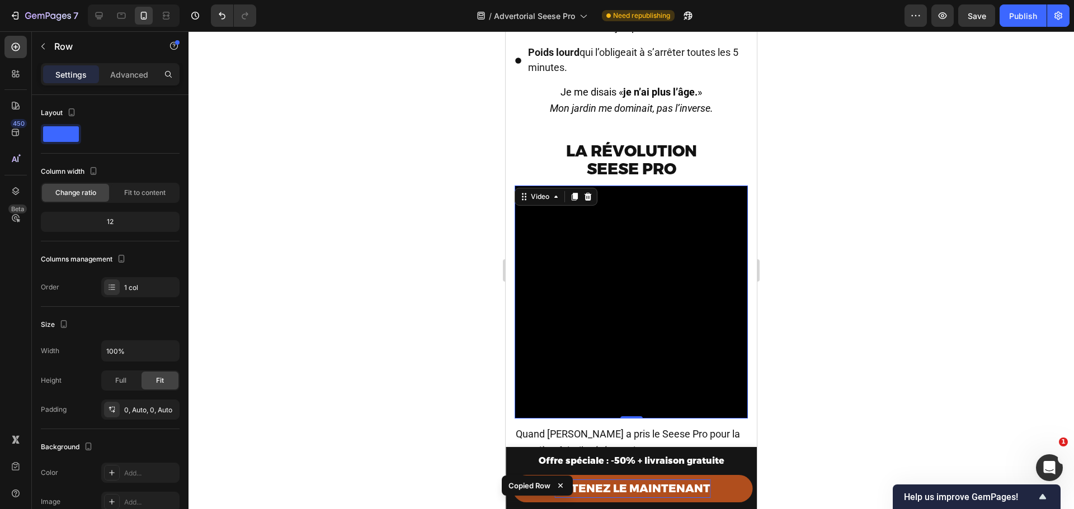
click at [640, 289] on video at bounding box center [630, 302] width 233 height 233
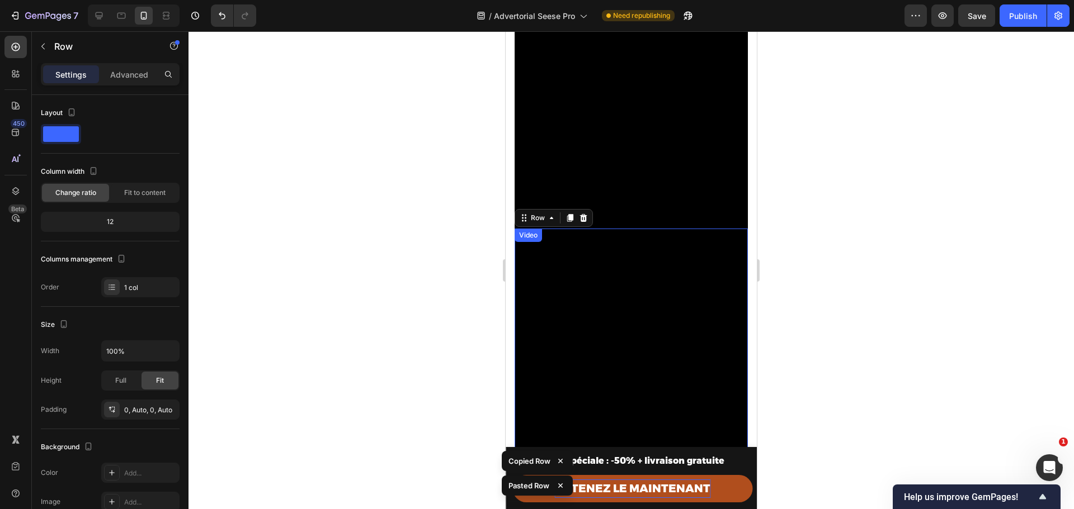
scroll to position [1645, 0]
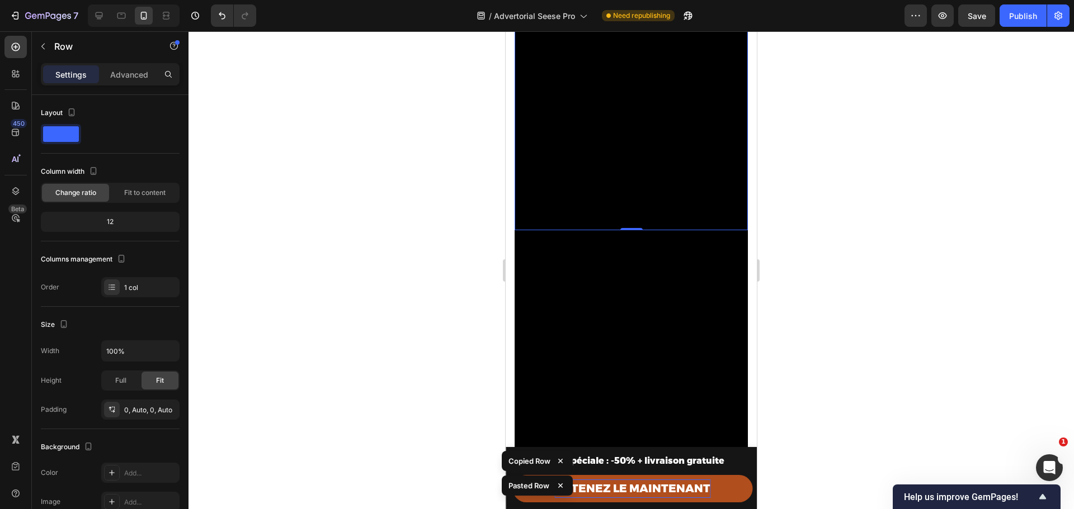
click at [616, 159] on video at bounding box center [630, 113] width 233 height 233
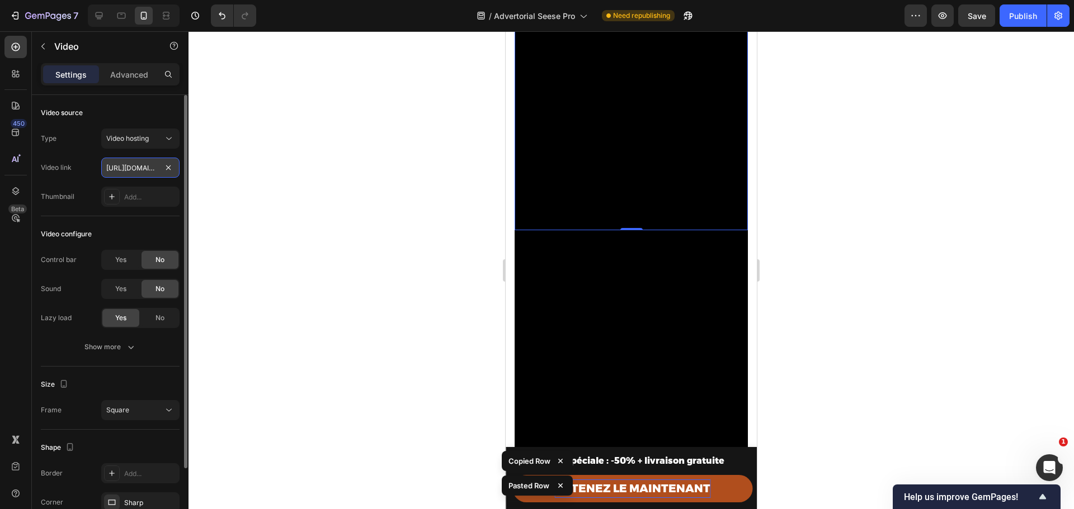
click at [139, 173] on input "https://cdn.shopify.com/videos/c/o/v/183cf8d30ceb4525a06546b819681ba2.mp4" at bounding box center [140, 168] width 78 height 20
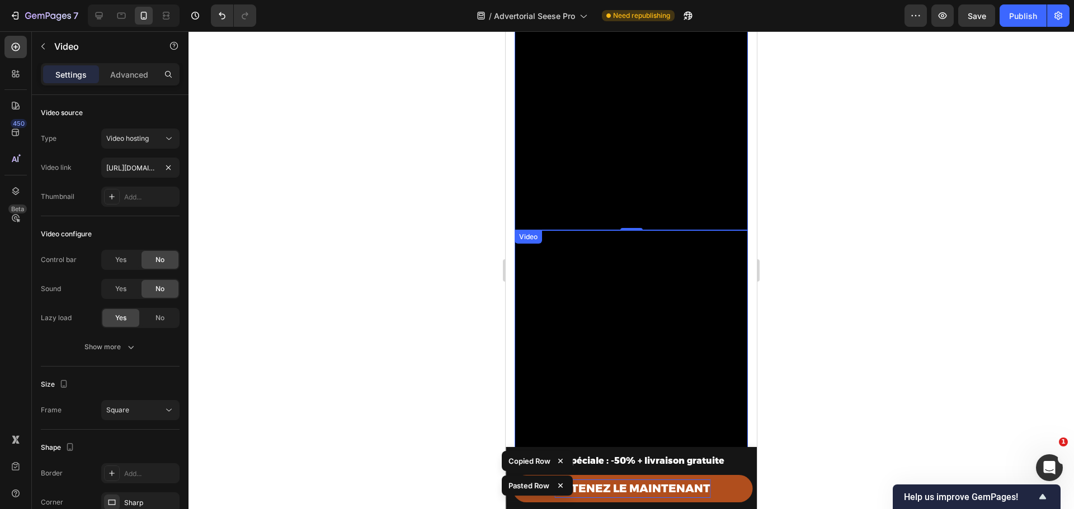
click at [588, 276] on video at bounding box center [630, 346] width 233 height 233
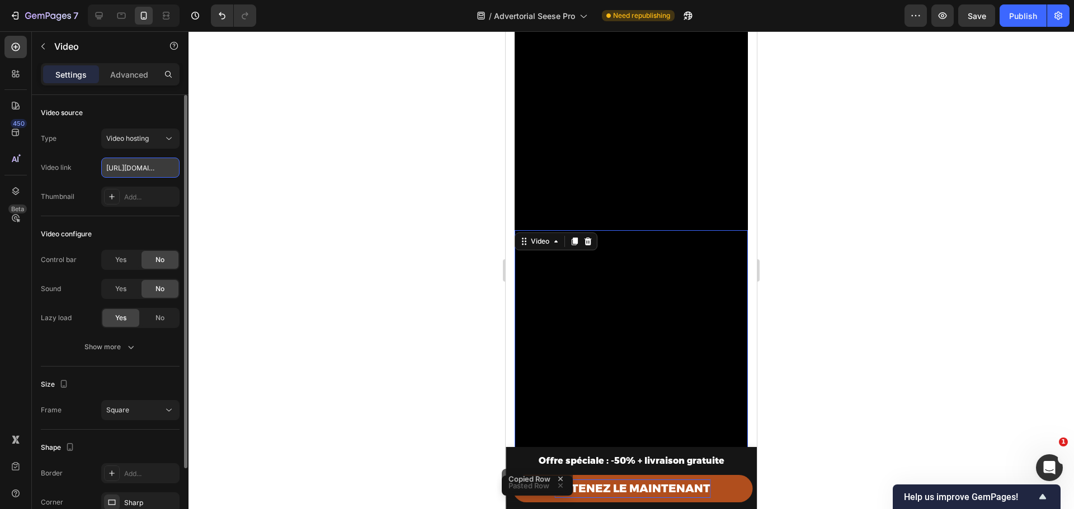
click at [134, 164] on input "https://cdn.shopify.com/videos/c/o/v/dd981d570f6d4f1db3b9fd6ef1d10557.mp4" at bounding box center [140, 168] width 78 height 20
paste input "183cf8d30ceb4525a06546b819681ba2"
type input "https://cdn.shopify.com/videos/c/o/v/183cf8d30ceb4525a06546b819681ba2.mp4"
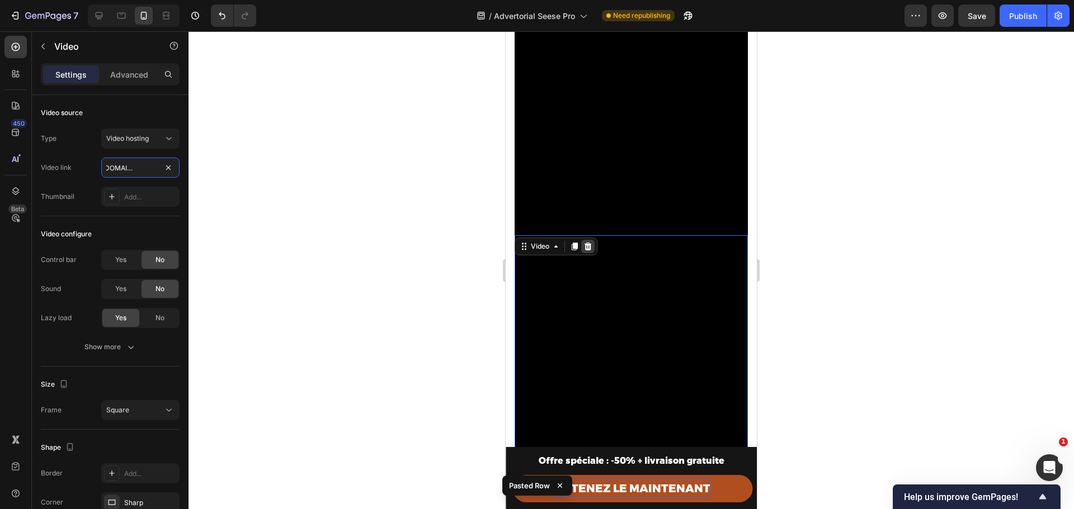
scroll to position [1570, 0]
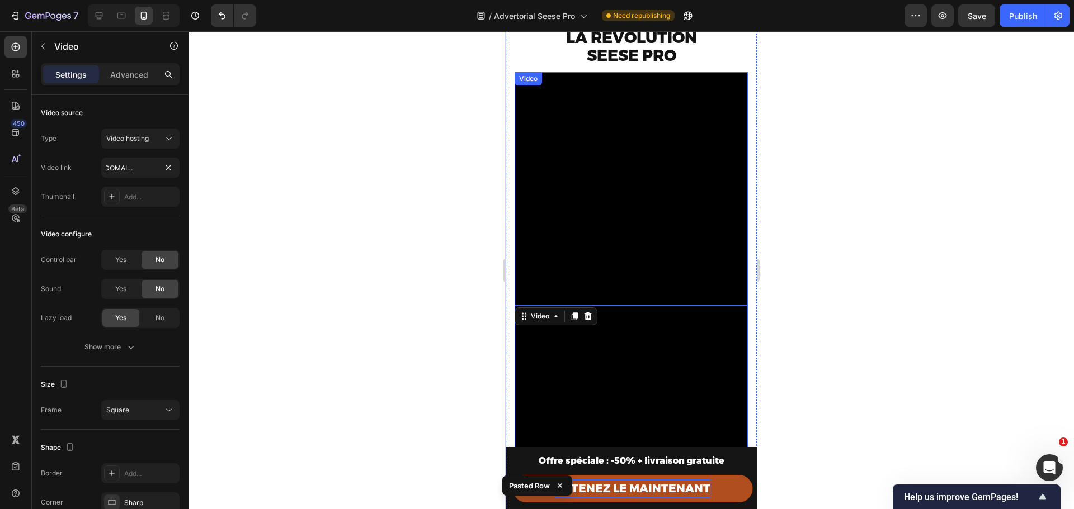
click at [592, 177] on video at bounding box center [630, 188] width 233 height 233
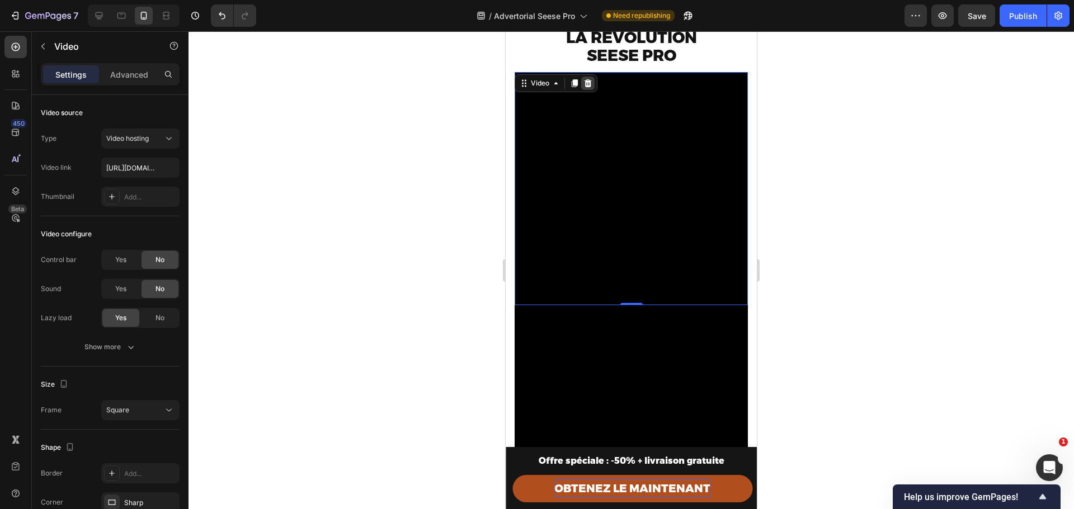
click at [588, 79] on icon at bounding box center [587, 83] width 7 height 8
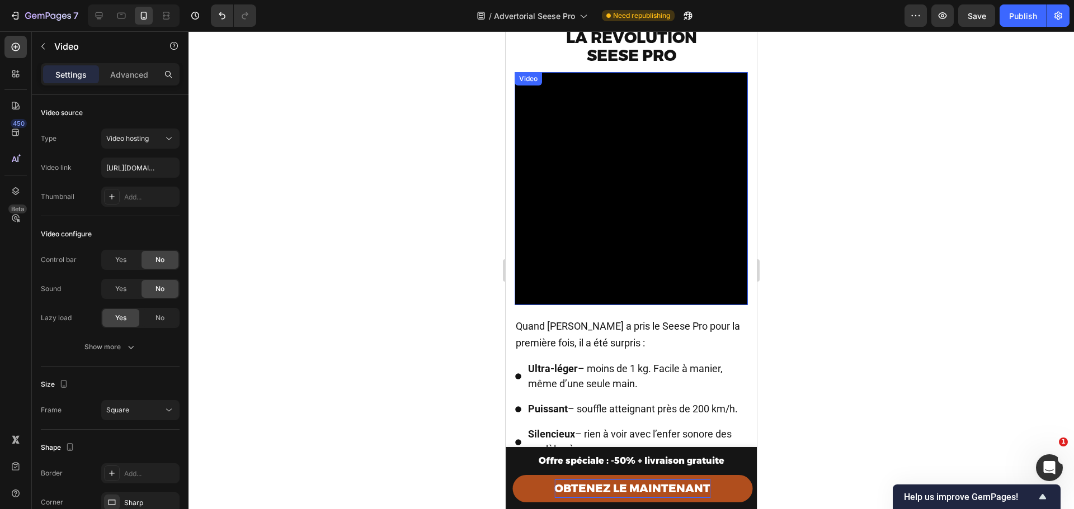
click at [630, 167] on video at bounding box center [630, 188] width 233 height 233
click at [533, 79] on div "Video" at bounding box center [539, 83] width 23 height 10
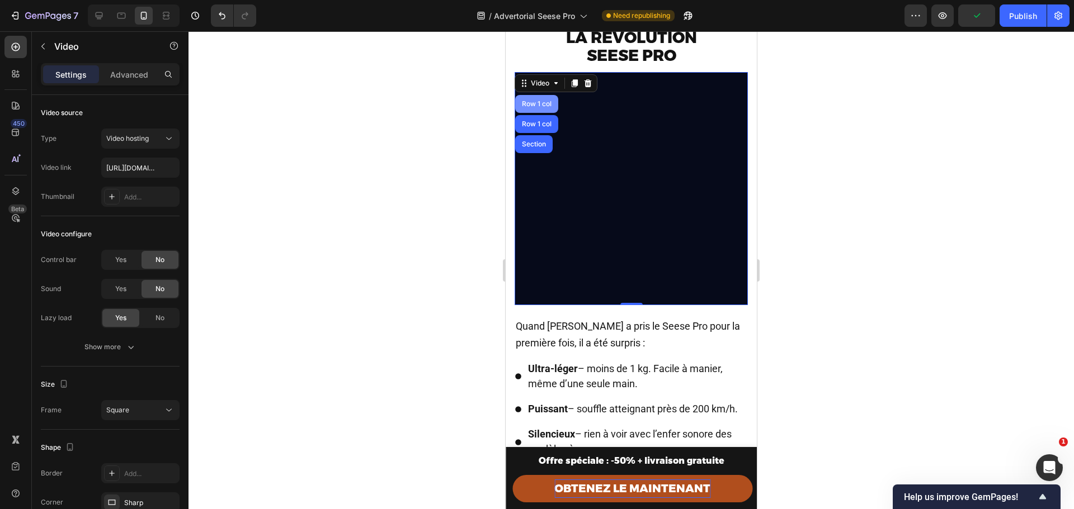
click at [539, 103] on div "Row 1 col" at bounding box center [536, 104] width 34 height 7
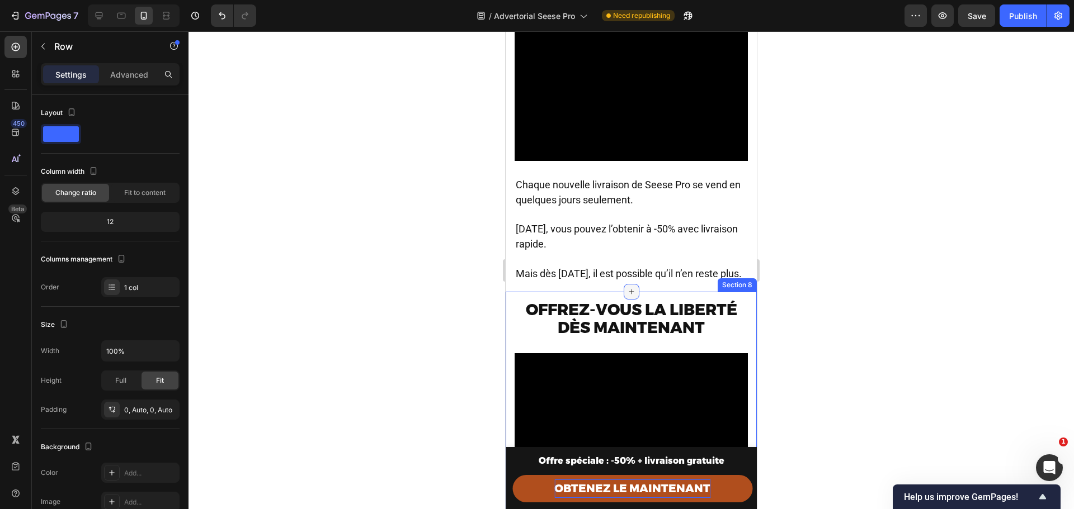
scroll to position [4813, 0]
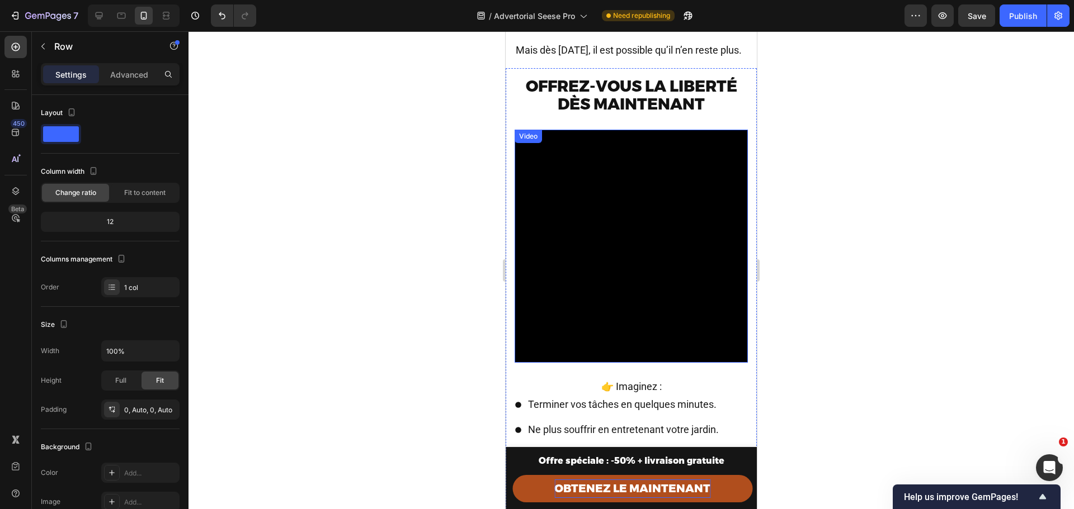
click at [617, 216] on video at bounding box center [630, 246] width 233 height 233
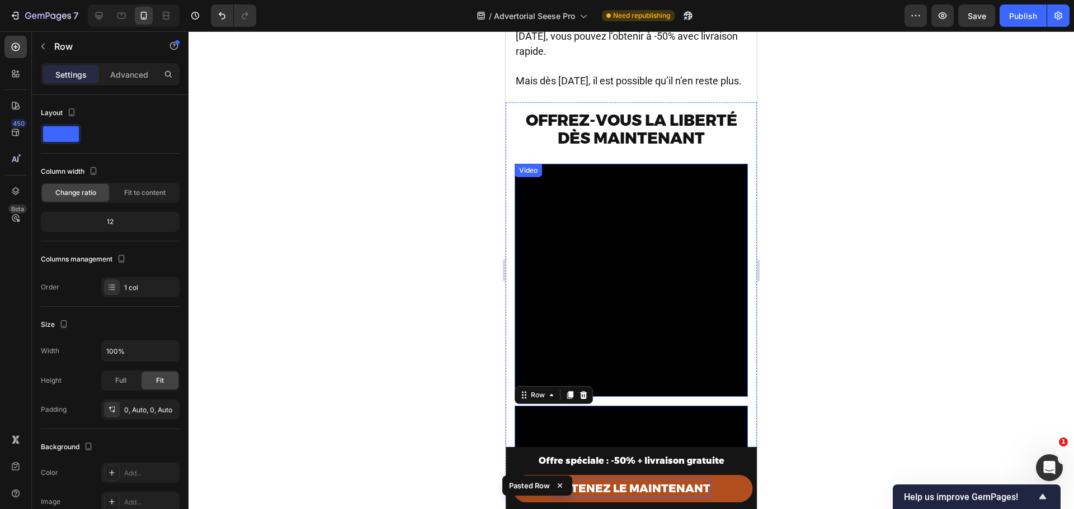
scroll to position [4774, 0]
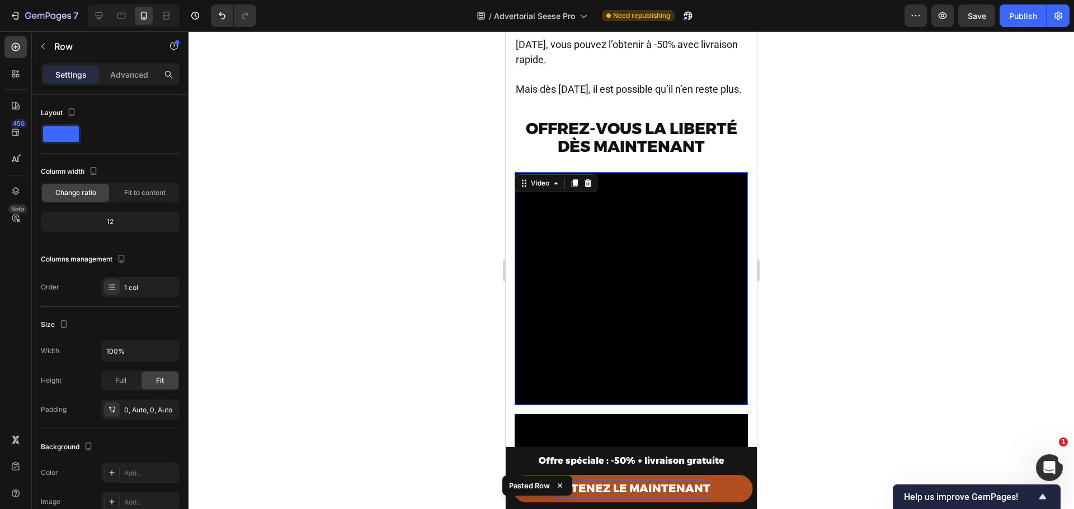
click at [636, 219] on video at bounding box center [630, 288] width 233 height 233
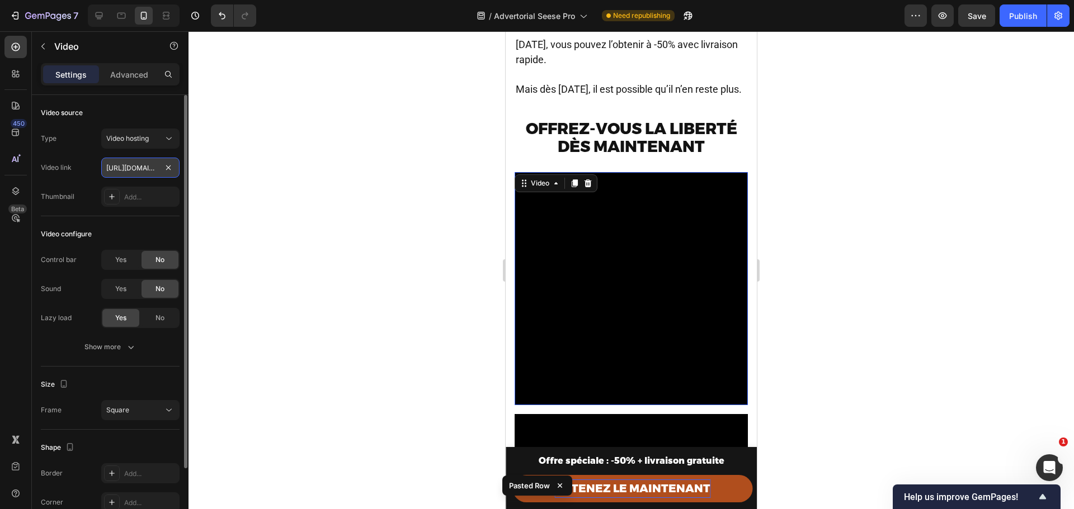
click at [123, 169] on input "https://cdn.shopify.com/videos/c/o/v/7d4aa15374d74bb0b599968b3447be38.mp4" at bounding box center [140, 168] width 78 height 20
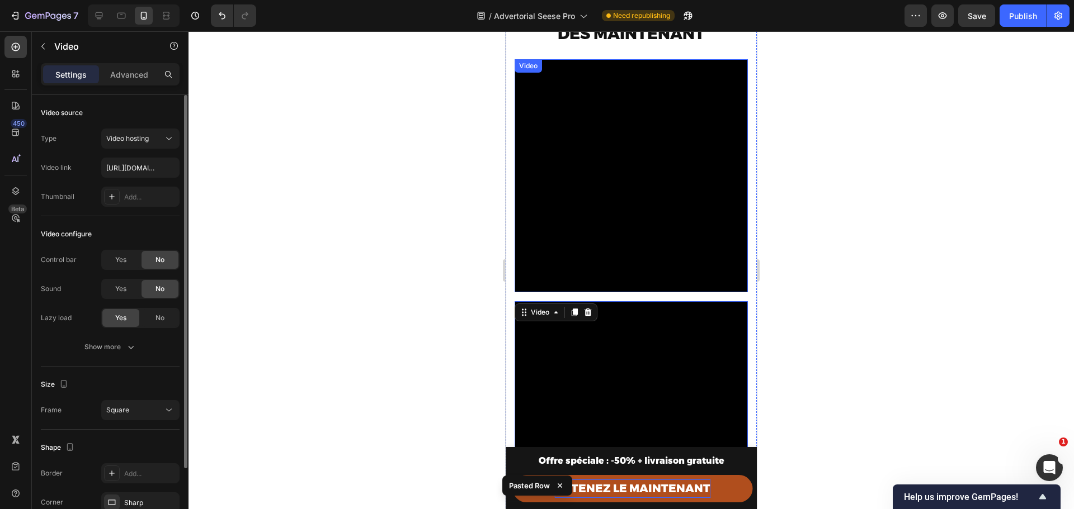
scroll to position [4886, 0]
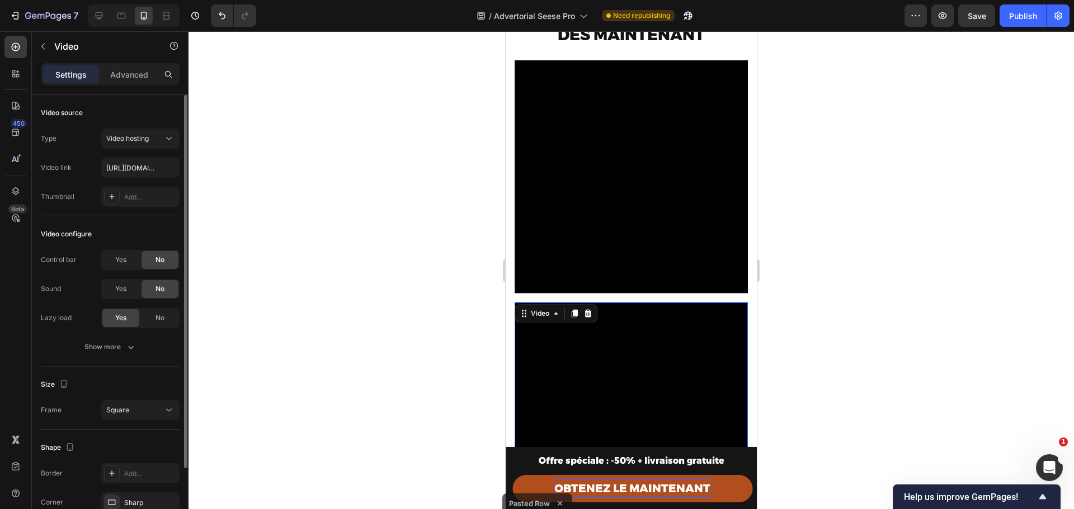
click at [644, 348] on video at bounding box center [630, 419] width 233 height 233
click at [131, 166] on input "https://cdn.shopify.com/videos/c/o/v/183cf8d30ceb4525a06546b819681ba2.mp4" at bounding box center [140, 168] width 78 height 20
paste input "7d4aa15374d74bb0b599968b3447be38"
type input "https://cdn.shopify.com/videos/c/o/v/7d4aa15374d74bb0b599968b3447be38.mp4"
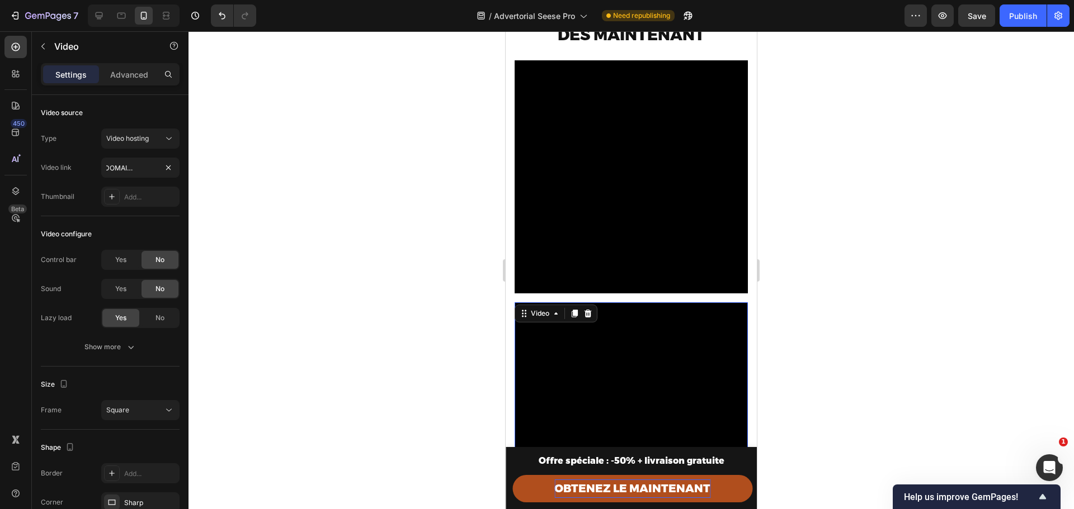
click at [631, 168] on video at bounding box center [630, 176] width 233 height 233
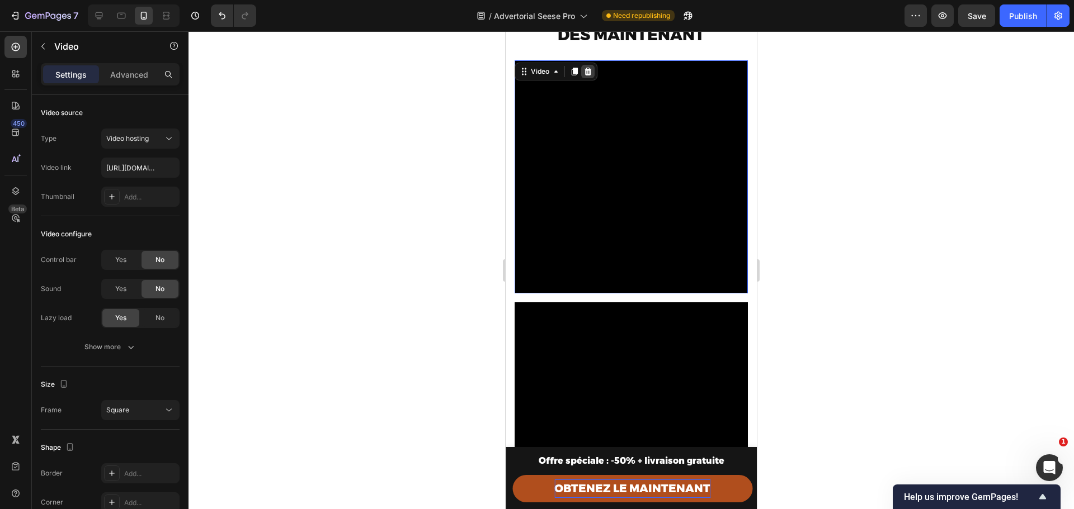
click at [587, 72] on icon at bounding box center [587, 71] width 9 height 9
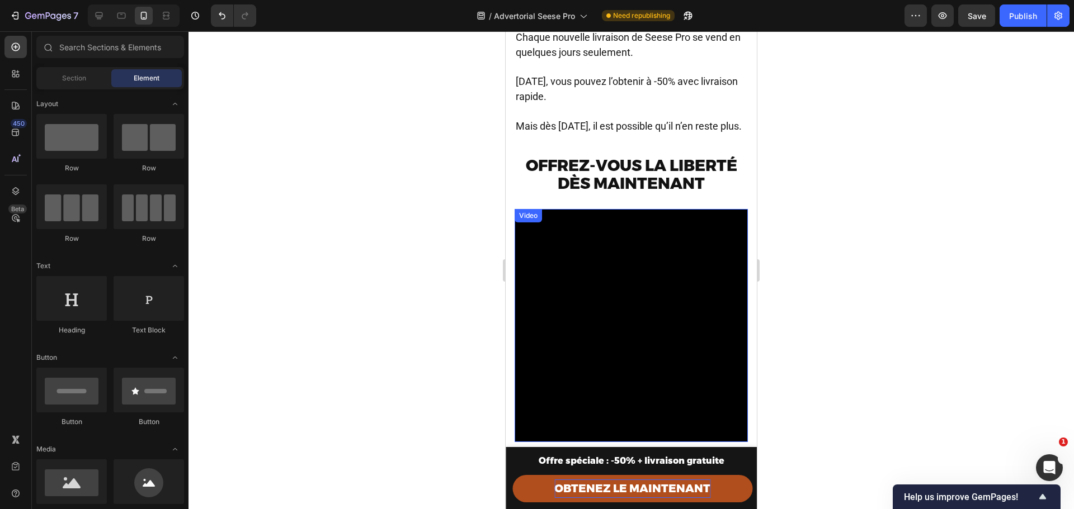
scroll to position [4774, 0]
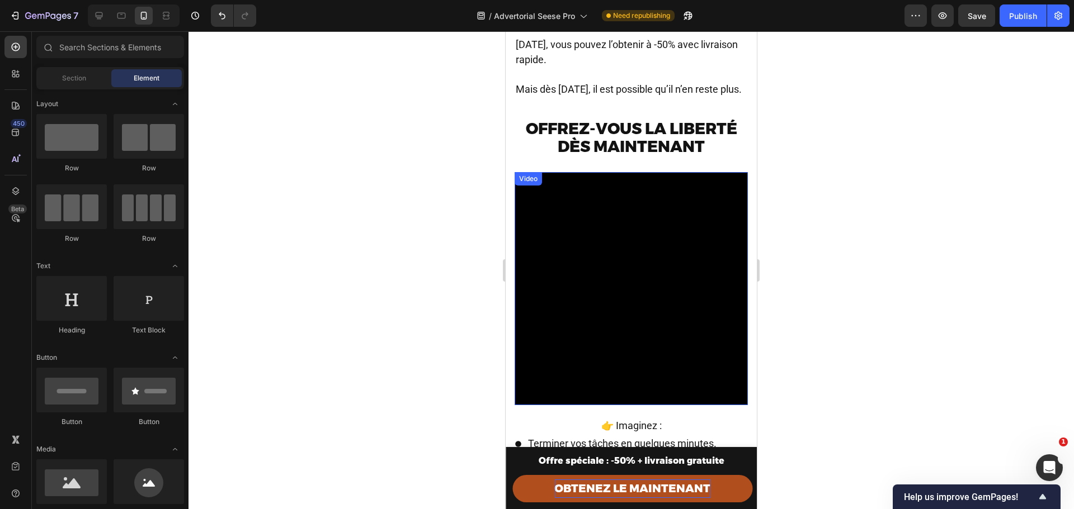
click at [633, 285] on video at bounding box center [630, 288] width 233 height 233
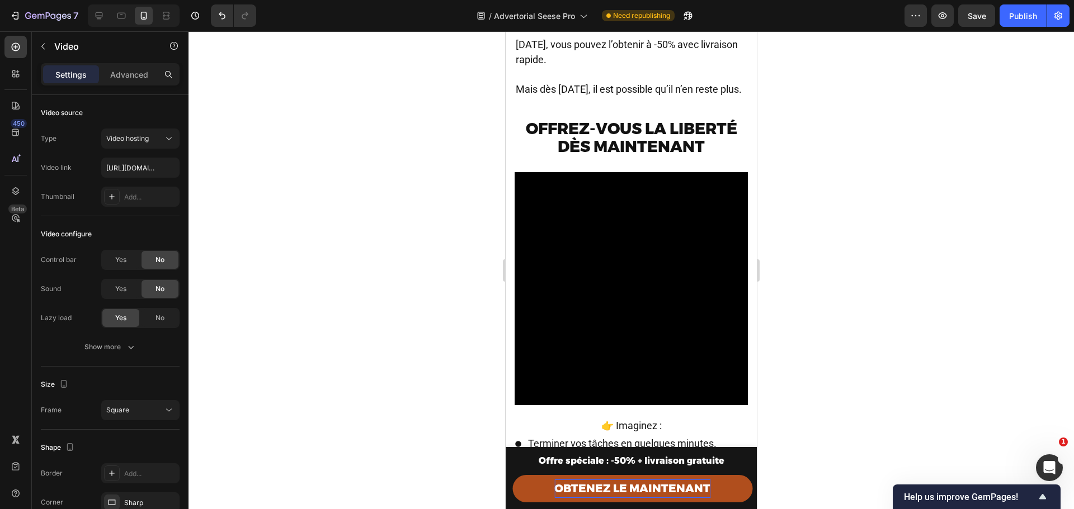
click at [631, 216] on video at bounding box center [630, 288] width 233 height 233
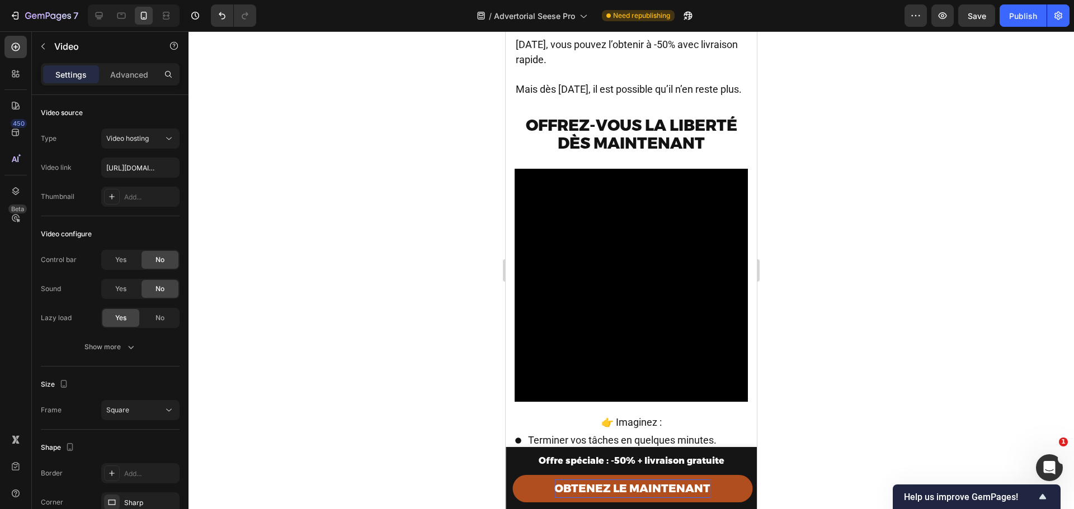
click at [604, 279] on video at bounding box center [630, 285] width 233 height 233
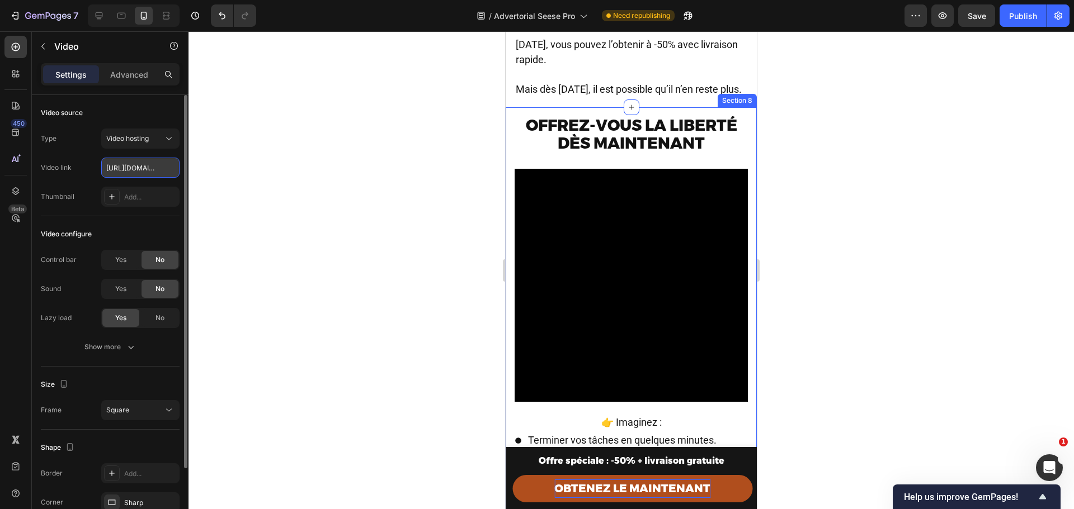
click at [128, 177] on input "https://cdn.shopify.com/videos/c/o/v/7d4aa15374d74bb0b599968b3447be38.mp4" at bounding box center [140, 168] width 78 height 20
paste input "97f3baf558c647808a68a823a4cd9c49"
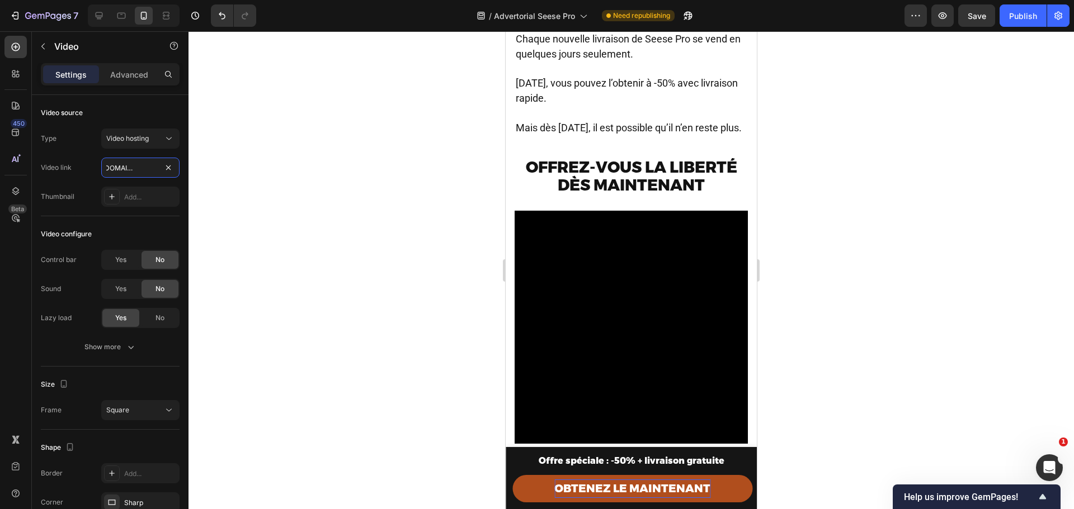
scroll to position [4625, 0]
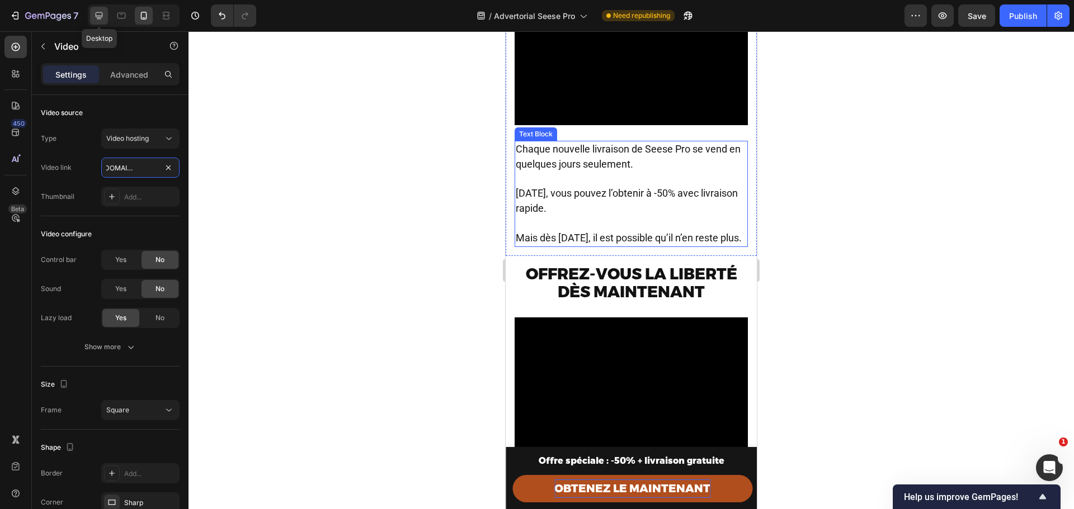
type input "https://cdn.shopify.com/videos/c/o/v/97f3baf558c647808a68a823a4cd9c49.mp4"
click at [102, 16] on icon at bounding box center [99, 15] width 7 height 7
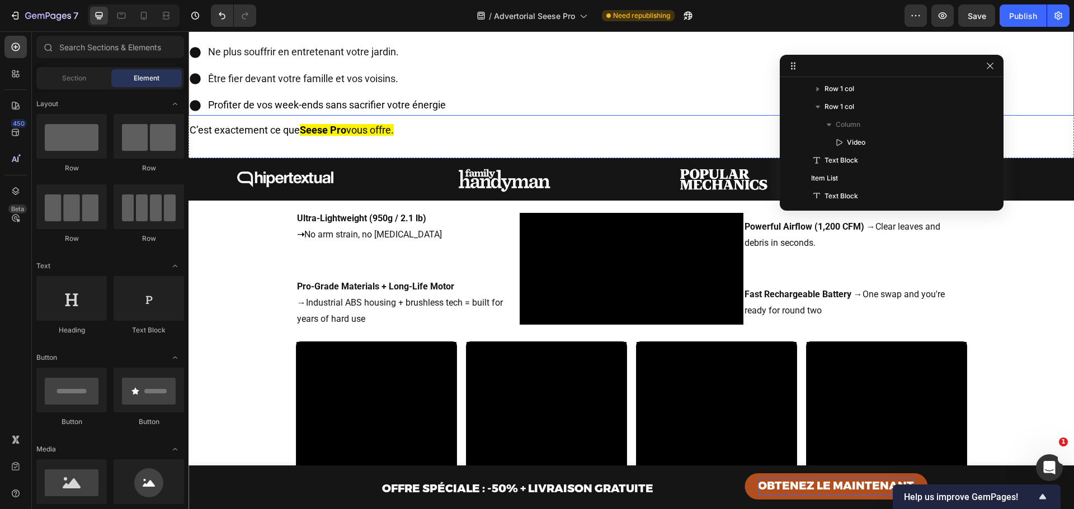
scroll to position [4867, 0]
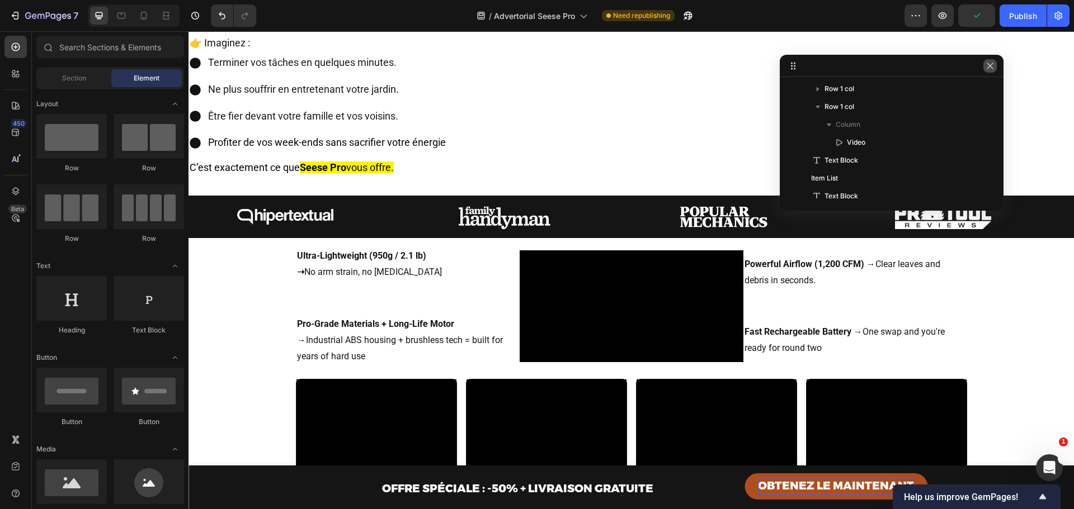
click at [992, 69] on icon "button" at bounding box center [989, 66] width 9 height 9
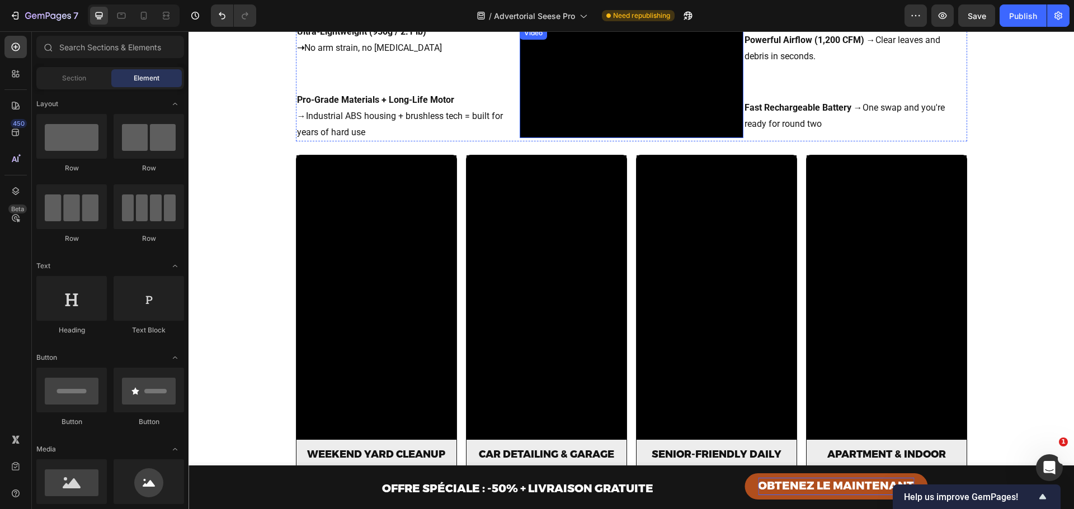
scroll to position [5091, 0]
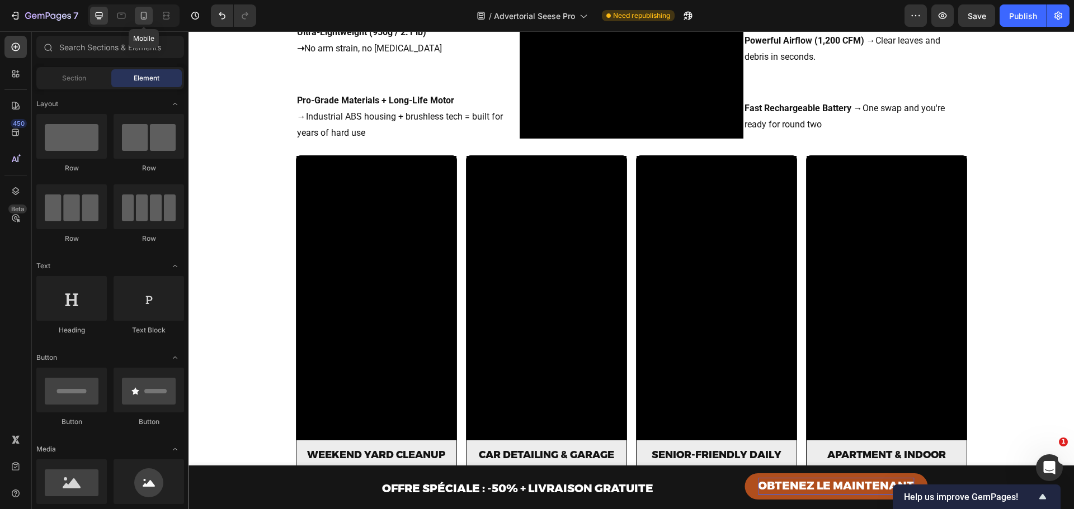
click at [147, 17] on icon at bounding box center [144, 16] width 6 height 8
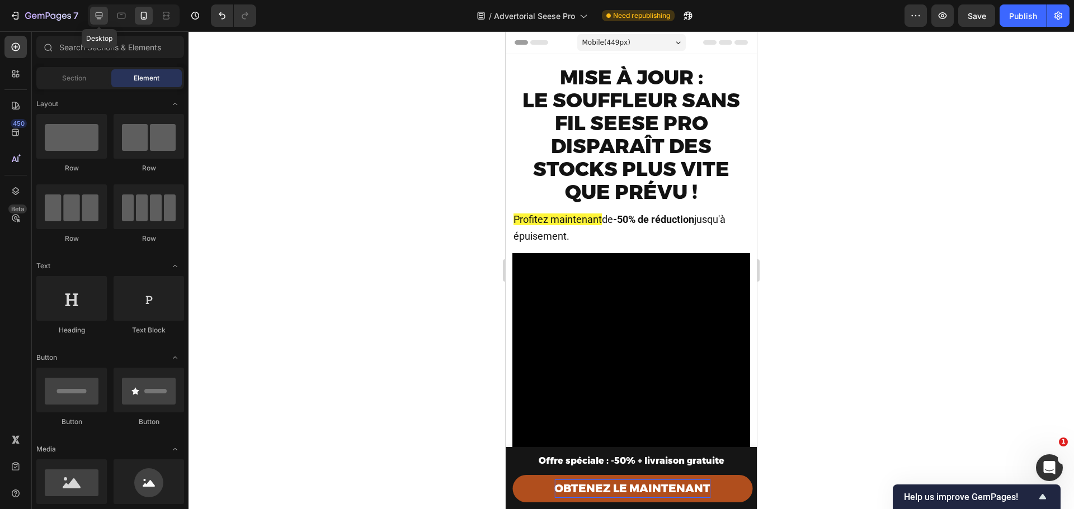
click at [100, 16] on icon at bounding box center [99, 15] width 7 height 7
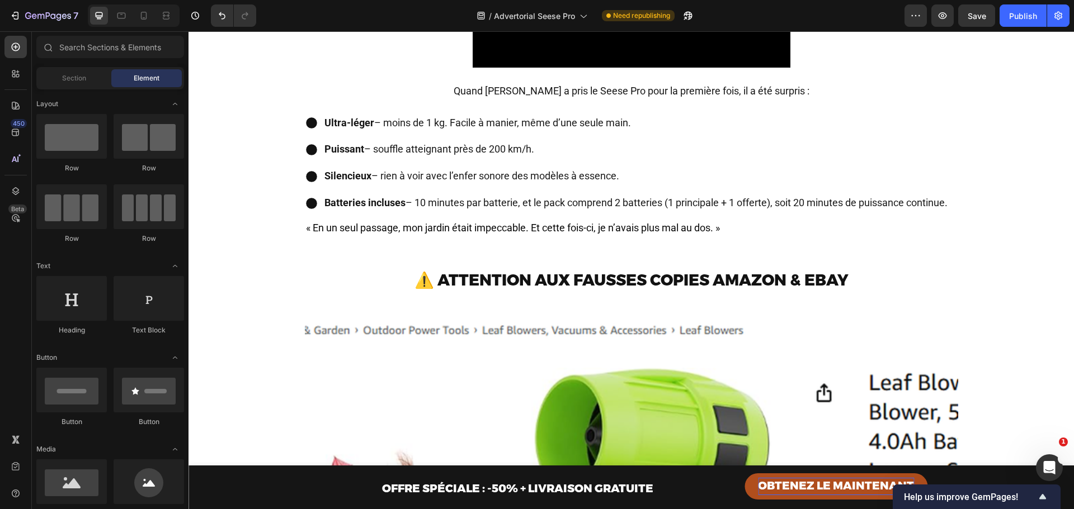
scroll to position [1416, 0]
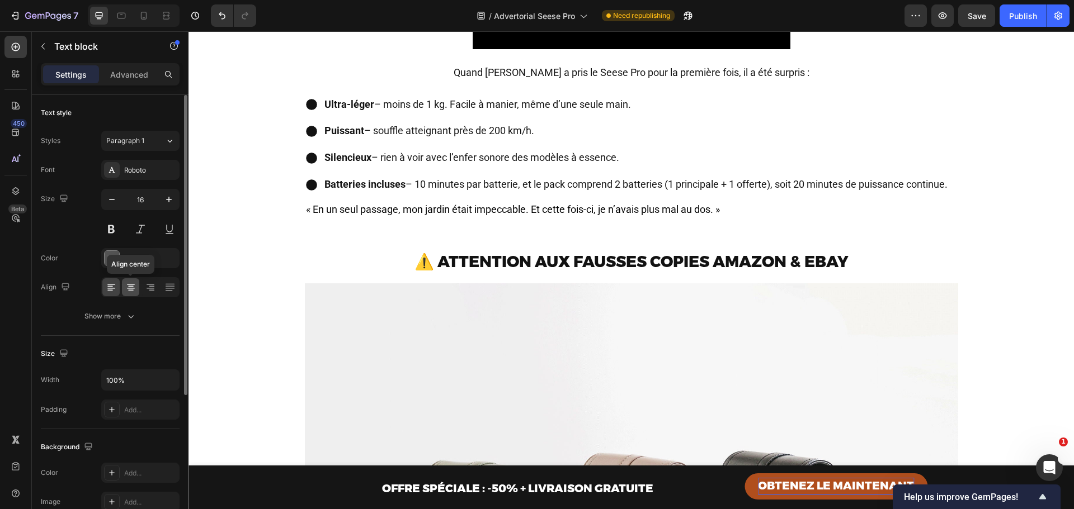
click at [130, 288] on icon at bounding box center [131, 288] width 8 height 1
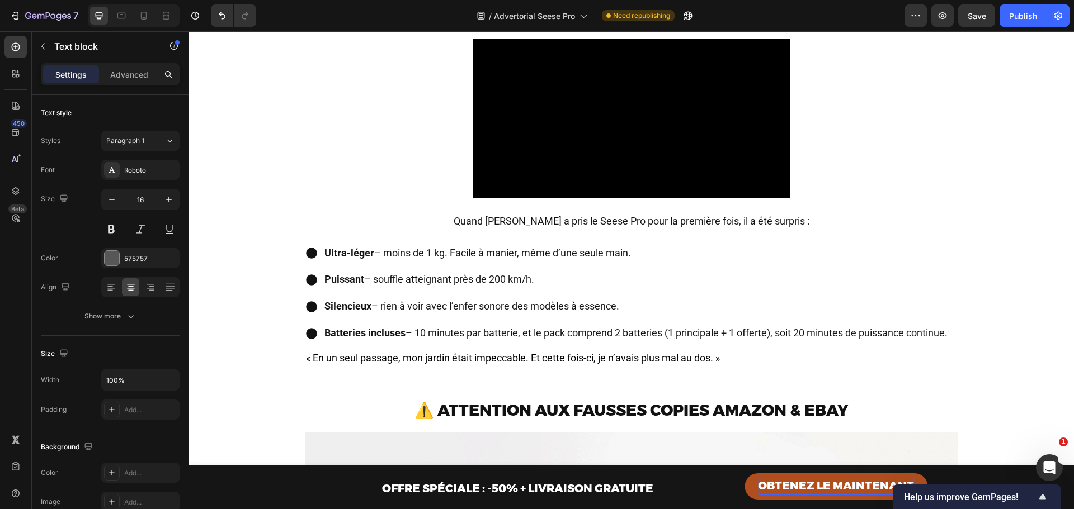
scroll to position [1305, 0]
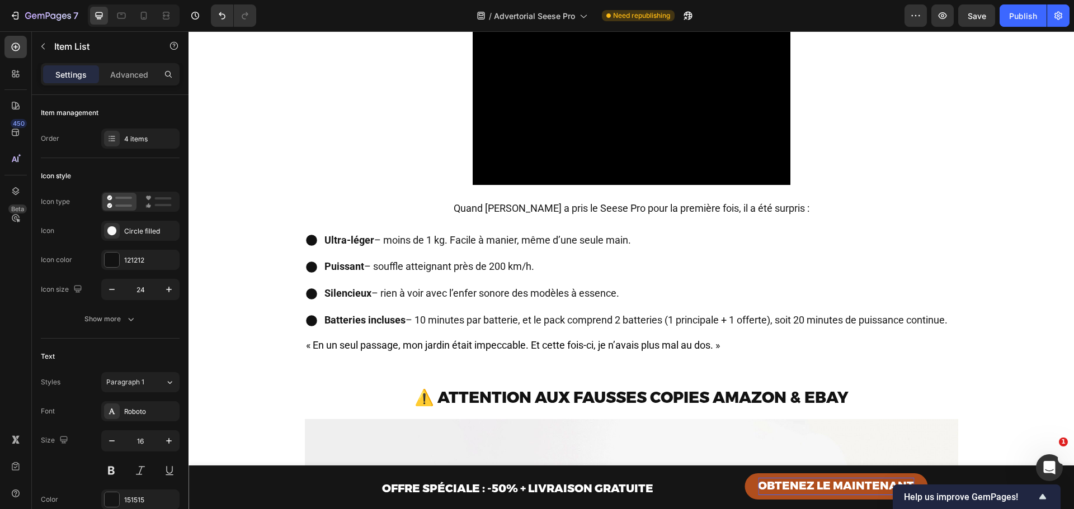
scroll to position [1268, 0]
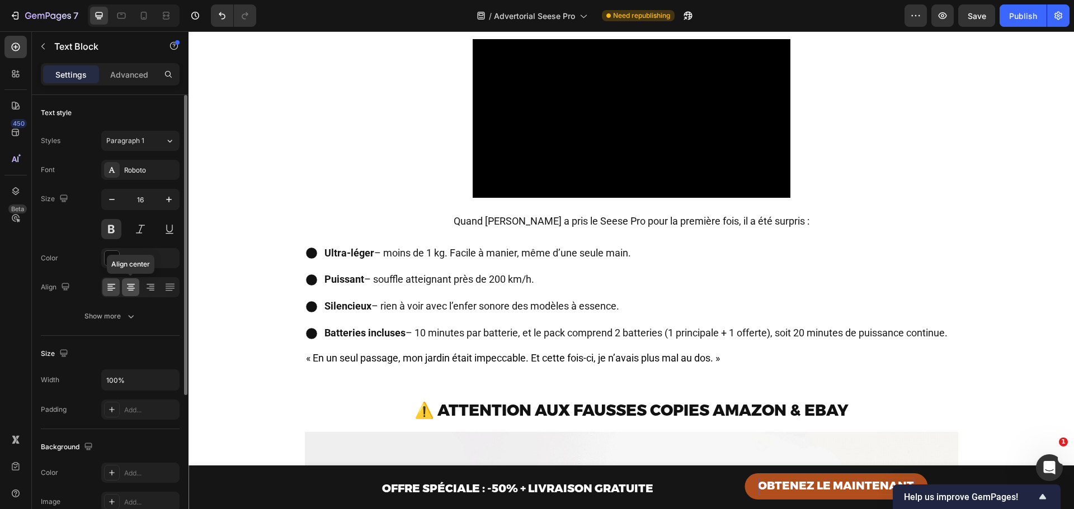
click at [130, 288] on icon at bounding box center [131, 288] width 8 height 1
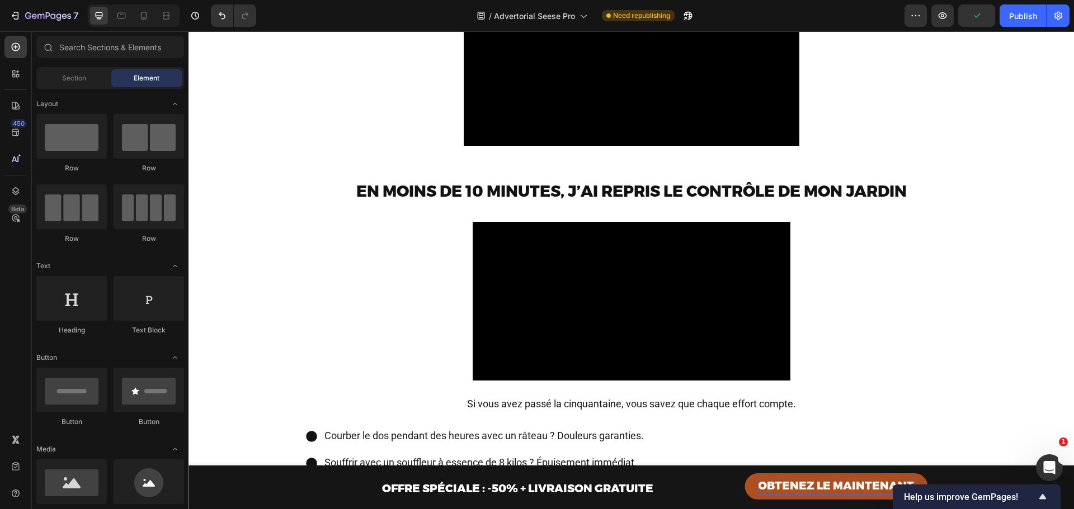
scroll to position [0, 0]
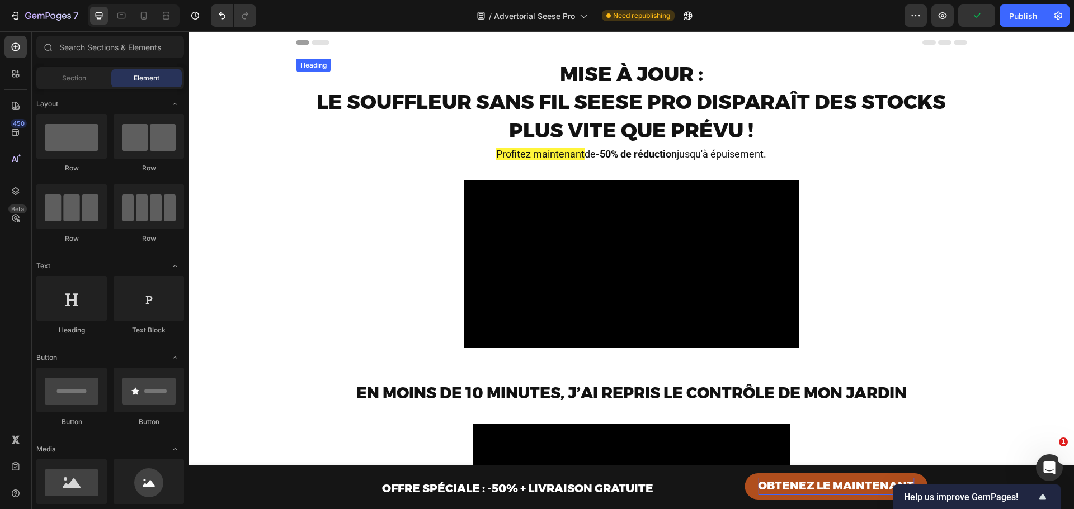
click at [727, 102] on span "Le souffleur sans fil Seese Pro disparaît des stocks plus vite que prévu !" at bounding box center [631, 115] width 629 height 53
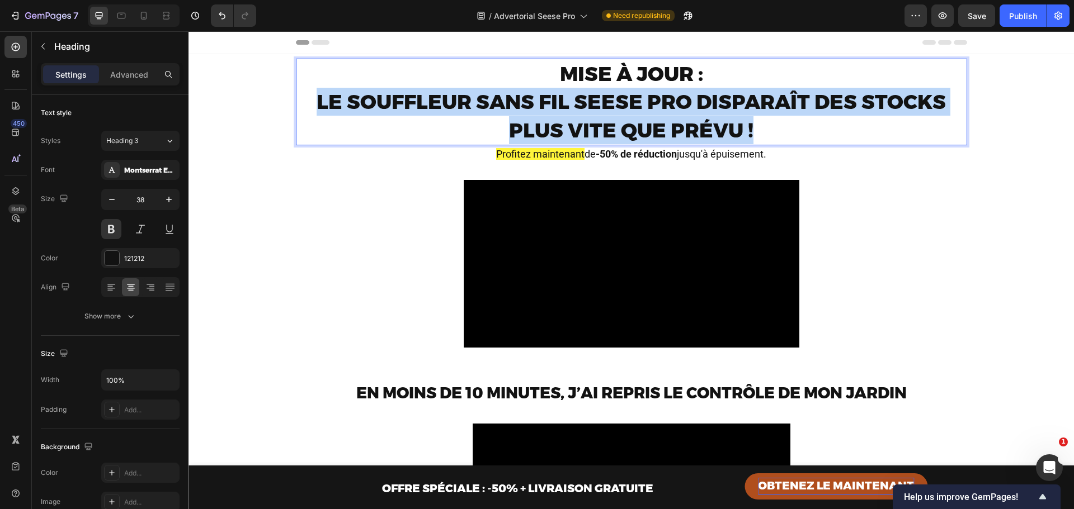
click at [727, 102] on span "Le souffleur sans fil Seese Pro disparaît des stocks plus vite que prévu !" at bounding box center [631, 115] width 629 height 53
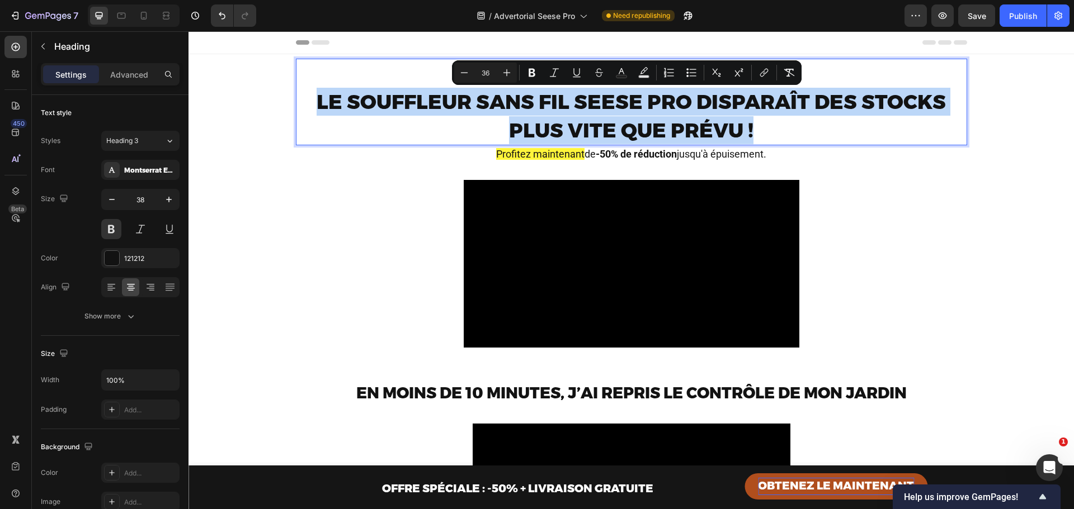
click at [658, 100] on span "Le souffleur sans fil Seese Pro disparaît des stocks plus vite que prévu !" at bounding box center [631, 115] width 629 height 53
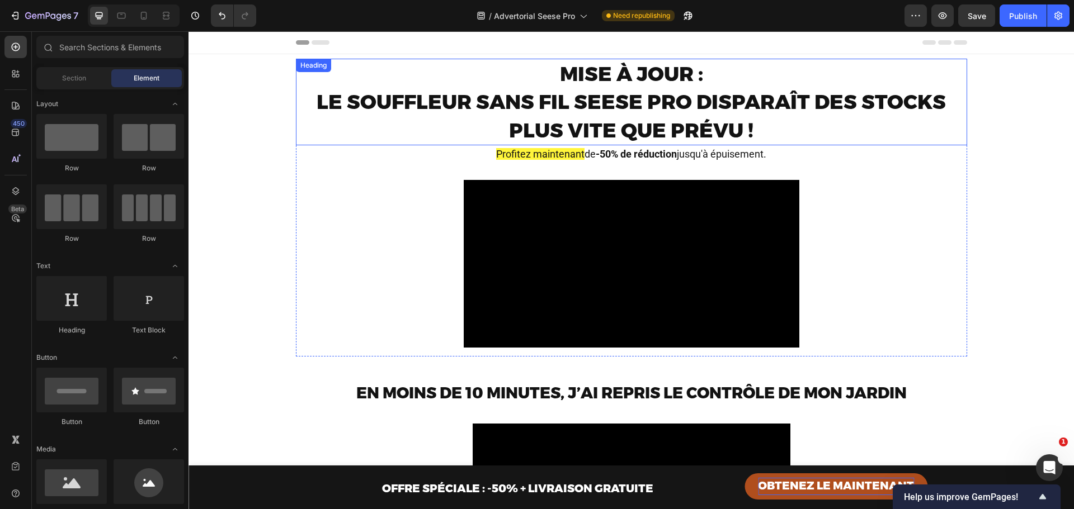
click at [640, 91] on span "Le souffleur sans fil Seese Pro disparaît des stocks plus vite que prévu !" at bounding box center [631, 115] width 629 height 53
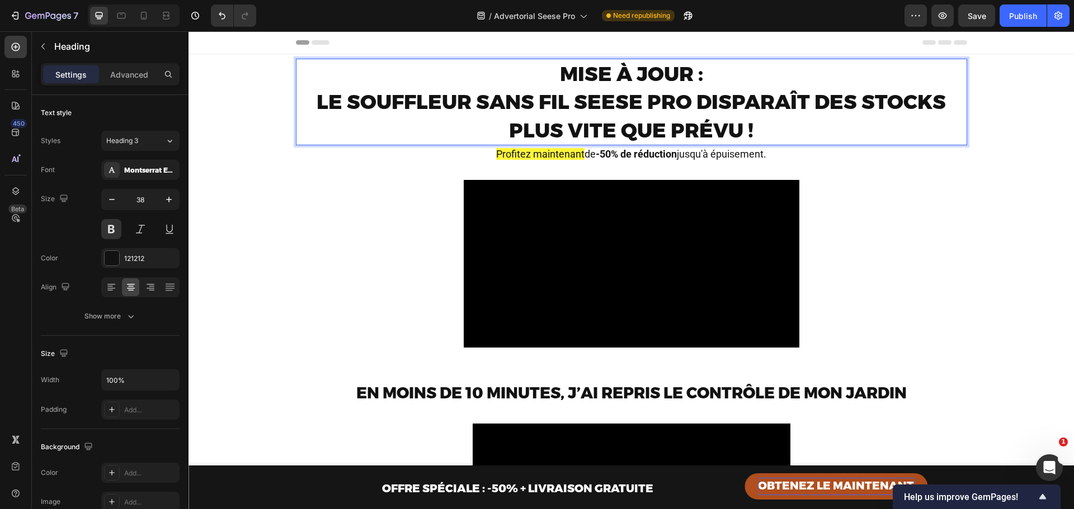
click at [640, 91] on span "Le souffleur sans fil Seese Pro disparaît des stocks plus vite que prévu !" at bounding box center [631, 115] width 629 height 53
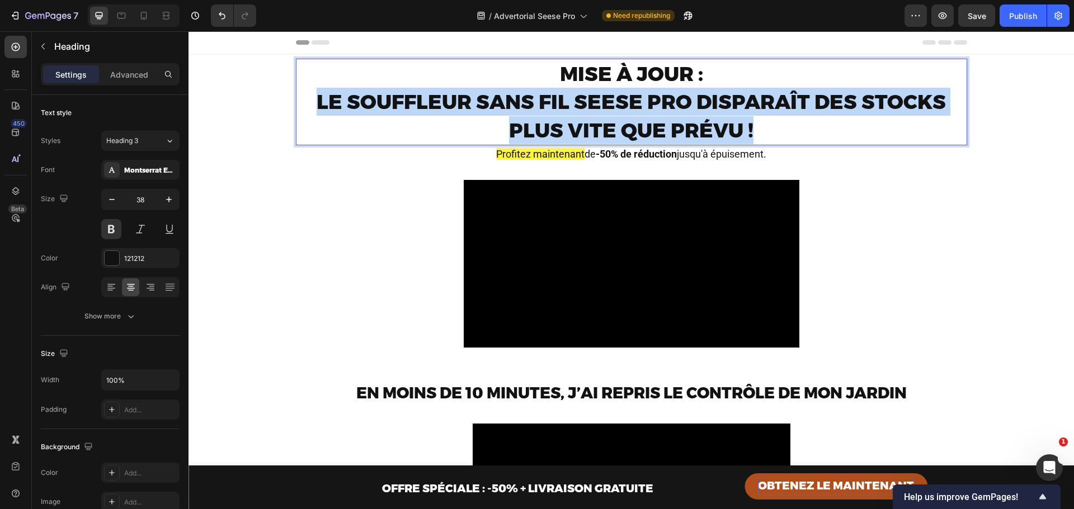
click at [640, 91] on span "Le souffleur sans fil Seese Pro disparaît des stocks plus vite que prévu !" at bounding box center [631, 115] width 629 height 53
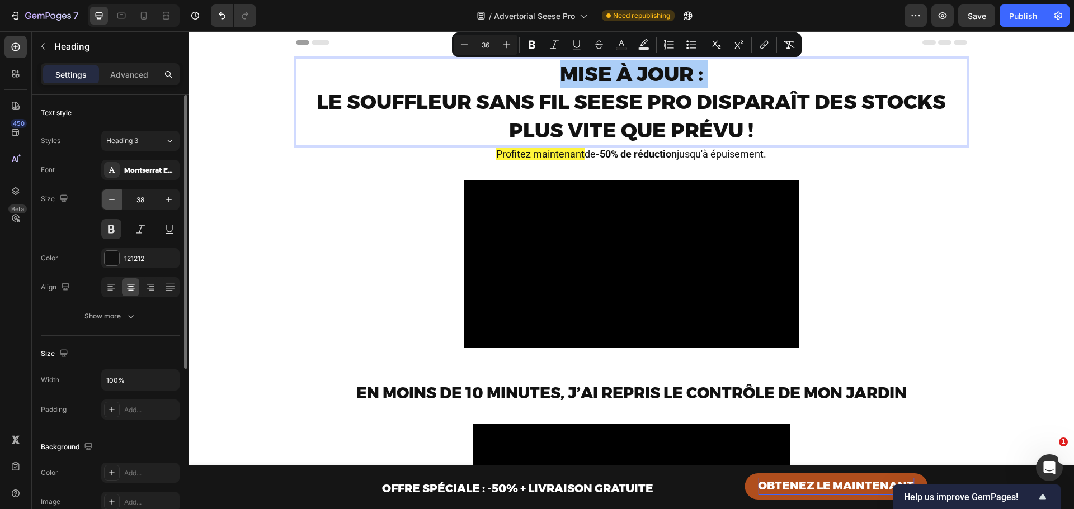
click at [104, 198] on button "button" at bounding box center [112, 200] width 20 height 20
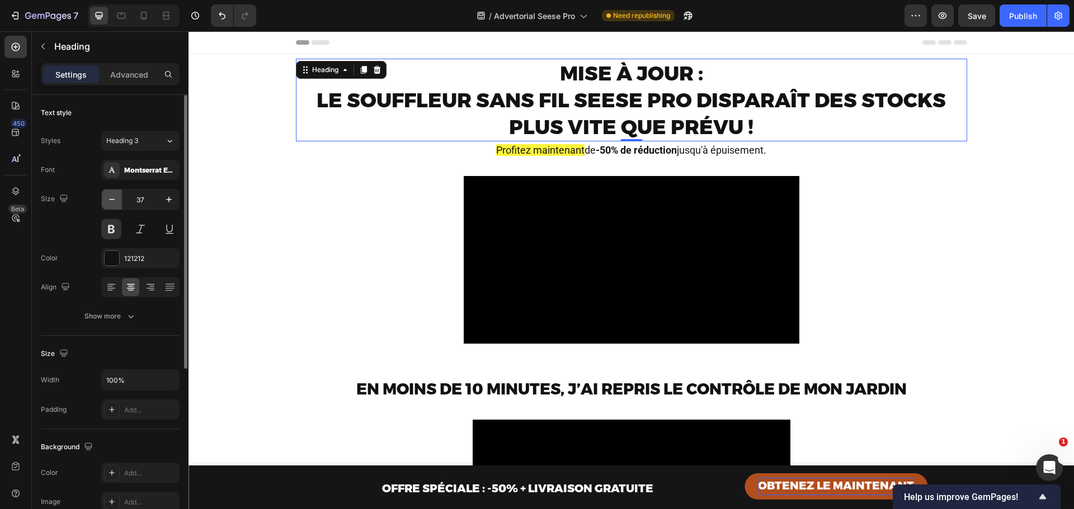
type input "36"
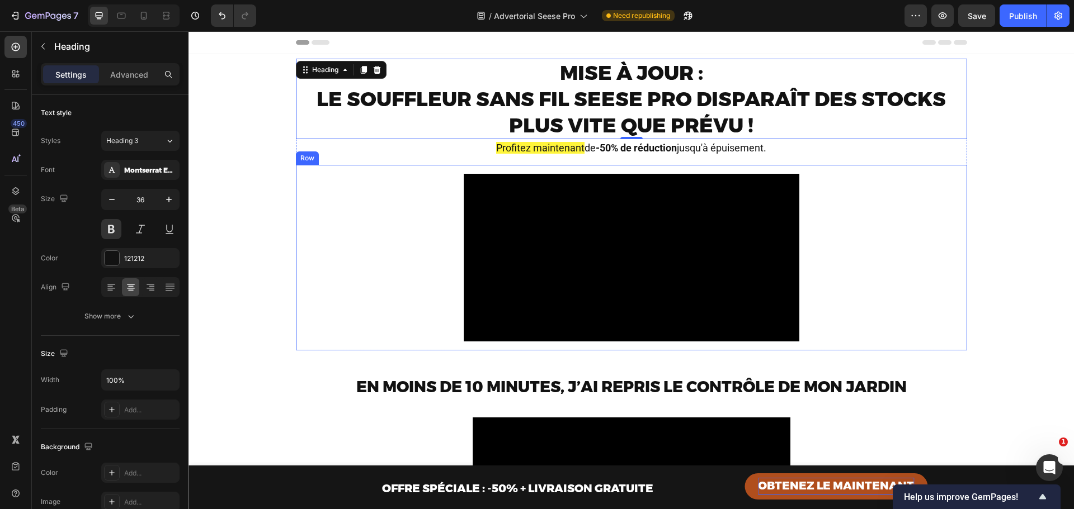
click at [903, 221] on div "Video Row" at bounding box center [631, 258] width 671 height 186
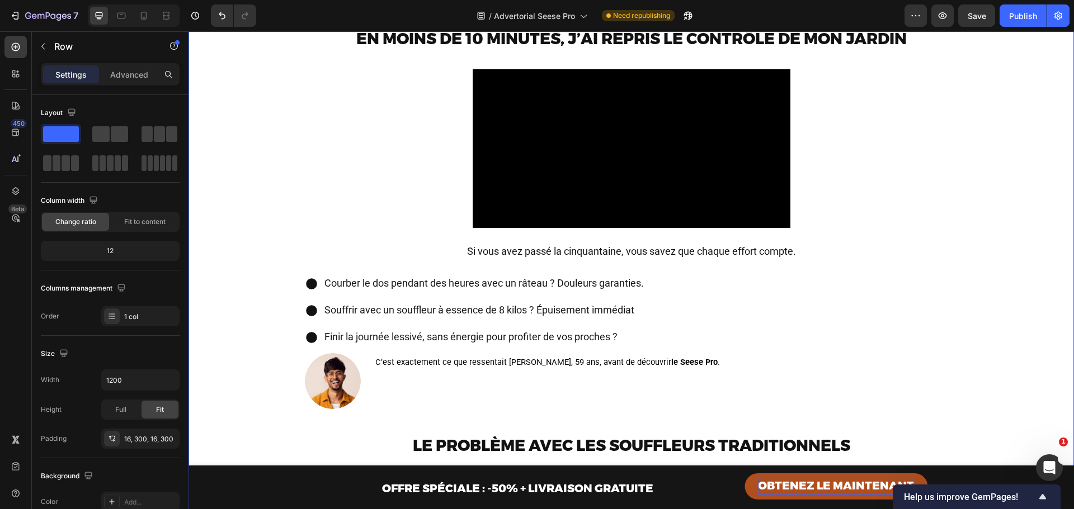
scroll to position [485, 0]
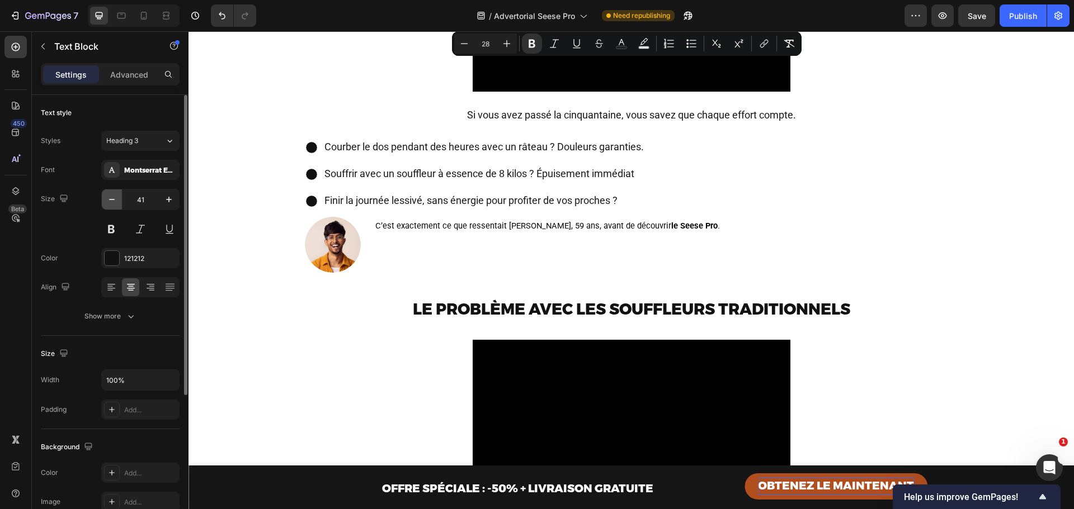
click at [111, 199] on icon "button" at bounding box center [111, 199] width 11 height 11
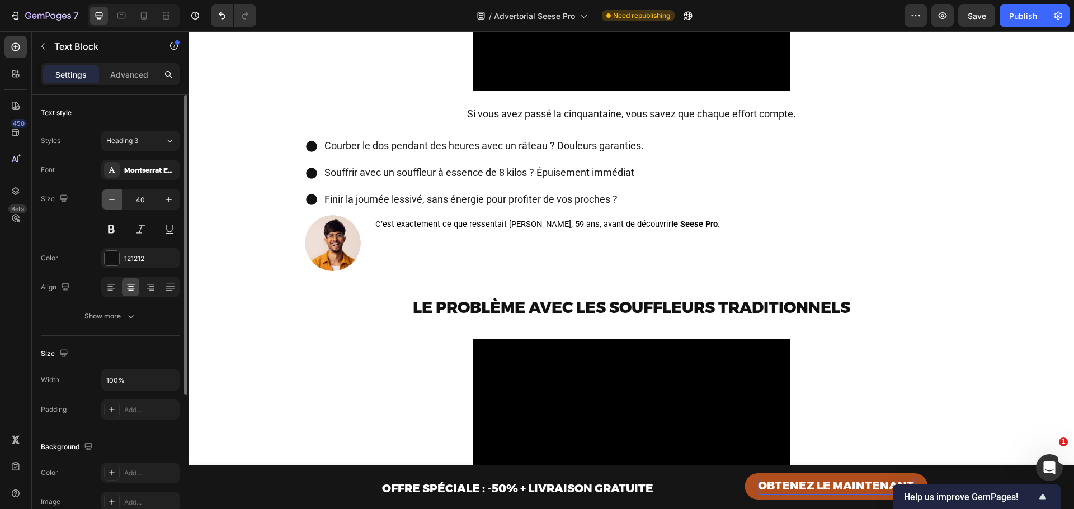
click at [111, 199] on icon "button" at bounding box center [111, 199] width 11 height 11
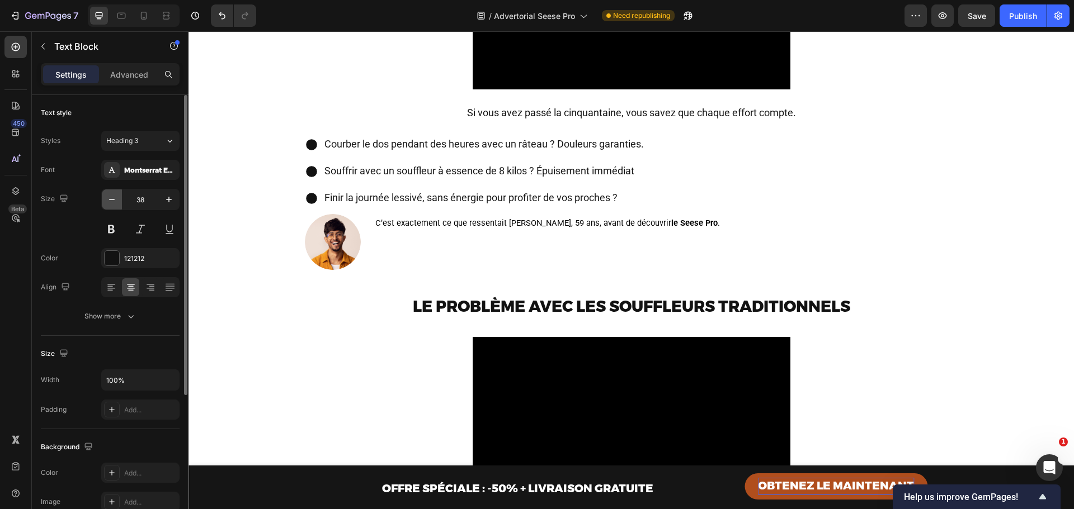
click at [111, 199] on icon "button" at bounding box center [111, 199] width 11 height 11
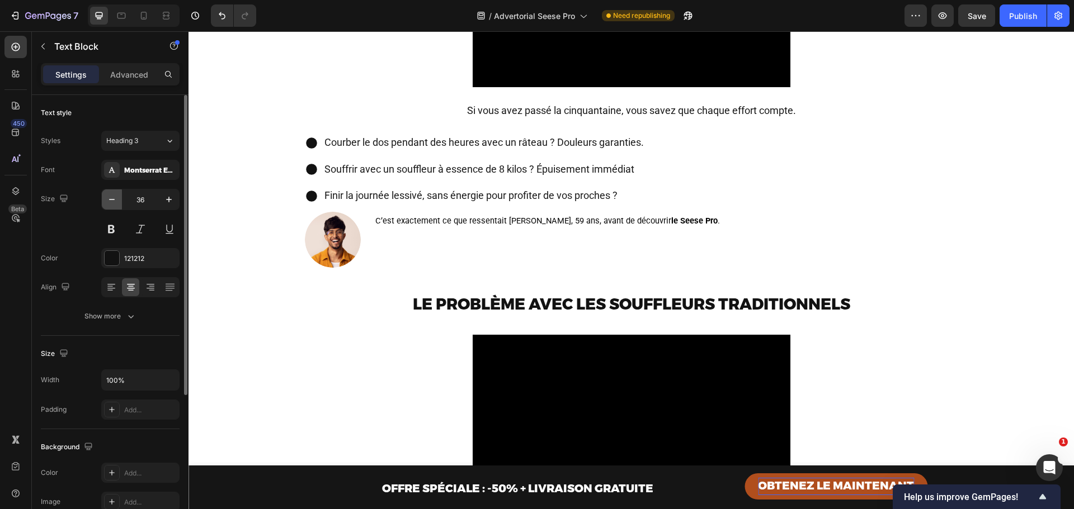
click at [111, 199] on icon "button" at bounding box center [111, 199] width 11 height 11
click at [172, 197] on icon "button" at bounding box center [168, 199] width 11 height 11
type input "36"
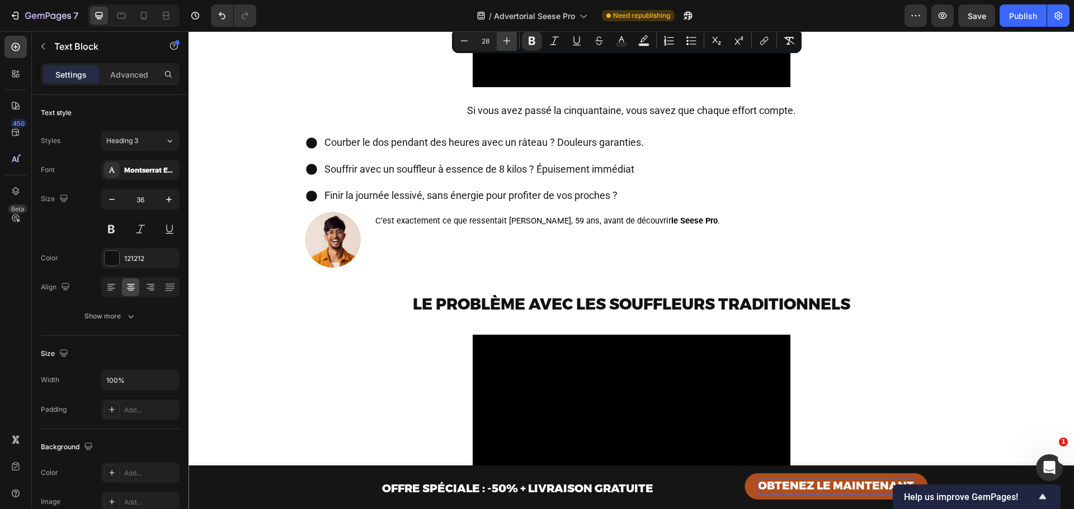
click at [508, 42] on icon "Editor contextual toolbar" at bounding box center [506, 40] width 11 height 11
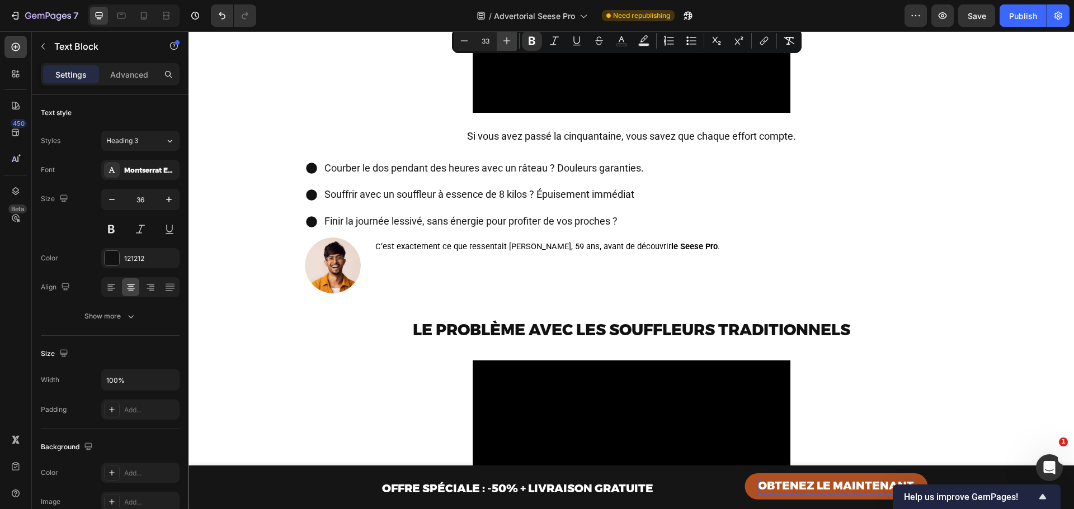
click at [508, 42] on icon "Editor contextual toolbar" at bounding box center [506, 40] width 11 height 11
type input "36"
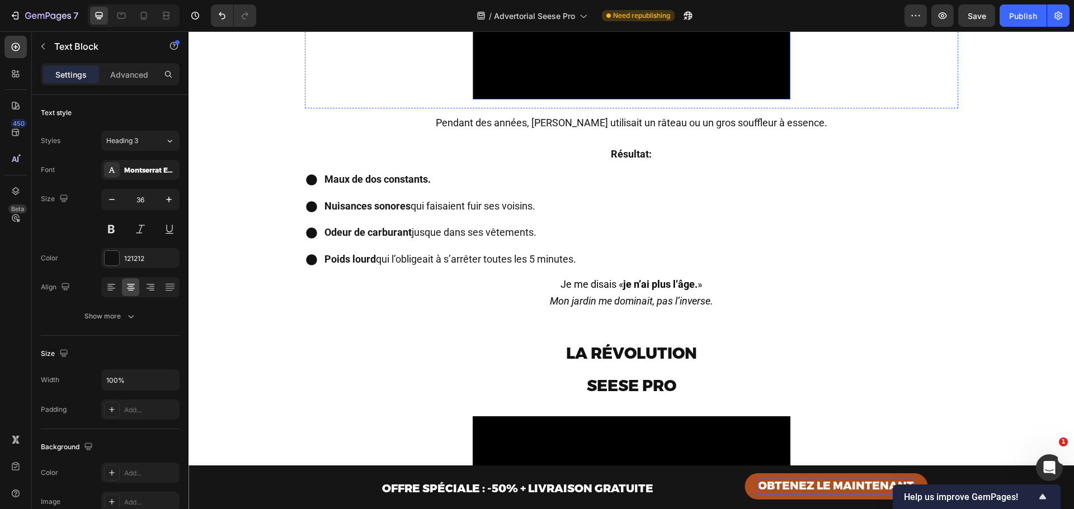
scroll to position [1007, 0]
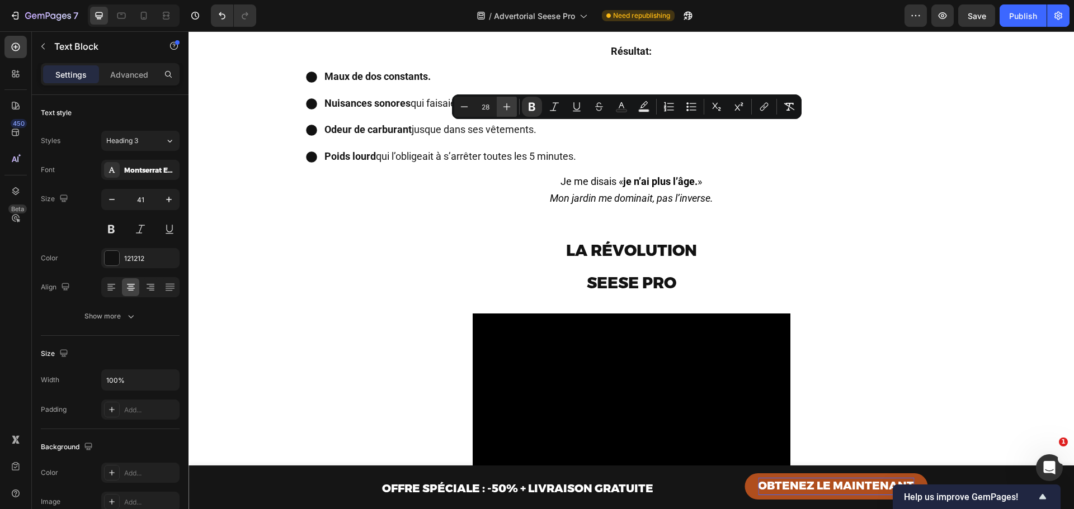
click at [507, 107] on icon "Editor contextual toolbar" at bounding box center [506, 106] width 11 height 11
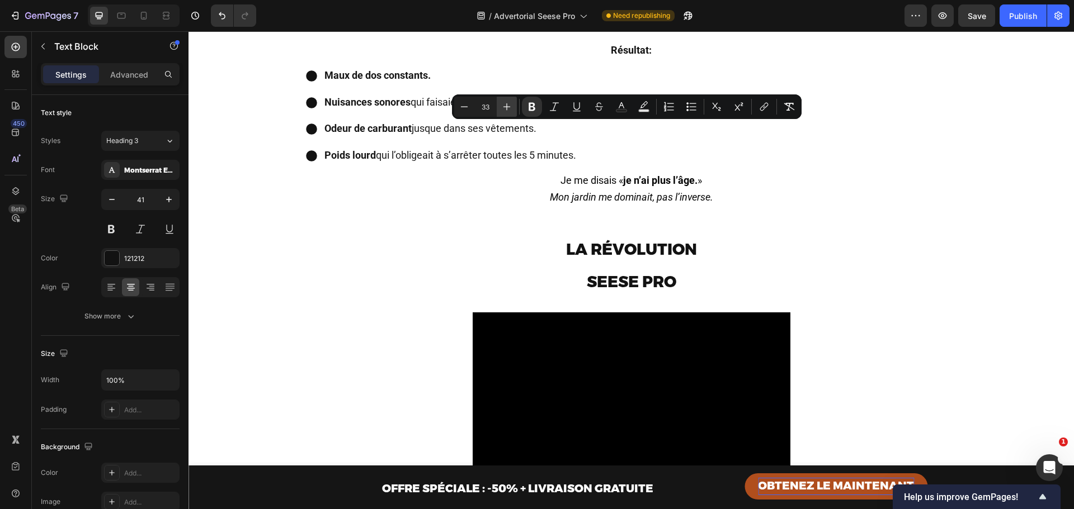
click at [507, 107] on icon "Editor contextual toolbar" at bounding box center [506, 106] width 11 height 11
type input "36"
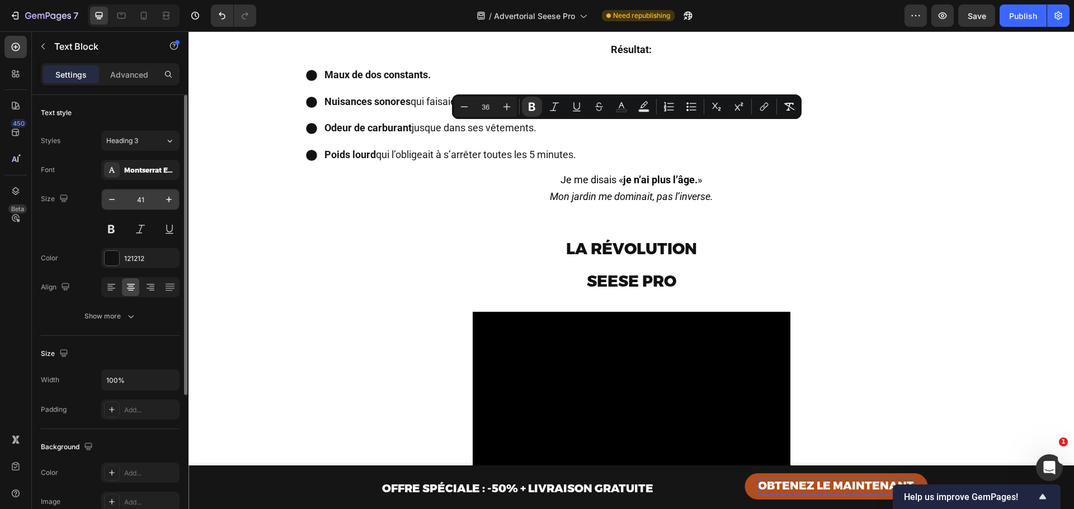
click at [130, 199] on input "41" at bounding box center [140, 200] width 37 height 20
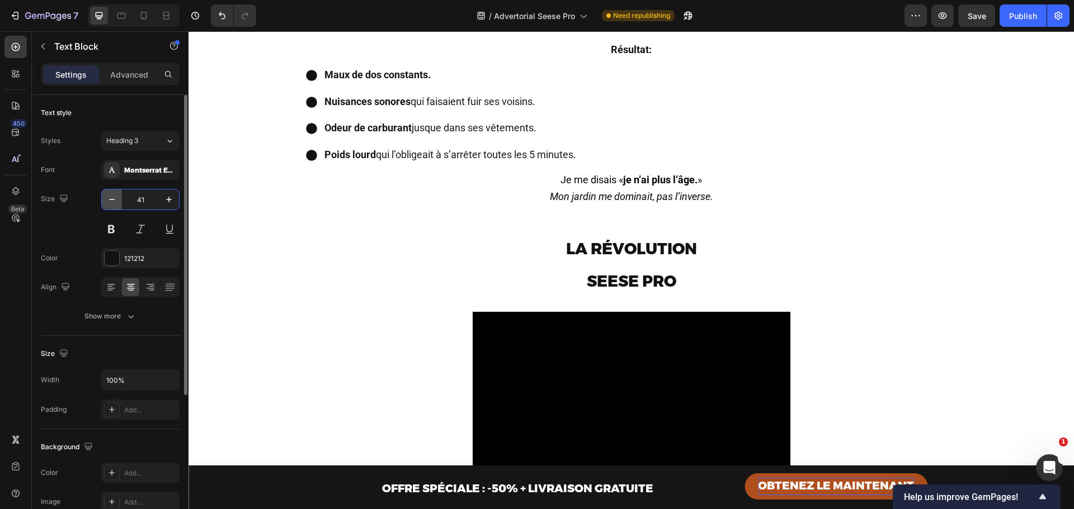
click at [115, 199] on icon "button" at bounding box center [111, 199] width 11 height 11
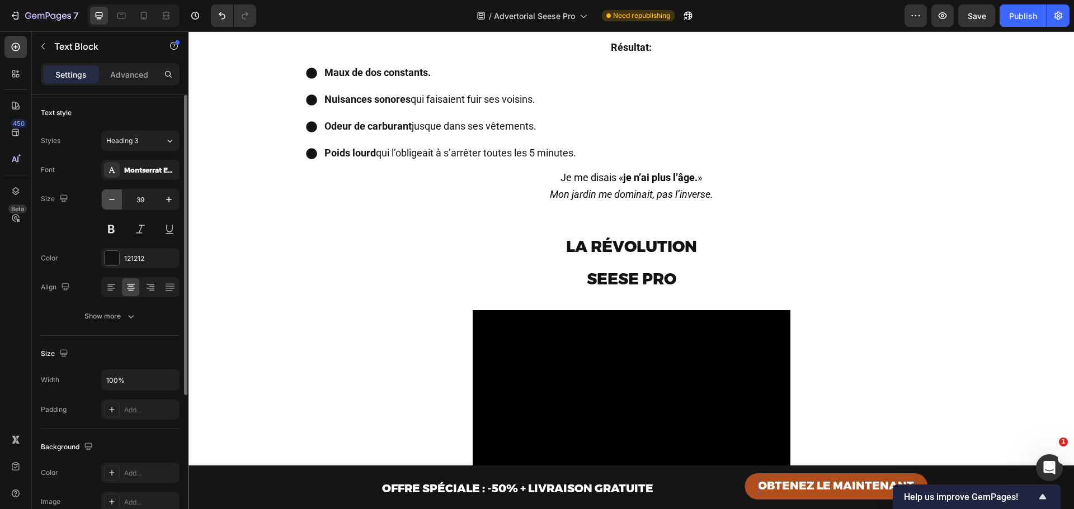
click at [115, 199] on icon "button" at bounding box center [111, 199] width 11 height 11
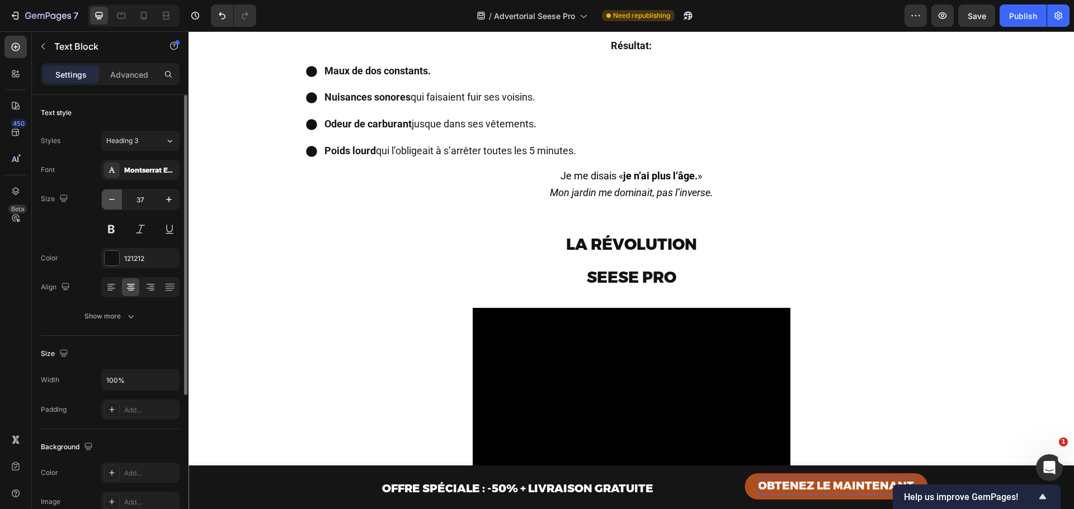
click at [115, 199] on icon "button" at bounding box center [111, 199] width 11 height 11
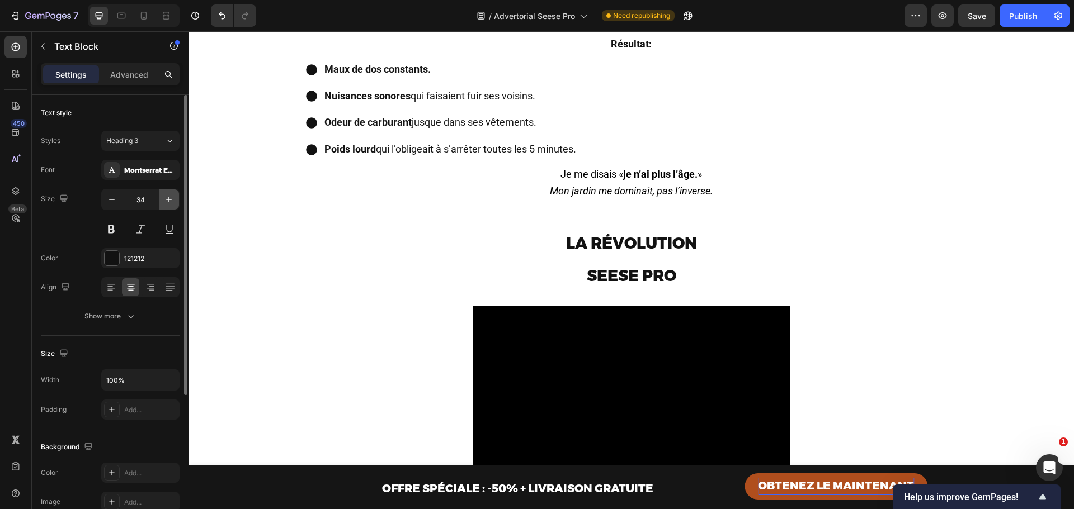
click at [169, 197] on icon "button" at bounding box center [169, 200] width 6 height 6
type input "35"
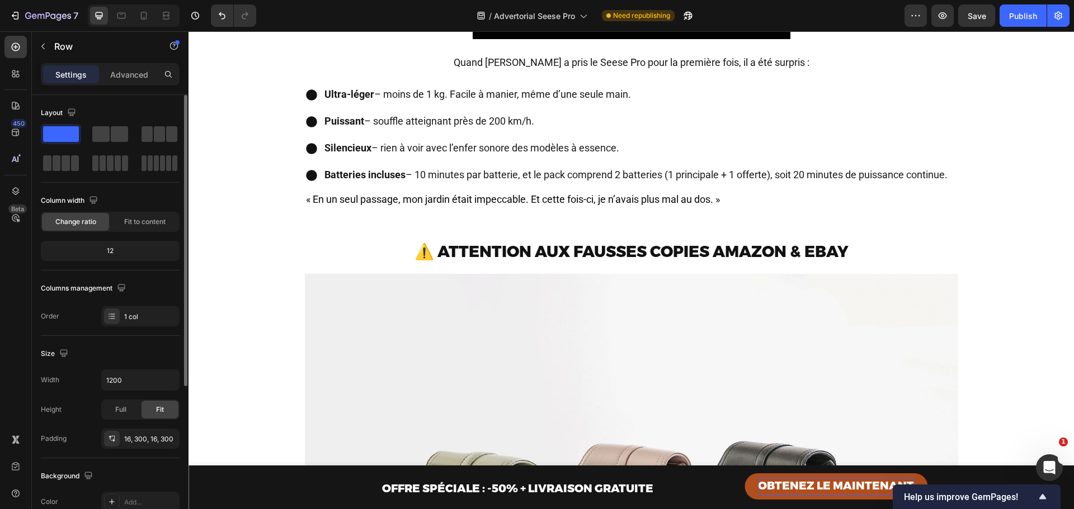
scroll to position [1454, 0]
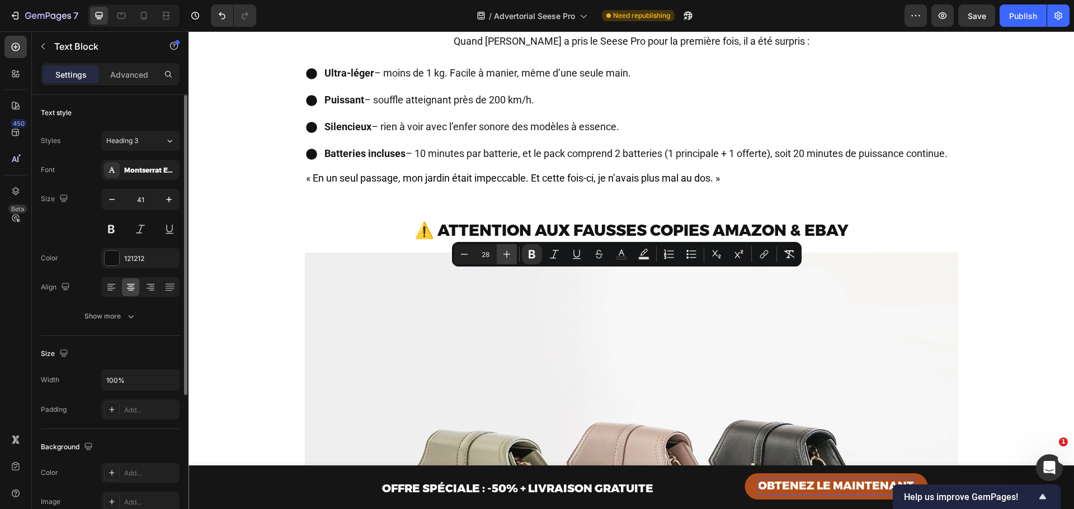
click at [509, 251] on icon "Editor contextual toolbar" at bounding box center [506, 254] width 11 height 11
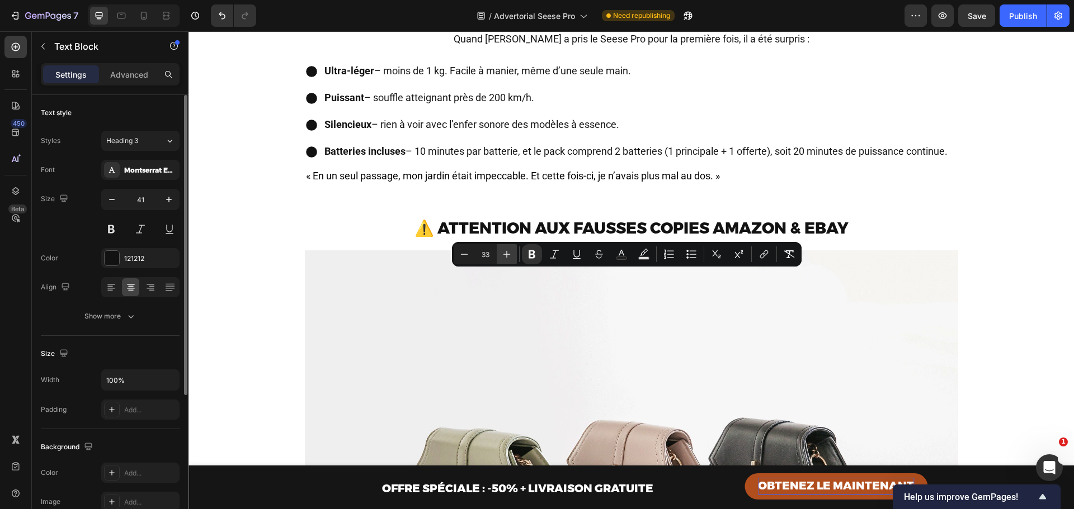
click at [509, 251] on icon "Editor contextual toolbar" at bounding box center [506, 254] width 11 height 11
type input "36"
click at [115, 203] on icon "button" at bounding box center [111, 199] width 11 height 11
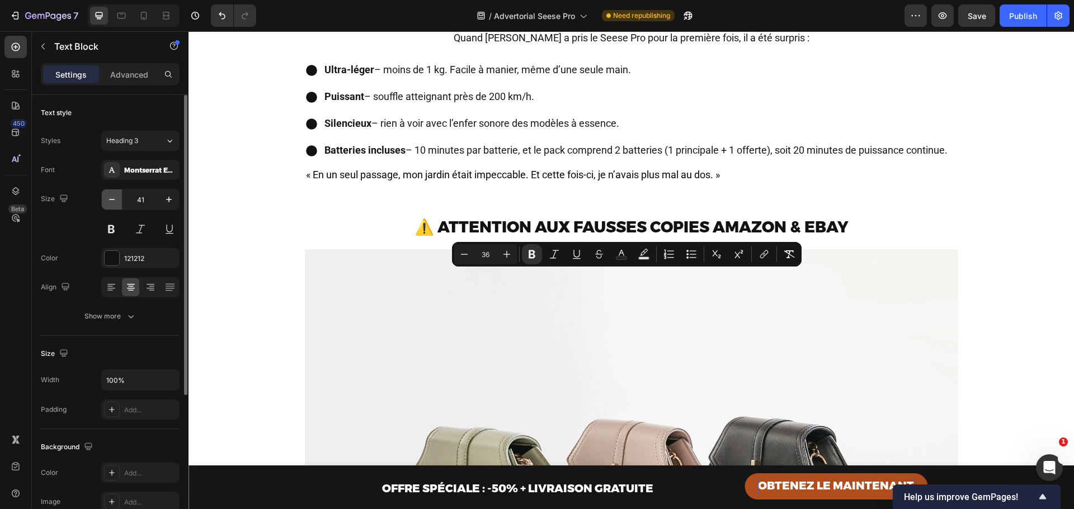
click at [115, 203] on icon "button" at bounding box center [111, 199] width 11 height 11
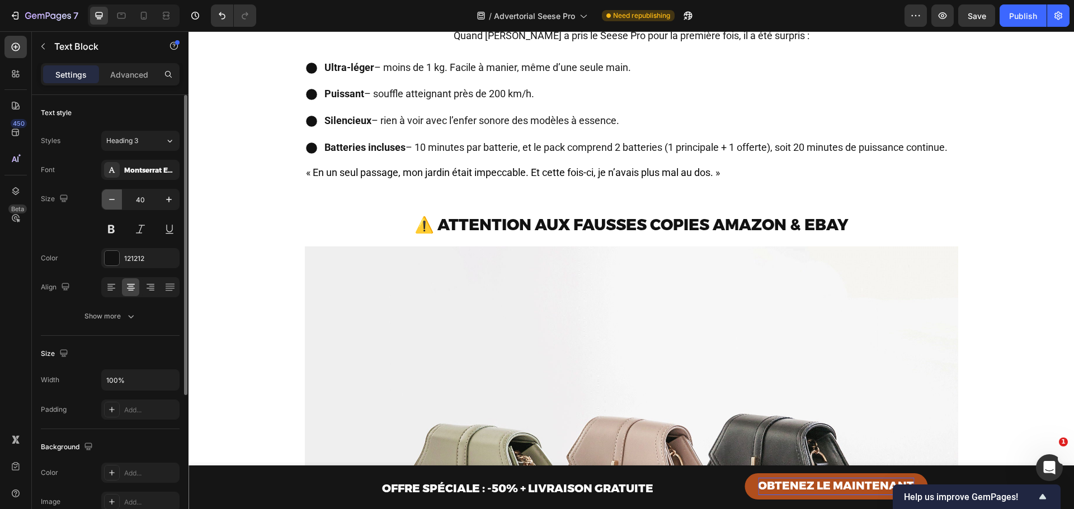
click at [115, 203] on icon "button" at bounding box center [111, 199] width 11 height 11
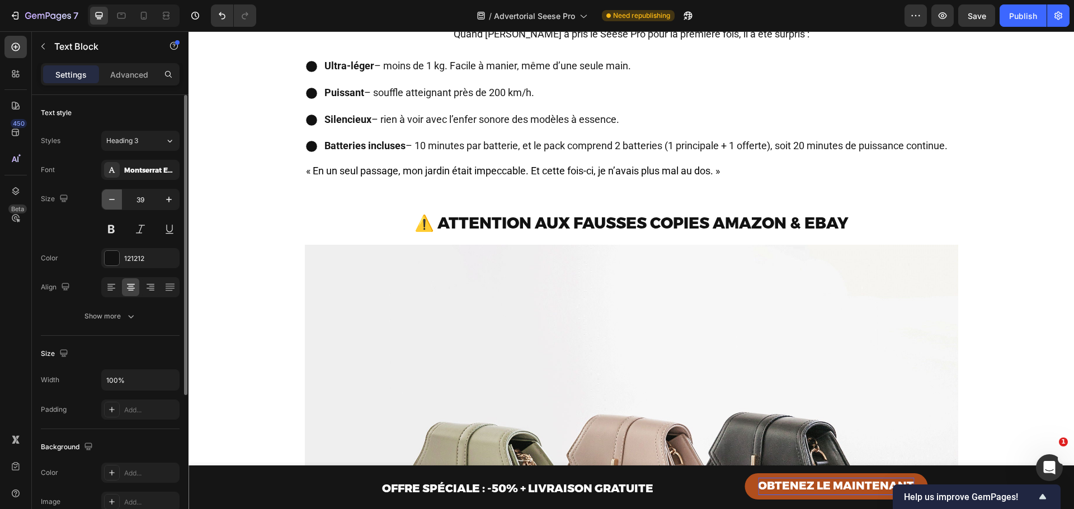
click at [115, 203] on icon "button" at bounding box center [111, 199] width 11 height 11
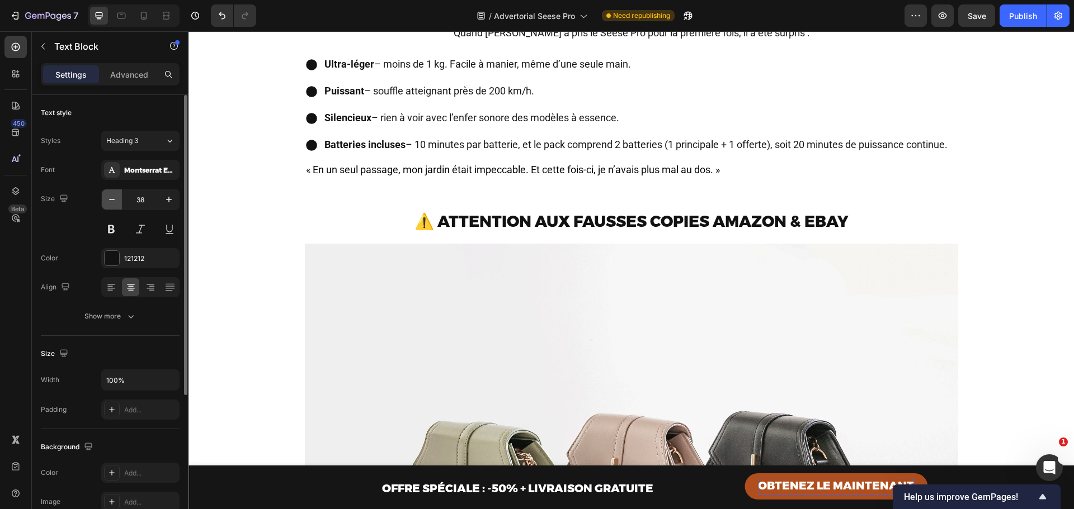
click at [115, 203] on icon "button" at bounding box center [111, 199] width 11 height 11
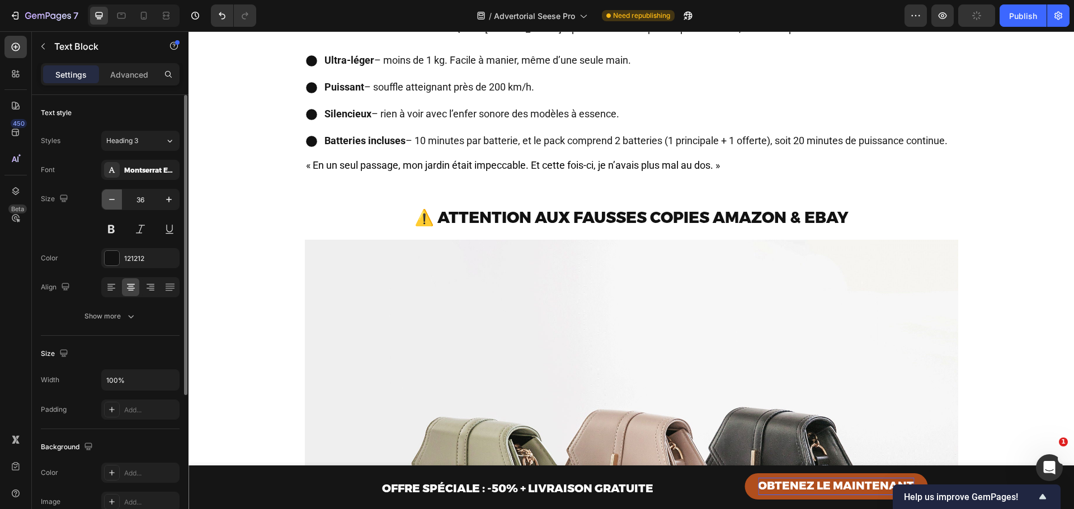
click at [115, 203] on icon "button" at bounding box center [111, 199] width 11 height 11
type input "35"
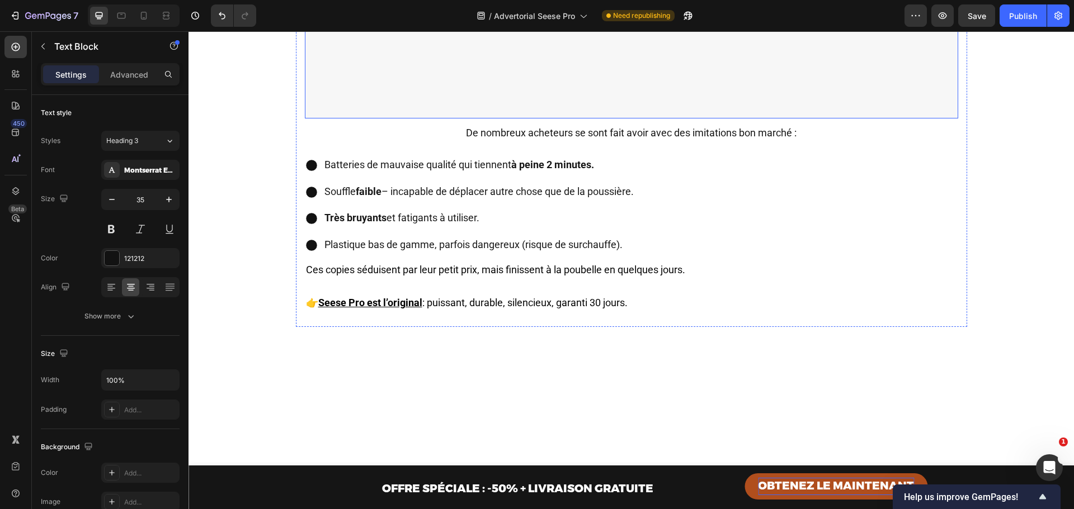
scroll to position [2051, 0]
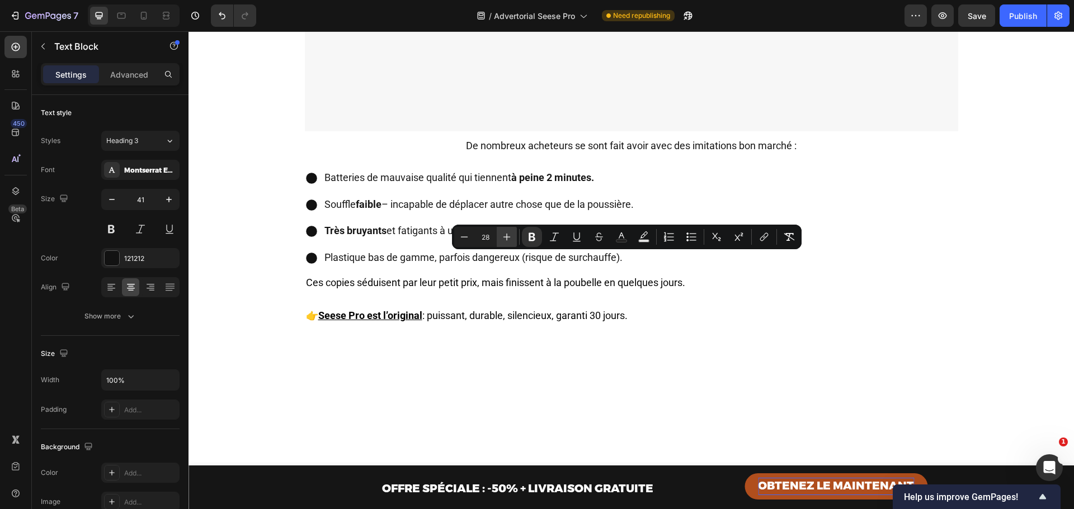
click at [504, 235] on icon "Editor contextual toolbar" at bounding box center [506, 237] width 11 height 11
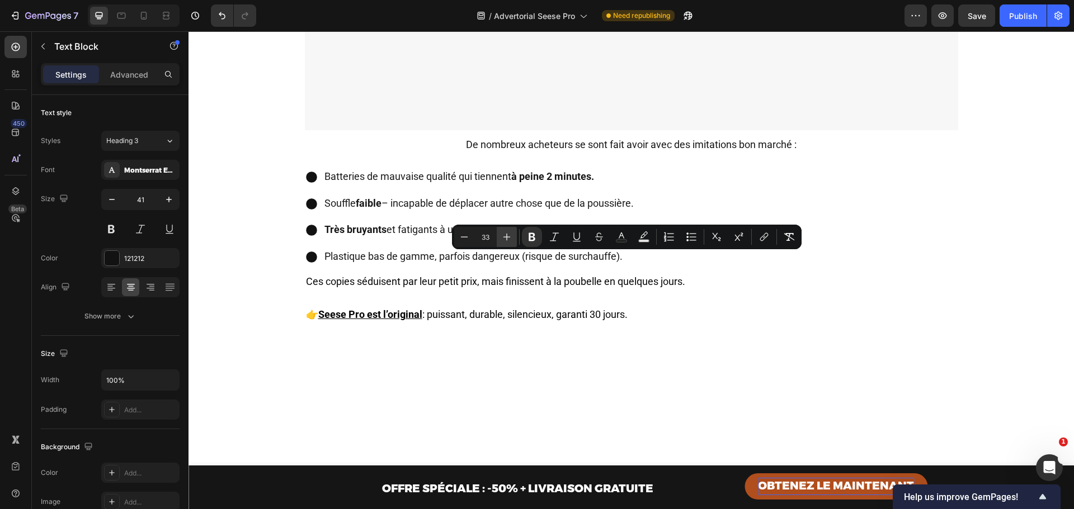
click at [504, 235] on icon "Editor contextual toolbar" at bounding box center [506, 237] width 11 height 11
type input "36"
click at [115, 200] on icon "button" at bounding box center [111, 199] width 11 height 11
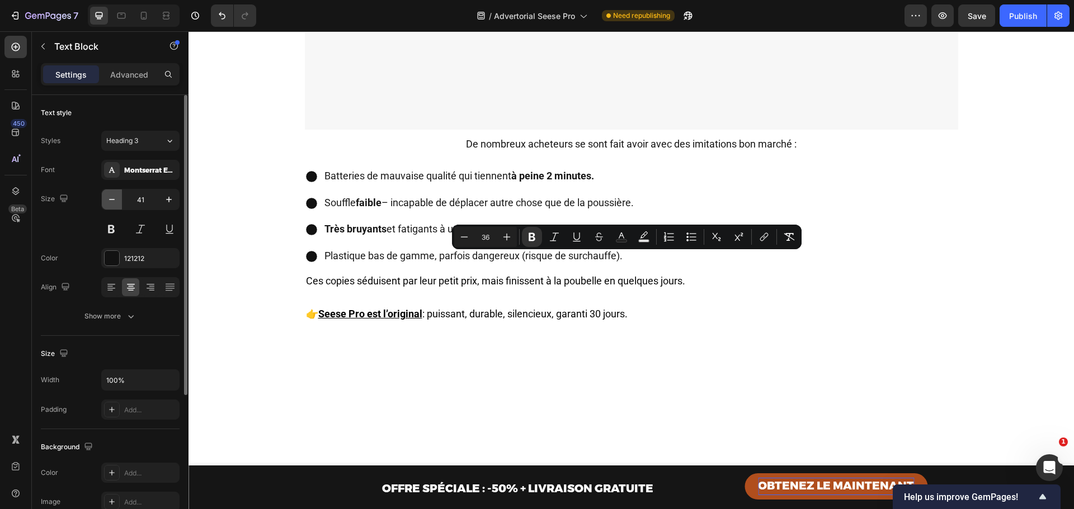
click at [115, 200] on icon "button" at bounding box center [111, 199] width 11 height 11
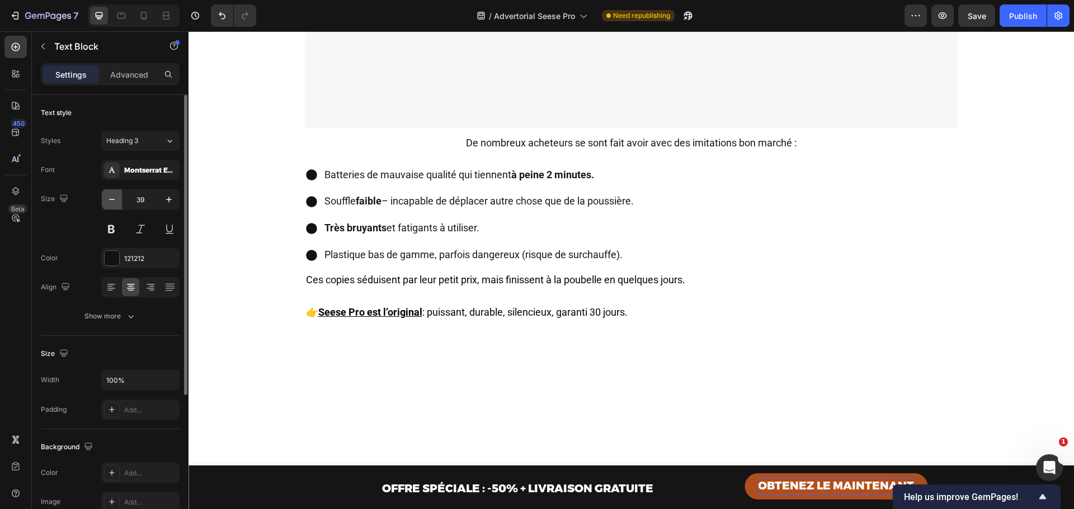
click at [115, 200] on icon "button" at bounding box center [111, 199] width 11 height 11
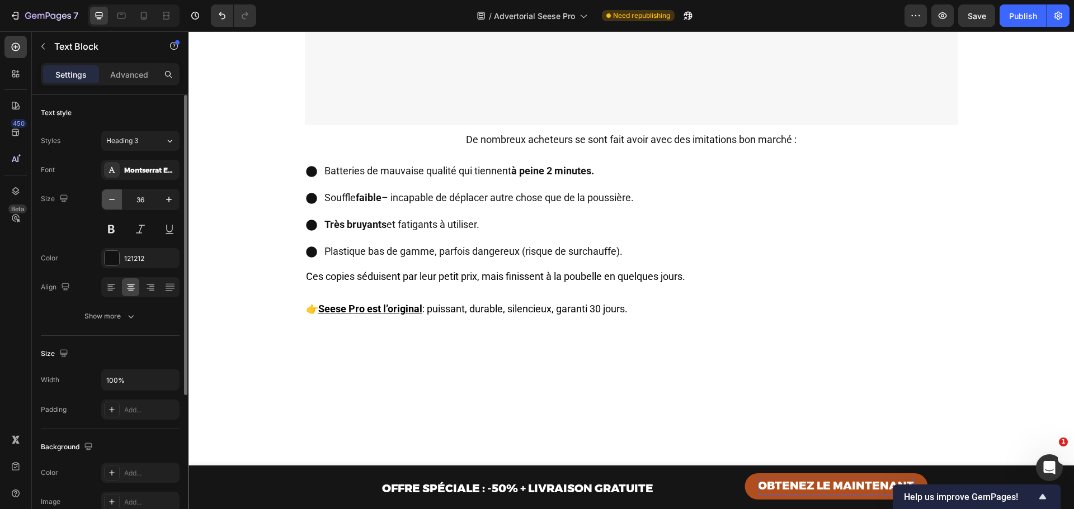
click at [115, 200] on icon "button" at bounding box center [111, 199] width 11 height 11
click at [171, 196] on icon "button" at bounding box center [168, 199] width 11 height 11
type input "36"
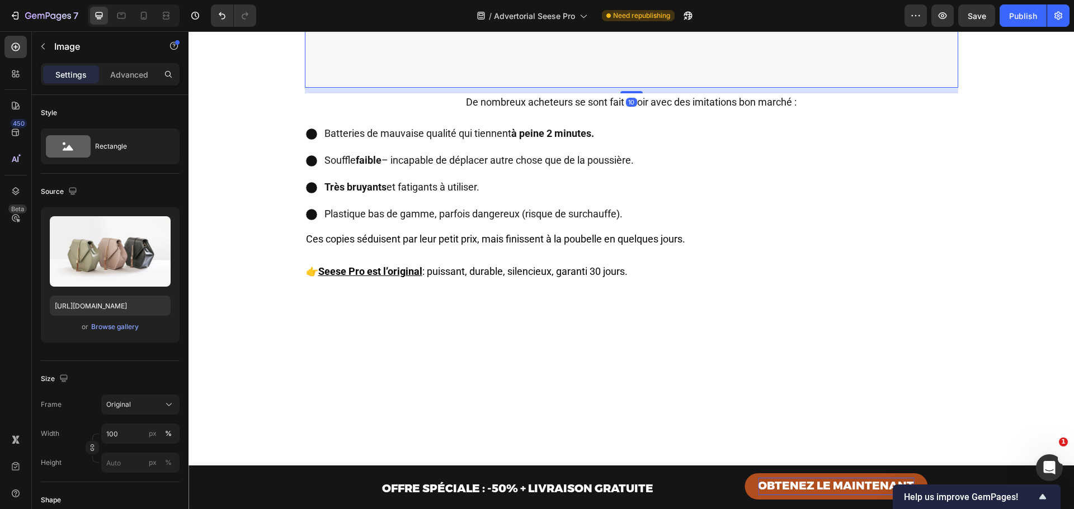
scroll to position [2199, 0]
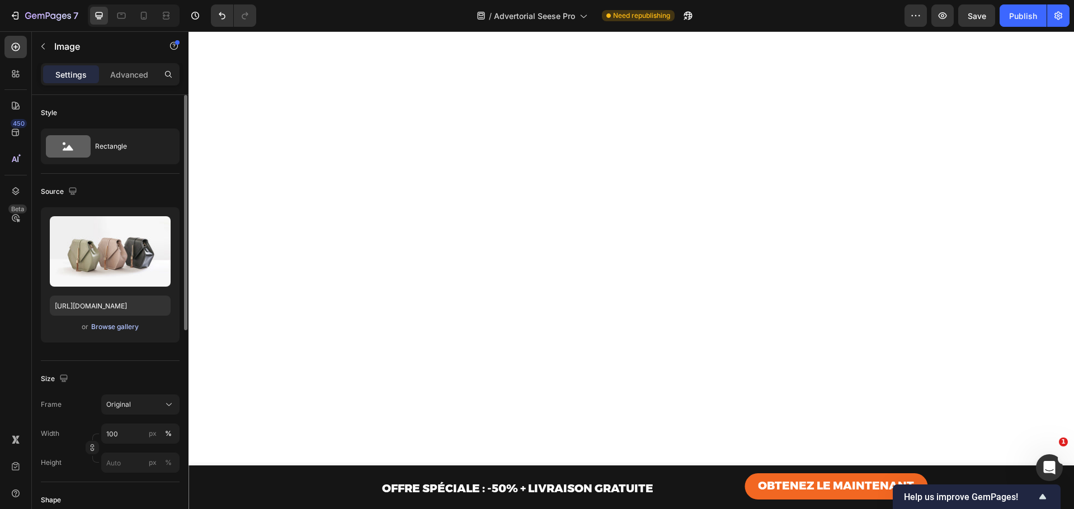
click at [111, 330] on div "Browse gallery" at bounding box center [115, 327] width 48 height 10
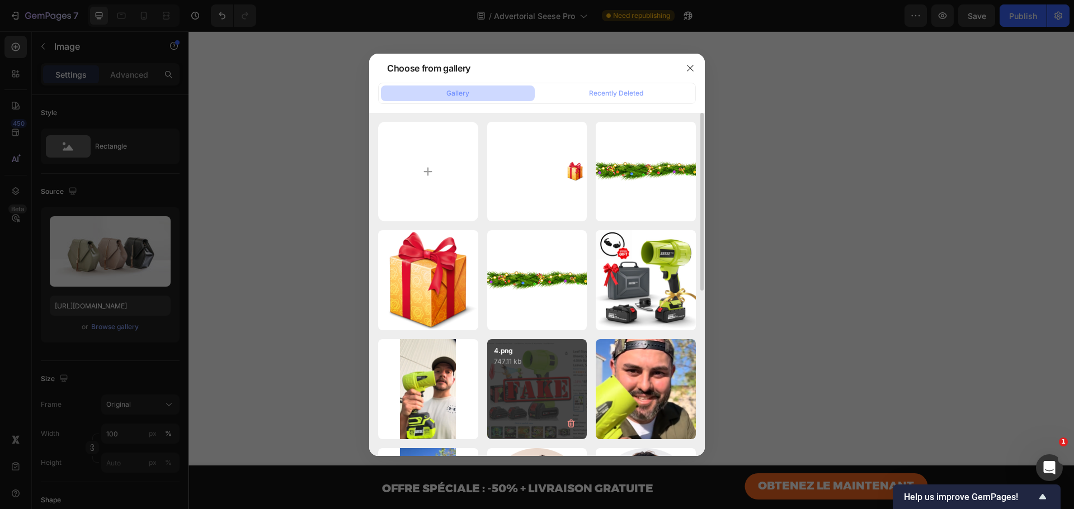
click at [553, 377] on div "4.png 747.11 kb" at bounding box center [537, 389] width 100 height 100
type input "[URL][DOMAIN_NAME]"
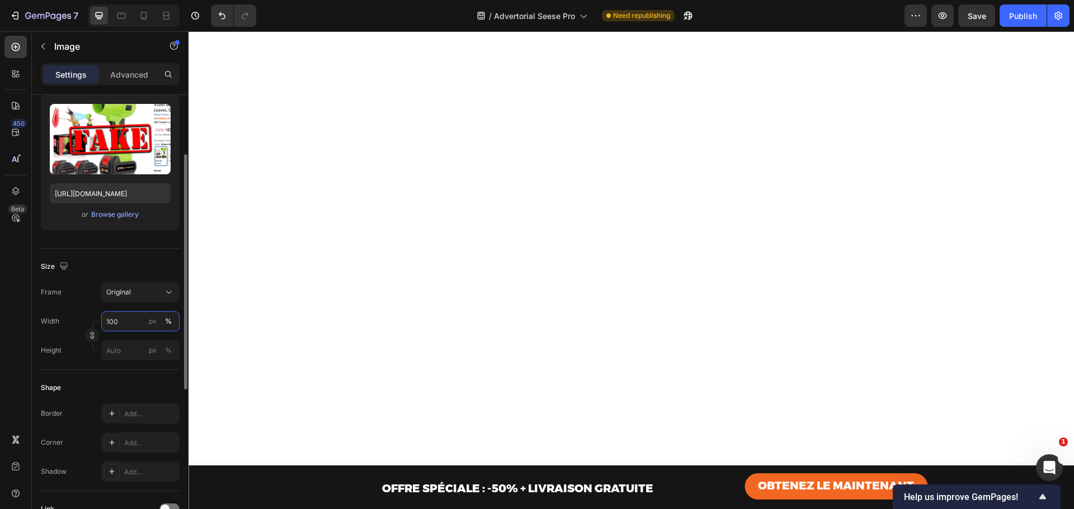
click at [118, 316] on input "100" at bounding box center [140, 321] width 78 height 20
type input "50"
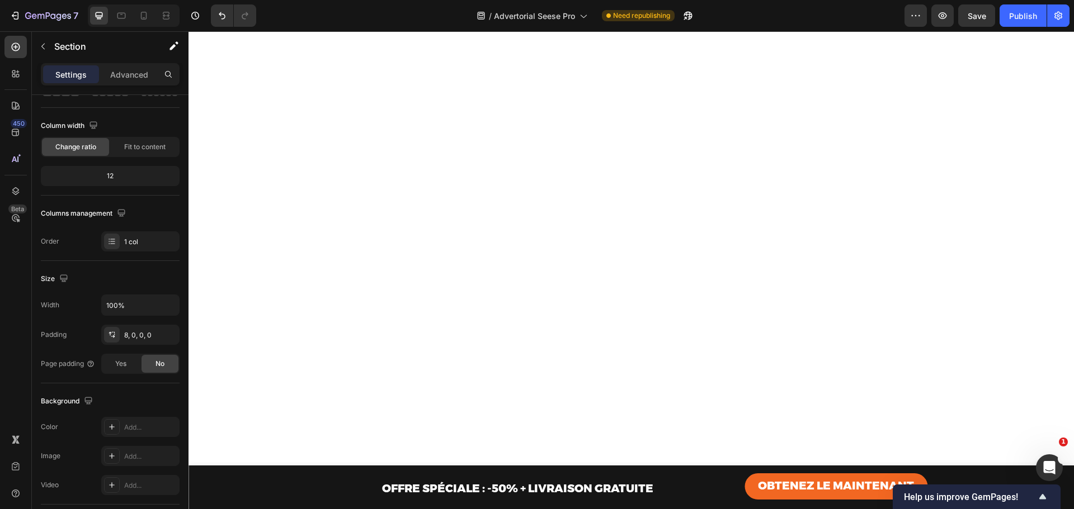
scroll to position [2722, 0]
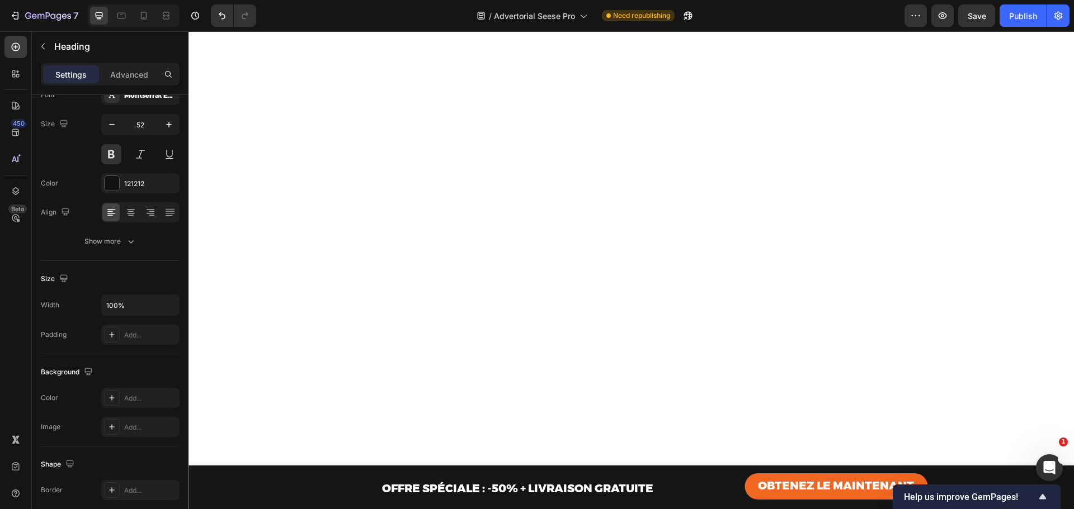
scroll to position [0, 0]
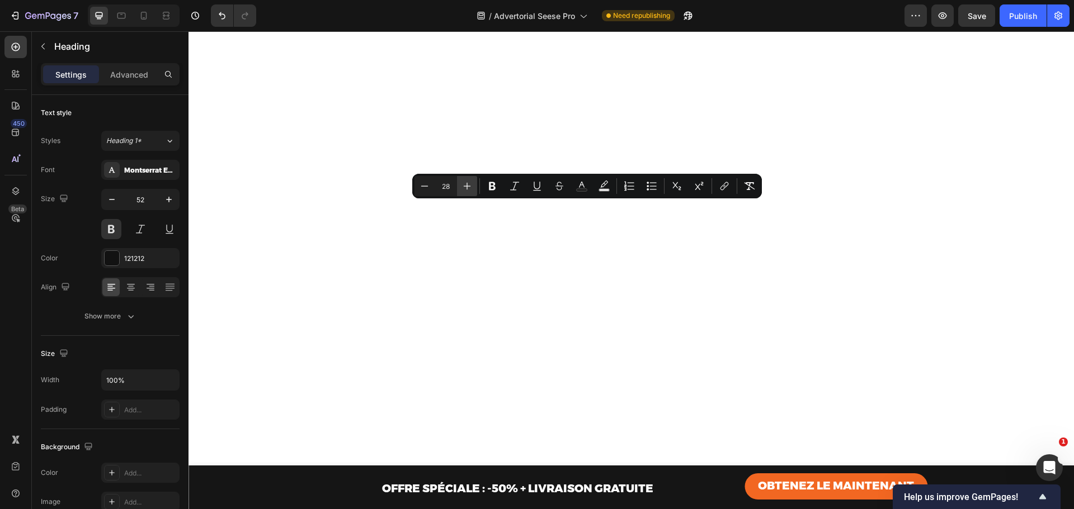
click at [465, 188] on icon "Editor contextual toolbar" at bounding box center [466, 186] width 11 height 11
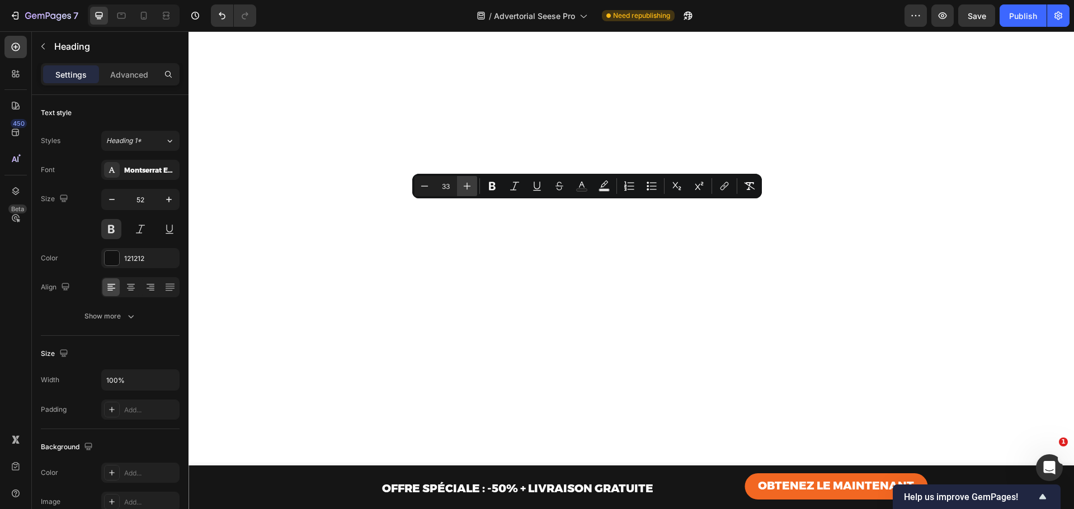
click at [465, 188] on icon "Editor contextual toolbar" at bounding box center [466, 186] width 11 height 11
click at [418, 187] on button "Minus" at bounding box center [424, 186] width 20 height 20
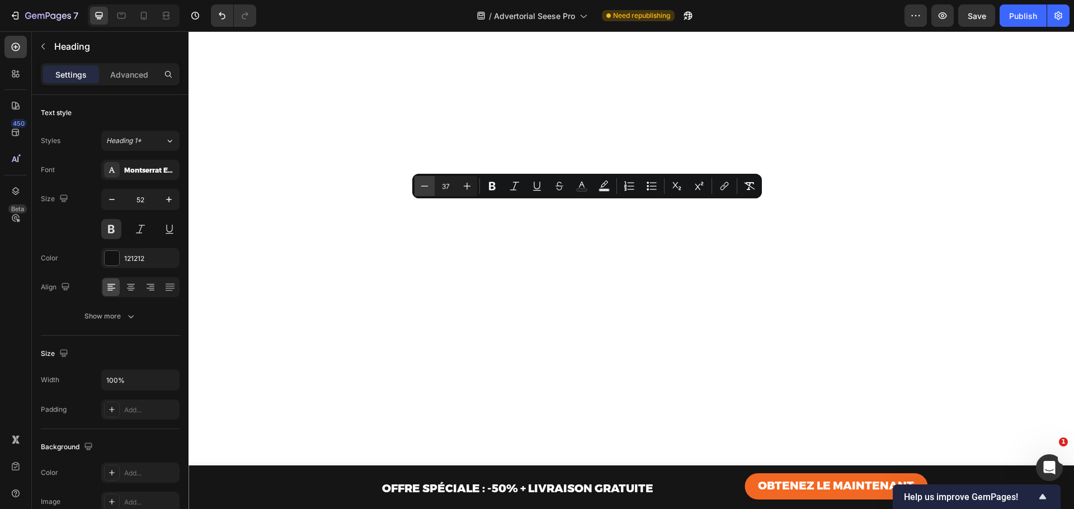
type input "36"
click at [126, 286] on icon at bounding box center [130, 287] width 11 height 11
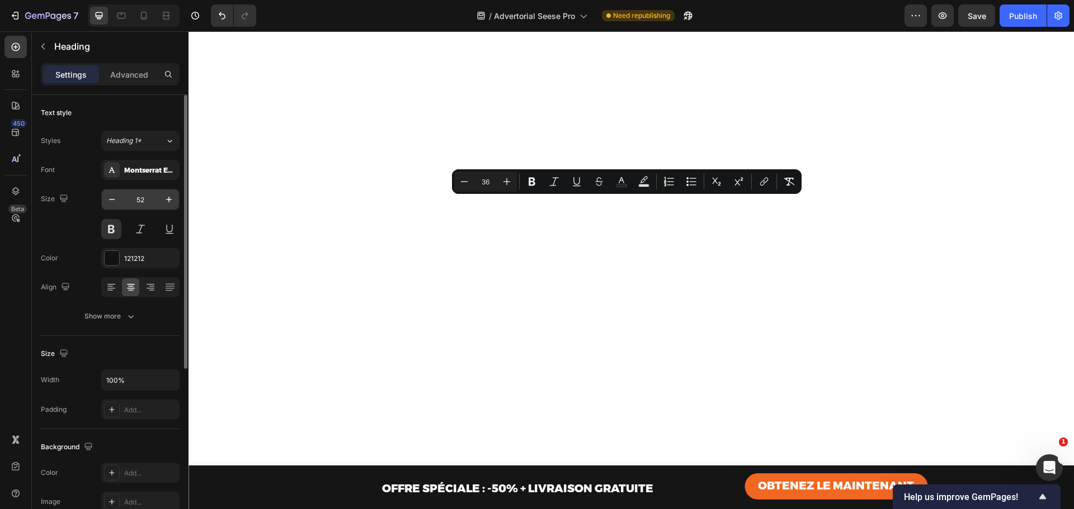
click at [142, 201] on input "52" at bounding box center [140, 200] width 37 height 20
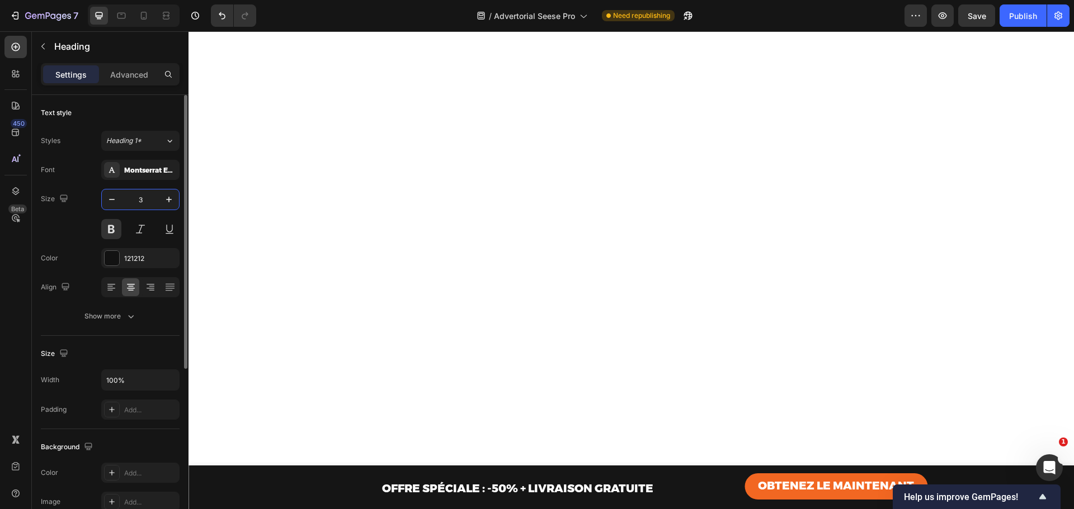
type input "36"
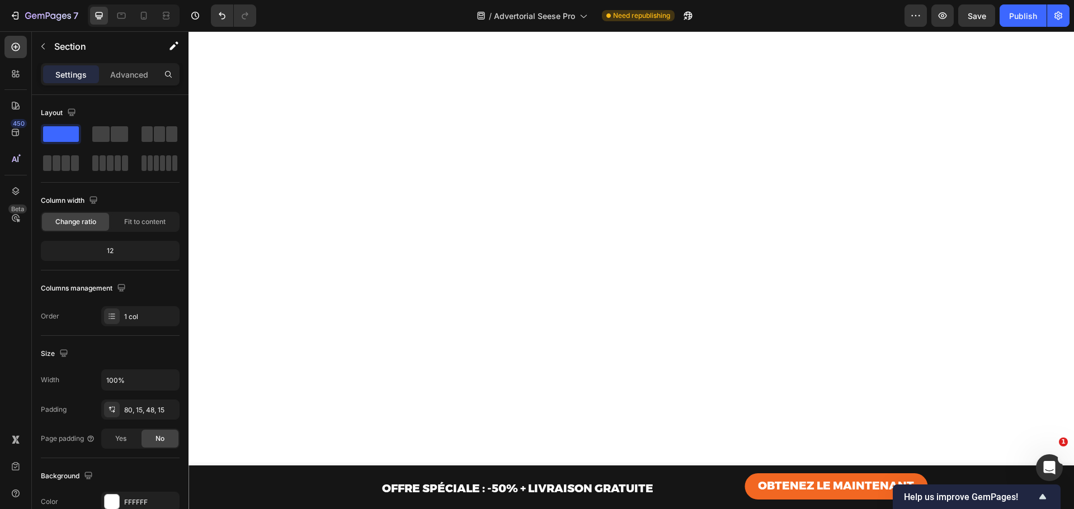
scroll to position [2870, 0]
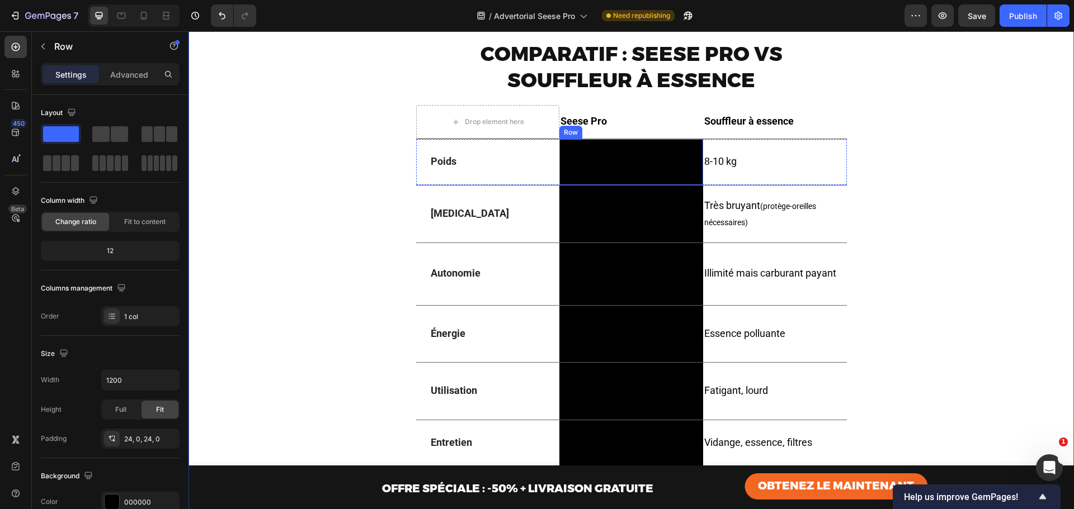
click at [668, 144] on div "0,9 kg Text Block Row" at bounding box center [631, 162] width 144 height 46
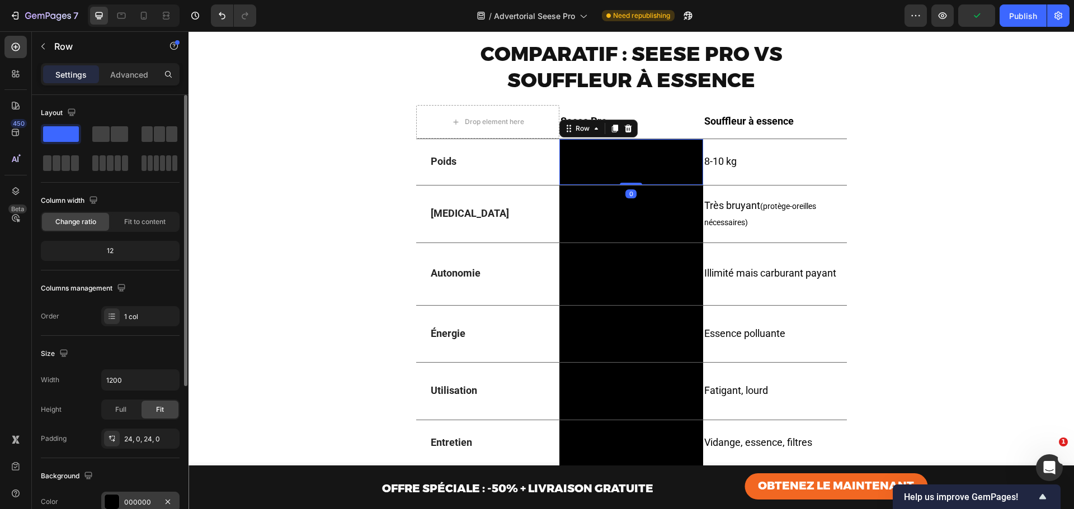
click at [136, 499] on div "000000" at bounding box center [140, 503] width 32 height 10
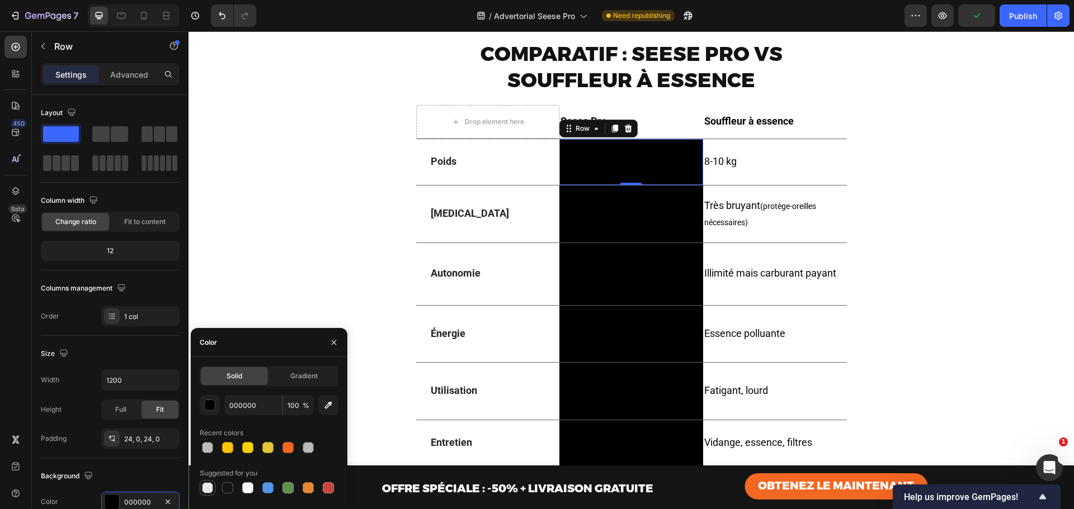
click at [205, 483] on div at bounding box center [207, 488] width 11 height 11
type input "0"
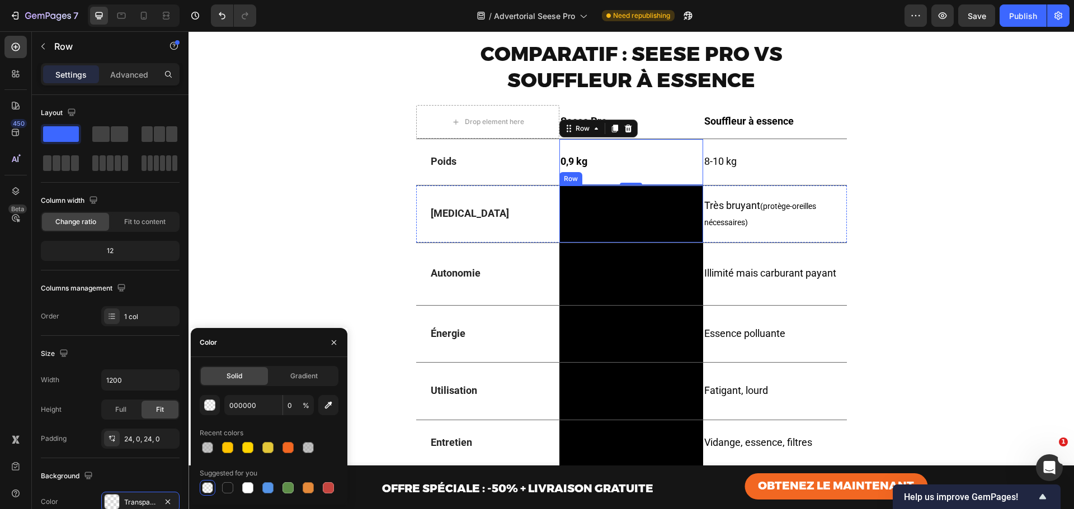
click at [662, 194] on div "Silencieux (utilisable près des voisins) Text [GEOGRAPHIC_DATA]" at bounding box center [631, 214] width 144 height 57
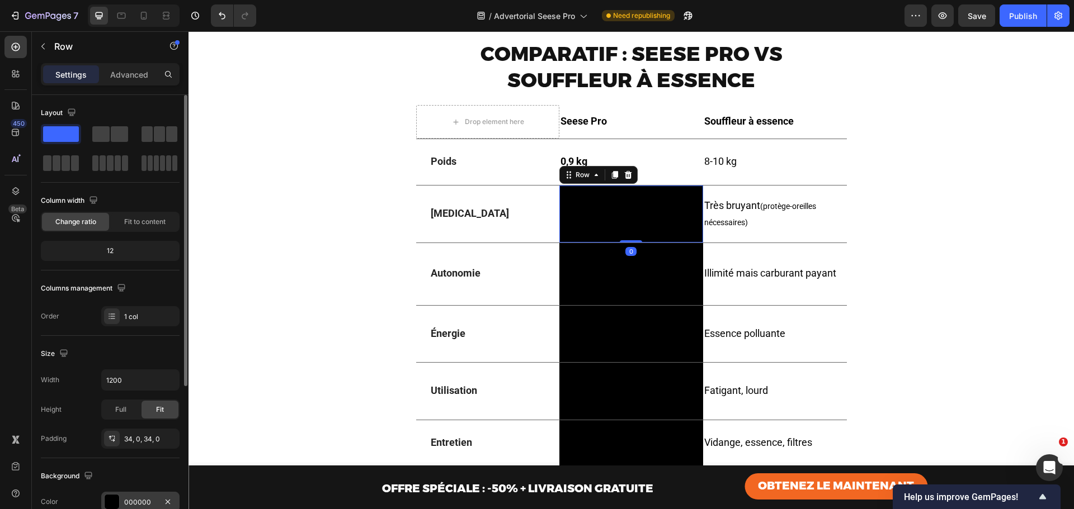
click at [113, 499] on div at bounding box center [112, 502] width 15 height 15
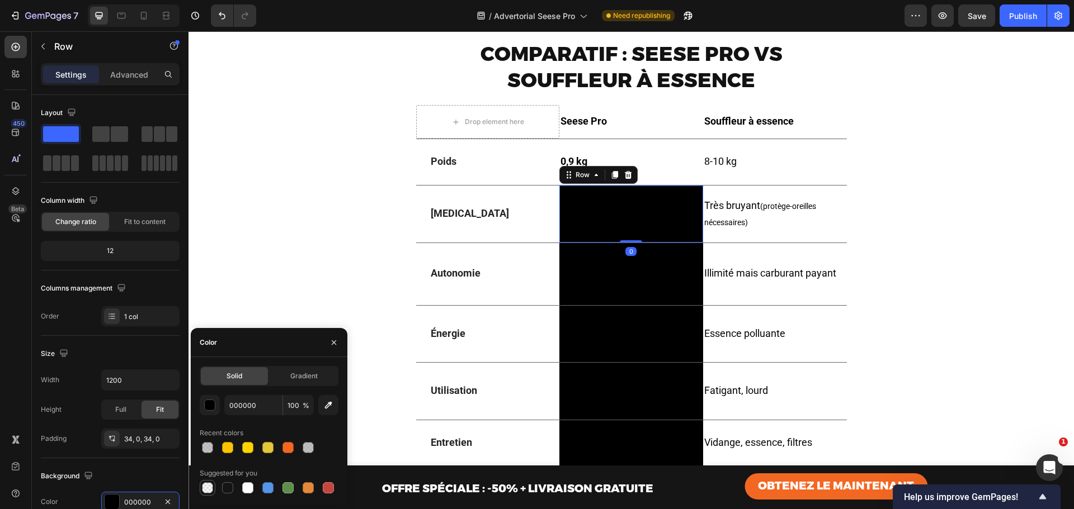
click at [212, 487] on div at bounding box center [207, 488] width 11 height 11
type input "0"
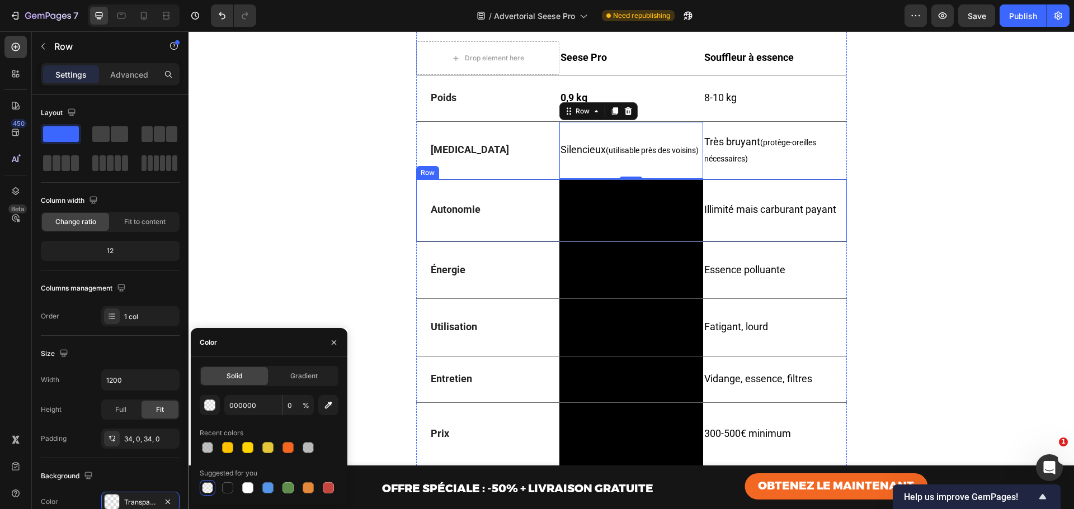
scroll to position [3020, 0]
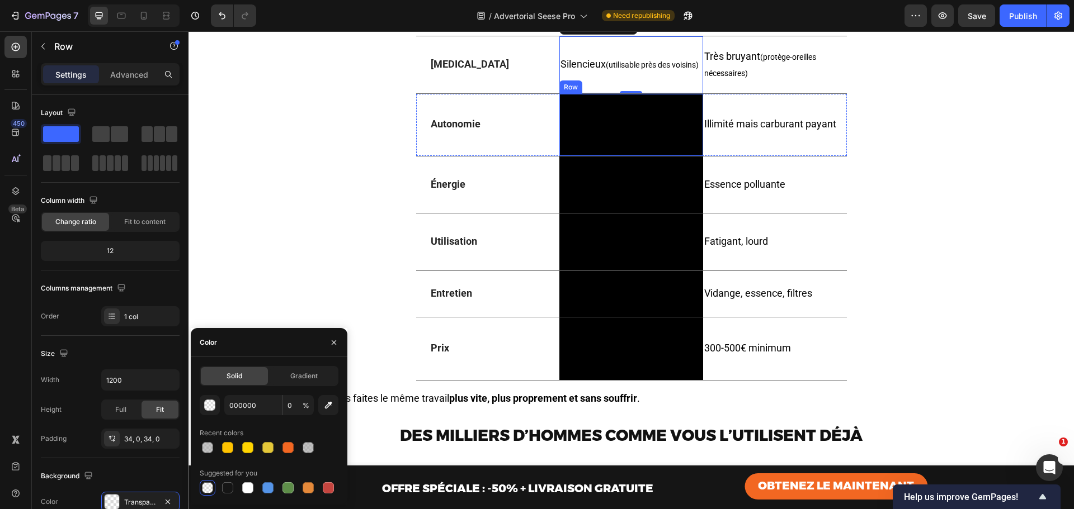
click at [645, 156] on div "20 min (2 batteries) Text Block Row" at bounding box center [631, 125] width 144 height 62
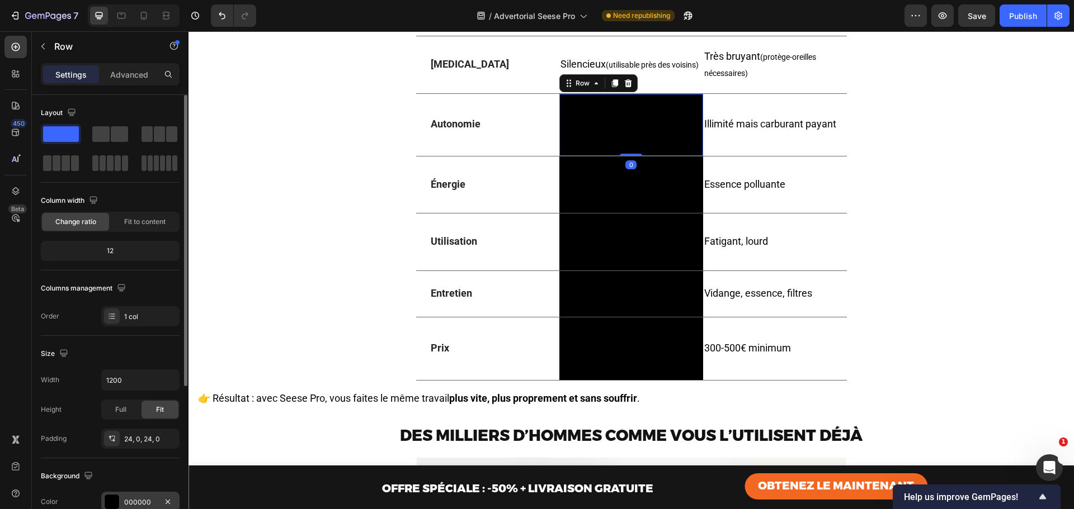
click at [105, 497] on div at bounding box center [112, 502] width 15 height 15
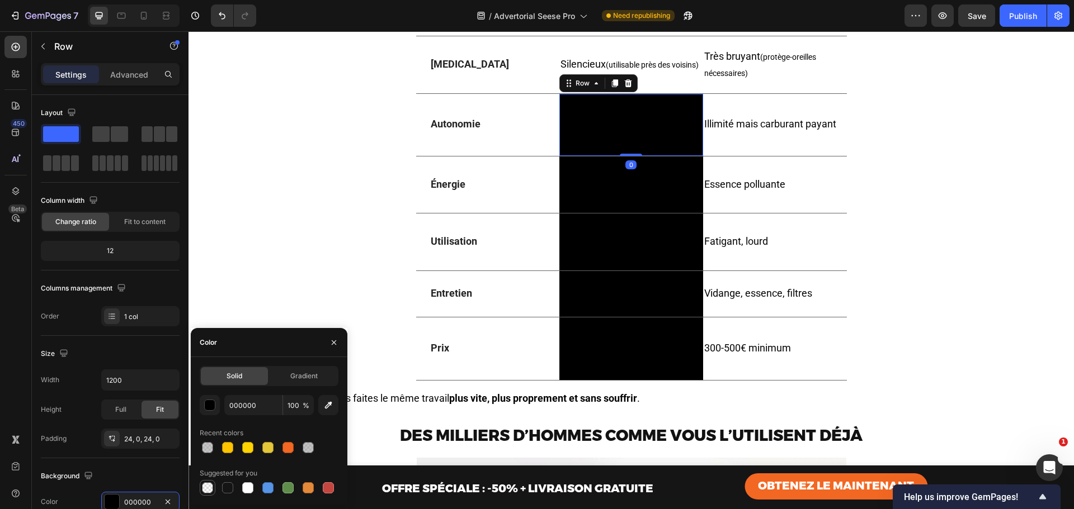
click at [206, 489] on div at bounding box center [207, 488] width 11 height 11
type input "0"
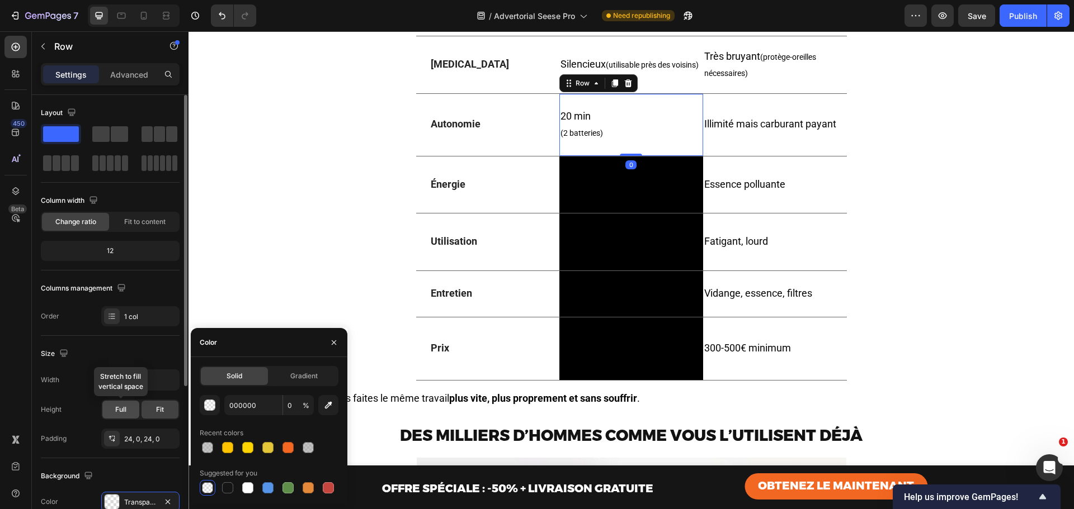
scroll to position [75, 0]
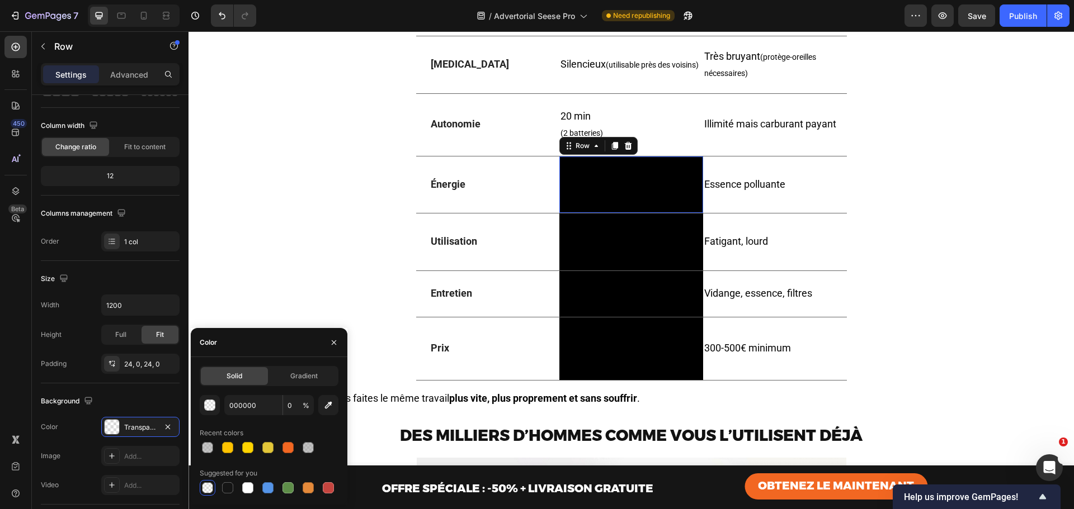
click at [596, 176] on div "Batterie lithium 21V Text Block Row 0" at bounding box center [631, 185] width 144 height 57
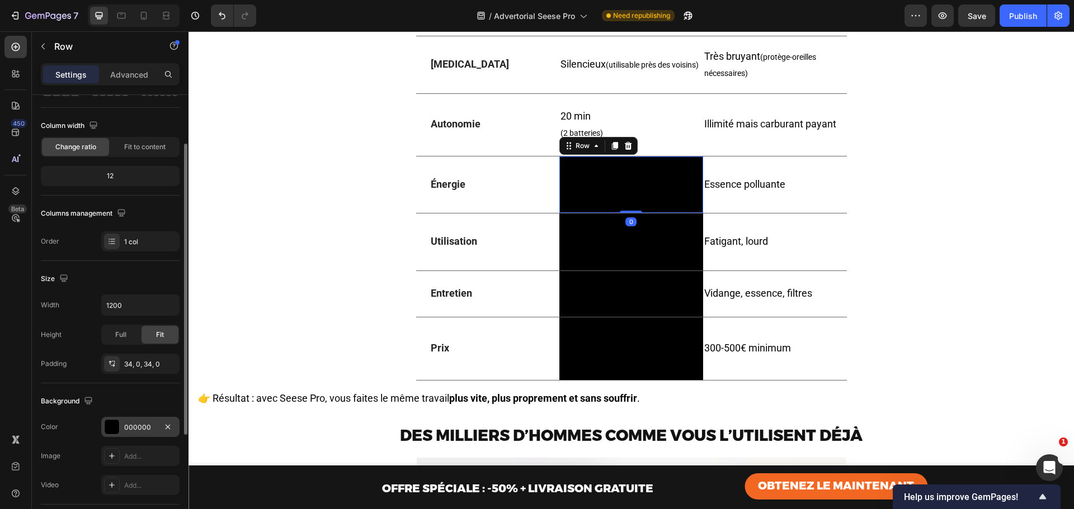
click at [115, 427] on div at bounding box center [112, 427] width 15 height 15
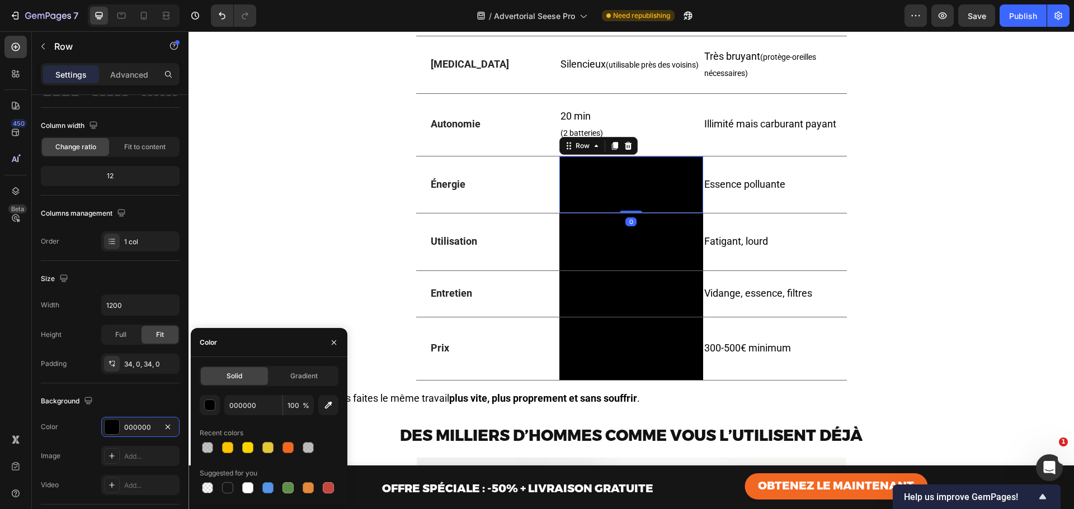
click at [197, 489] on div "Solid Gradient 000000 100 % Recent colors Suggested for you" at bounding box center [269, 431] width 157 height 130
click at [212, 484] on div at bounding box center [207, 488] width 11 height 11
type input "0"
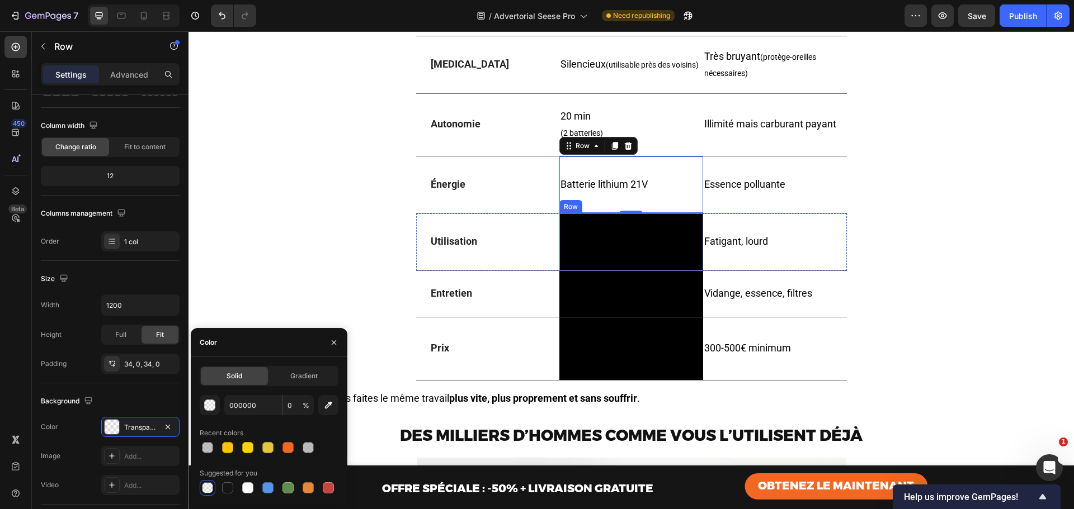
click at [588, 271] on div "Une main, sans effort Text Block Row" at bounding box center [631, 242] width 144 height 57
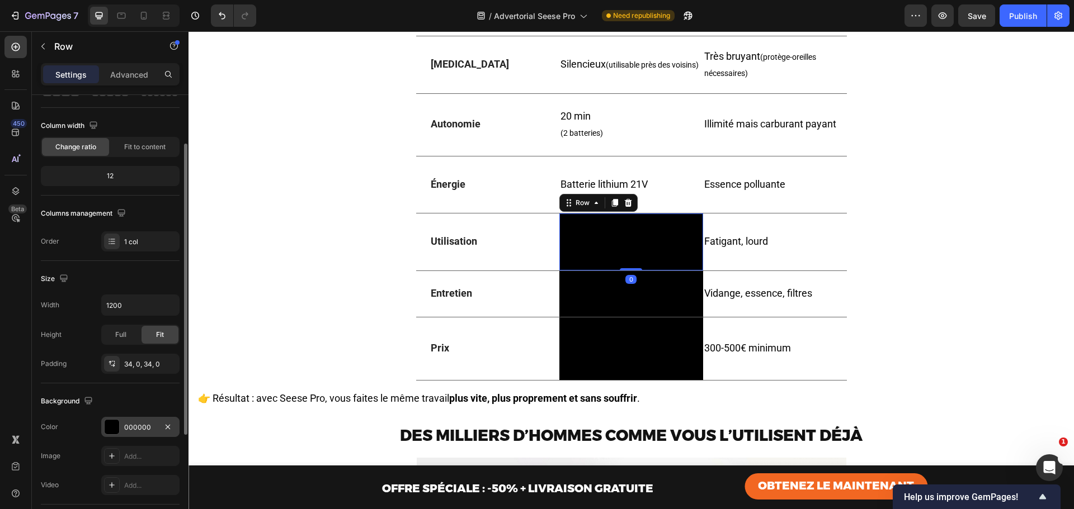
click at [105, 426] on div at bounding box center [112, 427] width 15 height 15
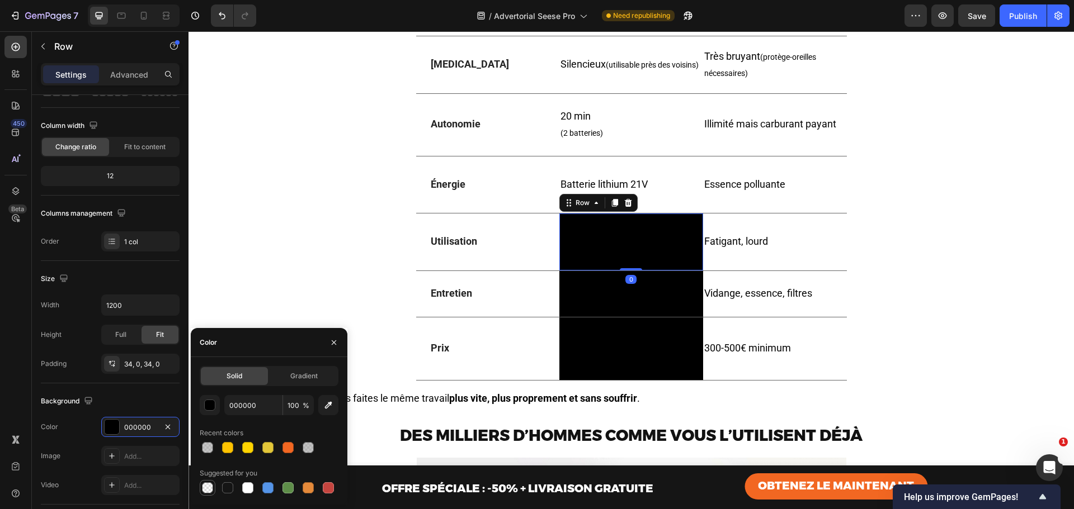
click at [208, 490] on div at bounding box center [207, 488] width 11 height 11
type input "0"
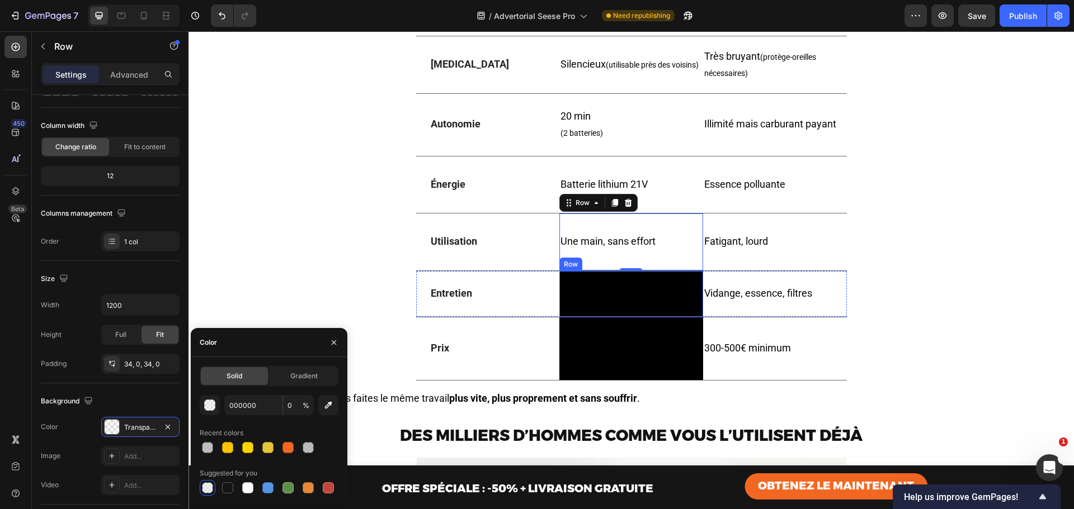
click at [573, 317] on div "Aucun Text Block Row" at bounding box center [631, 294] width 144 height 46
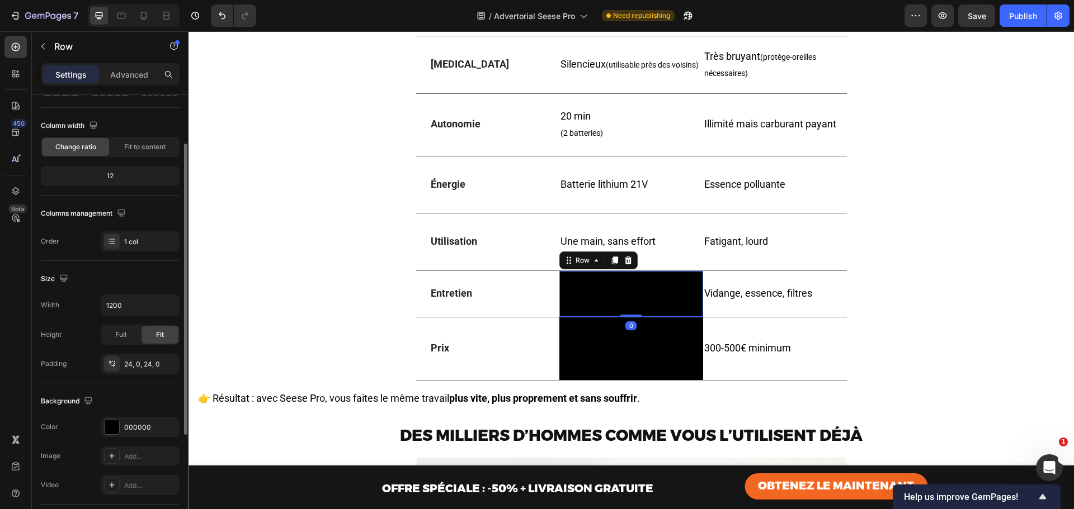
click at [109, 417] on div "Background The changes might be hidden by the video. Color 000000 Image Add... …" at bounding box center [110, 444] width 139 height 121
click at [110, 423] on div at bounding box center [112, 427] width 15 height 15
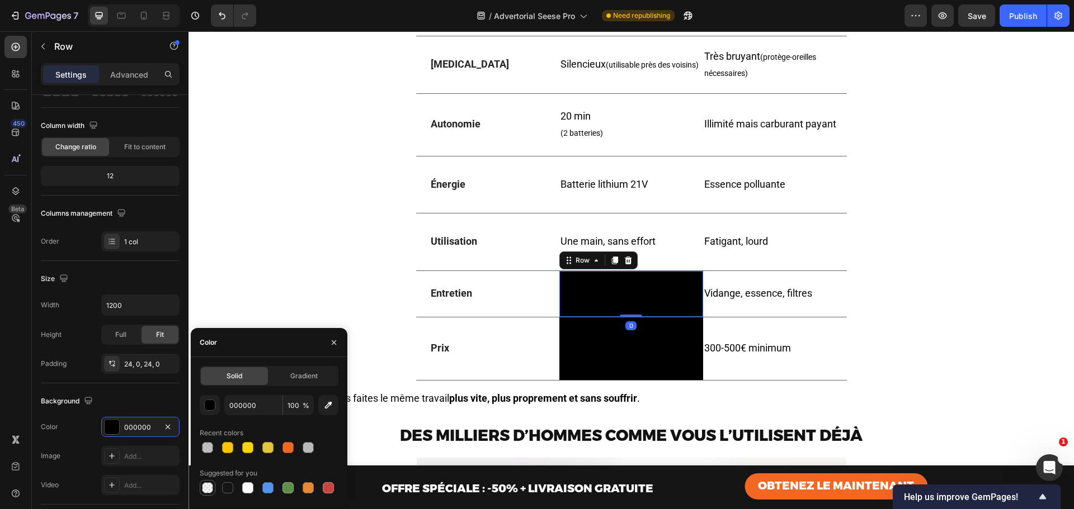
click at [201, 485] on div at bounding box center [207, 487] width 13 height 13
type input "0"
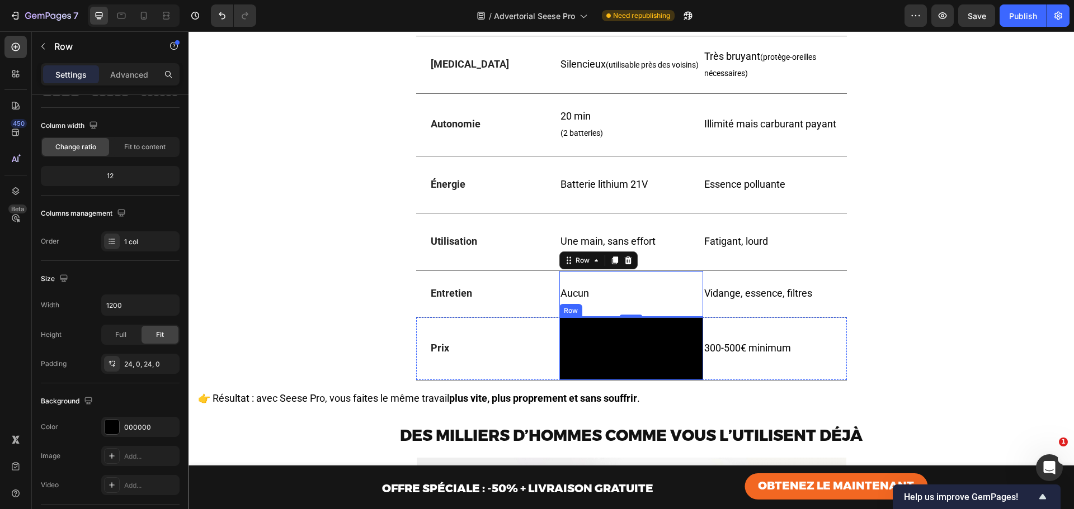
click at [568, 380] on div "99€ (promo -50%) Text Block Row" at bounding box center [631, 349] width 144 height 63
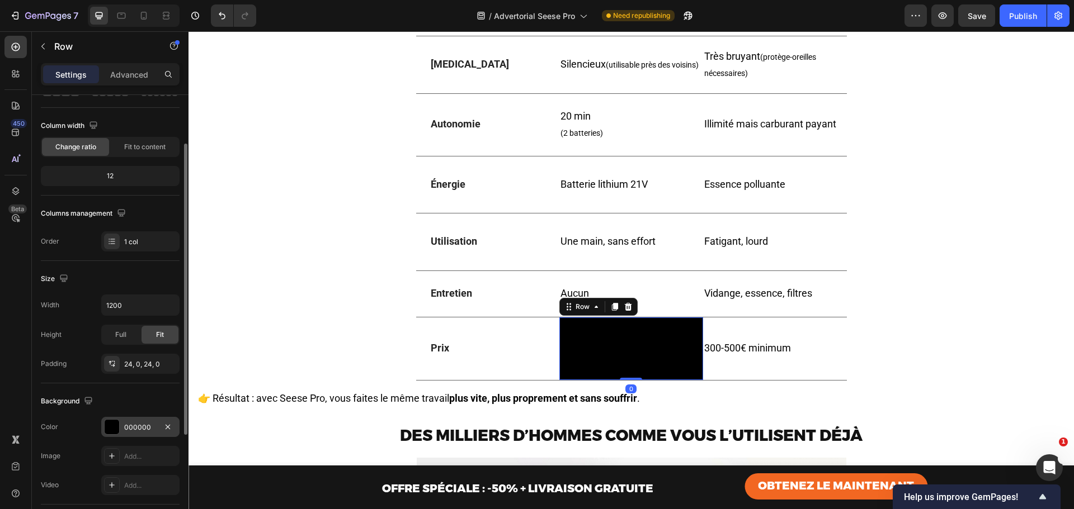
click at [121, 429] on div "000000" at bounding box center [140, 427] width 78 height 20
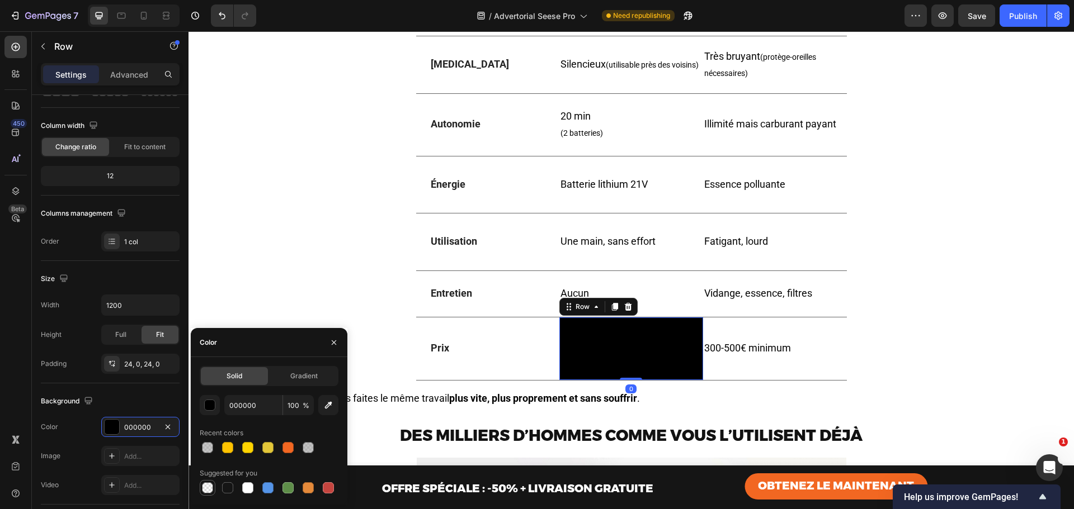
click at [210, 488] on div at bounding box center [207, 488] width 11 height 11
type input "0"
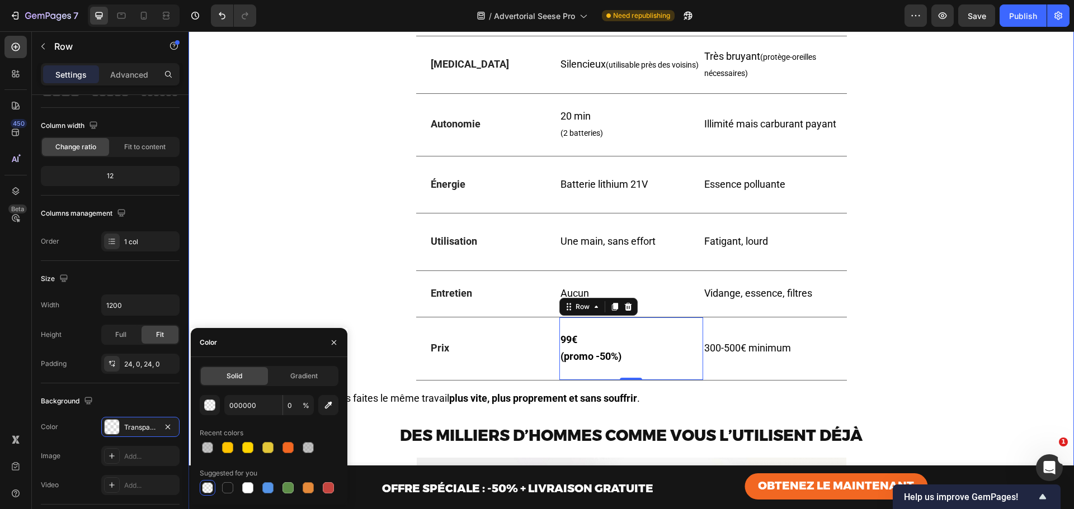
click at [903, 265] on div "⁠⁠⁠⁠⁠⁠⁠ Comparatif : [PERSON_NAME] Pro vs Souffleur à essence Heading Drop elem…" at bounding box center [631, 429] width 868 height 1079
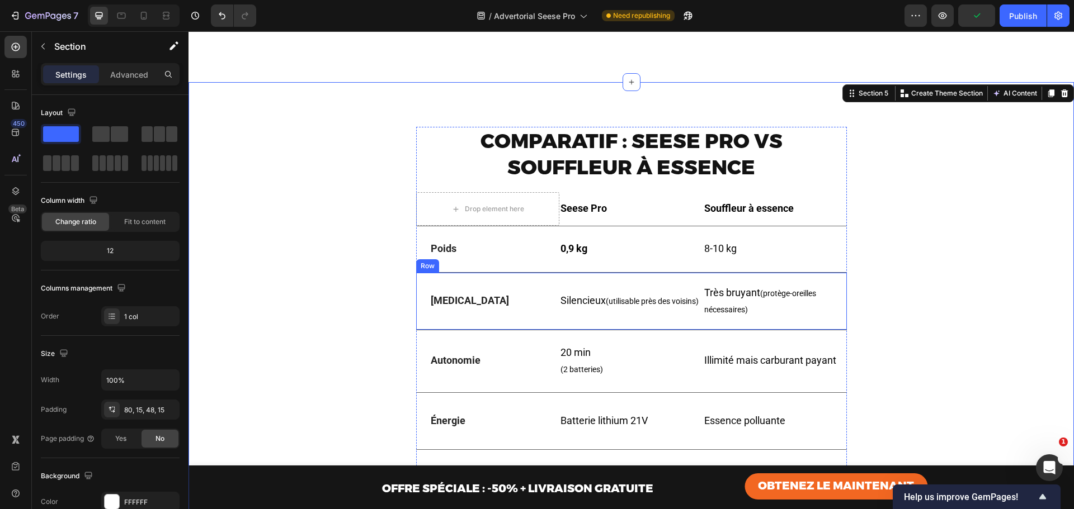
scroll to position [2796, 0]
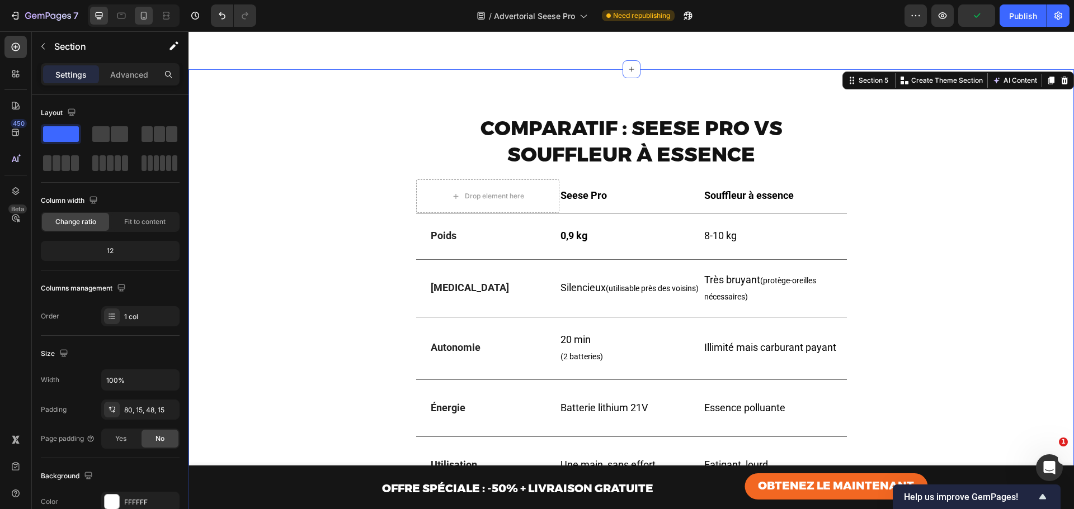
click at [145, 14] on icon at bounding box center [143, 15] width 11 height 11
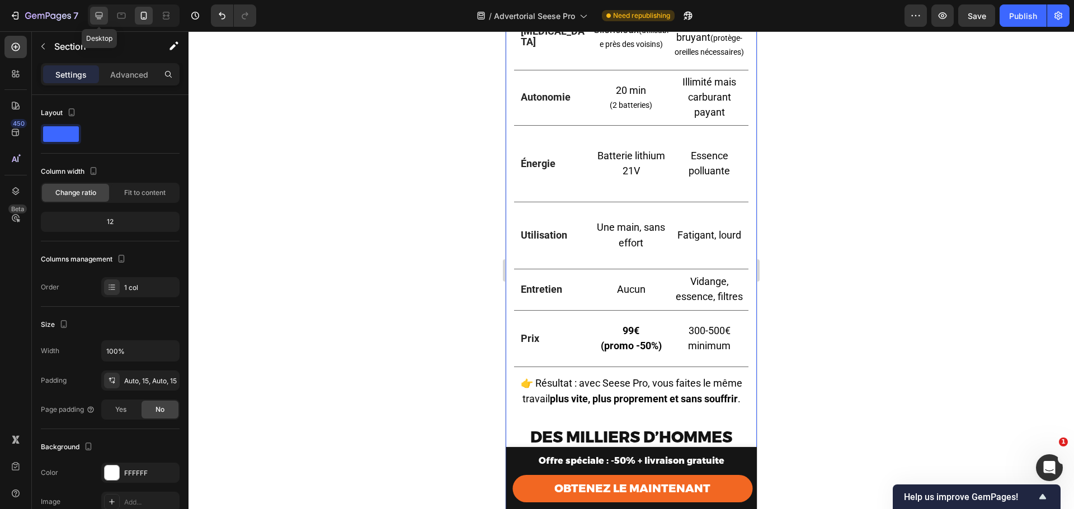
click at [97, 14] on icon at bounding box center [98, 15] width 11 height 11
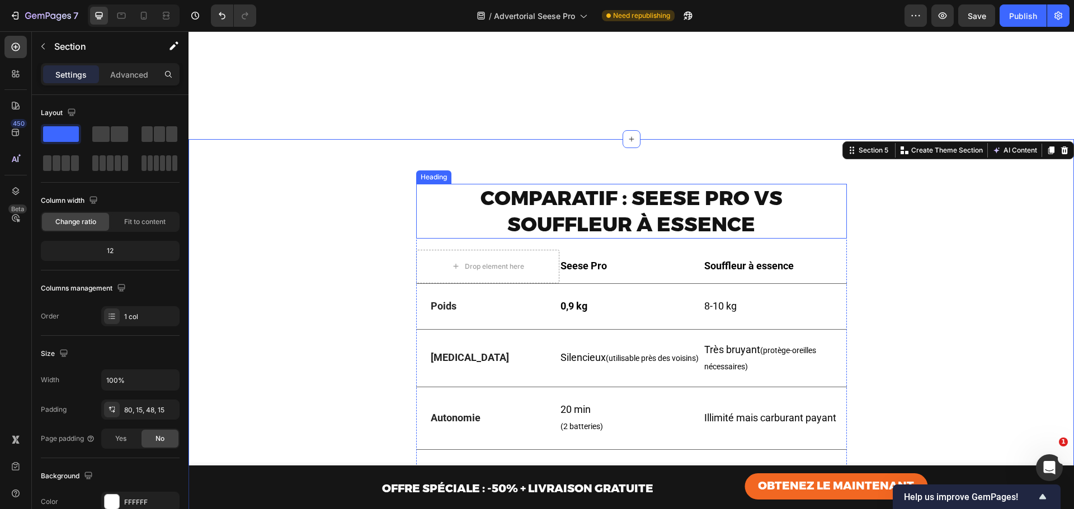
scroll to position [2642, 0]
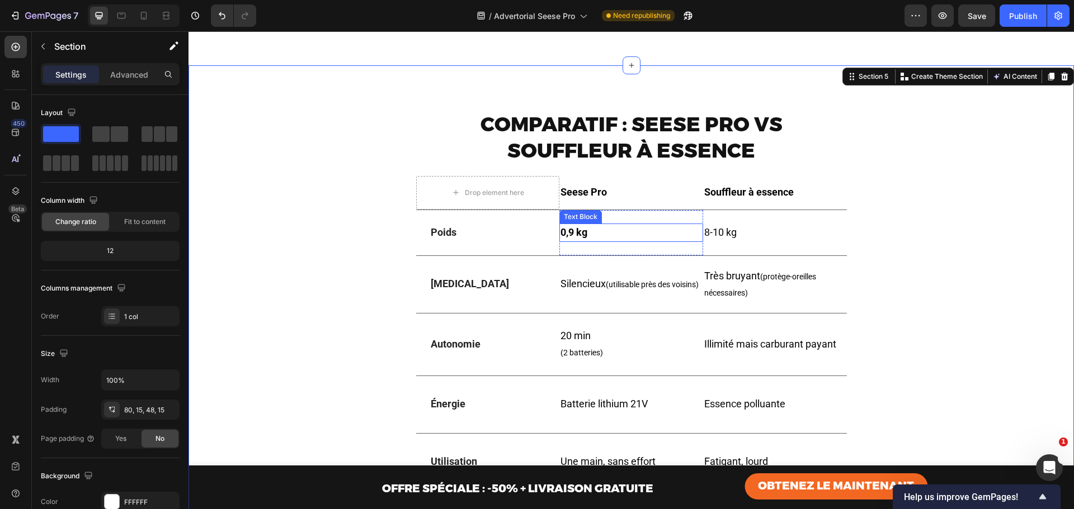
click at [621, 233] on p "0,9 kg" at bounding box center [630, 233] width 141 height 17
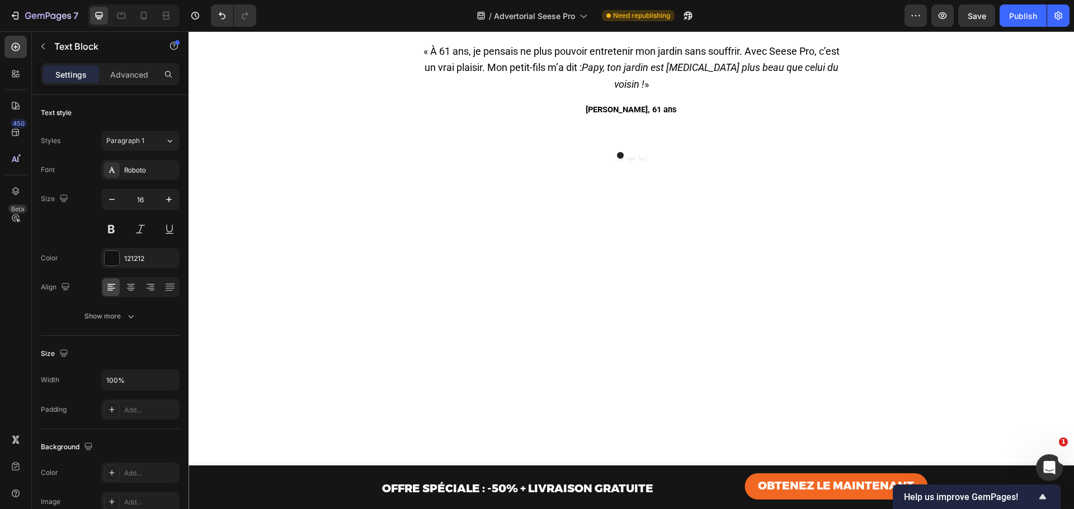
scroll to position [2828, 0]
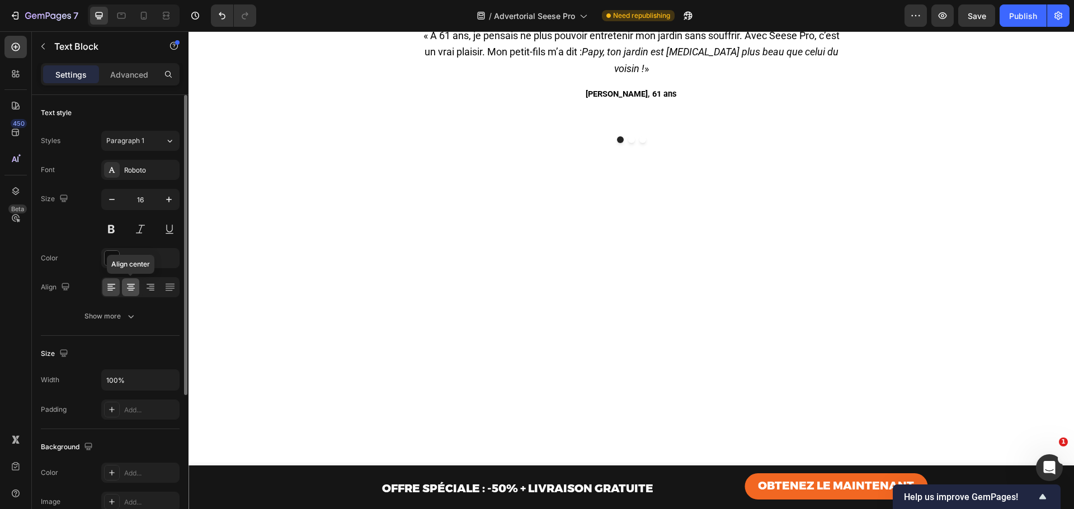
click at [131, 291] on icon at bounding box center [130, 287] width 11 height 11
click at [129, 285] on icon at bounding box center [130, 287] width 11 height 11
click at [127, 281] on div at bounding box center [130, 287] width 17 height 18
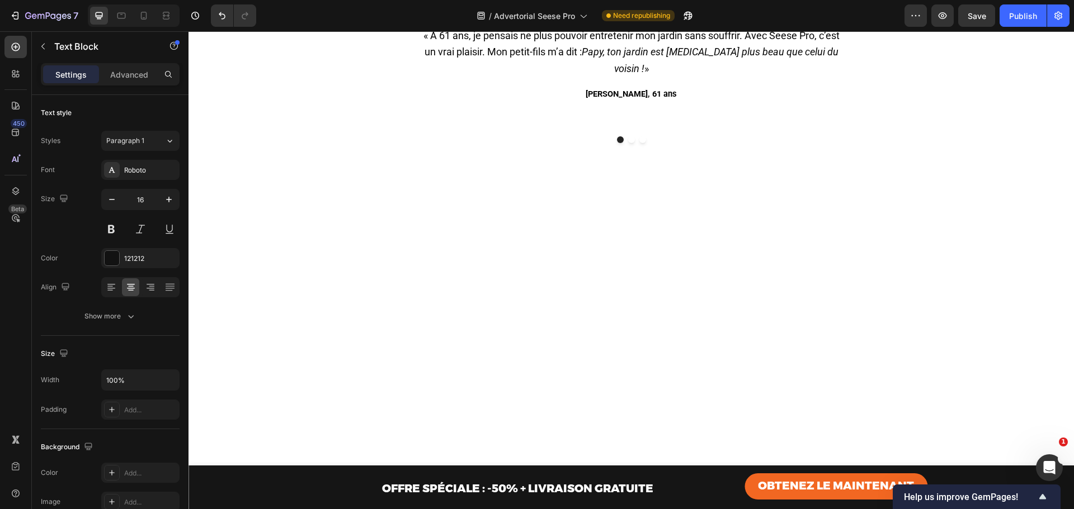
click at [123, 289] on div at bounding box center [130, 287] width 17 height 18
click at [129, 289] on icon at bounding box center [130, 287] width 11 height 11
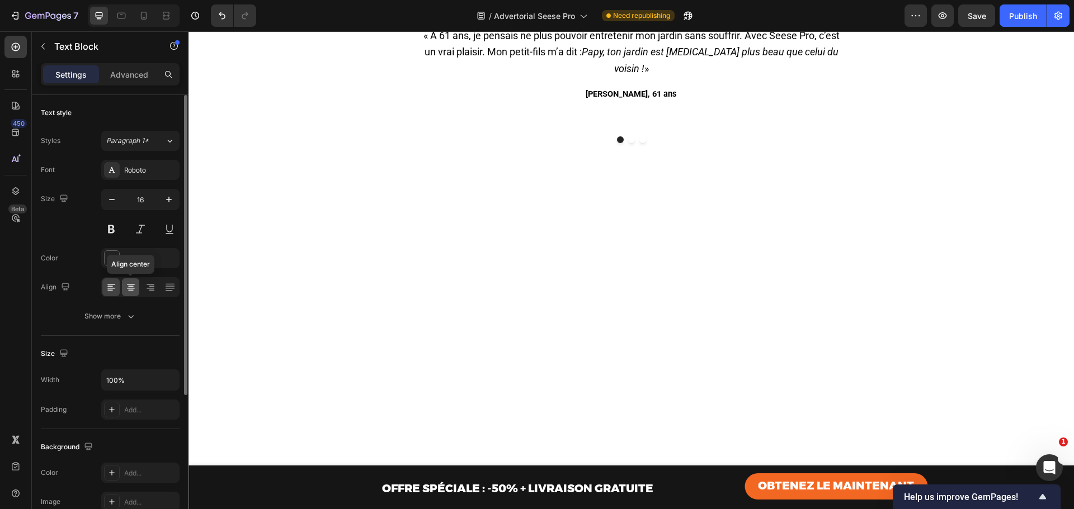
click at [127, 281] on div at bounding box center [130, 287] width 17 height 18
click at [130, 291] on icon at bounding box center [130, 287] width 11 height 11
drag, startPoint x: 596, startPoint y: 337, endPoint x: 608, endPoint y: 337, distance: 12.9
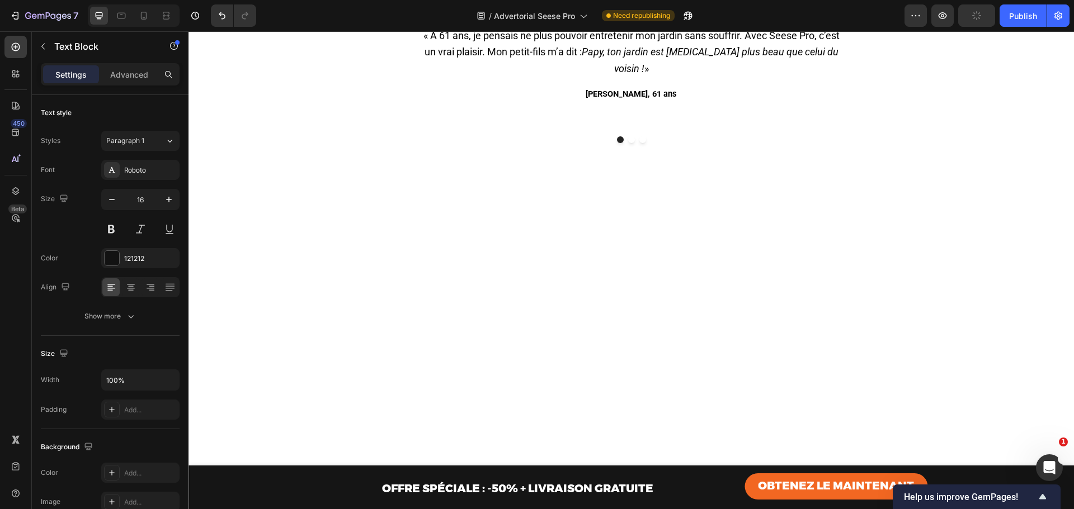
click at [130, 291] on icon at bounding box center [130, 287] width 11 height 11
click at [125, 291] on icon at bounding box center [130, 287] width 11 height 11
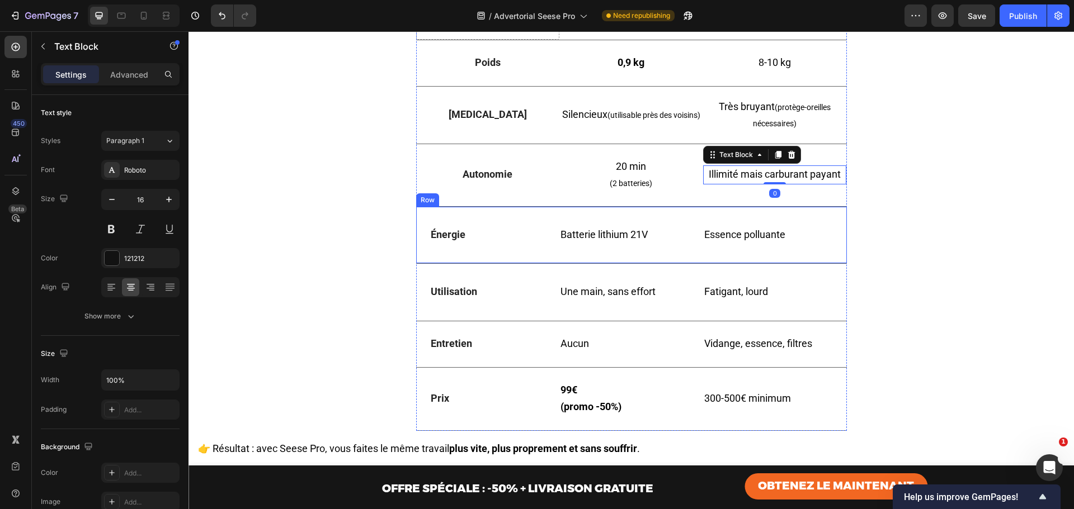
scroll to position [2977, 0]
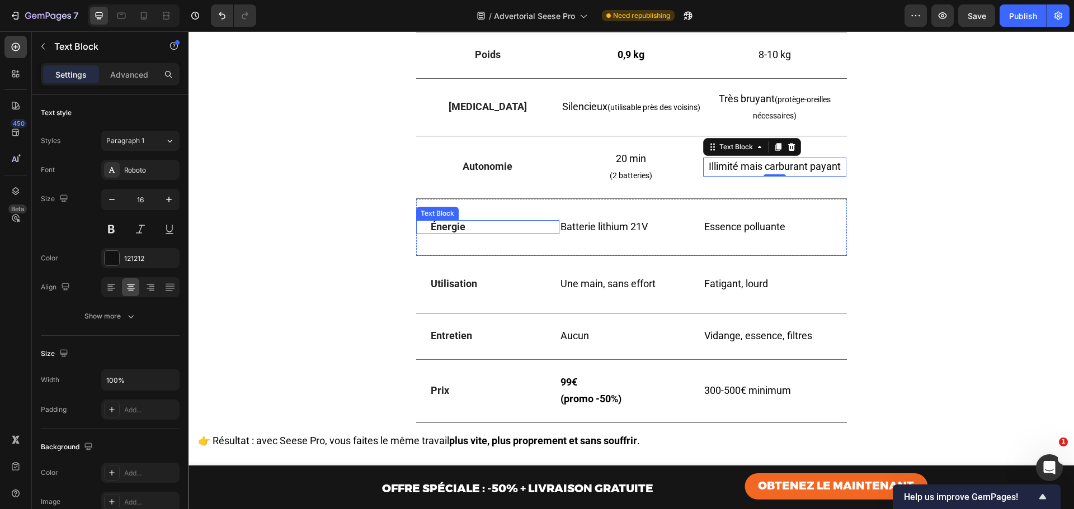
click at [436, 233] on strong "Énergie" at bounding box center [448, 227] width 35 height 12
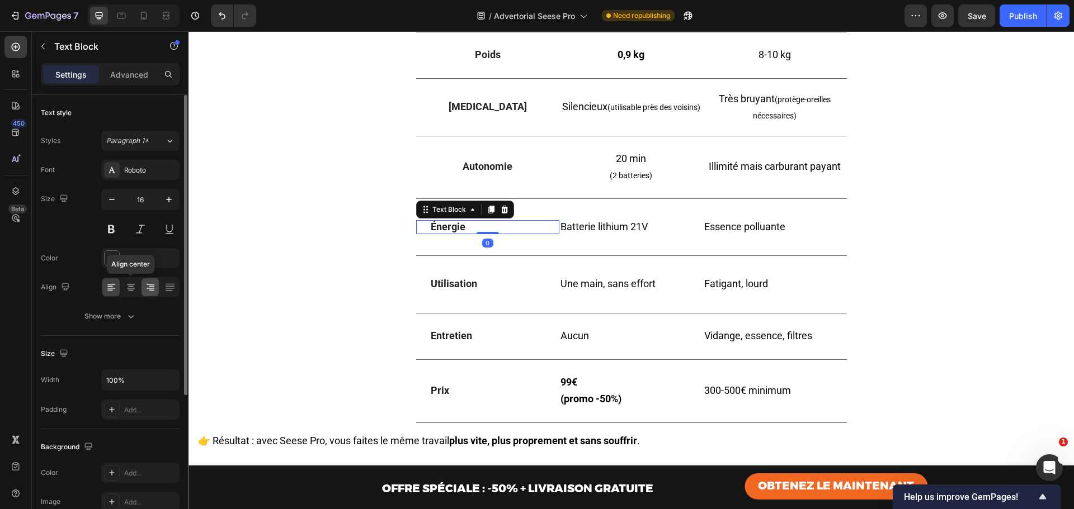
click at [133, 281] on div at bounding box center [130, 287] width 17 height 18
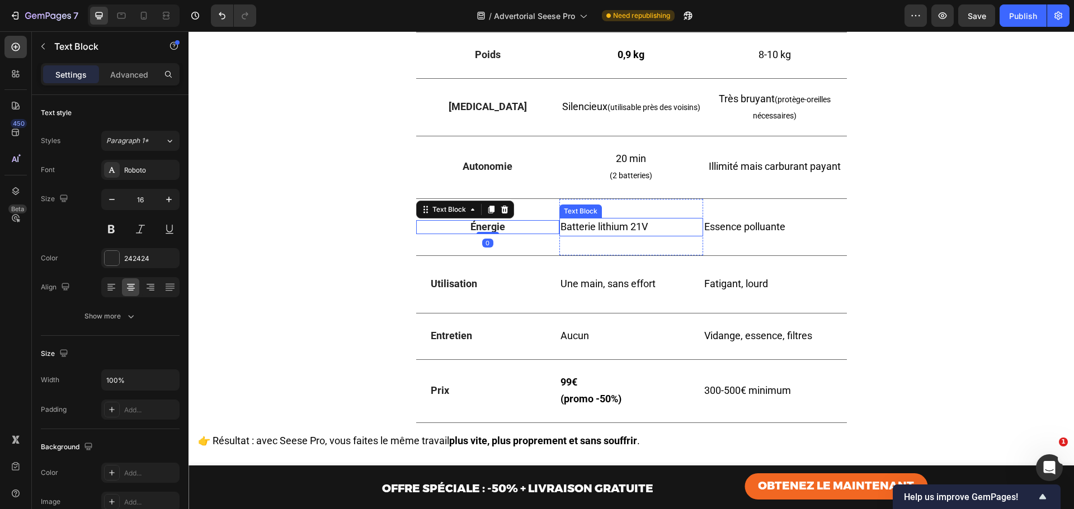
click at [598, 233] on span "Batterie lithium 21V" at bounding box center [603, 227] width 87 height 12
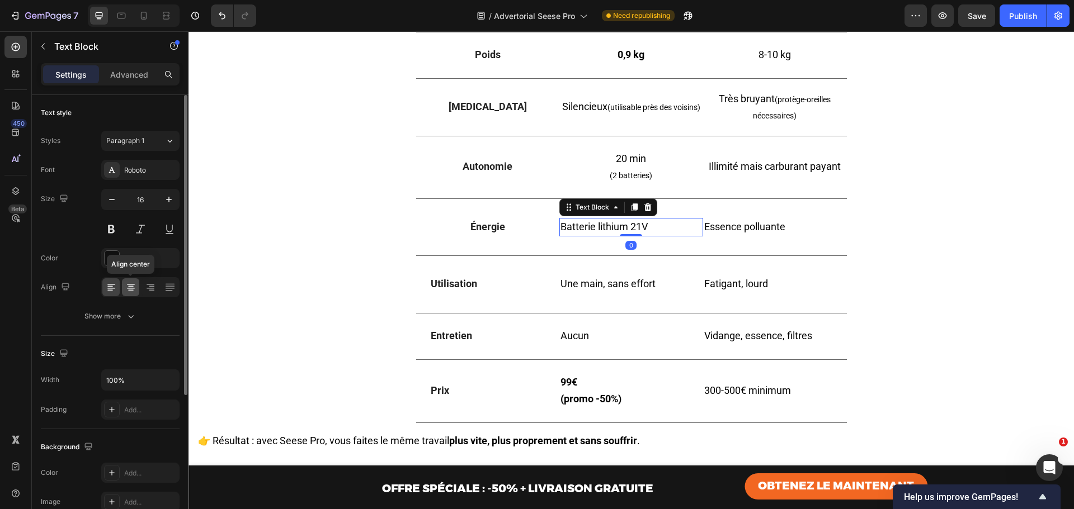
click at [129, 284] on icon at bounding box center [131, 284] width 8 height 1
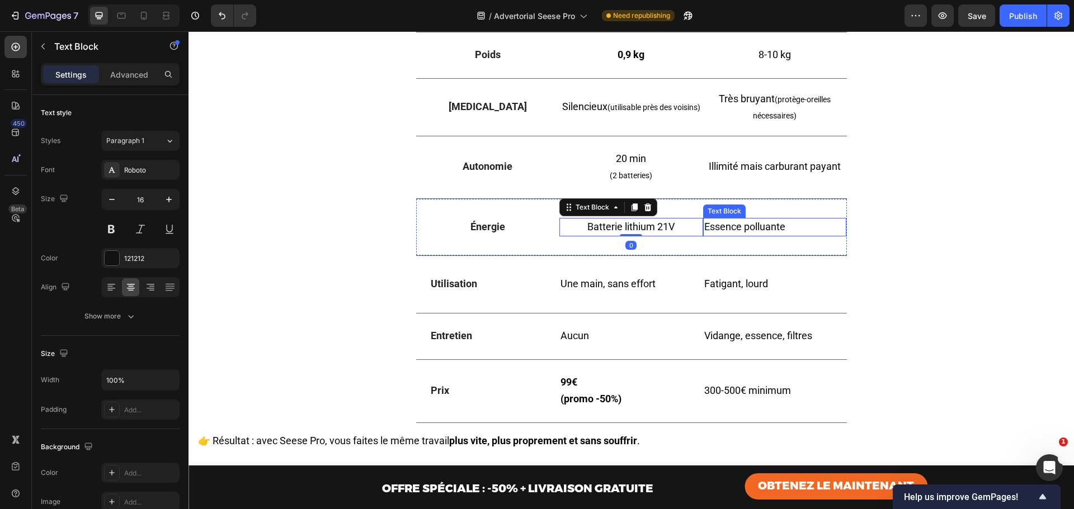
click at [767, 233] on span "Essence polluante" at bounding box center [744, 227] width 81 height 12
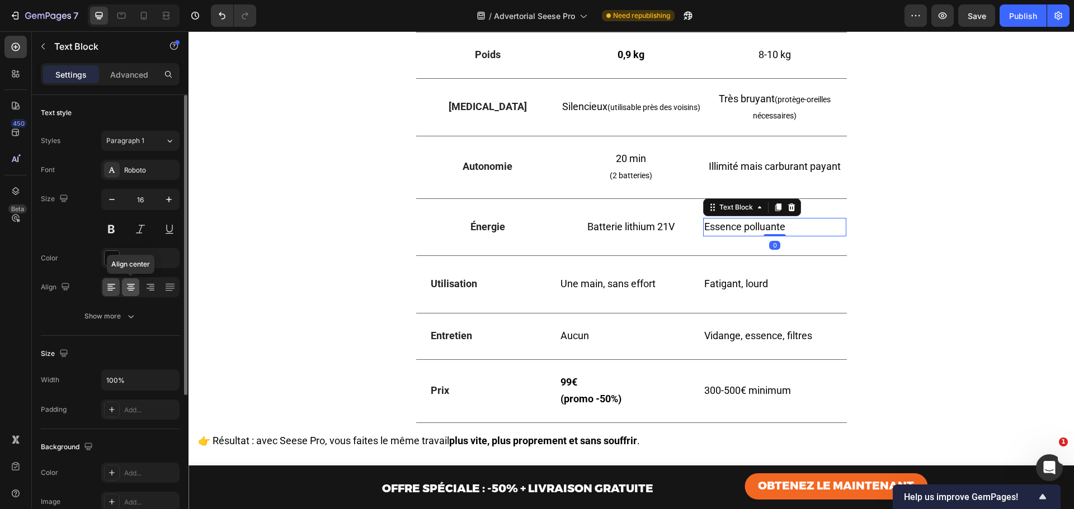
click at [130, 286] on icon at bounding box center [131, 286] width 6 height 1
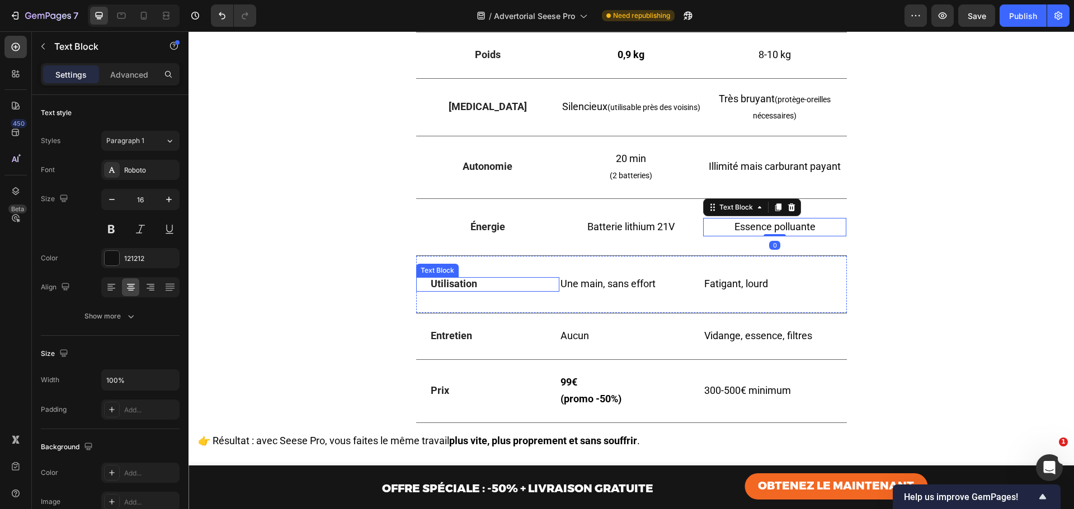
click at [431, 290] on strong "Utilisation" at bounding box center [454, 284] width 46 height 12
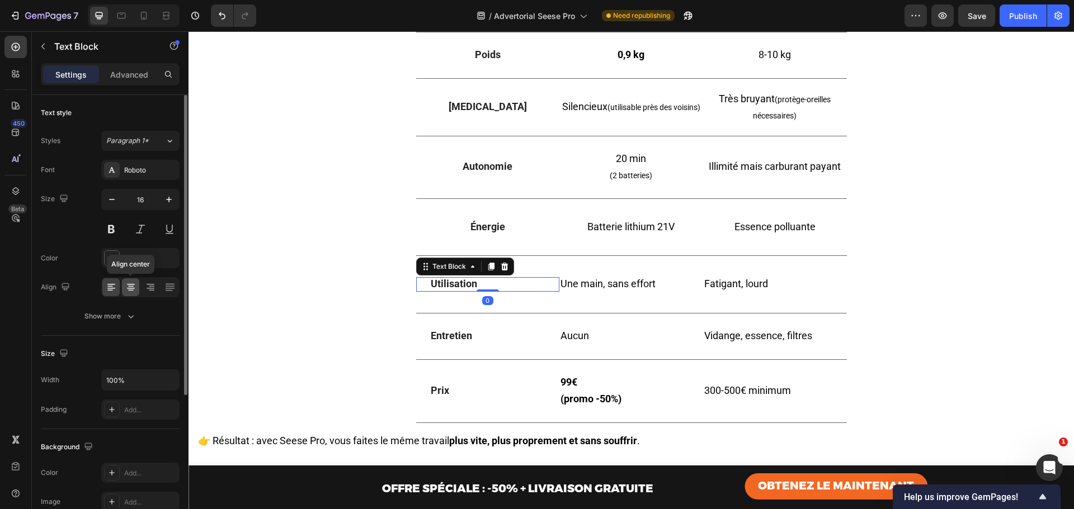
click at [134, 290] on div at bounding box center [130, 287] width 17 height 18
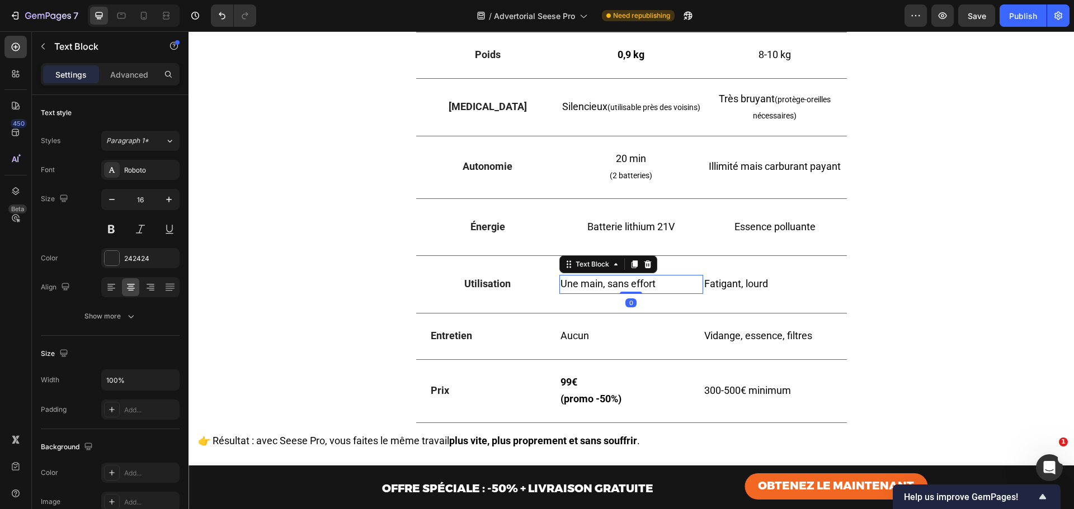
click at [604, 290] on span "Une main, sans effort" at bounding box center [607, 284] width 95 height 12
click at [127, 286] on icon at bounding box center [130, 287] width 11 height 11
click at [750, 290] on span "Fatigant, lourd" at bounding box center [736, 284] width 64 height 12
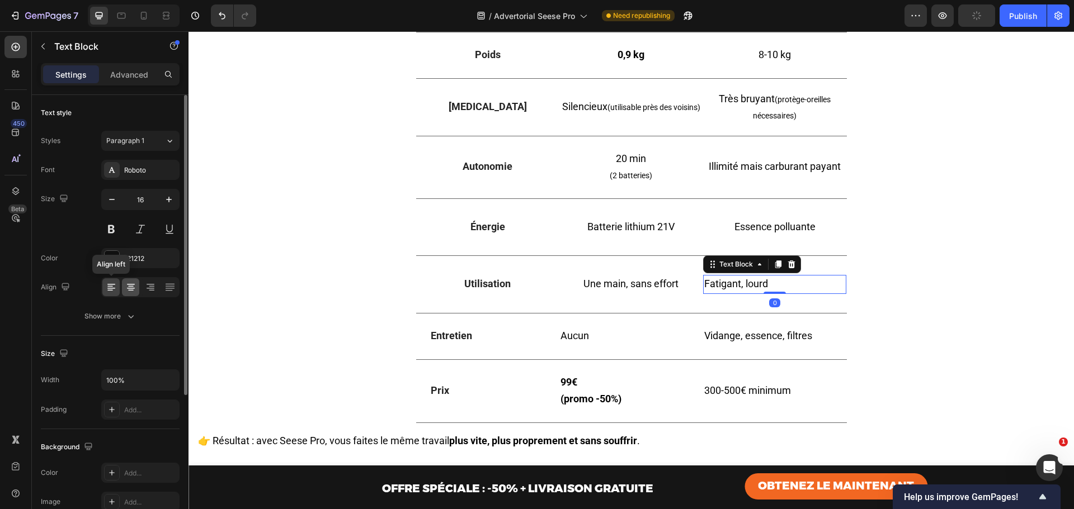
click at [130, 288] on icon at bounding box center [131, 288] width 8 height 1
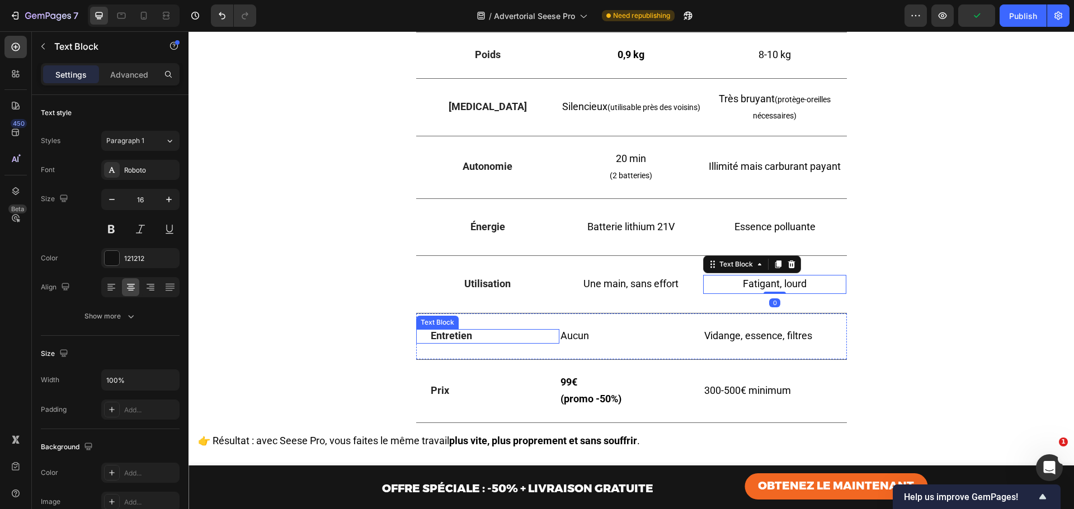
click at [462, 342] on strong "Entretien" at bounding box center [451, 336] width 41 height 12
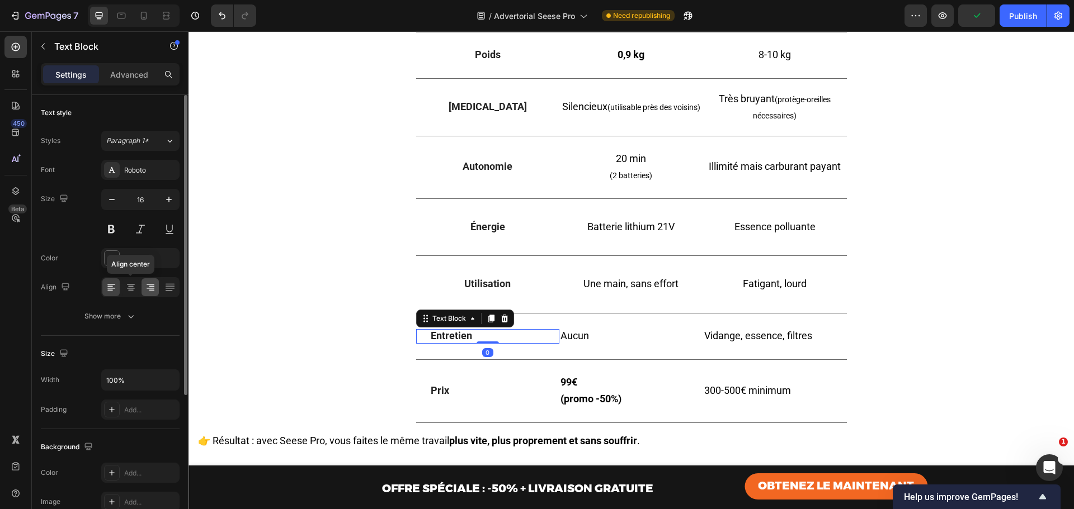
click at [136, 292] on icon at bounding box center [130, 287] width 11 height 11
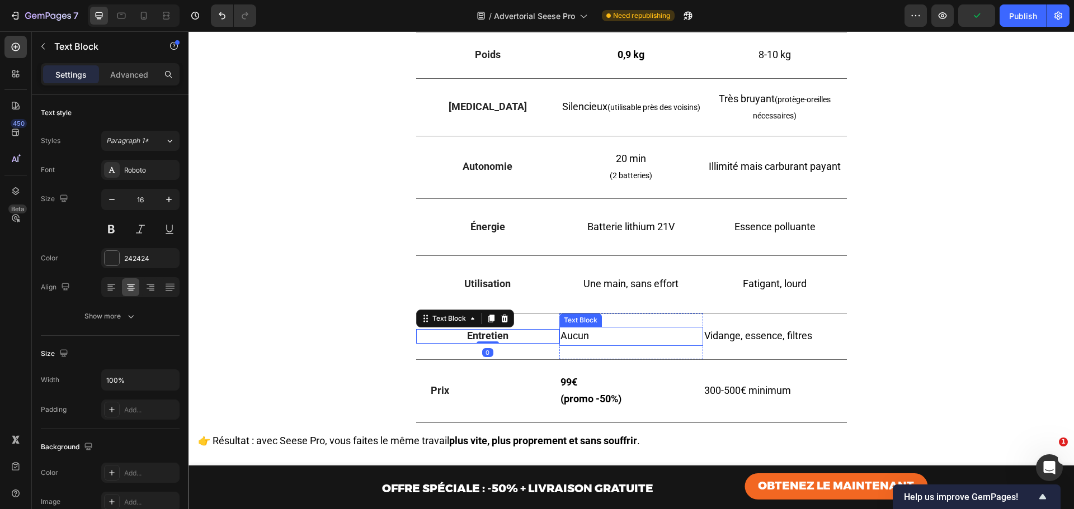
click at [572, 342] on span "Aucun" at bounding box center [574, 336] width 29 height 12
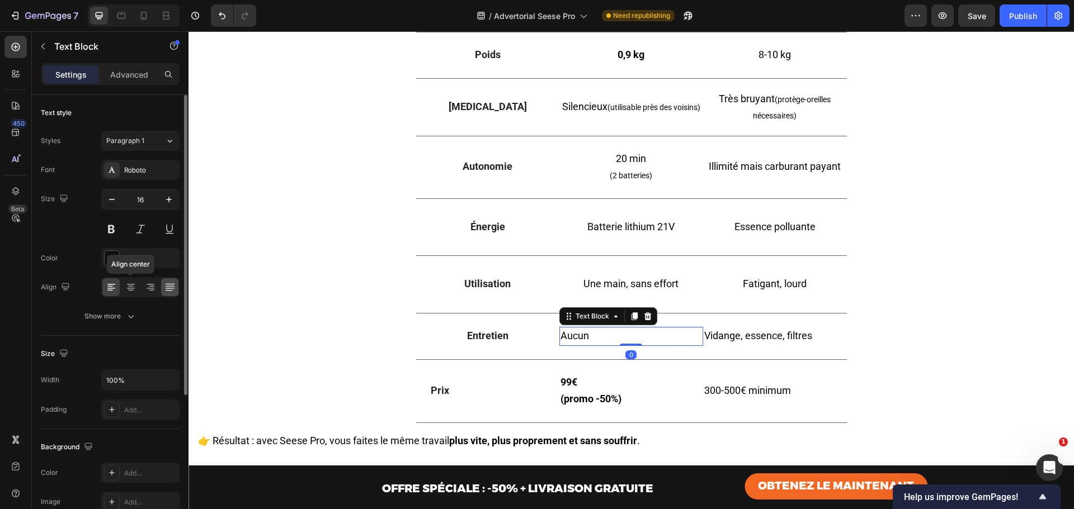
drag, startPoint x: 133, startPoint y: 285, endPoint x: 176, endPoint y: 289, distance: 43.8
click at [132, 285] on icon at bounding box center [131, 284] width 8 height 1
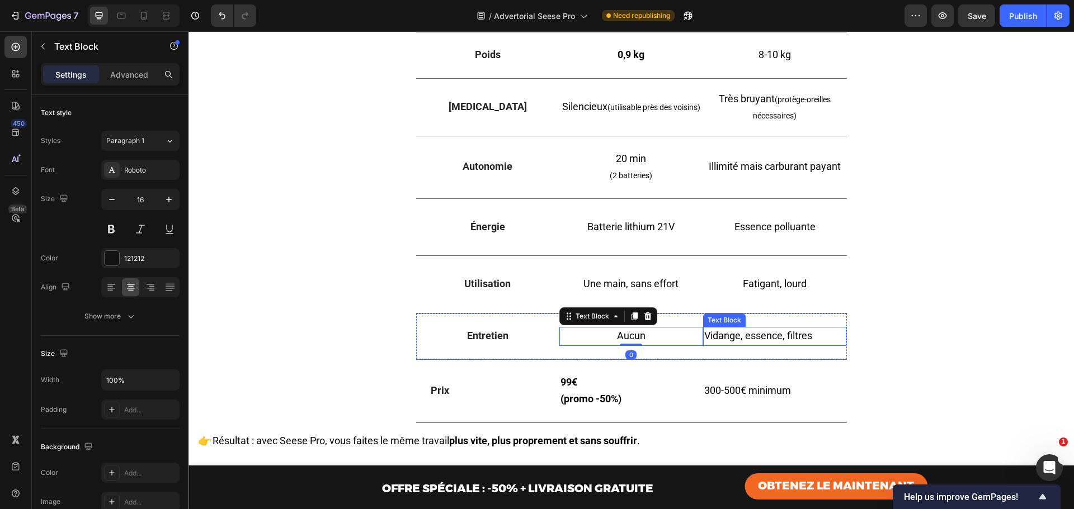
click at [767, 342] on span "Vidange, essence, filtres" at bounding box center [758, 336] width 108 height 12
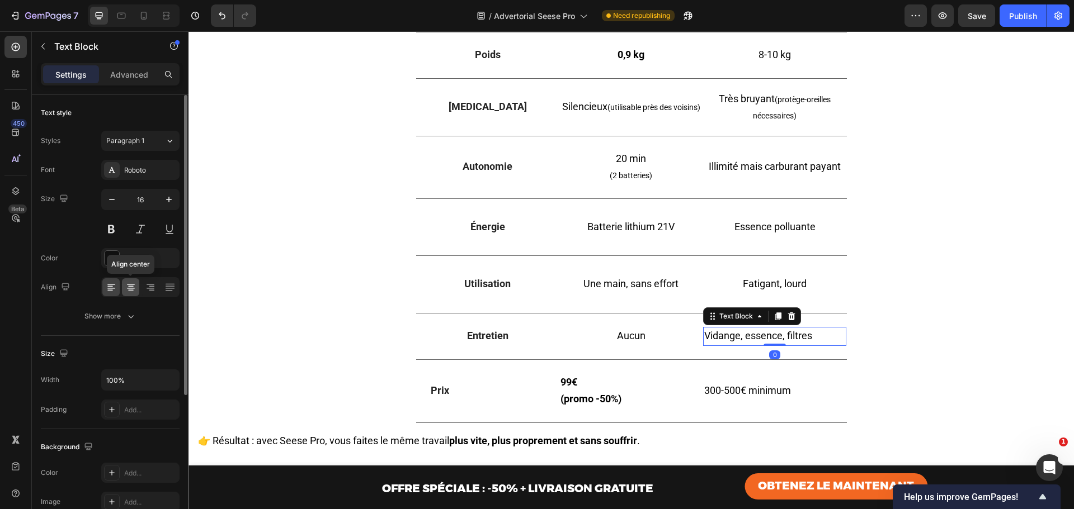
click at [133, 284] on icon at bounding box center [131, 284] width 8 height 1
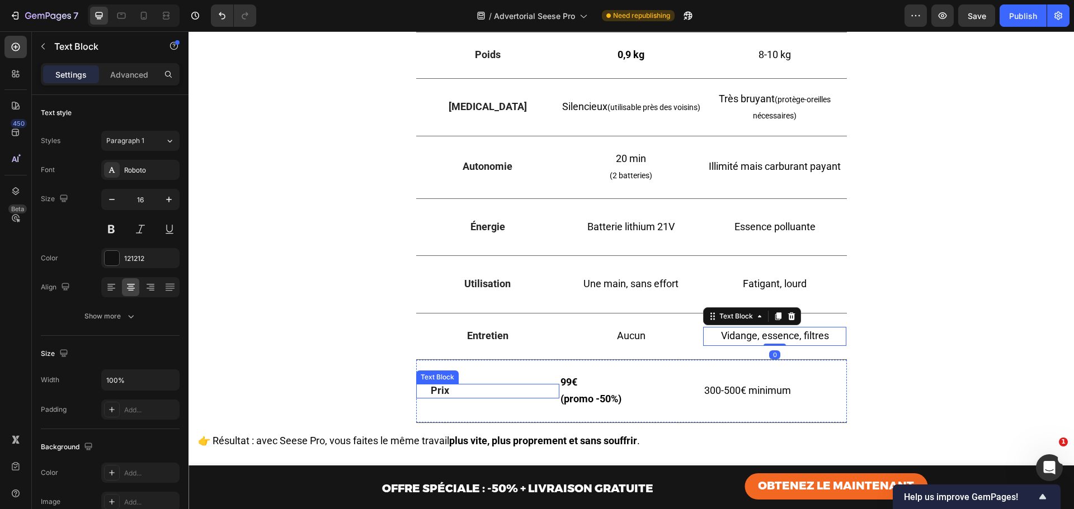
click at [437, 396] on strong "Prix" at bounding box center [440, 391] width 18 height 12
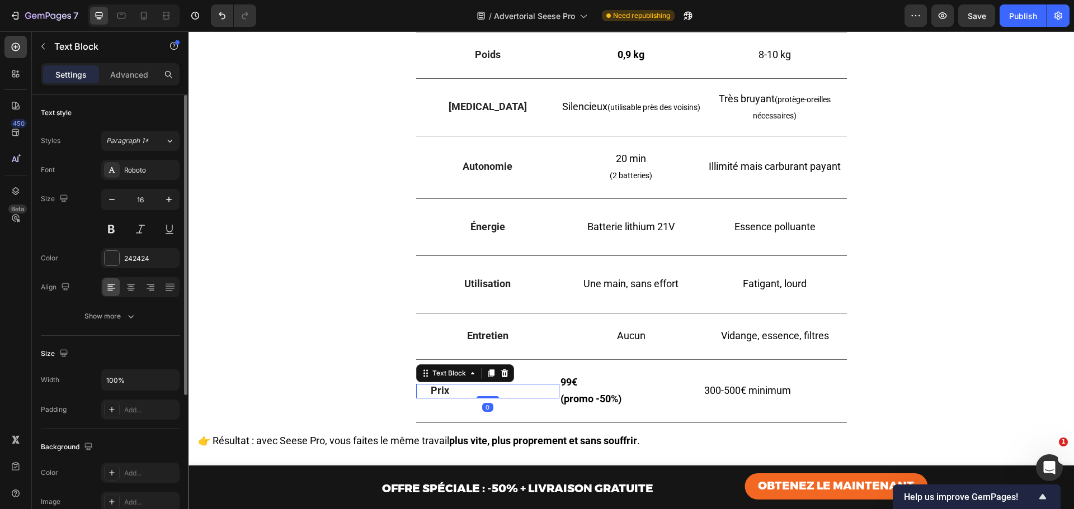
click at [135, 297] on div at bounding box center [140, 287] width 78 height 20
click at [136, 291] on div at bounding box center [130, 287] width 17 height 18
click at [588, 408] on p "(promo -50%)" at bounding box center [630, 399] width 141 height 17
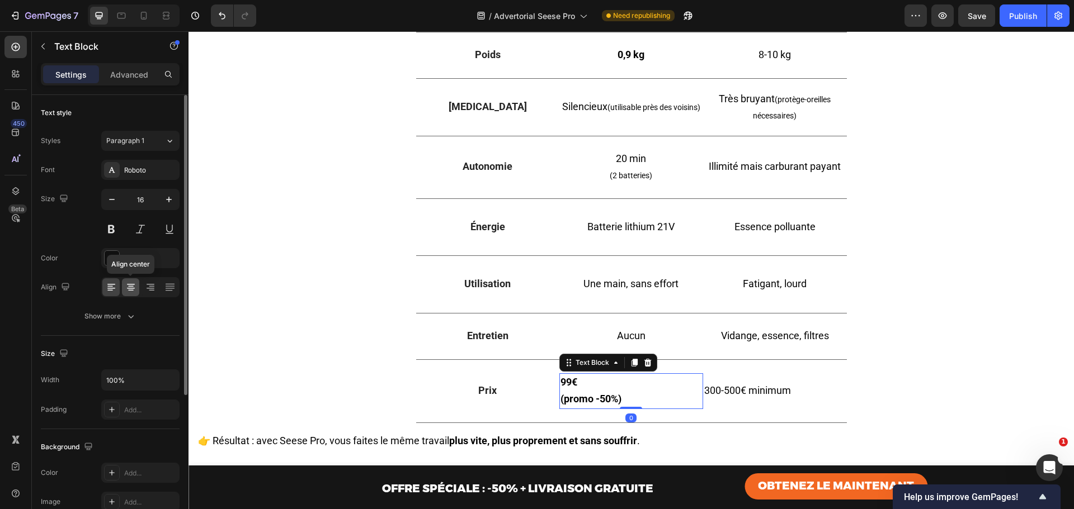
click at [135, 285] on icon at bounding box center [130, 287] width 11 height 11
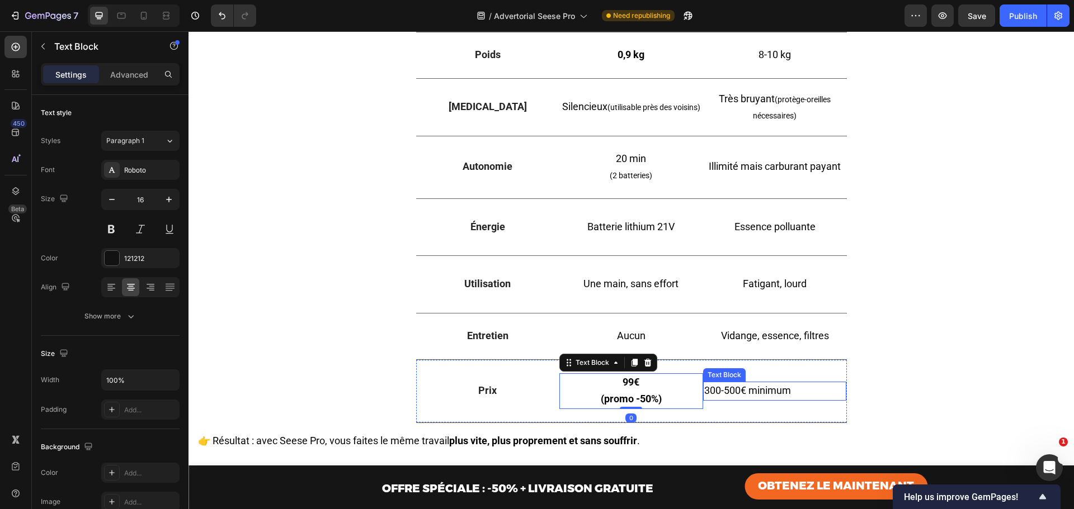
click at [767, 396] on span "300-500€ minimum" at bounding box center [747, 391] width 87 height 12
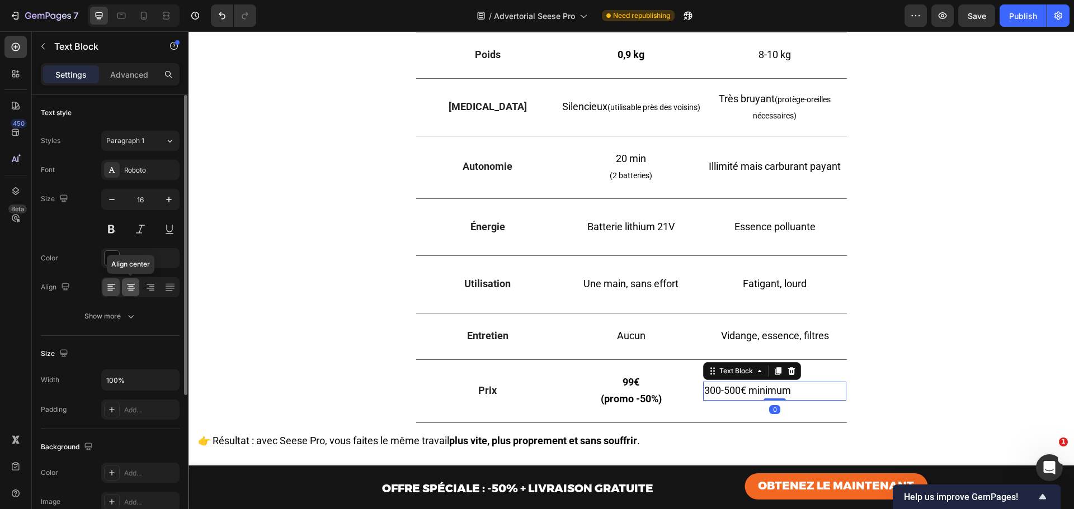
click at [131, 290] on icon at bounding box center [130, 287] width 11 height 11
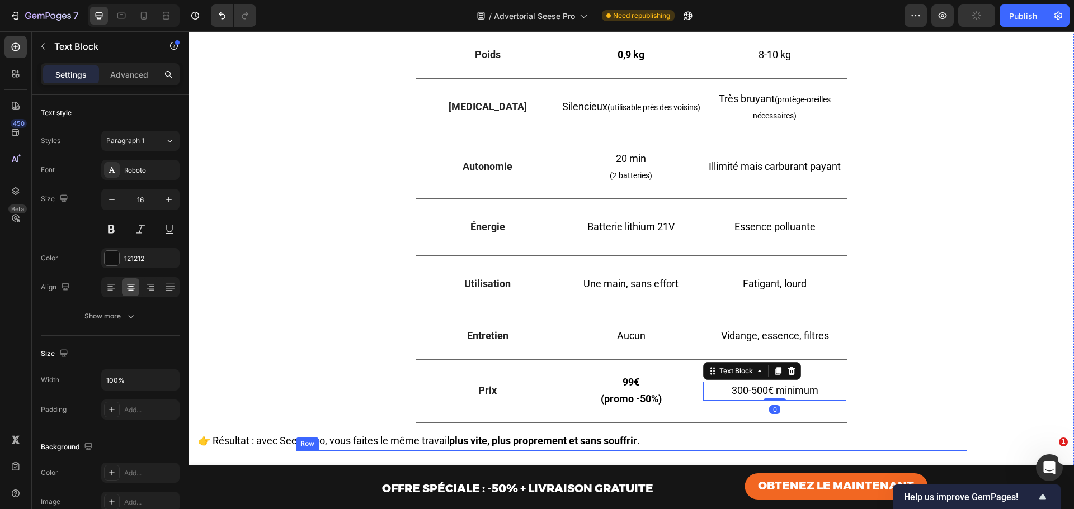
scroll to position [3238, 0]
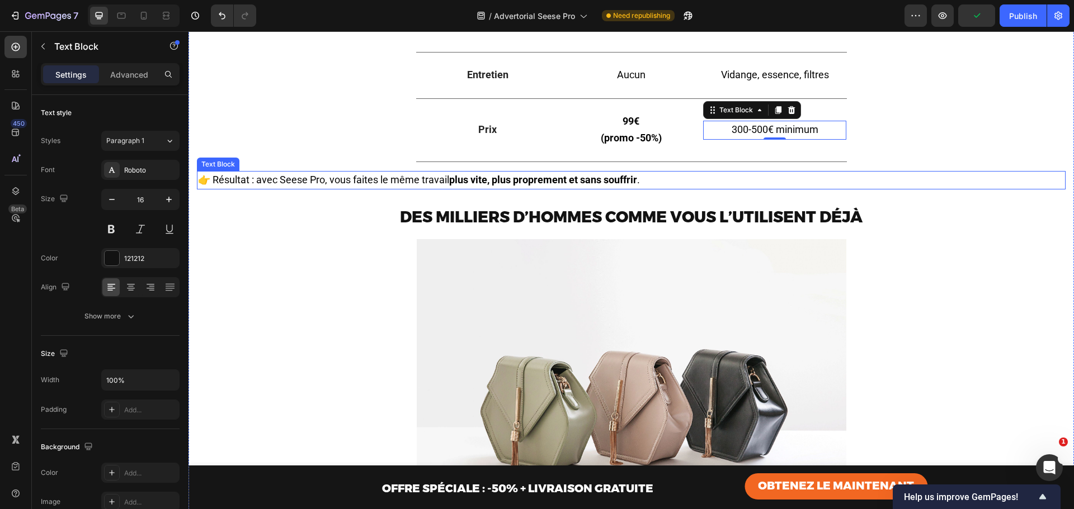
click at [486, 186] on strong "plus vite, plus proprement et sans souffrir" at bounding box center [543, 180] width 188 height 12
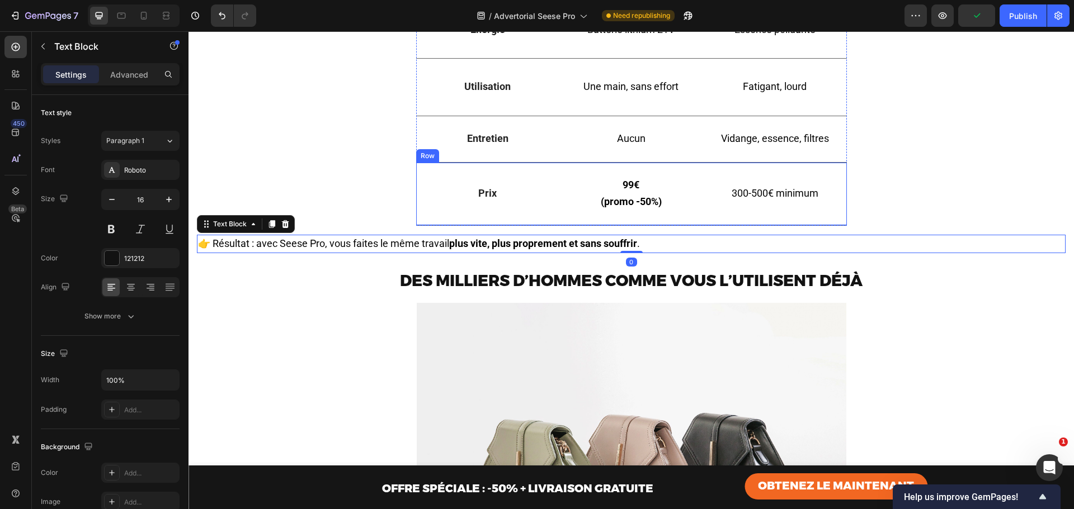
scroll to position [3126, 0]
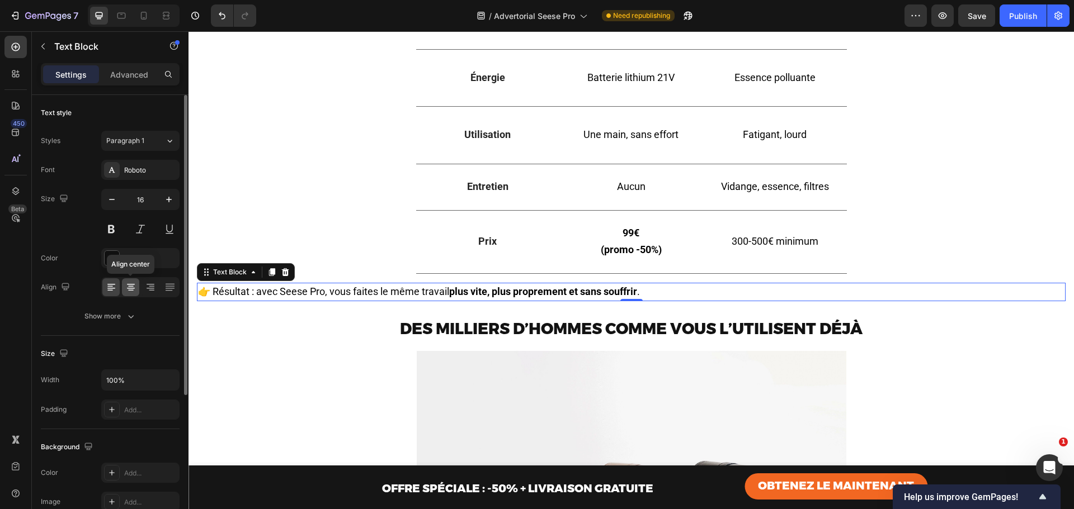
click at [134, 285] on icon at bounding box center [130, 287] width 11 height 11
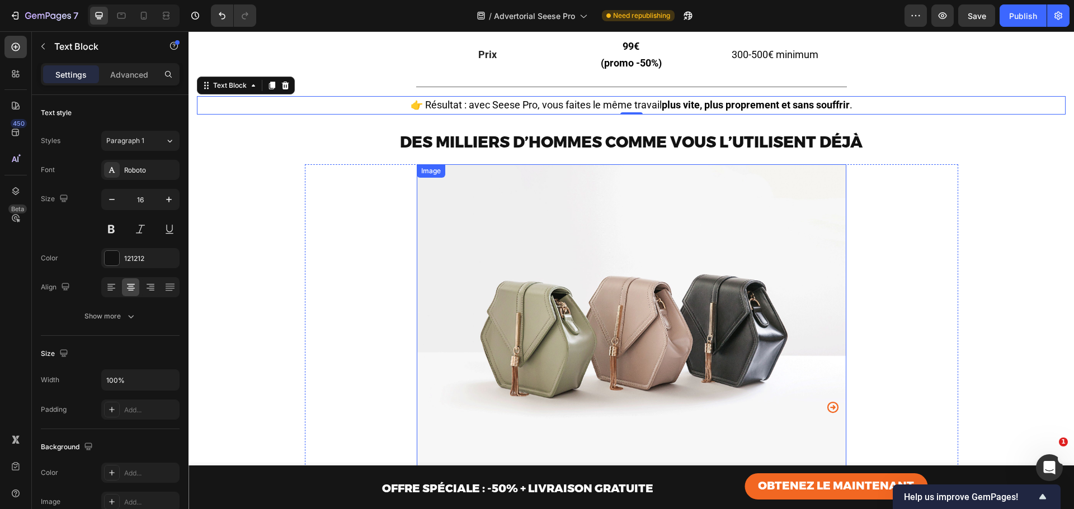
scroll to position [3313, 0]
click at [146, 15] on icon at bounding box center [144, 16] width 6 height 8
type input "14"
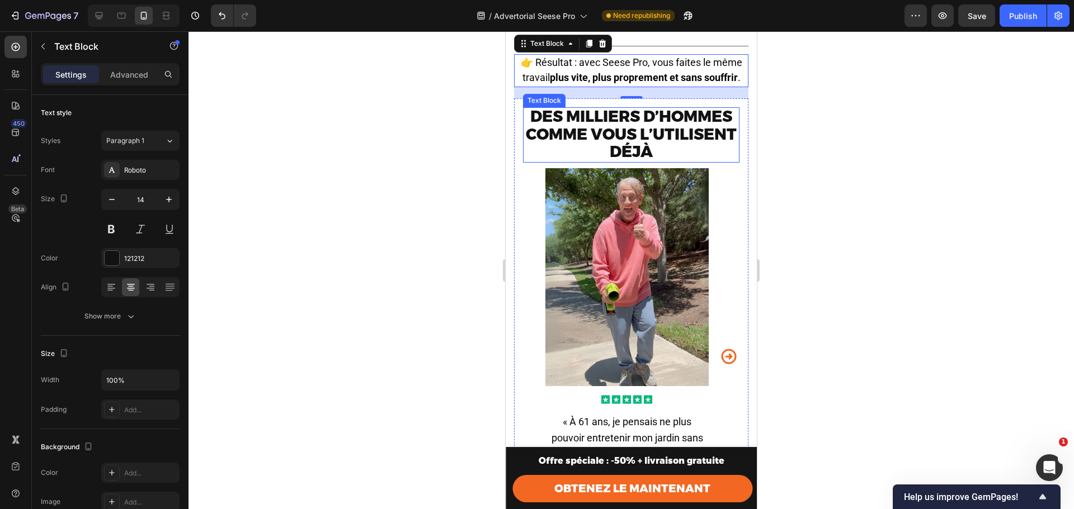
scroll to position [3332, 0]
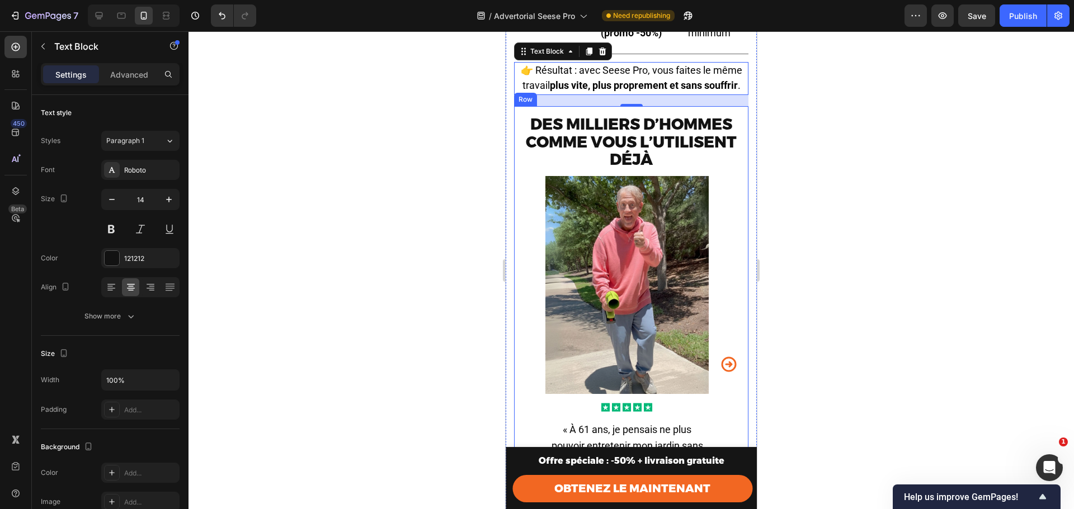
click at [519, 121] on div "Des milliers d’hommes comme vous l’utilisent déjà Text Block Image Icon Icon Ic…" at bounding box center [631, 341] width 234 height 471
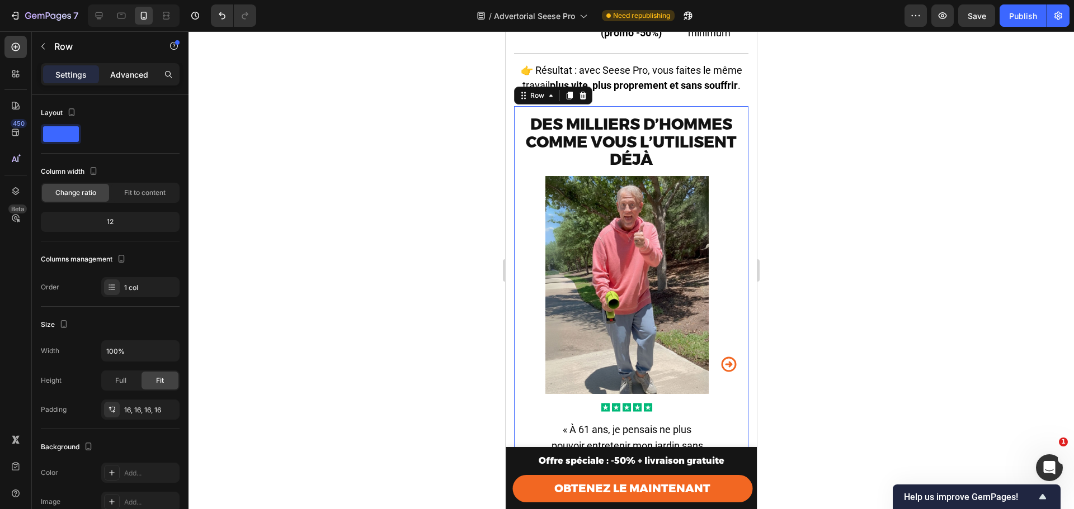
click at [127, 77] on p "Advanced" at bounding box center [129, 75] width 38 height 12
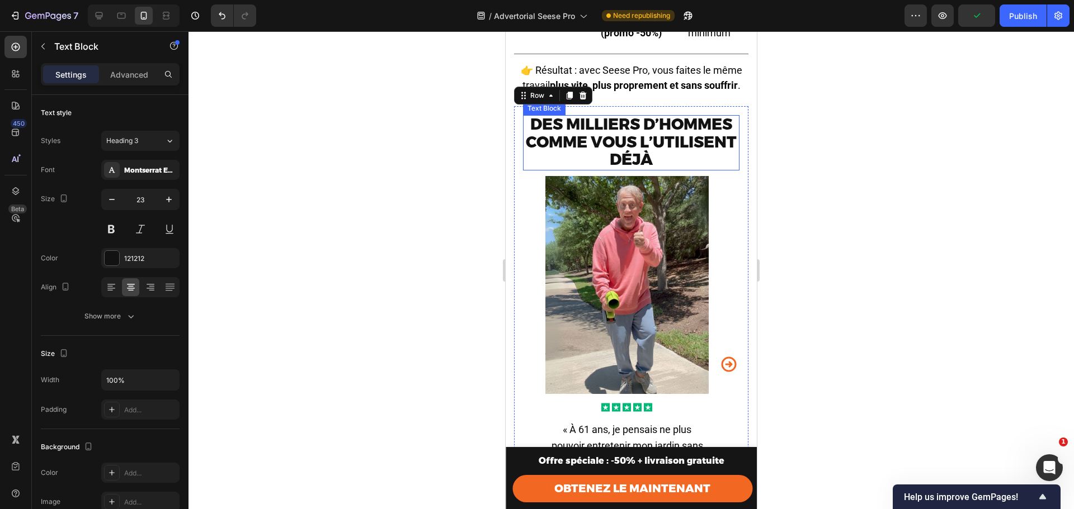
click at [532, 147] on p "Des milliers d’hommes comme vous l’utilisent déjà" at bounding box center [631, 143] width 214 height 54
click at [122, 76] on p "Advanced" at bounding box center [129, 75] width 38 height 12
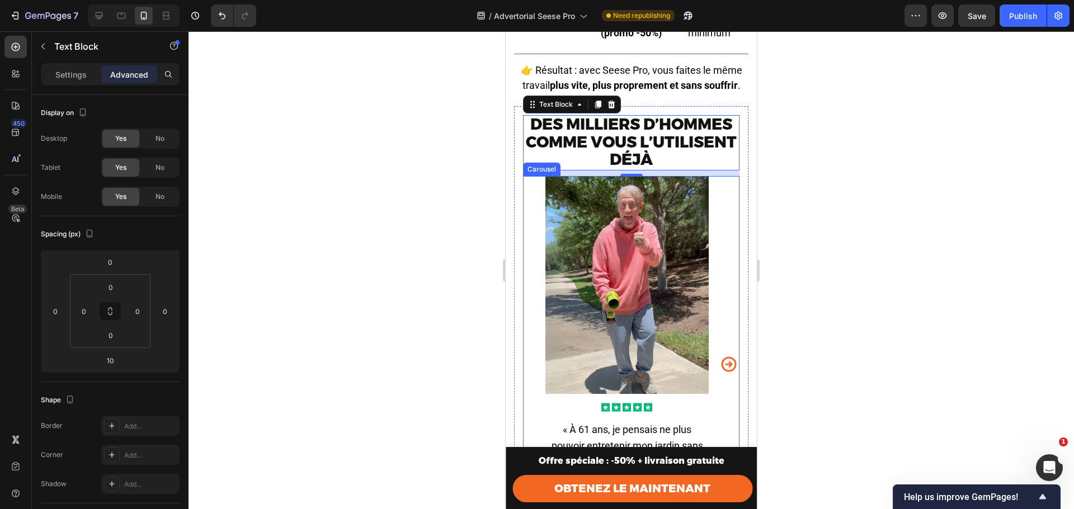
click at [533, 190] on div "Image Icon Icon Icon Icon Icon Icon List « À 61 ans, je pensais ne plus pouvoir…" at bounding box center [631, 364] width 216 height 376
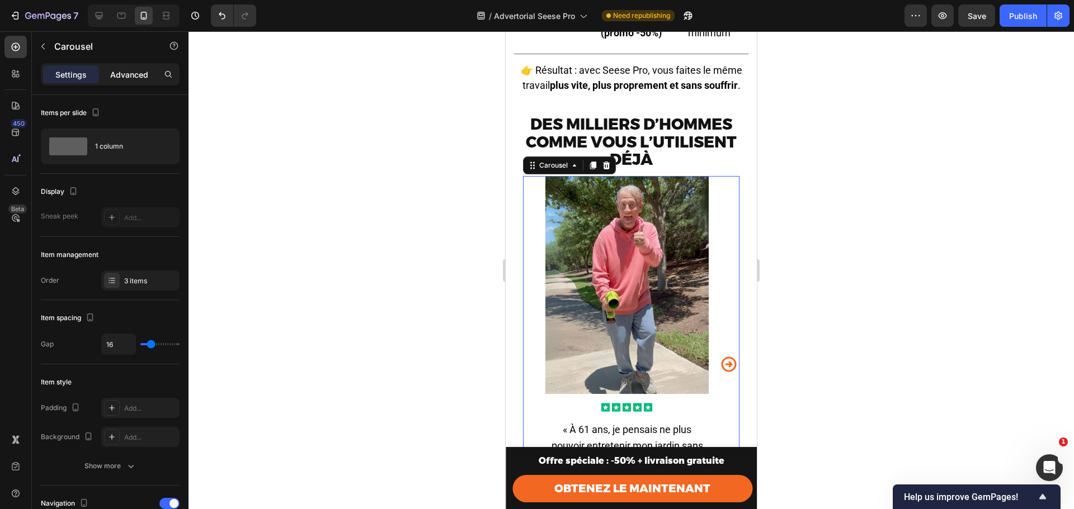
click at [117, 77] on p "Advanced" at bounding box center [129, 75] width 38 height 12
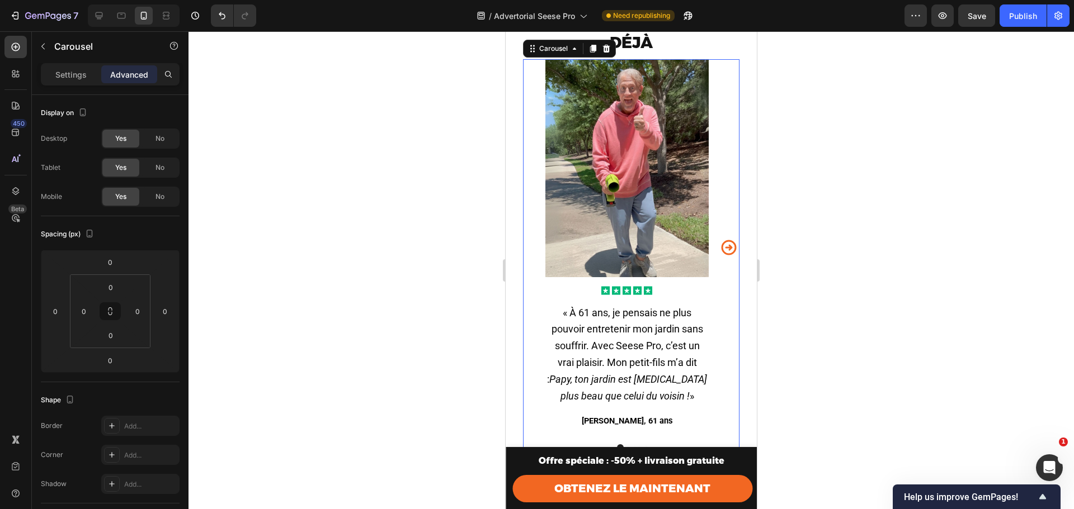
scroll to position [3444, 0]
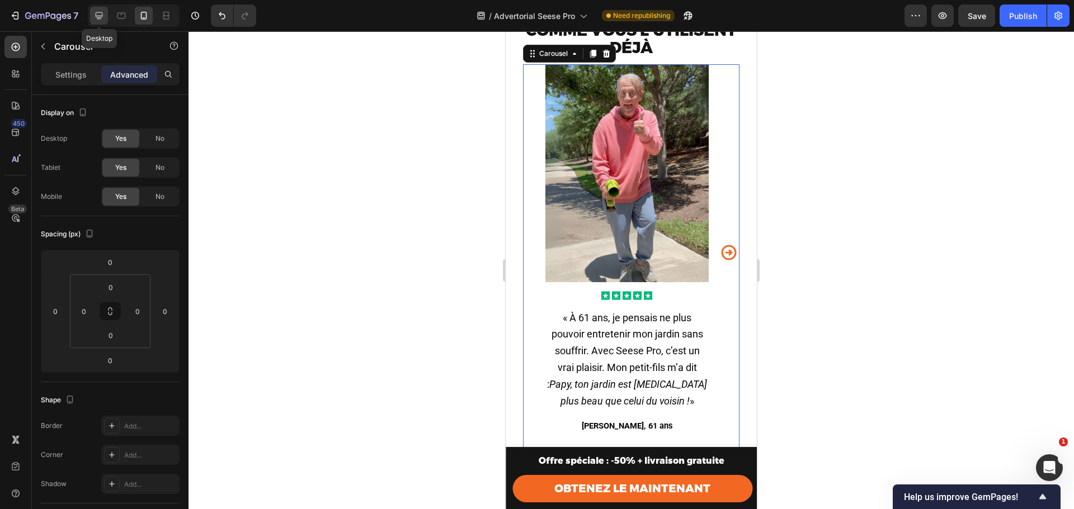
click at [98, 13] on icon at bounding box center [98, 15] width 11 height 11
type input "200"
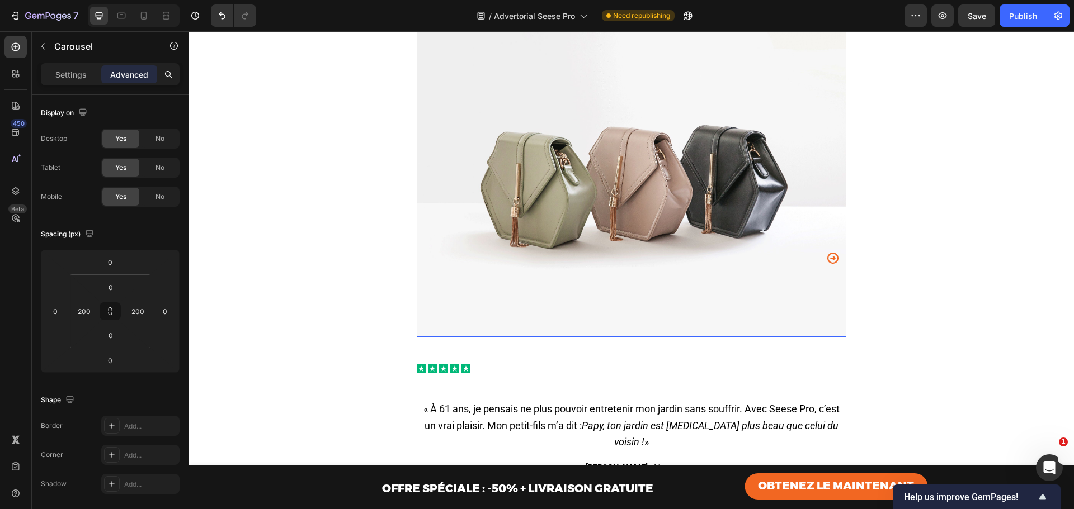
scroll to position [3462, 0]
click at [720, 193] on img at bounding box center [631, 177] width 429 height 322
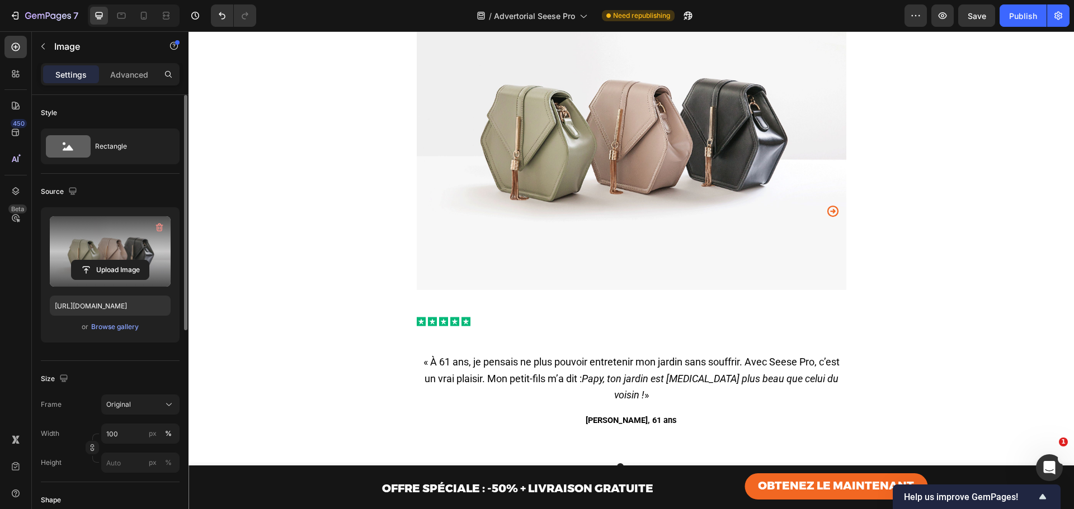
scroll to position [3499, 0]
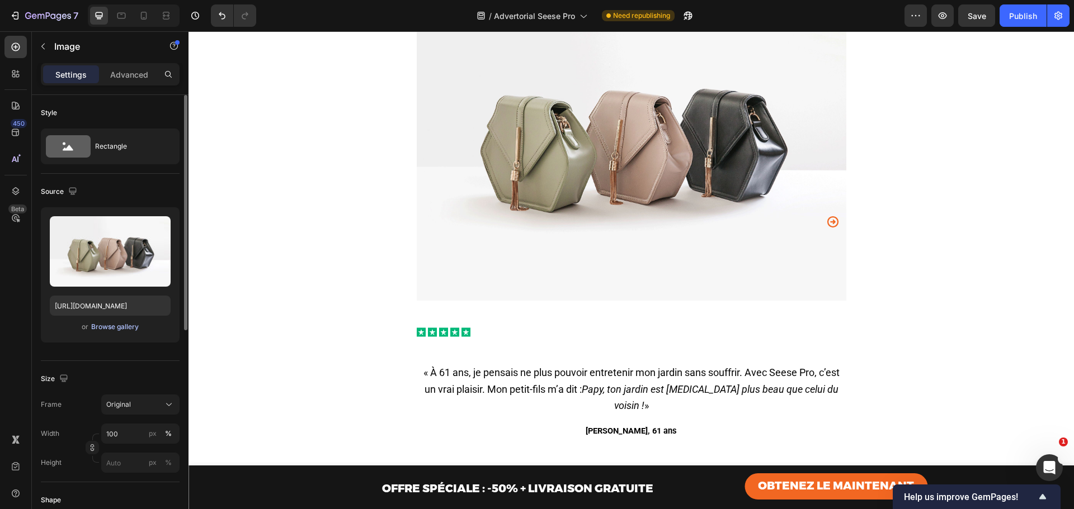
click at [121, 331] on div "Browse gallery" at bounding box center [115, 327] width 48 height 10
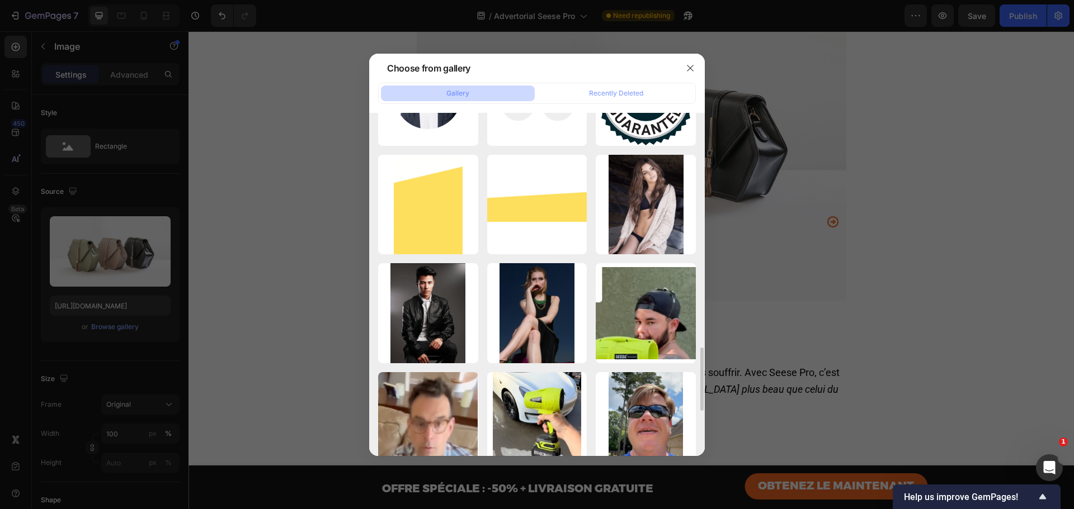
scroll to position [1011, 0]
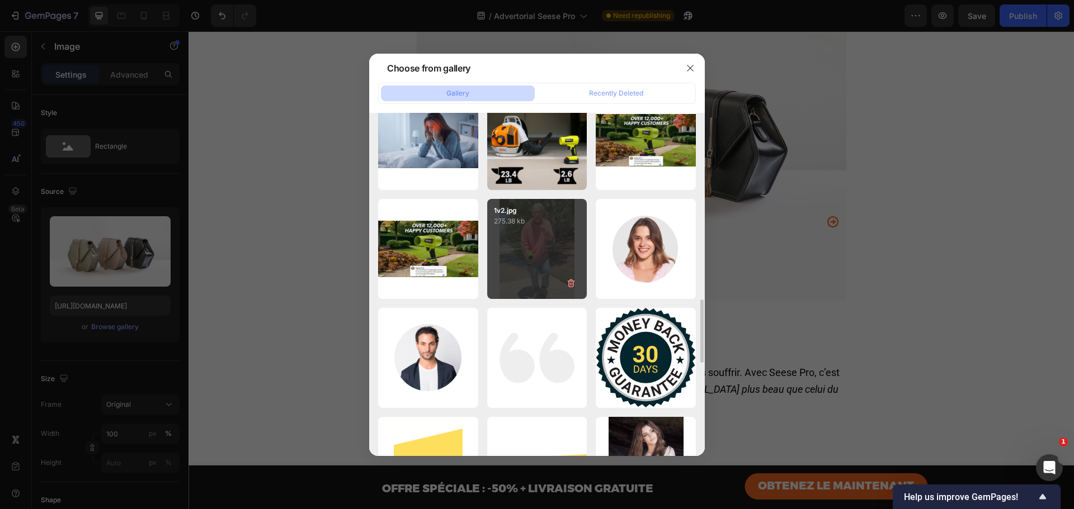
click at [549, 249] on div "1v2.jpg 275.38 kb" at bounding box center [537, 249] width 100 height 100
type input "[URL][DOMAIN_NAME]"
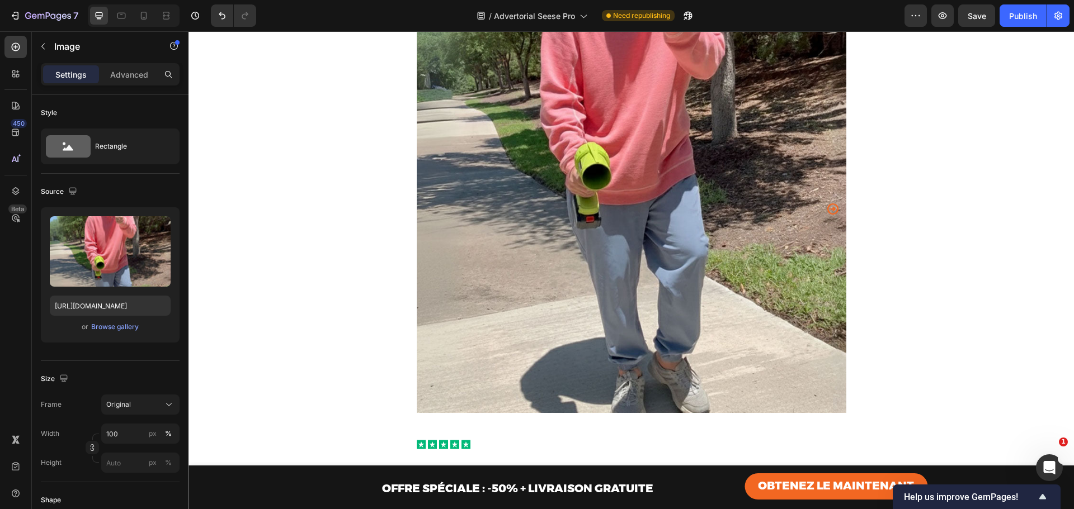
scroll to position [3686, 0]
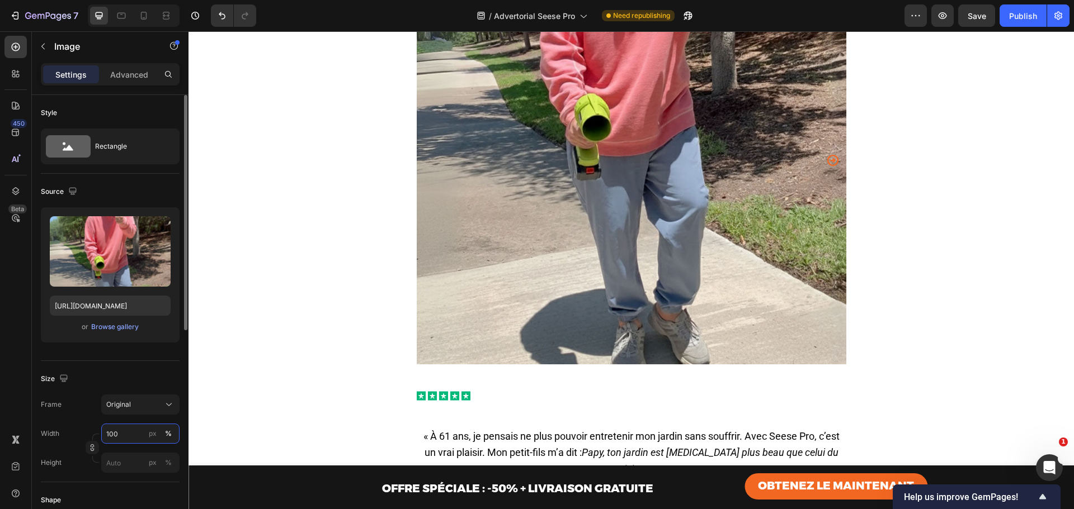
click at [115, 432] on input "100" at bounding box center [140, 434] width 78 height 20
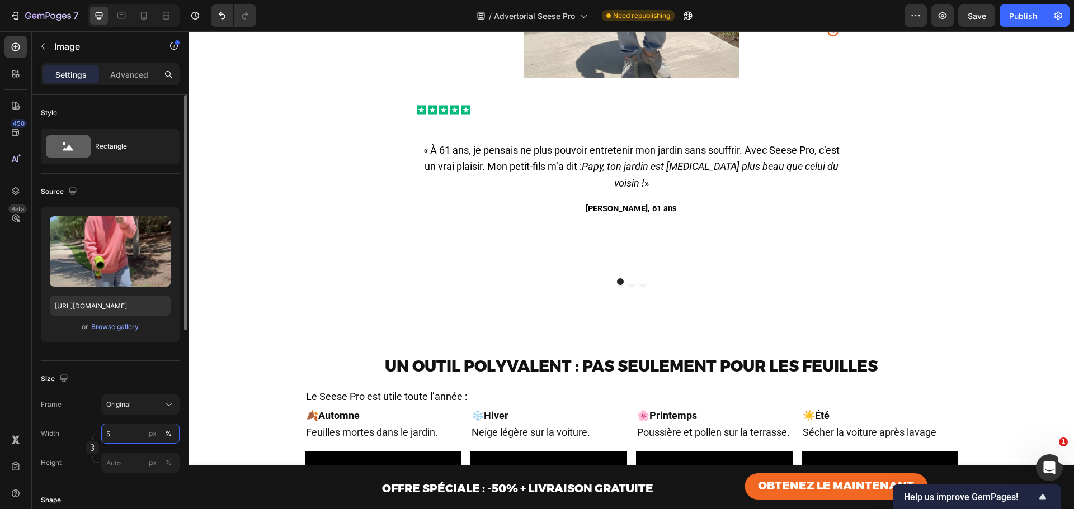
type input "50"
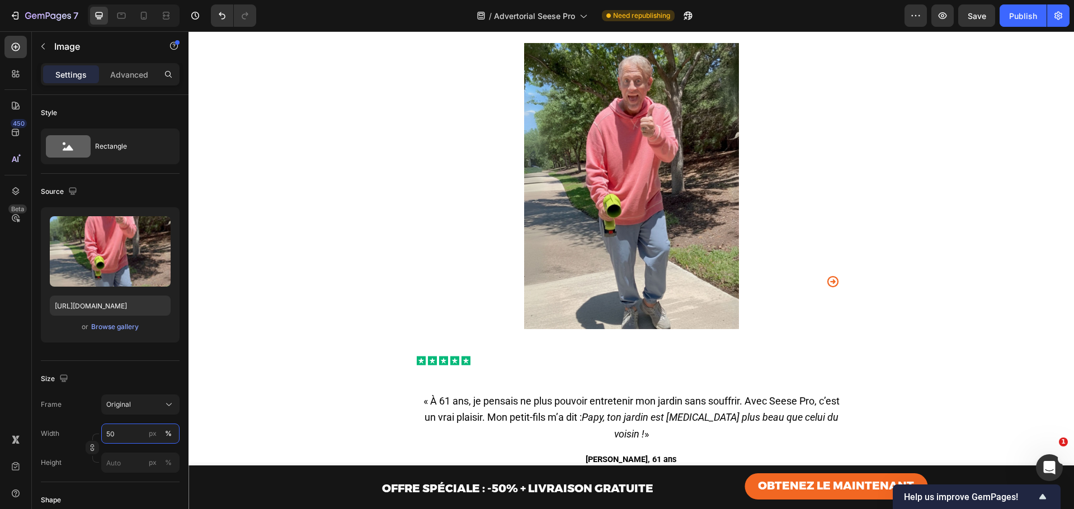
scroll to position [3452, 0]
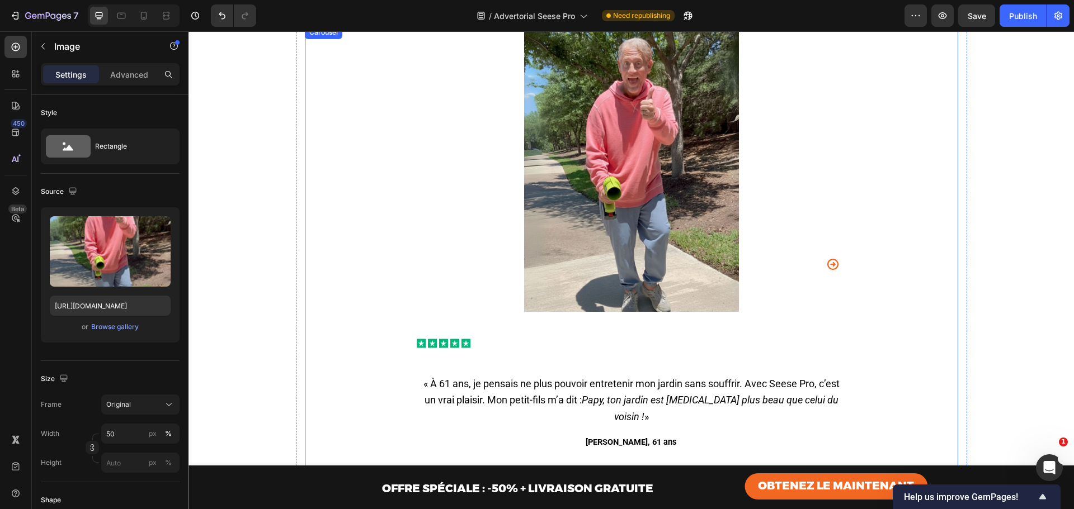
click at [833, 270] on icon "Carousel Next Arrow" at bounding box center [831, 264] width 11 height 11
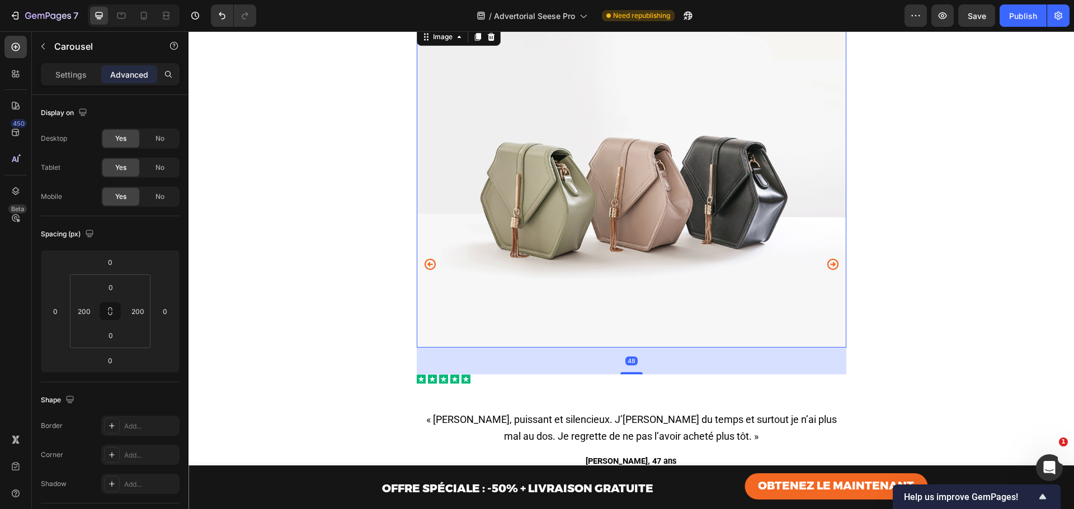
click at [619, 200] on img at bounding box center [631, 187] width 429 height 322
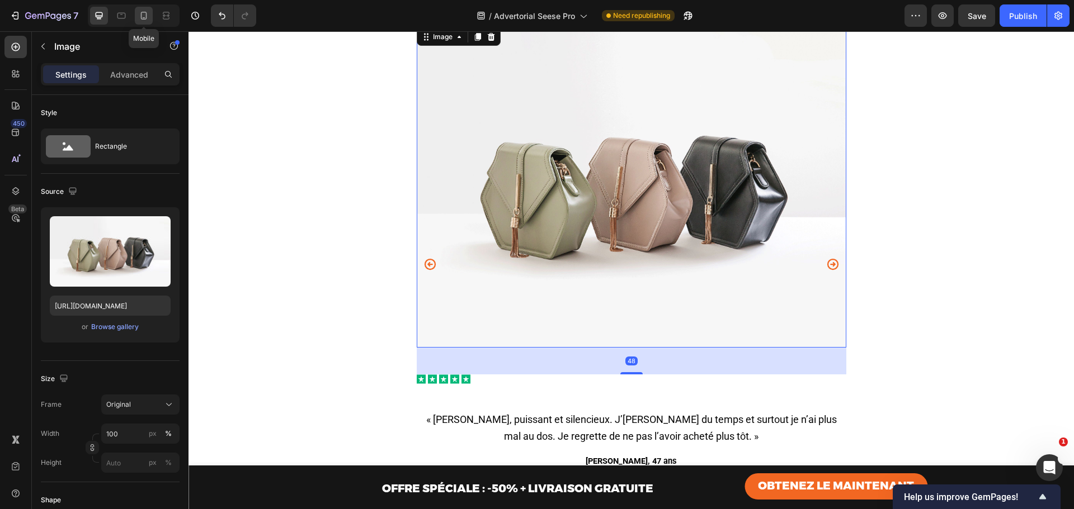
click at [145, 14] on icon at bounding box center [143, 15] width 11 height 11
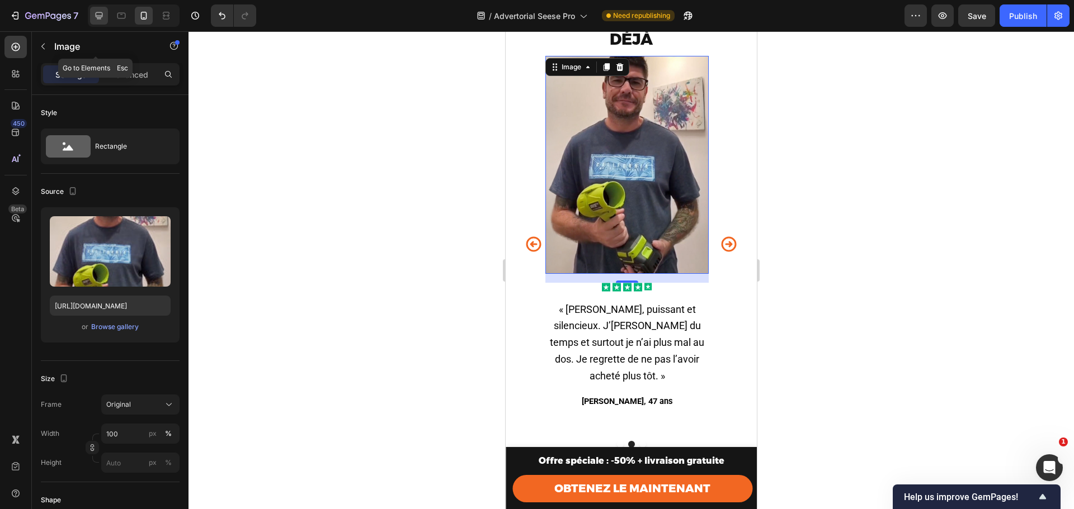
click at [102, 14] on icon at bounding box center [99, 15] width 7 height 7
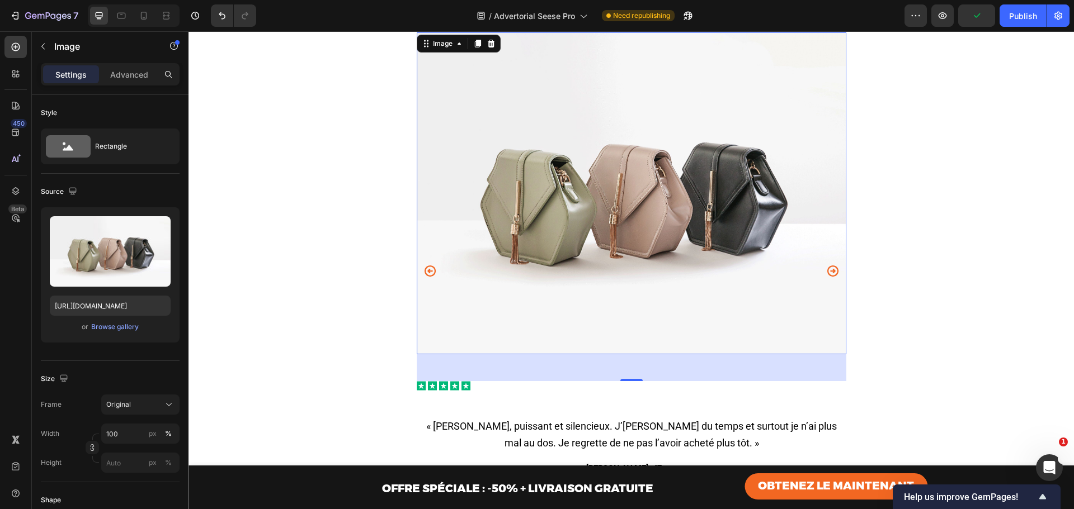
scroll to position [3425, 0]
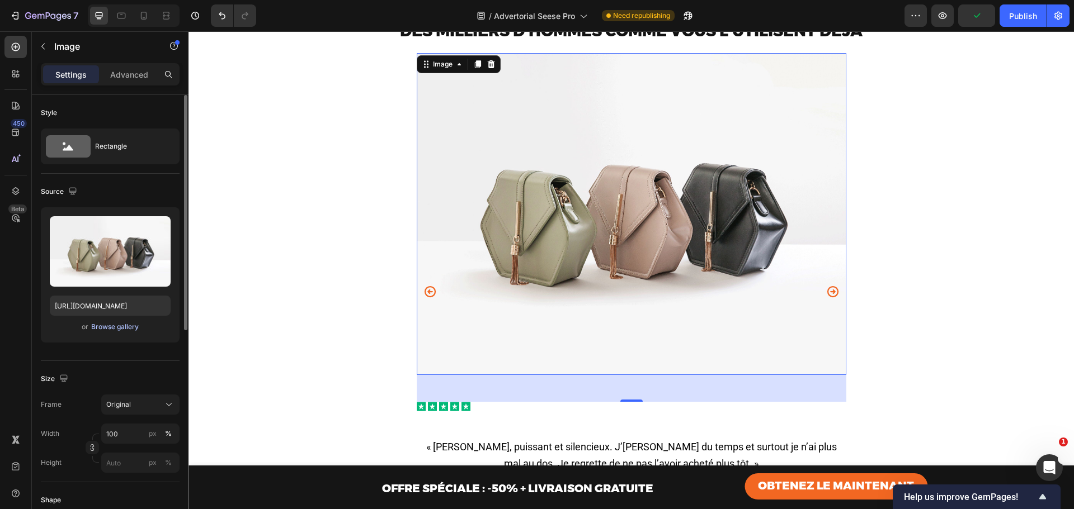
click at [99, 330] on div "Browse gallery" at bounding box center [115, 327] width 48 height 10
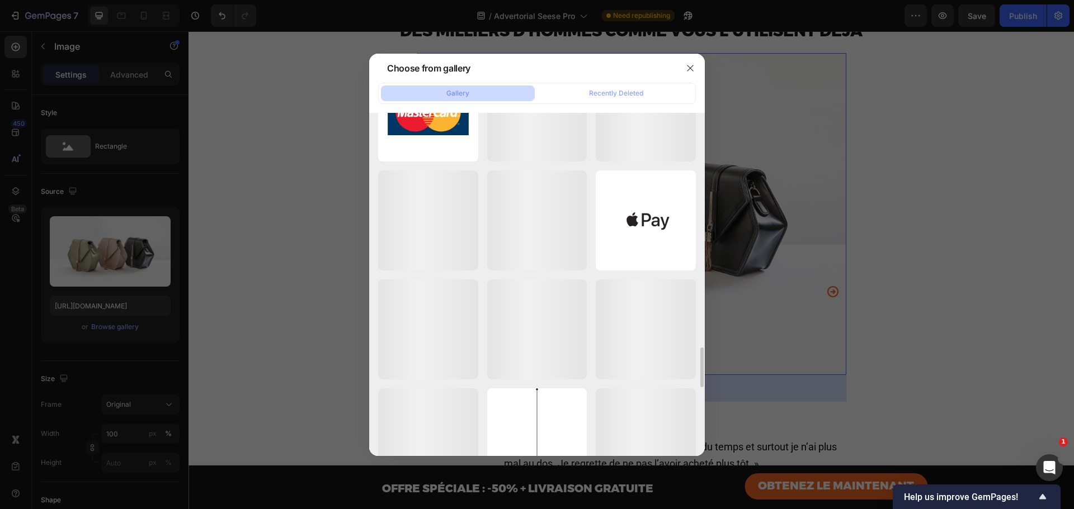
scroll to position [2244, 0]
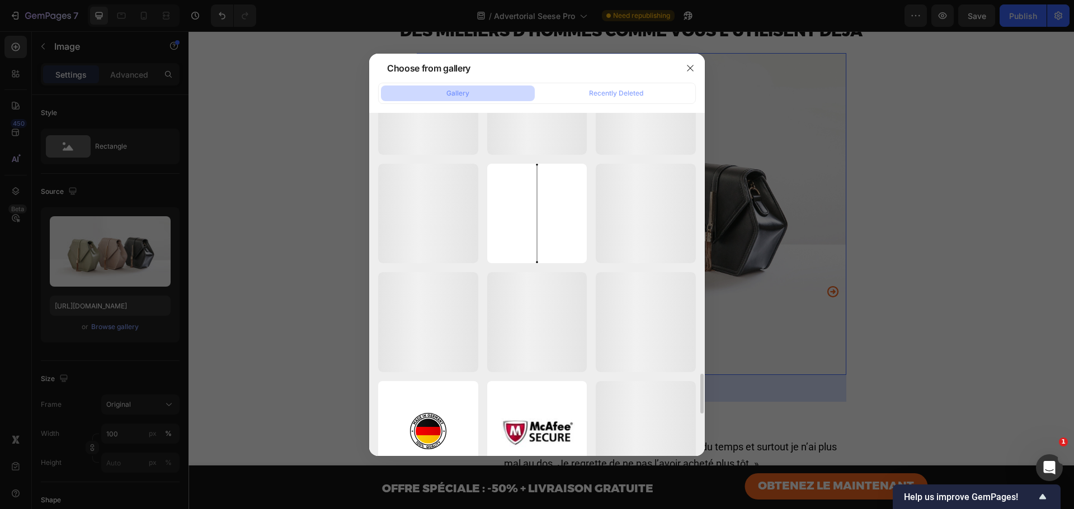
click at [882, 266] on div at bounding box center [537, 254] width 1074 height 509
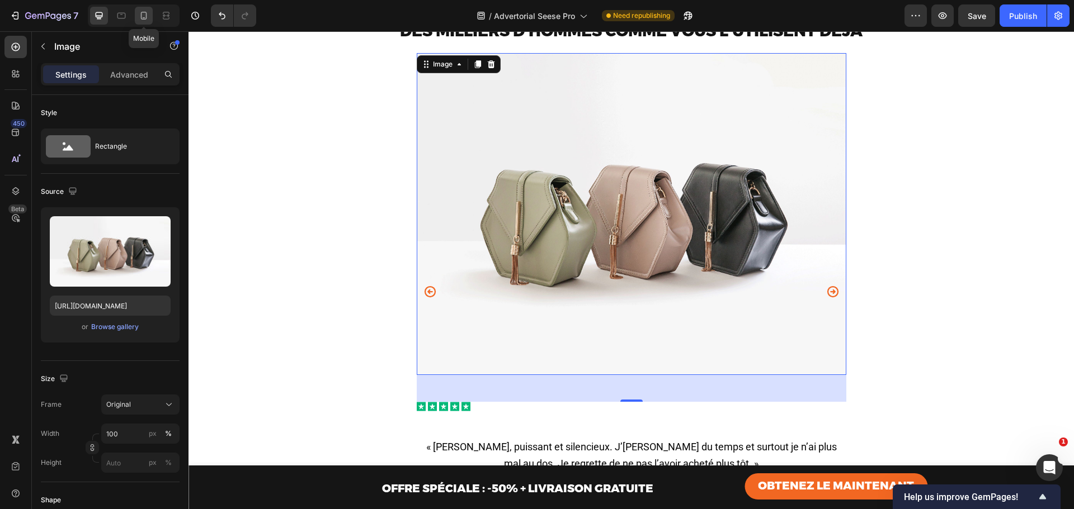
click at [147, 22] on div at bounding box center [144, 16] width 18 height 18
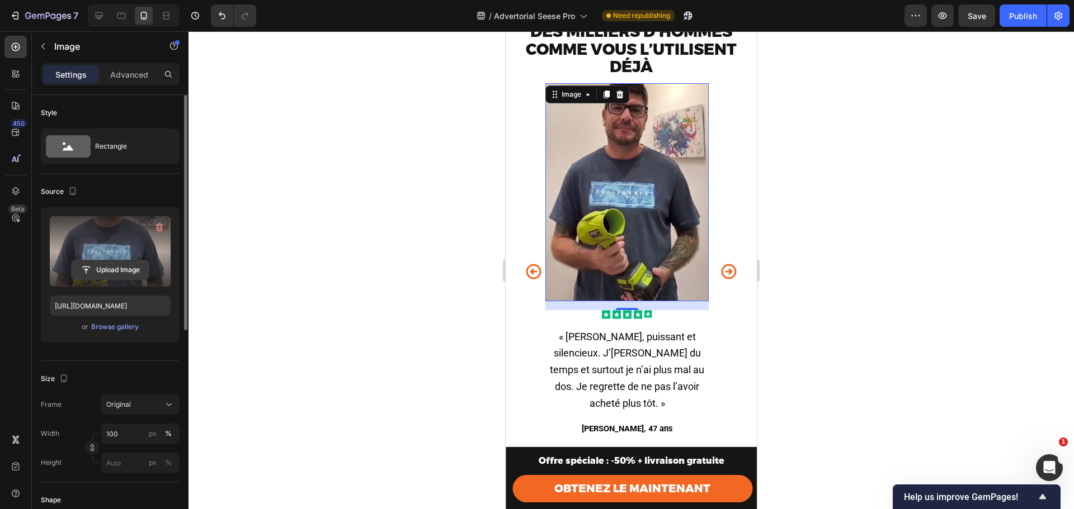
scroll to position [3445, 0]
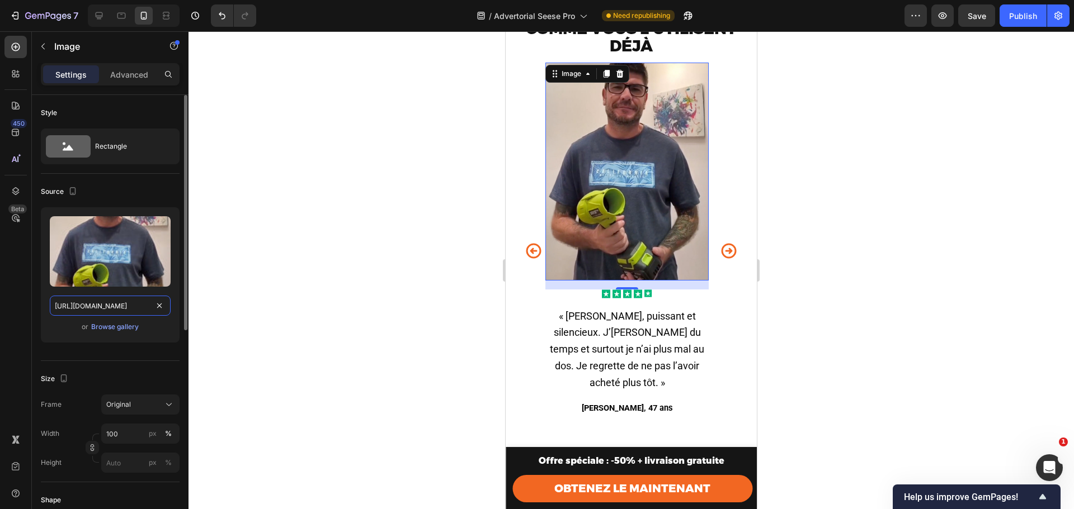
click at [113, 302] on input "https://cdn.shopify.com/s/files/1/0947/4303/6253/files/5.jpg?v=1758541548" at bounding box center [110, 306] width 121 height 20
click at [103, 15] on icon at bounding box center [98, 15] width 11 height 11
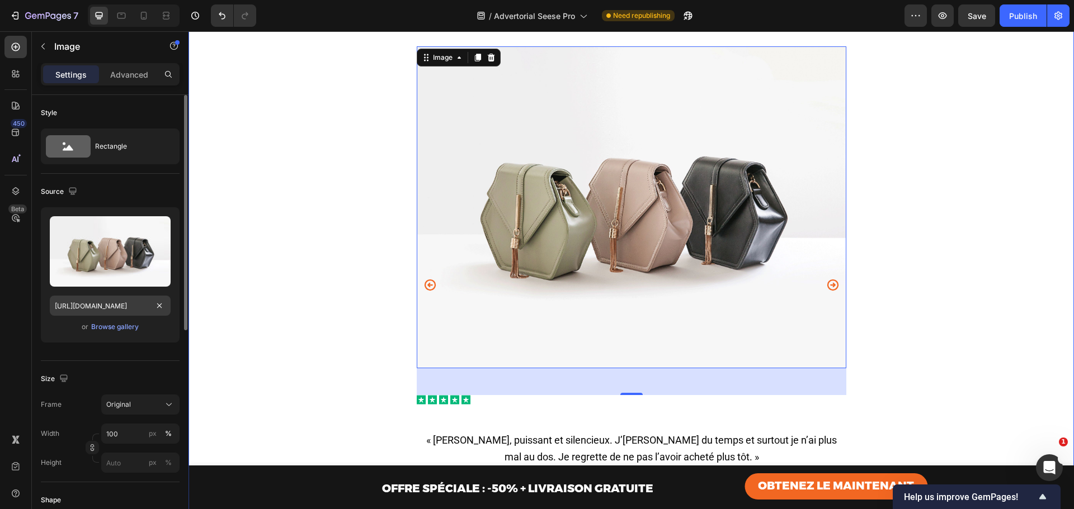
scroll to position [3425, 0]
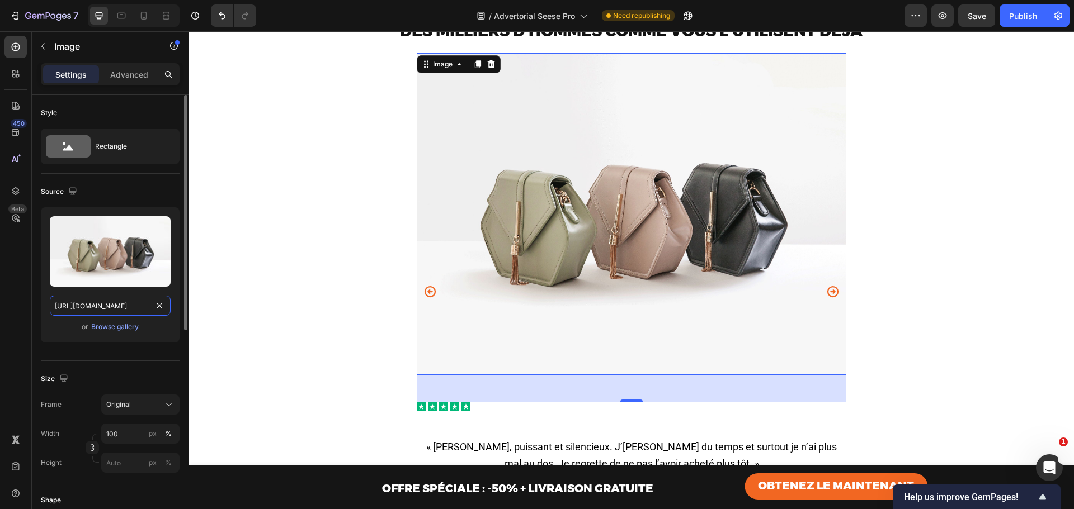
click at [119, 306] on input "https://cdn.shopify.com/s/files/1/2005/9307/files/image_demo.jpg" at bounding box center [110, 306] width 121 height 20
paste input "0947/4303/6253/files/5.jpg?v=1758541548"
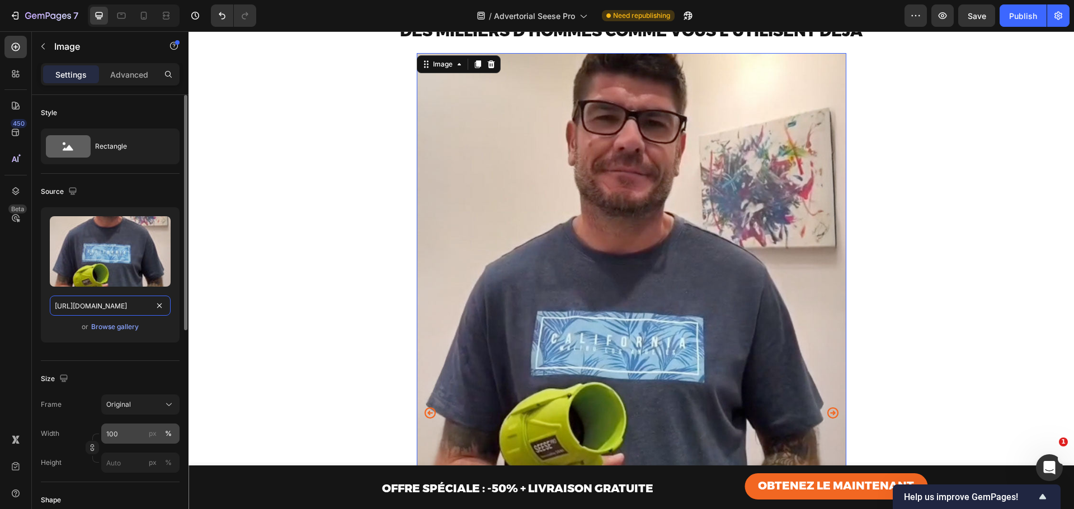
type input "https://cdn.shopify.com/s/files/1/0947/4303/6253/files/5.jpg?v=1758541548"
click at [111, 440] on input "100" at bounding box center [140, 434] width 78 height 20
type input "50"
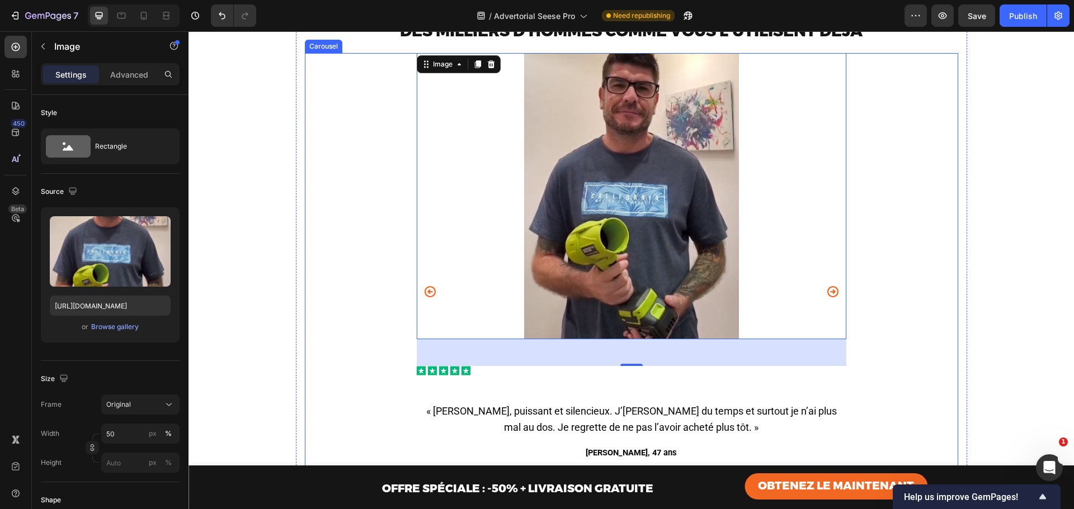
click at [829, 299] on icon "Carousel Next Arrow" at bounding box center [832, 291] width 13 height 13
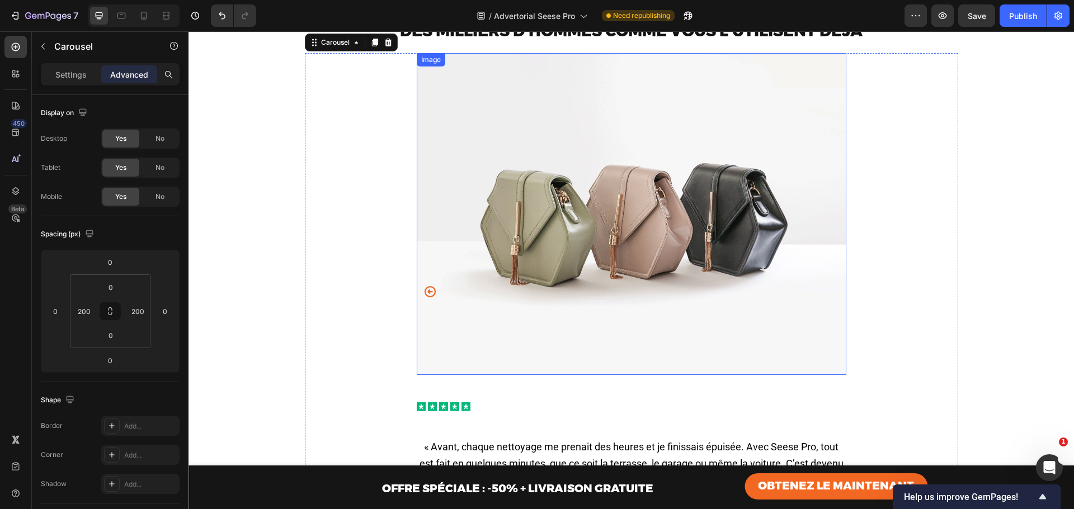
click at [653, 252] on img at bounding box center [631, 214] width 429 height 322
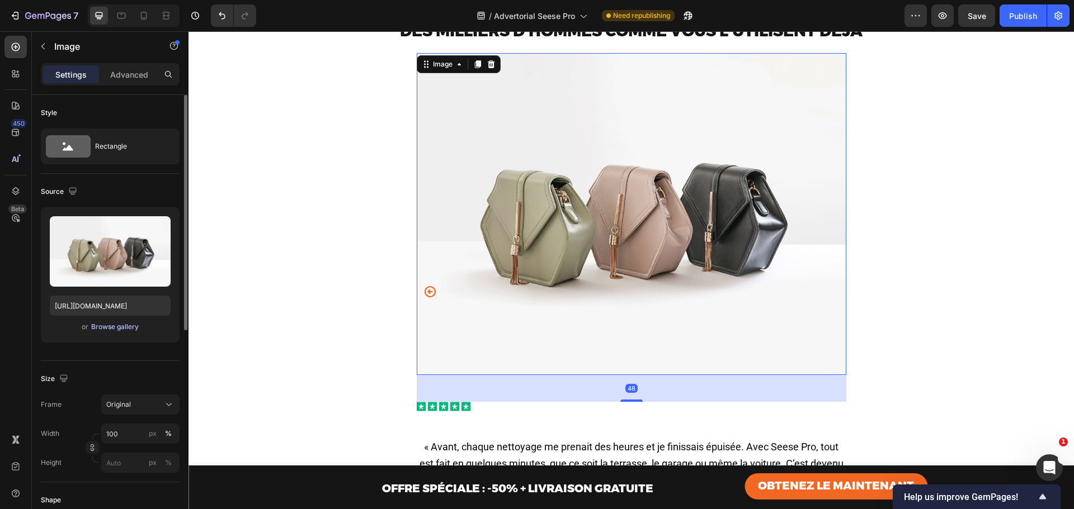
click at [119, 324] on div "Browse gallery" at bounding box center [115, 327] width 48 height 10
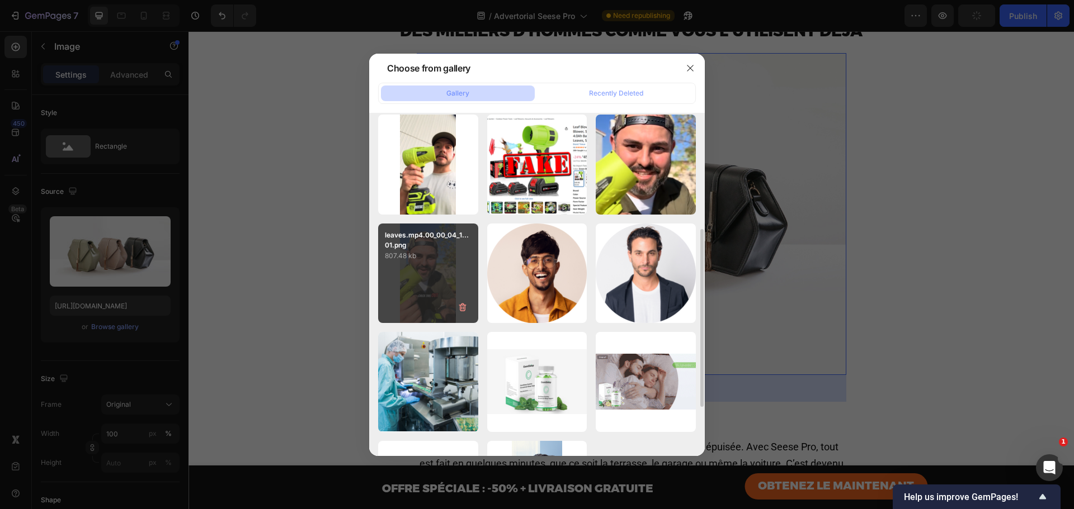
scroll to position [150, 0]
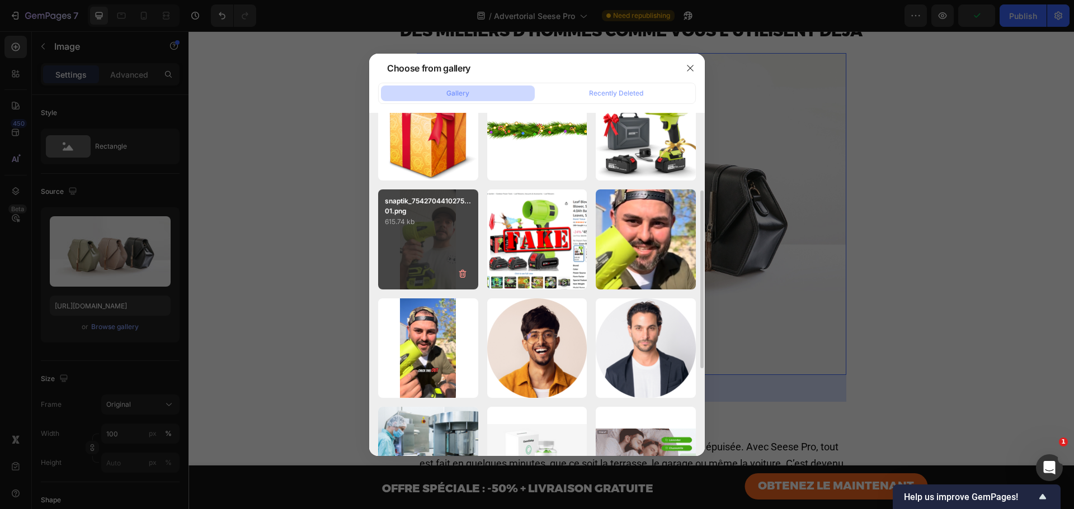
click at [431, 224] on p "615.74 kb" at bounding box center [428, 221] width 87 height 11
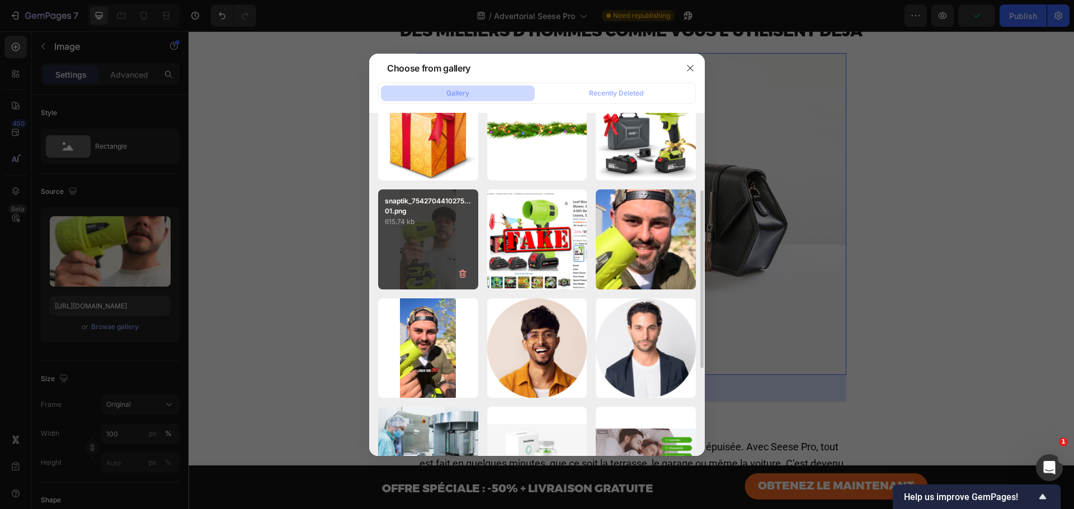
type input "https://cdn.shopify.com/s/files/1/0659/7079/8634/files/gempages_577176185960662…"
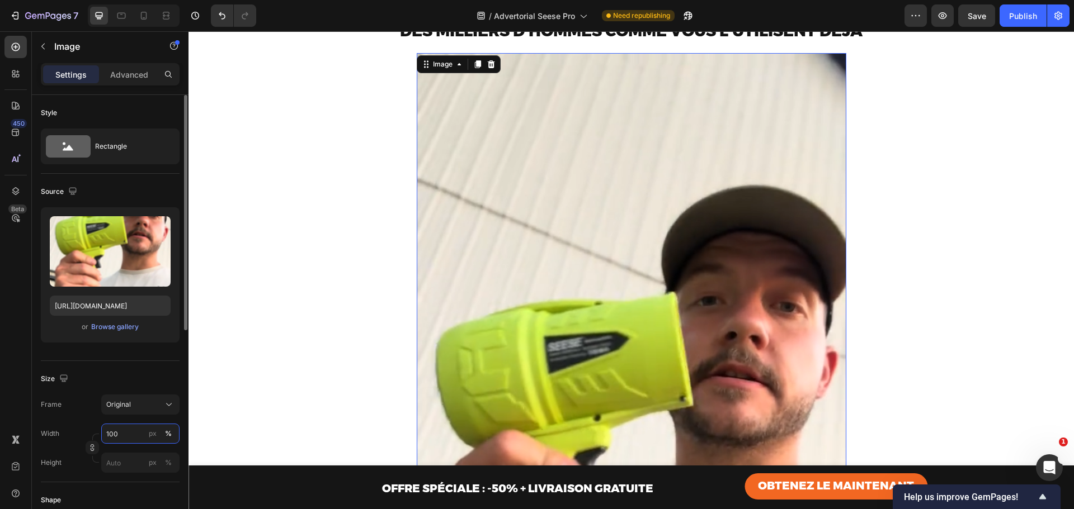
click at [115, 434] on input "100" at bounding box center [140, 434] width 78 height 20
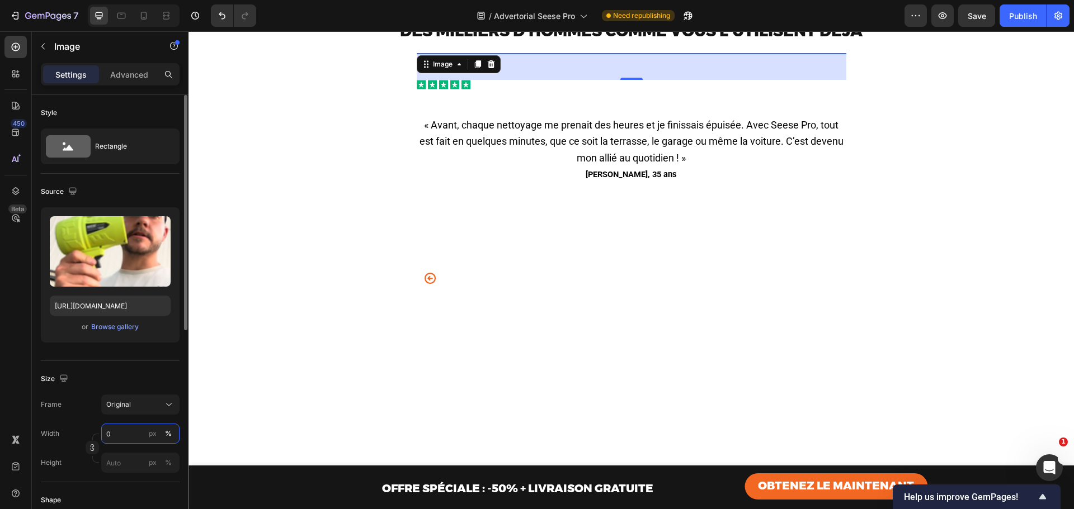
click at [120, 430] on input "0" at bounding box center [140, 434] width 78 height 20
click at [112, 433] on input "0" at bounding box center [140, 434] width 78 height 20
click at [112, 434] on input "0" at bounding box center [140, 434] width 78 height 20
type input "50"
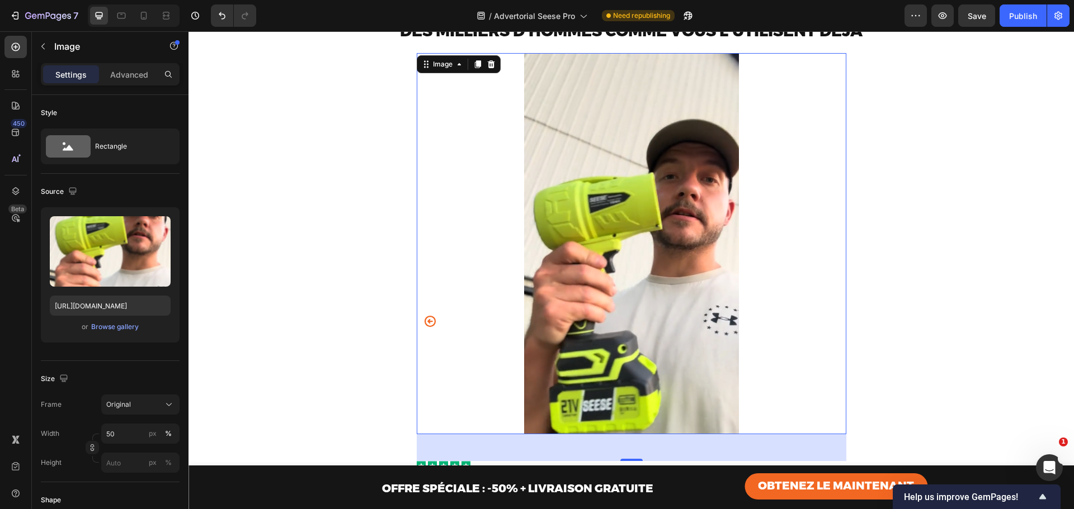
click at [850, 200] on div "Image Icon Icon Icon Icon Icon Icon List « À 61 ans, je pensais ne plus pouvoir…" at bounding box center [631, 329] width 653 height 553
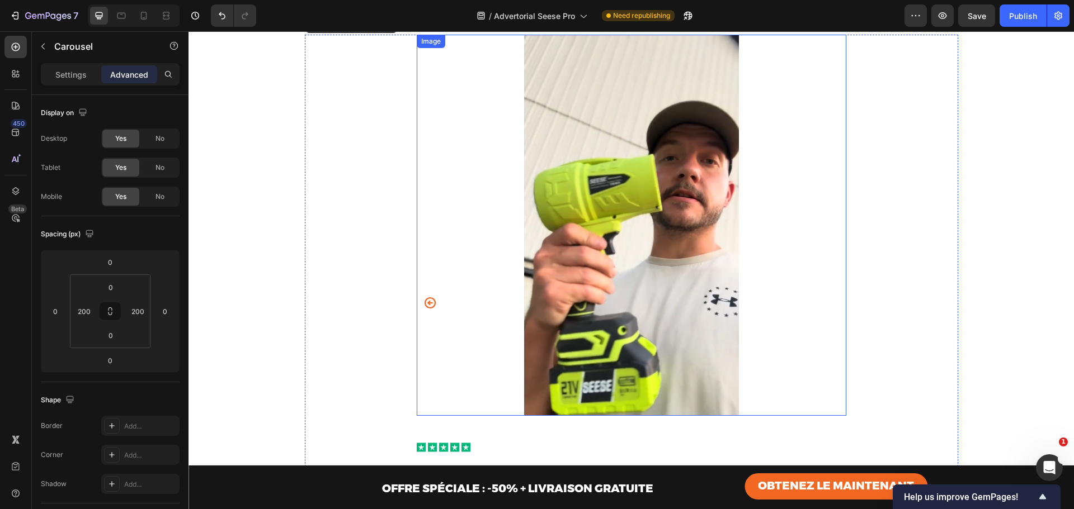
scroll to position [3461, 0]
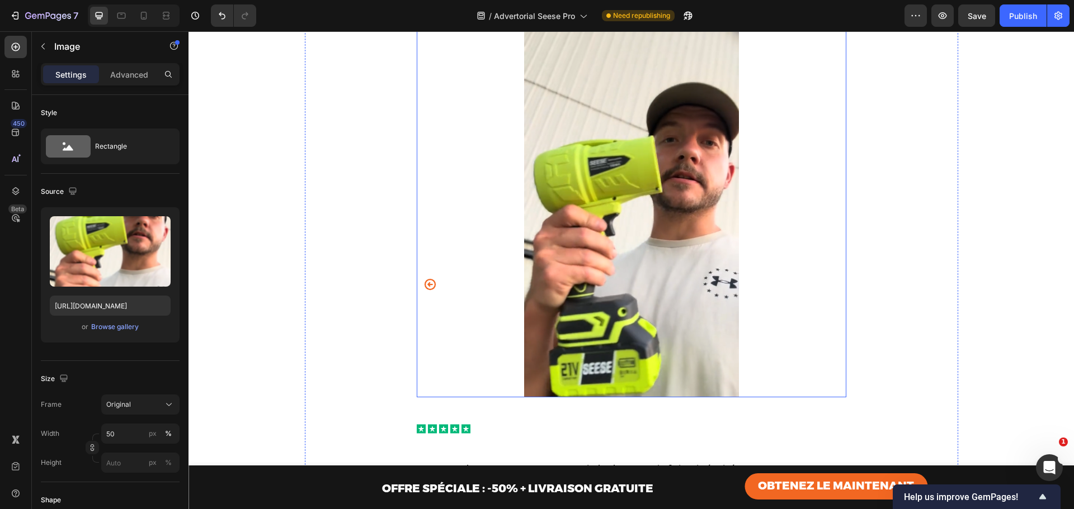
click at [646, 223] on img at bounding box center [631, 207] width 215 height 382
click at [421, 294] on button "Carousel Back Arrow" at bounding box center [430, 285] width 18 height 18
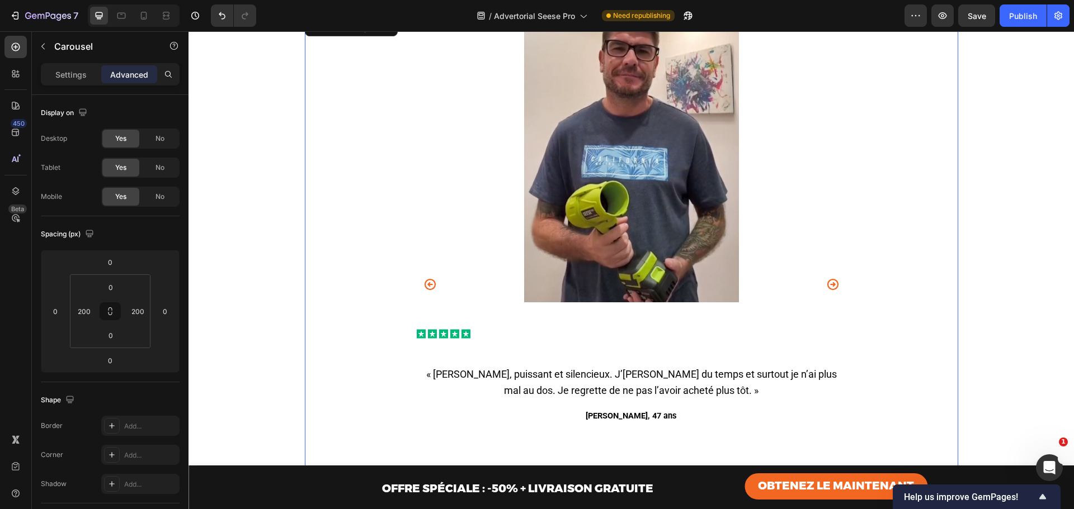
click at [829, 290] on icon "Carousel Next Arrow" at bounding box center [831, 284] width 11 height 11
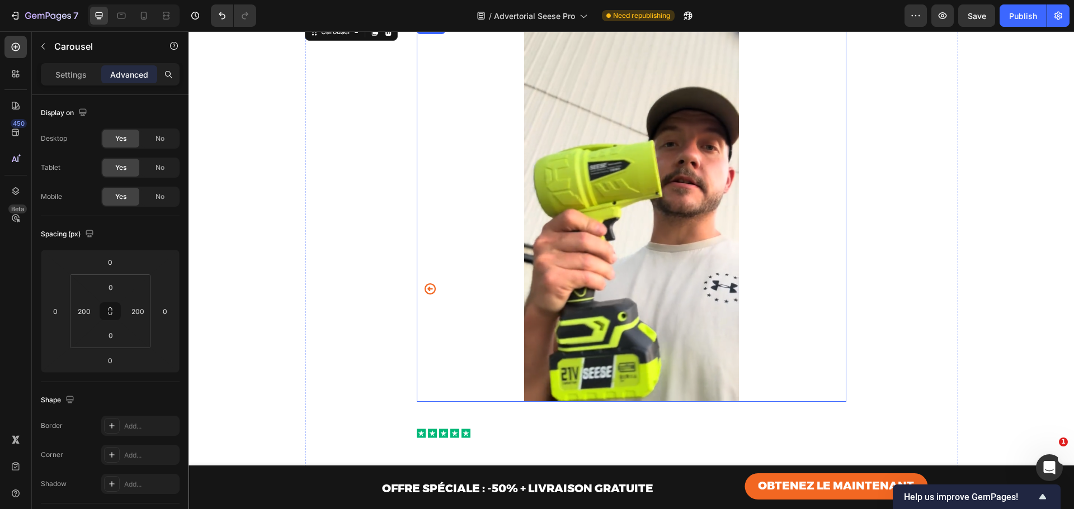
click at [641, 198] on img at bounding box center [631, 212] width 215 height 382
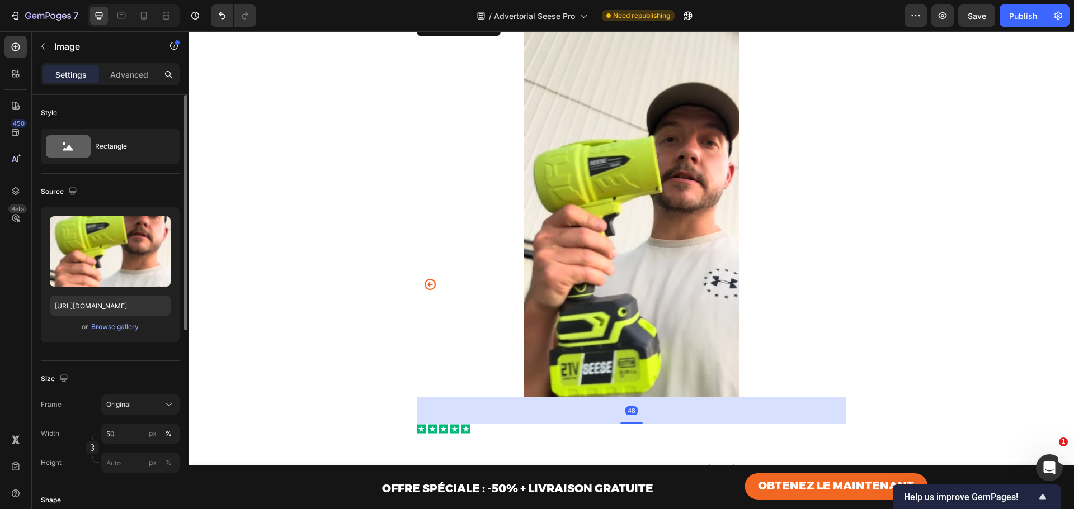
scroll to position [150, 0]
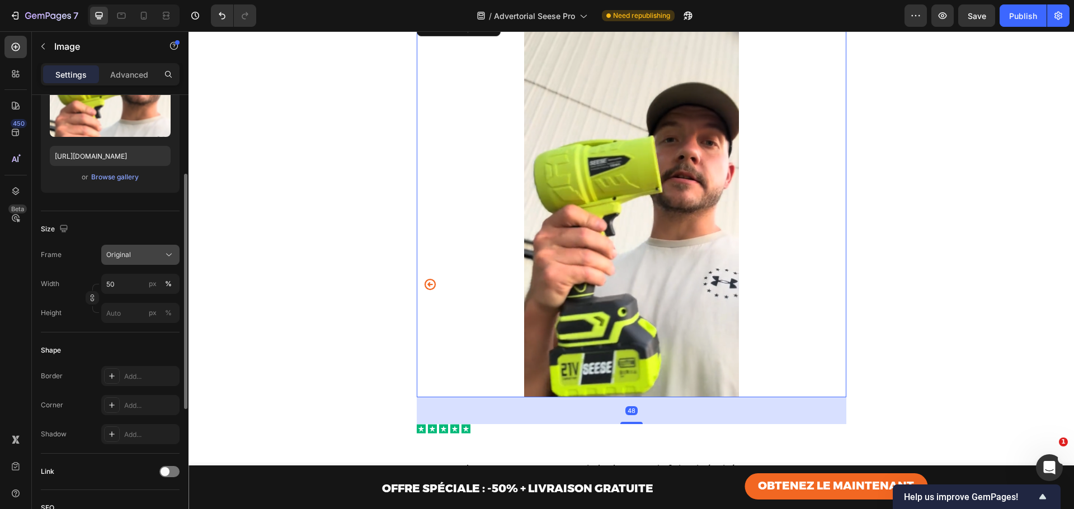
click at [134, 254] on div "Original" at bounding box center [133, 255] width 55 height 10
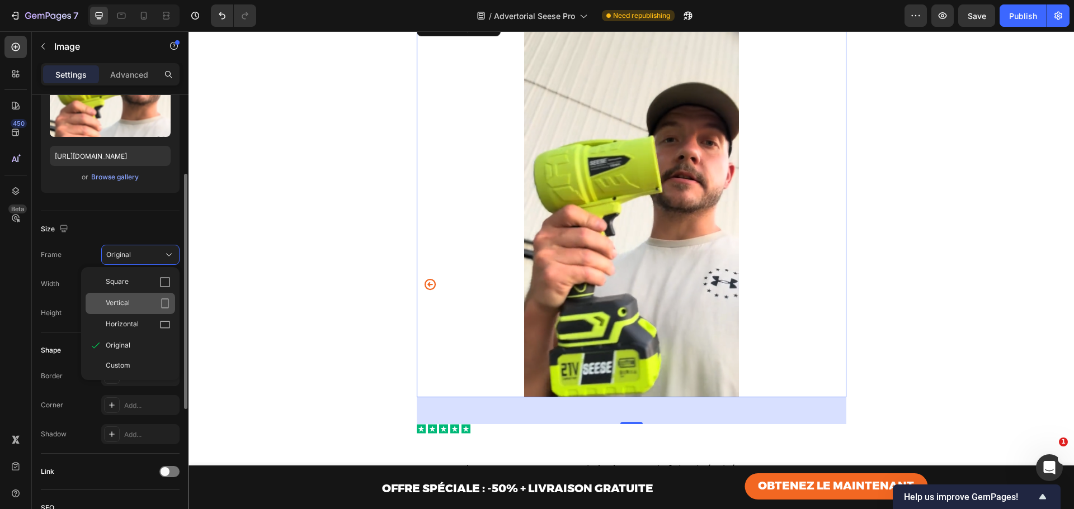
click at [144, 303] on div "Vertical" at bounding box center [138, 303] width 65 height 11
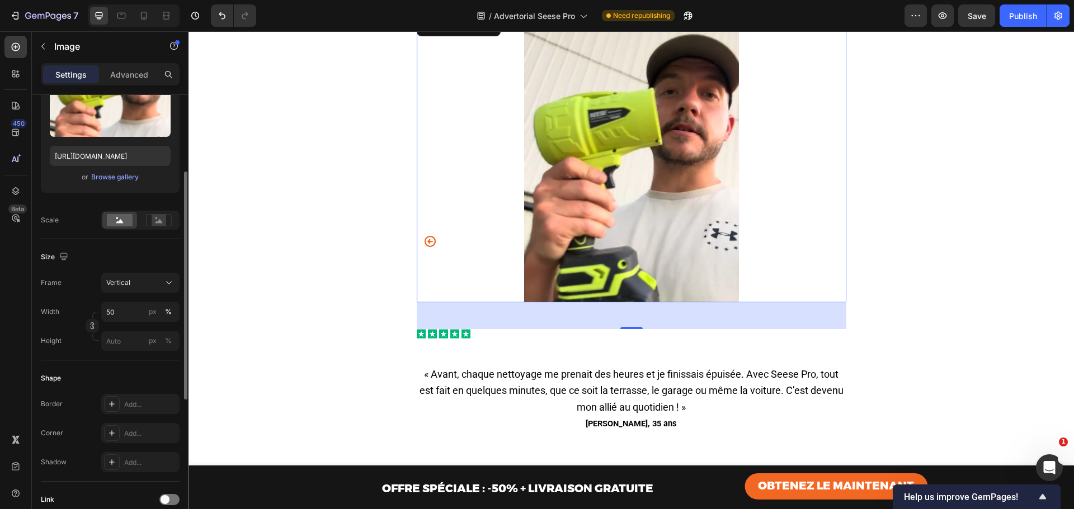
scroll to position [3413, 0]
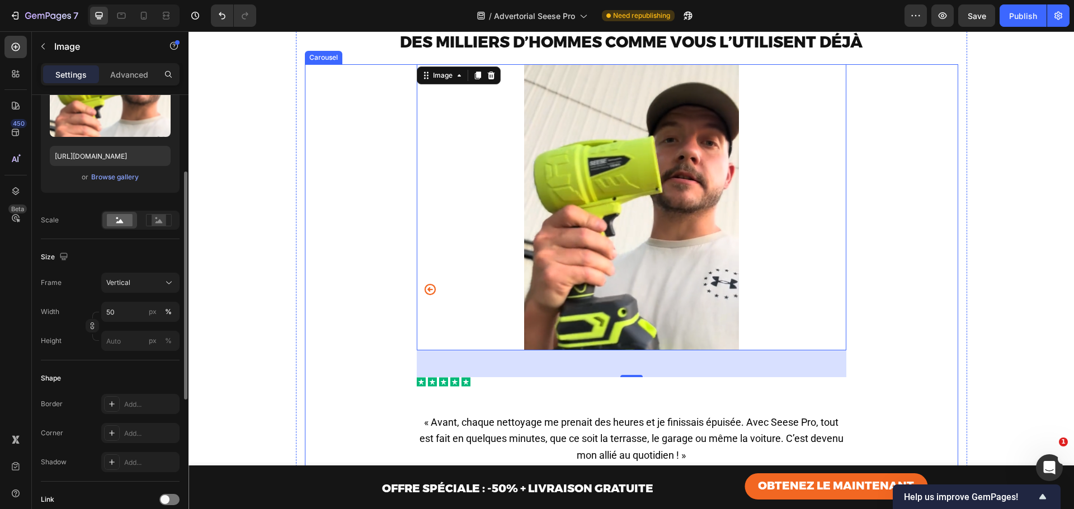
click at [902, 175] on div "Image Icon Icon Icon Icon Icon Icon List « À 61 ans, je pensais ne plus pouvoir…" at bounding box center [631, 297] width 653 height 466
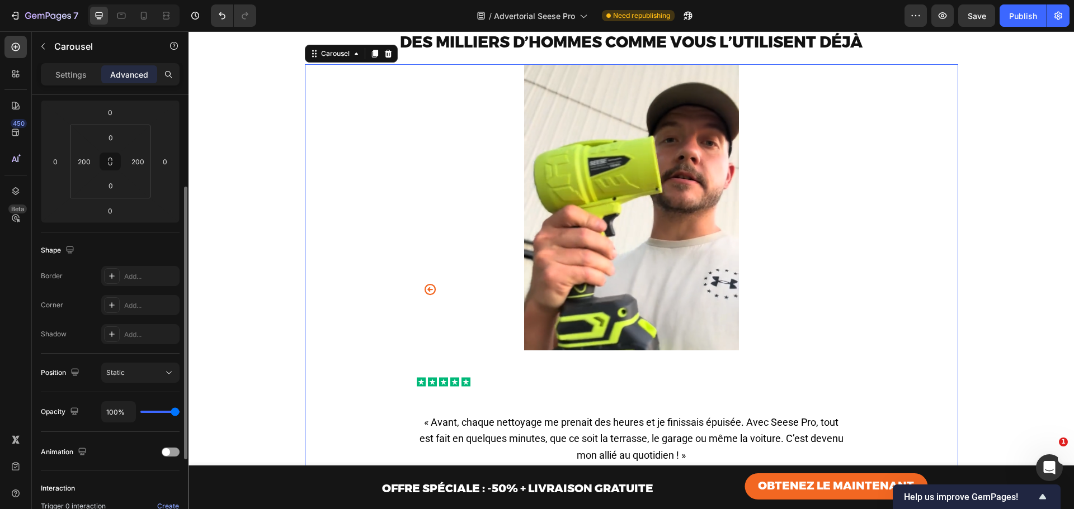
scroll to position [0, 0]
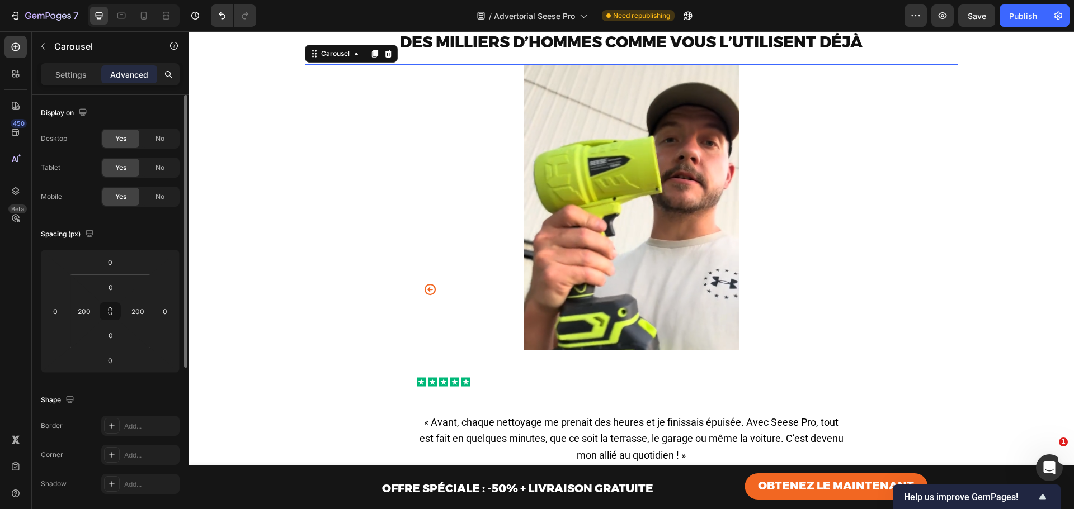
click at [423, 296] on icon "Carousel Back Arrow" at bounding box center [429, 289] width 13 height 13
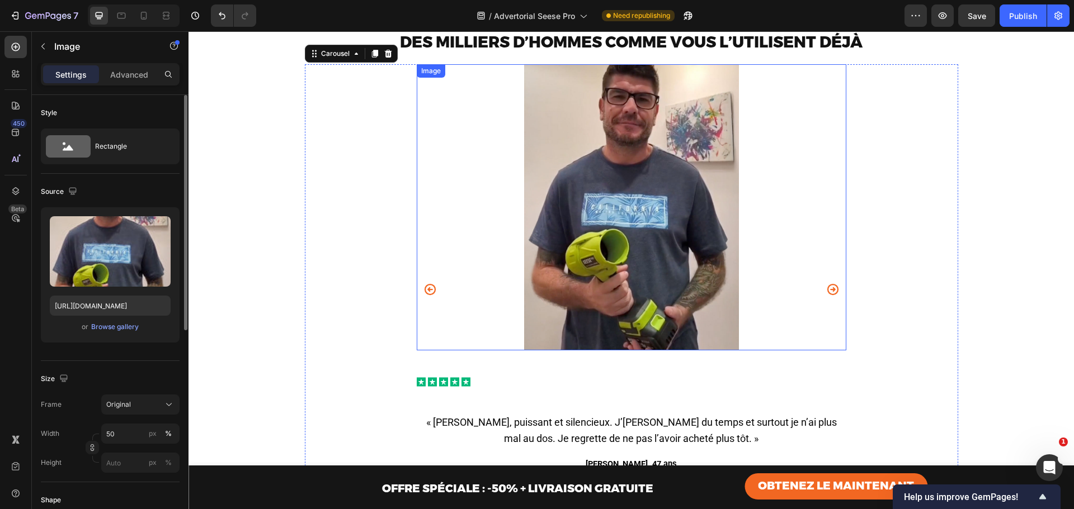
click at [681, 247] on img at bounding box center [631, 207] width 215 height 286
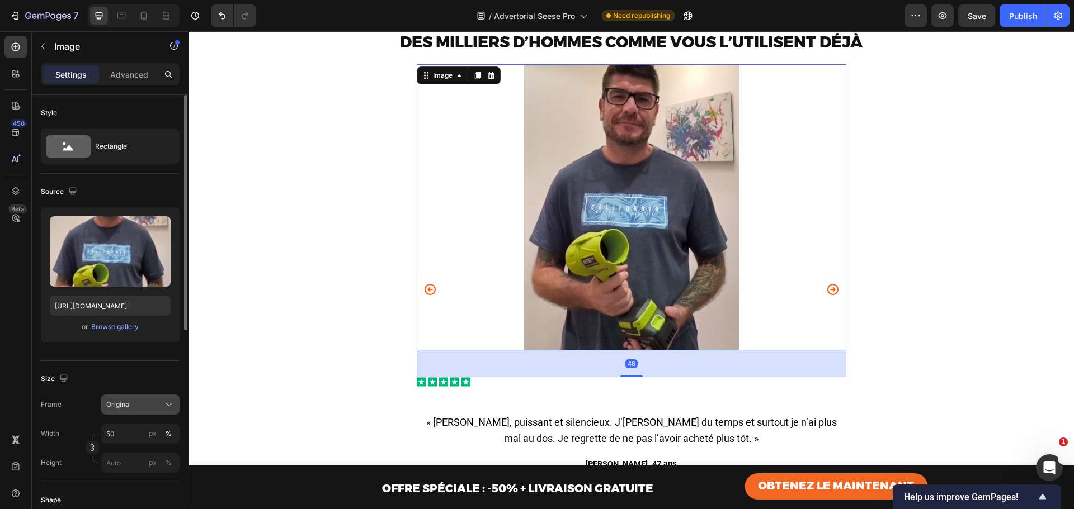
click at [133, 401] on div "Original" at bounding box center [133, 405] width 55 height 10
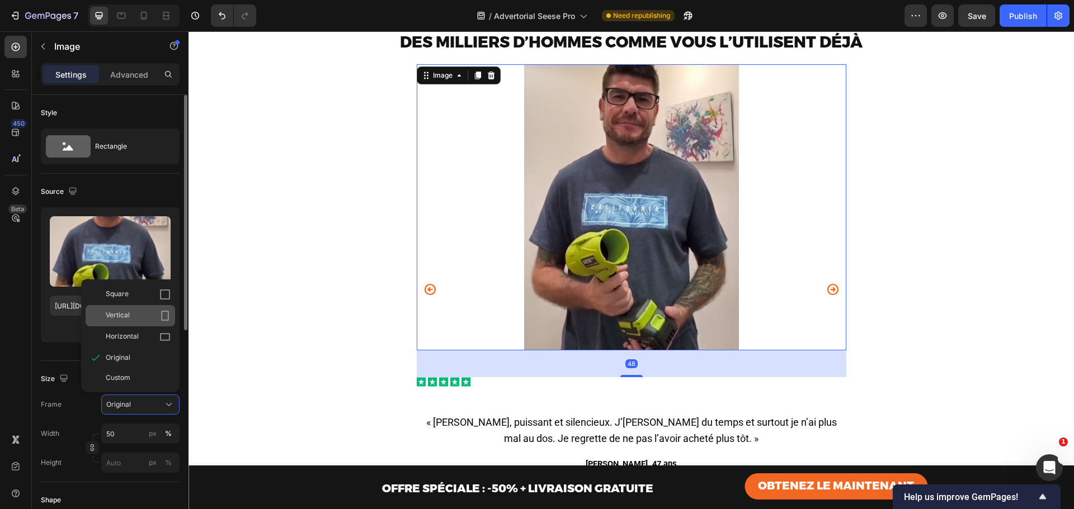
click at [125, 322] on div "Vertical" at bounding box center [130, 315] width 89 height 21
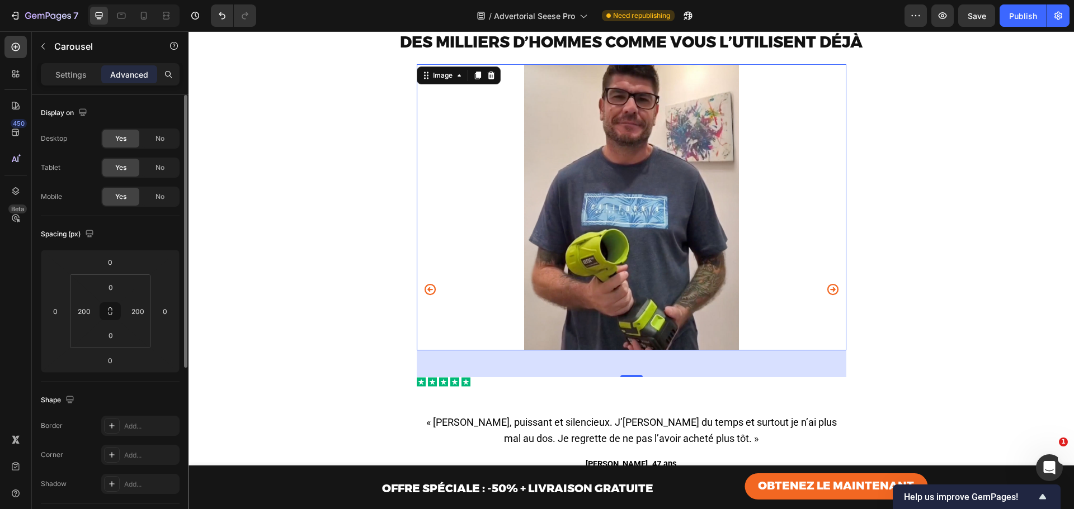
click at [424, 295] on icon "Carousel Back Arrow" at bounding box center [429, 289] width 11 height 11
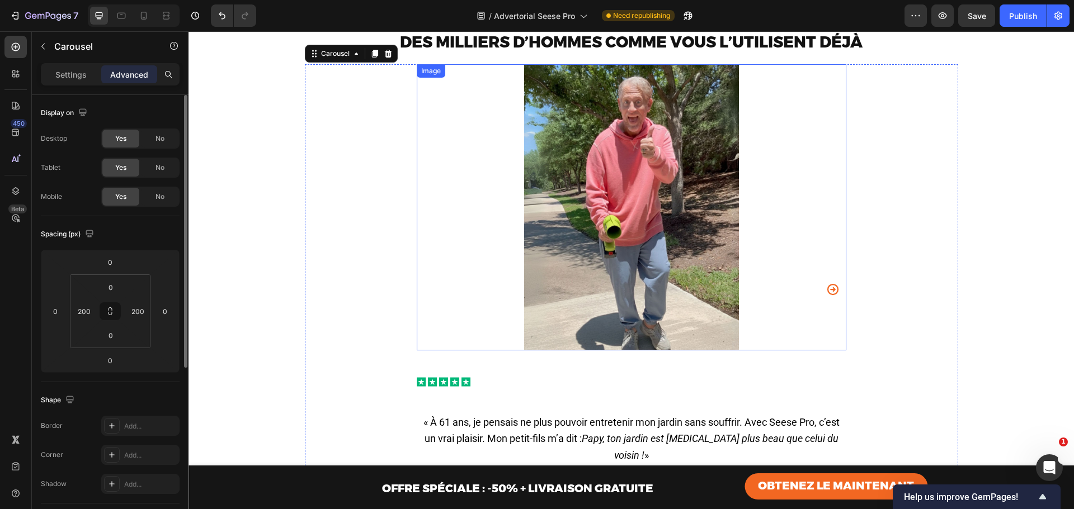
click at [550, 257] on img at bounding box center [631, 207] width 215 height 286
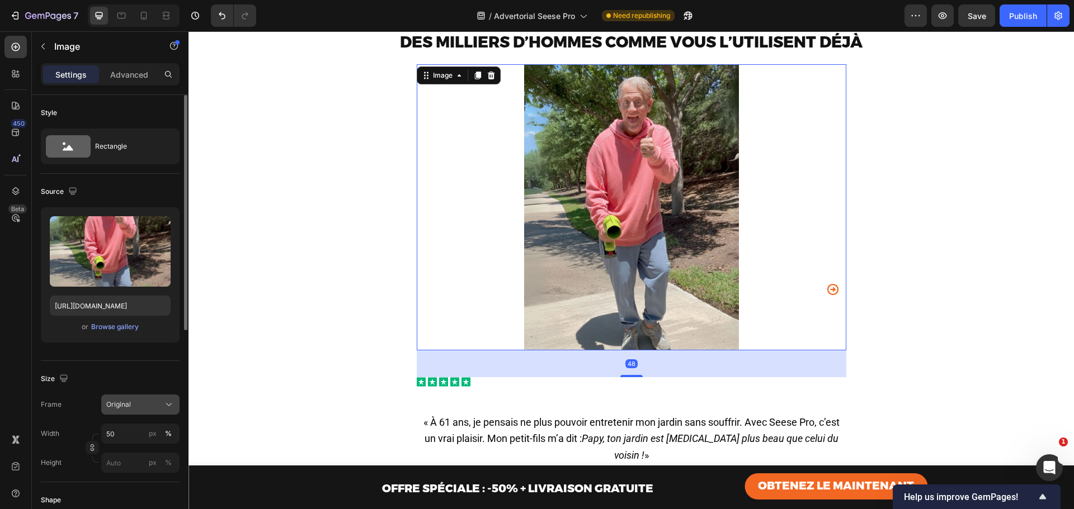
click at [137, 400] on div "Original" at bounding box center [133, 405] width 55 height 10
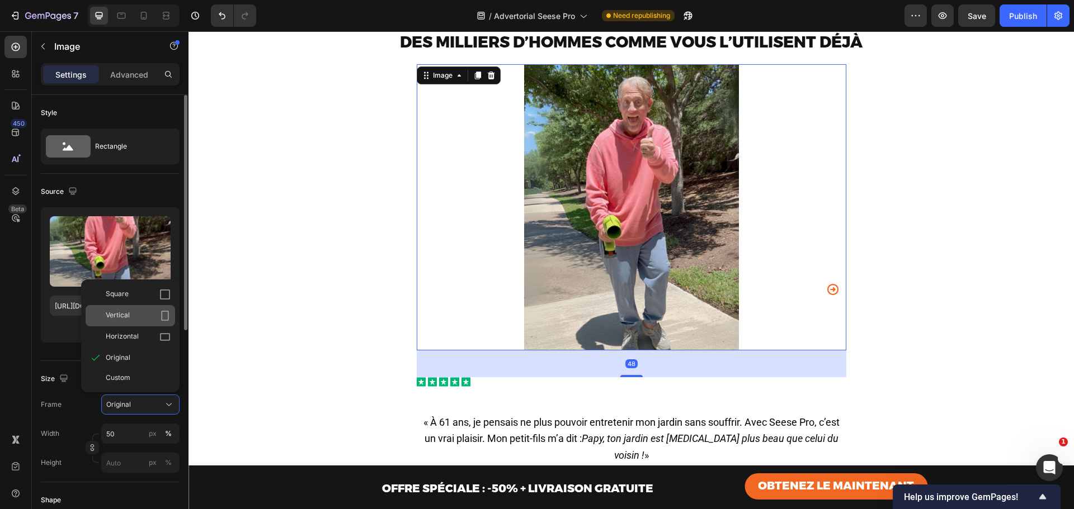
click at [119, 314] on span "Vertical" at bounding box center [118, 315] width 24 height 11
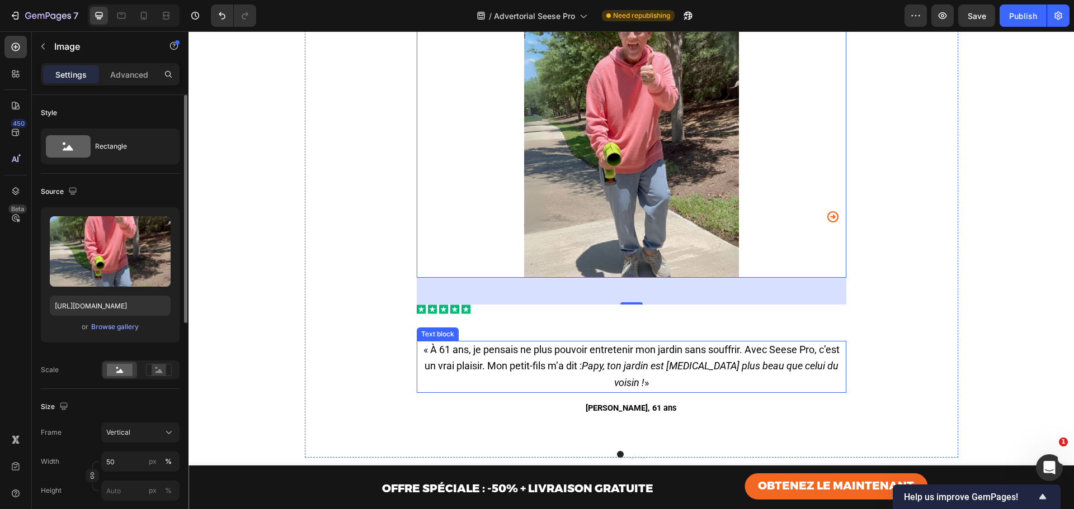
scroll to position [3525, 0]
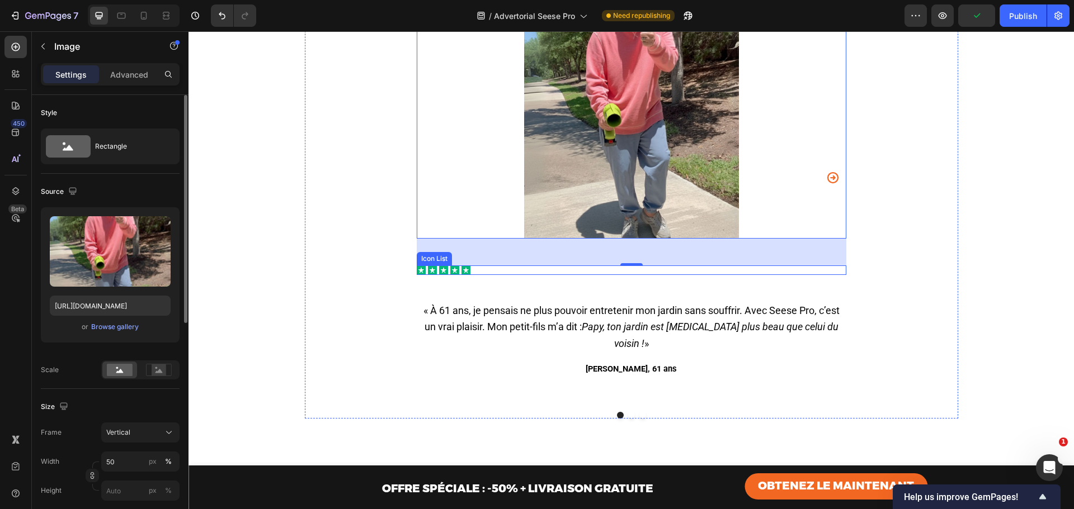
click at [490, 275] on div "Icon Icon Icon Icon Icon" at bounding box center [631, 271] width 429 height 10
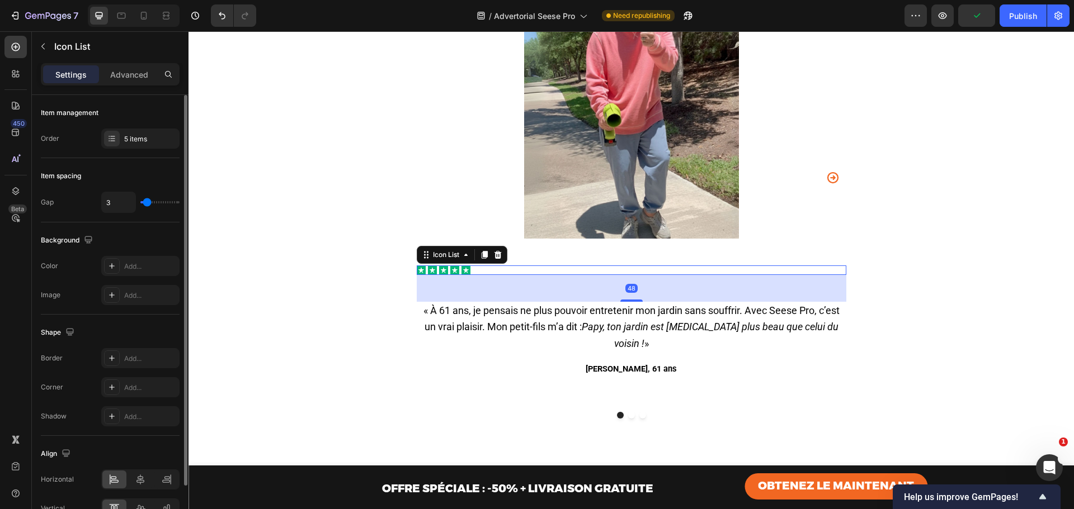
scroll to position [63, 0]
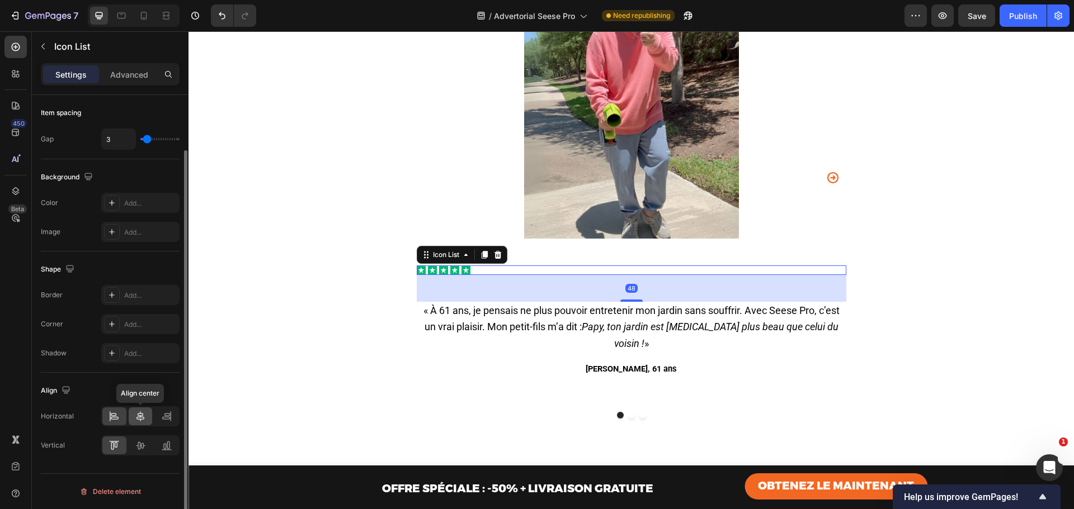
click at [144, 418] on icon at bounding box center [140, 417] width 8 height 10
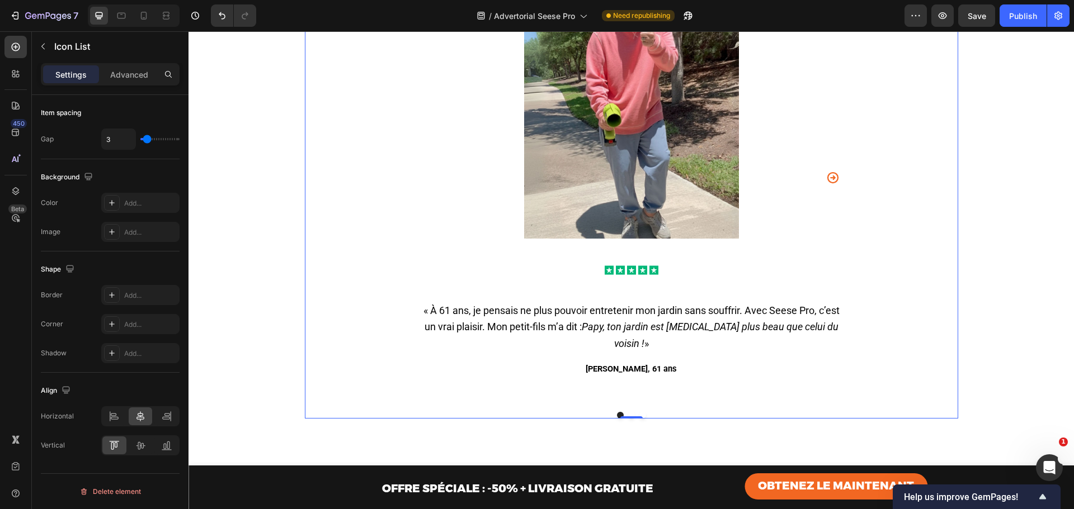
click at [832, 185] on icon "Carousel Next Arrow" at bounding box center [832, 177] width 13 height 13
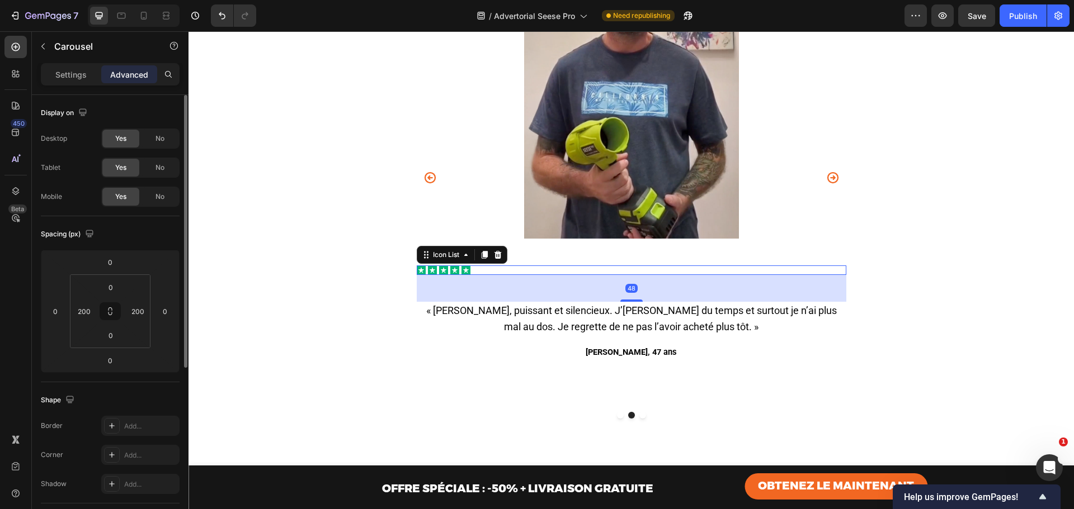
click at [603, 275] on div "Icon Icon Icon Icon Icon" at bounding box center [631, 271] width 429 height 10
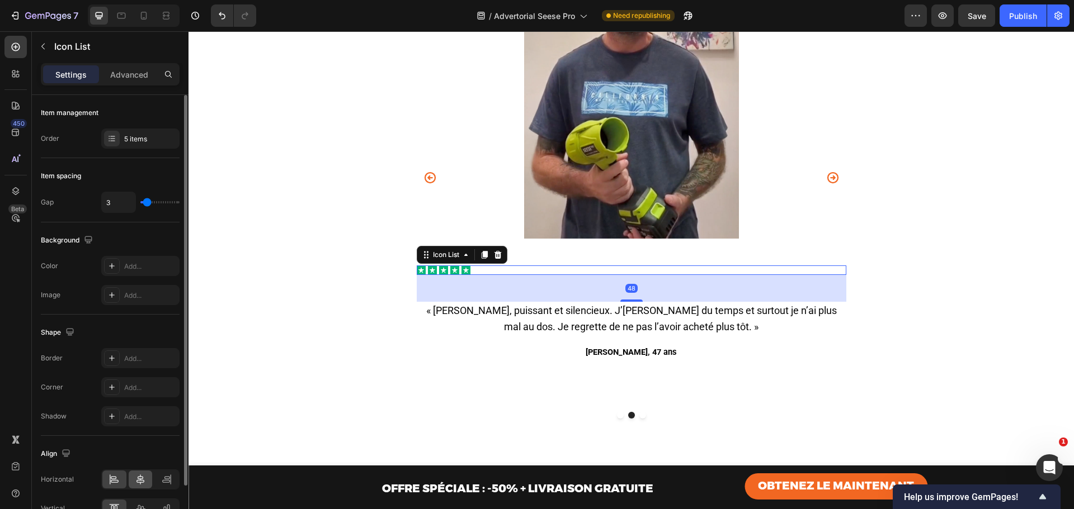
click at [134, 475] on div at bounding box center [141, 480] width 24 height 18
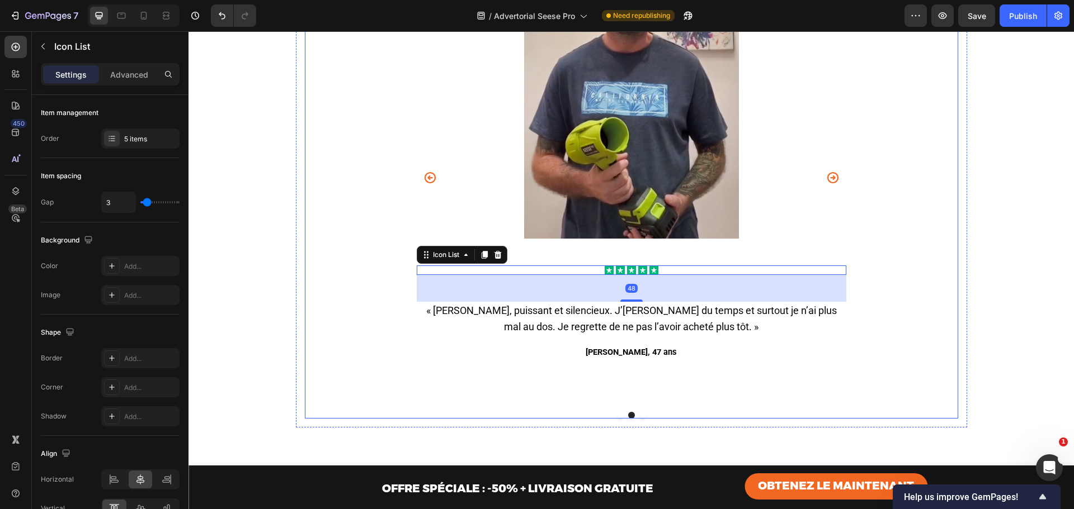
click at [834, 187] on button "Carousel Next Arrow" at bounding box center [833, 178] width 18 height 18
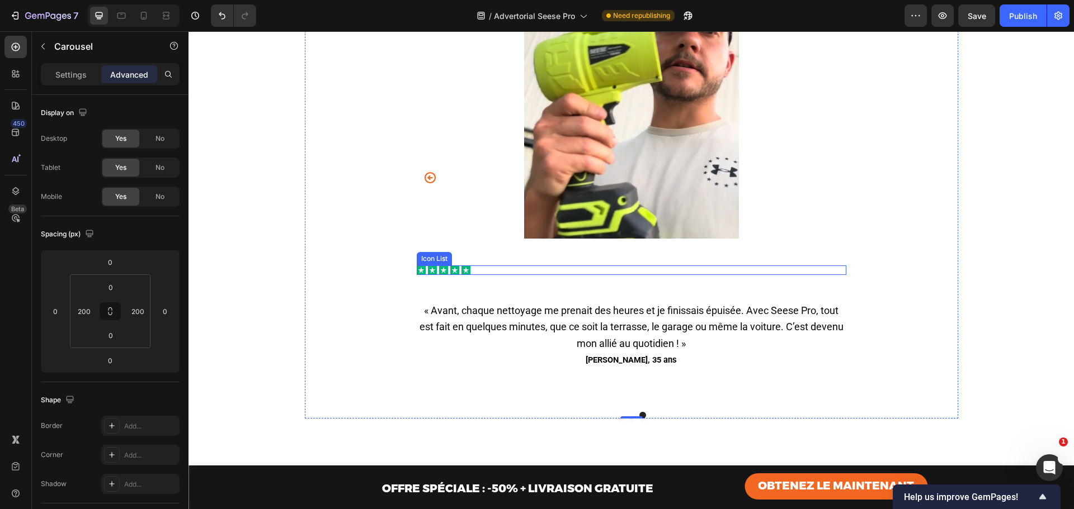
click at [583, 275] on div "Icon Icon Icon Icon Icon" at bounding box center [631, 271] width 429 height 10
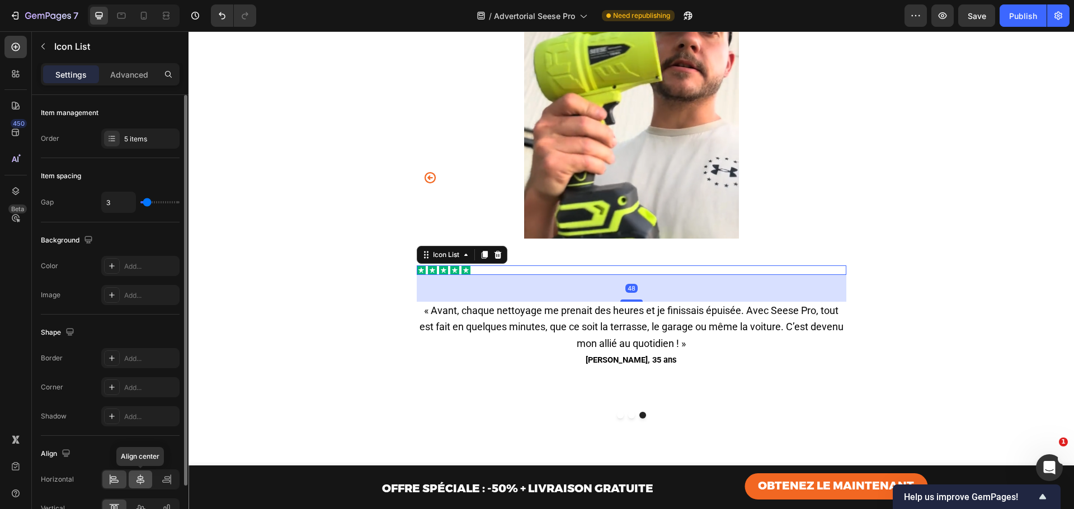
click at [133, 475] on div at bounding box center [141, 480] width 24 height 18
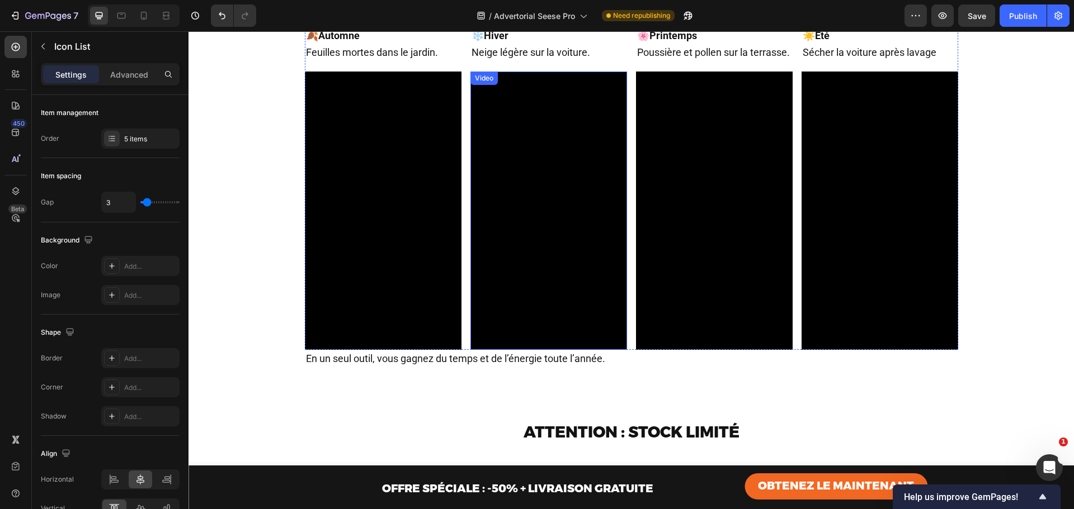
scroll to position [3973, 0]
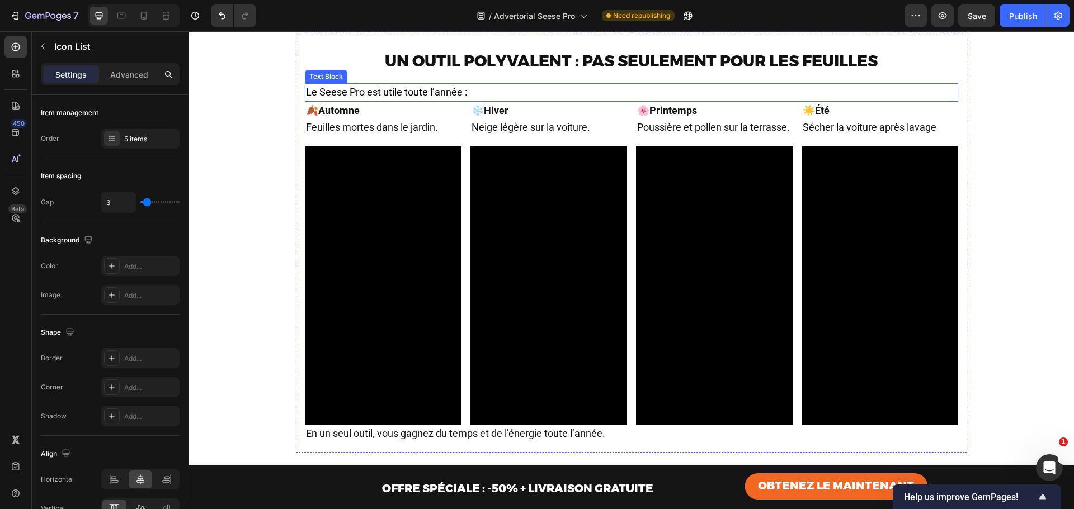
click at [431, 92] on span "Le Seese Pro est utile toute l’année :" at bounding box center [386, 92] width 161 height 12
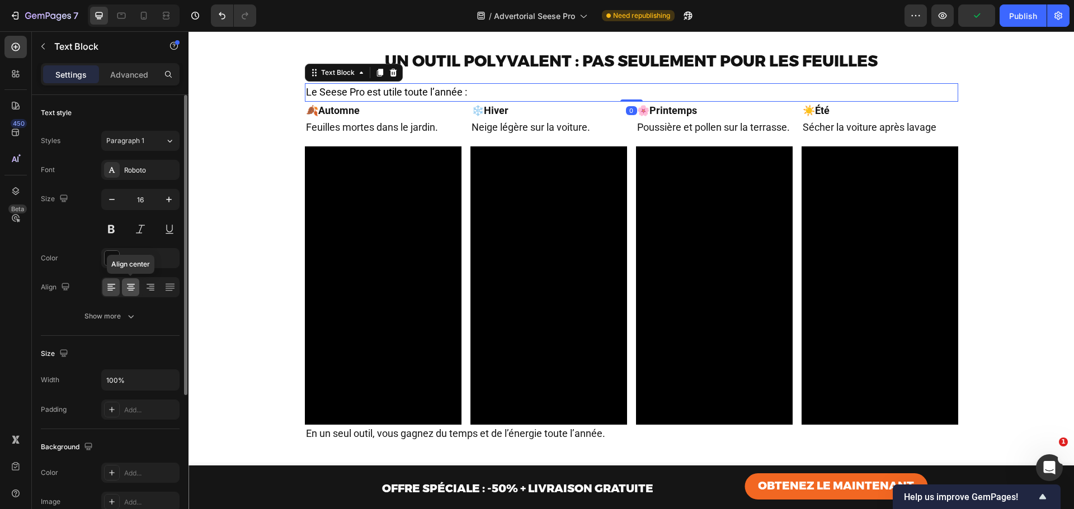
click at [131, 284] on icon at bounding box center [130, 287] width 11 height 11
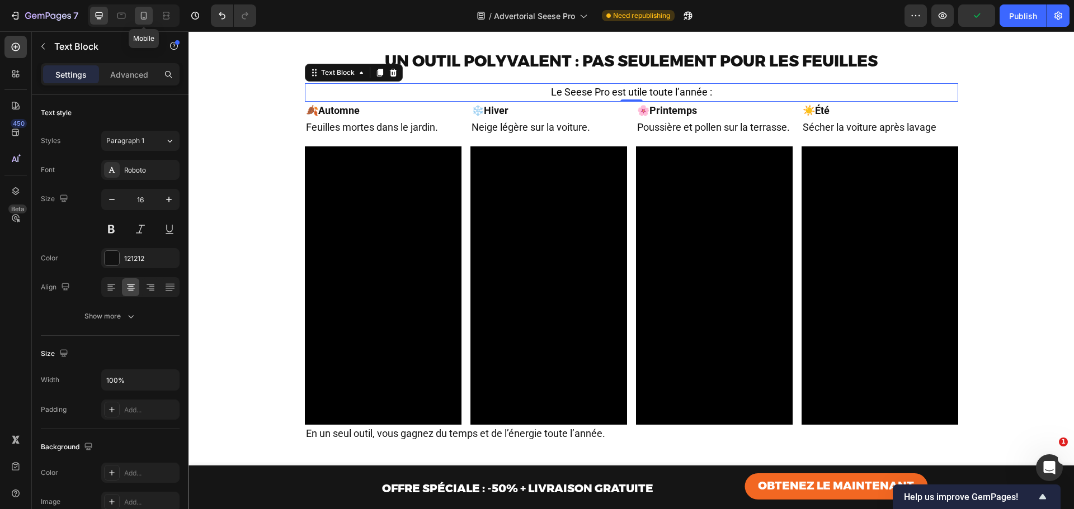
click at [144, 18] on icon at bounding box center [144, 17] width 3 height 1
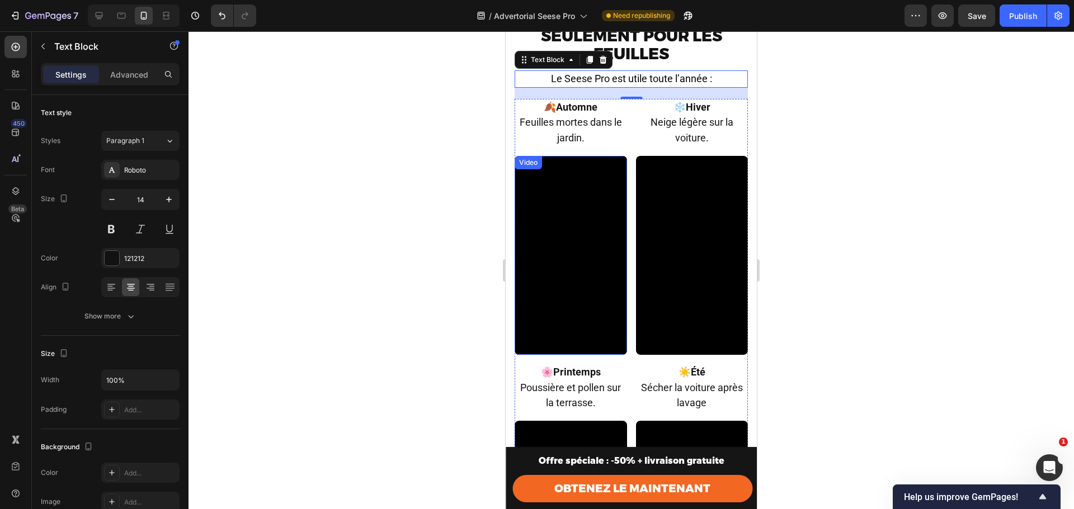
scroll to position [3867, 0]
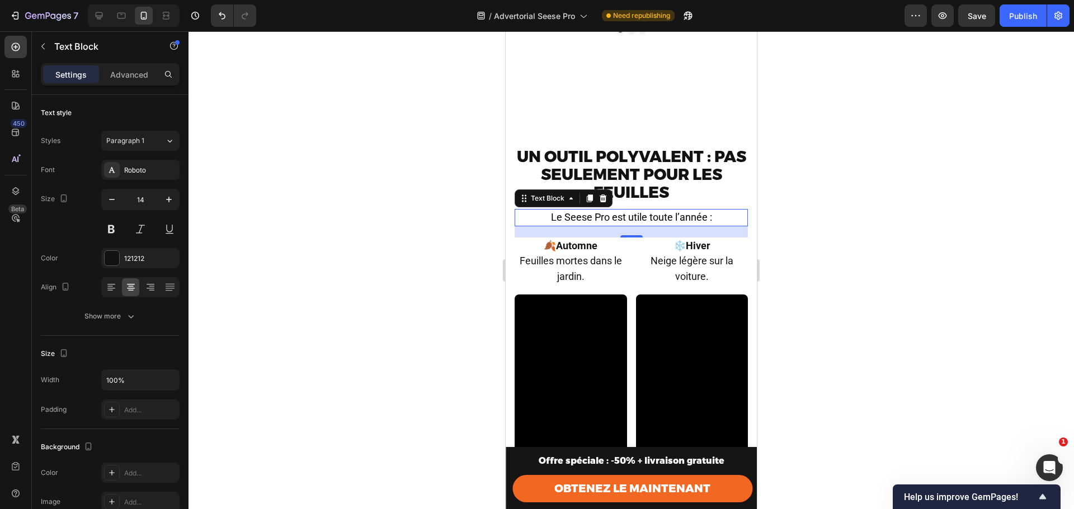
click at [89, 21] on div at bounding box center [134, 15] width 92 height 22
click at [98, 16] on icon at bounding box center [99, 15] width 7 height 7
type input "16"
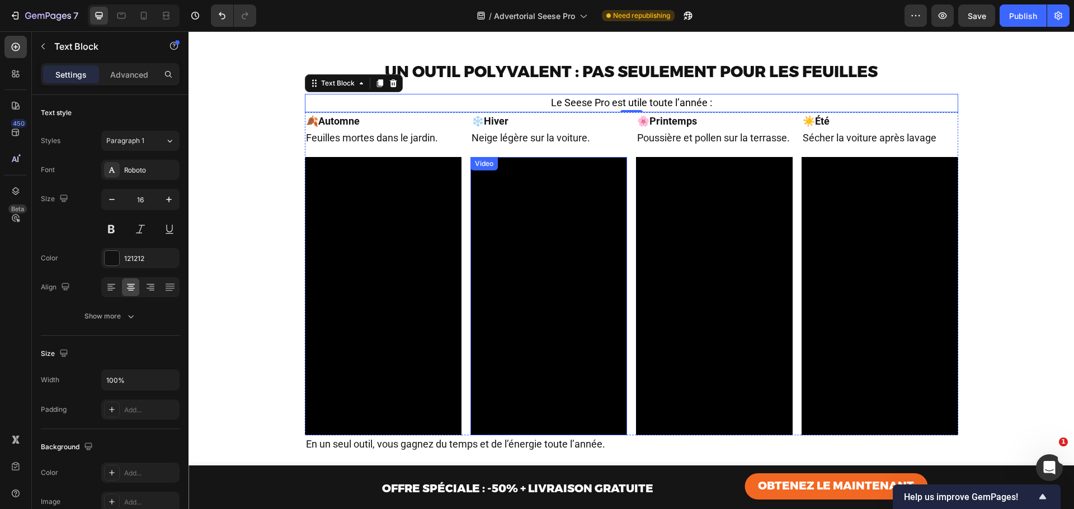
scroll to position [3985, 0]
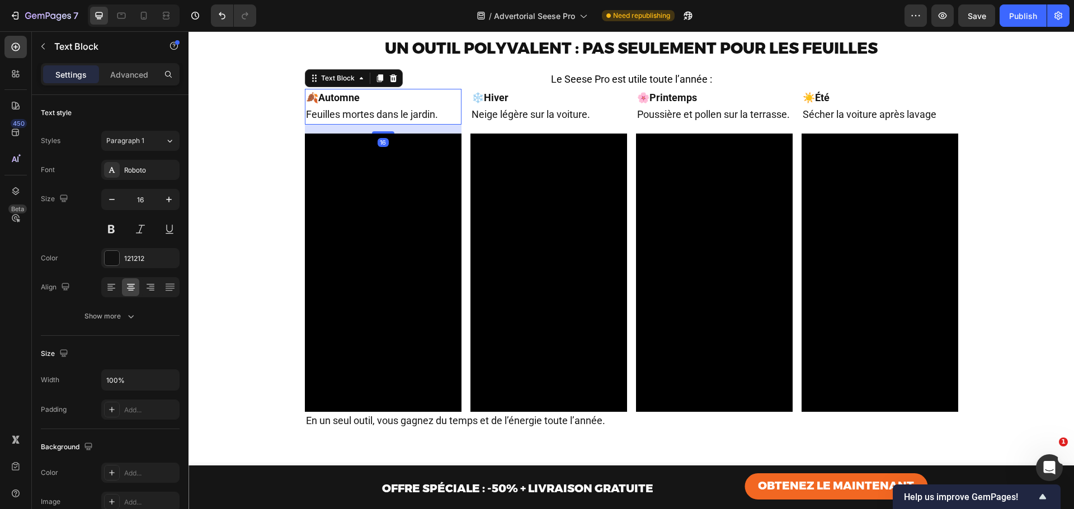
click at [329, 103] on strong "Automne" at bounding box center [338, 98] width 41 height 12
click at [124, 283] on div at bounding box center [130, 287] width 17 height 18
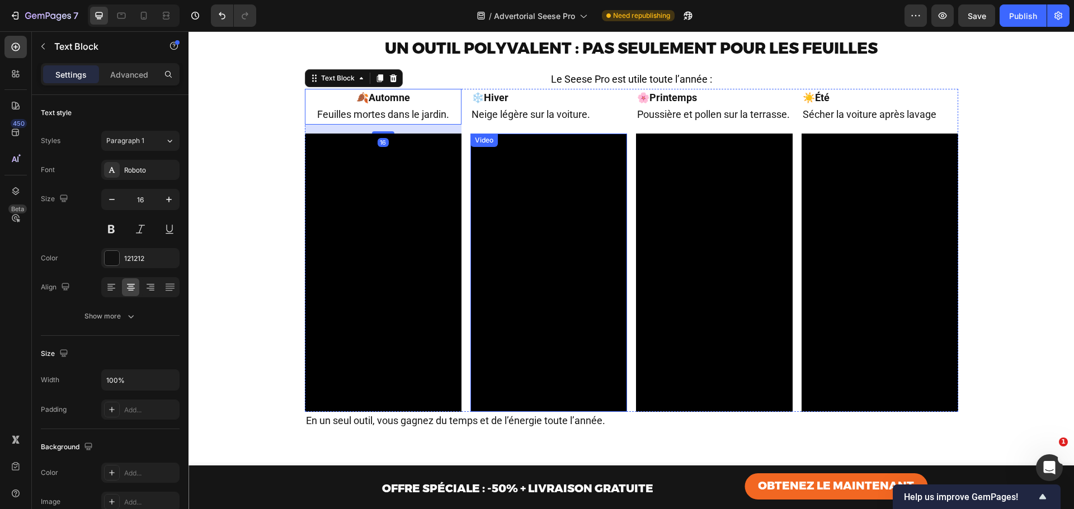
click at [534, 122] on p "Neige légère sur la voiture." at bounding box center [548, 115] width 154 height 17
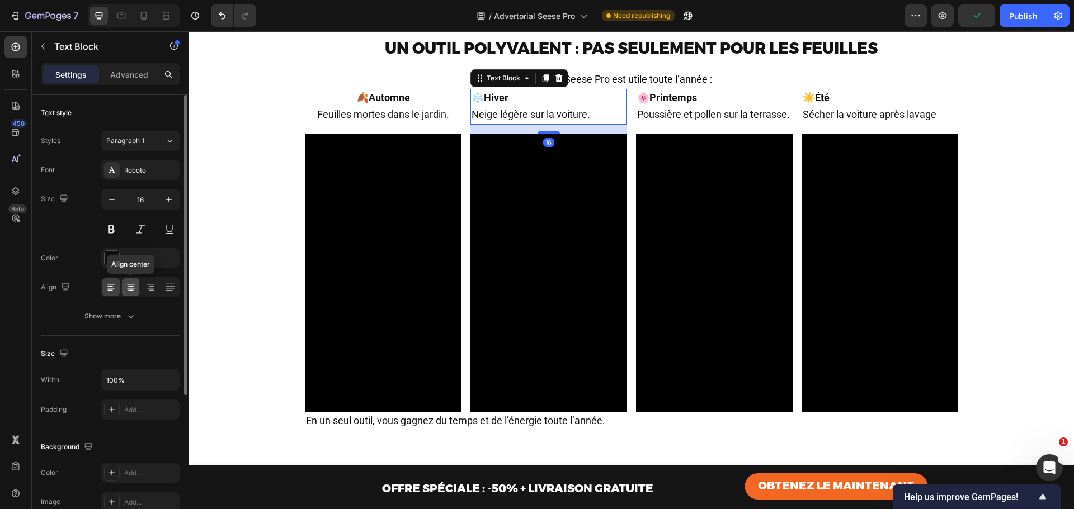
drag, startPoint x: 126, startPoint y: 287, endPoint x: 40, endPoint y: 235, distance: 100.6
click at [126, 287] on icon at bounding box center [130, 287] width 11 height 11
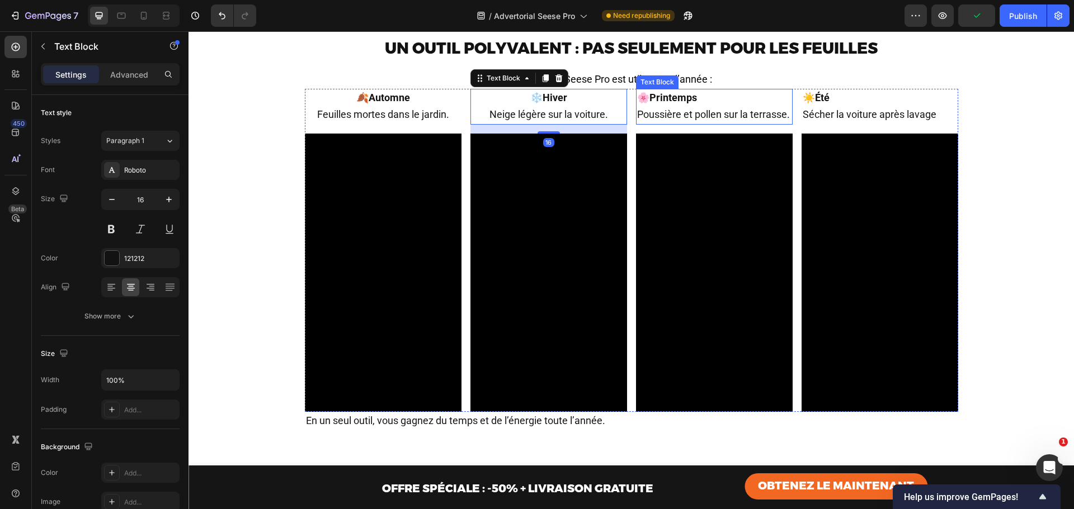
click at [710, 112] on span "Poussière et pollen sur la terrasse." at bounding box center [713, 114] width 153 height 12
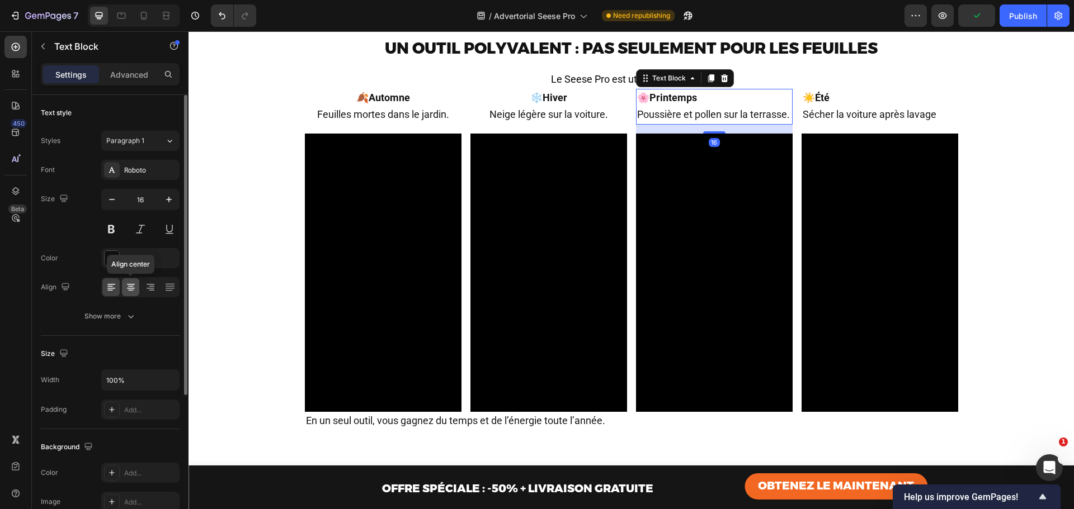
click at [126, 287] on icon at bounding box center [130, 287] width 11 height 11
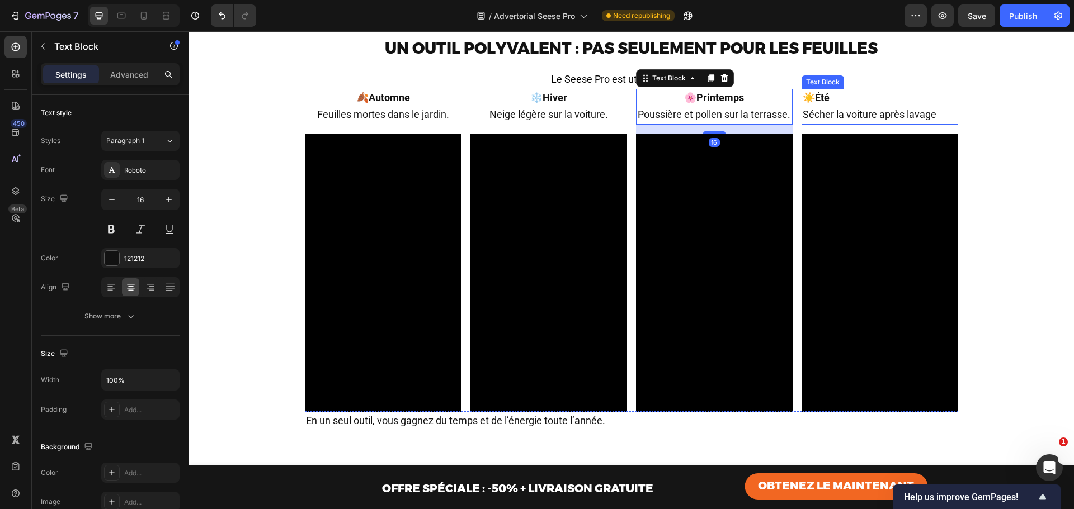
click at [833, 102] on p "☀️ Été" at bounding box center [879, 98] width 154 height 17
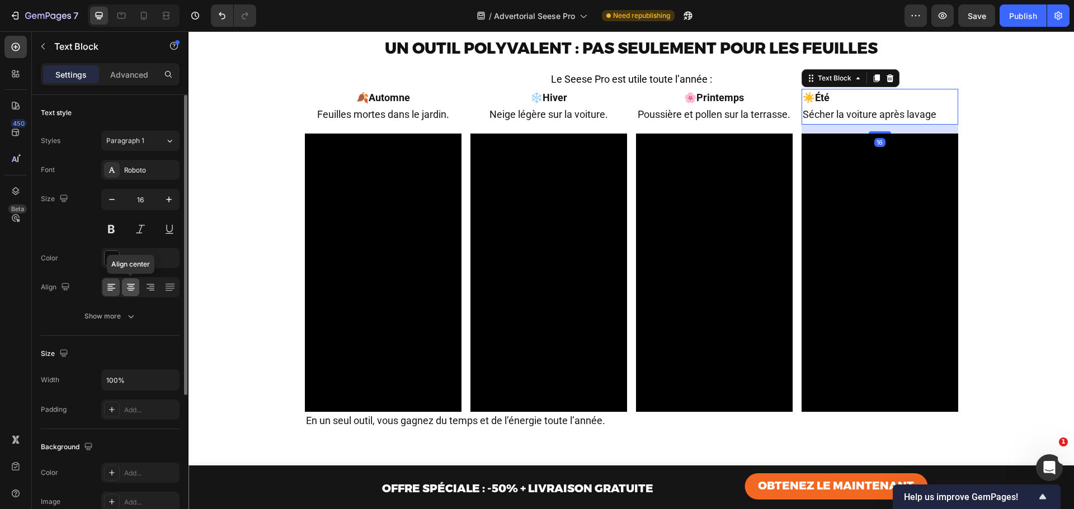
click at [133, 289] on icon at bounding box center [131, 288] width 8 height 1
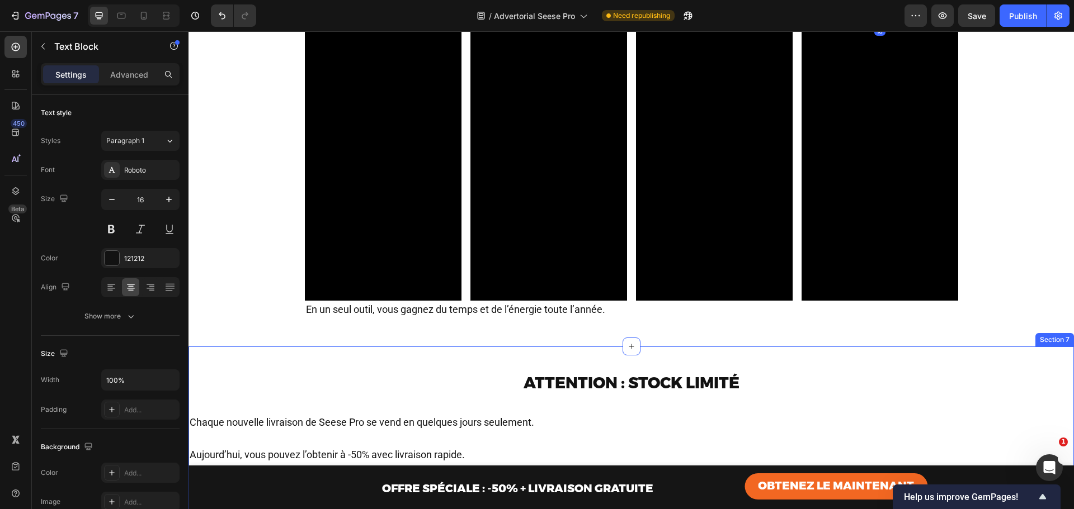
scroll to position [4097, 0]
click at [563, 311] on span "En un seul outil, vous gagnez du temps et de l’énergie toute l’année." at bounding box center [455, 309] width 299 height 12
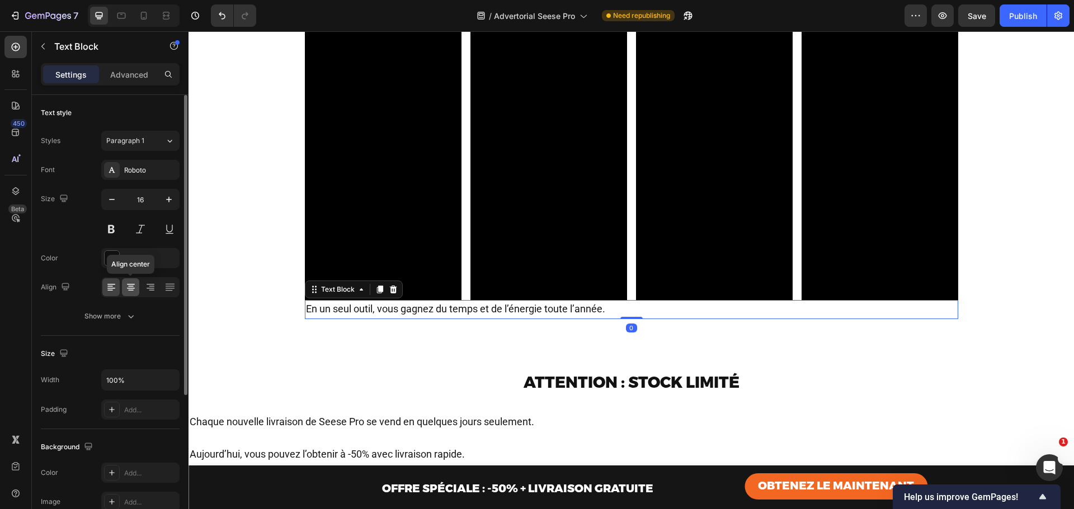
click at [125, 285] on icon at bounding box center [130, 287] width 11 height 11
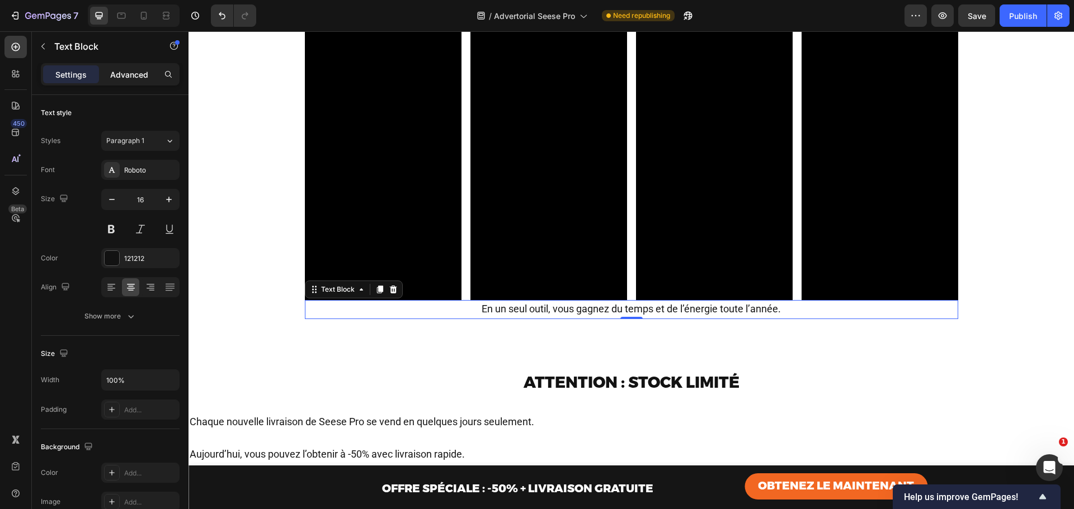
click at [134, 73] on p "Advanced" at bounding box center [129, 75] width 38 height 12
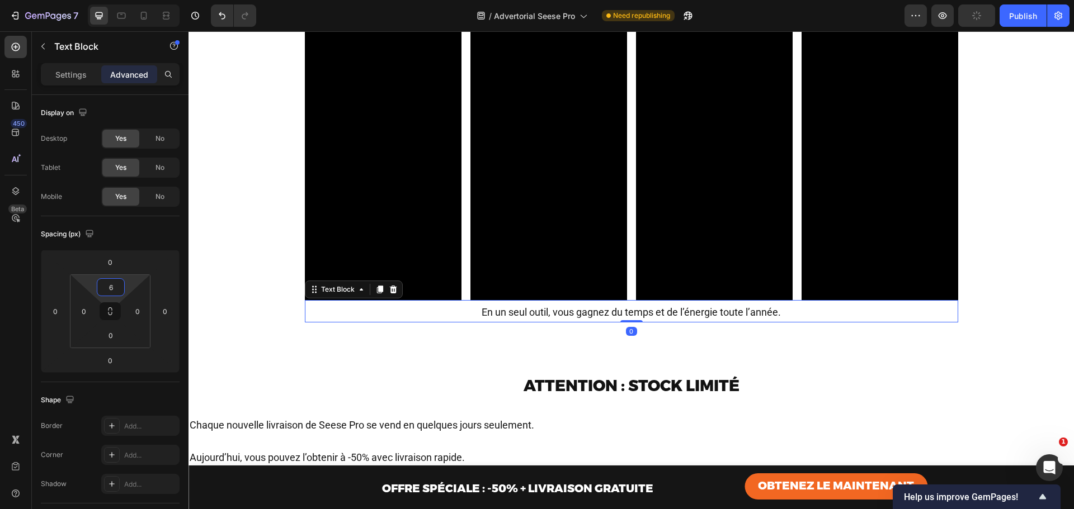
type input "8"
click at [120, 0] on html "7 Version history / Advertorial Seese Pro Need republishing Preview Publish 450…" at bounding box center [537, 0] width 1074 height 0
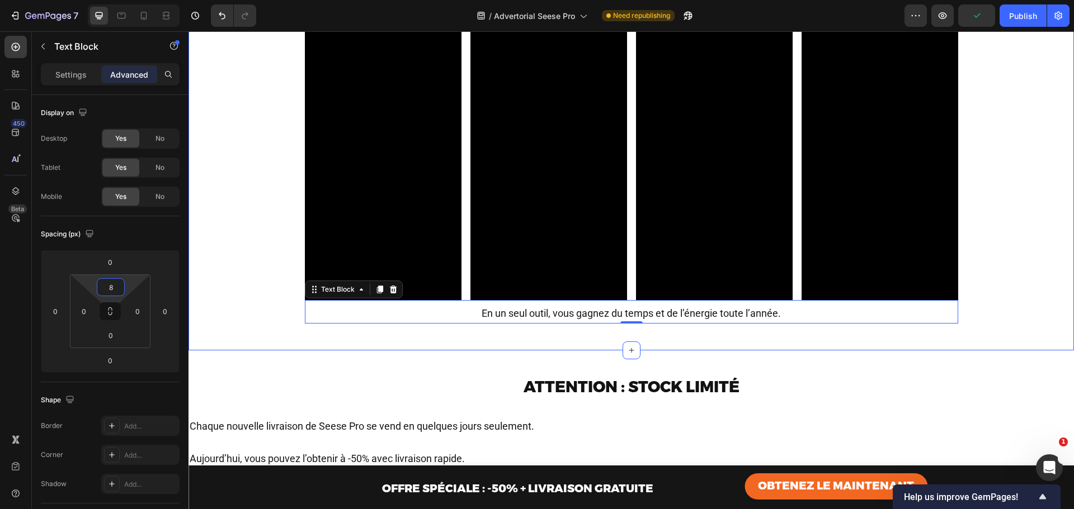
click at [836, 348] on div "Un outil polyvalent : pas seulement pour les feuilles Text Block Le Seese Pro e…" at bounding box center [630, 120] width 885 height 459
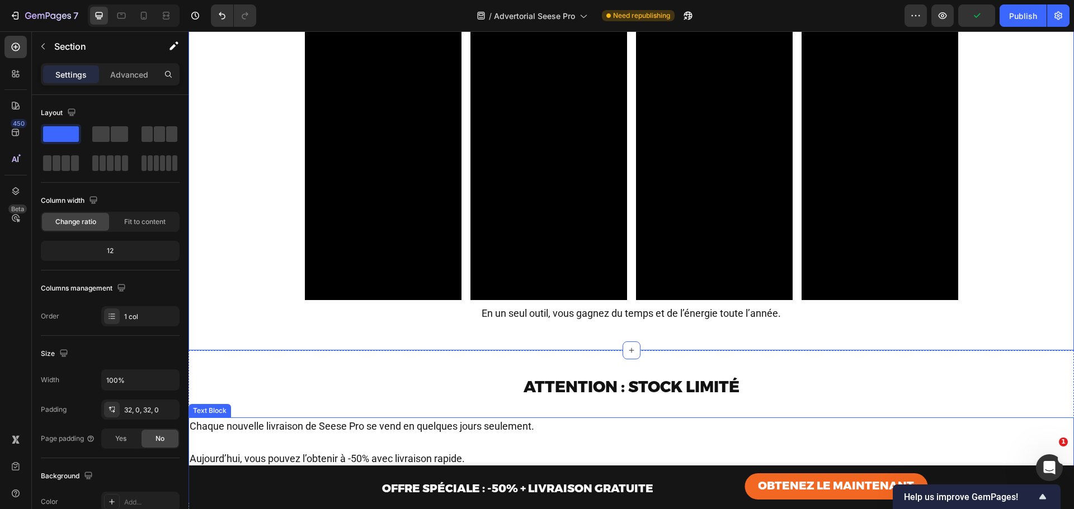
scroll to position [4284, 0]
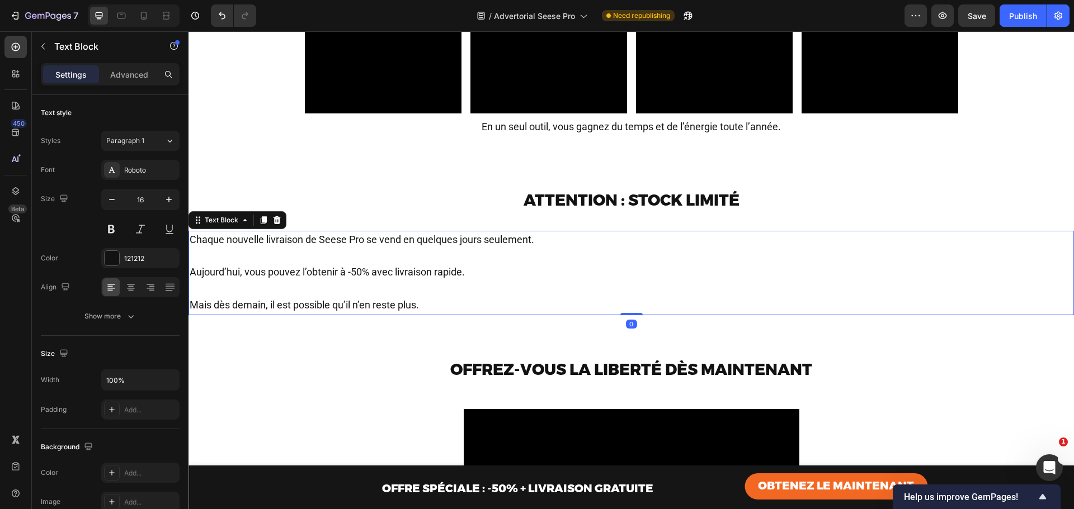
click at [407, 266] on span "Aujourd’hui, vous pouvez l’obtenir à -50% avec livraison rapide." at bounding box center [327, 272] width 275 height 12
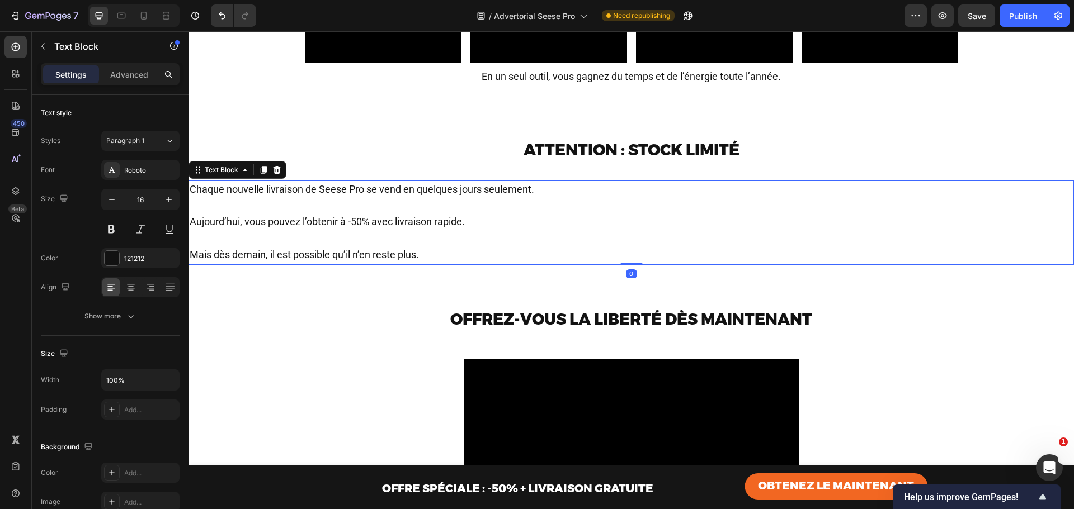
scroll to position [4321, 0]
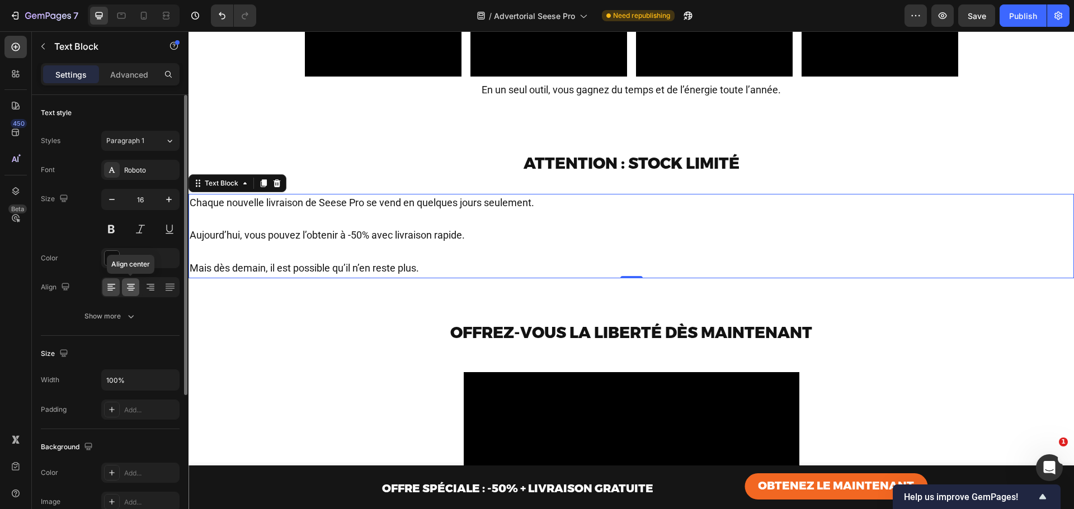
click at [131, 290] on icon at bounding box center [131, 290] width 6 height 1
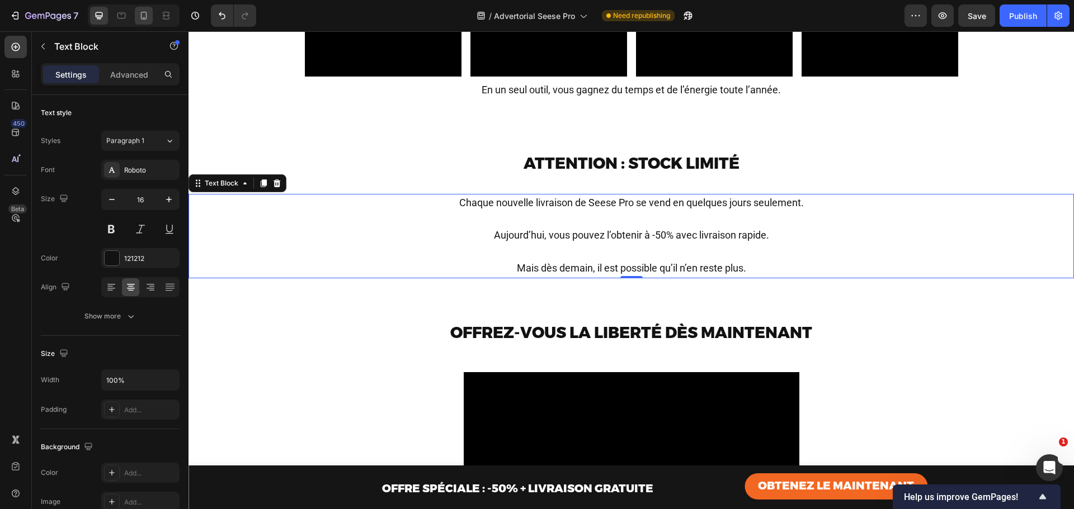
click at [145, 19] on icon at bounding box center [144, 16] width 6 height 8
type input "14"
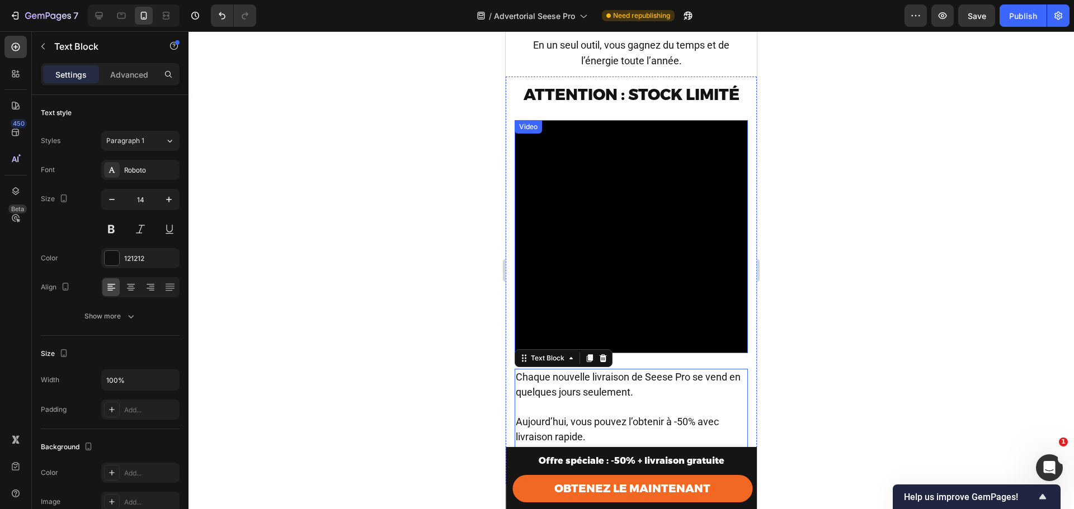
scroll to position [4551, 0]
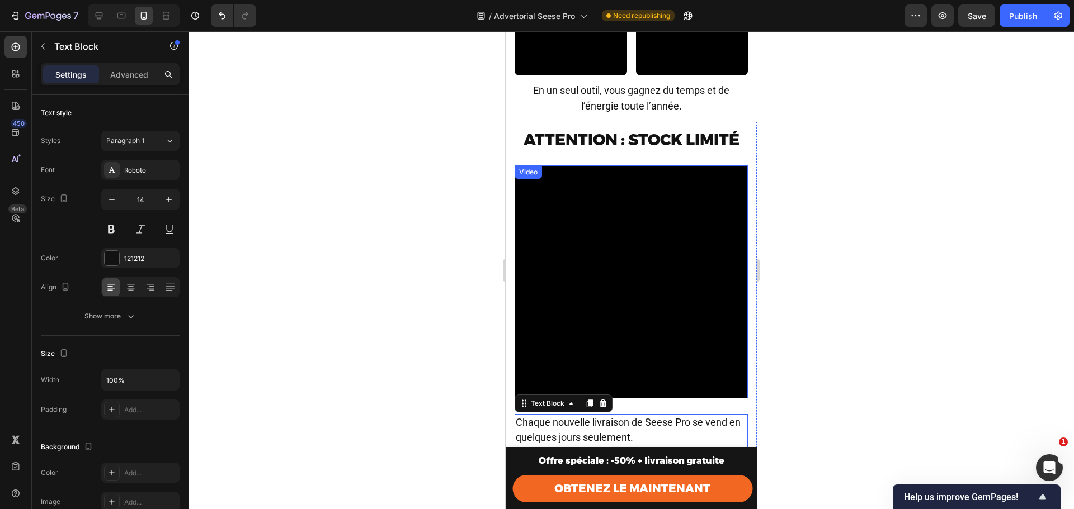
click at [634, 224] on video at bounding box center [630, 282] width 233 height 233
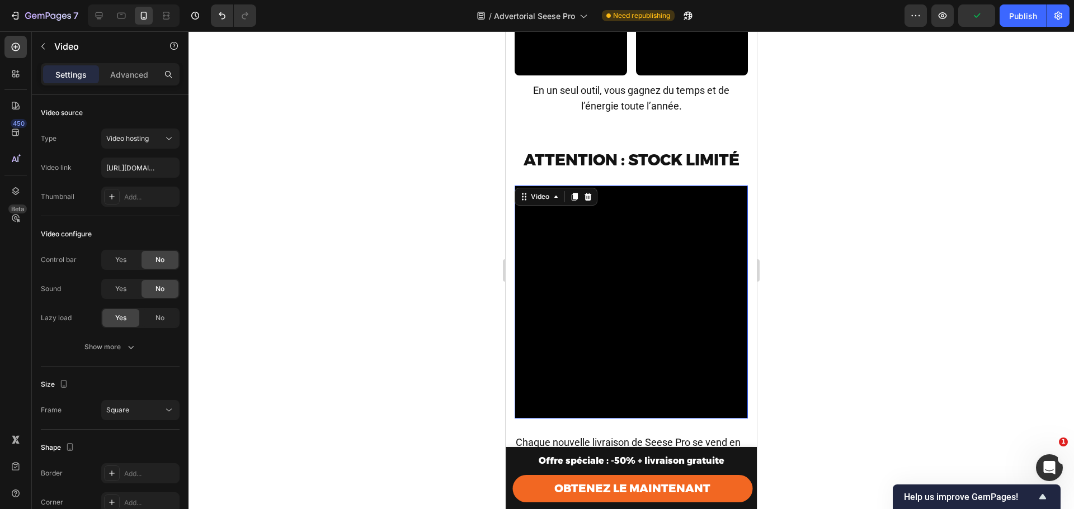
click at [129, 84] on div "Settings Advanced" at bounding box center [110, 74] width 139 height 22
click at [124, 77] on p "Advanced" at bounding box center [129, 75] width 38 height 12
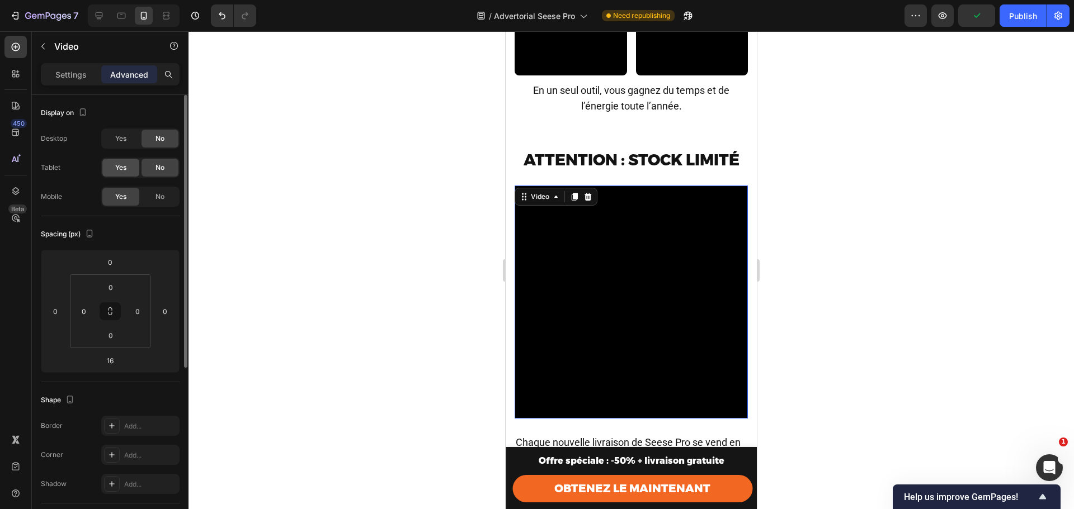
click at [115, 169] on span "Yes" at bounding box center [120, 168] width 11 height 10
click at [122, 140] on span "Yes" at bounding box center [120, 139] width 11 height 10
click at [96, 13] on icon at bounding box center [99, 15] width 7 height 7
type input "0"
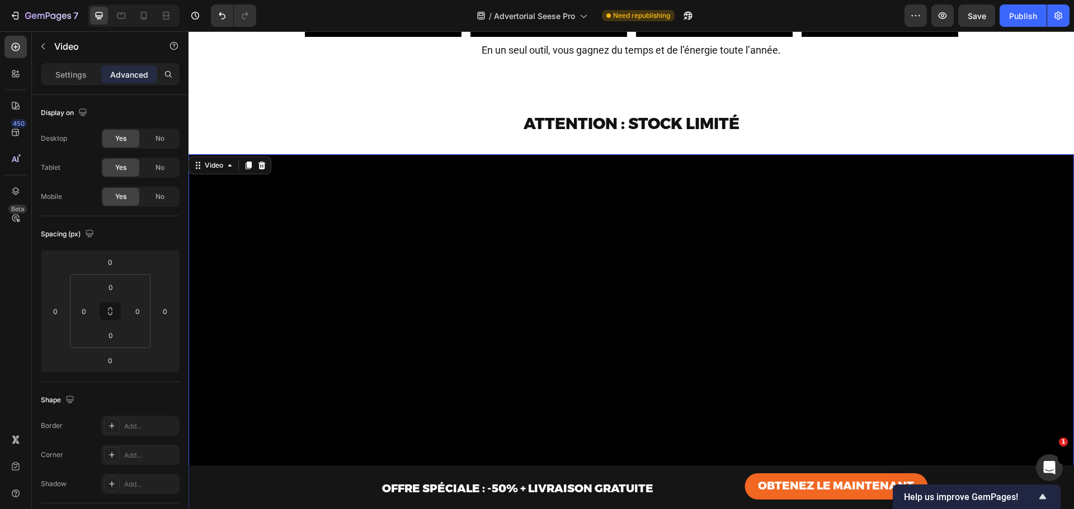
scroll to position [4445, 0]
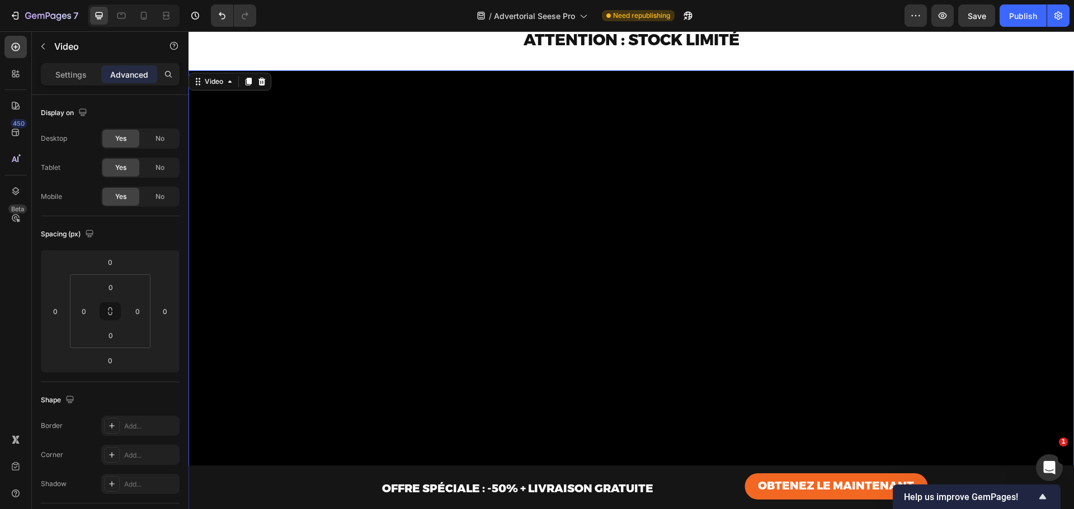
click at [597, 214] on video at bounding box center [630, 319] width 885 height 498
click at [60, 77] on p "Settings" at bounding box center [70, 75] width 31 height 12
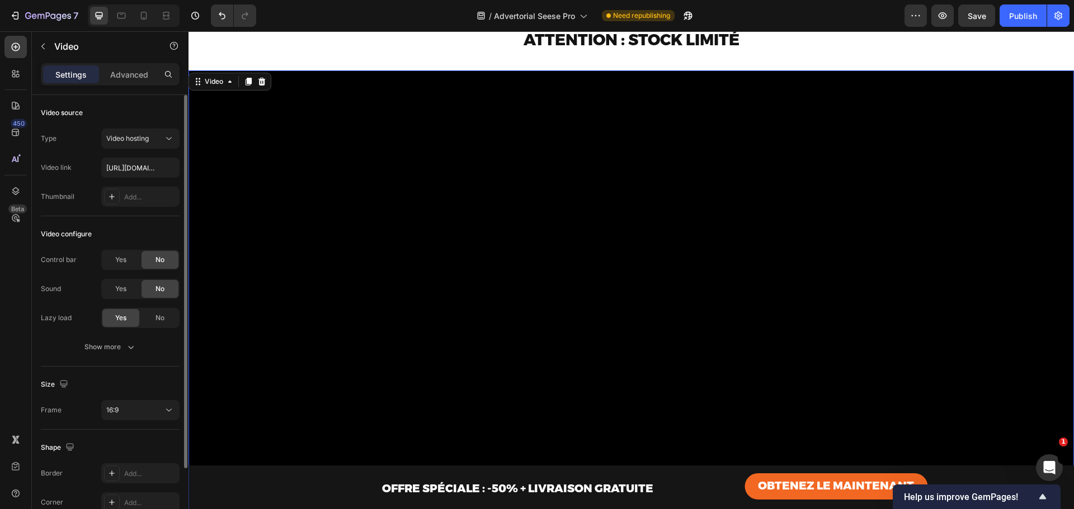
scroll to position [86, 0]
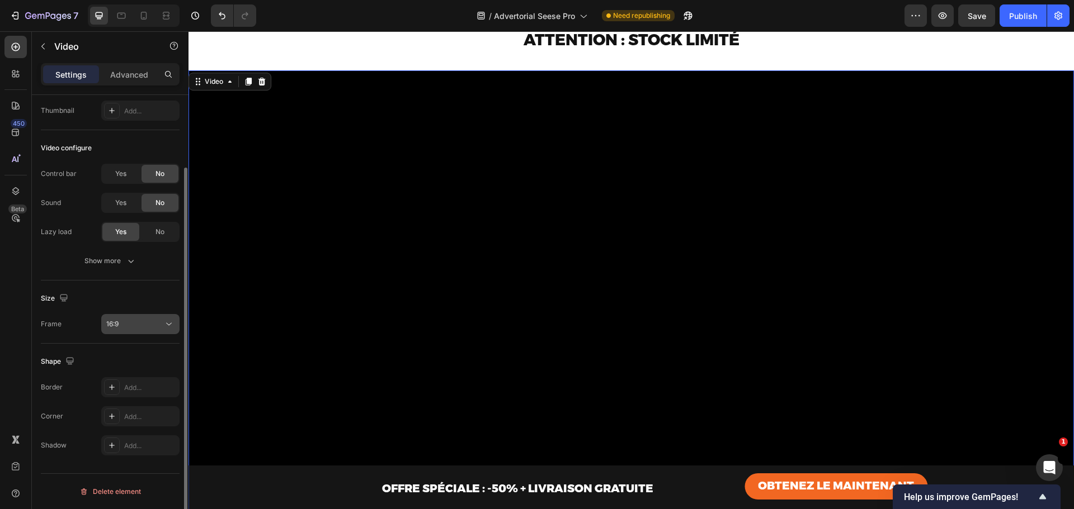
click at [128, 322] on div "16:9" at bounding box center [134, 324] width 57 height 10
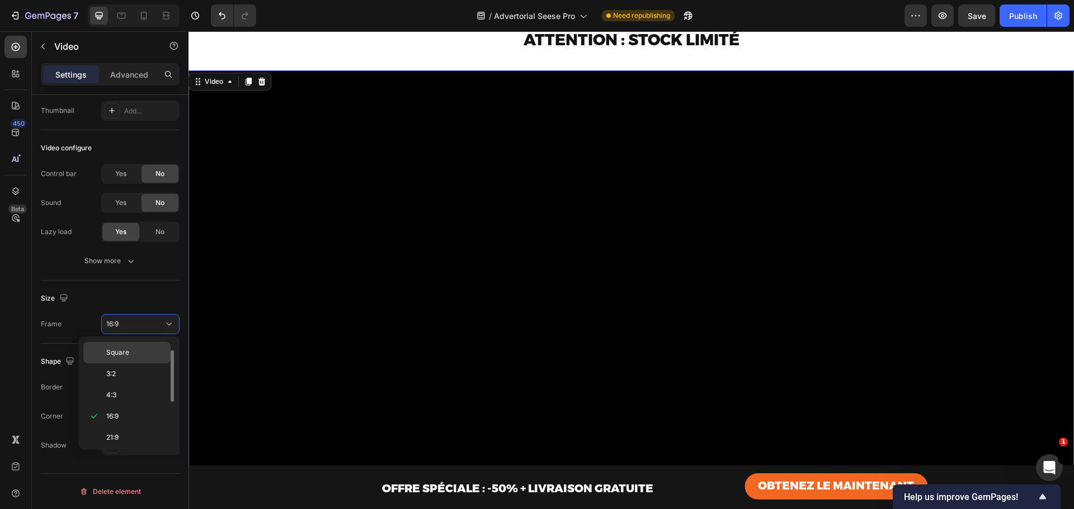
click at [119, 351] on span "Square" at bounding box center [117, 353] width 23 height 10
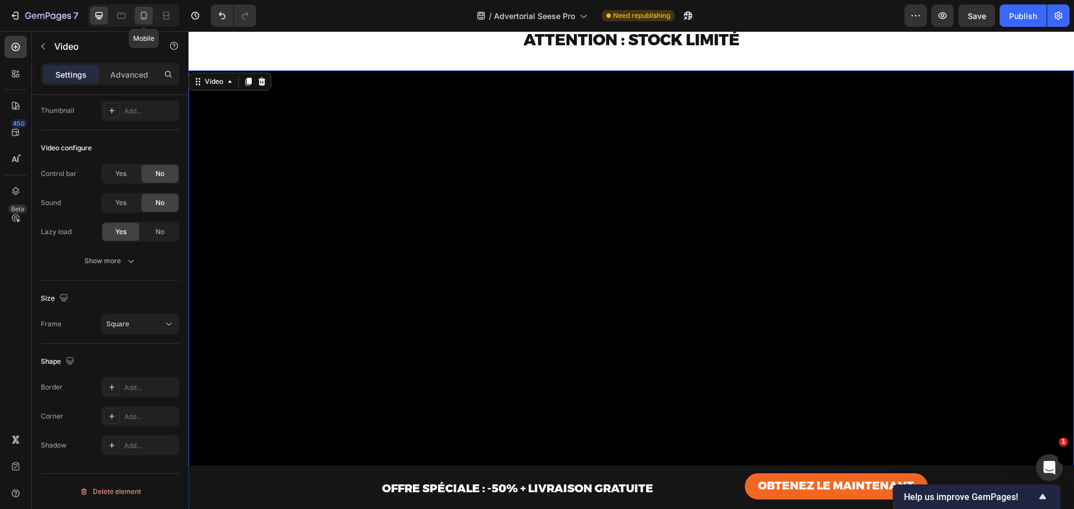
click at [142, 20] on icon at bounding box center [143, 15] width 11 height 11
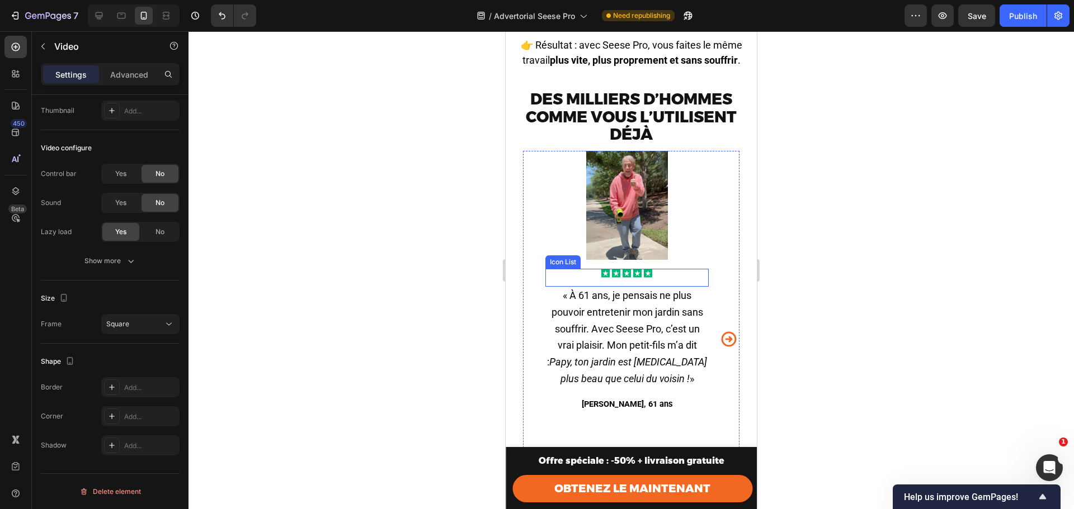
scroll to position [3378, 0]
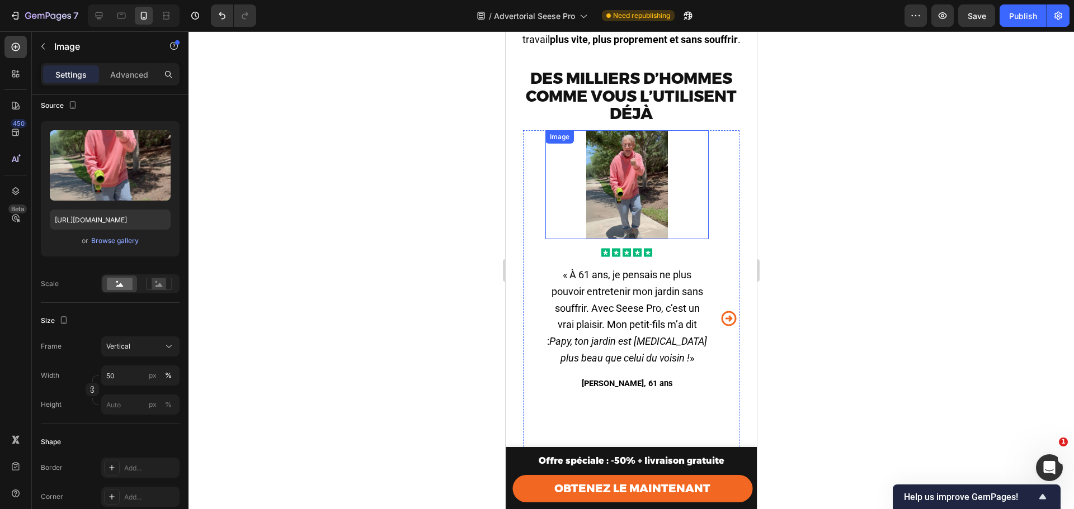
click at [676, 173] on div at bounding box center [626, 184] width 163 height 109
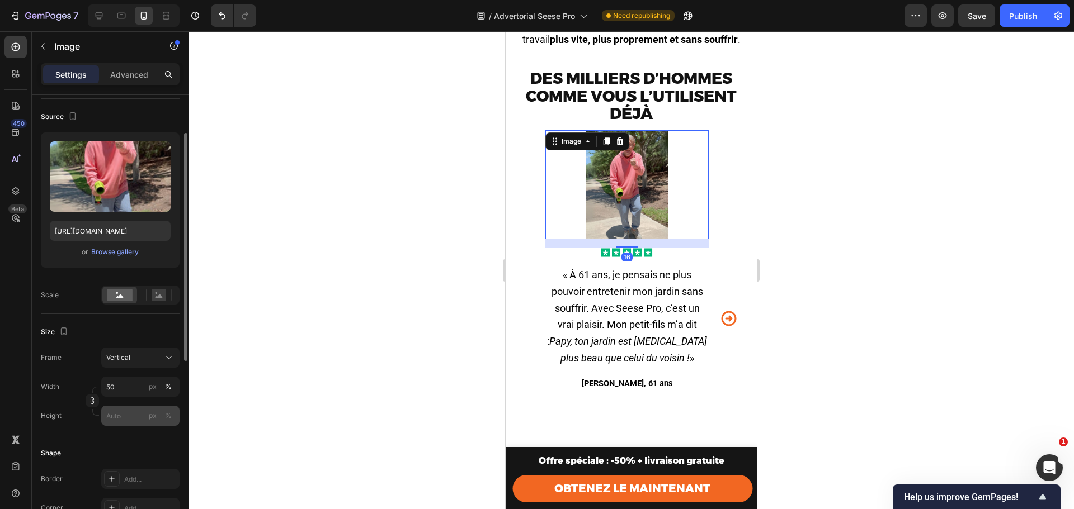
scroll to position [112, 0]
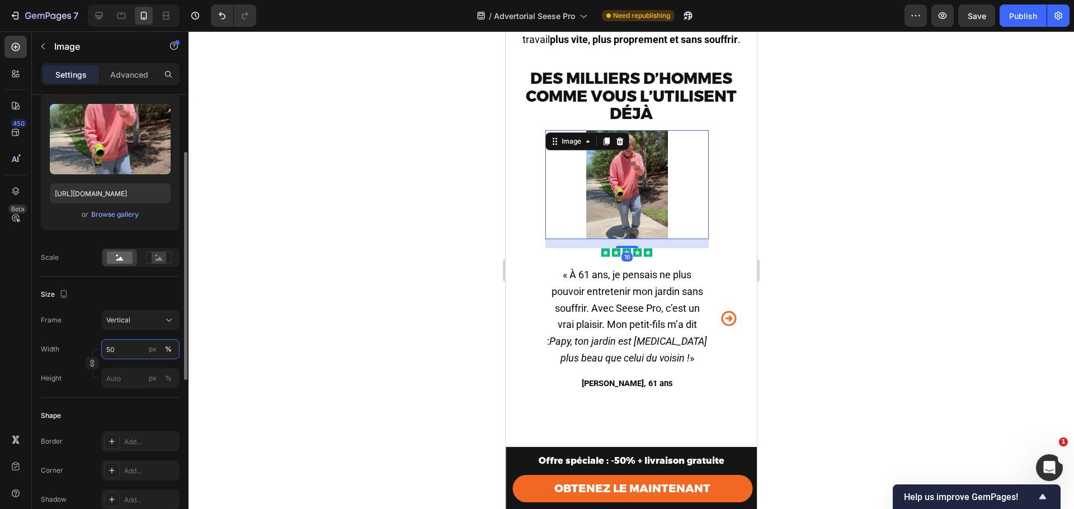
click at [112, 349] on input "50" at bounding box center [140, 349] width 78 height 20
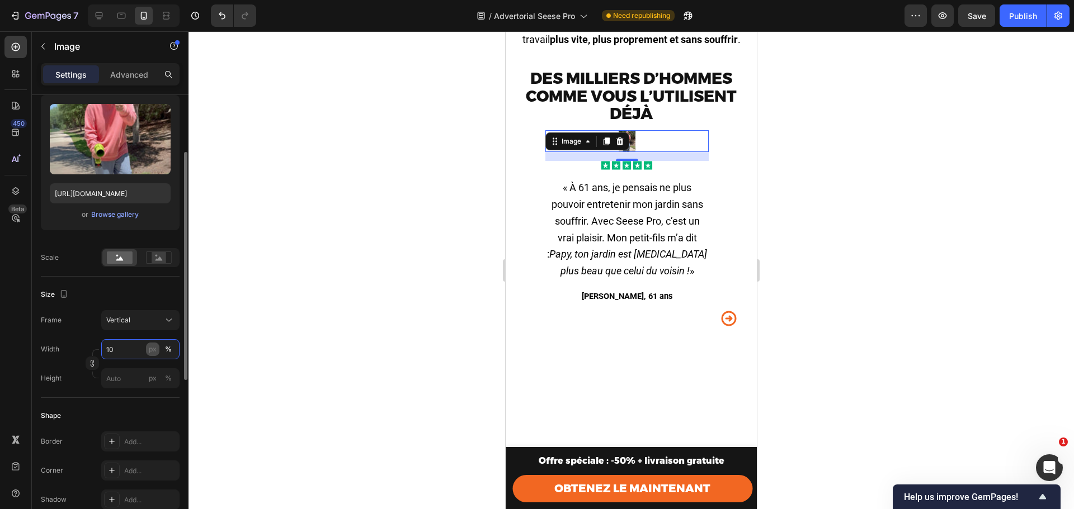
type input "100"
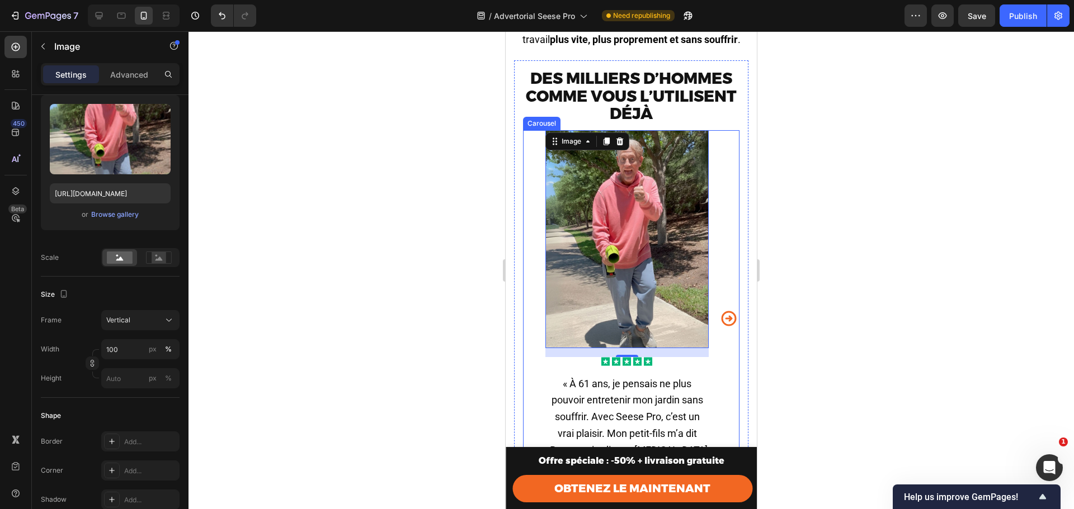
click at [721, 326] on icon "Carousel Next Arrow" at bounding box center [728, 318] width 15 height 15
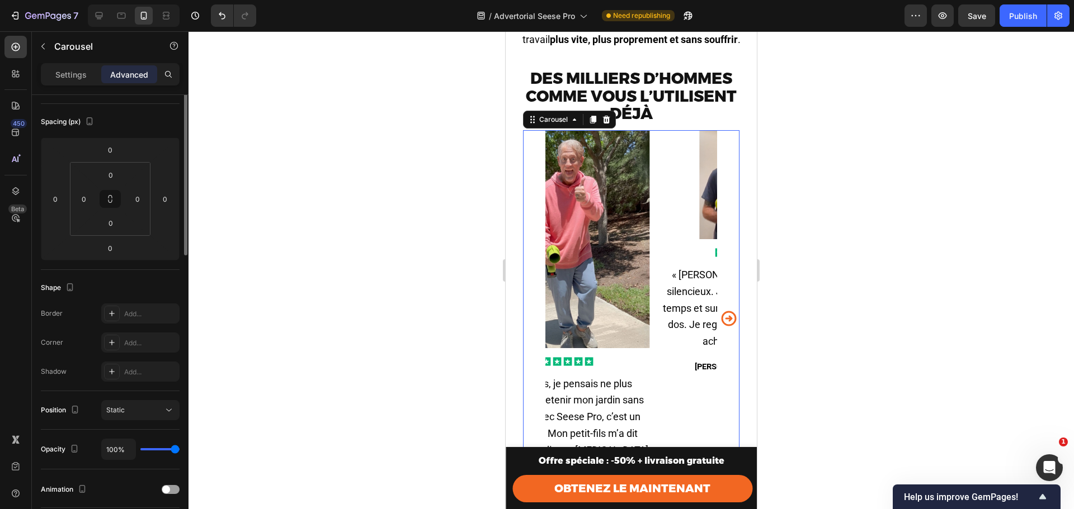
scroll to position [0, 0]
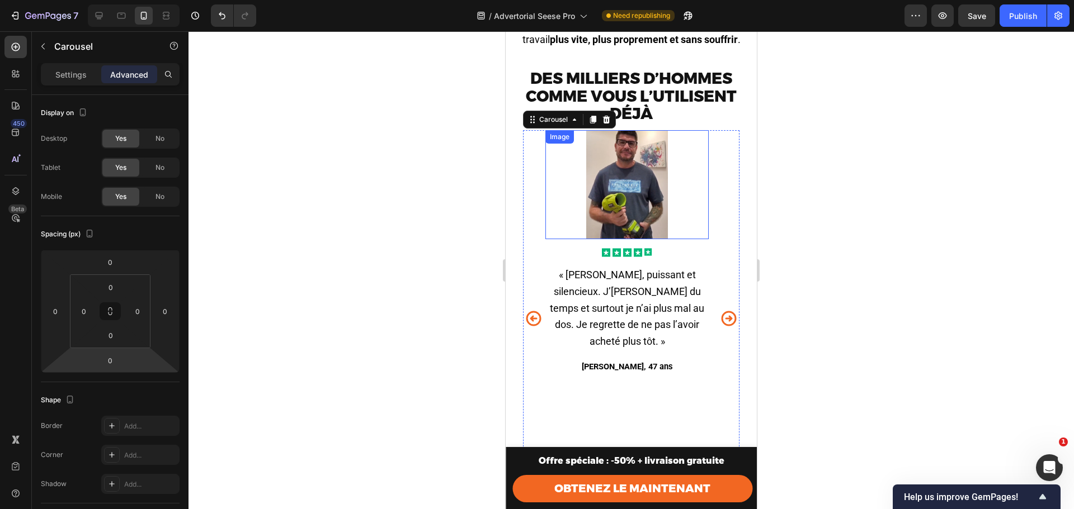
click at [629, 202] on img at bounding box center [627, 184] width 82 height 109
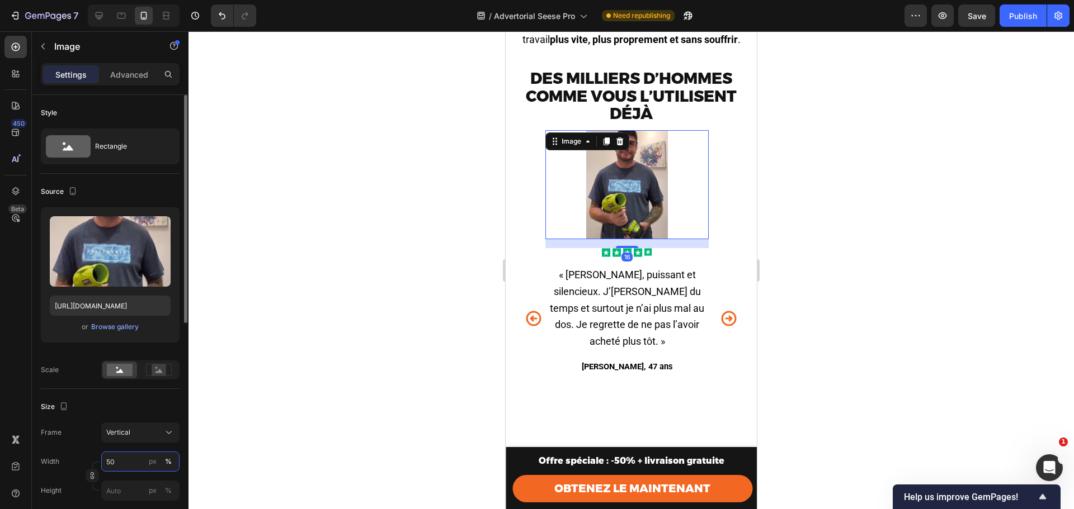
click at [112, 464] on input "50" at bounding box center [140, 462] width 78 height 20
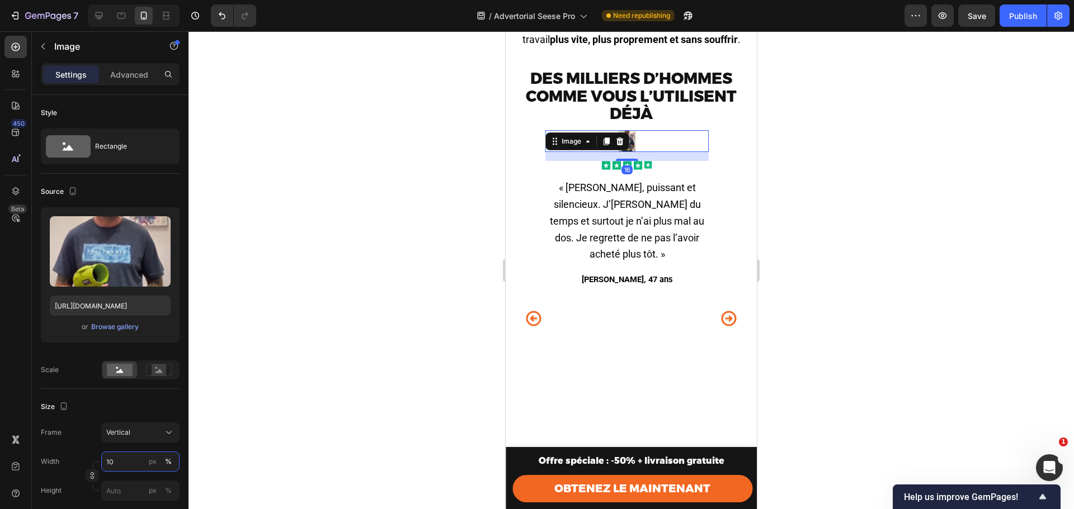
type input "100"
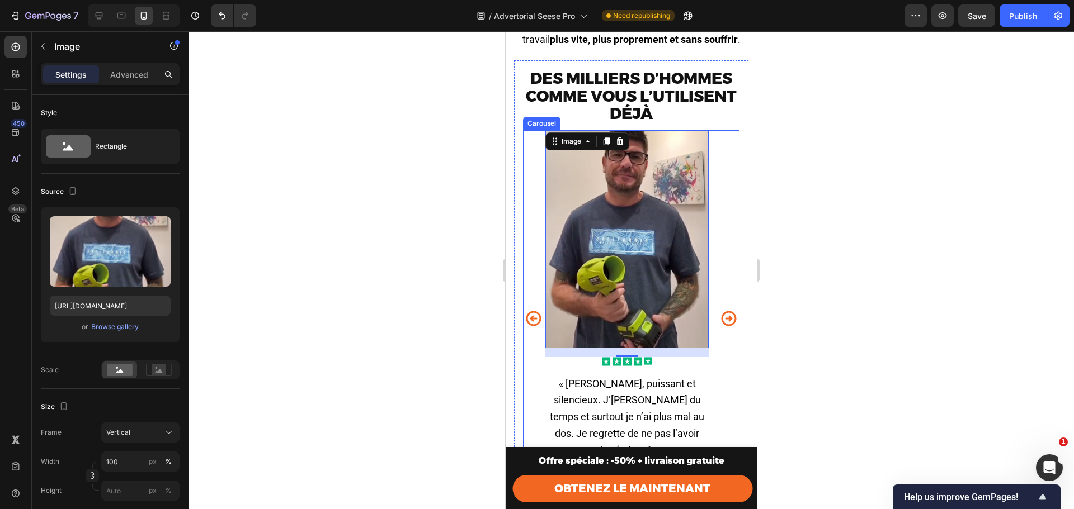
click at [720, 319] on icon "Carousel Next Arrow" at bounding box center [729, 319] width 18 height 28
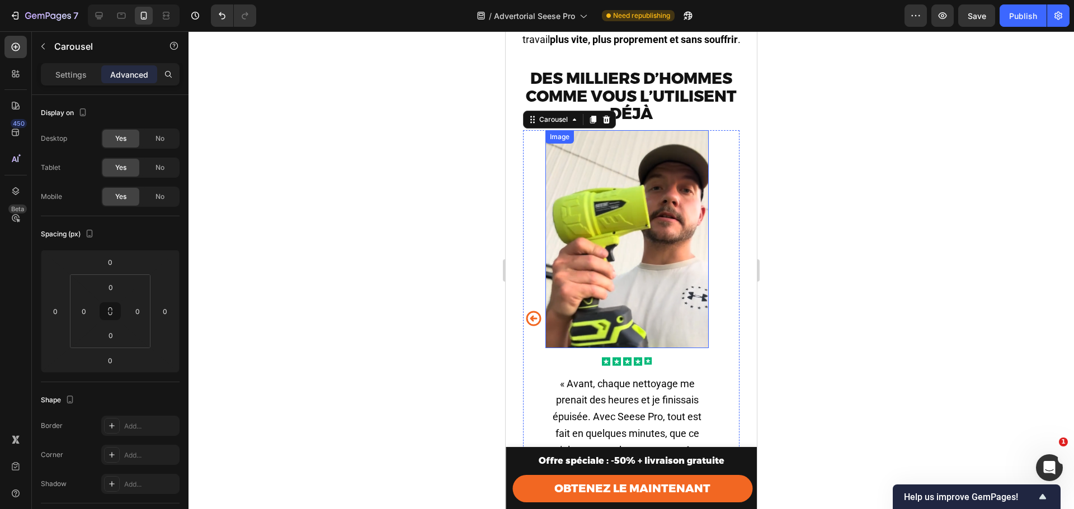
click at [581, 313] on img at bounding box center [626, 239] width 163 height 218
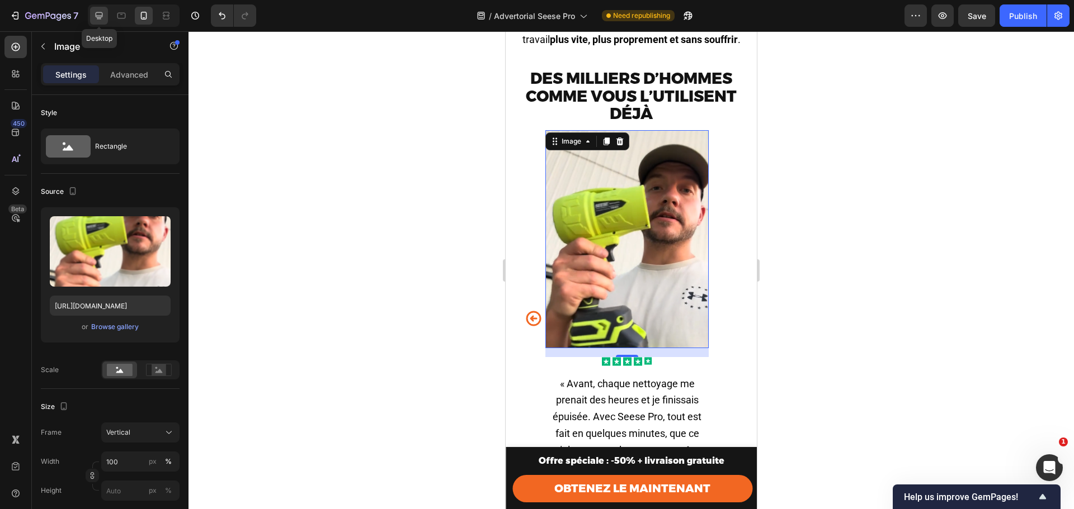
click at [96, 15] on icon at bounding box center [99, 15] width 7 height 7
type input "50"
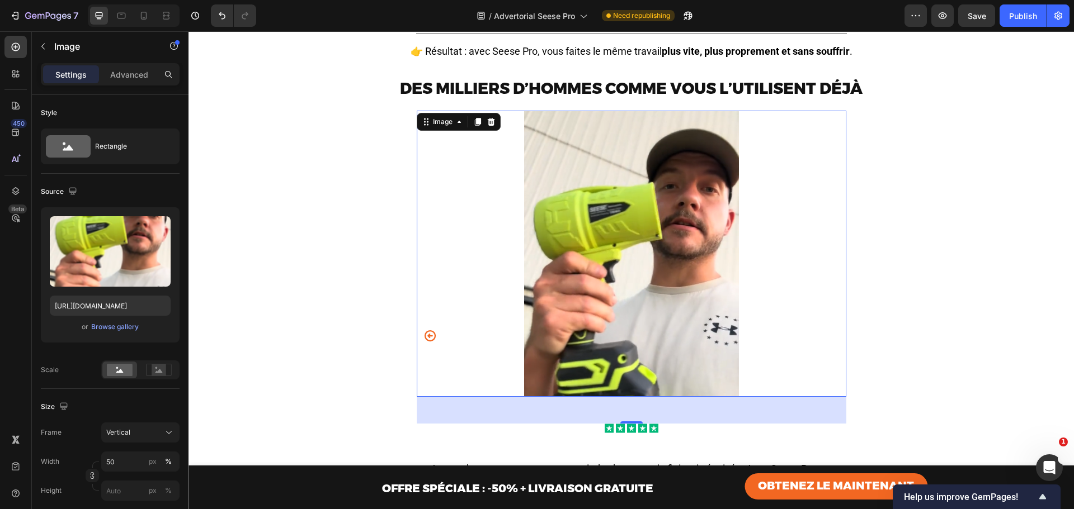
scroll to position [3387, 0]
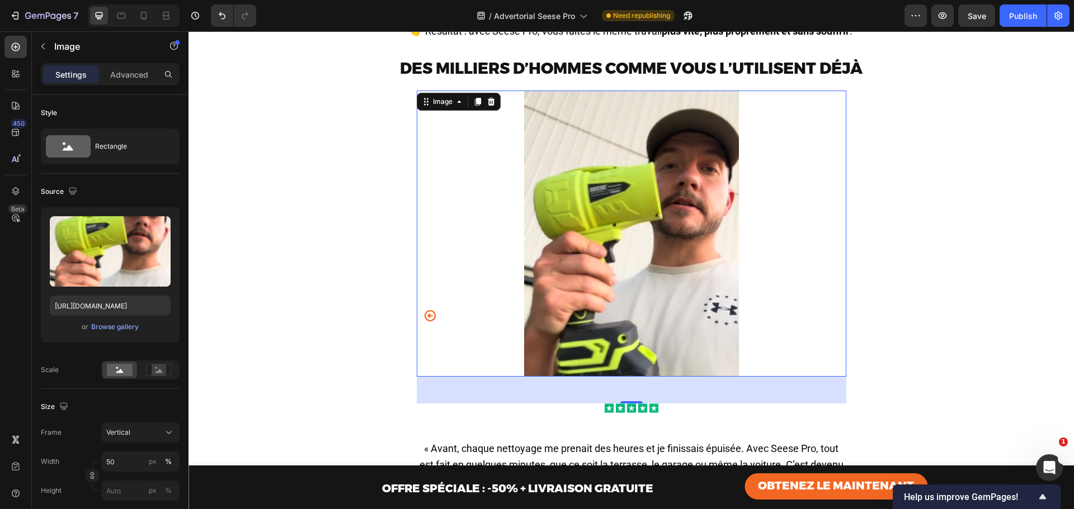
click at [424, 321] on icon "Carousel Back Arrow" at bounding box center [429, 315] width 11 height 11
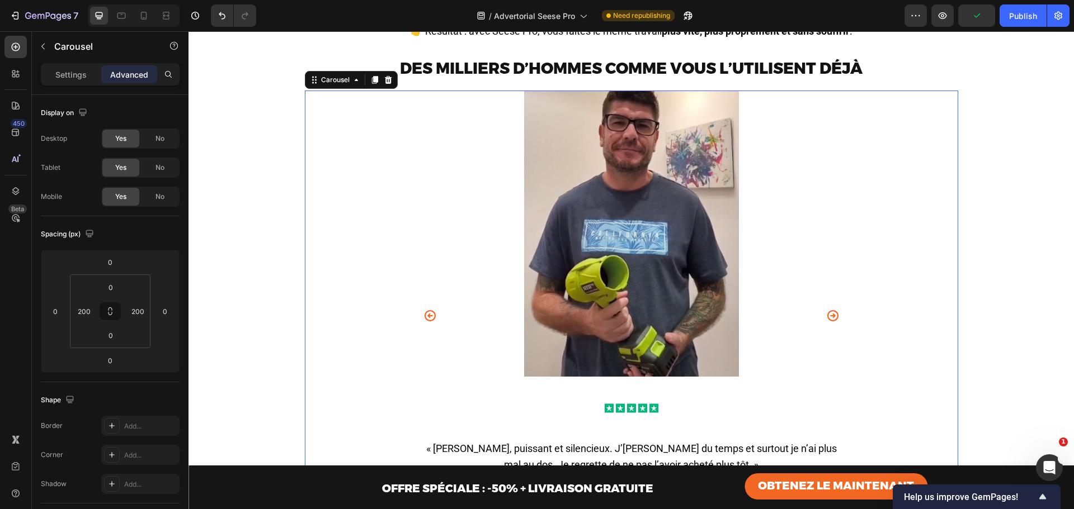
click at [423, 323] on icon "Carousel Back Arrow" at bounding box center [429, 315] width 13 height 13
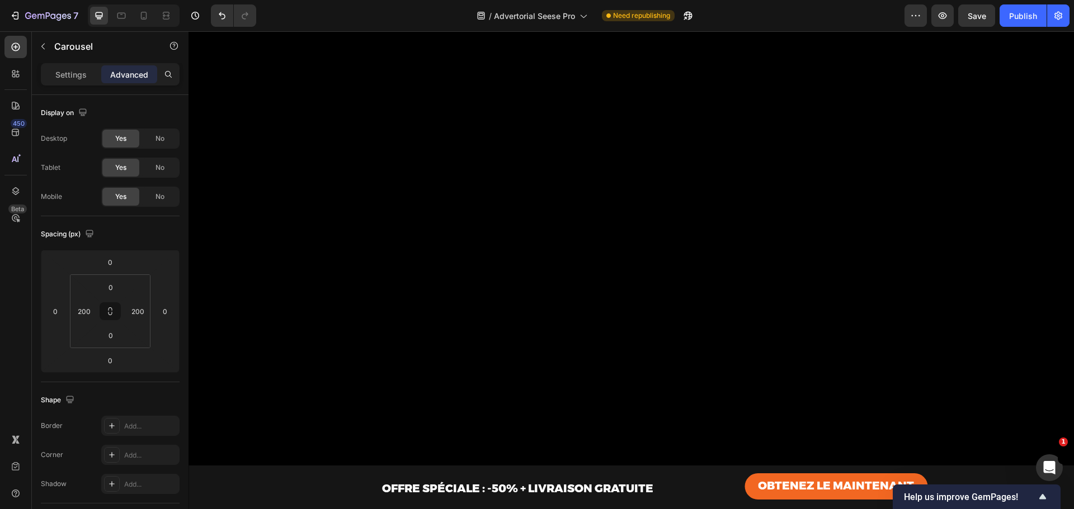
scroll to position [4543, 0]
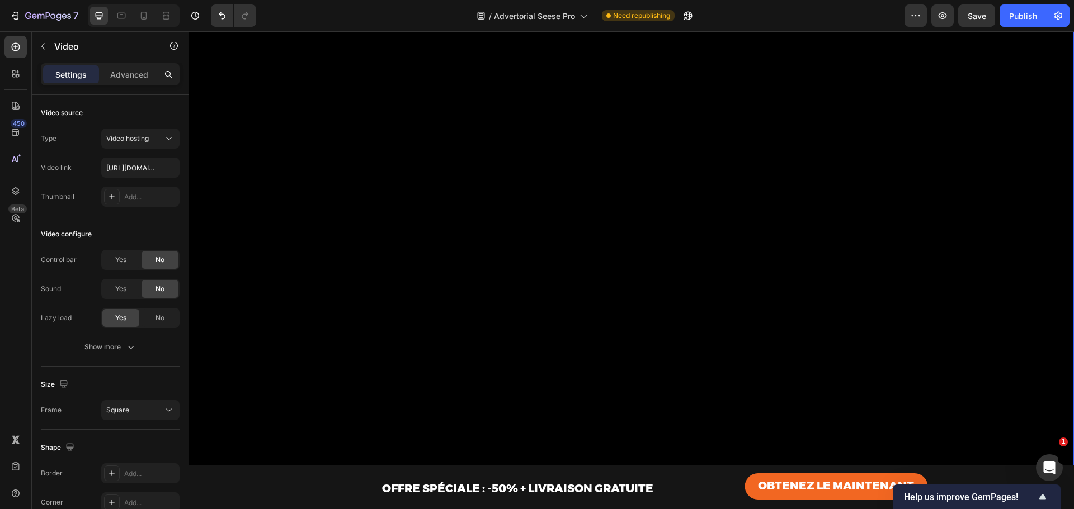
click at [629, 209] on video at bounding box center [630, 414] width 885 height 885
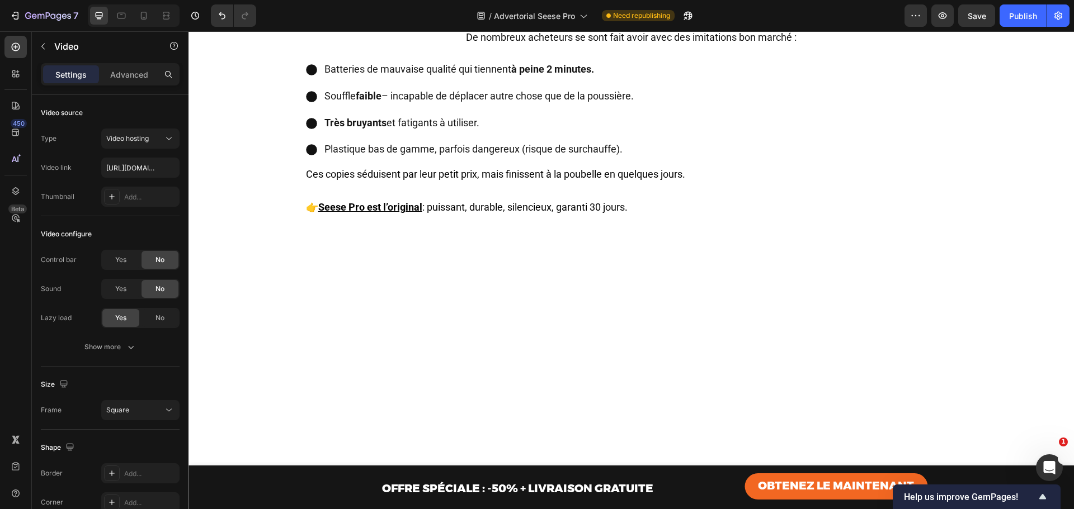
scroll to position [1635, 0]
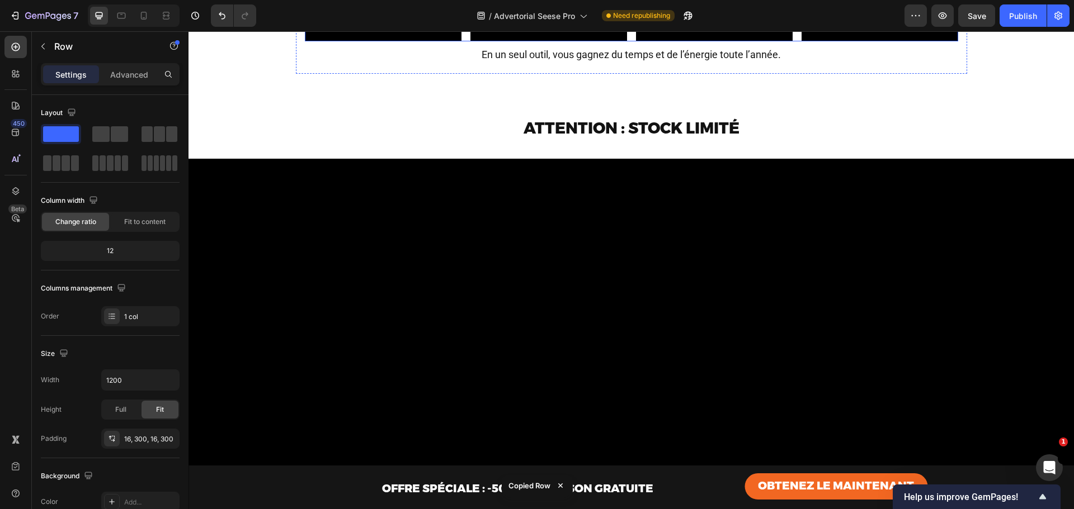
scroll to position [4505, 0]
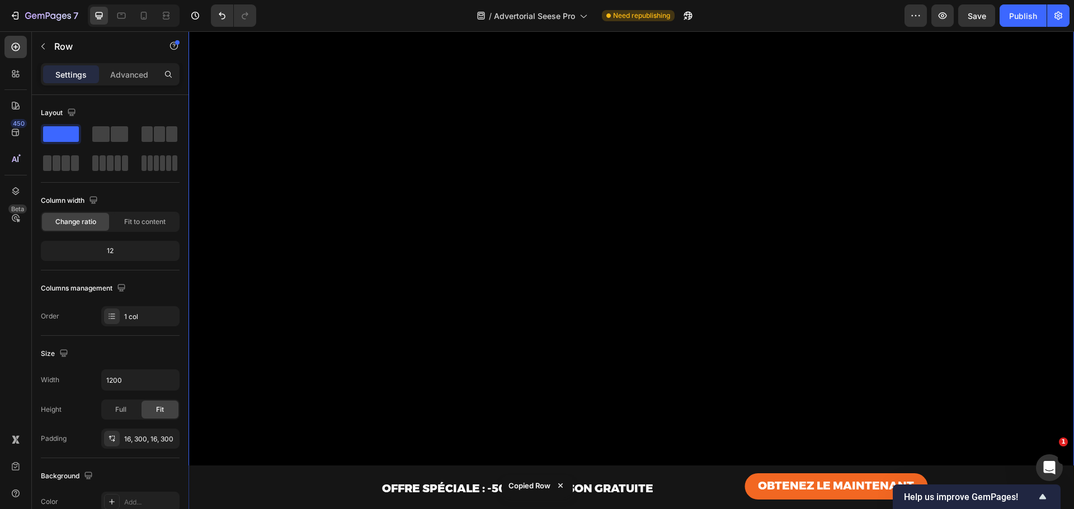
click at [606, 235] on video at bounding box center [630, 452] width 885 height 885
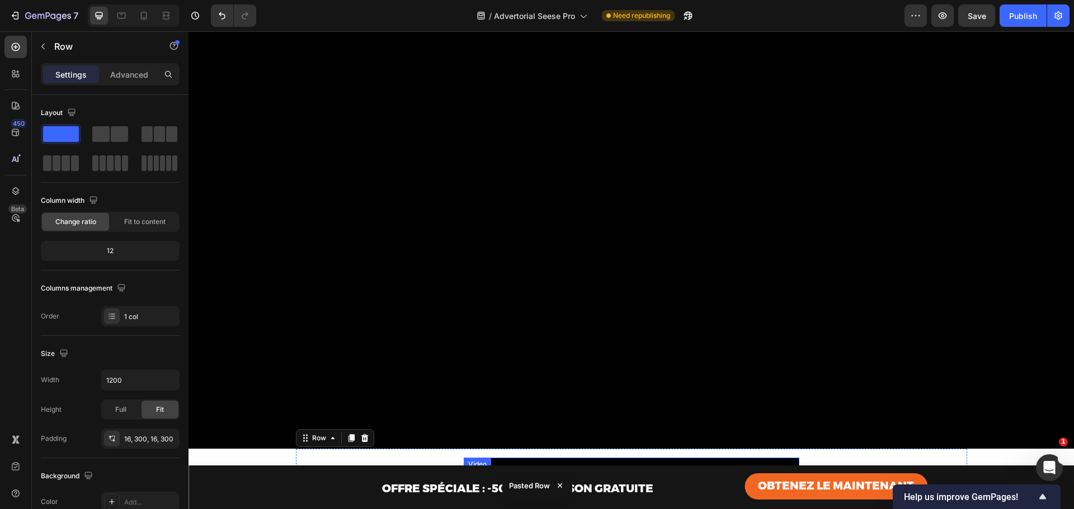
scroll to position [4837, 0]
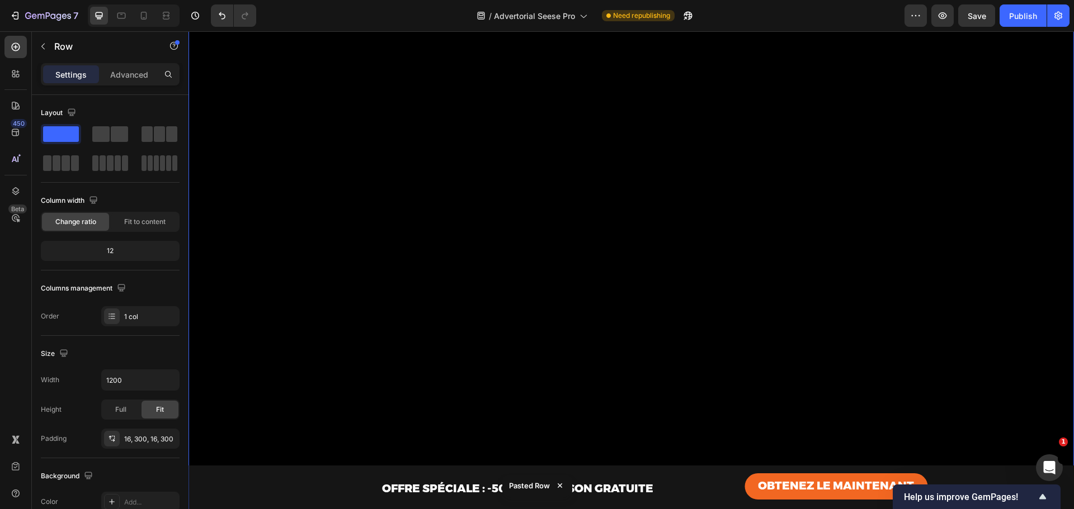
click at [606, 244] on video at bounding box center [630, 120] width 885 height 885
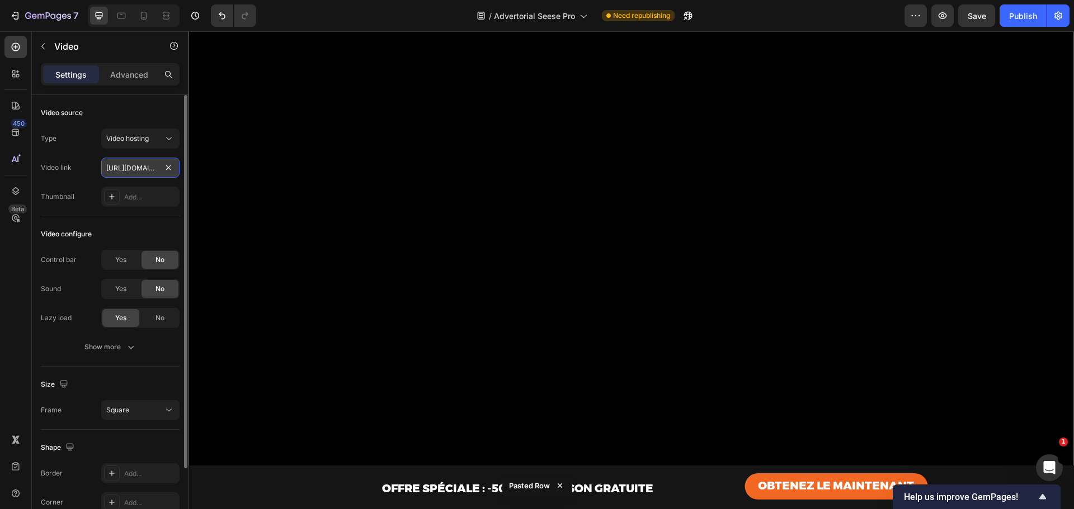
click at [135, 164] on input "https://cdn.shopify.com/videos/c/o/v/891731d1a6154a8ea856bf73dc37011c.mp4" at bounding box center [140, 168] width 78 height 20
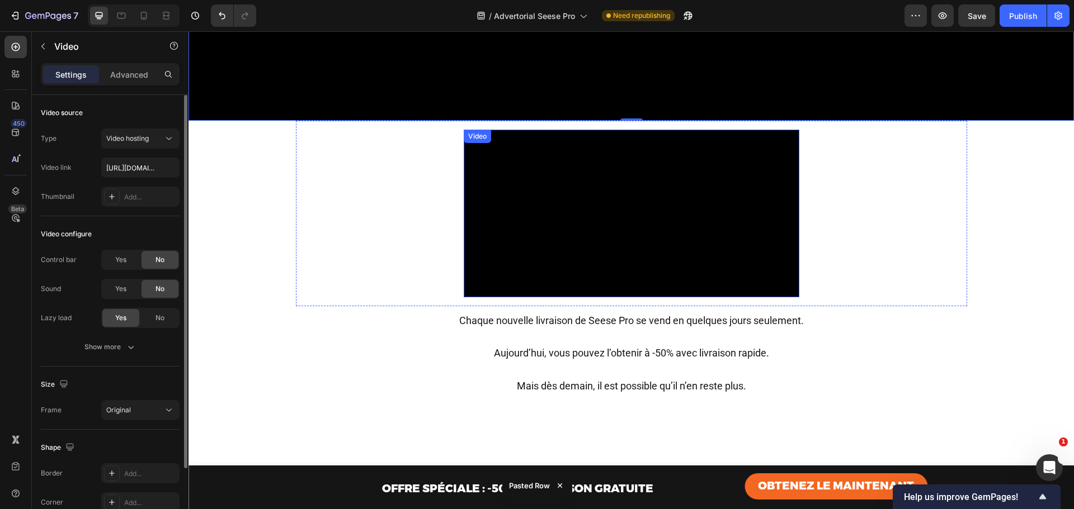
scroll to position [5284, 0]
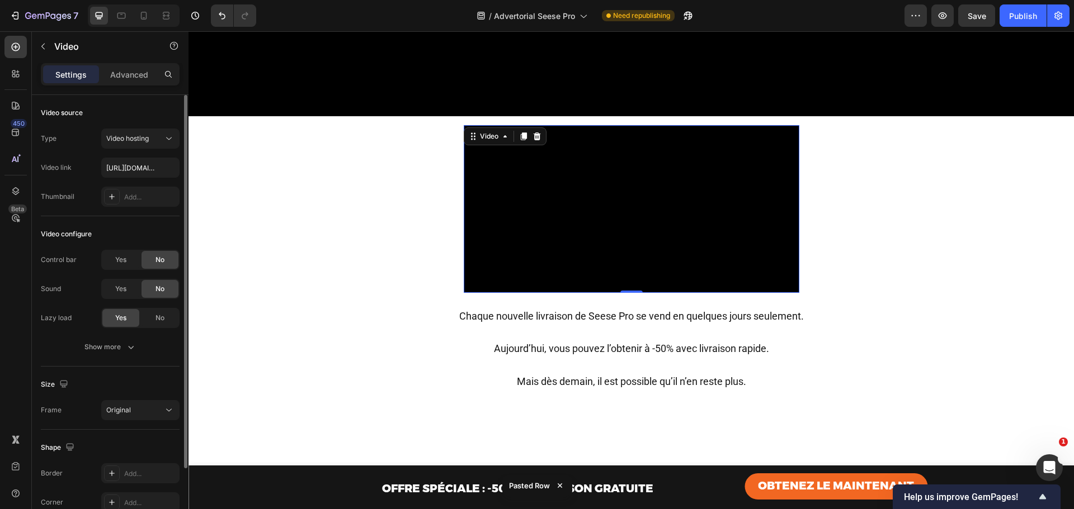
click at [560, 293] on video at bounding box center [632, 209] width 336 height 168
click at [108, 167] on input "https://cdn.shopify.com/videos/c/o/v/183cf8d30ceb4525a06546b819681ba2.mp4" at bounding box center [140, 168] width 78 height 20
paste input "891731d1a6154a8ea856bf73dc37011c"
type input "https://cdn.shopify.com/videos/c/o/v/891731d1a6154a8ea856bf73dc37011c.mp4"
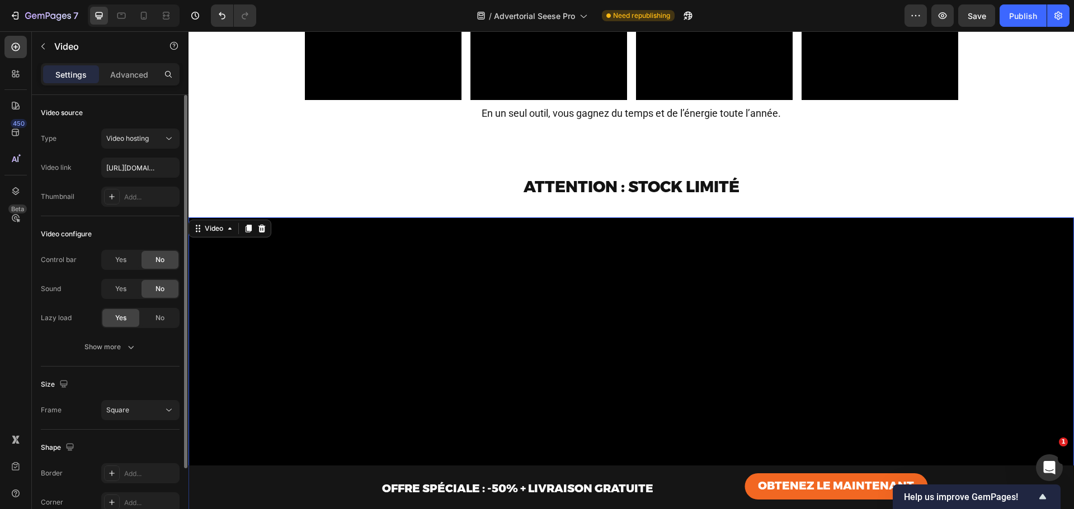
scroll to position [4315, 0]
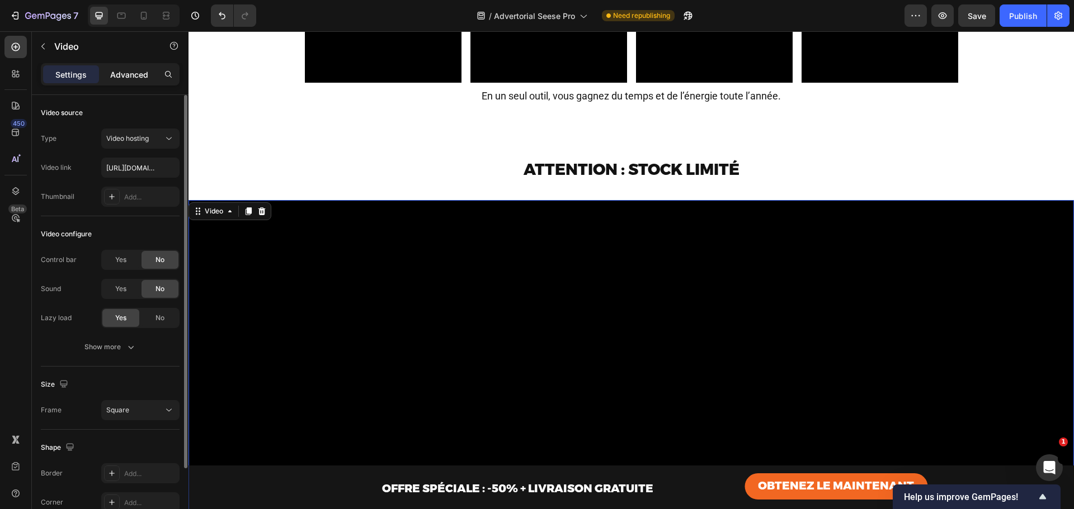
click at [130, 74] on p "Advanced" at bounding box center [129, 75] width 38 height 12
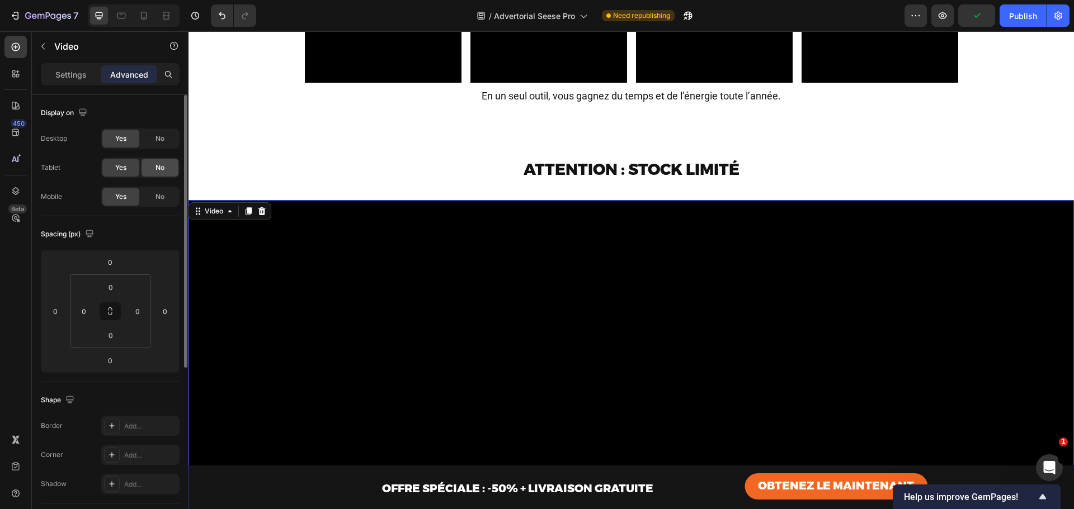
click at [163, 138] on span "No" at bounding box center [159, 139] width 9 height 10
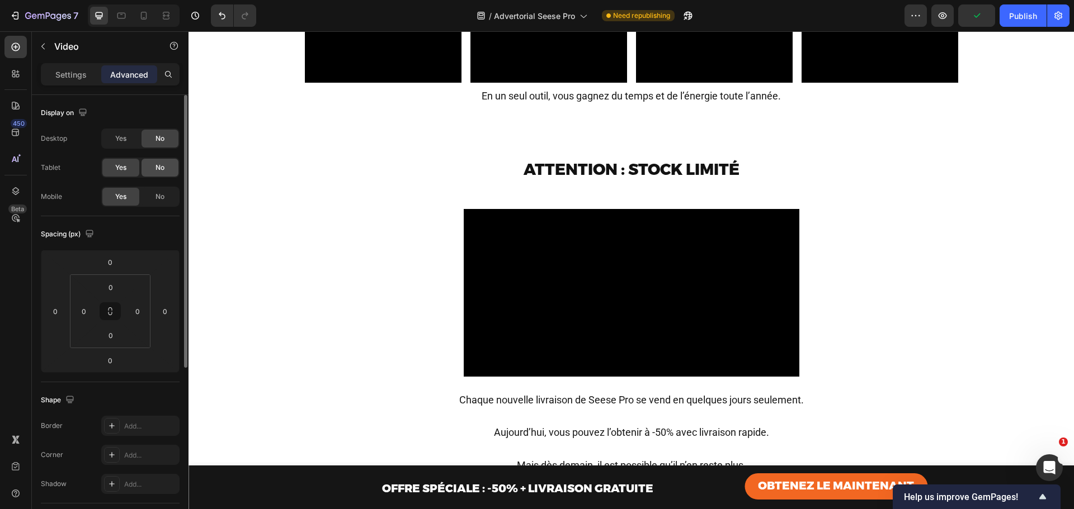
click at [162, 169] on span "No" at bounding box center [159, 168] width 9 height 10
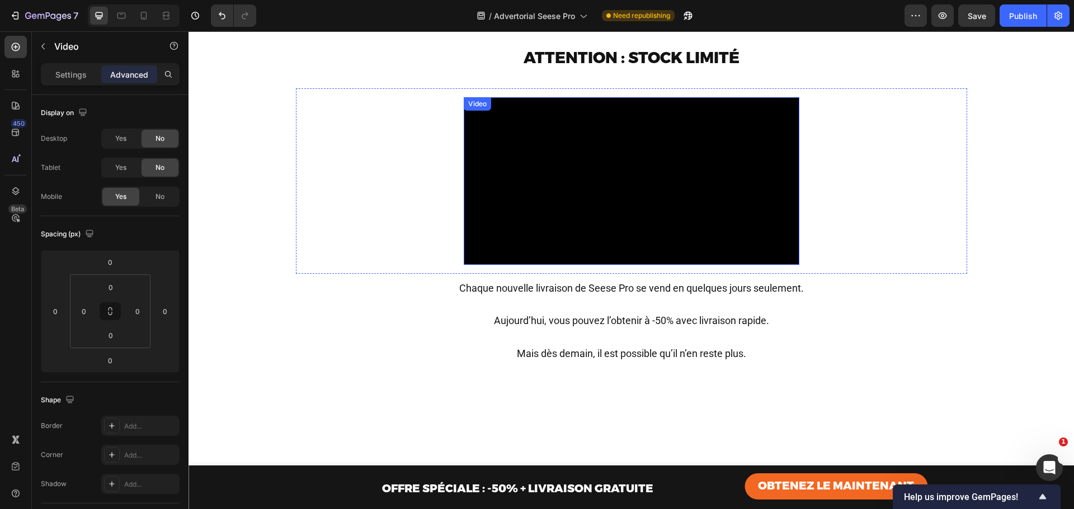
click at [653, 199] on video at bounding box center [632, 181] width 336 height 168
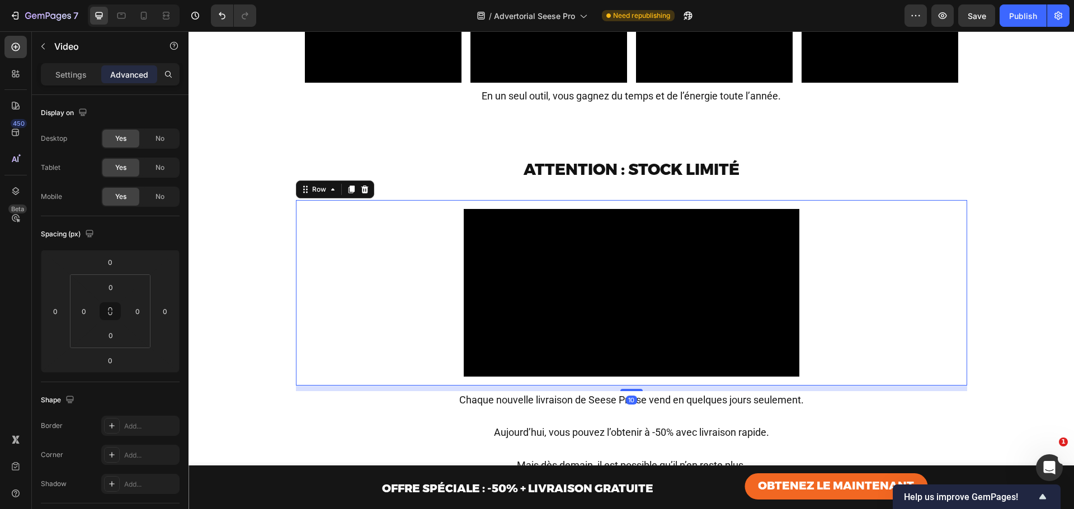
click at [811, 233] on div "Video Row 10" at bounding box center [631, 293] width 671 height 186
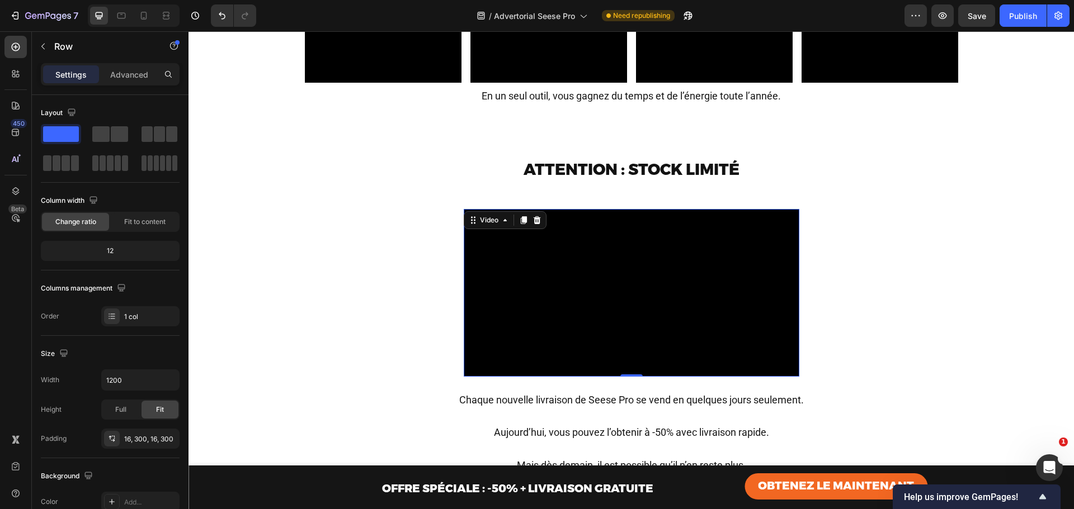
click at [663, 209] on video at bounding box center [632, 293] width 336 height 168
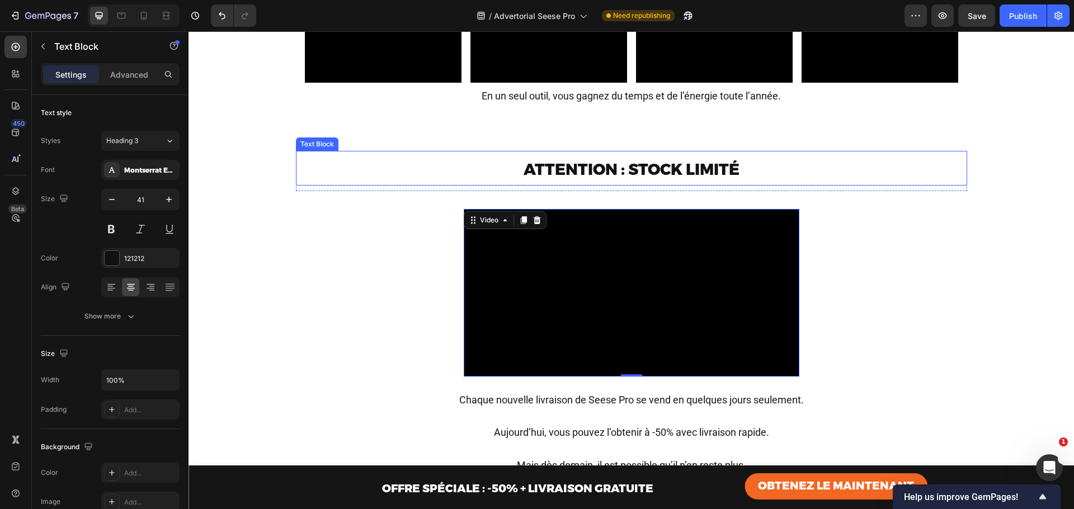
click at [654, 176] on strong "Attention : stock limité" at bounding box center [631, 169] width 216 height 19
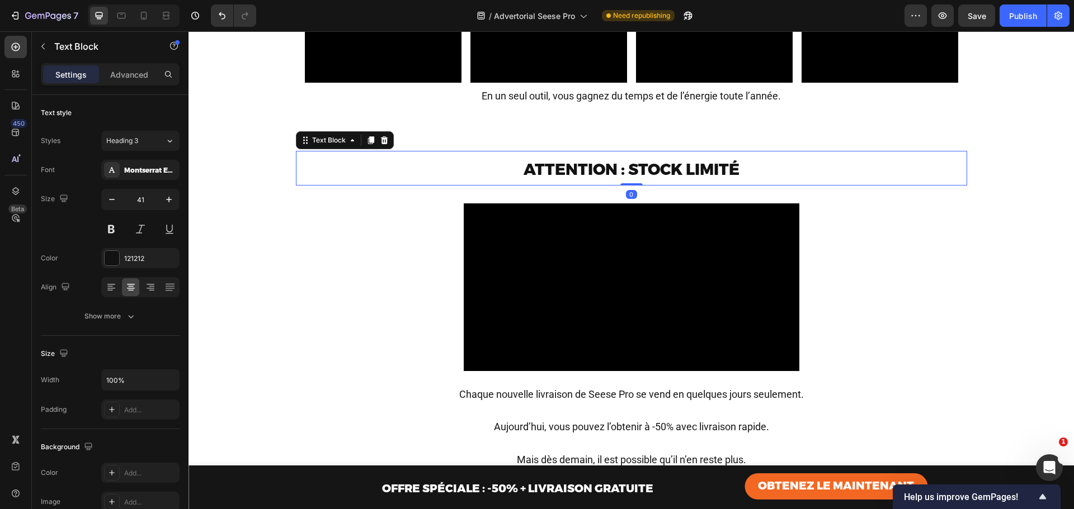
drag, startPoint x: 624, startPoint y: 190, endPoint x: 621, endPoint y: 178, distance: 12.0
click at [621, 181] on div "Attention : stock limité Text Block 0" at bounding box center [631, 168] width 671 height 35
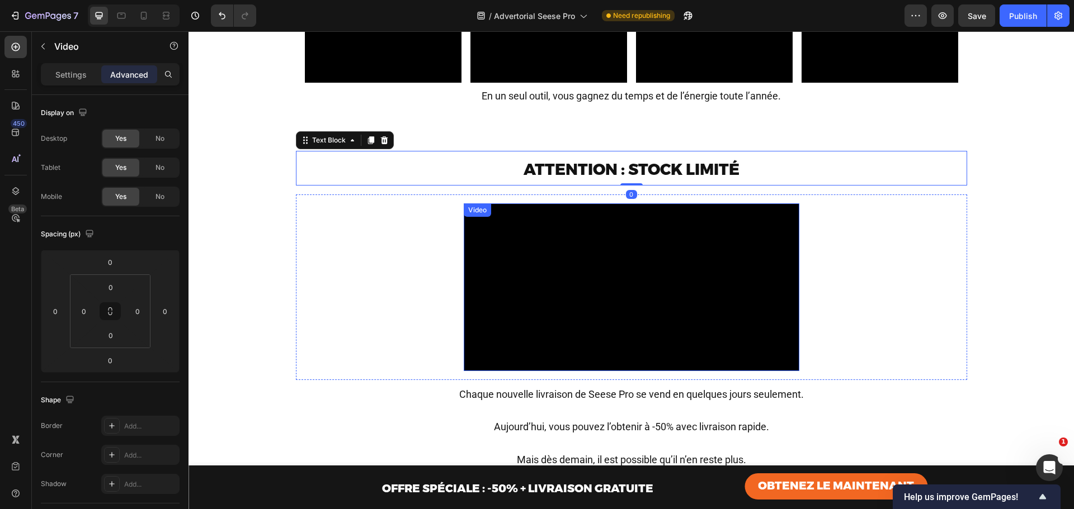
click at [709, 239] on video at bounding box center [632, 288] width 336 height 168
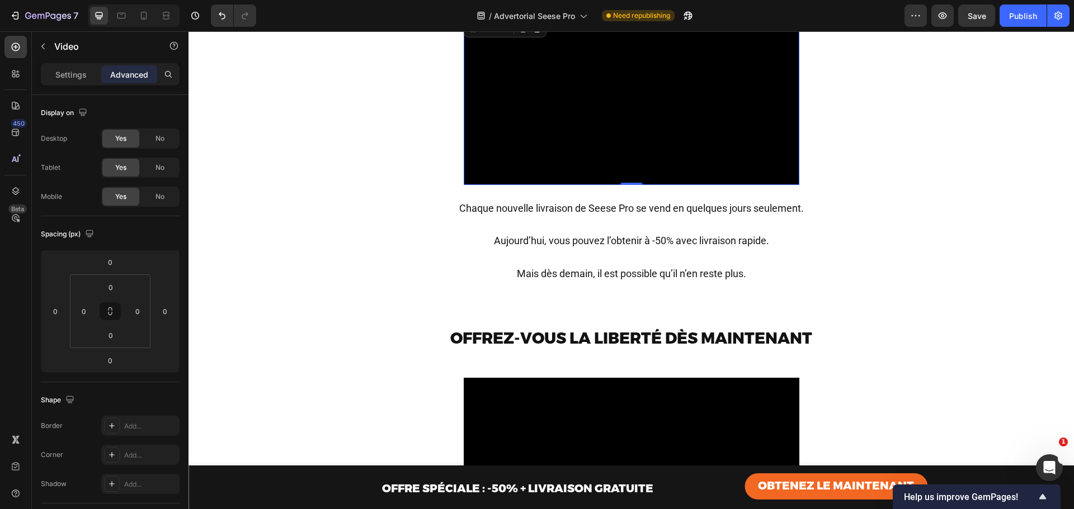
scroll to position [4687, 0]
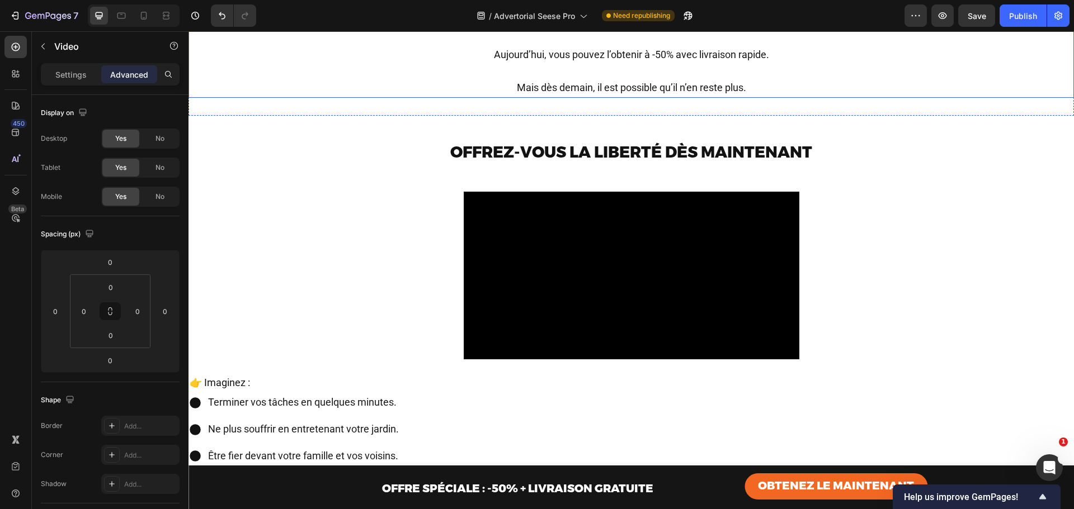
click at [611, 60] on span "Aujourd’hui, vous pouvez l’obtenir à -50% avec livraison rapide." at bounding box center [631, 55] width 275 height 12
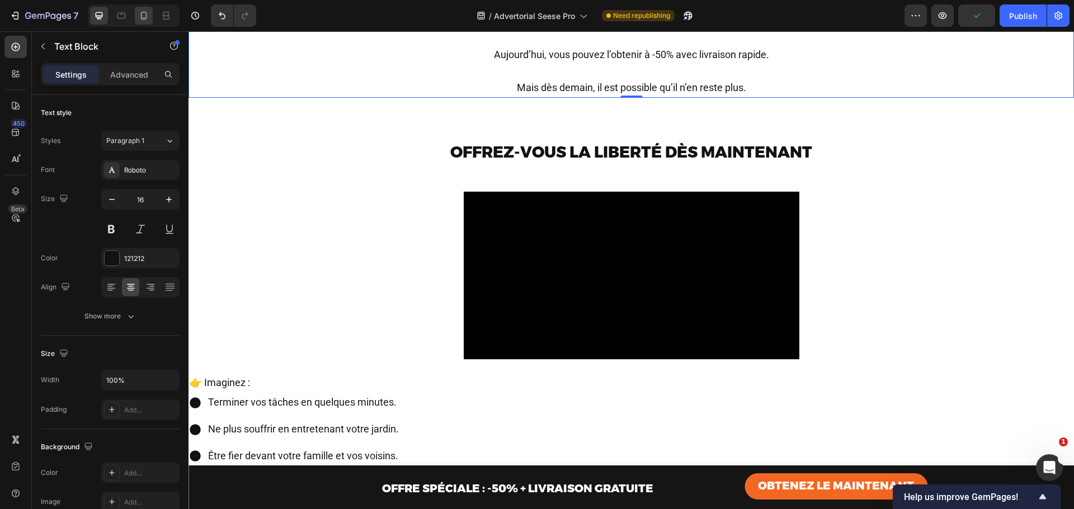
click at [139, 12] on icon at bounding box center [143, 15] width 11 height 11
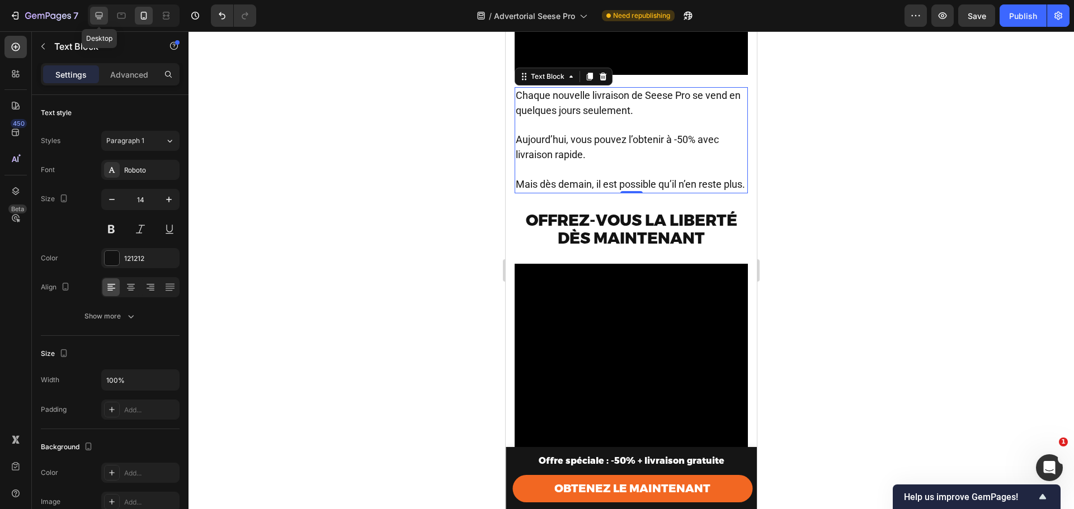
click at [98, 11] on icon at bounding box center [98, 15] width 11 height 11
type input "16"
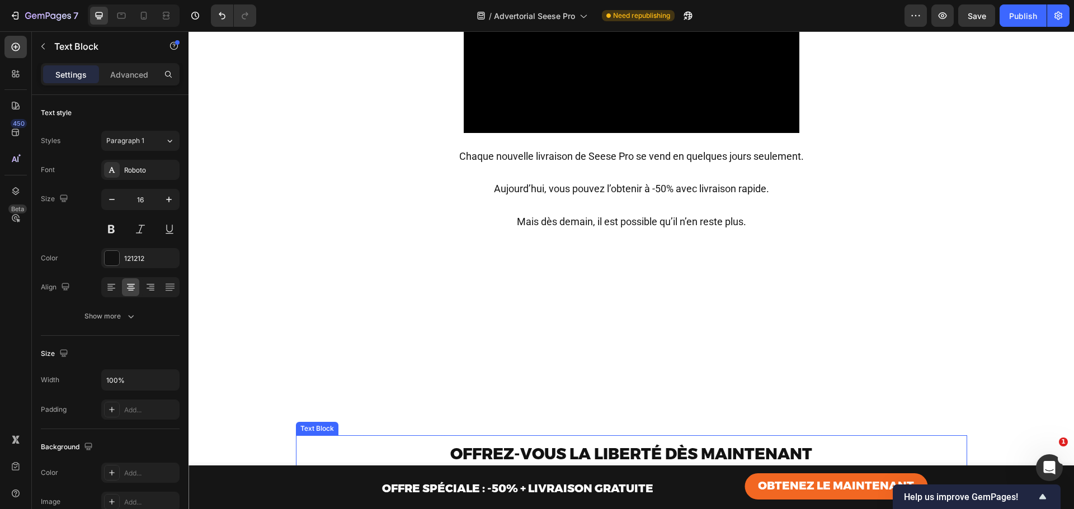
scroll to position [4542, 0]
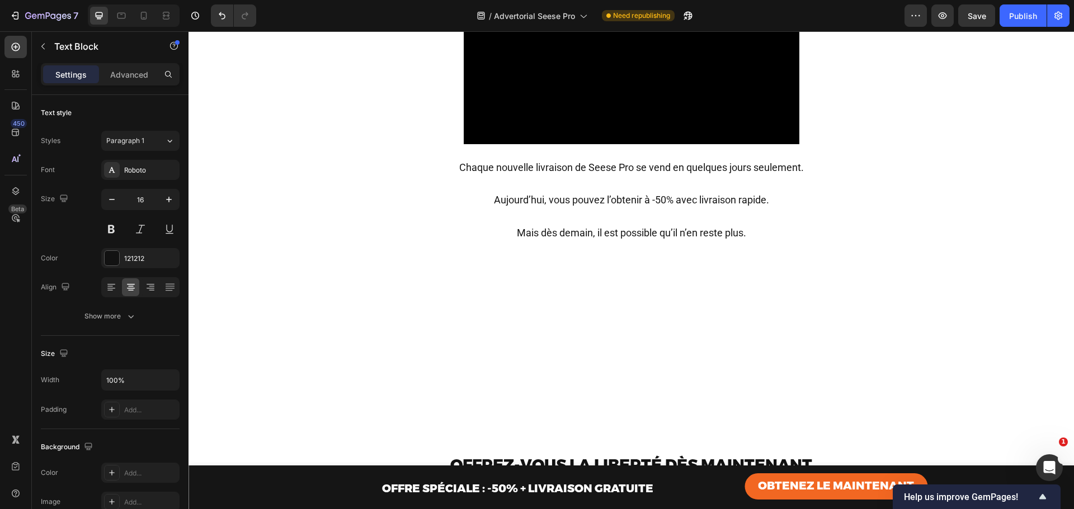
click at [589, 210] on p "Aujourd’hui, vous pouvez l’obtenir à -50% avec livraison rapide." at bounding box center [631, 193] width 883 height 33
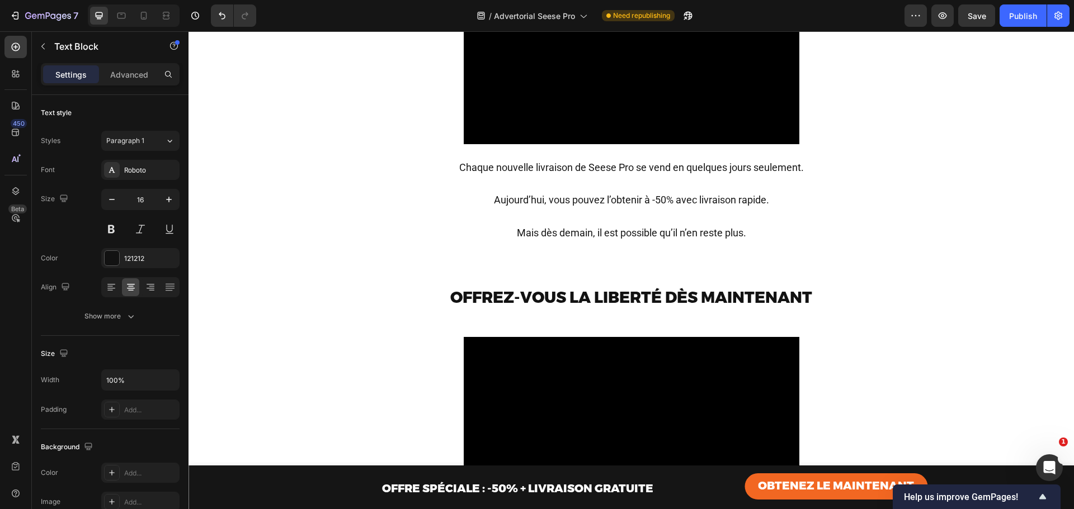
click at [573, 173] on span "Chaque nouvelle livraison de Seese Pro se vend en quelques jours seulement." at bounding box center [631, 168] width 344 height 12
click at [565, 210] on p "Aujourd’hui, vous pouvez l’obtenir à -50% avec livraison rapide." at bounding box center [631, 193] width 883 height 33
click at [565, 210] on p "⁠⁠⁠⁠⁠⁠⁠ Aujourd’hui, vous pouvez l’obtenir à -50% avec livraison rapide." at bounding box center [631, 193] width 883 height 33
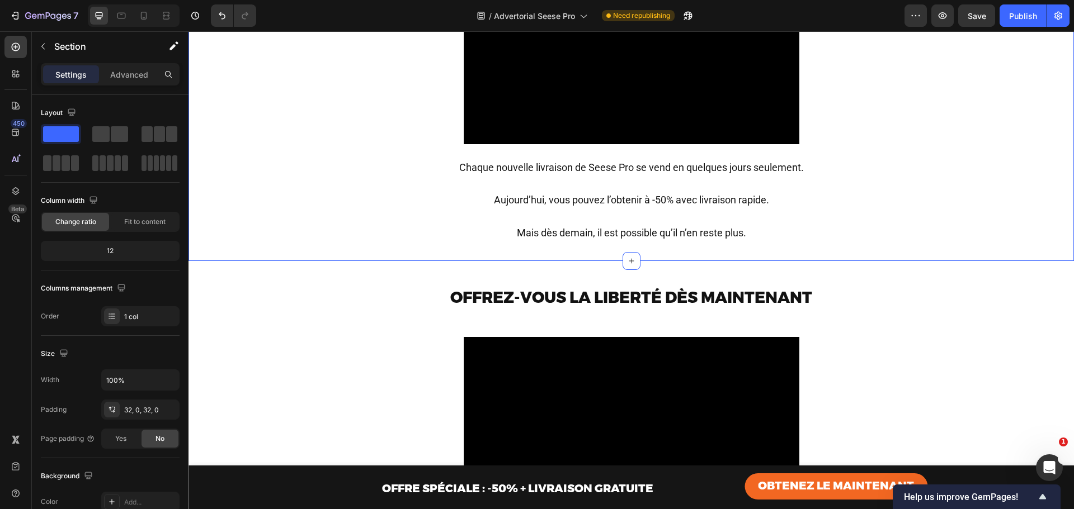
click at [979, 243] on div "Attention : stock limité Text Block Row Video Video Row Chaque nouvelle livrais…" at bounding box center [630, 83] width 885 height 319
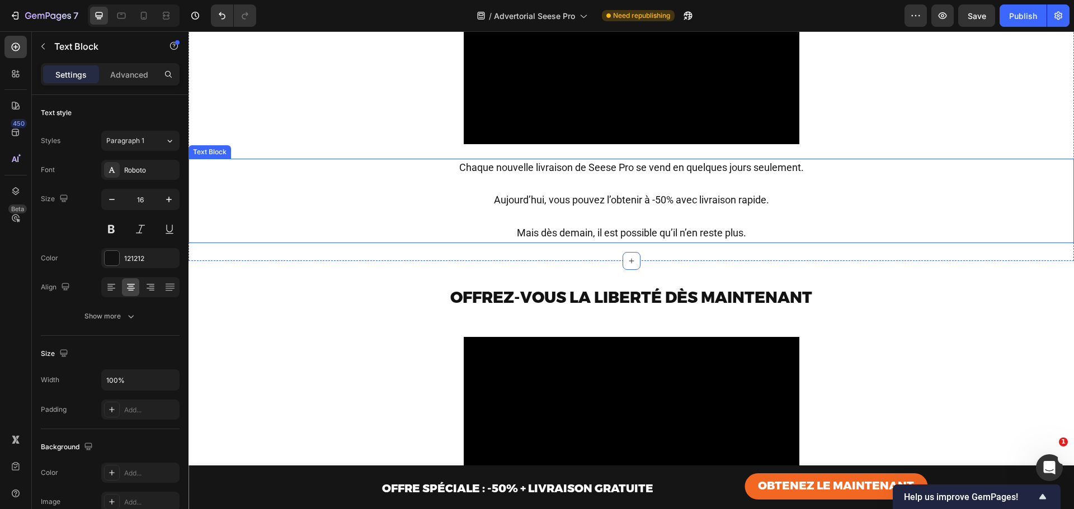
click at [671, 173] on span "Chaque nouvelle livraison de Seese Pro se vend en quelques jours seulement." at bounding box center [631, 168] width 344 height 12
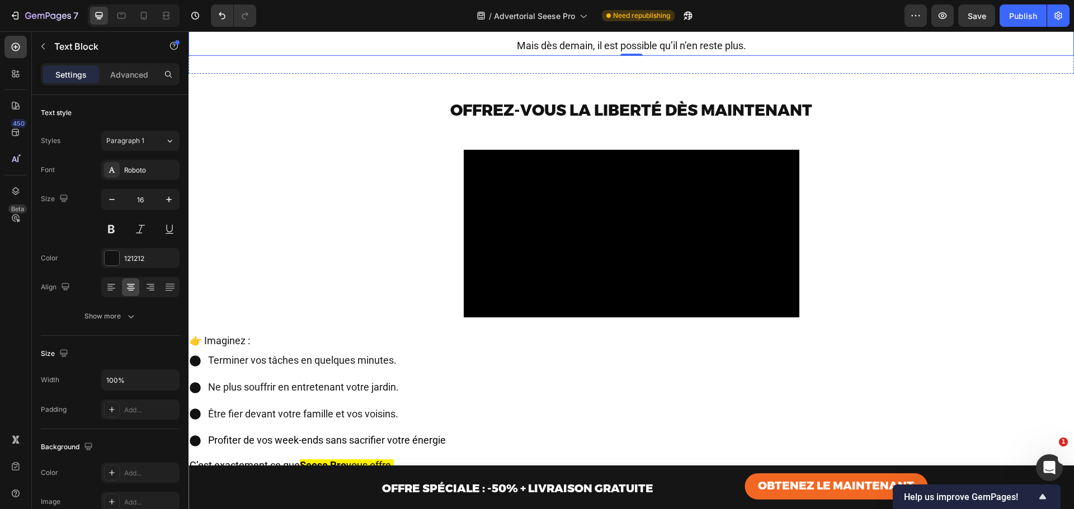
scroll to position [4765, 0]
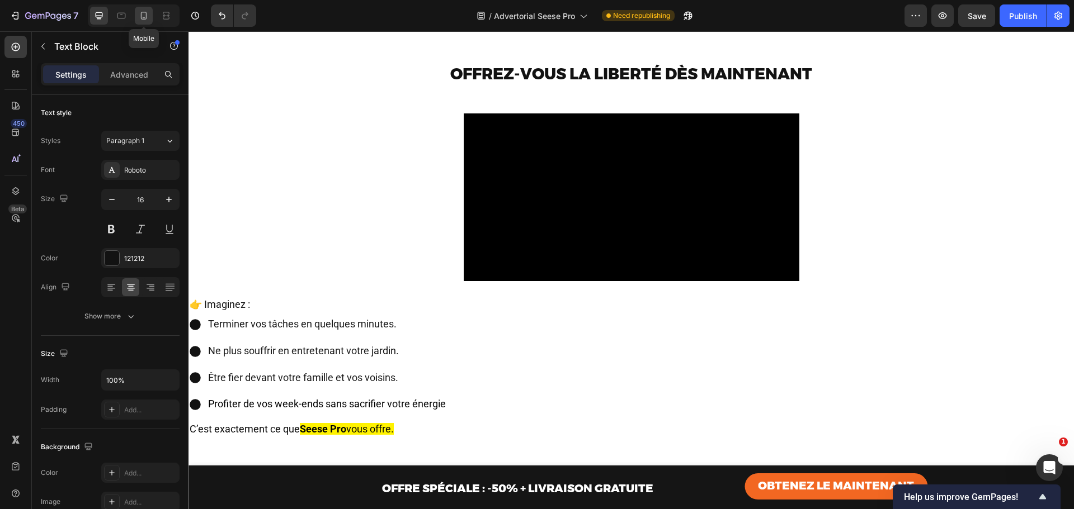
click at [146, 15] on icon at bounding box center [144, 16] width 6 height 8
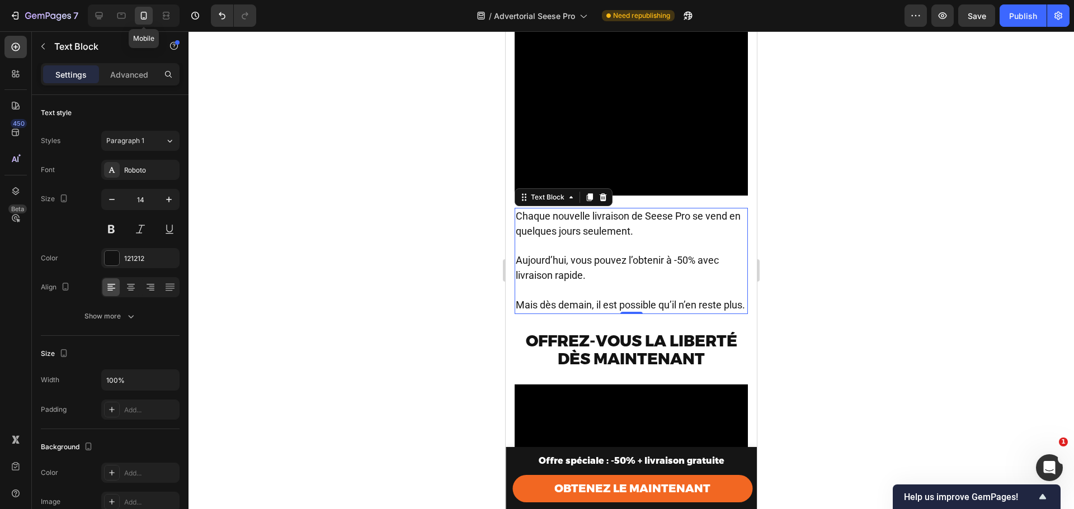
scroll to position [4839, 0]
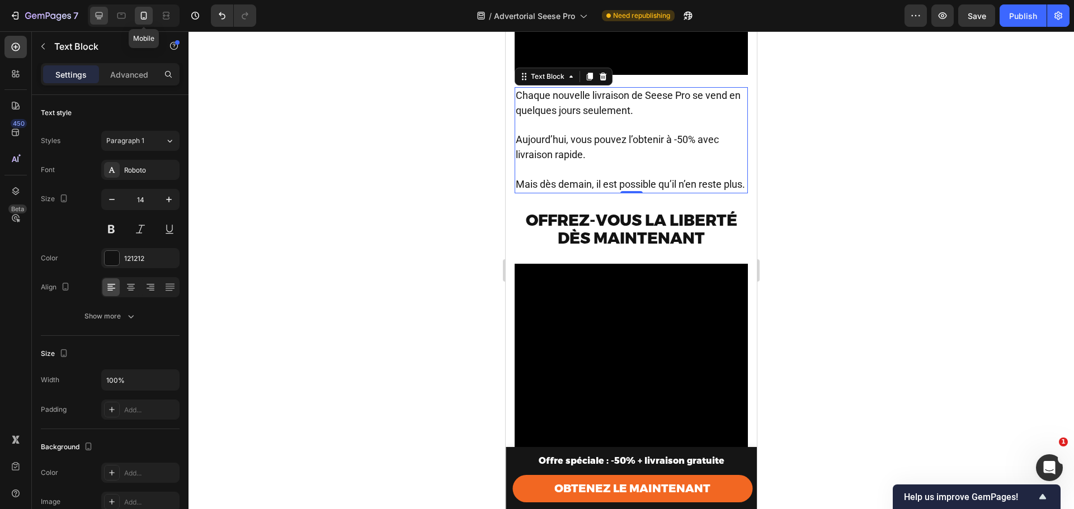
click at [100, 16] on icon at bounding box center [99, 15] width 7 height 7
type input "16"
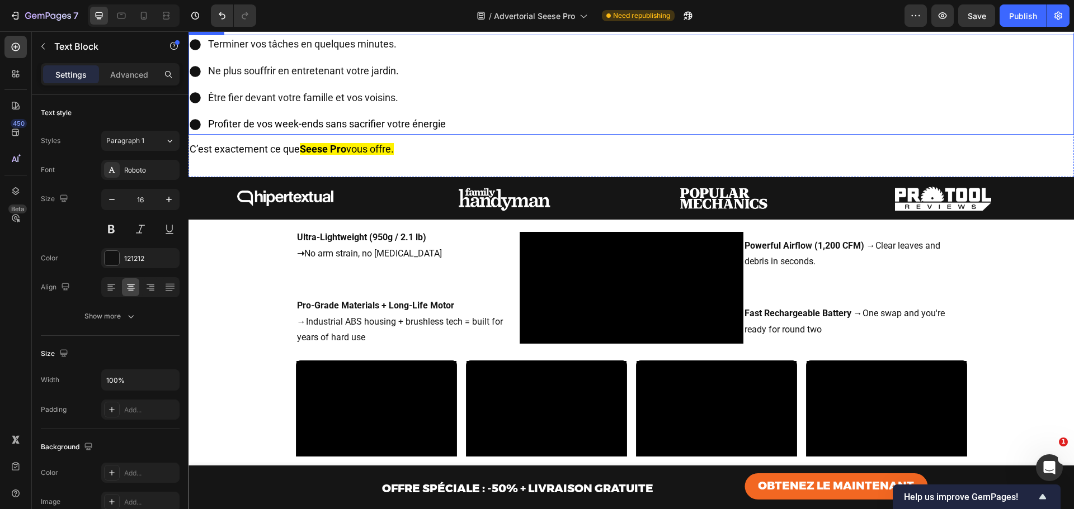
scroll to position [5042, 0]
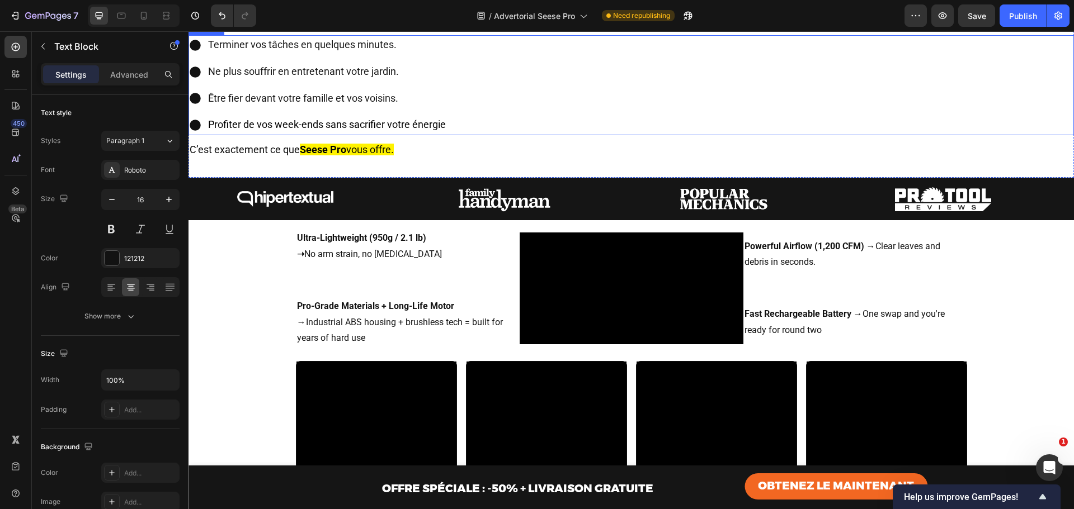
click at [544, 135] on div "Terminer vos tâches en quelques minutes. Ne plus souffrir en entretenant votre …" at bounding box center [630, 85] width 885 height 100
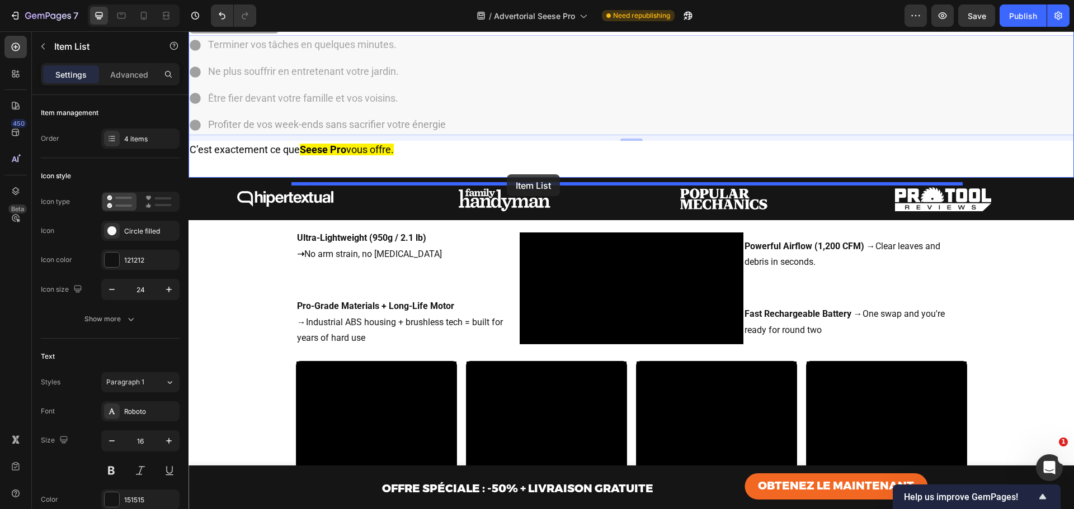
drag, startPoint x: 489, startPoint y: 210, endPoint x: 507, endPoint y: 173, distance: 40.5
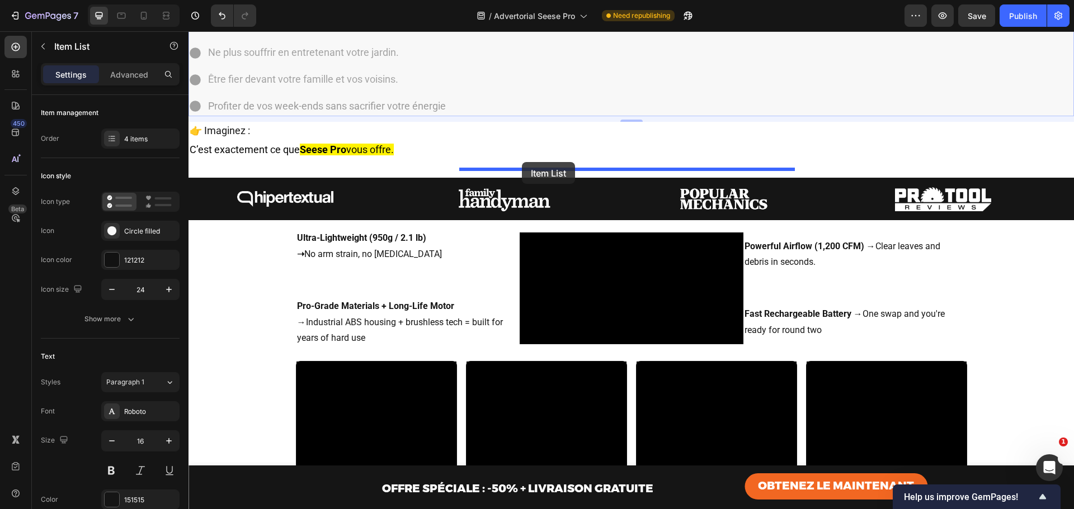
drag, startPoint x: 510, startPoint y: 191, endPoint x: 522, endPoint y: 162, distance: 31.1
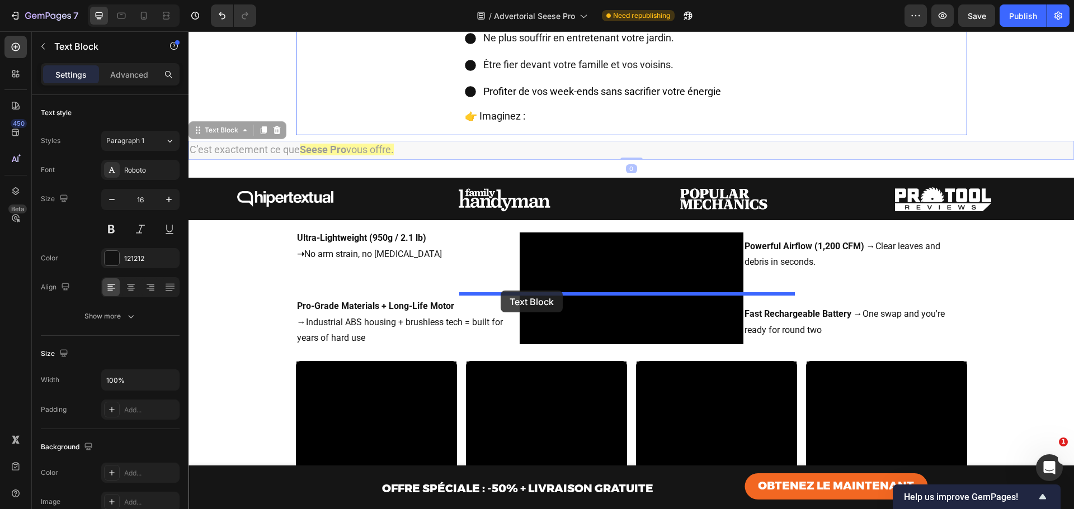
drag, startPoint x: 405, startPoint y: 309, endPoint x: 500, endPoint y: 291, distance: 96.8
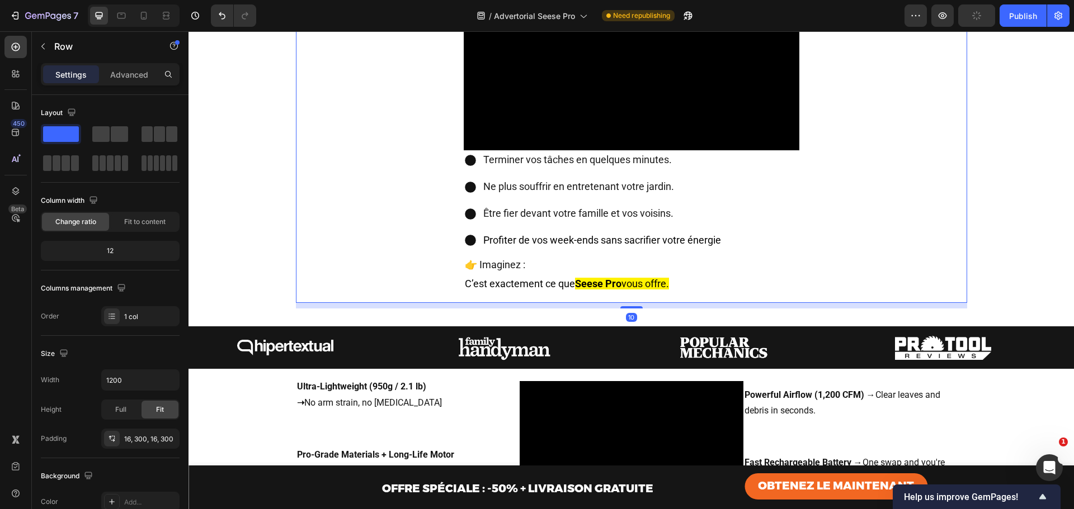
click at [941, 234] on div "Video Terminer vos tâches en quelques minutes. Ne plus souffrir en entretenant …" at bounding box center [631, 138] width 671 height 329
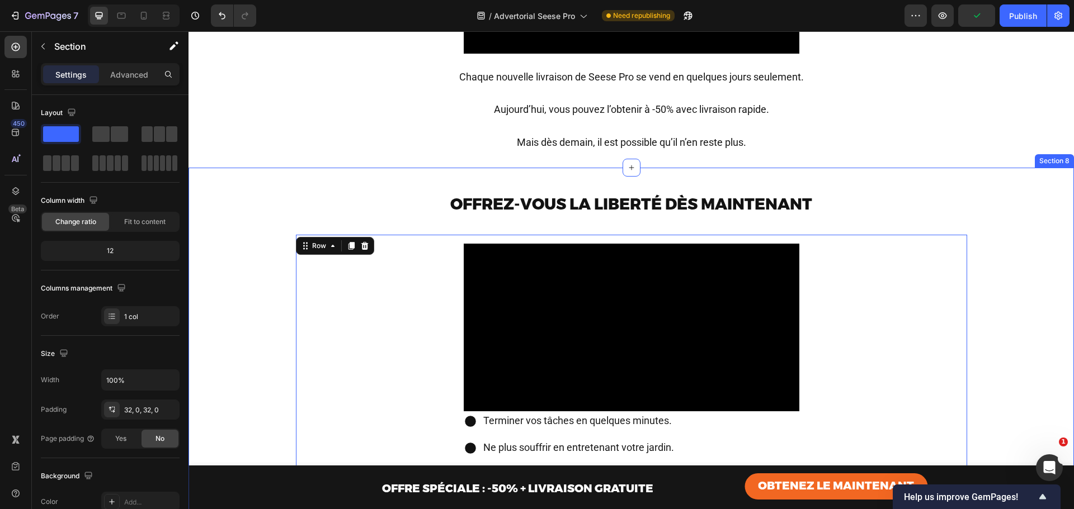
click at [985, 199] on div "Offrez-vous la liberté dès maintenant Text Block Row Video Terminer vos tâches …" at bounding box center [630, 378] width 885 height 384
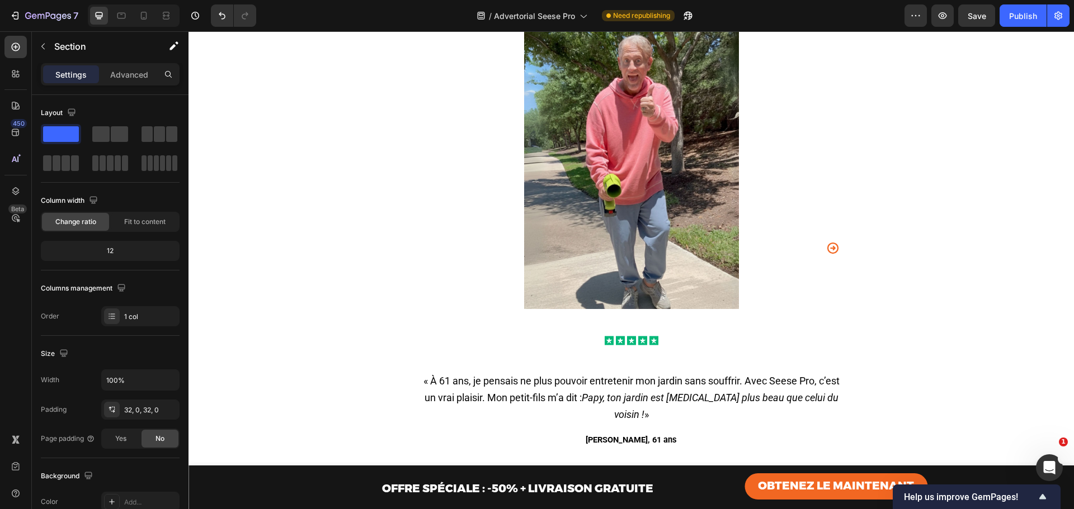
scroll to position [2433, 0]
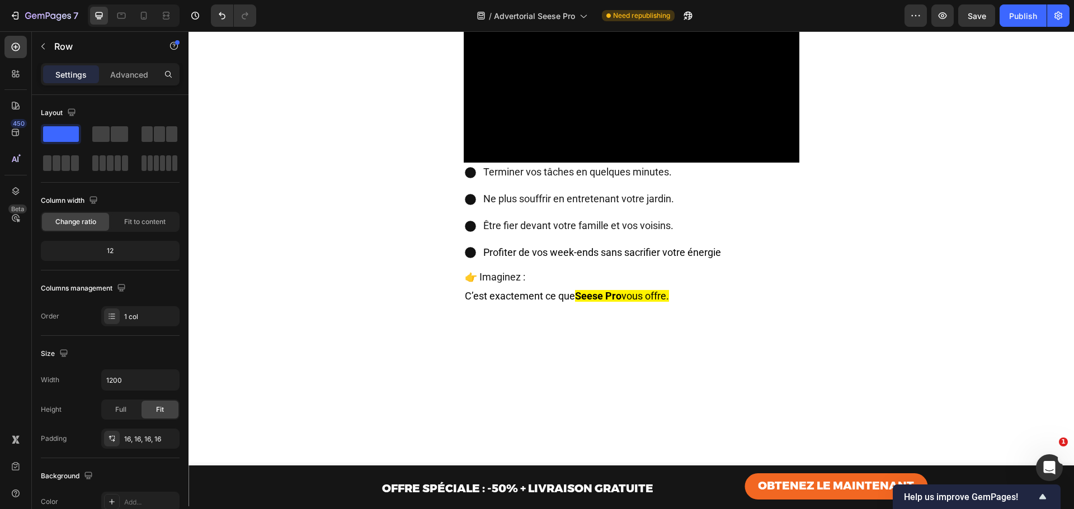
scroll to position [5192, 0]
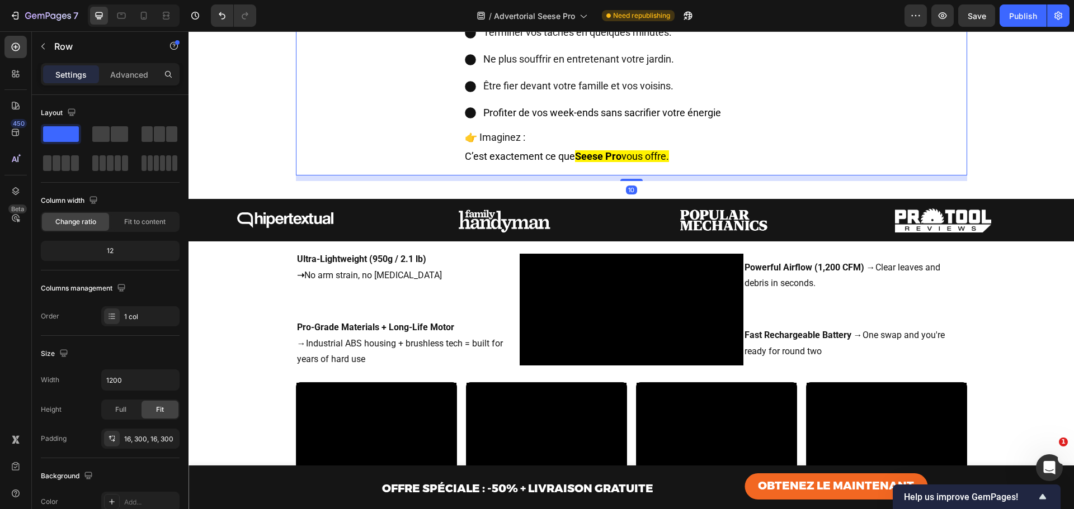
click at [428, 176] on div "Video Terminer vos tâches en quelques minutes. Ne plus souffrir en entretenant …" at bounding box center [631, 10] width 671 height 329
click at [134, 437] on div "16, 300, 16, 300" at bounding box center [140, 439] width 32 height 10
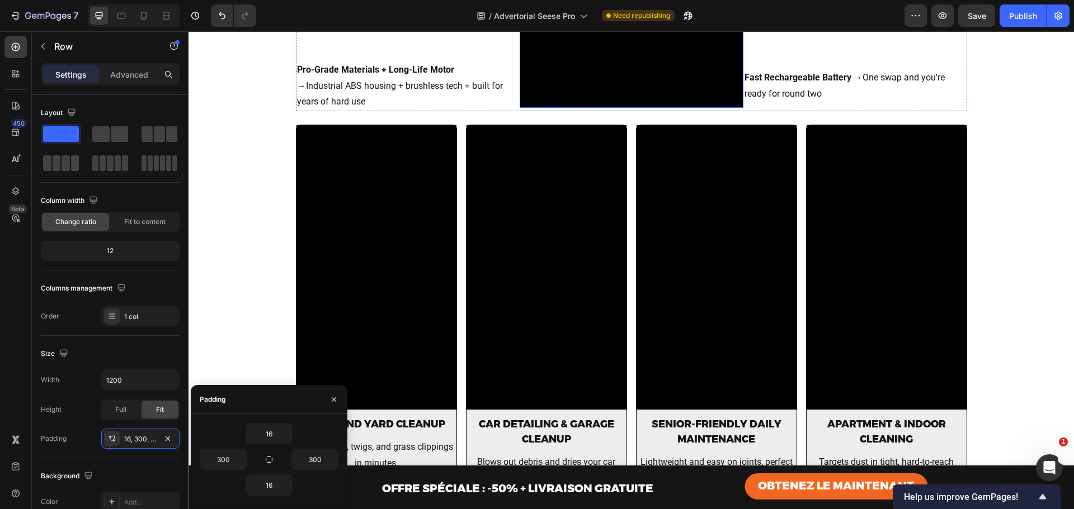
scroll to position [5453, 0]
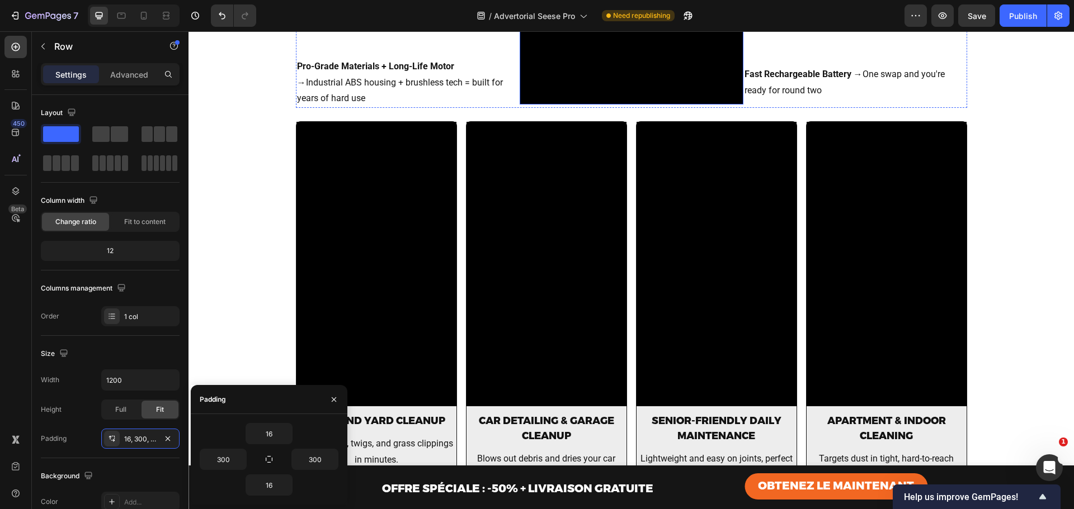
click at [616, 105] on video at bounding box center [631, 49] width 224 height 112
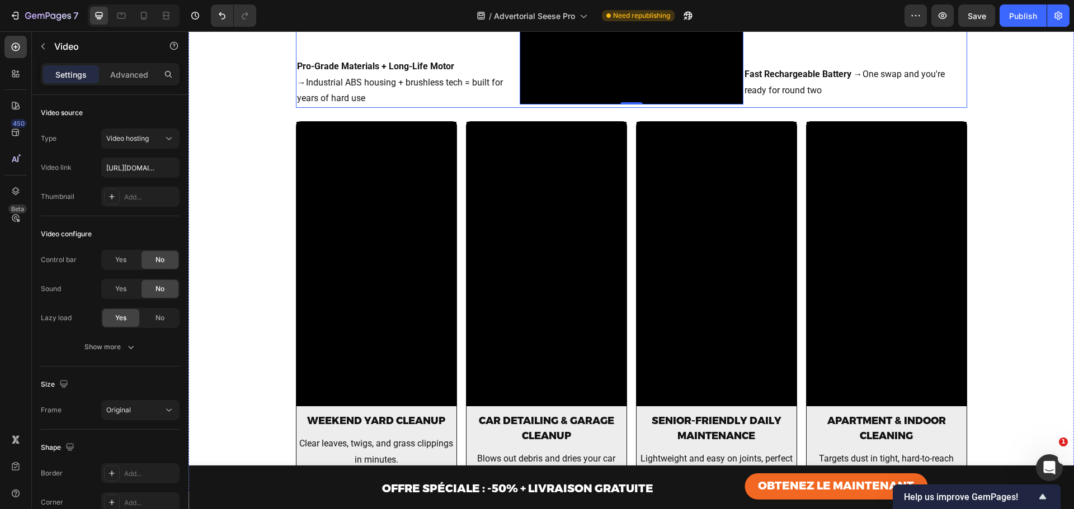
click at [450, 108] on div "Ultra-Lightweight (950g / 2.1 lb) ➝ No arm strain, no [MEDICAL_DATA] Text Block…" at bounding box center [408, 48] width 224 height 119
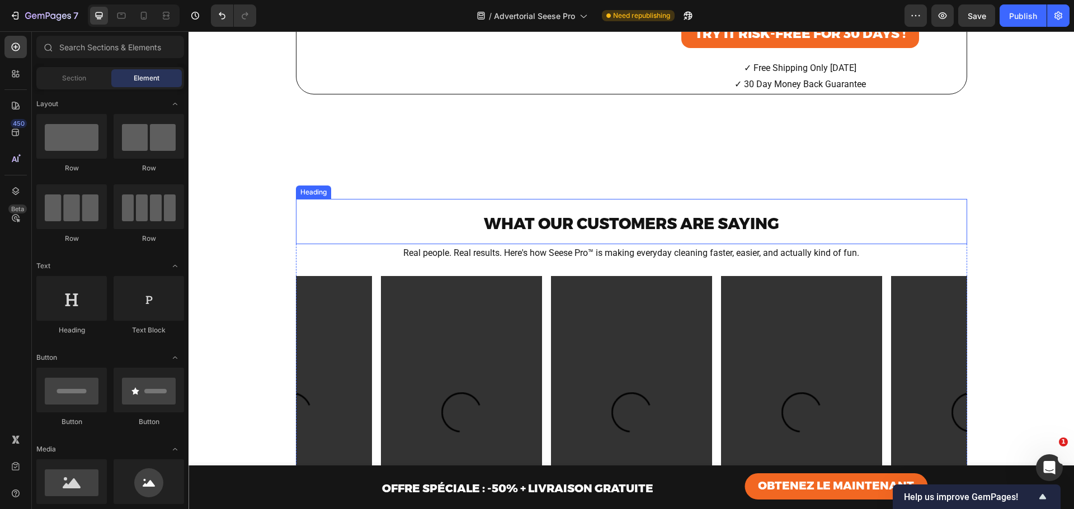
scroll to position [5639, 0]
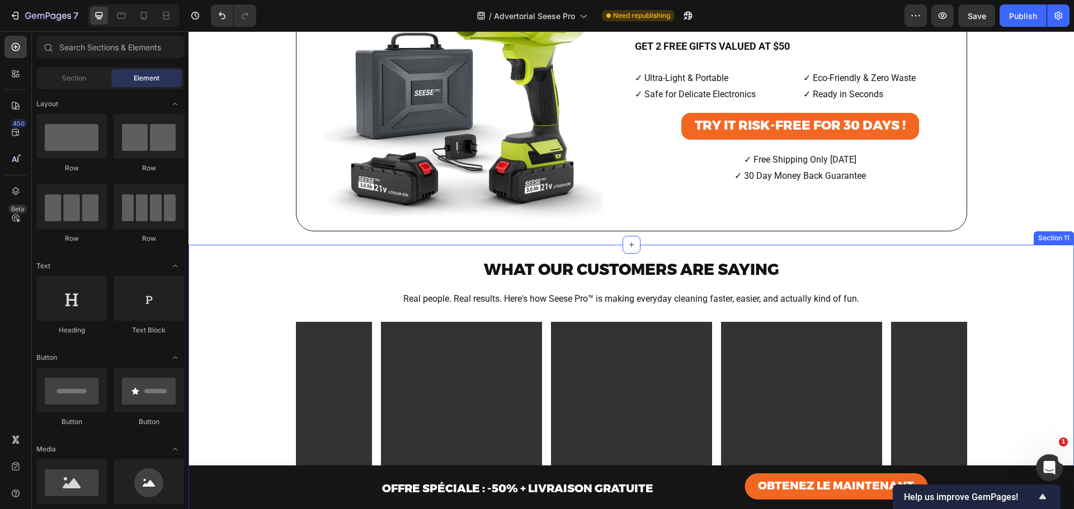
click at [983, 255] on div "WHAT OUR CUSTOMERS ARE SAYING Heading Real people. Real results. Here's how [PE…" at bounding box center [630, 457] width 885 height 424
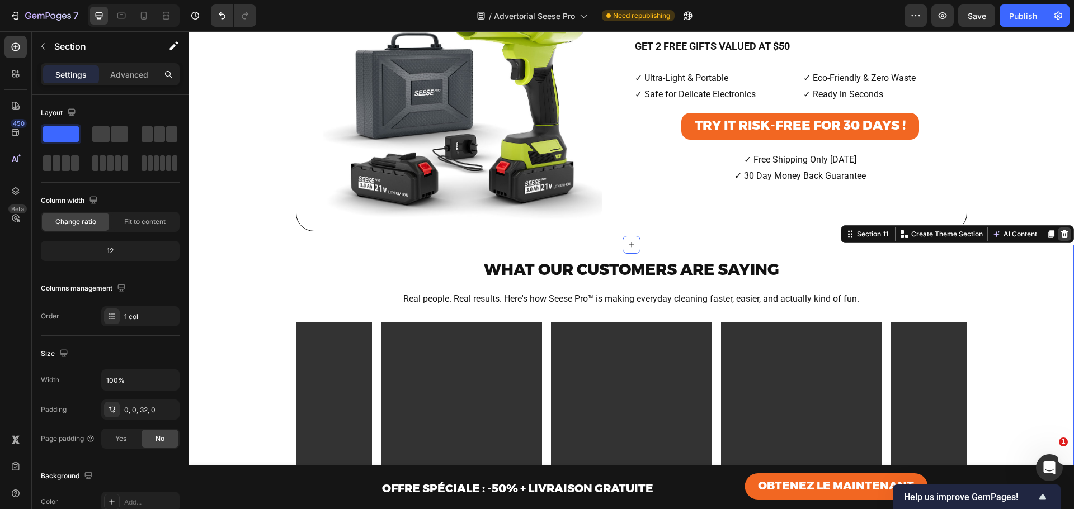
click at [1060, 237] on icon at bounding box center [1064, 234] width 9 height 9
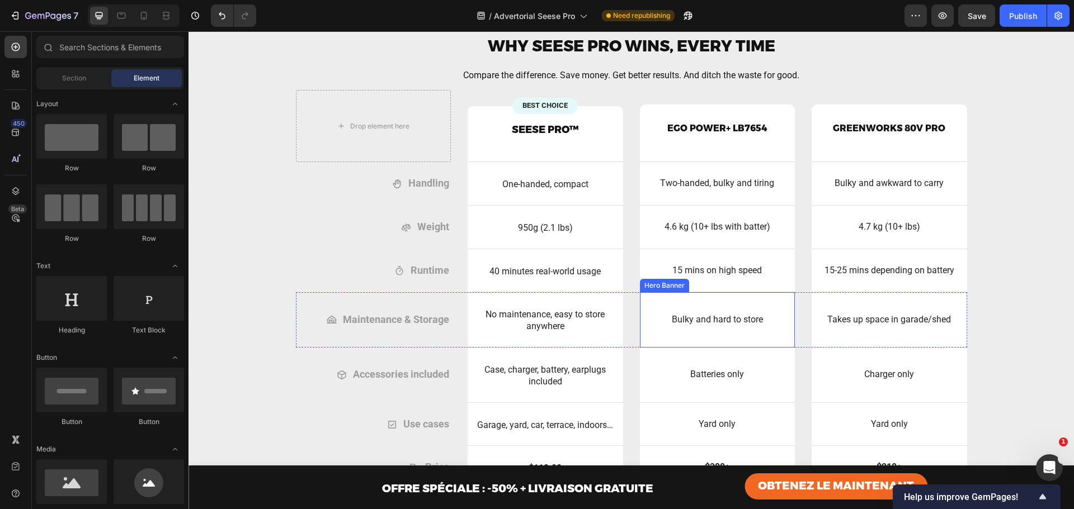
scroll to position [5713, 0]
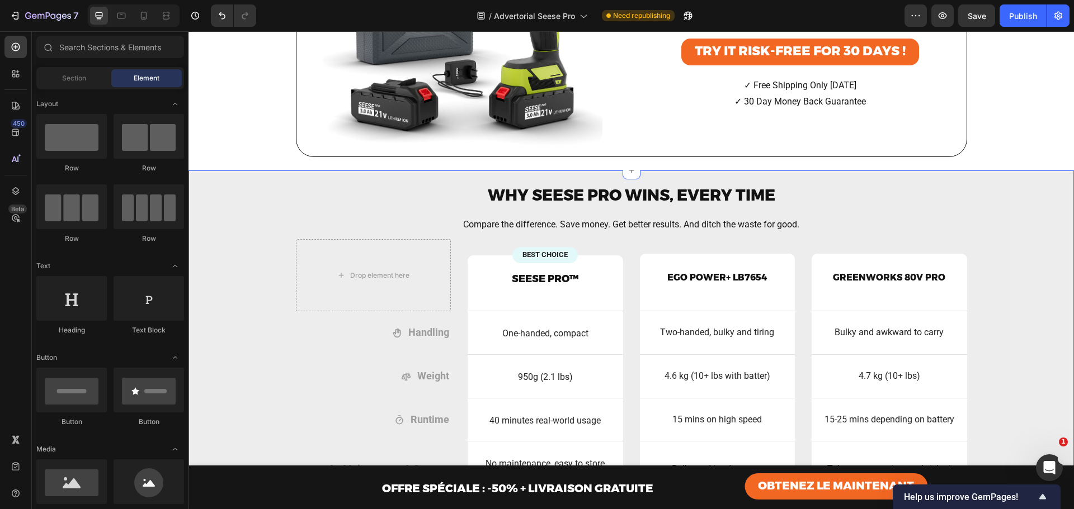
click at [995, 174] on div "WHY [PERSON_NAME] PRO WINS, EVERY TIME Heading Compare the difference. Save mon…" at bounding box center [631, 460] width 868 height 579
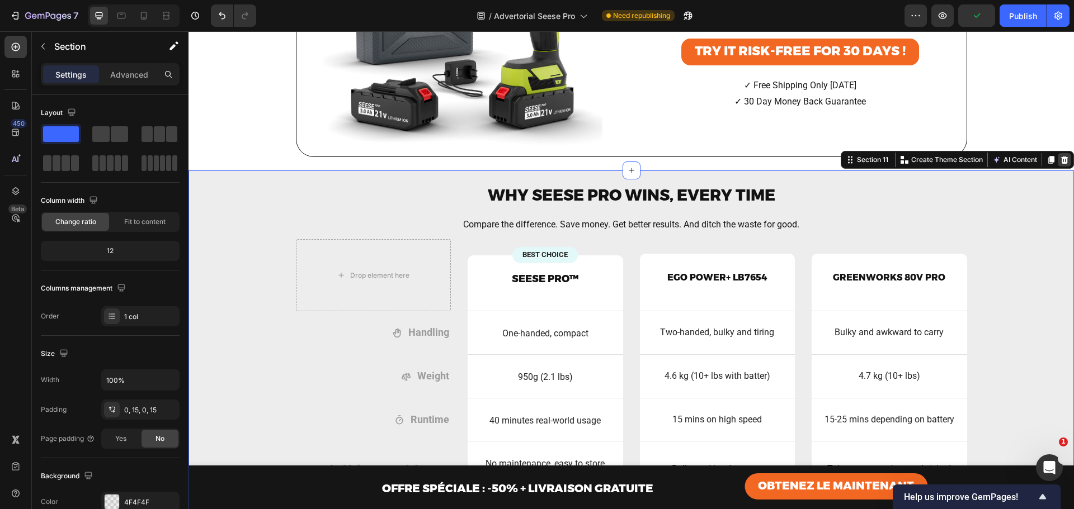
click at [1060, 155] on icon at bounding box center [1064, 159] width 9 height 9
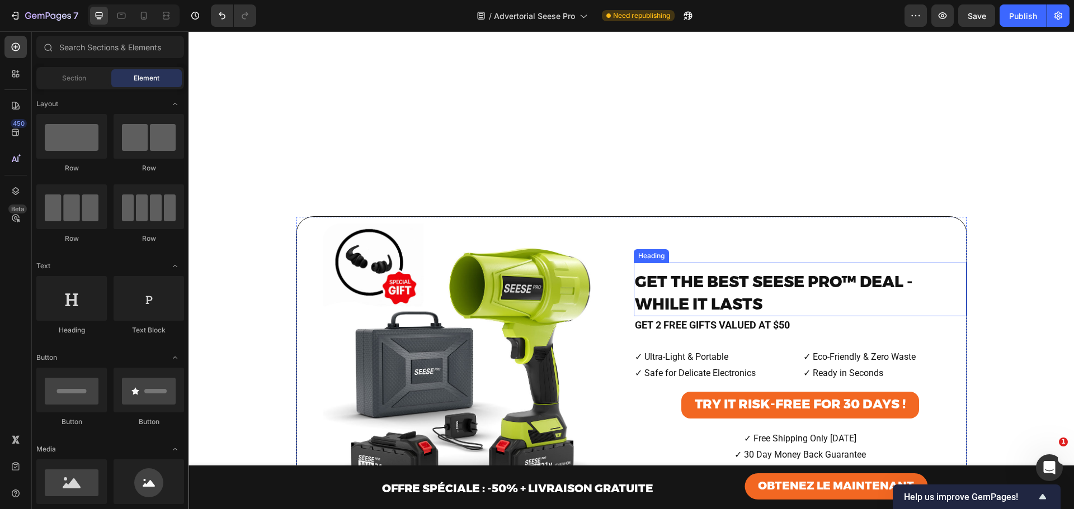
scroll to position [5329, 0]
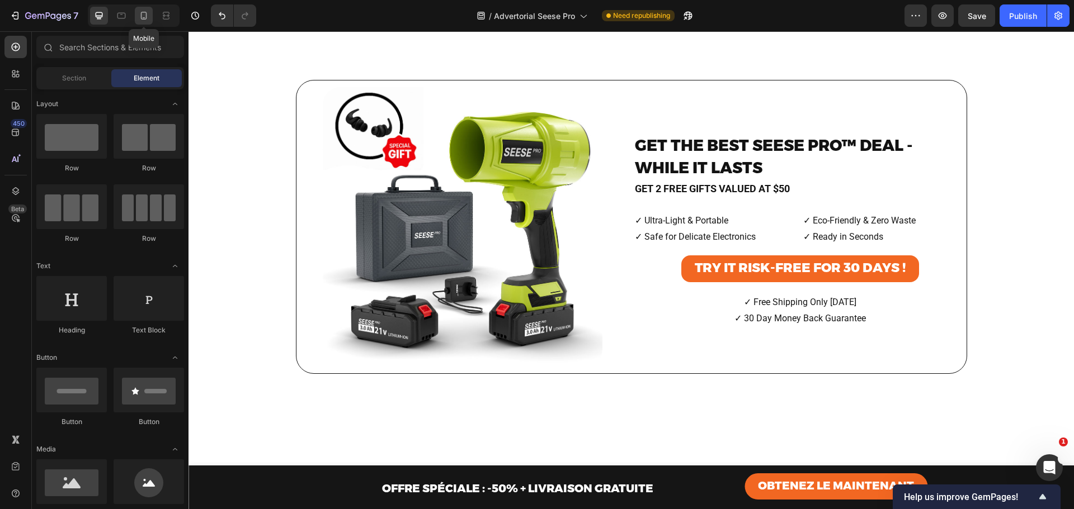
click at [147, 20] on icon at bounding box center [143, 15] width 11 height 11
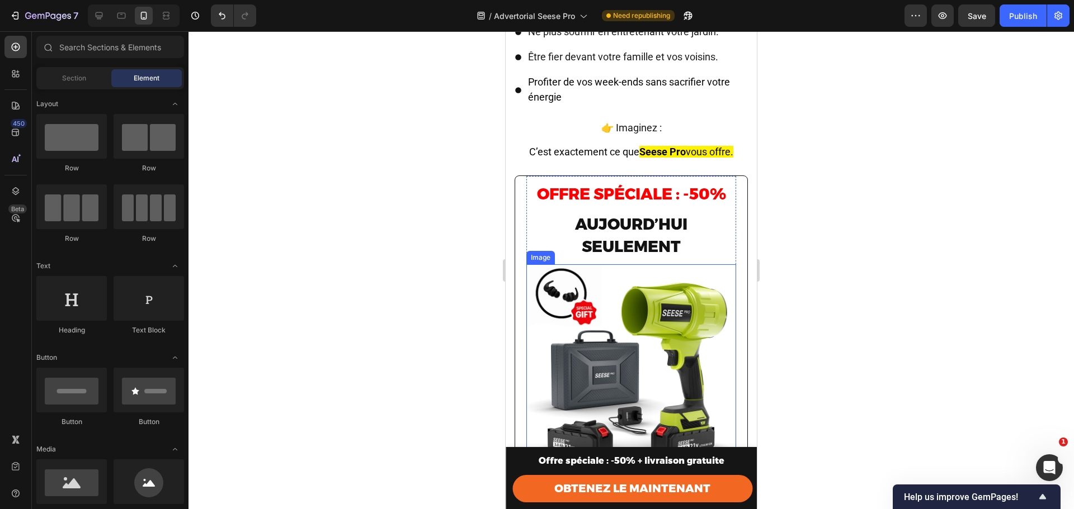
scroll to position [5286, 0]
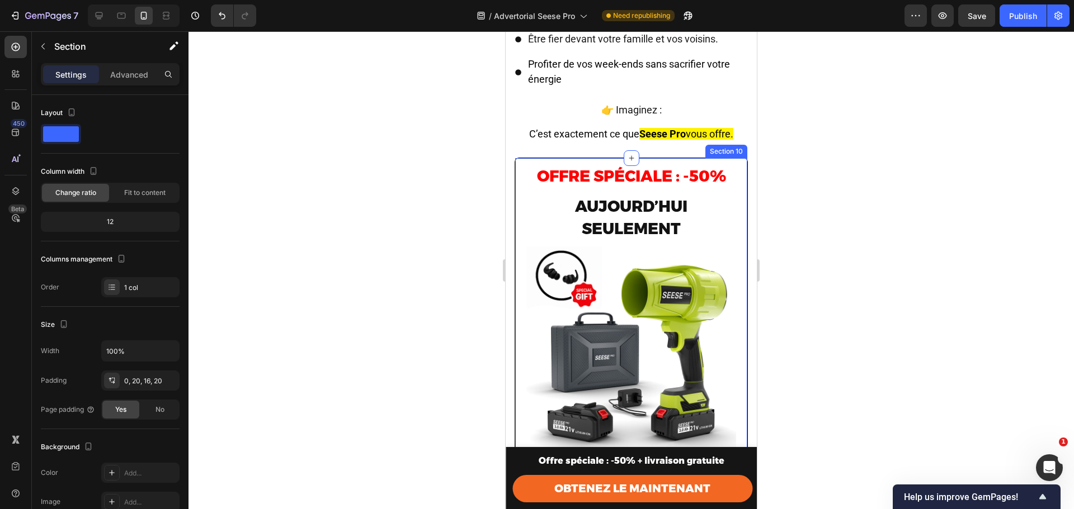
click at [518, 163] on div "Row Offre spéciale : -50% Heading aujourd’hui seulement Heading Image 💶 Prix no…" at bounding box center [630, 434] width 233 height 552
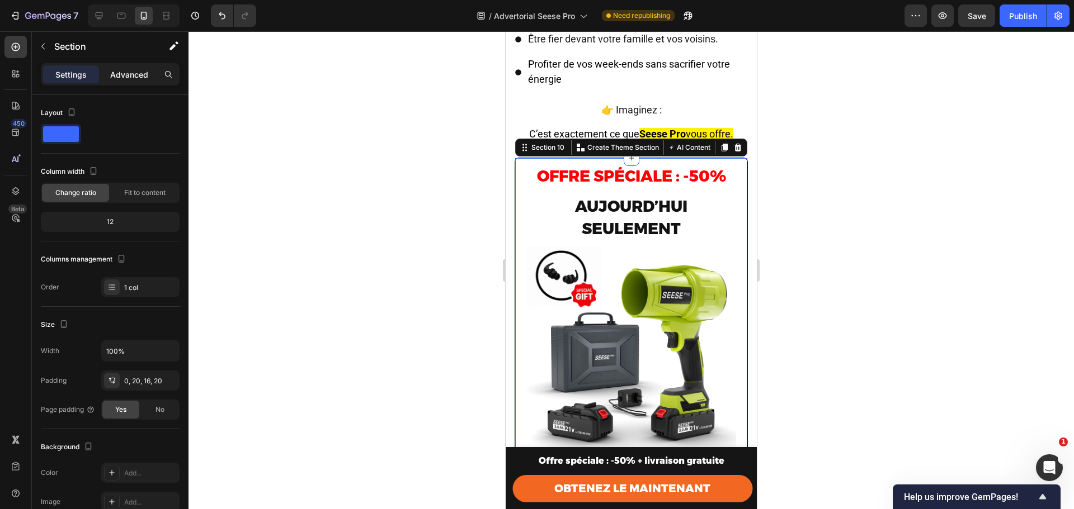
click at [121, 79] on p "Advanced" at bounding box center [129, 75] width 38 height 12
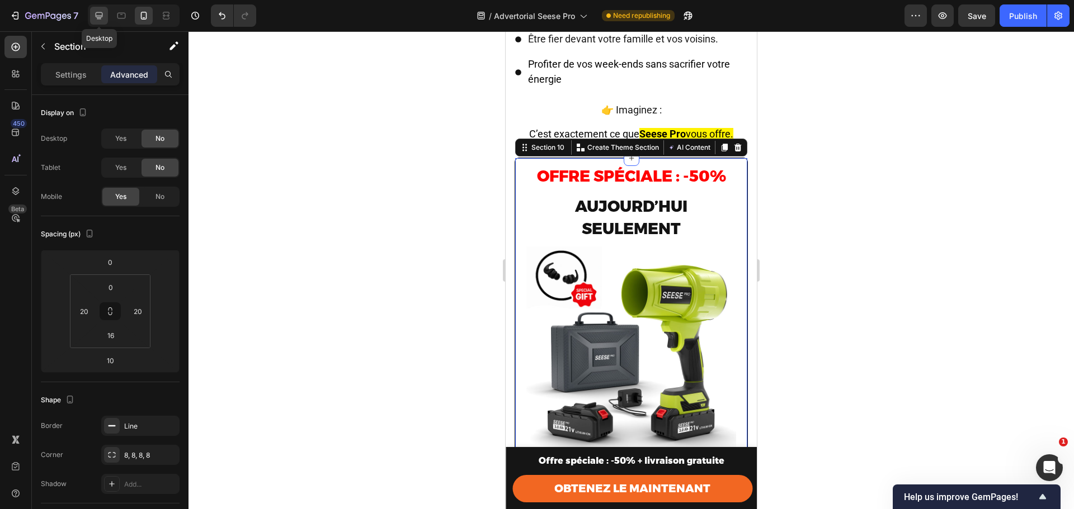
click at [105, 15] on div at bounding box center [99, 16] width 18 height 18
type input "0"
type input "32"
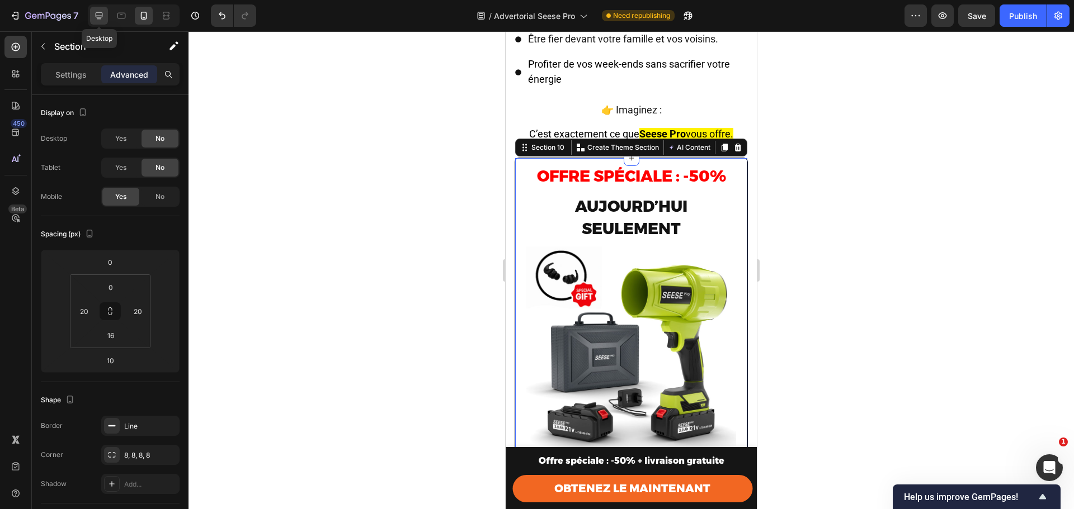
type input "0"
type input "32"
type input "0"
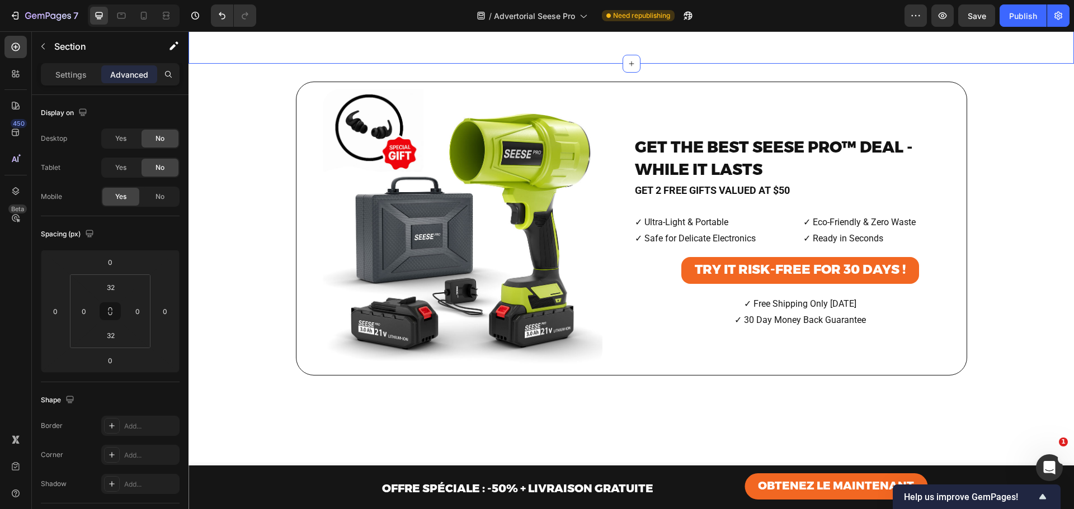
scroll to position [5315, 0]
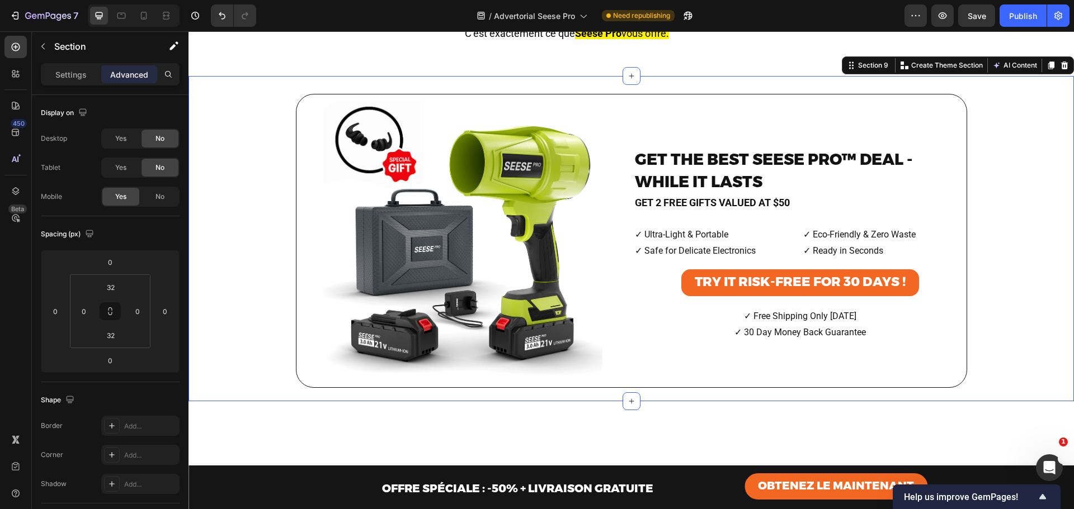
click at [717, 253] on div "Image GET THE BEST [PERSON_NAME] PRO™ DEAL - WHILE IT LASTS Heading GET 2 FREE …" at bounding box center [630, 238] width 885 height 325
click at [1061, 72] on div at bounding box center [1063, 65] width 13 height 13
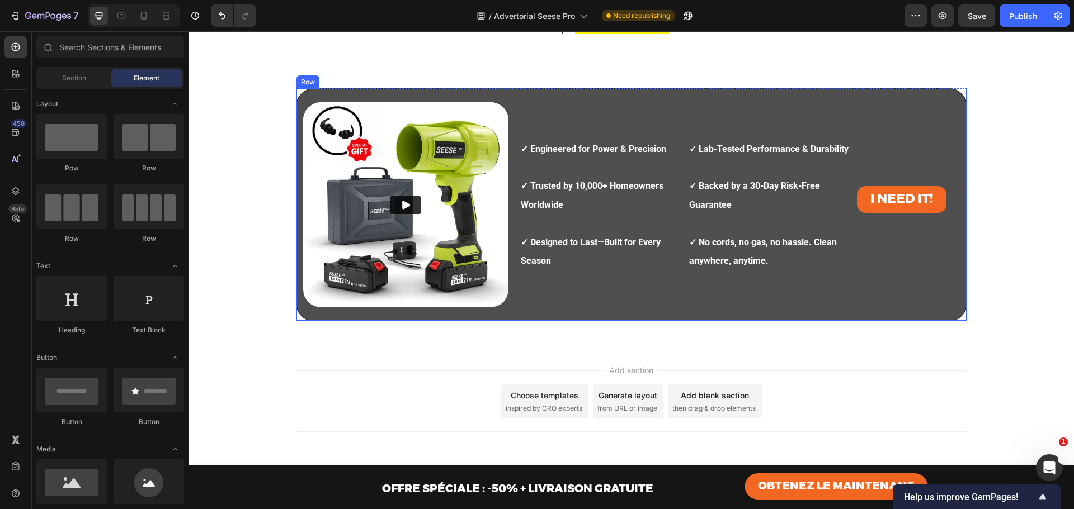
scroll to position [5376, 0]
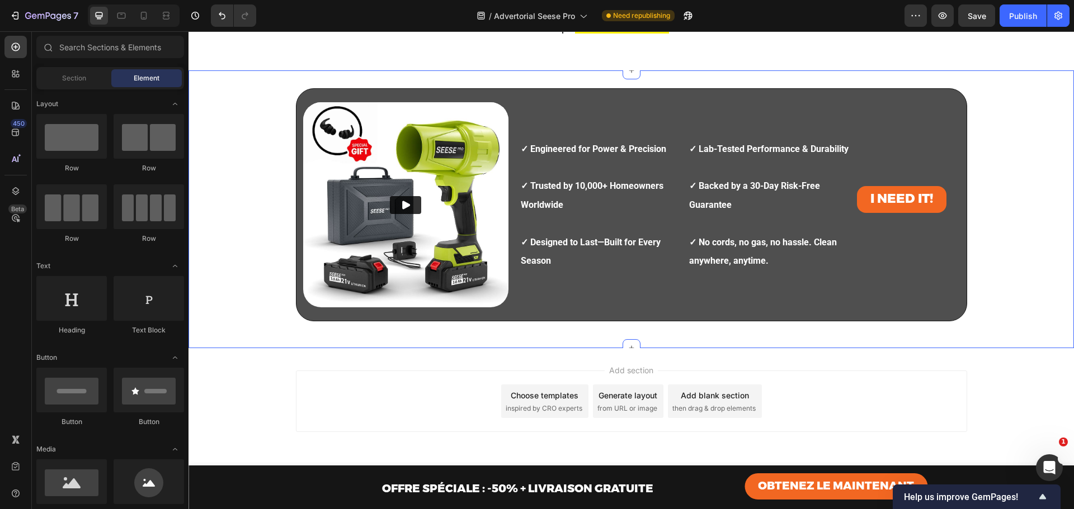
click at [986, 187] on div "Video ✓ Engineered for Power & Precision ✓ Trusted by 10,000+ Homeowners Worldw…" at bounding box center [630, 209] width 885 height 278
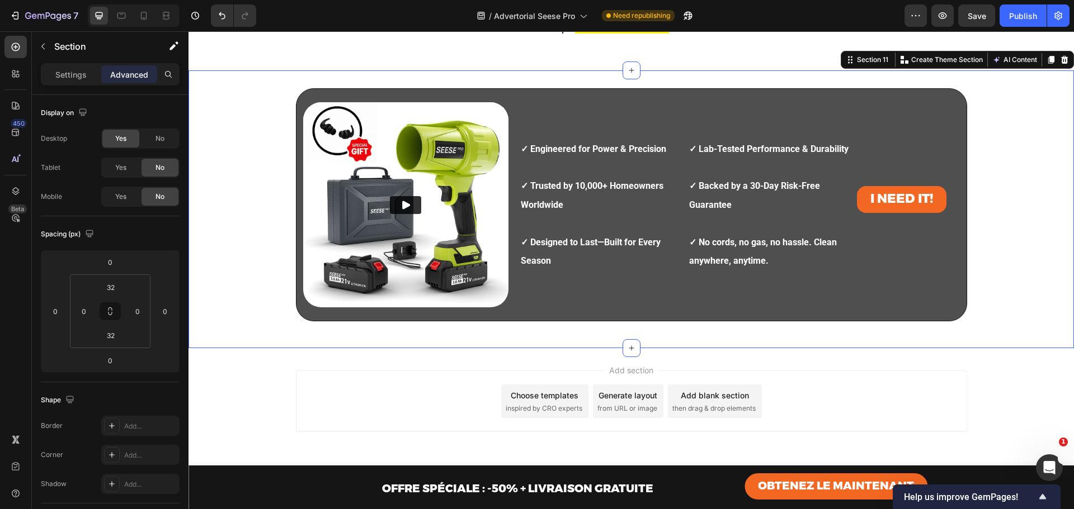
click at [1060, 64] on icon at bounding box center [1064, 59] width 9 height 9
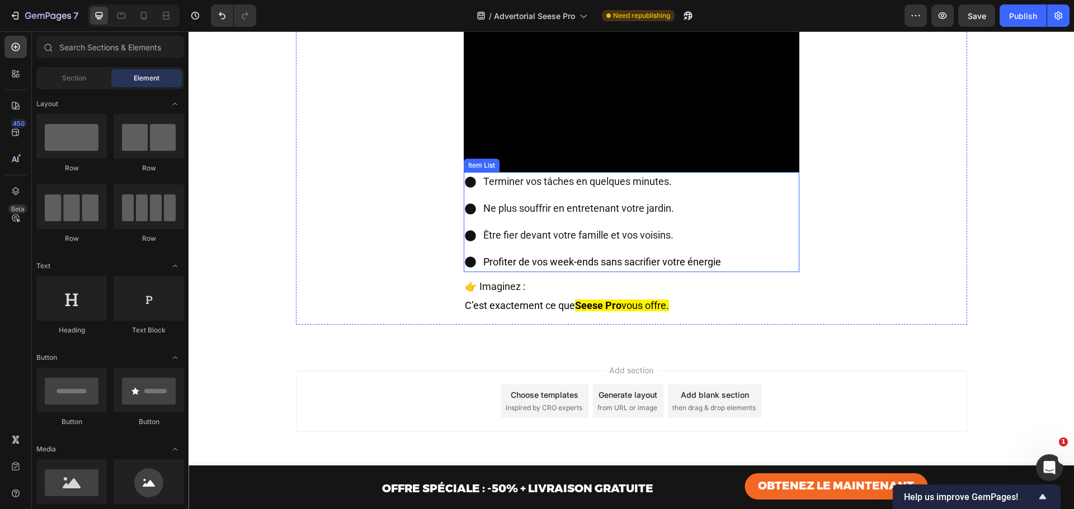
scroll to position [5210, 0]
click at [152, 16] on div at bounding box center [144, 16] width 18 height 18
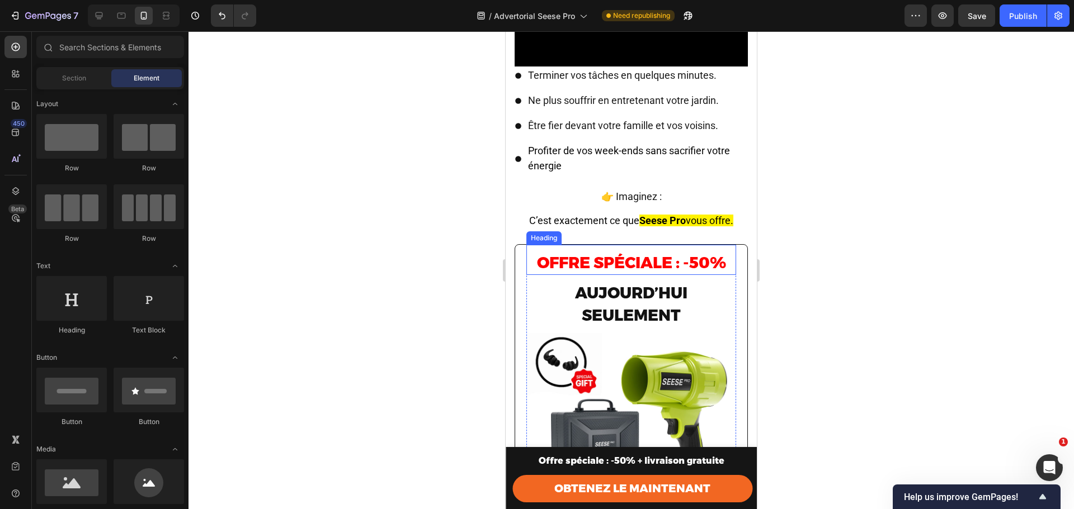
scroll to position [5231, 0]
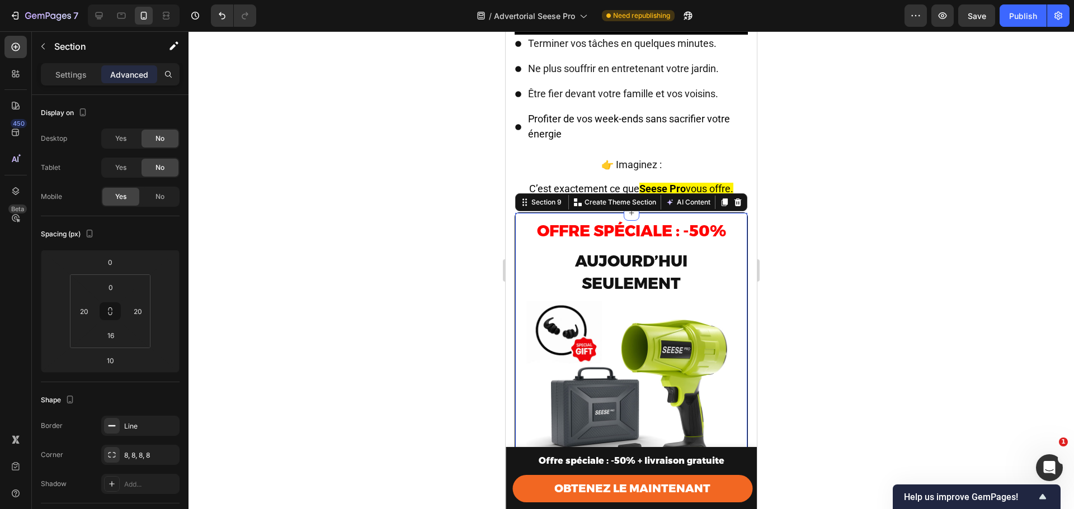
click at [736, 212] on div "Row Offre spéciale : -50% Heading aujourd’hui seulement Heading Image 💶 Prix no…" at bounding box center [630, 488] width 233 height 552
click at [128, 131] on div "Yes" at bounding box center [120, 139] width 37 height 18
click at [127, 164] on div "Yes" at bounding box center [120, 168] width 37 height 18
click at [105, 20] on div at bounding box center [99, 16] width 18 height 18
type input "0"
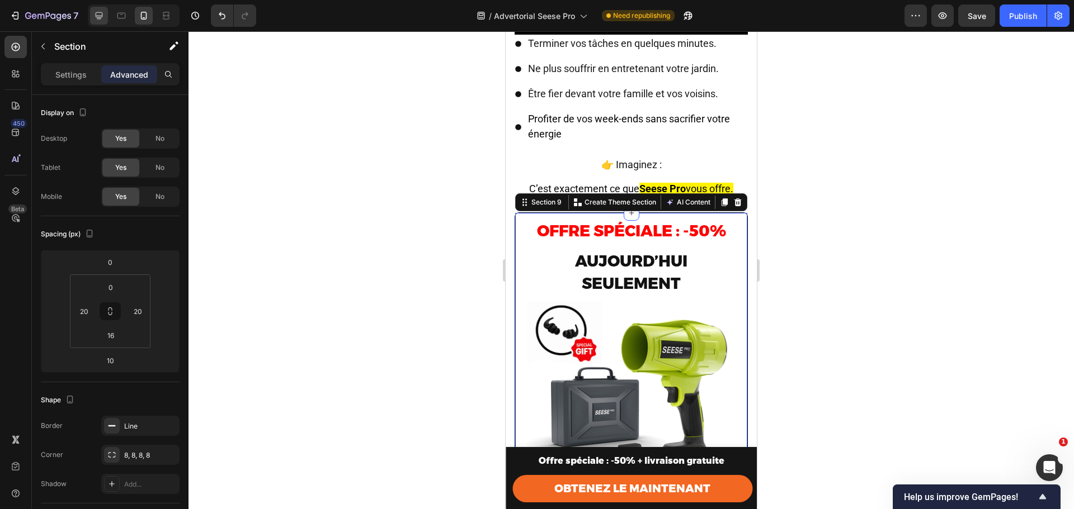
type input "0"
type input "32"
type input "0"
type input "32"
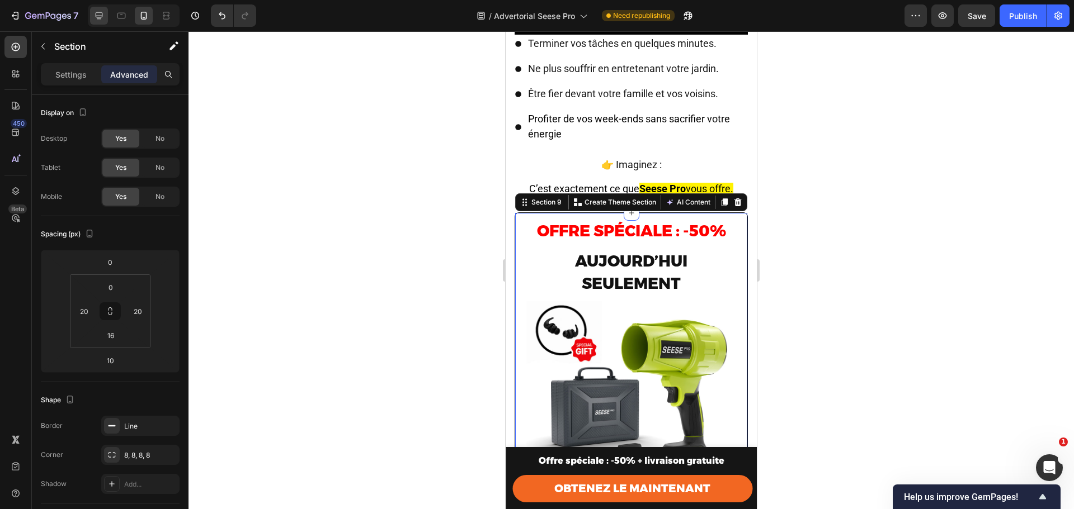
type input "0"
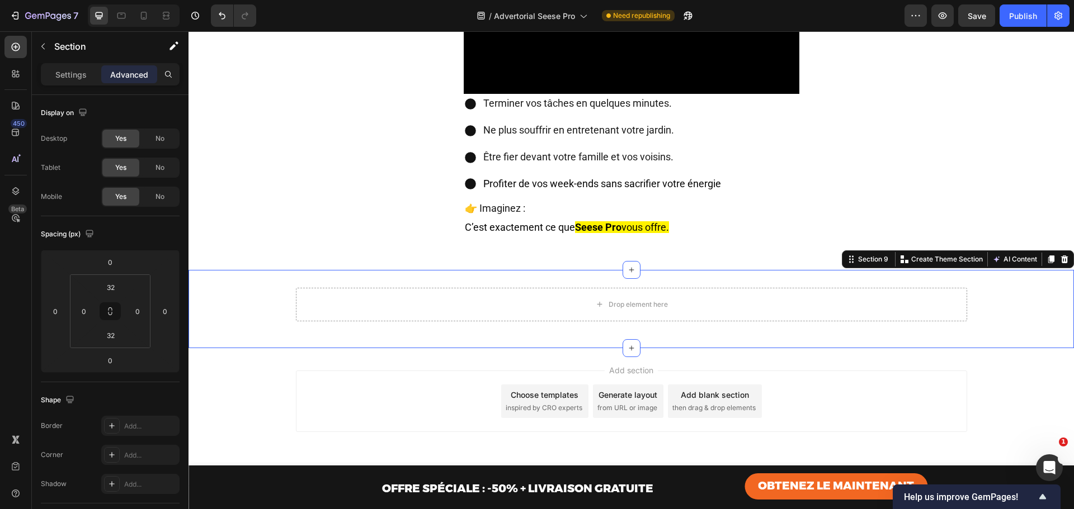
scroll to position [5288, 0]
click at [149, 9] on div at bounding box center [144, 16] width 18 height 18
type input "10"
type input "0"
type input "20"
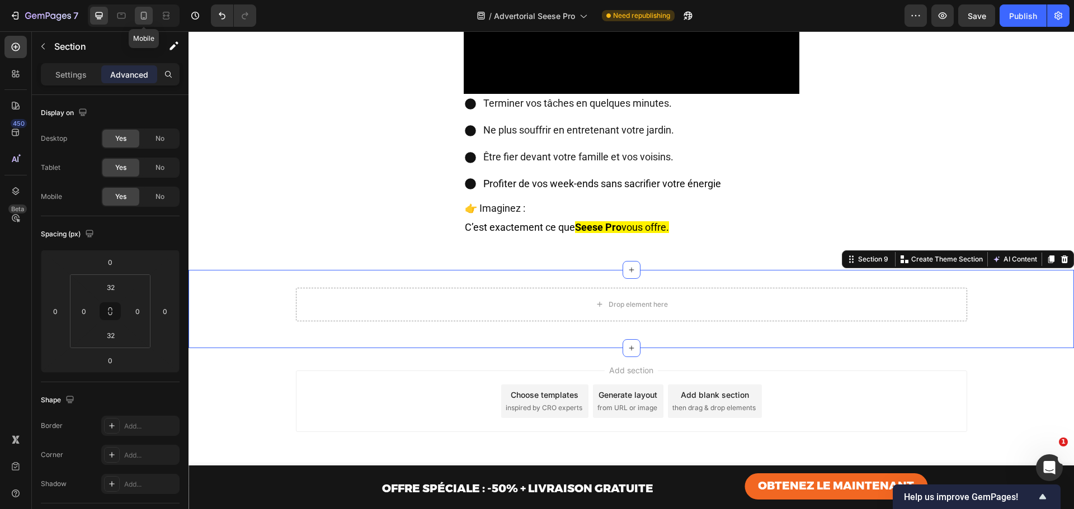
type input "16"
type input "20"
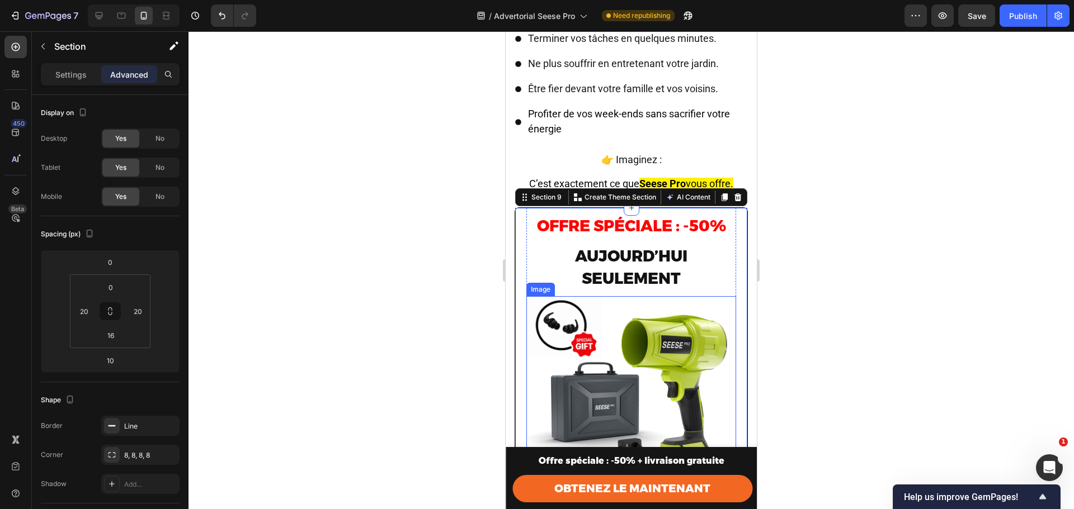
scroll to position [5273, 0]
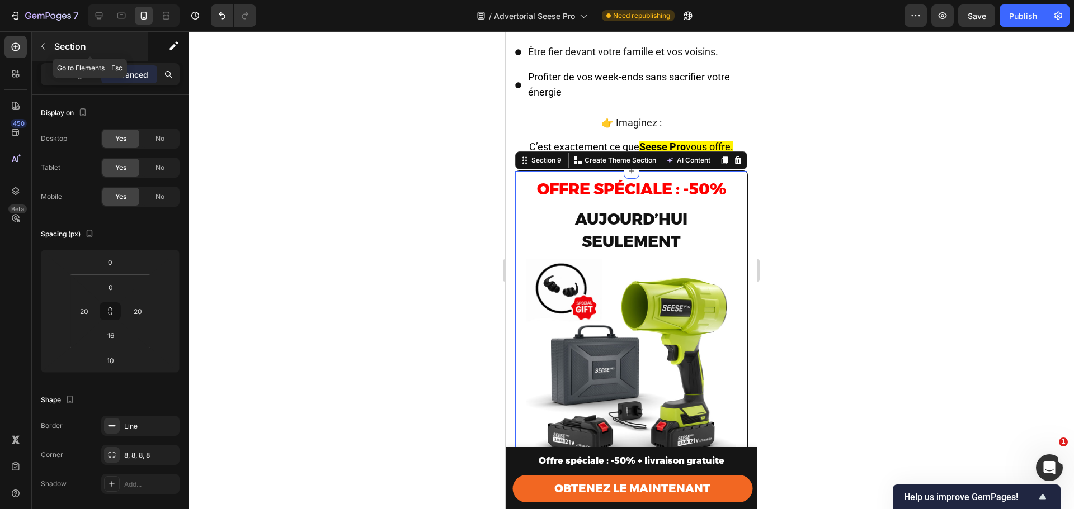
click at [46, 44] on icon "button" at bounding box center [43, 46] width 9 height 9
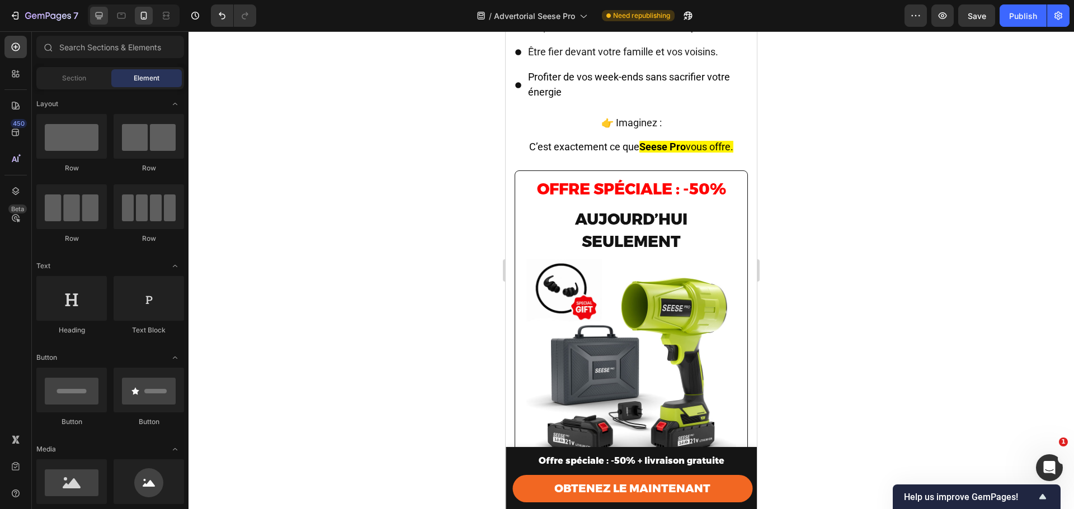
click at [106, 18] on div at bounding box center [99, 16] width 18 height 18
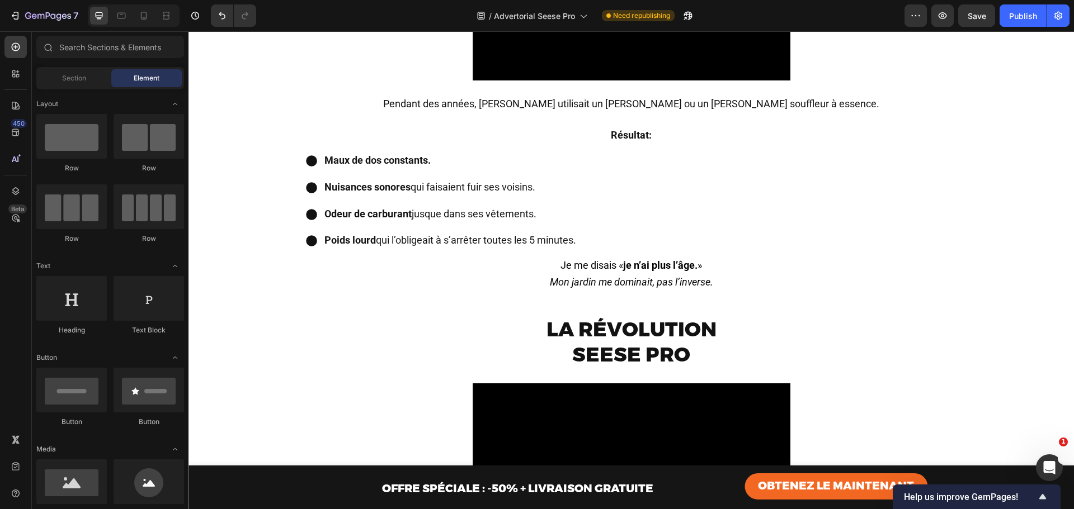
scroll to position [859, 0]
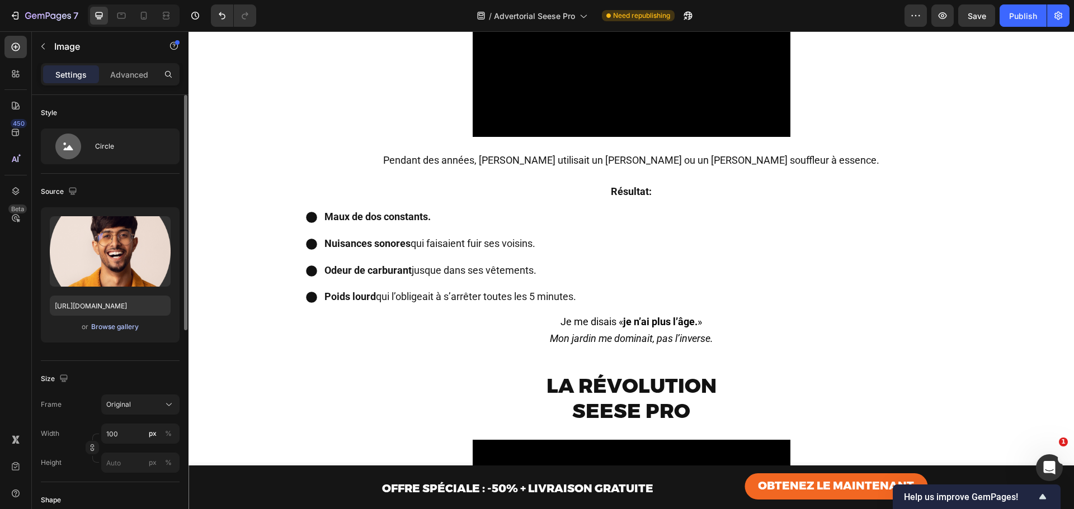
click at [117, 326] on div "Browse gallery" at bounding box center [115, 327] width 48 height 10
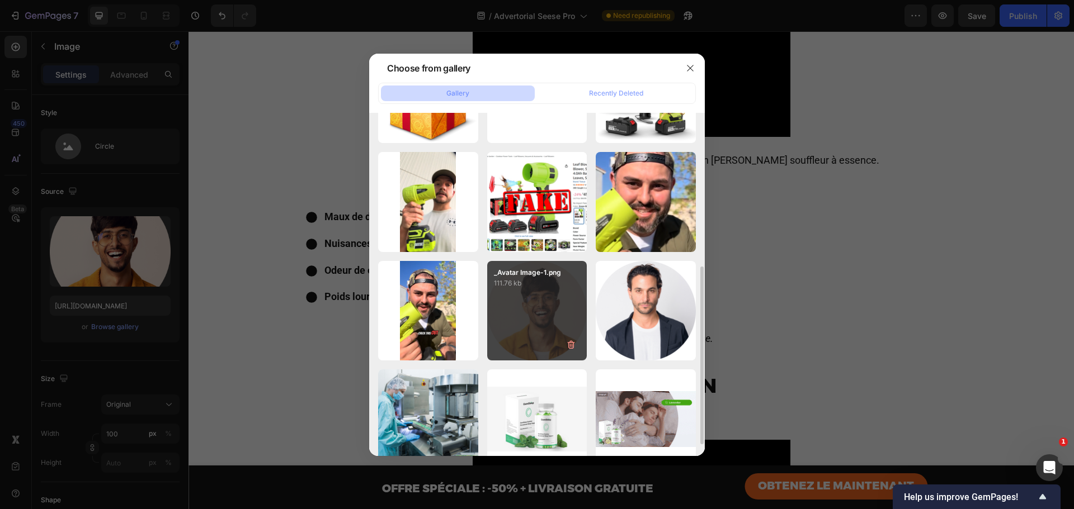
scroll to position [225, 0]
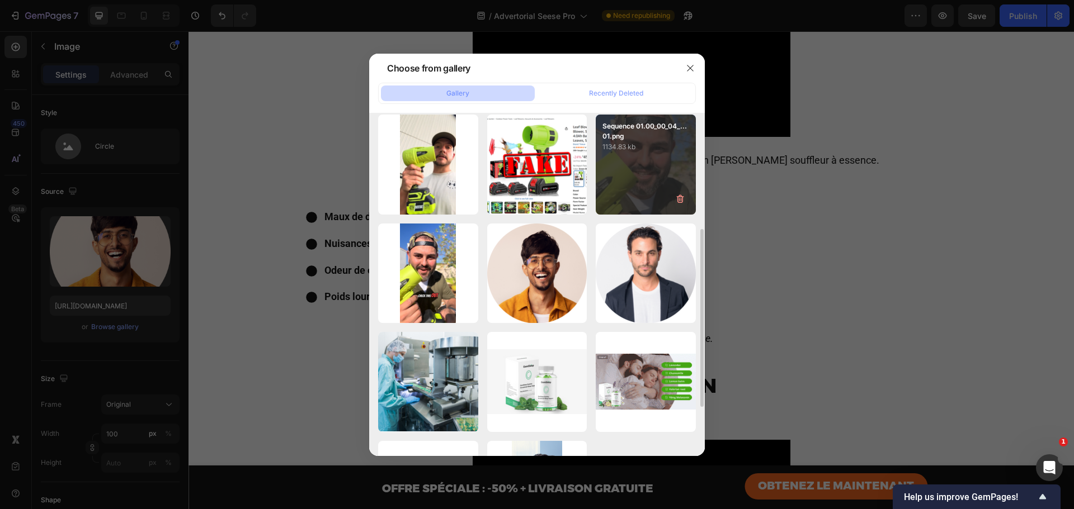
click at [670, 163] on div "Sequence 01.00_00_04_...01.png 1134.83 kb" at bounding box center [646, 165] width 100 height 100
type input "[URL][DOMAIN_NAME]"
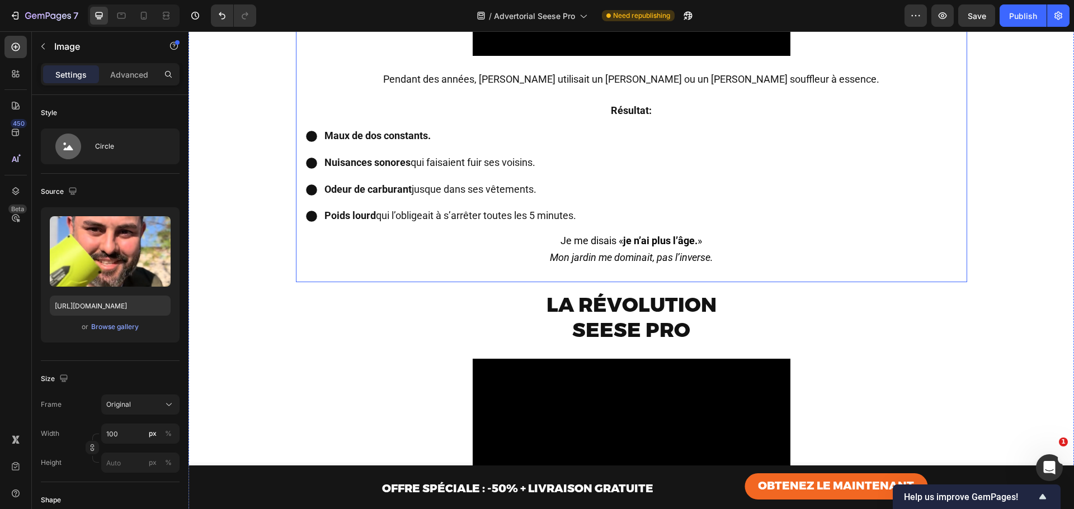
scroll to position [896, 0]
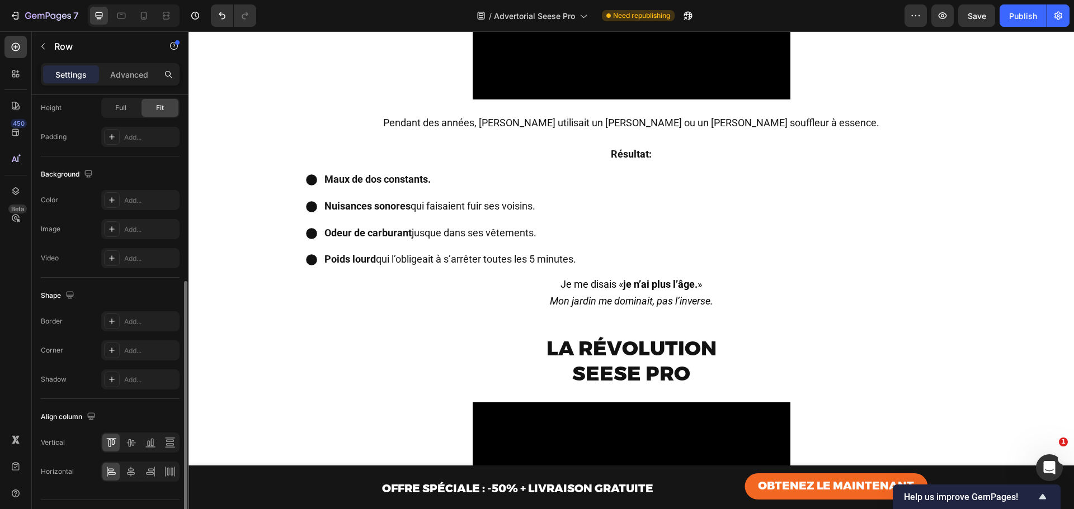
scroll to position [363, 0]
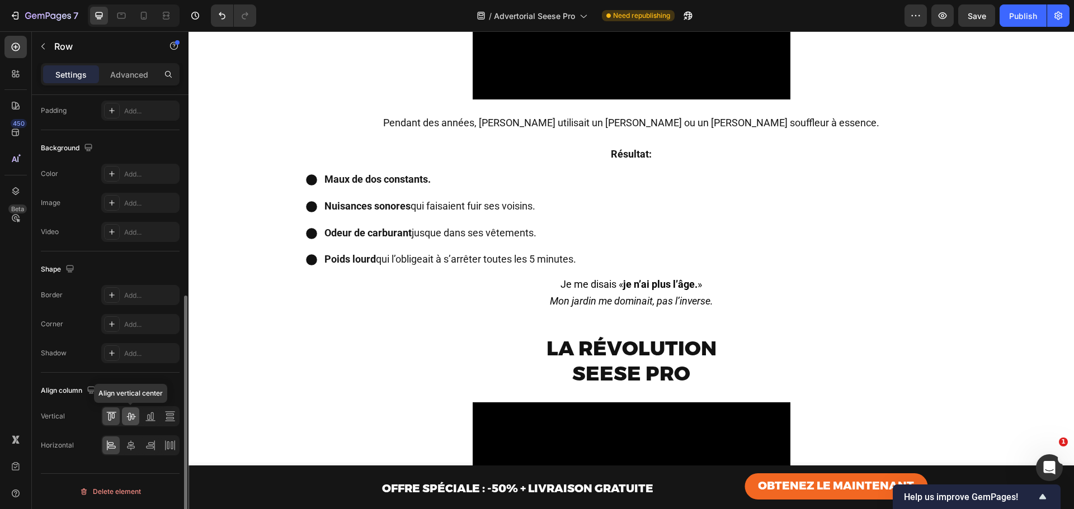
click at [126, 419] on icon at bounding box center [130, 416] width 11 height 11
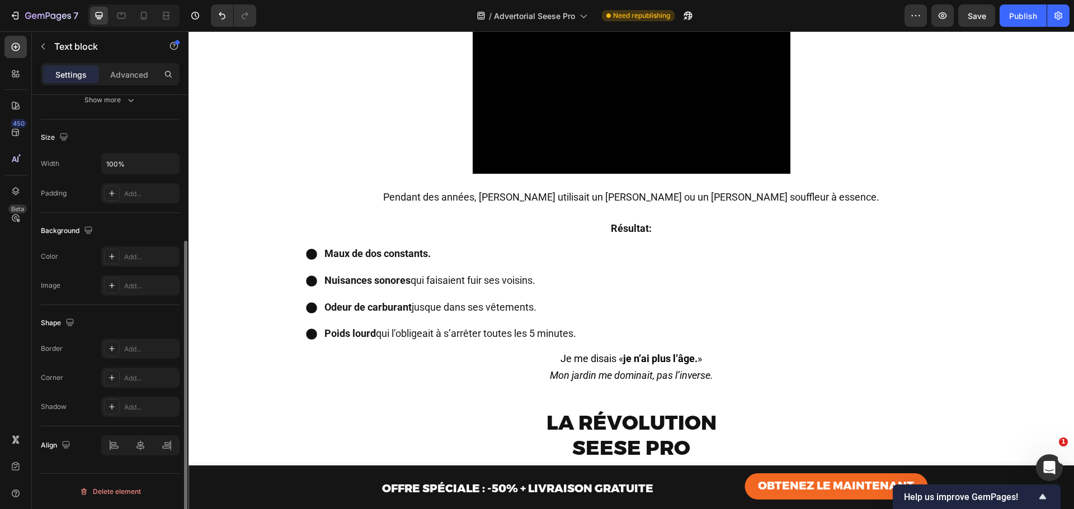
scroll to position [0, 0]
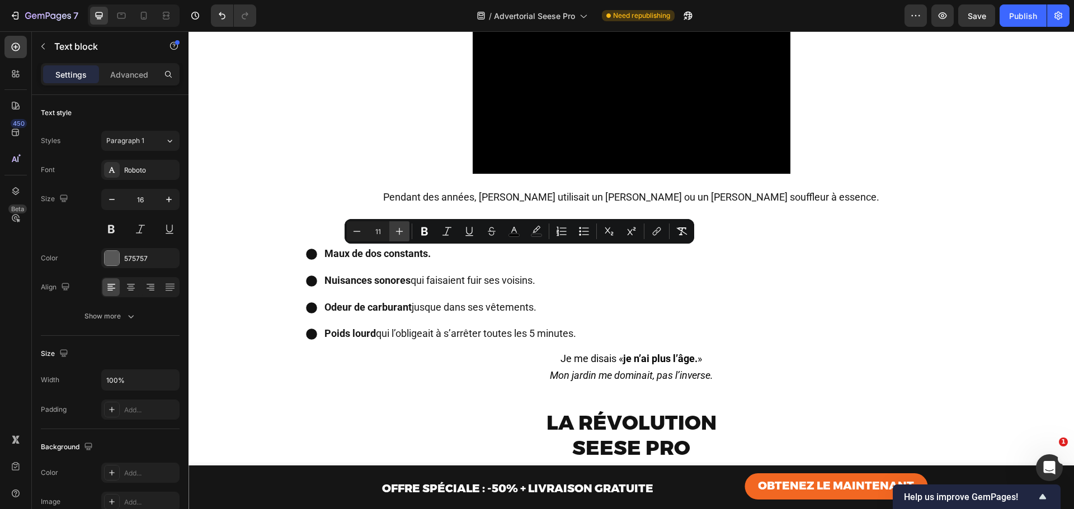
click at [399, 228] on icon "Editor contextual toolbar" at bounding box center [399, 231] width 11 height 11
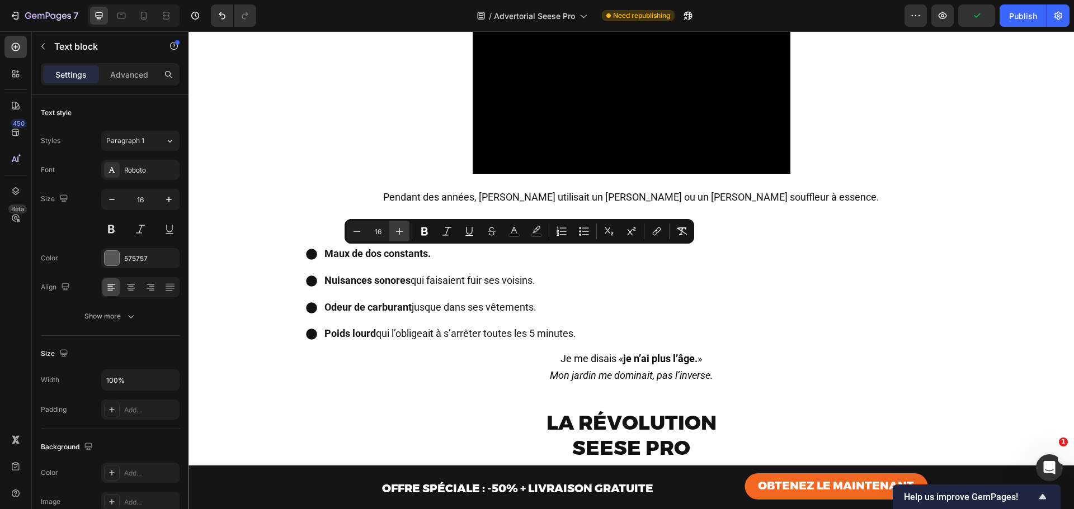
click at [399, 228] on icon "Editor contextual toolbar" at bounding box center [399, 231] width 11 height 11
type input "18"
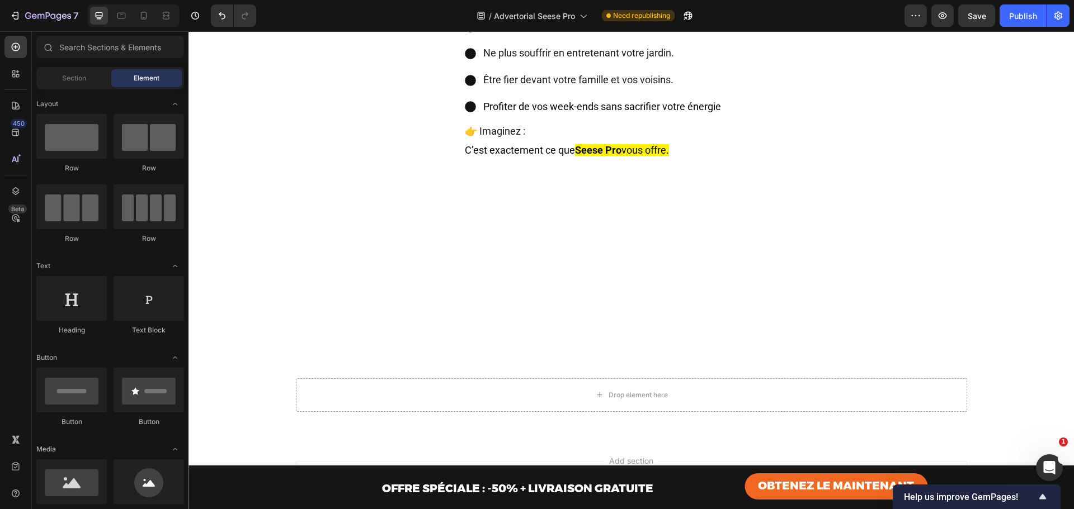
scroll to position [5288, 0]
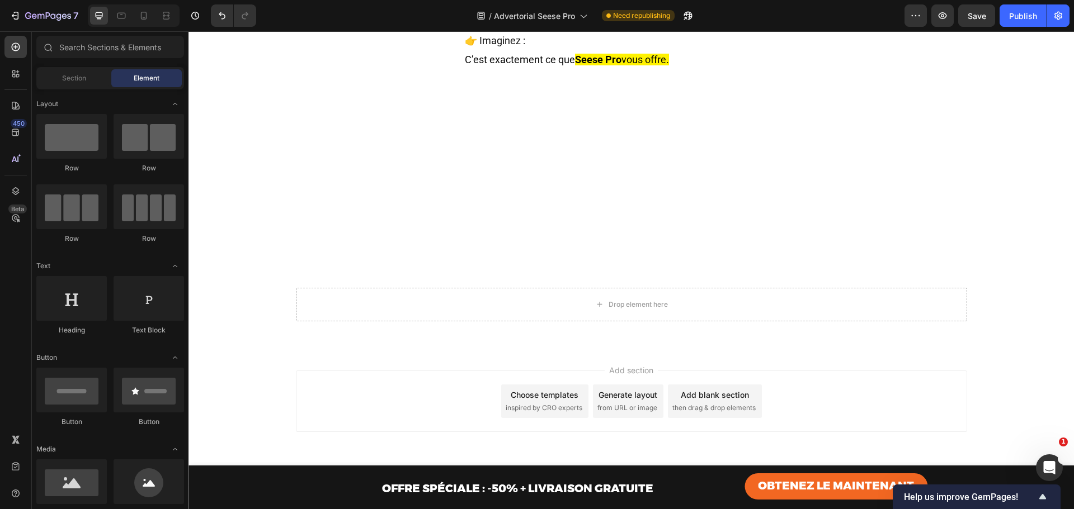
click at [633, 311] on div "Drop element here" at bounding box center [631, 305] width 91 height 18
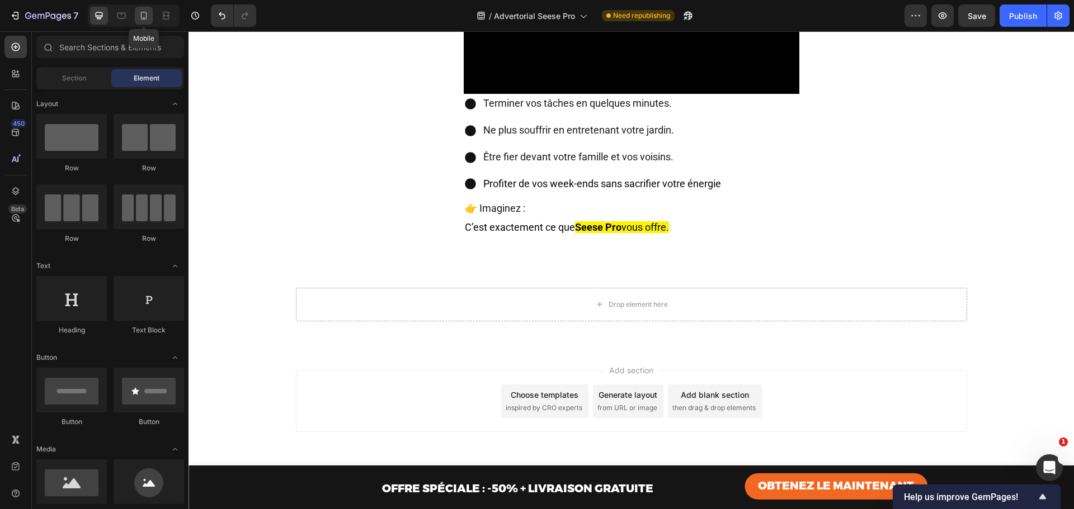
click at [139, 12] on icon at bounding box center [143, 15] width 11 height 11
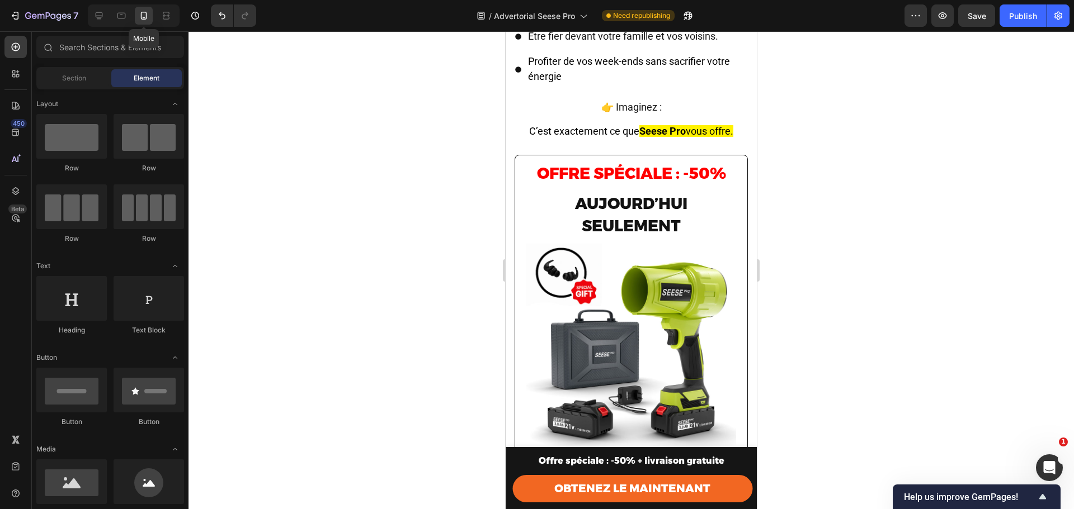
scroll to position [5236, 0]
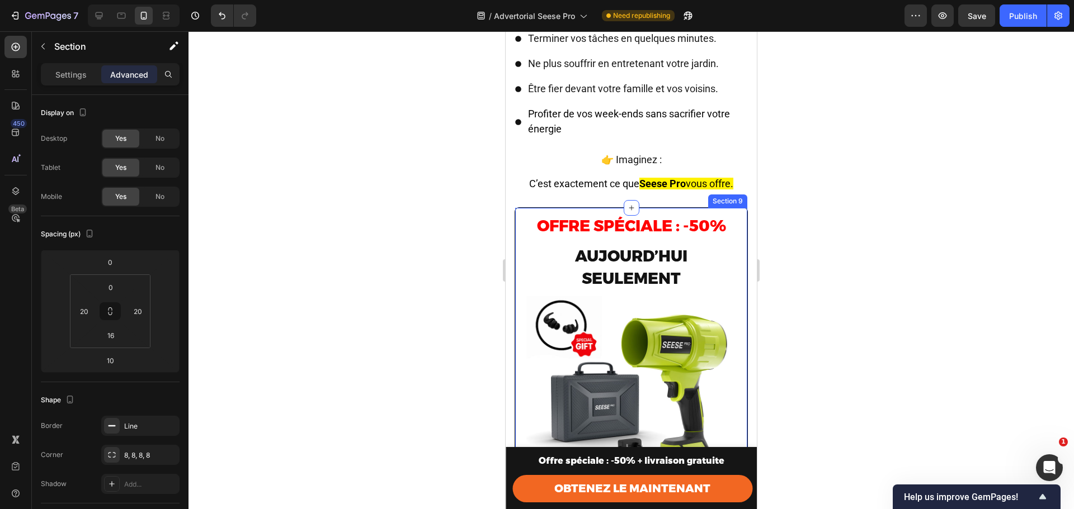
click at [518, 207] on div "Row Offre spéciale : -50% Heading aujourd’hui seulement Heading Image 💶 Prix no…" at bounding box center [630, 483] width 233 height 552
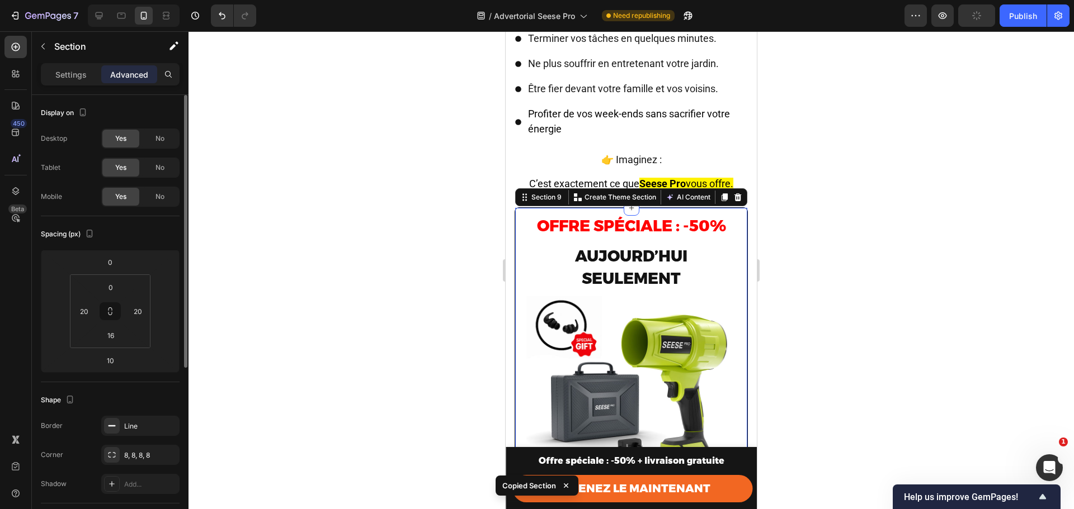
click at [140, 134] on div "Yes No" at bounding box center [140, 139] width 78 height 20
click at [150, 150] on div "Desktop Yes No Tablet Yes No Mobile Yes No" at bounding box center [110, 168] width 139 height 78
click at [157, 168] on span "No" at bounding box center [159, 168] width 9 height 10
click at [158, 141] on span "No" at bounding box center [159, 139] width 9 height 10
click at [102, 15] on icon at bounding box center [99, 15] width 7 height 7
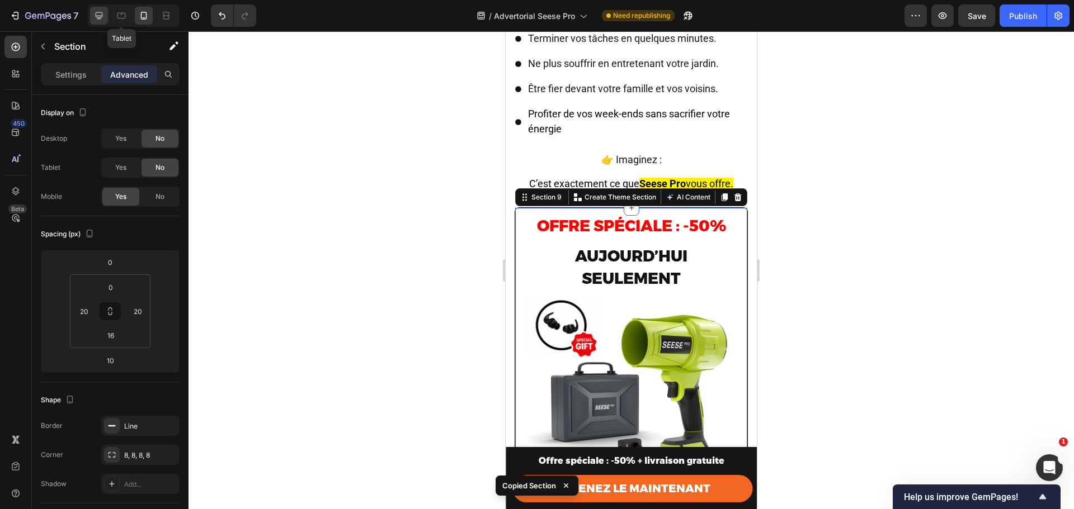
type input "0"
type input "32"
type input "0"
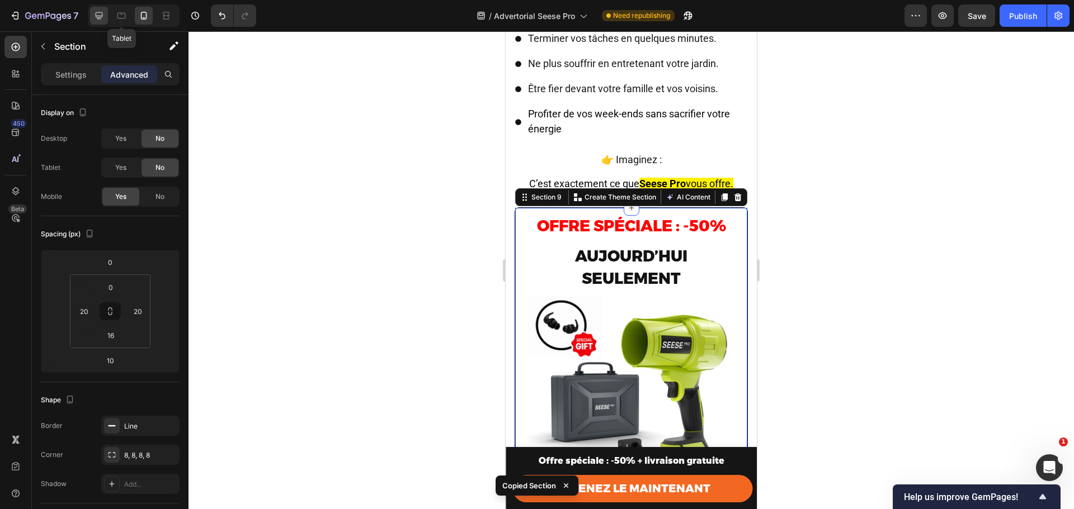
type input "32"
type input "0"
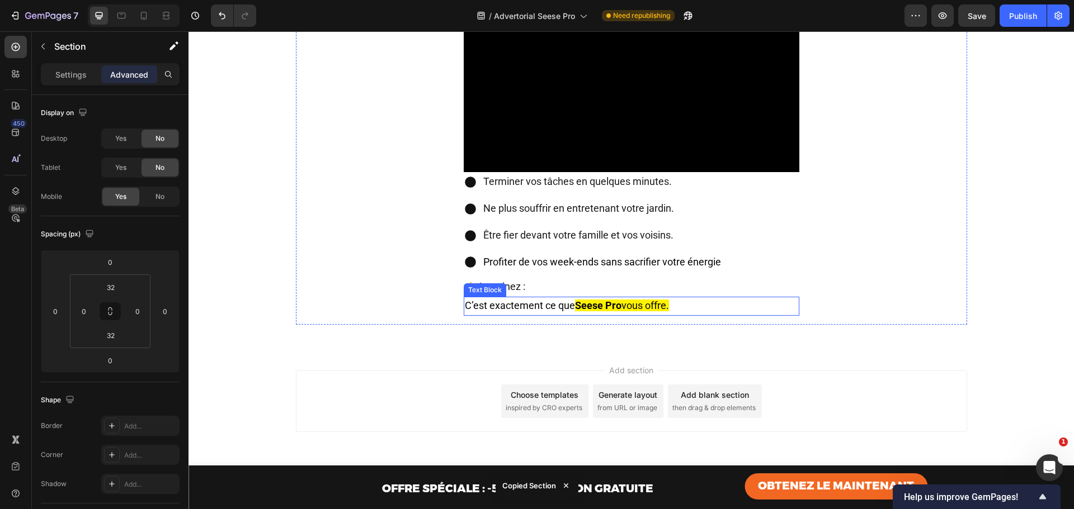
scroll to position [5210, 0]
click at [705, 320] on div "Video Terminer vos tâches en quelques minutes. Ne plus souffrir en entretenant …" at bounding box center [631, 160] width 671 height 329
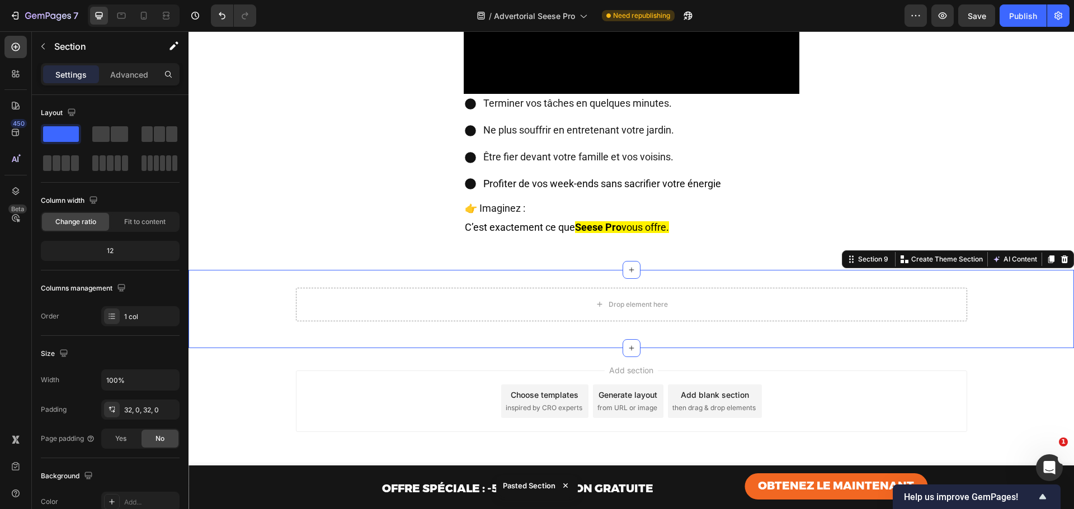
scroll to position [5288, 0]
click at [669, 305] on div "Drop element here" at bounding box center [631, 305] width 91 height 18
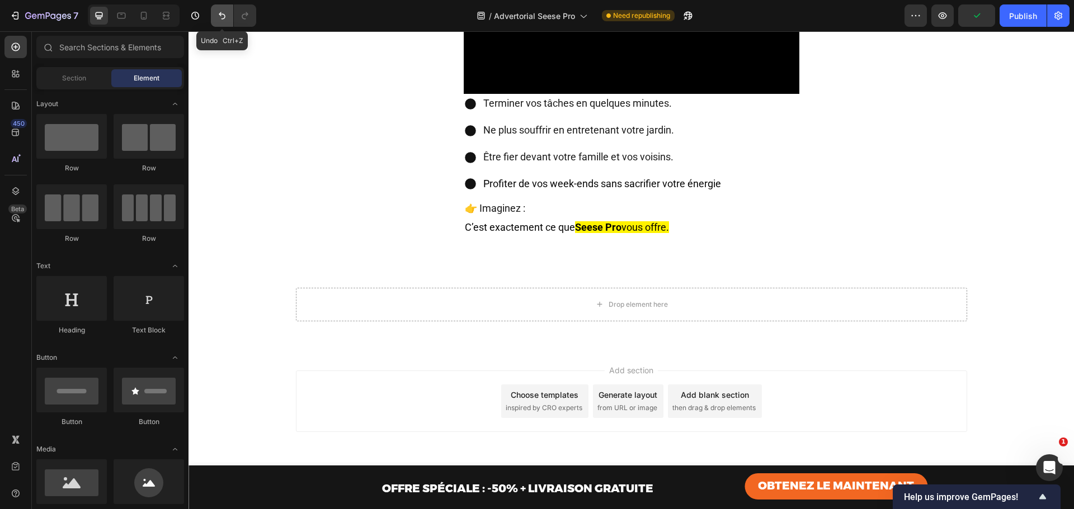
click at [222, 15] on icon "Undo/Redo" at bounding box center [222, 15] width 7 height 7
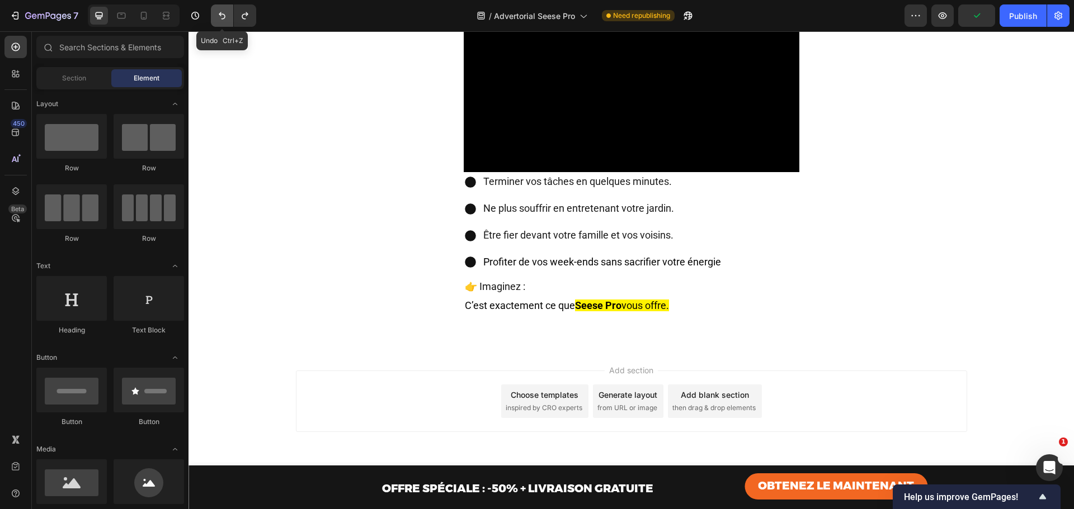
click at [222, 15] on icon "Undo/Redo" at bounding box center [222, 15] width 7 height 7
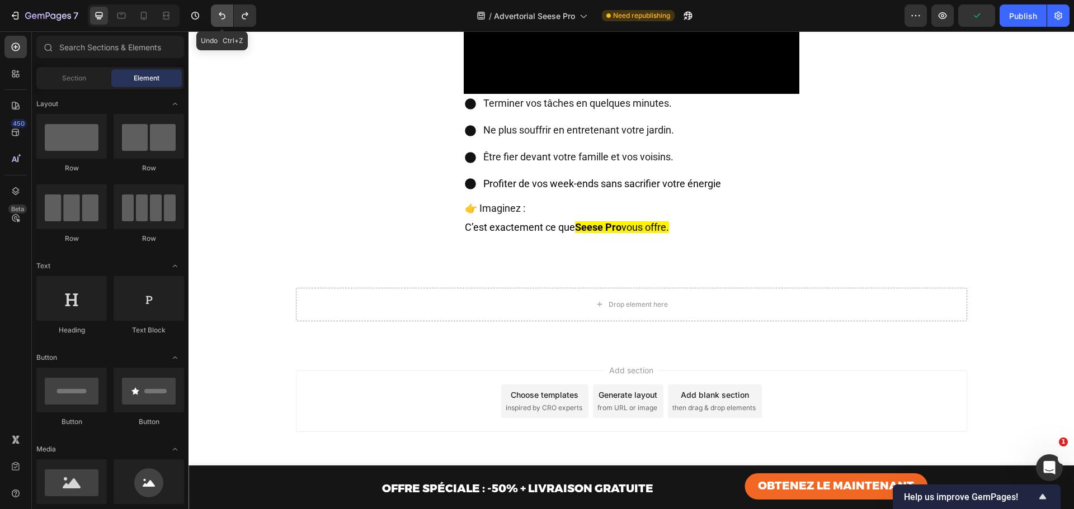
click at [222, 15] on icon "Undo/Redo" at bounding box center [222, 15] width 7 height 7
click at [240, 13] on icon "Undo/Redo" at bounding box center [244, 15] width 11 height 11
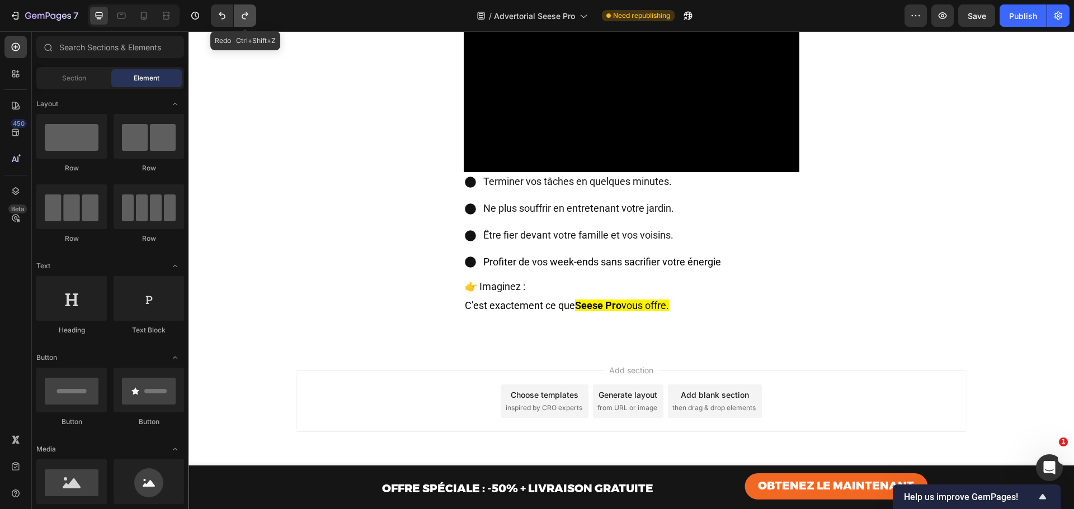
click at [240, 13] on icon "Undo/Redo" at bounding box center [244, 15] width 11 height 11
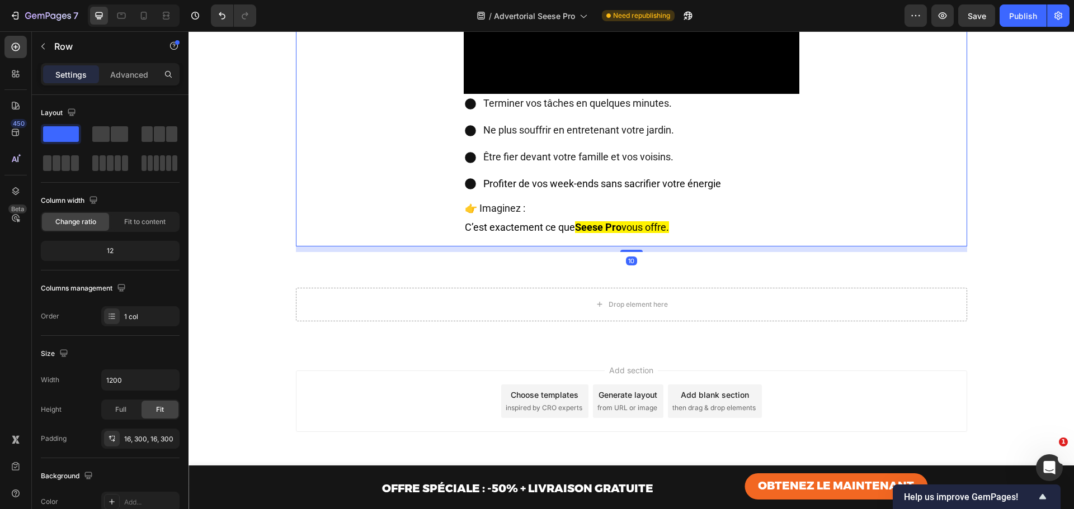
click at [697, 241] on div "Video Terminer vos tâches en quelques minutes. Ne plus souffrir en entretenant …" at bounding box center [631, 81] width 671 height 329
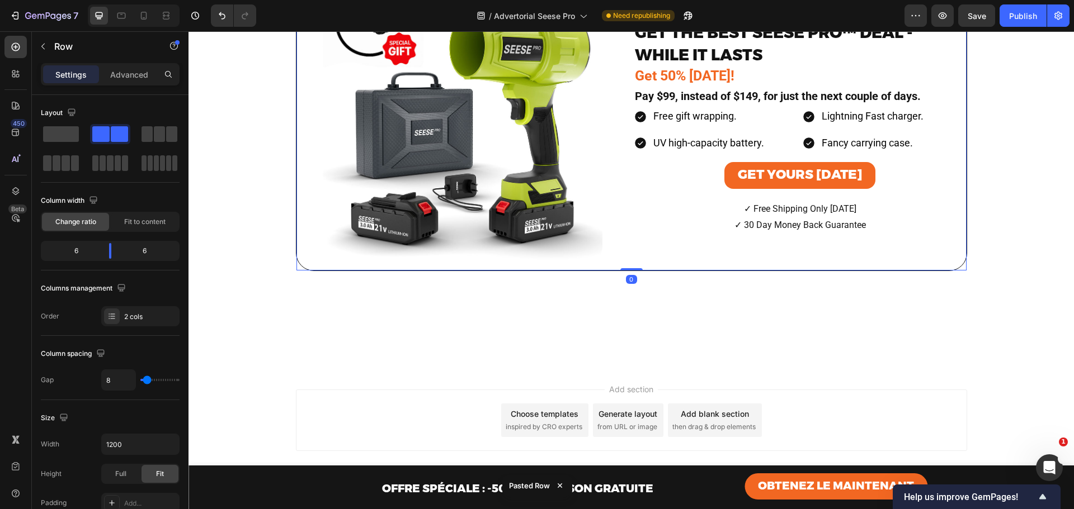
scroll to position [5400, 0]
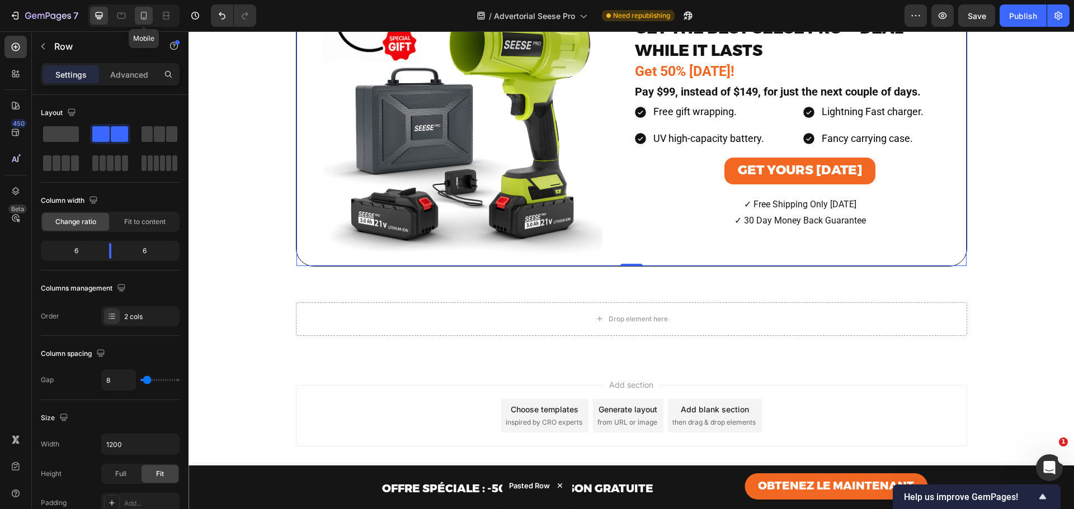
click at [148, 13] on icon at bounding box center [143, 15] width 11 height 11
type input "0"
type input "100%"
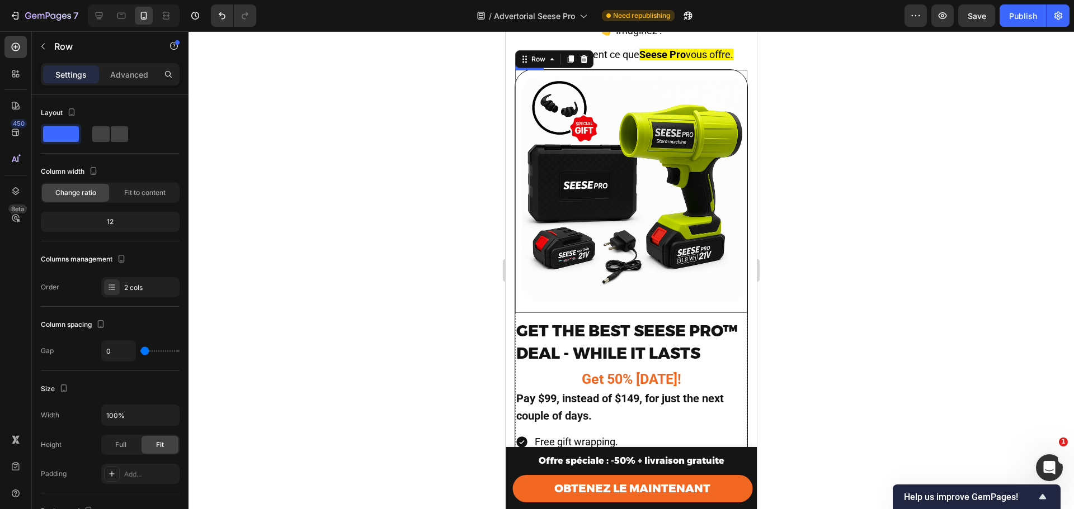
scroll to position [5352, 0]
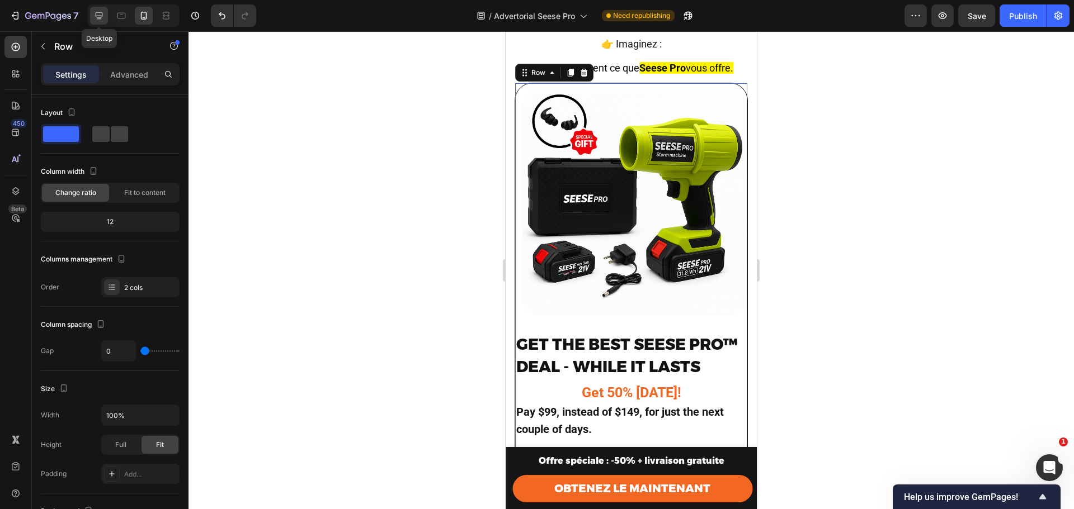
click at [98, 15] on icon at bounding box center [98, 15] width 11 height 11
type input "8"
type input "1200"
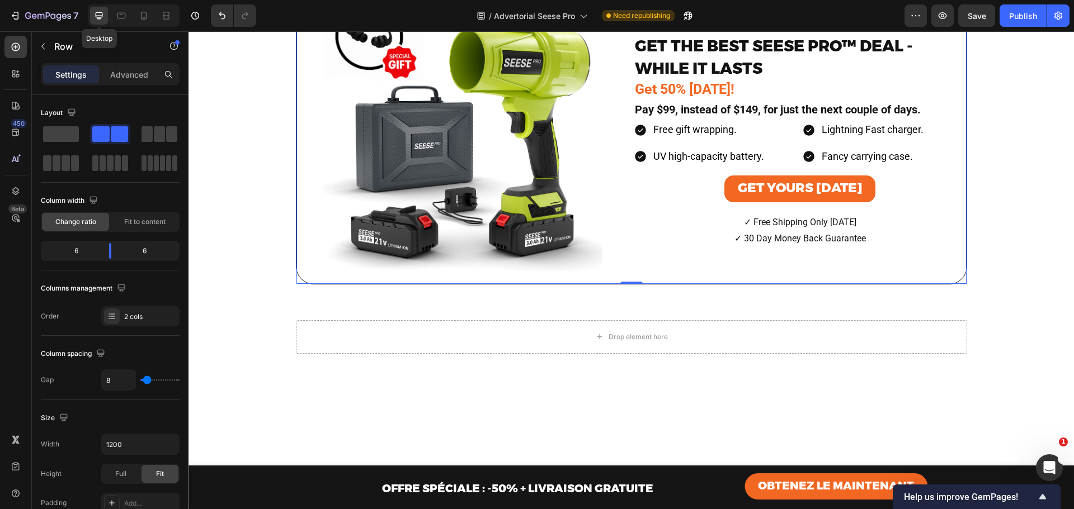
scroll to position [5470, 0]
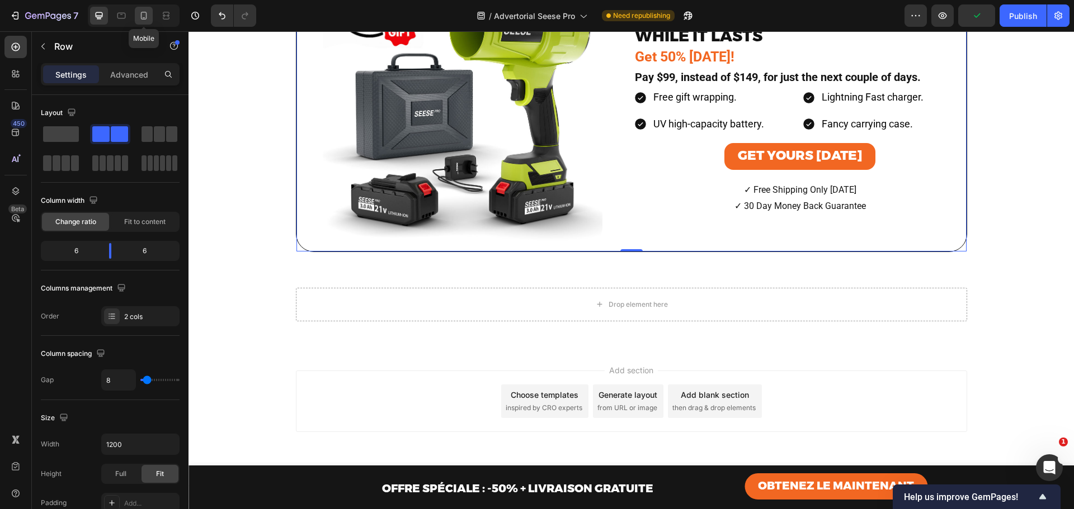
click at [147, 11] on icon at bounding box center [143, 15] width 11 height 11
type input "0"
type input "100%"
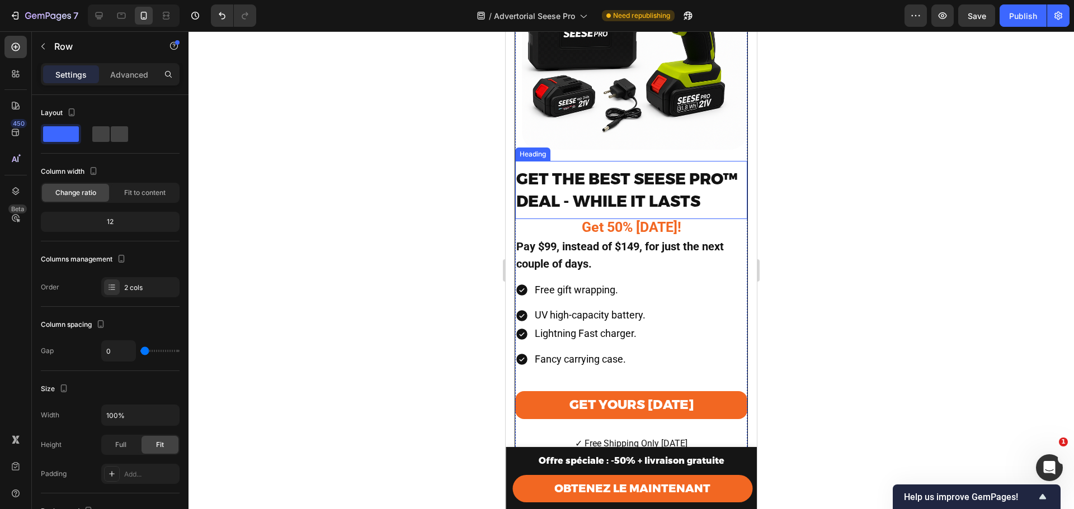
scroll to position [5501, 0]
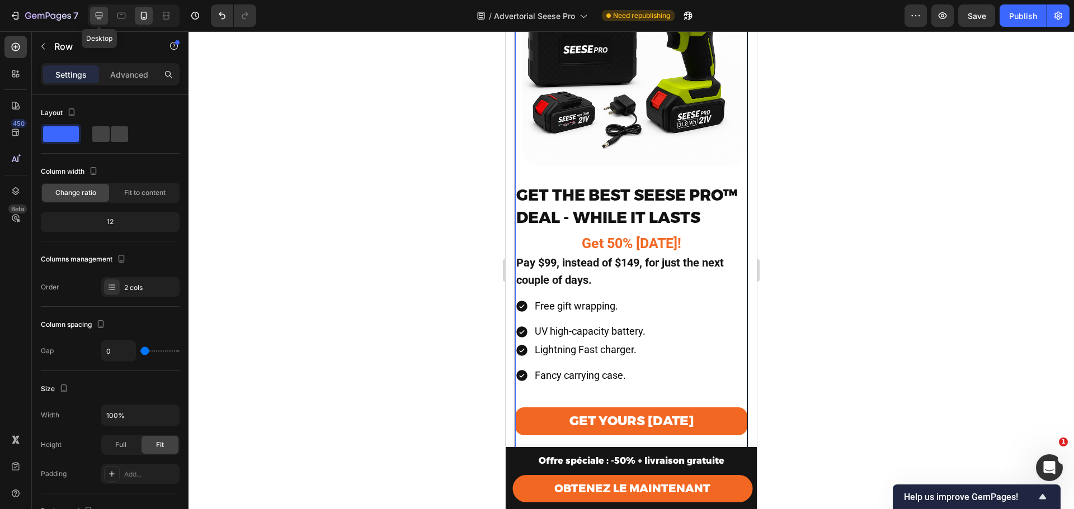
click at [100, 11] on icon at bounding box center [98, 15] width 11 height 11
type input "8"
type input "1200"
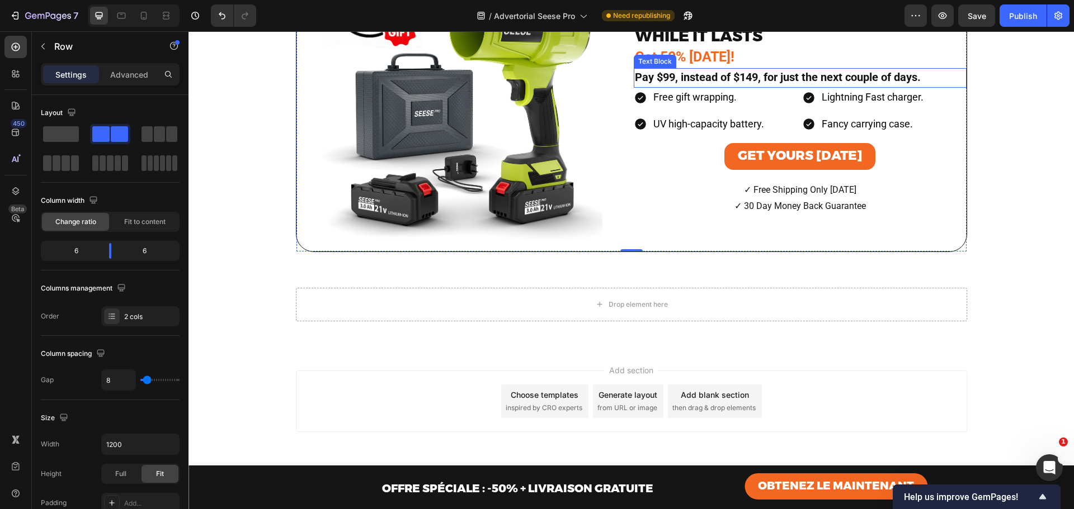
scroll to position [5433, 0]
click at [147, 15] on icon at bounding box center [144, 16] width 6 height 8
type input "0"
type input "100%"
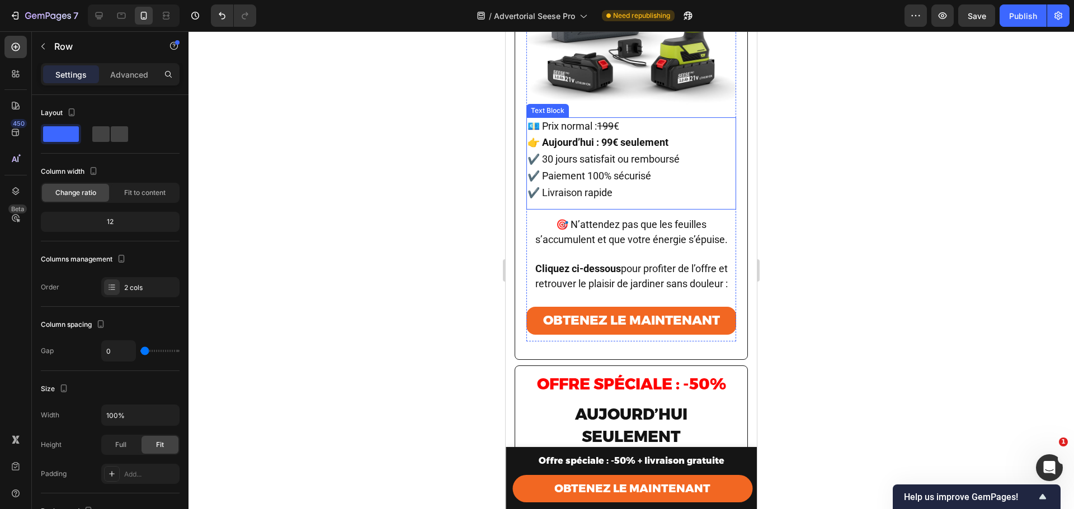
scroll to position [6209, 0]
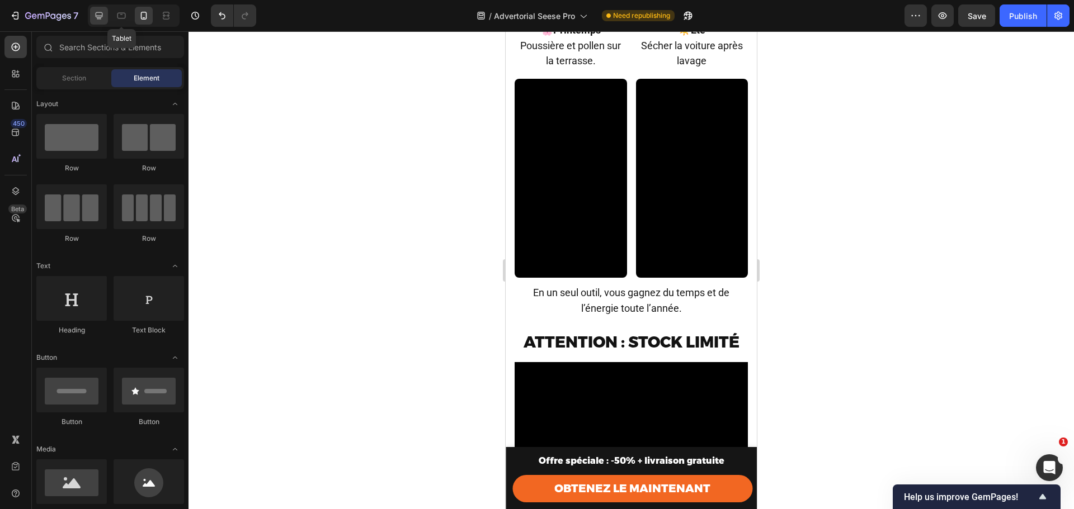
click at [106, 14] on div at bounding box center [99, 16] width 18 height 18
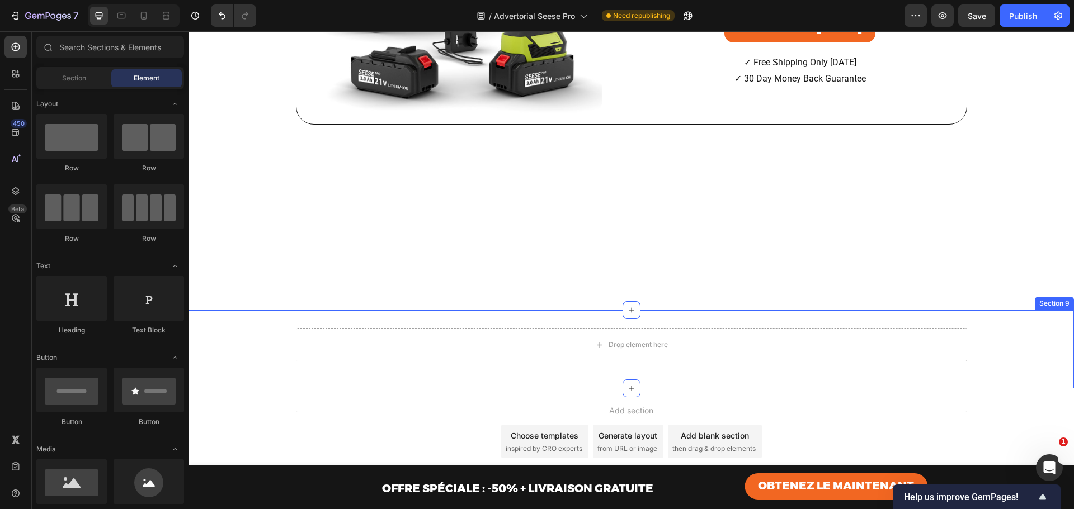
scroll to position [5475, 0]
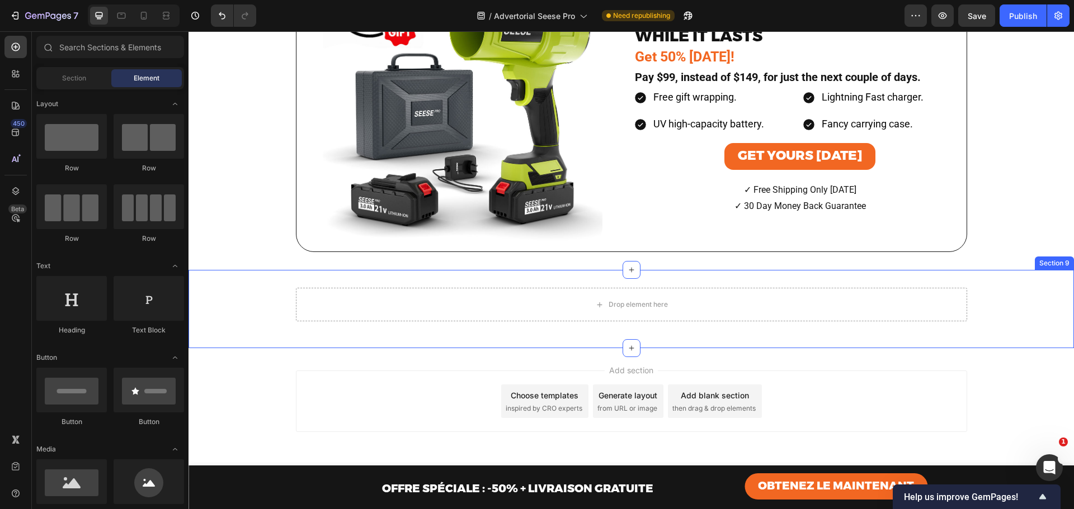
click at [996, 320] on div "Drop element here Row Offre spéciale : -50% Heading aujourd’hui seulement Headi…" at bounding box center [630, 309] width 885 height 78
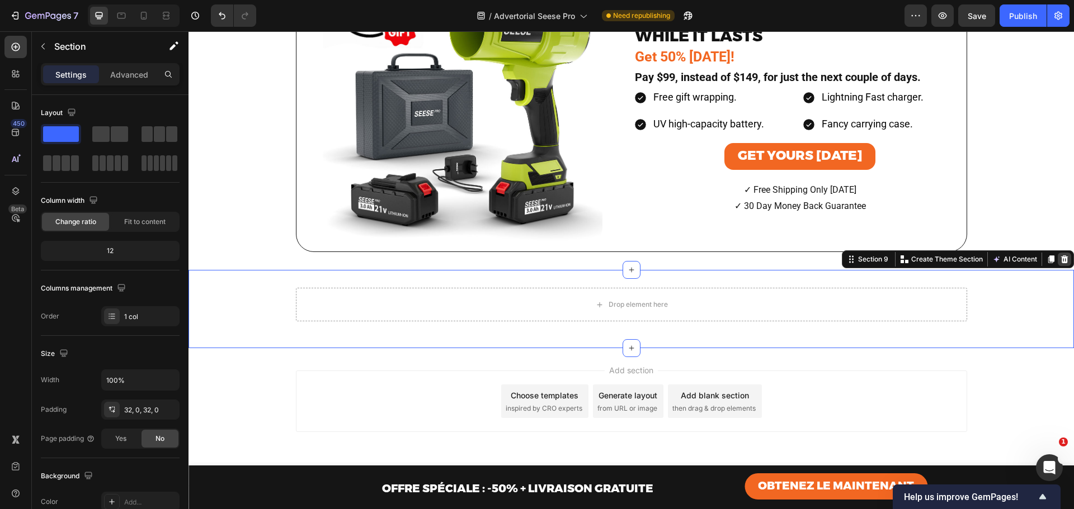
click at [1060, 264] on icon at bounding box center [1064, 259] width 9 height 9
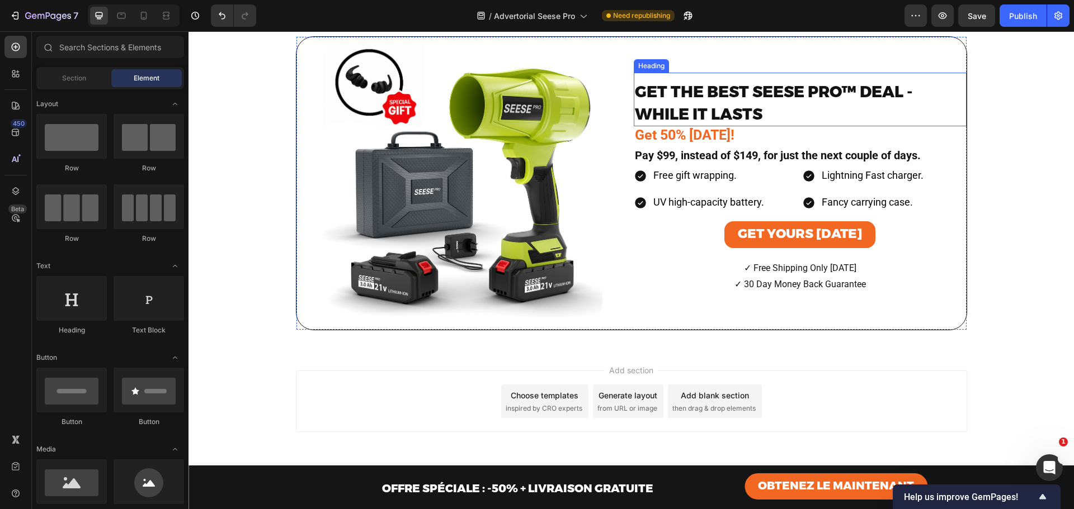
scroll to position [5320, 0]
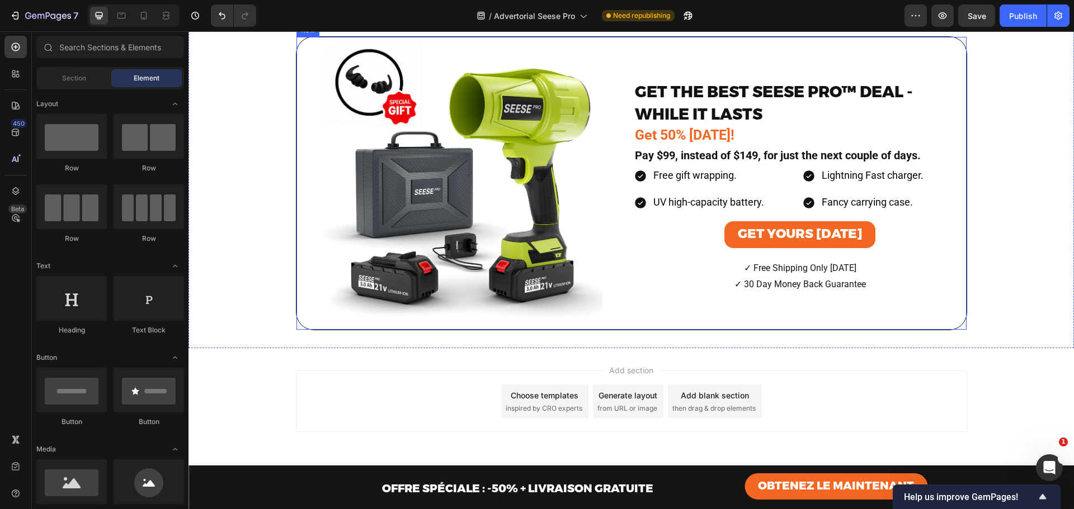
click at [960, 330] on div "GET THE BEST [PERSON_NAME] PRO™ DEAL - WHILE IT LASTS Heading Get 50% [DATE]! T…" at bounding box center [800, 183] width 333 height 293
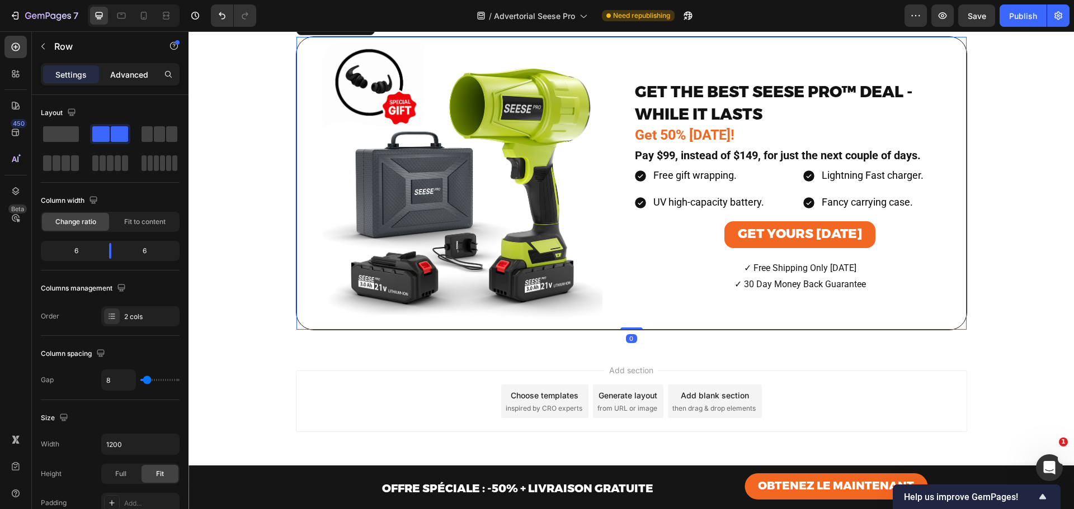
click at [112, 75] on p "Advanced" at bounding box center [129, 75] width 38 height 12
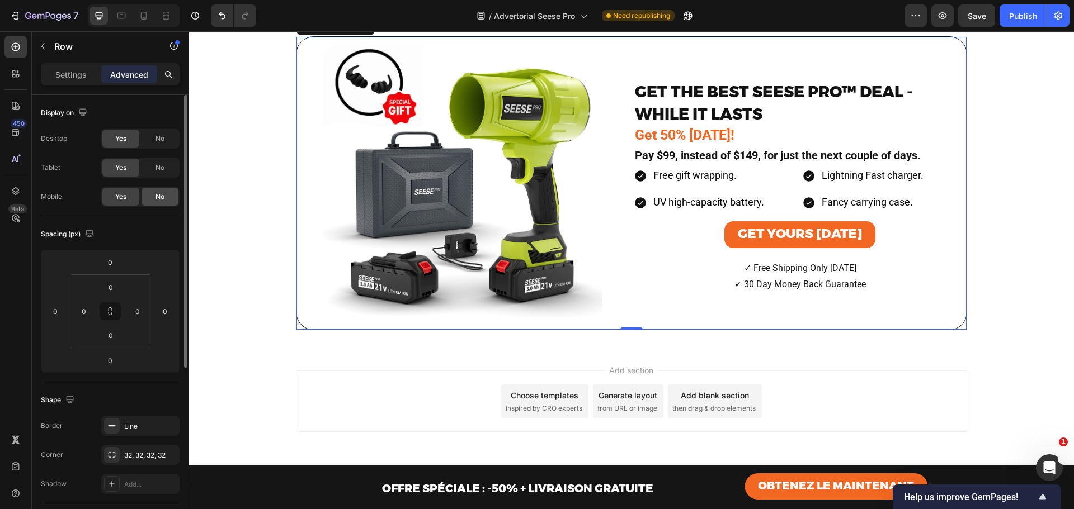
click at [177, 194] on div "No" at bounding box center [159, 197] width 37 height 18
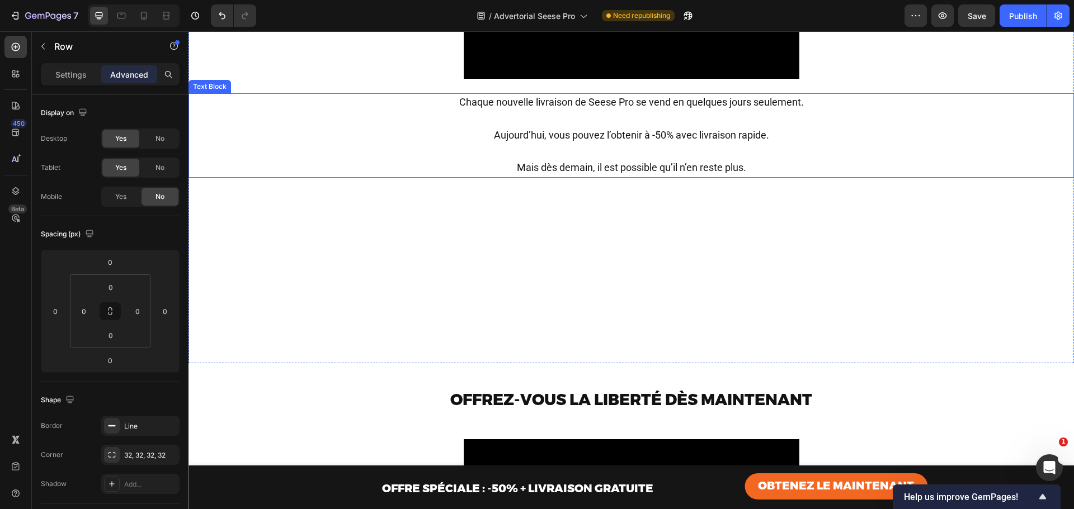
scroll to position [4389, 0]
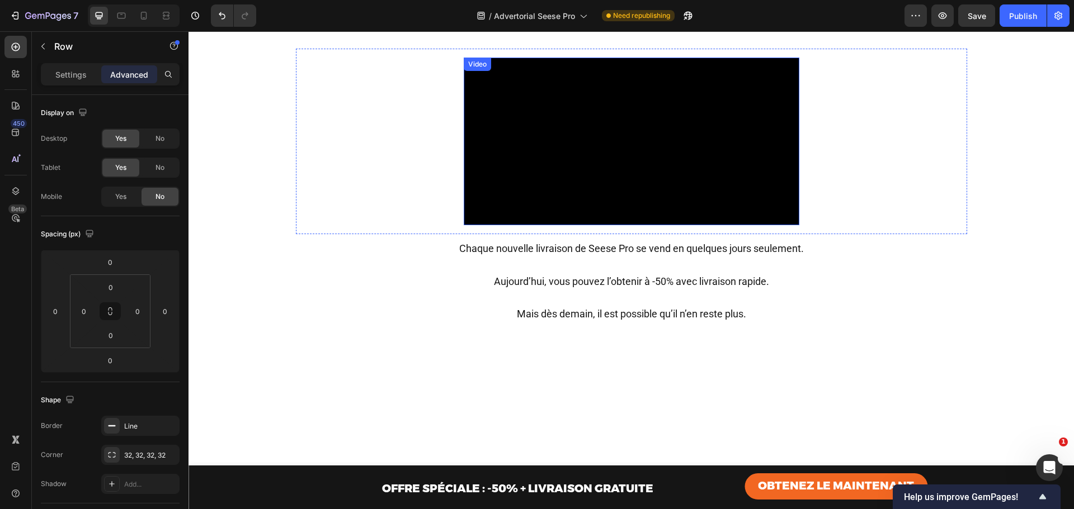
click at [634, 212] on video at bounding box center [632, 142] width 336 height 168
click at [834, 140] on div "Video 0 Row" at bounding box center [631, 142] width 671 height 186
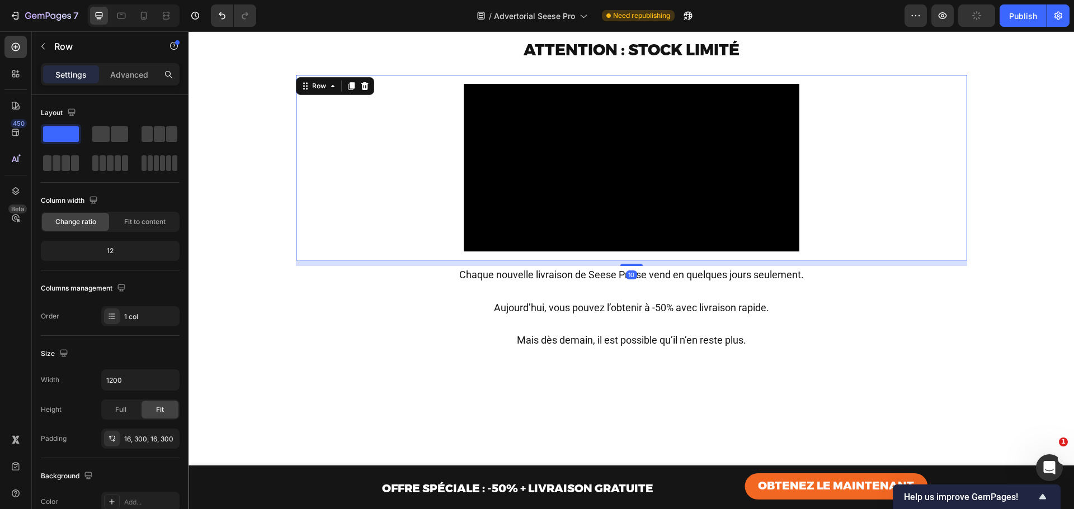
scroll to position [4277, 0]
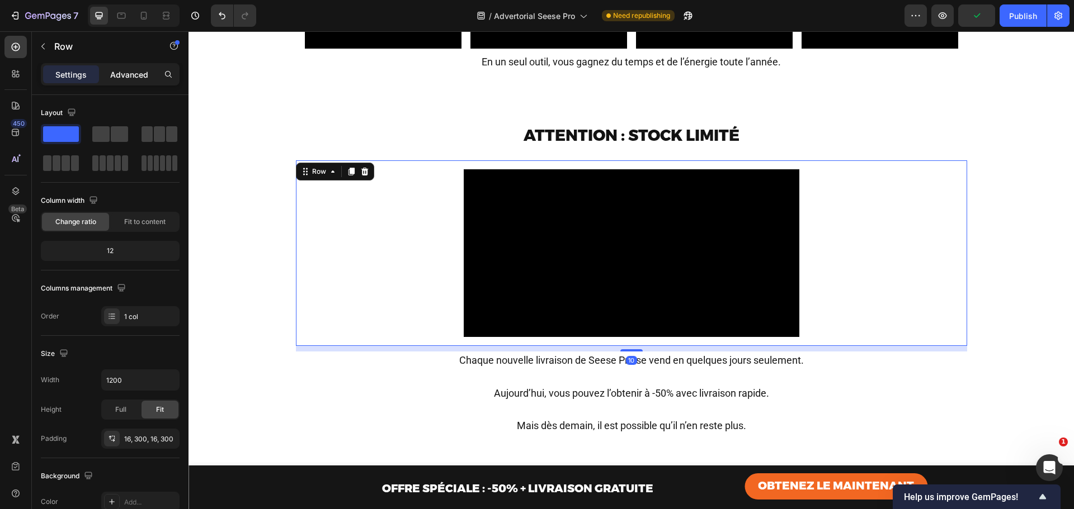
click at [119, 76] on p "Advanced" at bounding box center [129, 75] width 38 height 12
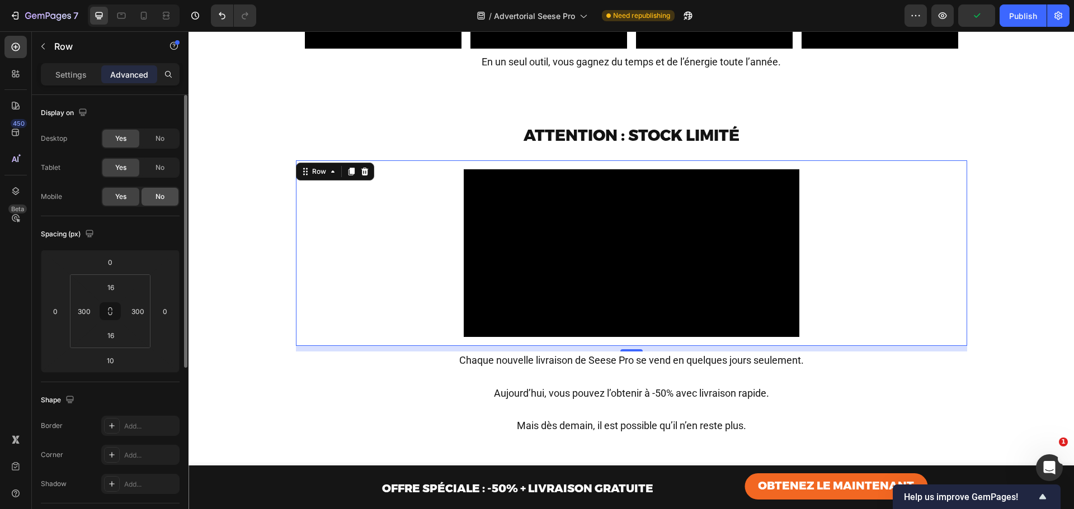
click at [168, 202] on div "No" at bounding box center [159, 197] width 37 height 18
click at [136, 13] on div at bounding box center [144, 16] width 18 height 18
type input "0"
type input "Auto"
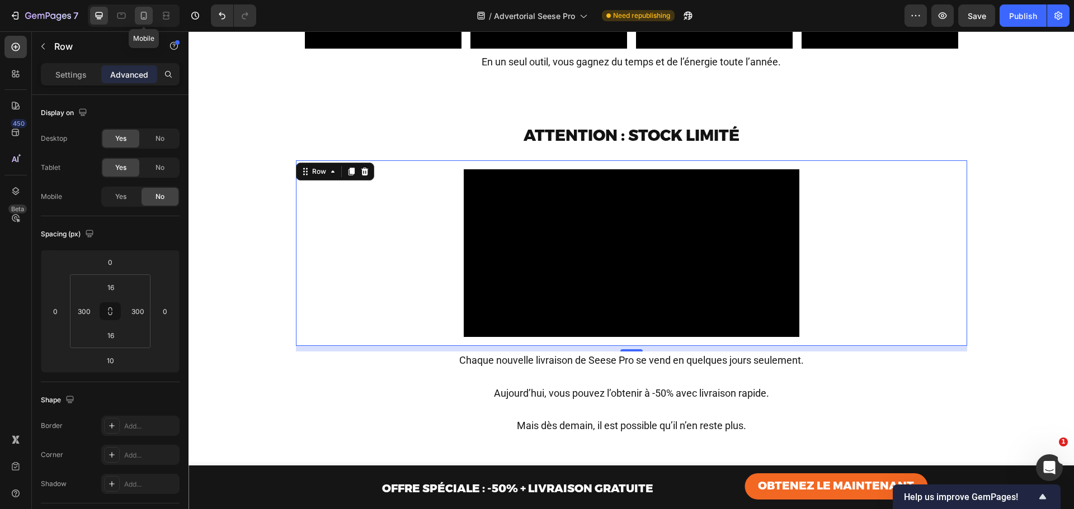
type input "0"
type input "Auto"
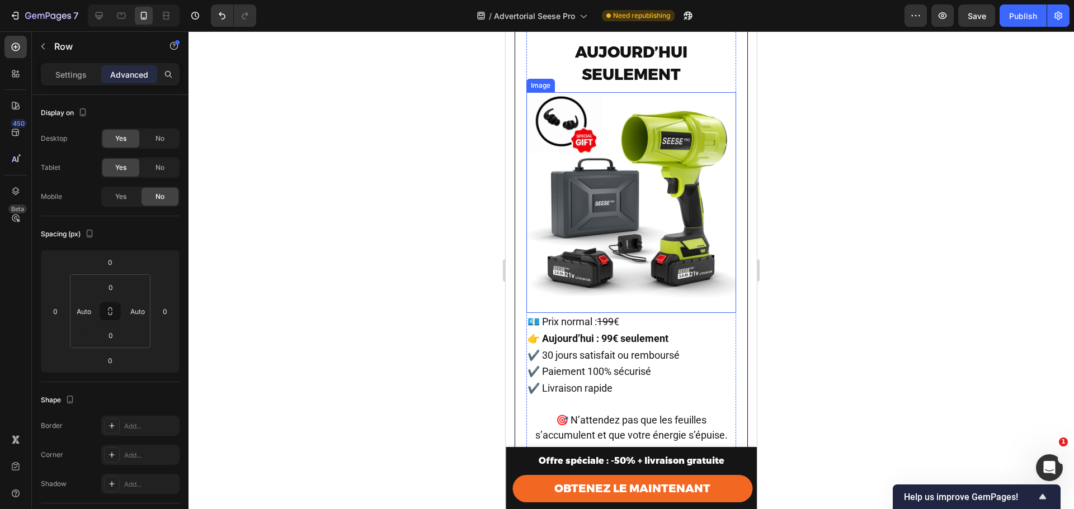
scroll to position [5314, 0]
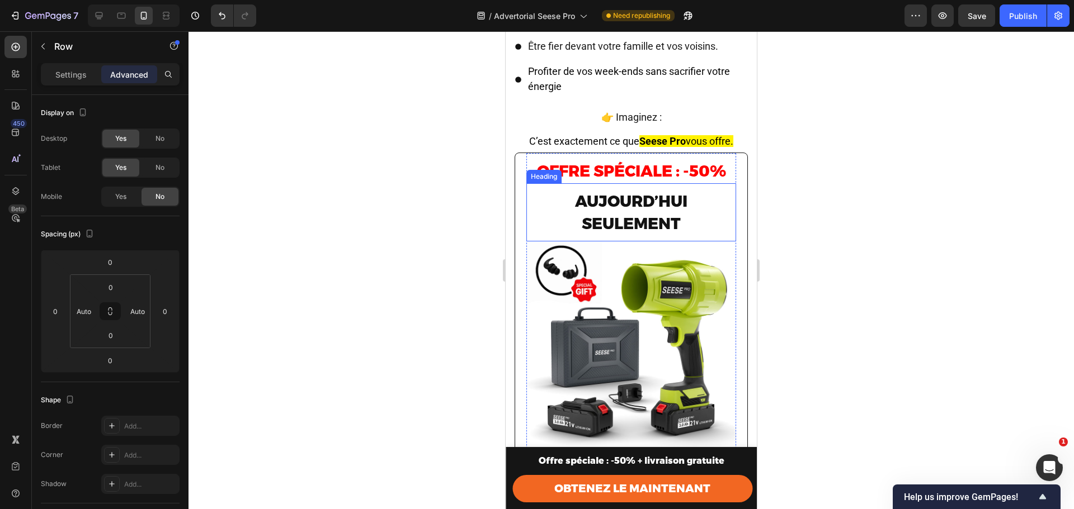
click at [626, 198] on span "aujourd’hui seulement" at bounding box center [631, 212] width 112 height 41
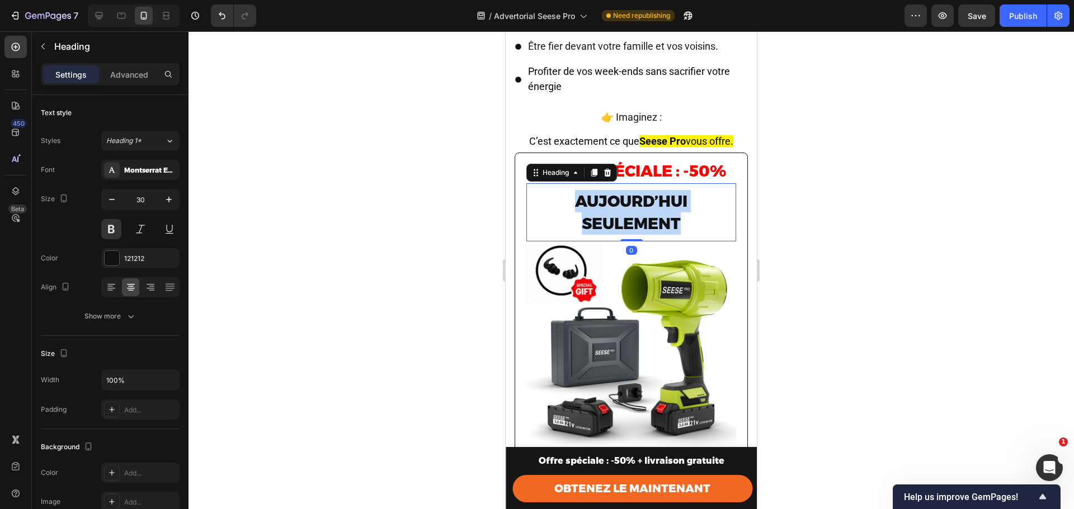
click at [626, 198] on span "aujourd’hui seulement" at bounding box center [631, 212] width 112 height 41
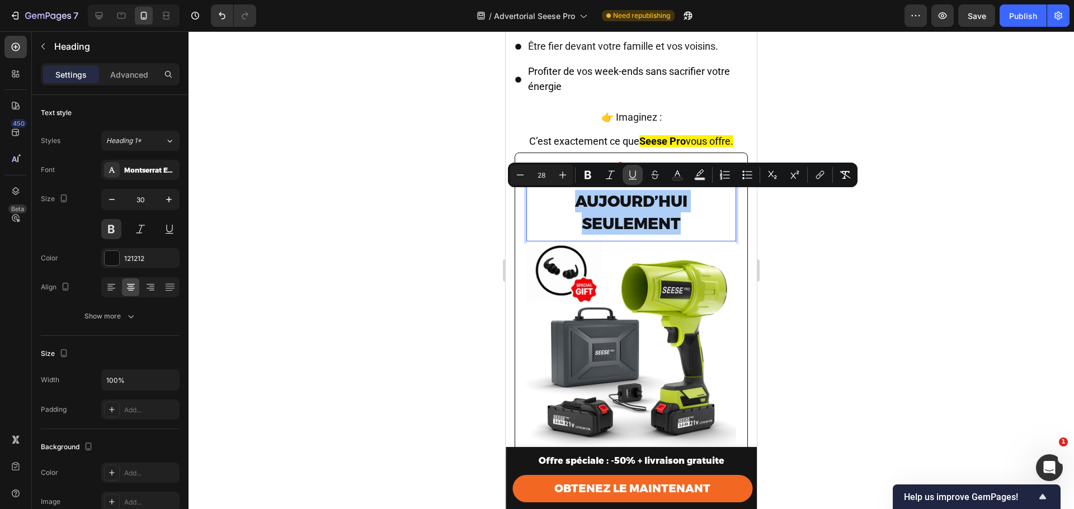
click at [624, 176] on button "Underline" at bounding box center [632, 175] width 20 height 20
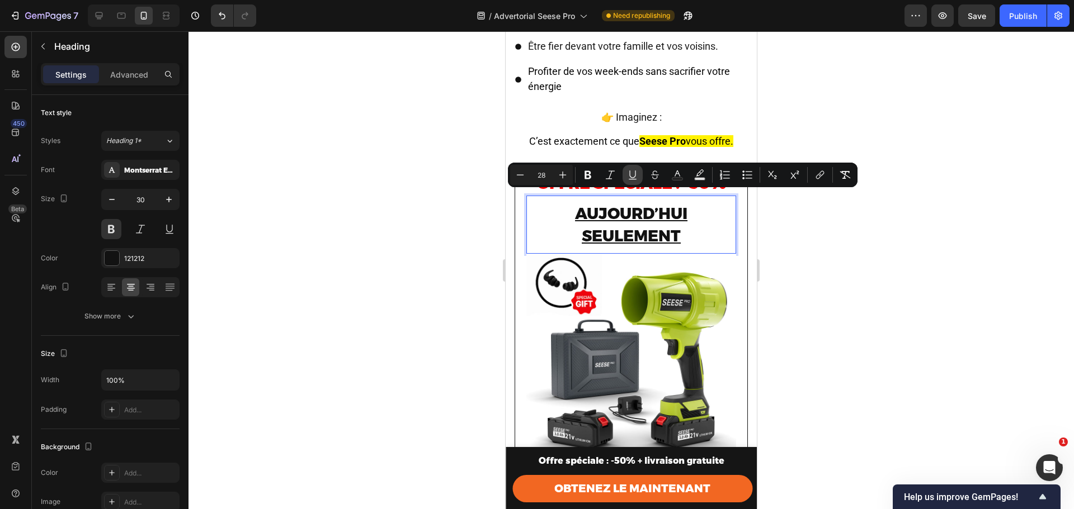
click at [630, 180] on icon "Editor contextual toolbar" at bounding box center [632, 174] width 11 height 11
click at [644, 214] on span "aujourd’hui seulement" at bounding box center [631, 224] width 112 height 41
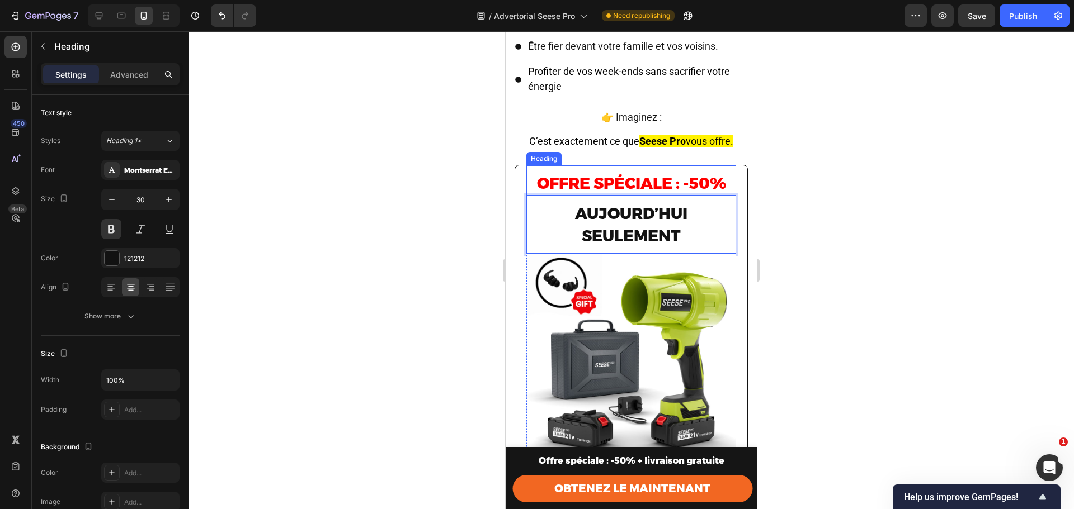
click at [642, 174] on span "Offre spéciale : -50%" at bounding box center [631, 183] width 189 height 19
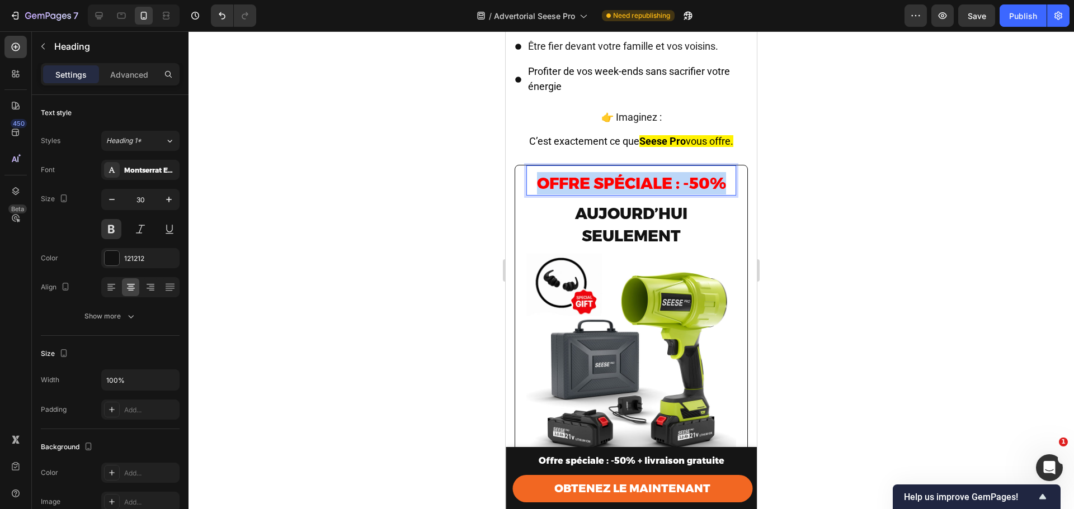
click at [642, 174] on span "Offre spéciale : -50%" at bounding box center [631, 183] width 189 height 19
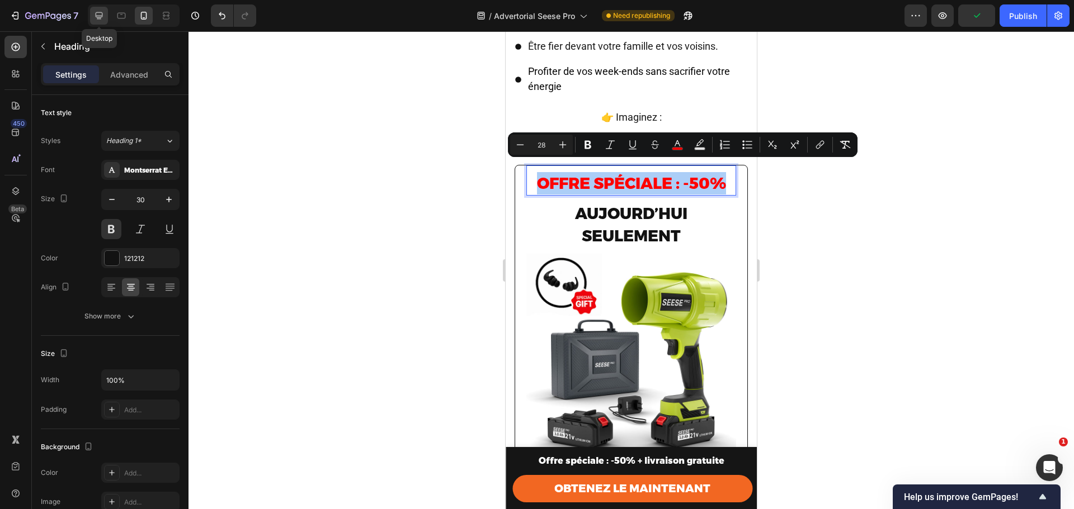
click at [102, 12] on icon at bounding box center [98, 15] width 11 height 11
type input "52"
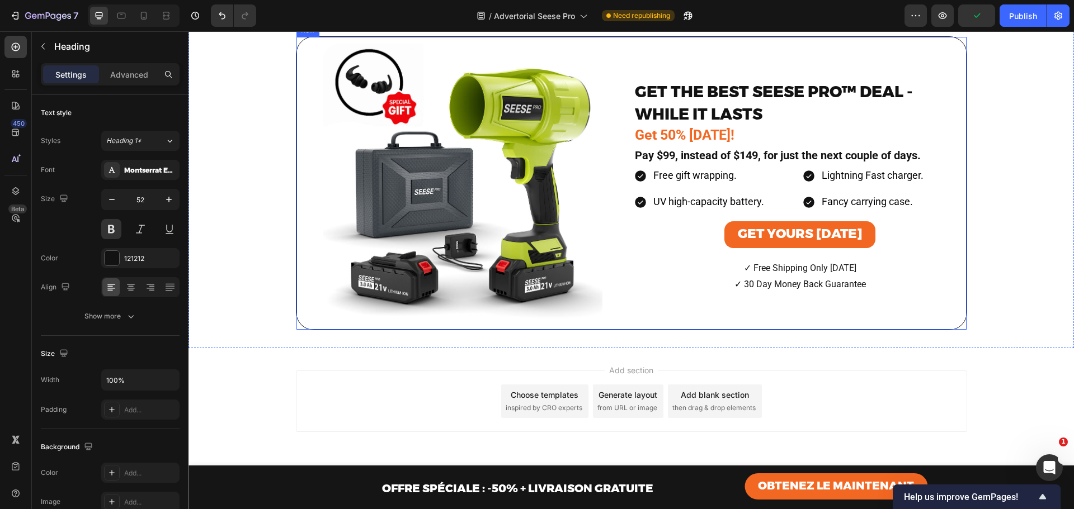
scroll to position [5429, 0]
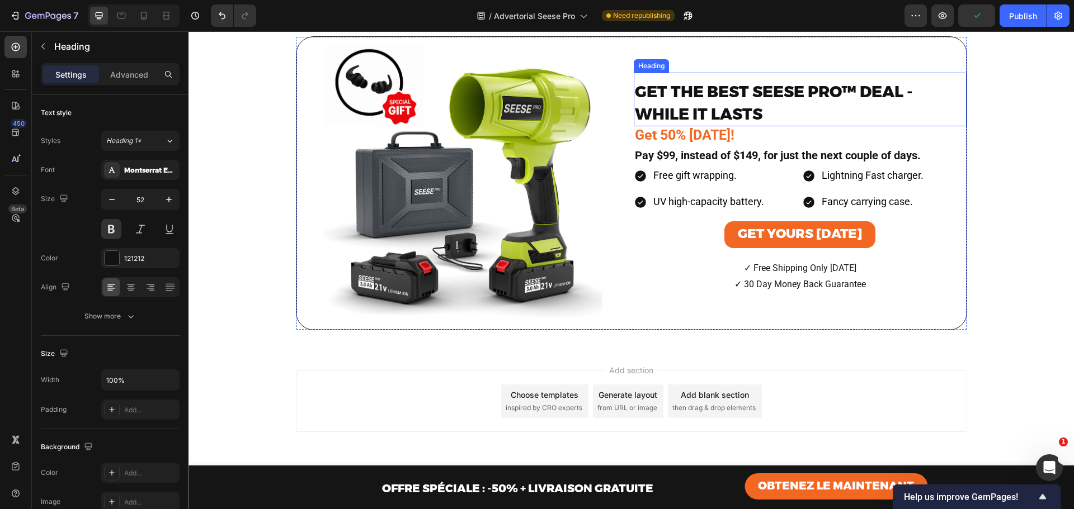
click at [698, 124] on span "GET THE BEST SEESE PRO™ DEAL - WHILE IT LASTS" at bounding box center [774, 102] width 278 height 41
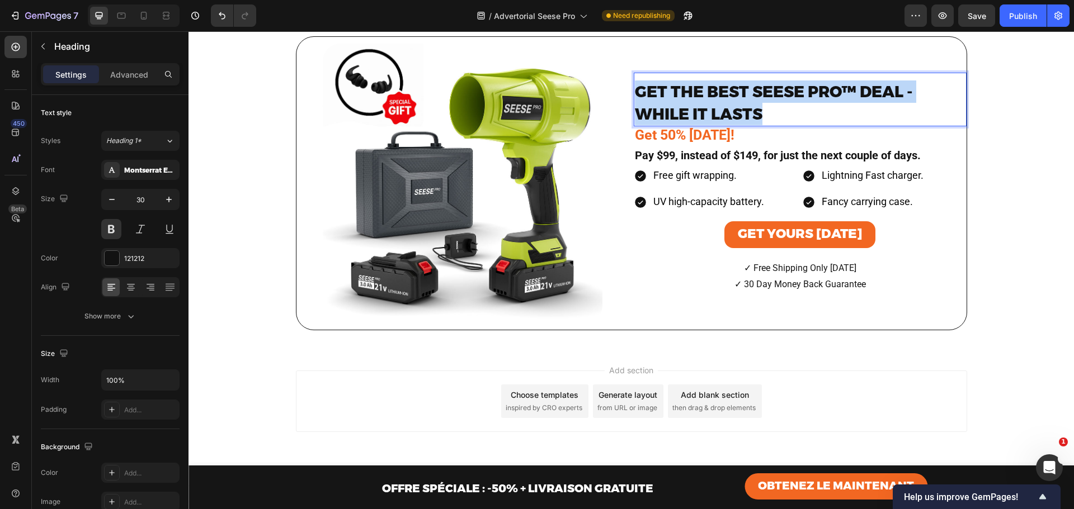
click at [698, 124] on span "GET THE BEST SEESE PRO™ DEAL - WHILE IT LASTS" at bounding box center [774, 102] width 278 height 41
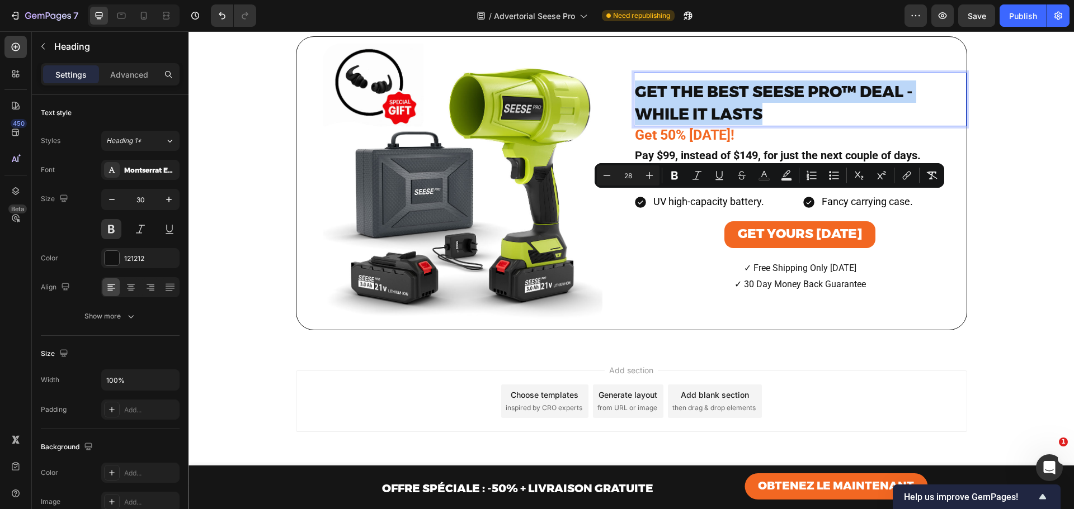
click at [692, 126] on h2 "GET THE BEST SEESE PRO™ DEAL - WHILE IT LASTS" at bounding box center [800, 102] width 333 height 47
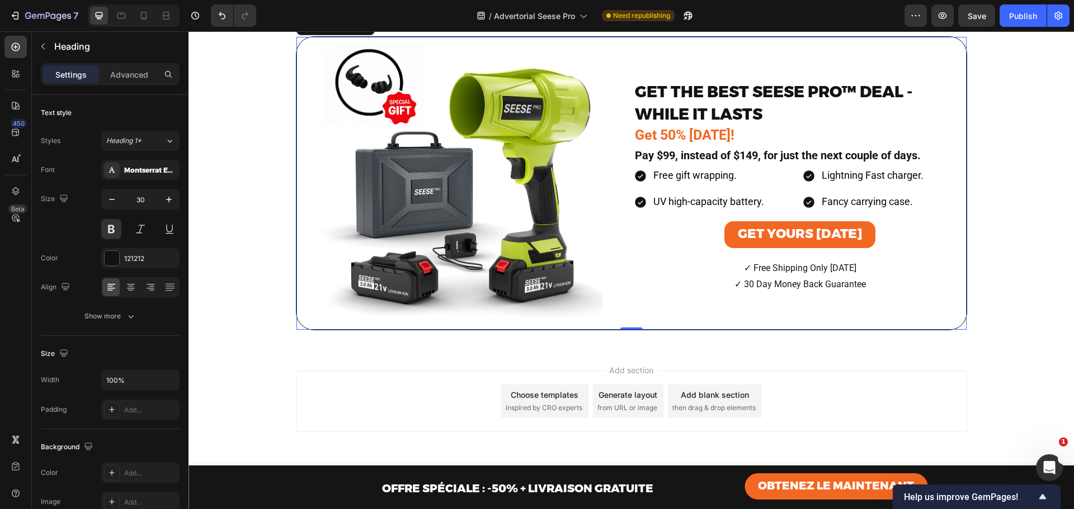
click at [669, 166] on div "⁠⁠⁠⁠⁠⁠⁠ GET THE BEST SEESE PRO™ DEAL - WHILE IT LASTS Heading Get 50% today! Te…" at bounding box center [800, 183] width 333 height 293
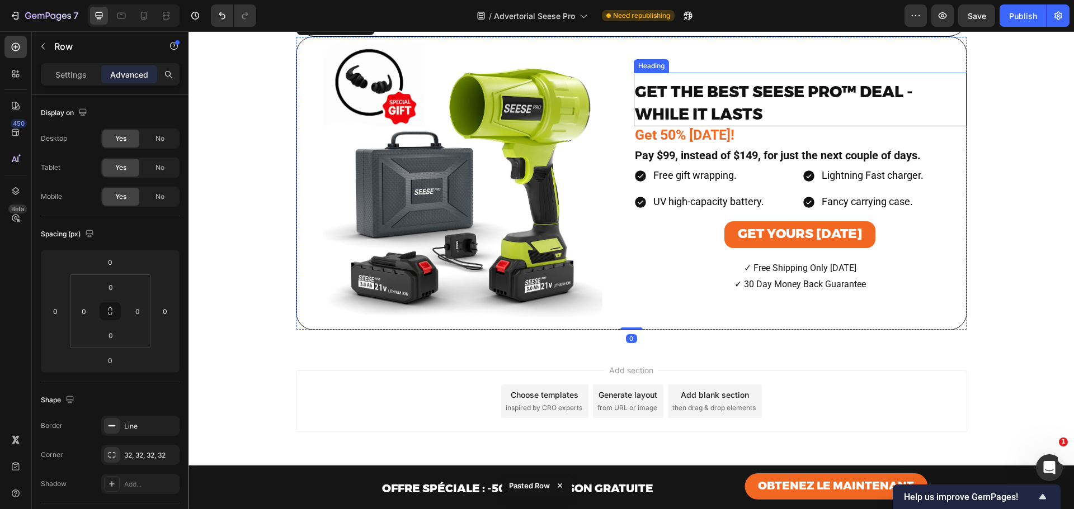
scroll to position [5800, 0]
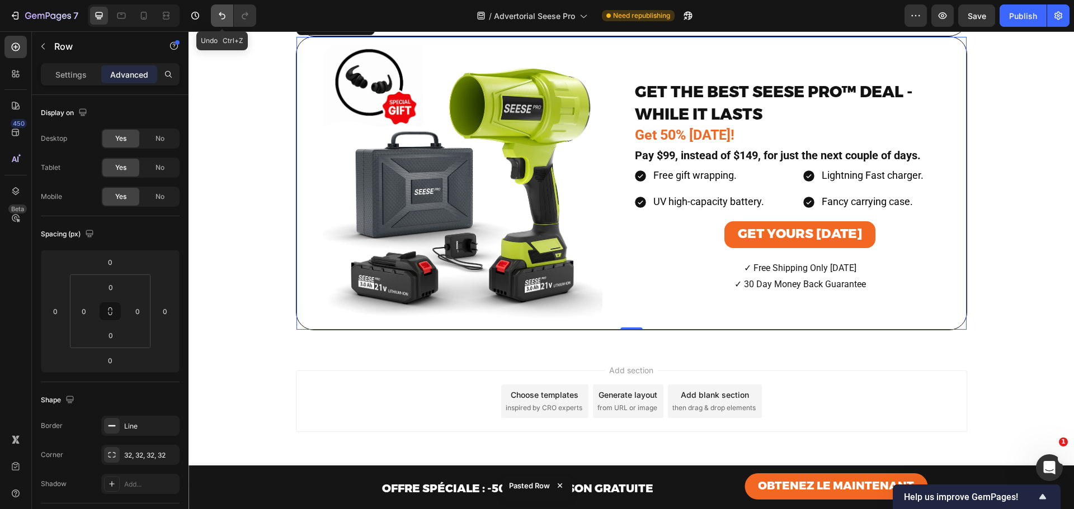
click at [225, 12] on icon "Undo/Redo" at bounding box center [221, 15] width 11 height 11
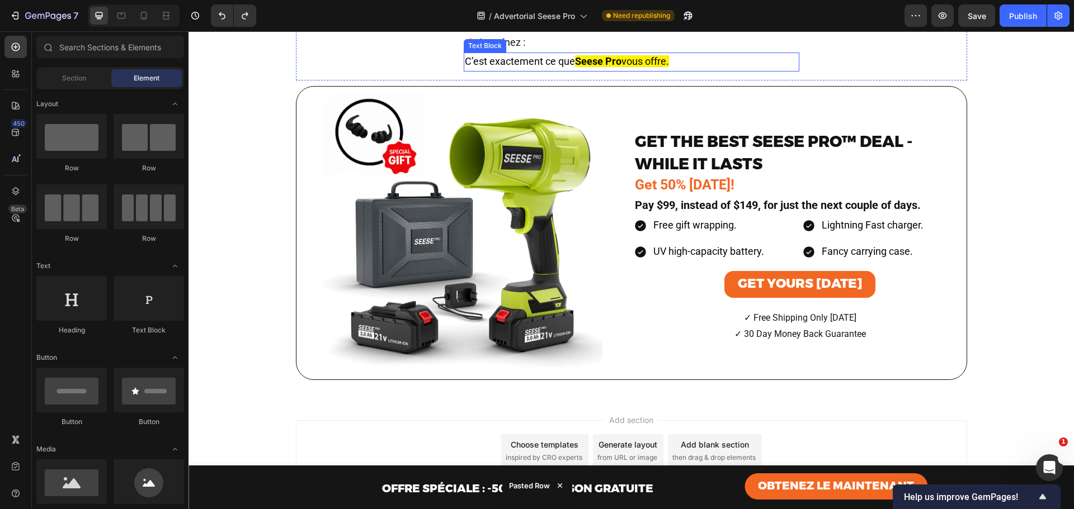
scroll to position [5354, 0]
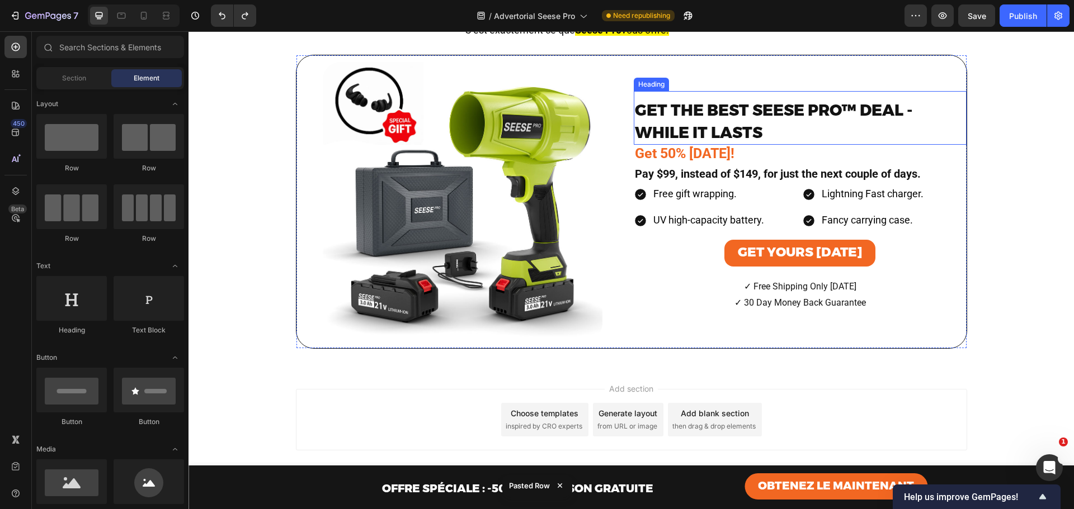
click at [664, 142] on span "GET THE BEST SEESE PRO™ DEAL - WHILE IT LASTS" at bounding box center [774, 121] width 278 height 41
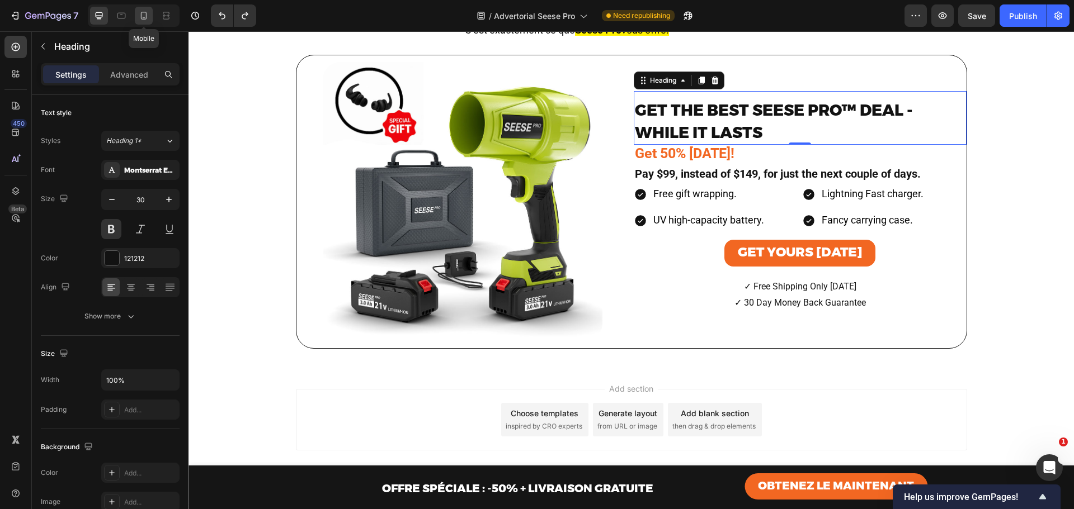
click at [141, 15] on icon at bounding box center [144, 16] width 6 height 8
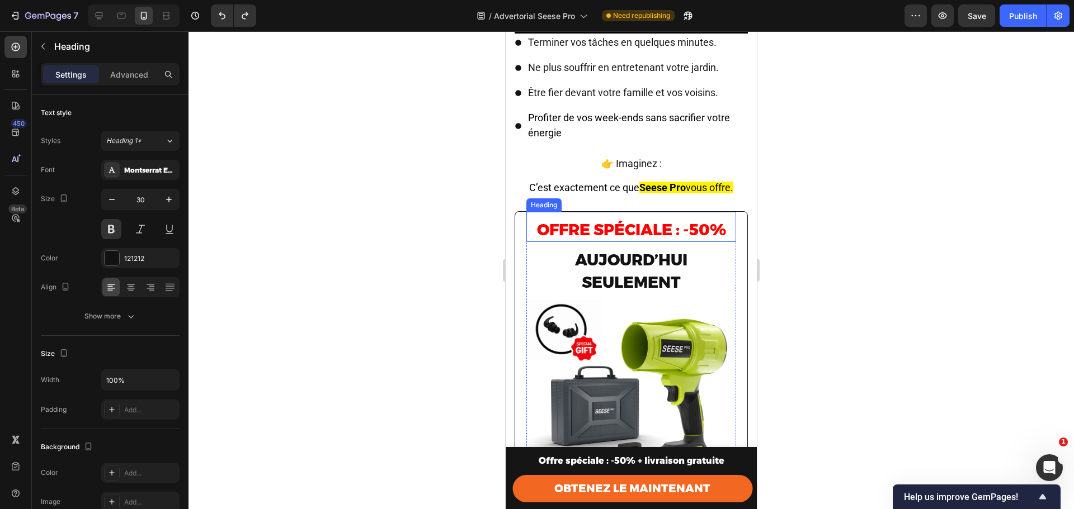
scroll to position [5267, 0]
click at [598, 221] on span "Offre spéciale : -50%" at bounding box center [631, 230] width 189 height 19
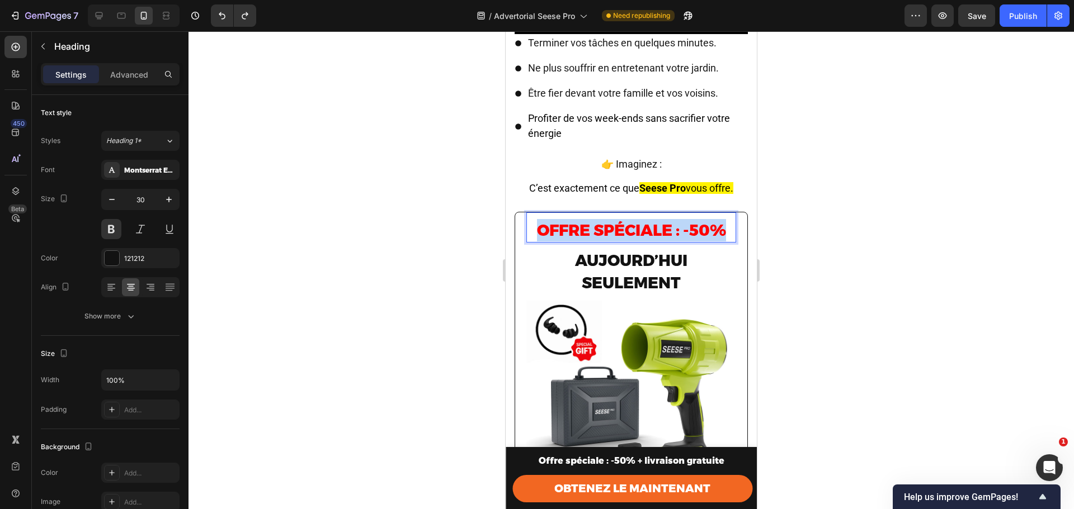
click at [598, 221] on span "Offre spéciale : -50%" at bounding box center [631, 230] width 189 height 19
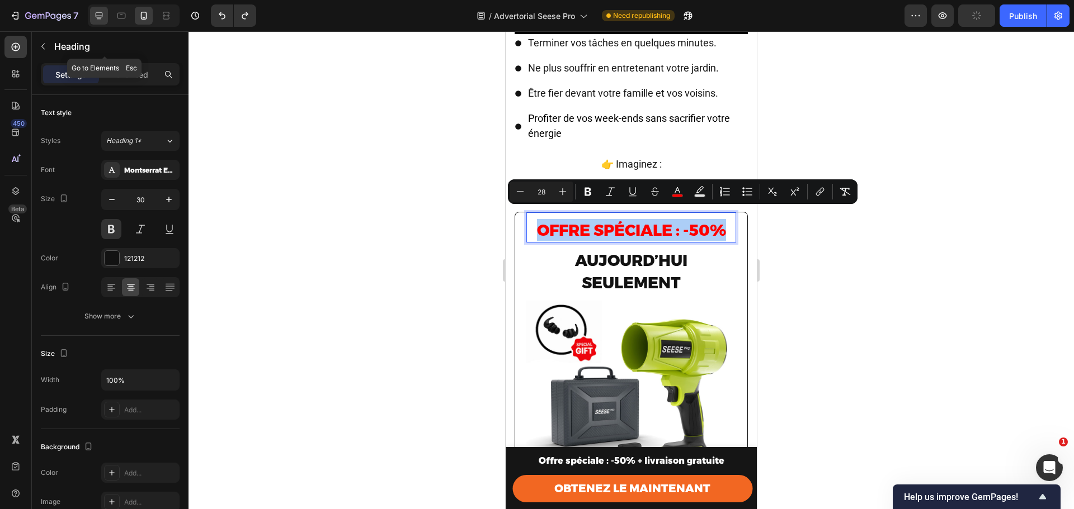
click at [100, 7] on div at bounding box center [99, 16] width 18 height 18
type input "52"
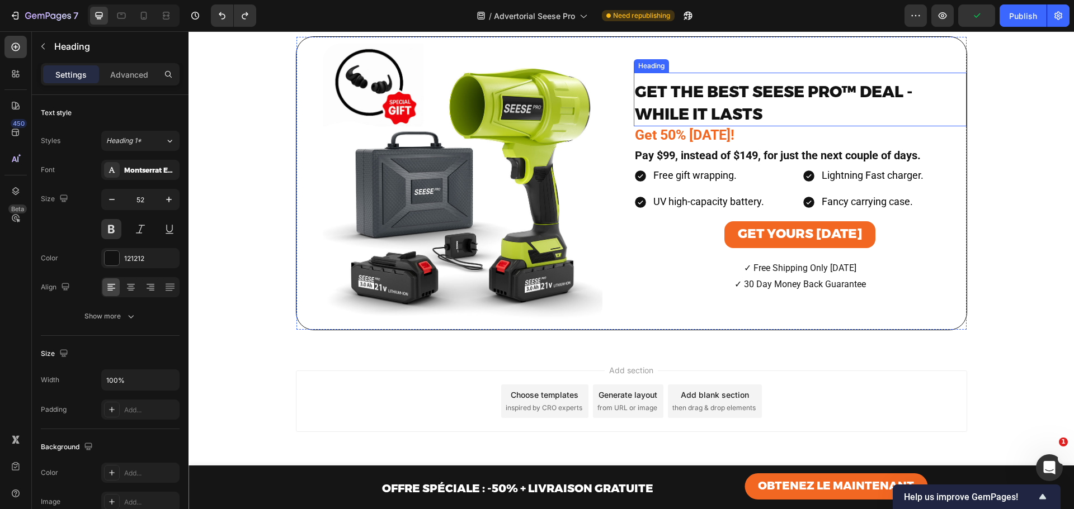
scroll to position [5430, 0]
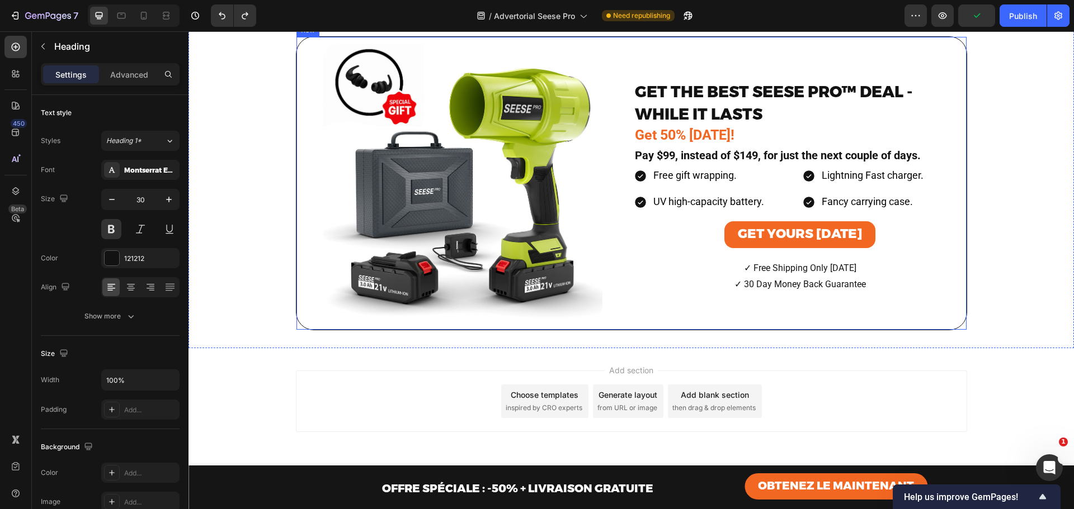
click at [687, 124] on span "GET THE BEST SEESE PRO™ DEAL - WHILE IT LASTS" at bounding box center [774, 102] width 278 height 41
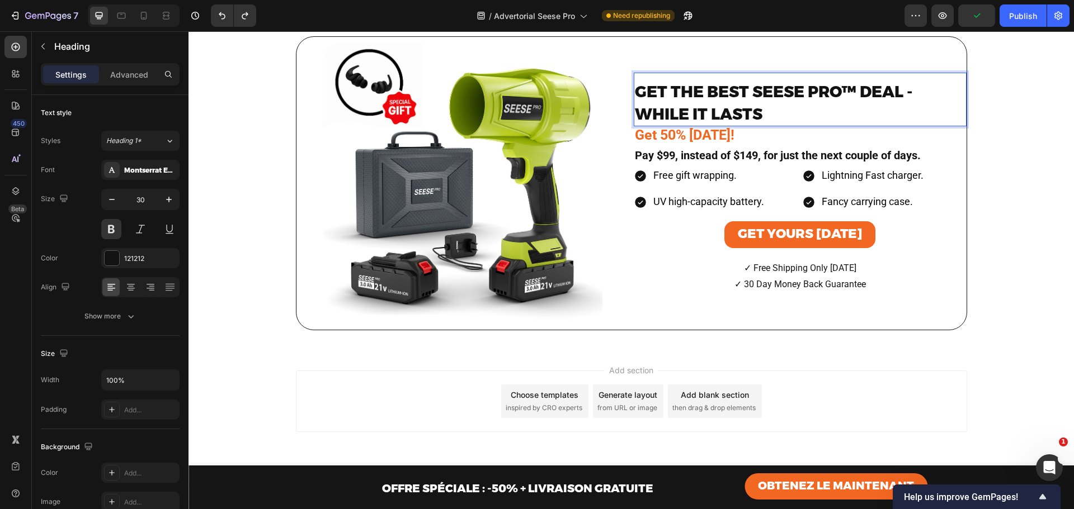
click at [687, 124] on span "GET THE BEST SEESE PRO™ DEAL - WHILE IT LASTS" at bounding box center [774, 102] width 278 height 41
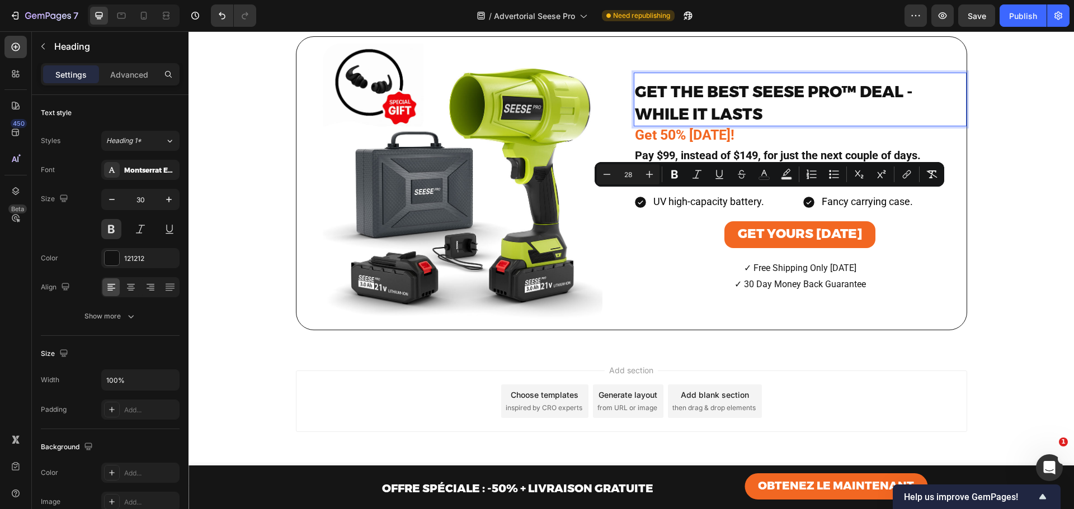
click at [706, 124] on span "GET THE BEST SEESE PRO™ DEAL - WHILE IT LASTS" at bounding box center [774, 102] width 278 height 41
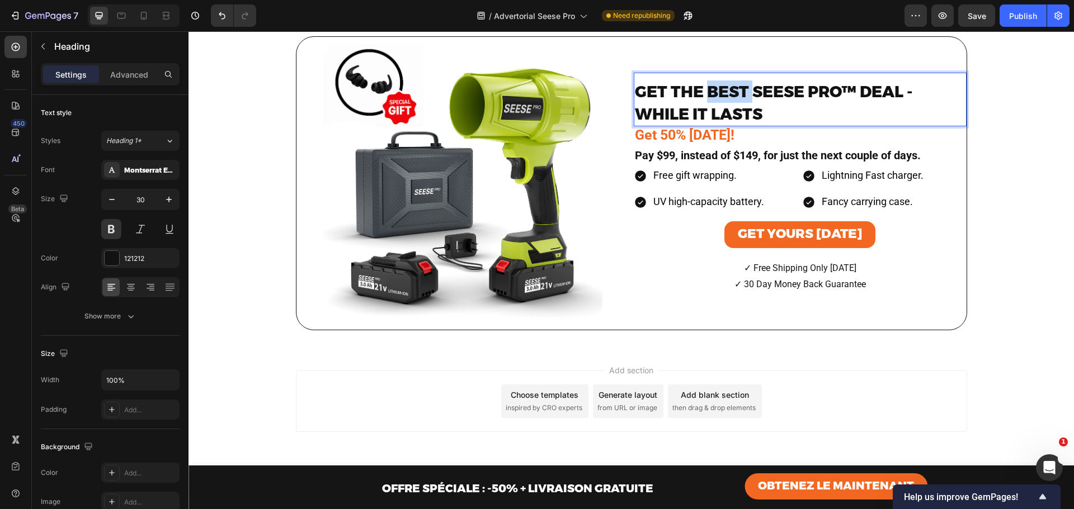
click at [706, 124] on span "GET THE BEST SEESE PRO™ DEAL - WHILE IT LASTS" at bounding box center [774, 102] width 278 height 41
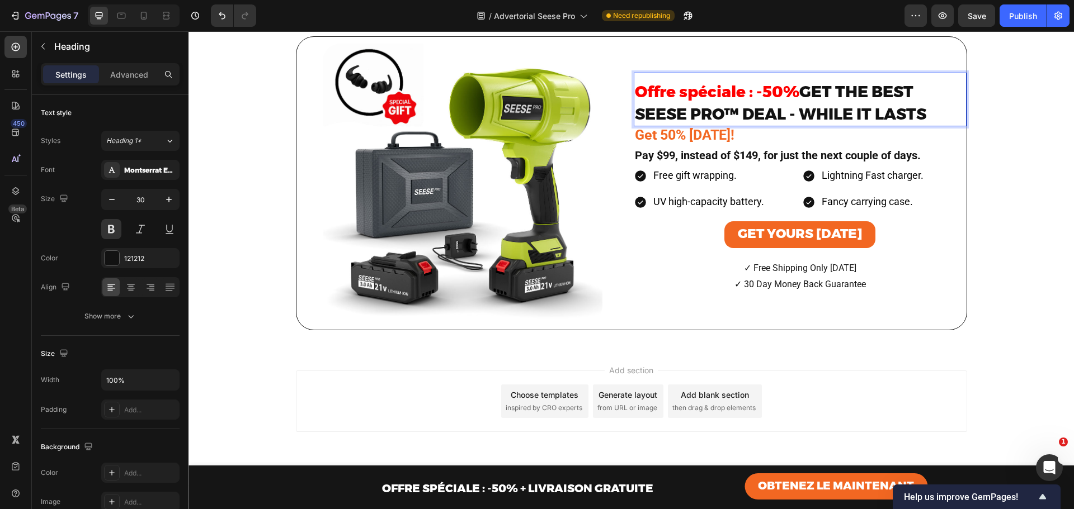
scroll to position [5419, 0]
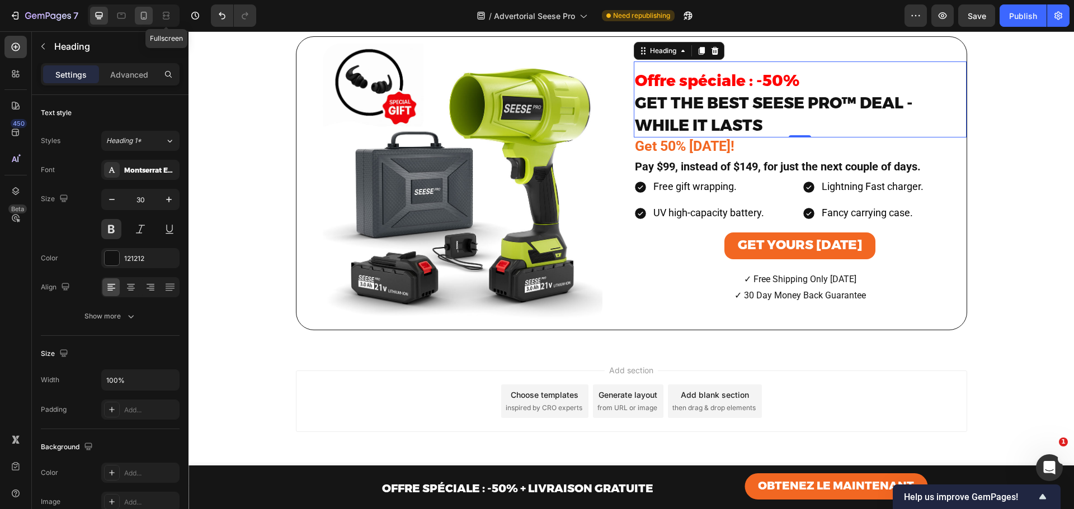
drag, startPoint x: 162, startPoint y: 12, endPoint x: 147, endPoint y: 13, distance: 15.1
click at [147, 13] on div "Fullscreen" at bounding box center [134, 15] width 92 height 22
click at [147, 13] on icon at bounding box center [143, 15] width 11 height 11
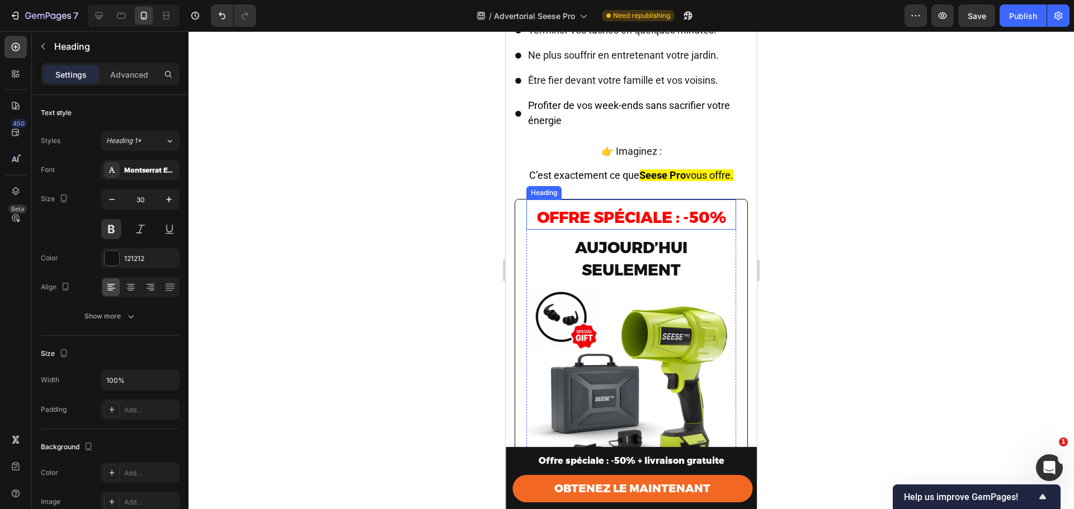
scroll to position [5279, 0]
click at [616, 239] on span "aujourd’hui seulement" at bounding box center [631, 259] width 112 height 41
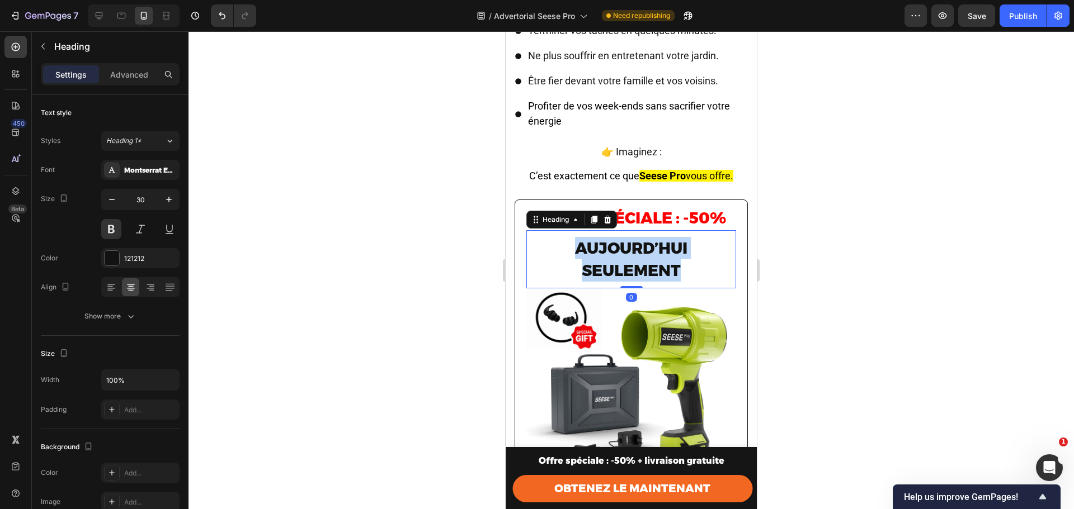
click at [616, 239] on span "aujourd’hui seulement" at bounding box center [631, 259] width 112 height 41
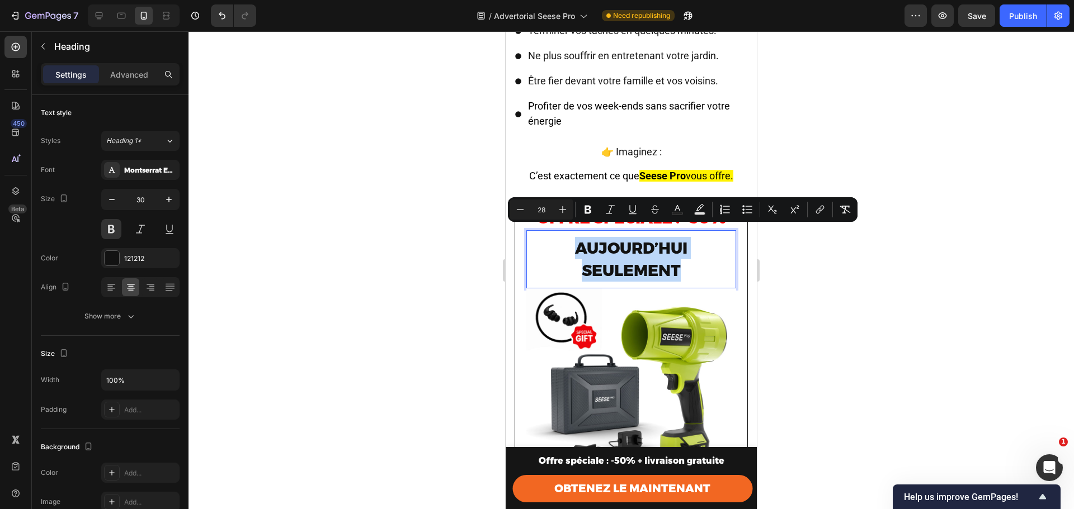
copy span "aujourd’hui seulement"
click at [103, 15] on icon at bounding box center [98, 15] width 11 height 11
type input "52"
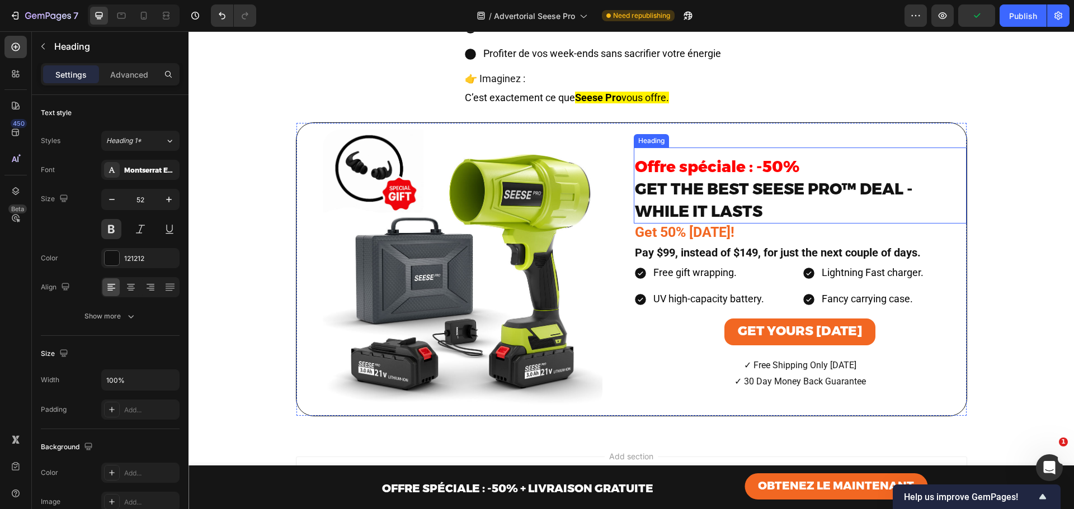
scroll to position [5286, 0]
click at [702, 221] on span "GET THE BEST SEESE PRO™ DEAL - WHILE IT LASTS" at bounding box center [774, 200] width 278 height 41
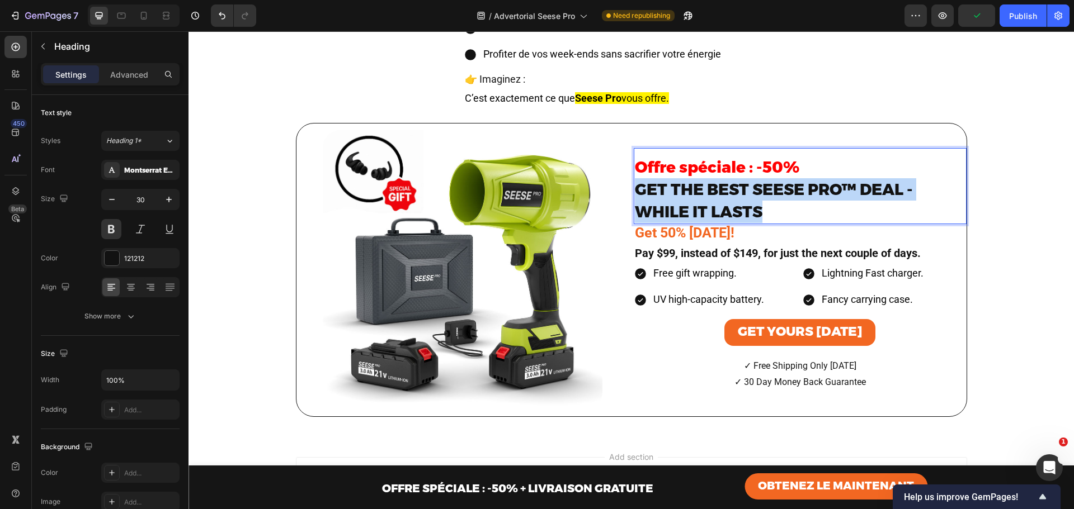
click at [702, 221] on span "GET THE BEST SEESE PRO™ DEAL - WHILE IT LASTS" at bounding box center [774, 200] width 278 height 41
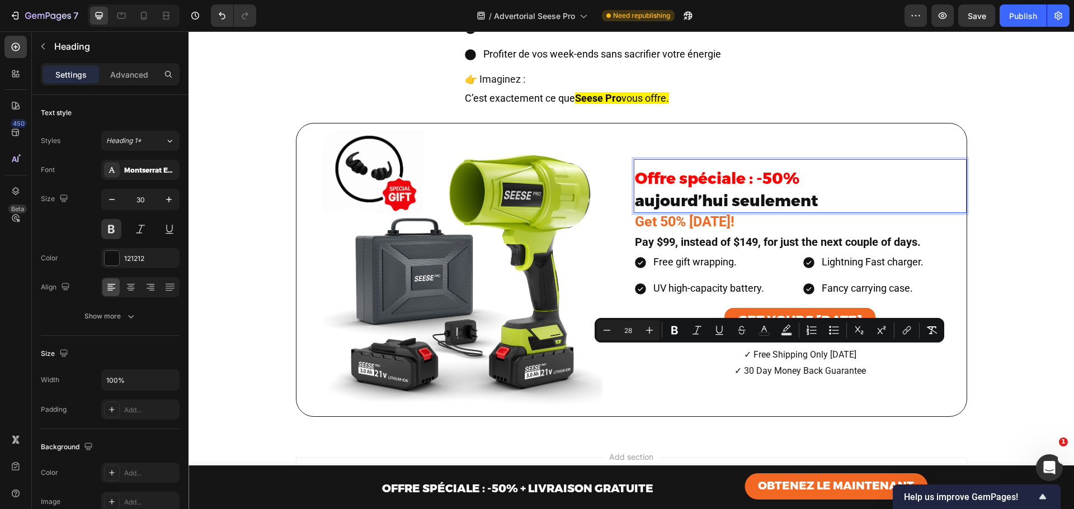
scroll to position [5297, 0]
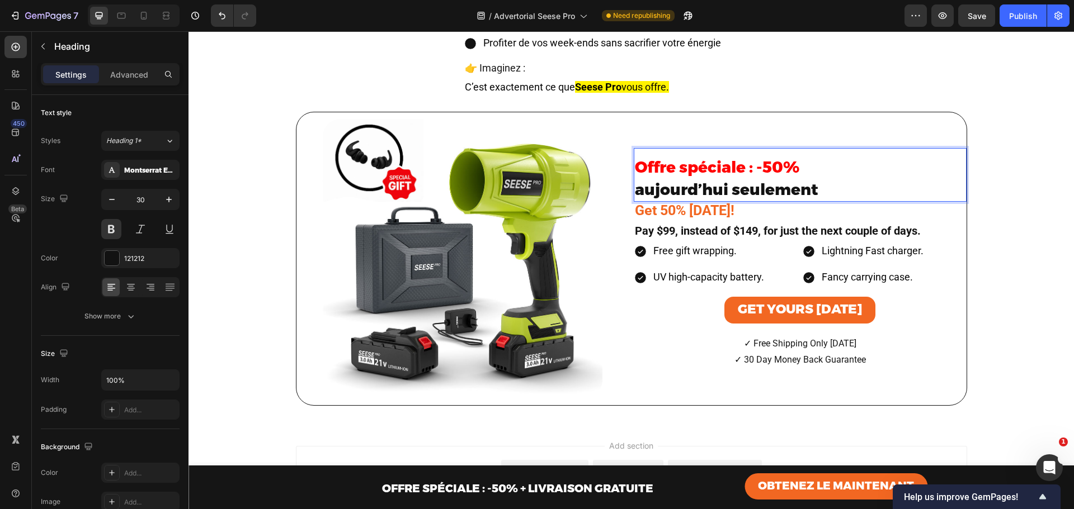
click at [724, 199] on span "aujourd’hui seulement" at bounding box center [726, 189] width 183 height 19
click at [129, 313] on icon "button" at bounding box center [130, 316] width 11 height 11
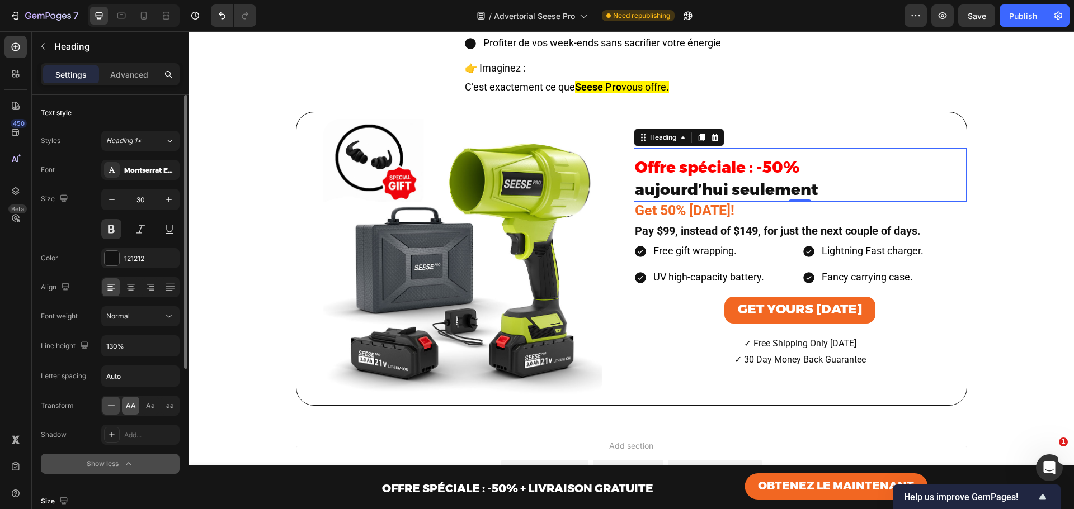
click at [133, 407] on span "AA" at bounding box center [131, 406] width 10 height 10
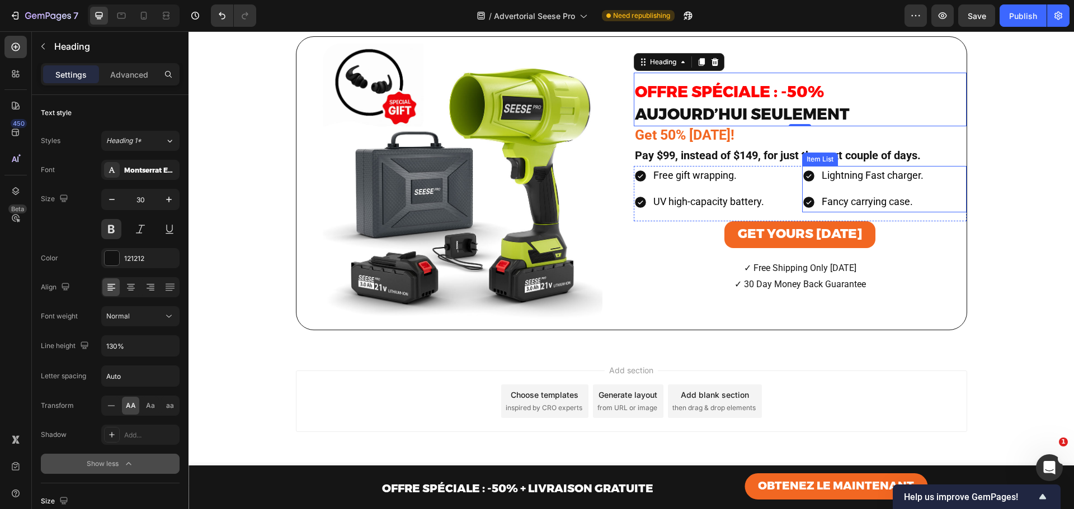
scroll to position [5445, 0]
click at [140, 15] on icon at bounding box center [143, 15] width 11 height 11
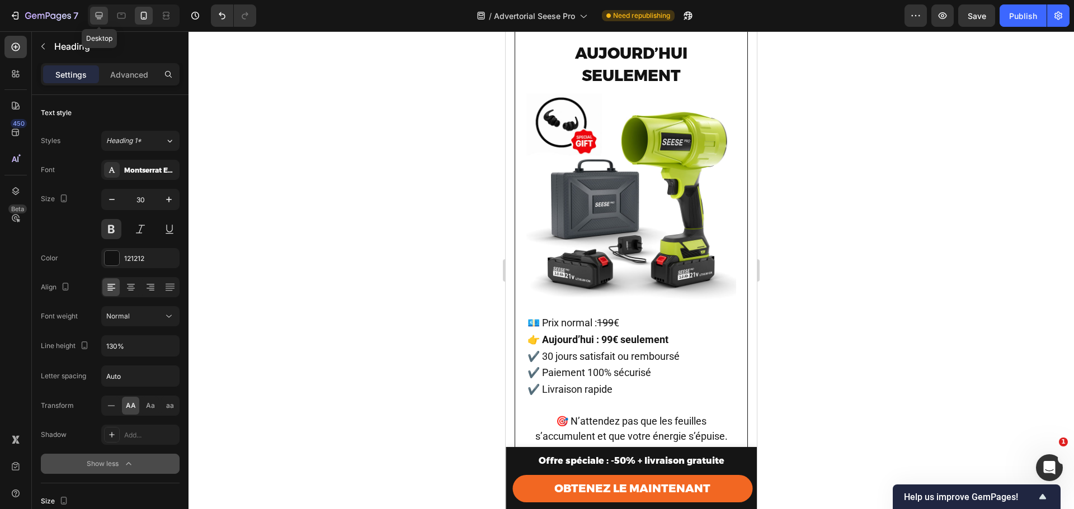
click at [95, 17] on icon at bounding box center [98, 15] width 11 height 11
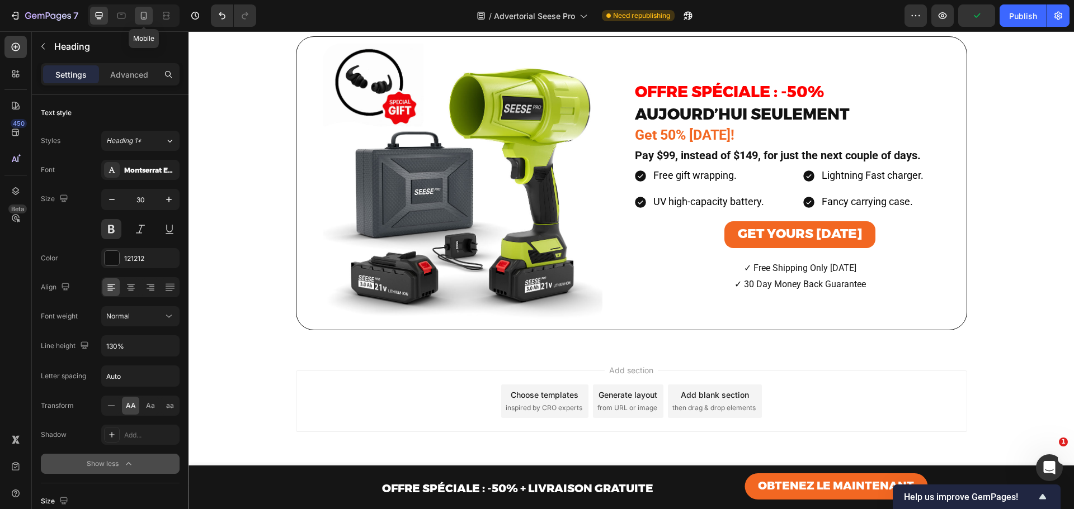
click at [140, 15] on icon at bounding box center [143, 15] width 11 height 11
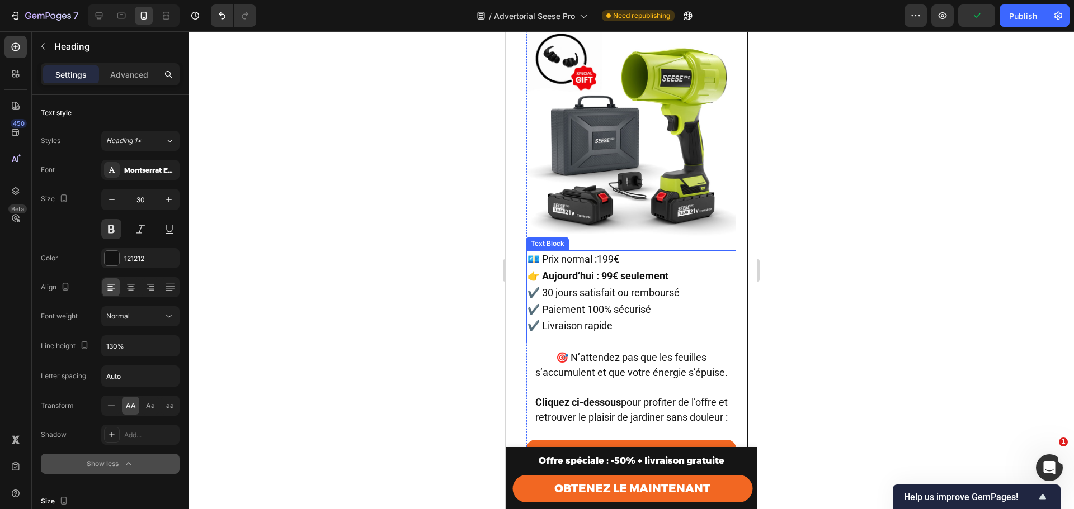
scroll to position [5854, 0]
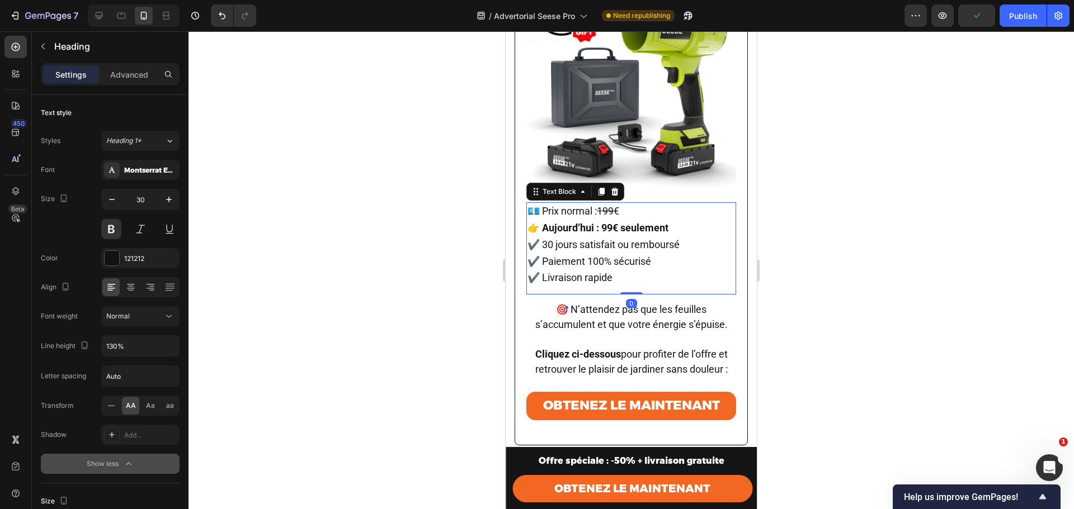
click at [619, 222] on strong "👉 Aujourd’hui : 99€ seulement" at bounding box center [597, 228] width 141 height 12
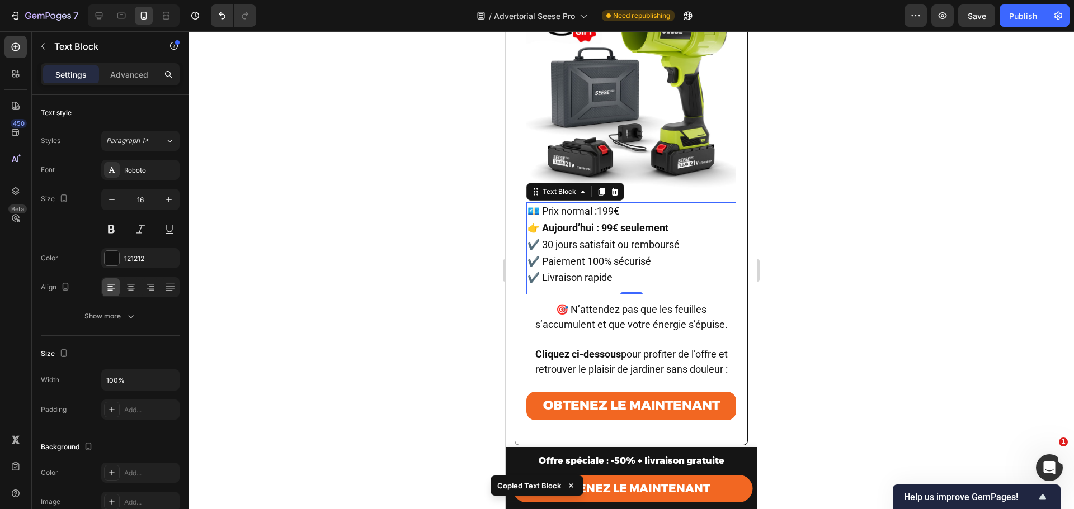
click at [89, 14] on div at bounding box center [134, 15] width 92 height 22
click at [98, 15] on icon at bounding box center [98, 15] width 11 height 11
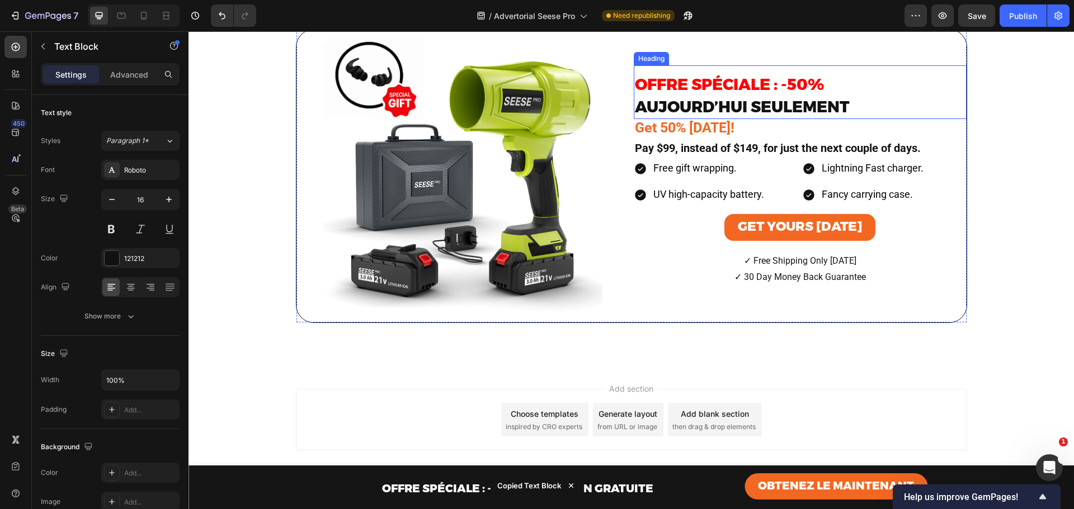
scroll to position [5398, 0]
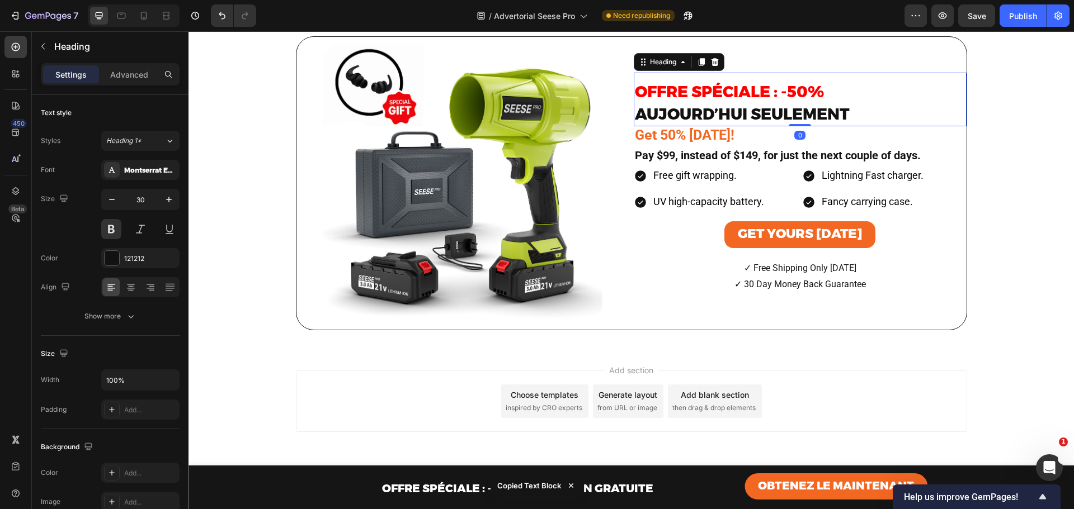
click at [742, 124] on span "aujourd’hui seulement" at bounding box center [742, 114] width 215 height 19
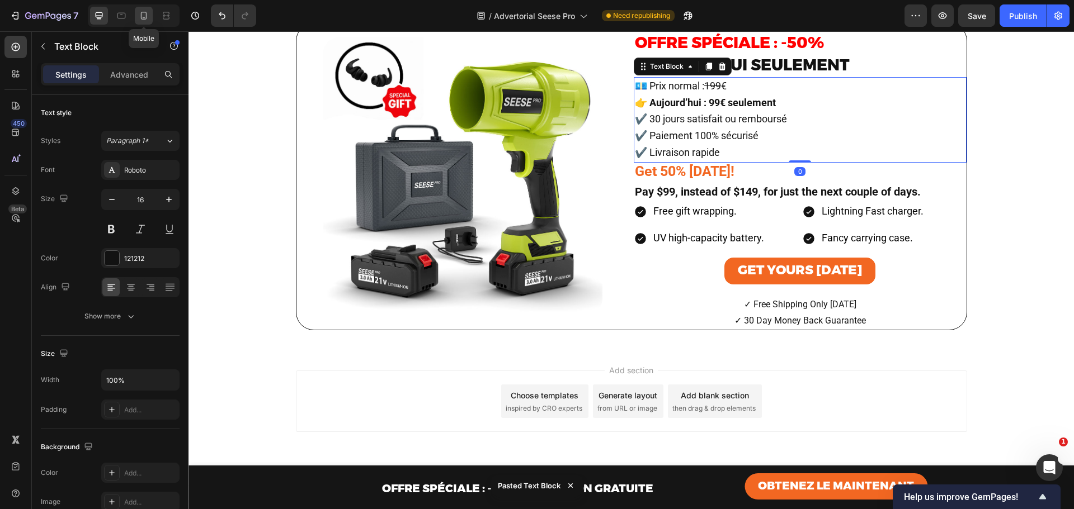
click at [143, 16] on icon at bounding box center [143, 15] width 11 height 11
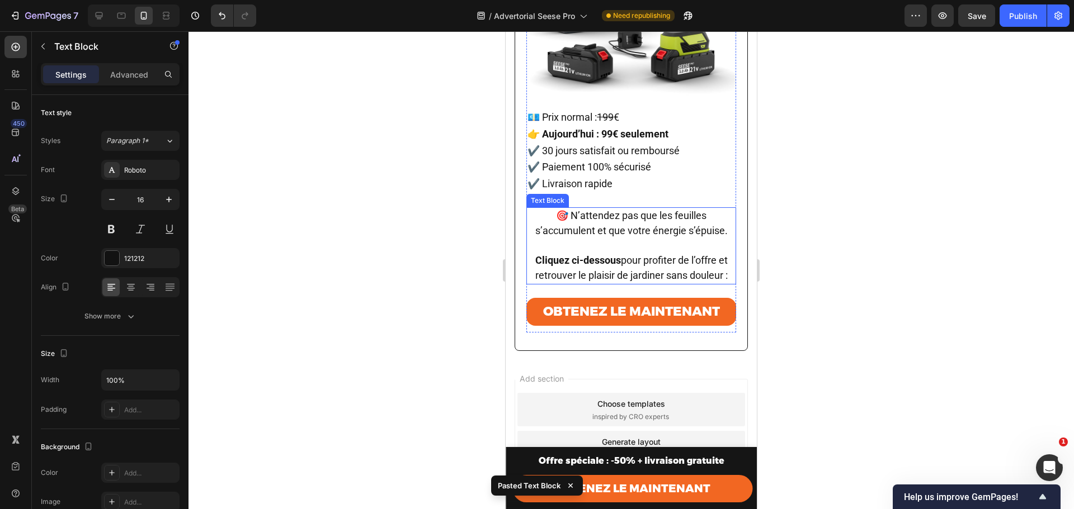
scroll to position [5669, 0]
click at [601, 211] on span "🎯 N’attendez pas que les feuilles s’accumulent et que votre énergie s’épuise." at bounding box center [631, 222] width 192 height 27
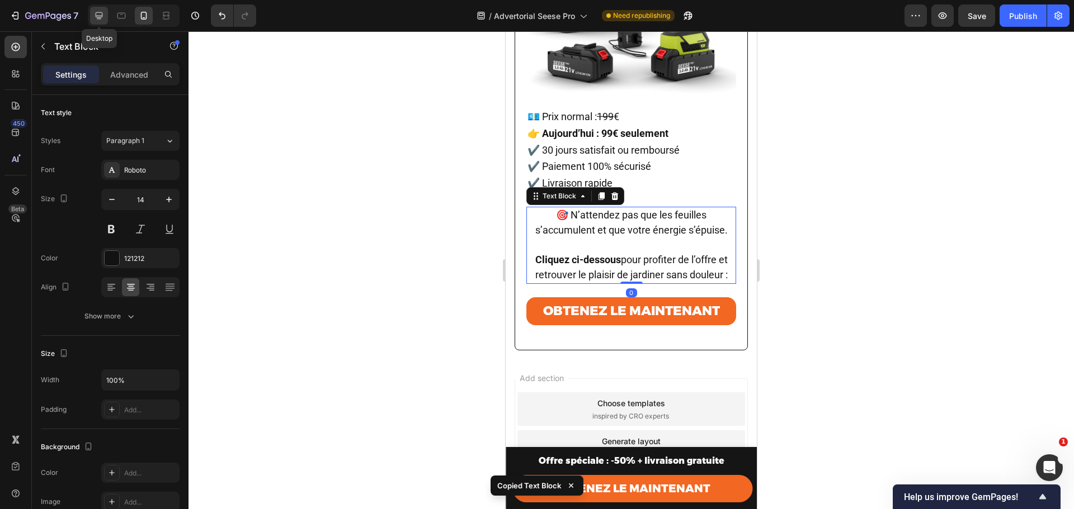
click at [100, 10] on icon at bounding box center [98, 15] width 11 height 11
type input "16"
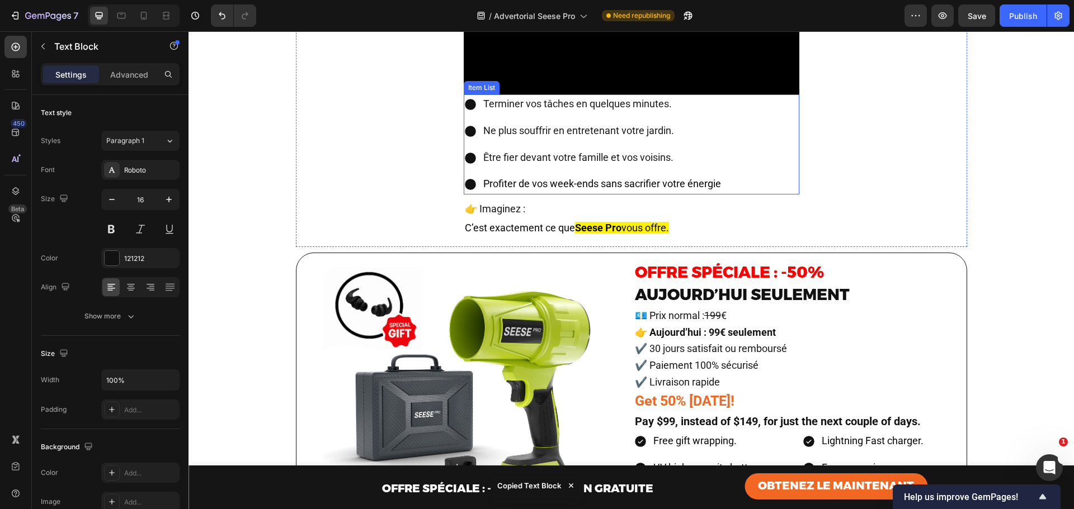
scroll to position [5416, 0]
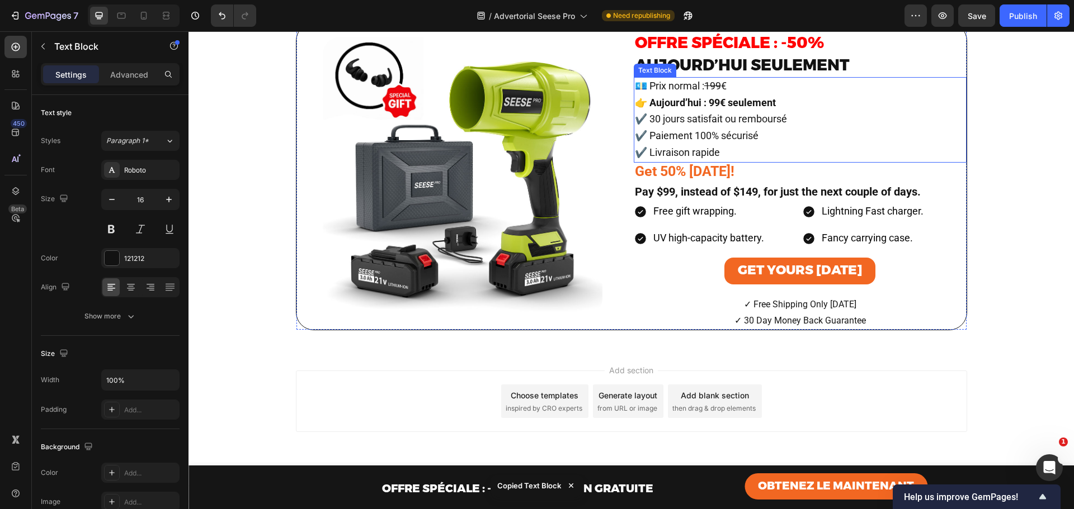
click at [738, 162] on p "💶 Prix normal : 199 € 👉 Aujourd’hui : 99€ seulement ✔️ 30 jours satisfait ou re…" at bounding box center [800, 119] width 330 height 83
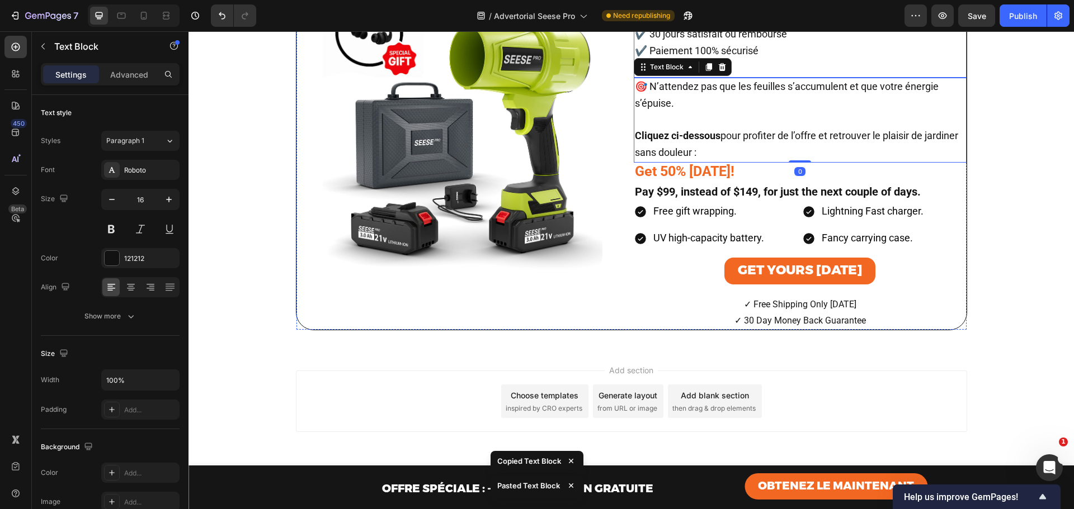
scroll to position [5603, 0]
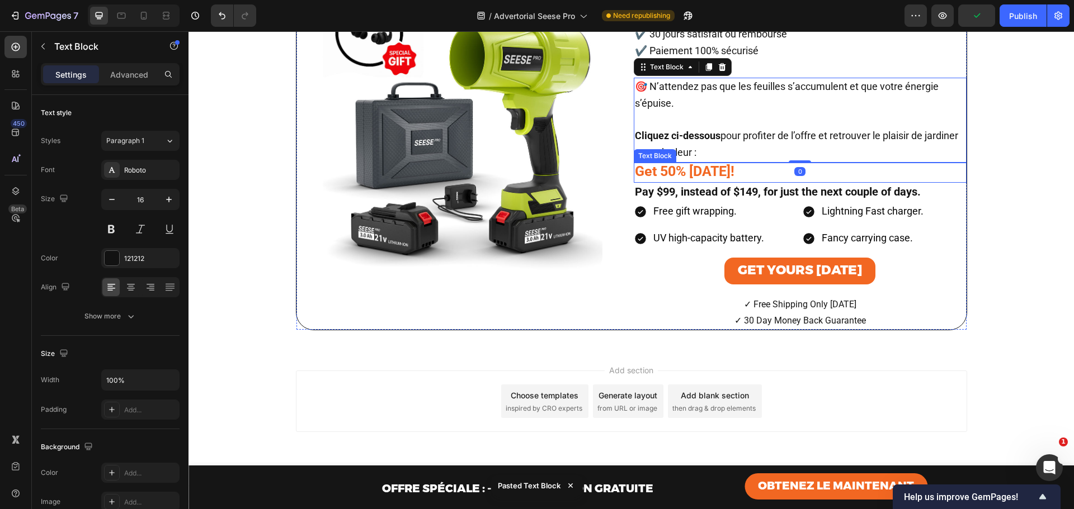
click at [721, 180] on strong "Get 50% [DATE]!" at bounding box center [685, 171] width 100 height 16
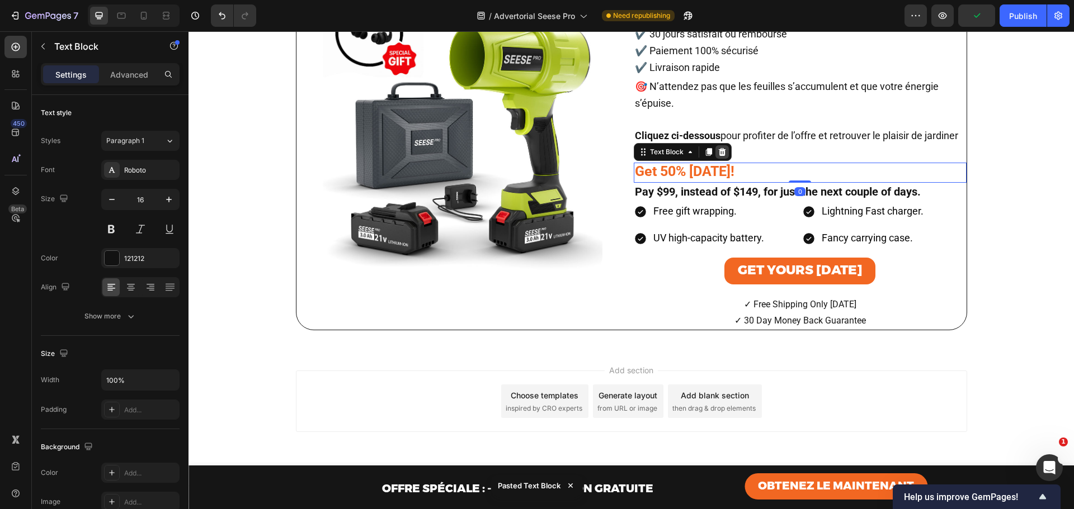
click at [721, 157] on icon at bounding box center [721, 152] width 9 height 9
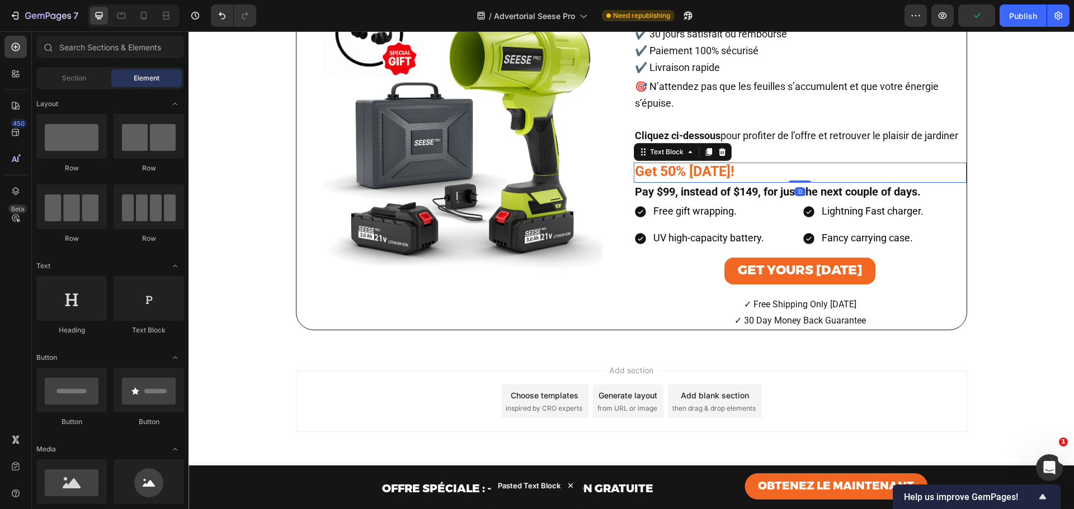
scroll to position [5593, 0]
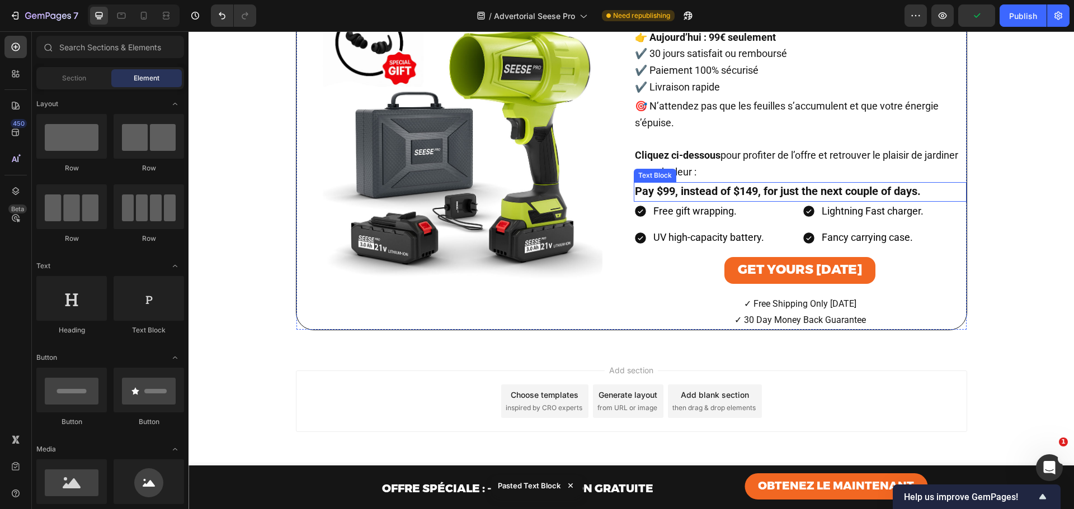
click at [729, 198] on strong "Pay $99, instead of $149, for just the next couple of days." at bounding box center [778, 191] width 286 height 13
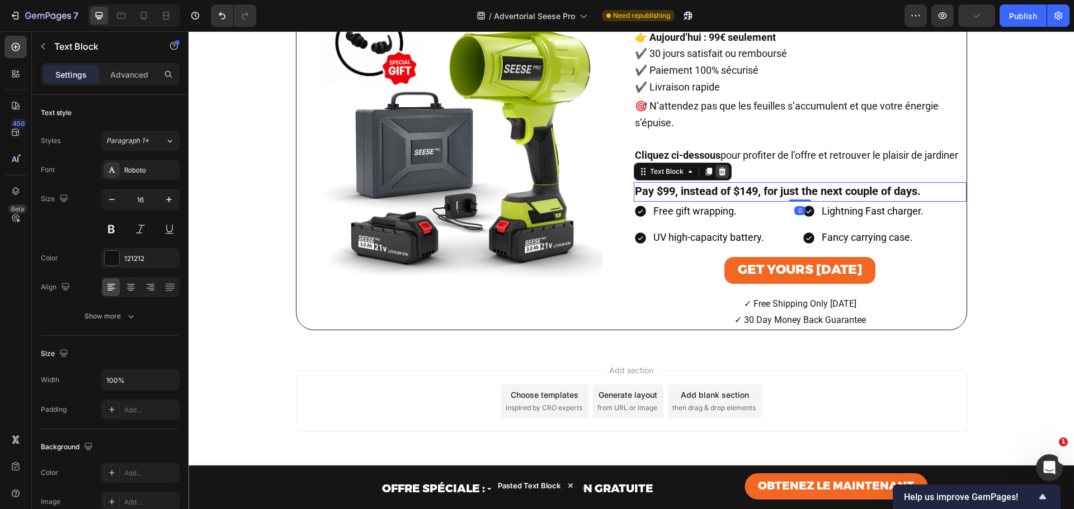
click at [717, 178] on div at bounding box center [721, 171] width 13 height 13
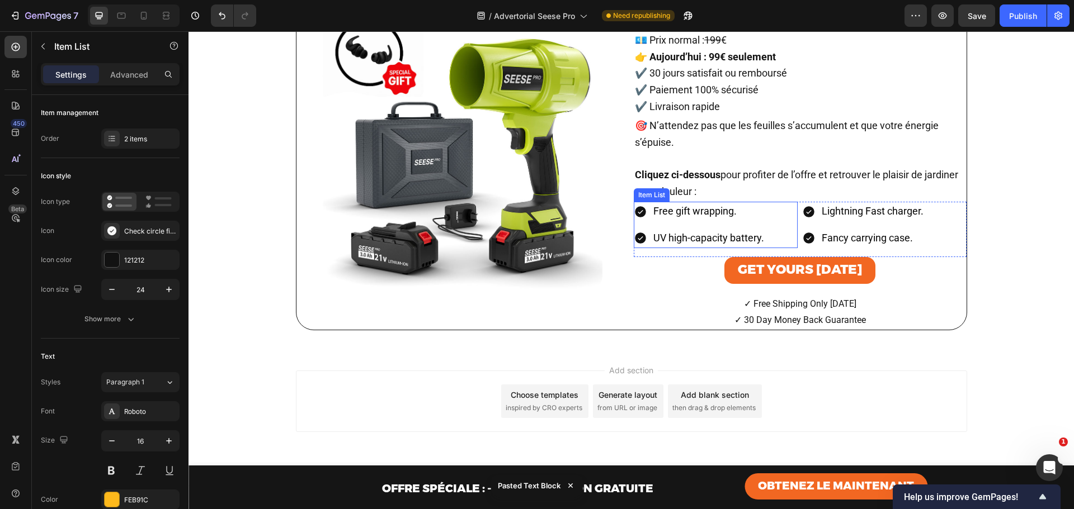
click at [721, 217] on span "Free gift wrapping." at bounding box center [694, 211] width 83 height 12
click at [788, 242] on div "Free gift wrapping. UV high-capacity battery." at bounding box center [716, 225] width 164 height 47
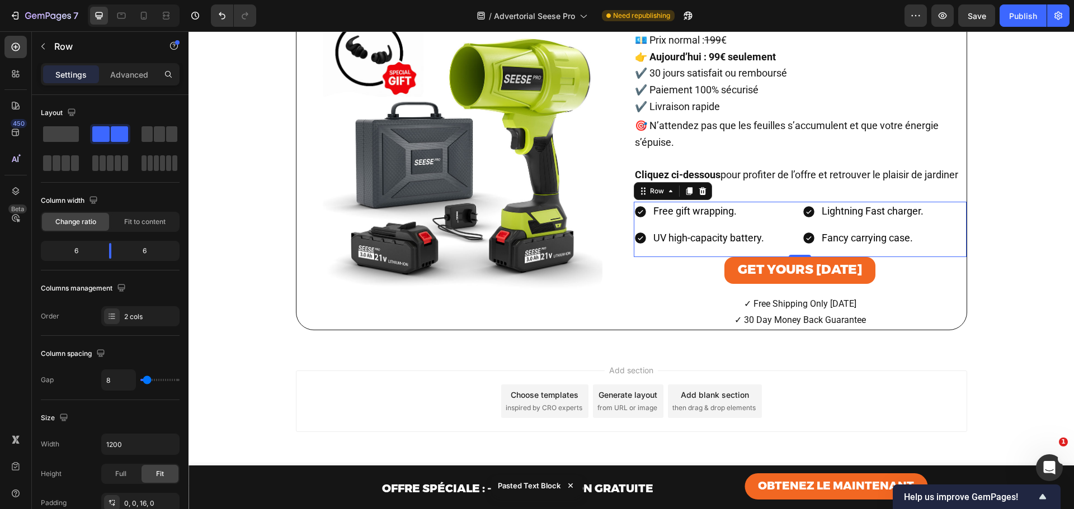
click at [795, 243] on div "Free gift wrapping. UV high-capacity battery. Item List Lightning Fast charger.…" at bounding box center [800, 230] width 333 height 56
click at [698, 195] on icon at bounding box center [701, 191] width 7 height 8
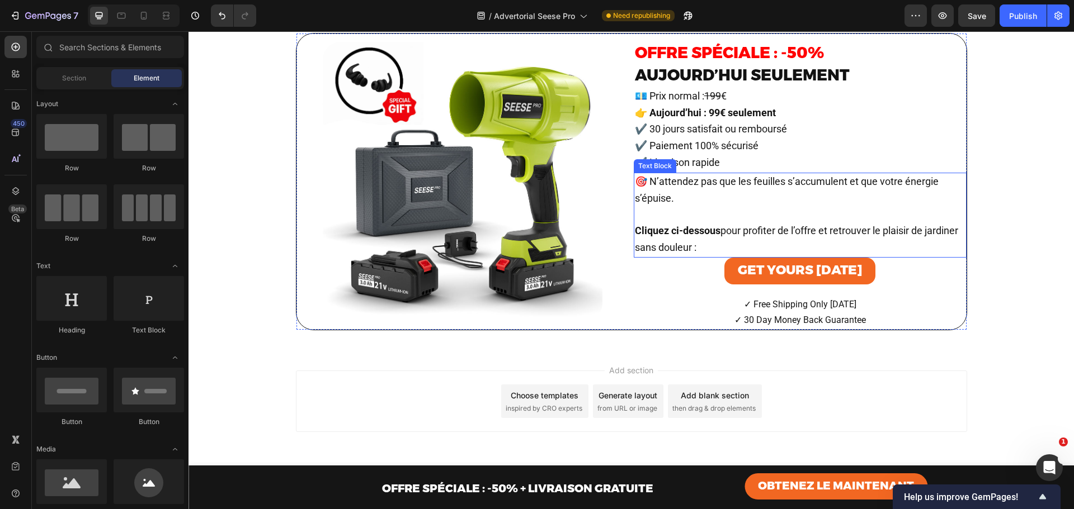
scroll to position [5468, 0]
click at [150, 13] on div at bounding box center [144, 16] width 18 height 18
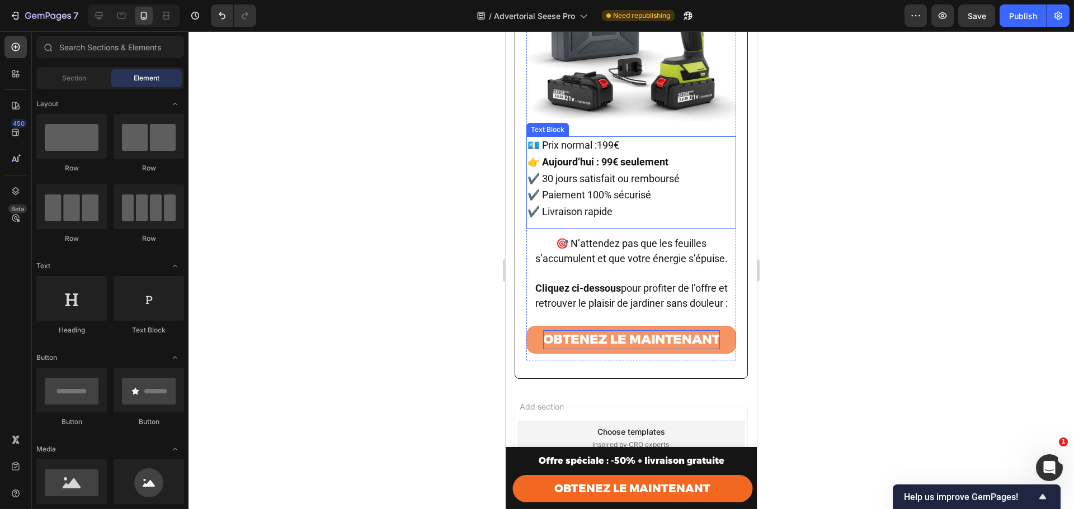
scroll to position [5761, 0]
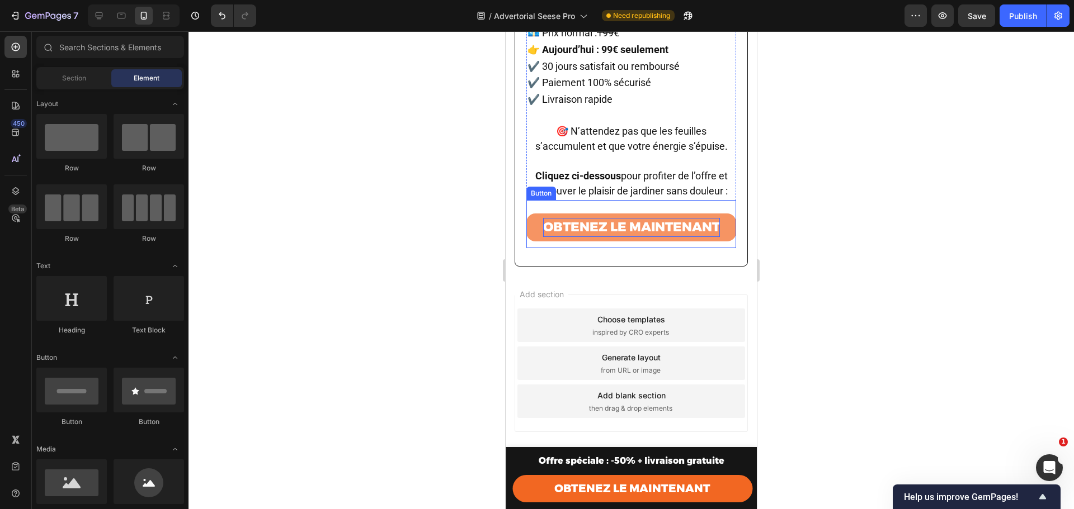
click at [619, 219] on strong "OBTENEZ LE MAINTENANT" at bounding box center [631, 227] width 177 height 16
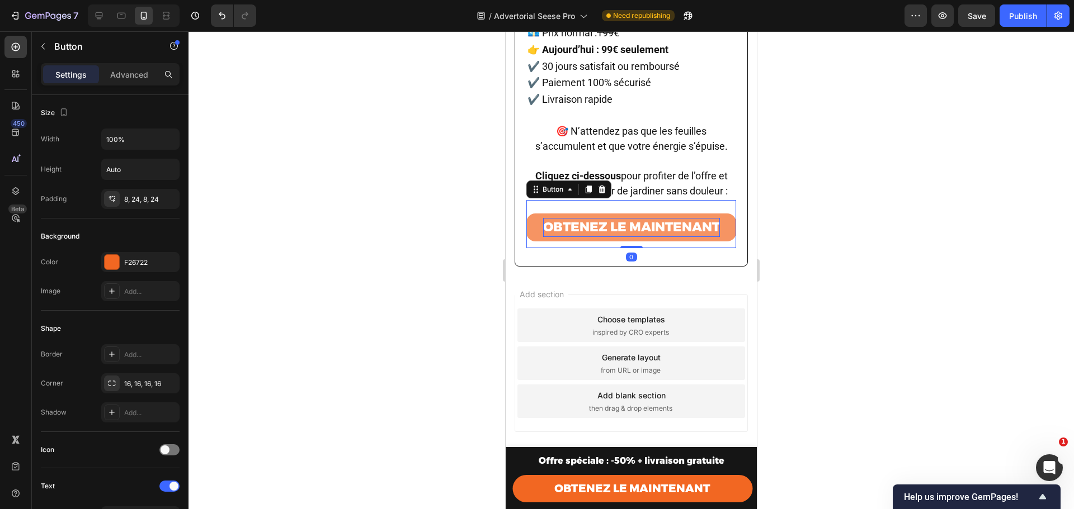
click at [619, 219] on strong "OBTENEZ LE MAINTENANT" at bounding box center [631, 227] width 177 height 16
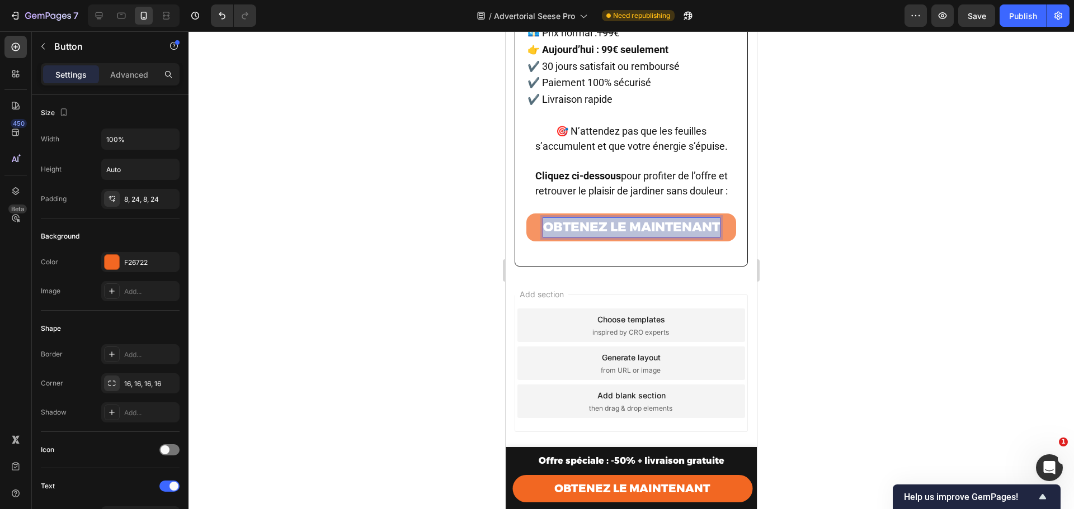
click at [619, 219] on strong "OBTENEZ LE MAINTENANT" at bounding box center [631, 227] width 177 height 16
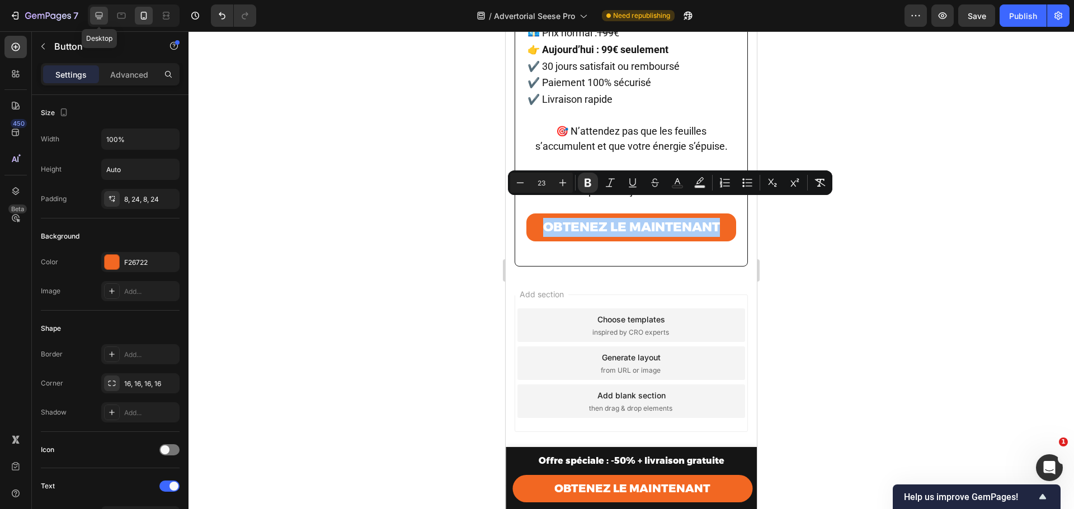
click at [101, 16] on icon at bounding box center [99, 15] width 7 height 7
type input "Auto"
type input "16"
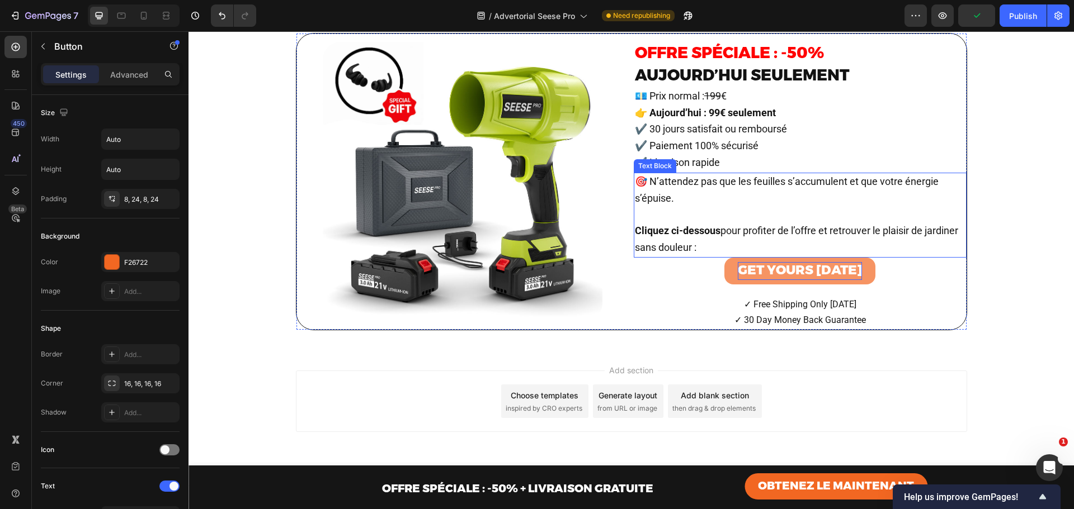
scroll to position [5454, 0]
click at [762, 278] on strong "GET YOURS [DATE]" at bounding box center [800, 270] width 124 height 16
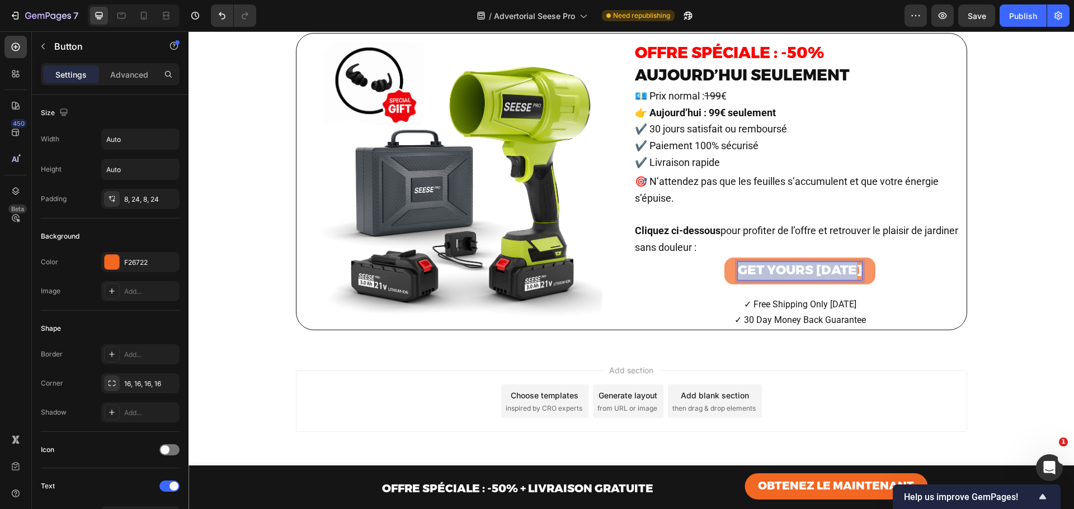
click at [762, 278] on strong "GET YOURS [DATE]" at bounding box center [800, 270] width 124 height 16
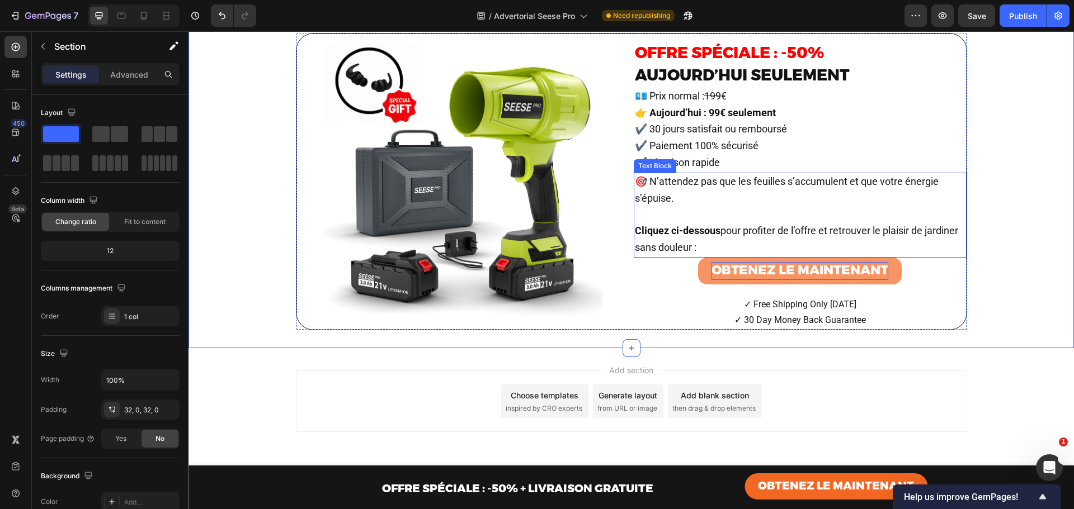
scroll to position [5469, 0]
click at [148, 12] on icon at bounding box center [143, 15] width 11 height 11
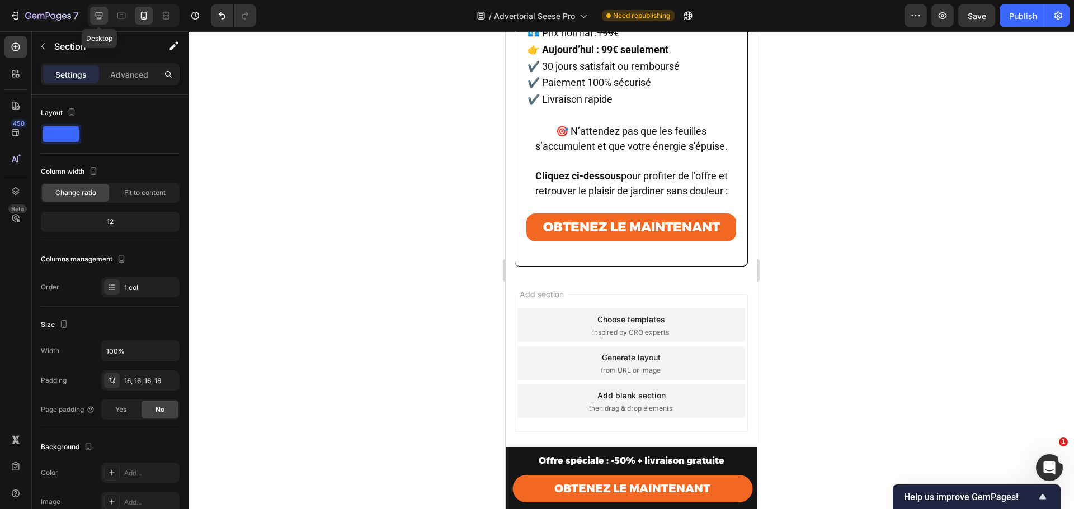
click at [99, 9] on div at bounding box center [99, 16] width 18 height 18
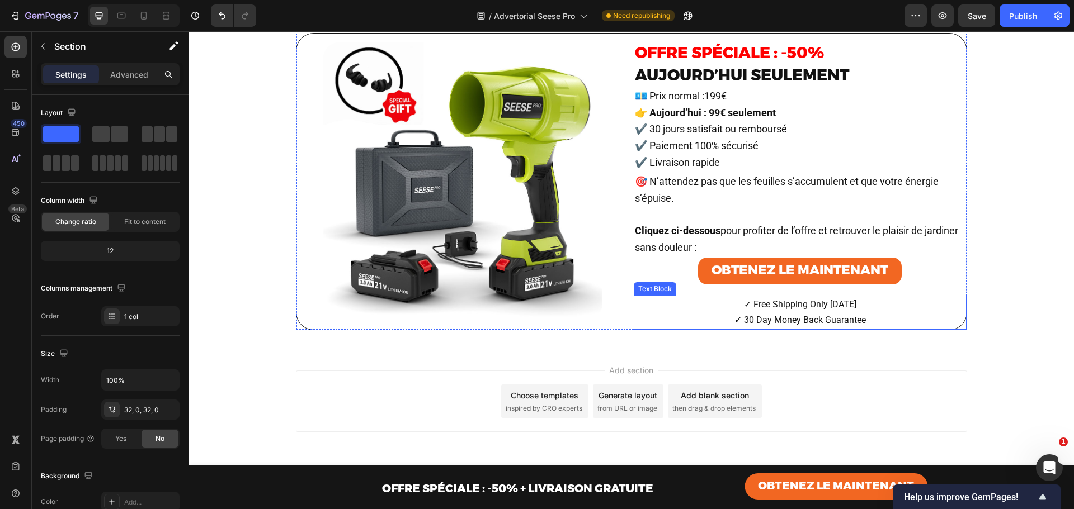
scroll to position [5543, 0]
click at [797, 311] on p "✓ Free Shipping Only [DATE]" at bounding box center [800, 305] width 330 height 16
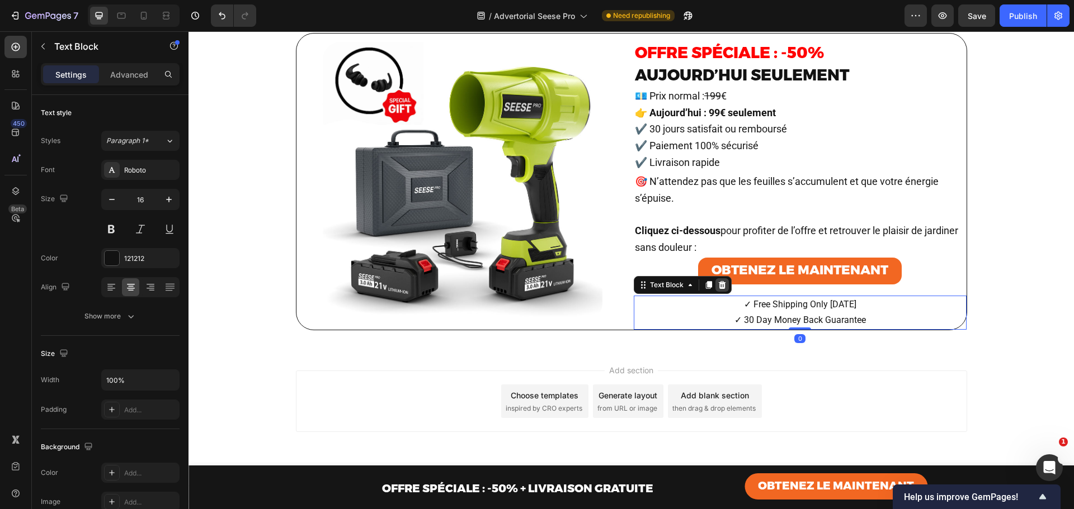
click at [718, 285] on icon at bounding box center [721, 285] width 7 height 8
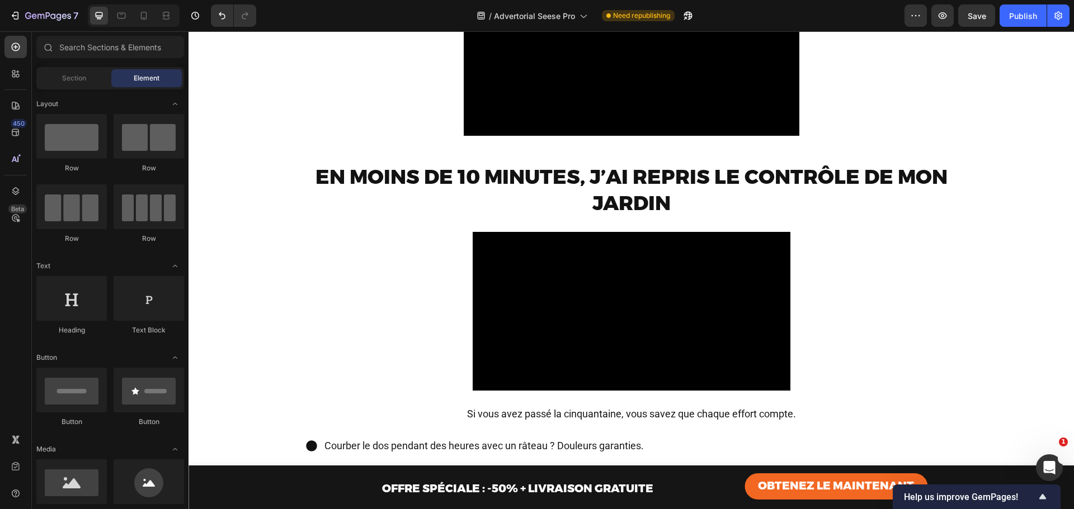
scroll to position [0, 0]
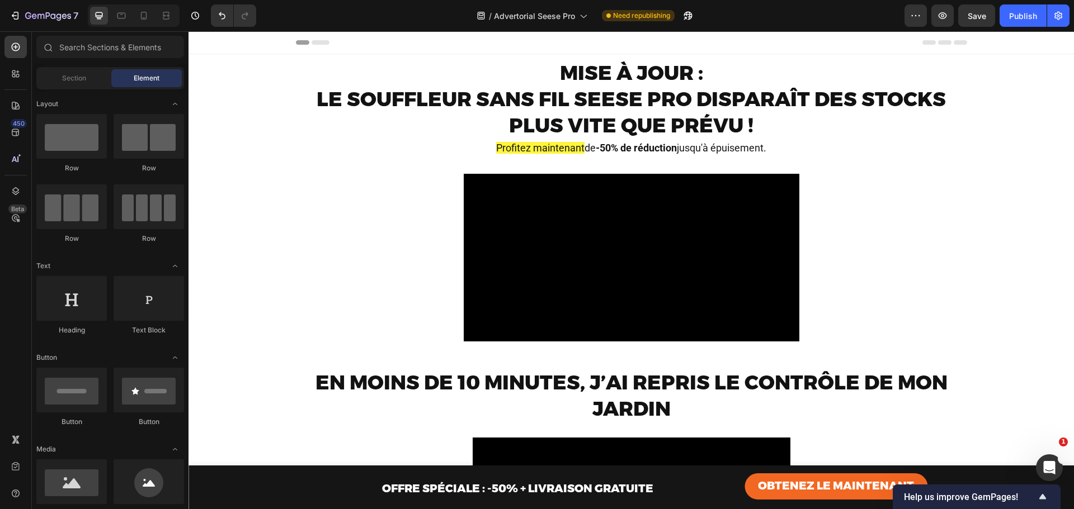
drag, startPoint x: 1073, startPoint y: 284, endPoint x: 1262, endPoint y: 62, distance: 290.8
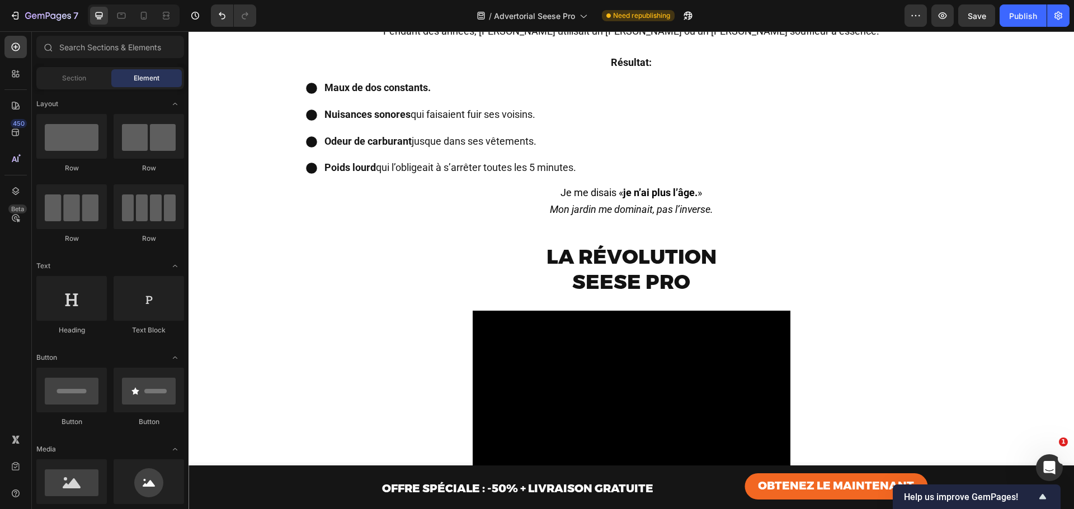
scroll to position [1118, 0]
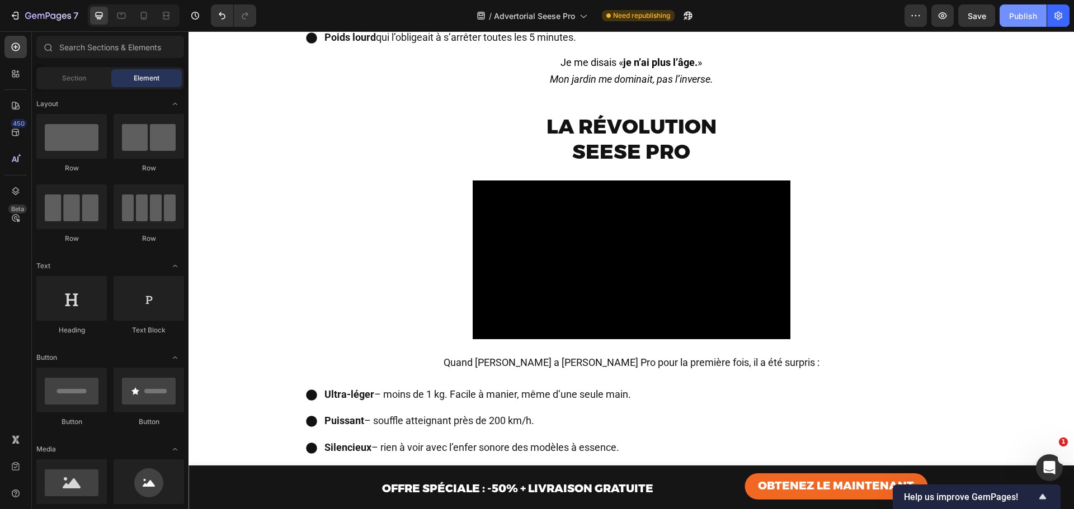
click at [1024, 10] on div "Publish" at bounding box center [1023, 16] width 28 height 12
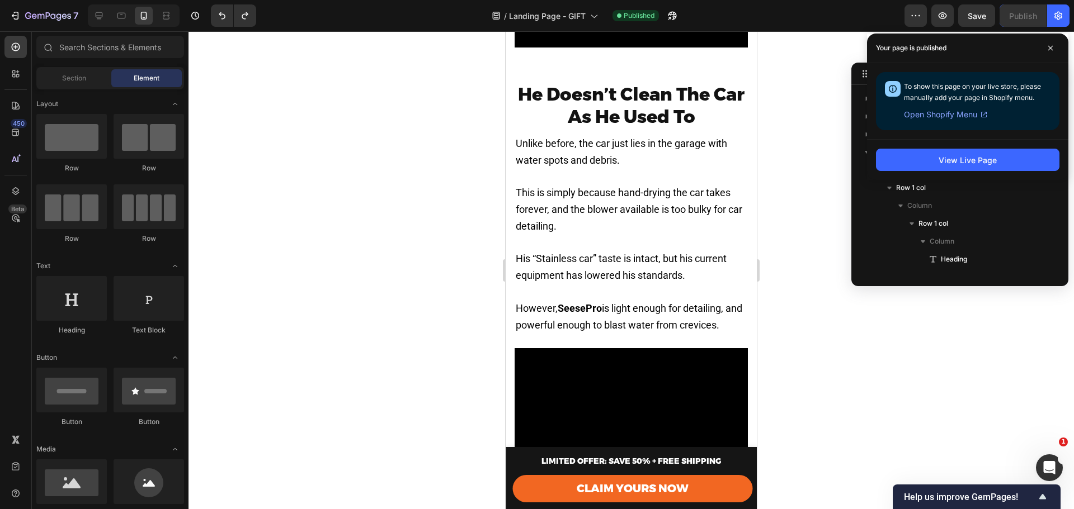
scroll to position [643, 0]
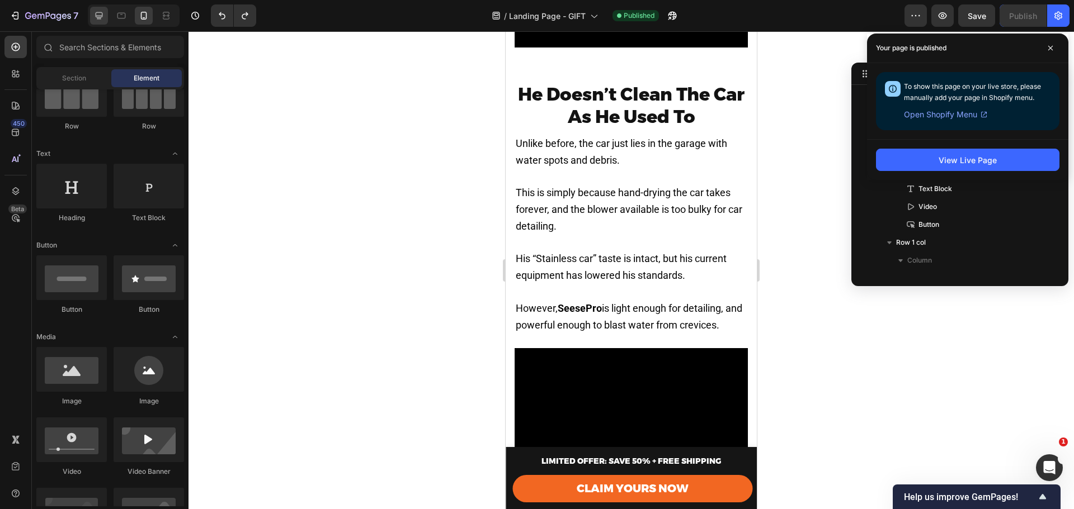
click at [98, 9] on div at bounding box center [99, 16] width 18 height 18
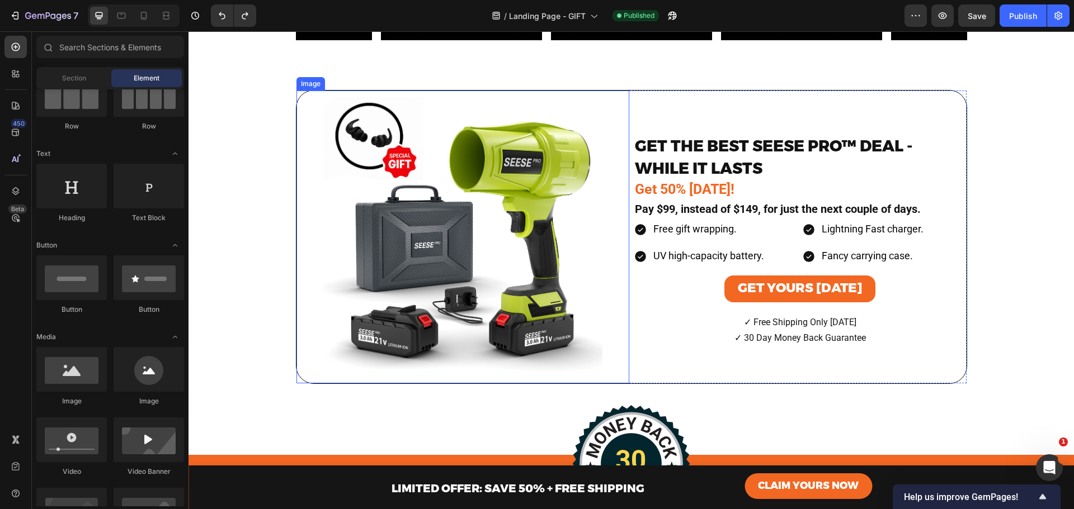
scroll to position [5055, 0]
click at [303, 99] on div at bounding box center [462, 238] width 319 height 280
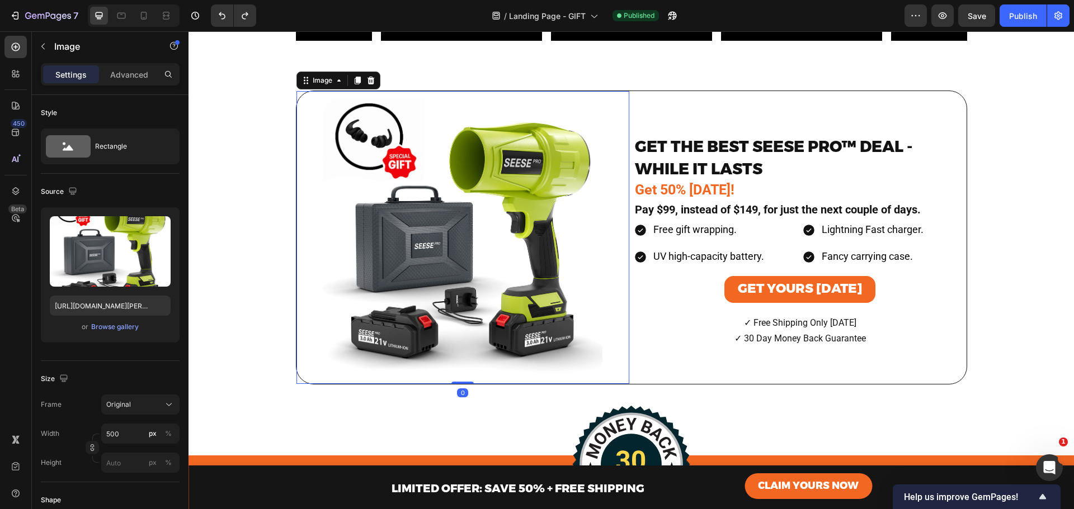
click at [297, 94] on div "Image 0" at bounding box center [462, 237] width 333 height 293
click at [296, 93] on div "Image 0" at bounding box center [462, 237] width 333 height 293
click at [914, 352] on div "GET THE BEST [PERSON_NAME] PRO™ DEAL - WHILE IT LASTS Heading Get 50% [DATE]! T…" at bounding box center [800, 237] width 333 height 293
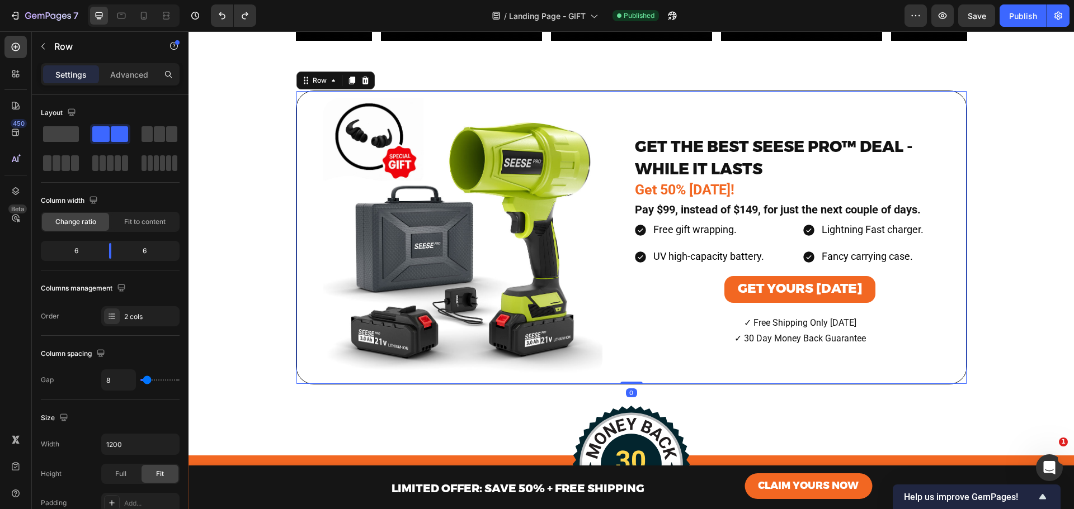
click at [957, 380] on div "GET THE BEST [PERSON_NAME] PRO™ DEAL - WHILE IT LASTS Heading Get 50% [DATE]! T…" at bounding box center [800, 237] width 333 height 293
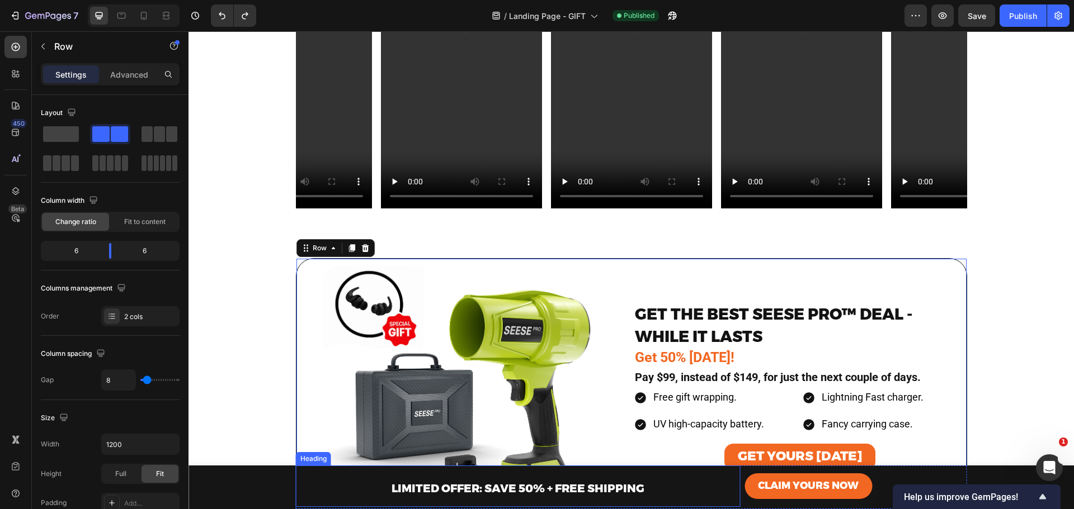
scroll to position [4906, 0]
